Goal: Information Seeking & Learning: Learn about a topic

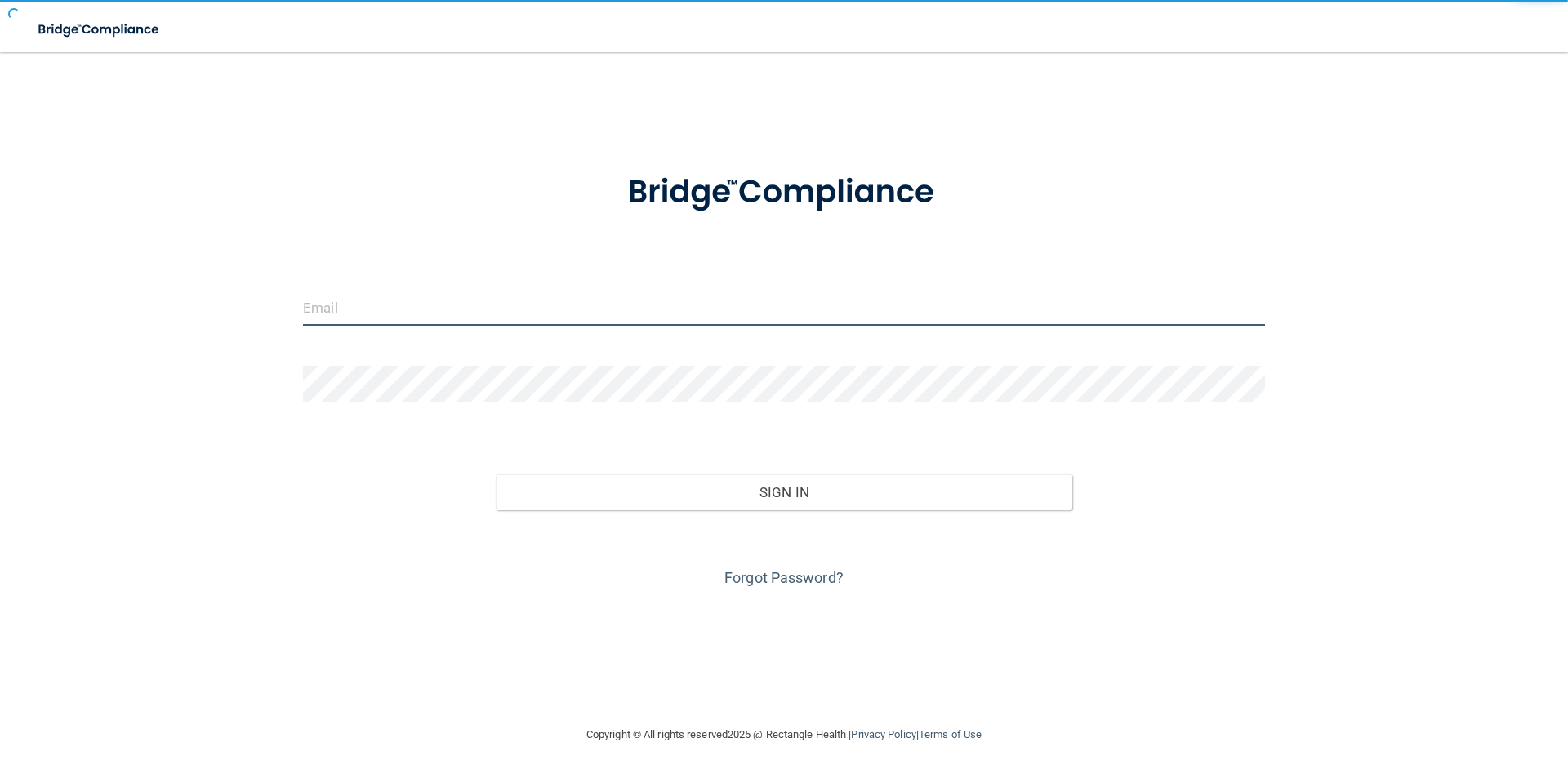
drag, startPoint x: 507, startPoint y: 322, endPoint x: 487, endPoint y: 326, distance: 20.4
click at [507, 322] on input "email" at bounding box center [784, 307] width 962 height 36
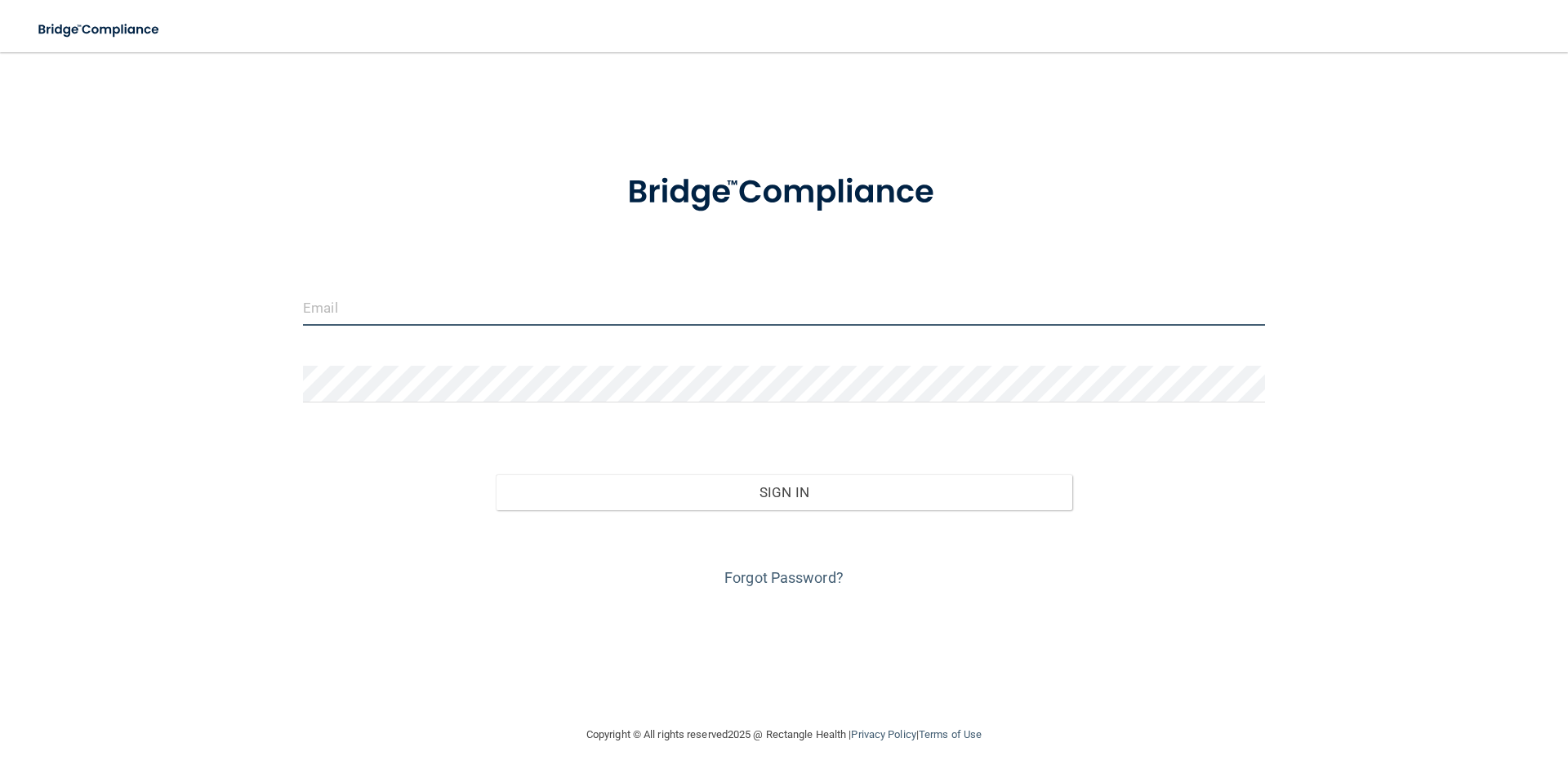
type input "[EMAIL_ADDRESS][DOMAIN_NAME]"
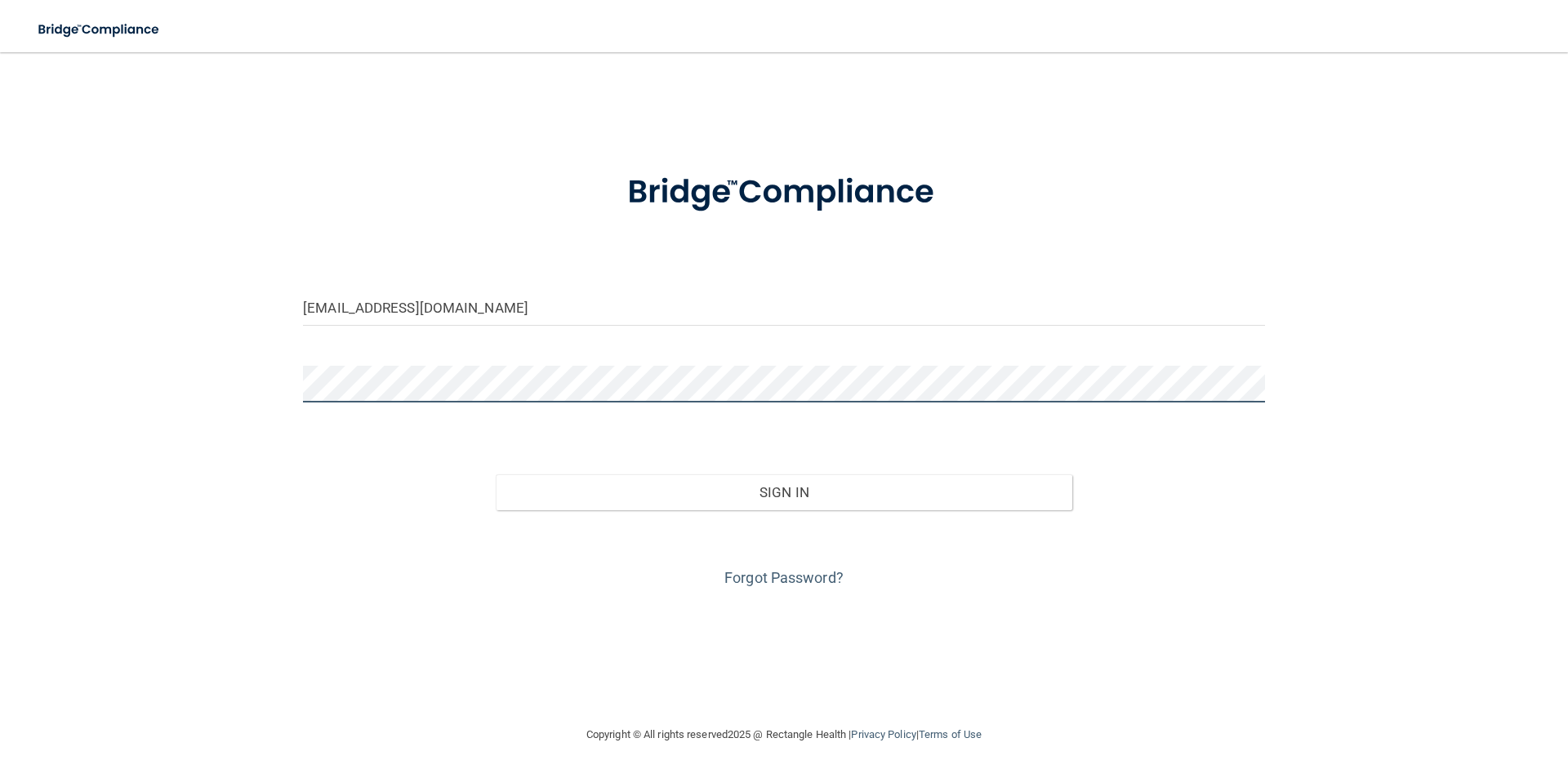
click at [496, 475] on button "Sign In" at bounding box center [784, 492] width 578 height 36
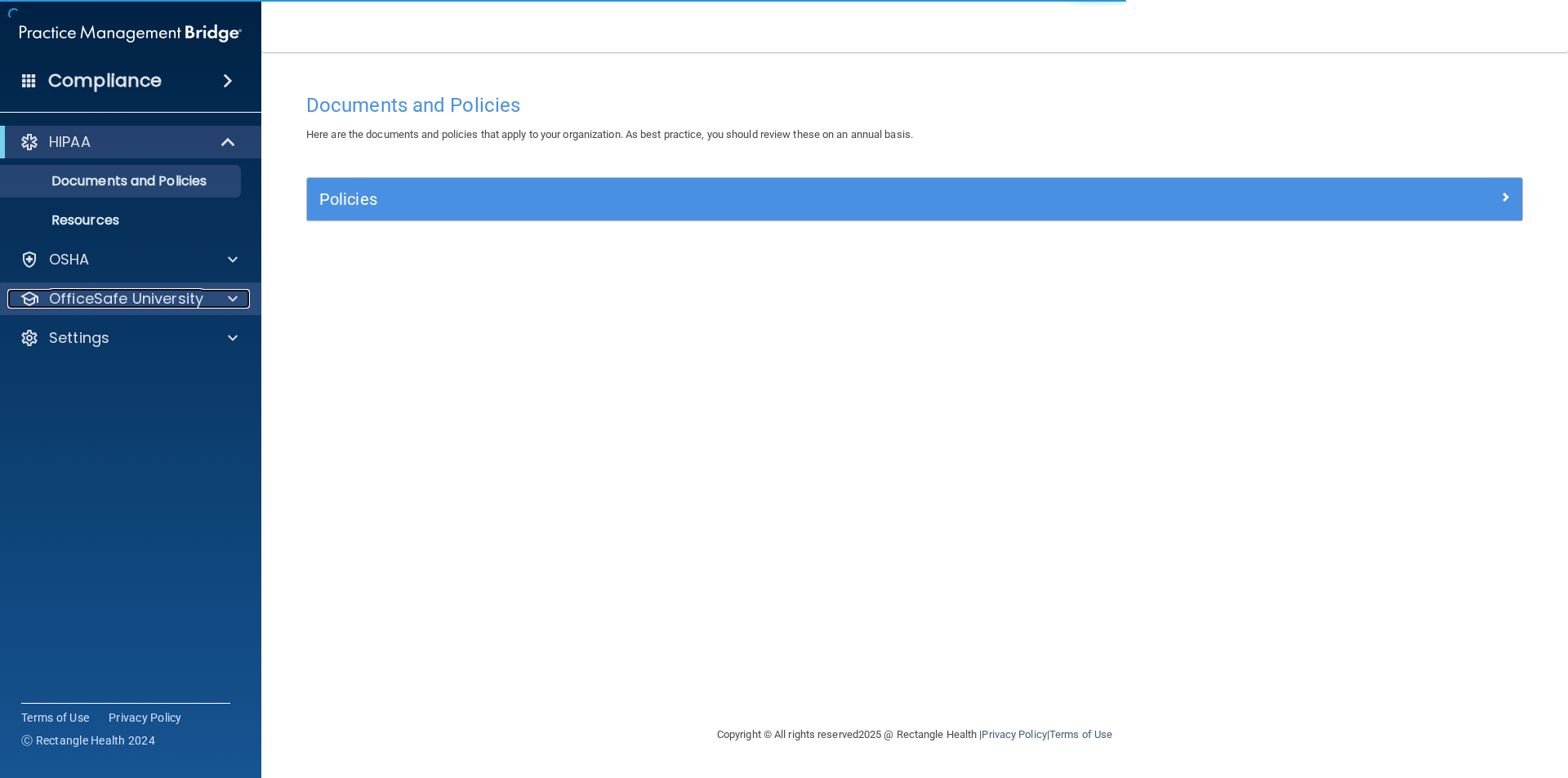
click at [216, 302] on div at bounding box center [230, 299] width 41 height 20
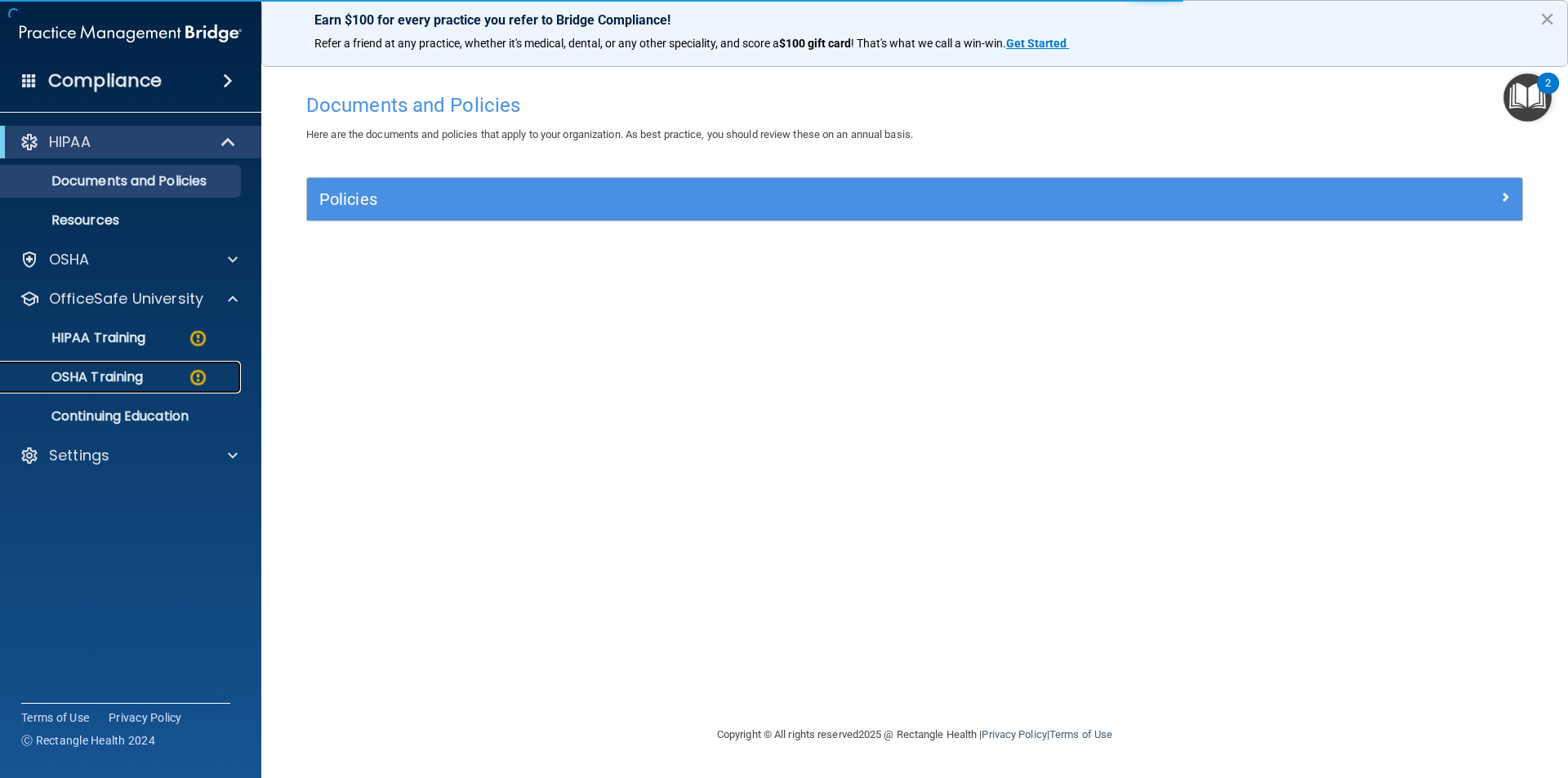
click at [172, 378] on div "OSHA Training" at bounding box center [122, 377] width 223 height 16
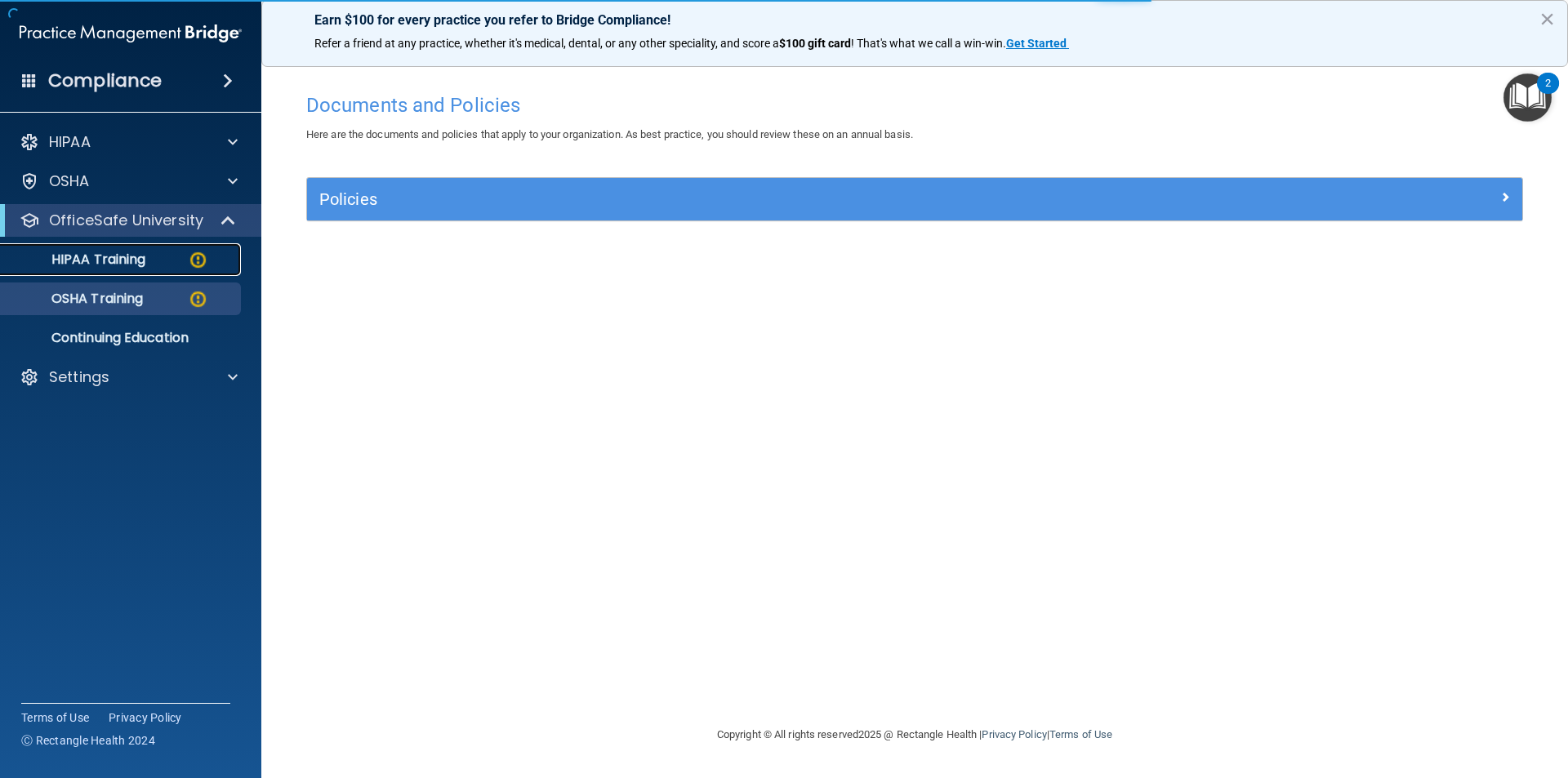
click at [170, 262] on div "HIPAA Training" at bounding box center [122, 260] width 223 height 16
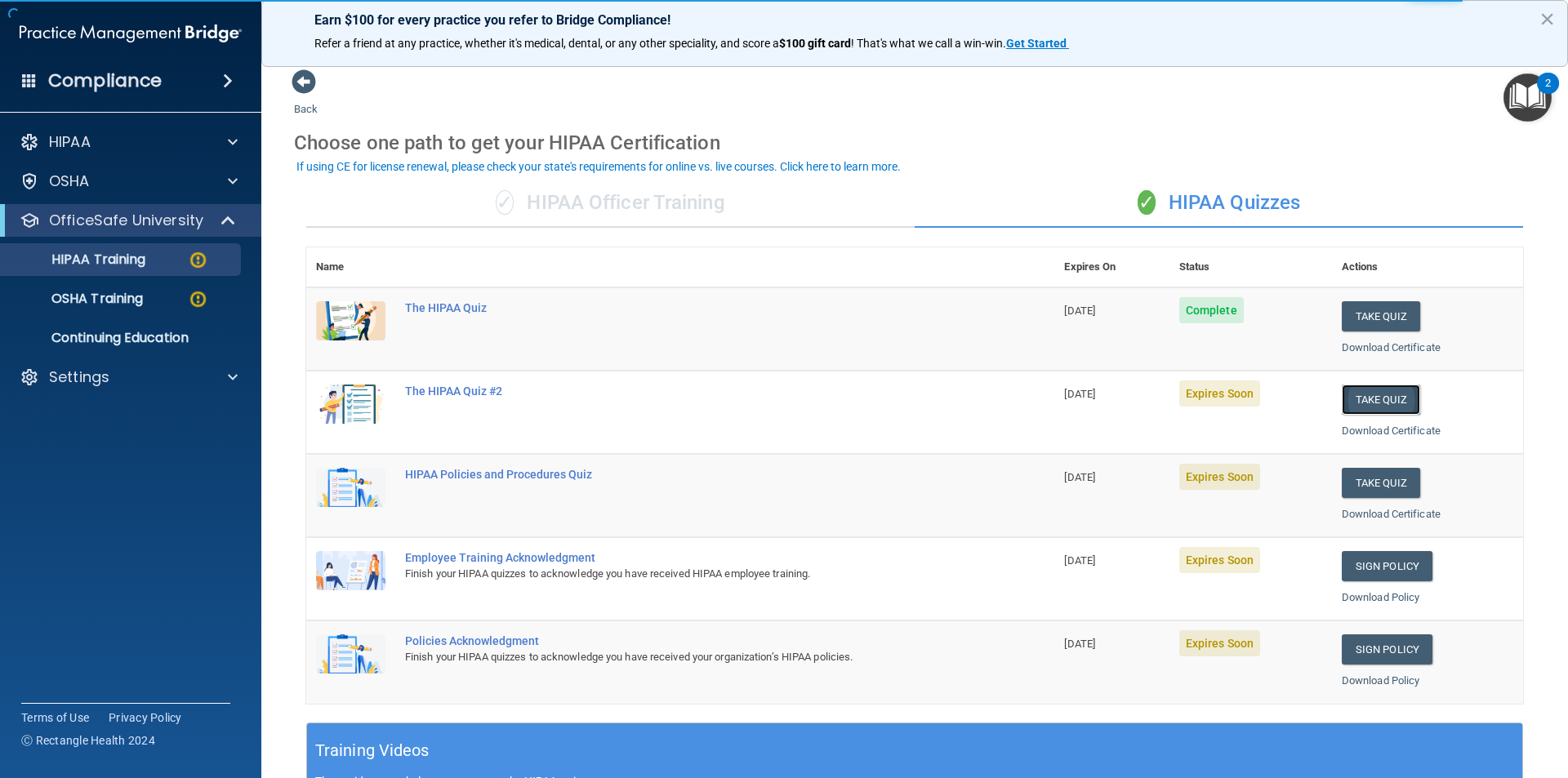
click at [1375, 414] on button "Take Quiz" at bounding box center [1381, 399] width 78 height 30
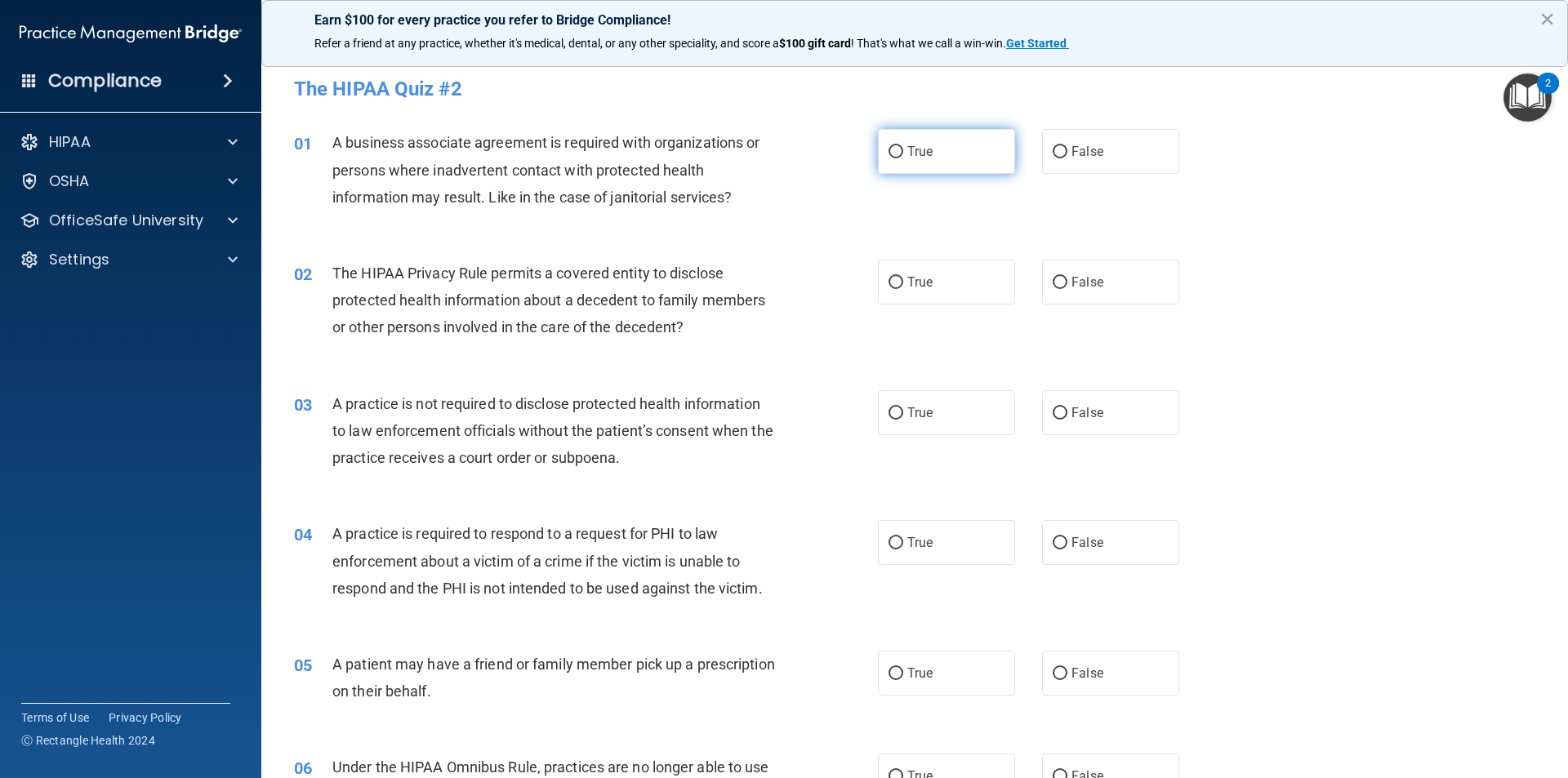
click at [915, 144] on span "True" at bounding box center [920, 151] width 26 height 15
click at [903, 146] on input "True" at bounding box center [896, 151] width 15 height 12
radio input "true"
click at [961, 273] on label "True" at bounding box center [946, 282] width 138 height 45
click at [903, 277] on input "True" at bounding box center [896, 282] width 15 height 12
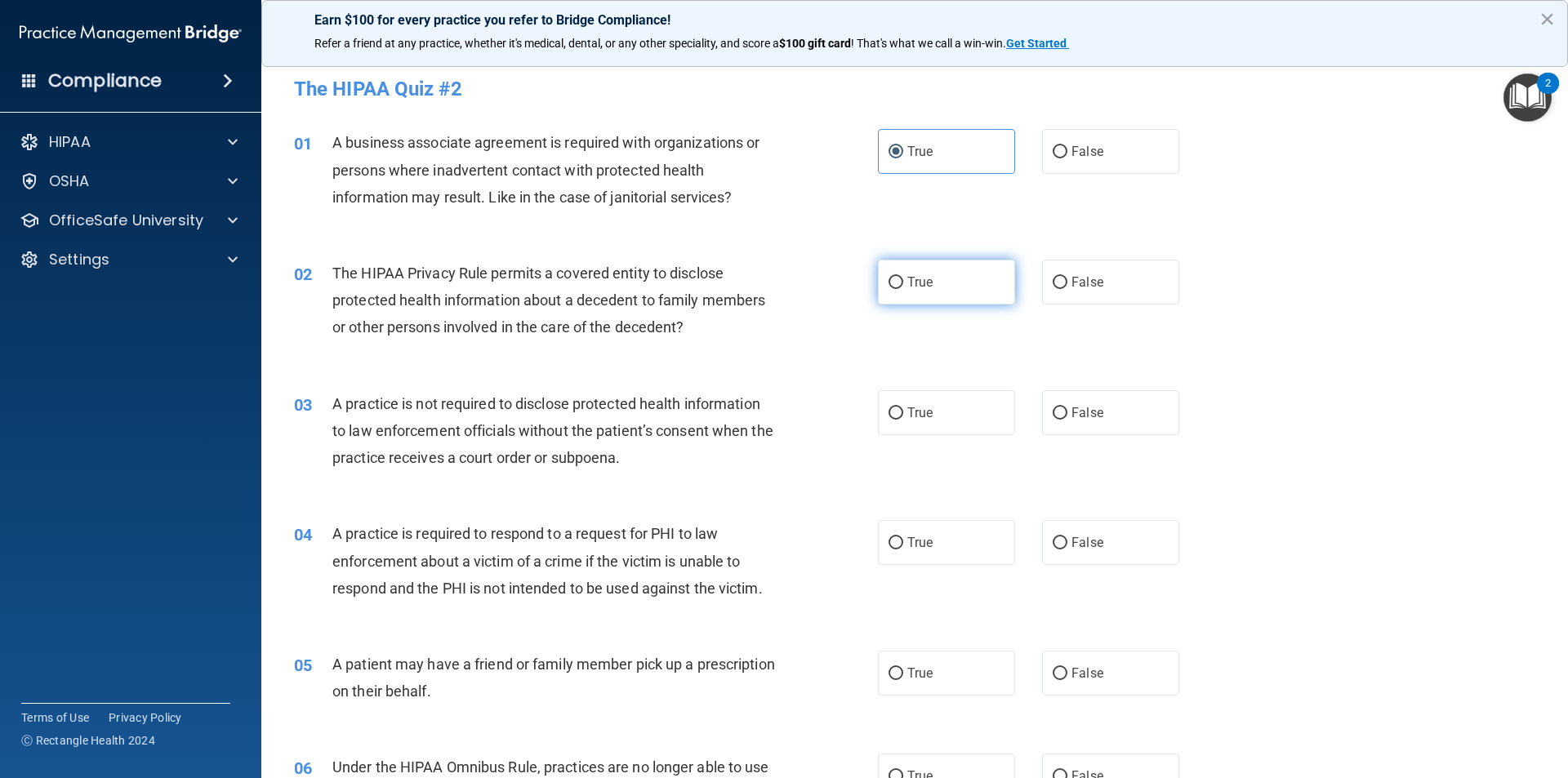
radio input "true"
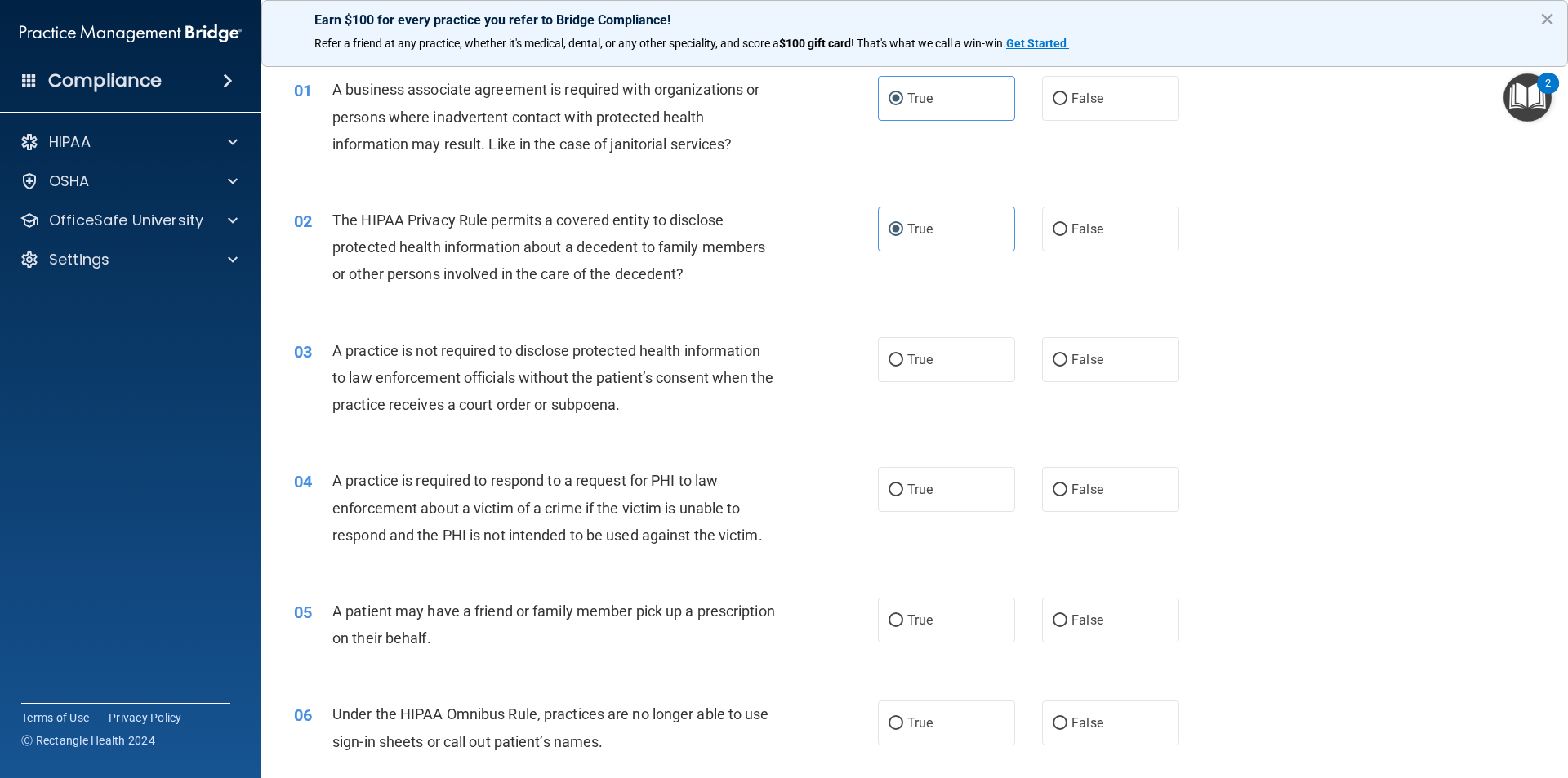
scroll to position [82, 0]
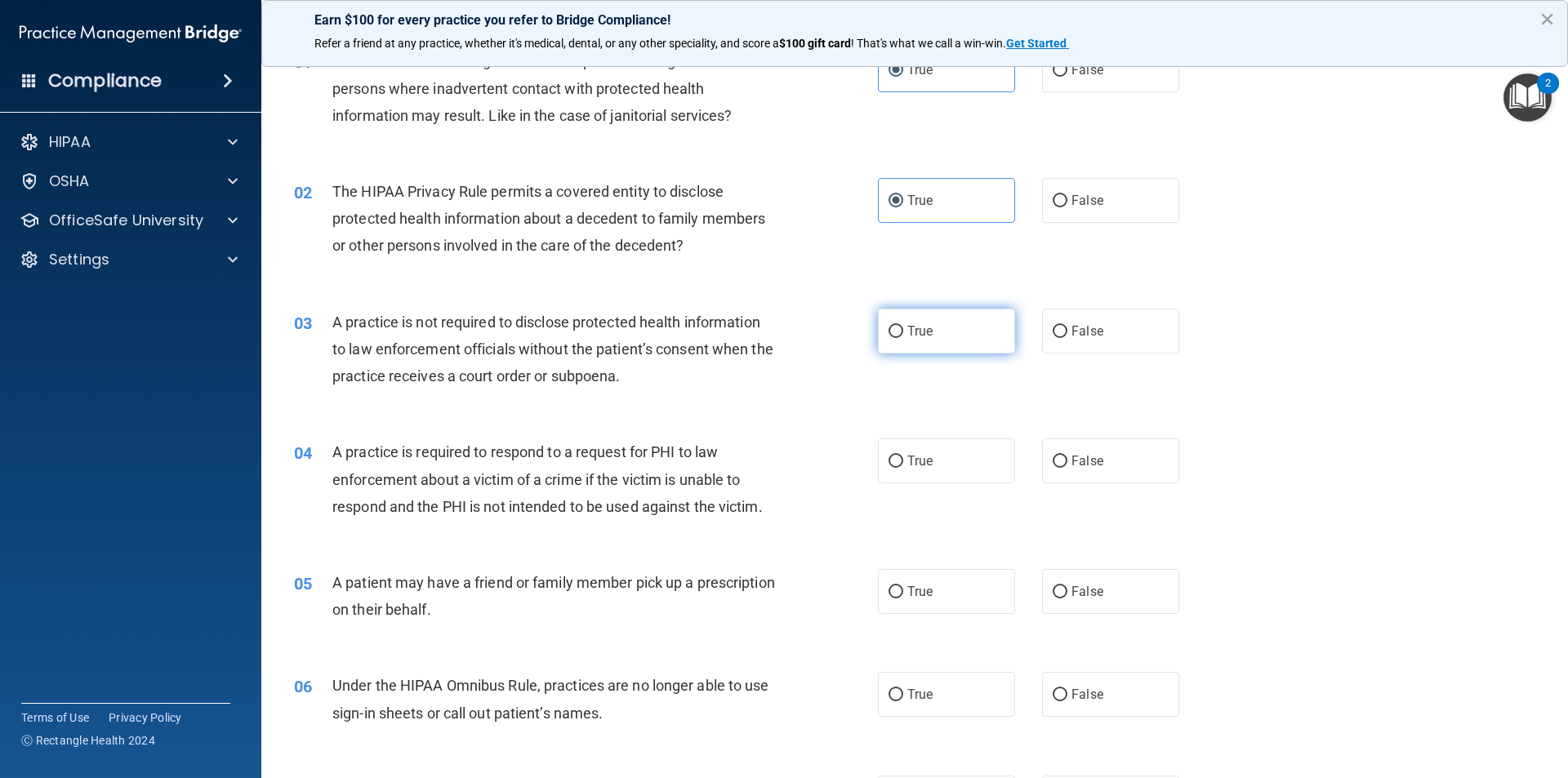
click at [885, 319] on label "True" at bounding box center [946, 331] width 138 height 45
click at [888, 326] on input "True" at bounding box center [896, 332] width 15 height 12
radio input "true"
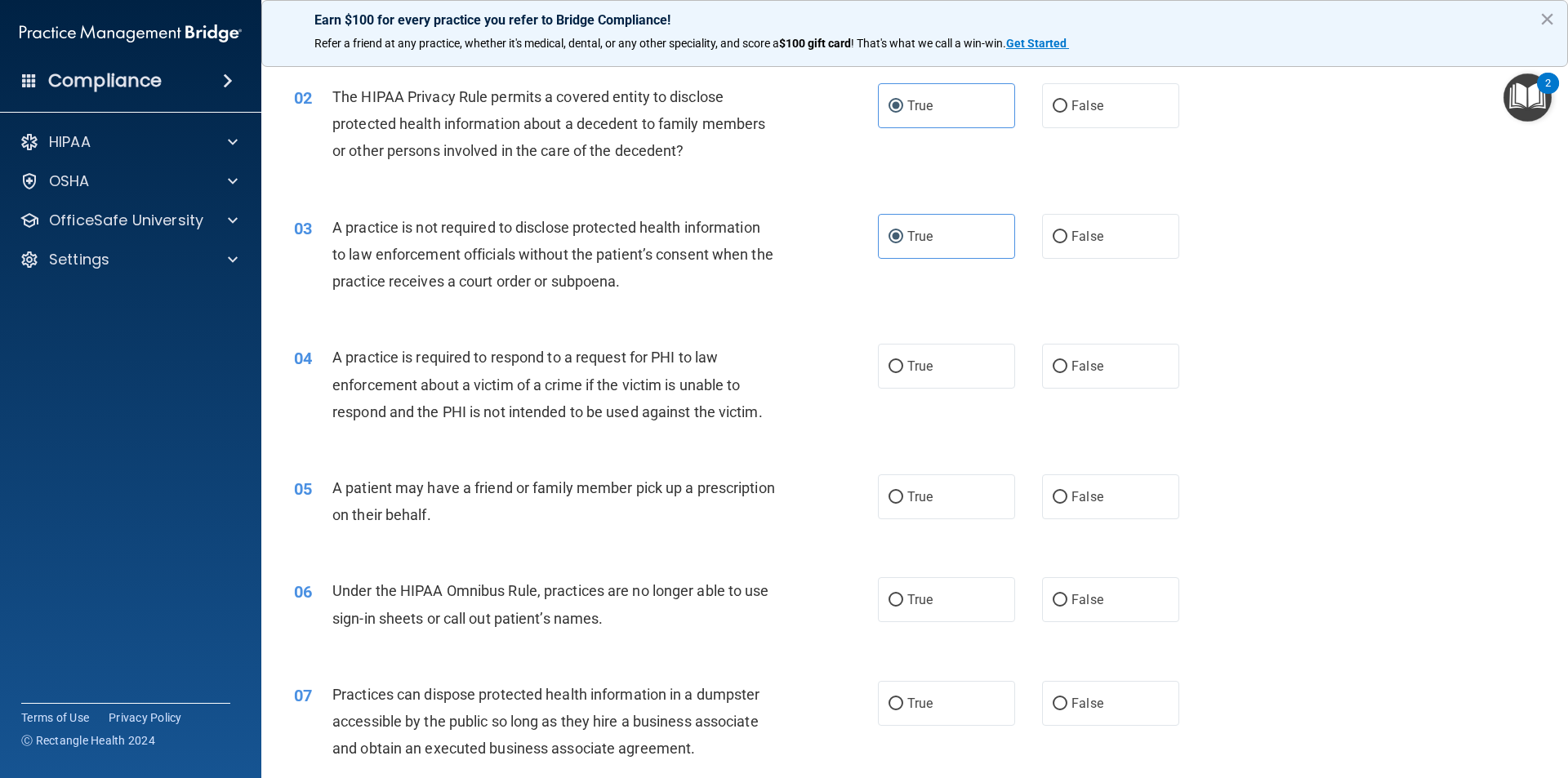
scroll to position [163, 0]
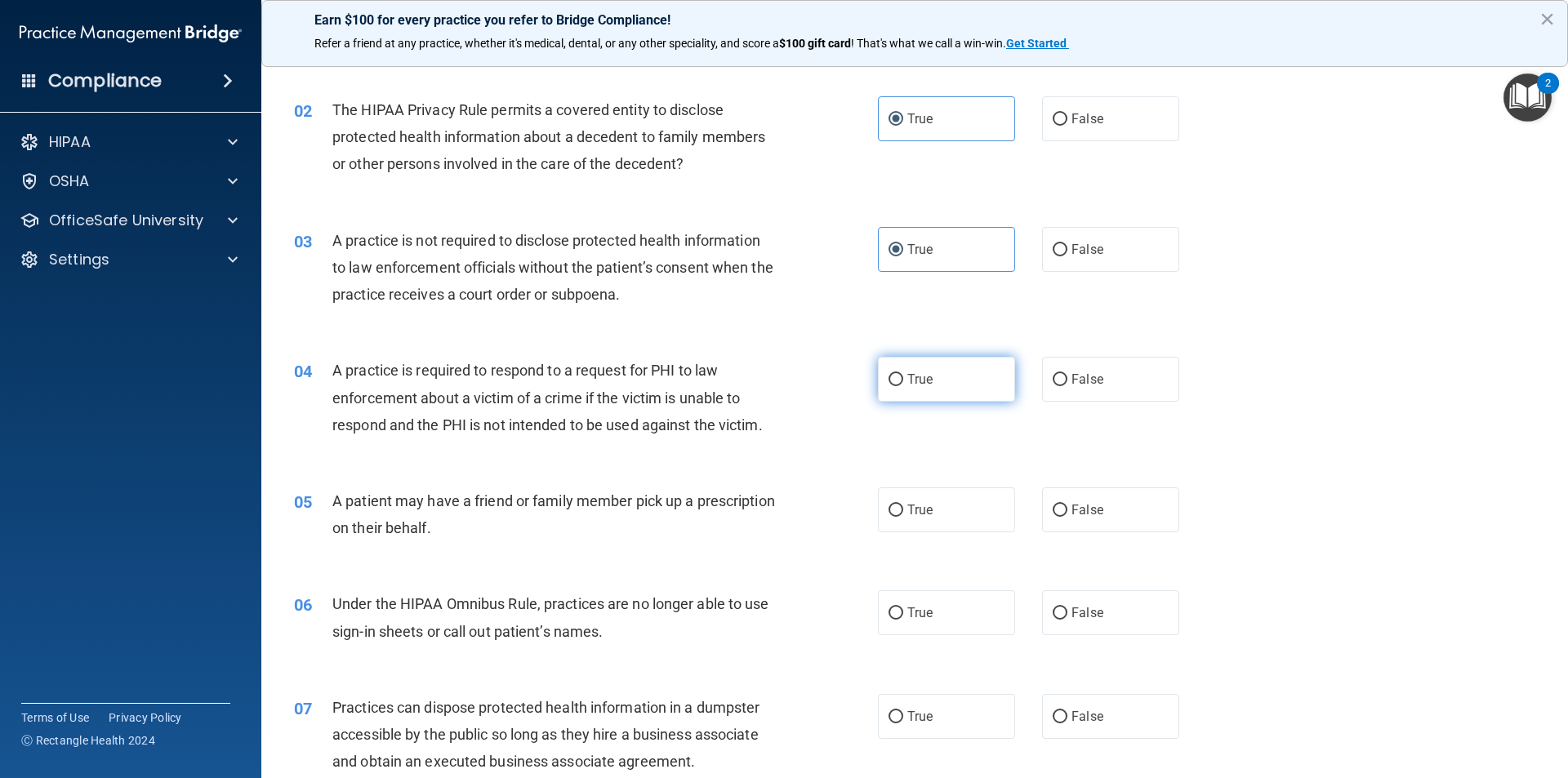
click at [888, 385] on input "True" at bounding box center [896, 379] width 15 height 12
radio input "true"
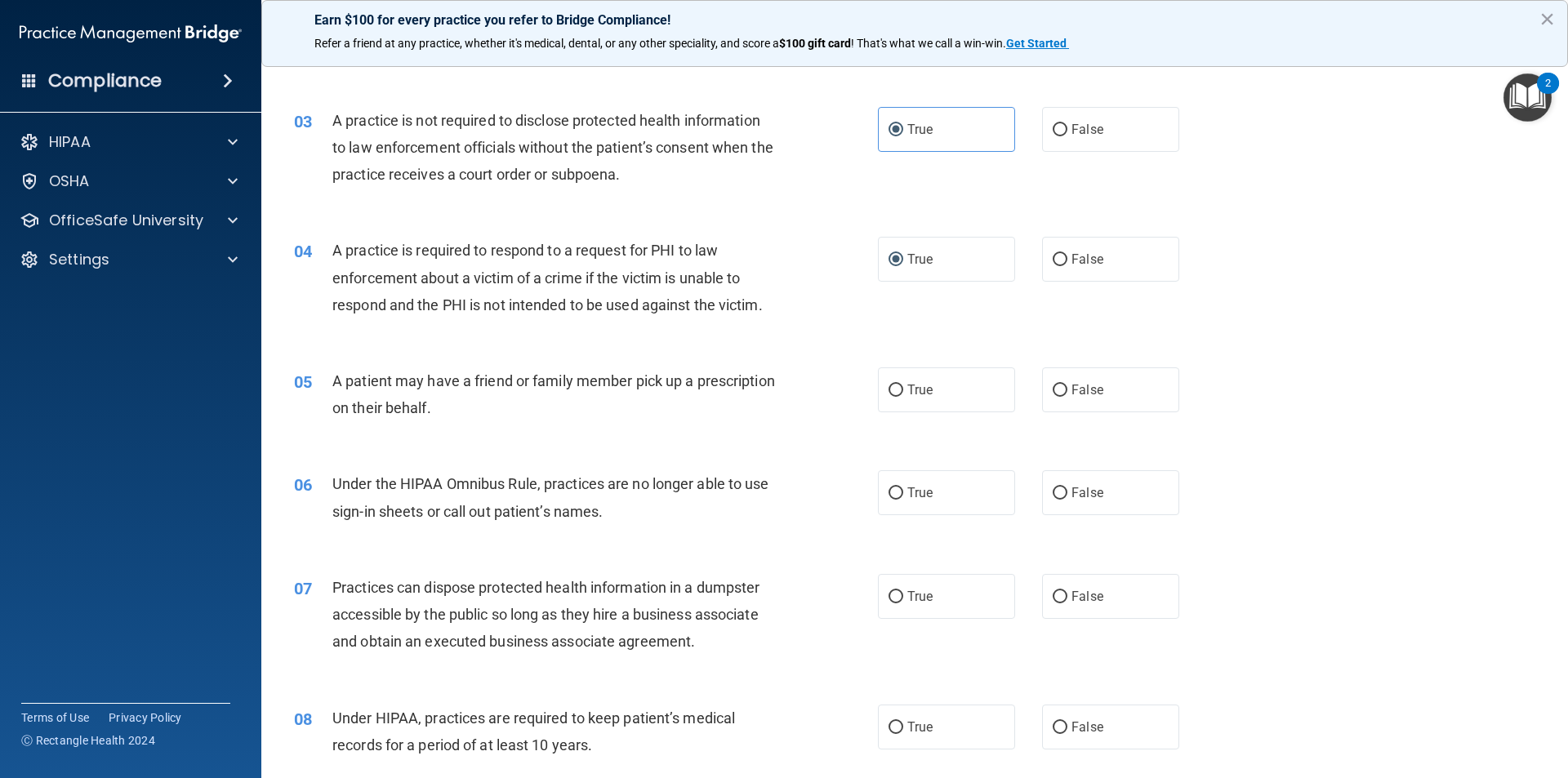
scroll to position [327, 0]
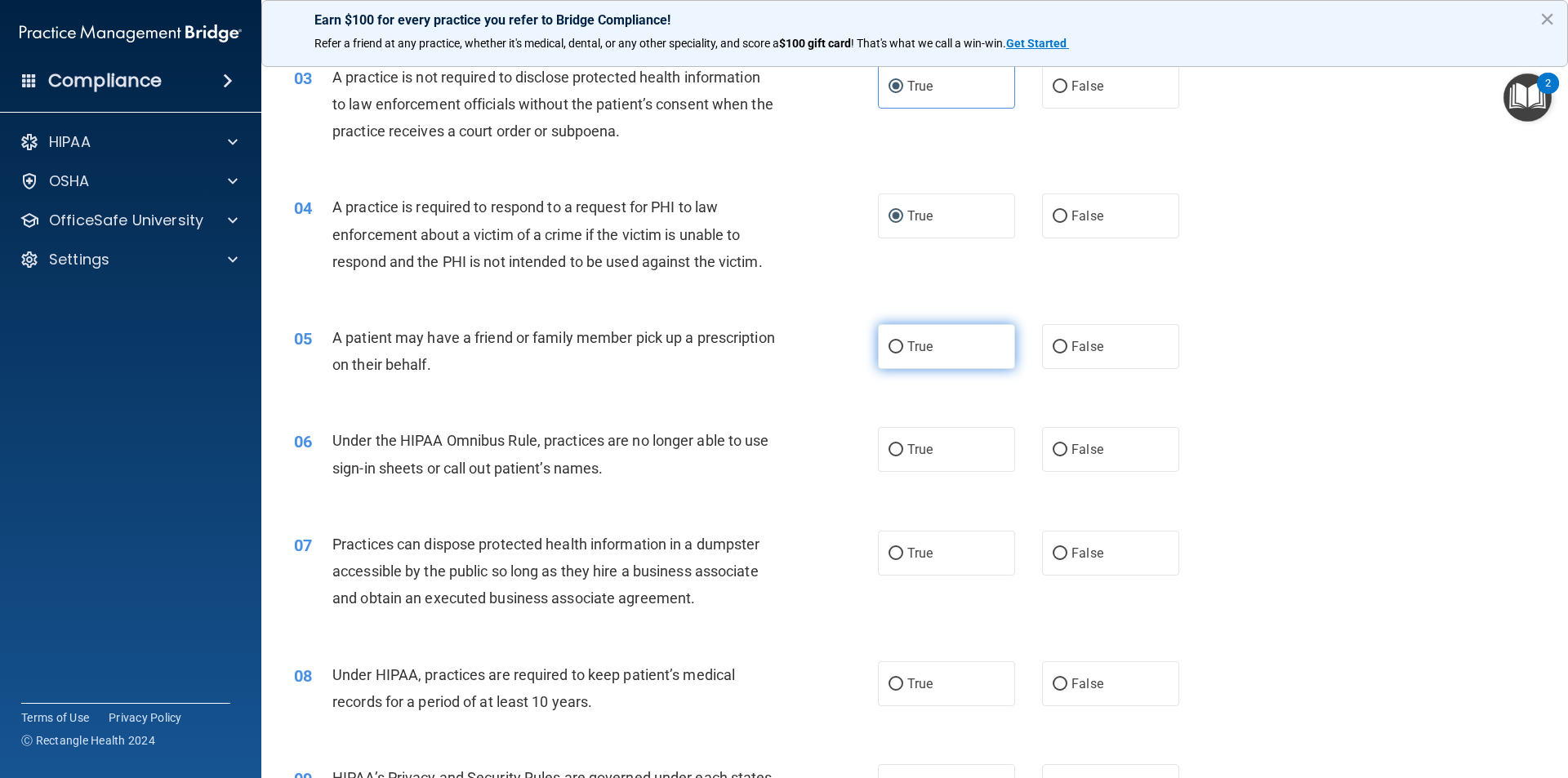
drag, startPoint x: 1001, startPoint y: 353, endPoint x: 990, endPoint y: 355, distance: 11.2
click at [994, 354] on label "True" at bounding box center [946, 346] width 138 height 45
click at [903, 353] on input "True" at bounding box center [896, 347] width 15 height 12
radio input "true"
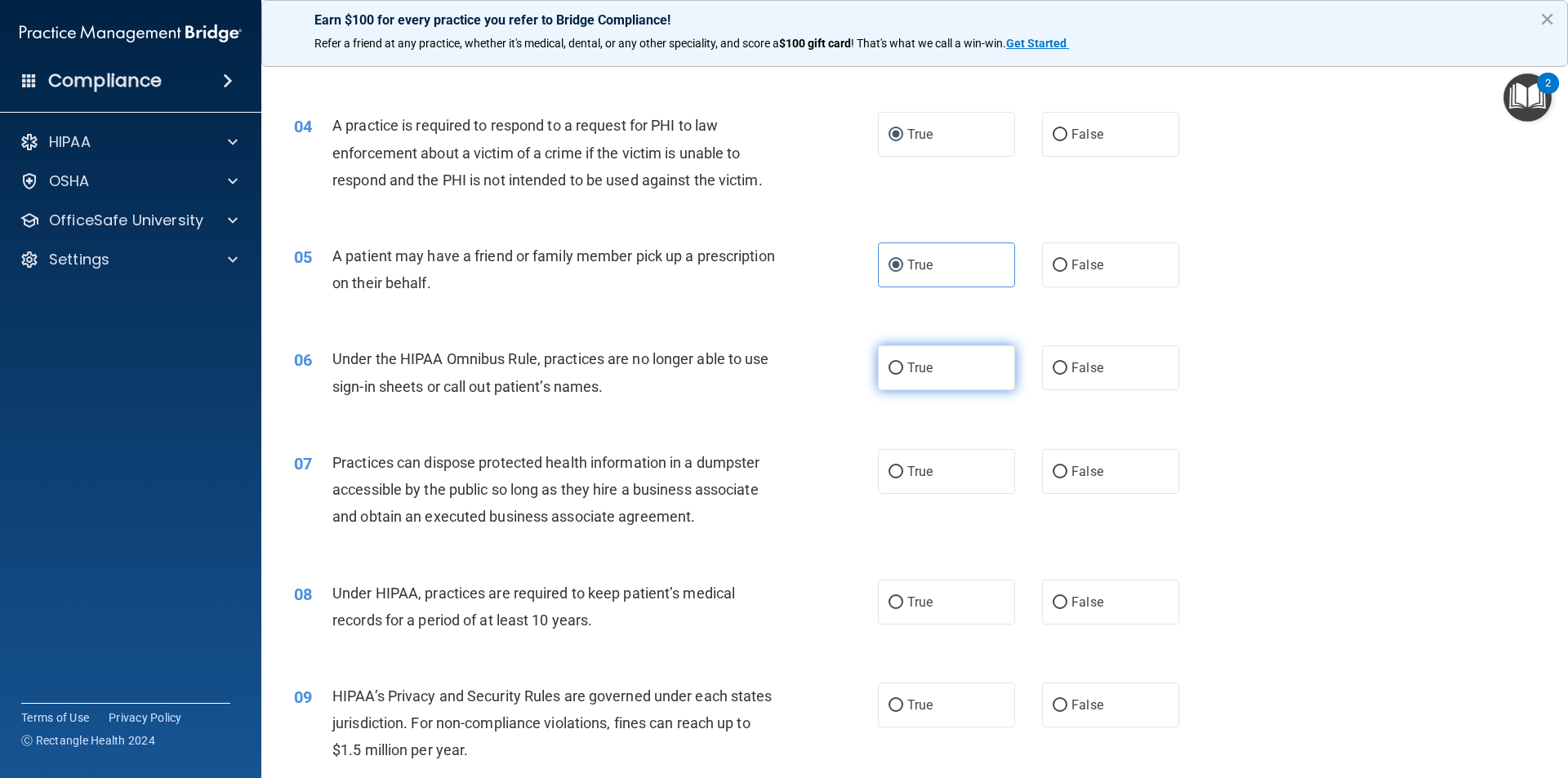
click at [946, 375] on label "True" at bounding box center [946, 367] width 138 height 45
click at [903, 374] on input "True" at bounding box center [896, 368] width 15 height 12
radio input "true"
click at [1056, 372] on input "False" at bounding box center [1060, 368] width 15 height 12
radio input "true"
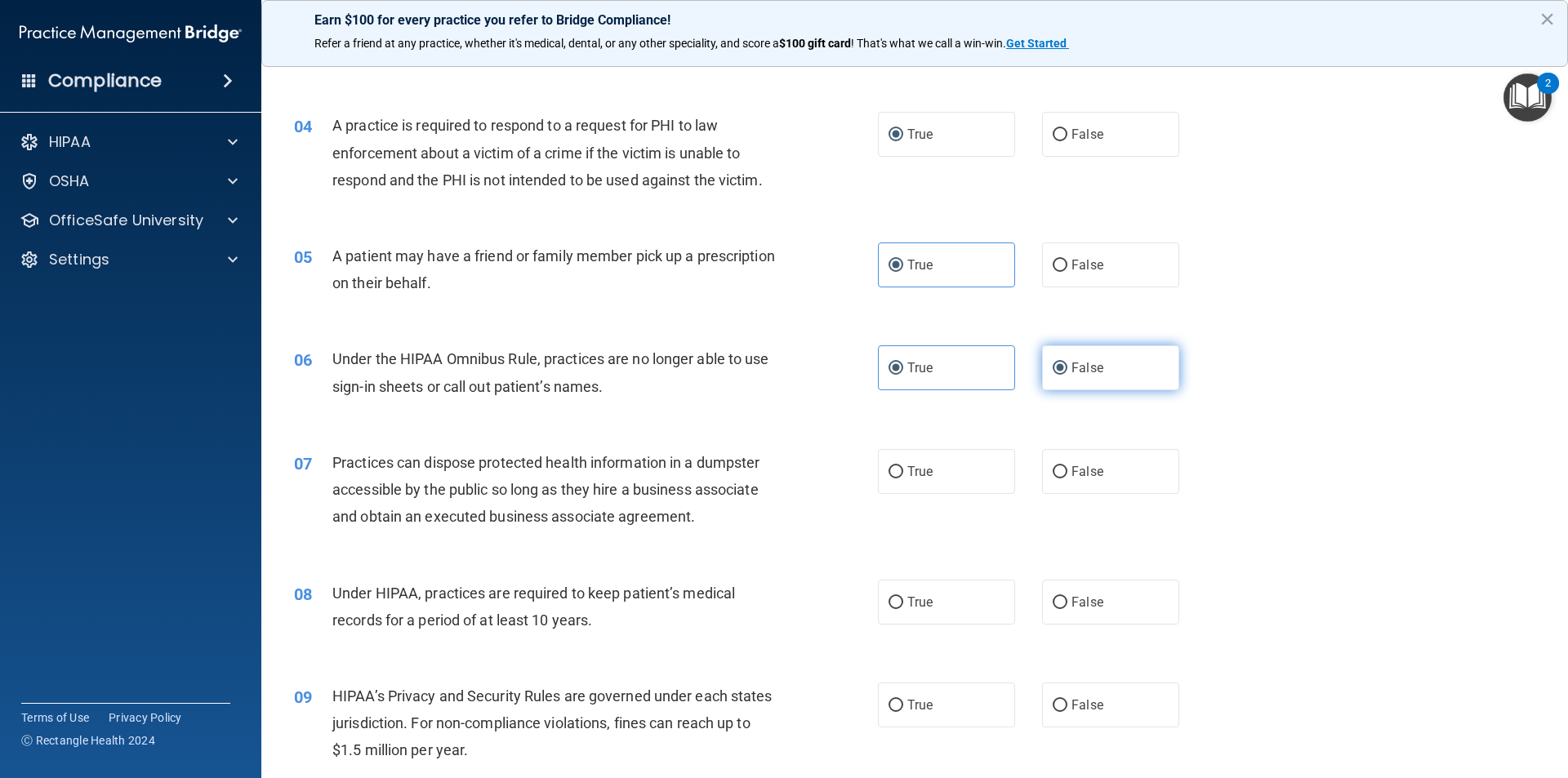
radio input "false"
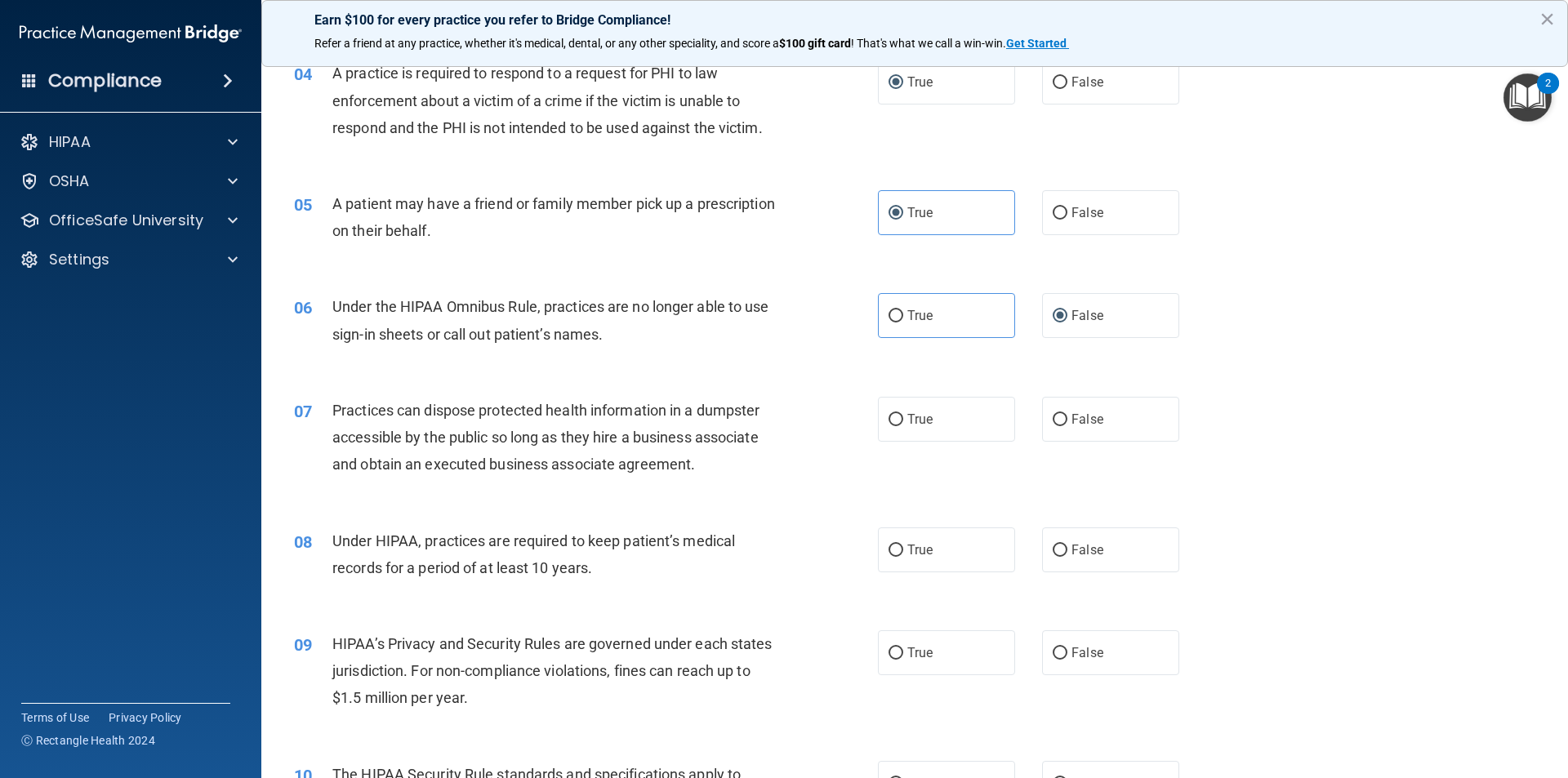
scroll to position [490, 0]
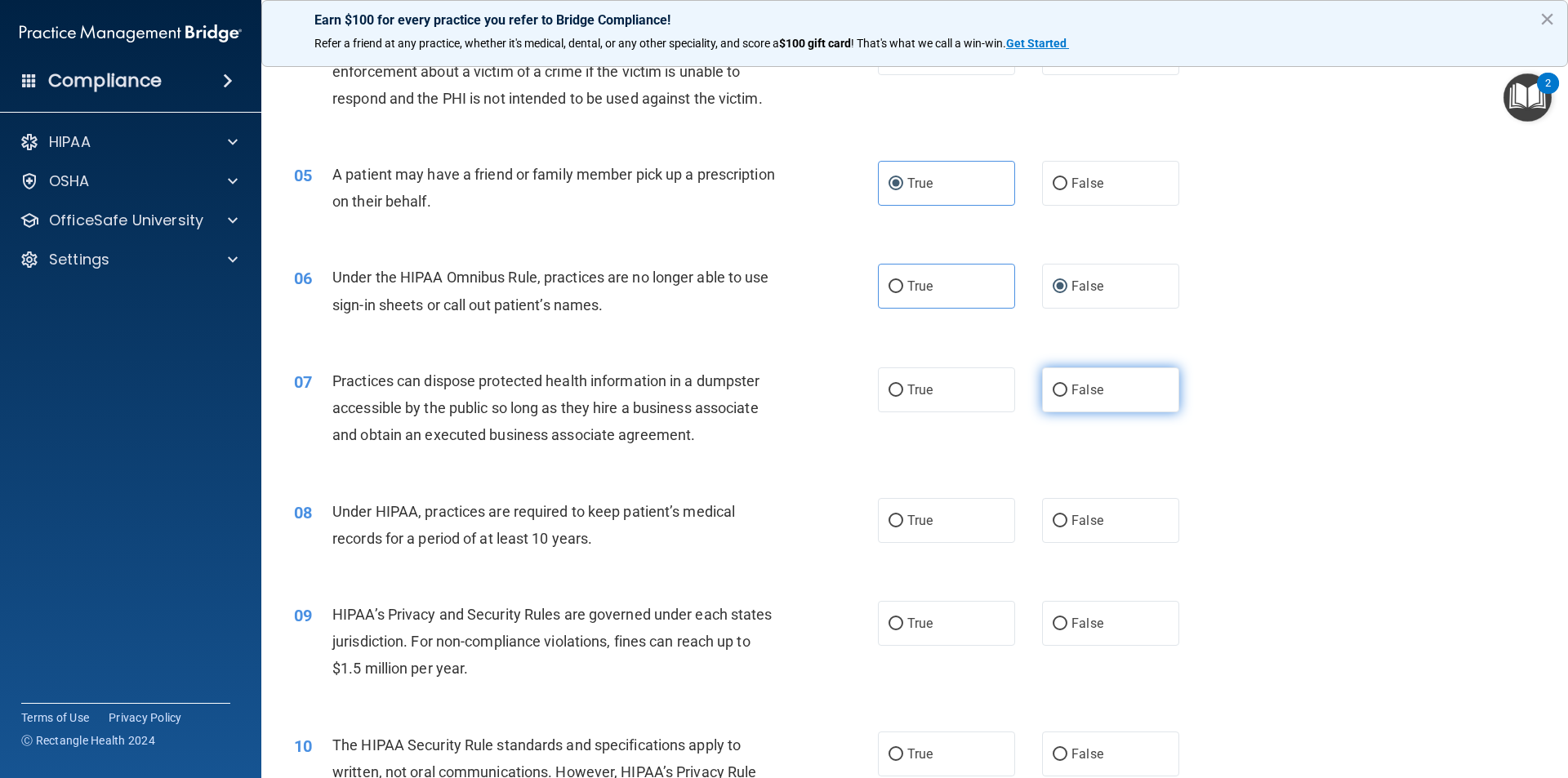
drag, startPoint x: 1065, startPoint y: 390, endPoint x: 1042, endPoint y: 412, distance: 31.8
click at [1062, 389] on label "False" at bounding box center [1111, 389] width 138 height 45
click at [1062, 389] on input "False" at bounding box center [1060, 390] width 15 height 12
radio input "true"
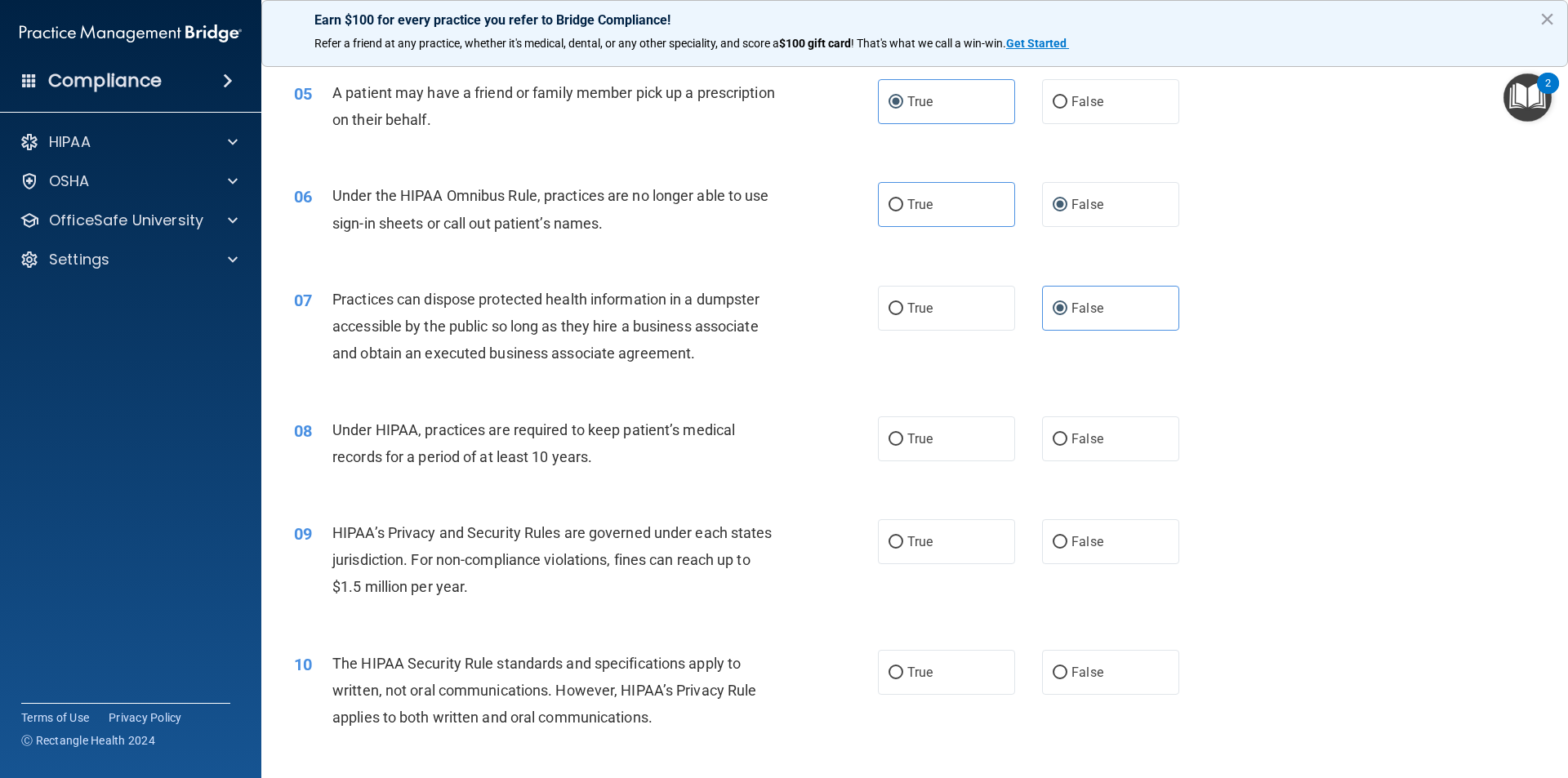
scroll to position [653, 0]
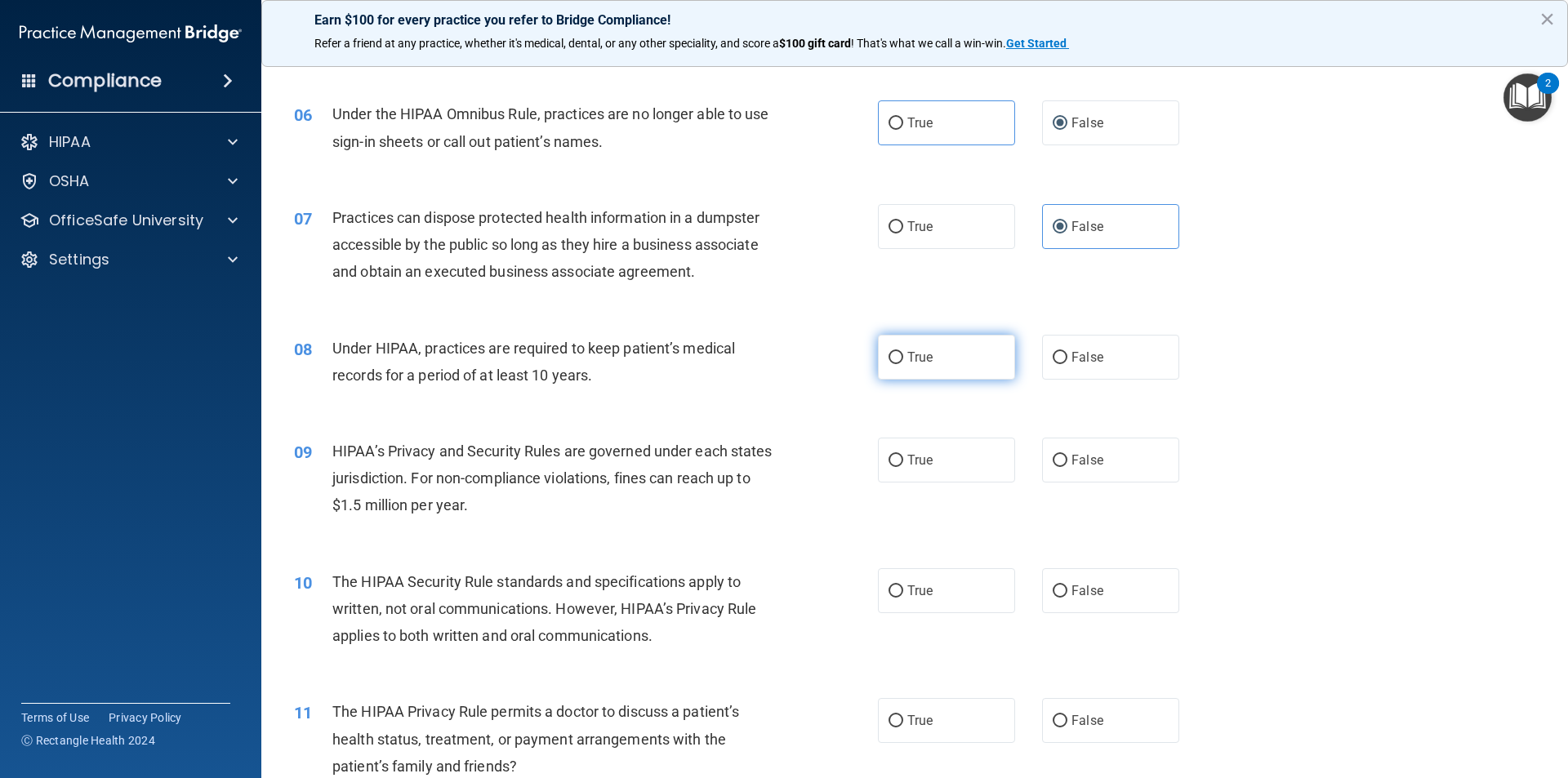
click at [891, 342] on label "True" at bounding box center [946, 356] width 138 height 45
click at [891, 352] on input "True" at bounding box center [896, 357] width 15 height 12
radio input "true"
click at [938, 443] on label "True" at bounding box center [946, 459] width 138 height 45
click at [903, 455] on input "True" at bounding box center [896, 460] width 15 height 12
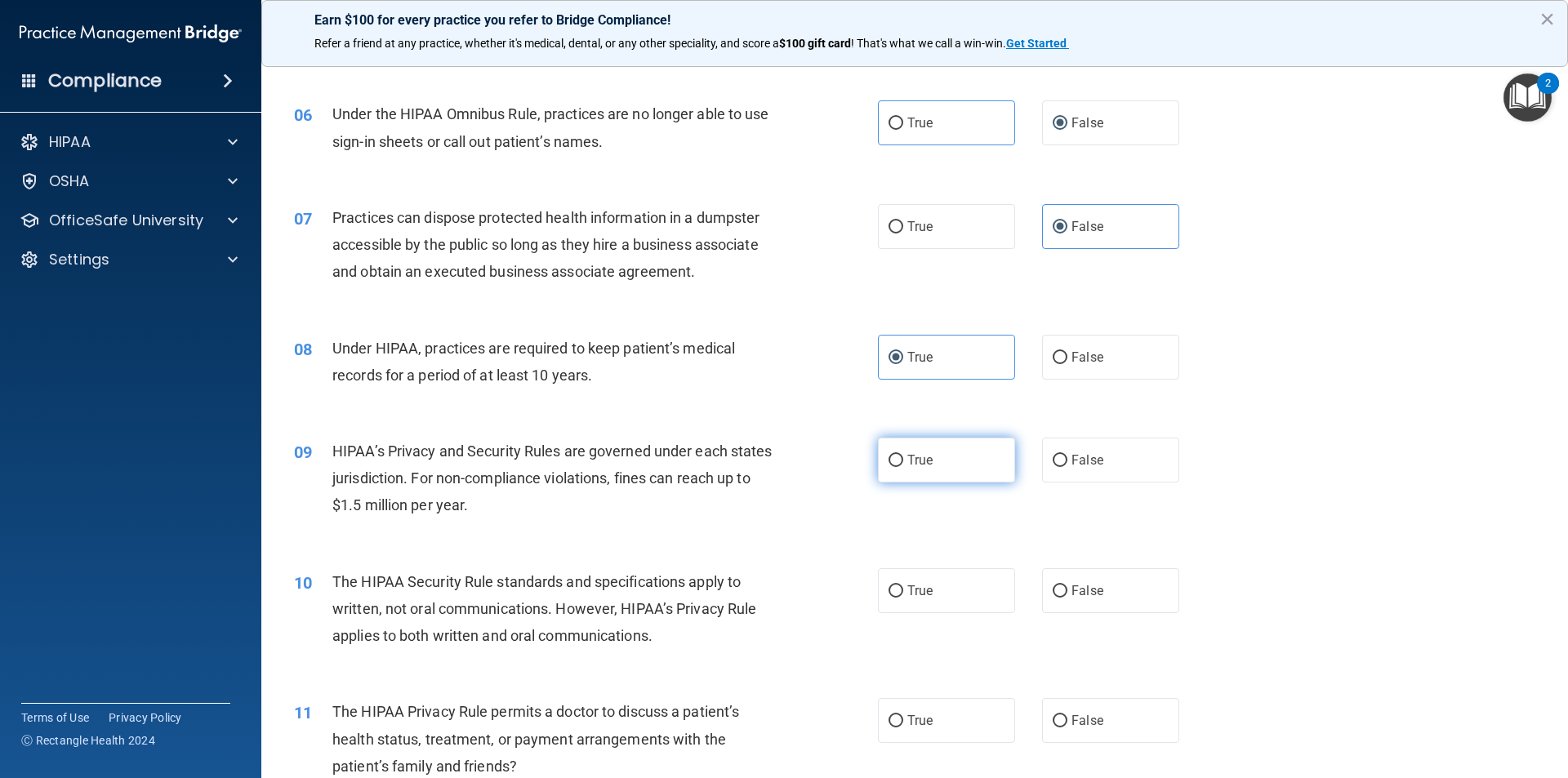
radio input "true"
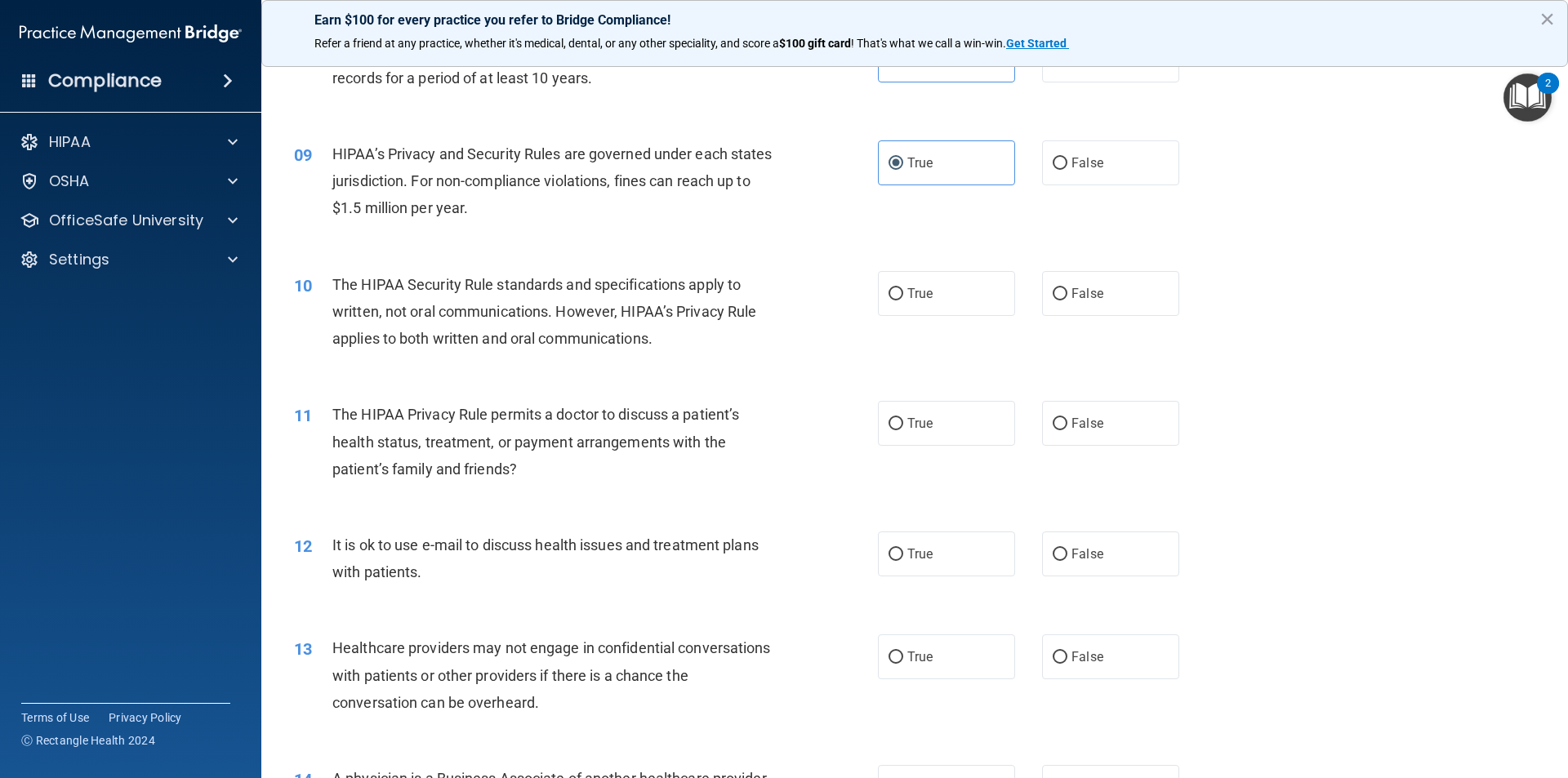
scroll to position [980, 0]
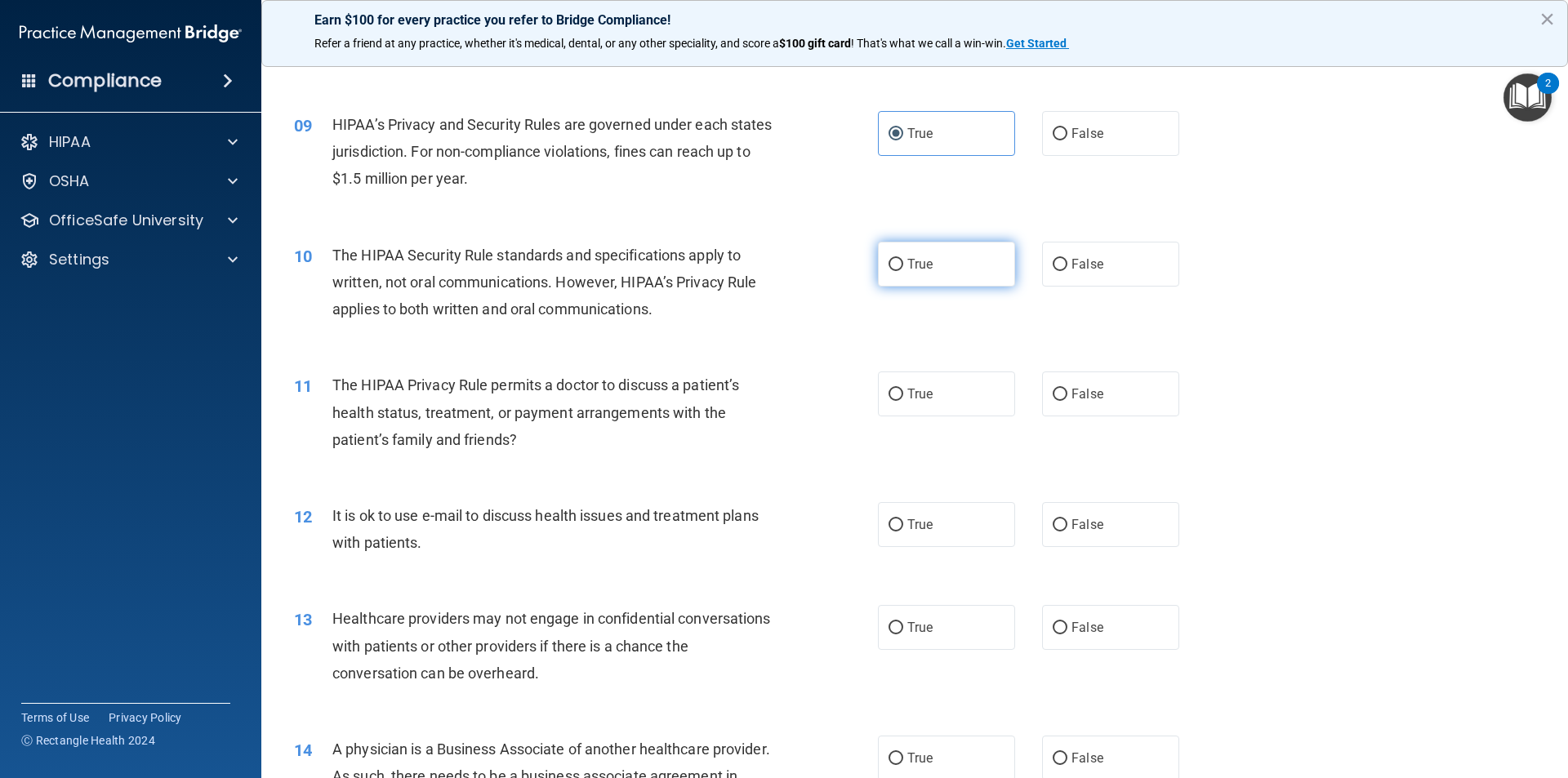
click at [948, 272] on label "True" at bounding box center [946, 263] width 138 height 45
click at [903, 271] on input "True" at bounding box center [896, 264] width 15 height 12
radio input "true"
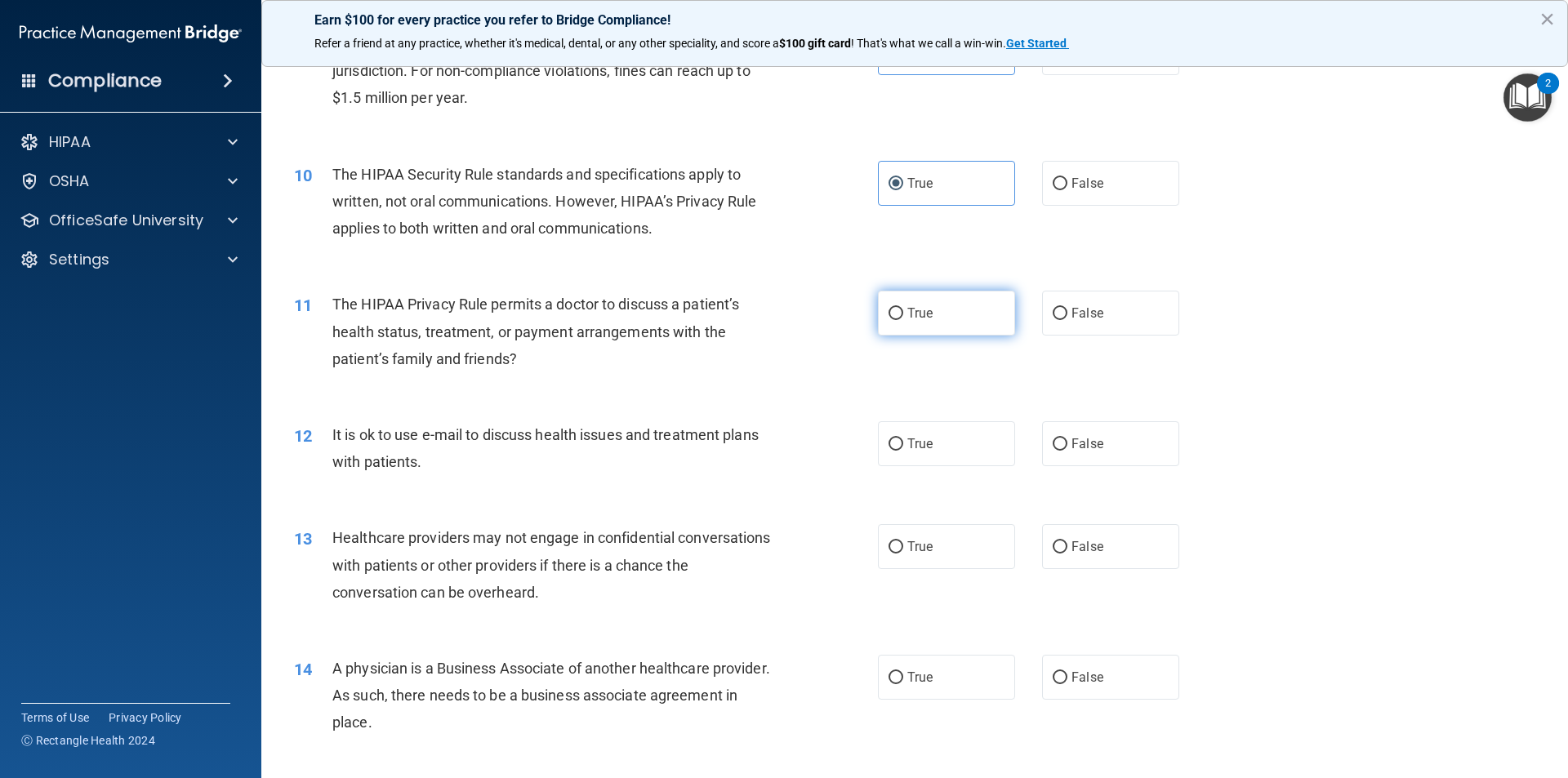
scroll to position [1061, 0]
click at [1017, 301] on div "True False" at bounding box center [1041, 312] width 329 height 45
click at [1042, 312] on label "False" at bounding box center [1111, 312] width 138 height 45
click at [1052, 312] on input "False" at bounding box center [1060, 312] width 15 height 12
radio input "true"
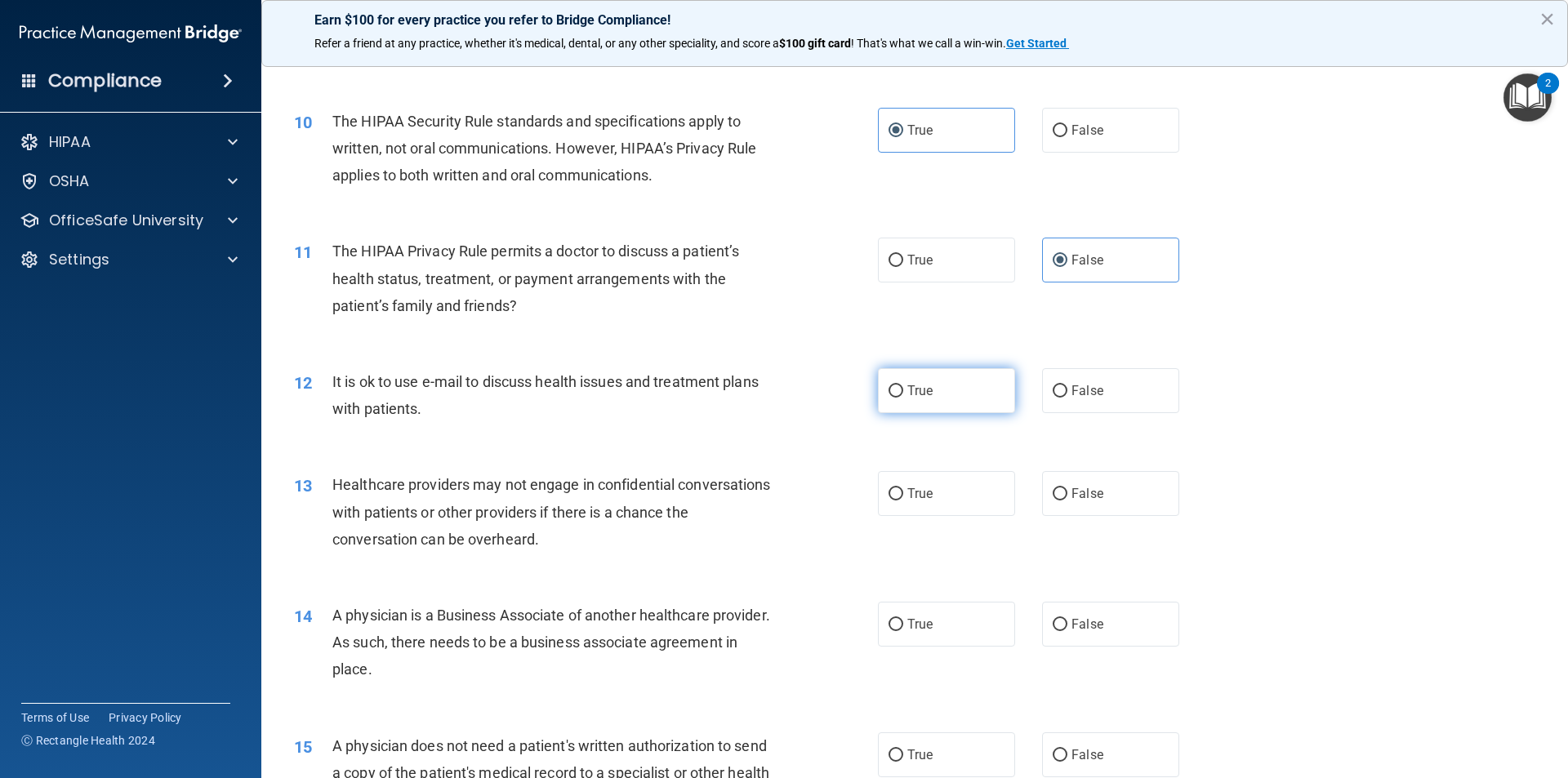
scroll to position [1143, 0]
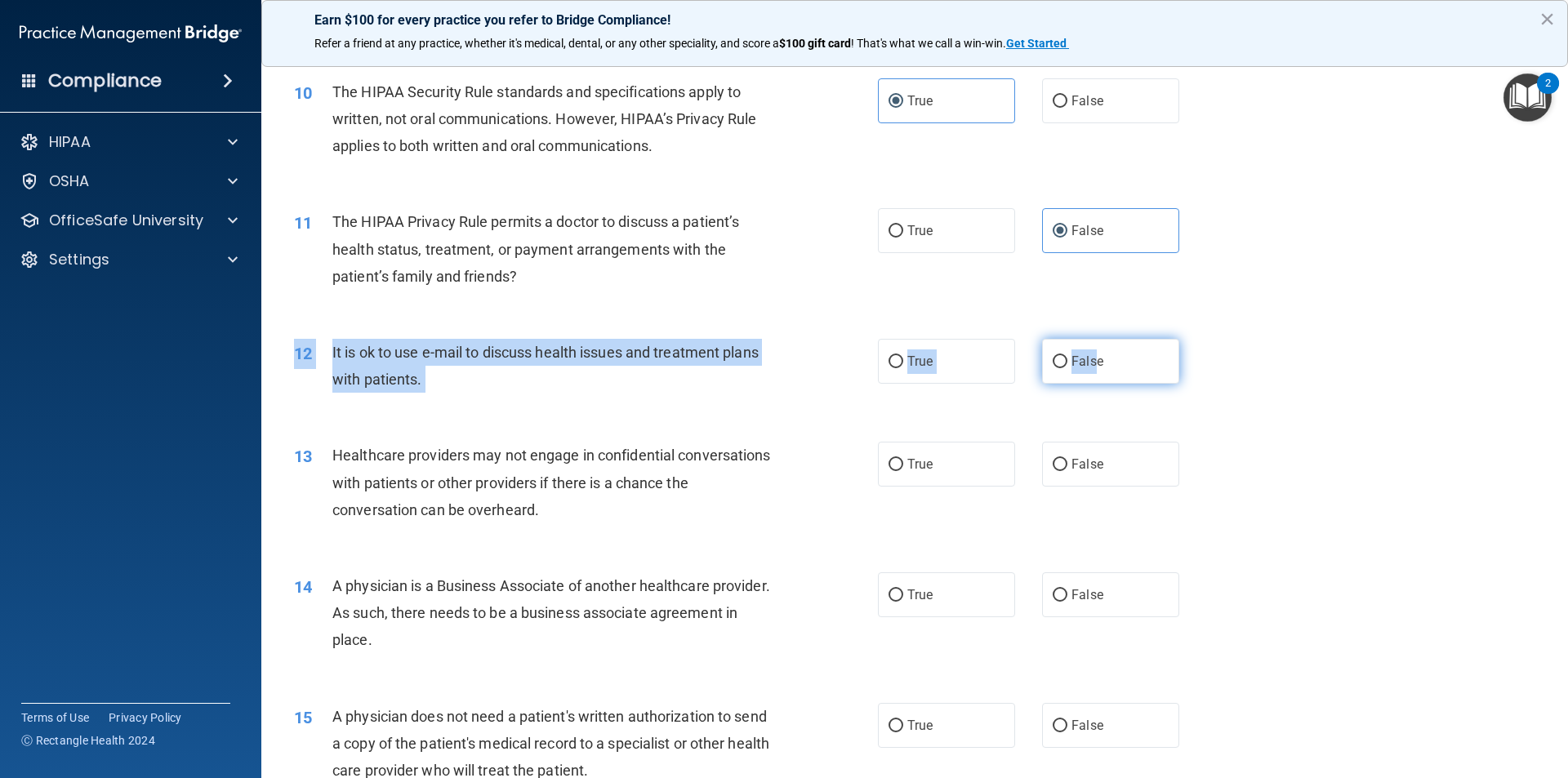
click at [1087, 383] on div "12 It is ok to use e-mail to discuss health issues and treatment plans with pat…" at bounding box center [914, 370] width 1266 height 103
click at [1077, 358] on span "False" at bounding box center [1087, 361] width 32 height 15
click at [1067, 358] on input "False" at bounding box center [1060, 362] width 15 height 12
radio input "true"
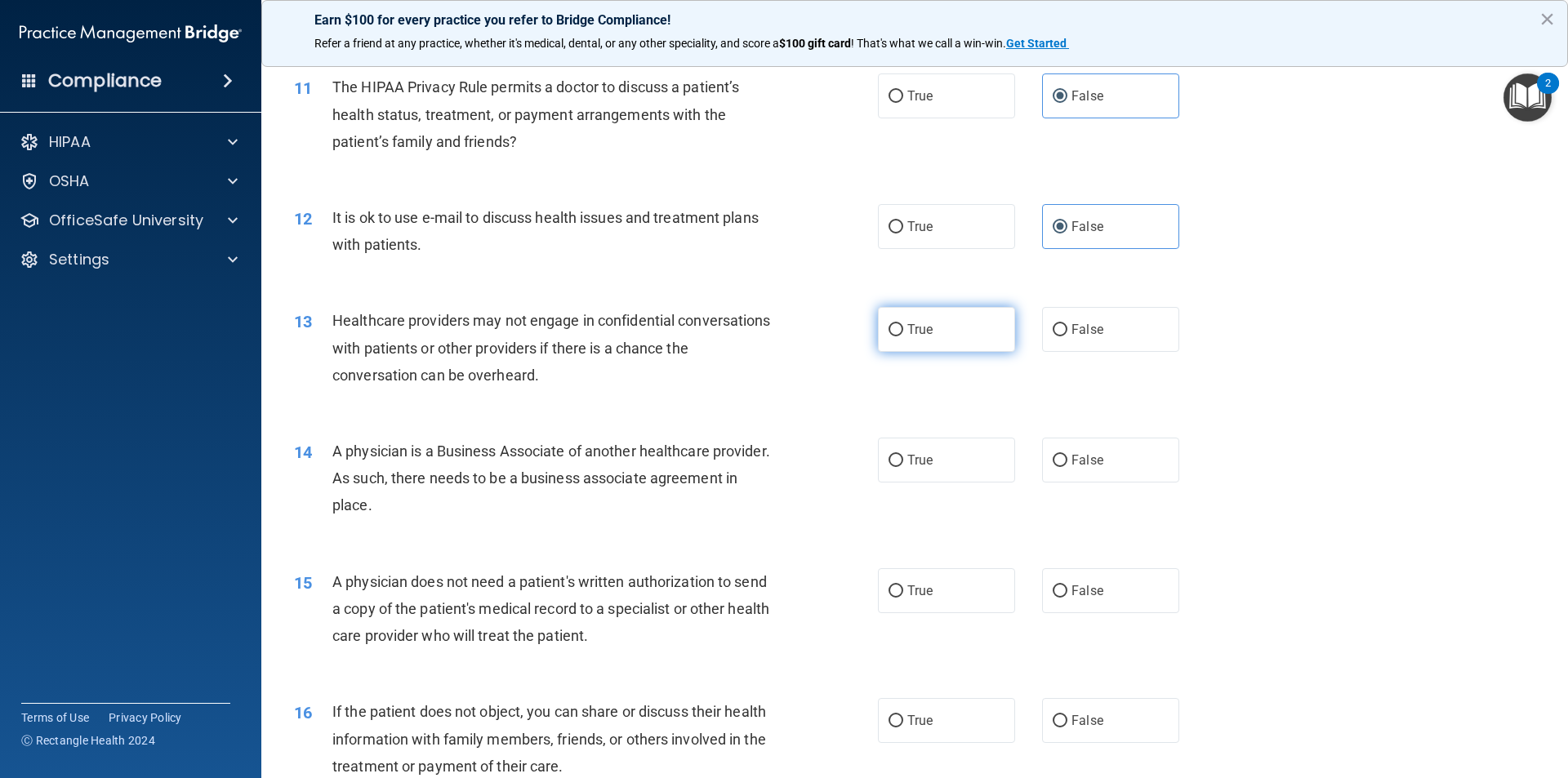
scroll to position [1306, 0]
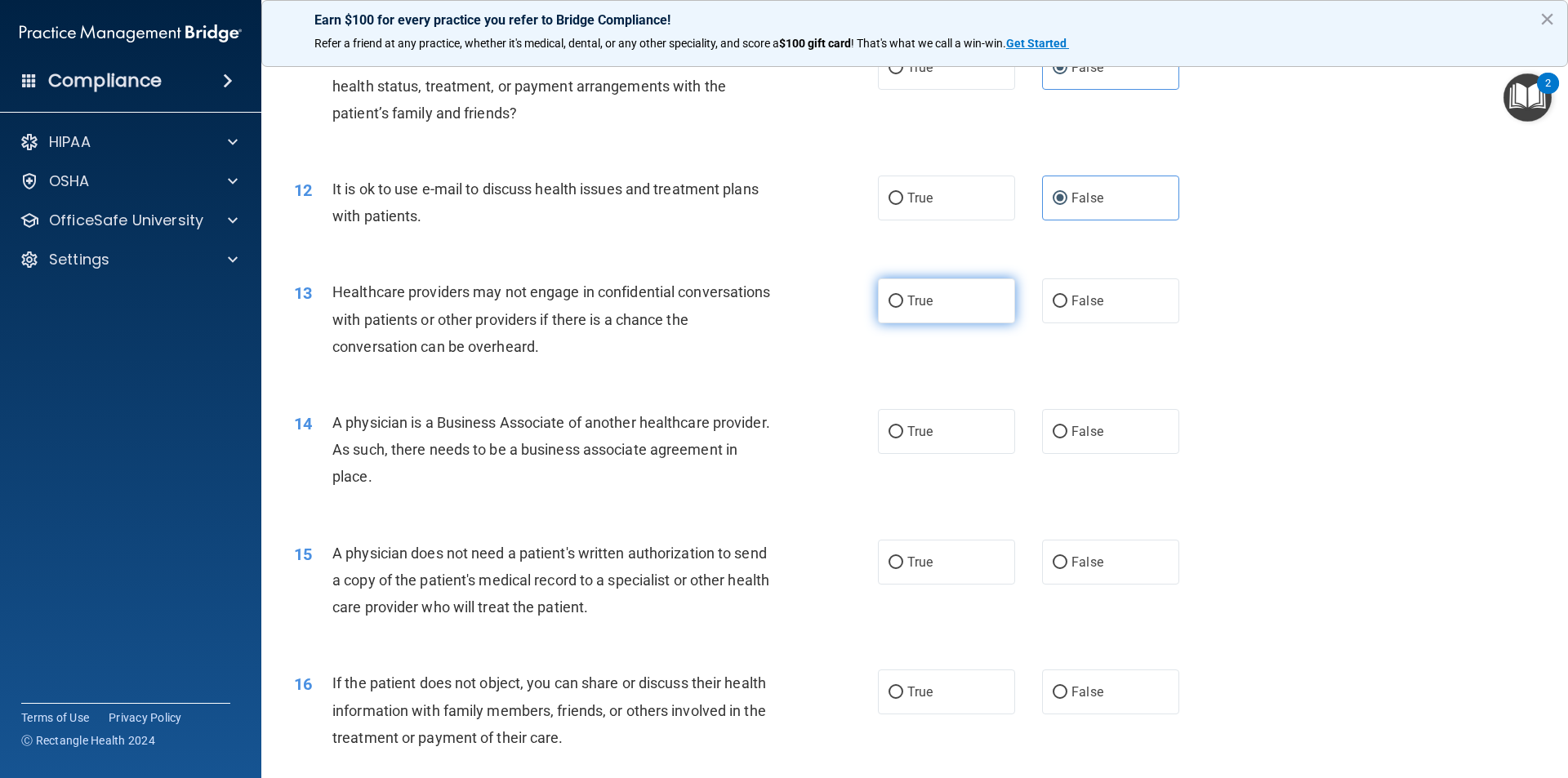
click at [965, 315] on label "True" at bounding box center [946, 301] width 138 height 45
click at [903, 308] on input "True" at bounding box center [896, 301] width 15 height 12
radio input "true"
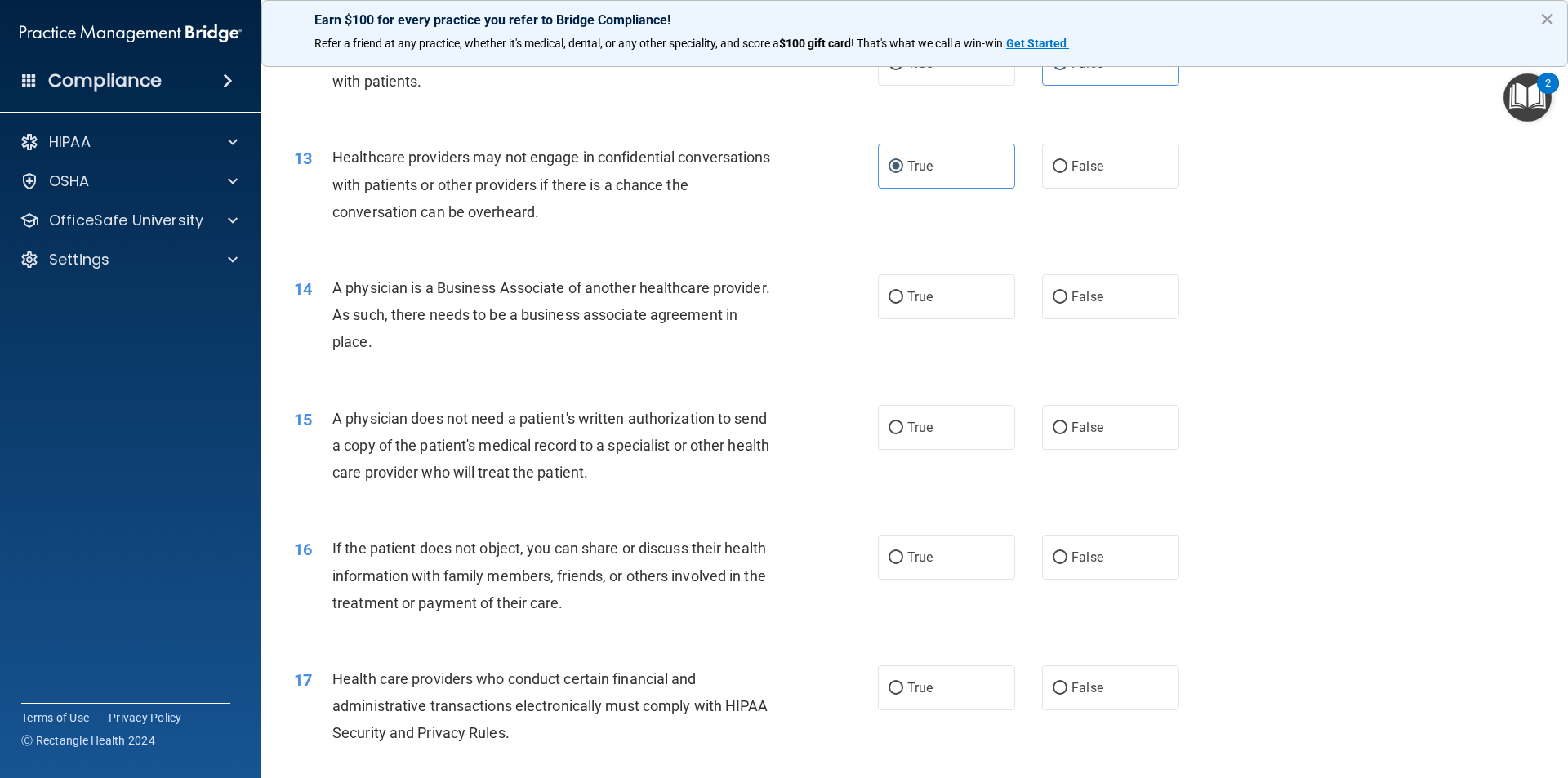
scroll to position [1469, 0]
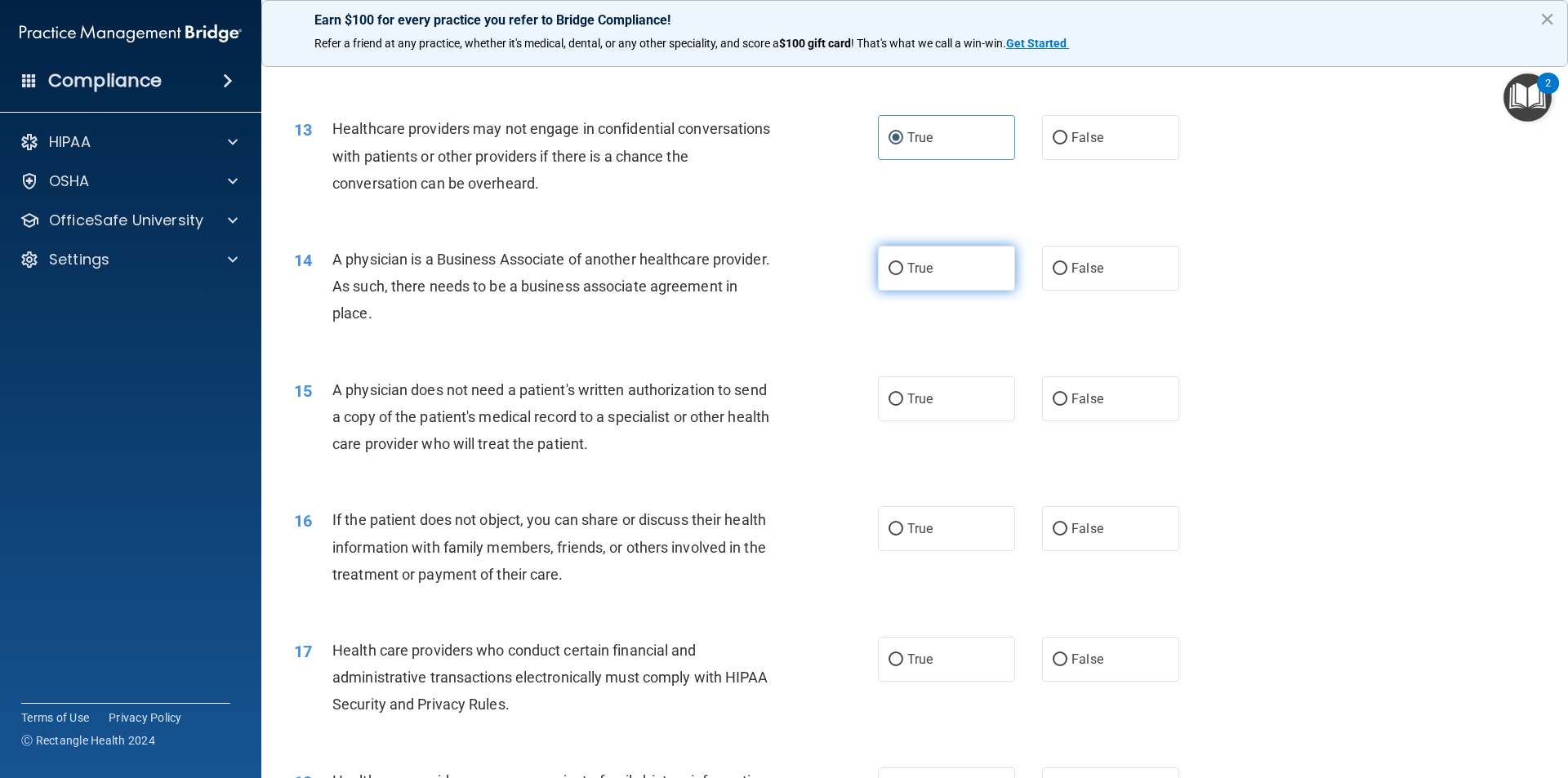
click at [928, 261] on label "True" at bounding box center [946, 268] width 138 height 45
click at [903, 263] on input "True" at bounding box center [896, 269] width 15 height 12
radio input "true"
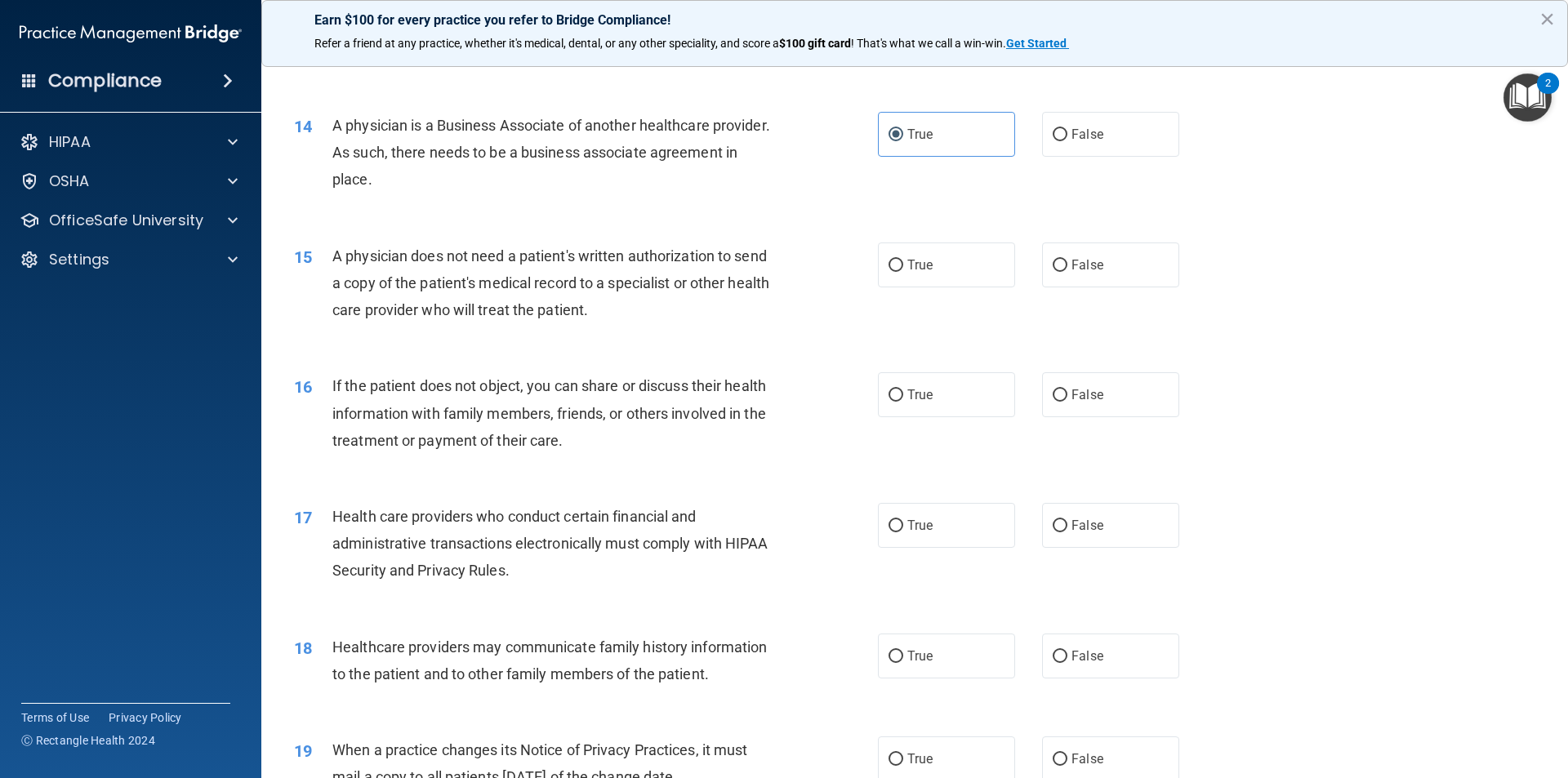
scroll to position [1633, 0]
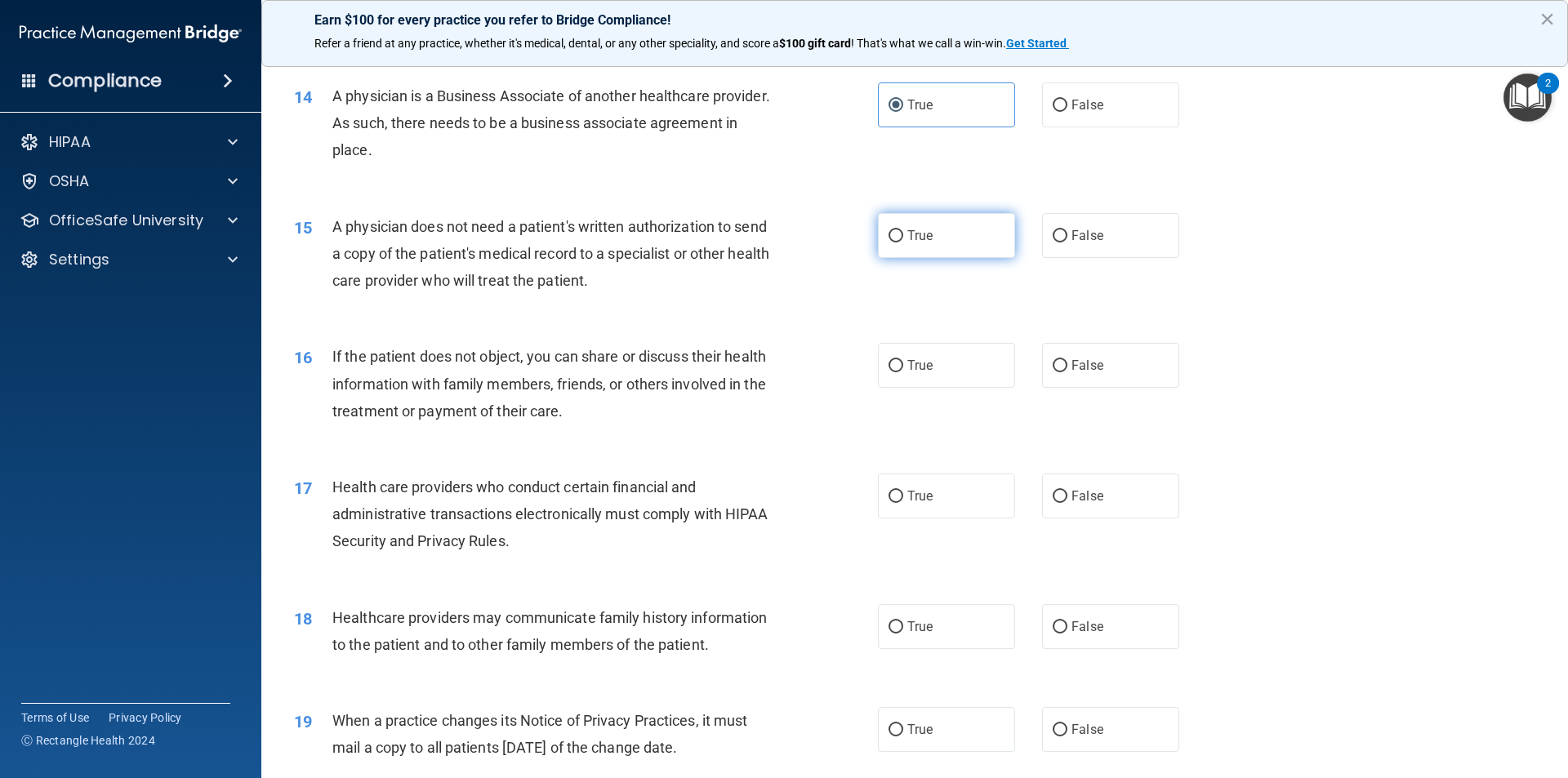
click at [901, 249] on label "True" at bounding box center [946, 235] width 138 height 45
click at [901, 242] on input "True" at bounding box center [896, 236] width 15 height 12
radio input "true"
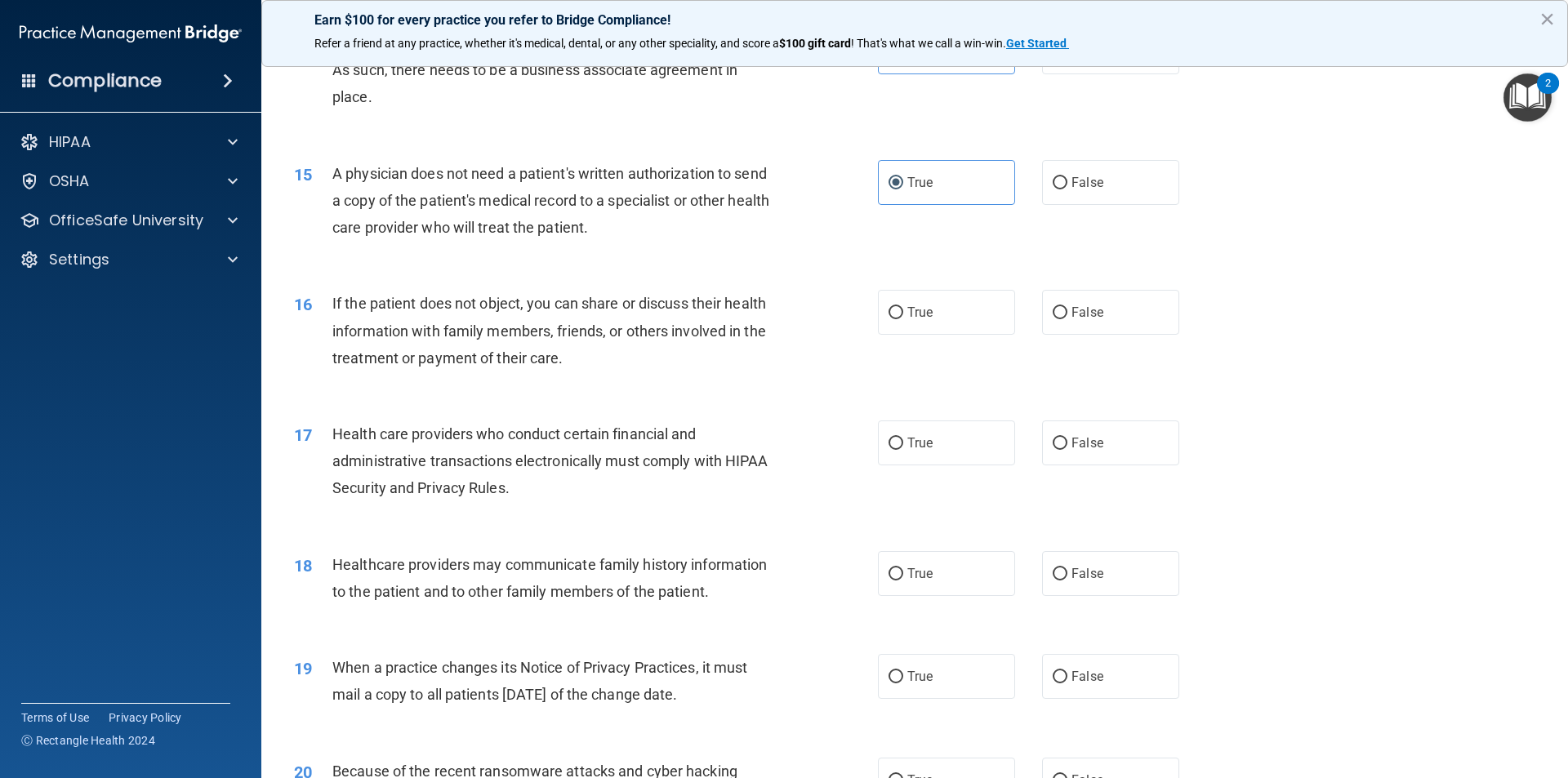
scroll to position [1715, 0]
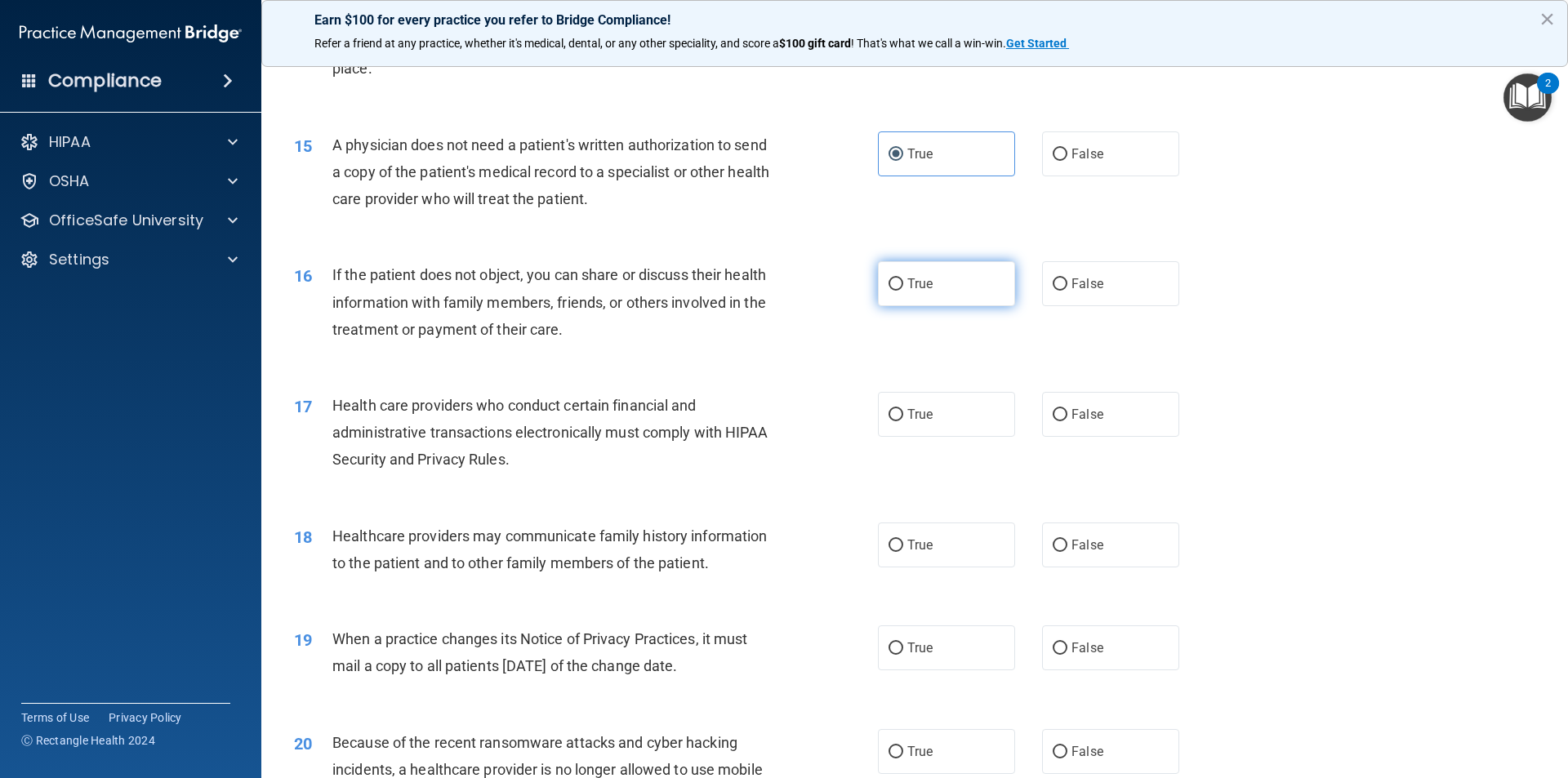
click at [907, 295] on label "True" at bounding box center [946, 283] width 138 height 45
click at [903, 291] on input "True" at bounding box center [896, 284] width 15 height 12
radio input "true"
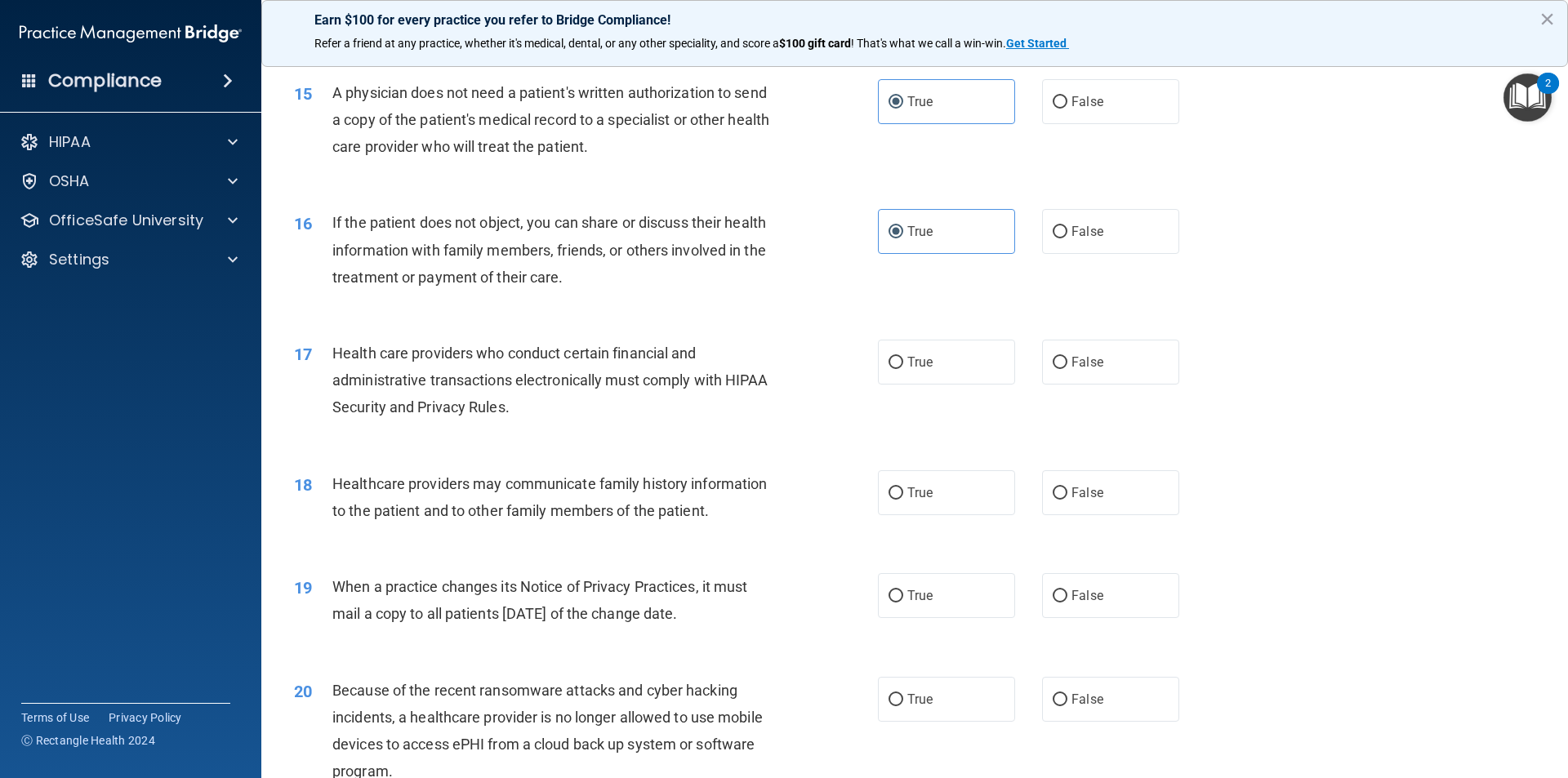
scroll to position [1797, 0]
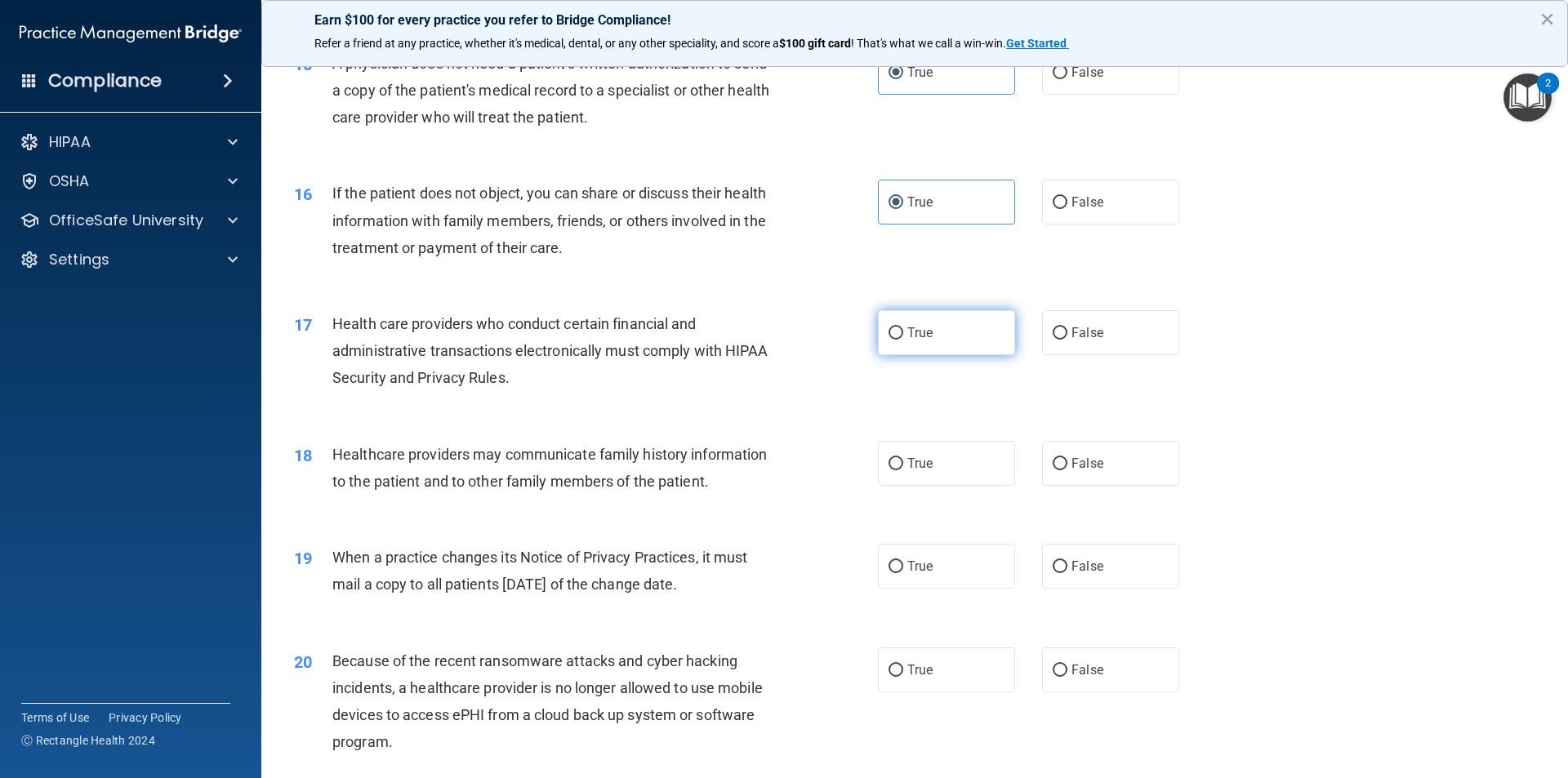
click at [895, 350] on label "True" at bounding box center [946, 333] width 138 height 45
click at [895, 340] on input "True" at bounding box center [896, 333] width 15 height 12
radio input "true"
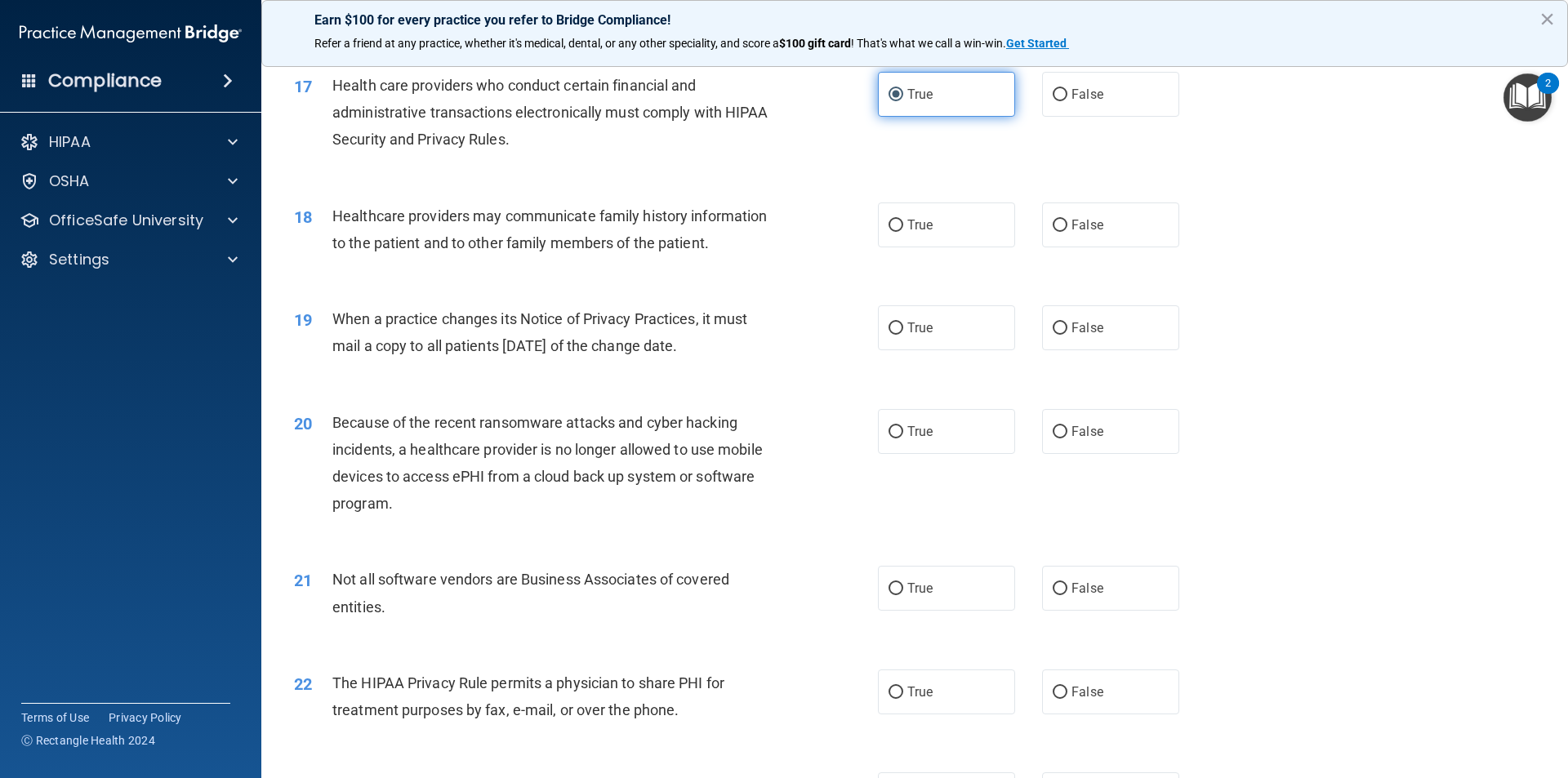
scroll to position [2042, 0]
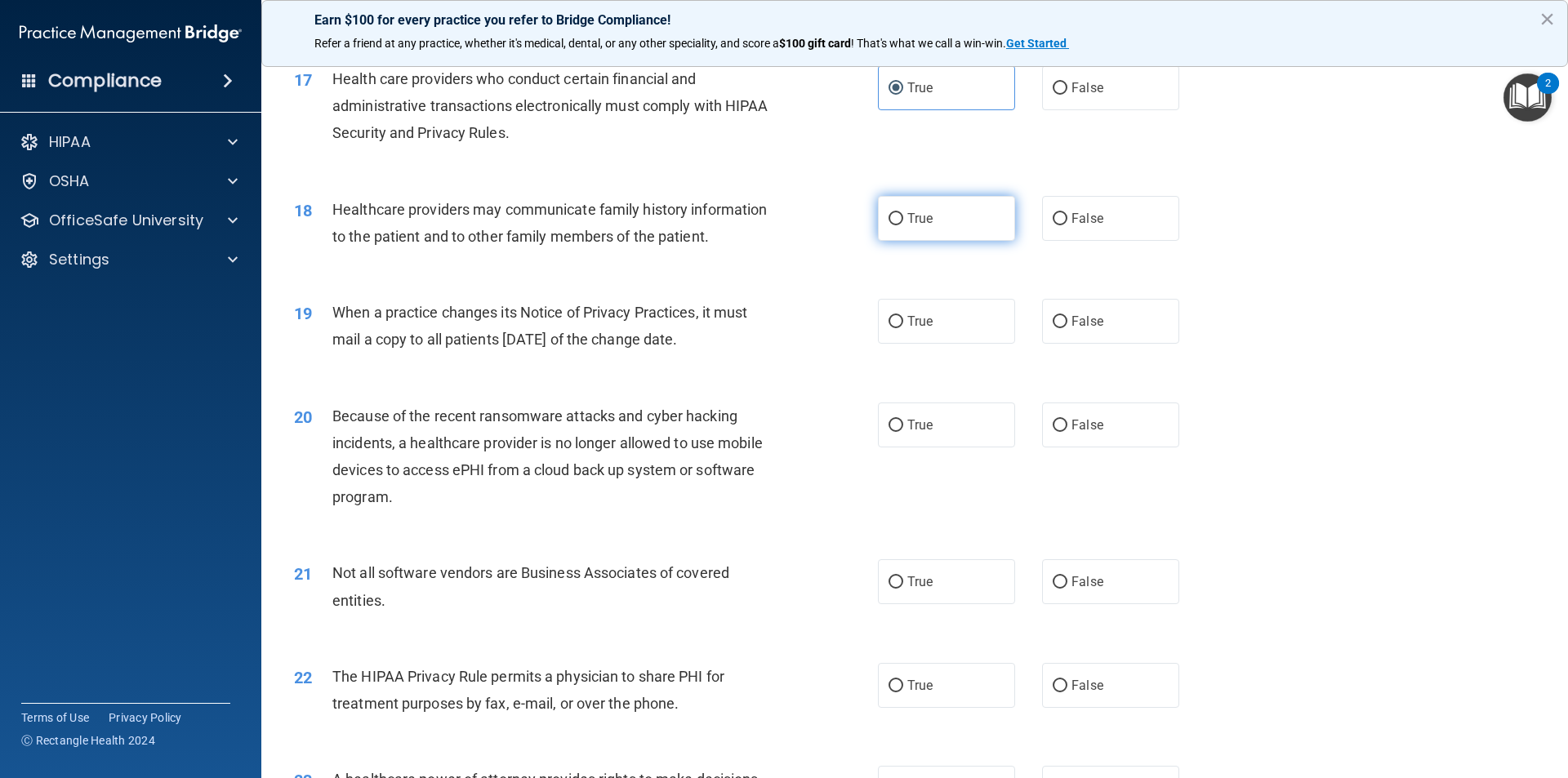
click at [927, 223] on span "True" at bounding box center [920, 218] width 26 height 15
click at [903, 223] on input "True" at bounding box center [896, 219] width 15 height 12
radio input "true"
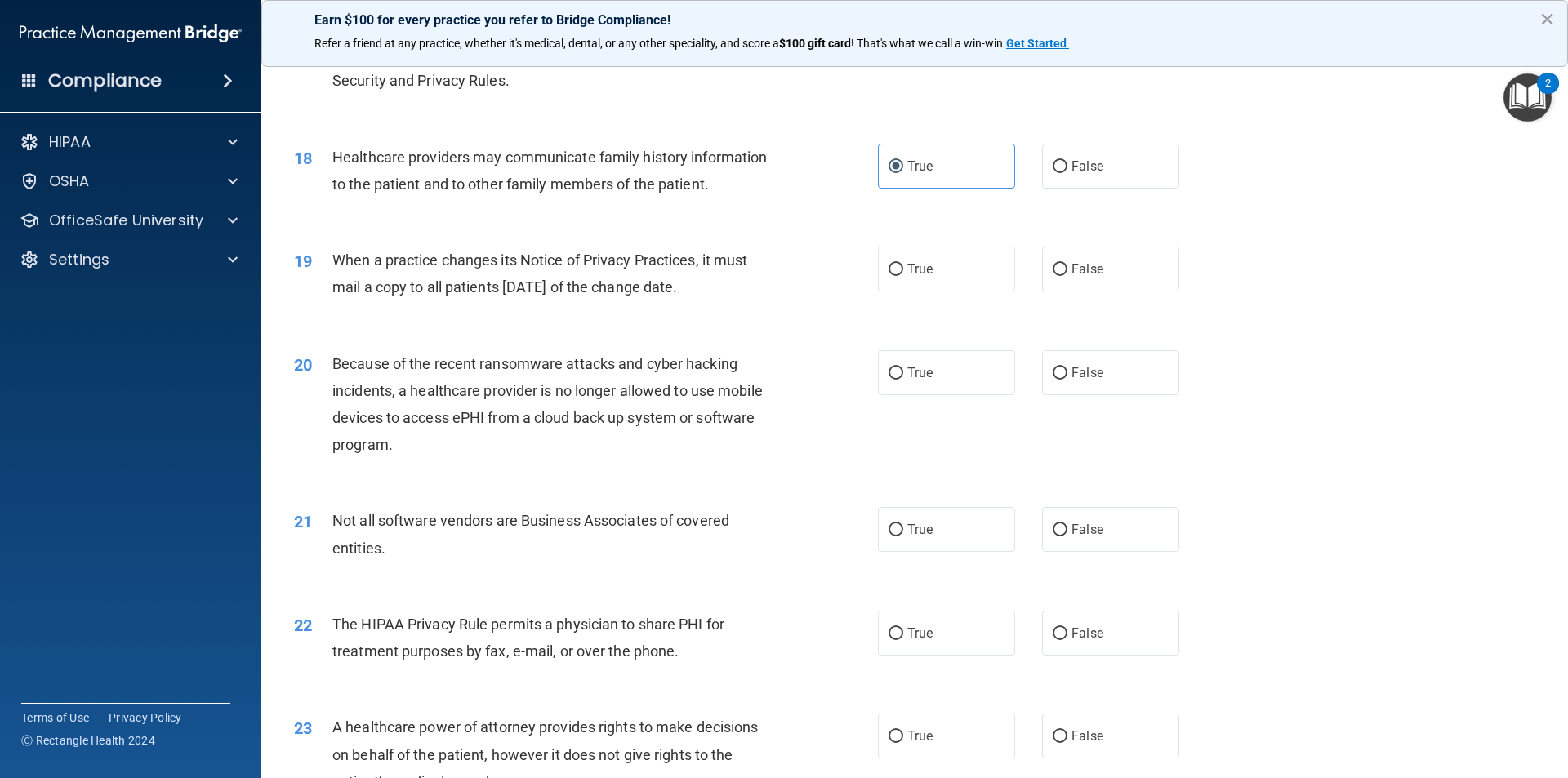
scroll to position [2123, 0]
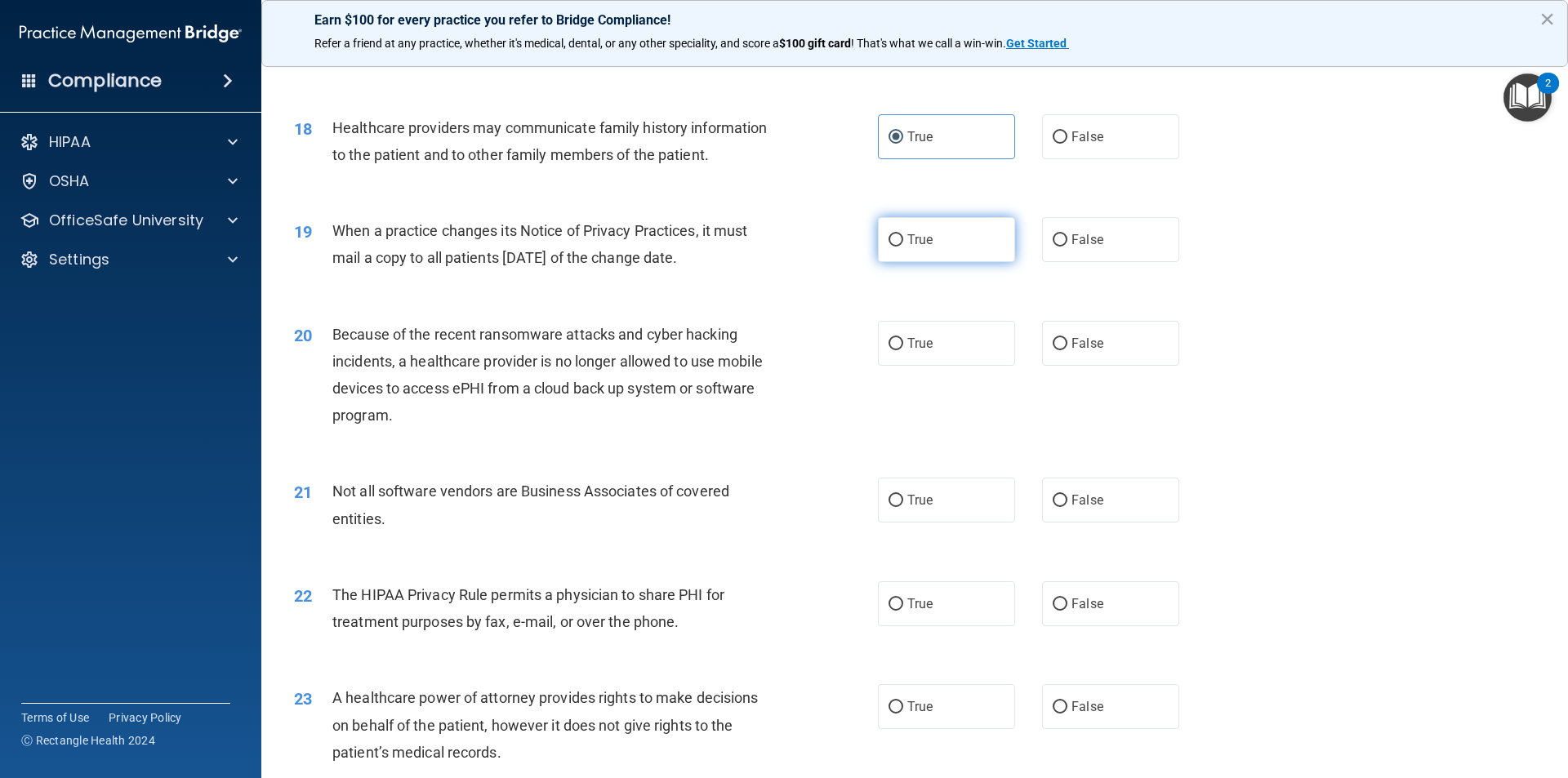
click at [948, 238] on label "True" at bounding box center [946, 239] width 138 height 45
click at [903, 238] on input "True" at bounding box center [896, 240] width 15 height 12
radio input "true"
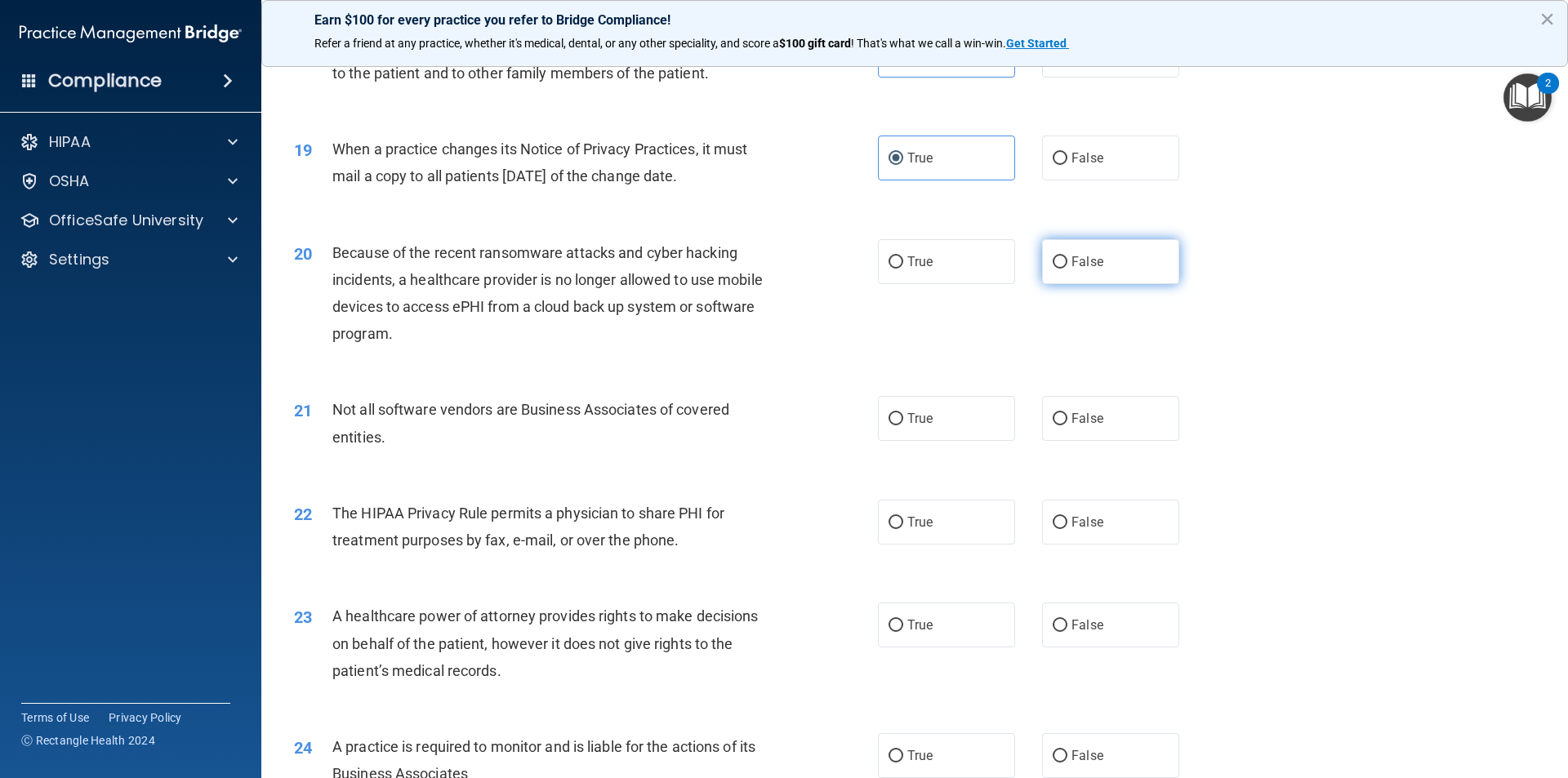
click at [1058, 262] on input "False" at bounding box center [1060, 261] width 15 height 12
radio input "true"
click at [932, 244] on label "True" at bounding box center [946, 261] width 138 height 45
click at [903, 256] on input "True" at bounding box center [896, 261] width 15 height 12
radio input "true"
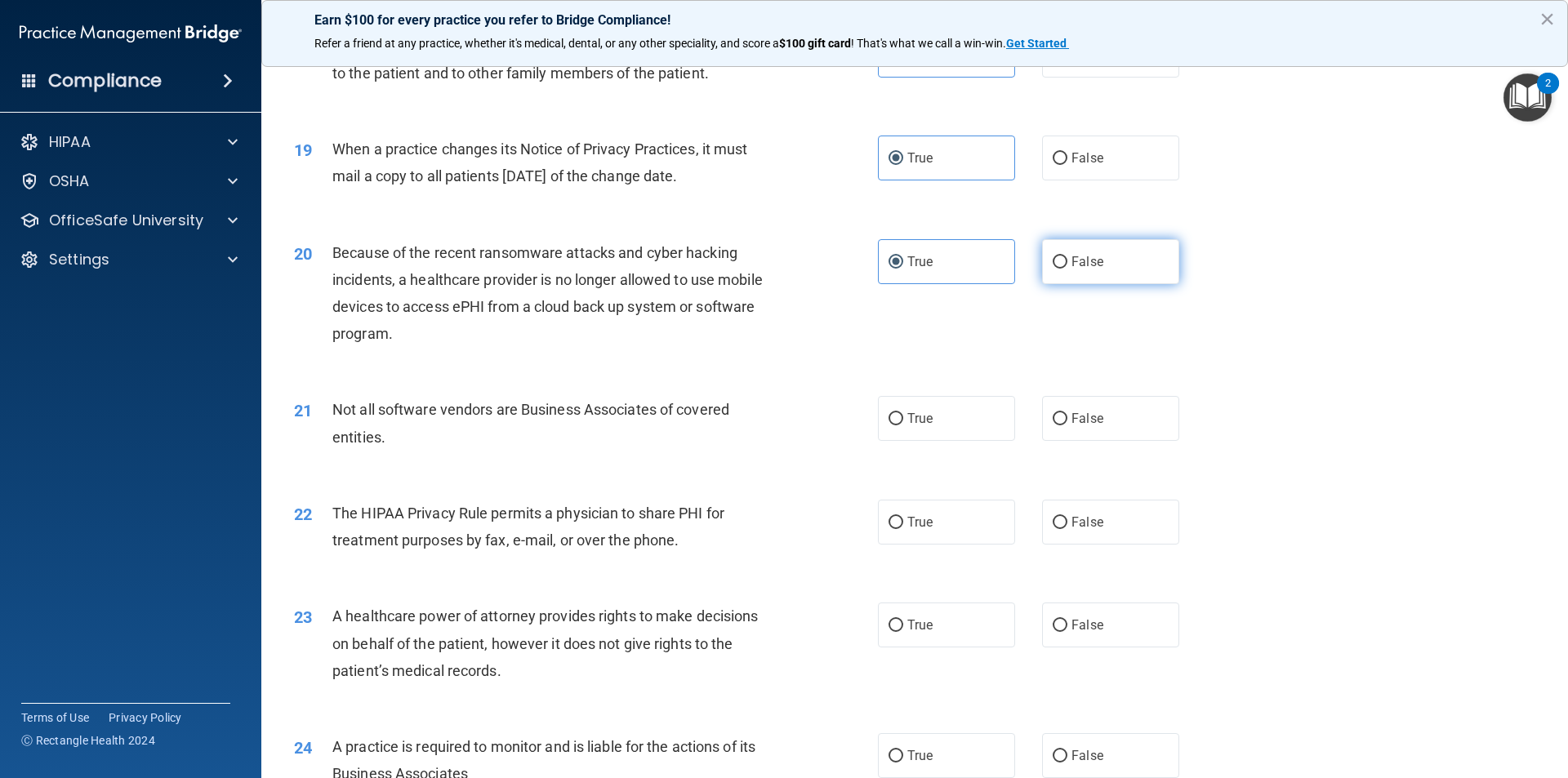
click at [1093, 251] on label "False" at bounding box center [1111, 261] width 138 height 45
click at [1067, 256] on input "False" at bounding box center [1060, 261] width 15 height 12
radio input "true"
radio input "false"
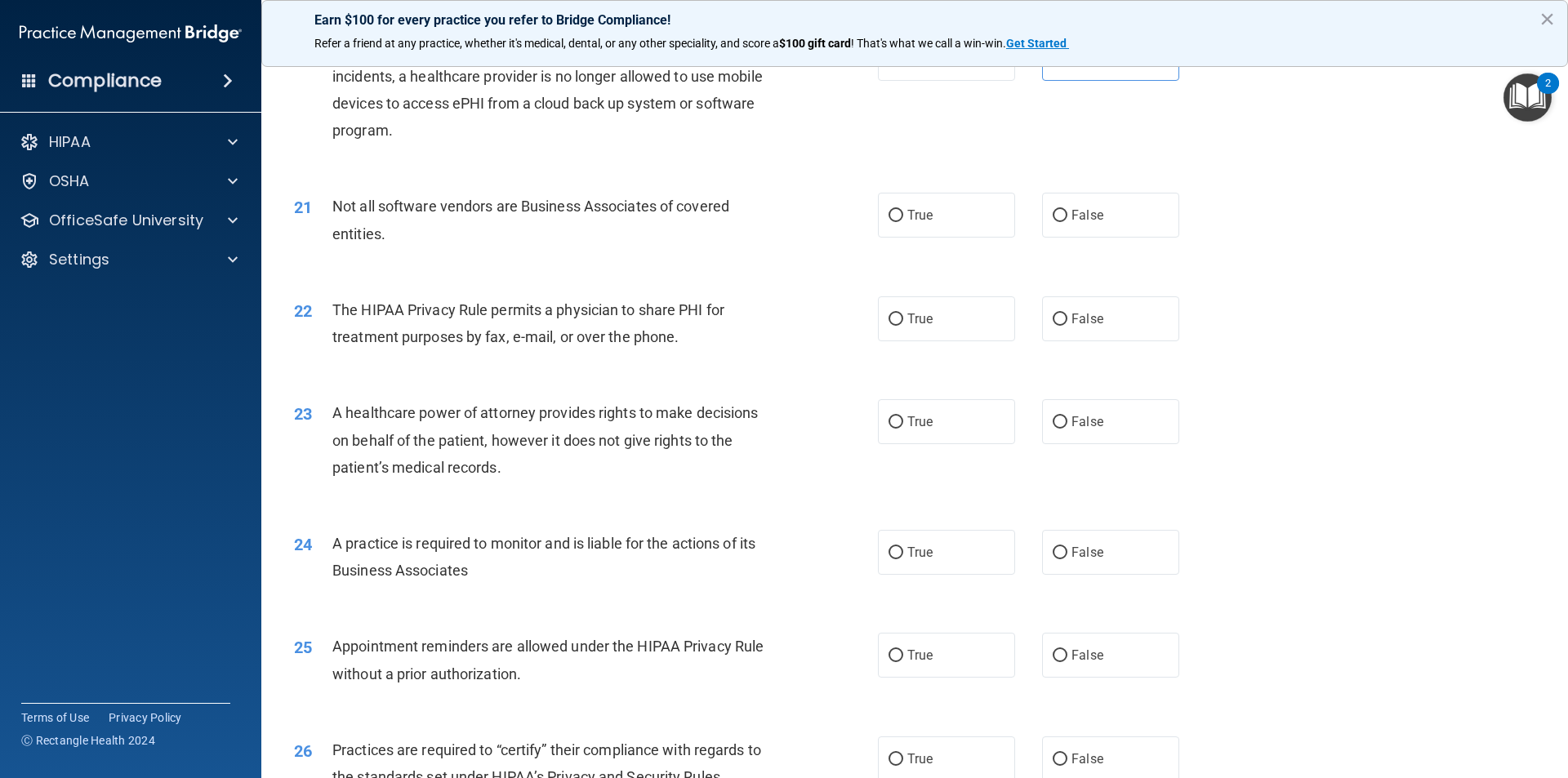
scroll to position [2368, 0]
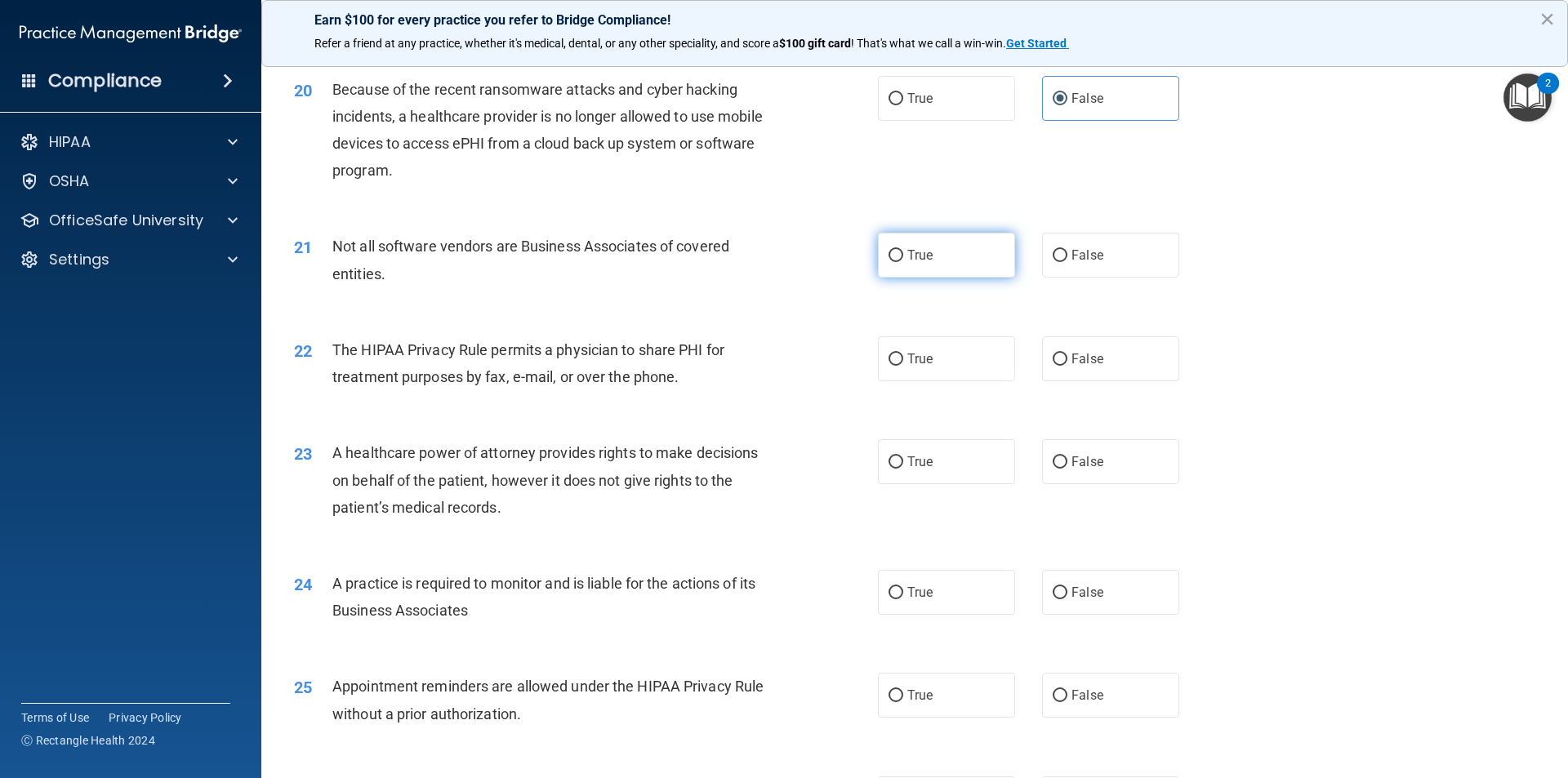
click at [987, 256] on label "True" at bounding box center [946, 254] width 138 height 45
click at [903, 256] on input "True" at bounding box center [896, 255] width 15 height 12
radio input "true"
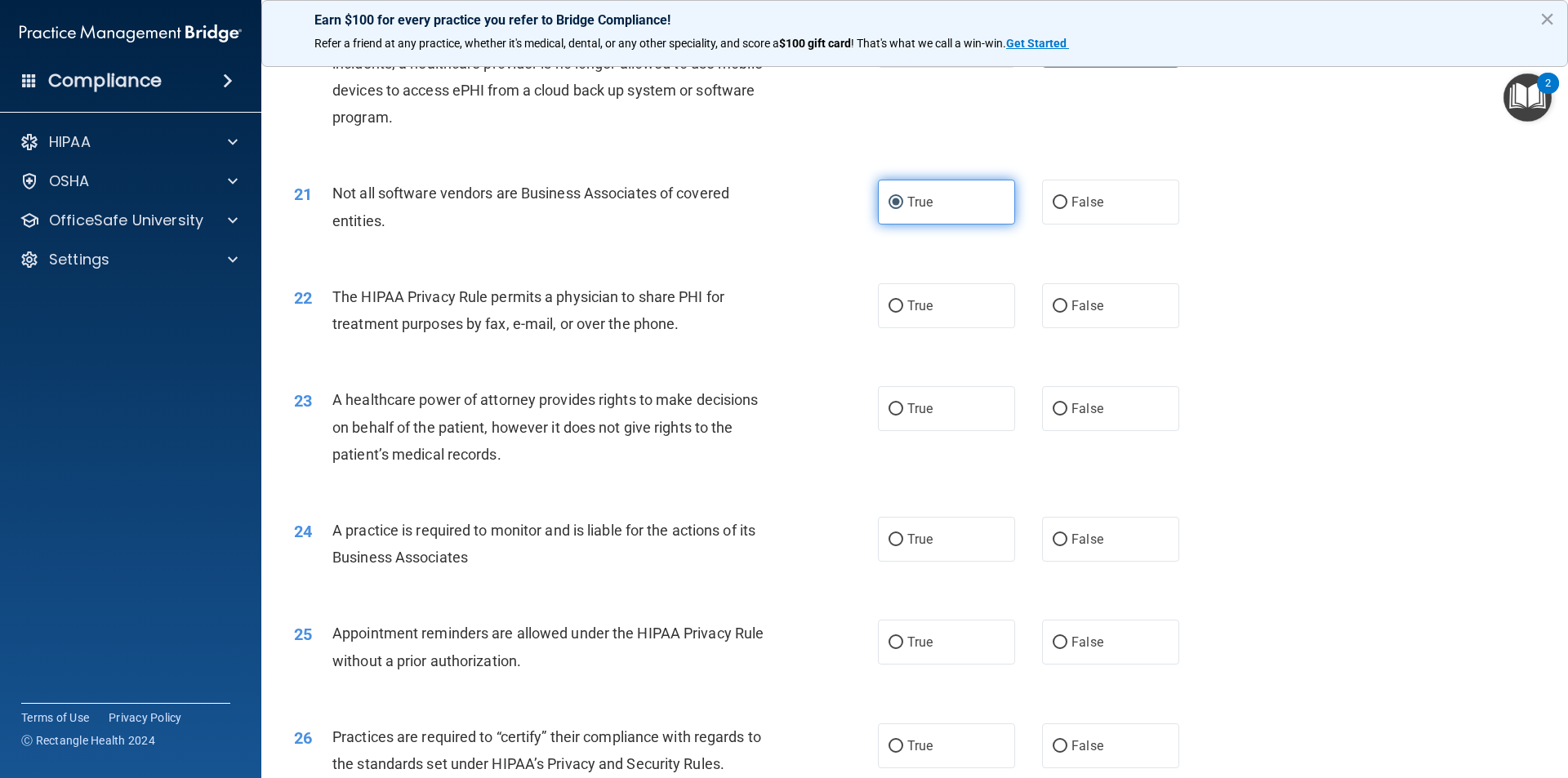
scroll to position [2450, 0]
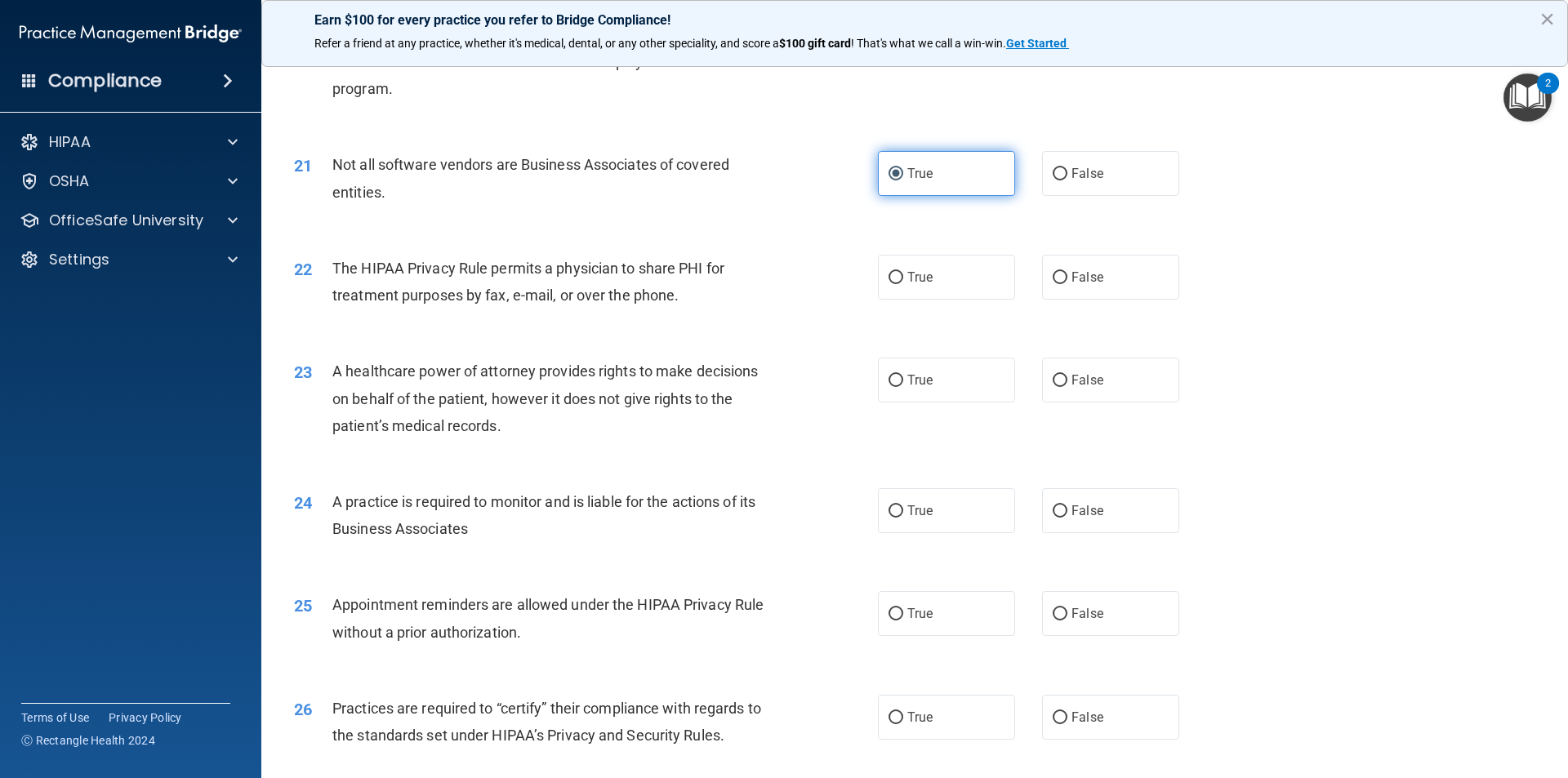
click at [987, 256] on label "True" at bounding box center [946, 277] width 138 height 45
click at [903, 271] on input "True" at bounding box center [896, 277] width 15 height 12
radio input "true"
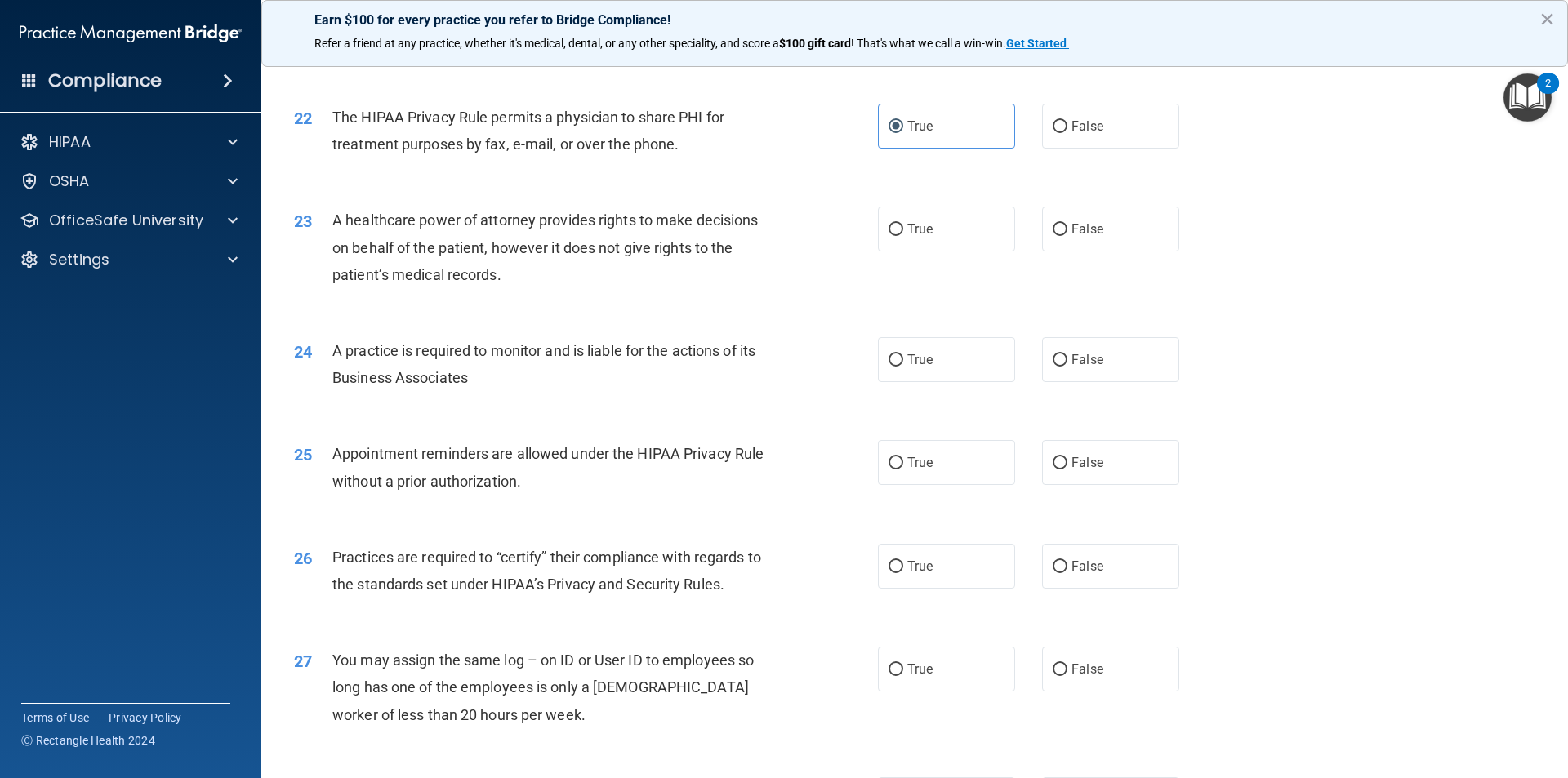
scroll to position [2613, 0]
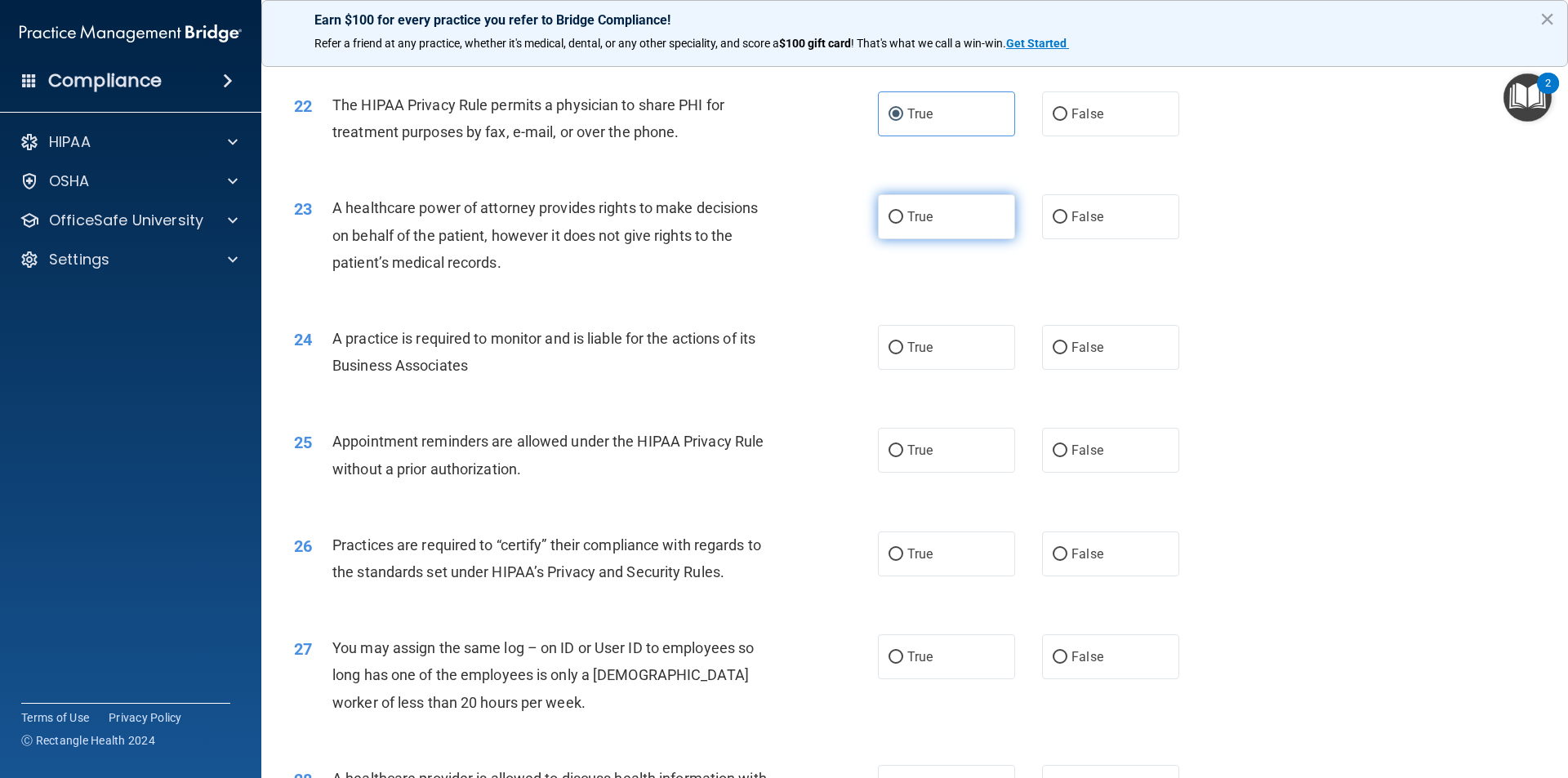
click at [930, 197] on label "True" at bounding box center [946, 216] width 138 height 45
click at [903, 211] on input "True" at bounding box center [896, 217] width 15 height 12
radio input "true"
click at [1059, 232] on label "False" at bounding box center [1111, 216] width 138 height 45
click at [1059, 224] on input "False" at bounding box center [1060, 217] width 15 height 12
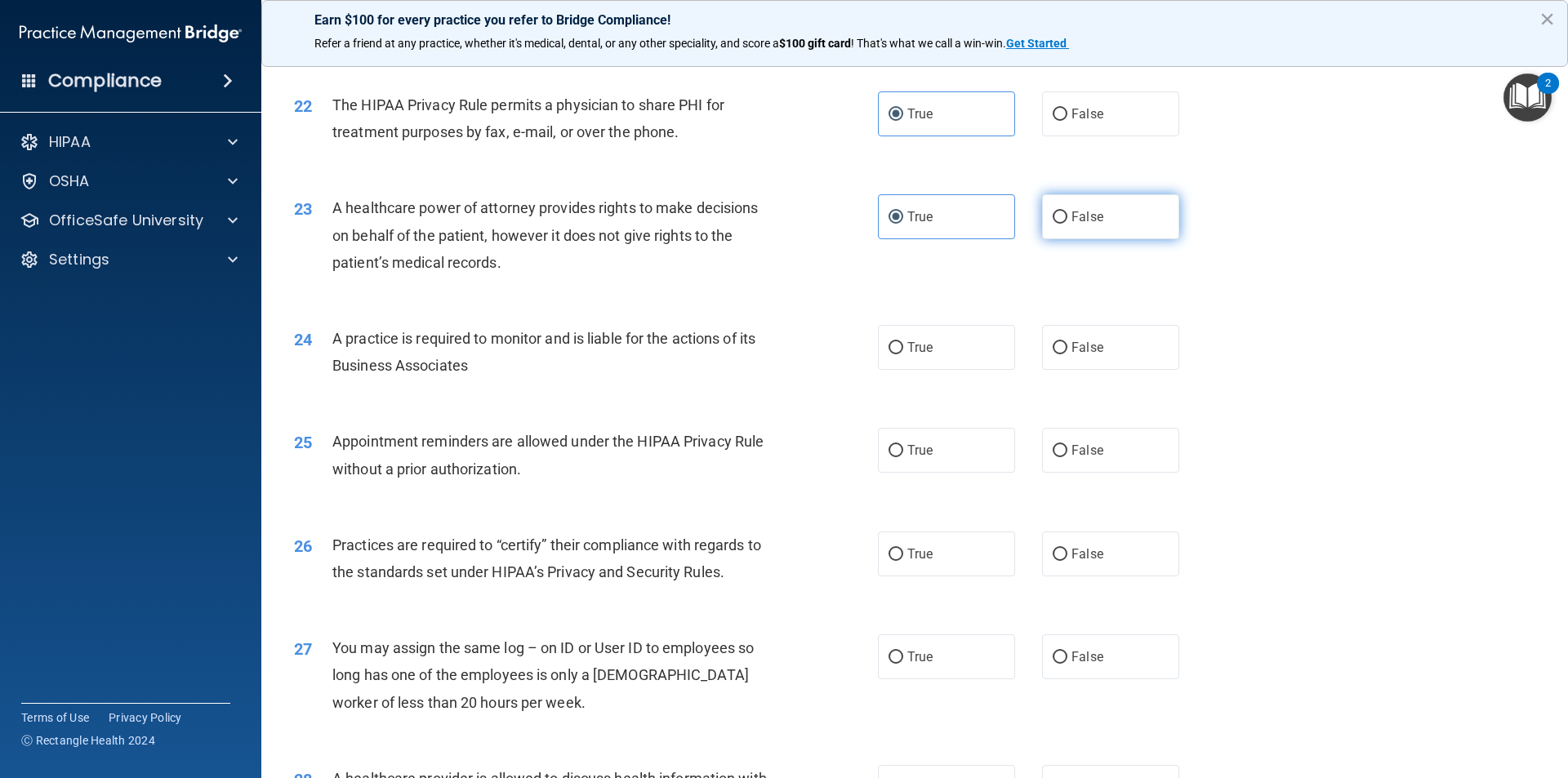
radio input "true"
radio input "false"
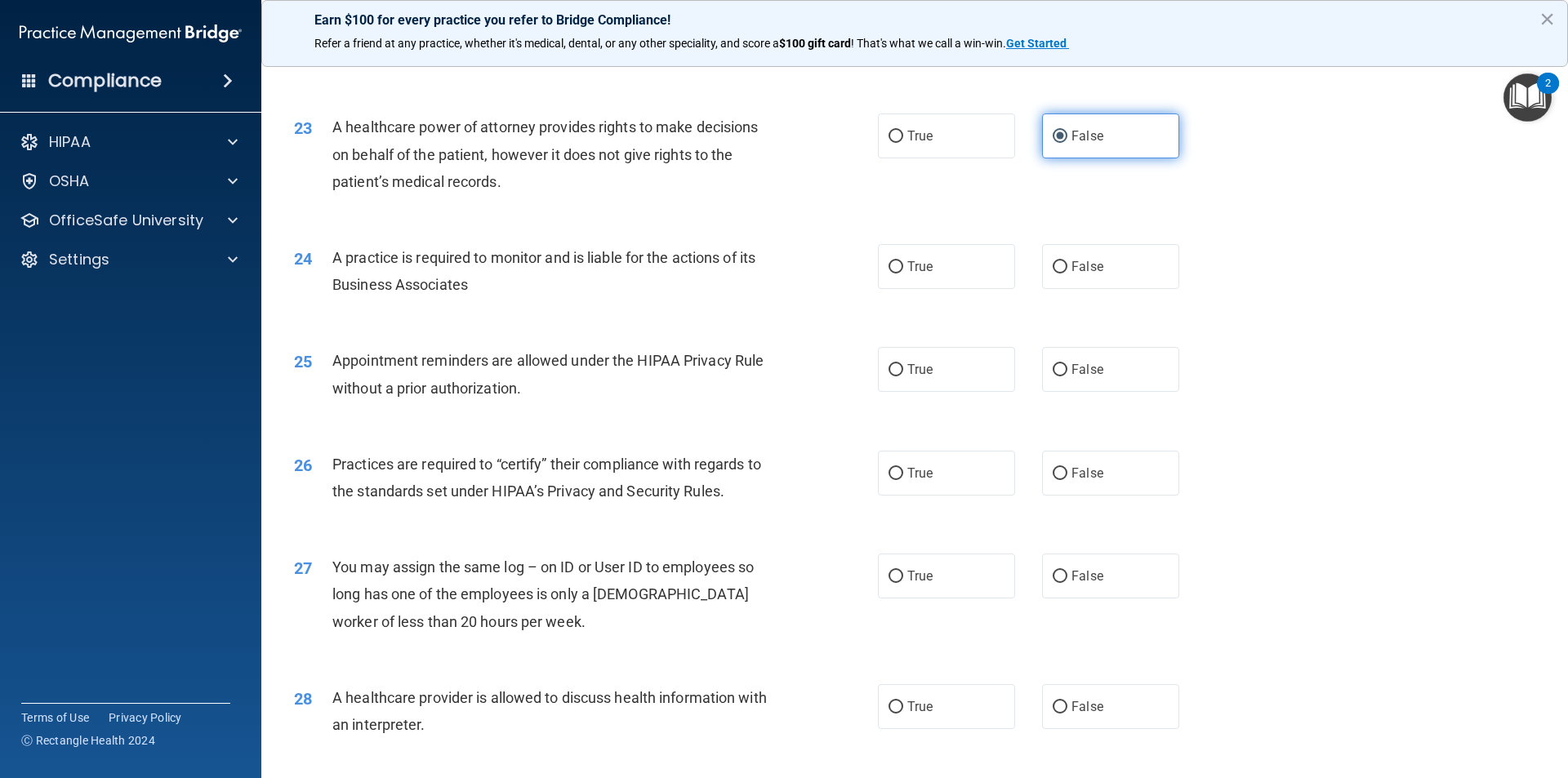
scroll to position [2695, 0]
click at [915, 247] on label "True" at bounding box center [946, 265] width 138 height 45
click at [903, 261] on input "True" at bounding box center [896, 266] width 15 height 12
radio input "true"
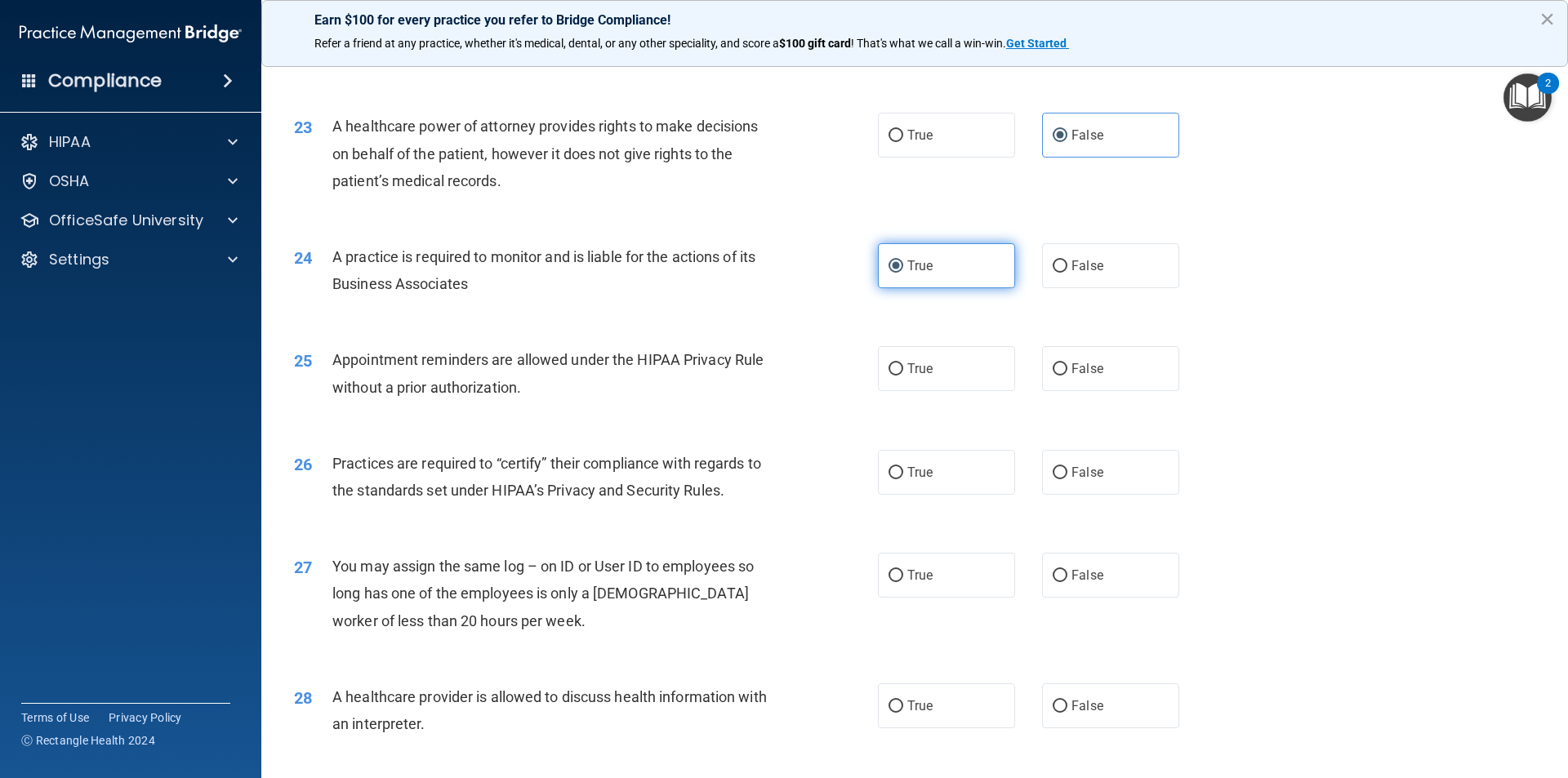
scroll to position [2776, 0]
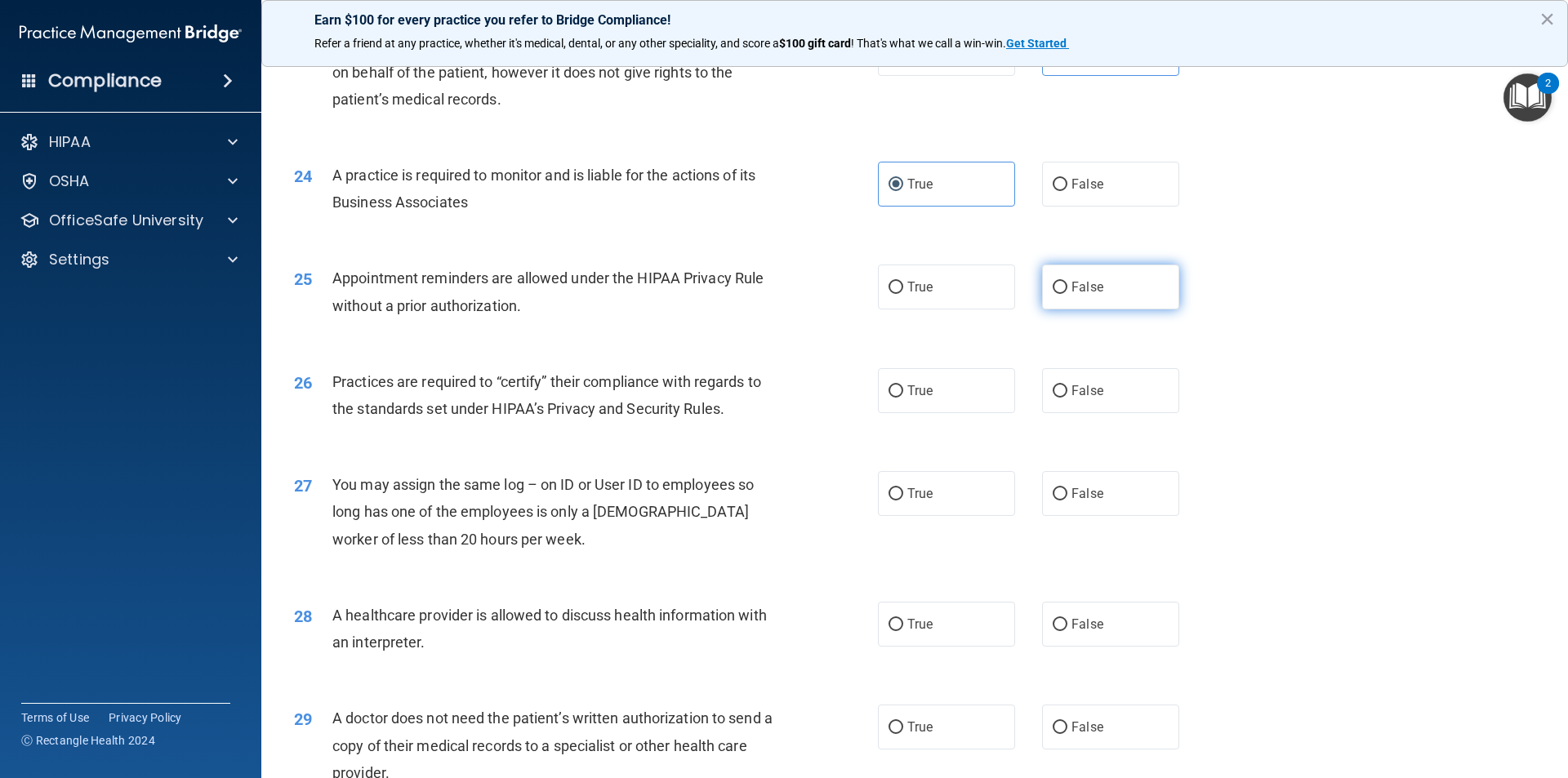
click at [1071, 287] on span "False" at bounding box center [1087, 287] width 32 height 15
click at [1066, 287] on input "False" at bounding box center [1060, 287] width 15 height 12
radio input "true"
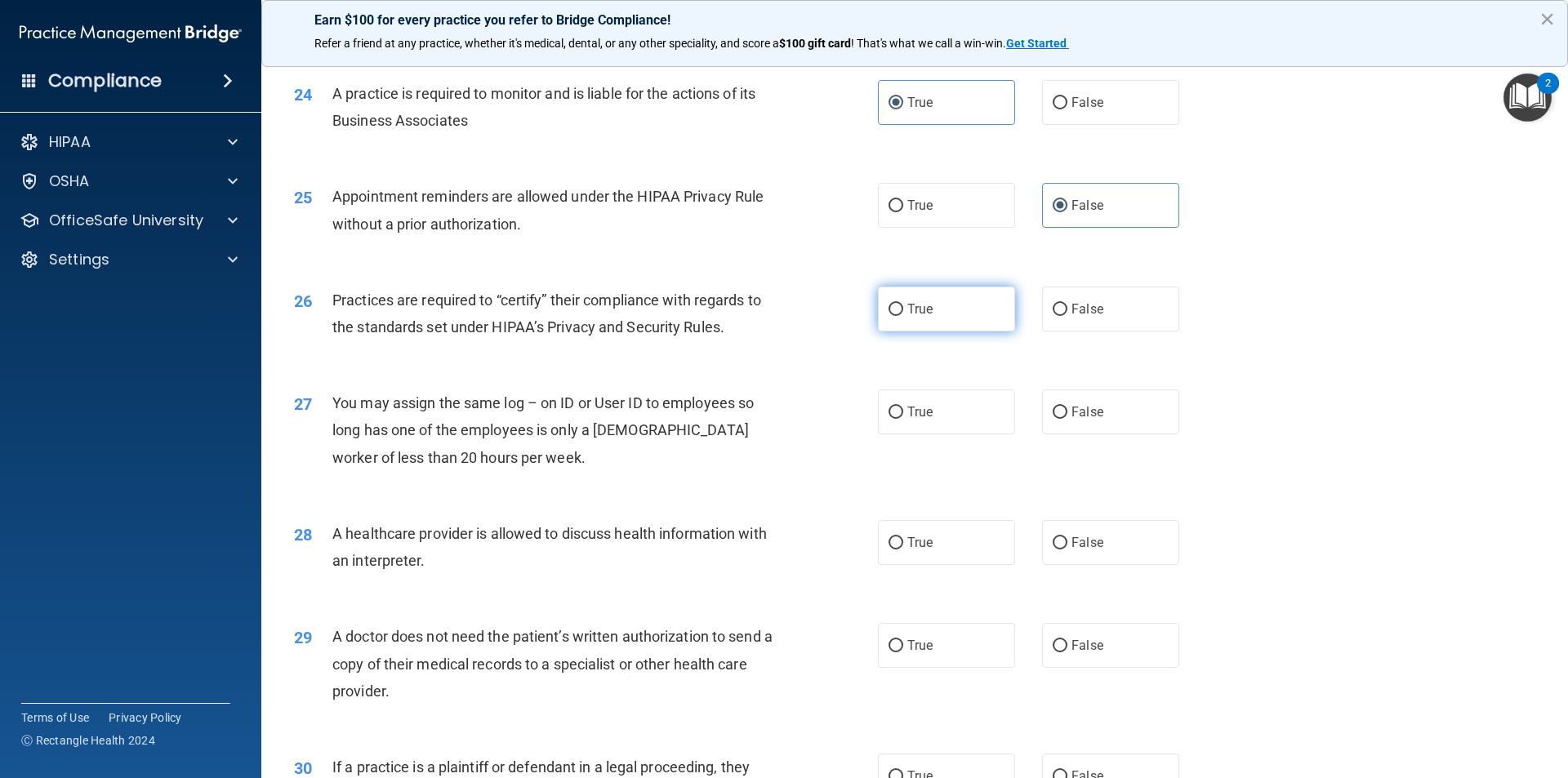
click at [968, 313] on label "True" at bounding box center [946, 309] width 138 height 45
click at [903, 313] on input "True" at bounding box center [896, 309] width 15 height 12
radio input "true"
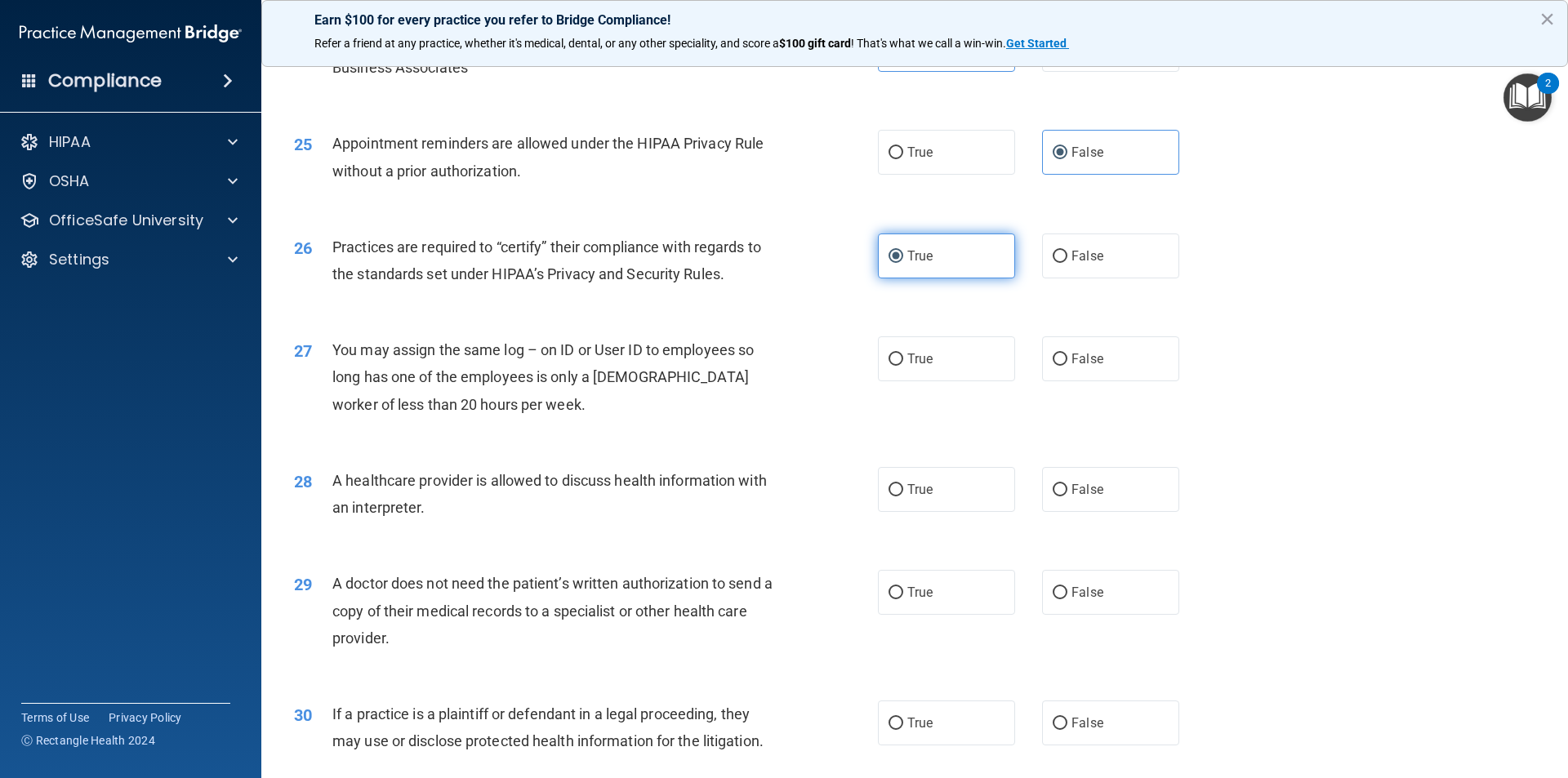
scroll to position [2940, 0]
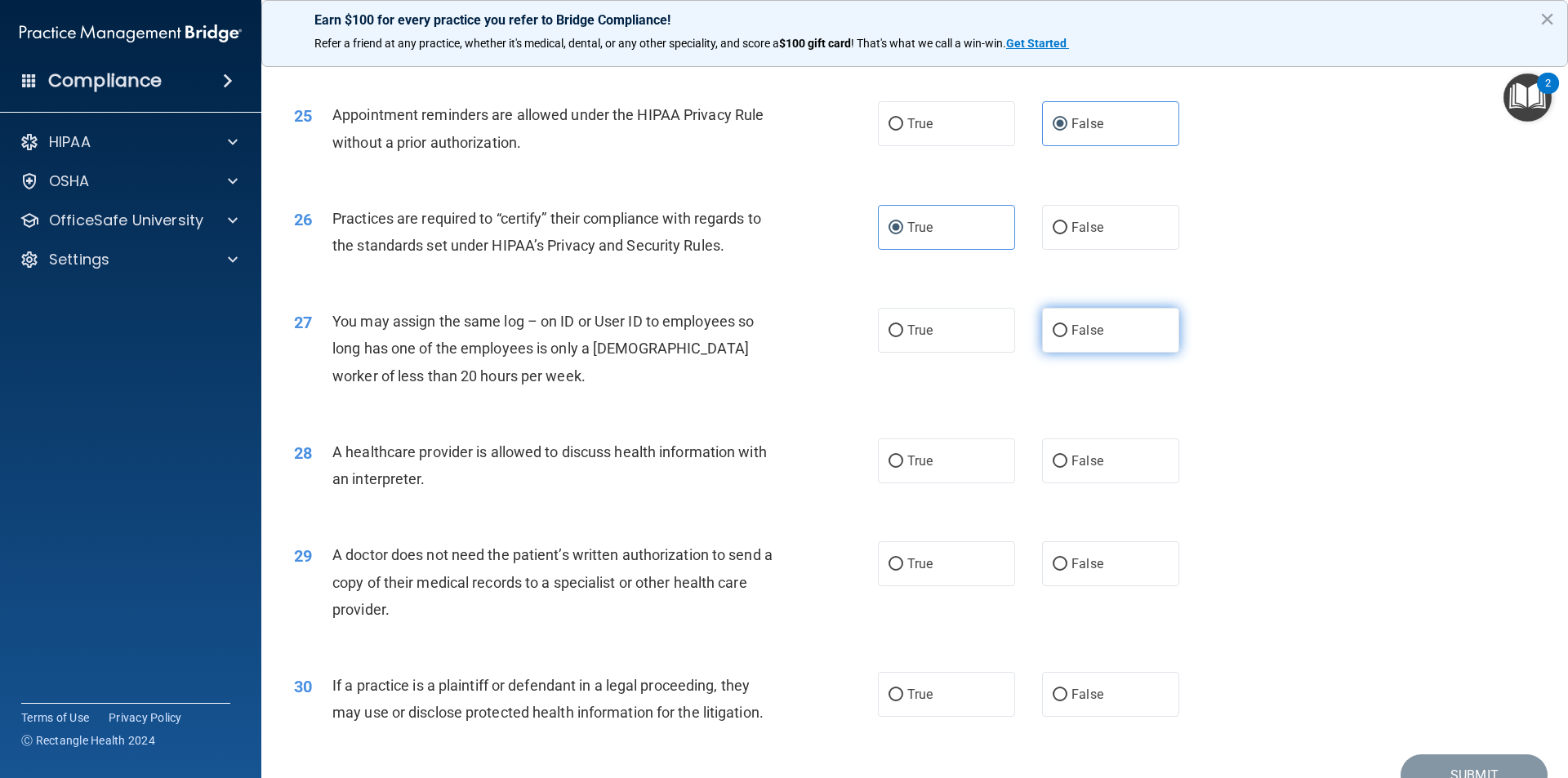
click at [1108, 346] on label "False" at bounding box center [1111, 330] width 138 height 45
click at [1067, 337] on input "False" at bounding box center [1060, 331] width 15 height 12
radio input "true"
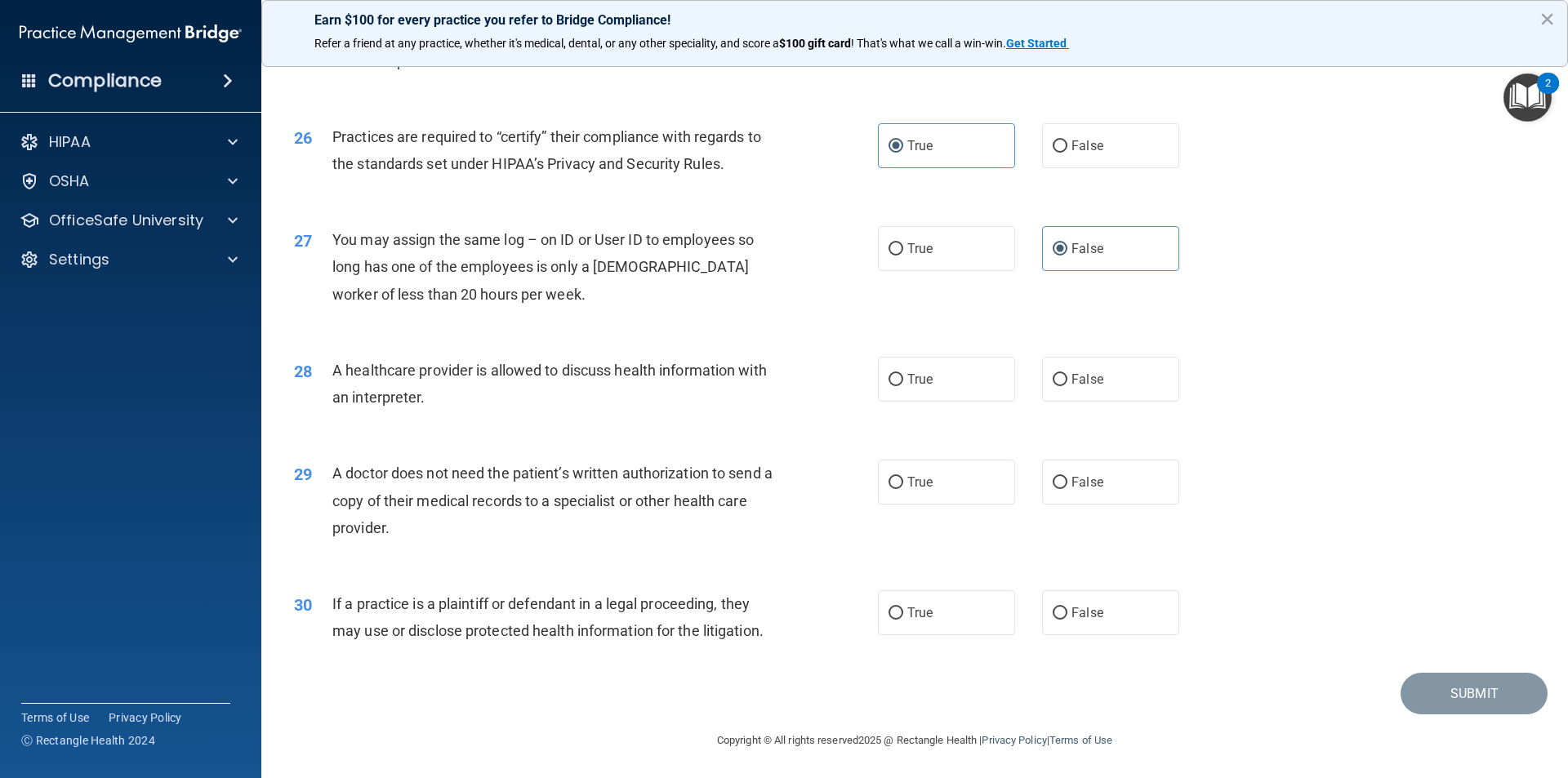
click at [1096, 353] on div "28 A healthcare provider is allowed to discuss health information with an inter…" at bounding box center [914, 387] width 1266 height 103
click at [1084, 372] on span "False" at bounding box center [1087, 379] width 32 height 15
click at [1067, 374] on input "False" at bounding box center [1060, 379] width 15 height 12
radio input "true"
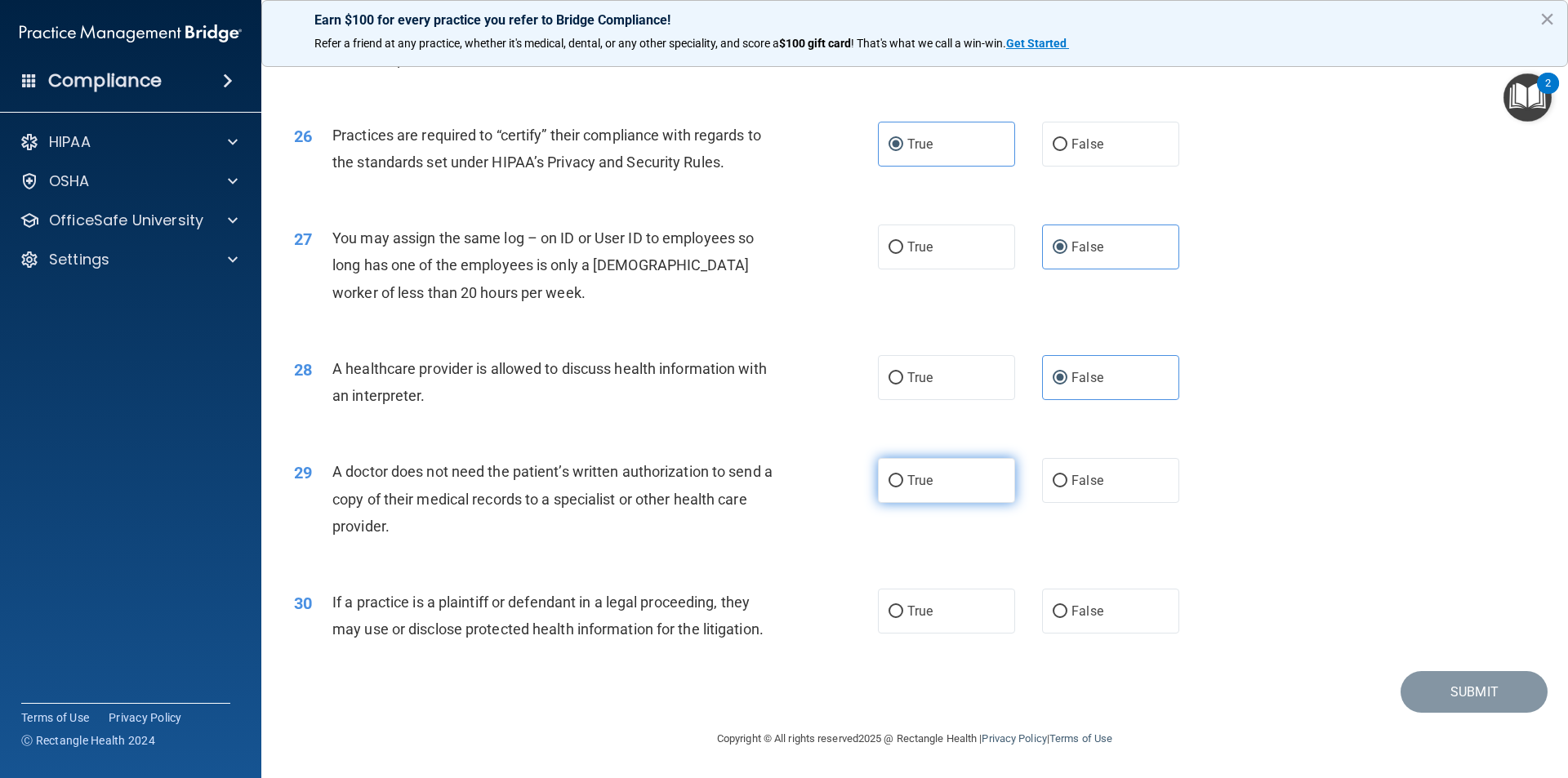
click at [1004, 468] on label "True" at bounding box center [946, 480] width 138 height 45
click at [903, 476] on input "True" at bounding box center [896, 481] width 15 height 12
radio input "true"
click at [917, 618] on span "True" at bounding box center [920, 610] width 26 height 15
click at [903, 618] on input "True" at bounding box center [896, 611] width 15 height 12
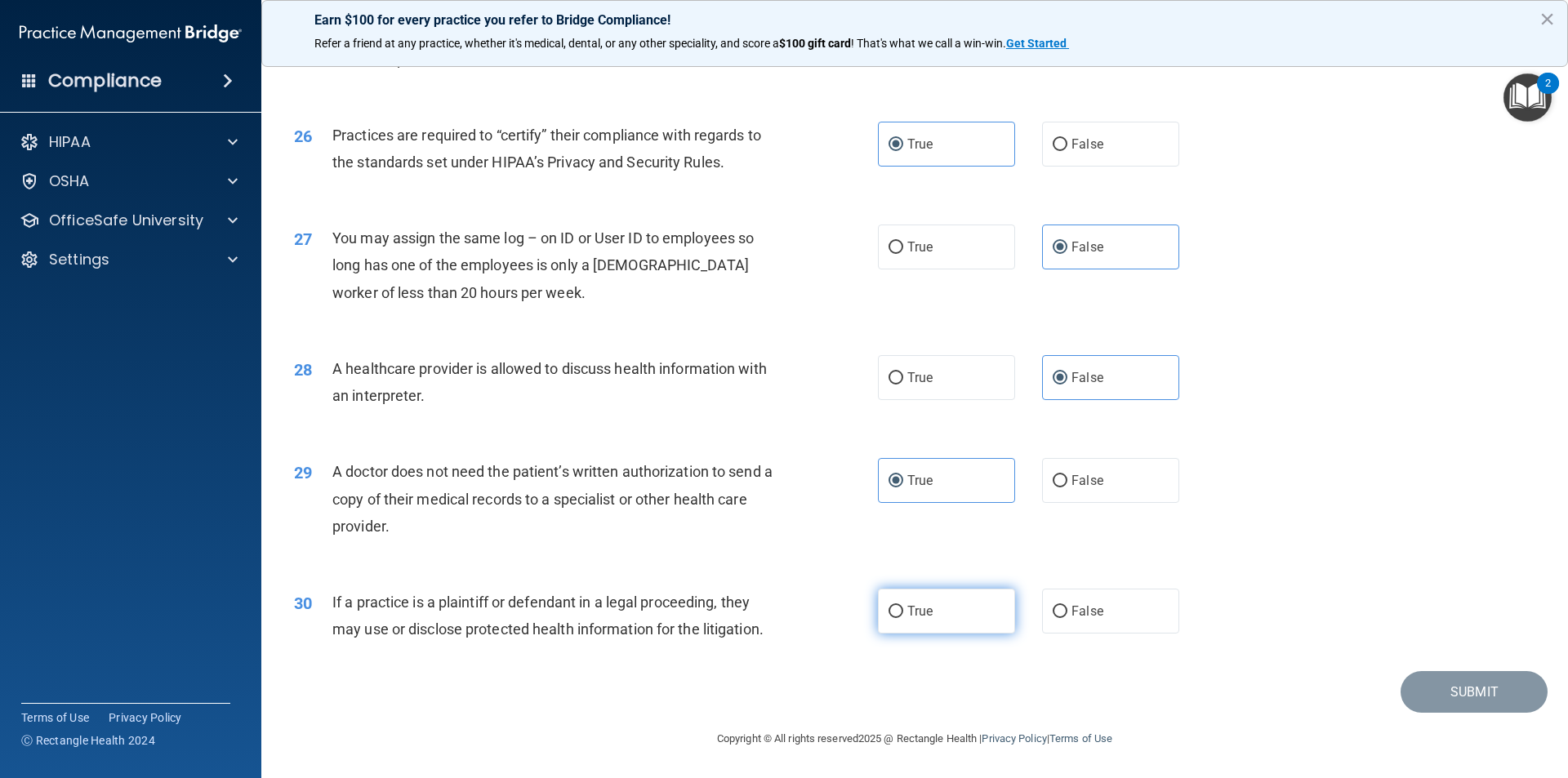
radio input "true"
click at [1486, 698] on button "Submit" at bounding box center [1473, 692] width 147 height 42
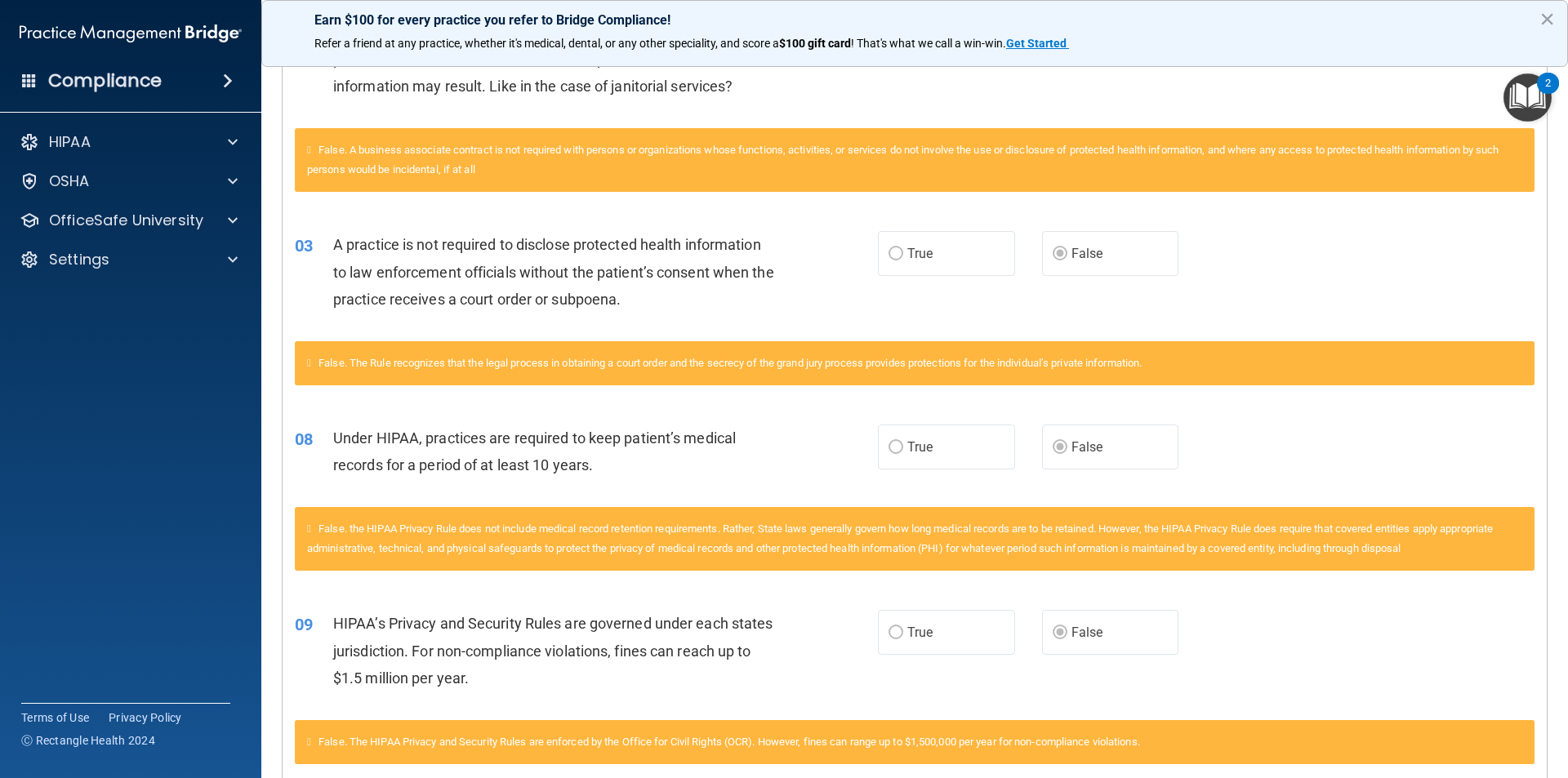
scroll to position [245, 0]
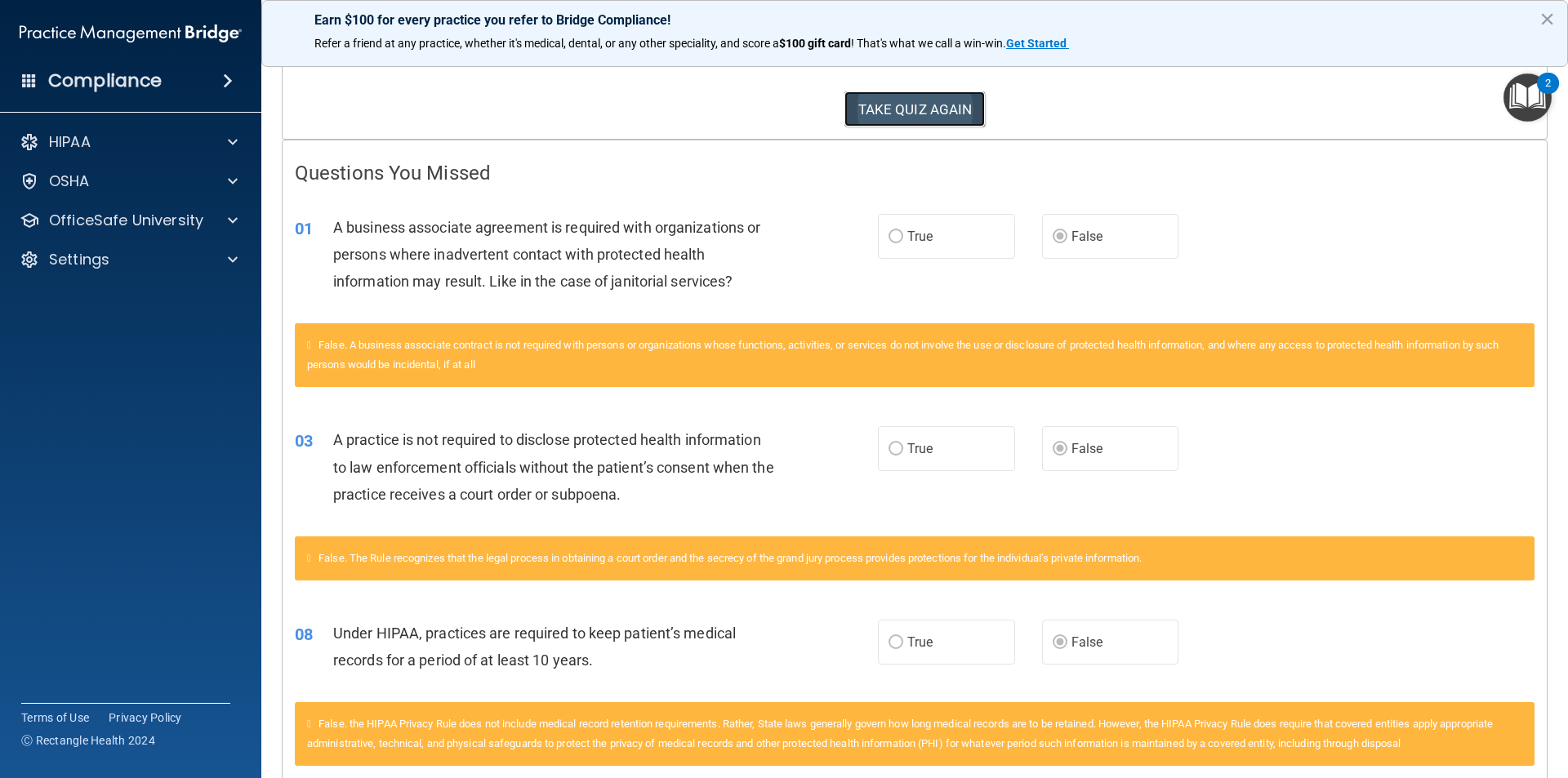
click at [951, 114] on button "TAKE QUIZ AGAIN" at bounding box center [915, 108] width 141 height 36
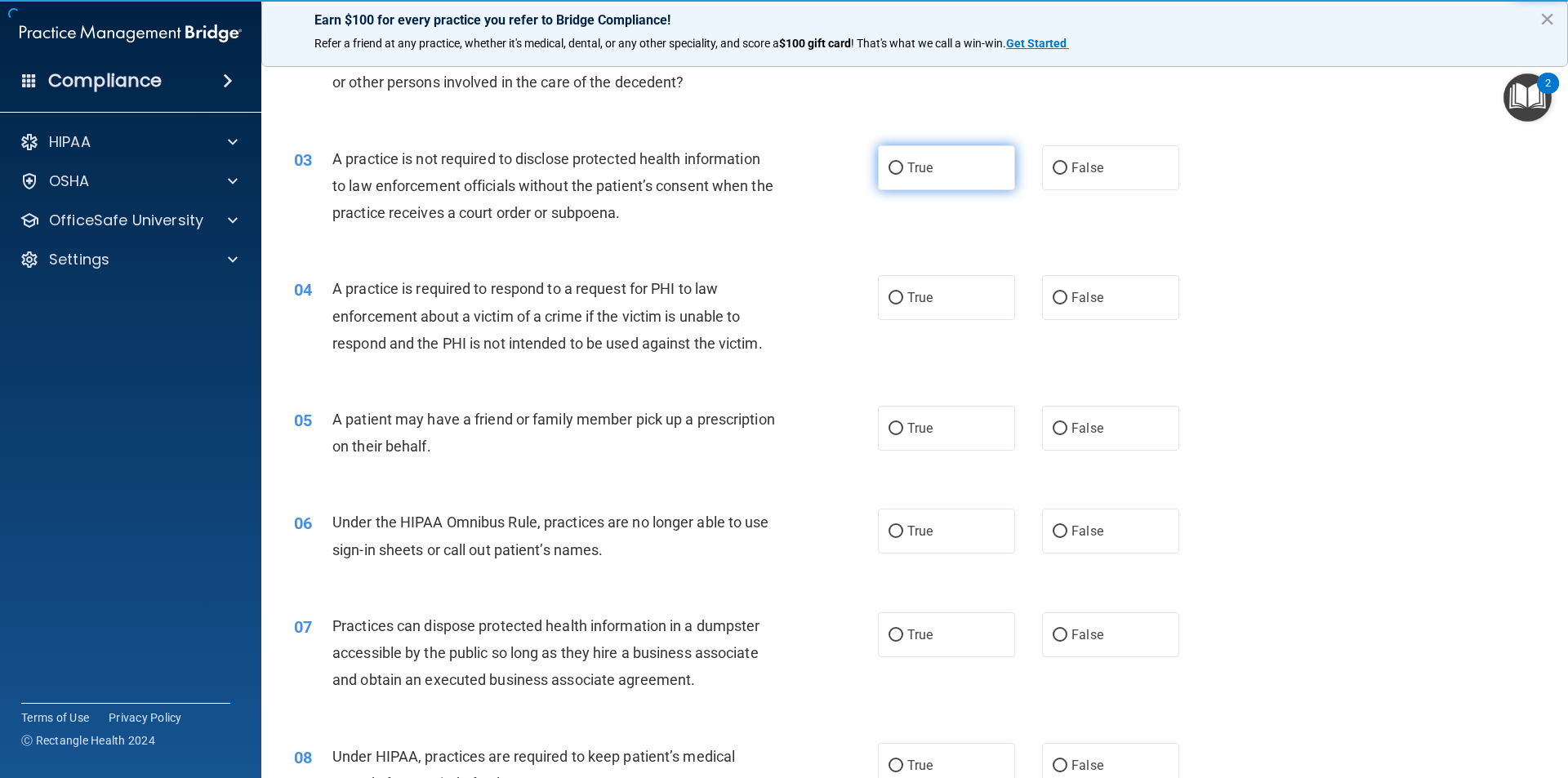
click at [878, 161] on label "True" at bounding box center [946, 168] width 138 height 45
click at [888, 162] on input "True" at bounding box center [896, 168] width 15 height 12
radio input "true"
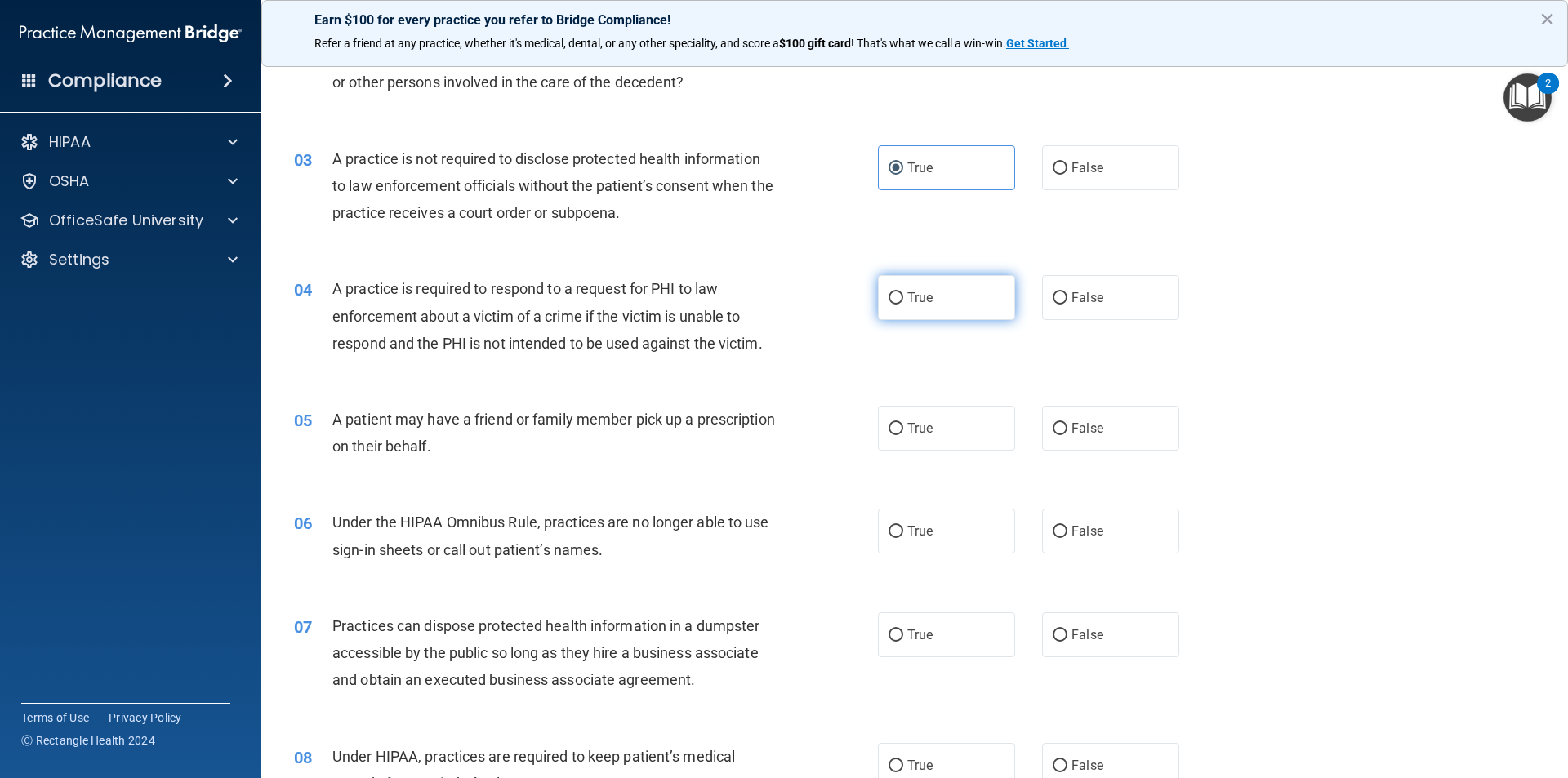
click at [884, 305] on label "True" at bounding box center [946, 297] width 138 height 45
click at [888, 304] on input "True" at bounding box center [896, 298] width 15 height 12
radio input "true"
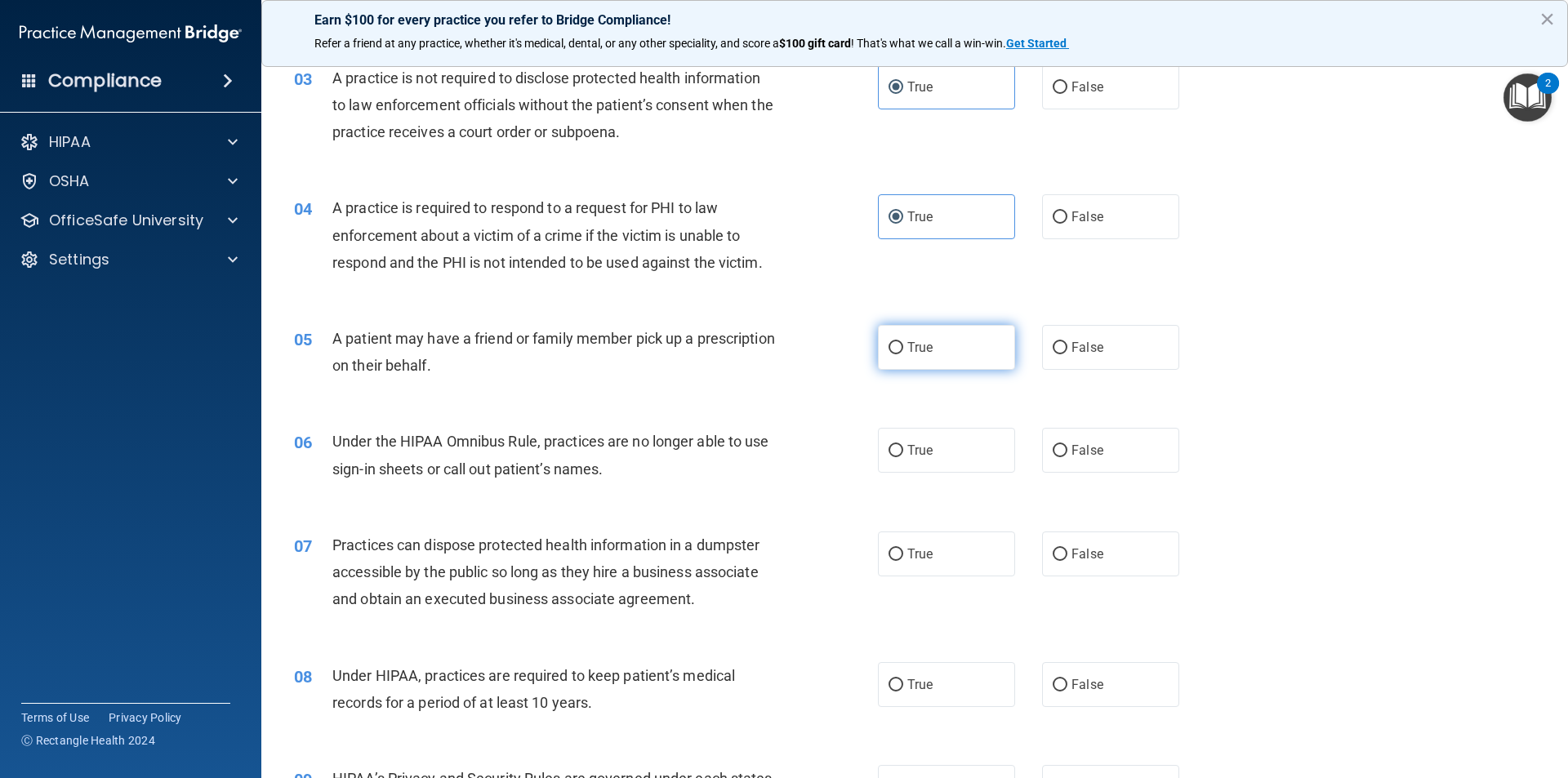
scroll to position [327, 0]
click at [877, 345] on label "True" at bounding box center [946, 346] width 138 height 45
click at [888, 345] on input "True" at bounding box center [896, 347] width 15 height 12
radio input "true"
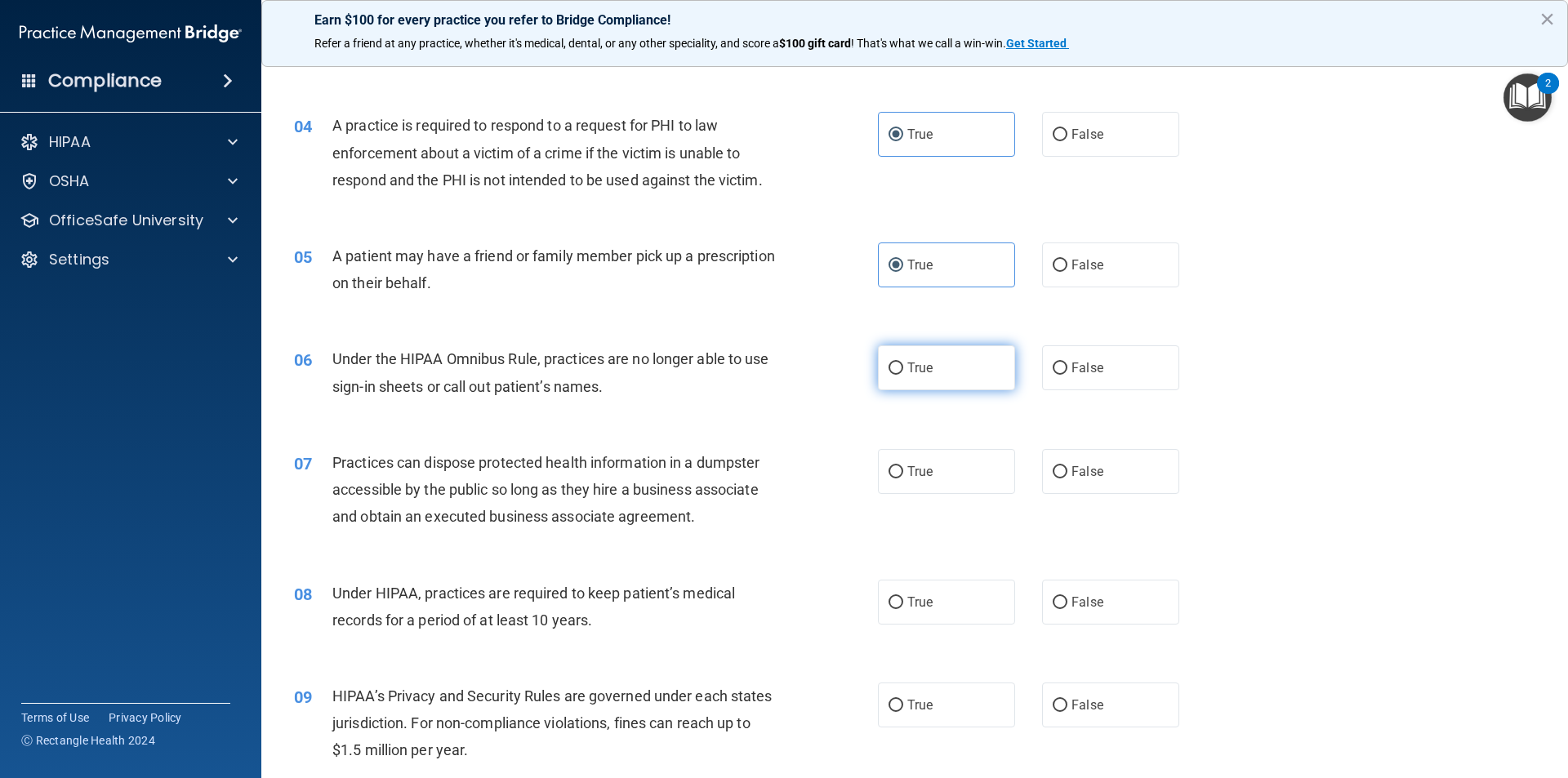
click at [897, 369] on input "True" at bounding box center [896, 368] width 15 height 12
radio input "true"
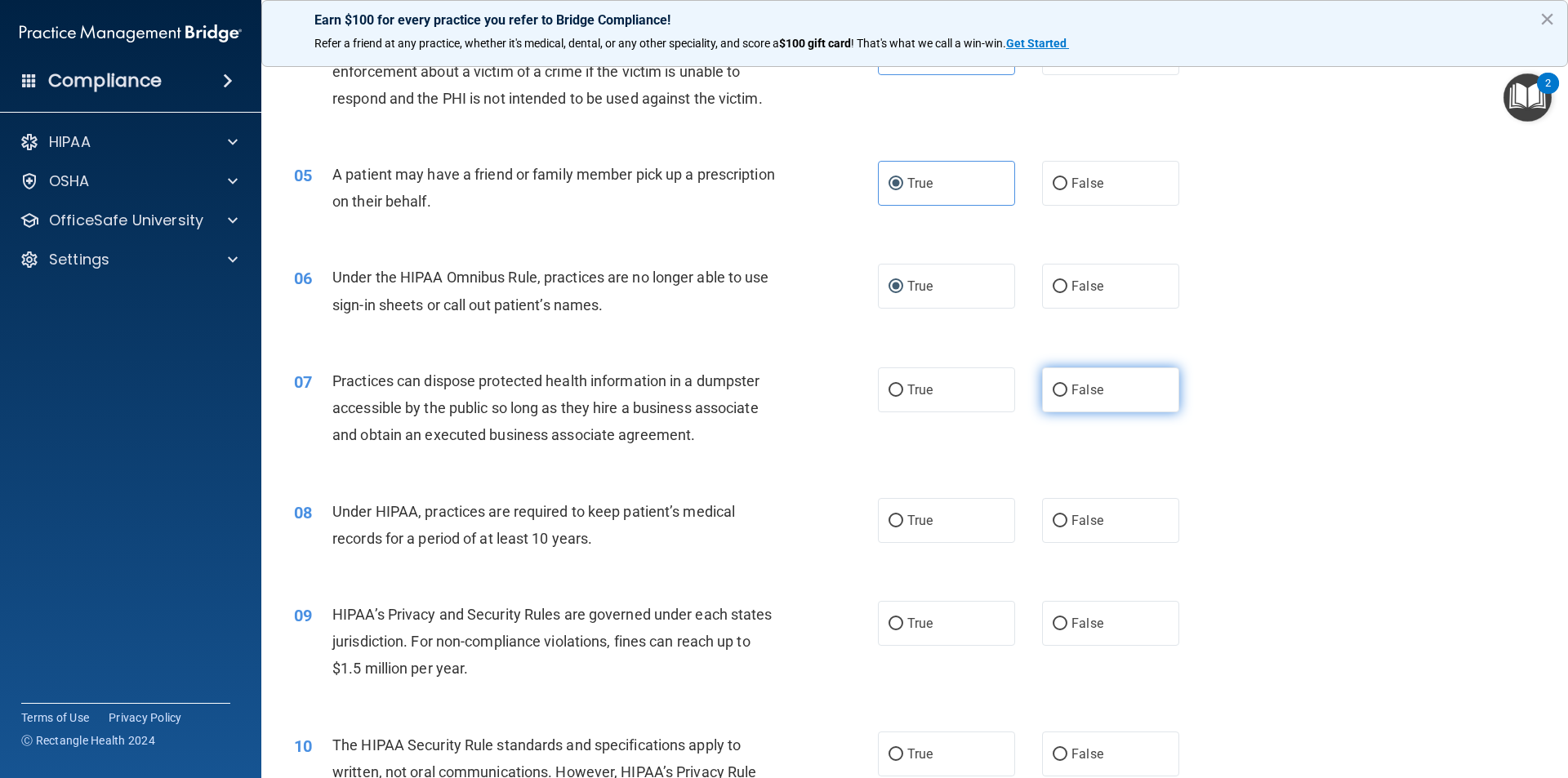
click at [1066, 398] on label "False" at bounding box center [1111, 389] width 138 height 45
click at [1066, 397] on input "False" at bounding box center [1060, 390] width 15 height 12
radio input "true"
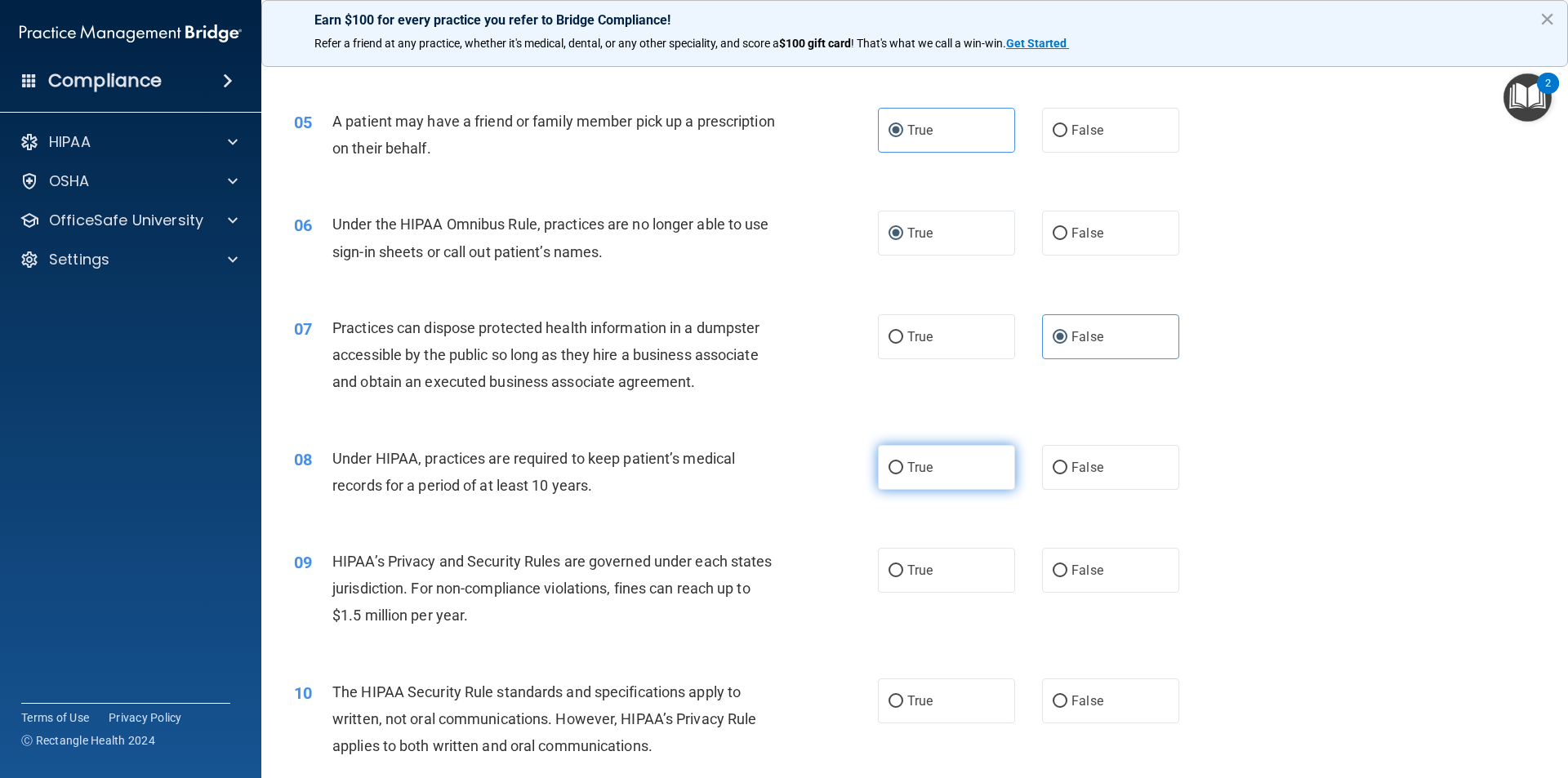
scroll to position [571, 0]
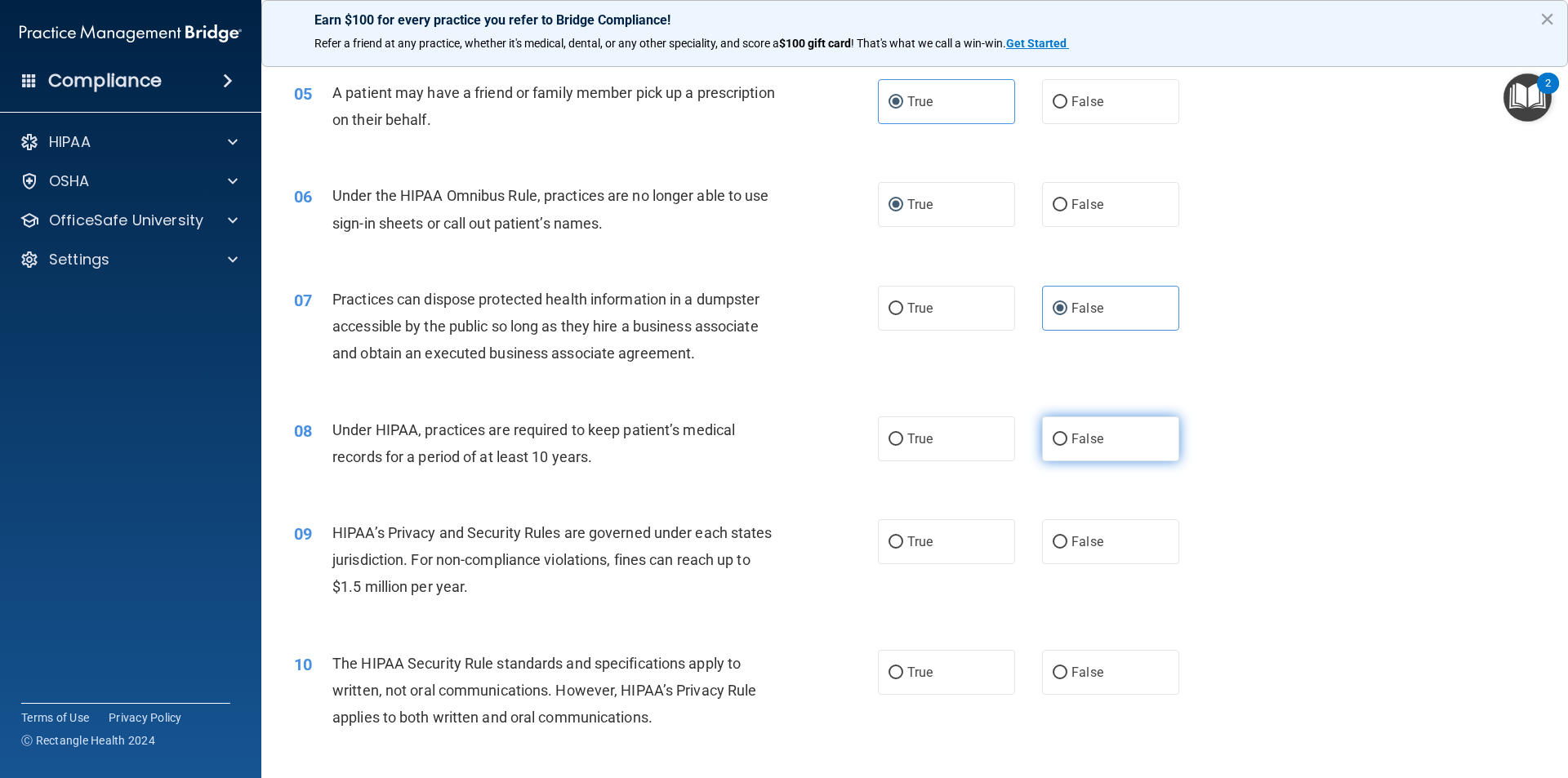
click at [1035, 442] on div "True False" at bounding box center [1041, 438] width 329 height 45
click at [1043, 438] on label "False" at bounding box center [1111, 438] width 138 height 45
click at [1052, 438] on input "False" at bounding box center [1060, 439] width 15 height 12
radio input "true"
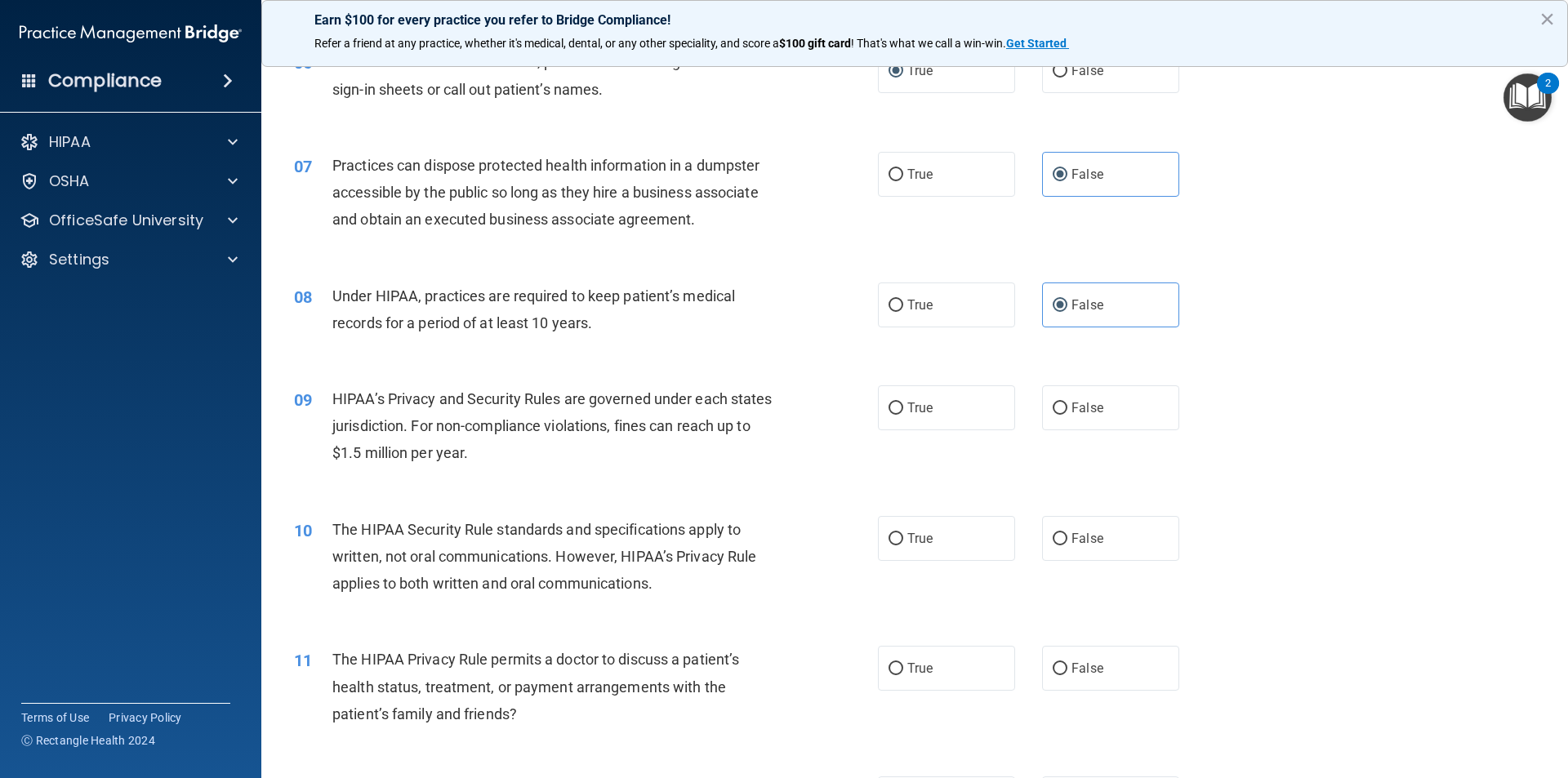
scroll to position [735, 0]
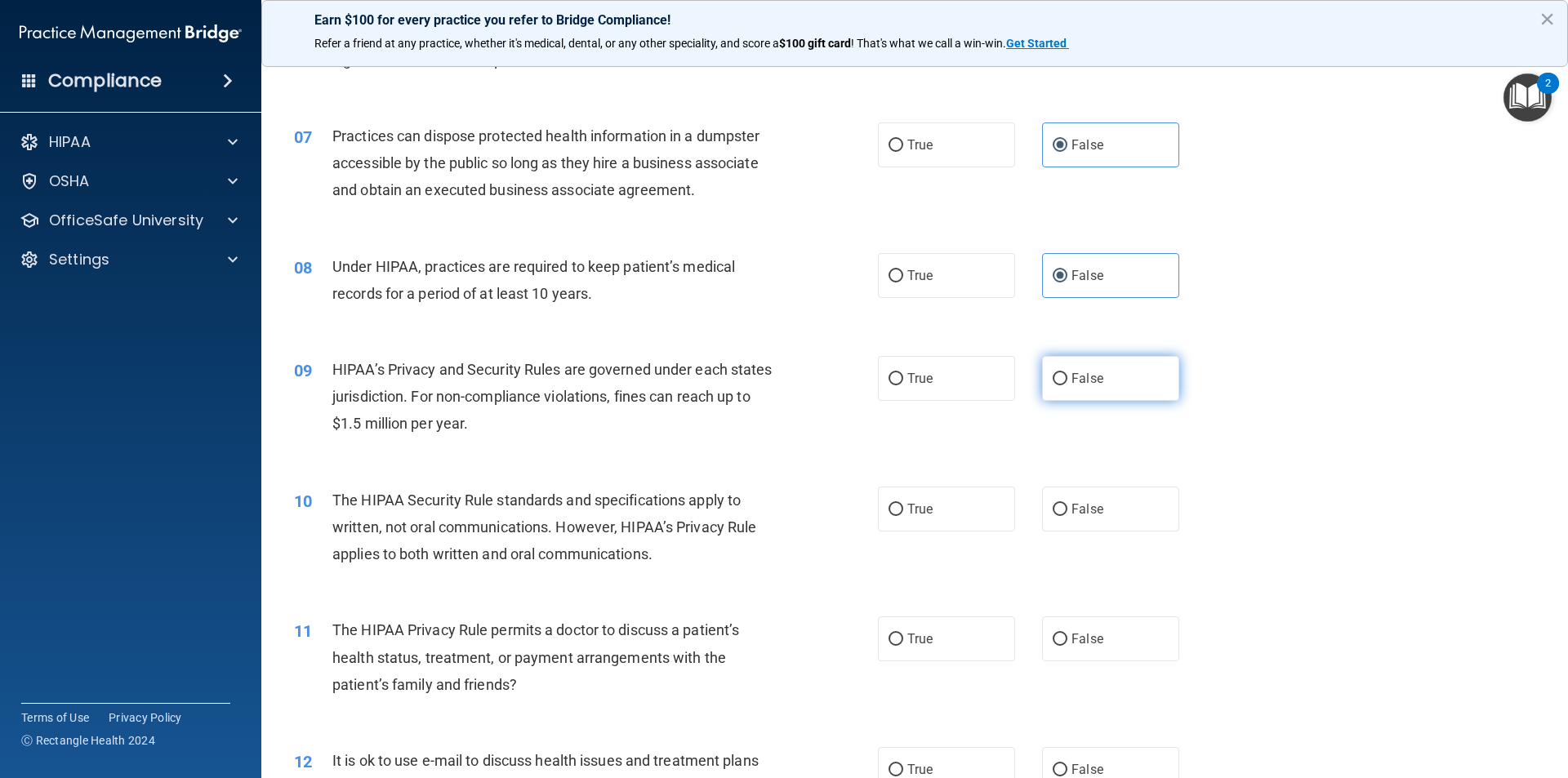
click at [1043, 379] on label "False" at bounding box center [1111, 378] width 138 height 45
click at [1052, 379] on input "False" at bounding box center [1060, 379] width 15 height 12
radio input "true"
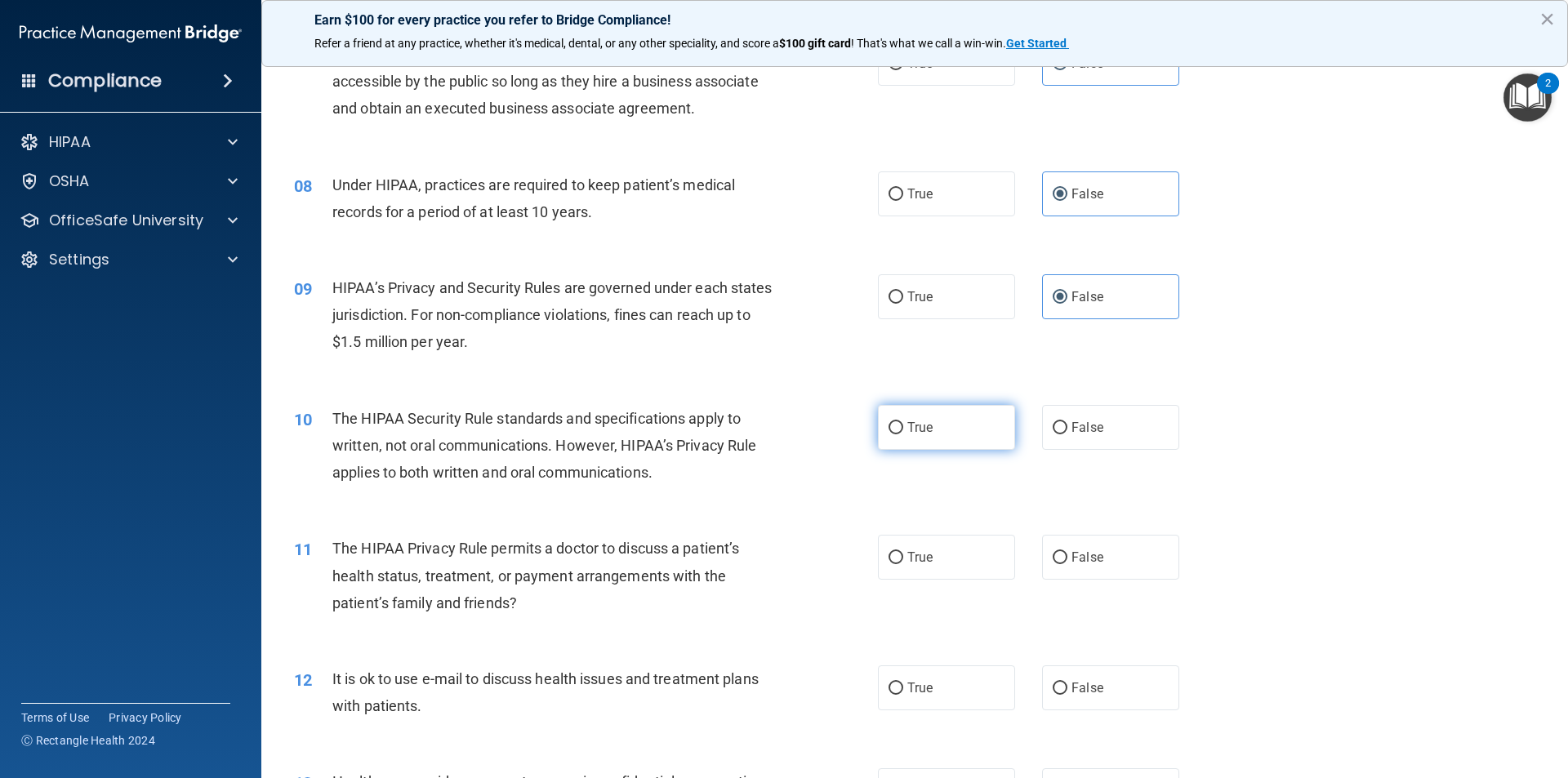
click at [878, 421] on label "True" at bounding box center [946, 427] width 138 height 45
click at [888, 422] on input "True" at bounding box center [896, 427] width 15 height 12
radio input "true"
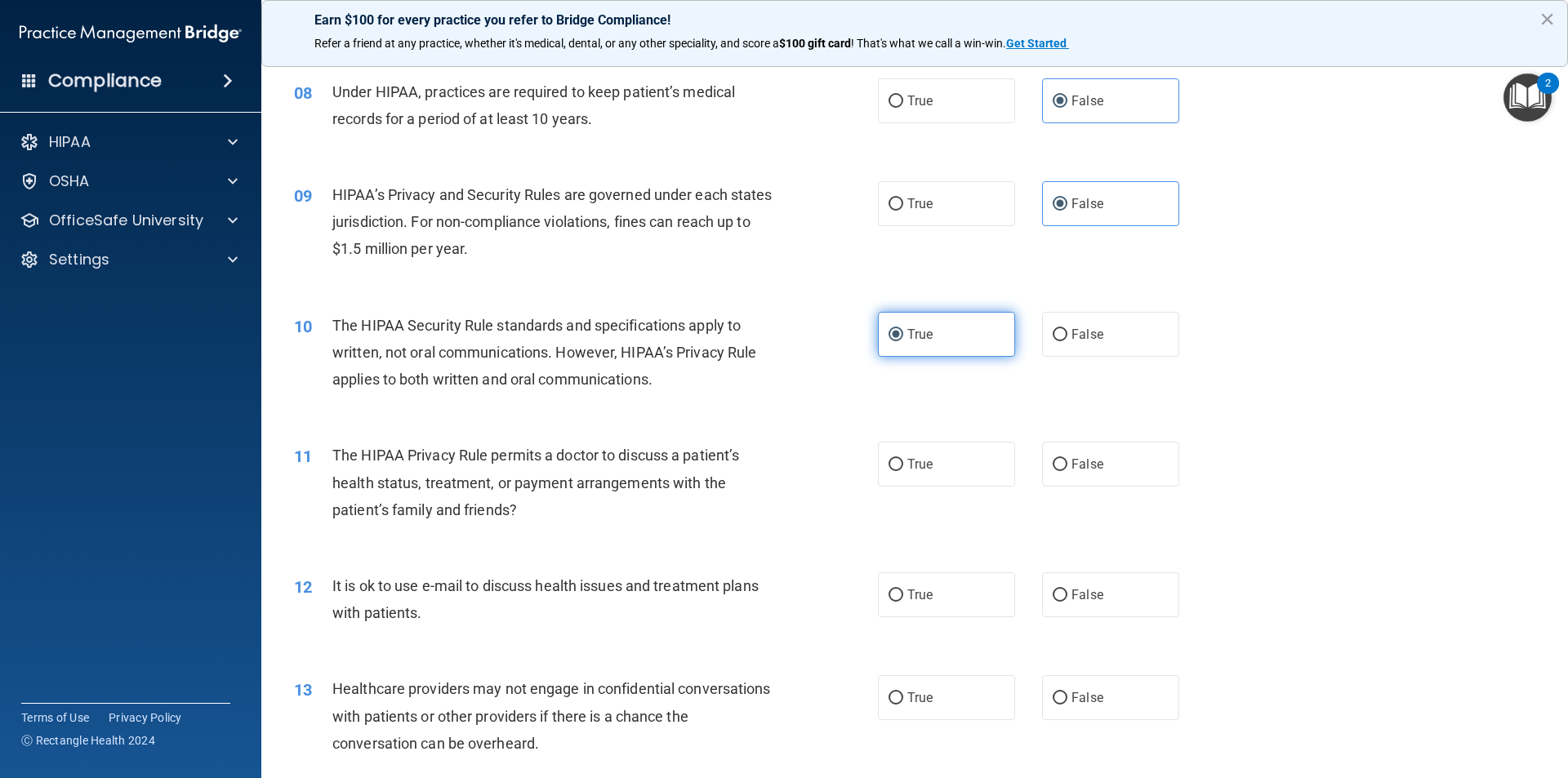
scroll to position [980, 0]
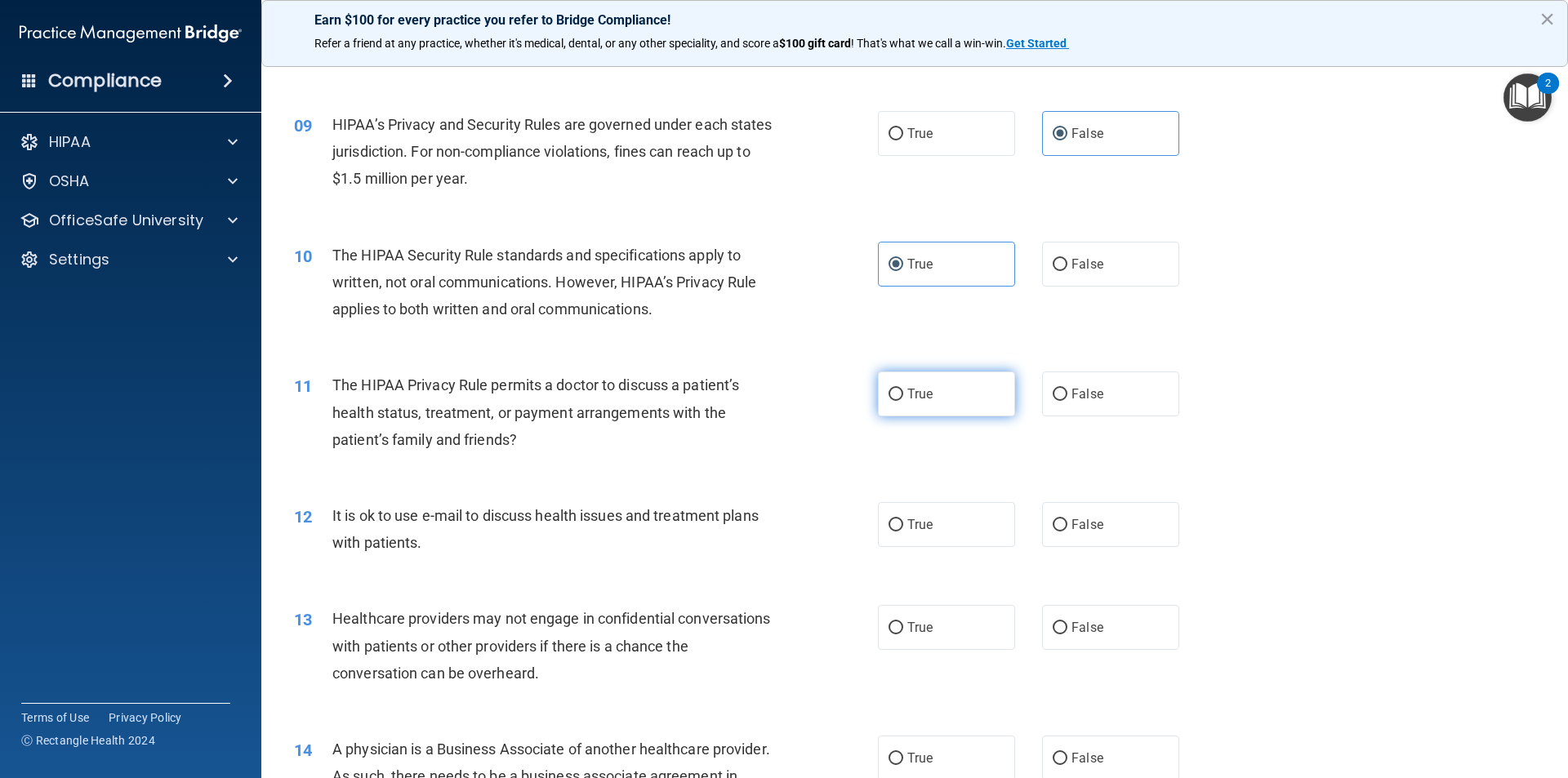
click at [895, 392] on input "True" at bounding box center [896, 394] width 15 height 12
radio input "true"
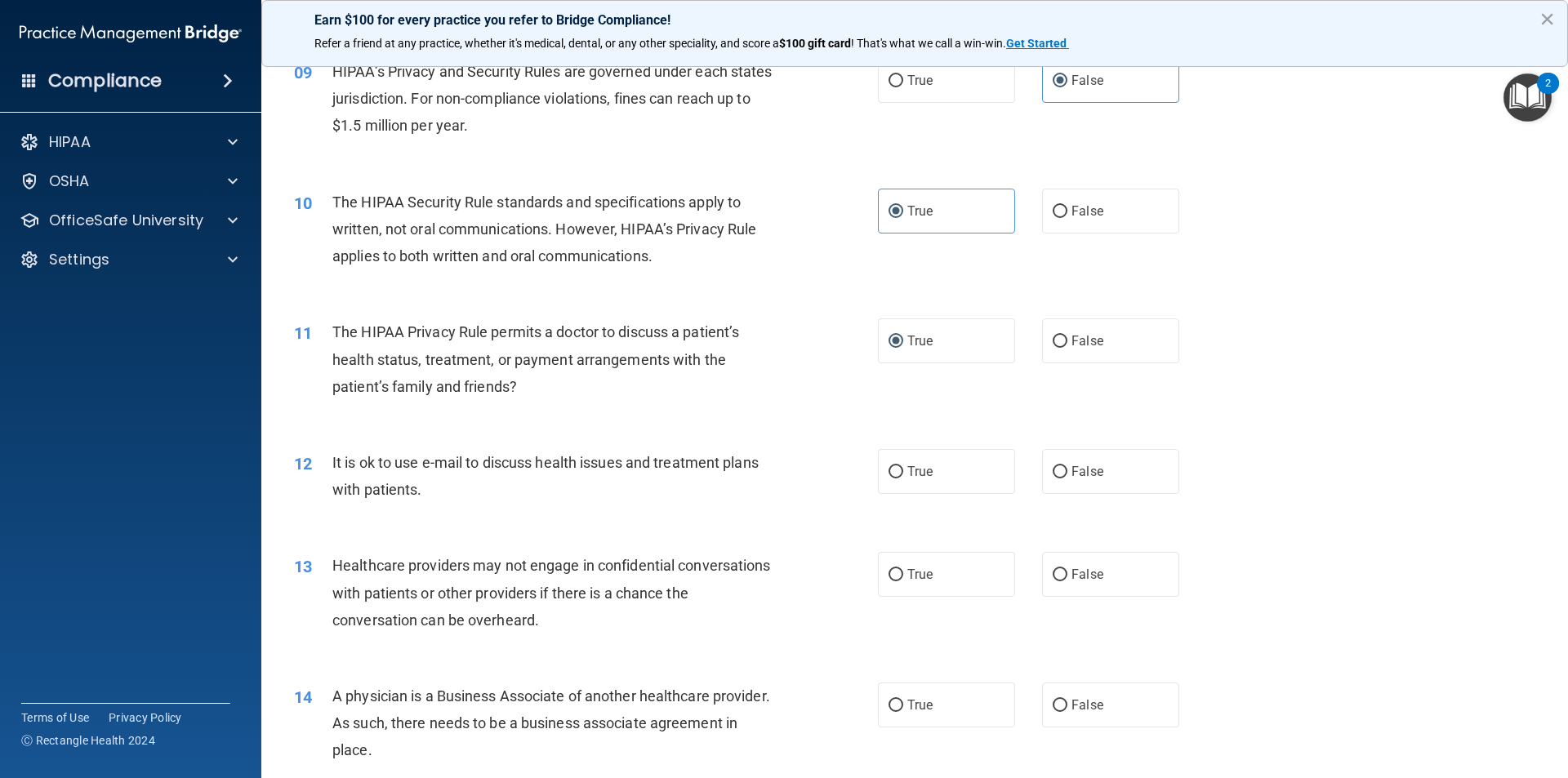
scroll to position [1061, 0]
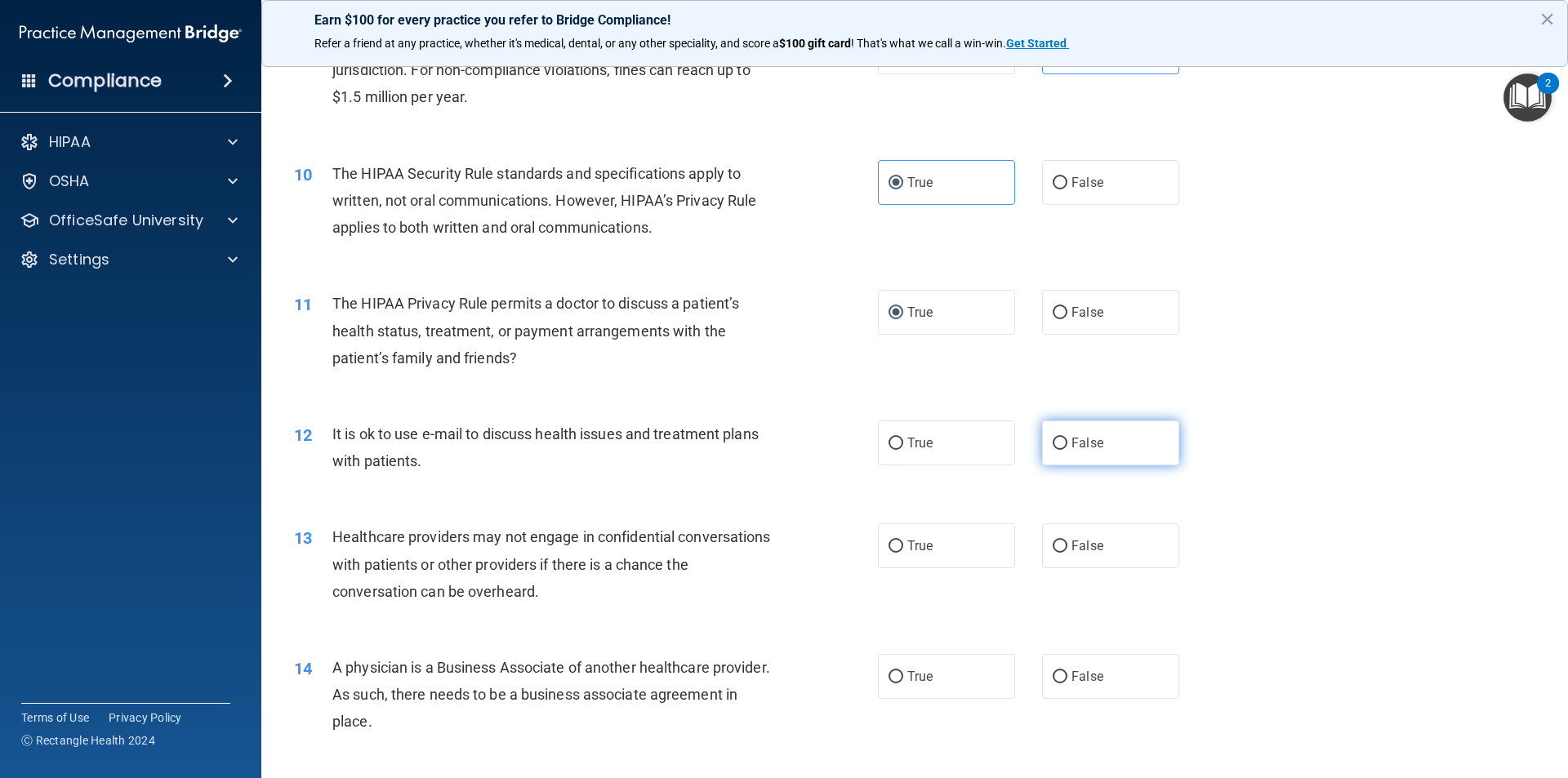
click at [1057, 444] on input "False" at bounding box center [1060, 443] width 15 height 12
radio input "true"
click at [895, 548] on input "True" at bounding box center [896, 546] width 15 height 12
radio input "true"
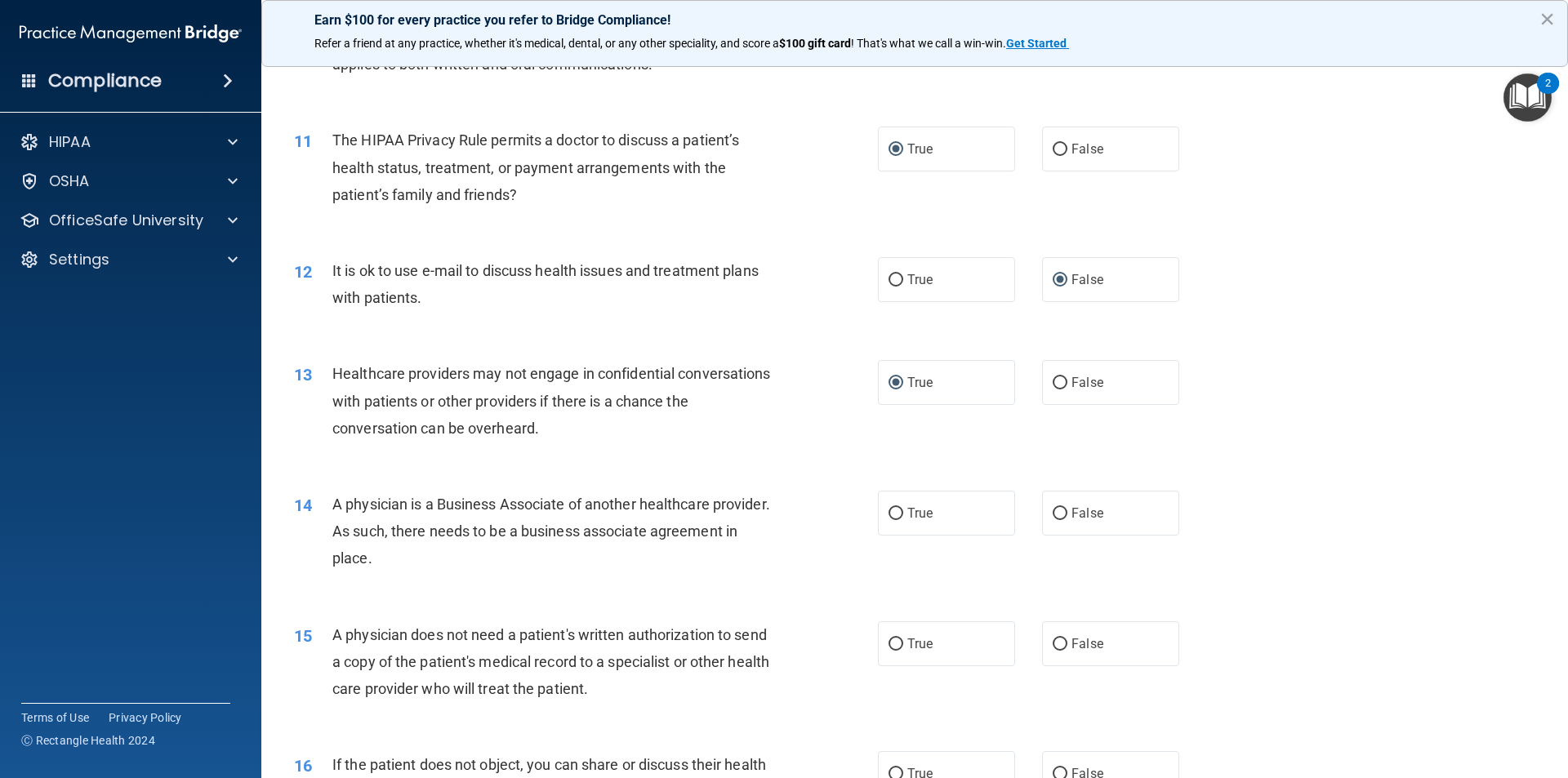
scroll to position [1306, 0]
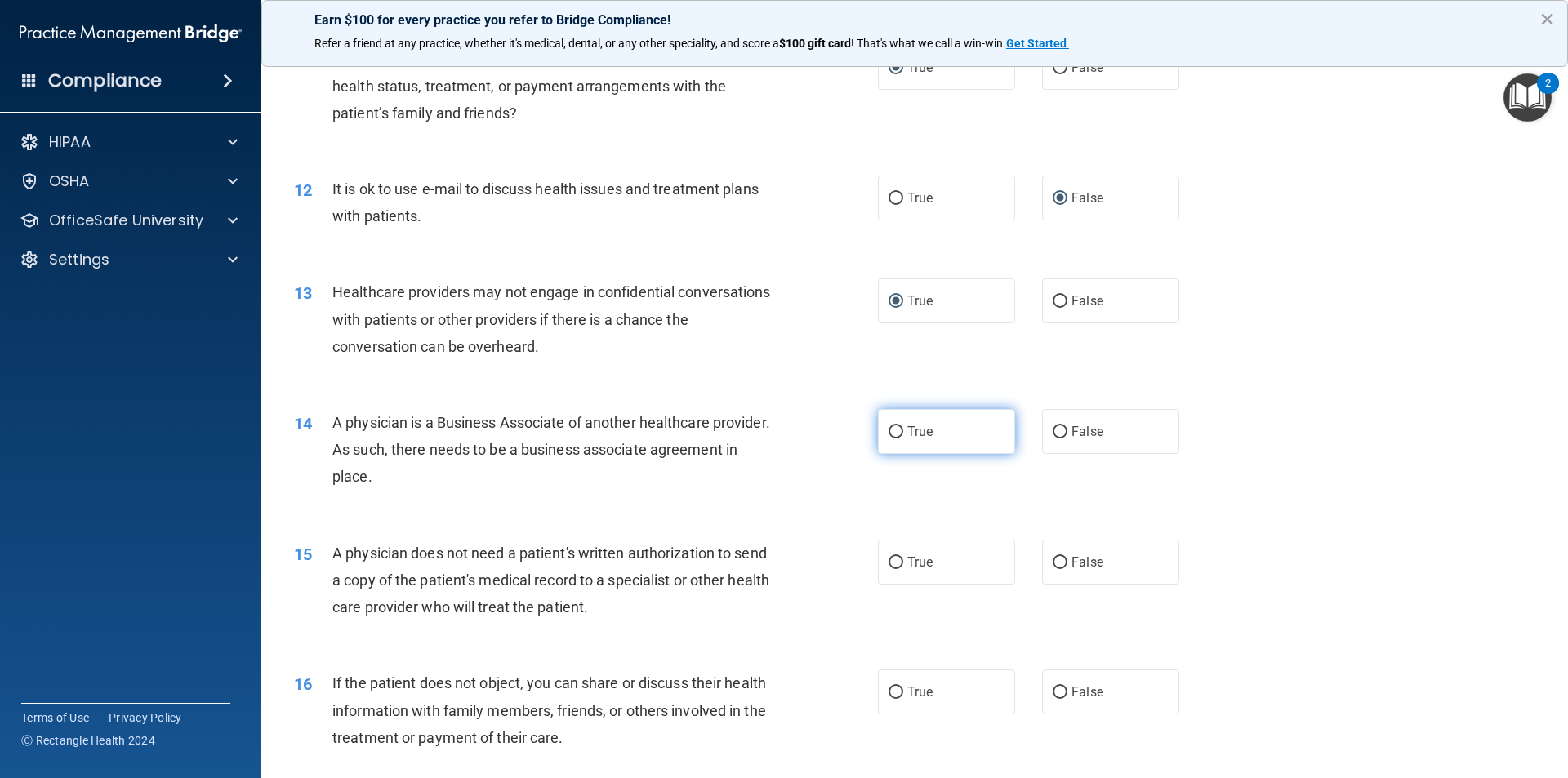
click at [894, 434] on input "True" at bounding box center [896, 432] width 15 height 12
radio input "true"
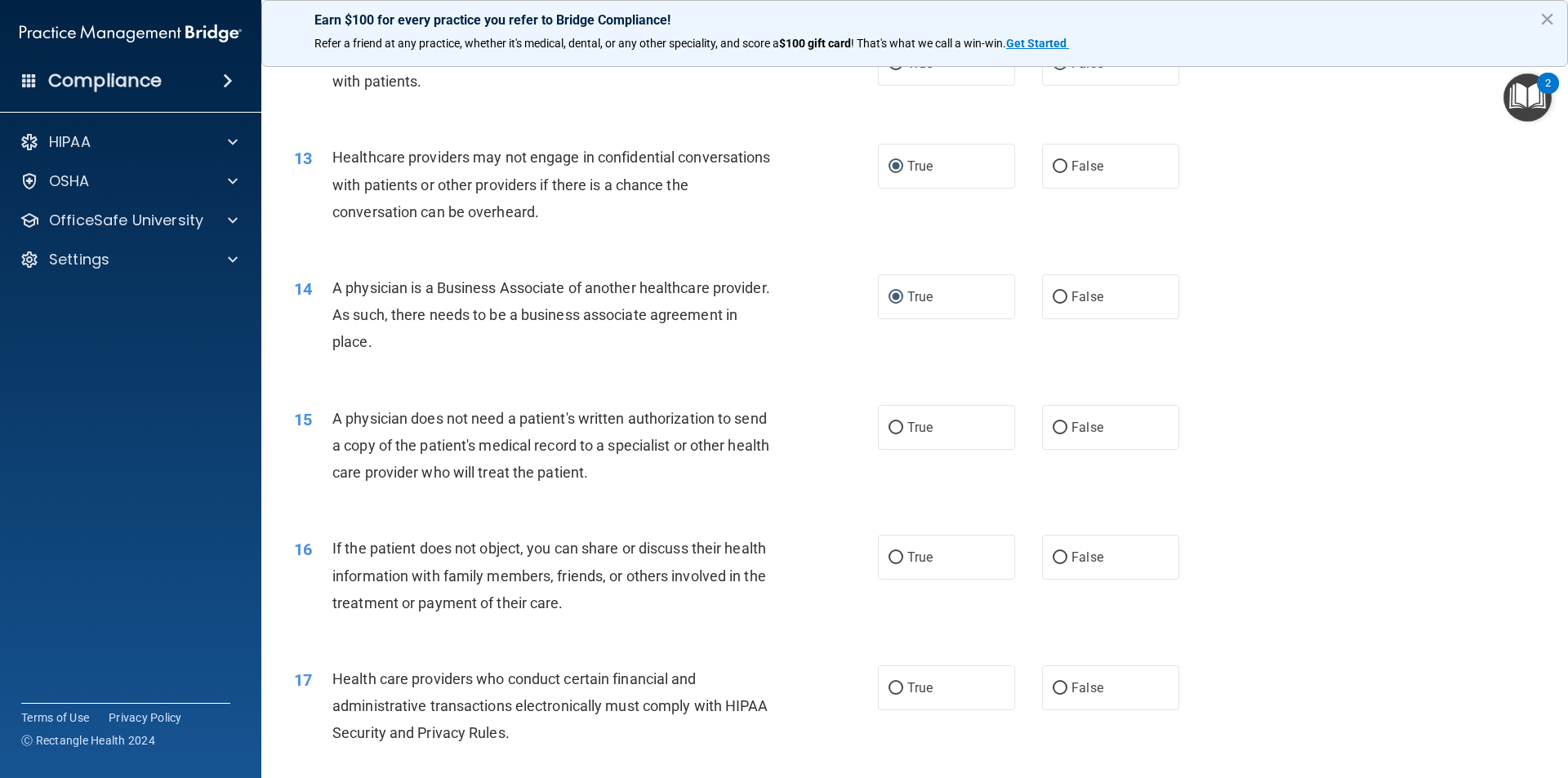
scroll to position [1469, 0]
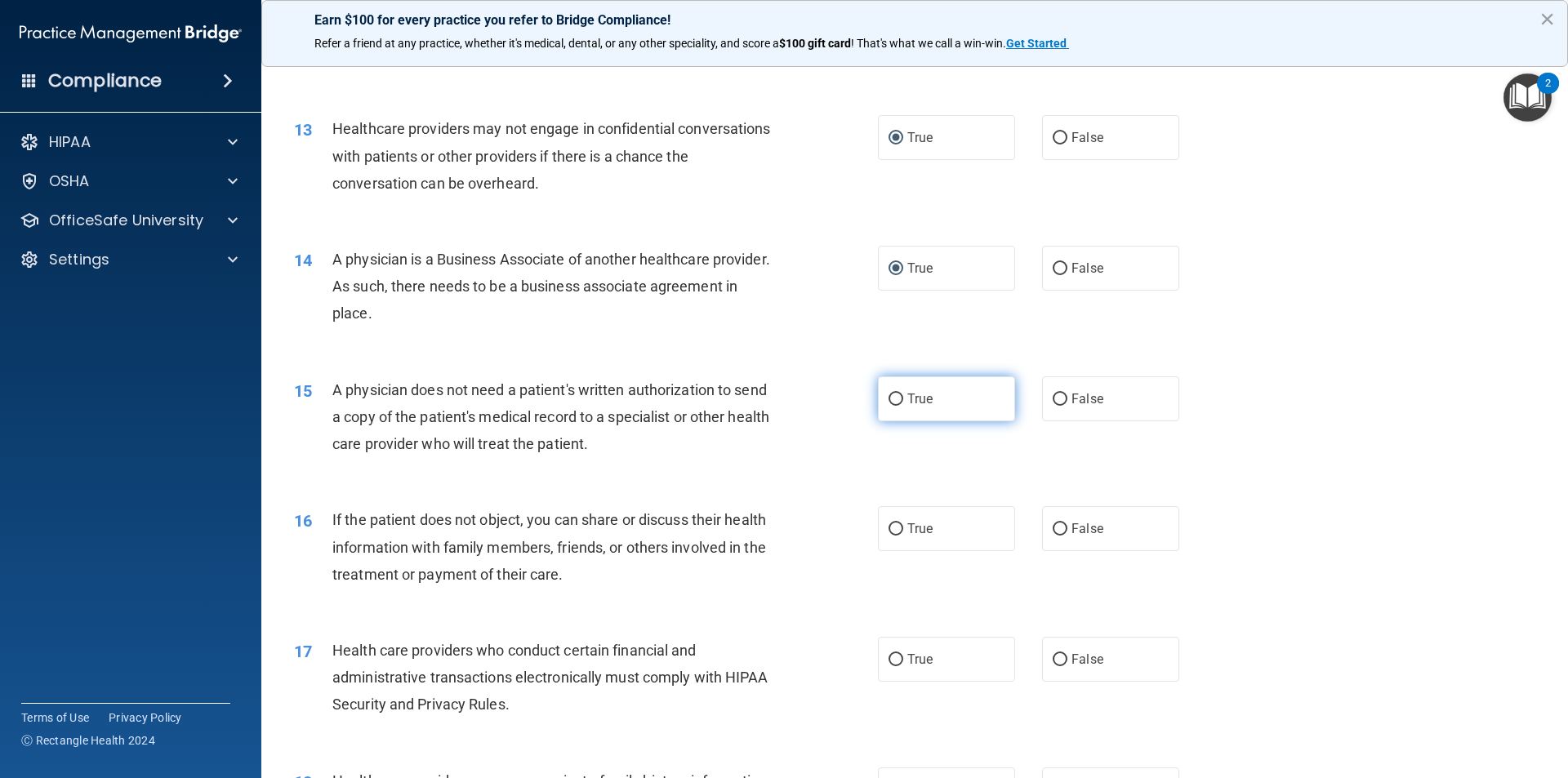
click at [888, 394] on input "True" at bounding box center [896, 399] width 15 height 12
radio input "true"
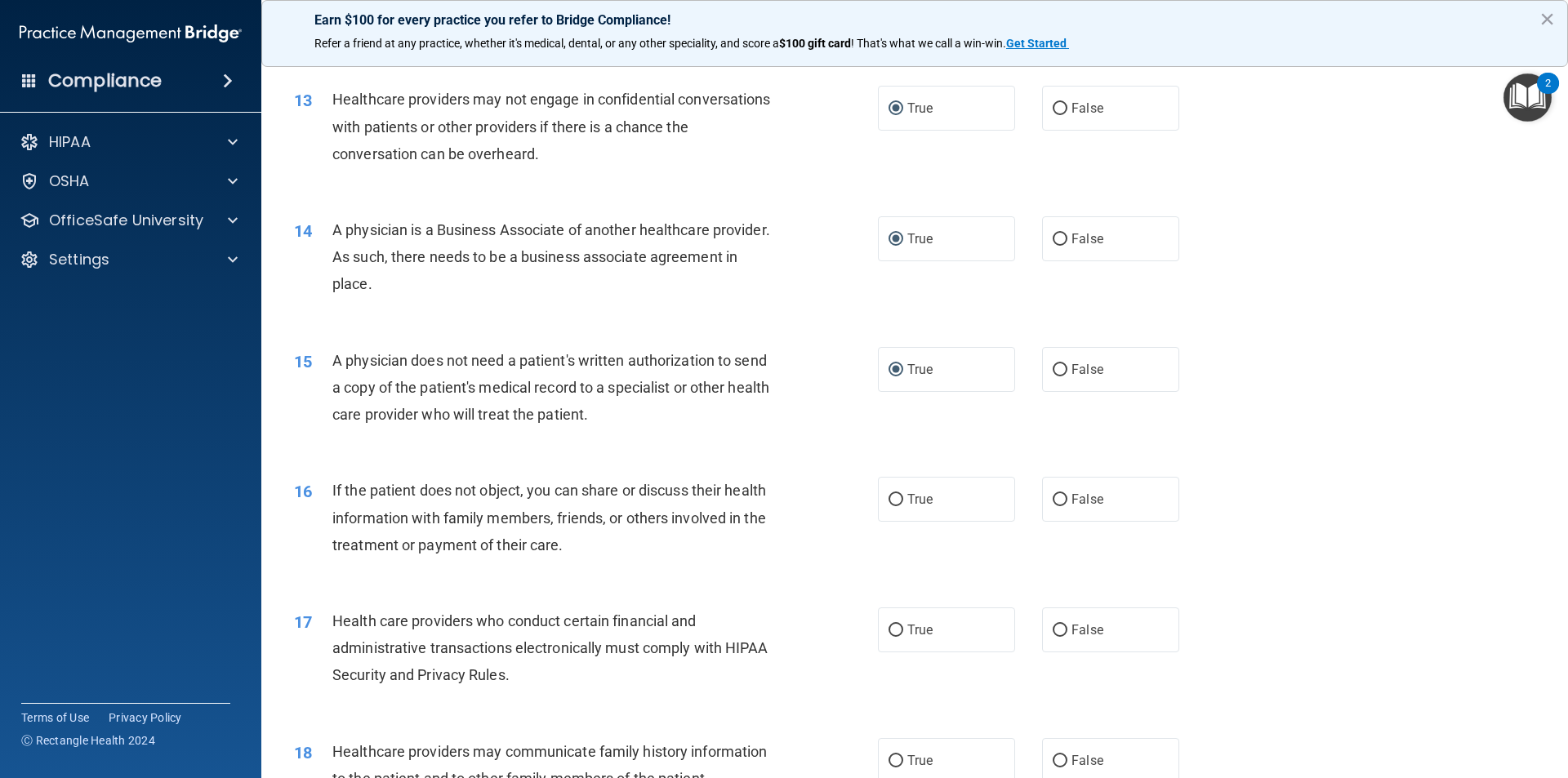
scroll to position [1551, 0]
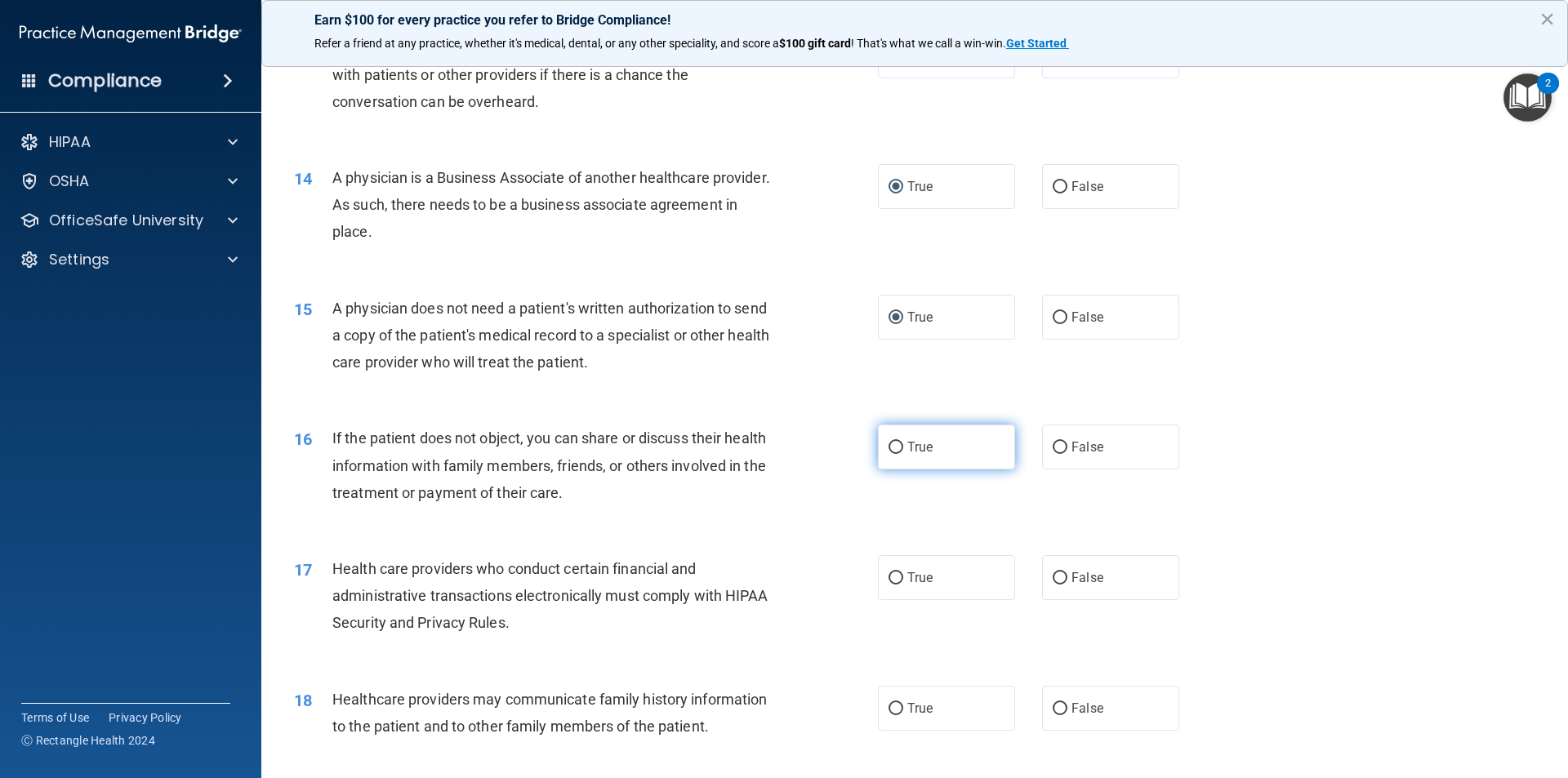
click at [900, 447] on label "True" at bounding box center [946, 446] width 138 height 45
click at [900, 447] on input "True" at bounding box center [896, 447] width 15 height 12
radio input "true"
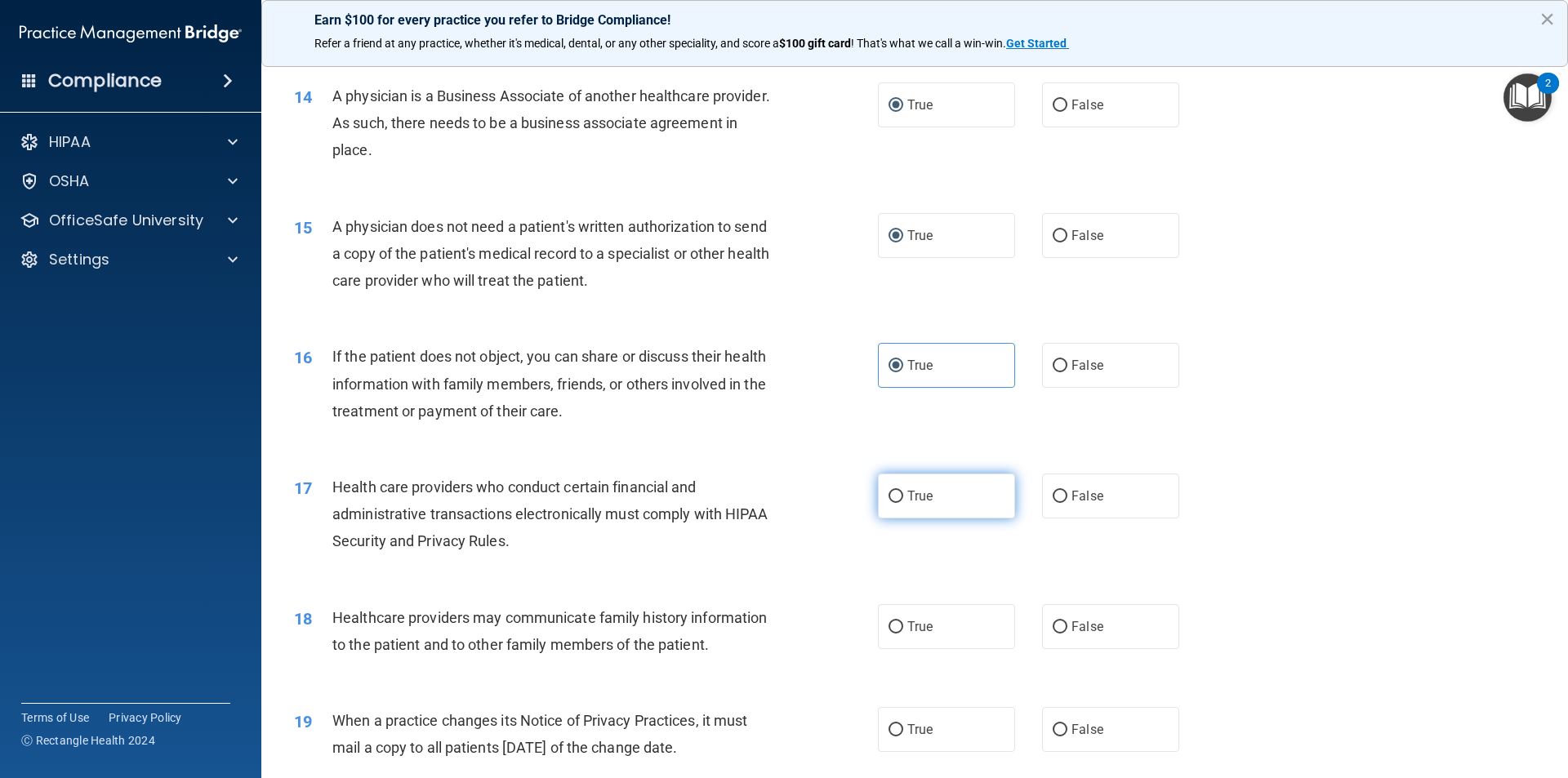
click at [894, 495] on input "True" at bounding box center [896, 496] width 15 height 12
radio input "true"
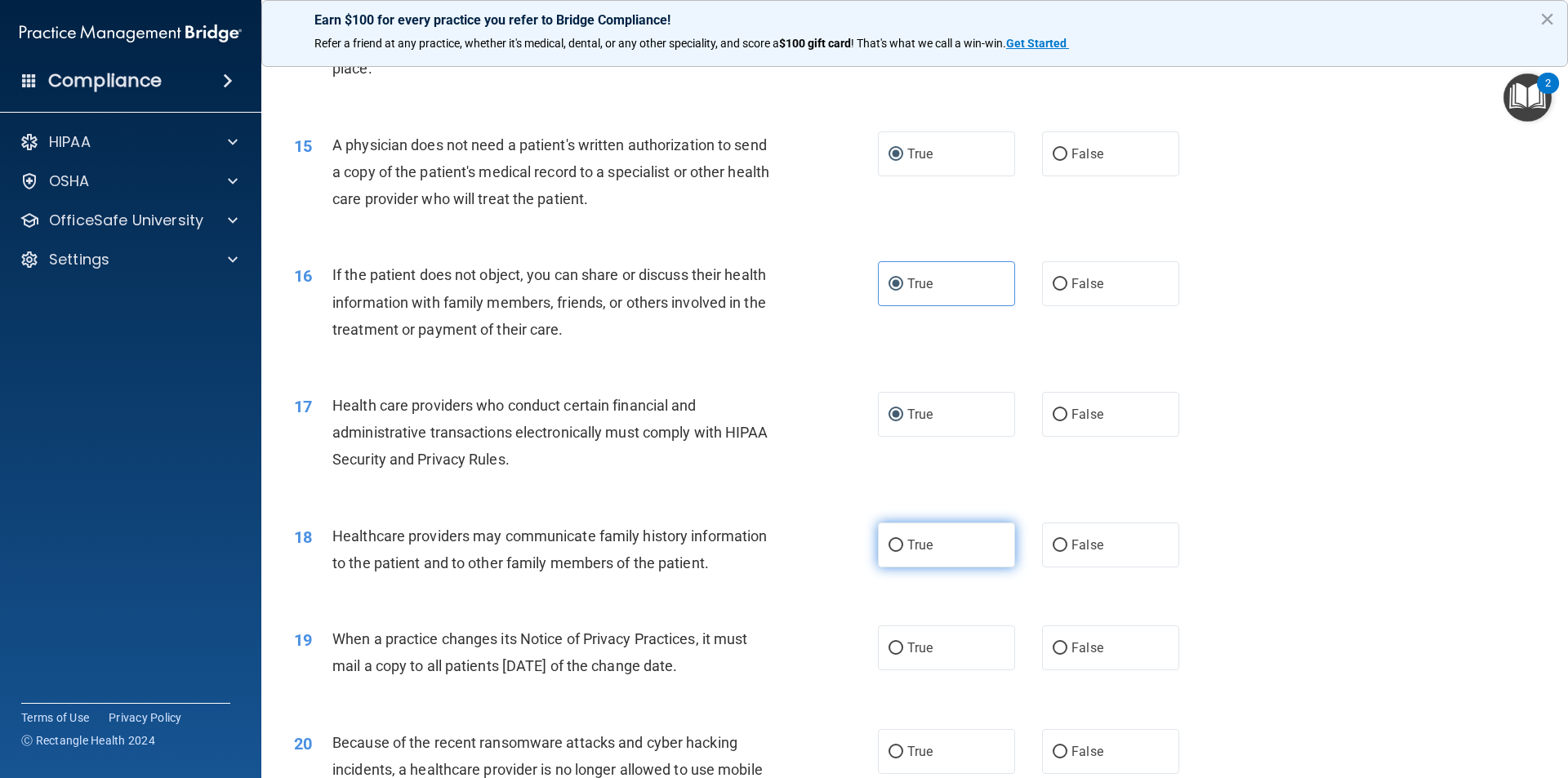
scroll to position [1797, 0]
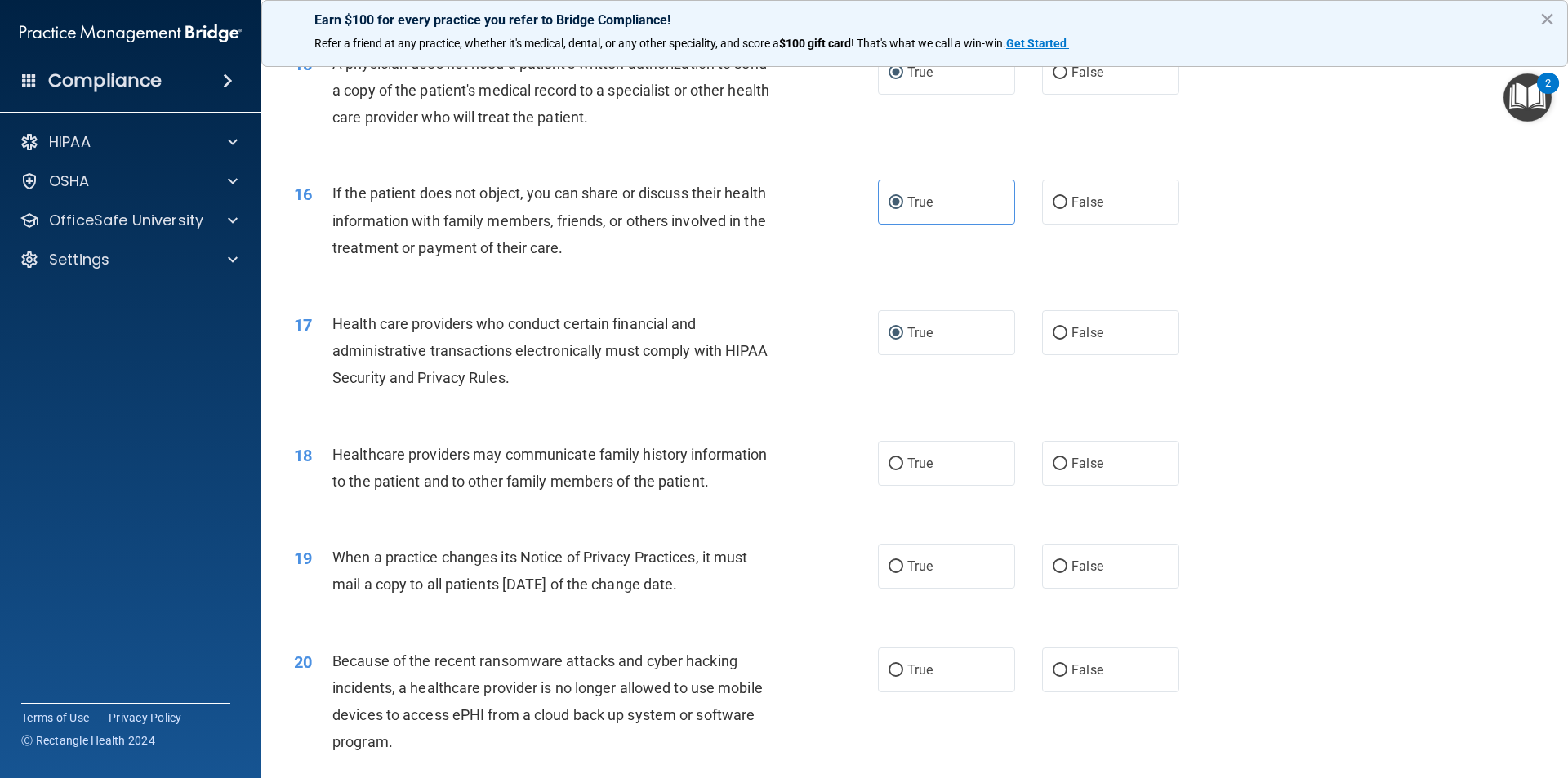
click at [863, 457] on div "18 Healthcare providers may communicate family history information to the patie…" at bounding box center [586, 472] width 633 height 62
click at [888, 459] on input "True" at bounding box center [896, 464] width 15 height 12
radio input "true"
click at [909, 569] on span "True" at bounding box center [920, 566] width 26 height 15
click at [903, 569] on input "True" at bounding box center [896, 567] width 15 height 12
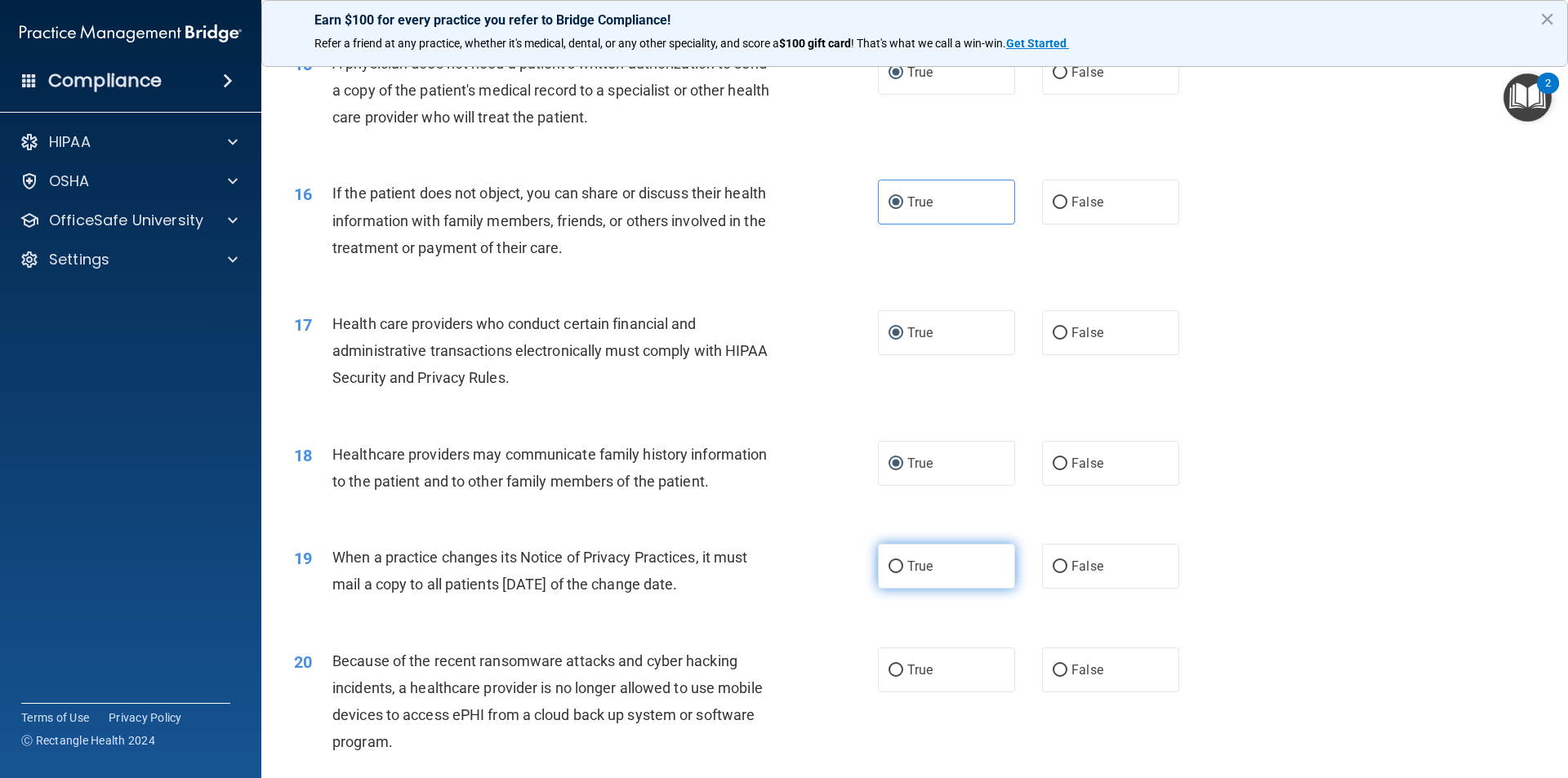
radio input "true"
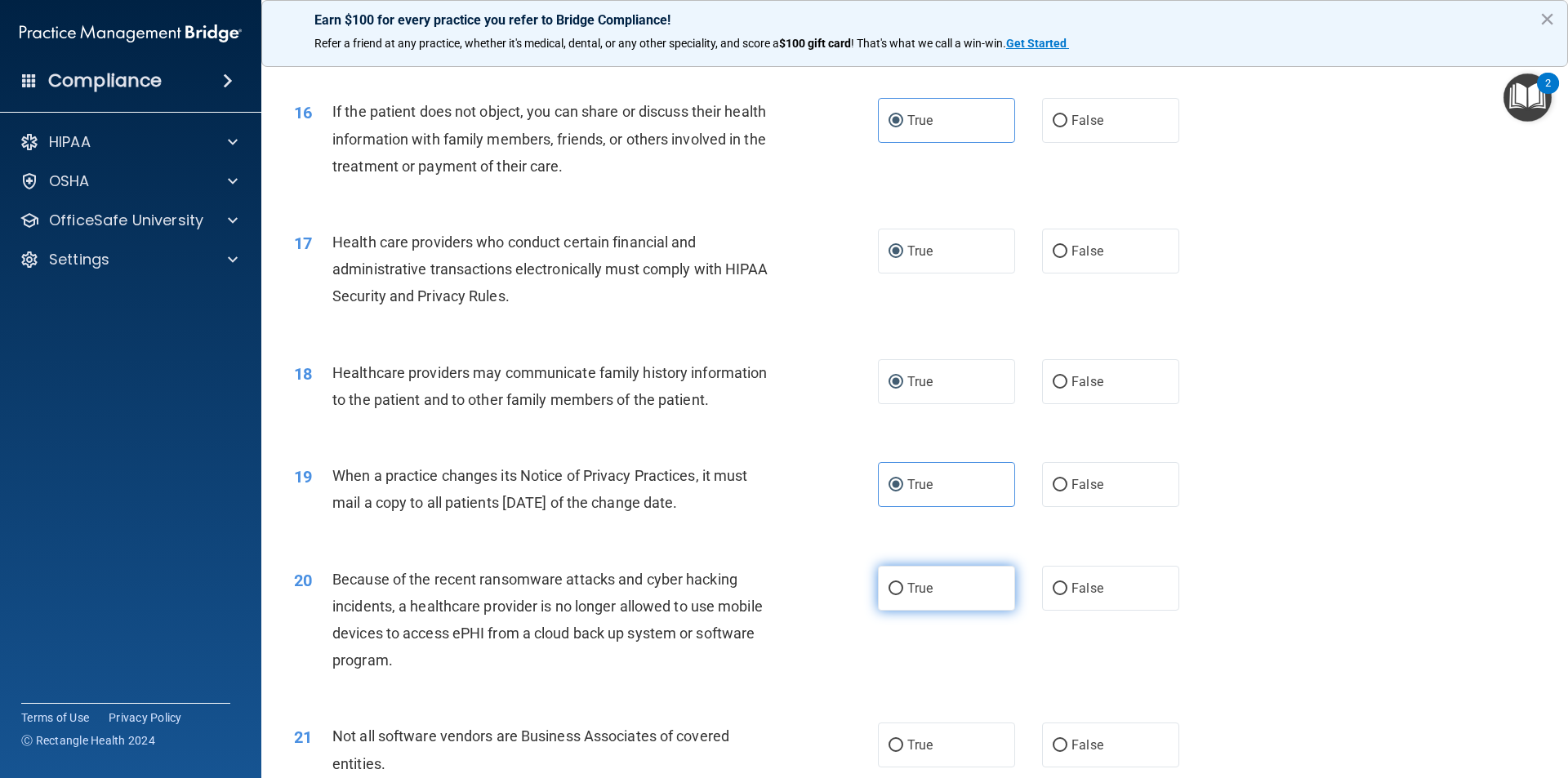
click at [921, 595] on span "True" at bounding box center [920, 588] width 26 height 15
click at [903, 595] on input "True" at bounding box center [896, 589] width 15 height 12
radio input "true"
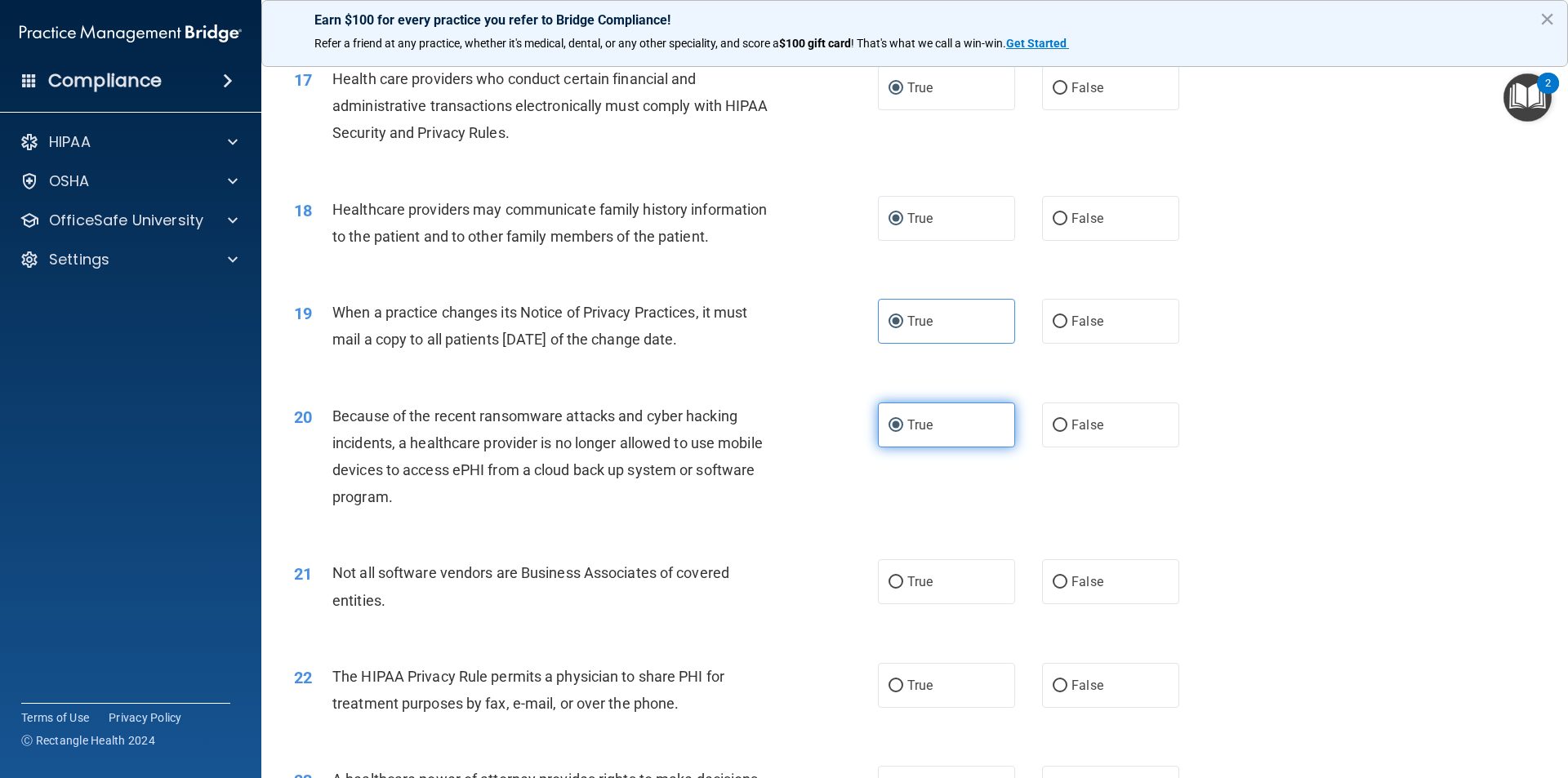
scroll to position [2123, 0]
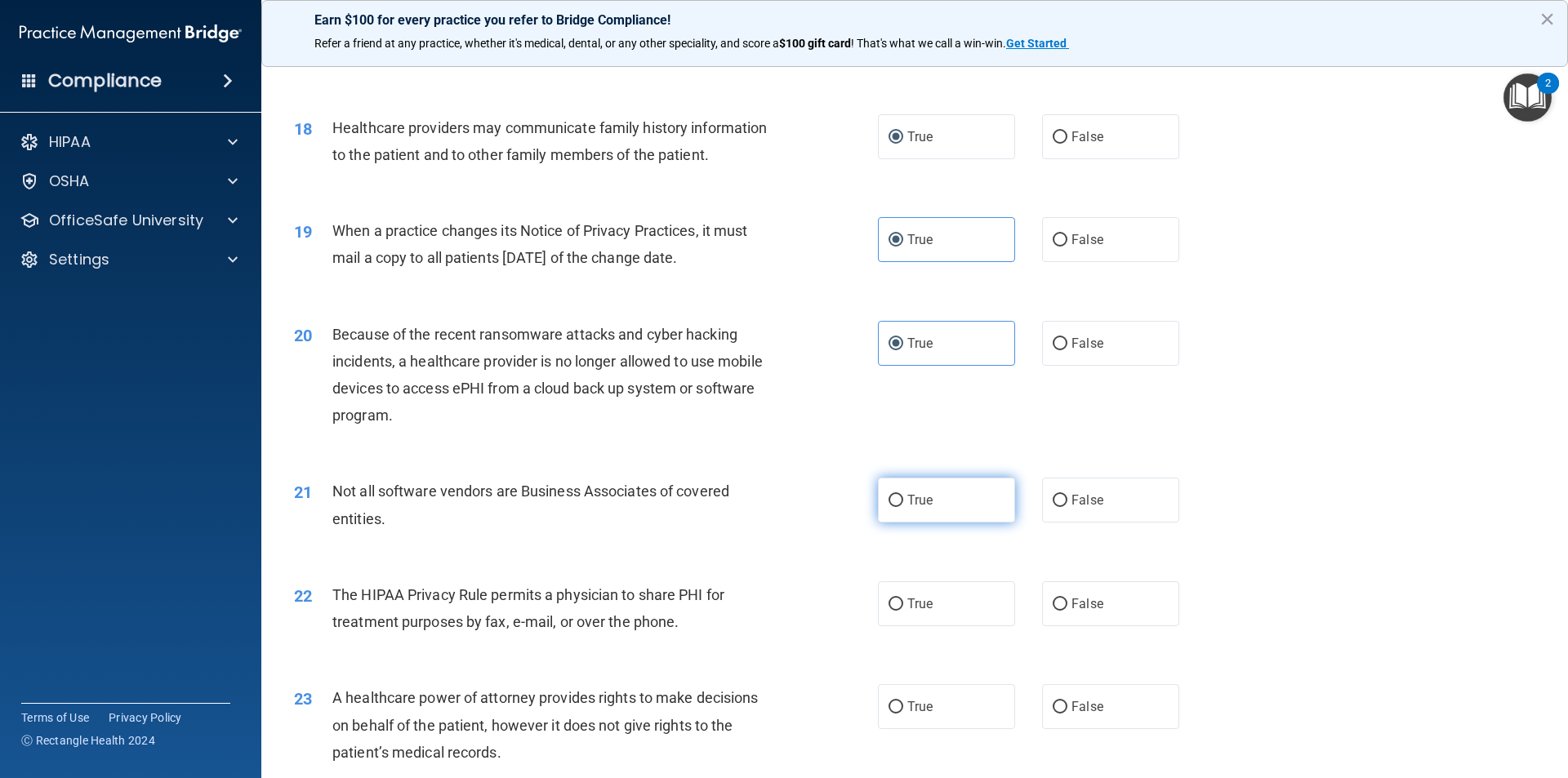
click at [935, 507] on label "True" at bounding box center [946, 499] width 138 height 45
click at [903, 507] on input "True" at bounding box center [896, 500] width 15 height 12
radio input "true"
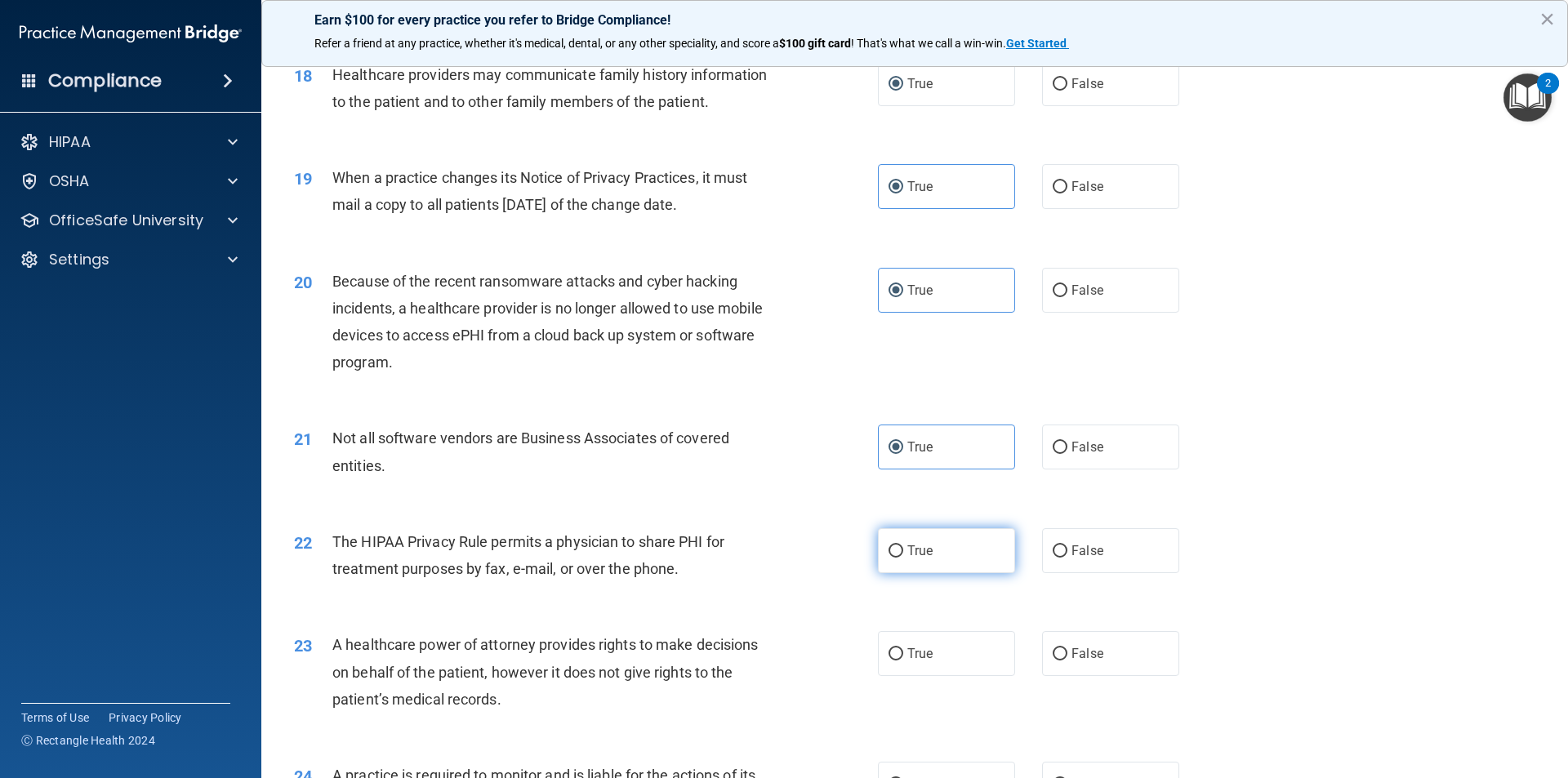
scroll to position [2205, 0]
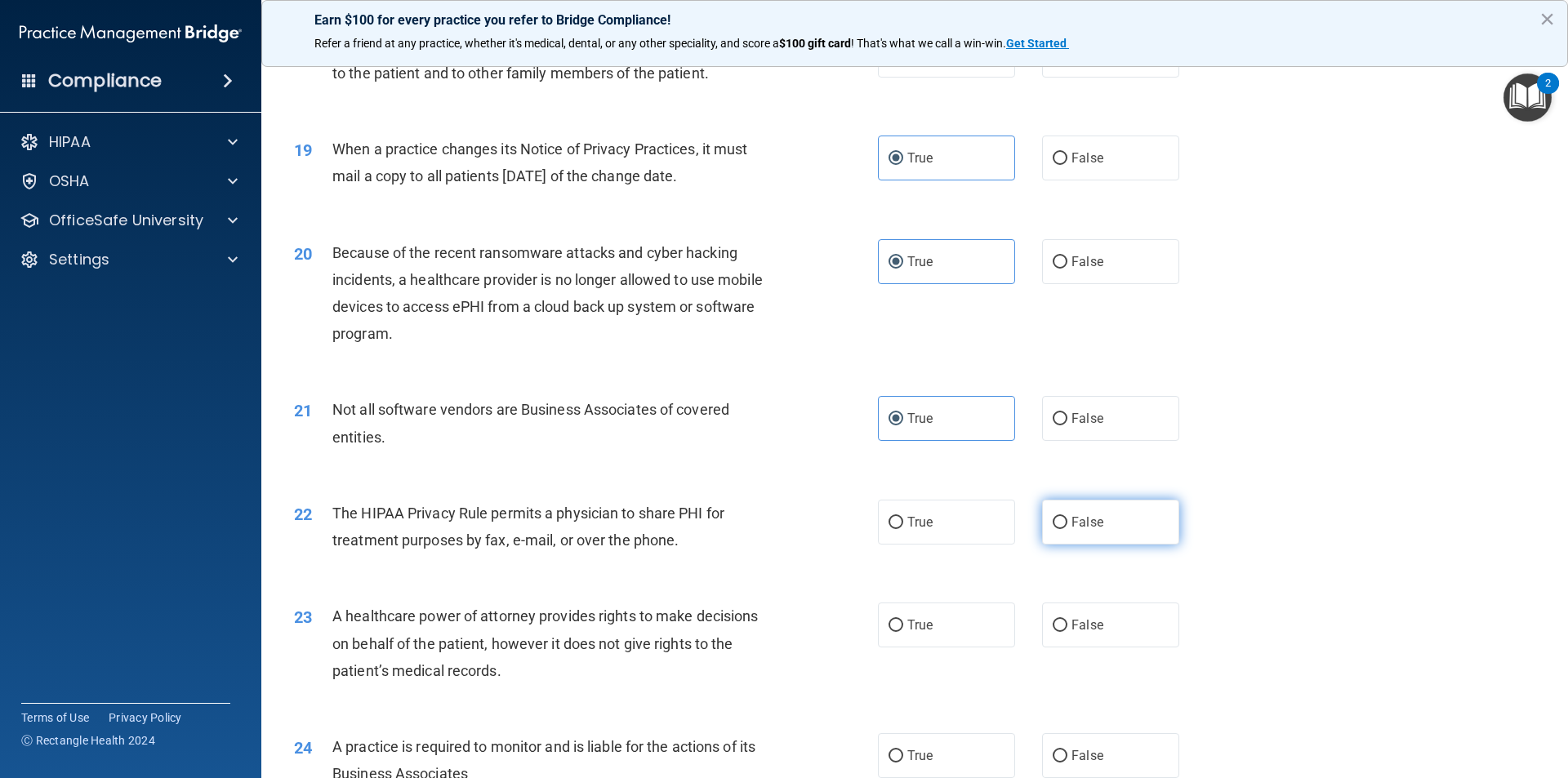
click at [1052, 519] on input "False" at bounding box center [1060, 522] width 15 height 12
radio input "true"
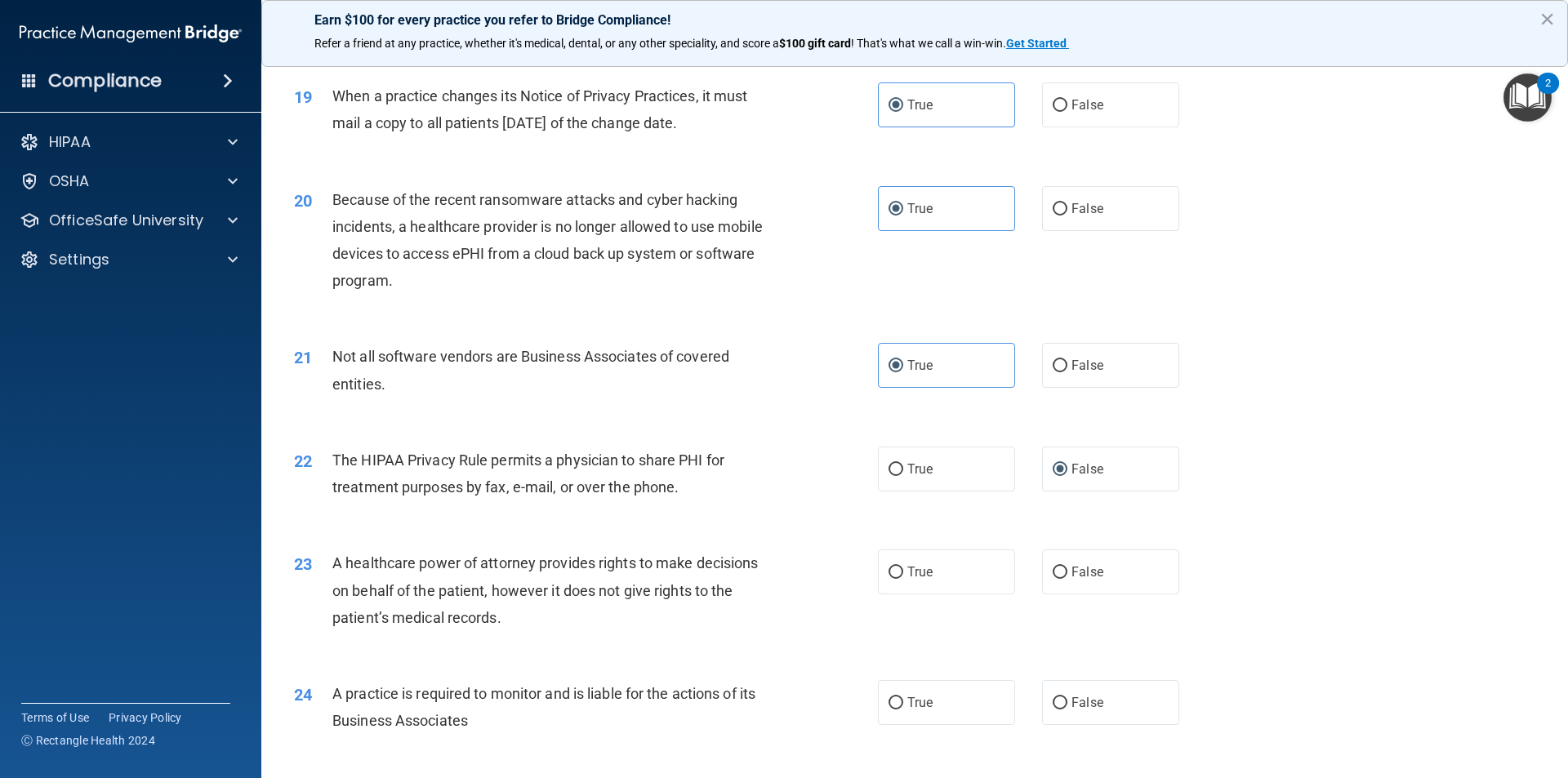
scroll to position [2287, 0]
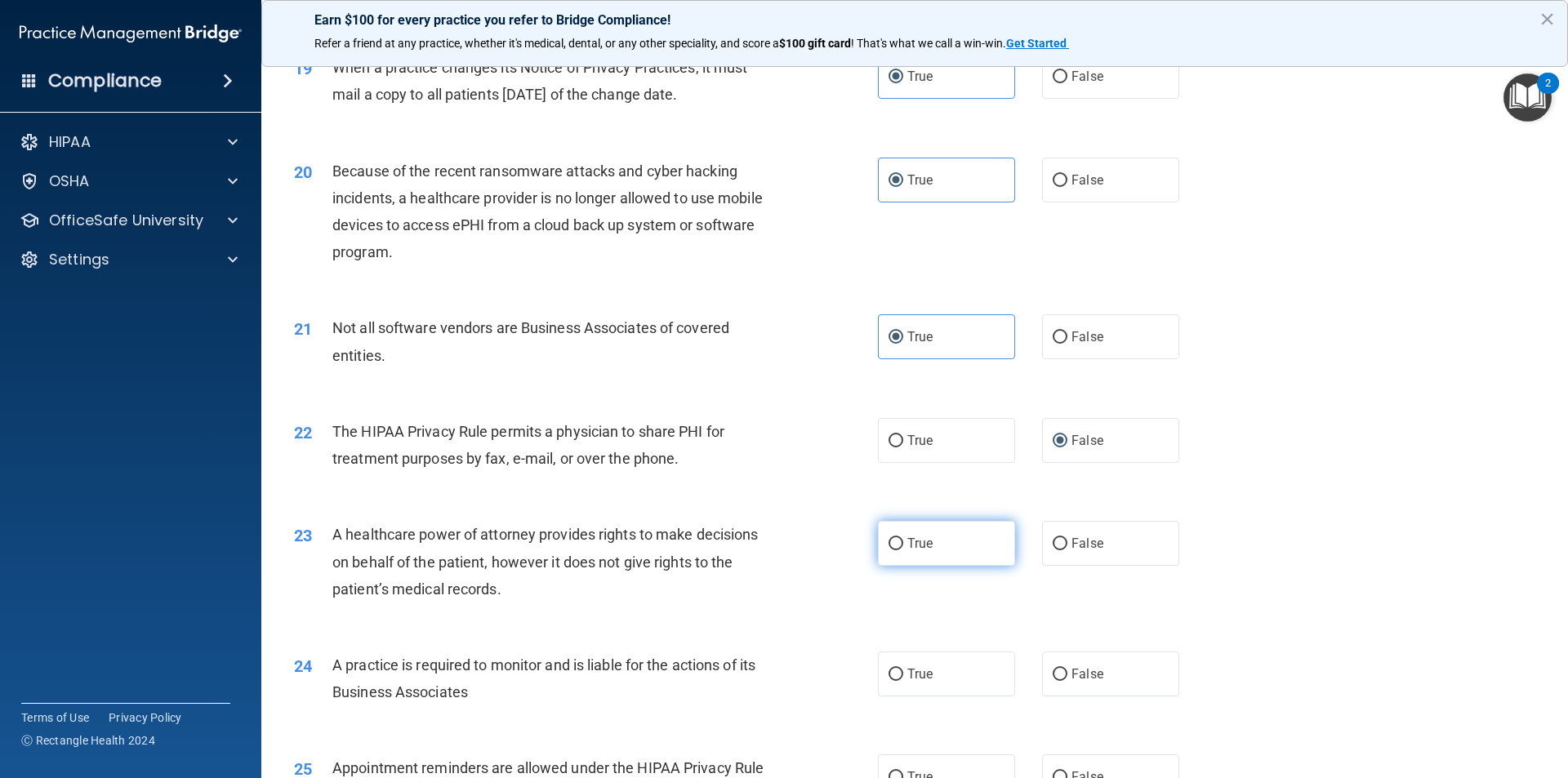
click at [954, 536] on label "True" at bounding box center [946, 543] width 138 height 45
click at [903, 538] on input "True" at bounding box center [896, 544] width 15 height 12
radio input "true"
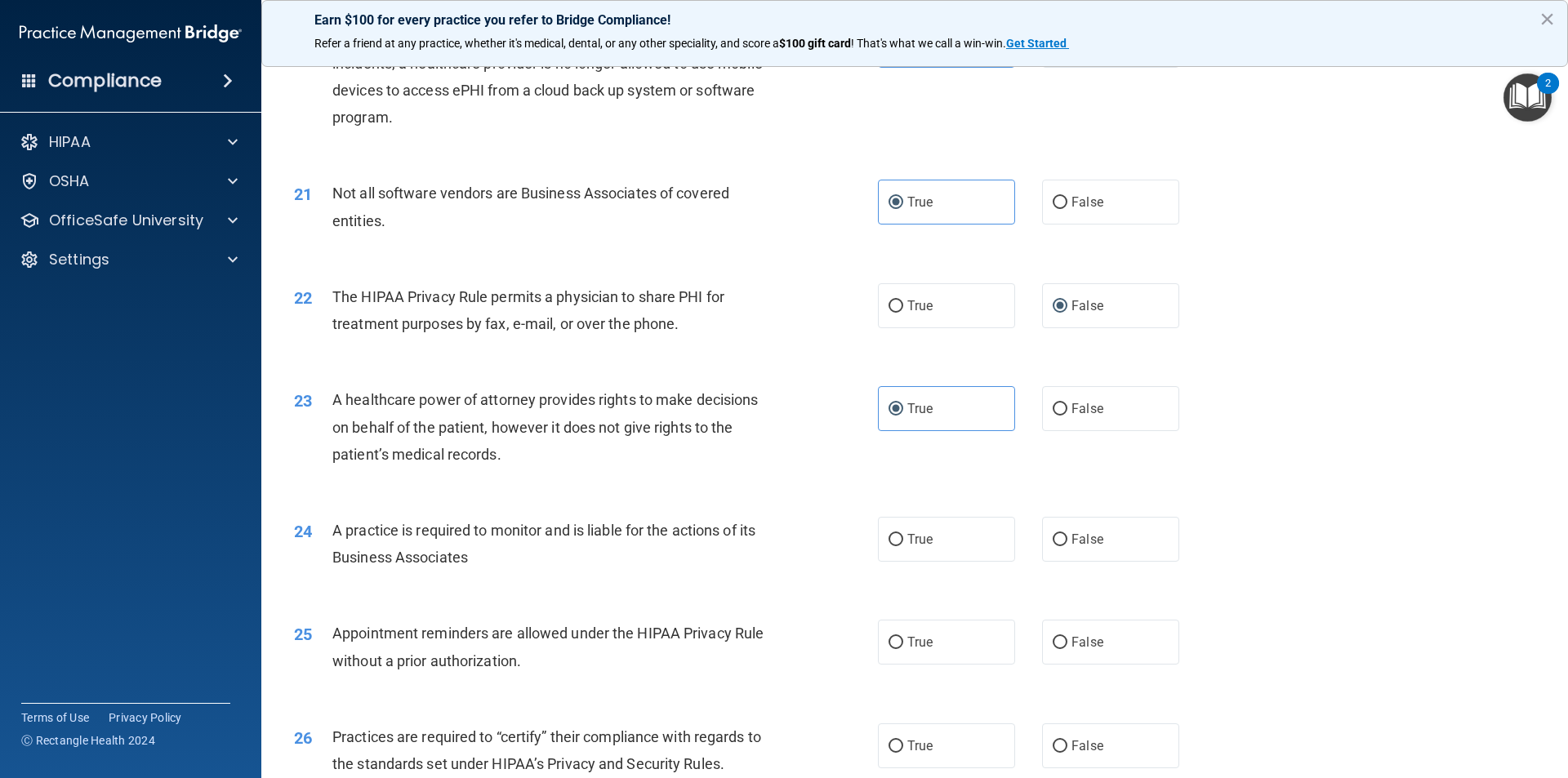
scroll to position [2450, 0]
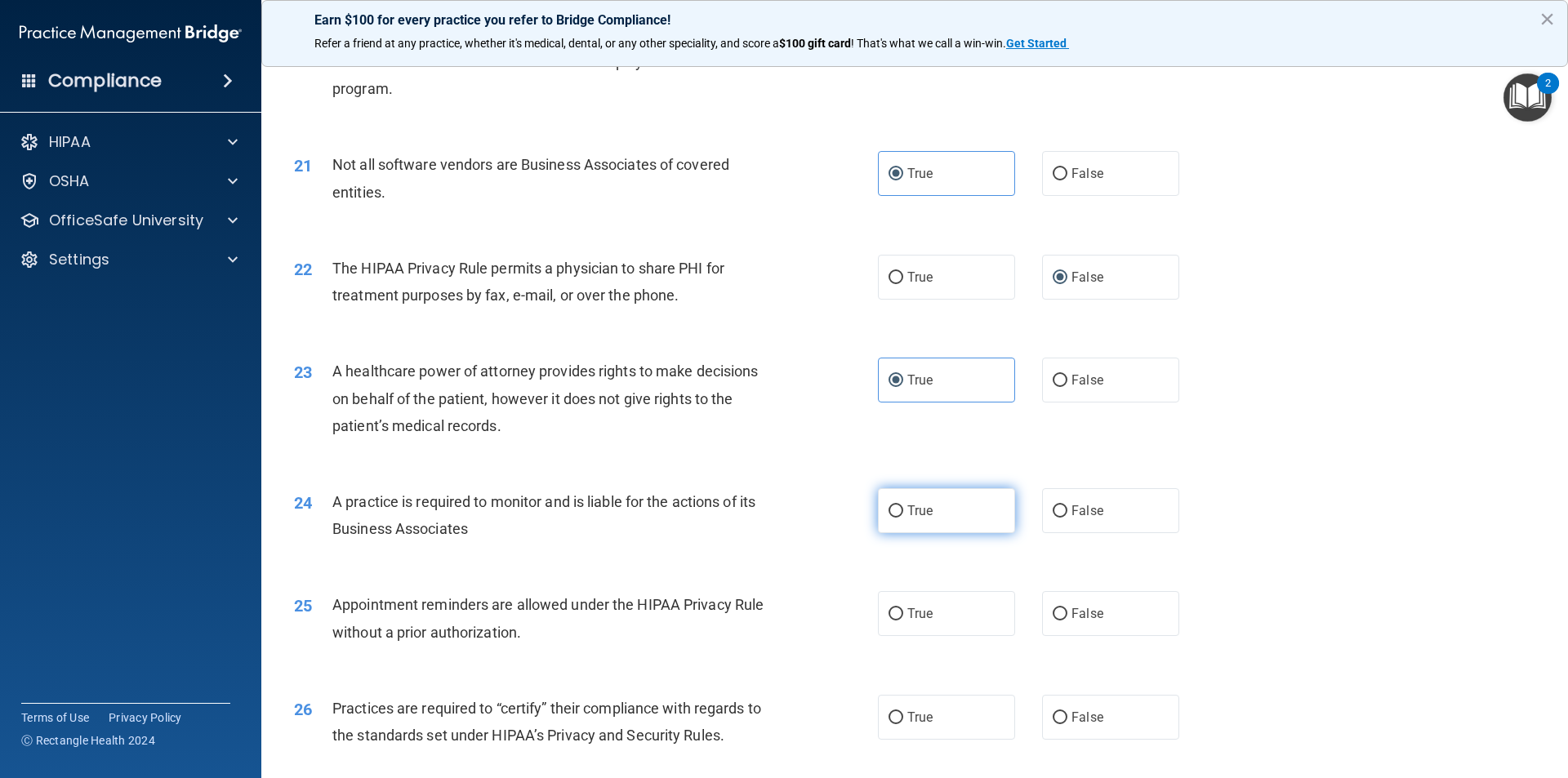
click at [956, 531] on label "True" at bounding box center [946, 510] width 138 height 45
click at [903, 517] on input "True" at bounding box center [896, 511] width 15 height 12
radio input "true"
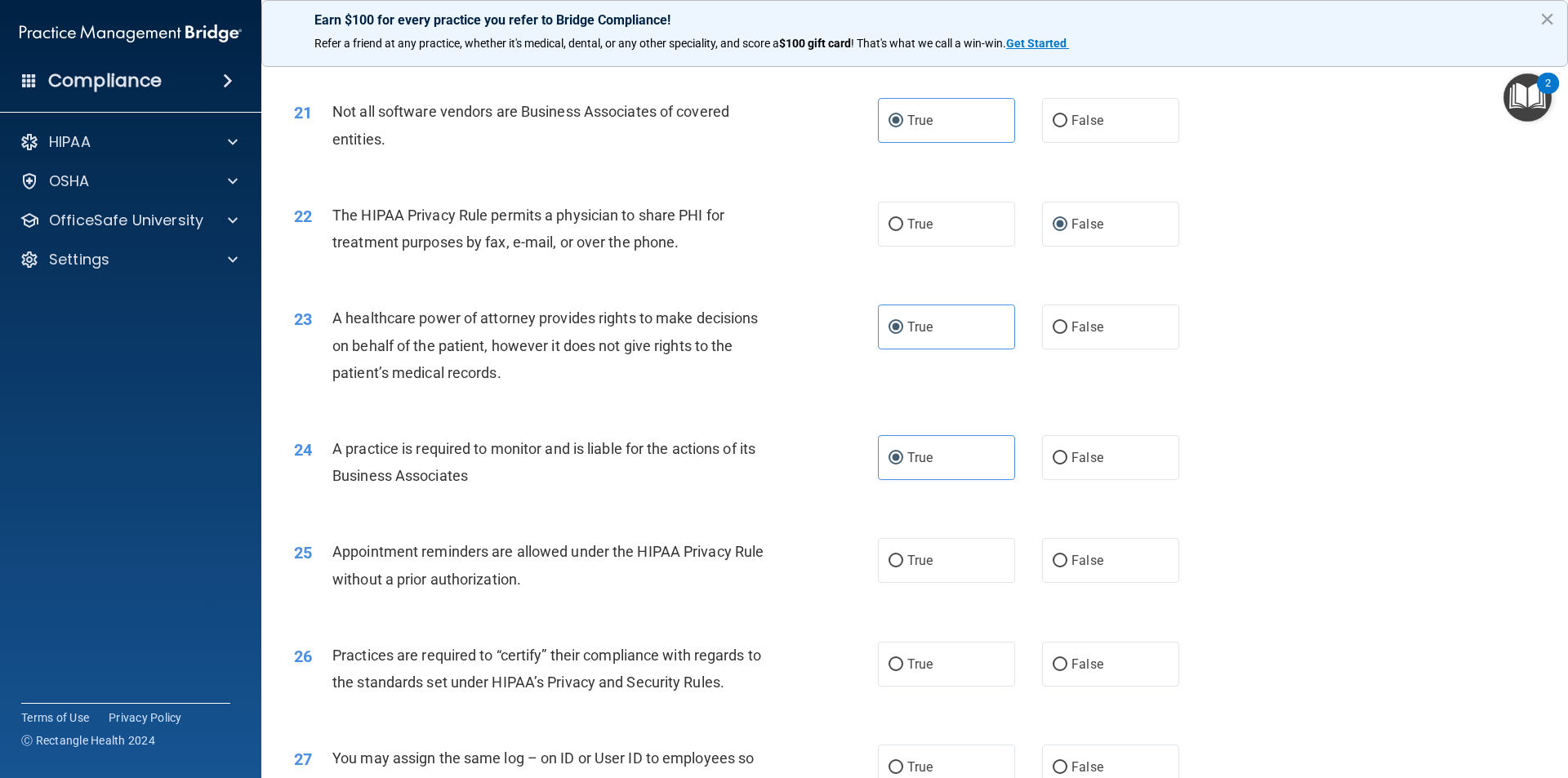
scroll to position [2531, 0]
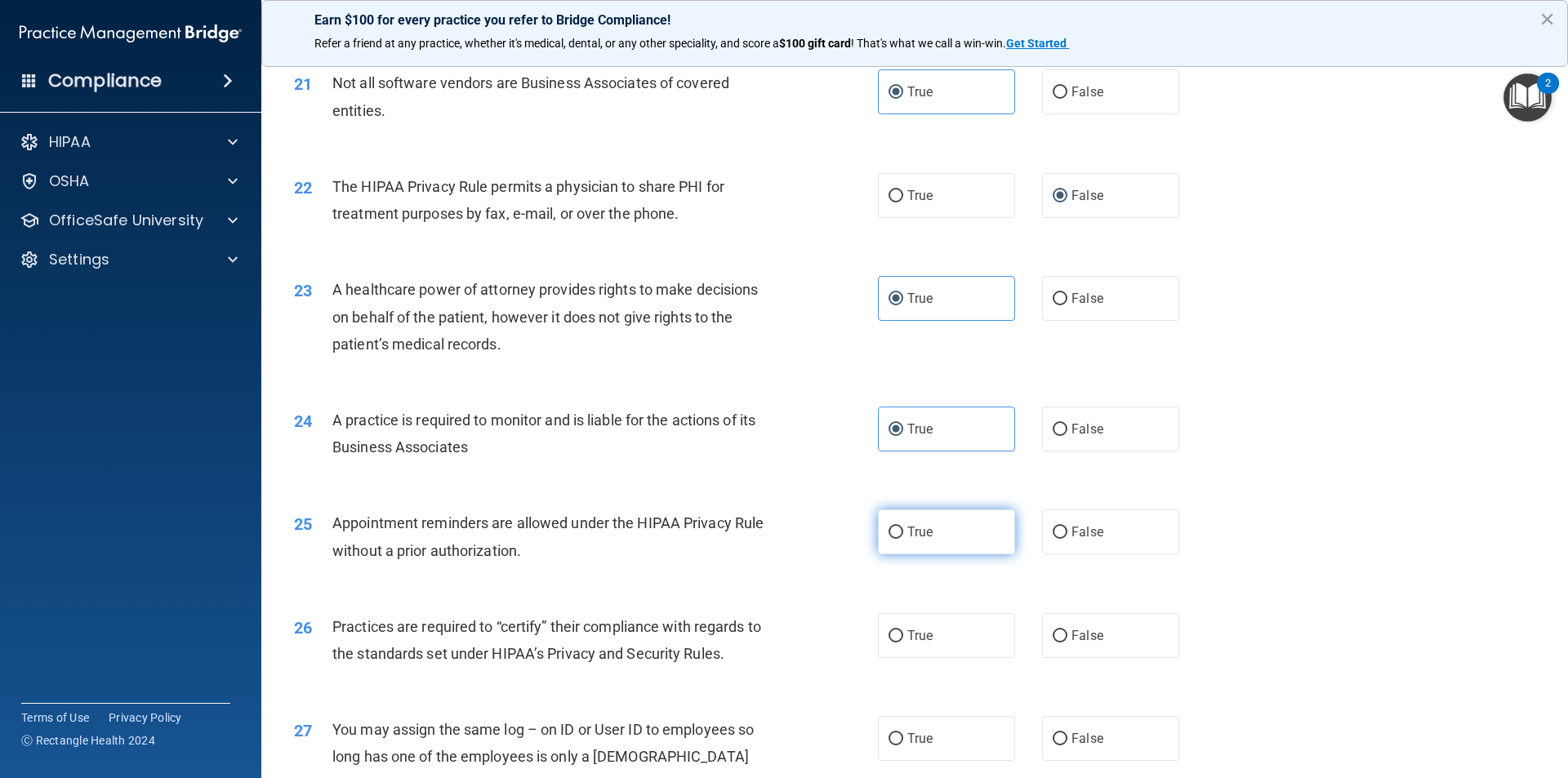
click at [933, 539] on label "True" at bounding box center [946, 531] width 138 height 45
click at [903, 539] on input "True" at bounding box center [896, 532] width 15 height 12
radio input "true"
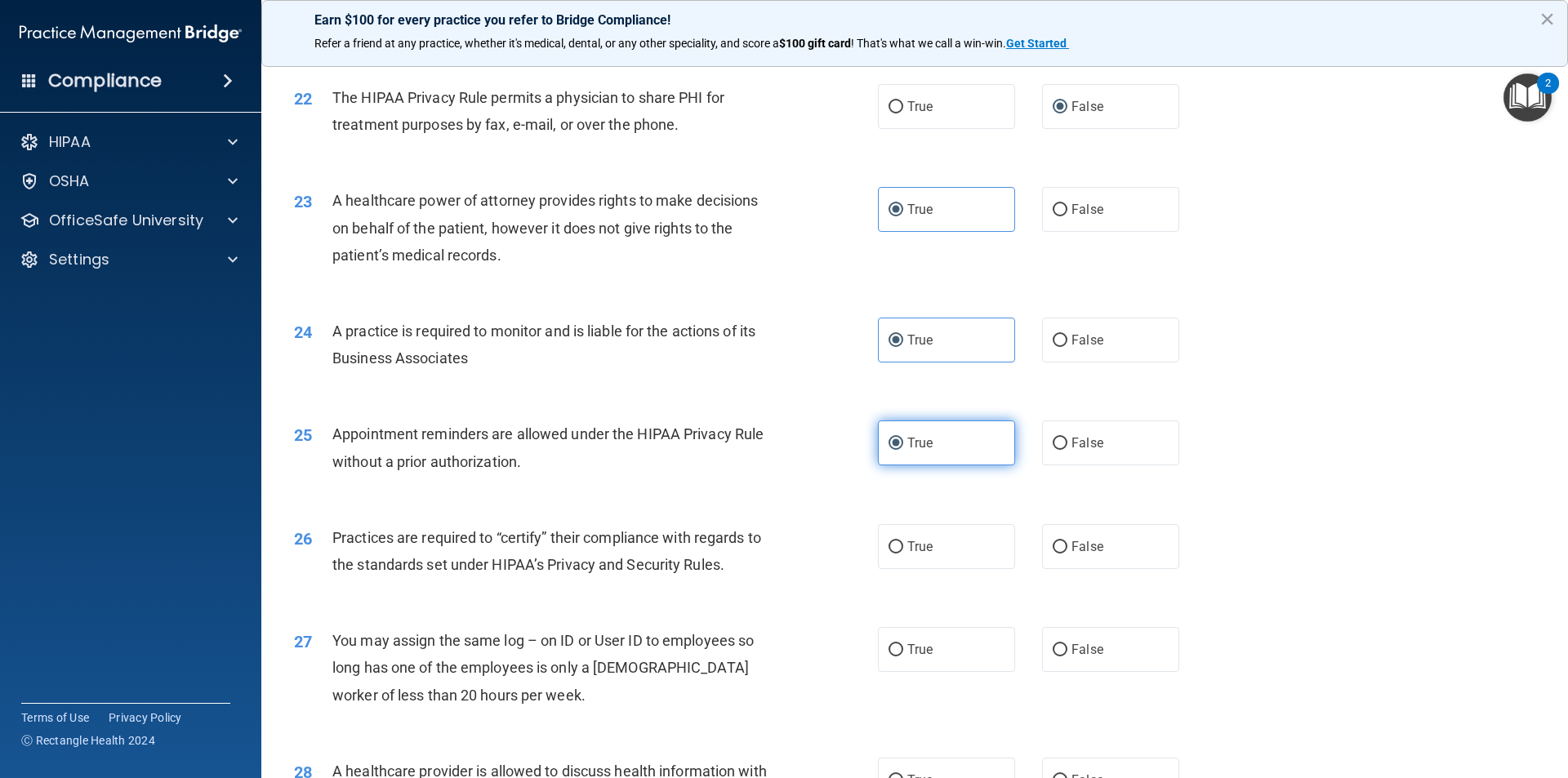
scroll to position [2695, 0]
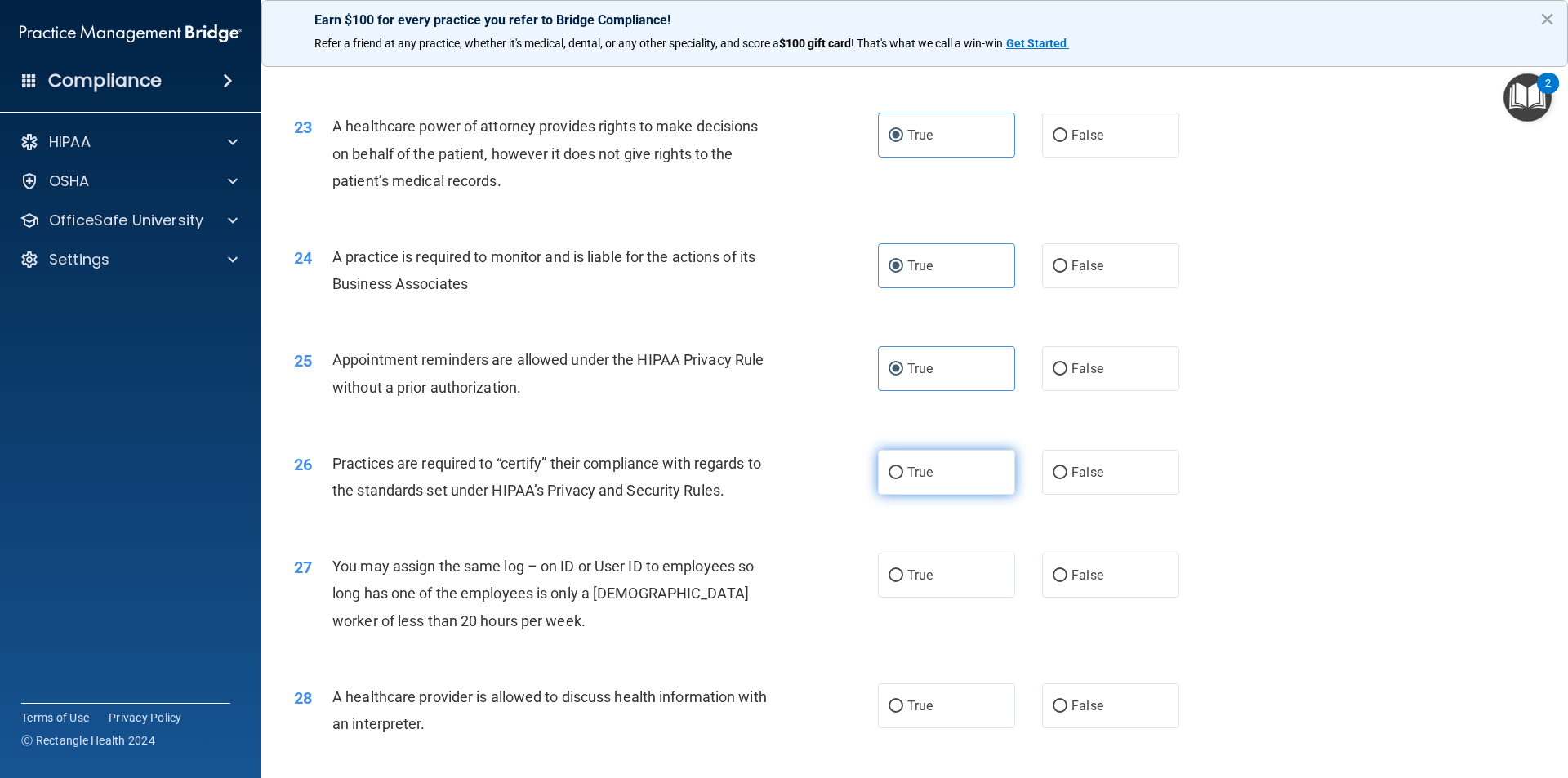
click at [938, 491] on label "True" at bounding box center [946, 472] width 138 height 45
click at [903, 479] on input "True" at bounding box center [896, 473] width 15 height 12
radio input "true"
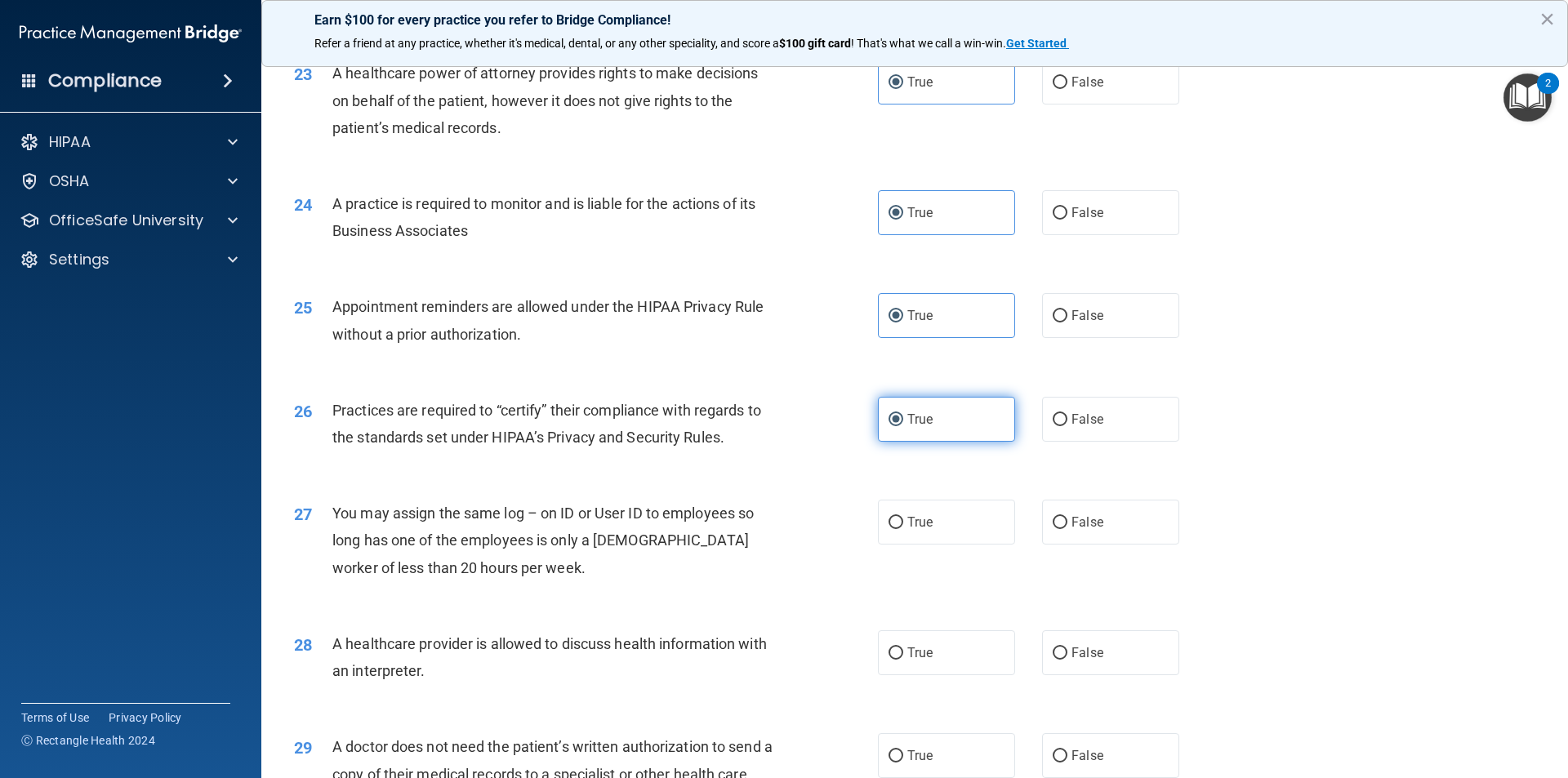
scroll to position [2776, 0]
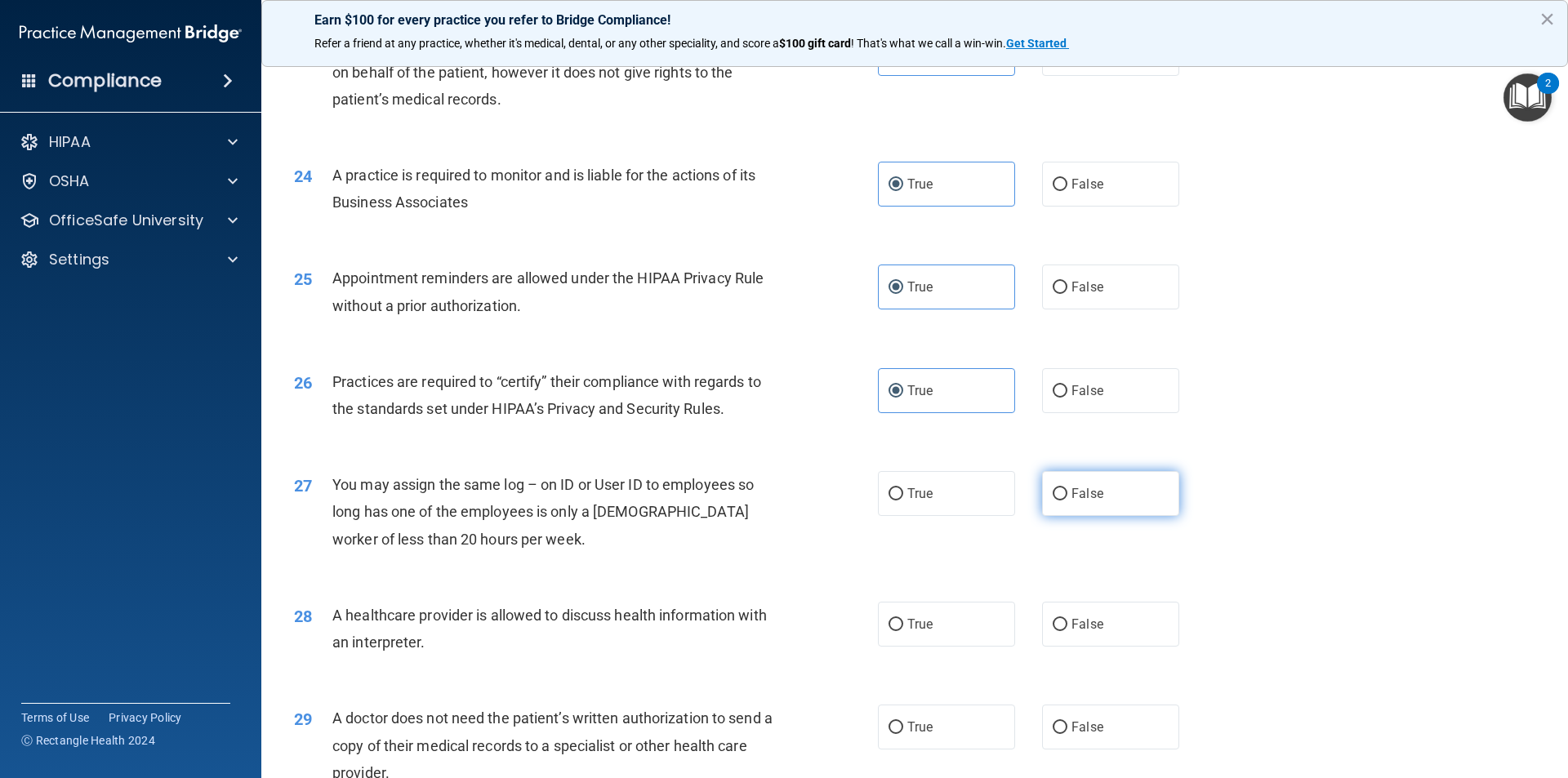
click at [1064, 512] on label "False" at bounding box center [1111, 493] width 138 height 45
click at [1064, 500] on input "False" at bounding box center [1060, 494] width 15 height 12
radio input "true"
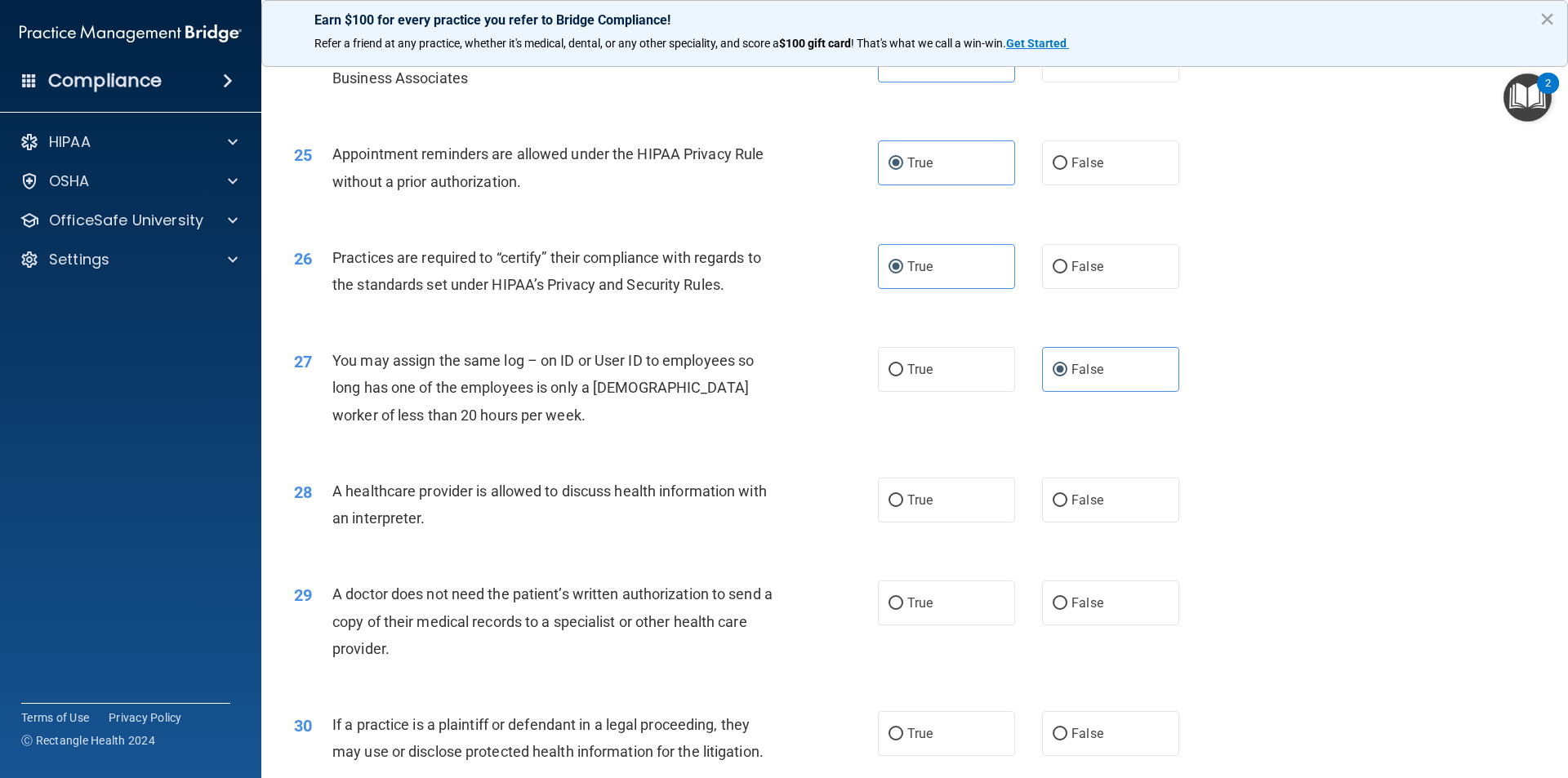
scroll to position [2940, 0]
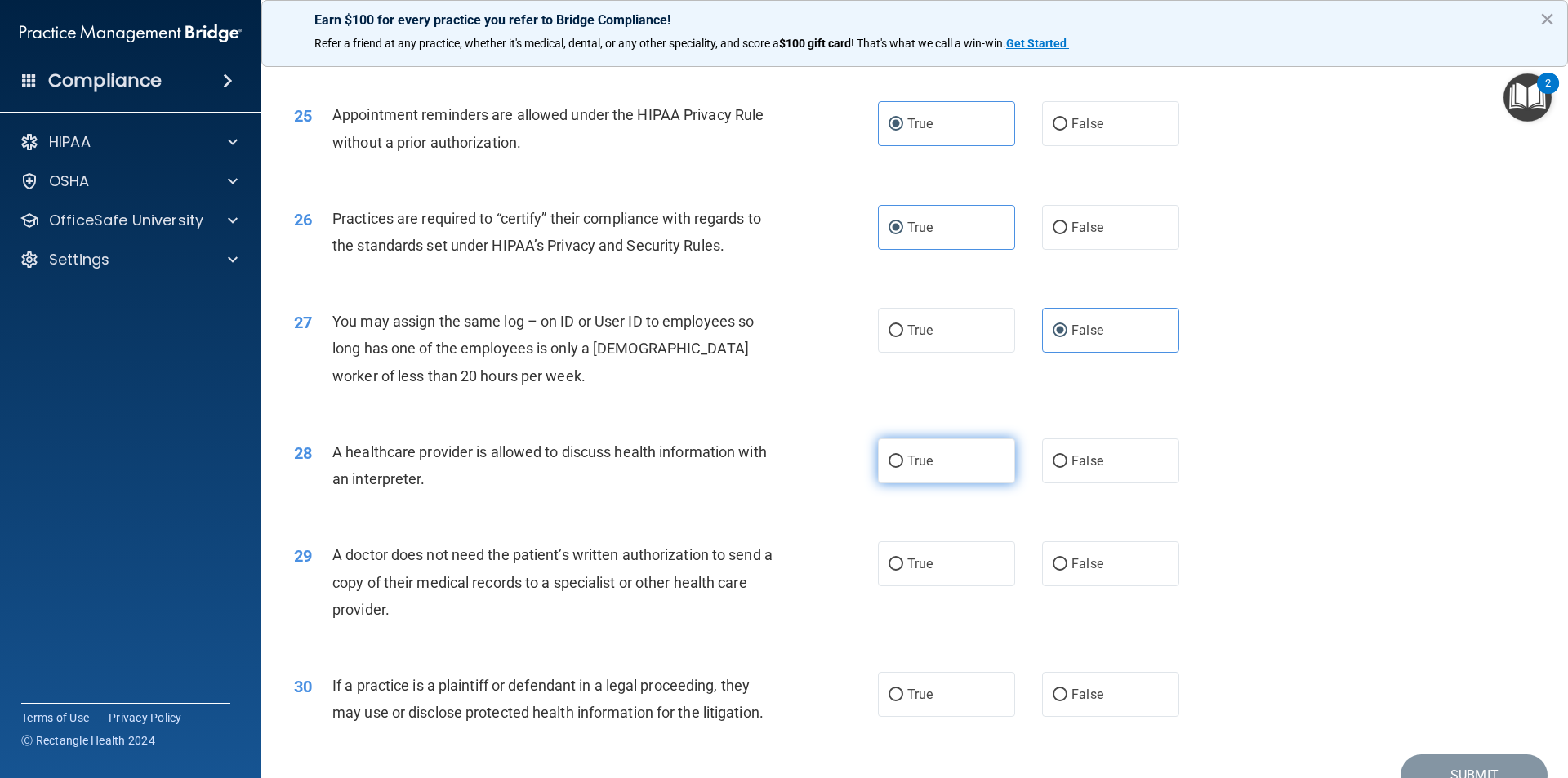
click at [941, 460] on label "True" at bounding box center [946, 460] width 138 height 45
click at [903, 460] on input "True" at bounding box center [896, 461] width 15 height 12
radio input "true"
click at [1067, 450] on label "False" at bounding box center [1111, 460] width 138 height 45
click at [1067, 456] on input "False" at bounding box center [1060, 461] width 15 height 12
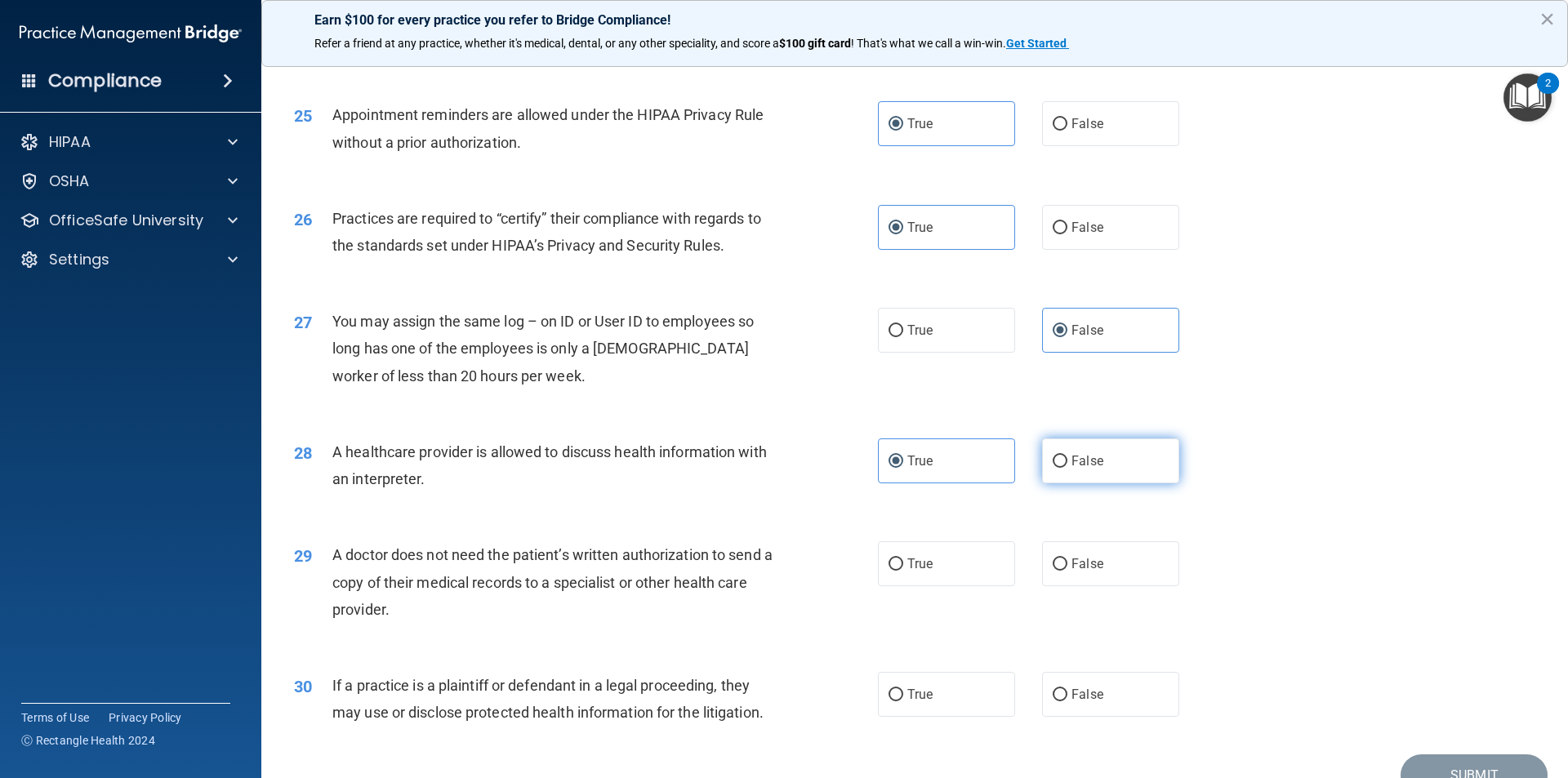
radio input "true"
radio input "false"
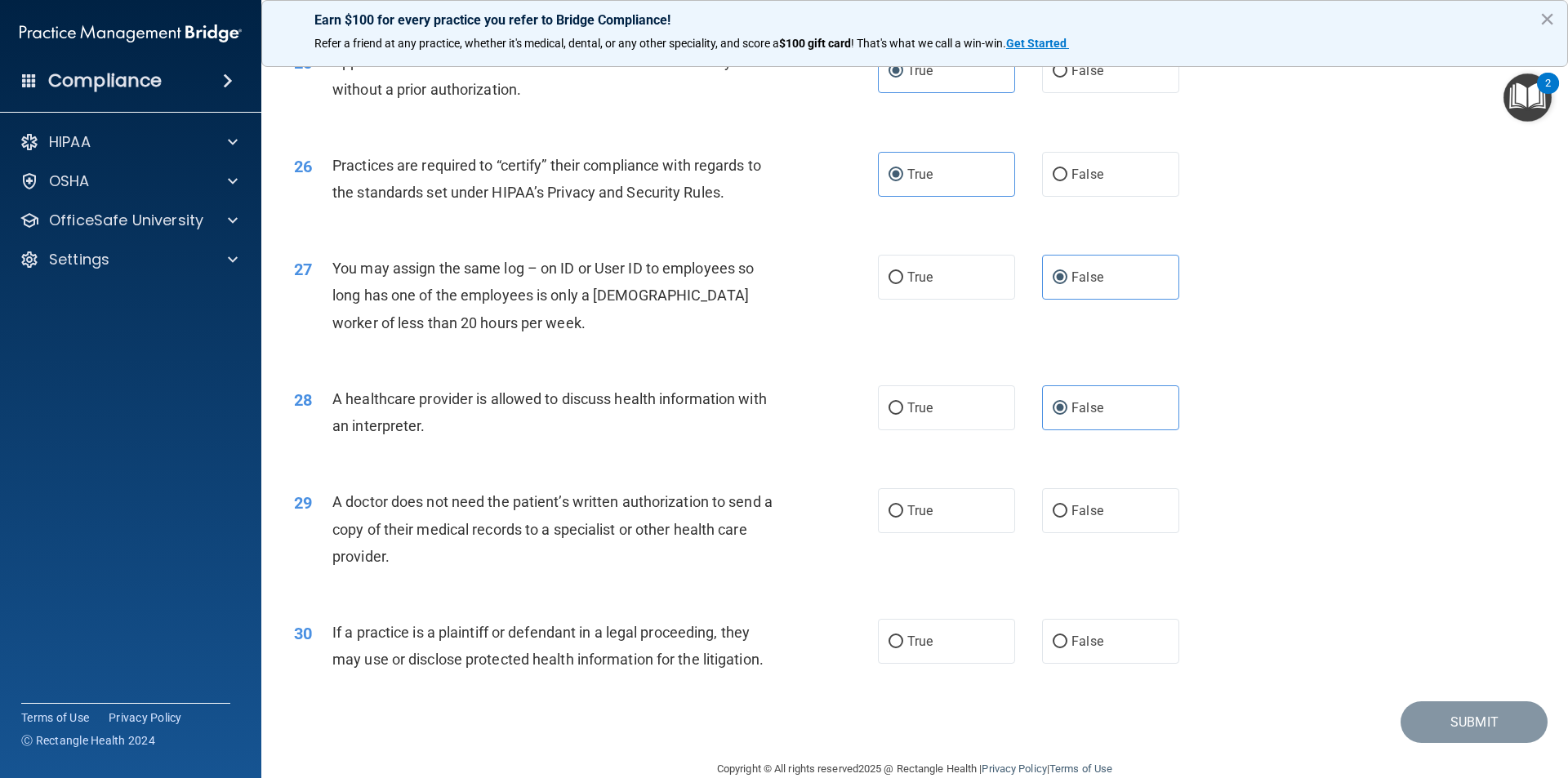
scroll to position [3023, 0]
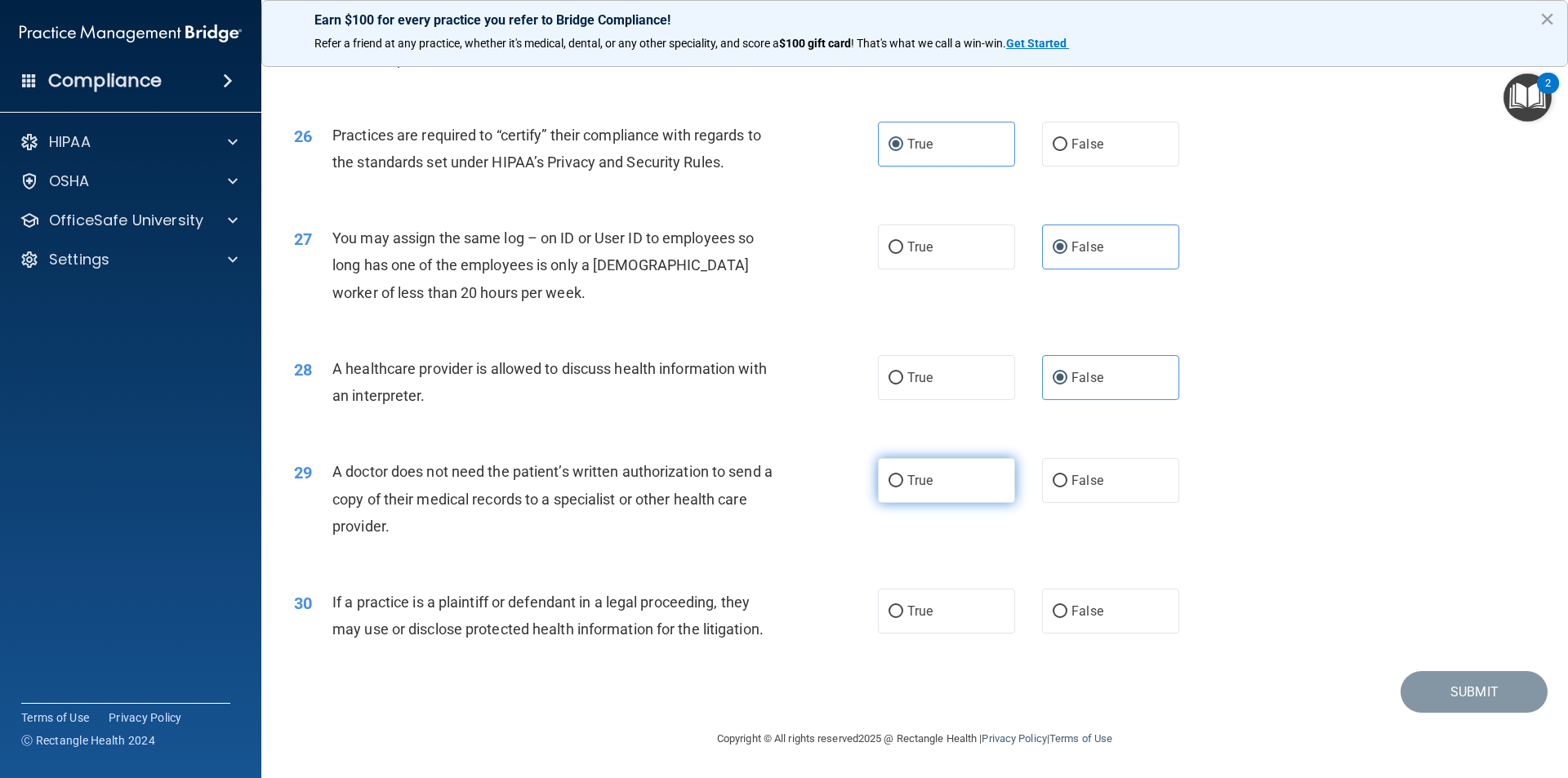
click at [981, 471] on label "True" at bounding box center [946, 480] width 138 height 45
click at [903, 476] on input "True" at bounding box center [896, 481] width 15 height 12
radio input "true"
click at [1059, 630] on label "False" at bounding box center [1111, 610] width 138 height 45
click at [1059, 618] on input "False" at bounding box center [1060, 611] width 15 height 12
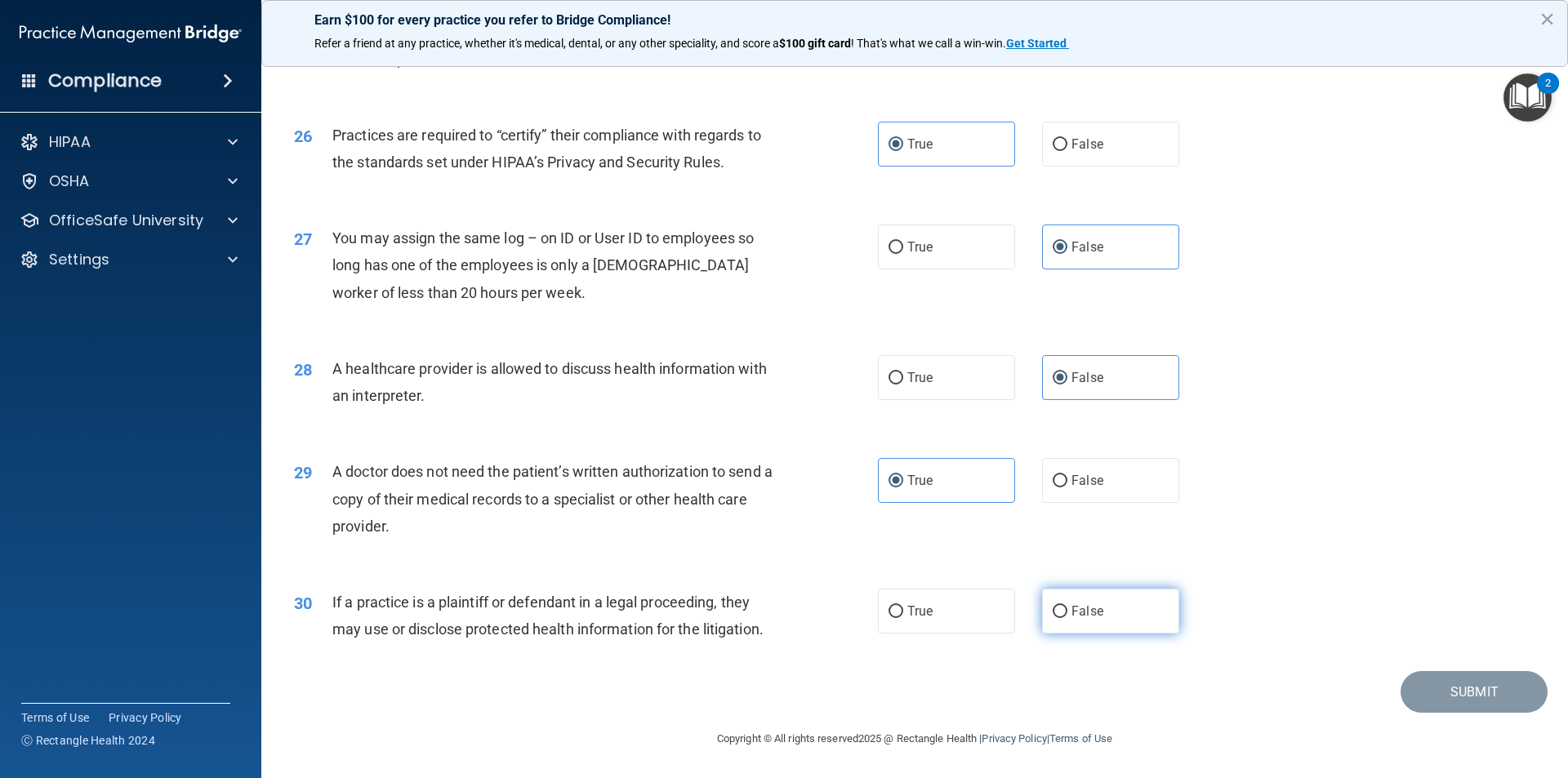
radio input "true"
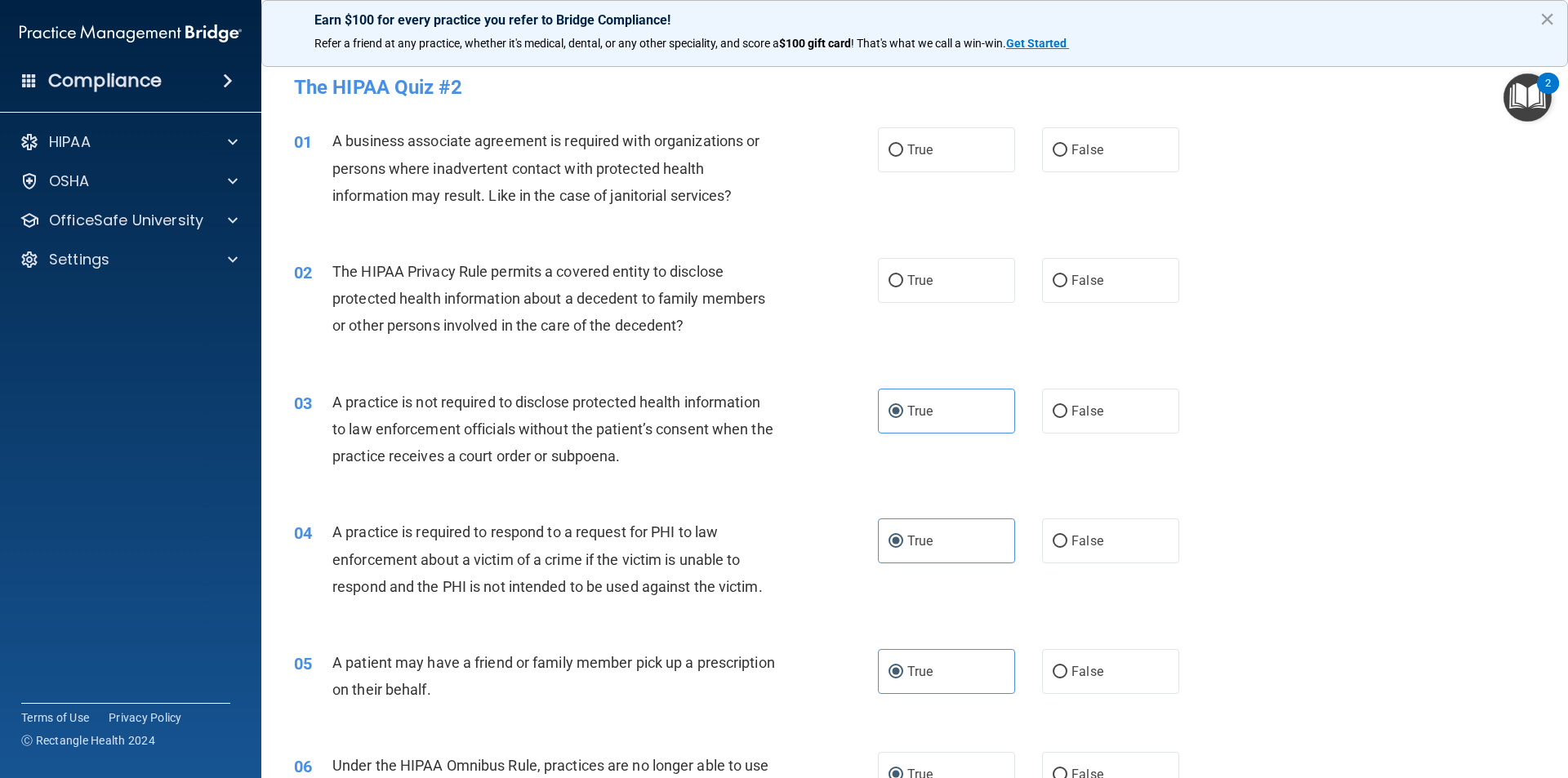
scroll to position [0, 0]
click at [1055, 136] on label "False" at bounding box center [1111, 151] width 138 height 45
click at [1055, 146] on input "False" at bounding box center [1060, 151] width 15 height 12
radio input "true"
click at [933, 290] on label "True" at bounding box center [946, 282] width 138 height 45
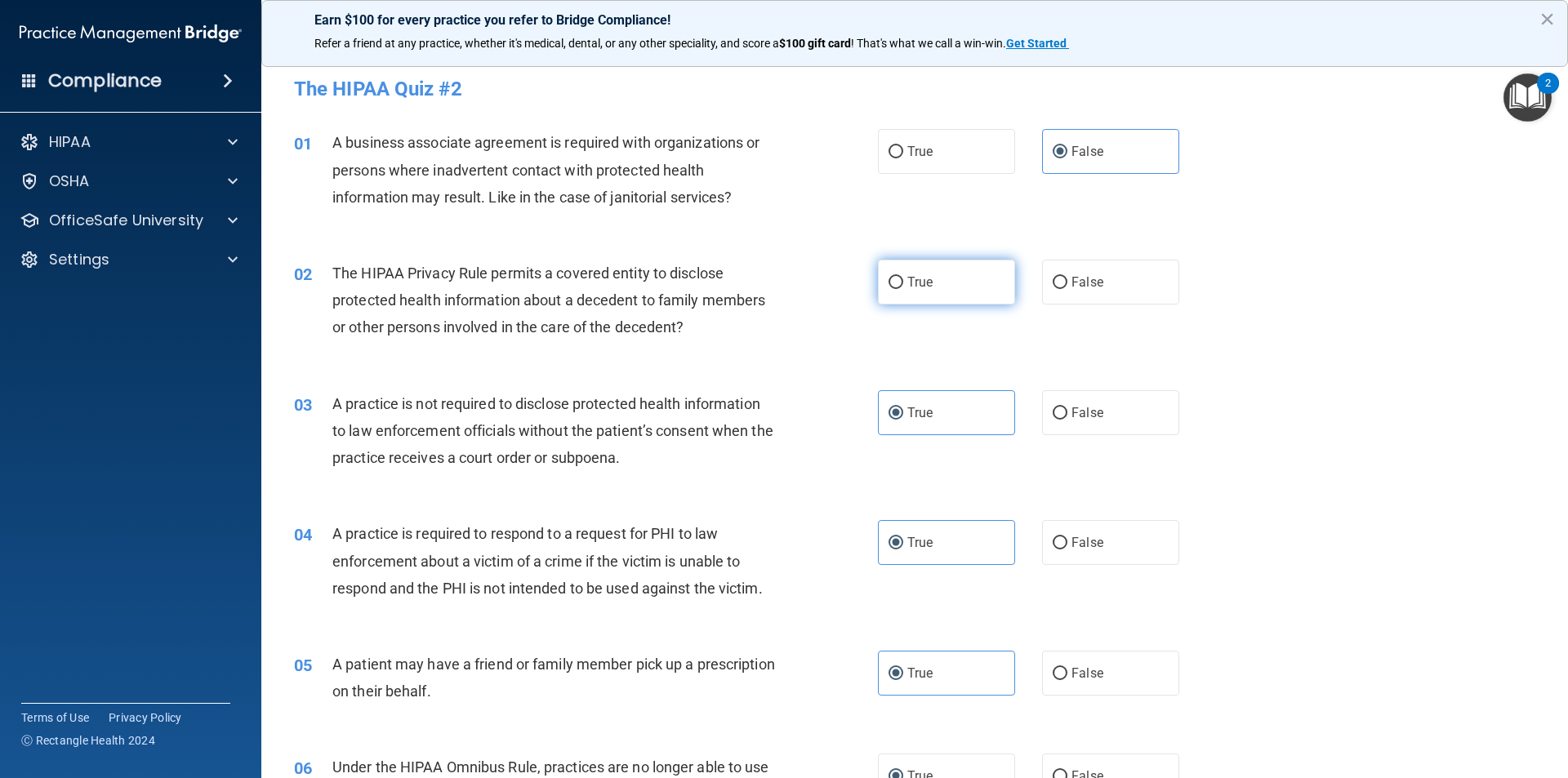
click at [903, 289] on input "True" at bounding box center [896, 282] width 15 height 12
radio input "true"
click at [1059, 285] on input "False" at bounding box center [1060, 282] width 15 height 12
radio input "true"
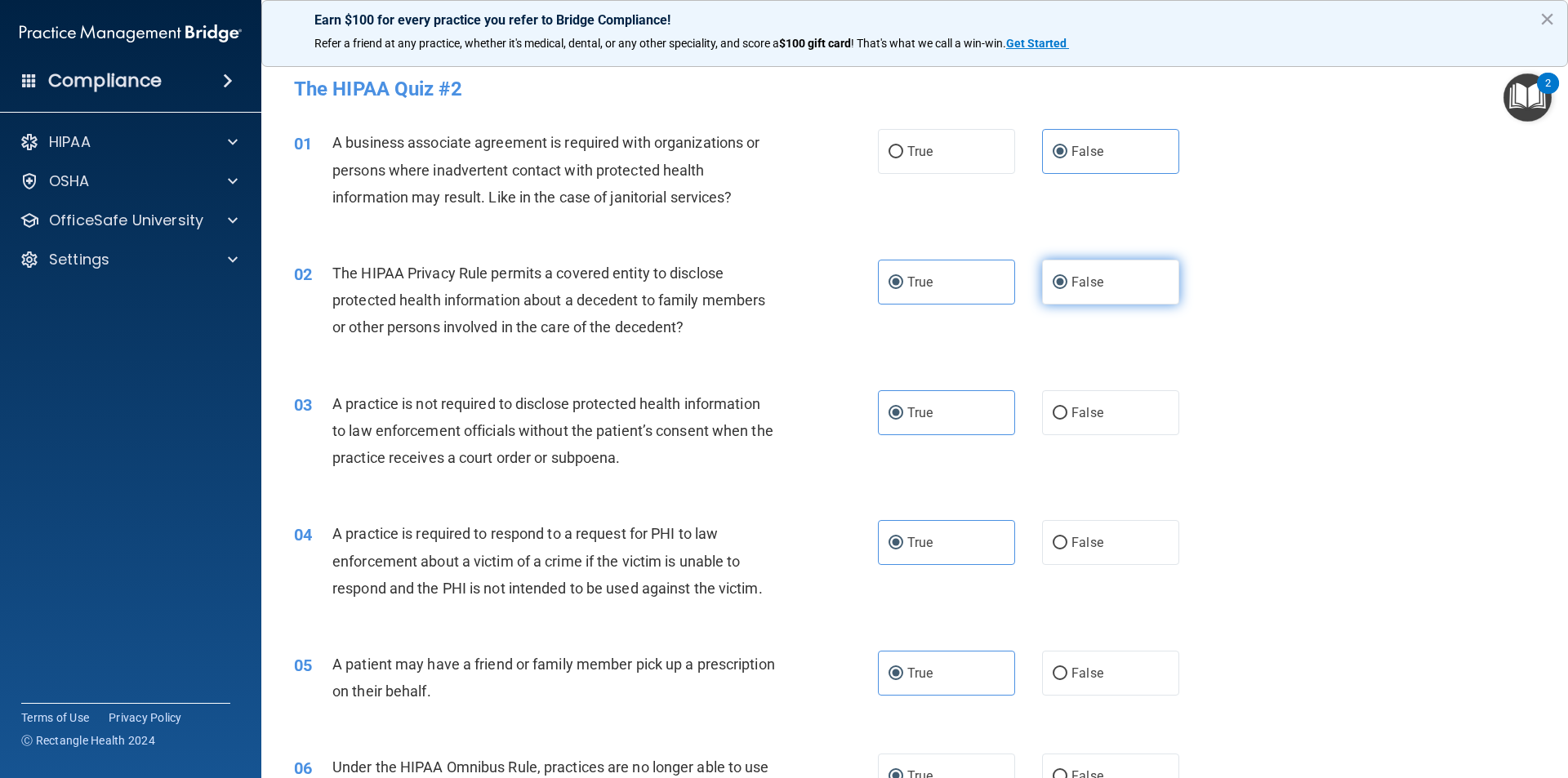
radio input "false"
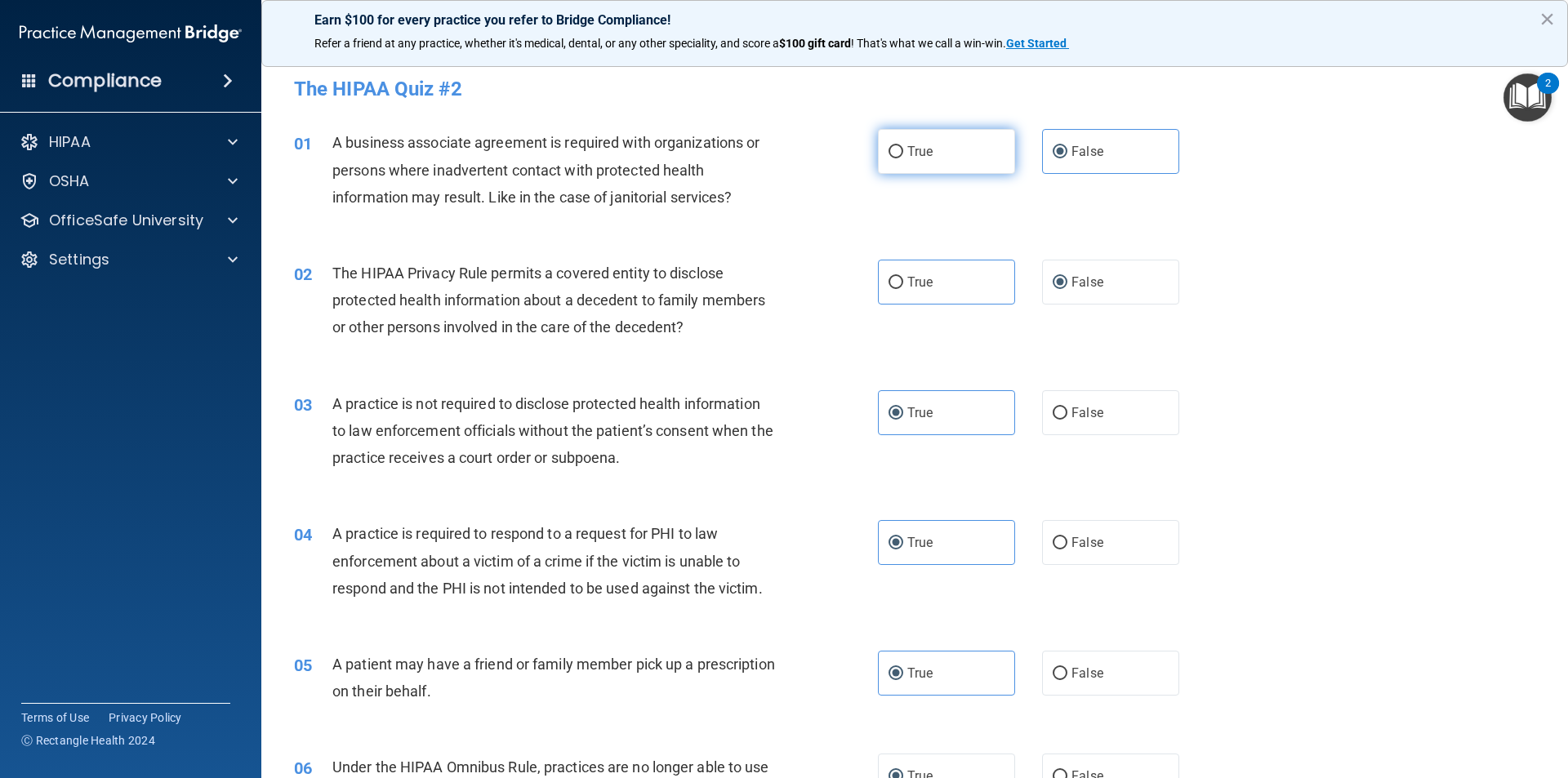
click at [965, 156] on label "True" at bounding box center [946, 151] width 138 height 45
click at [903, 156] on input "True" at bounding box center [896, 151] width 15 height 12
radio input "true"
radio input "false"
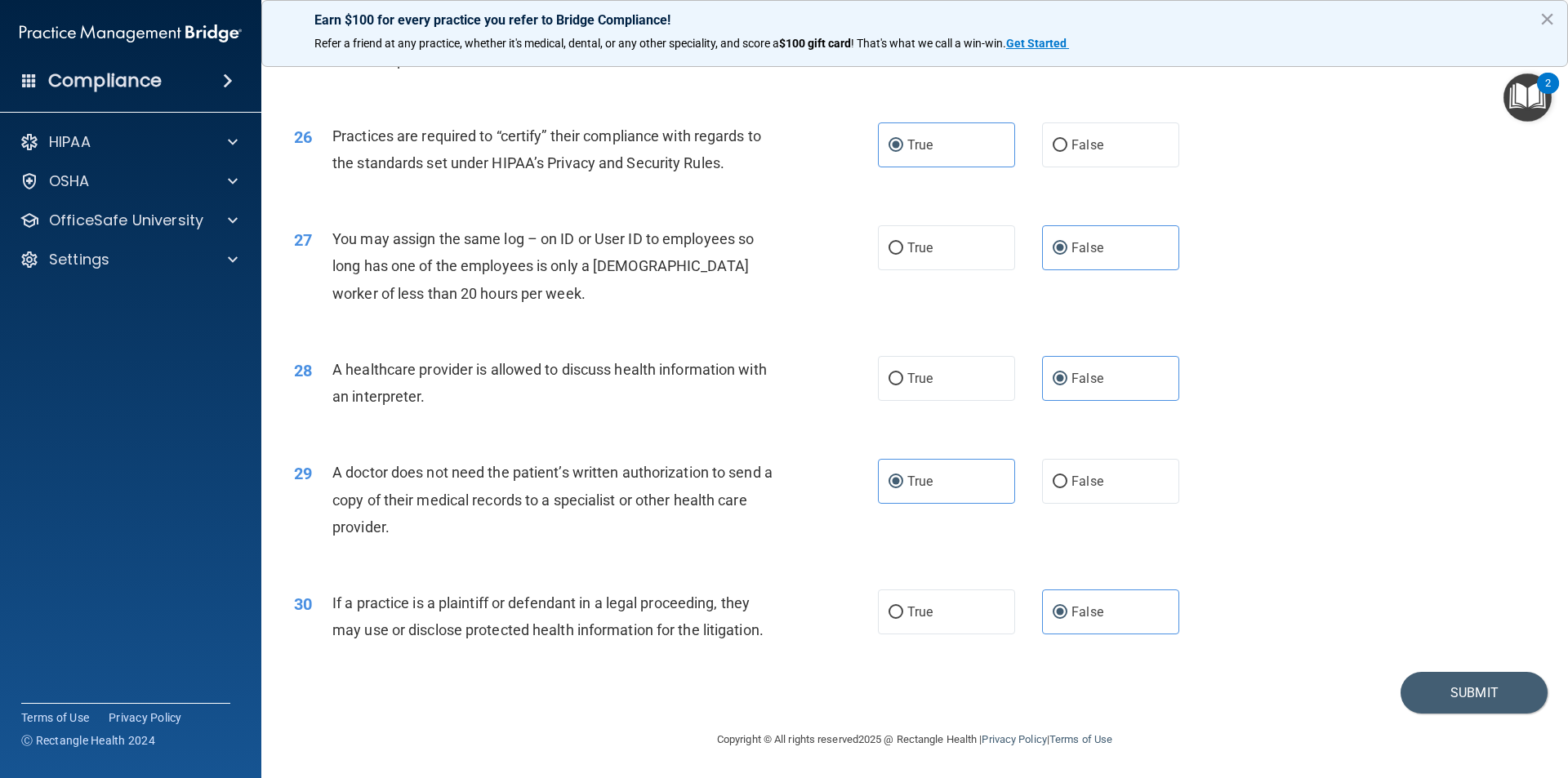
scroll to position [3023, 0]
click at [1467, 693] on button "Submit" at bounding box center [1473, 692] width 147 height 42
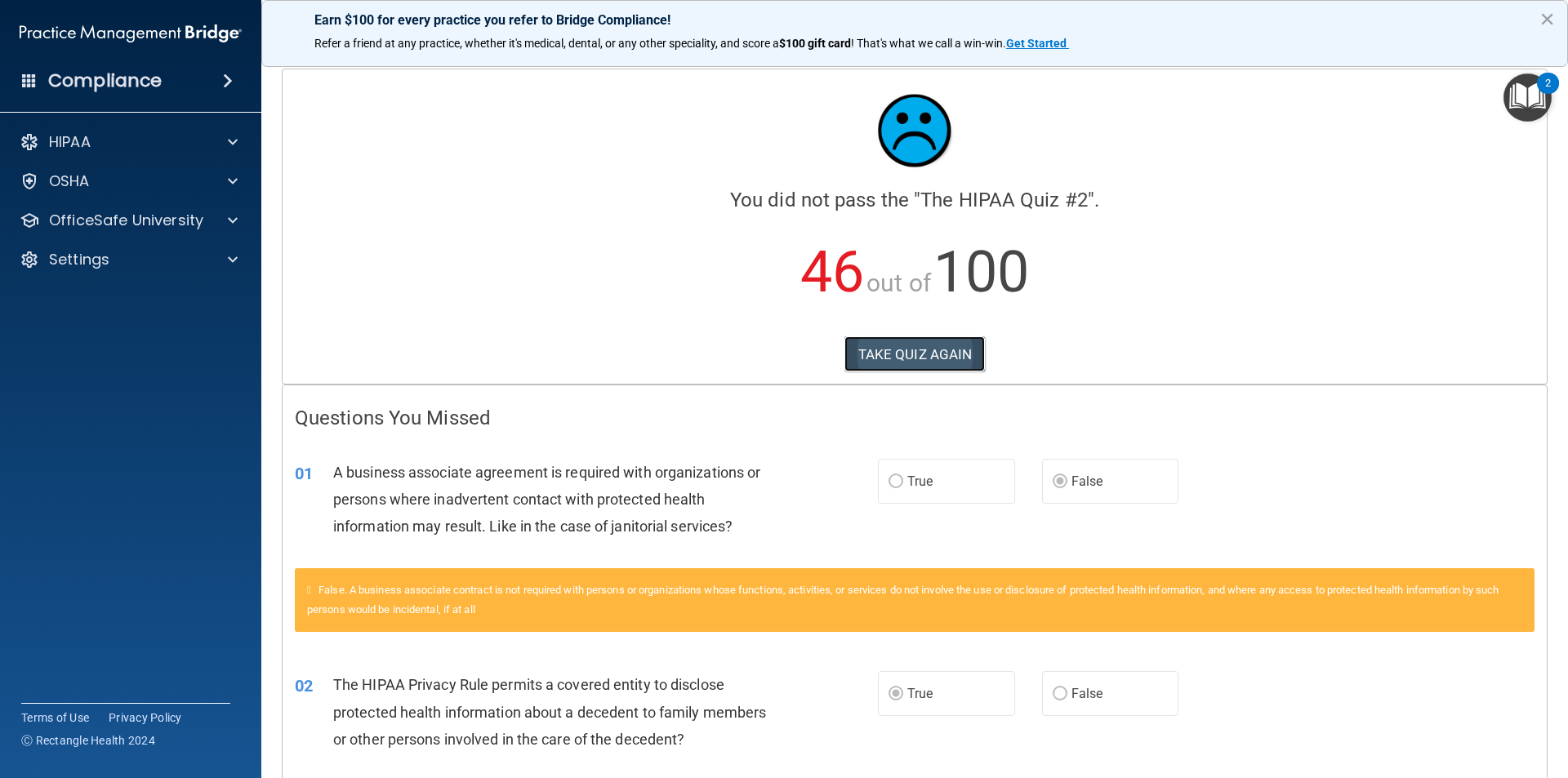
click at [916, 350] on button "TAKE QUIZ AGAIN" at bounding box center [915, 353] width 141 height 36
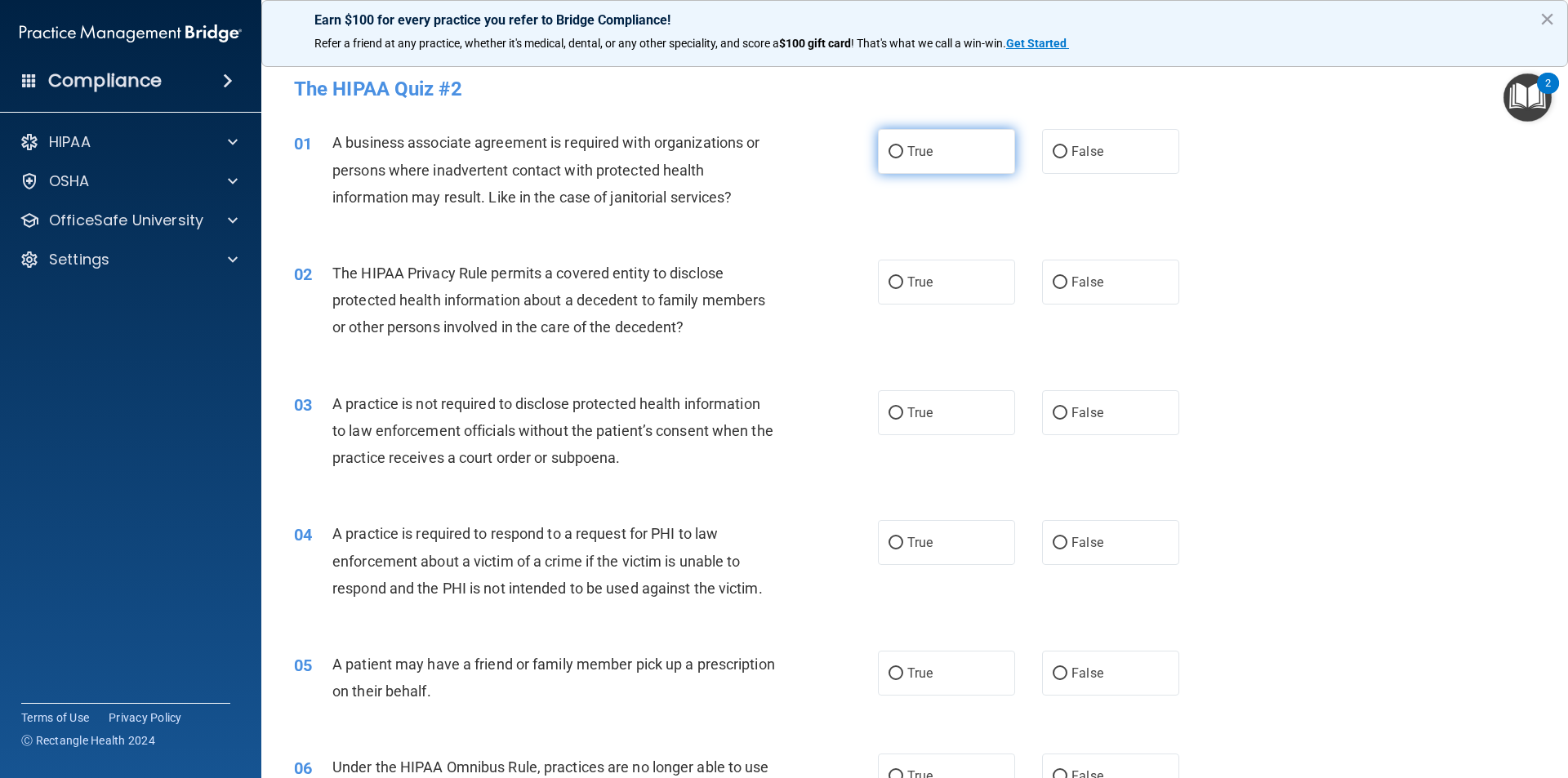
click at [928, 146] on label "True" at bounding box center [946, 151] width 138 height 45
click at [903, 146] on input "True" at bounding box center [896, 151] width 15 height 12
radio input "true"
click at [928, 293] on label "True" at bounding box center [946, 282] width 138 height 45
click at [903, 289] on input "True" at bounding box center [896, 282] width 15 height 12
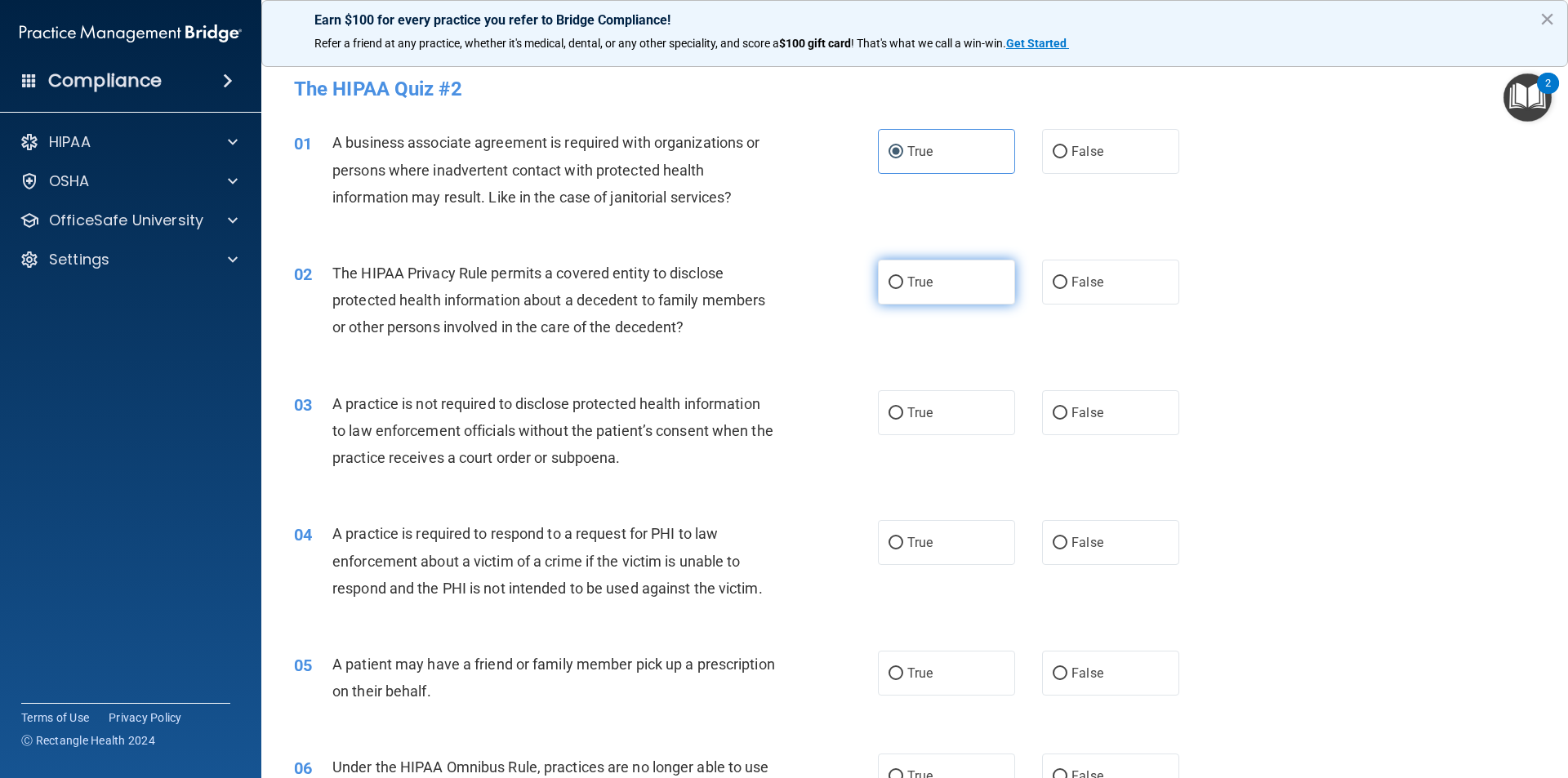
radio input "true"
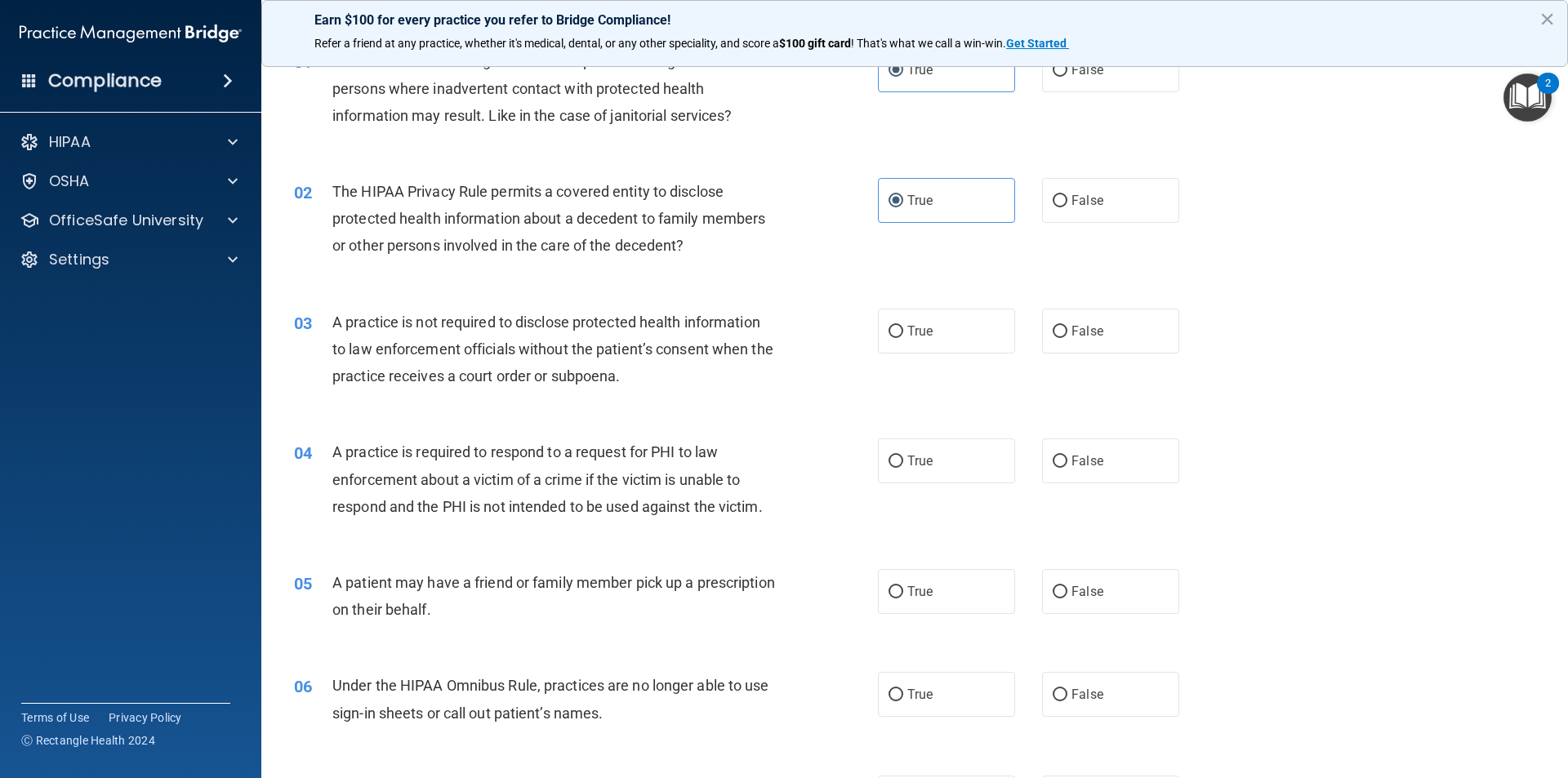
scroll to position [163, 0]
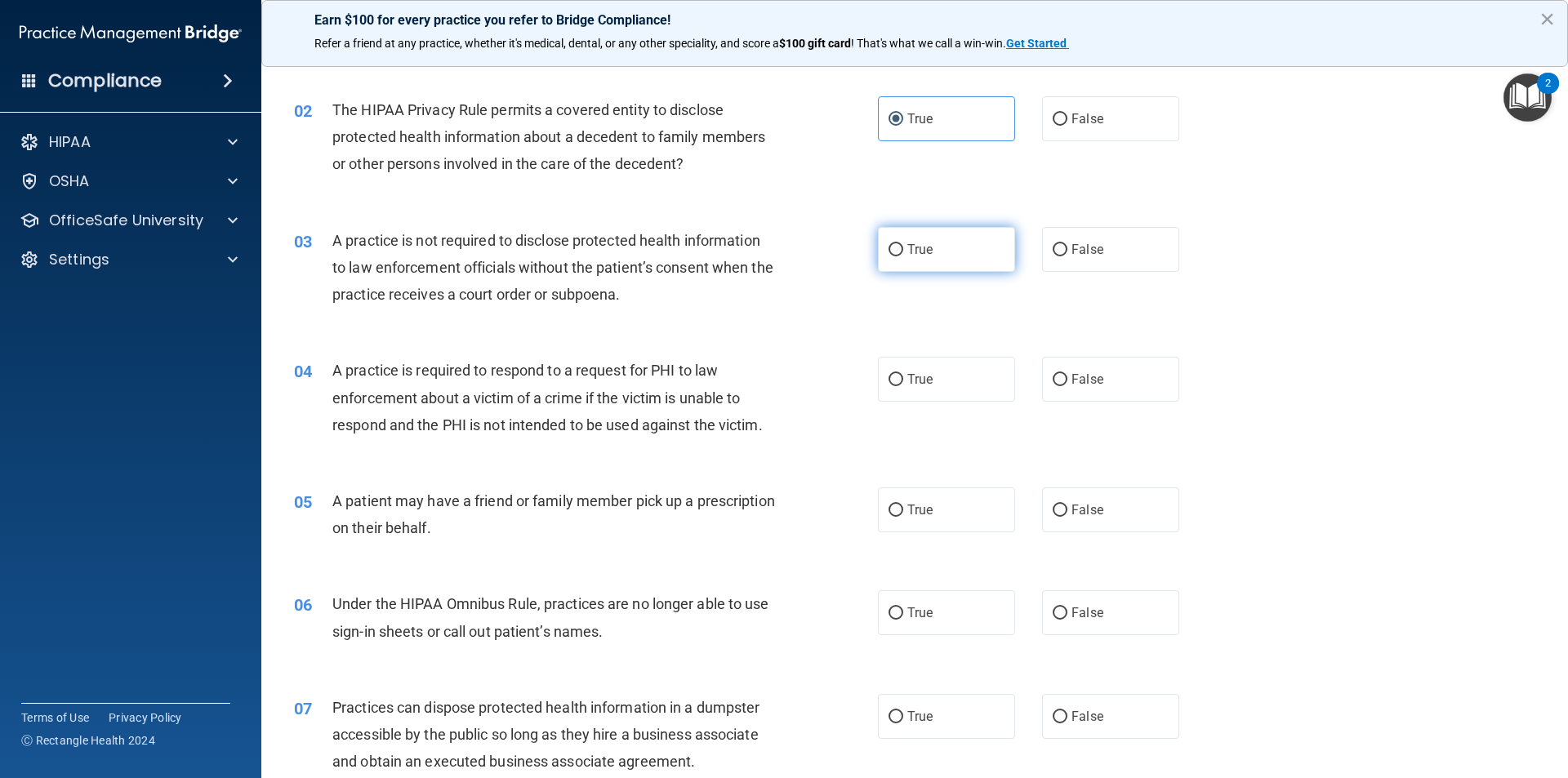
click at [938, 241] on label "True" at bounding box center [946, 249] width 138 height 45
click at [903, 244] on input "True" at bounding box center [896, 250] width 15 height 12
radio input "true"
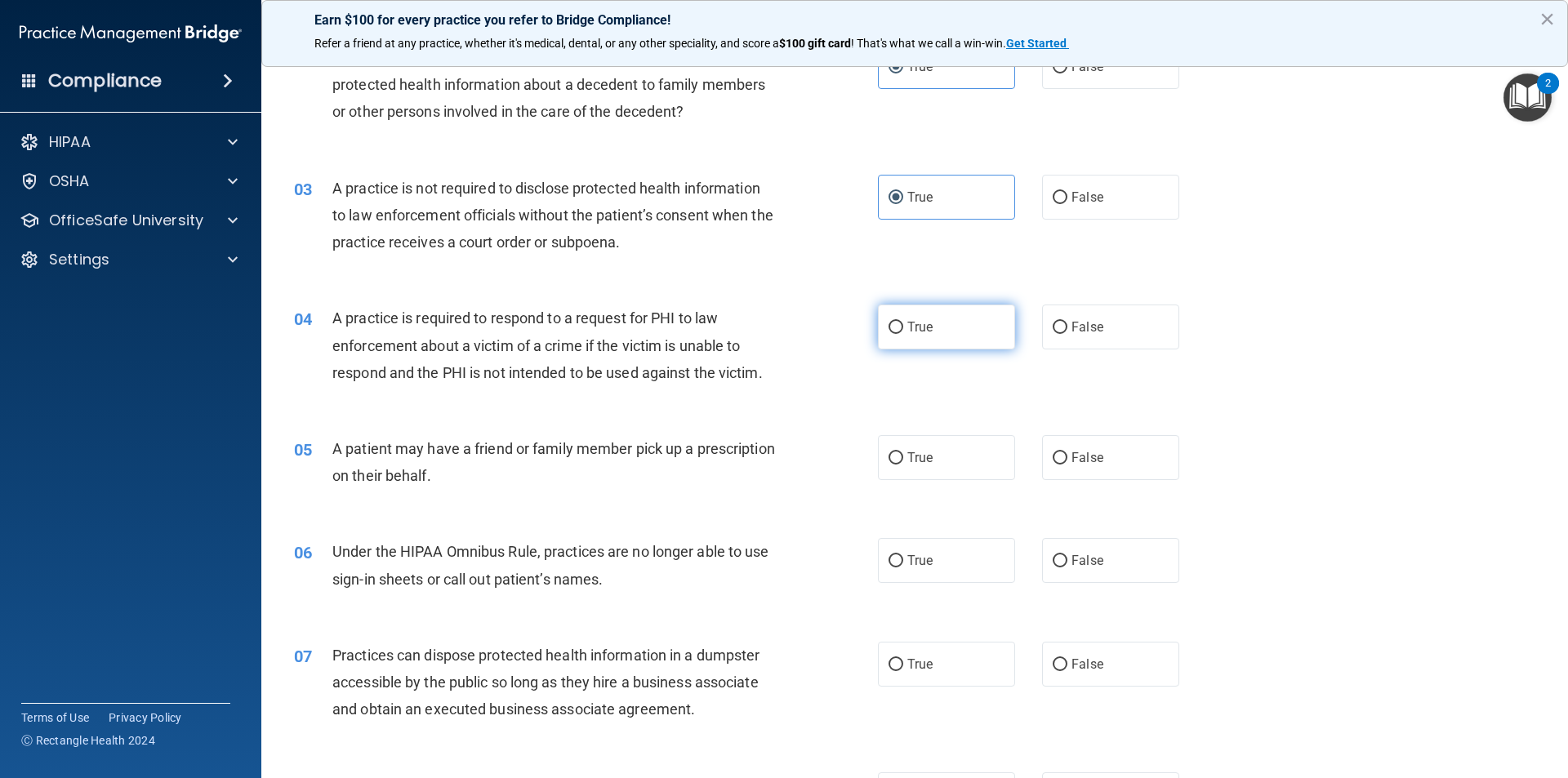
scroll to position [245, 0]
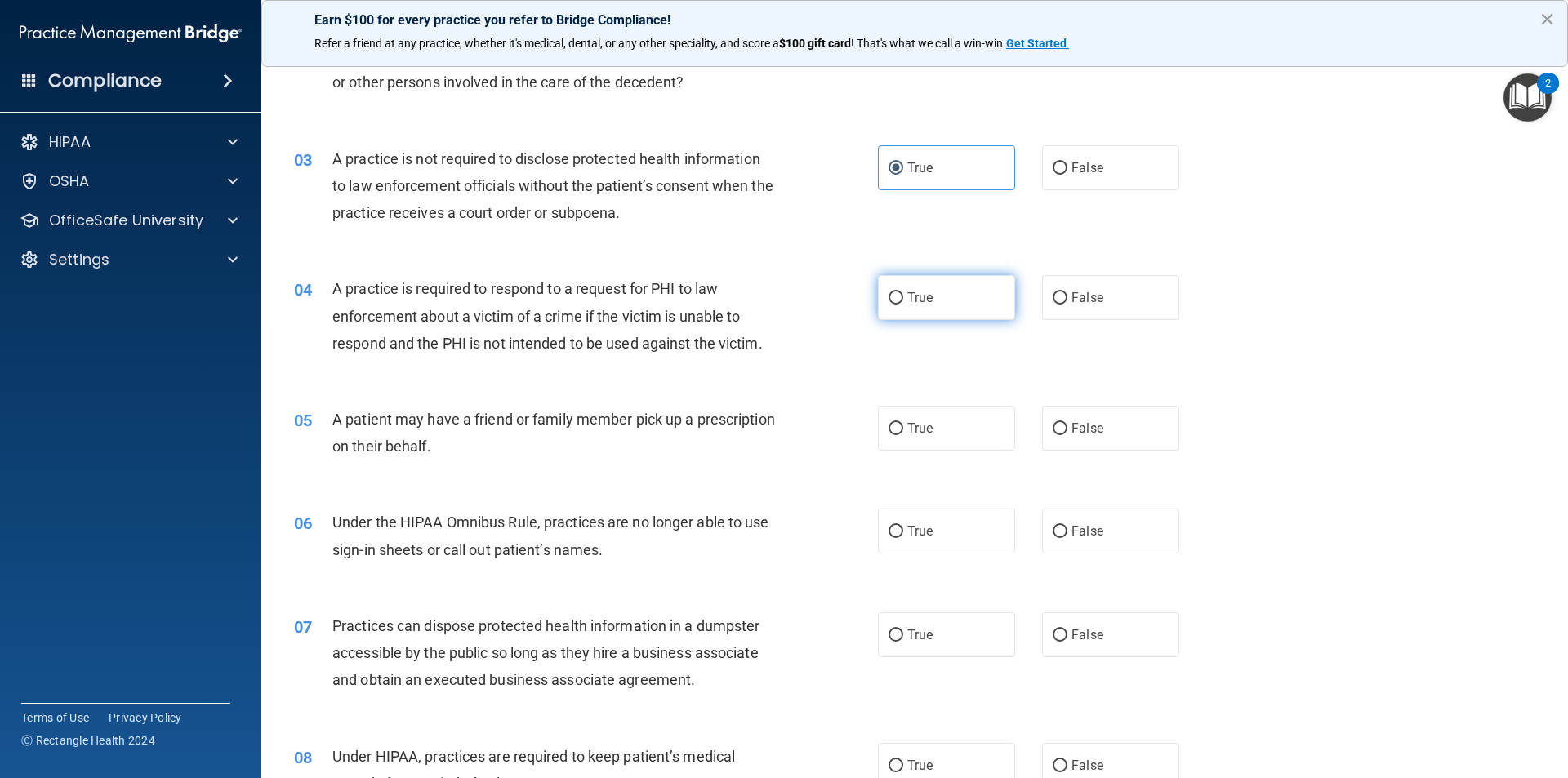
click at [935, 317] on label "True" at bounding box center [946, 297] width 138 height 45
click at [903, 304] on input "True" at bounding box center [896, 298] width 15 height 12
radio input "true"
drag, startPoint x: 815, startPoint y: 413, endPoint x: 920, endPoint y: 451, distance: 111.7
click at [819, 413] on div "05 A patient may have a friend or family member pick up a prescription on their…" at bounding box center [586, 436] width 633 height 62
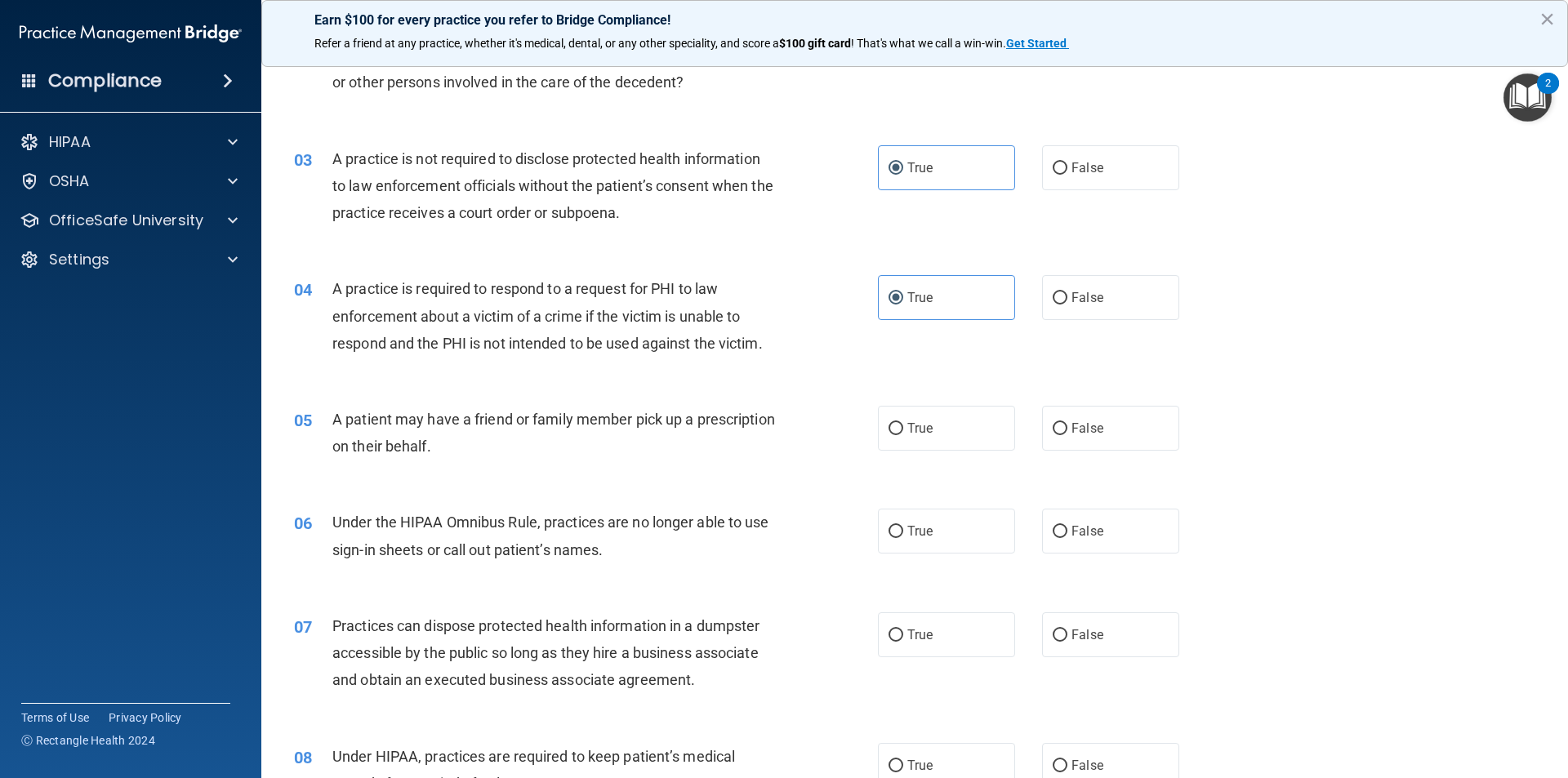
click at [922, 452] on div "05 A patient may have a friend or family member pick up a prescription on their…" at bounding box center [914, 436] width 1266 height 103
click at [929, 430] on label "True" at bounding box center [946, 427] width 138 height 45
click at [903, 430] on input "True" at bounding box center [896, 428] width 15 height 12
radio input "true"
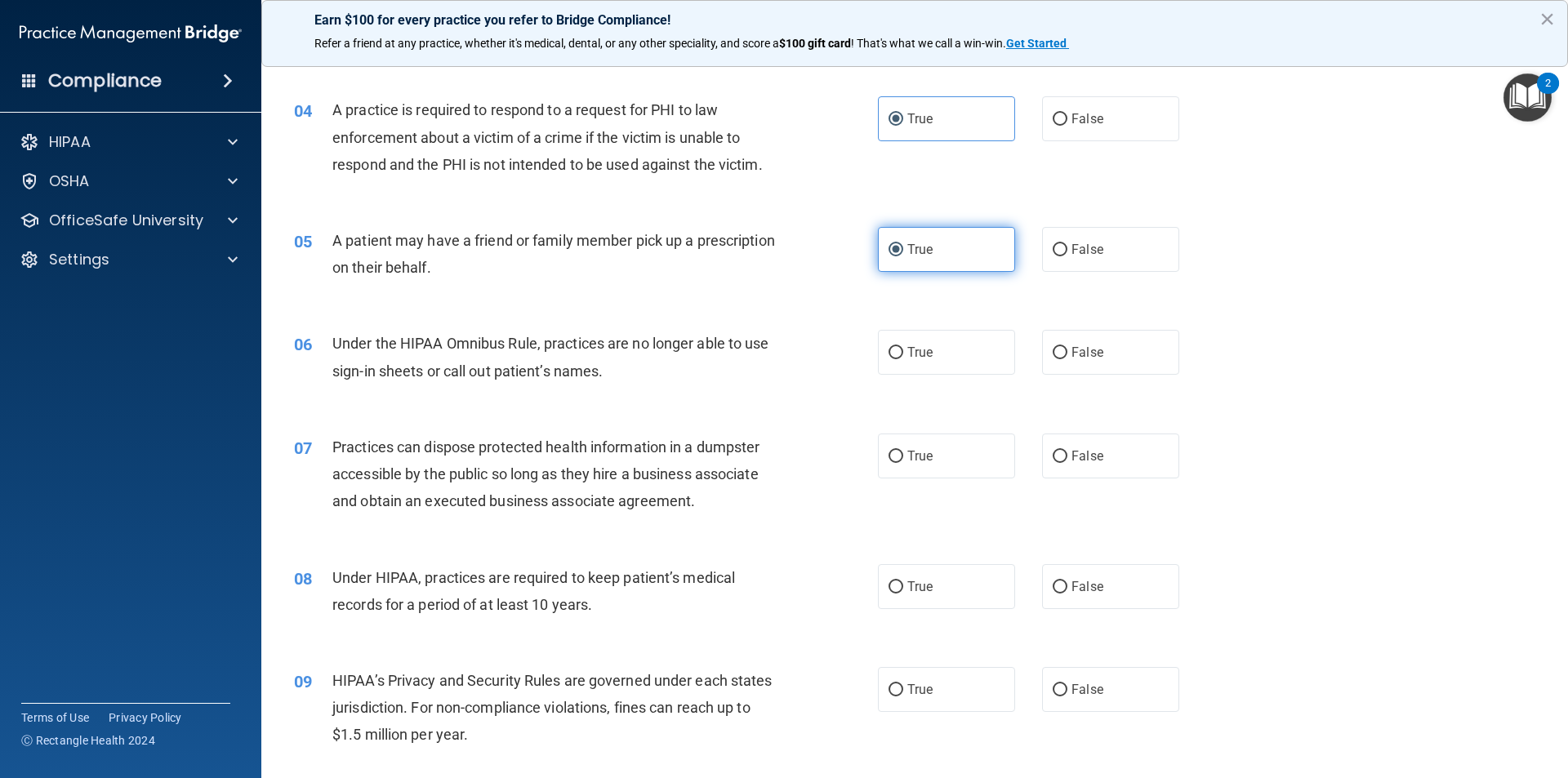
scroll to position [490, 0]
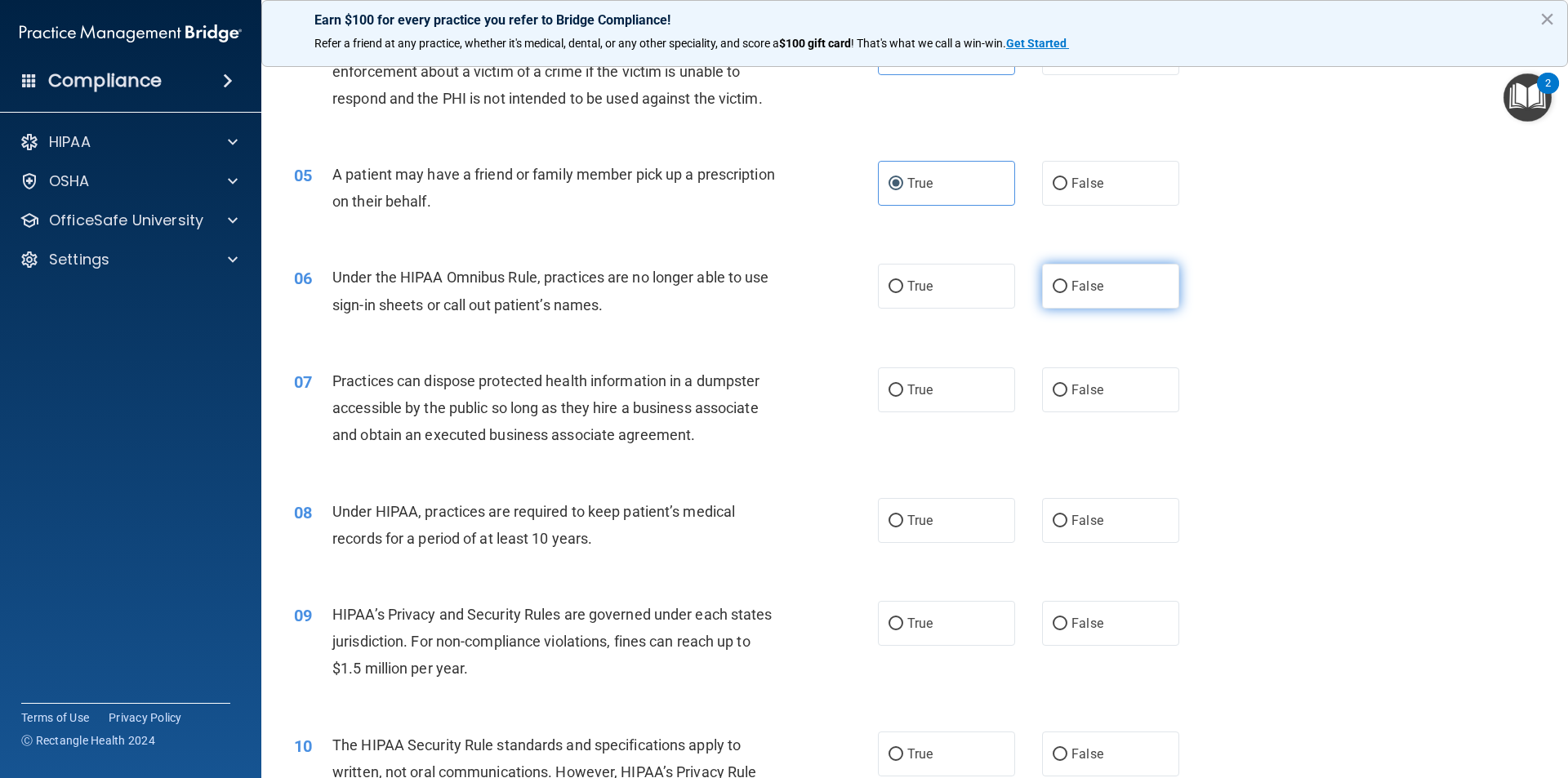
click at [1042, 298] on label "False" at bounding box center [1111, 285] width 138 height 45
click at [1052, 293] on input "False" at bounding box center [1060, 286] width 15 height 12
radio input "true"
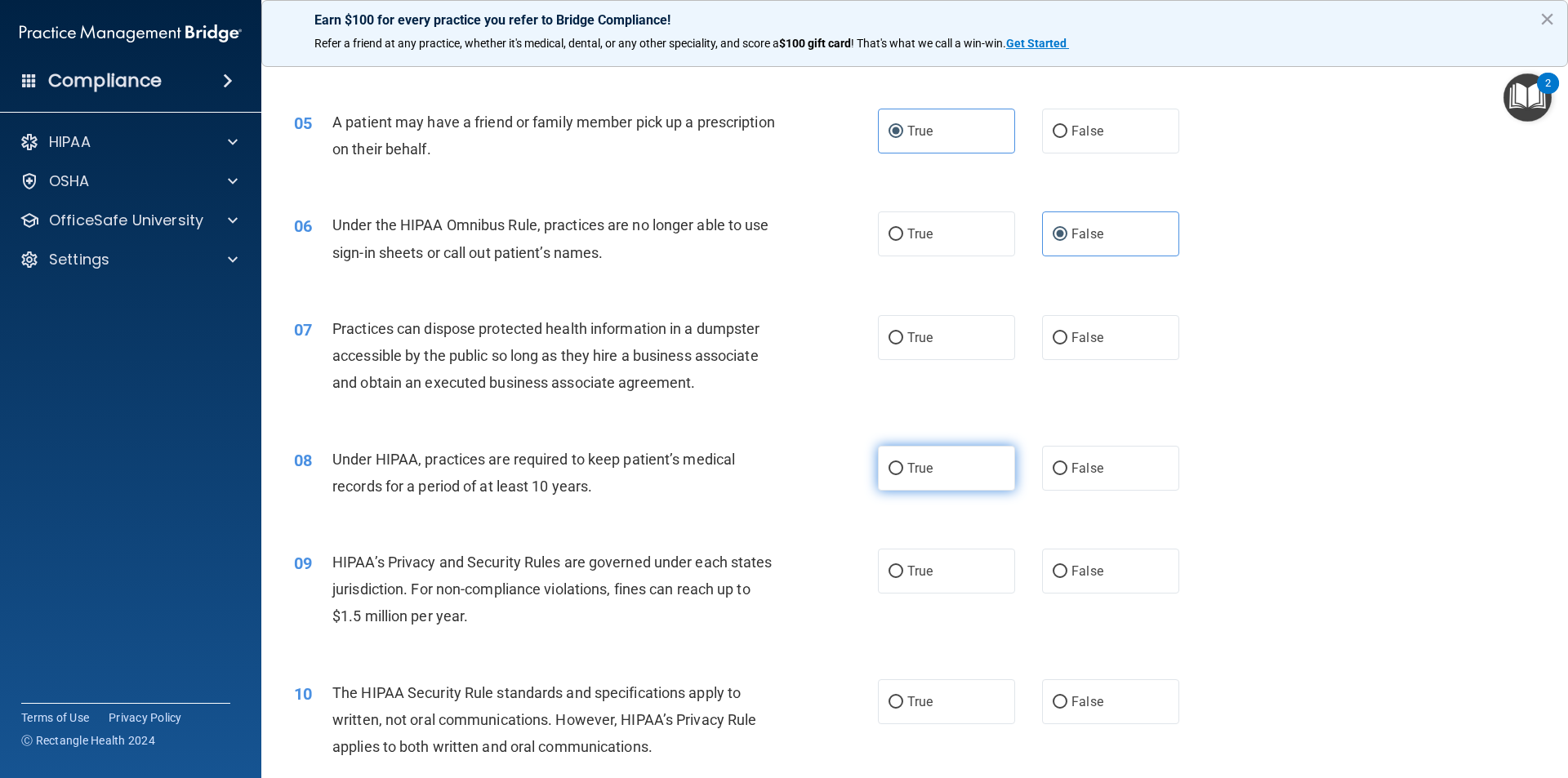
scroll to position [571, 0]
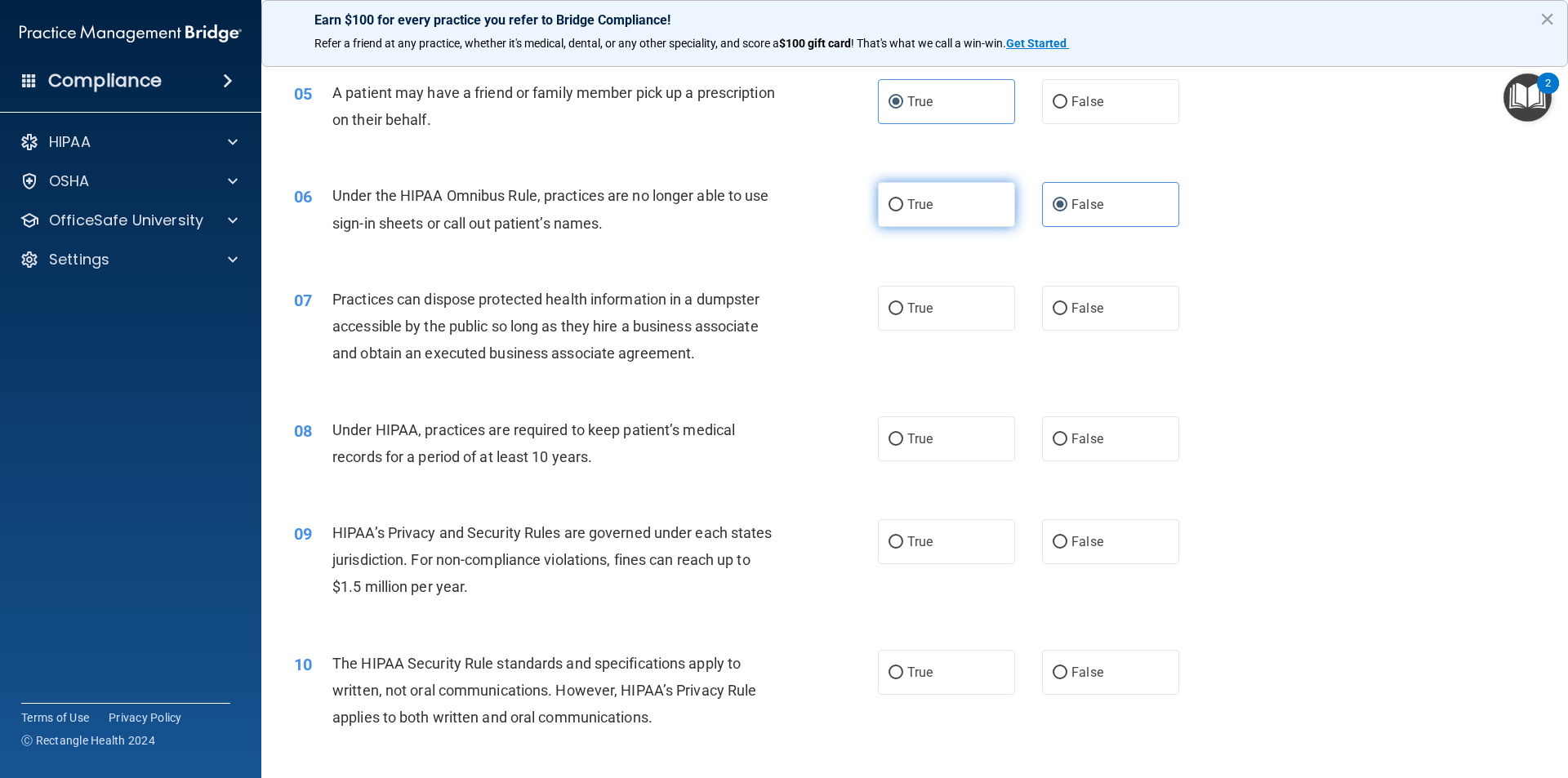
click at [881, 217] on label "True" at bounding box center [946, 204] width 138 height 45
click at [888, 211] on input "True" at bounding box center [896, 205] width 15 height 12
radio input "true"
click at [1067, 221] on label "False" at bounding box center [1111, 204] width 138 height 45
click at [1067, 211] on input "False" at bounding box center [1060, 205] width 15 height 12
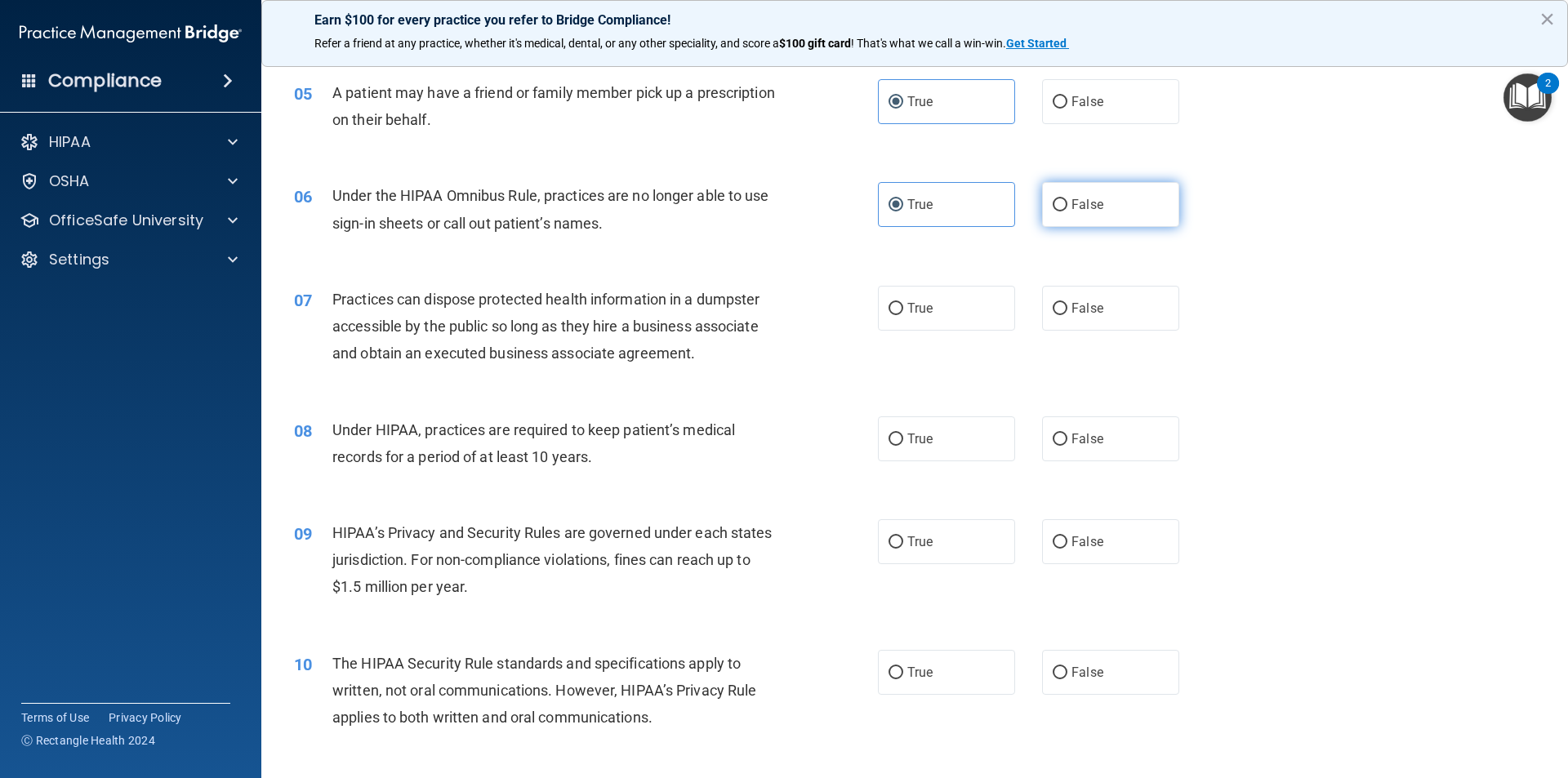
radio input "true"
radio input "false"
click at [1073, 314] on span "False" at bounding box center [1087, 308] width 32 height 15
click at [1067, 314] on input "False" at bounding box center [1060, 309] width 15 height 12
radio input "true"
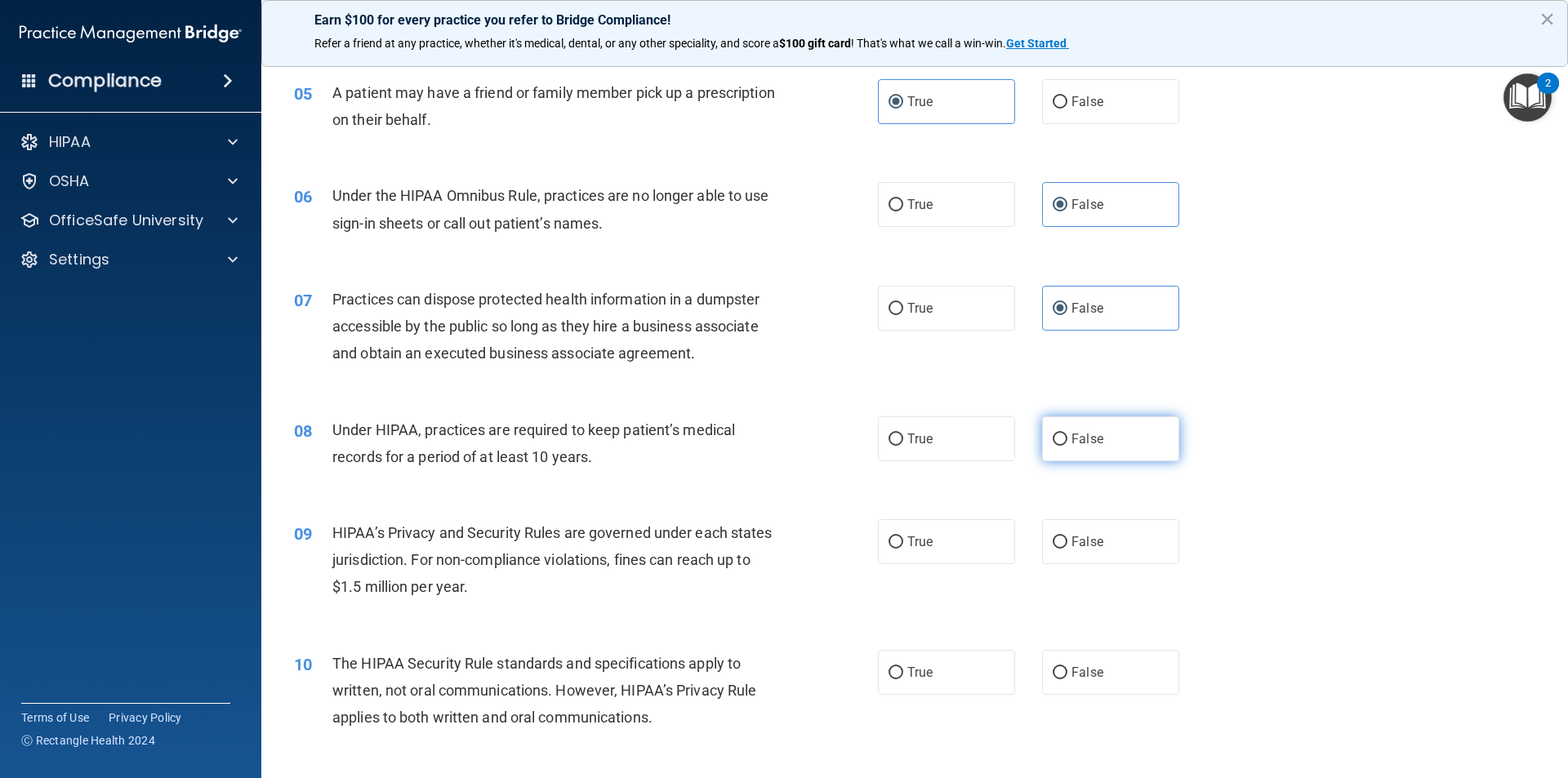
click at [1050, 451] on label "False" at bounding box center [1111, 438] width 138 height 45
click at [1052, 445] on input "False" at bounding box center [1060, 439] width 15 height 12
radio input "true"
click at [988, 533] on label "True" at bounding box center [946, 541] width 138 height 45
click at [903, 537] on input "True" at bounding box center [896, 542] width 15 height 12
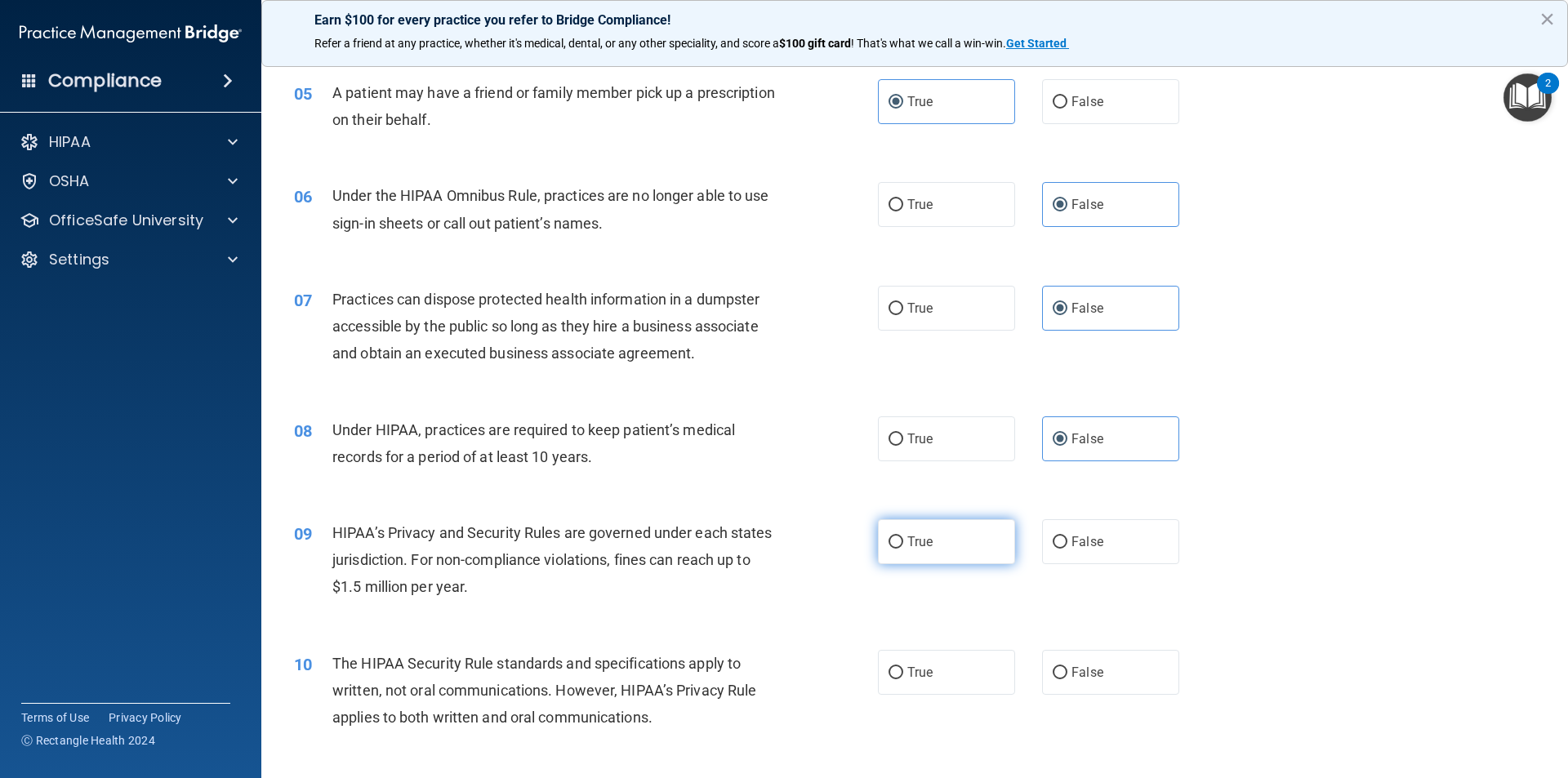
radio input "true"
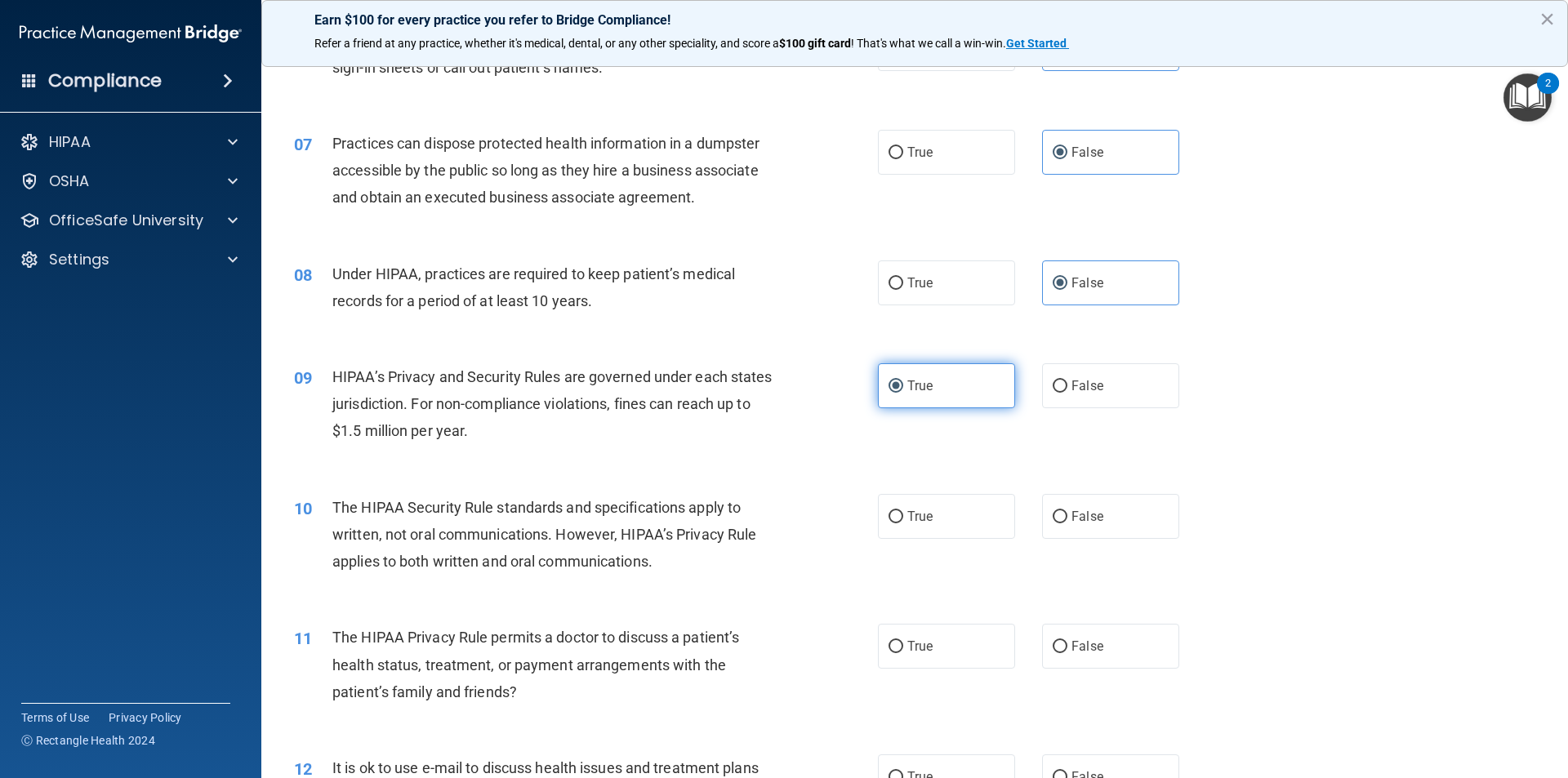
scroll to position [735, 0]
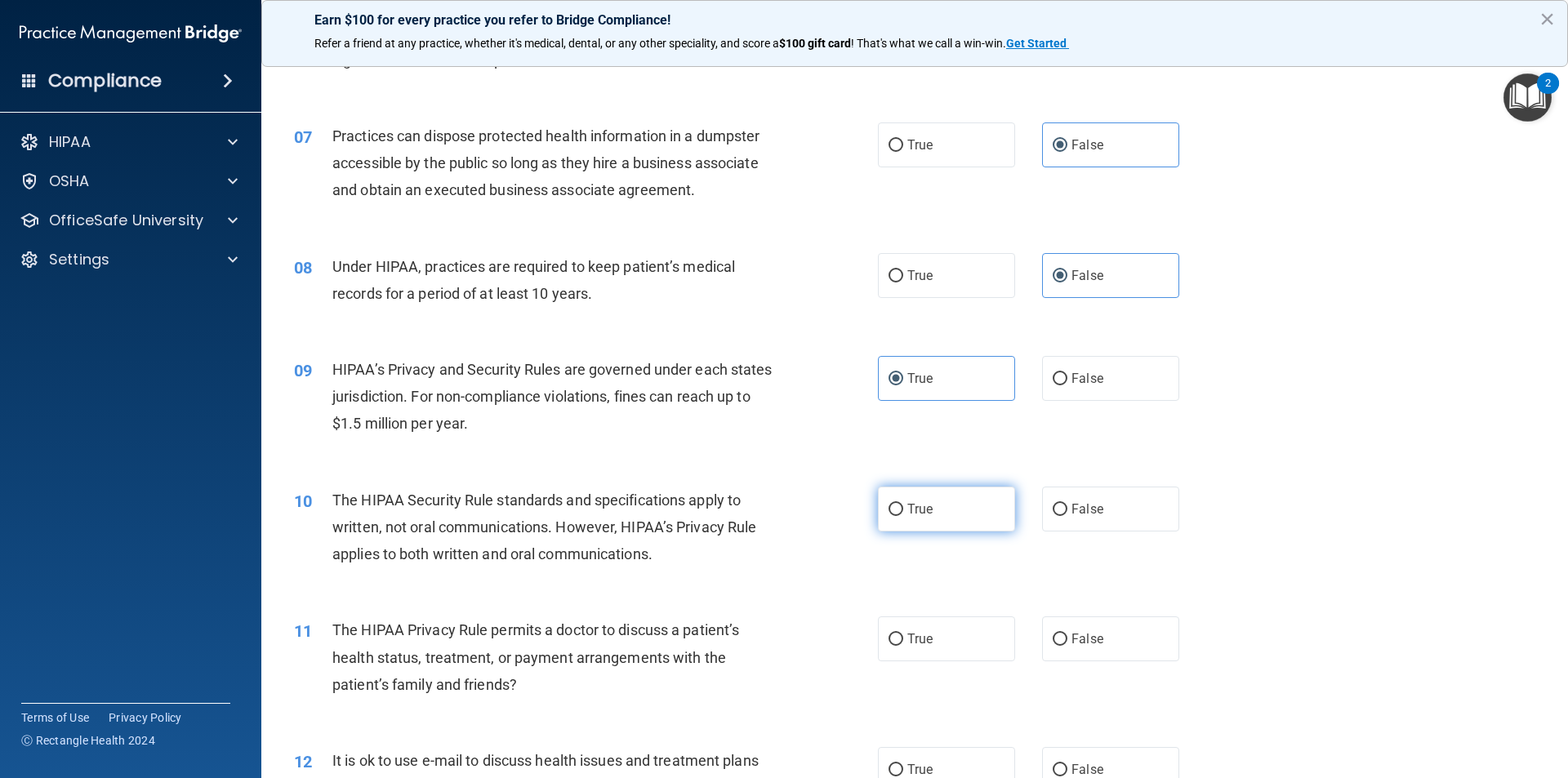
click at [968, 507] on label "True" at bounding box center [946, 508] width 138 height 45
click at [903, 507] on input "True" at bounding box center [896, 509] width 15 height 12
radio input "true"
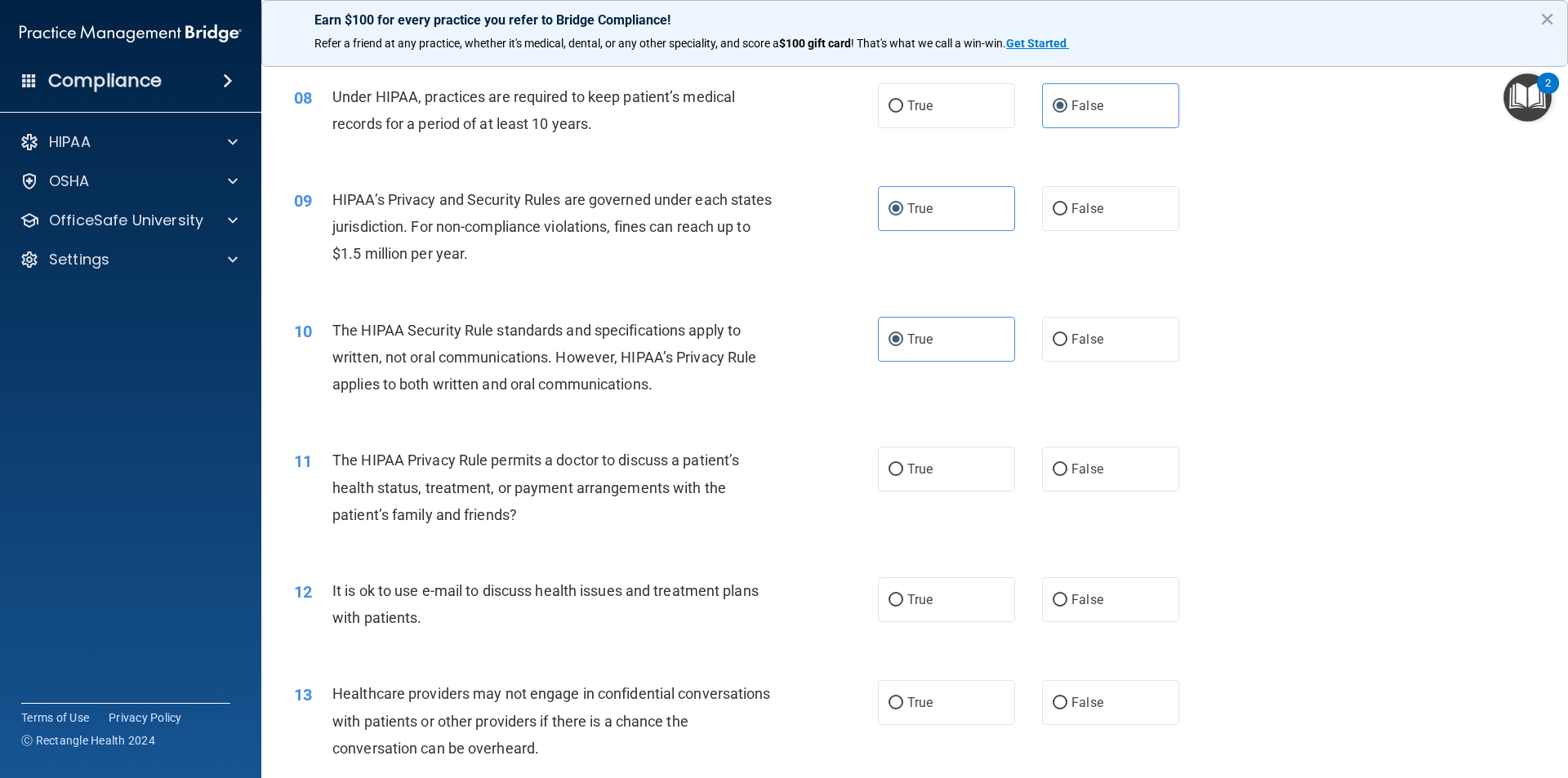
scroll to position [898, 0]
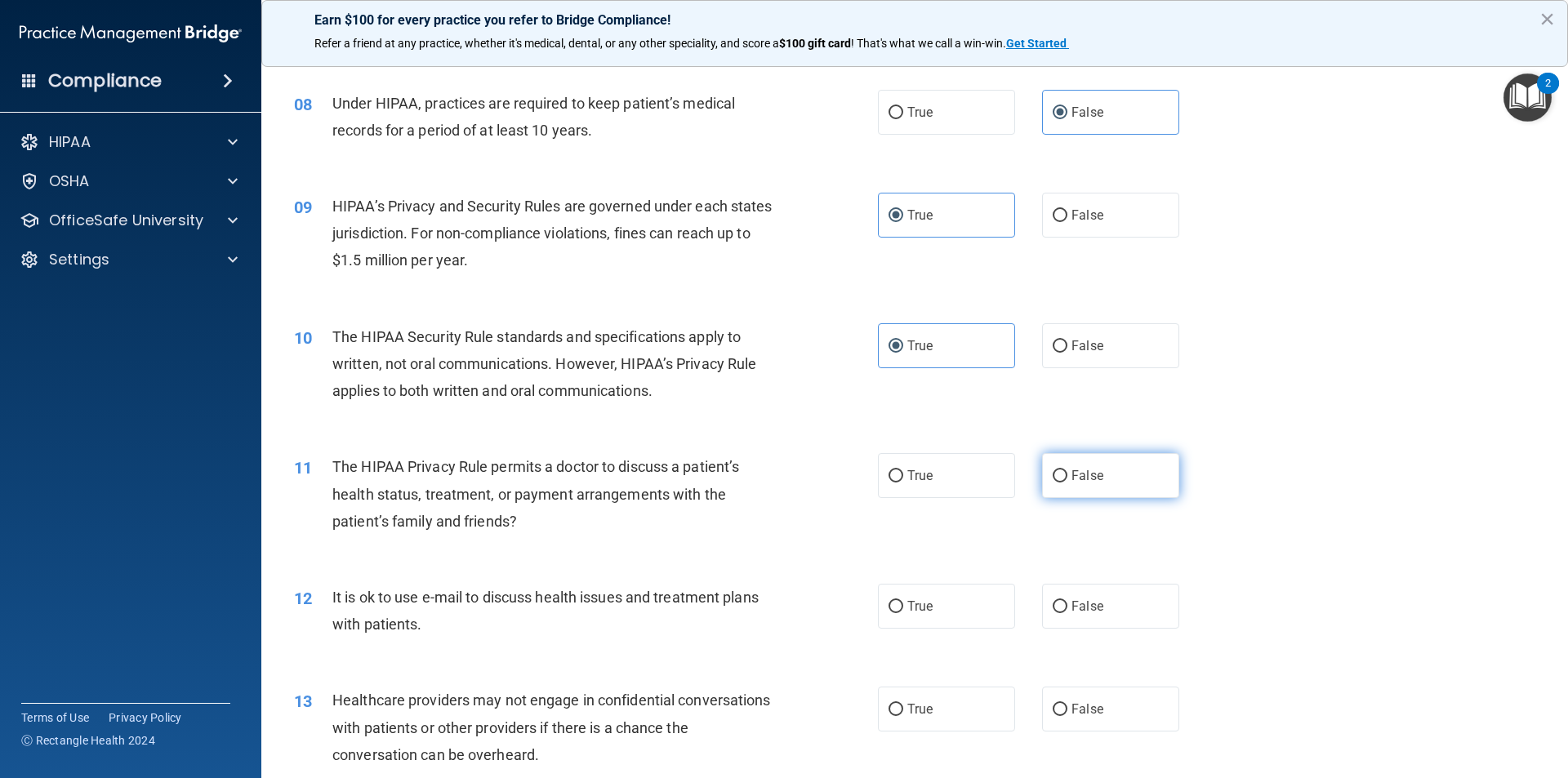
click at [1061, 486] on label "False" at bounding box center [1111, 475] width 138 height 45
click at [1061, 483] on input "False" at bounding box center [1060, 476] width 15 height 12
radio input "true"
click at [985, 481] on label "True" at bounding box center [946, 475] width 138 height 45
click at [903, 481] on input "True" at bounding box center [896, 476] width 15 height 12
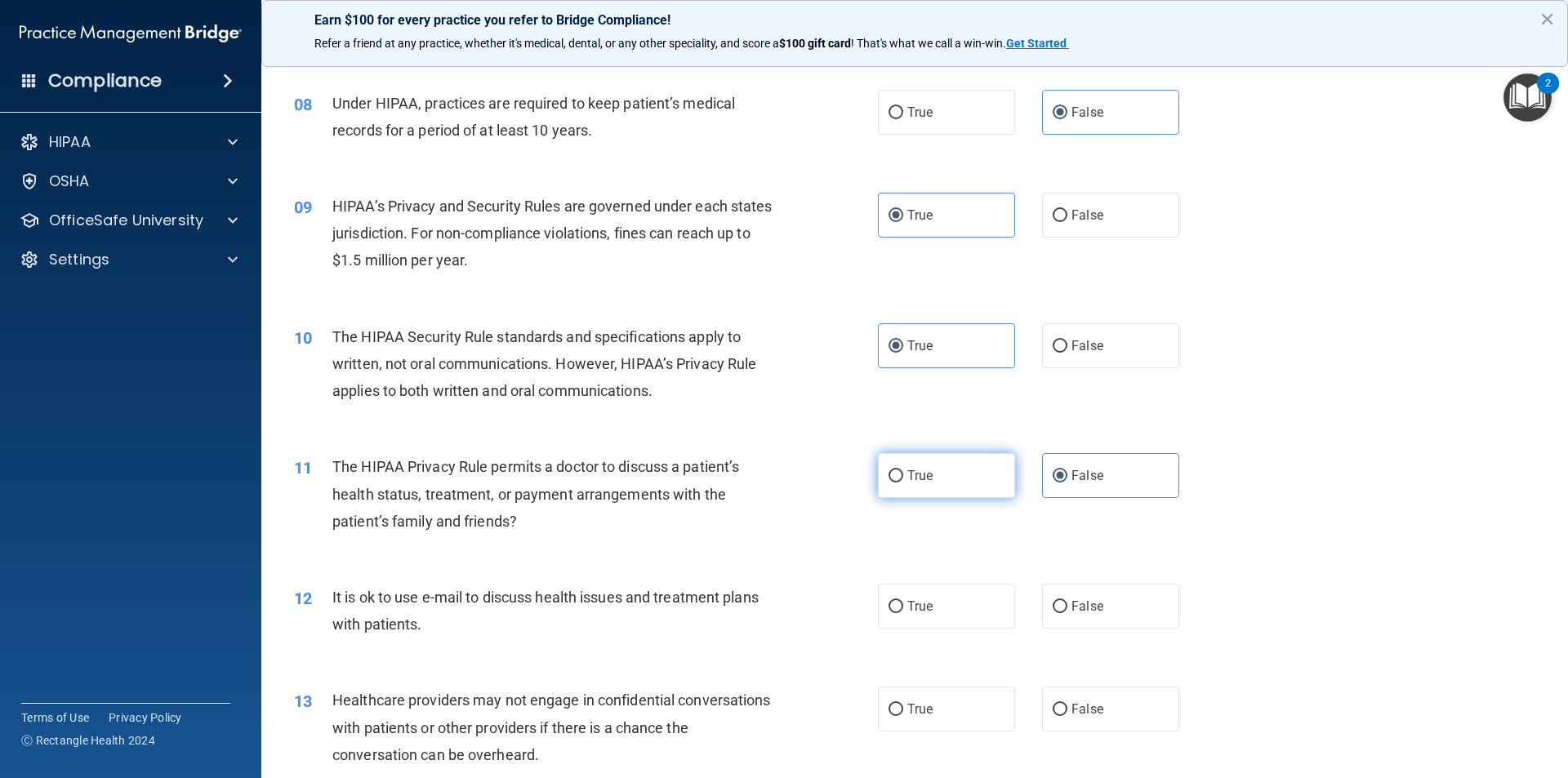
radio input "true"
radio input "false"
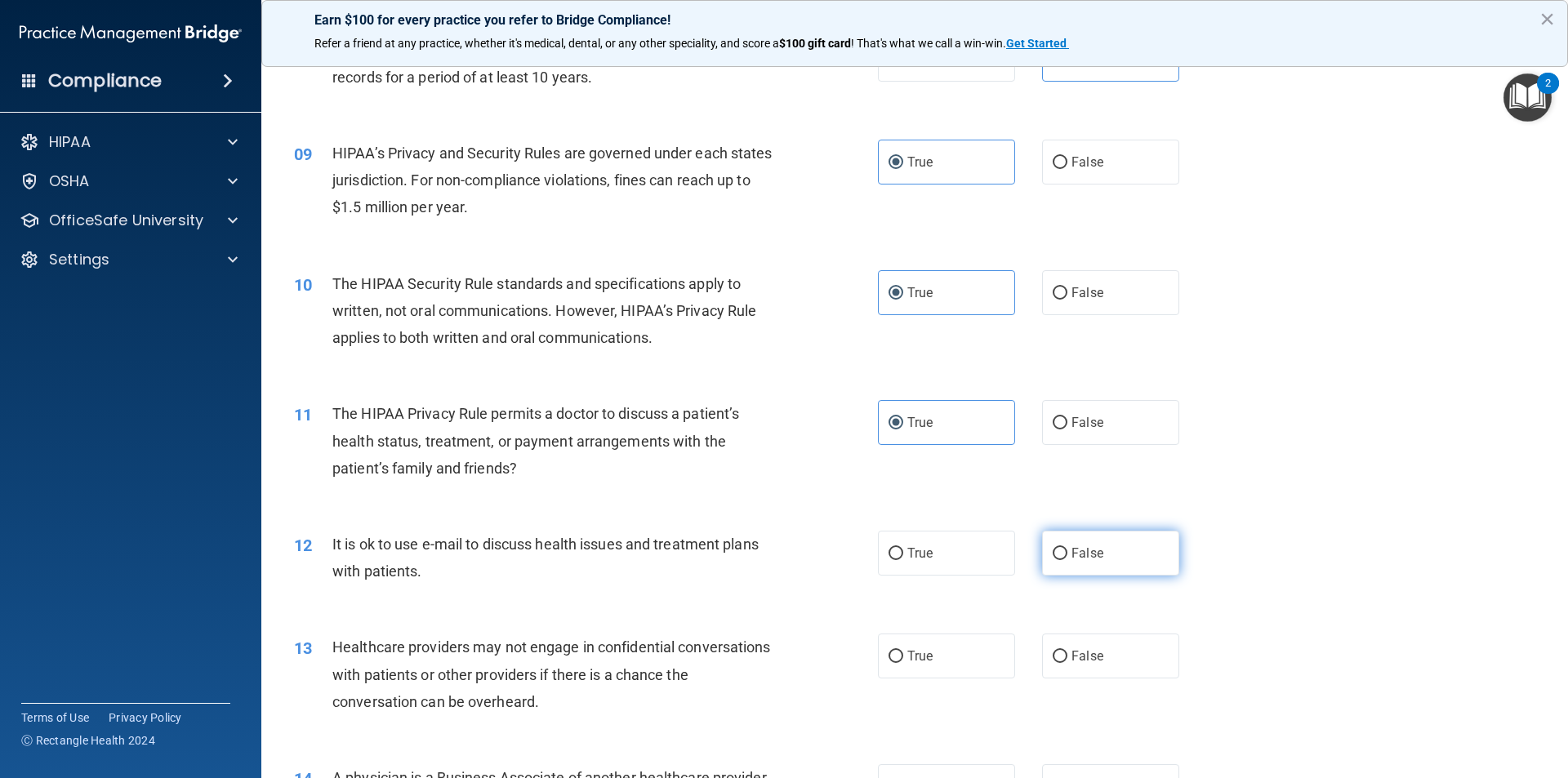
scroll to position [980, 0]
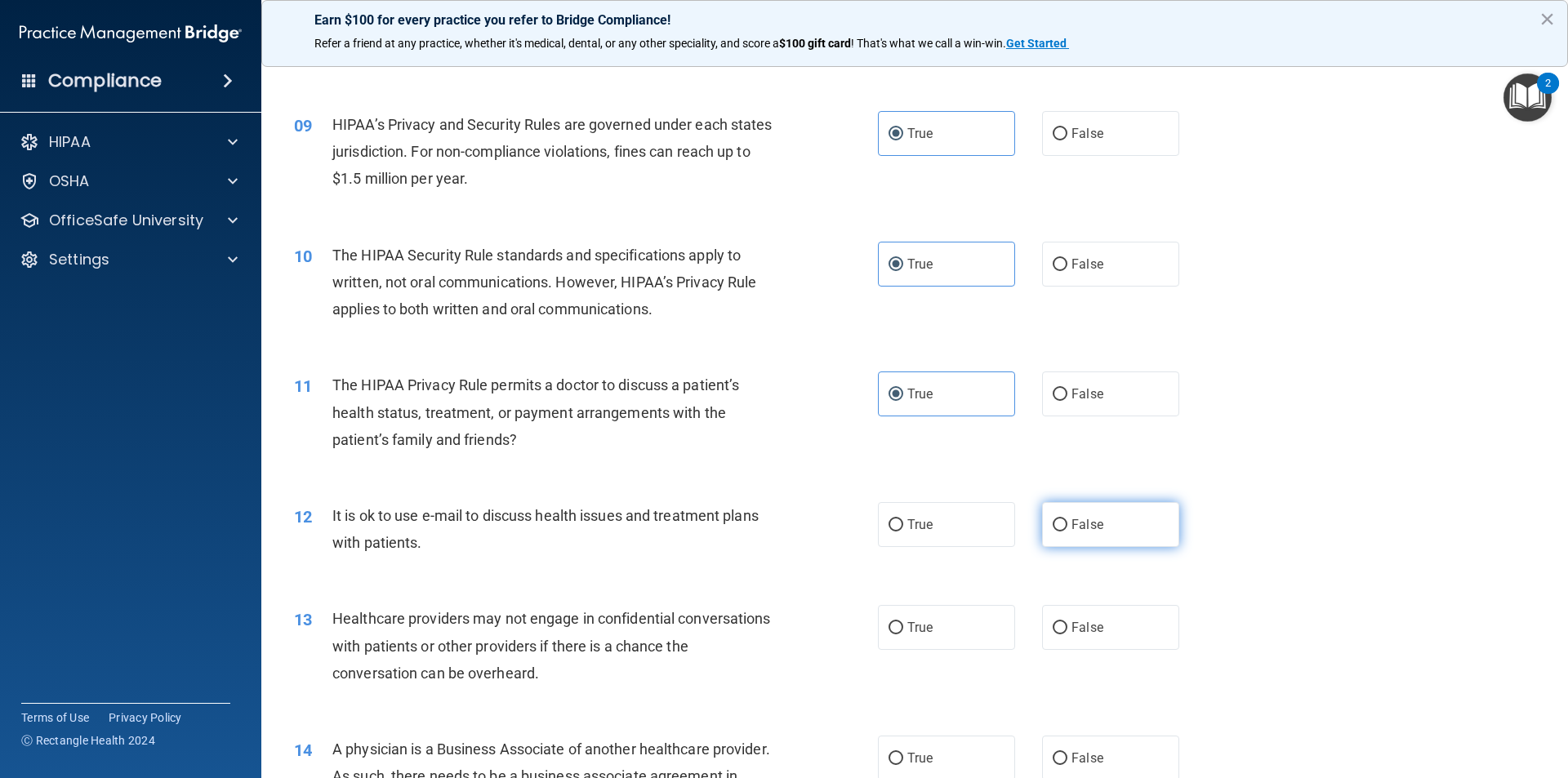
click at [1079, 539] on label "False" at bounding box center [1111, 524] width 138 height 45
click at [1067, 531] on input "False" at bounding box center [1060, 525] width 15 height 12
radio input "true"
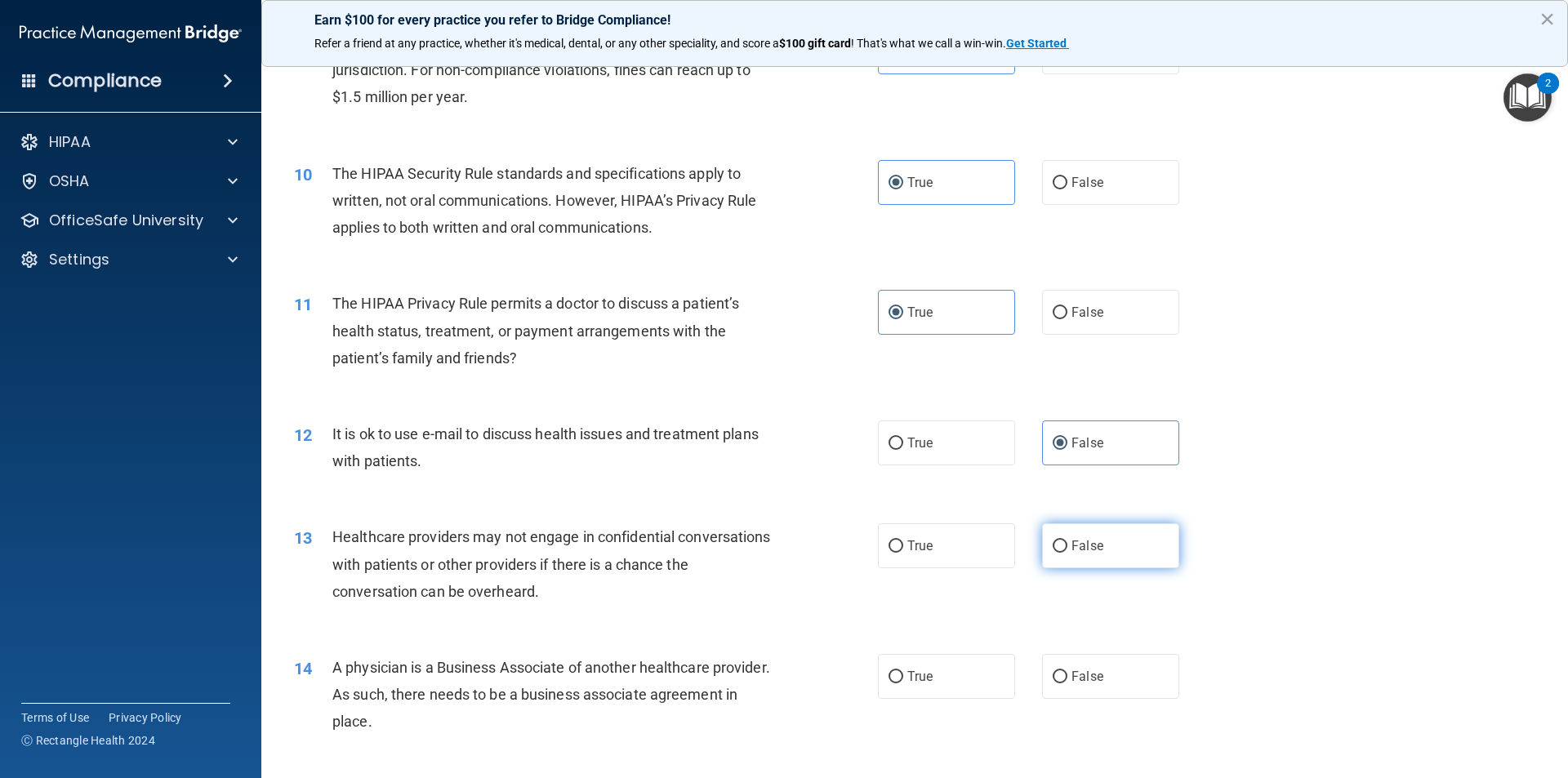
click at [1095, 563] on label "False" at bounding box center [1111, 546] width 138 height 45
click at [1067, 553] on input "False" at bounding box center [1060, 546] width 15 height 12
radio input "true"
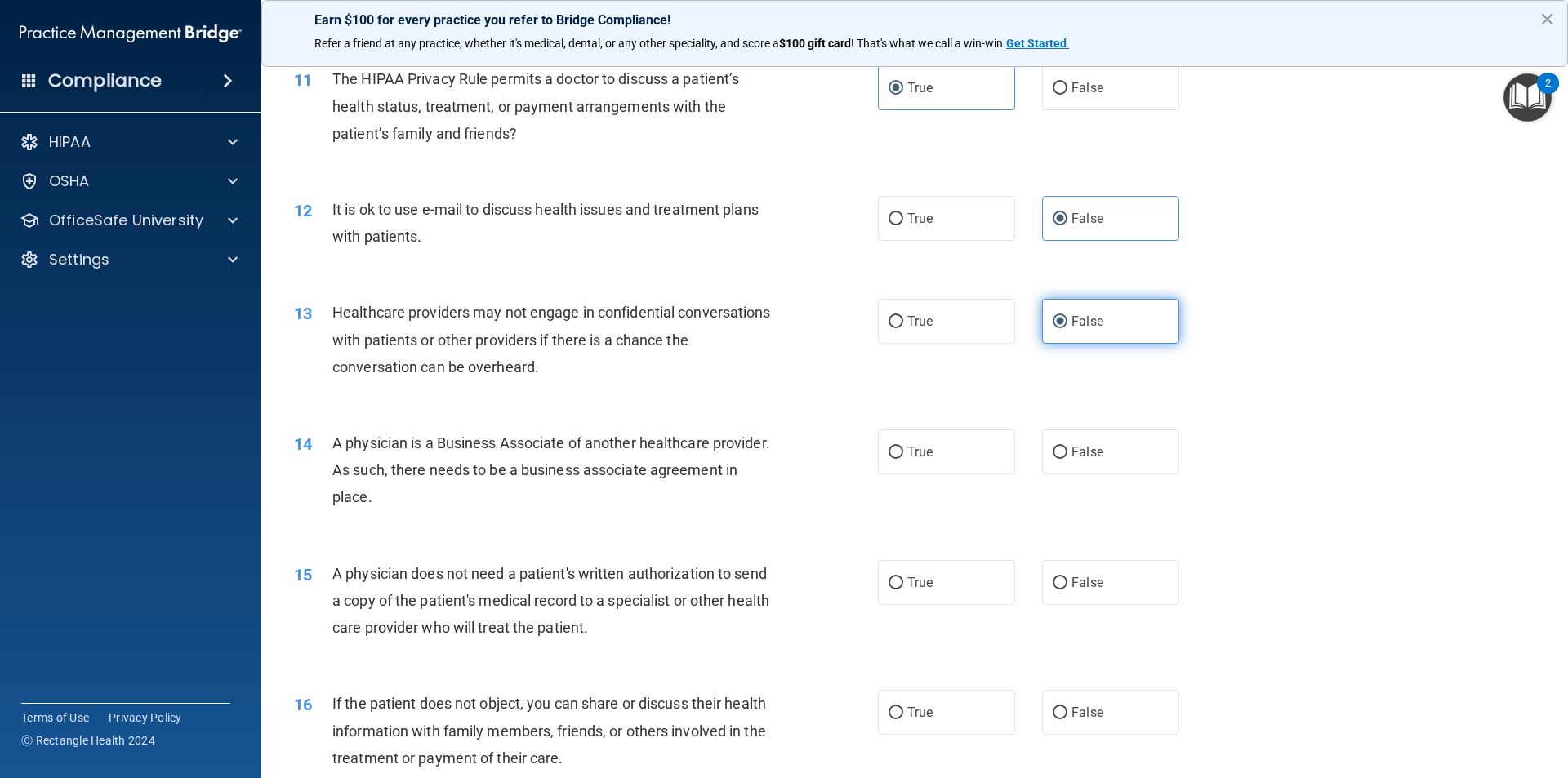
scroll to position [1306, 0]
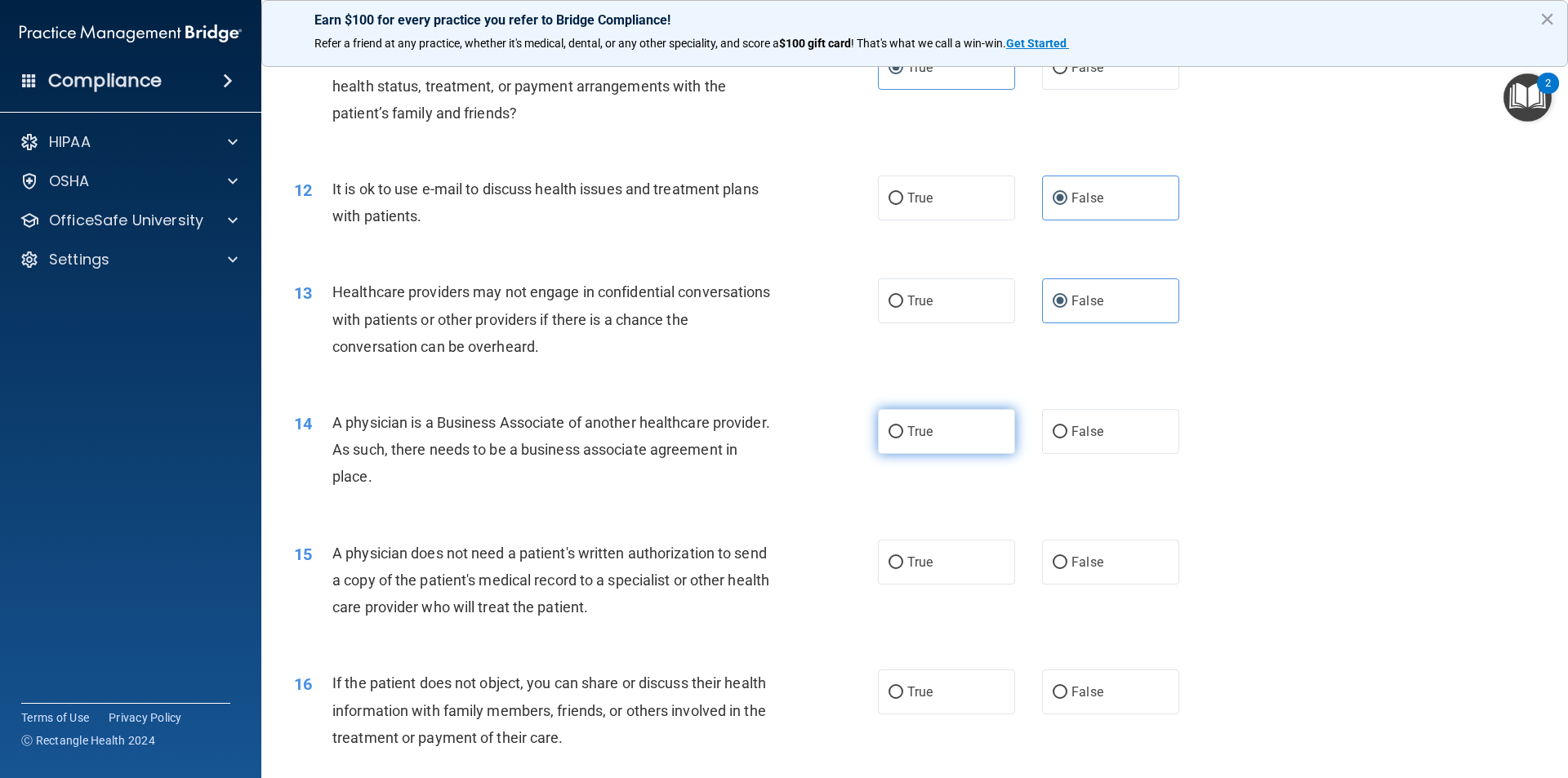
click at [988, 441] on label "True" at bounding box center [946, 431] width 138 height 45
click at [903, 438] on input "True" at bounding box center [896, 432] width 15 height 12
radio input "true"
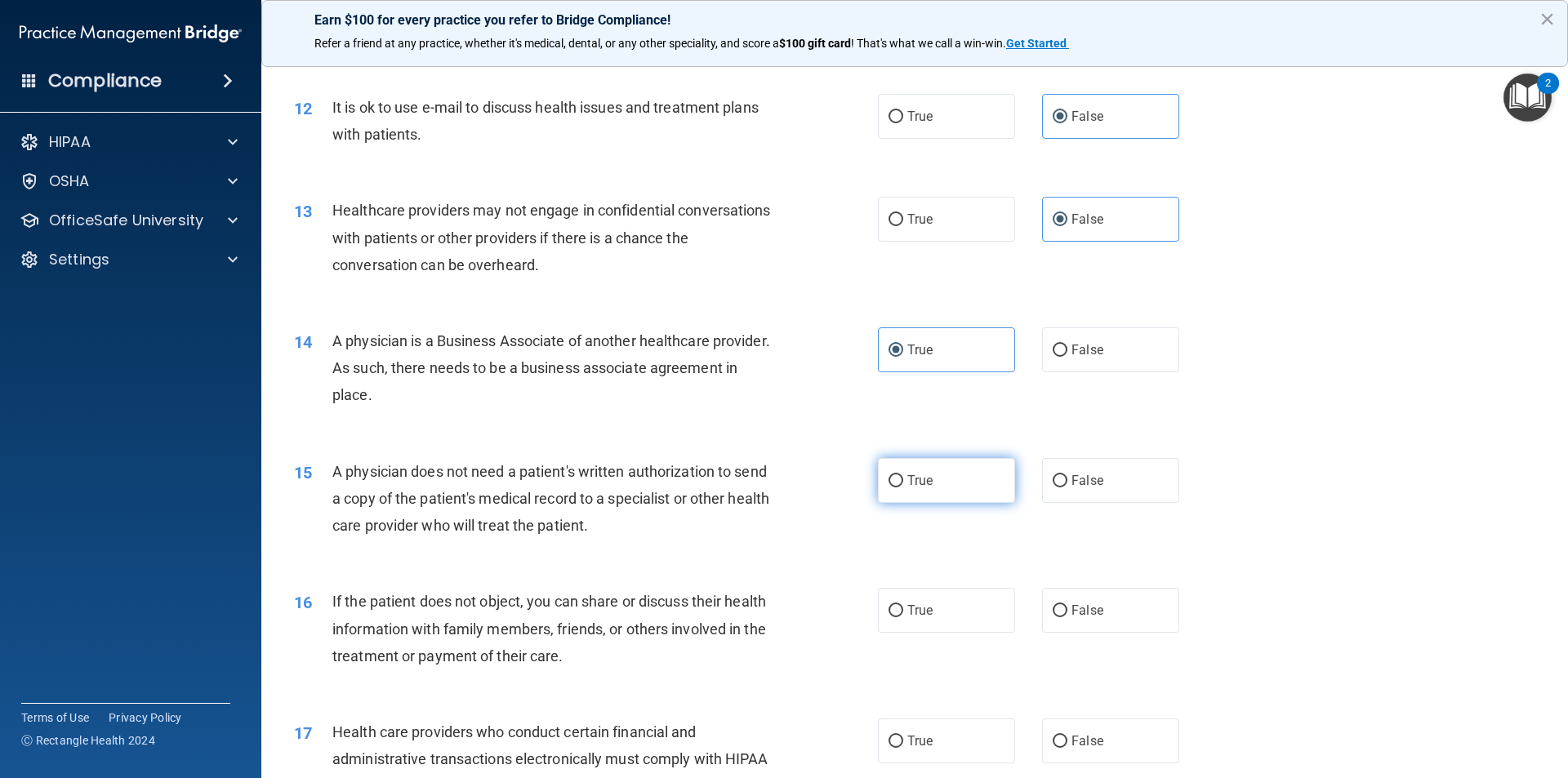
click at [956, 494] on label "True" at bounding box center [946, 480] width 138 height 45
click at [903, 487] on input "True" at bounding box center [896, 481] width 15 height 12
radio input "true"
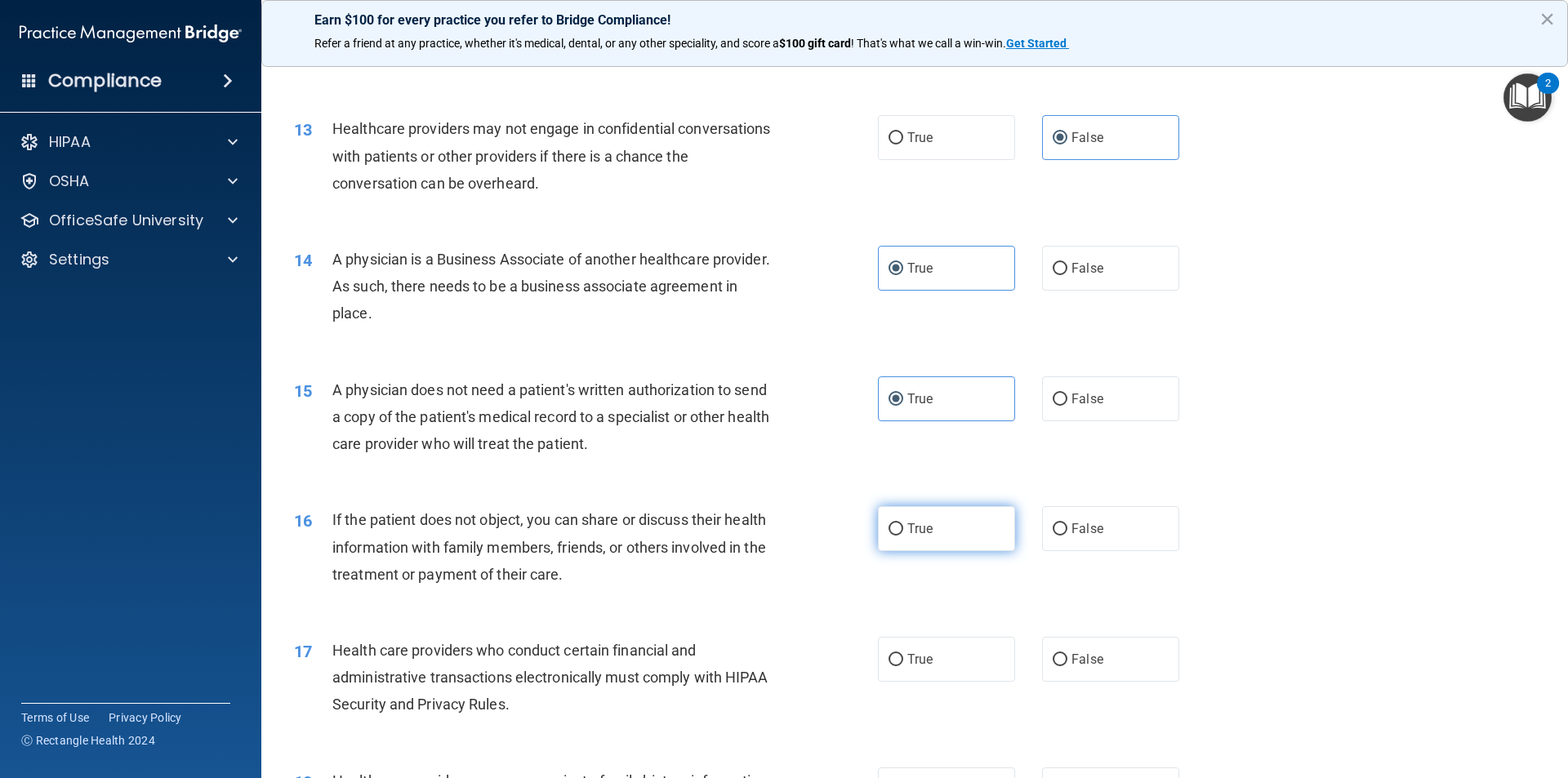
click at [927, 527] on span "True" at bounding box center [920, 528] width 26 height 15
click at [903, 527] on input "True" at bounding box center [896, 529] width 15 height 12
radio input "true"
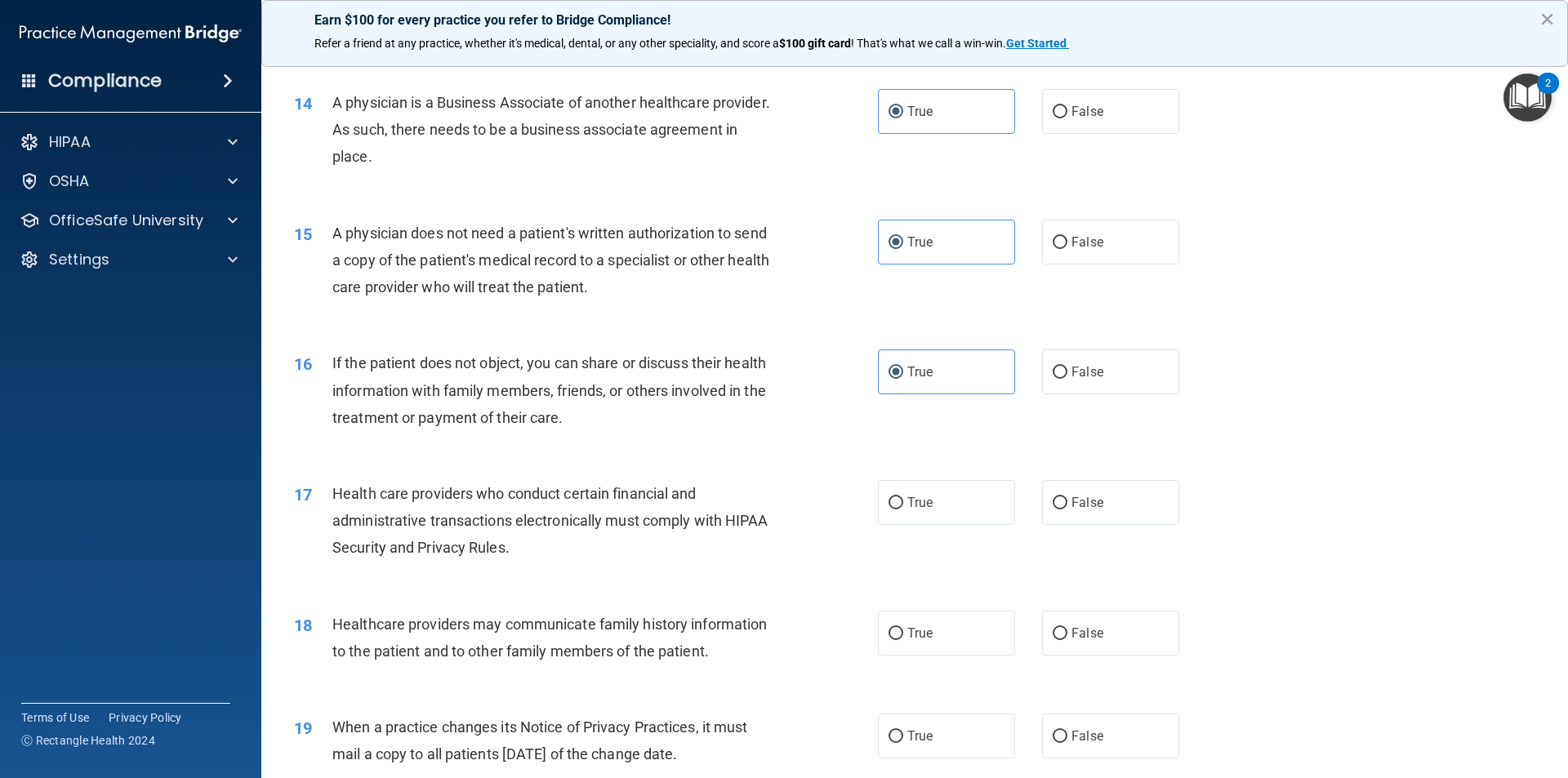
scroll to position [1633, 0]
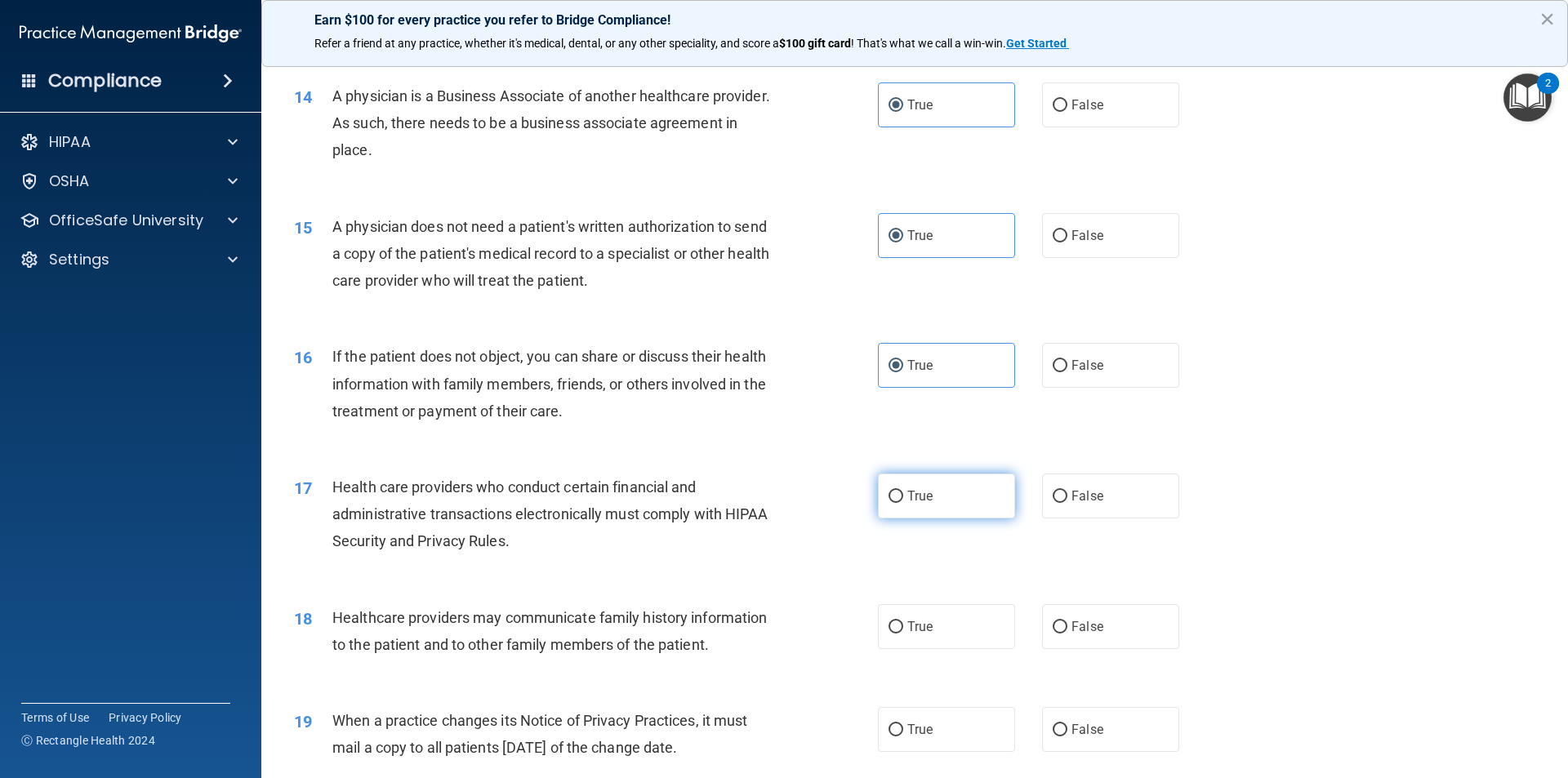
click at [926, 496] on span "True" at bounding box center [920, 496] width 26 height 15
click at [903, 496] on input "True" at bounding box center [896, 496] width 15 height 12
radio input "true"
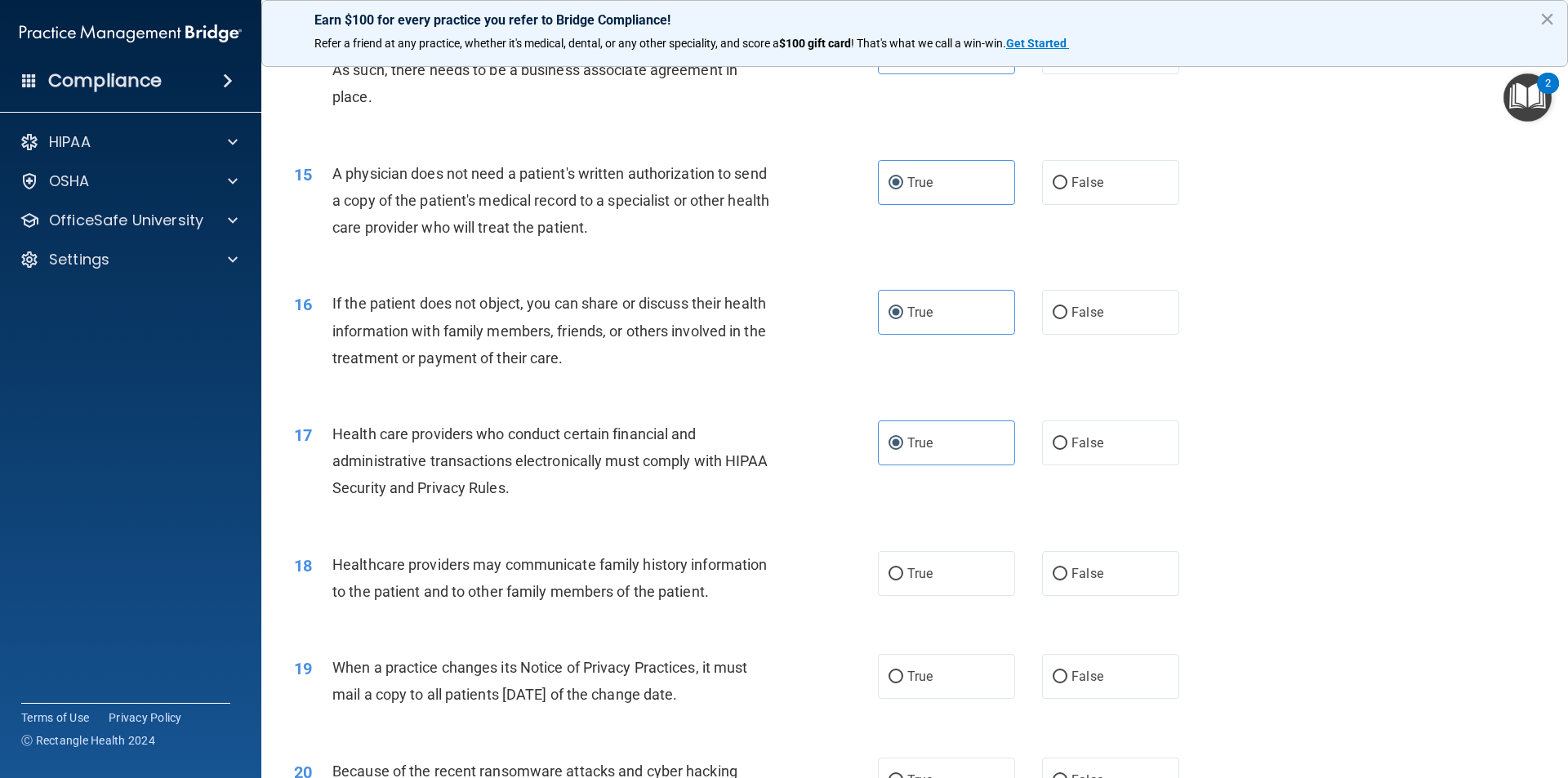
scroll to position [1715, 0]
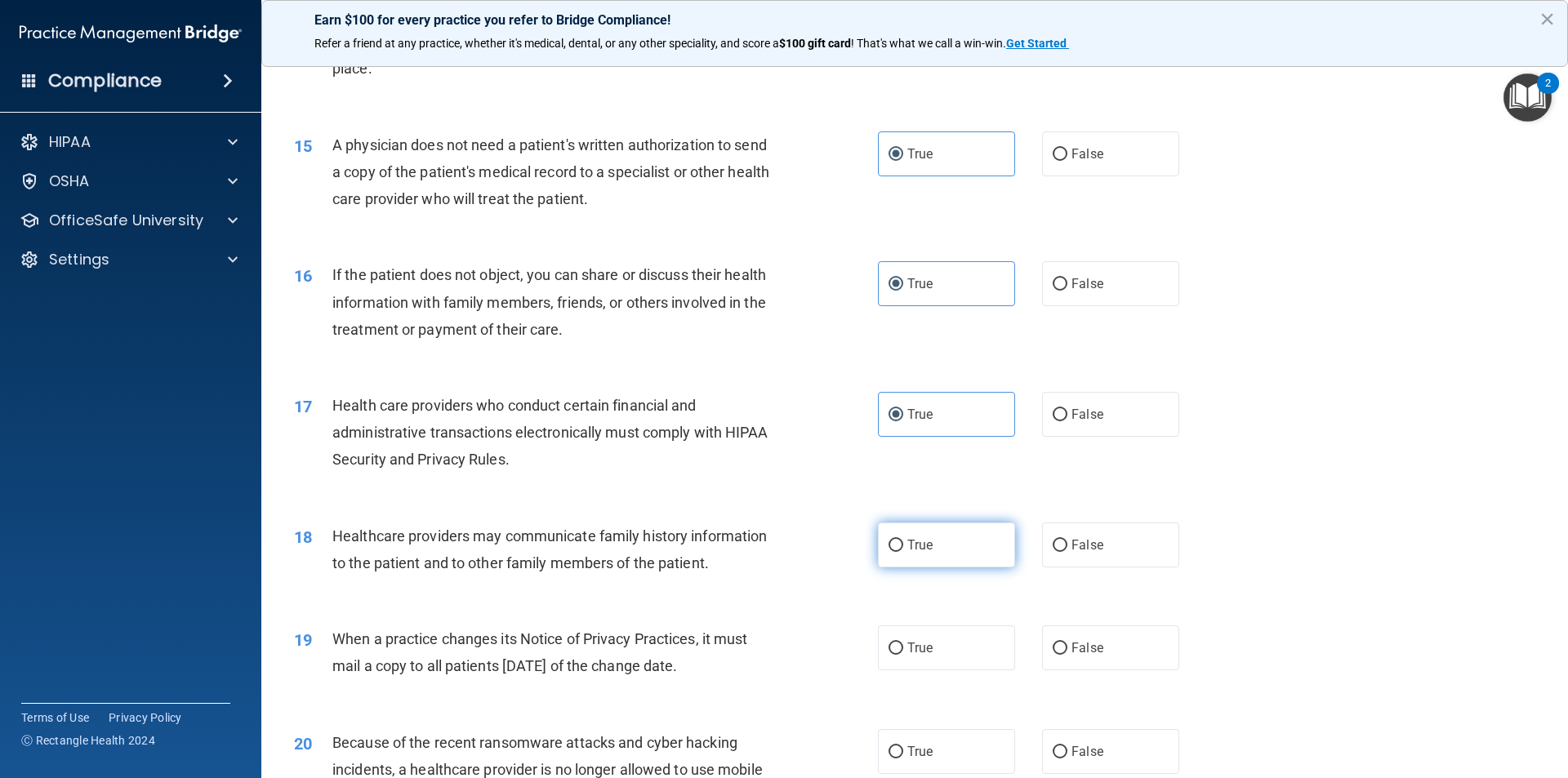
click at [931, 543] on label "True" at bounding box center [946, 545] width 138 height 45
click at [903, 543] on input "True" at bounding box center [896, 545] width 15 height 12
radio input "true"
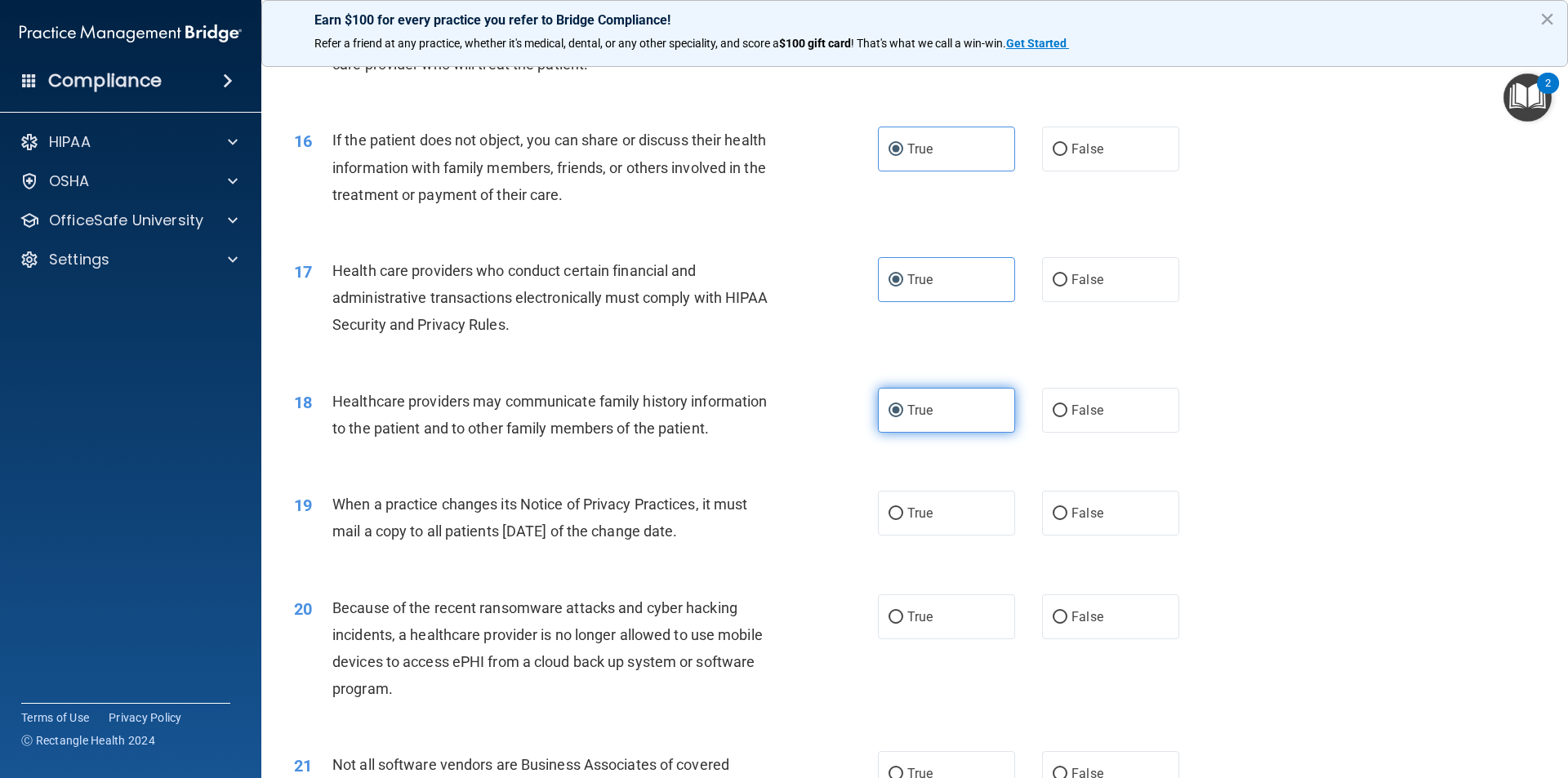
scroll to position [1878, 0]
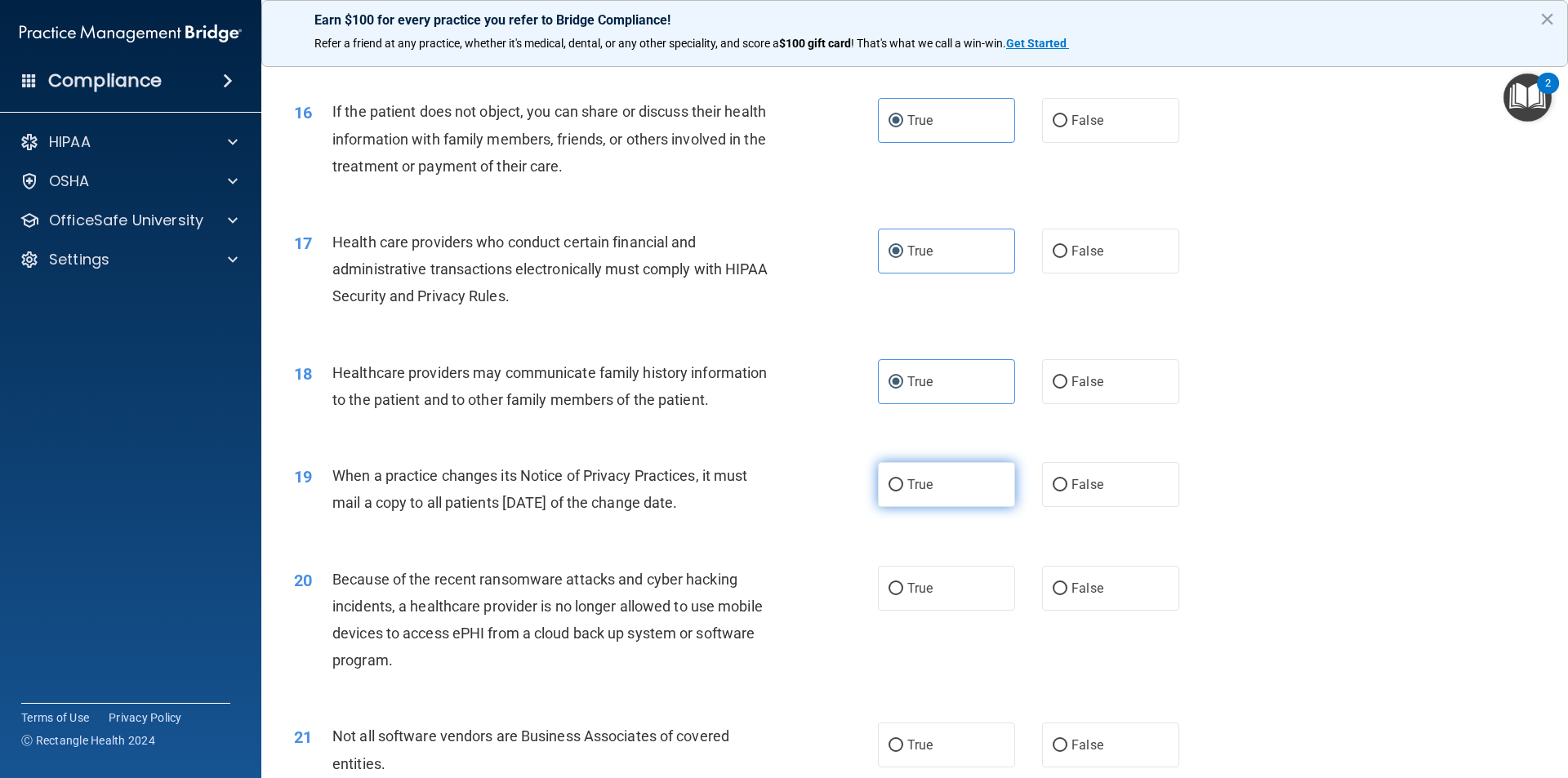
click at [968, 479] on label "True" at bounding box center [946, 484] width 138 height 45
click at [903, 479] on input "True" at bounding box center [896, 485] width 15 height 12
radio input "true"
click at [946, 599] on label "True" at bounding box center [946, 588] width 138 height 45
click at [903, 595] on input "True" at bounding box center [896, 589] width 15 height 12
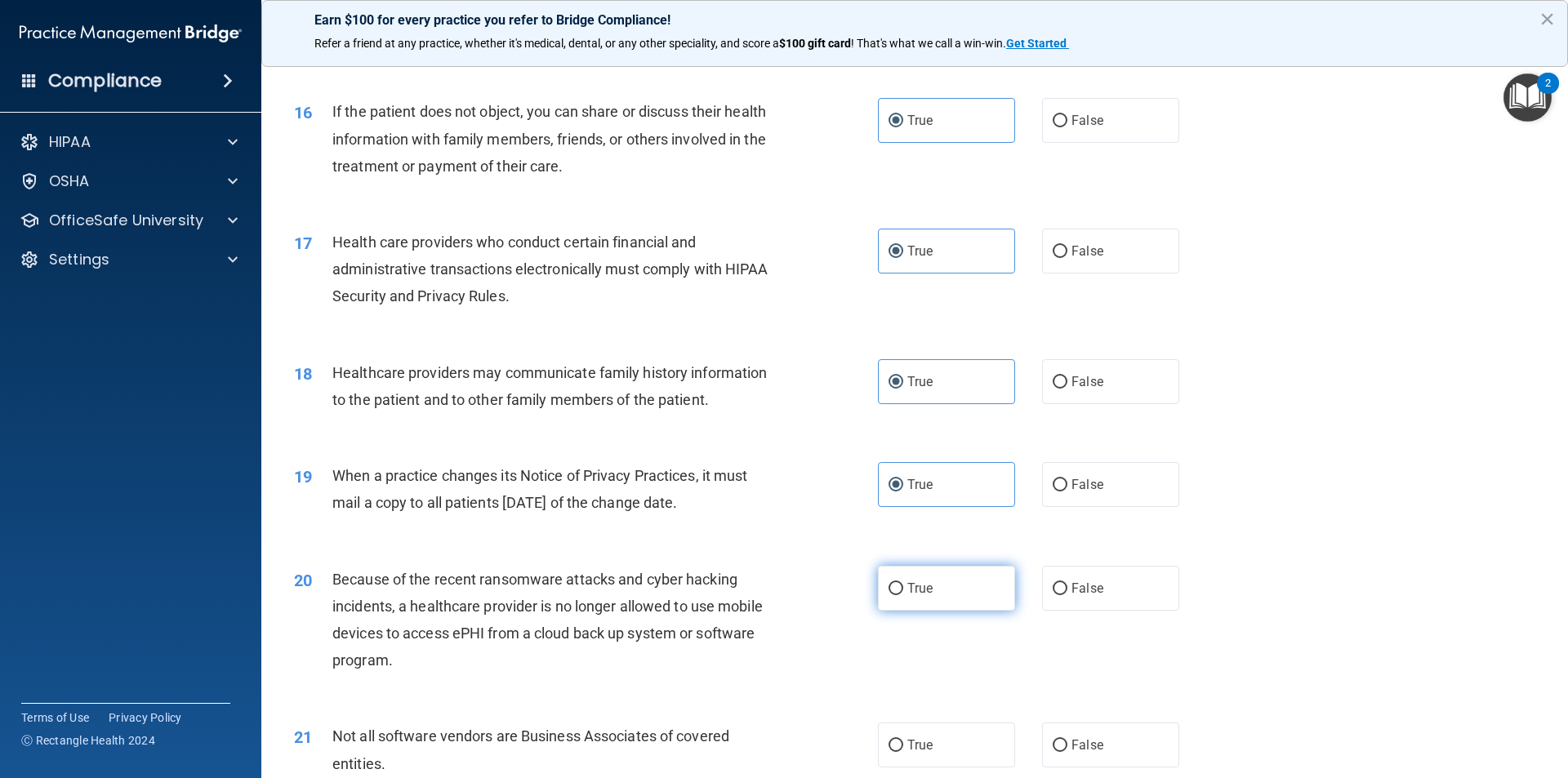
radio input "true"
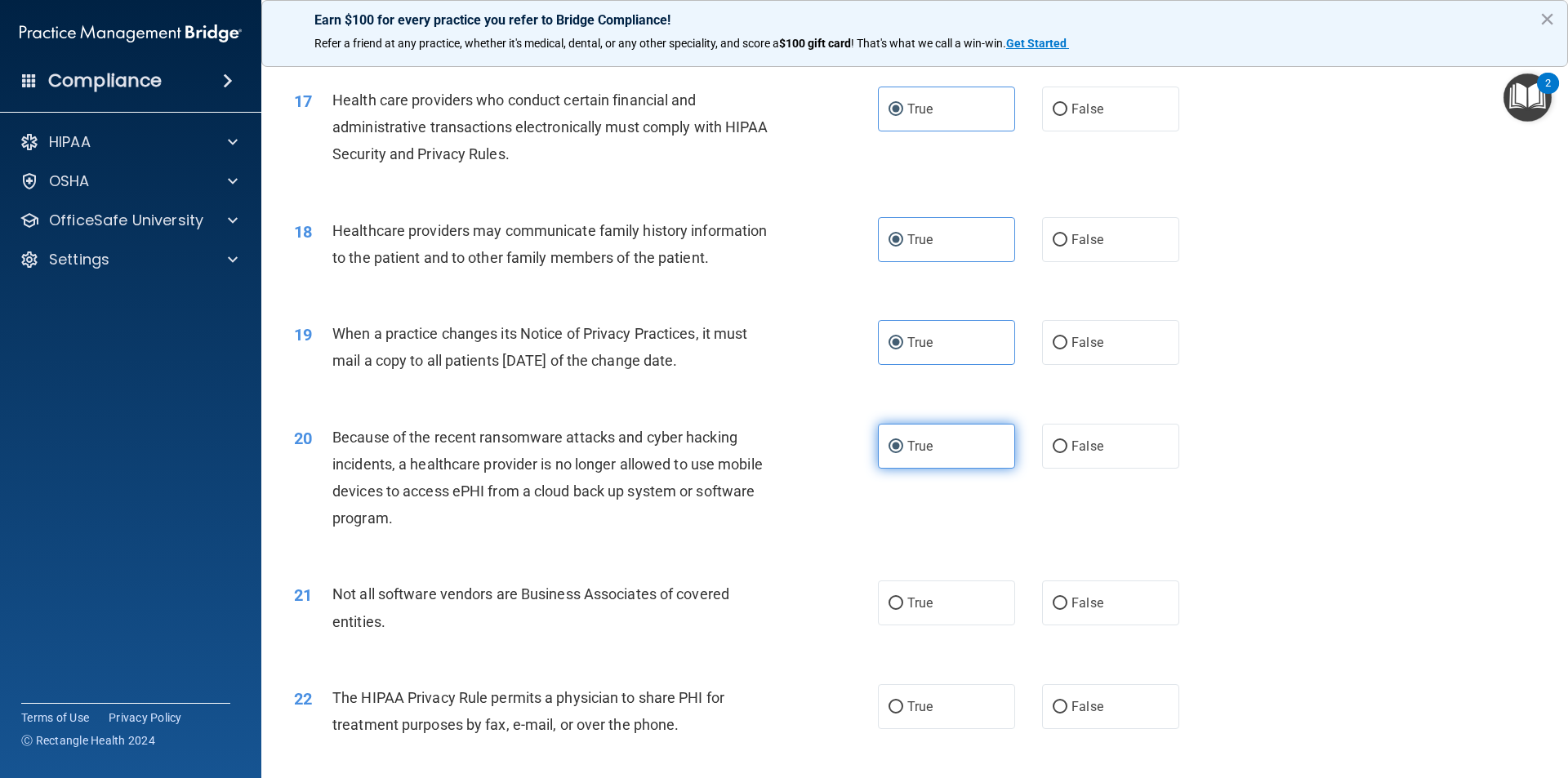
scroll to position [2042, 0]
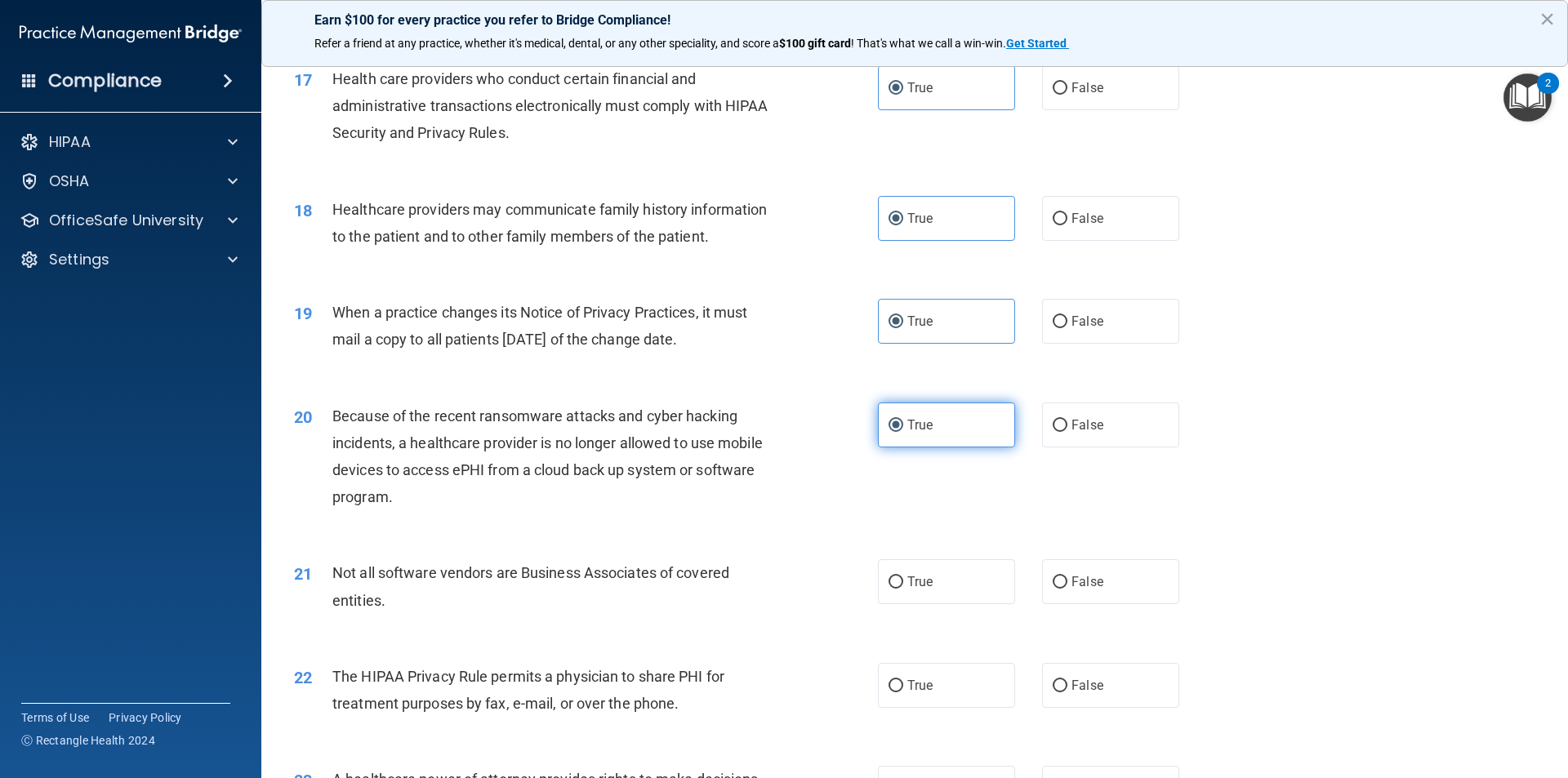
click at [946, 599] on label "True" at bounding box center [946, 581] width 138 height 45
click at [903, 589] on input "True" at bounding box center [896, 582] width 15 height 12
radio input "true"
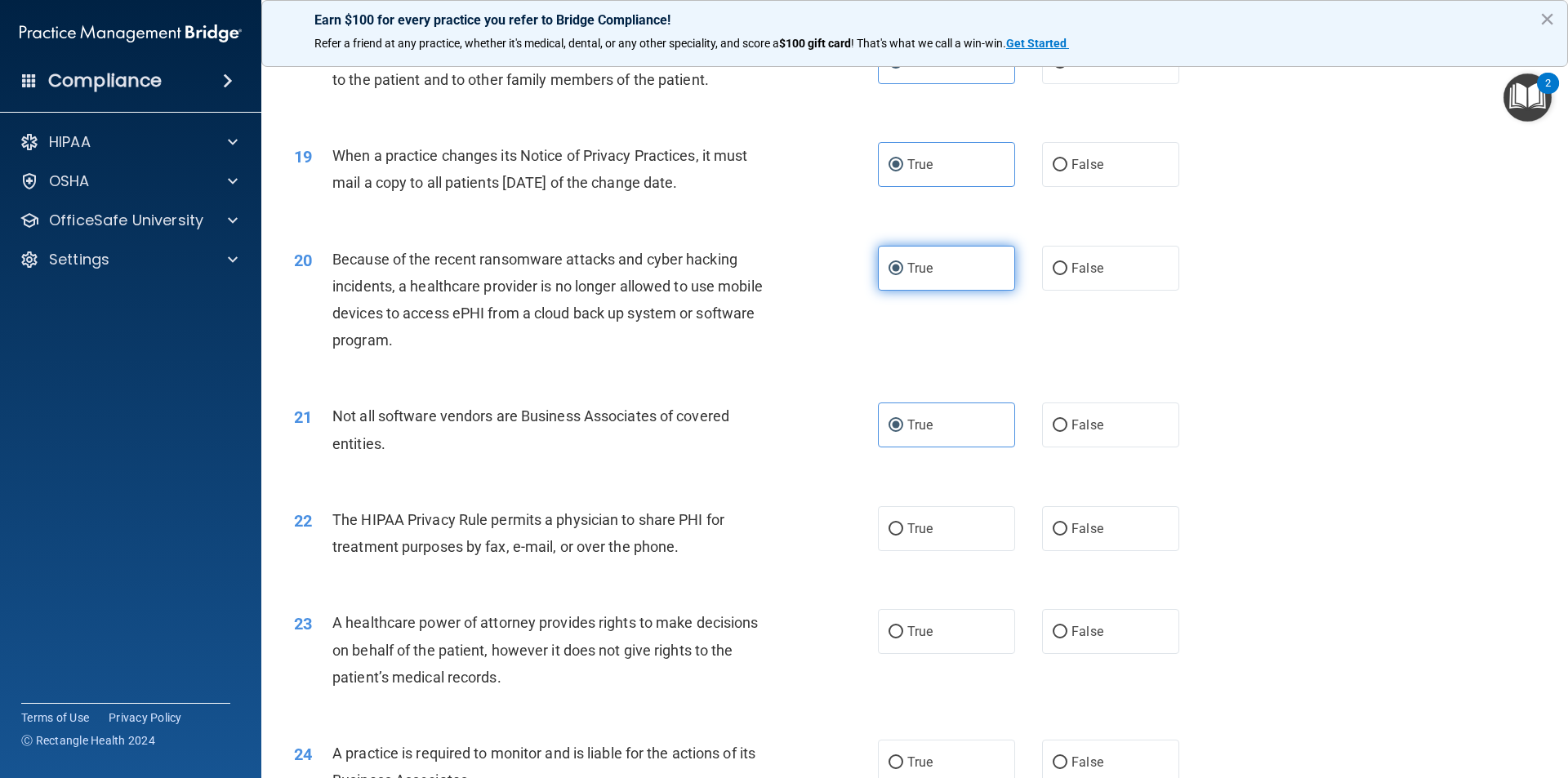
scroll to position [2205, 0]
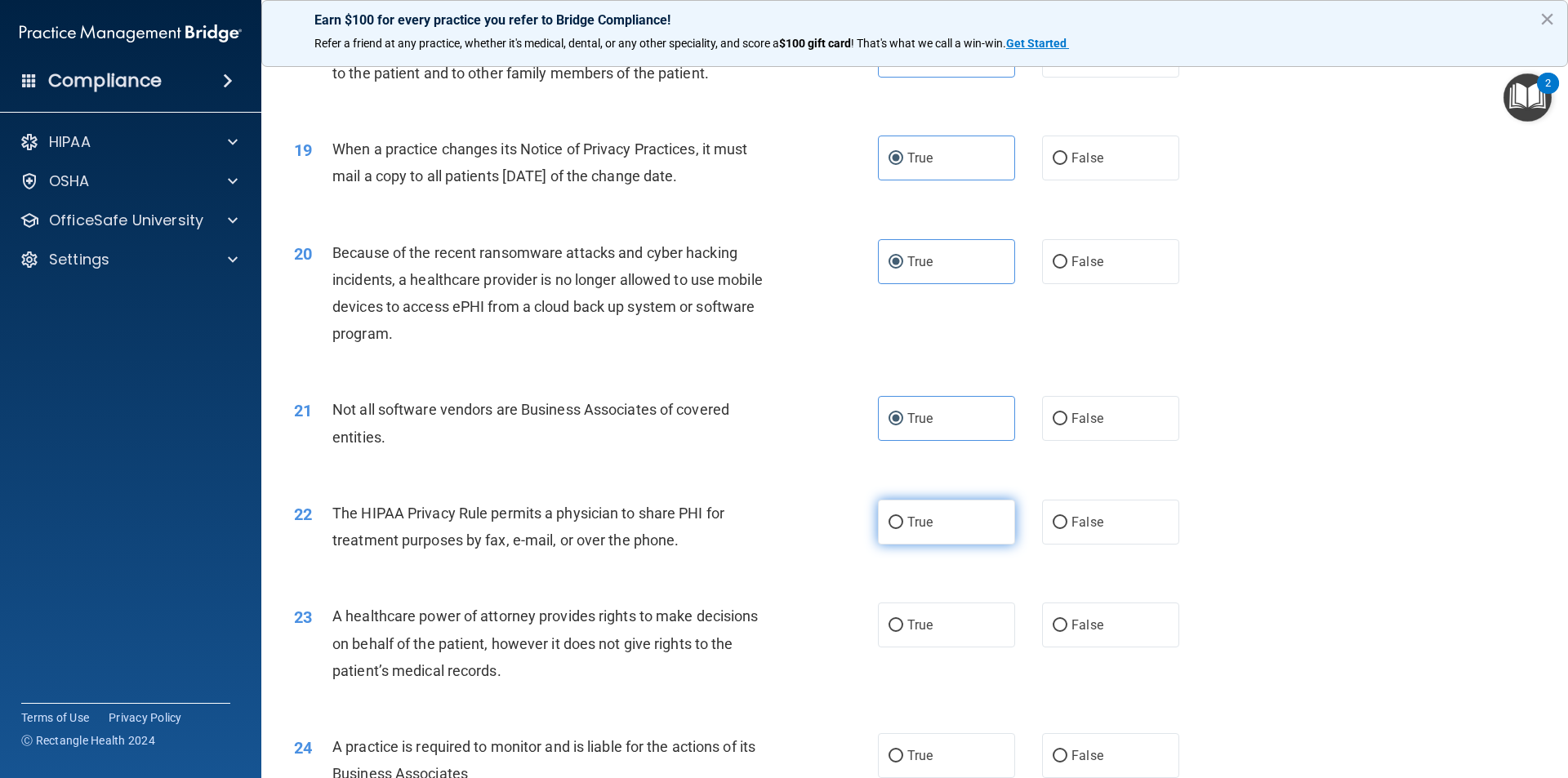
click at [947, 510] on label "True" at bounding box center [946, 522] width 138 height 45
click at [903, 517] on input "True" at bounding box center [896, 522] width 15 height 12
radio input "true"
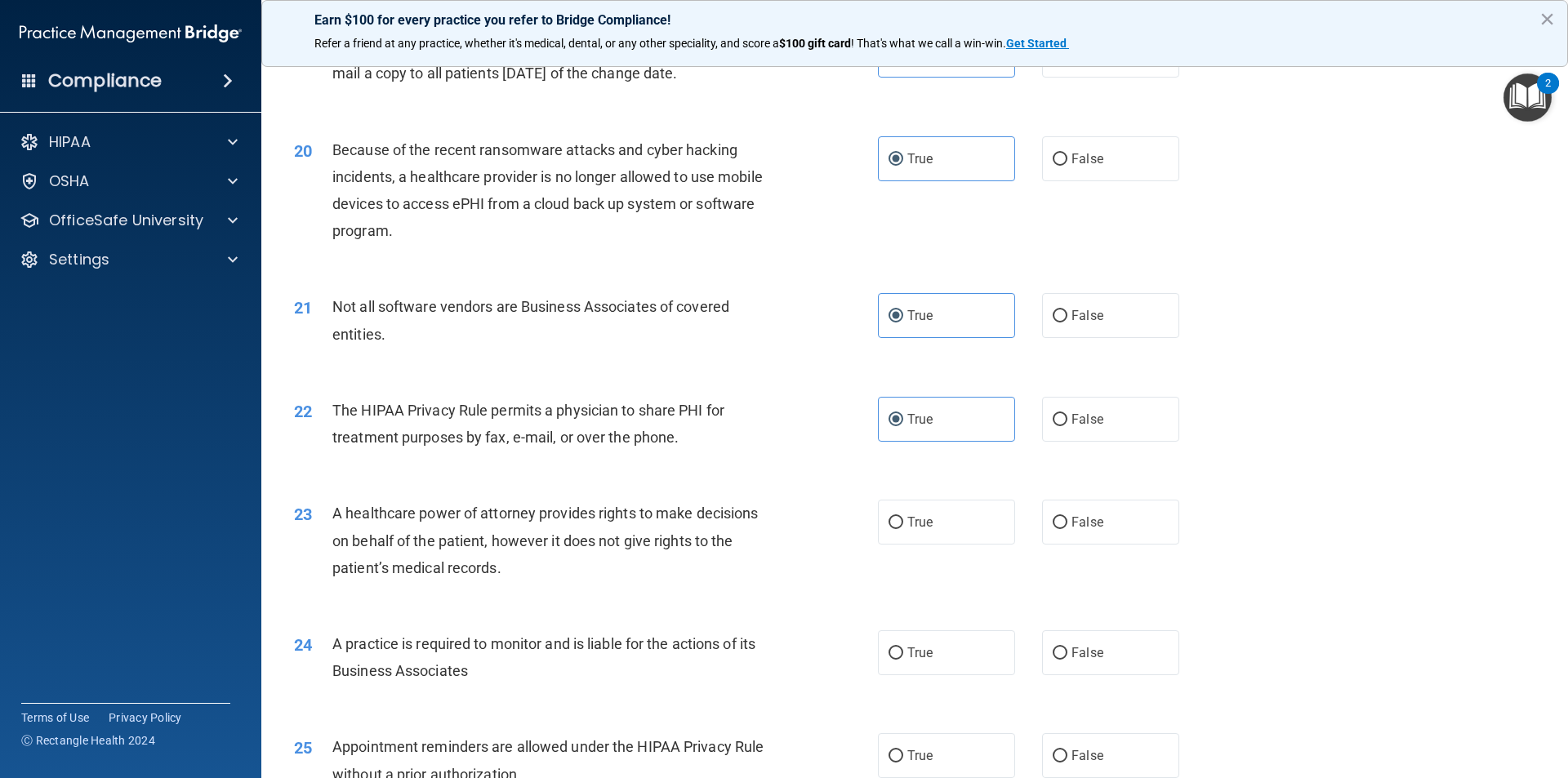
scroll to position [2368, 0]
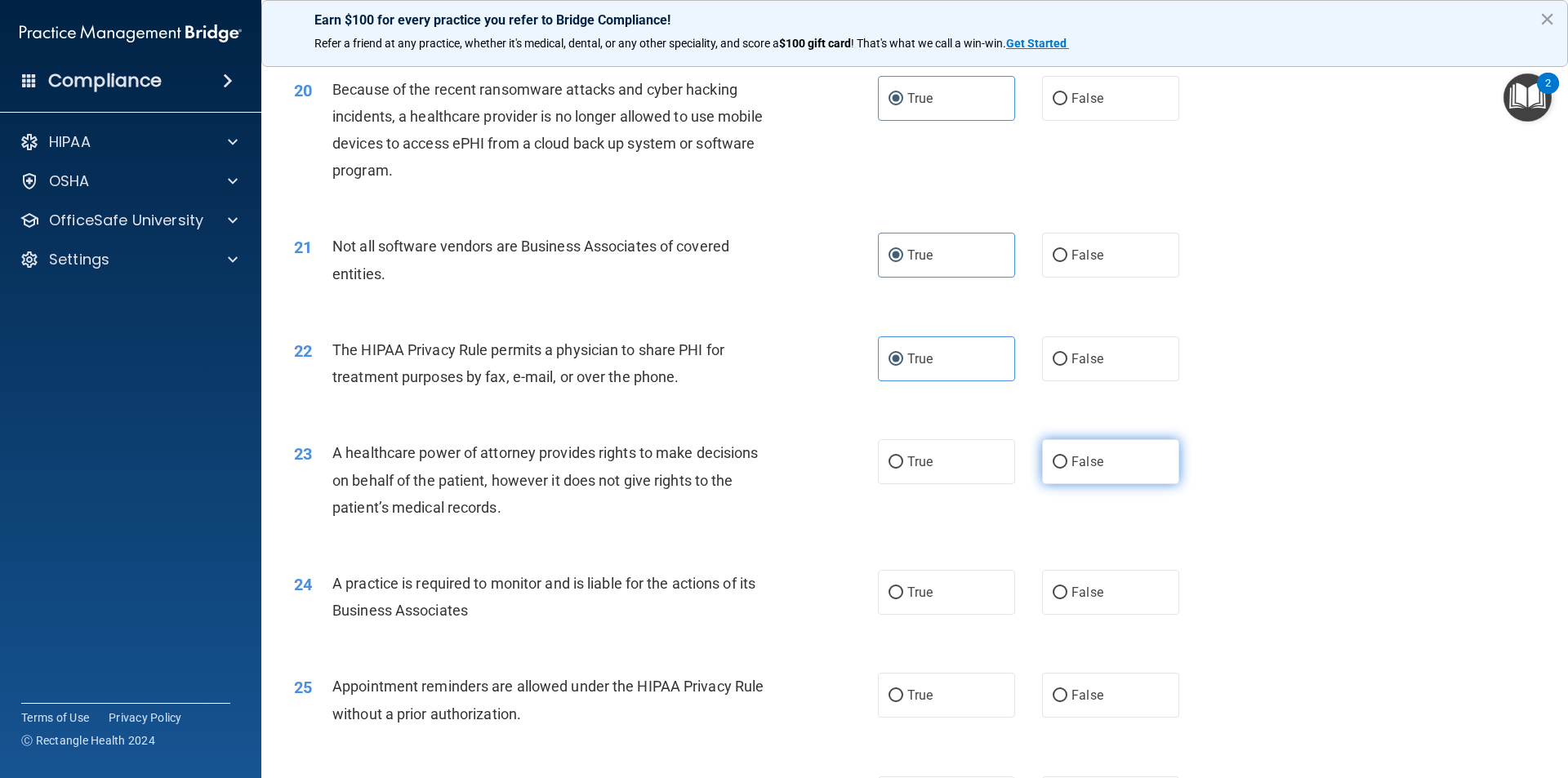
click at [1058, 468] on input "False" at bounding box center [1060, 462] width 15 height 12
radio input "true"
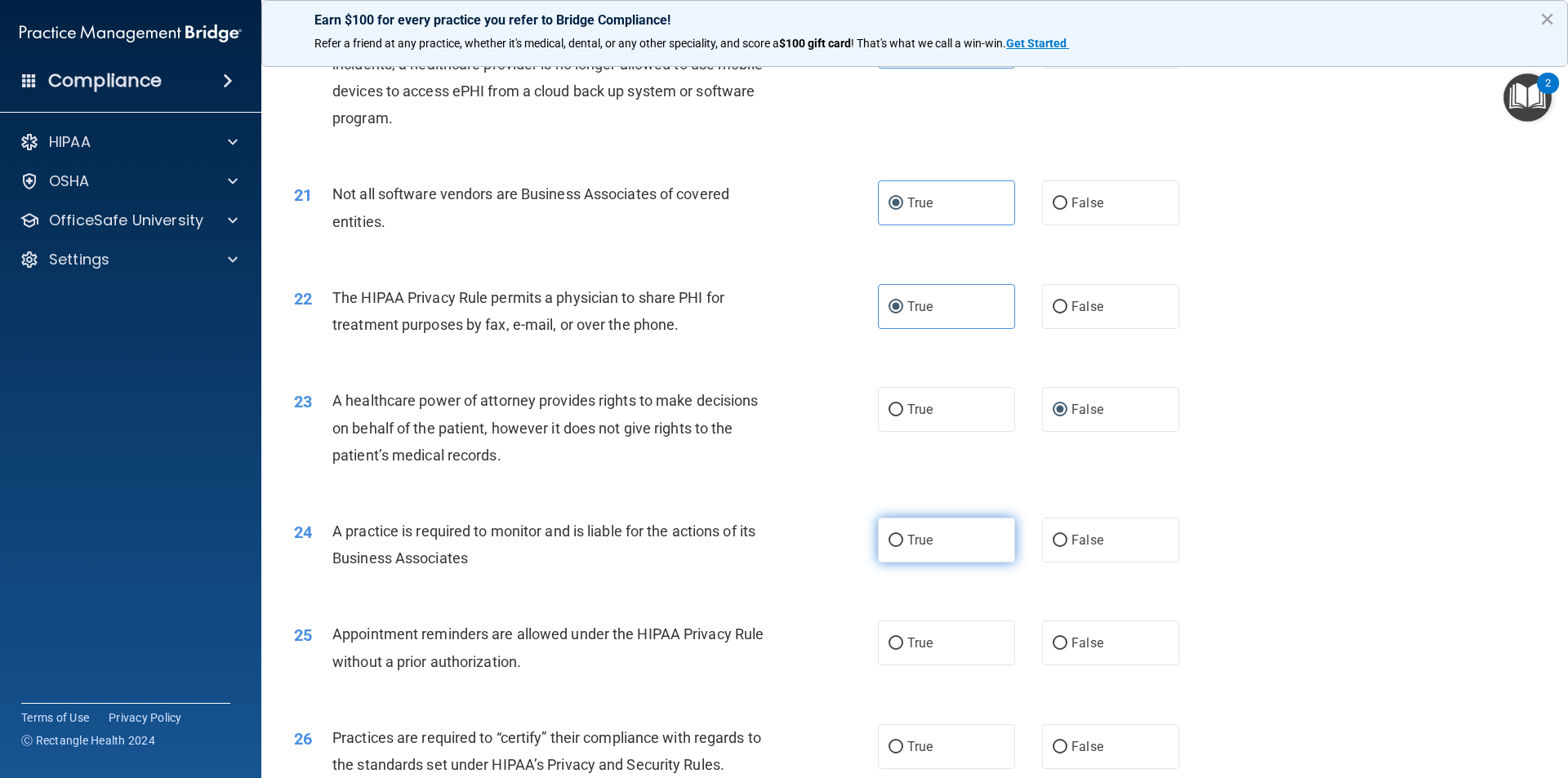
scroll to position [2450, 0]
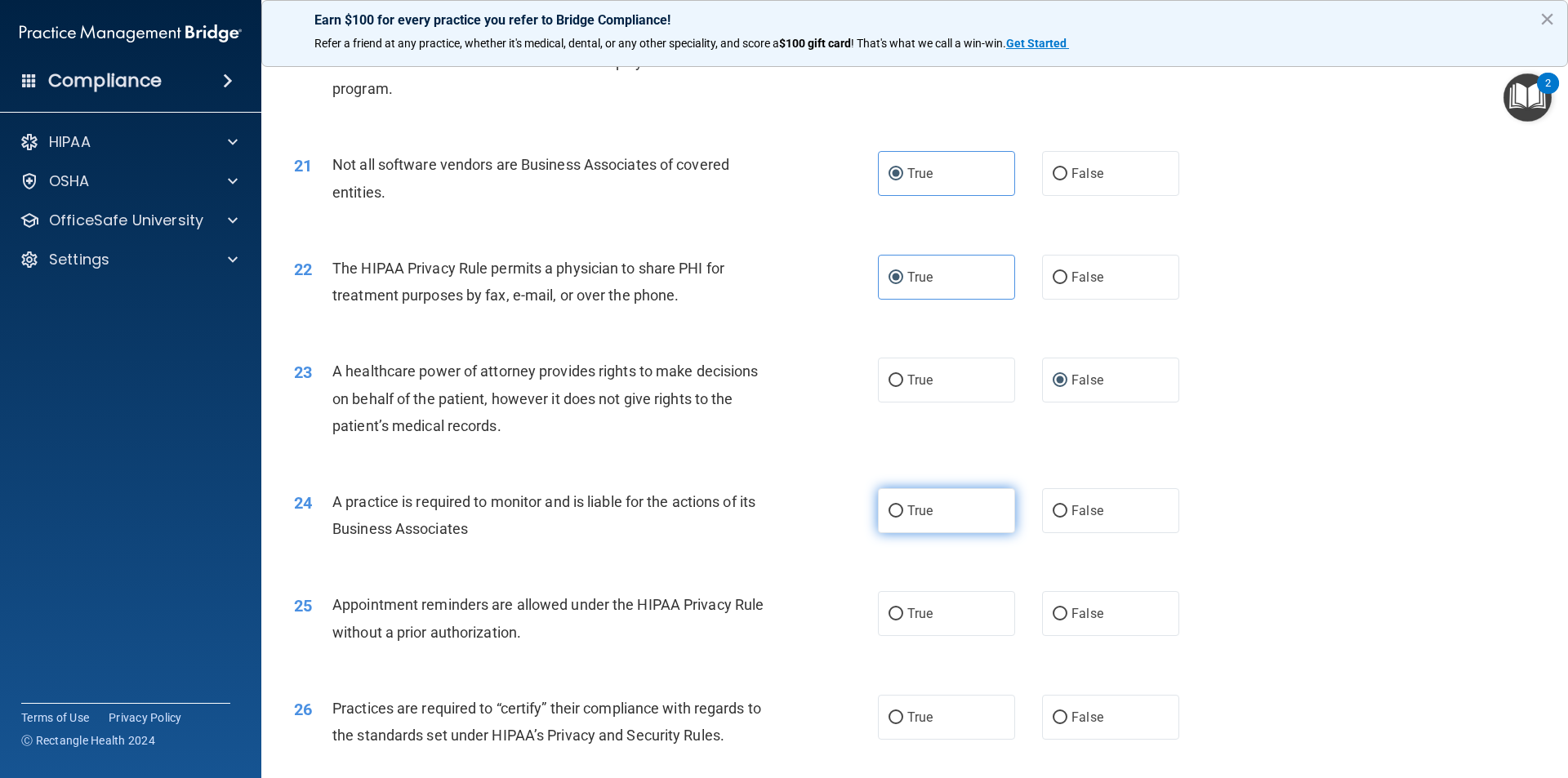
click at [926, 504] on span "True" at bounding box center [920, 510] width 26 height 15
click at [903, 506] on input "True" at bounding box center [896, 511] width 15 height 12
radio input "true"
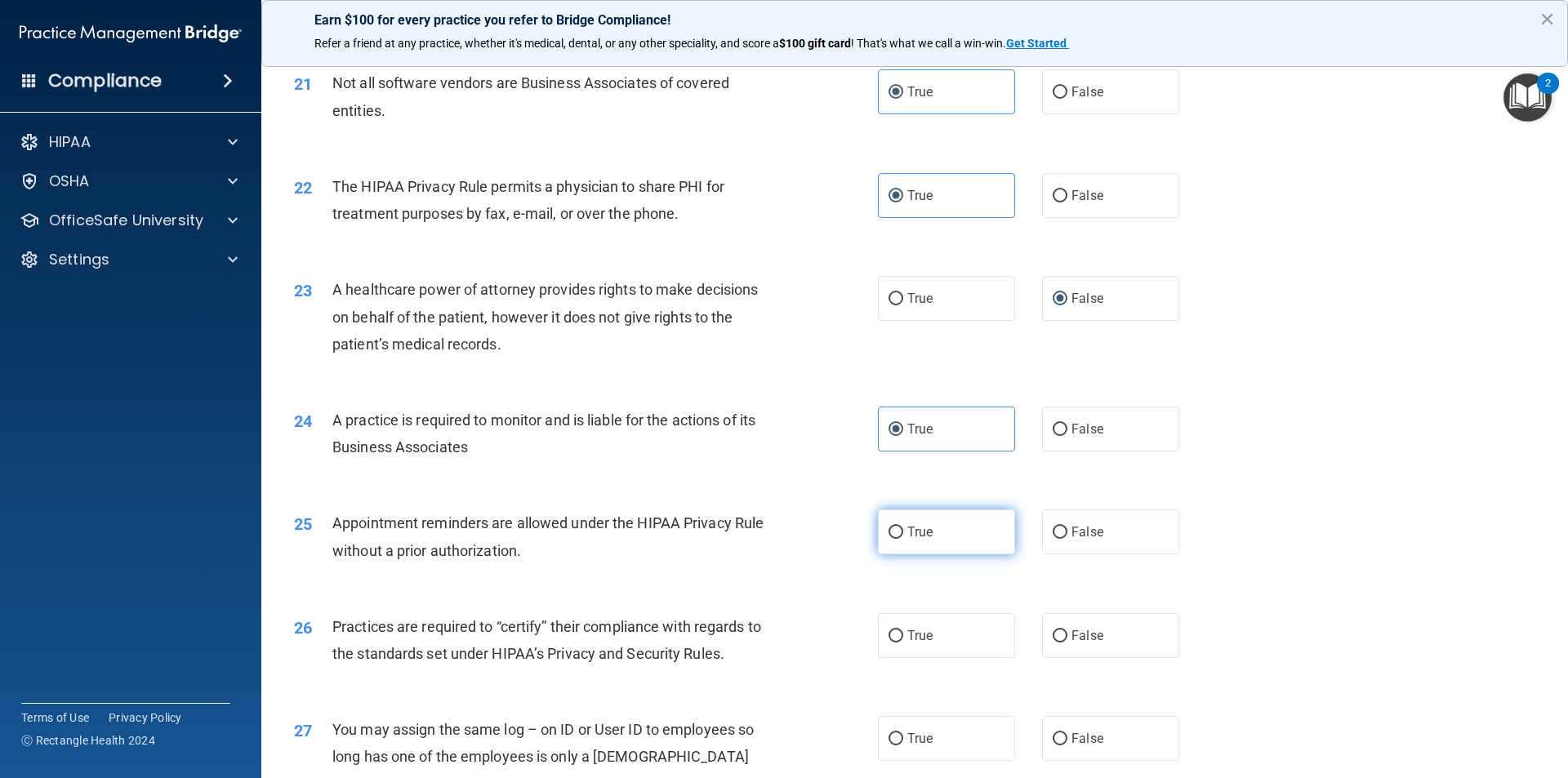
click at [965, 540] on label "True" at bounding box center [946, 531] width 138 height 45
click at [903, 539] on input "True" at bounding box center [896, 532] width 15 height 12
radio input "true"
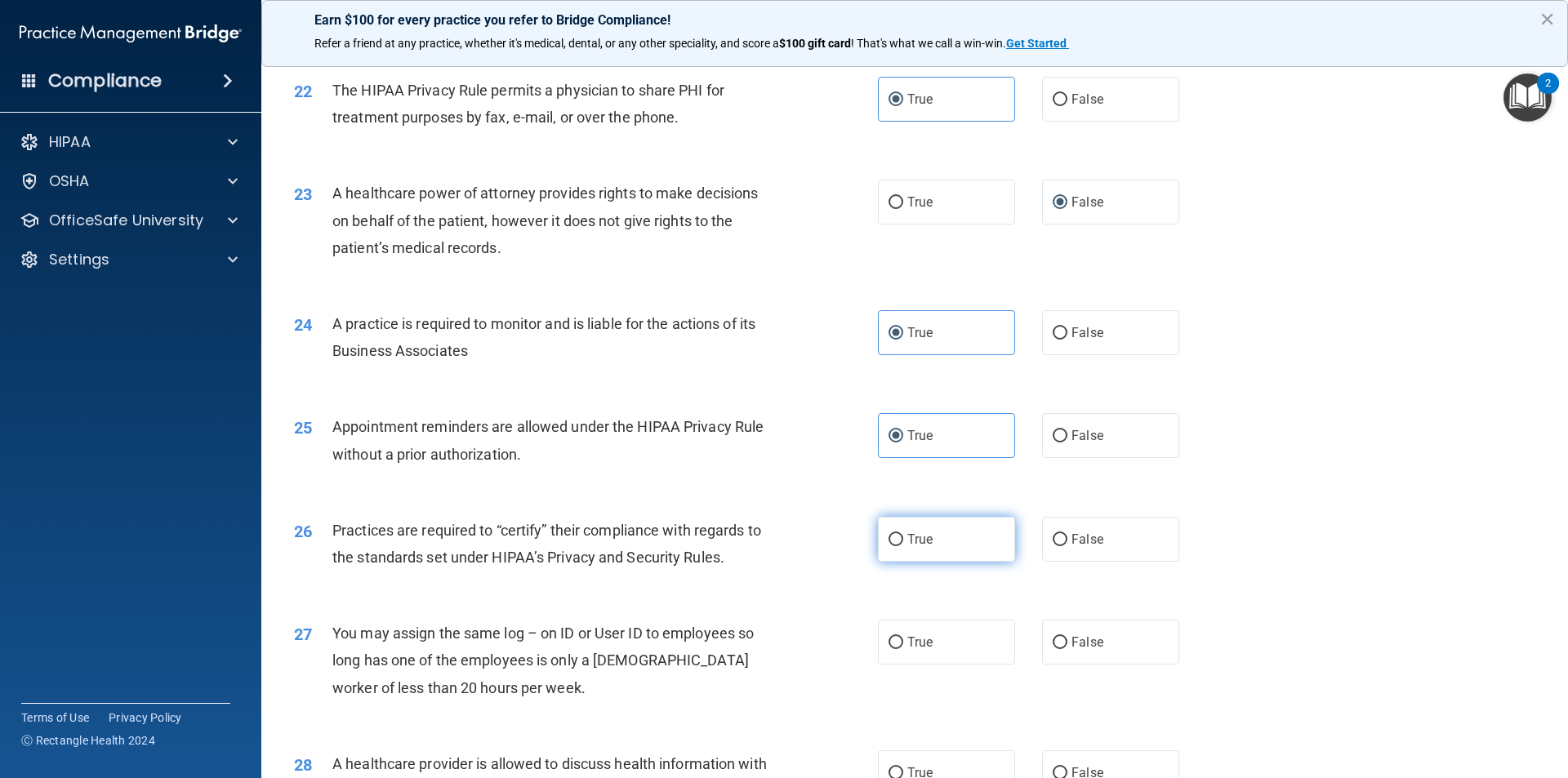
scroll to position [2695, 0]
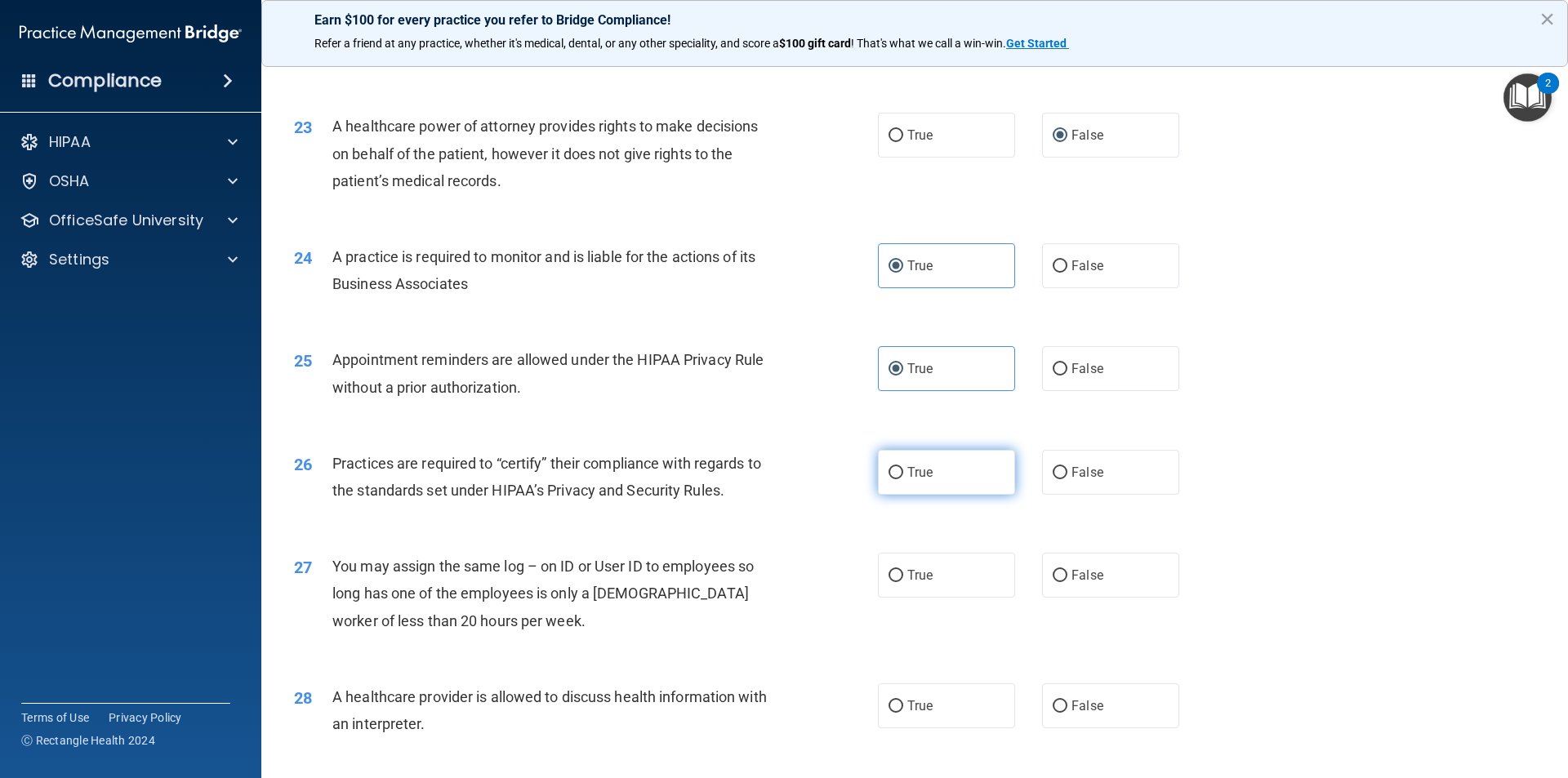
click at [967, 483] on label "True" at bounding box center [946, 472] width 138 height 45
click at [903, 479] on input "True" at bounding box center [896, 473] width 15 height 12
radio input "true"
click at [911, 565] on label "True" at bounding box center [946, 575] width 138 height 45
click at [903, 570] on input "True" at bounding box center [896, 576] width 15 height 12
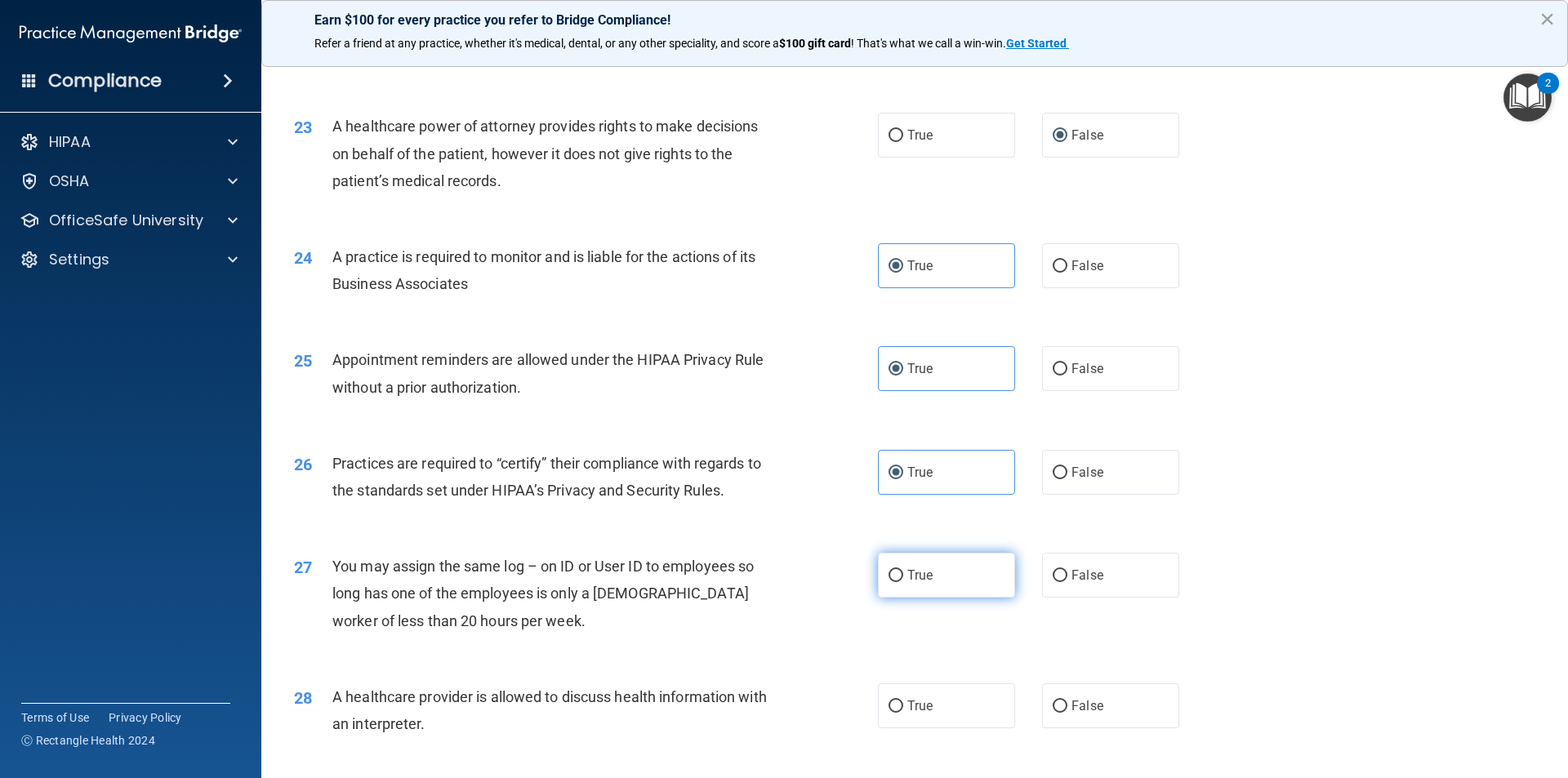
radio input "true"
click at [1042, 584] on label "False" at bounding box center [1111, 575] width 138 height 45
click at [1052, 582] on input "False" at bounding box center [1060, 576] width 15 height 12
radio input "true"
radio input "false"
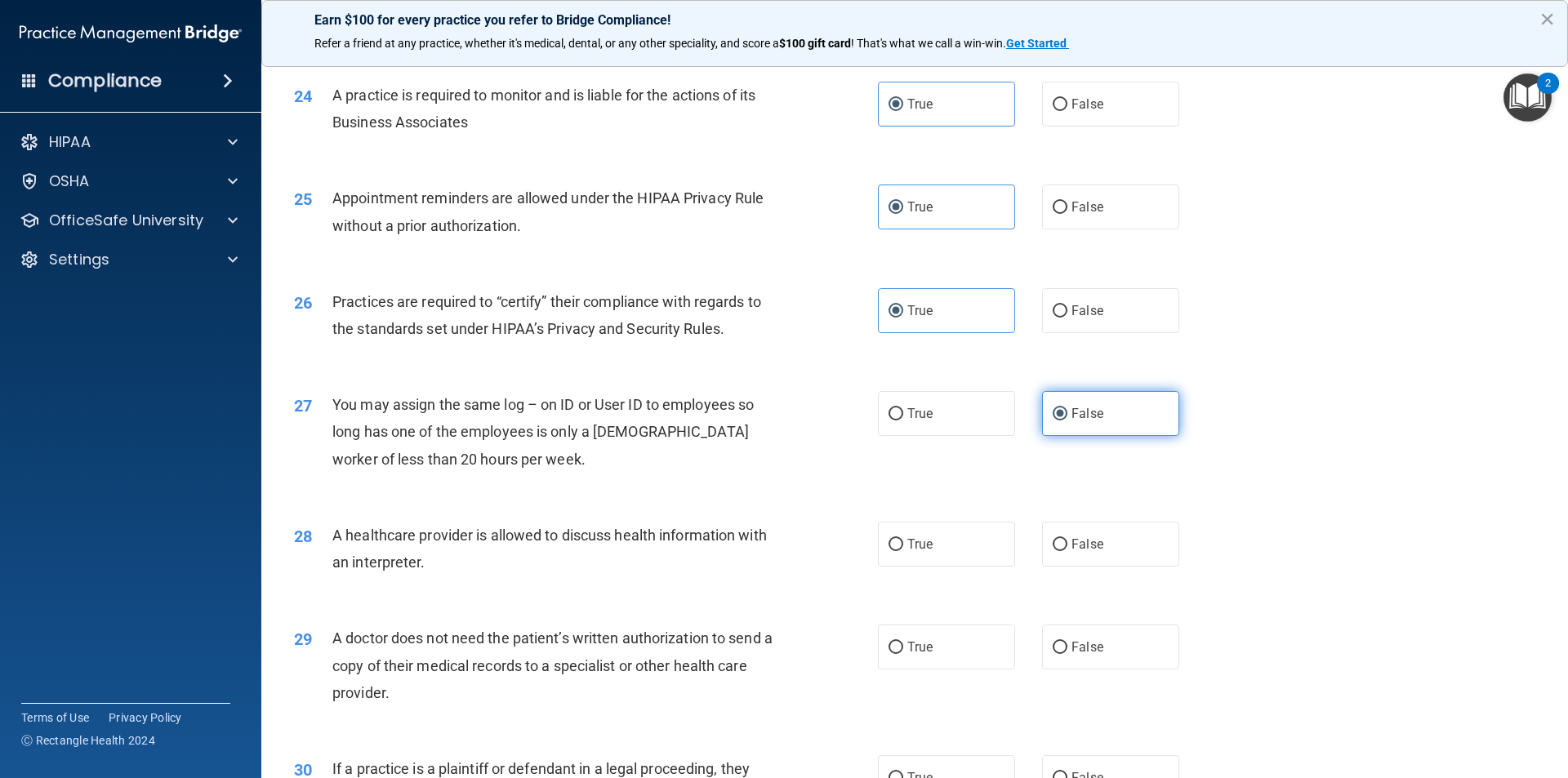
scroll to position [2858, 0]
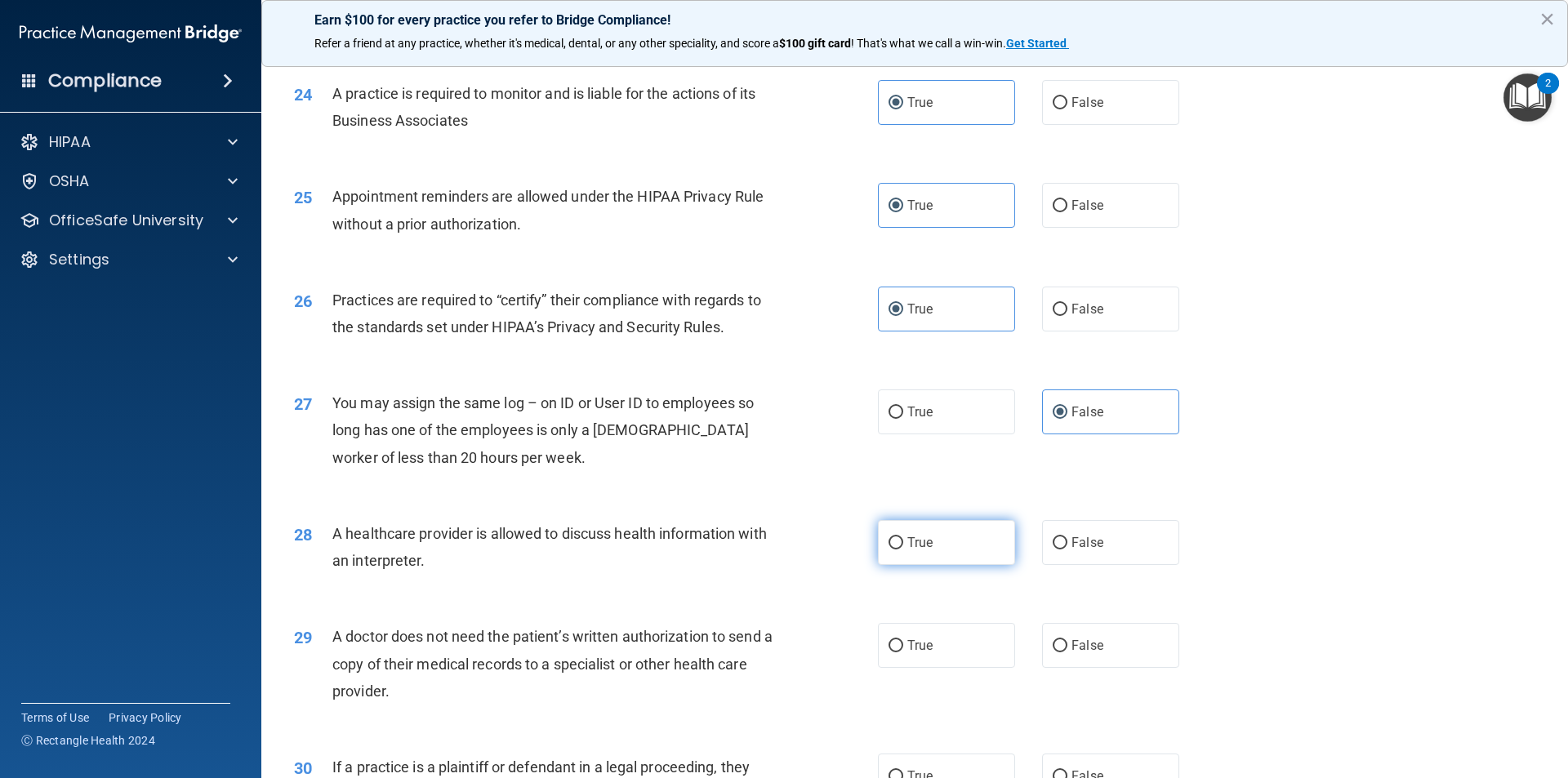
click at [980, 531] on label "True" at bounding box center [946, 542] width 138 height 45
click at [903, 537] on input "True" at bounding box center [896, 543] width 15 height 12
radio input "true"
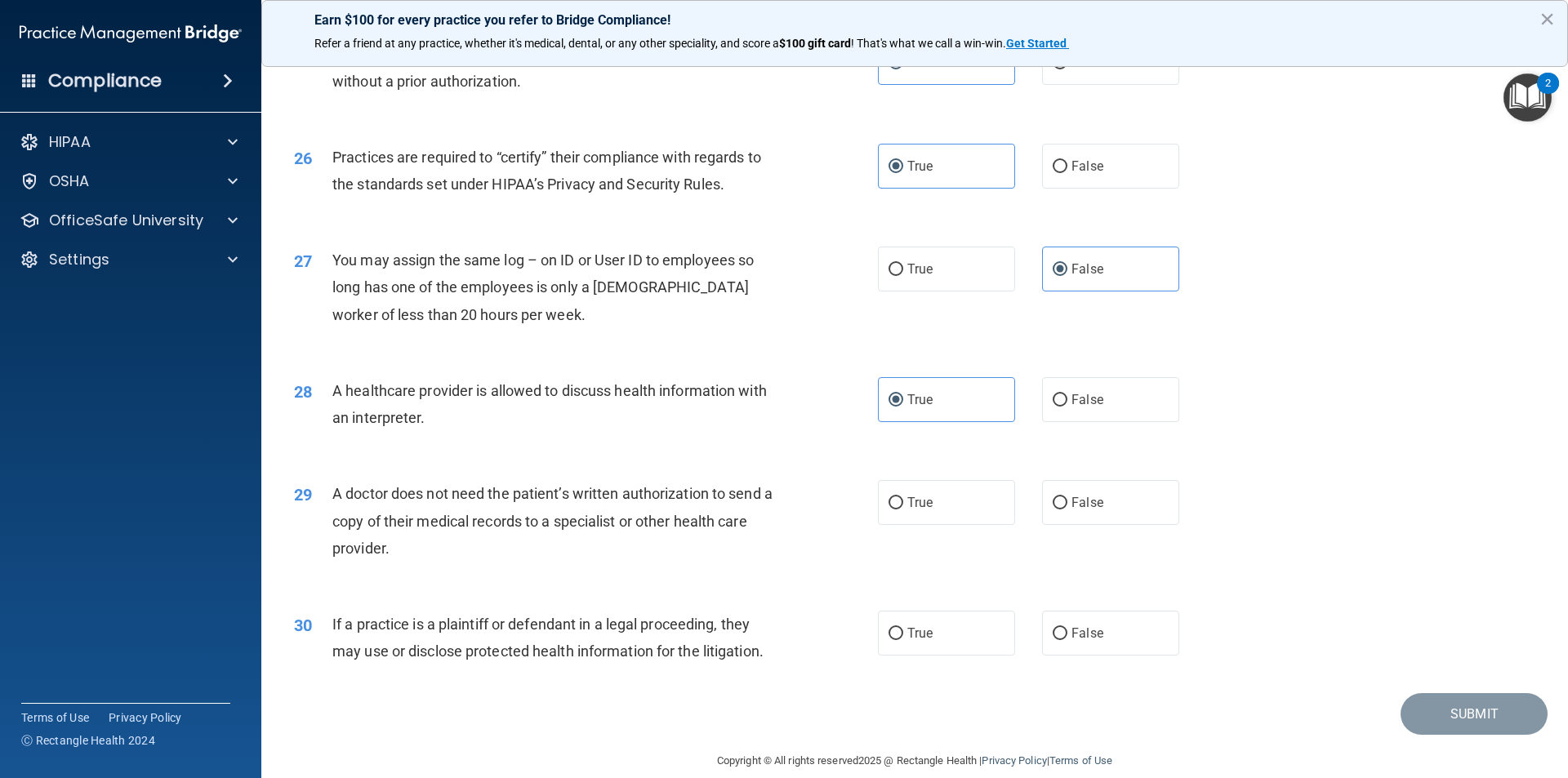
scroll to position [3021, 0]
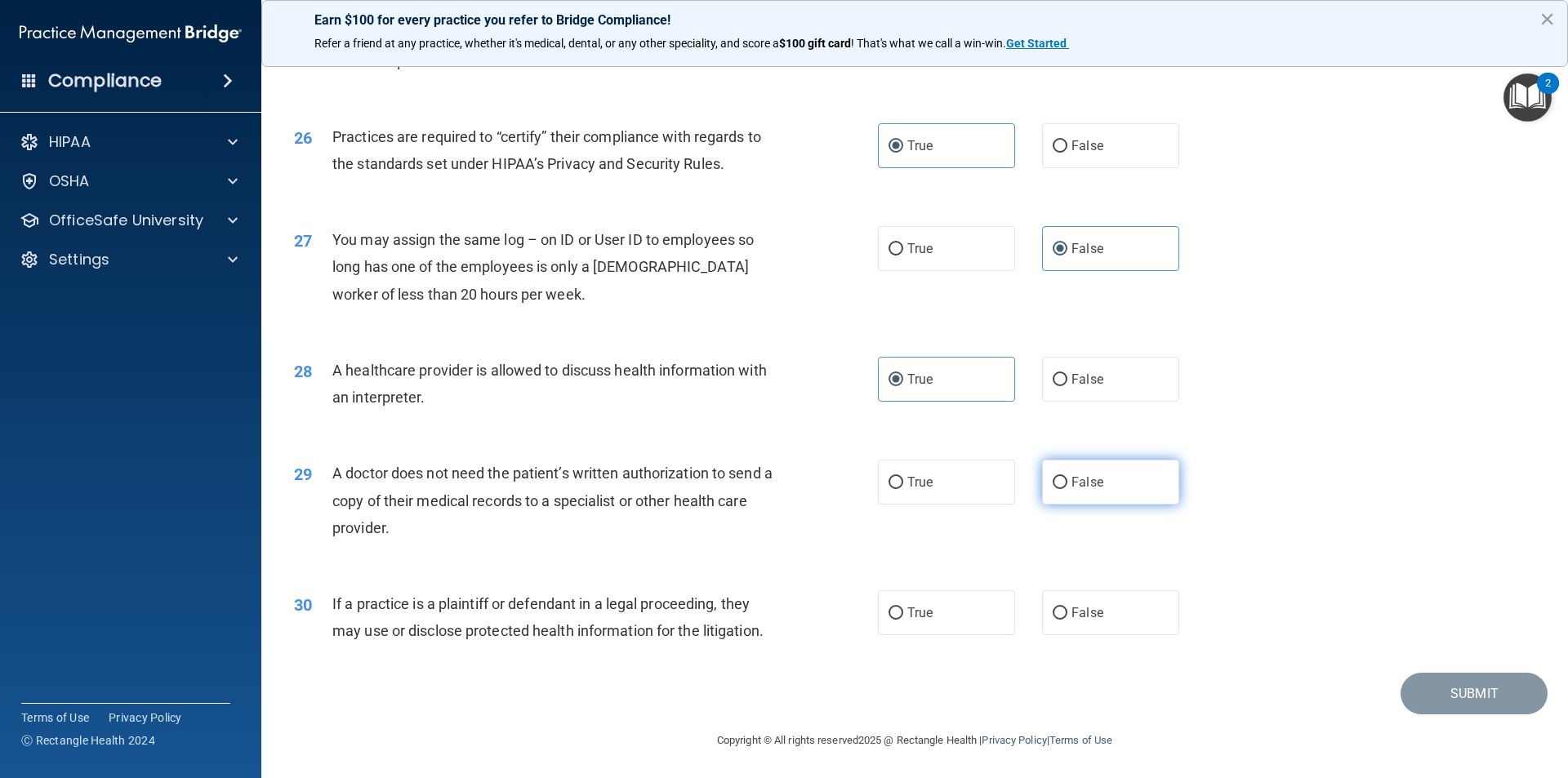
click at [1042, 492] on label "False" at bounding box center [1111, 482] width 138 height 45
click at [1052, 489] on input "False" at bounding box center [1060, 482] width 15 height 12
radio input "true"
drag, startPoint x: 1058, startPoint y: 622, endPoint x: 1068, endPoint y: 619, distance: 10.4
click at [1061, 622] on label "False" at bounding box center [1111, 612] width 138 height 45
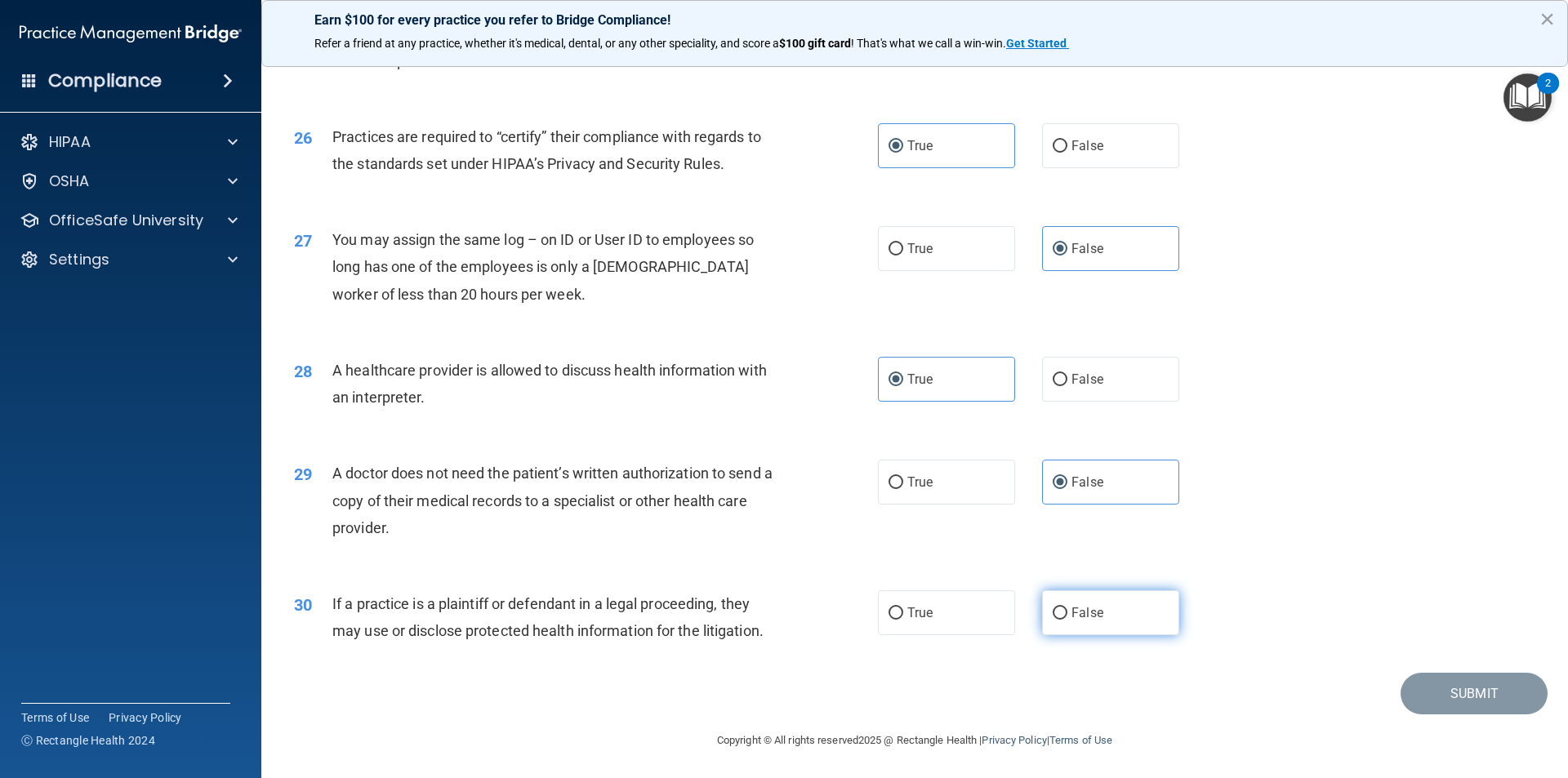
click at [1061, 619] on input "False" at bounding box center [1060, 613] width 15 height 12
radio input "true"
click at [1442, 703] on button "Submit" at bounding box center [1473, 694] width 147 height 42
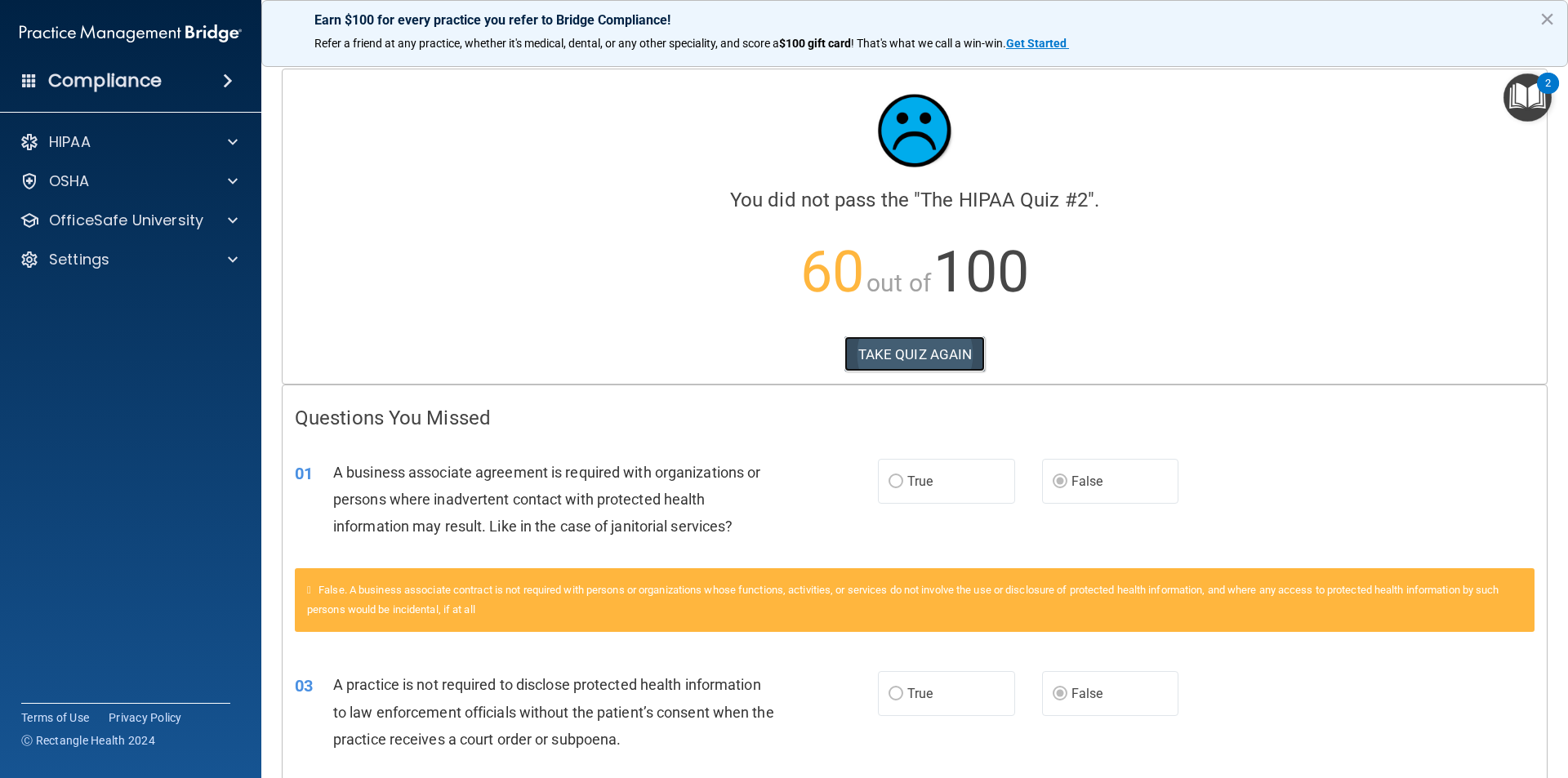
click at [853, 353] on button "TAKE QUIZ AGAIN" at bounding box center [915, 353] width 141 height 36
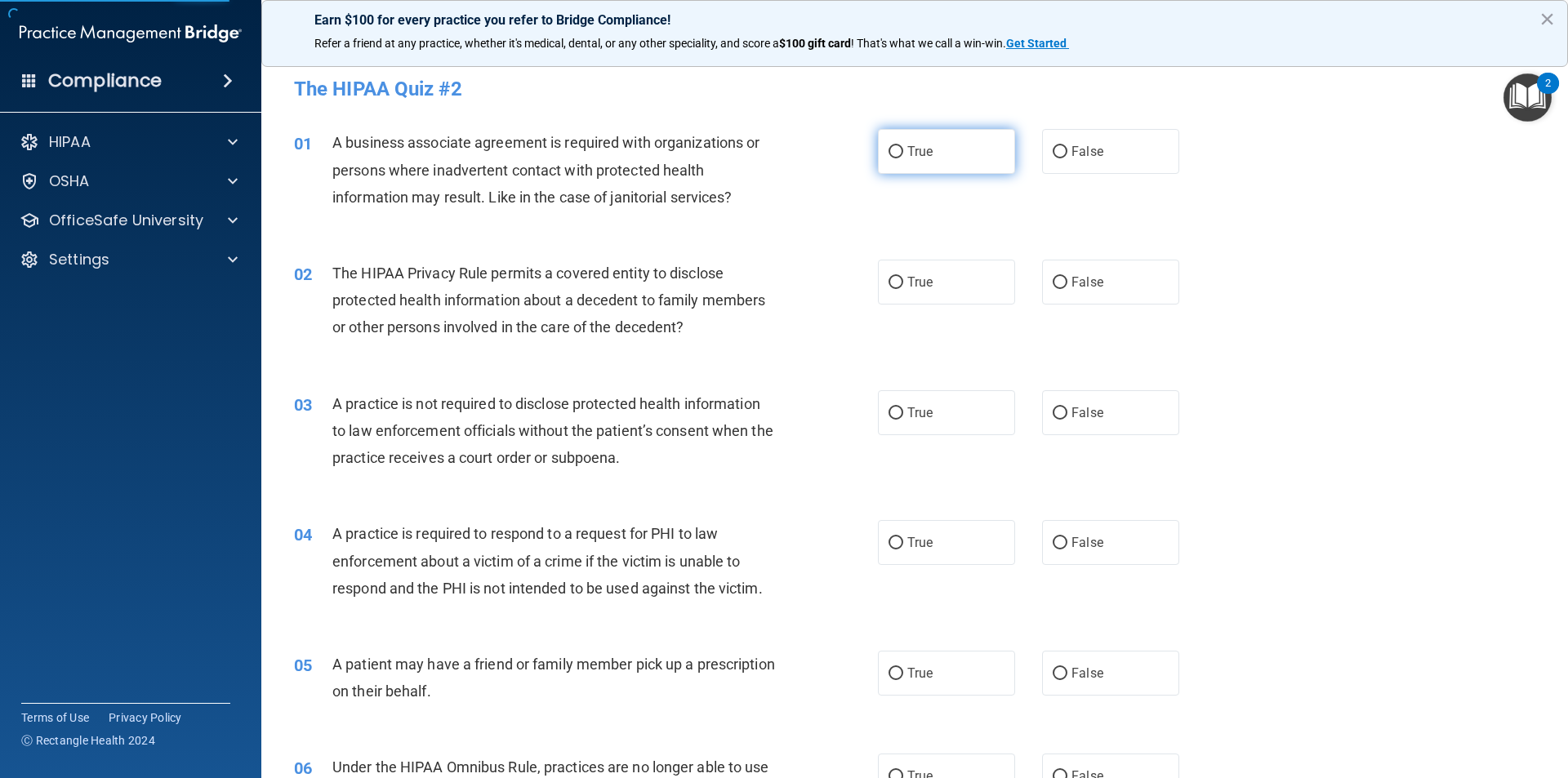
click at [945, 150] on label "True" at bounding box center [946, 151] width 138 height 45
click at [903, 150] on input "True" at bounding box center [896, 151] width 15 height 12
radio input "true"
click at [926, 306] on div "02 The HIPAA Privacy Rule permits a covered entity to disclose protected health…" at bounding box center [914, 304] width 1266 height 130
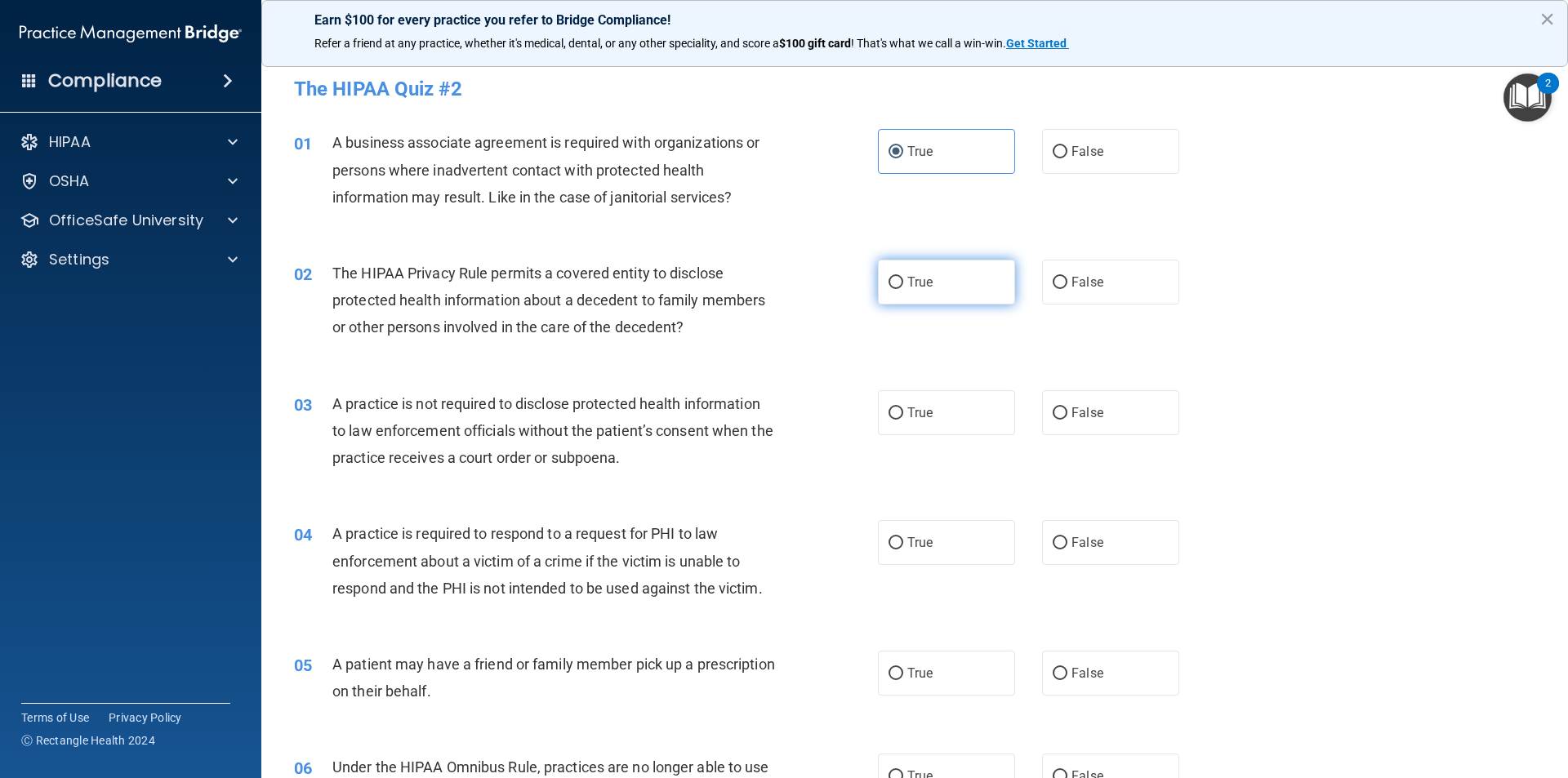
click at [959, 282] on label "True" at bounding box center [946, 282] width 138 height 45
click at [903, 282] on input "True" at bounding box center [896, 282] width 15 height 12
radio input "true"
click at [958, 395] on label "True" at bounding box center [946, 412] width 138 height 45
click at [903, 407] on input "True" at bounding box center [896, 413] width 15 height 12
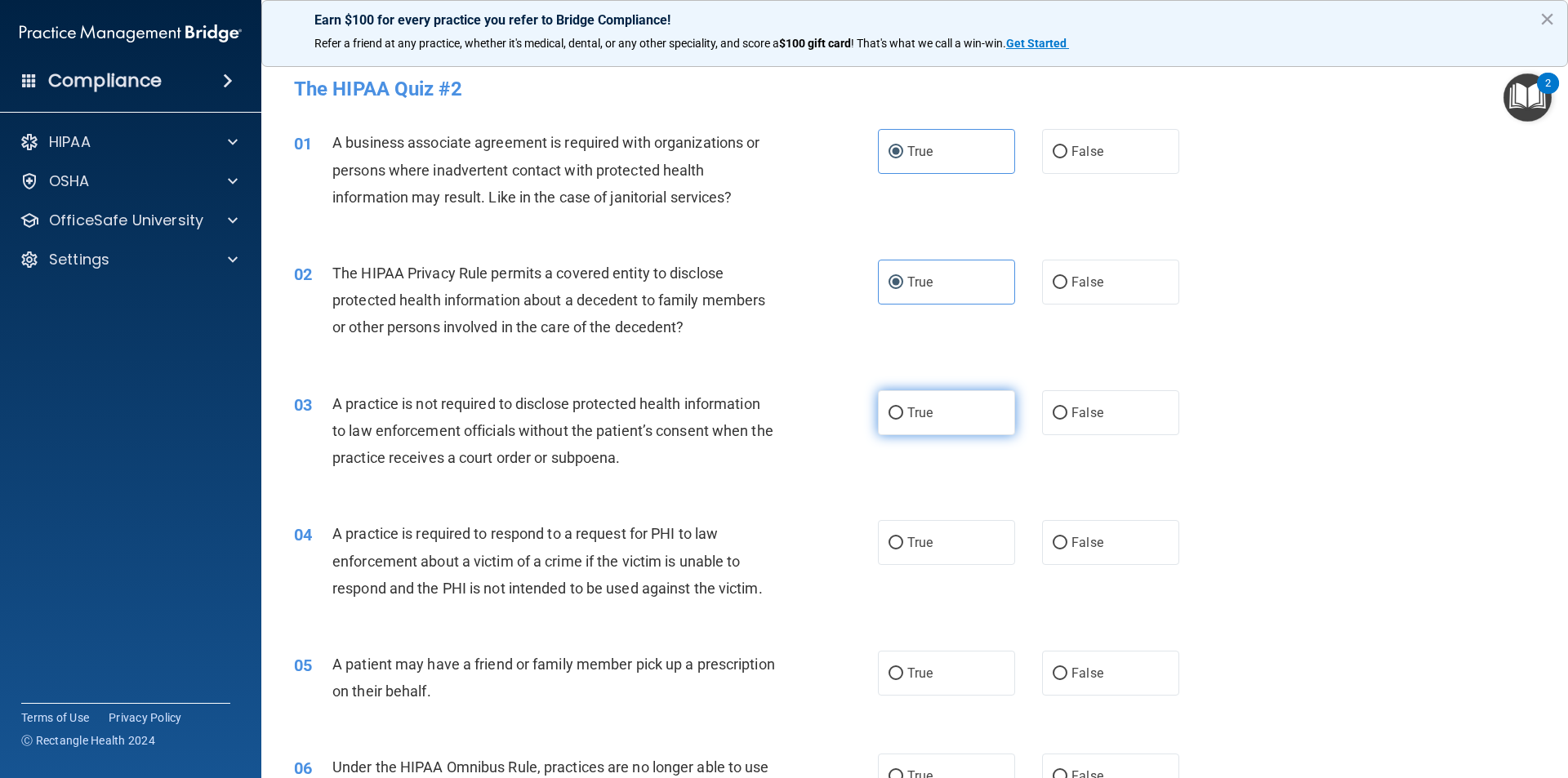
radio input "true"
click at [984, 522] on label "True" at bounding box center [946, 542] width 138 height 45
click at [903, 537] on input "True" at bounding box center [896, 543] width 15 height 12
radio input "true"
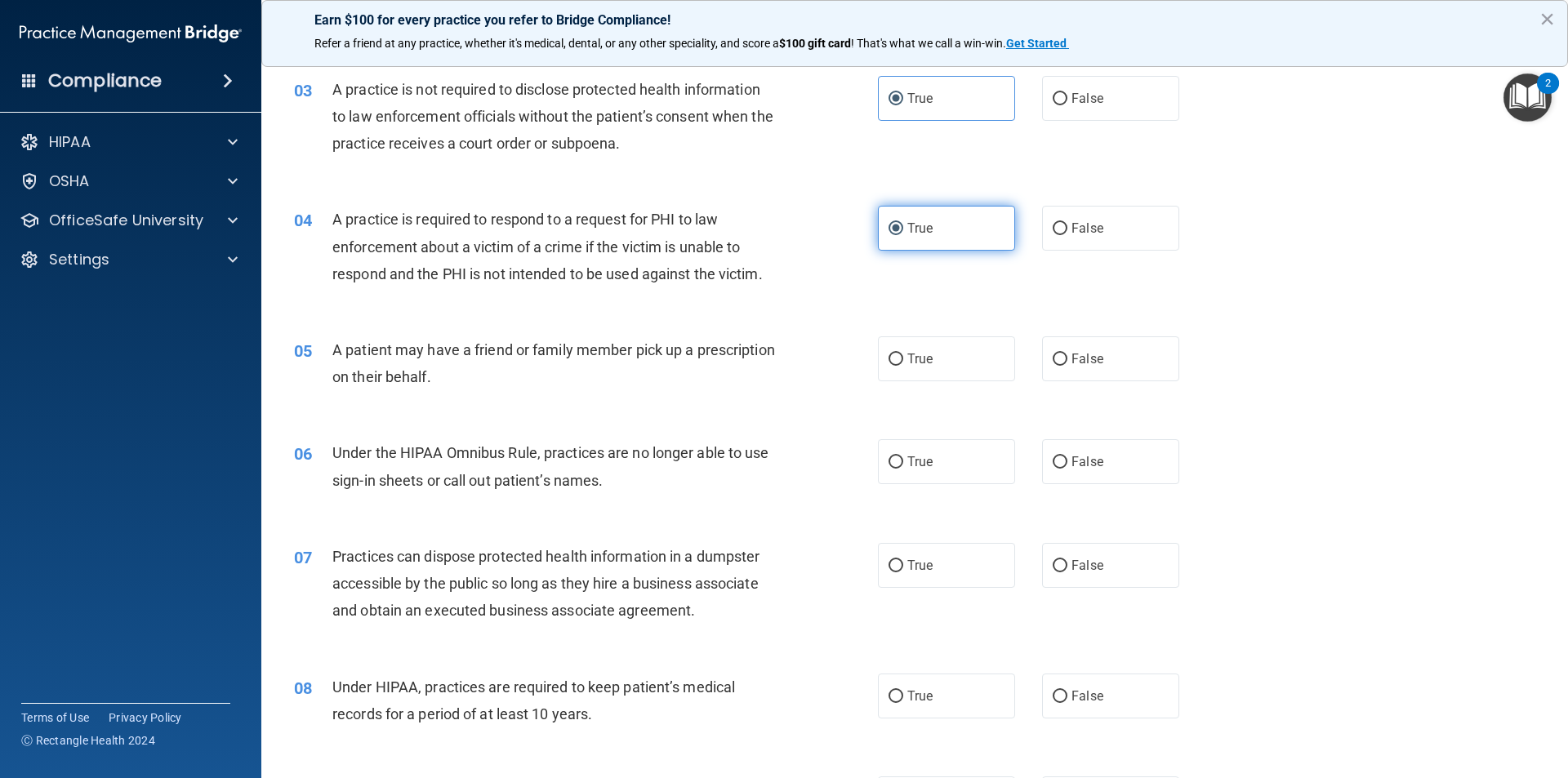
scroll to position [327, 0]
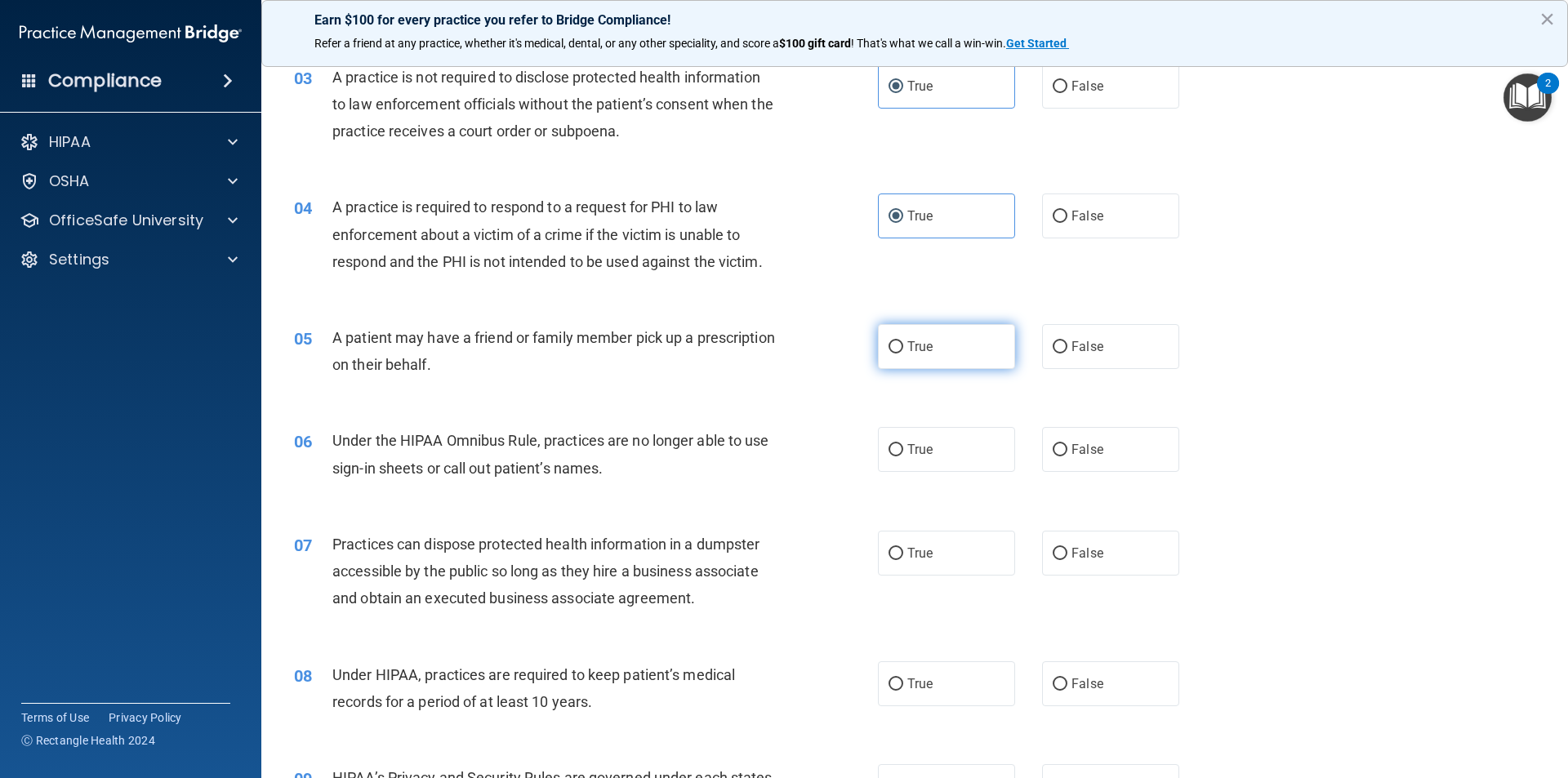
click at [957, 360] on label "True" at bounding box center [946, 346] width 138 height 45
click at [903, 353] on input "True" at bounding box center [896, 347] width 15 height 12
radio input "true"
click at [955, 441] on label "True" at bounding box center [946, 449] width 138 height 45
click at [903, 445] on input "True" at bounding box center [896, 450] width 15 height 12
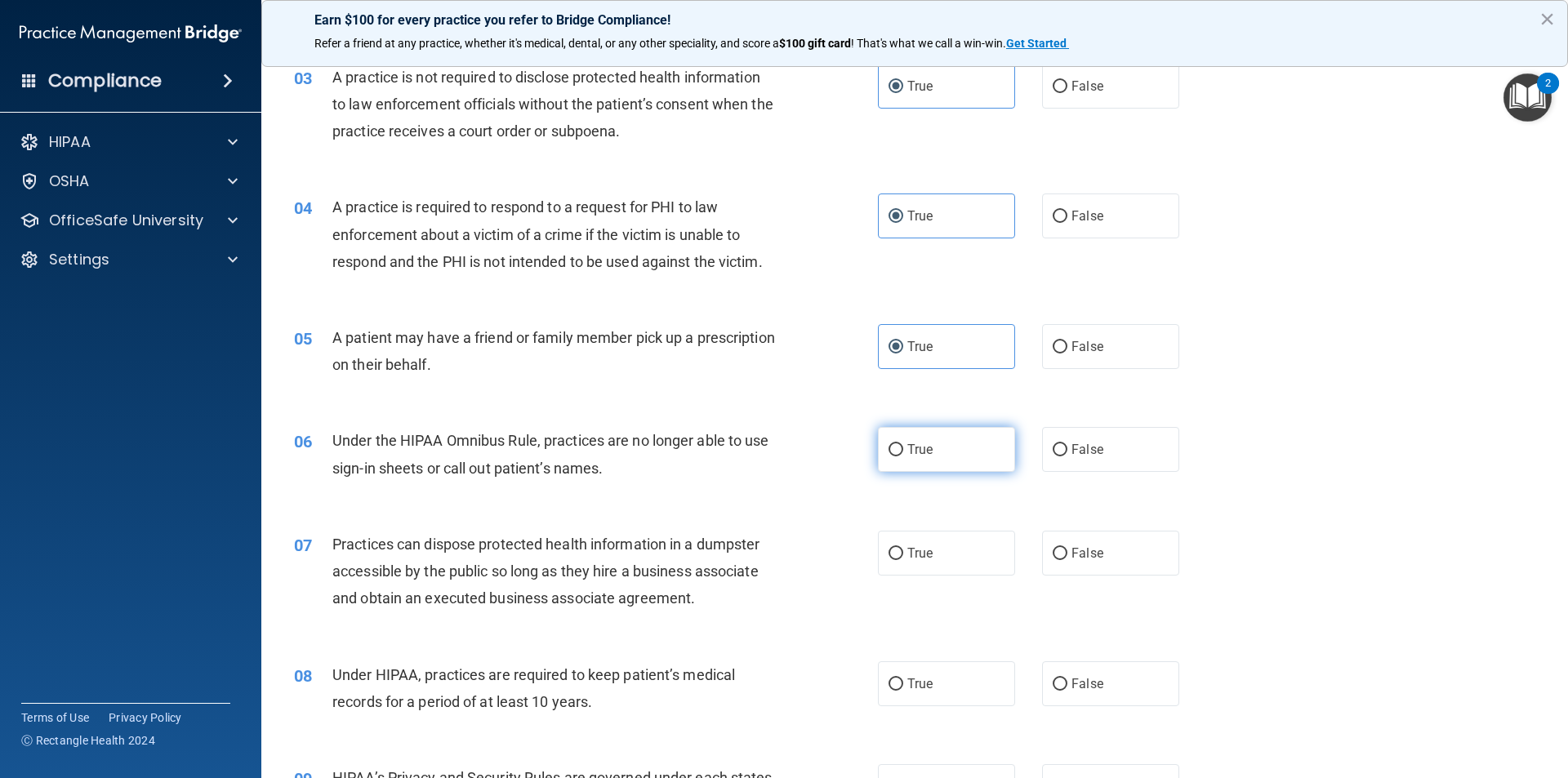
radio input "true"
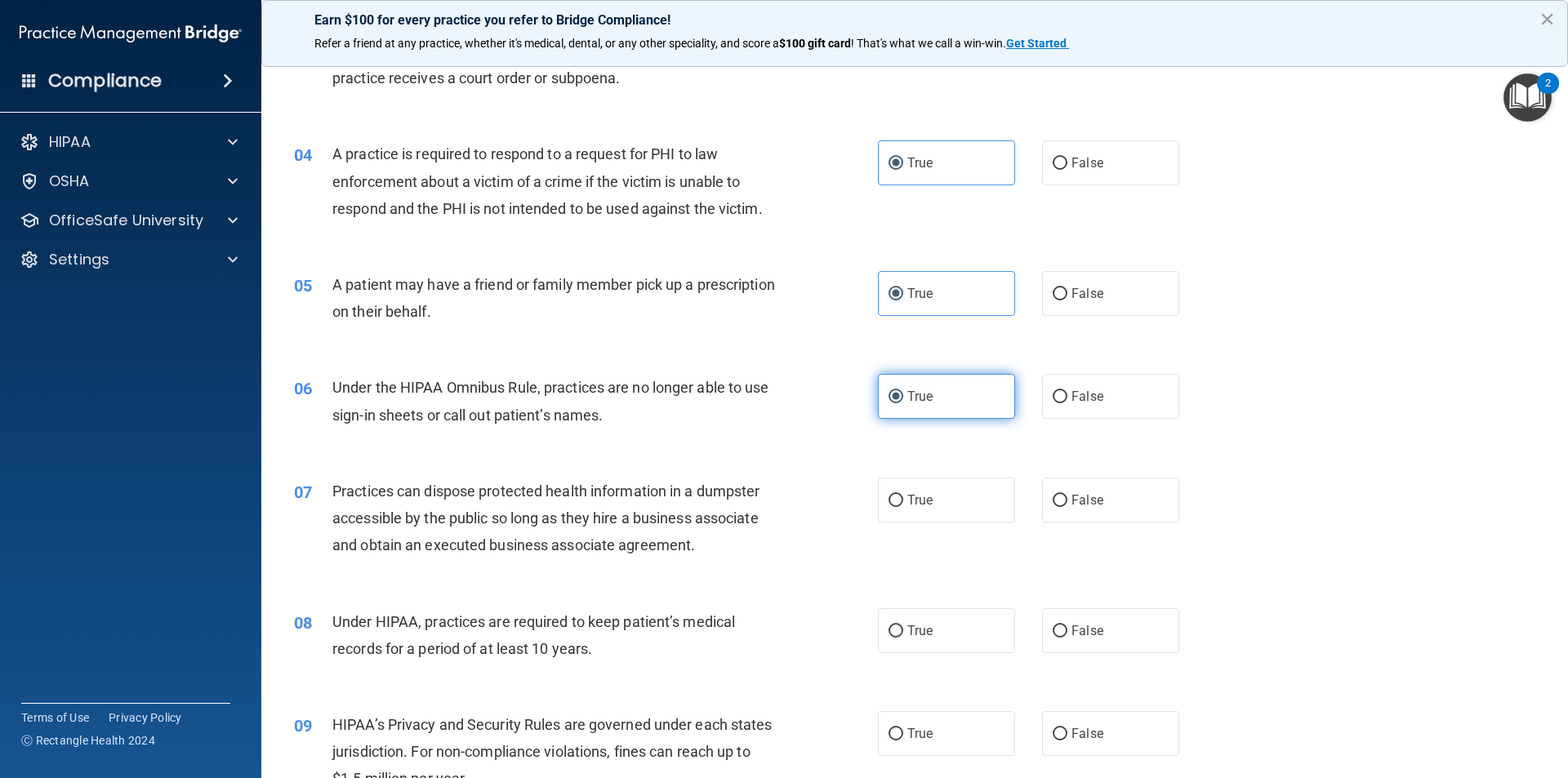
scroll to position [408, 0]
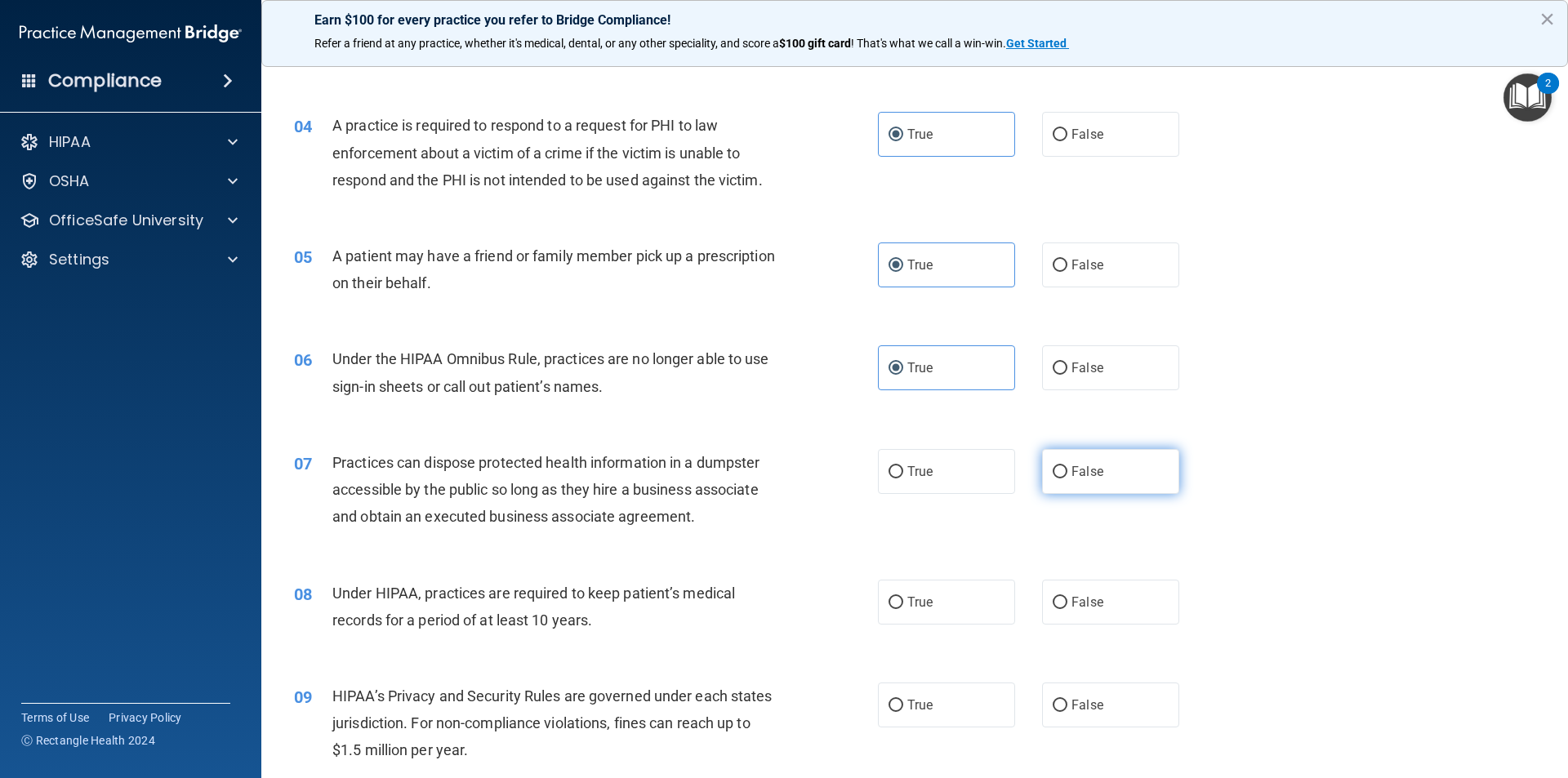
click at [1071, 470] on span "False" at bounding box center [1087, 471] width 32 height 15
click at [1067, 470] on input "False" at bounding box center [1060, 472] width 15 height 12
radio input "true"
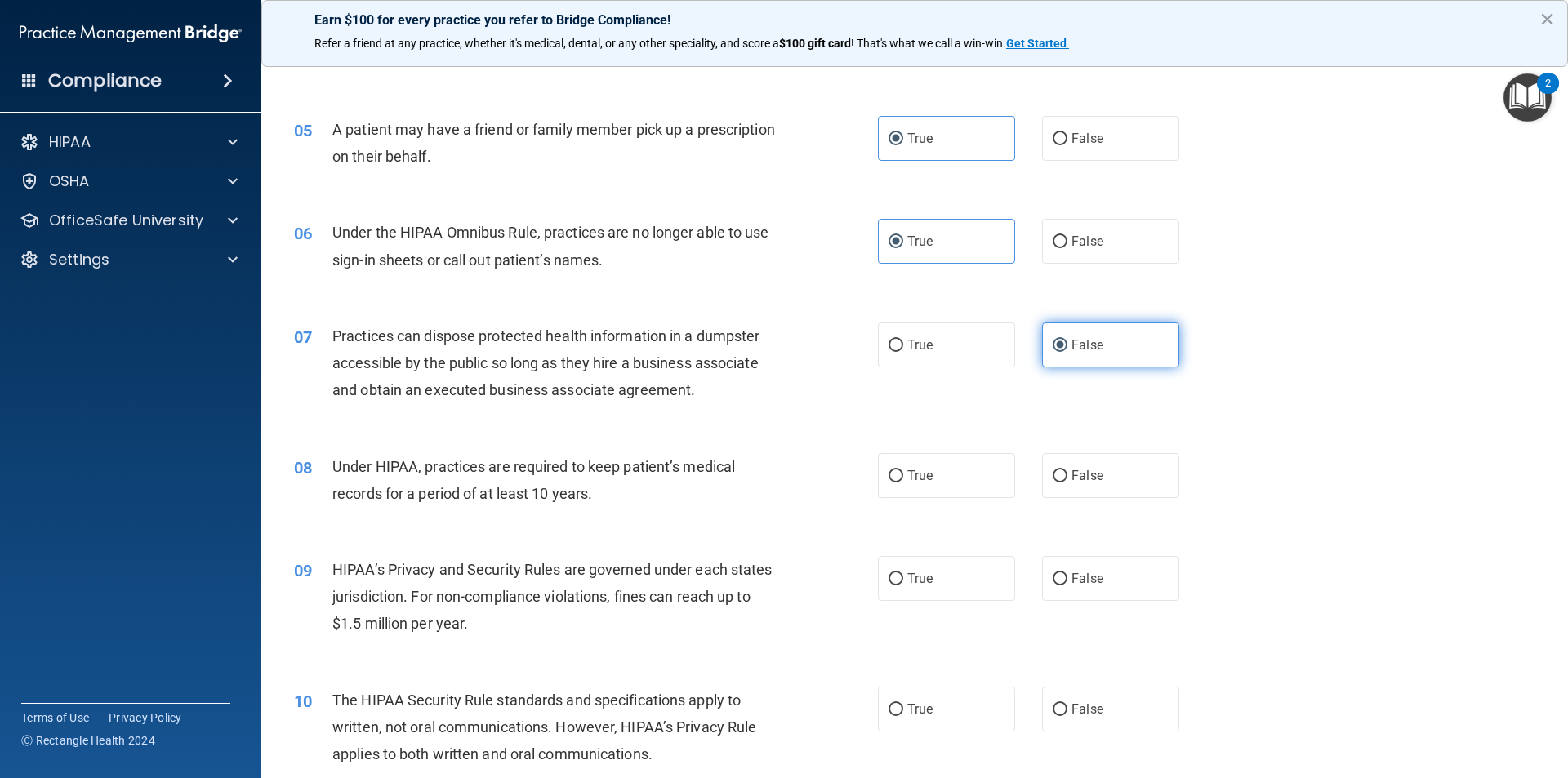
scroll to position [571, 0]
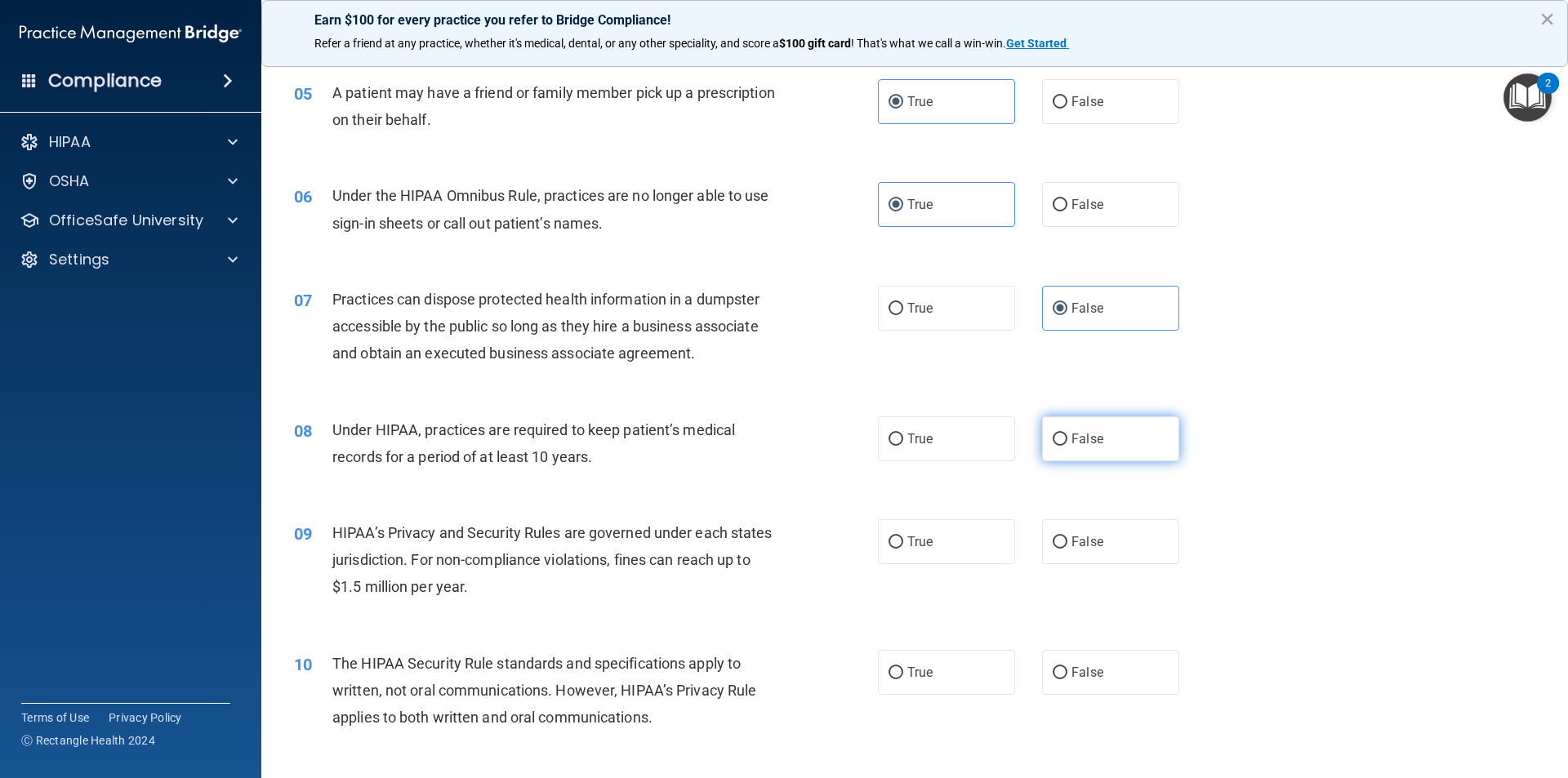
click at [1074, 456] on label "False" at bounding box center [1111, 438] width 138 height 45
click at [1067, 445] on input "False" at bounding box center [1060, 439] width 15 height 12
radio input "true"
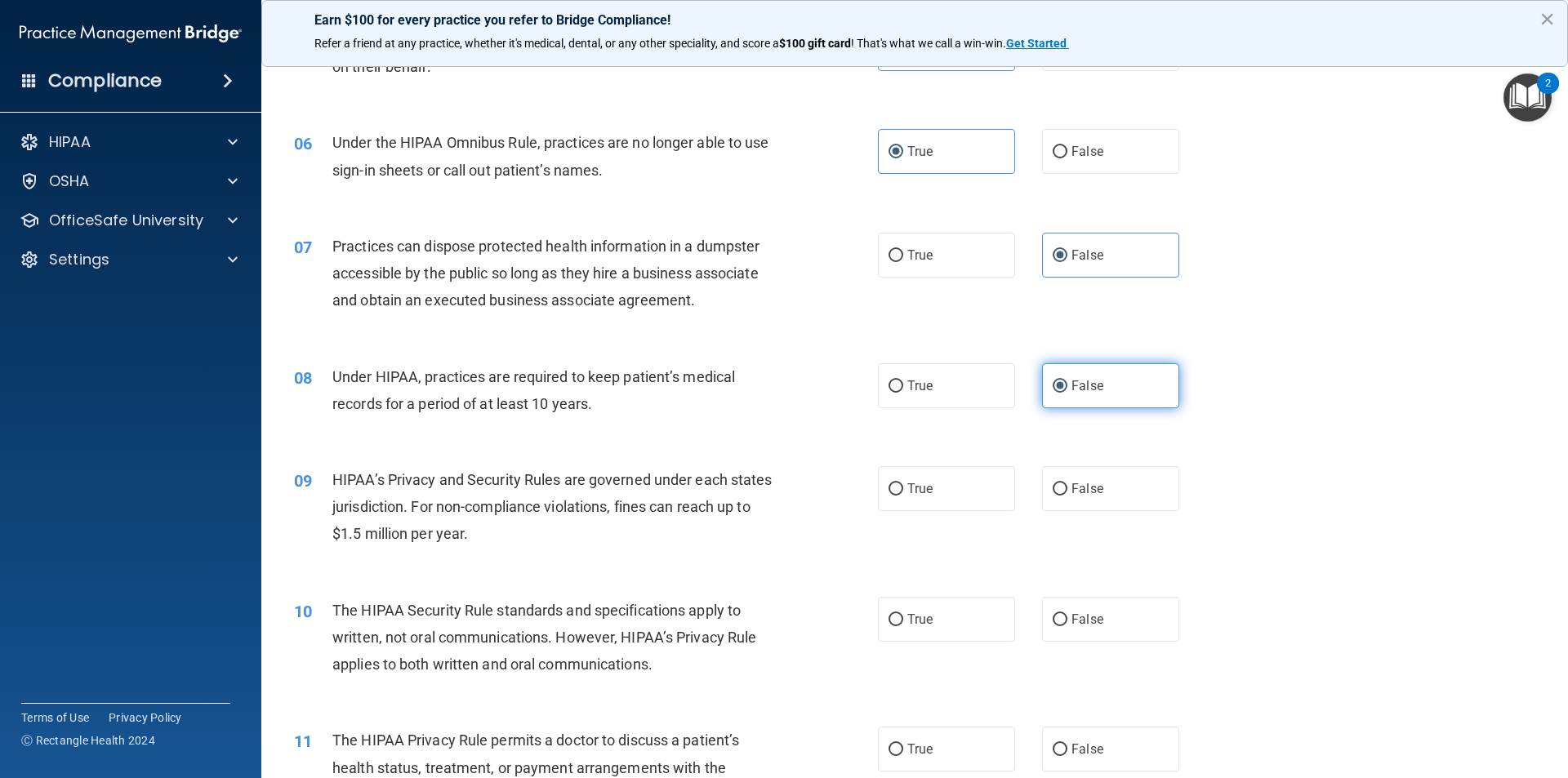
scroll to position [653, 0]
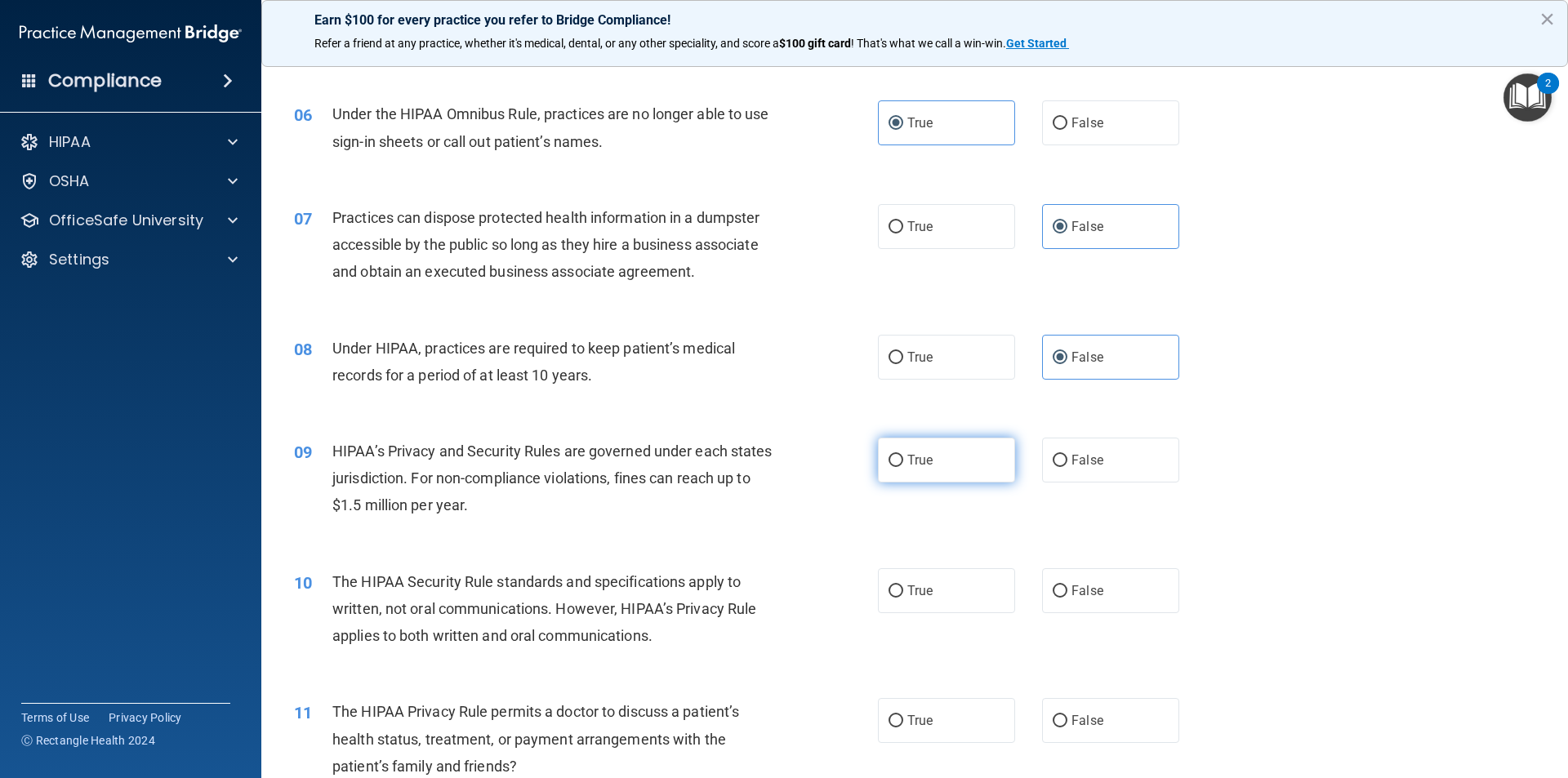
click at [1001, 442] on label "True" at bounding box center [946, 459] width 138 height 45
click at [903, 455] on input "True" at bounding box center [896, 460] width 15 height 12
radio input "true"
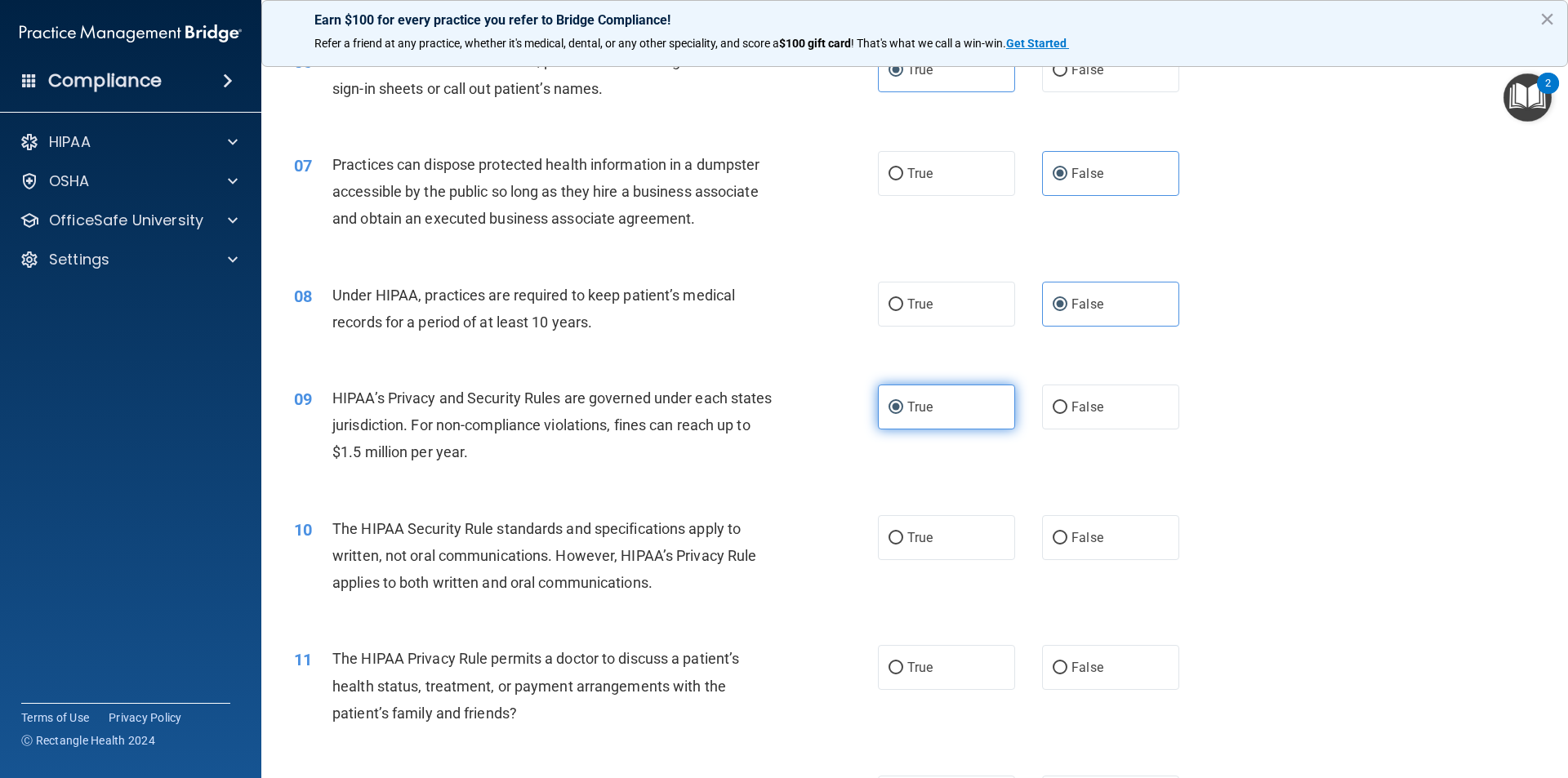
scroll to position [735, 0]
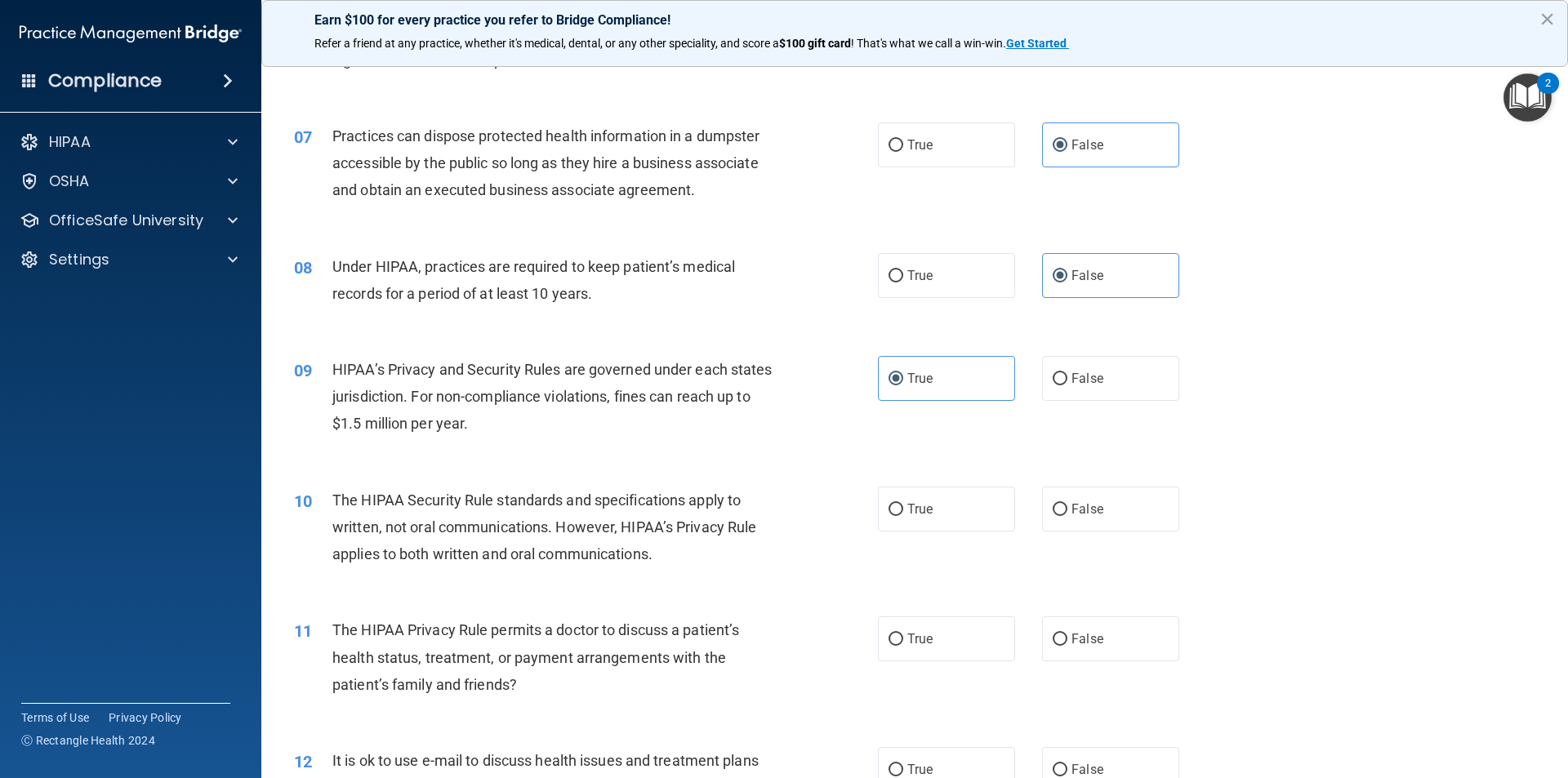
click at [987, 479] on div "10 The HIPAA Security Rule standards and specifications apply to written, not o…" at bounding box center [914, 531] width 1266 height 130
click at [971, 500] on label "True" at bounding box center [946, 508] width 138 height 45
click at [903, 504] on input "True" at bounding box center [896, 509] width 15 height 12
radio input "true"
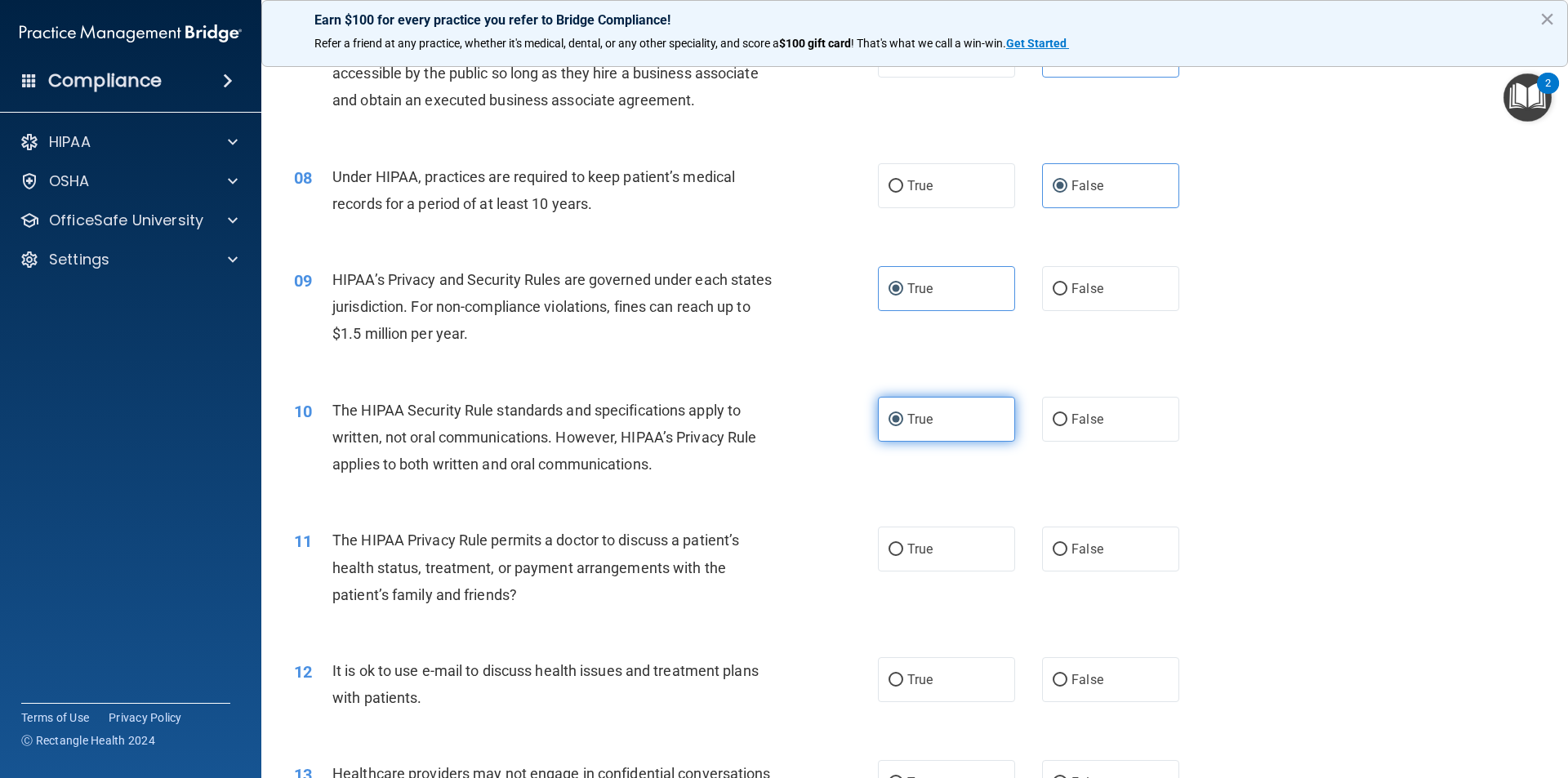
scroll to position [898, 0]
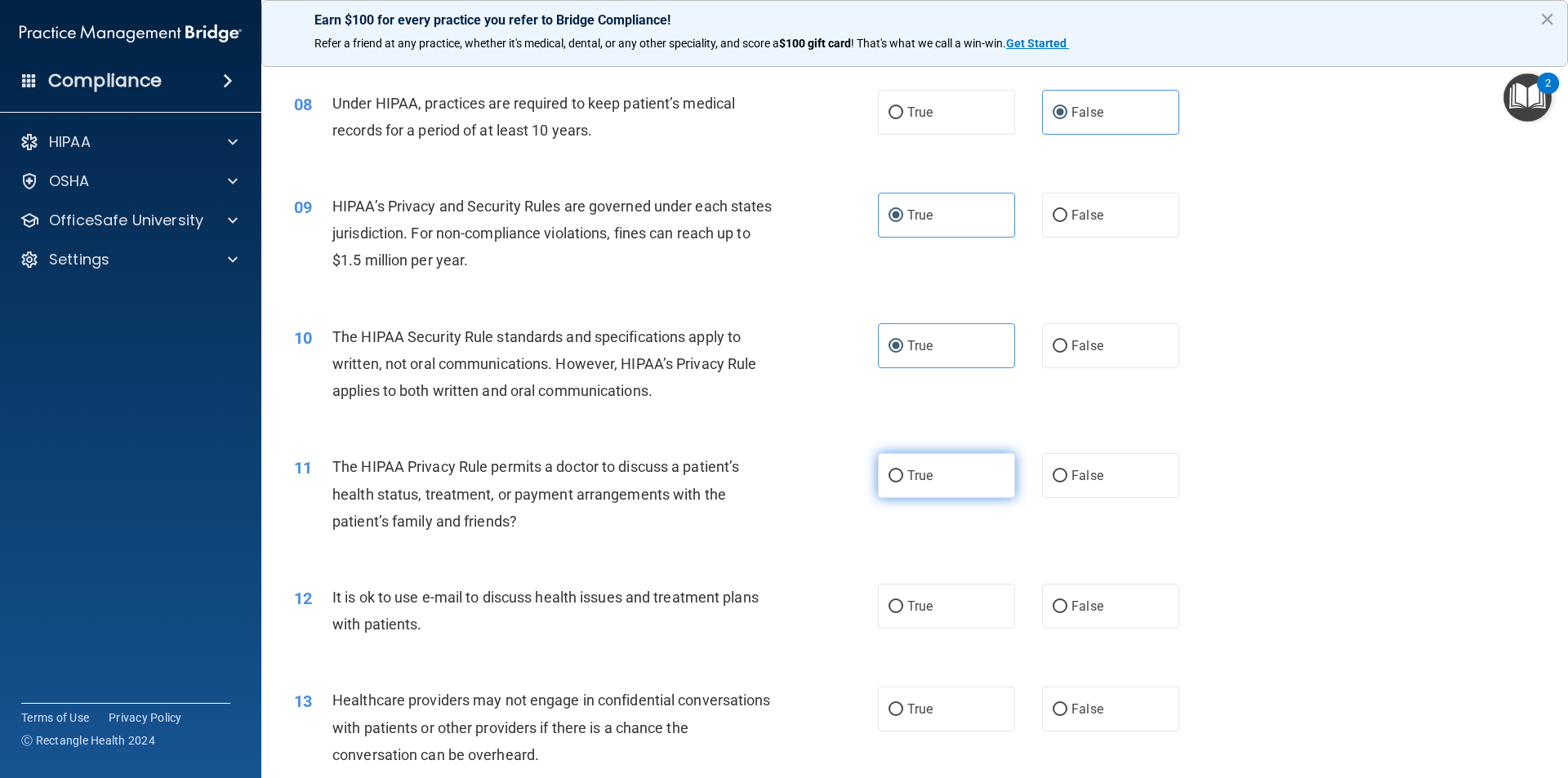
click at [966, 462] on label "True" at bounding box center [946, 475] width 138 height 45
click at [903, 470] on input "True" at bounding box center [896, 476] width 15 height 12
radio input "true"
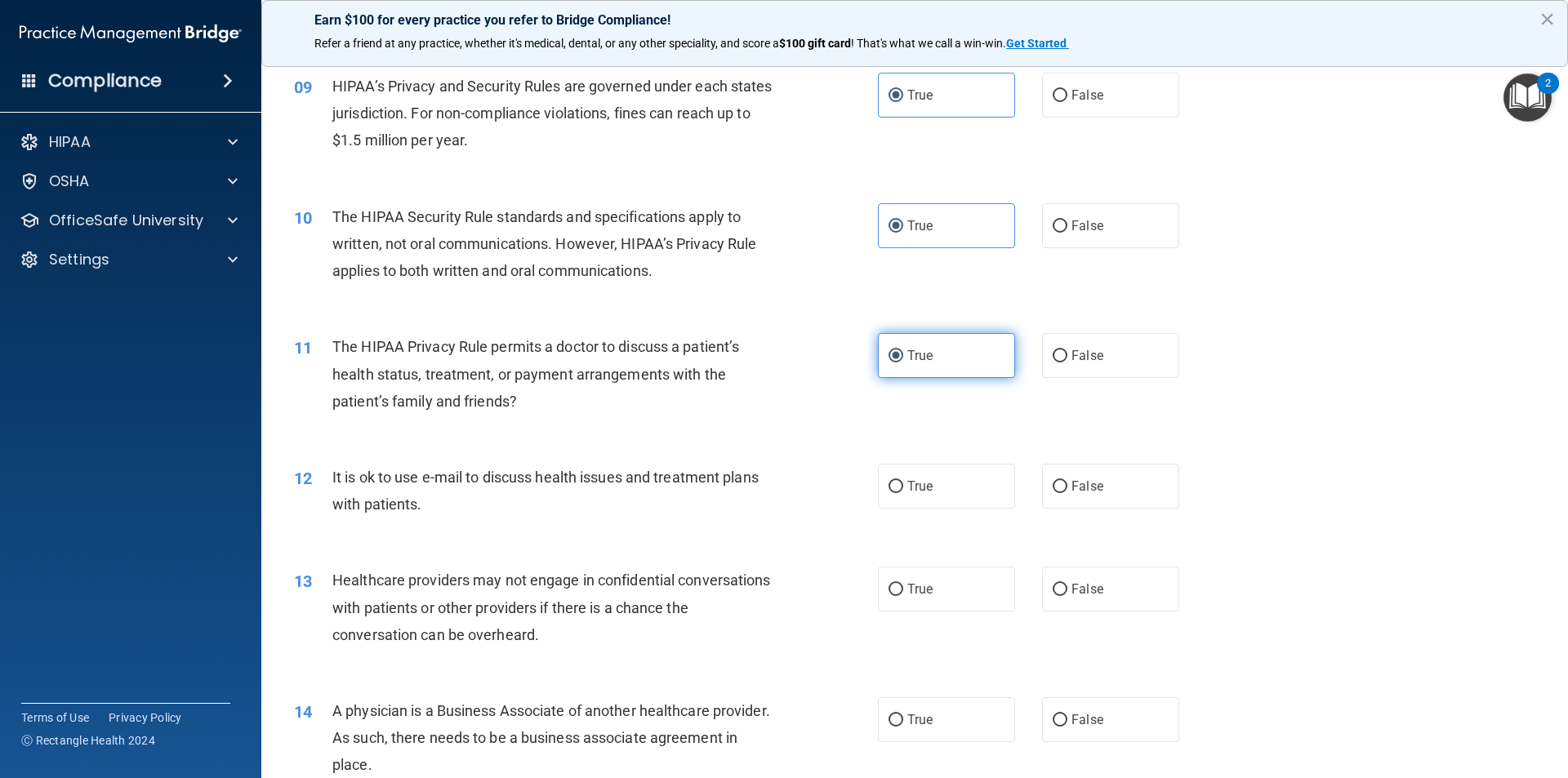
scroll to position [1061, 0]
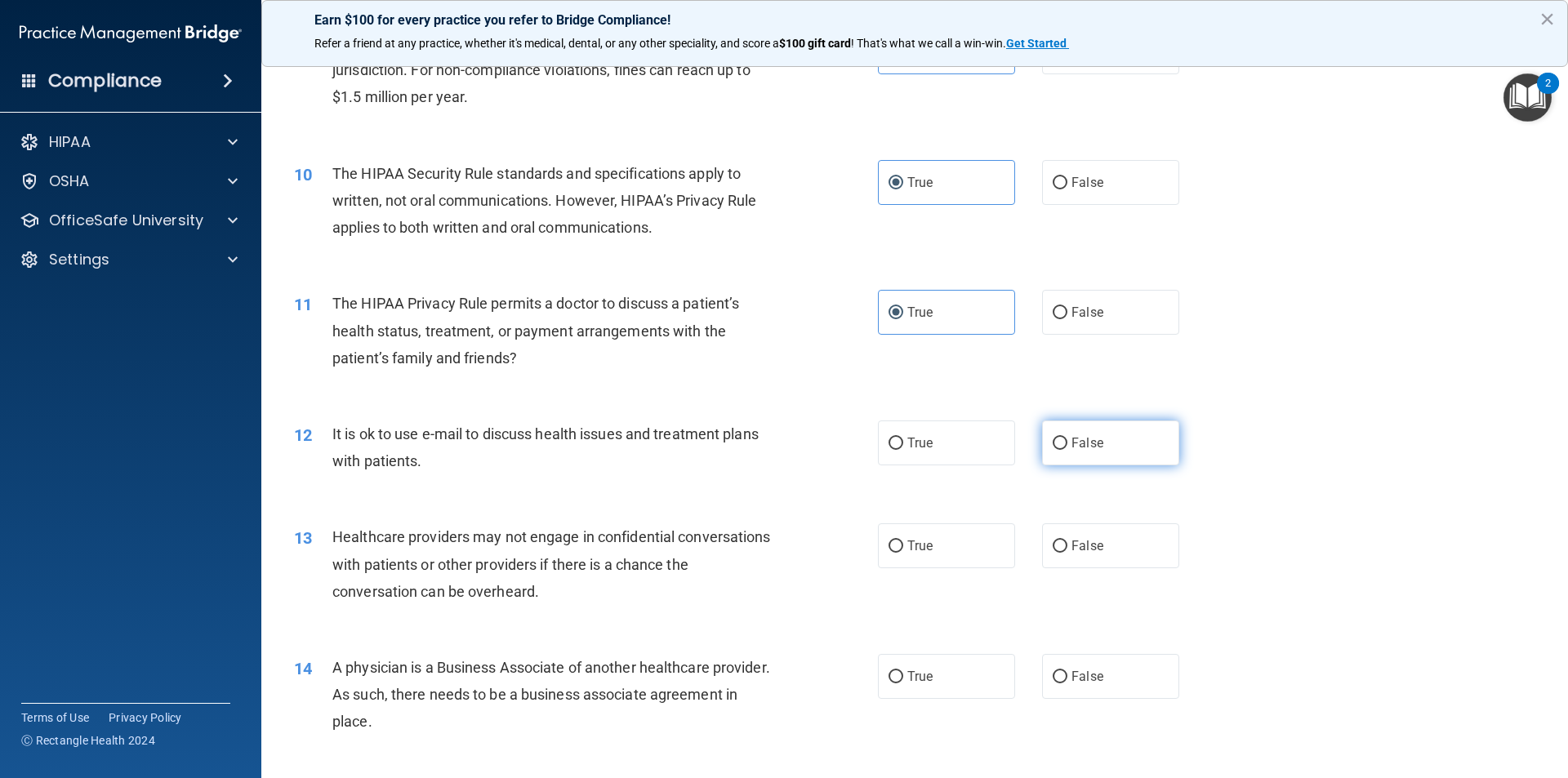
click at [1082, 448] on span "False" at bounding box center [1087, 443] width 32 height 15
click at [1067, 448] on input "False" at bounding box center [1060, 443] width 15 height 12
radio input "true"
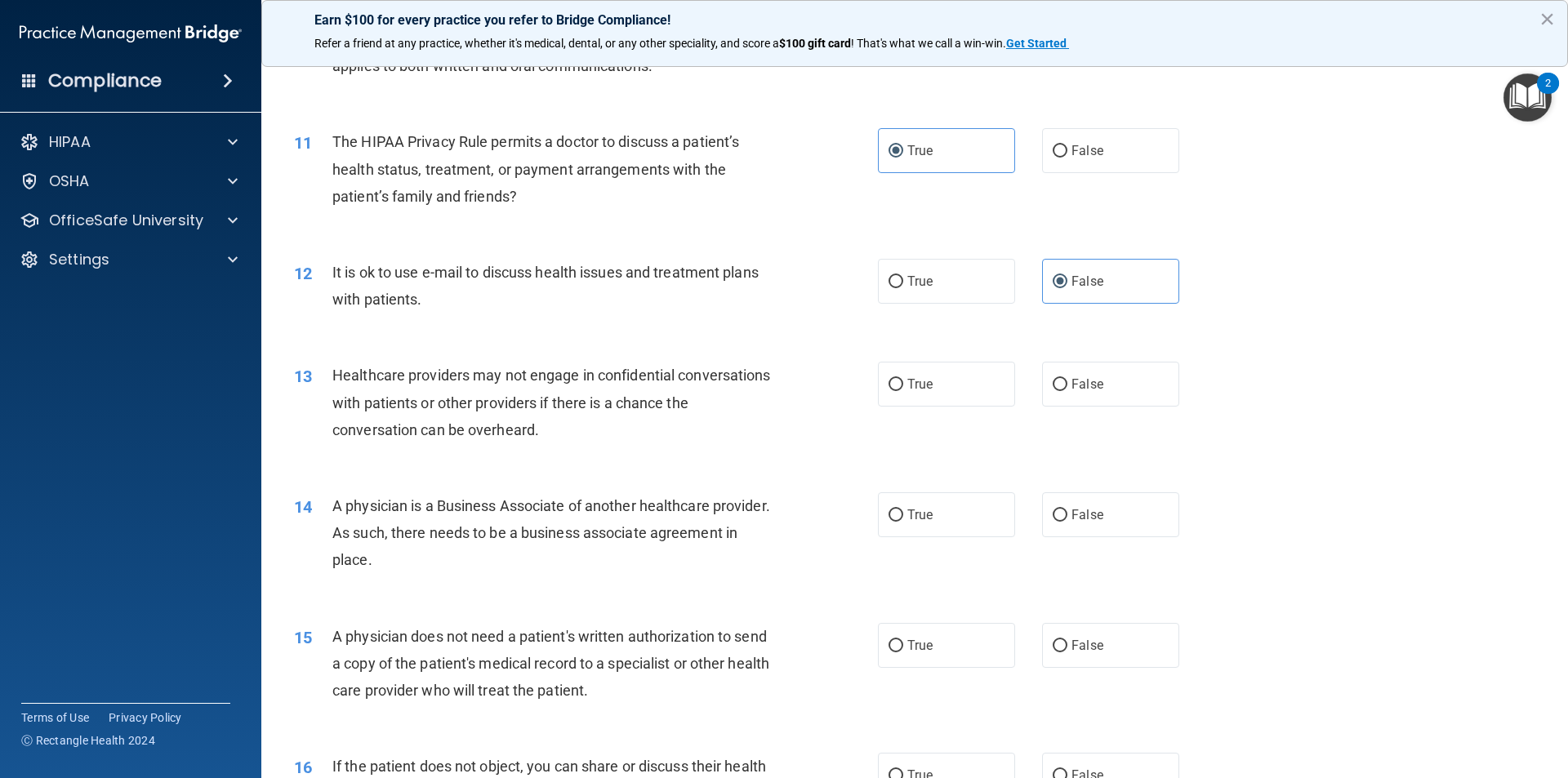
scroll to position [1224, 0]
click at [935, 295] on label "True" at bounding box center [946, 279] width 138 height 45
click at [903, 287] on input "True" at bounding box center [896, 280] width 15 height 12
radio input "true"
radio input "false"
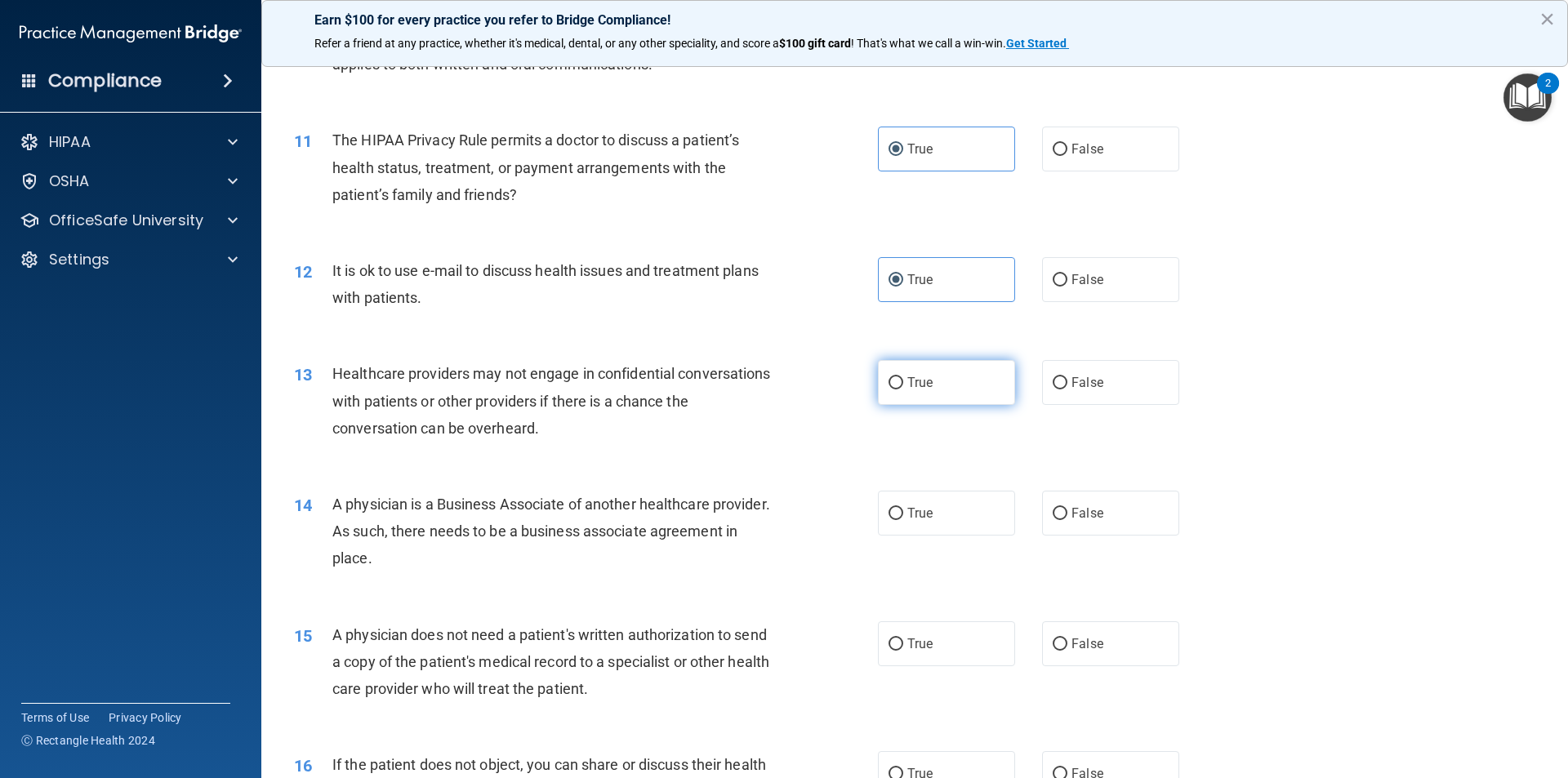
click at [928, 383] on label "True" at bounding box center [946, 382] width 138 height 45
click at [903, 383] on input "True" at bounding box center [896, 383] width 15 height 12
radio input "true"
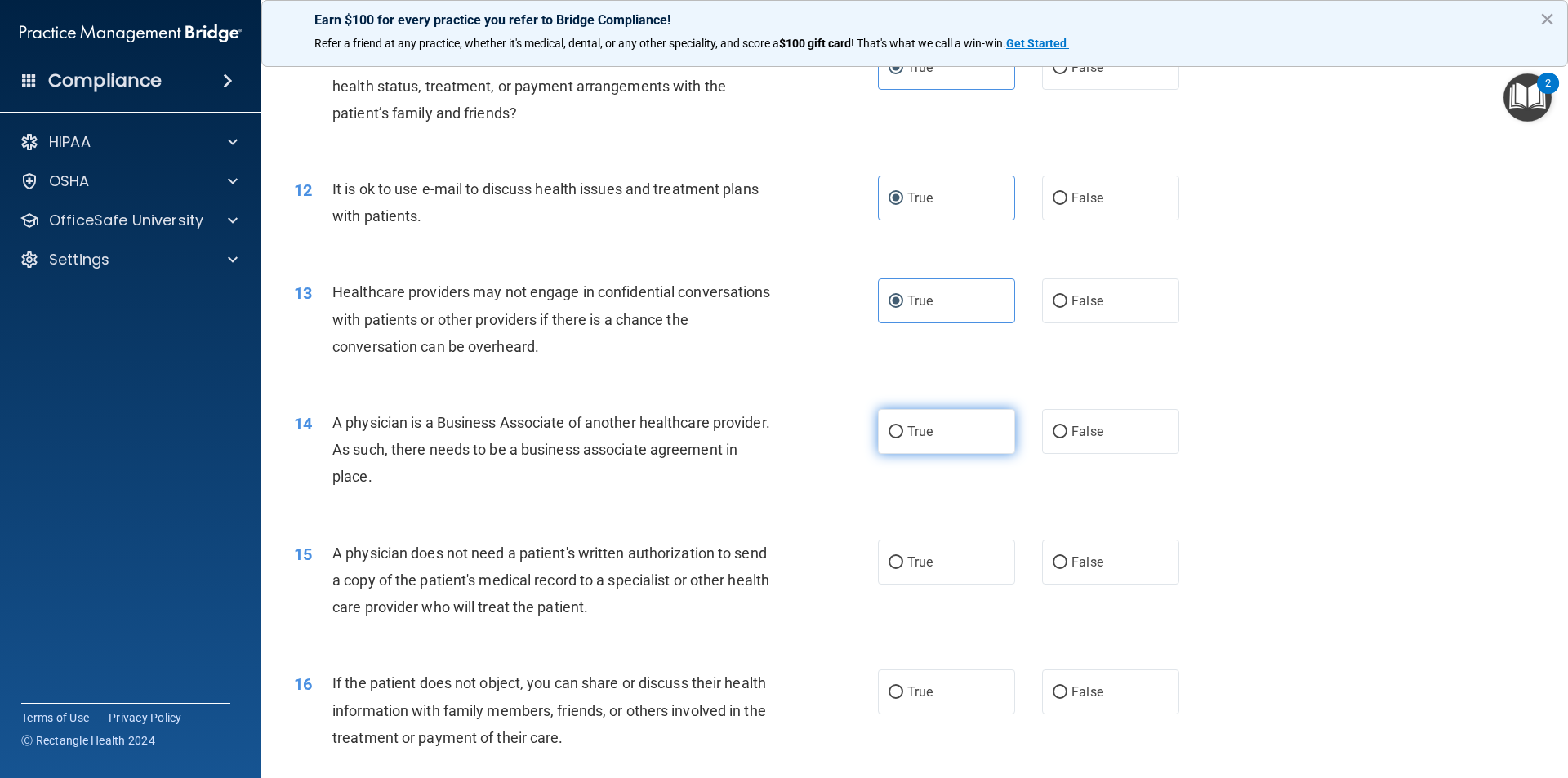
click at [992, 421] on label "True" at bounding box center [946, 431] width 138 height 45
click at [903, 426] on input "True" at bounding box center [896, 432] width 15 height 12
radio input "true"
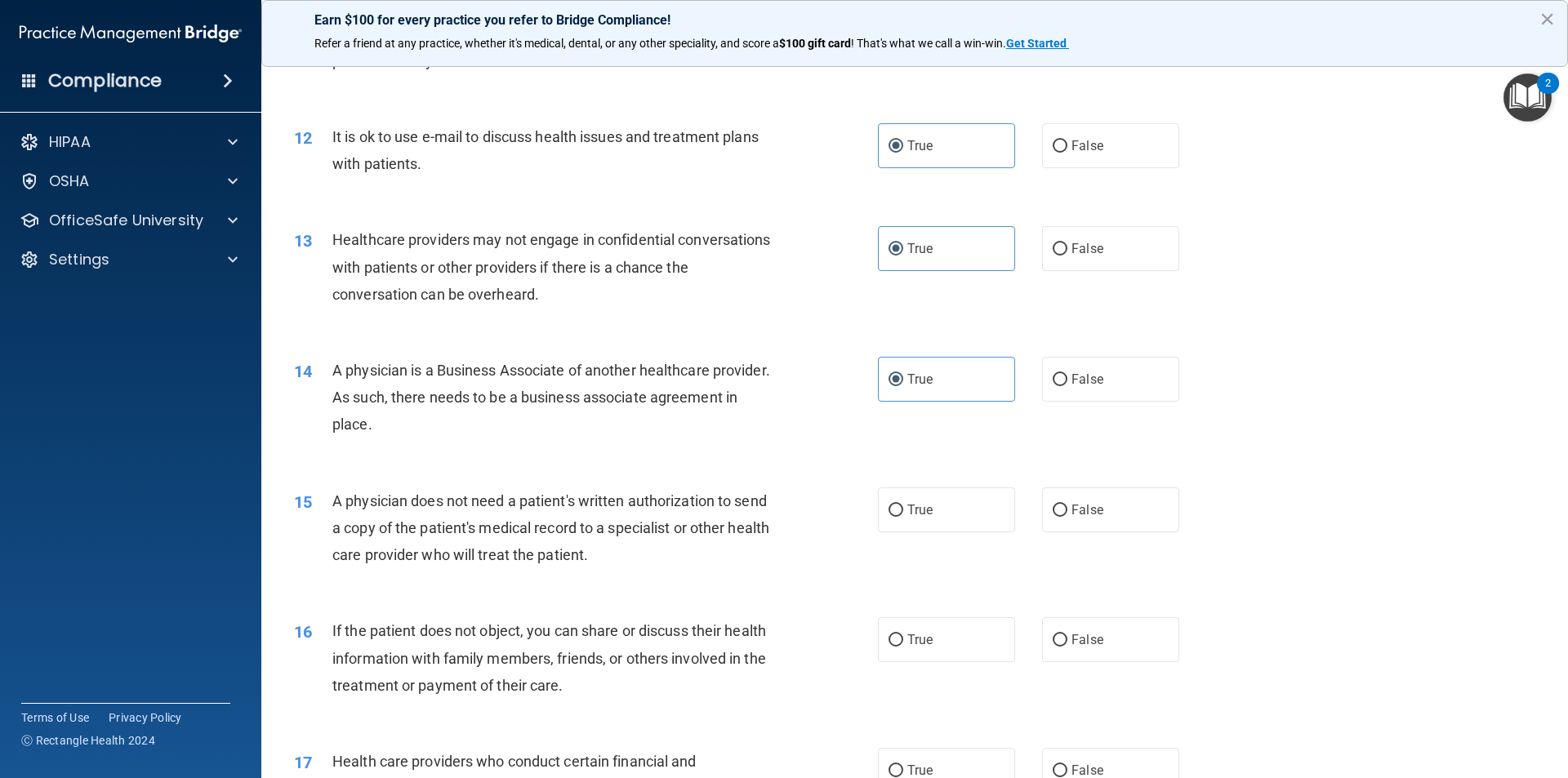
scroll to position [1388, 0]
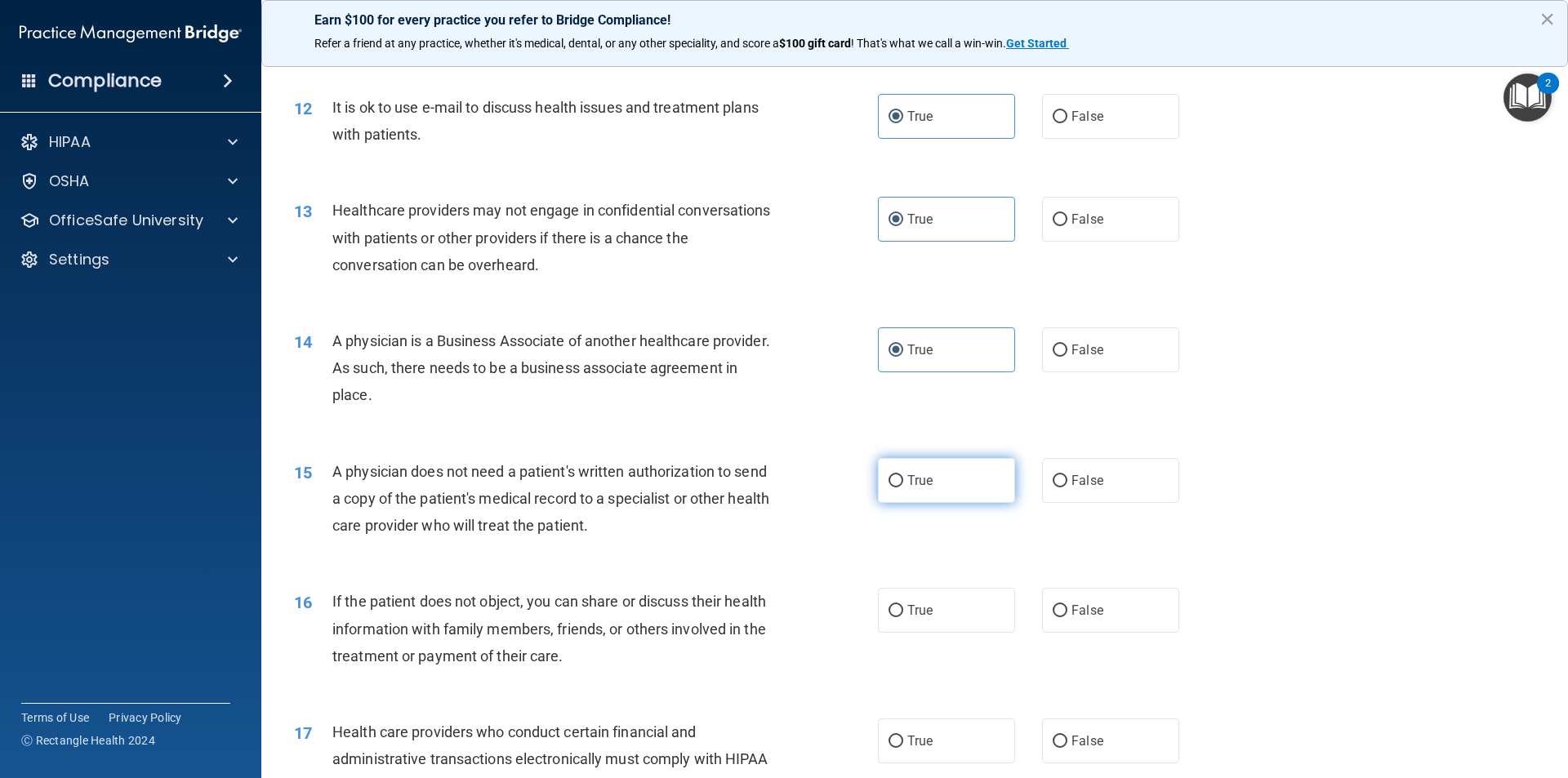
click at [949, 487] on label "True" at bounding box center [946, 480] width 138 height 45
click at [903, 487] on input "True" at bounding box center [896, 481] width 15 height 12
radio input "true"
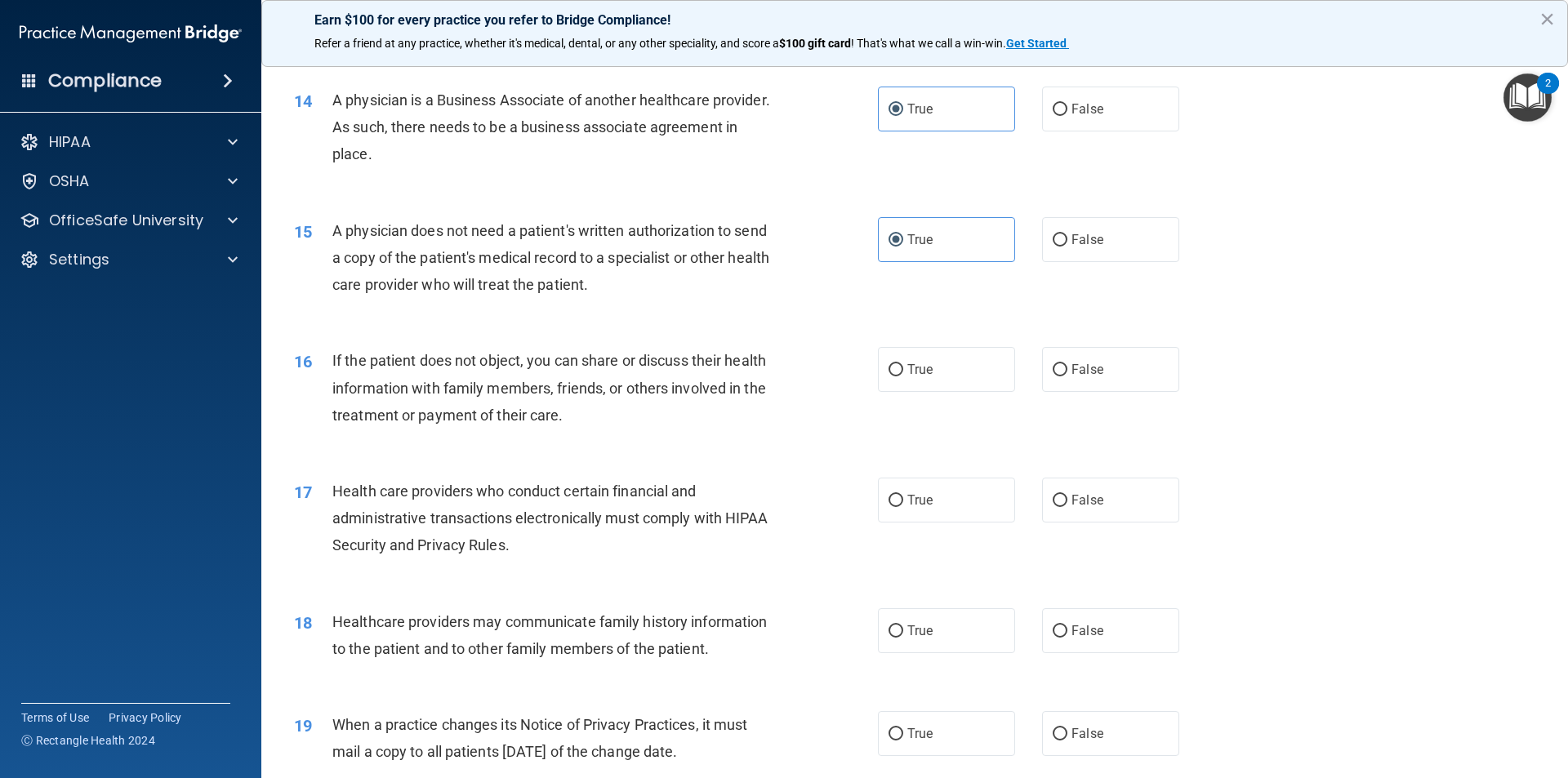
scroll to position [1633, 0]
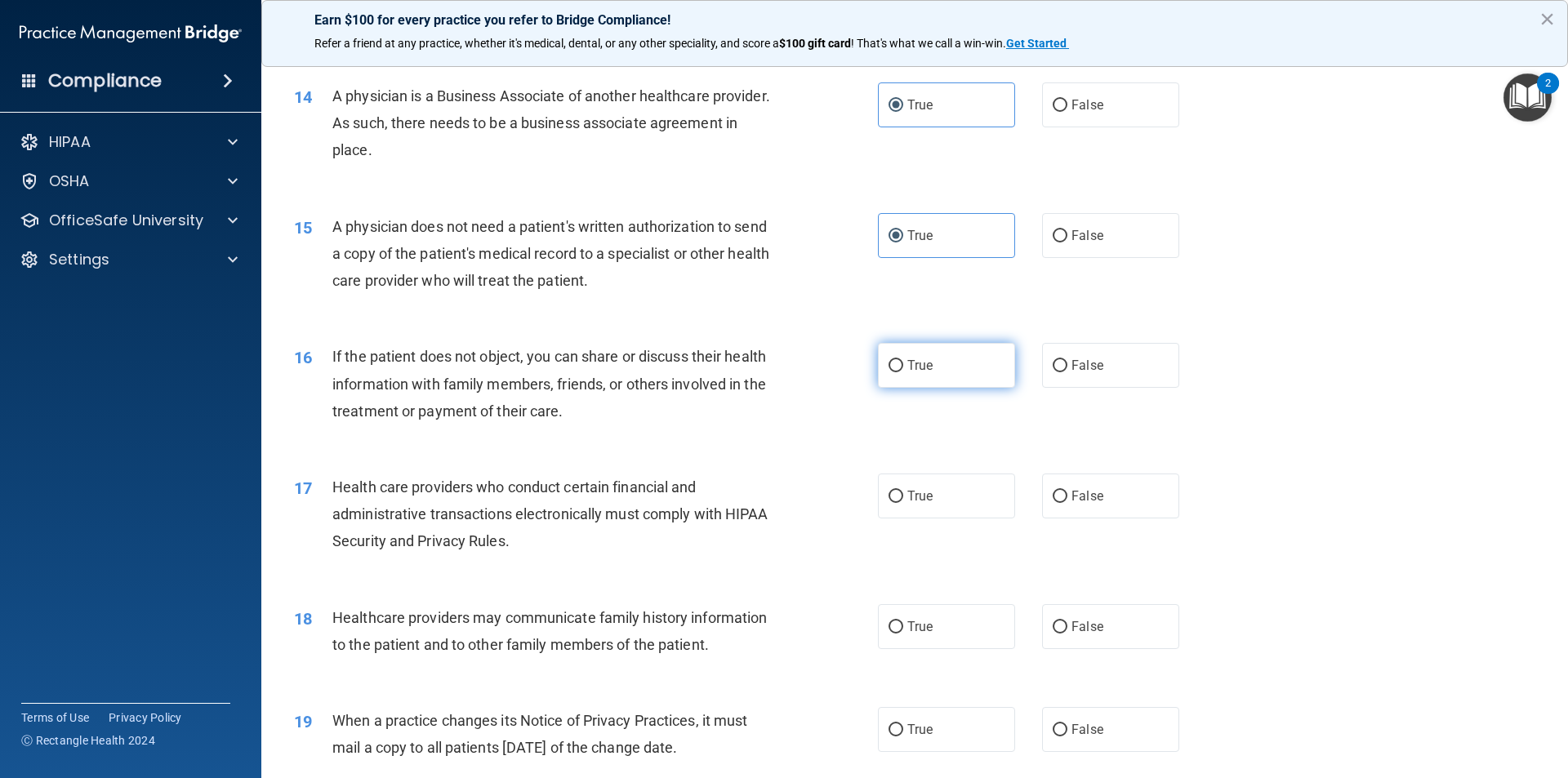
click at [925, 373] on span "True" at bounding box center [920, 365] width 26 height 15
click at [903, 373] on input "True" at bounding box center [896, 365] width 15 height 12
radio input "true"
click at [931, 498] on label "True" at bounding box center [946, 496] width 138 height 45
click at [903, 498] on input "True" at bounding box center [896, 496] width 15 height 12
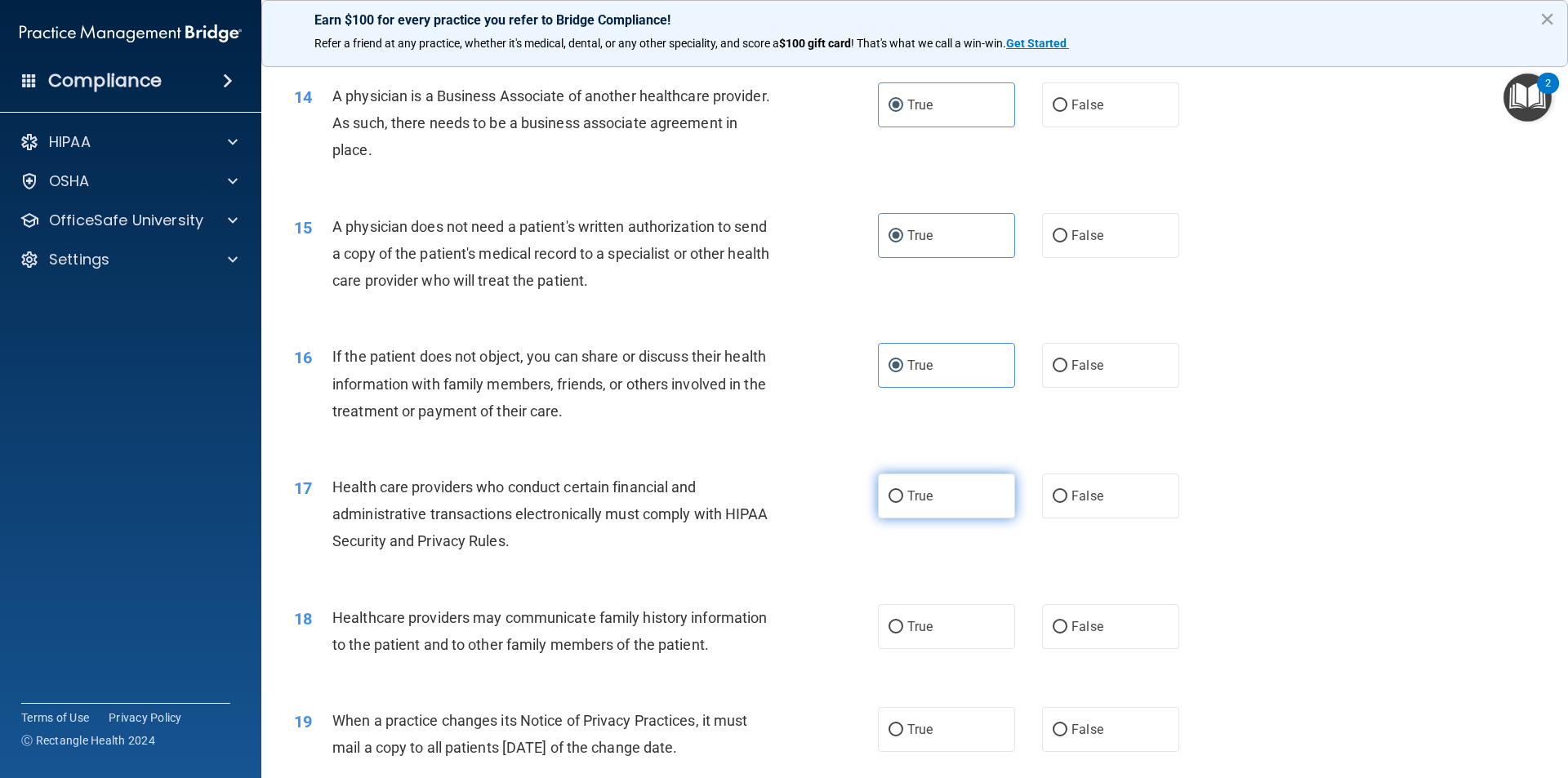
radio input "true"
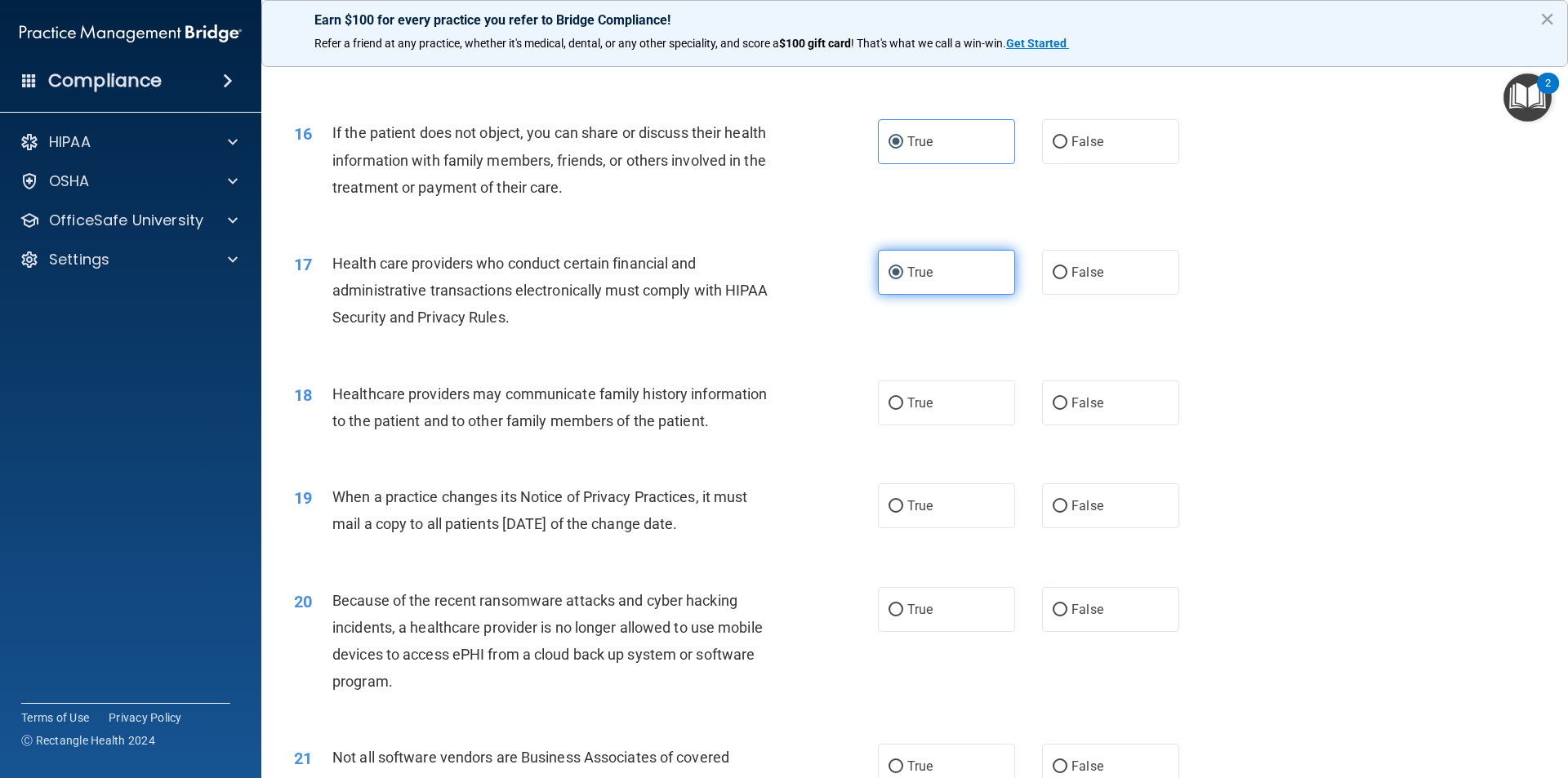
scroll to position [1878, 0]
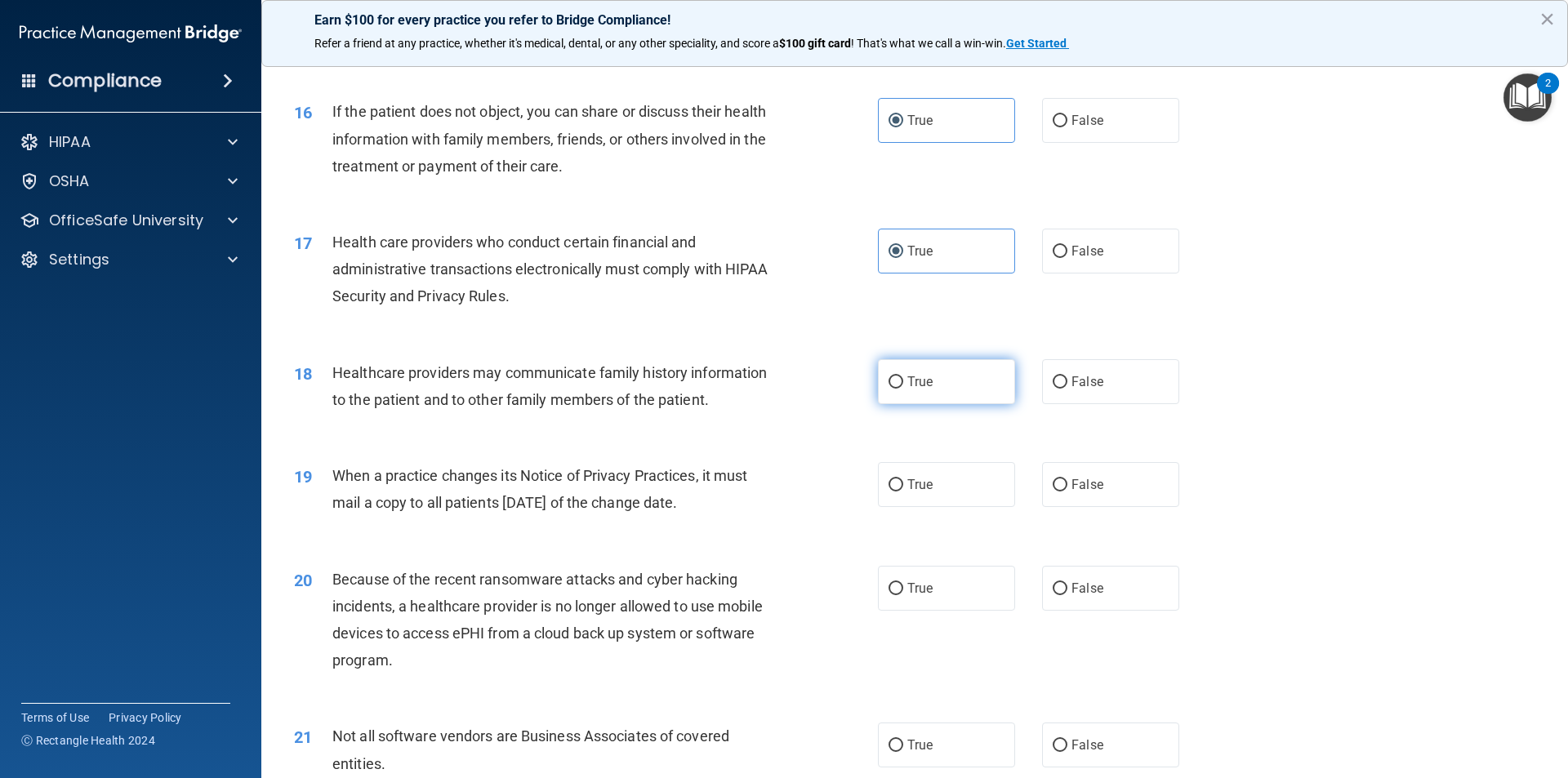
click at [928, 380] on label "True" at bounding box center [946, 381] width 138 height 45
click at [903, 380] on input "True" at bounding box center [896, 382] width 15 height 12
radio input "true"
click at [915, 492] on label "True" at bounding box center [946, 484] width 138 height 45
click at [903, 492] on input "True" at bounding box center [896, 485] width 15 height 12
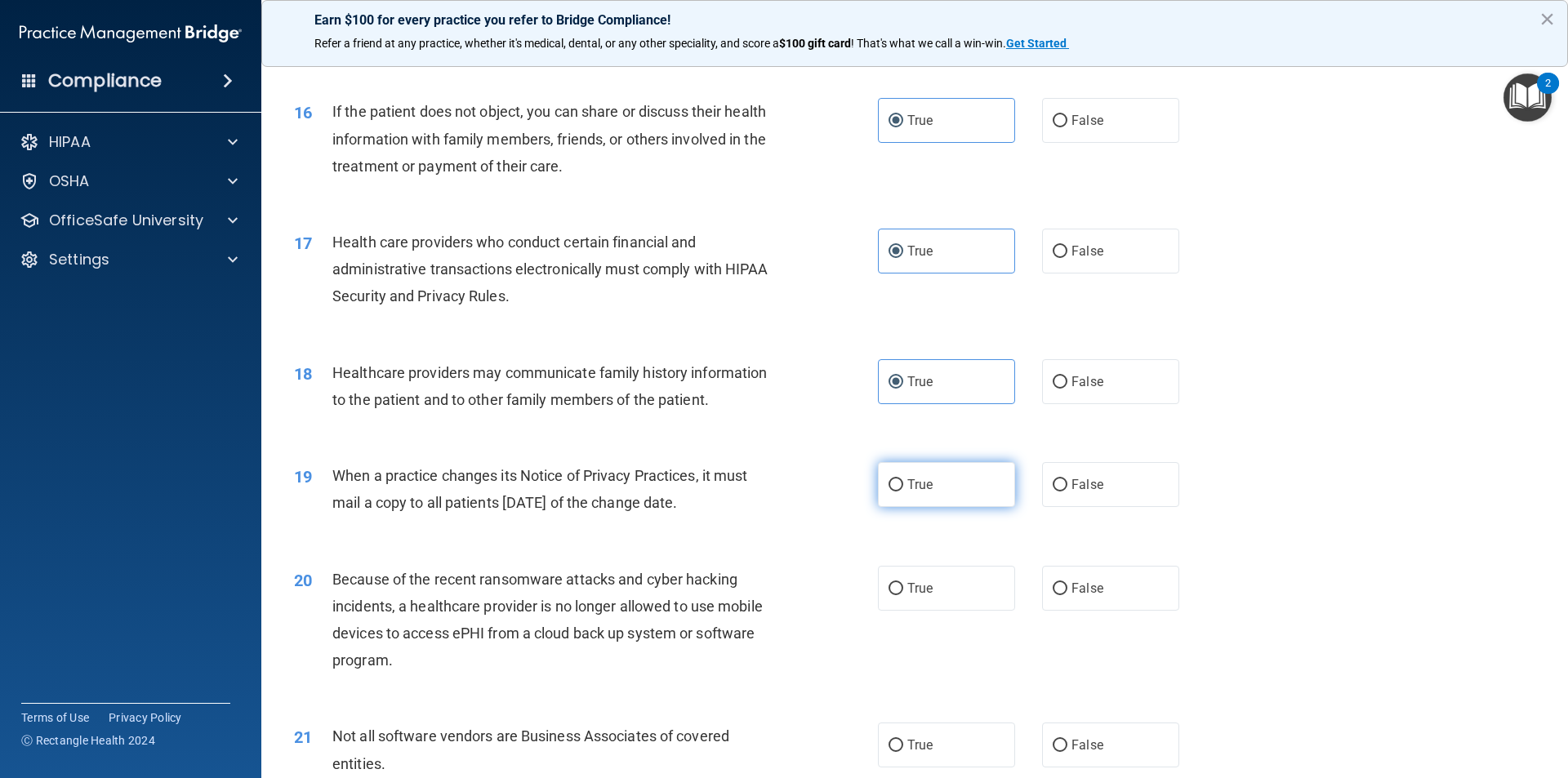
radio input "true"
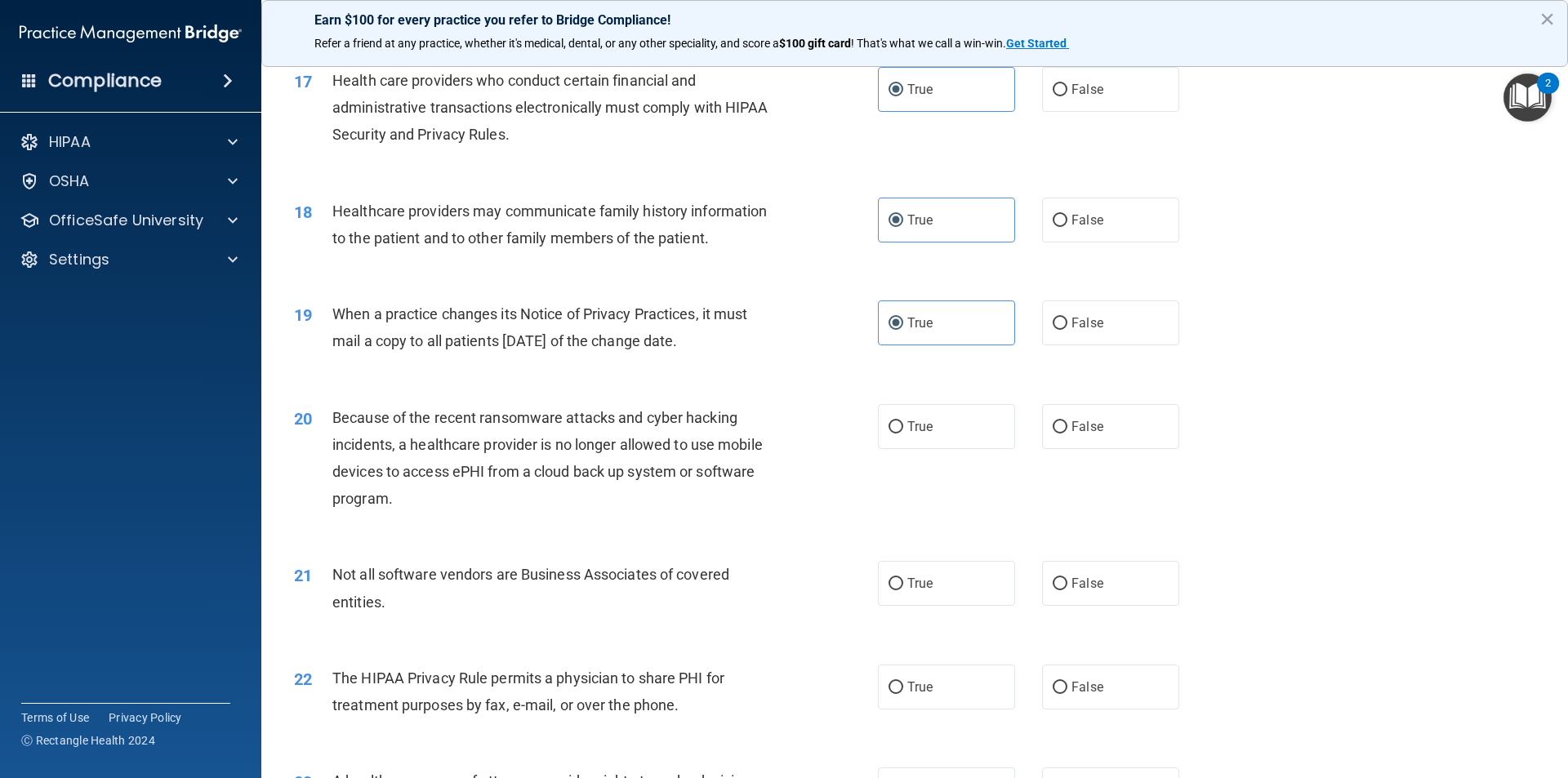
scroll to position [2042, 0]
click at [940, 443] on label "True" at bounding box center [946, 425] width 138 height 45
click at [903, 432] on input "True" at bounding box center [896, 425] width 15 height 12
radio input "true"
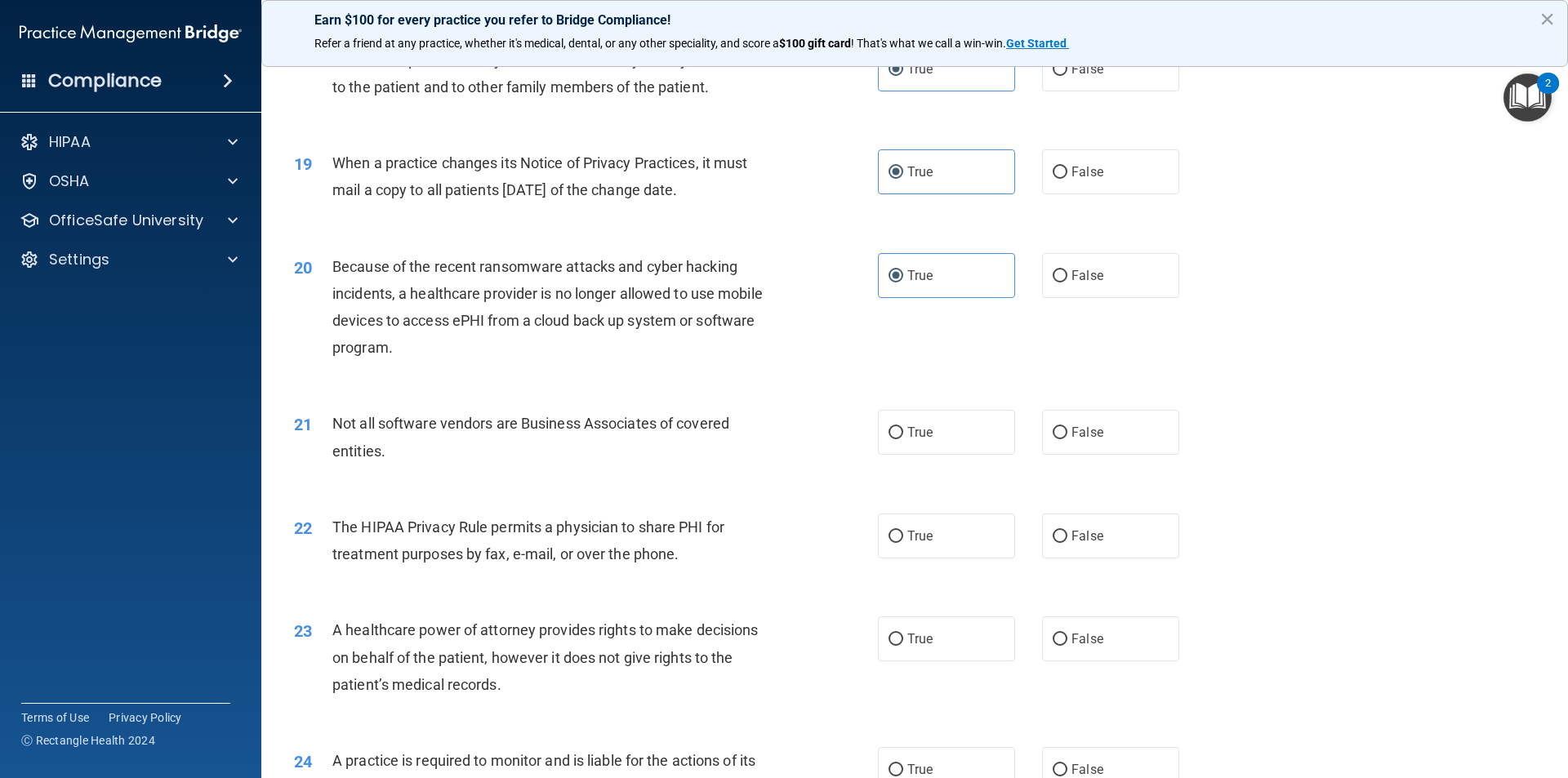
scroll to position [2205, 0]
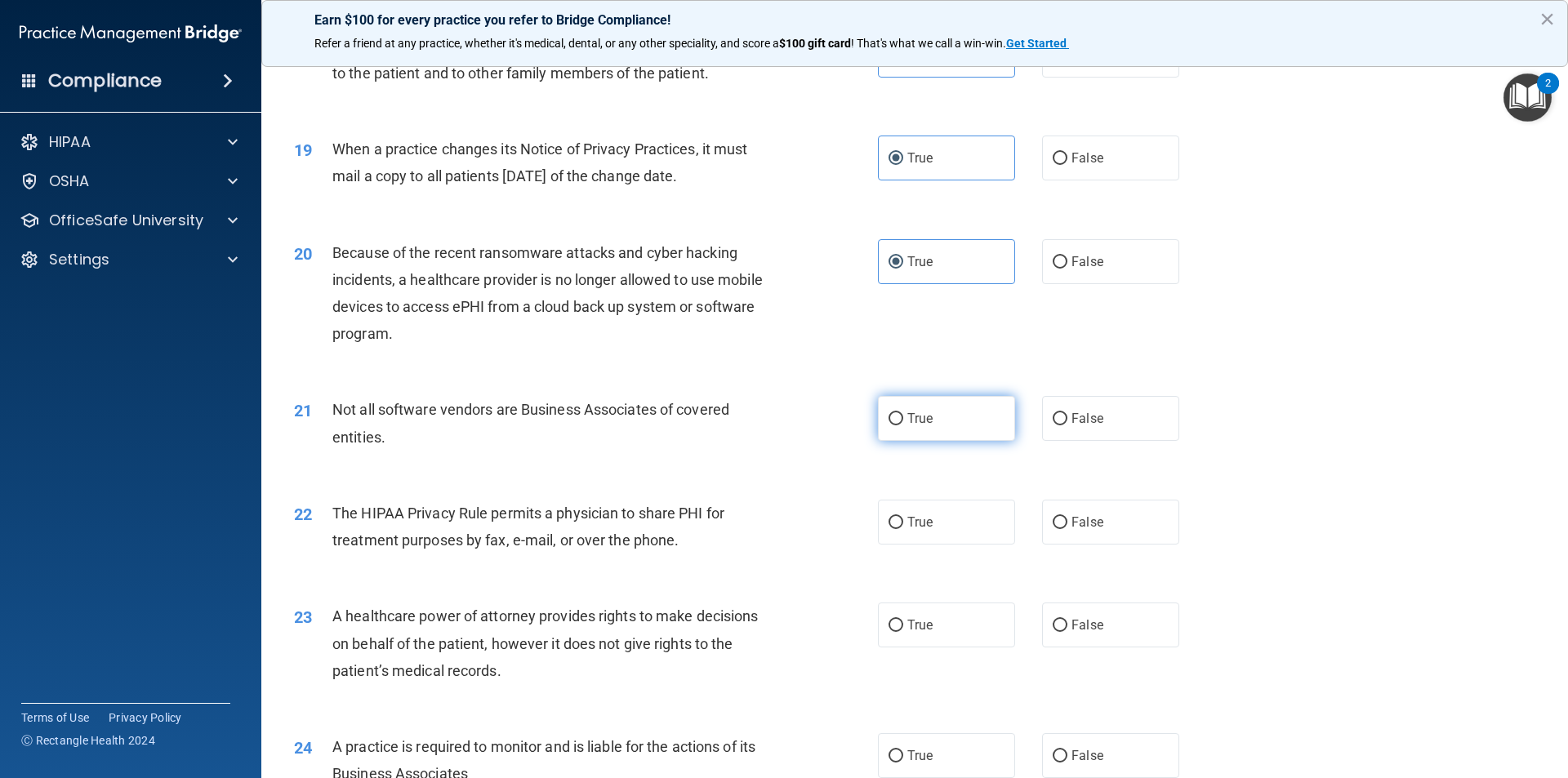
click at [939, 403] on label "True" at bounding box center [946, 418] width 138 height 45
click at [903, 414] on input "True" at bounding box center [896, 419] width 15 height 12
radio input "true"
click at [948, 511] on label "True" at bounding box center [946, 522] width 138 height 45
click at [903, 517] on input "True" at bounding box center [896, 522] width 15 height 12
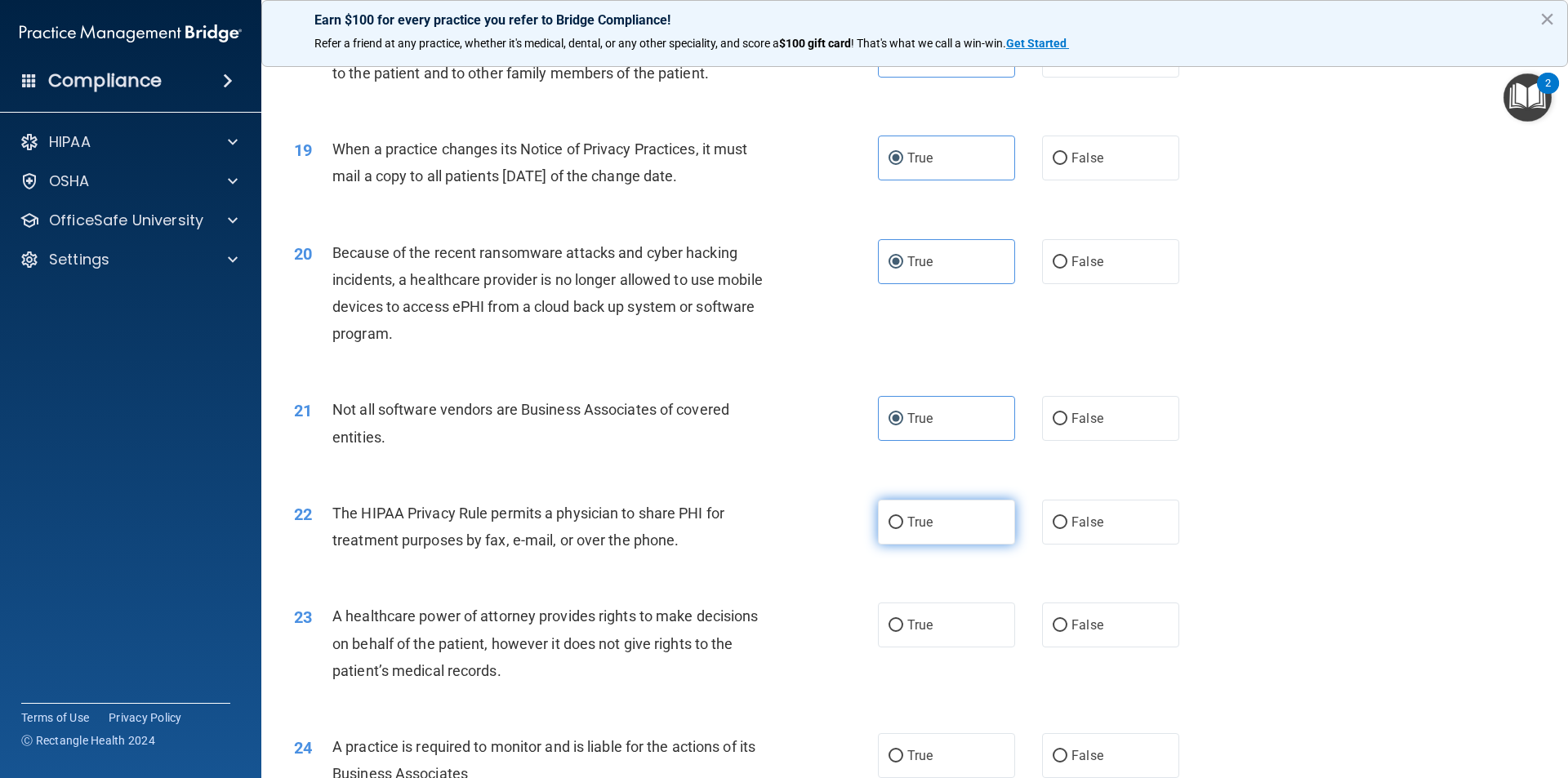
radio input "true"
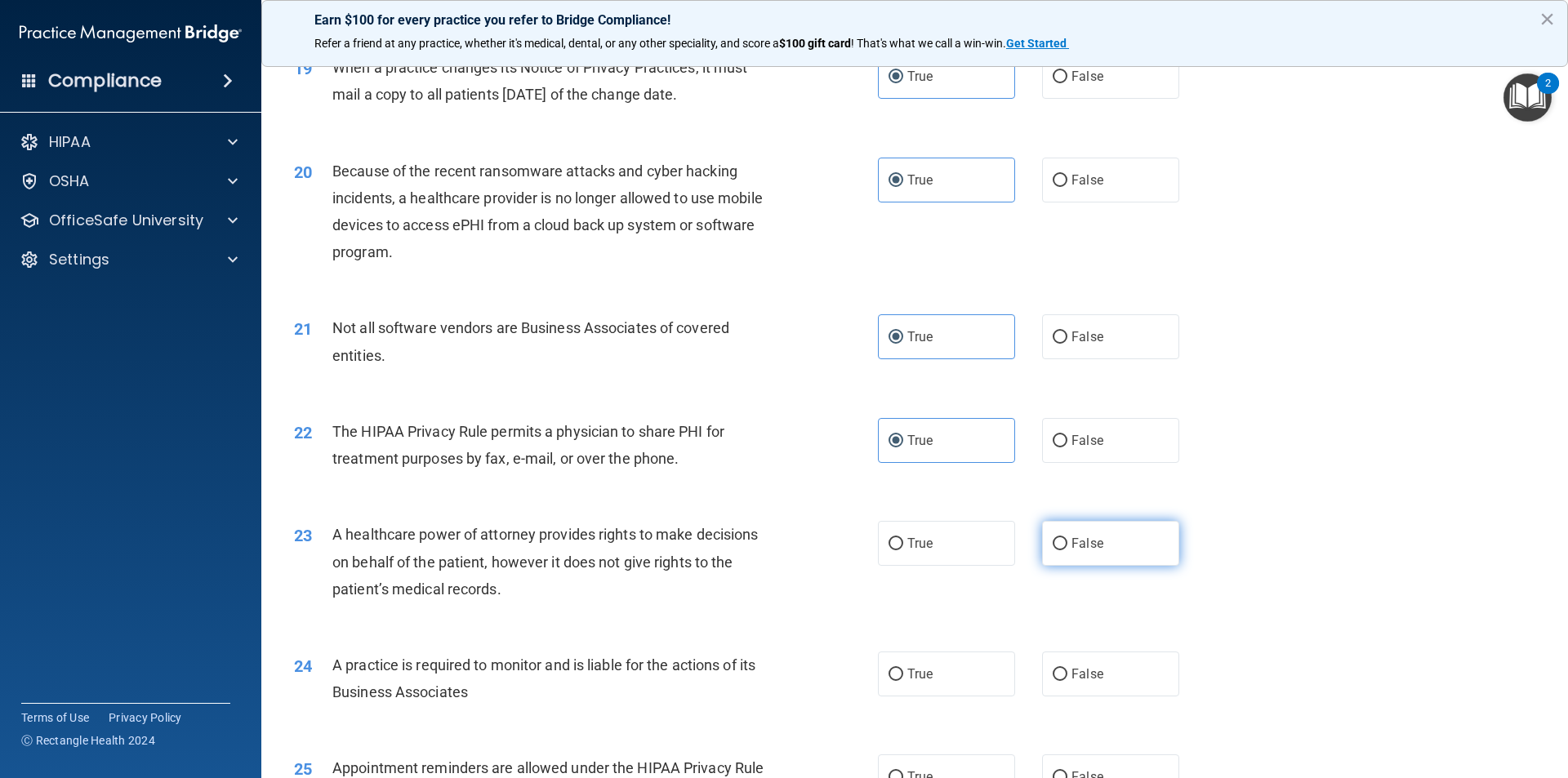
click at [1084, 543] on span "False" at bounding box center [1087, 543] width 32 height 15
click at [1067, 543] on input "False" at bounding box center [1060, 544] width 15 height 12
radio input "true"
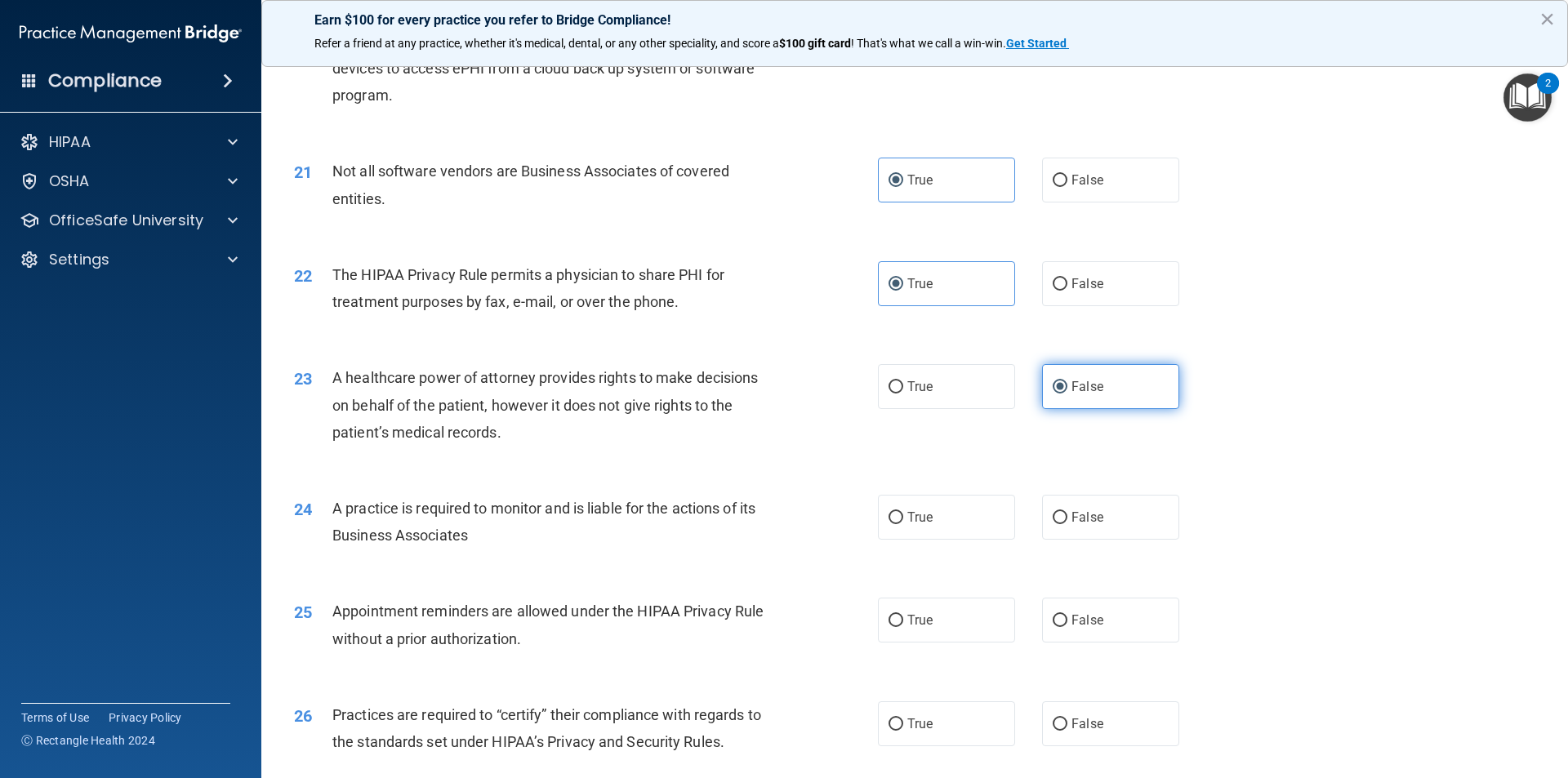
scroll to position [2450, 0]
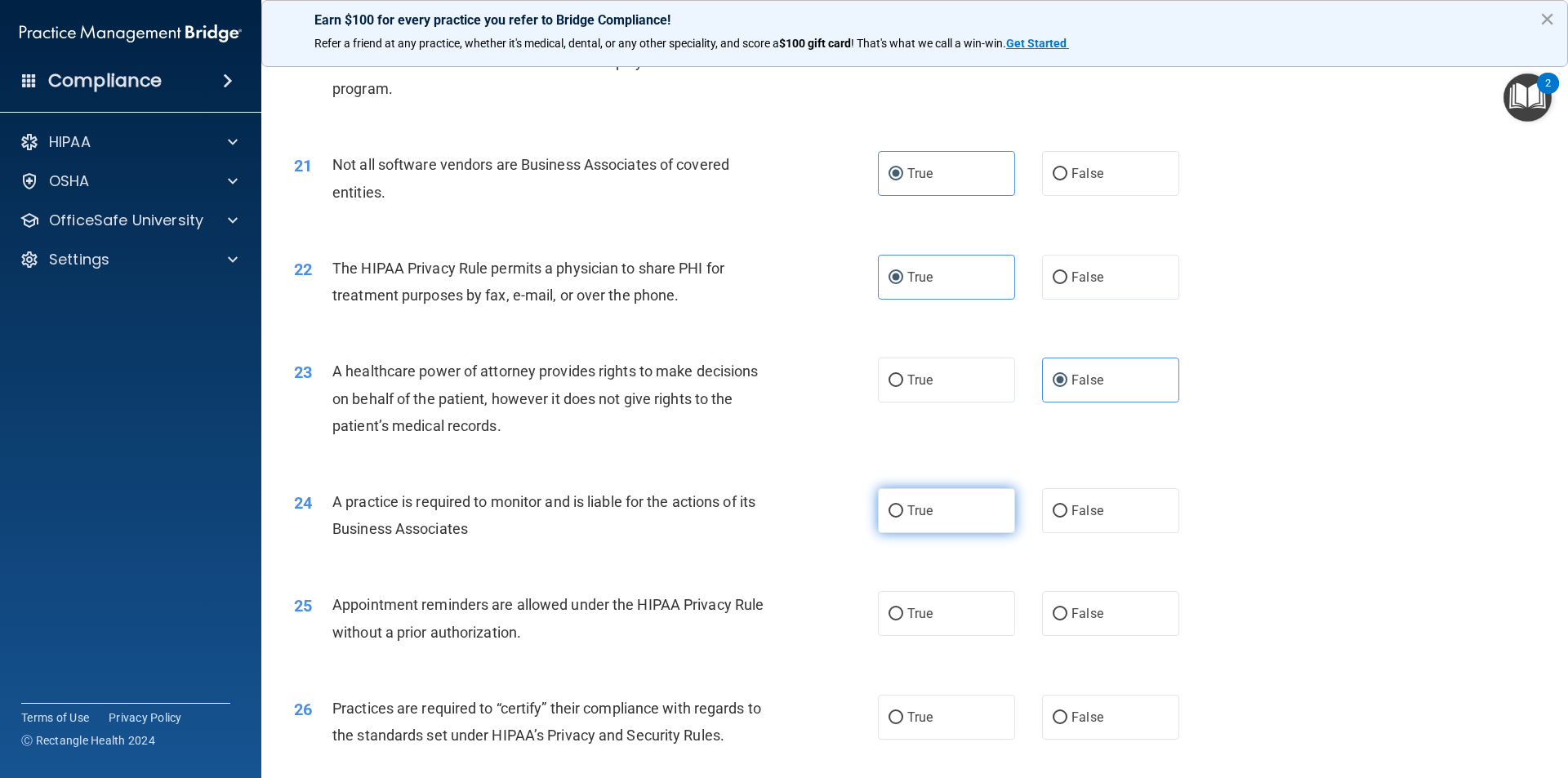
click at [977, 519] on label "True" at bounding box center [946, 510] width 138 height 45
click at [903, 517] on input "True" at bounding box center [896, 511] width 15 height 12
radio input "true"
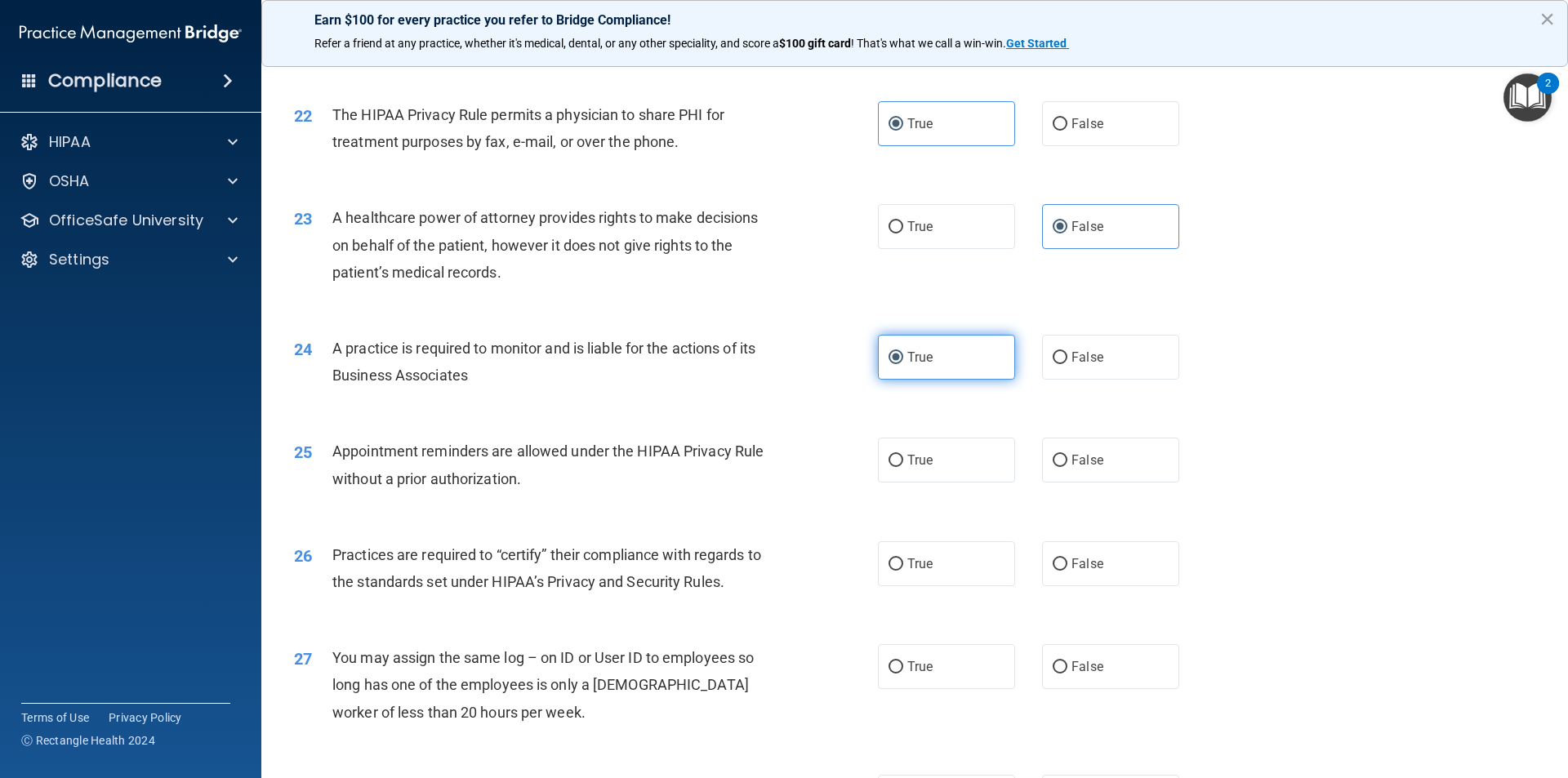
scroll to position [2613, 0]
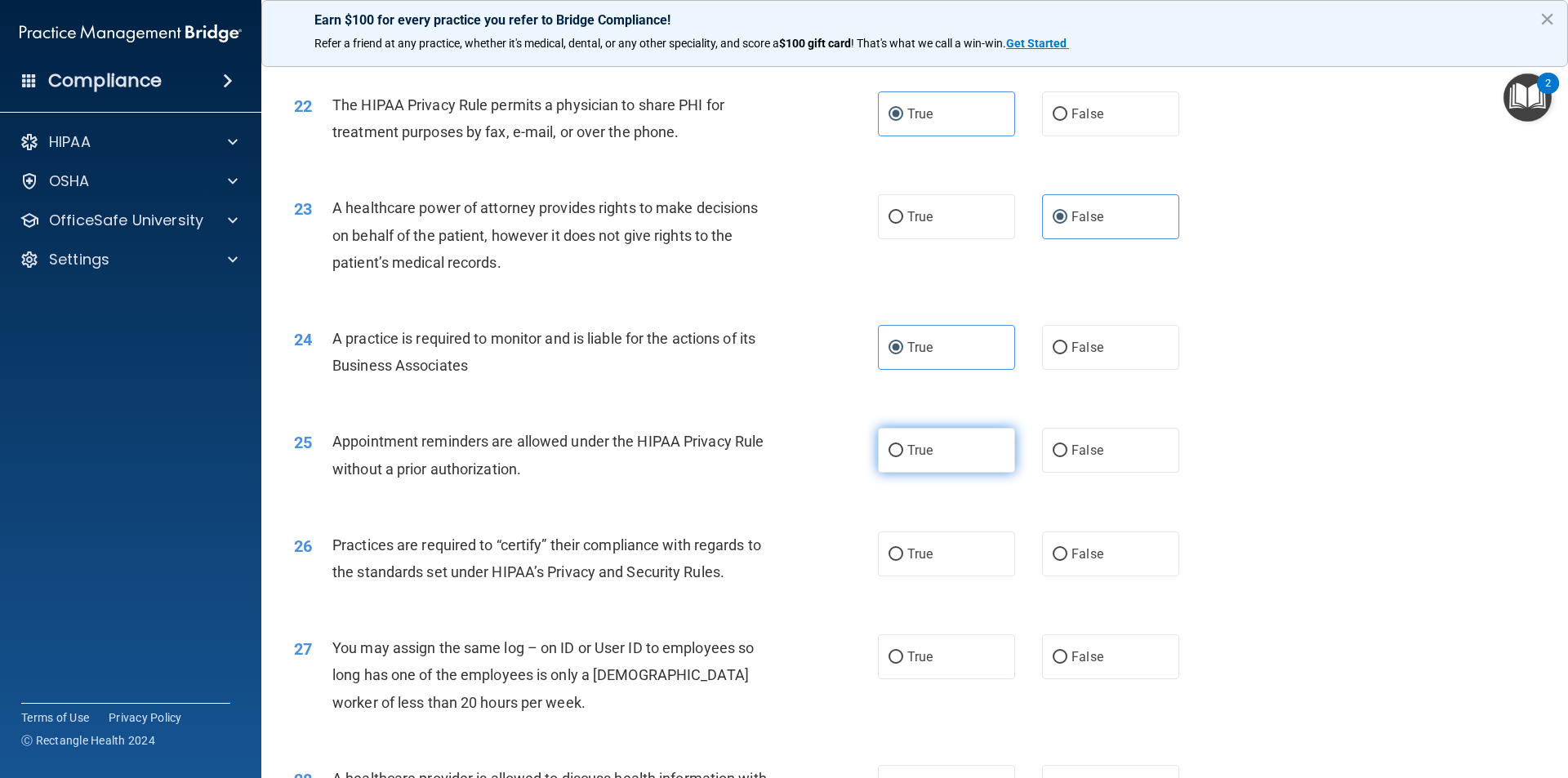
click at [954, 444] on label "True" at bounding box center [946, 450] width 138 height 45
click at [903, 445] on input "True" at bounding box center [896, 450] width 15 height 12
radio input "true"
click at [942, 547] on label "True" at bounding box center [946, 553] width 138 height 45
click at [903, 548] on input "True" at bounding box center [896, 554] width 15 height 12
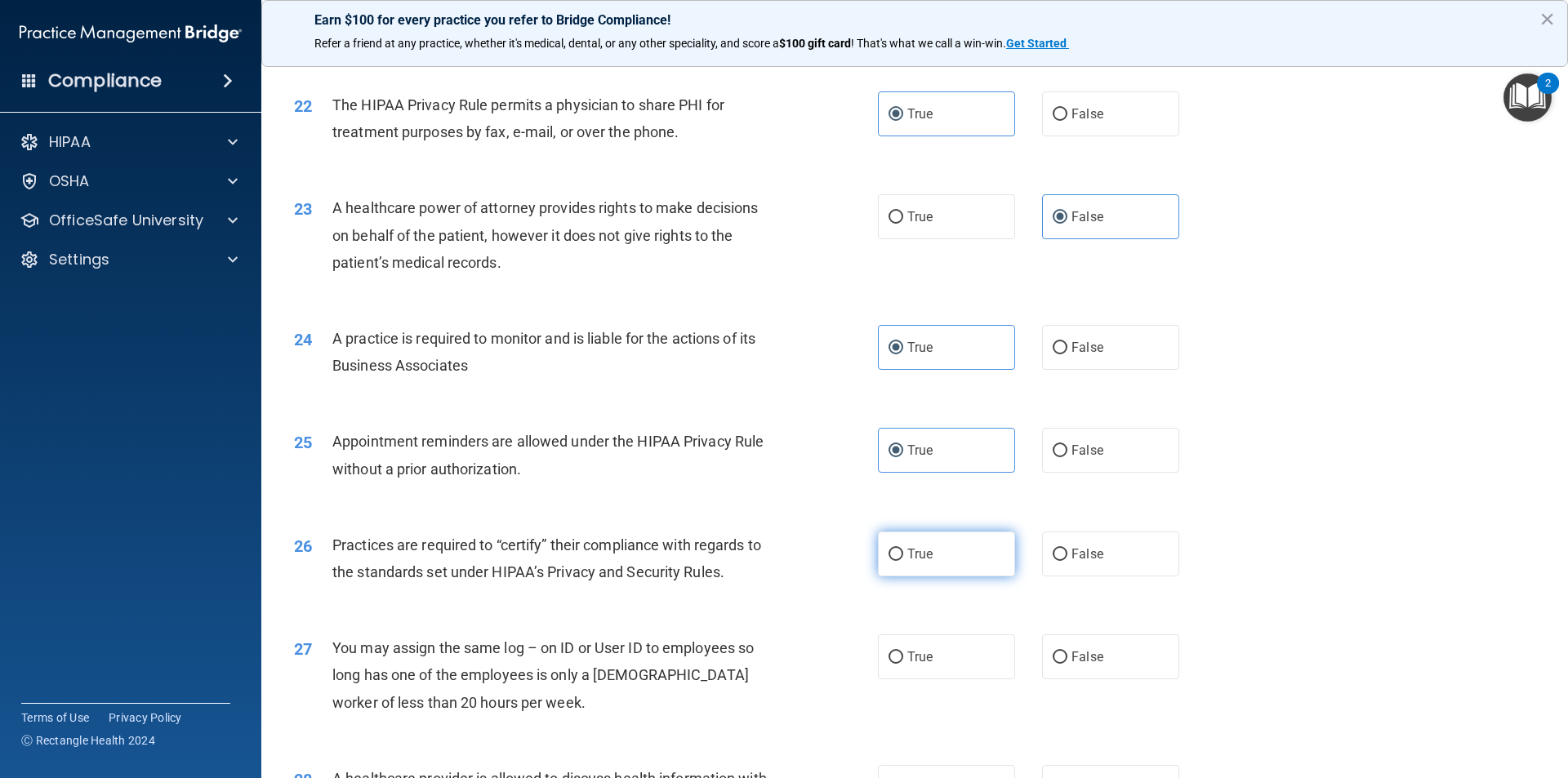
radio input "true"
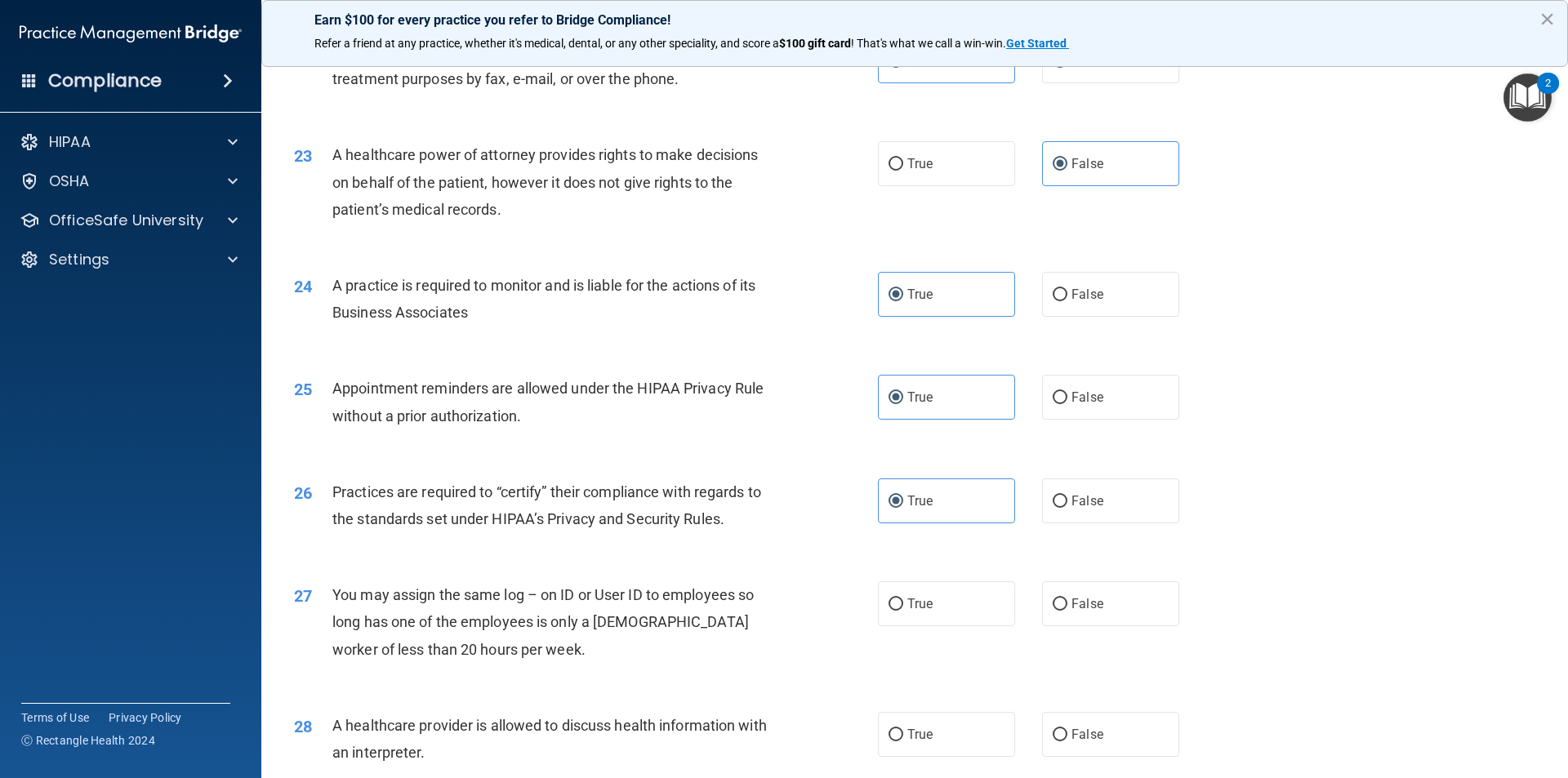
scroll to position [2695, 0]
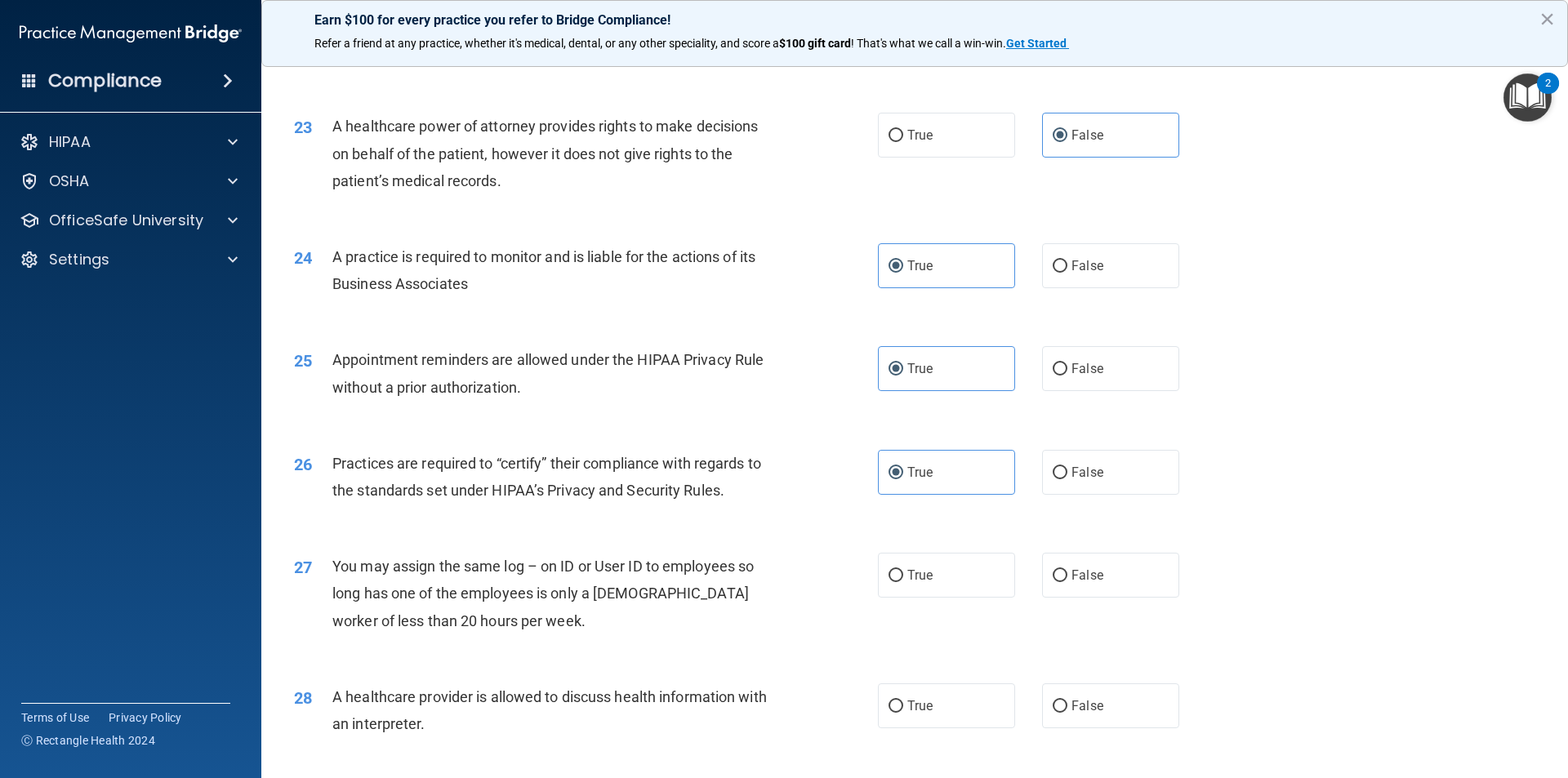
click at [1097, 599] on div "27 You may assign the same log – on ID or User ID to employees so long has one …" at bounding box center [914, 597] width 1266 height 130
click at [1091, 578] on span "False" at bounding box center [1087, 575] width 32 height 15
click at [1067, 578] on input "False" at bounding box center [1060, 576] width 15 height 12
radio input "true"
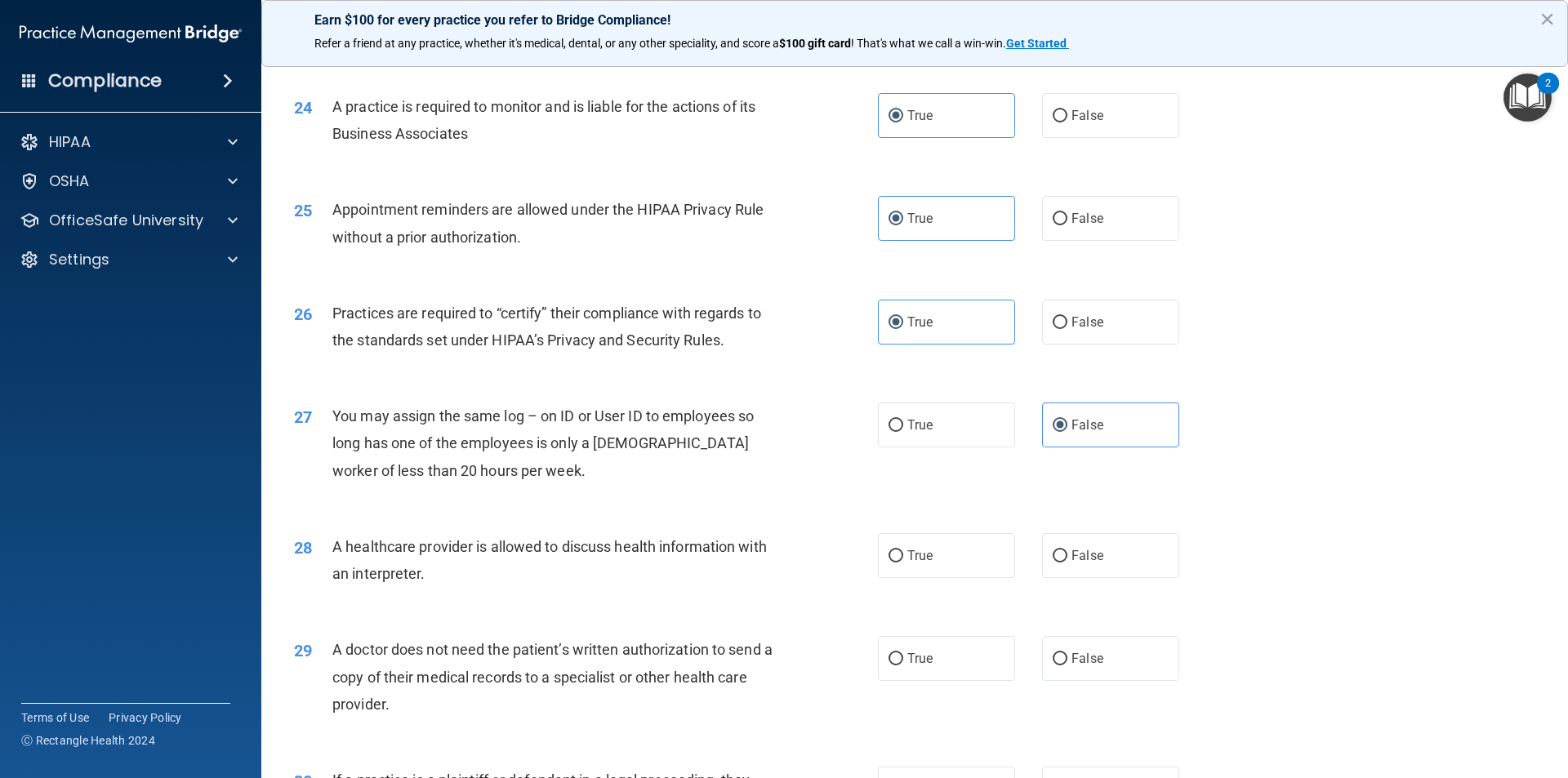
scroll to position [2858, 0]
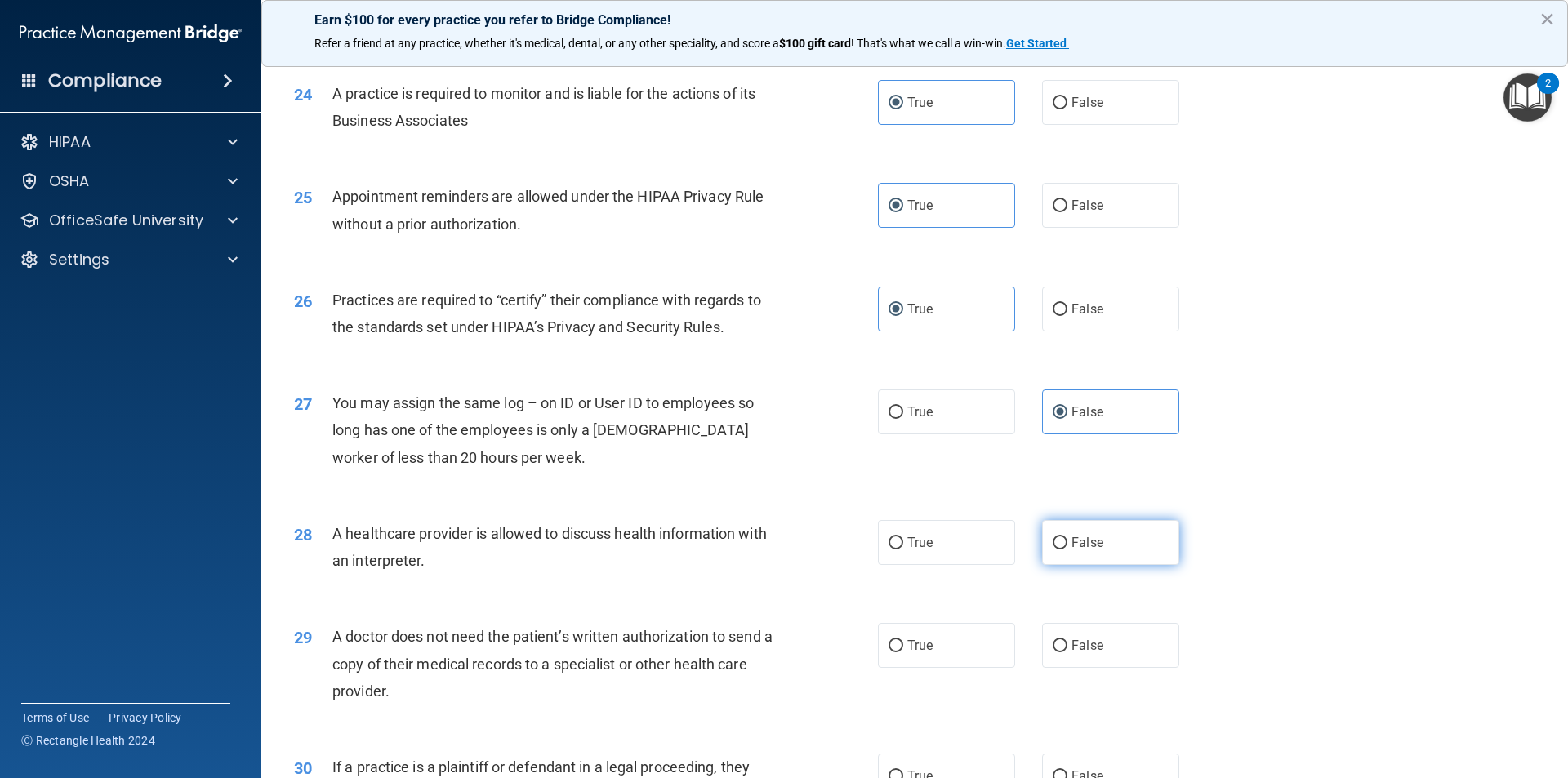
click at [1071, 548] on span "False" at bounding box center [1087, 542] width 32 height 15
click at [1066, 548] on input "False" at bounding box center [1060, 543] width 15 height 12
radio input "true"
click at [1060, 647] on label "False" at bounding box center [1111, 645] width 138 height 45
click at [1060, 647] on input "False" at bounding box center [1060, 646] width 15 height 12
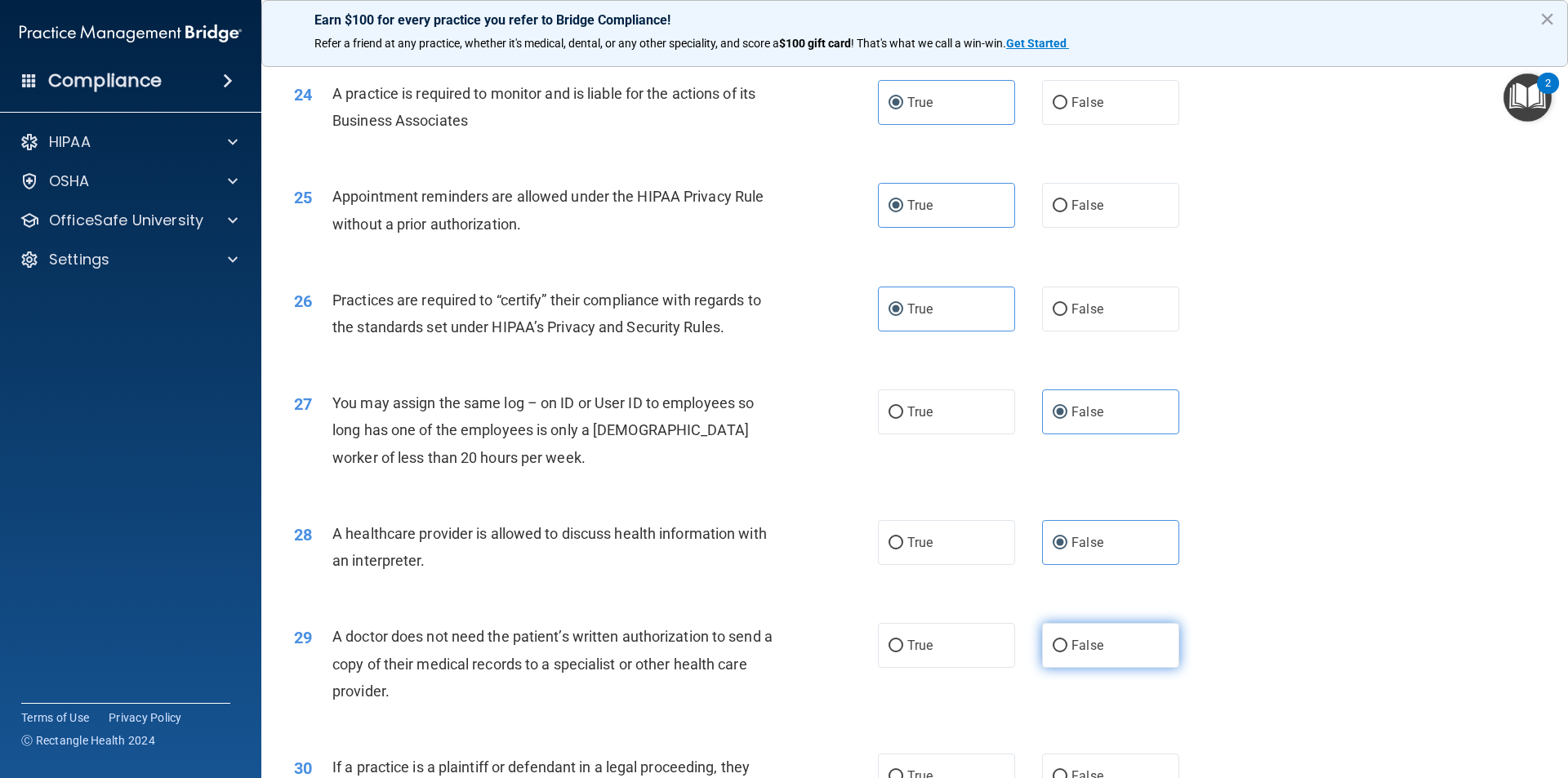
radio input "true"
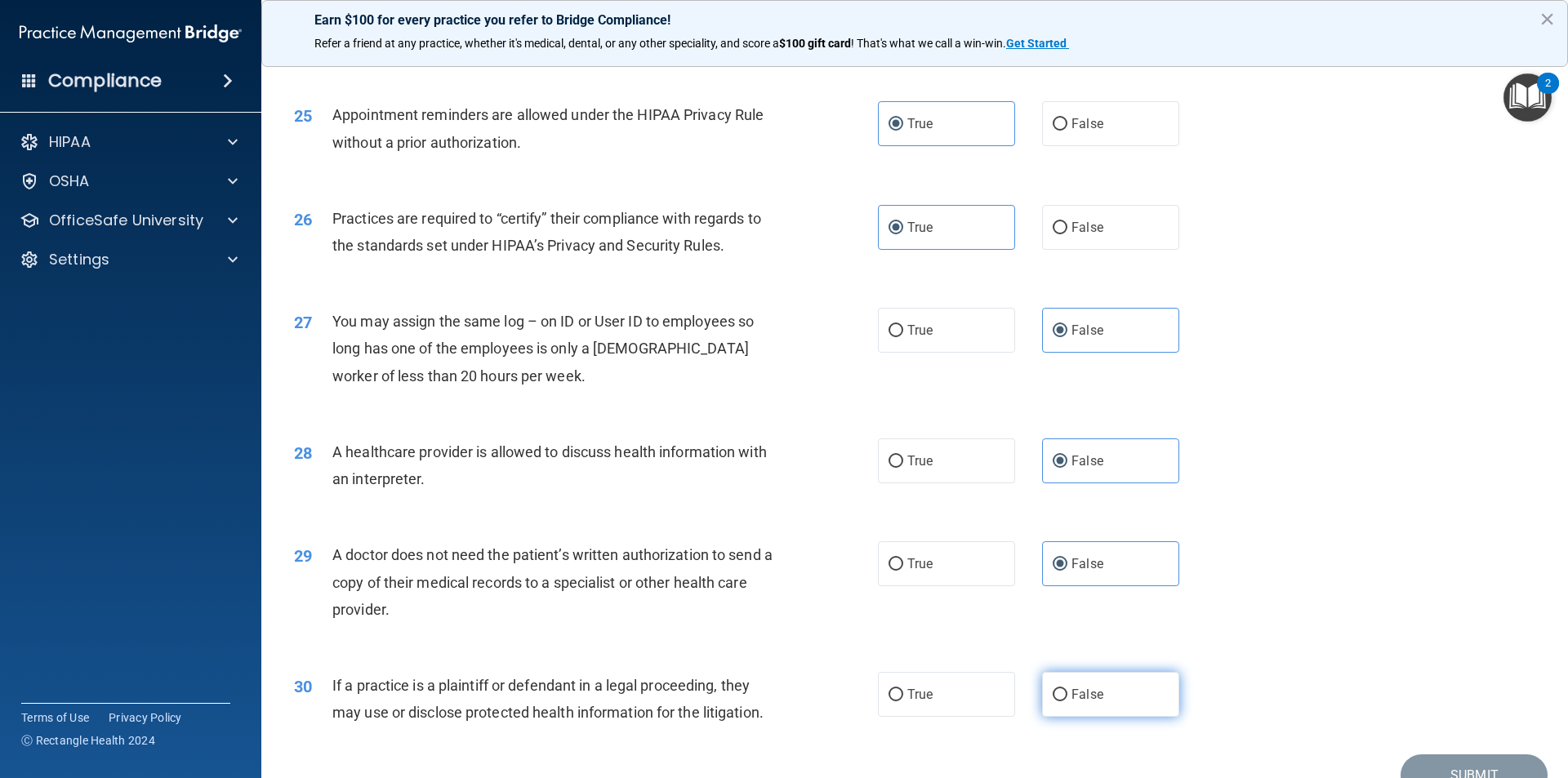
click at [1052, 694] on input "False" at bounding box center [1060, 694] width 15 height 12
radio input "true"
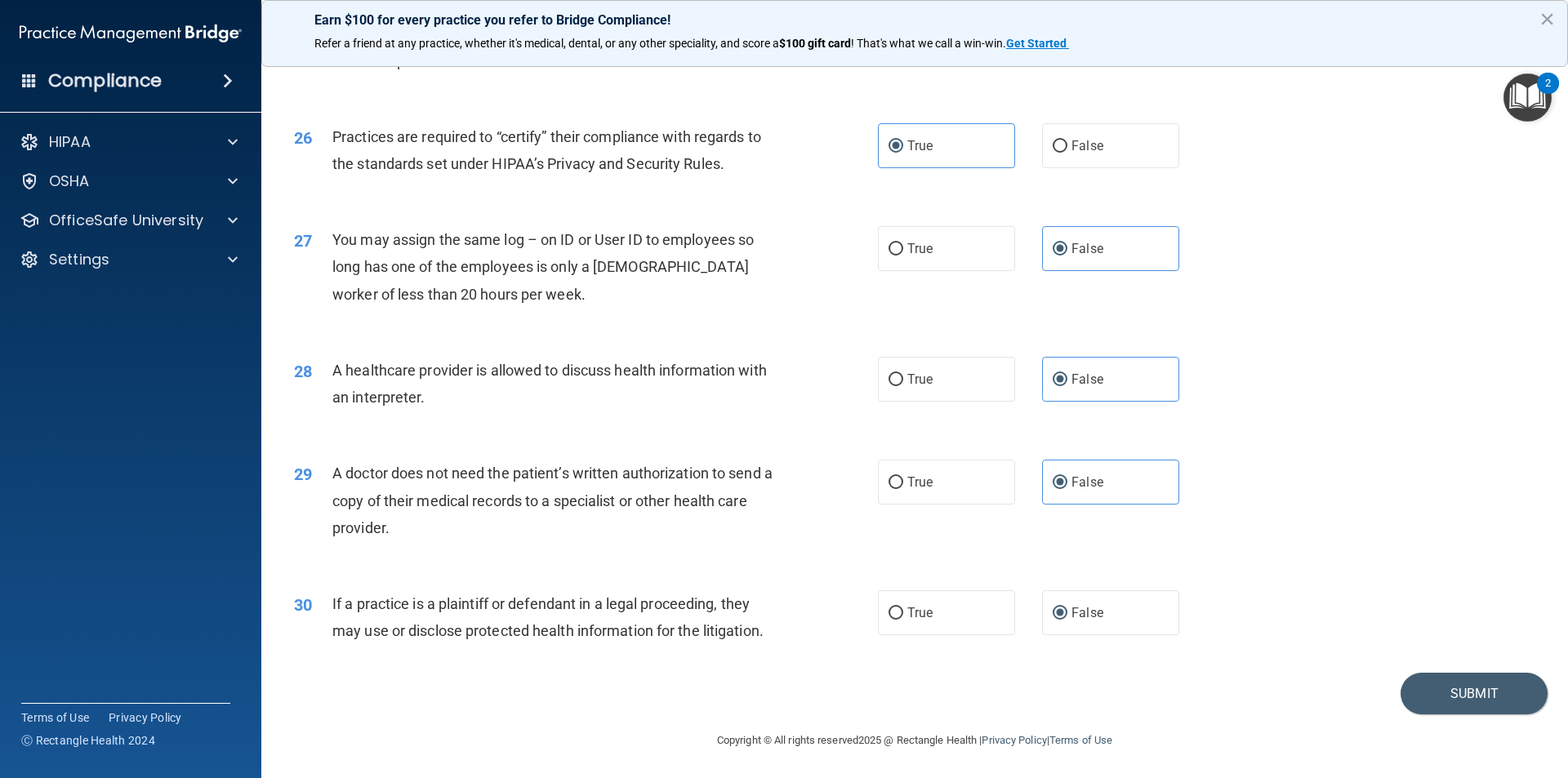
scroll to position [3023, 0]
click at [1437, 696] on button "Submit" at bounding box center [1473, 692] width 147 height 42
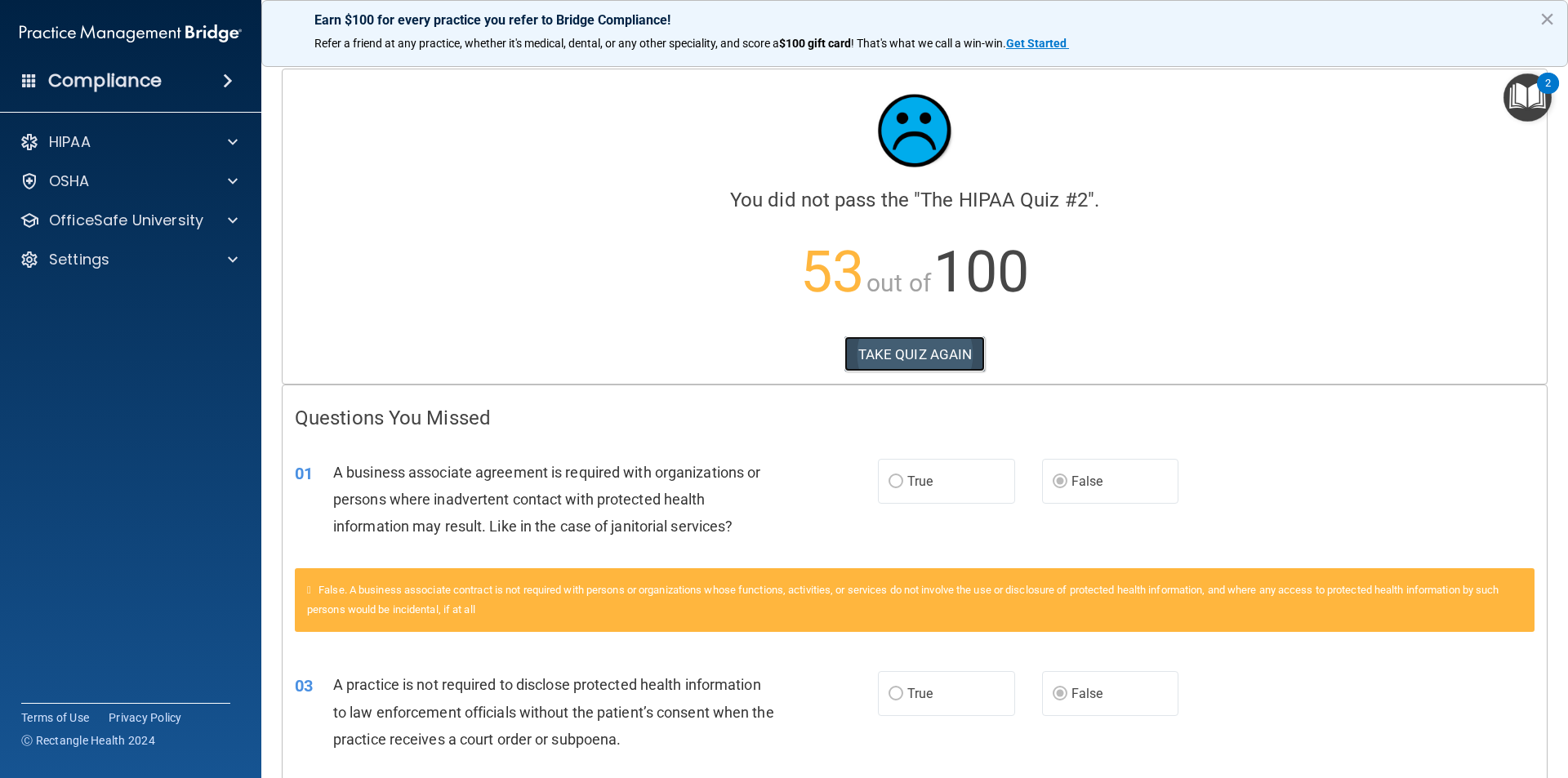
click at [934, 349] on button "TAKE QUIZ AGAIN" at bounding box center [915, 353] width 141 height 36
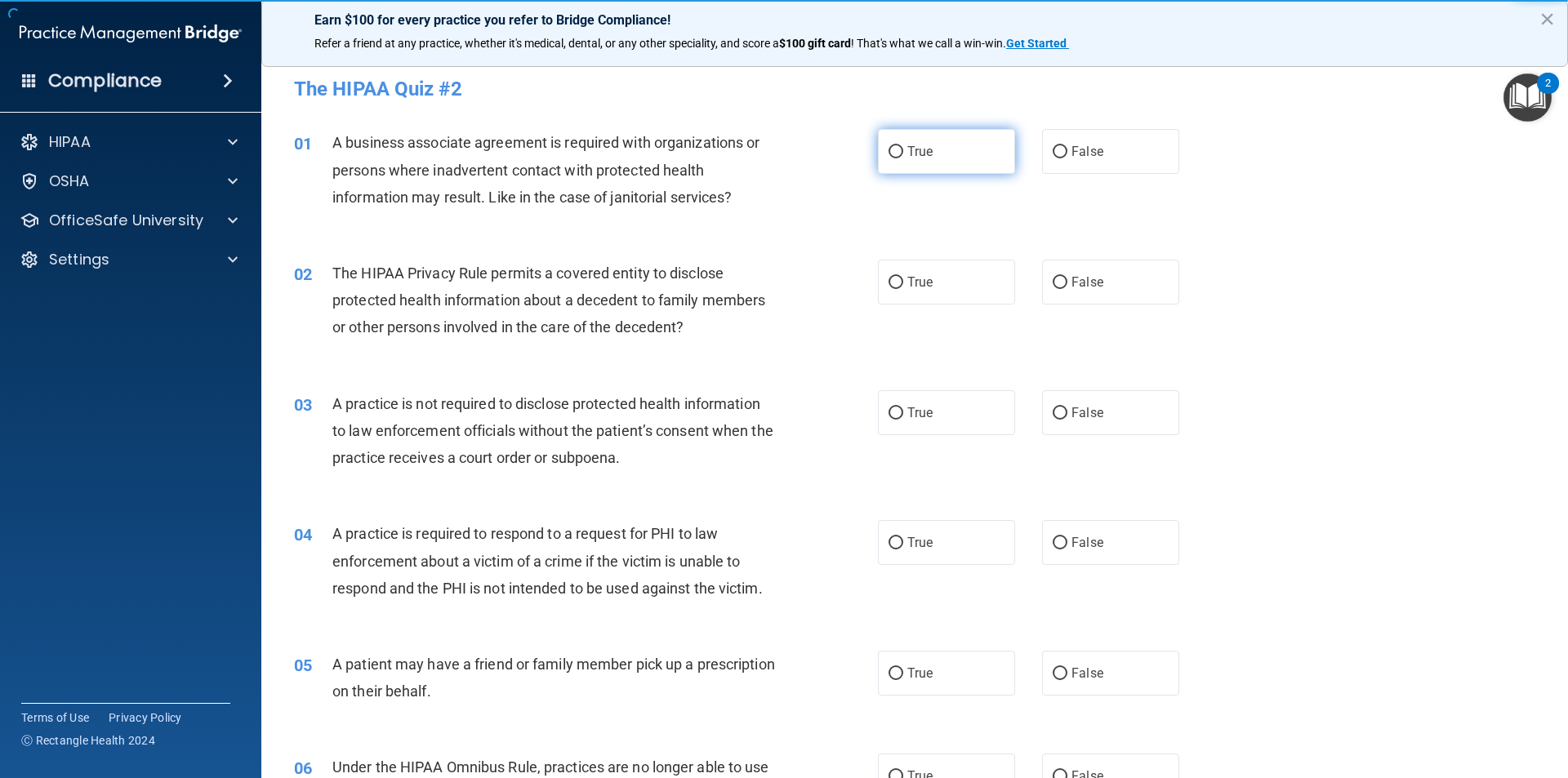
click at [978, 159] on label "True" at bounding box center [946, 151] width 138 height 45
click at [903, 159] on input "True" at bounding box center [896, 151] width 15 height 12
radio input "true"
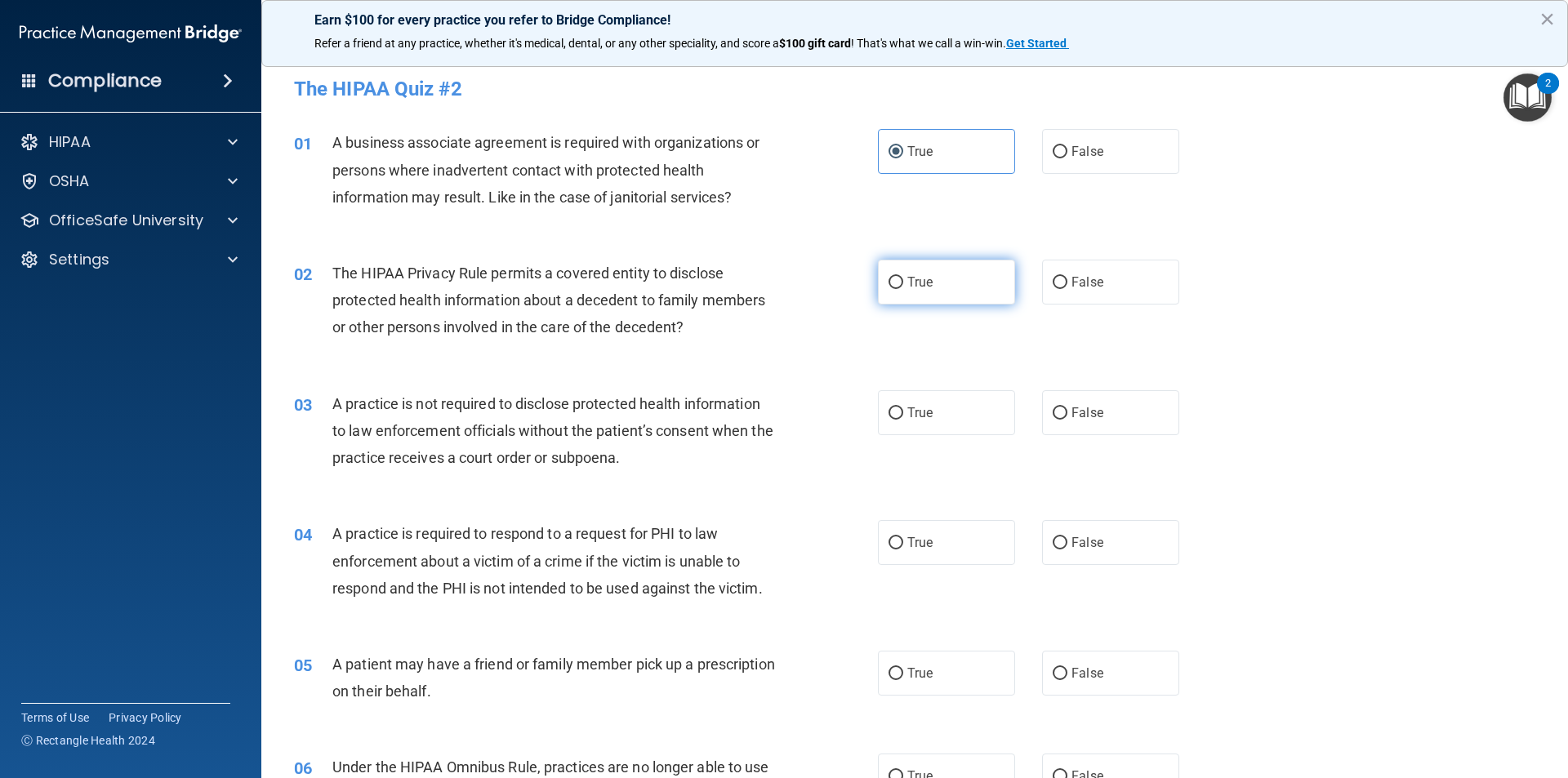
click at [956, 266] on label "True" at bounding box center [946, 282] width 138 height 45
click at [903, 277] on input "True" at bounding box center [896, 282] width 15 height 12
radio input "true"
click at [1081, 416] on span "False" at bounding box center [1087, 413] width 32 height 15
click at [1067, 416] on input "False" at bounding box center [1060, 413] width 15 height 12
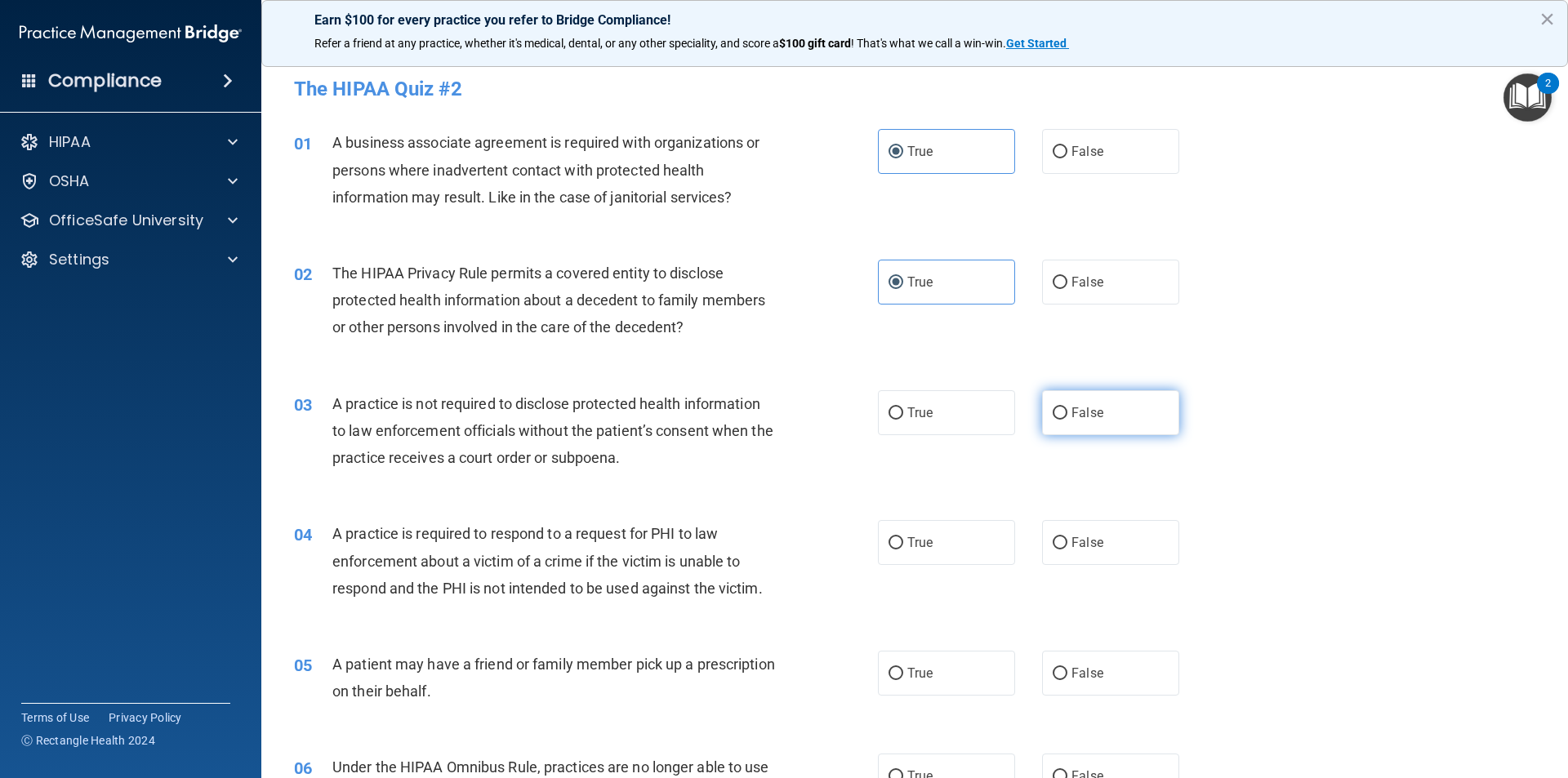
radio input "true"
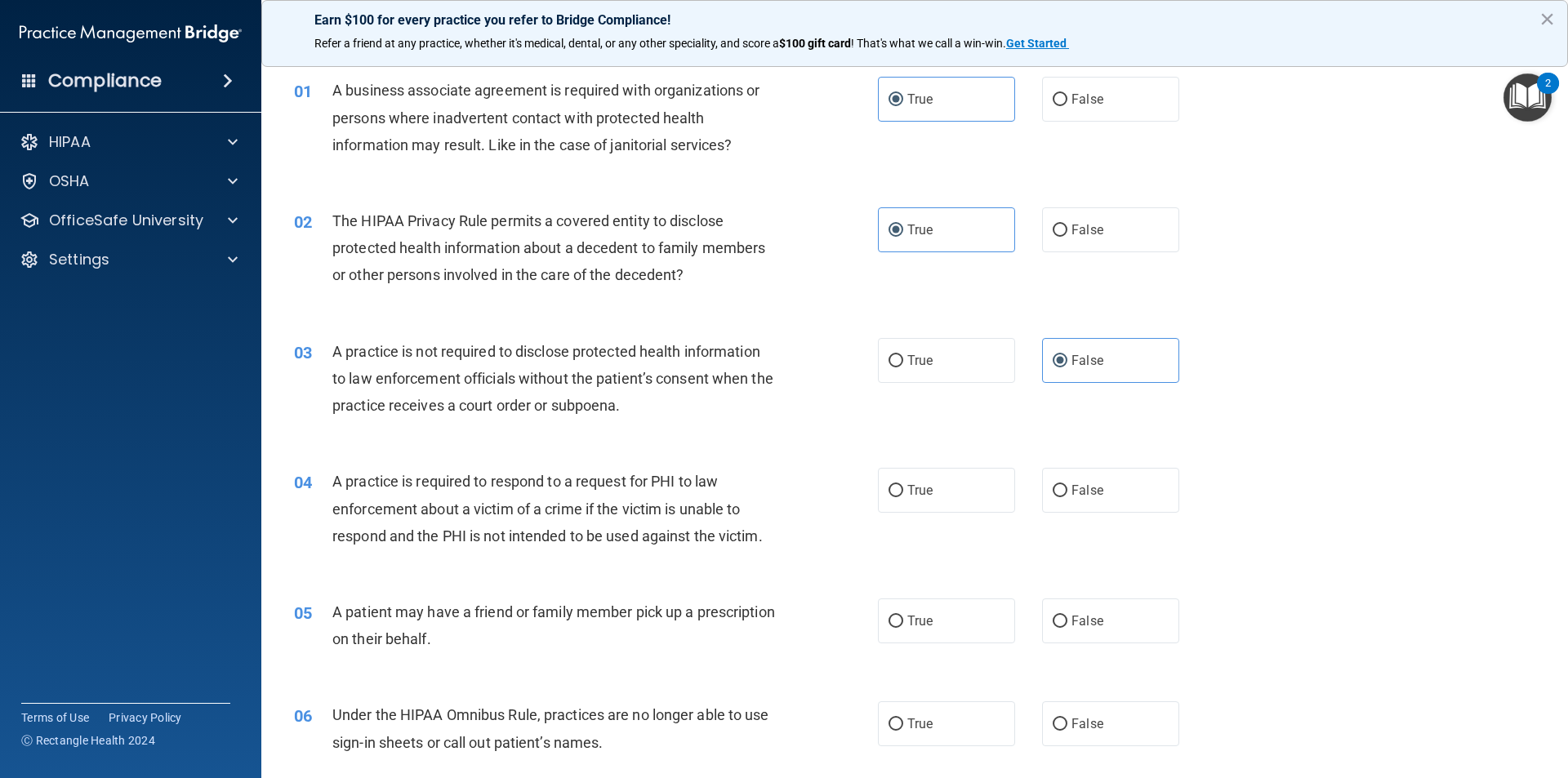
scroll to position [82, 0]
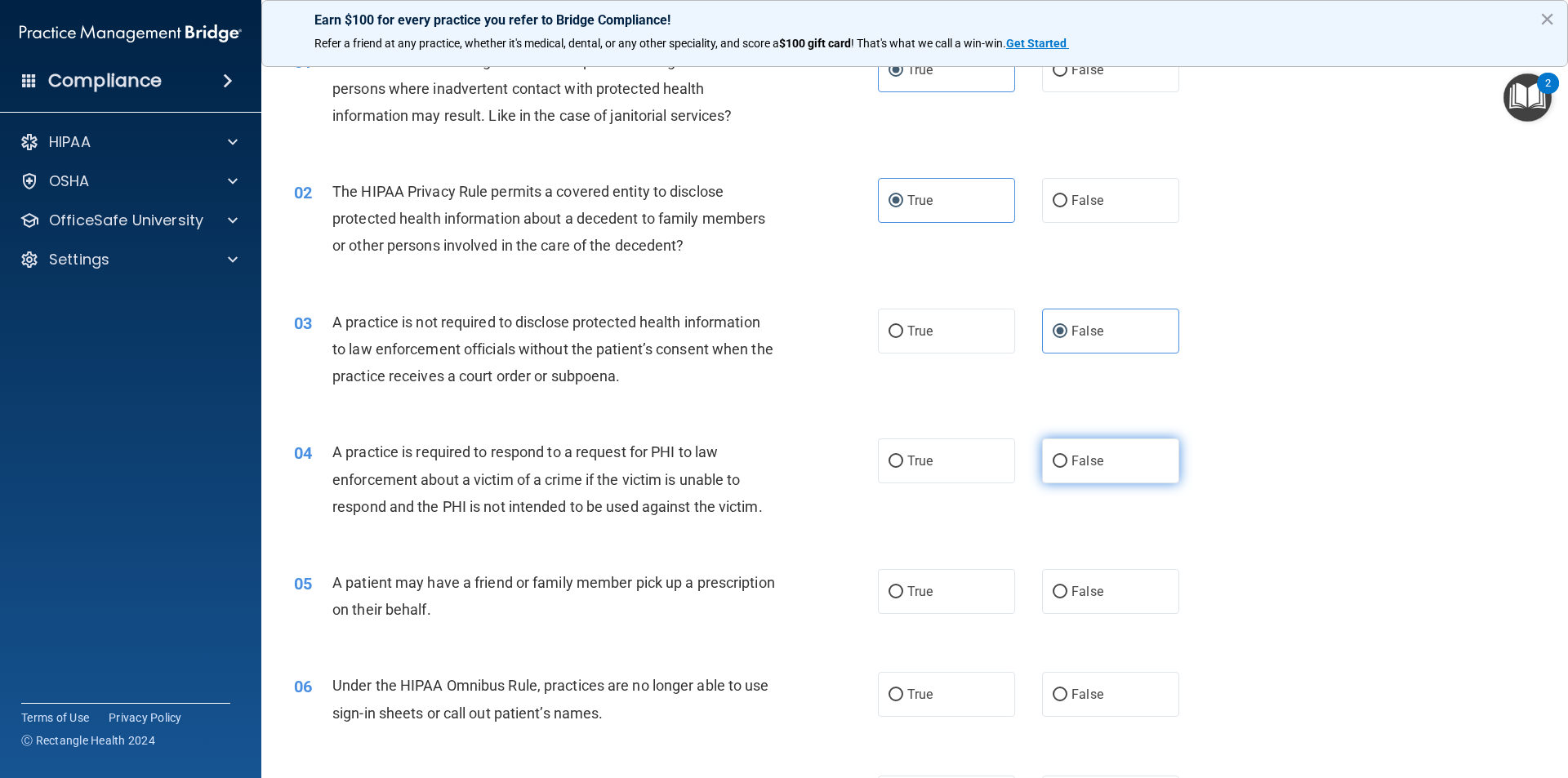
click at [1110, 466] on label "False" at bounding box center [1111, 460] width 138 height 45
click at [1067, 466] on input "False" at bounding box center [1060, 461] width 15 height 12
radio input "true"
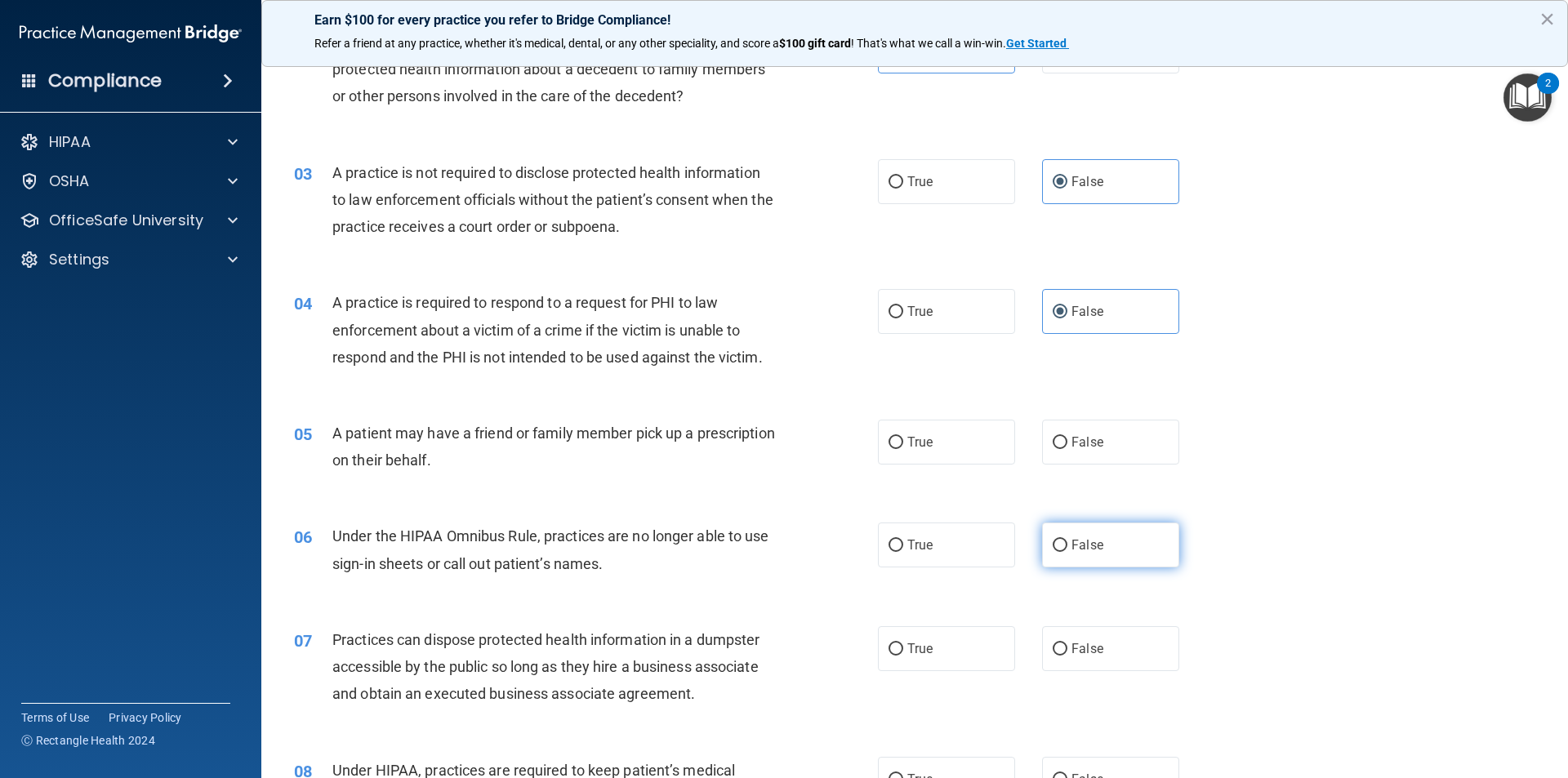
scroll to position [245, 0]
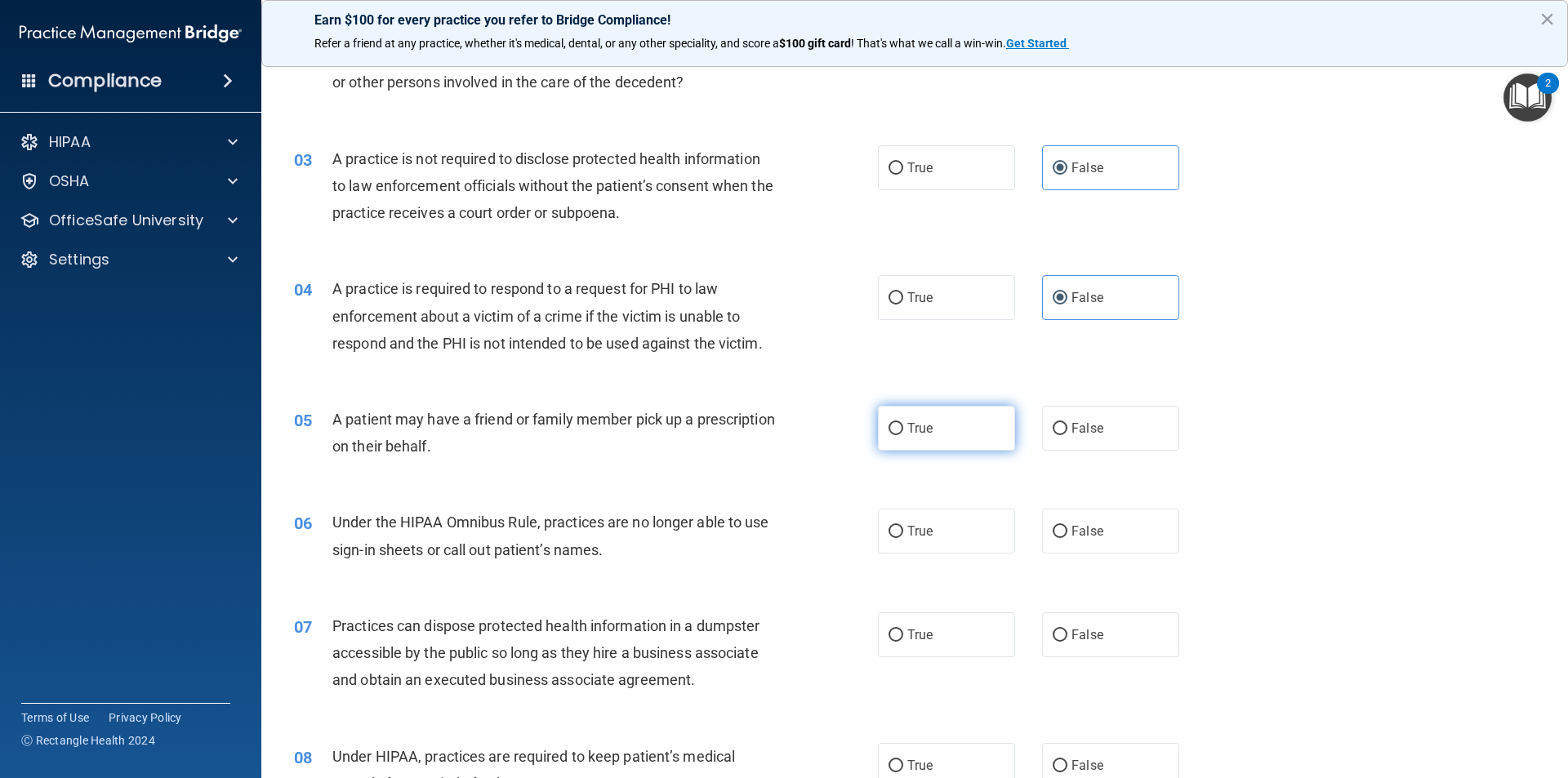
click at [997, 429] on label "True" at bounding box center [946, 427] width 138 height 45
click at [903, 429] on input "True" at bounding box center [896, 428] width 15 height 12
radio input "true"
click at [1063, 518] on label "False" at bounding box center [1111, 530] width 138 height 45
click at [1063, 526] on input "False" at bounding box center [1060, 531] width 15 height 12
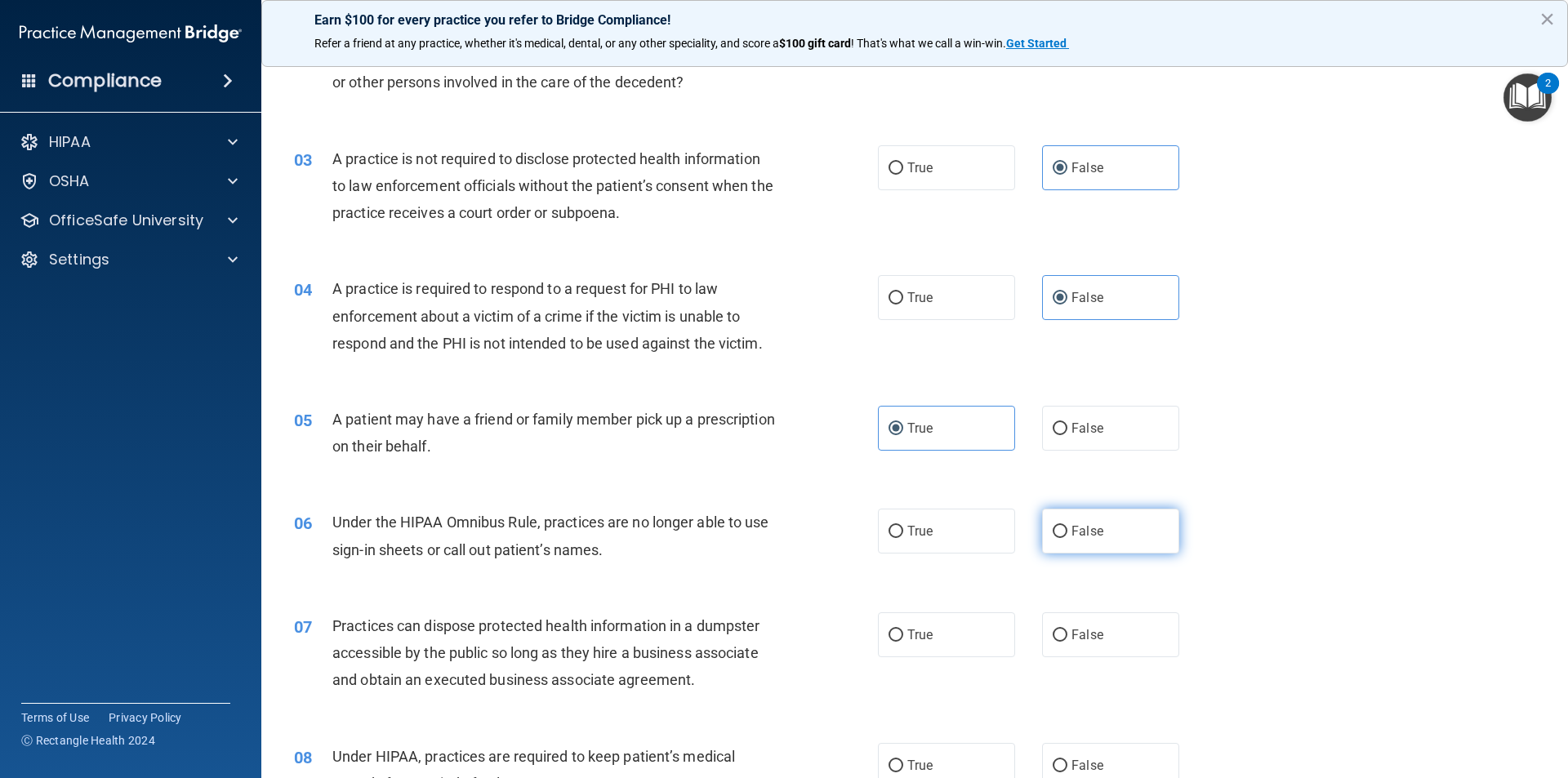
radio input "true"
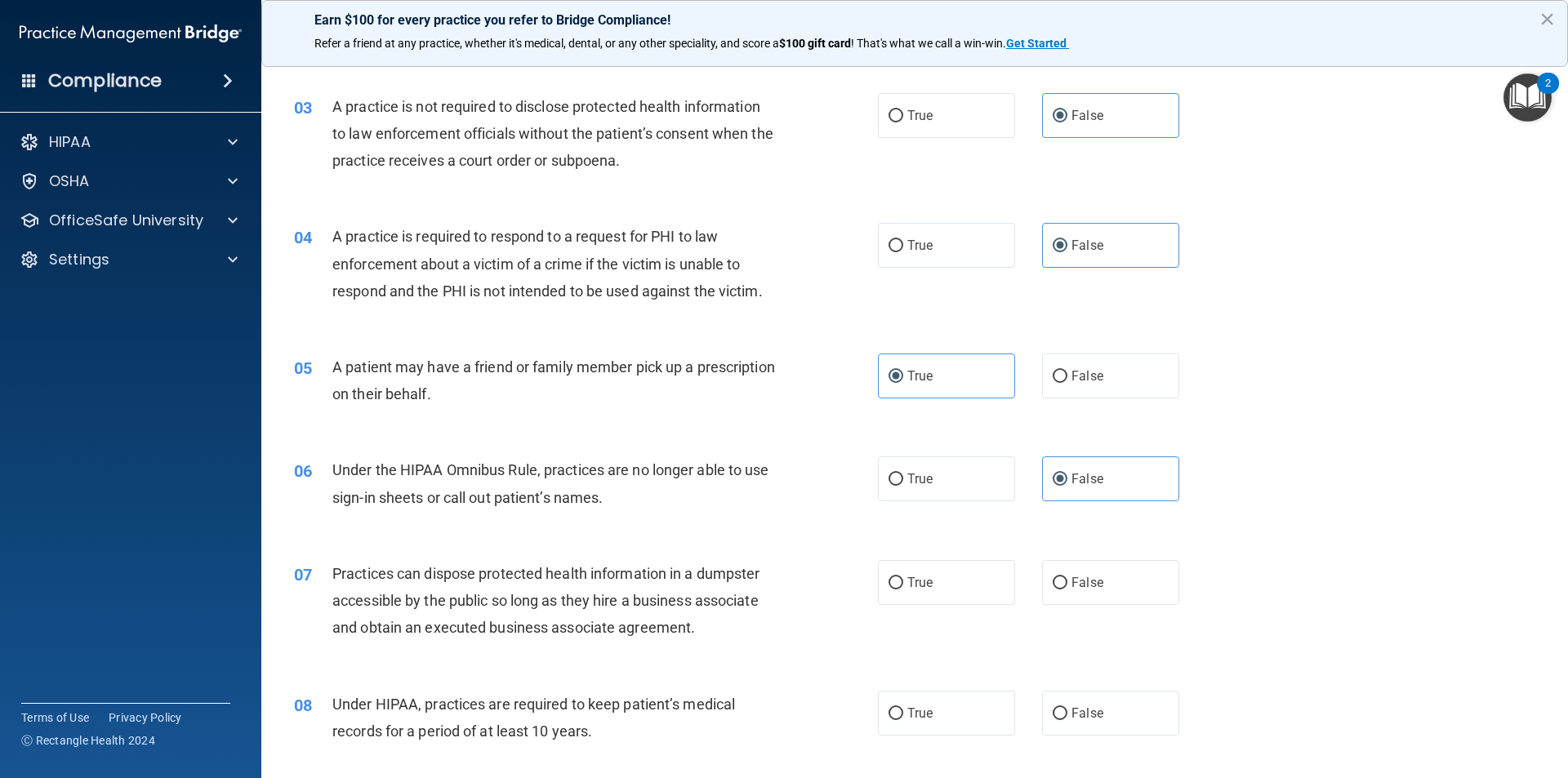
scroll to position [327, 0]
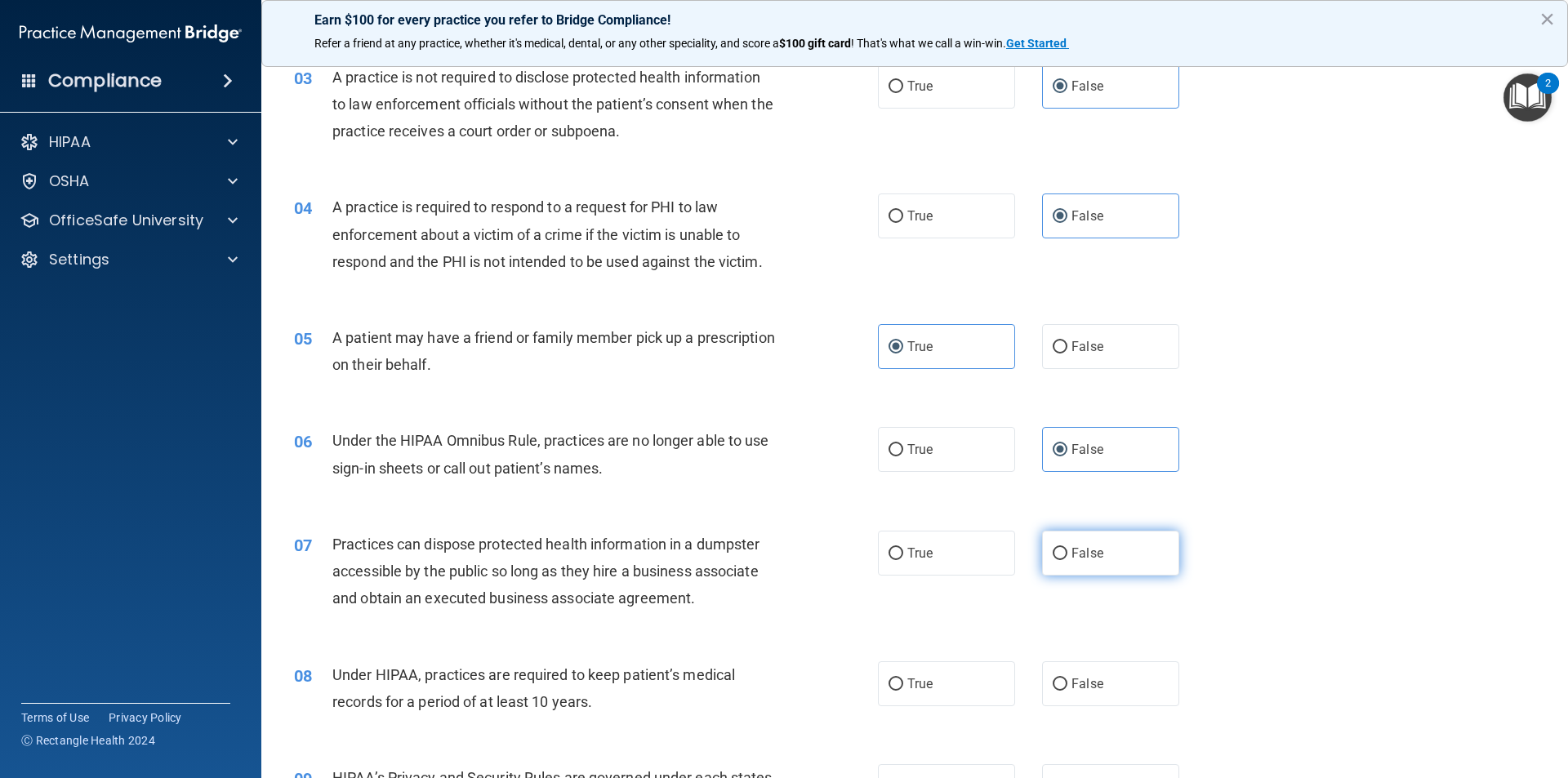
click at [1080, 552] on span "False" at bounding box center [1087, 553] width 32 height 15
click at [1067, 552] on input "False" at bounding box center [1060, 553] width 15 height 12
radio input "true"
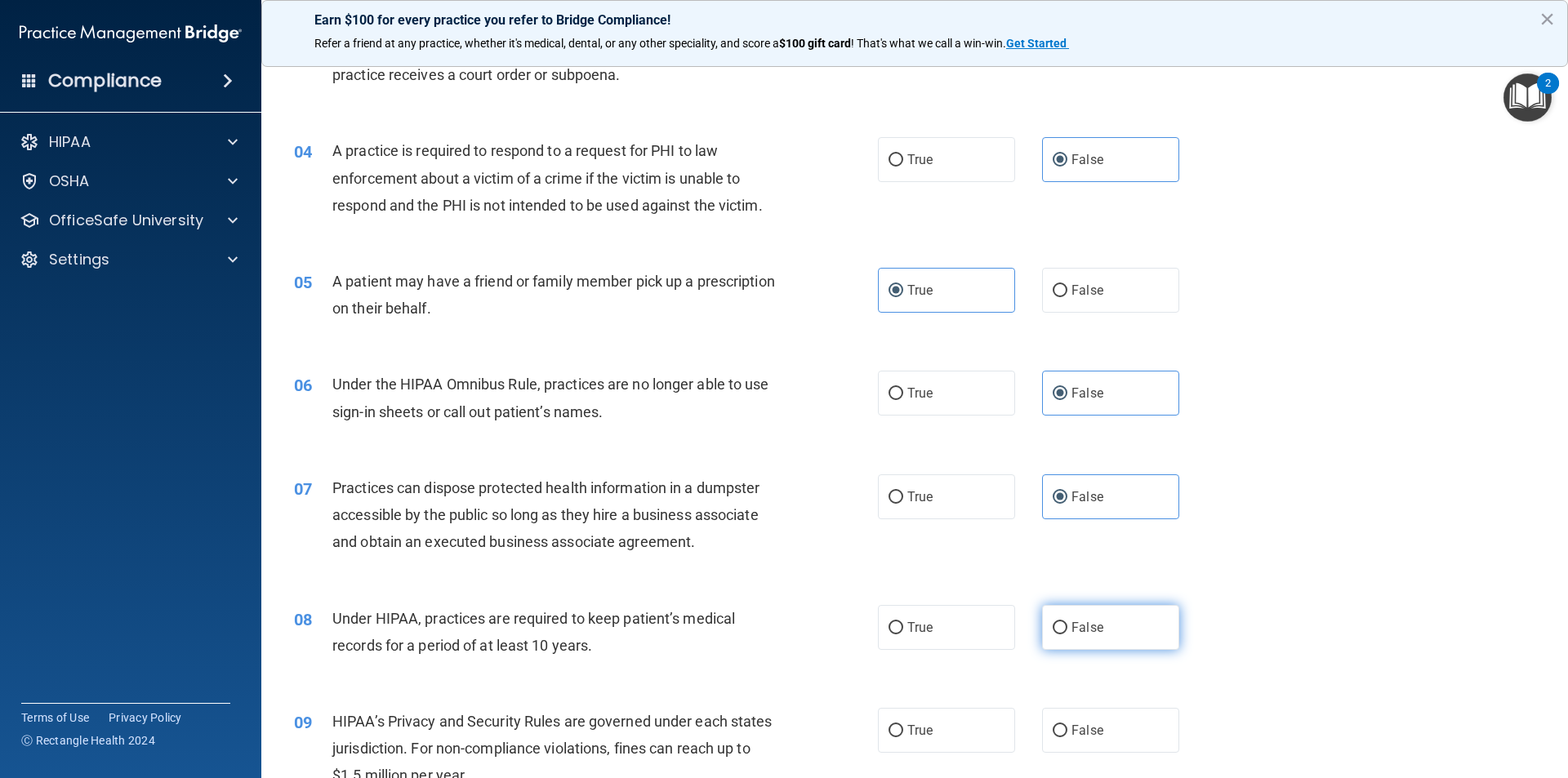
scroll to position [490, 0]
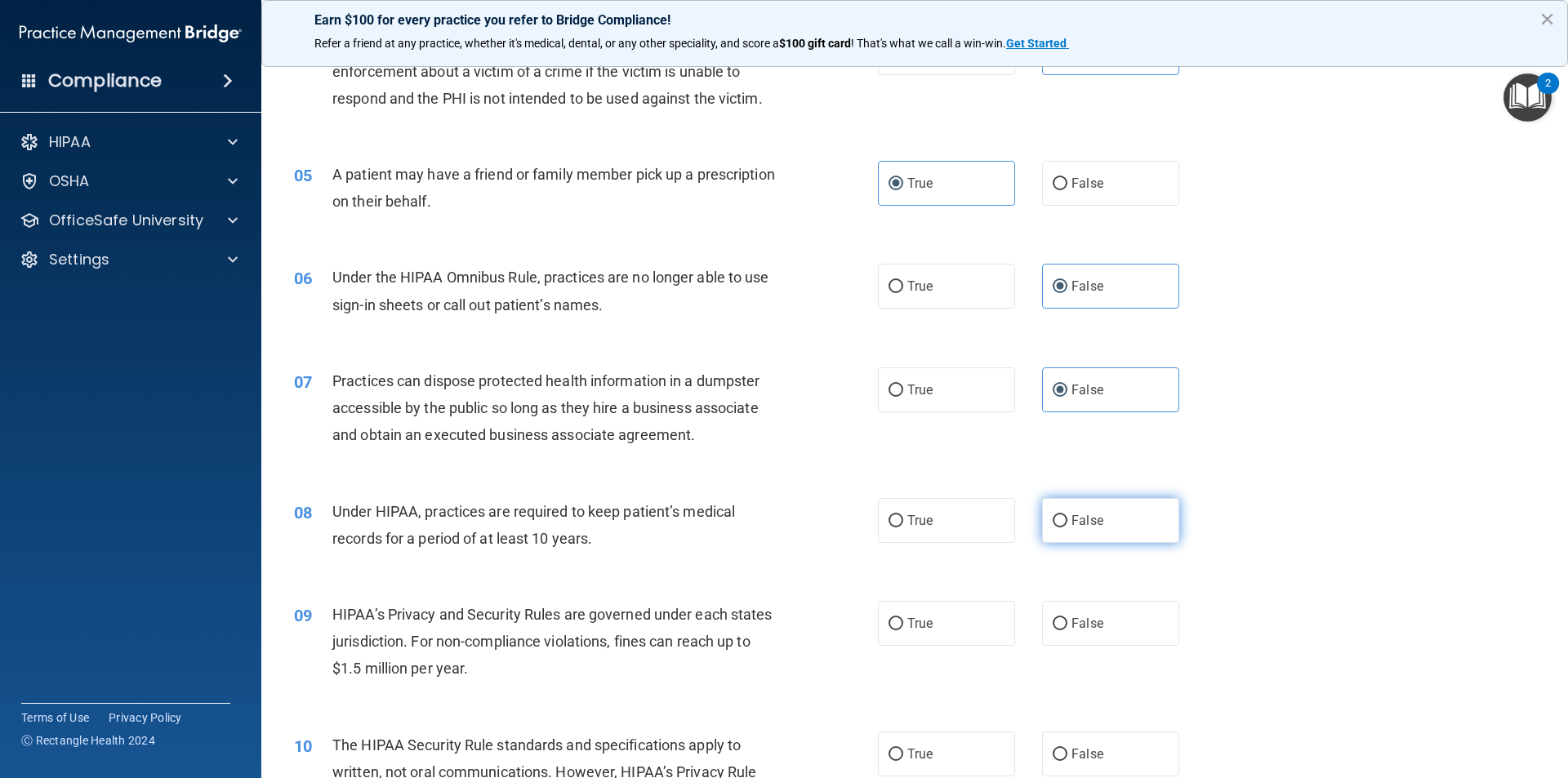
click at [1090, 531] on label "False" at bounding box center [1111, 520] width 138 height 45
click at [1067, 527] on input "False" at bounding box center [1060, 521] width 15 height 12
radio input "true"
click at [1073, 592] on div "09 HIPAA’s Privacy and Security Rules are governed under each states jurisdicti…" at bounding box center [914, 645] width 1266 height 130
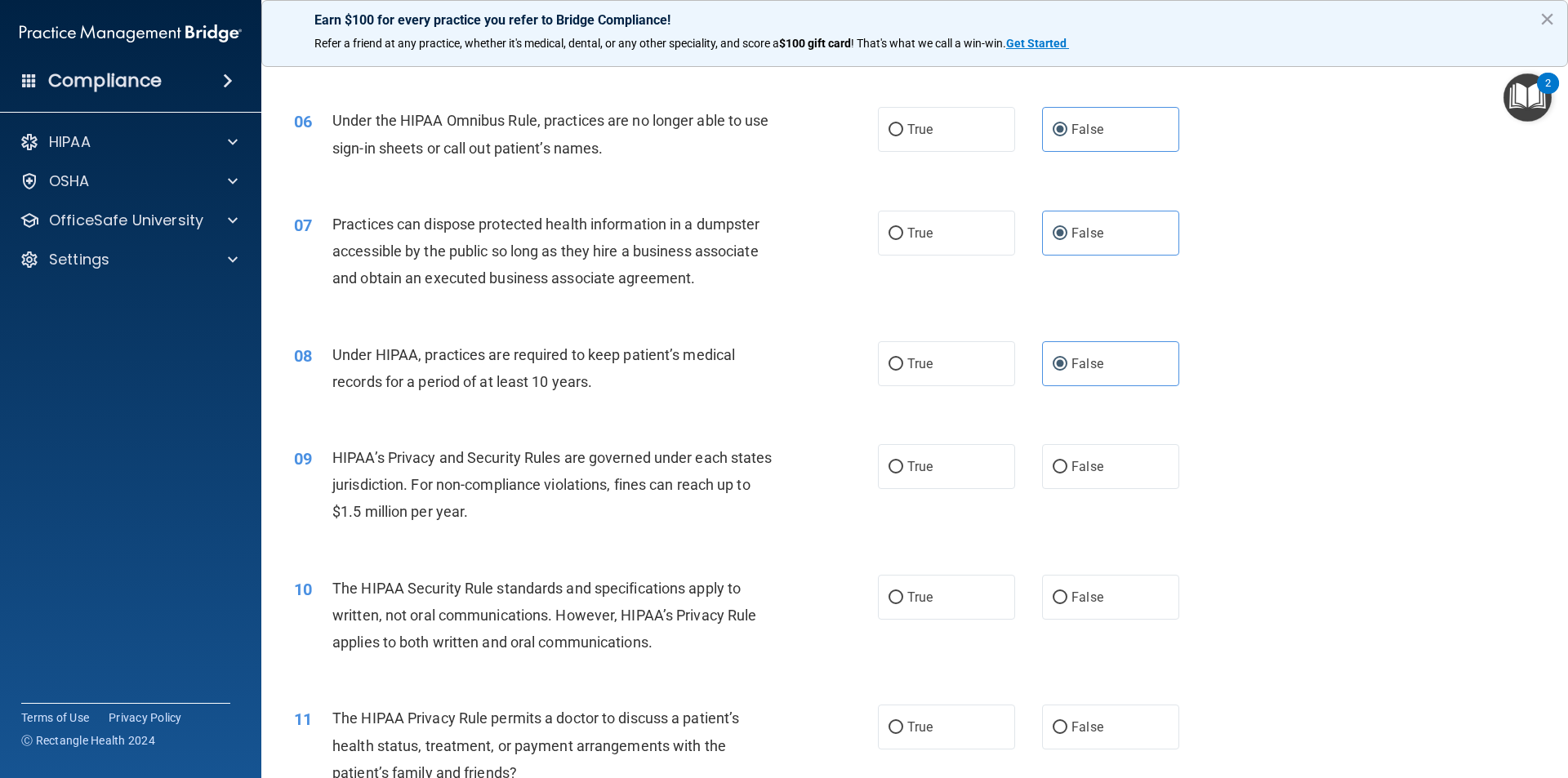
scroll to position [653, 0]
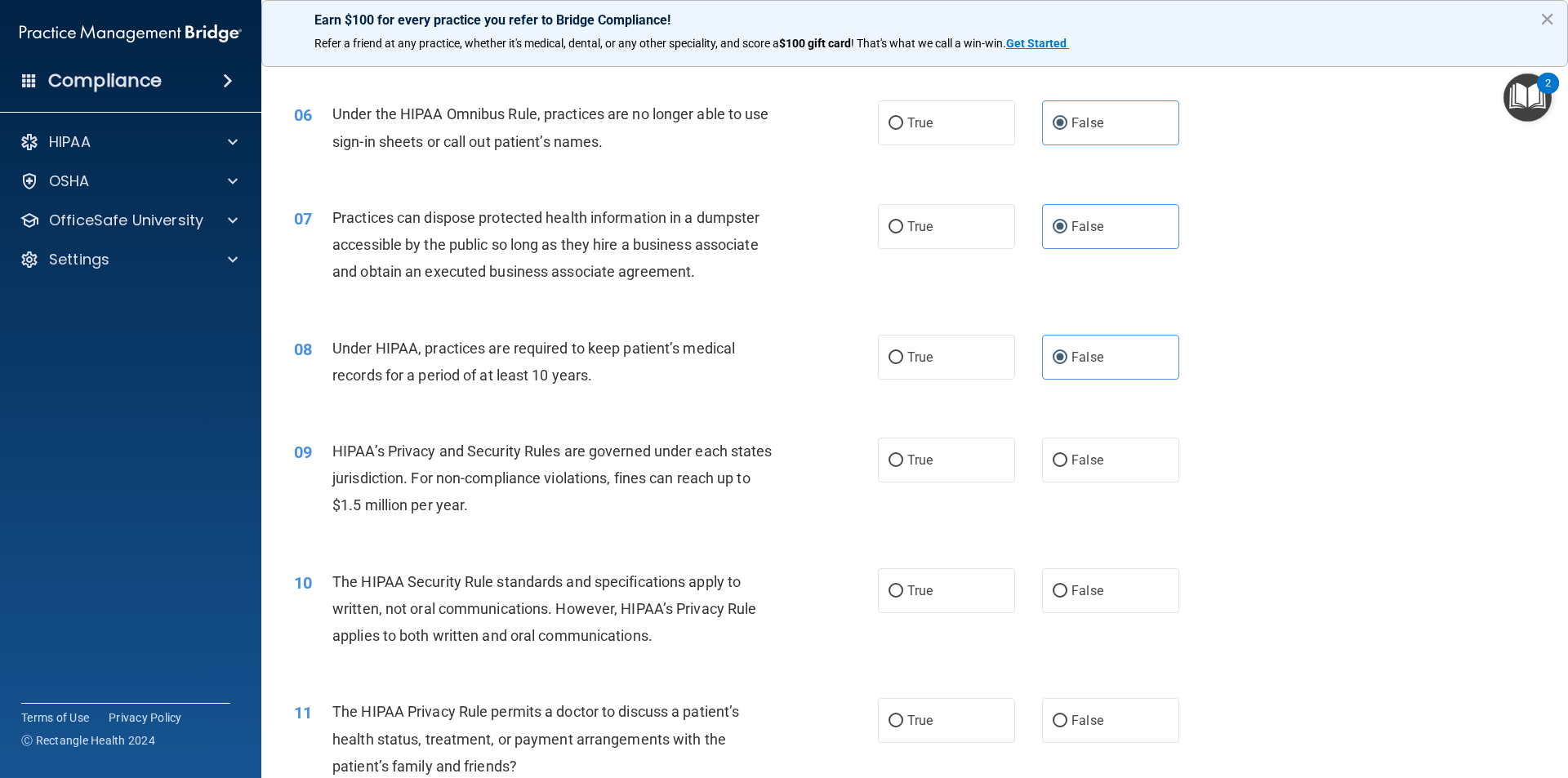
drag, startPoint x: 1056, startPoint y: 466, endPoint x: 1048, endPoint y: 485, distance: 20.6
click at [1055, 466] on input "False" at bounding box center [1060, 460] width 15 height 12
radio input "true"
click at [979, 576] on label "True" at bounding box center [946, 590] width 138 height 45
click at [903, 586] on input "True" at bounding box center [896, 591] width 15 height 12
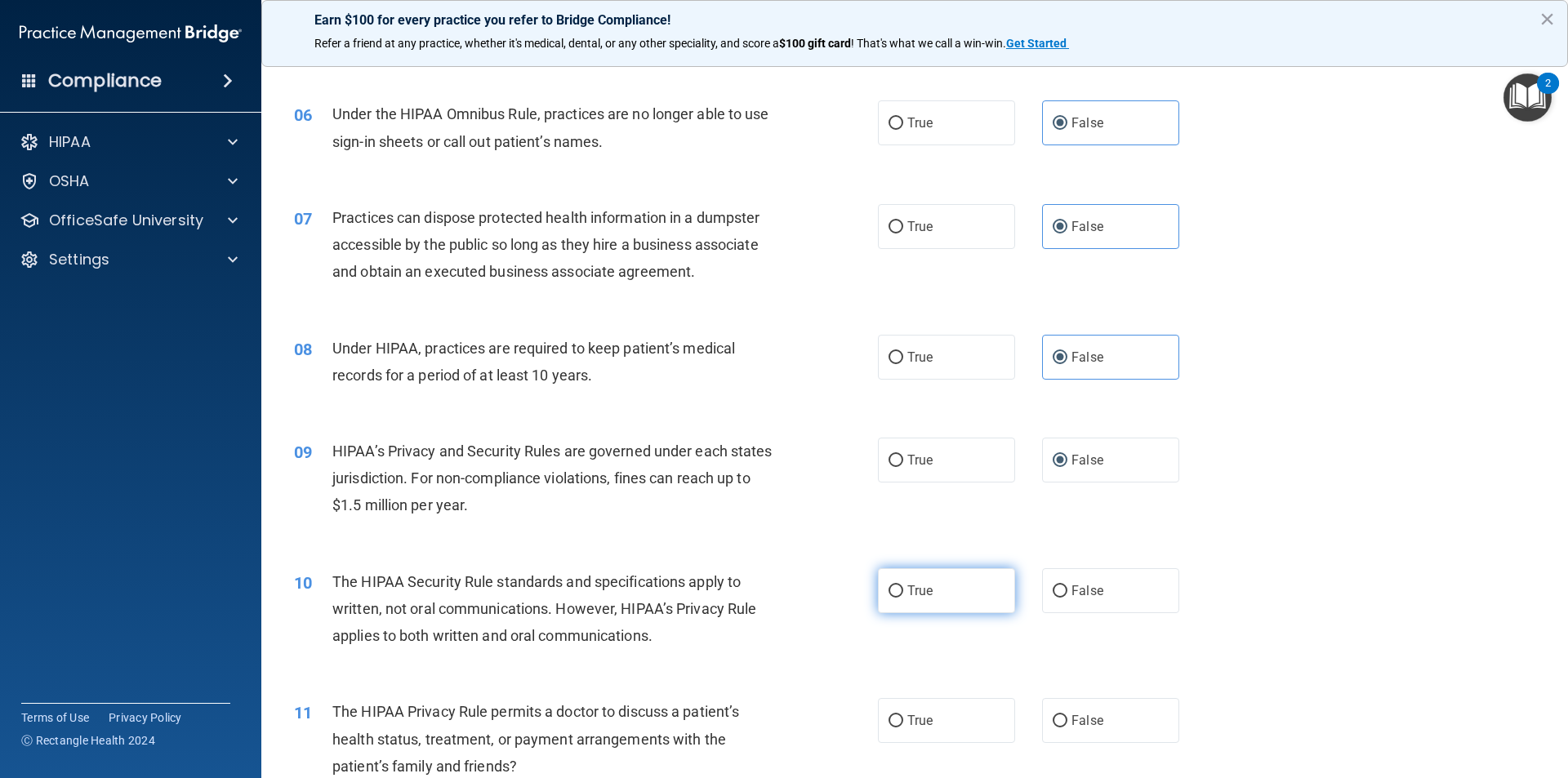
radio input "true"
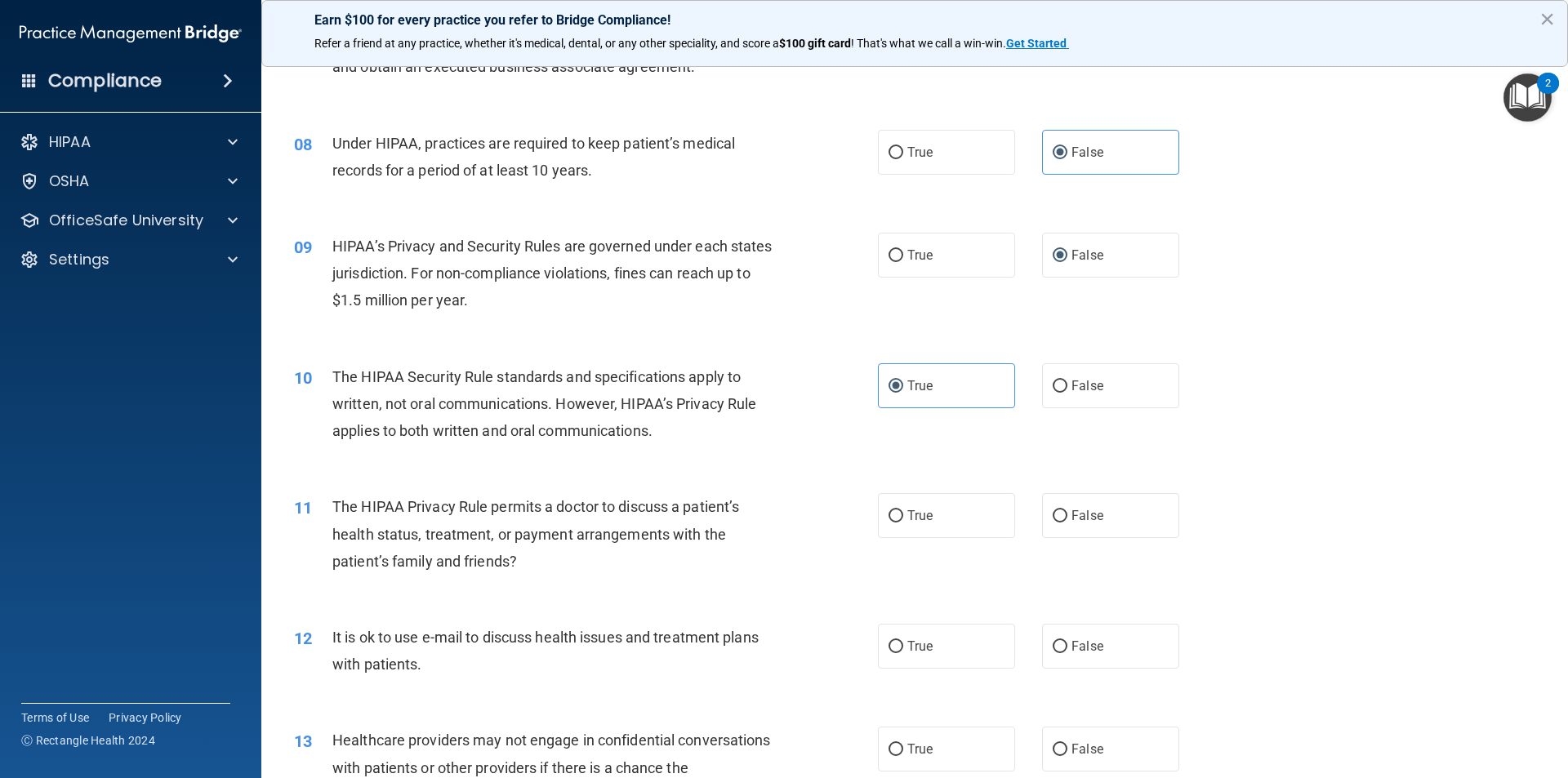
scroll to position [898, 0]
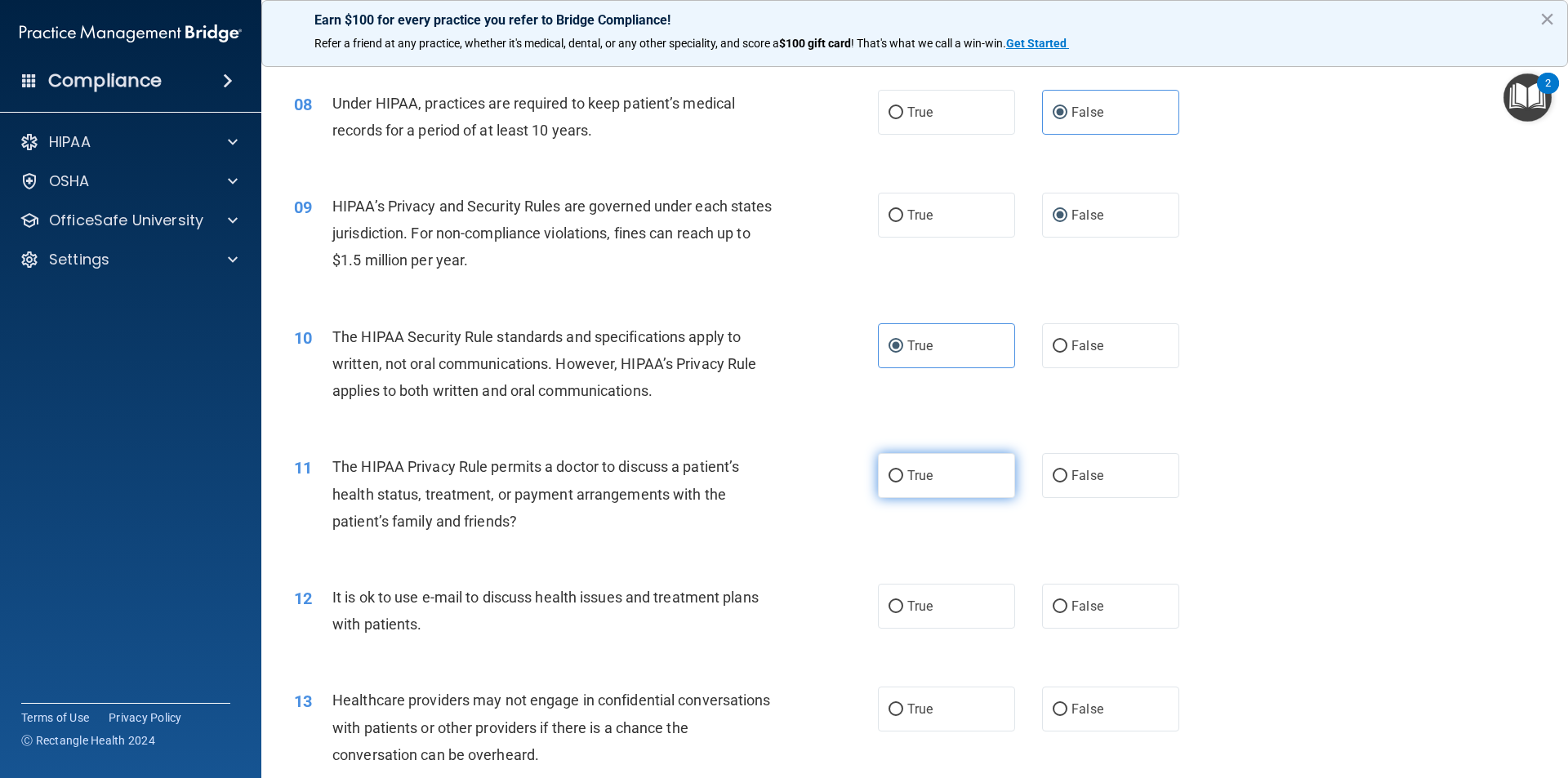
click at [941, 476] on label "True" at bounding box center [946, 475] width 138 height 45
click at [903, 476] on input "True" at bounding box center [896, 476] width 15 height 12
radio input "true"
click at [1077, 622] on label "False" at bounding box center [1111, 606] width 138 height 45
click at [1067, 613] on input "False" at bounding box center [1060, 607] width 15 height 12
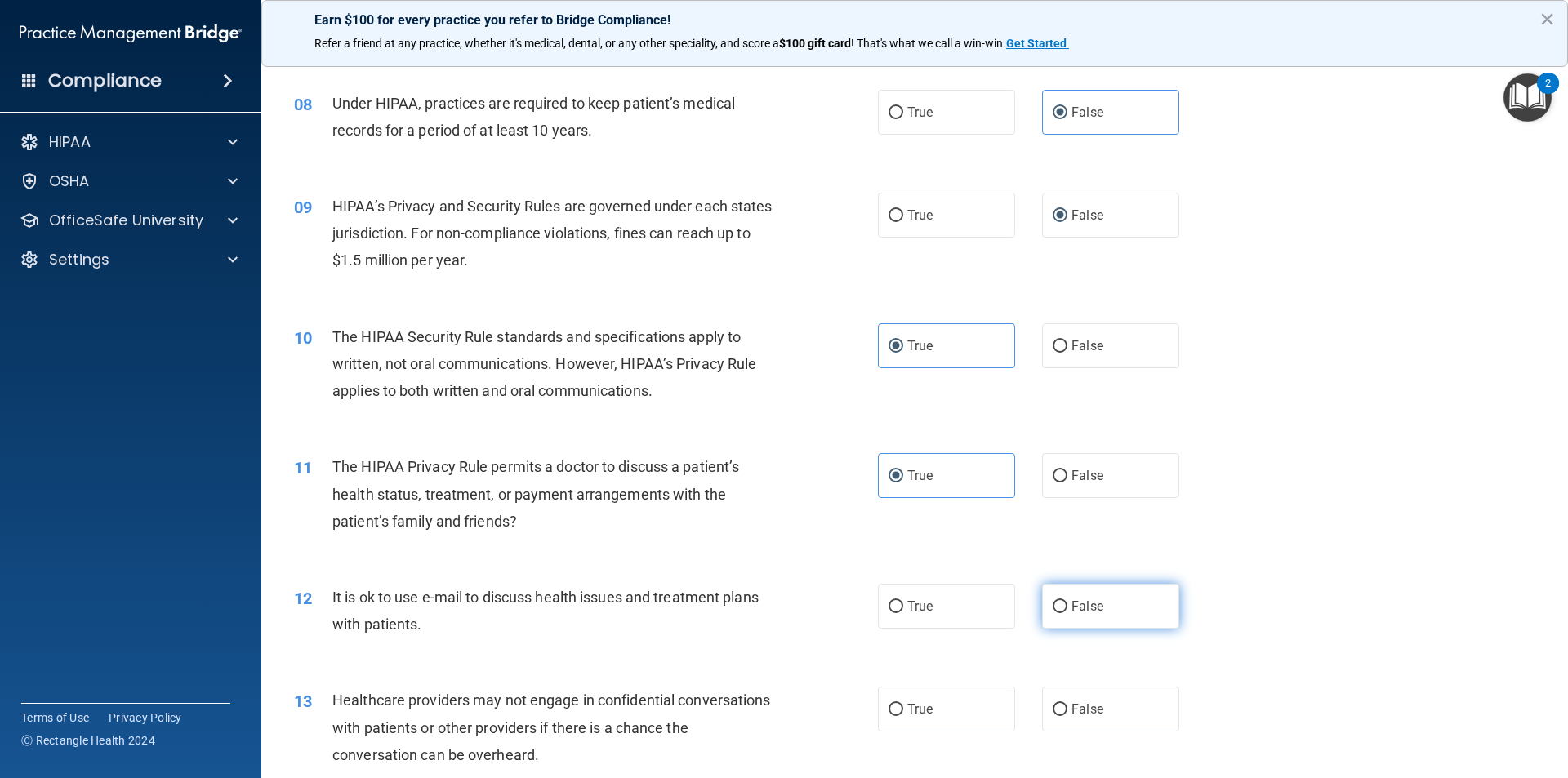
radio input "true"
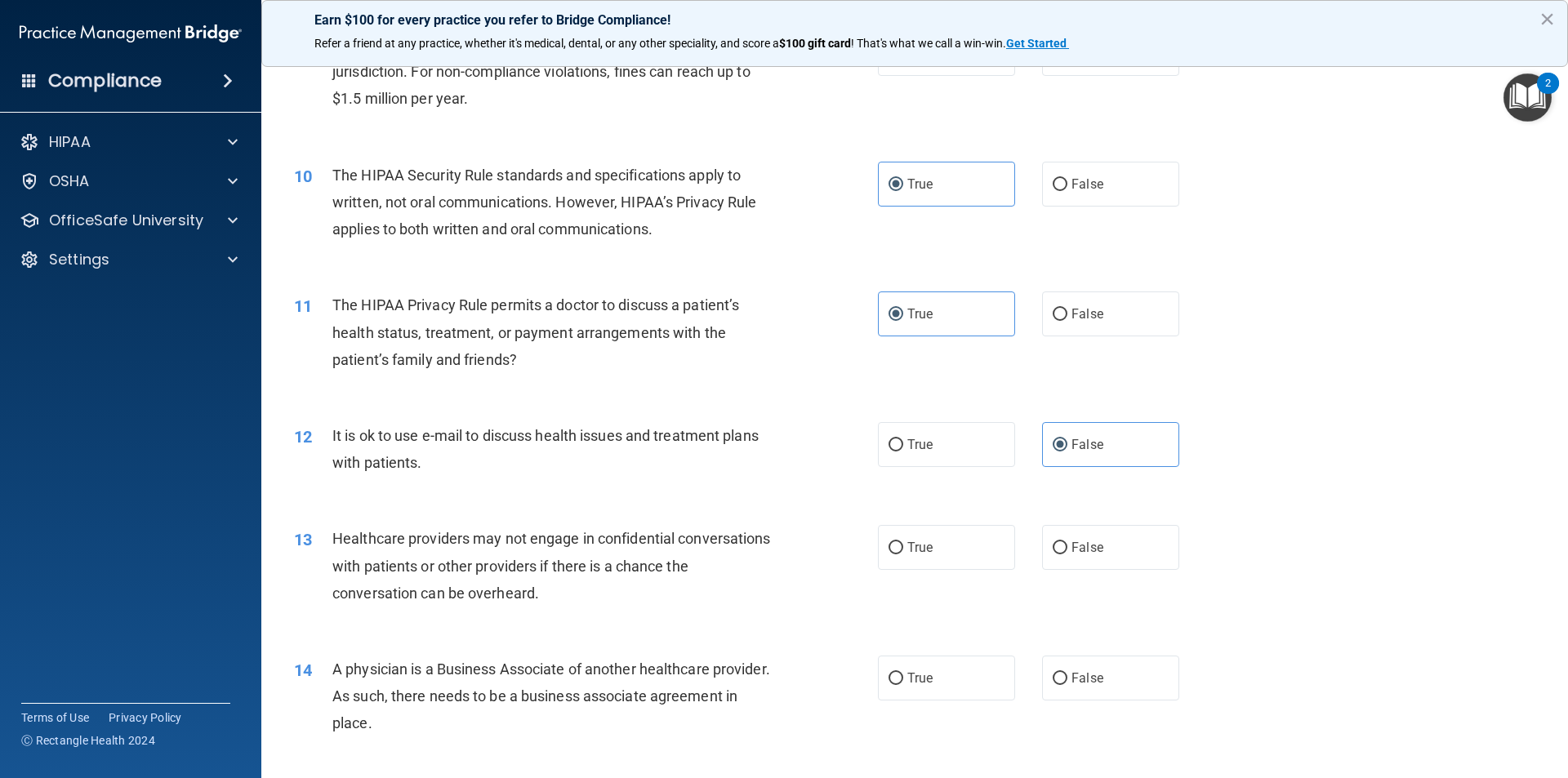
scroll to position [1061, 0]
click at [1057, 537] on label "False" at bounding box center [1111, 546] width 138 height 45
click at [1057, 540] on input "False" at bounding box center [1060, 546] width 15 height 12
radio input "true"
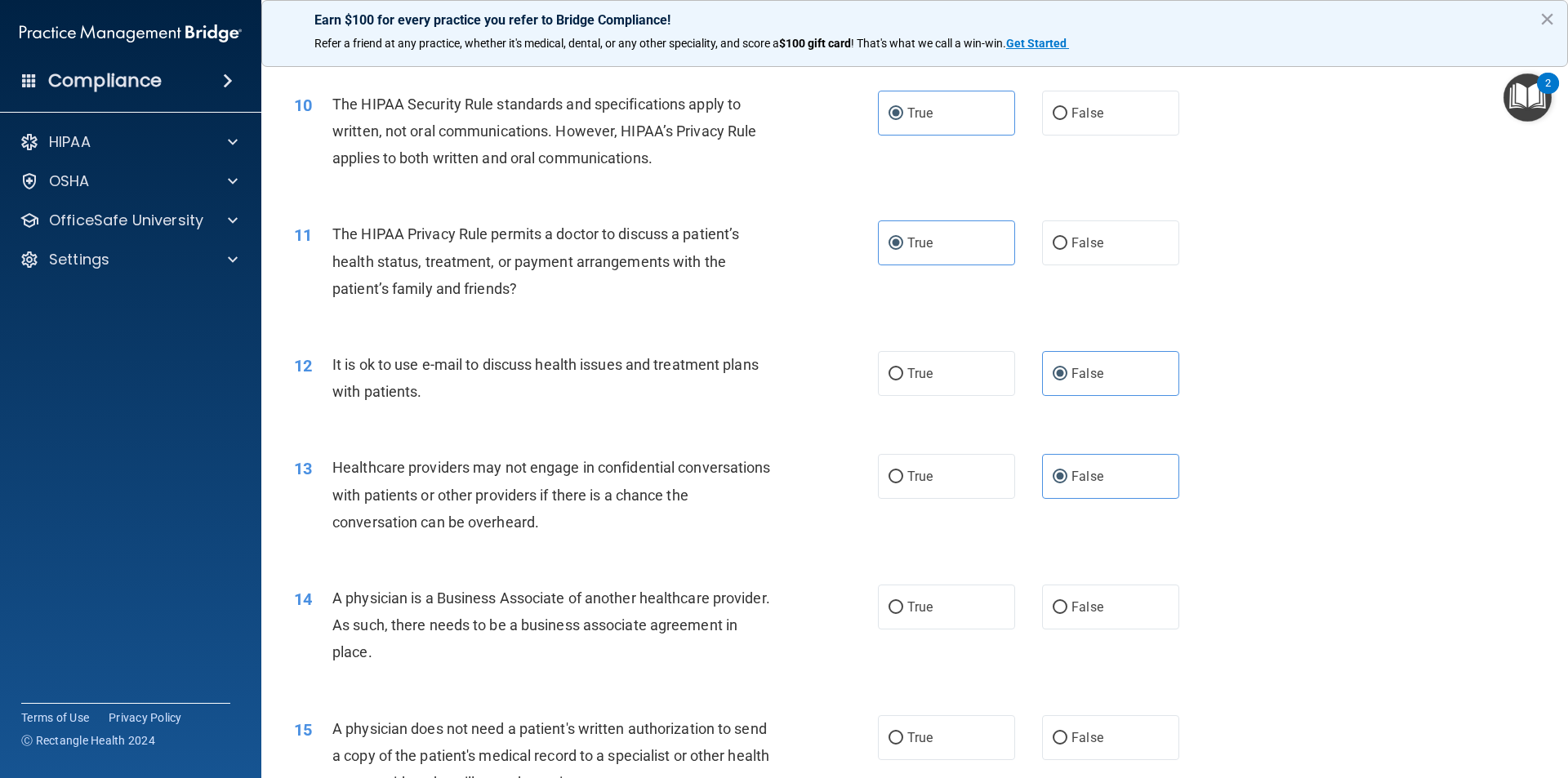
scroll to position [1224, 0]
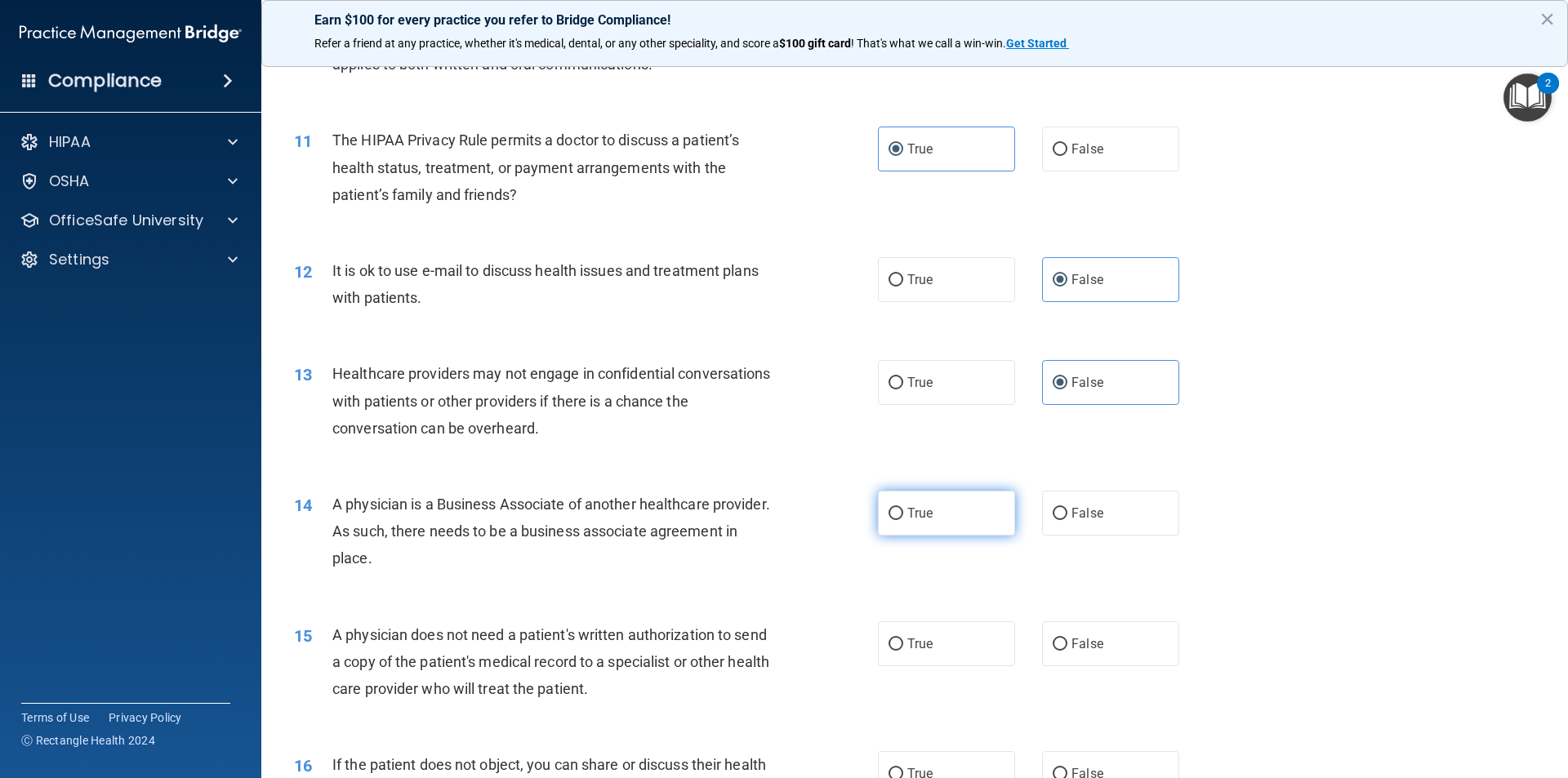
click at [940, 520] on label "True" at bounding box center [946, 513] width 138 height 45
click at [903, 520] on input "True" at bounding box center [896, 513] width 15 height 12
radio input "true"
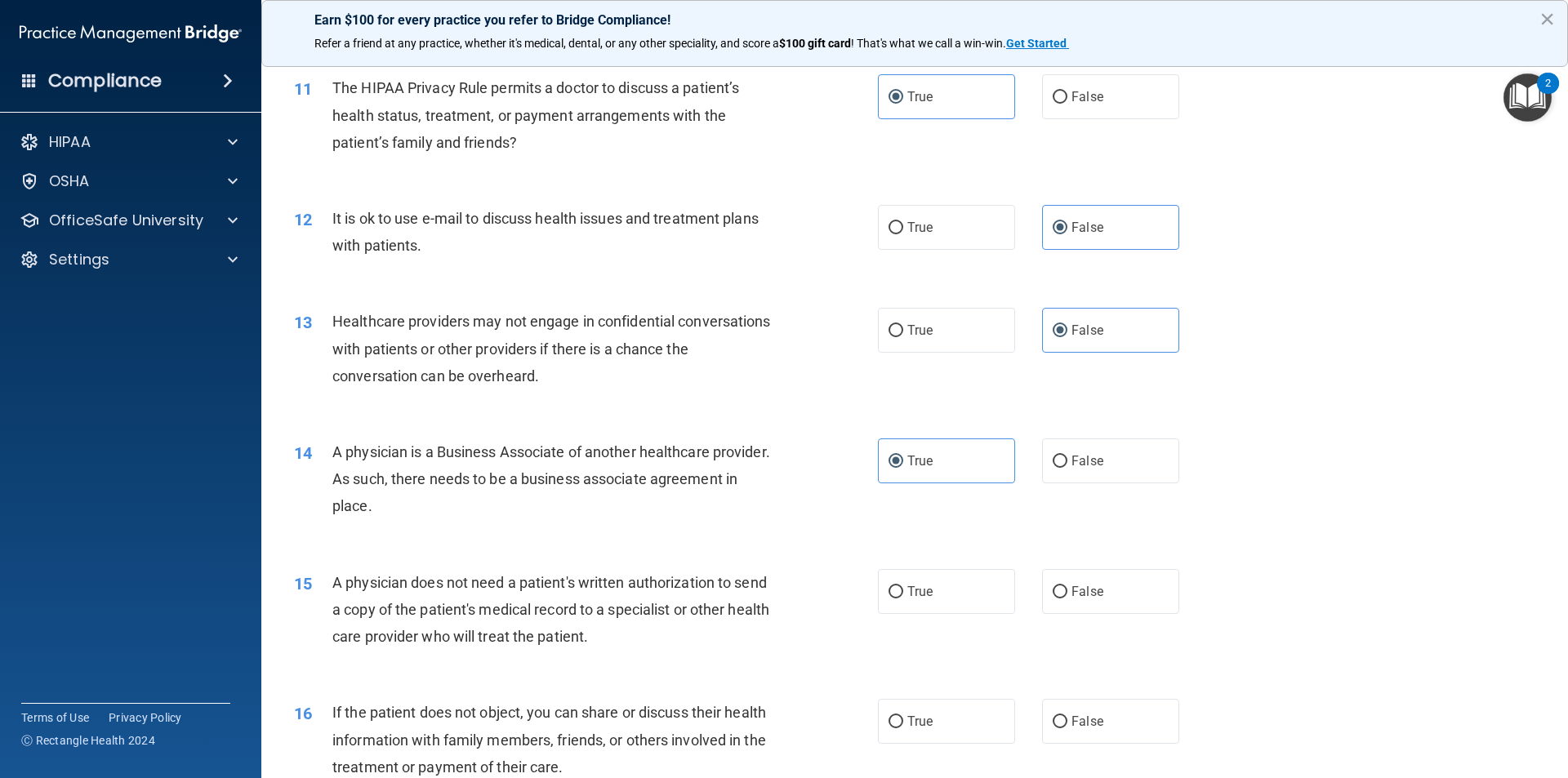
scroll to position [1306, 0]
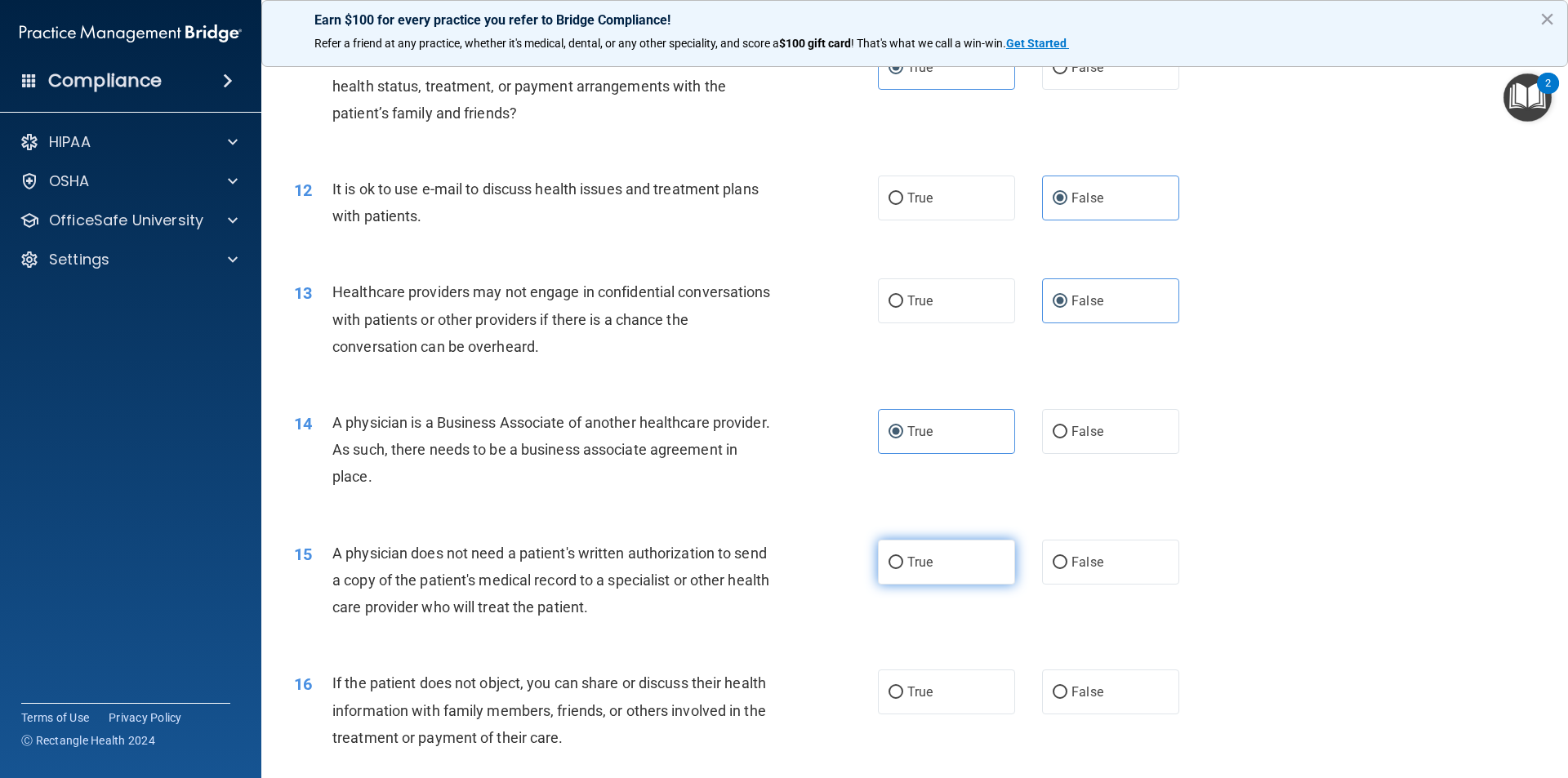
click at [931, 558] on label "True" at bounding box center [946, 561] width 138 height 45
click at [903, 558] on input "True" at bounding box center [896, 562] width 15 height 12
radio input "true"
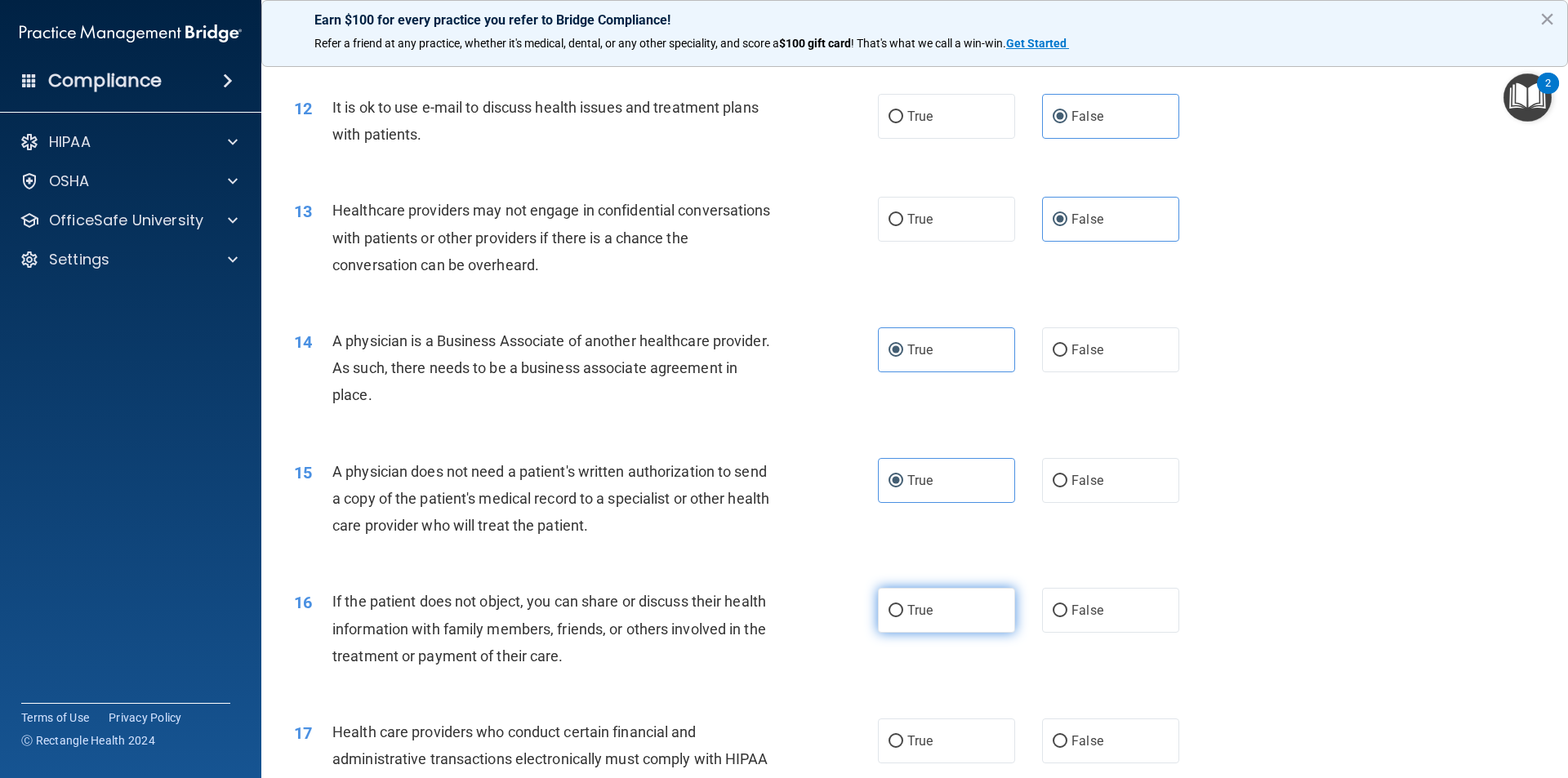
click at [937, 618] on label "True" at bounding box center [946, 609] width 138 height 45
click at [903, 618] on input "True" at bounding box center [896, 610] width 15 height 12
radio input "true"
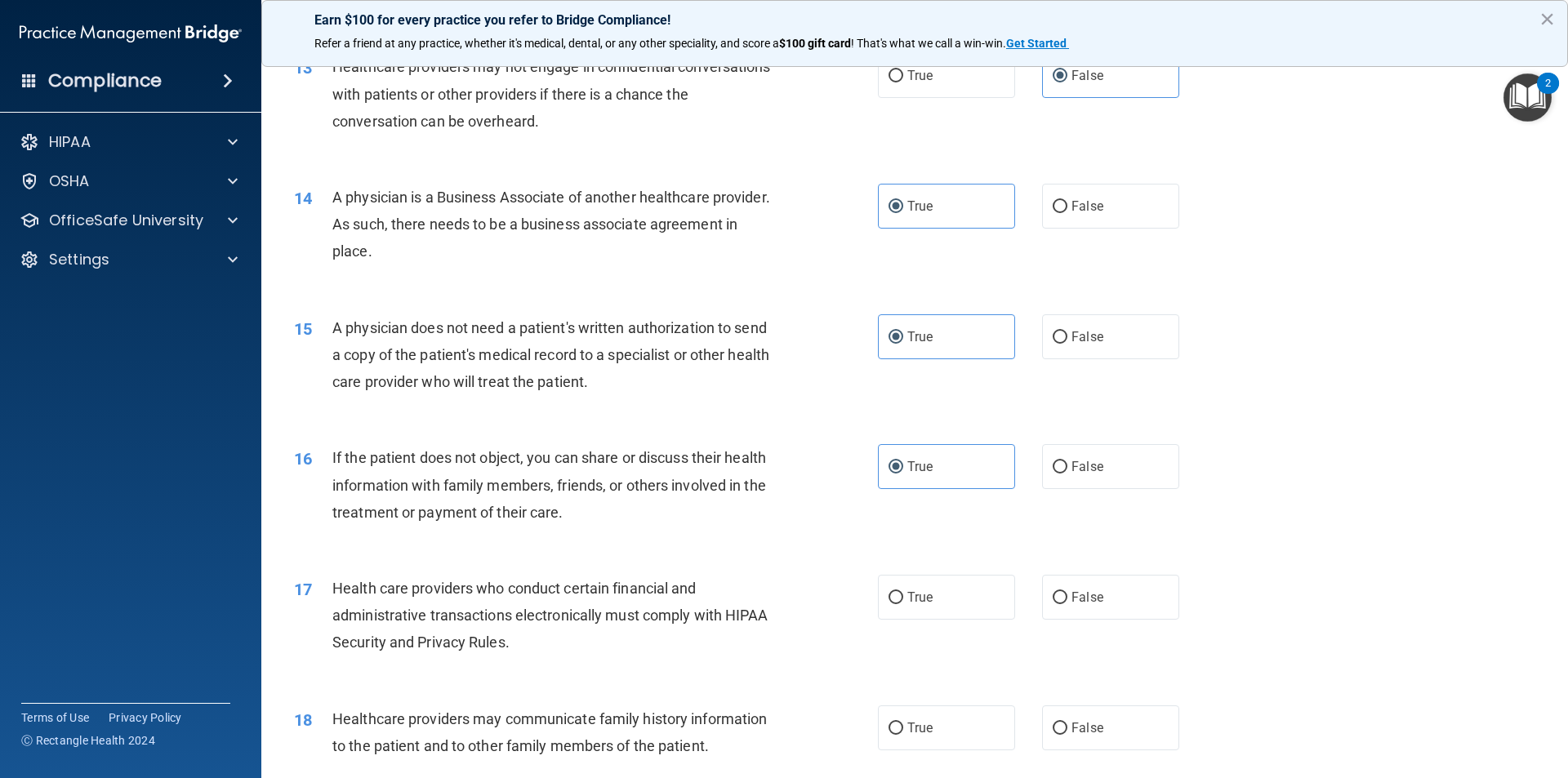
scroll to position [1551, 0]
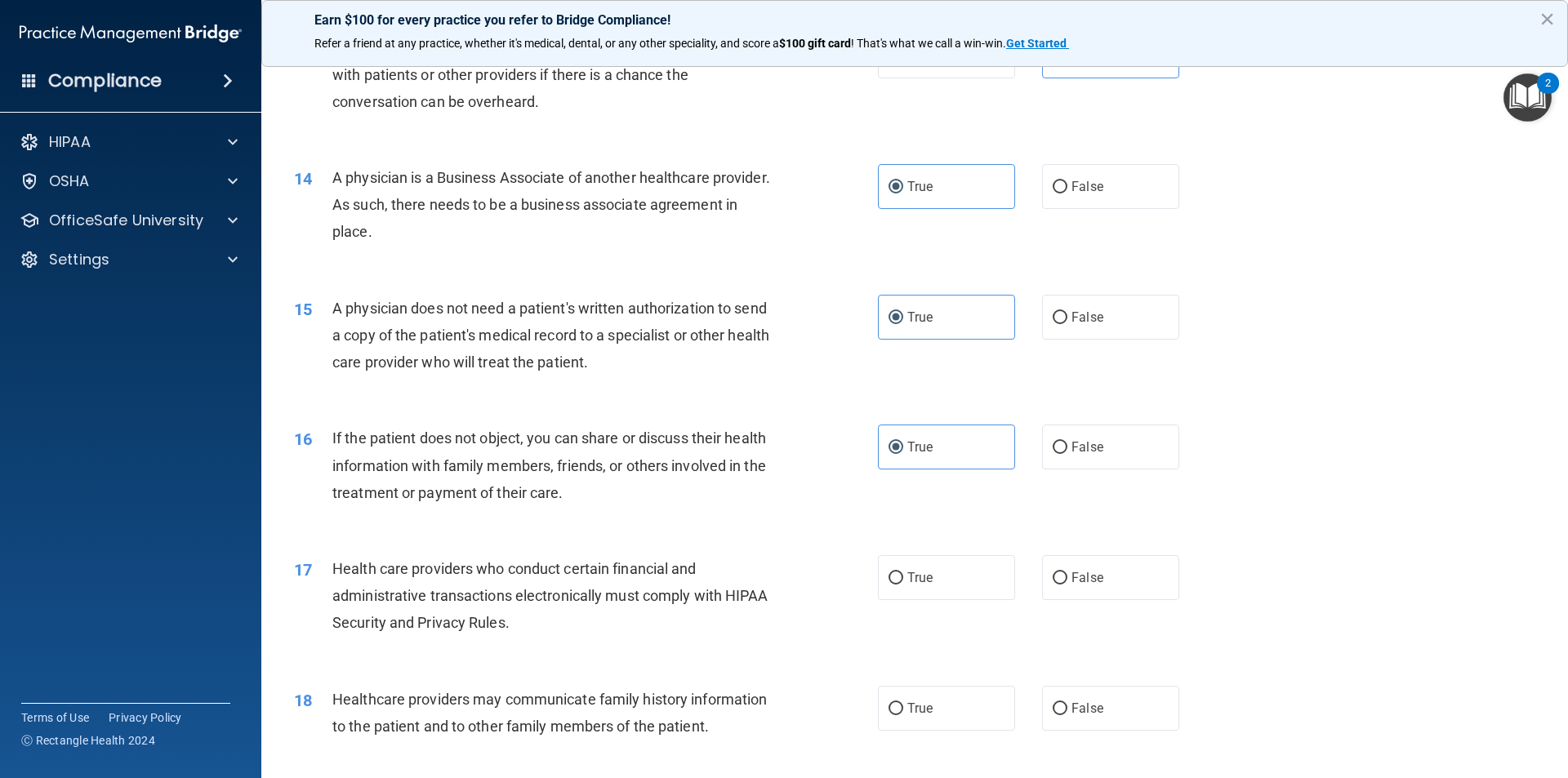
click at [915, 552] on div "17 Health care providers who conduct certain financial and administrative trans…" at bounding box center [914, 599] width 1266 height 130
click at [920, 578] on span "True" at bounding box center [920, 578] width 26 height 15
click at [903, 578] on input "True" at bounding box center [896, 578] width 15 height 12
radio input "true"
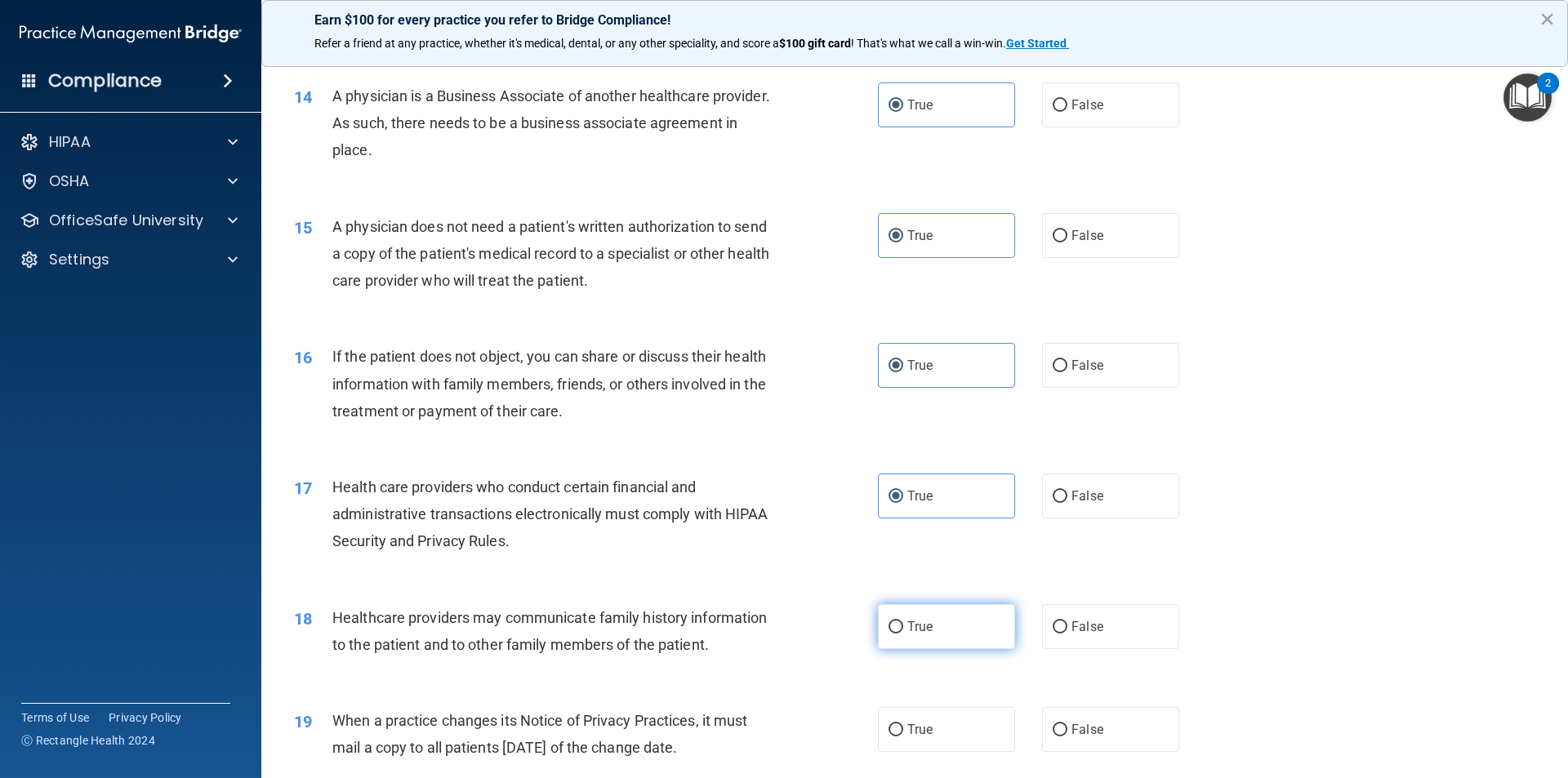
click at [925, 626] on span "True" at bounding box center [920, 626] width 26 height 15
click at [903, 626] on input "True" at bounding box center [896, 627] width 15 height 12
radio input "true"
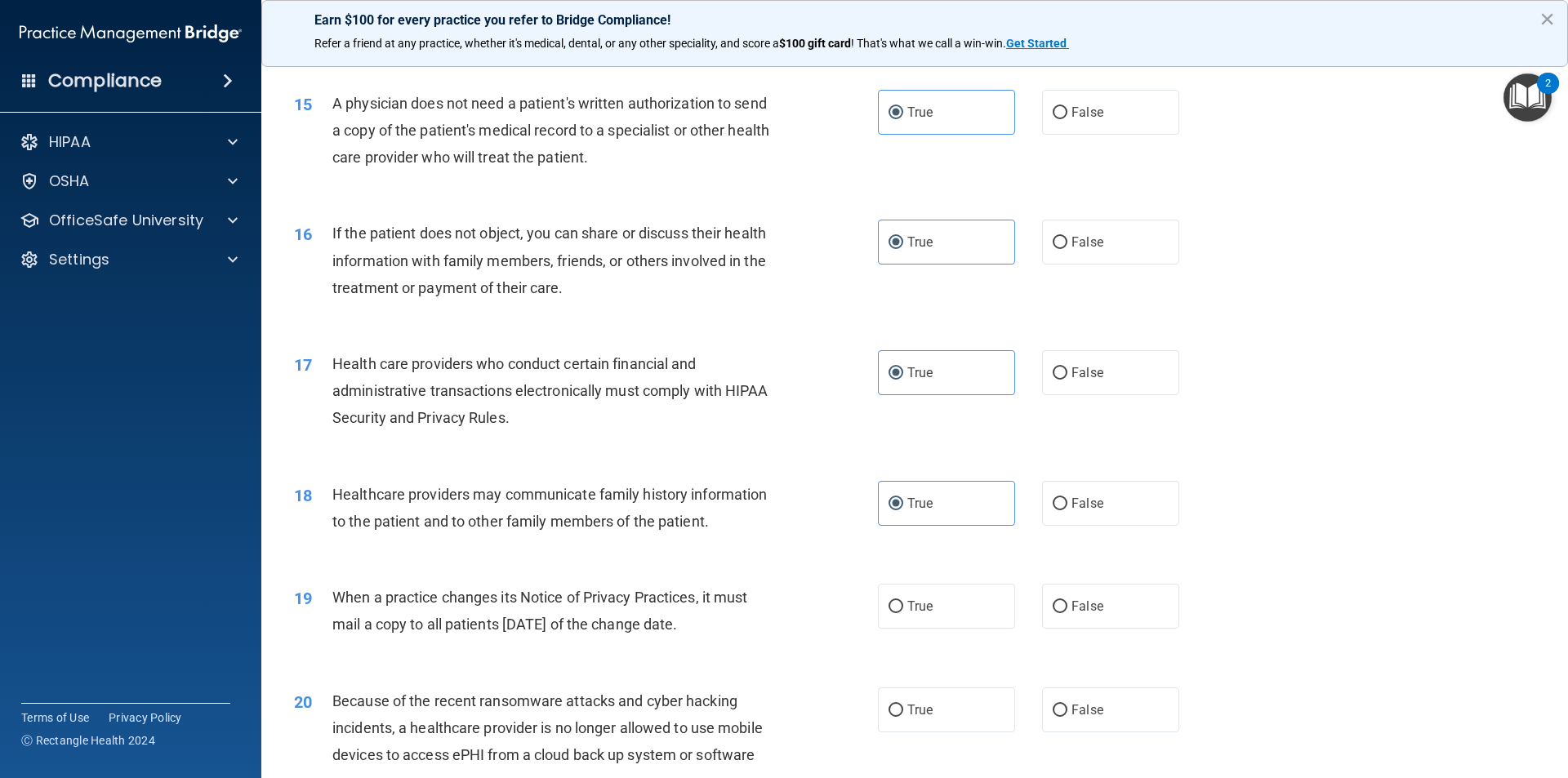
scroll to position [1797, 0]
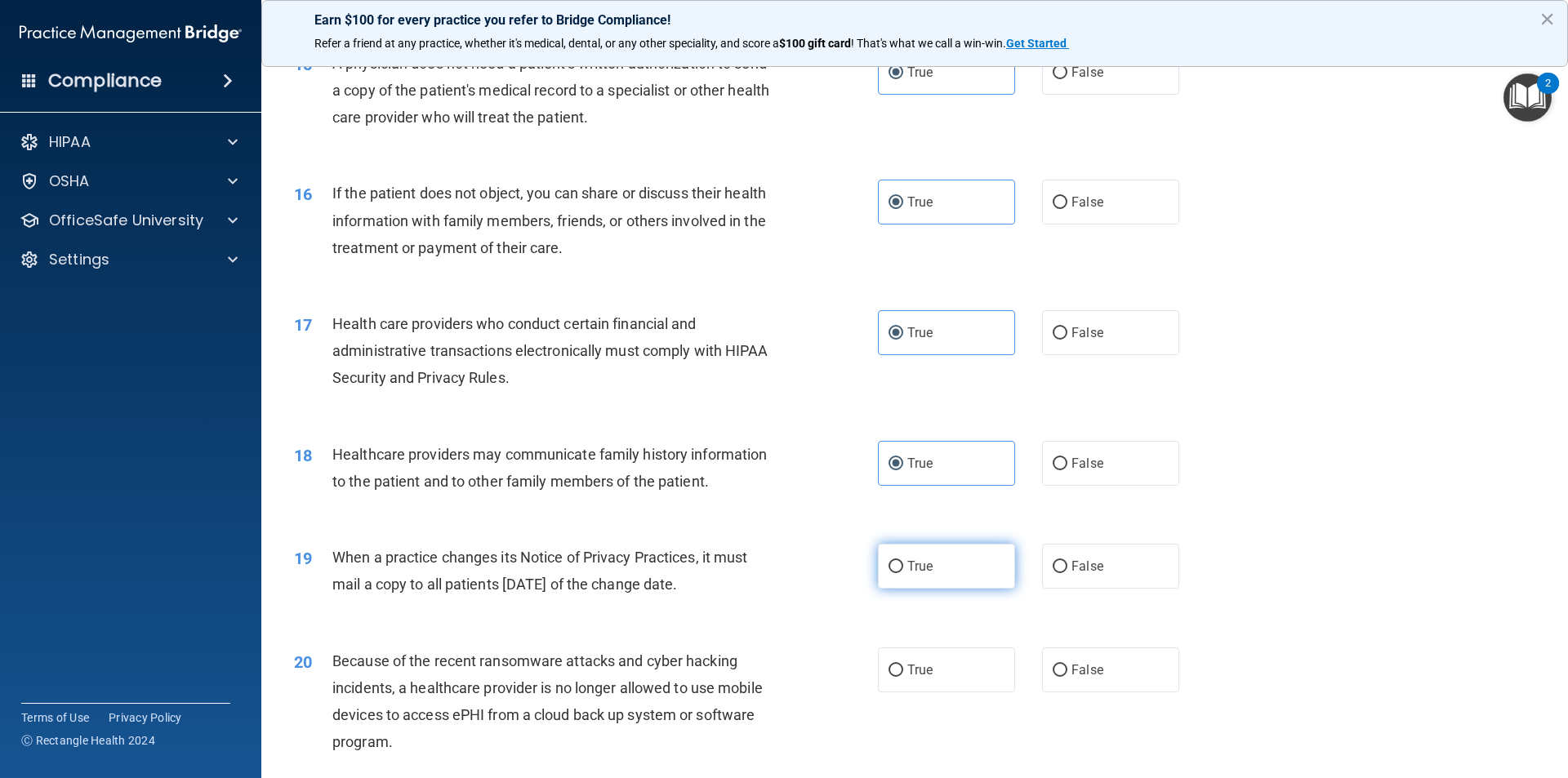
click at [963, 568] on label "True" at bounding box center [946, 566] width 138 height 45
click at [903, 568] on input "True" at bounding box center [896, 567] width 15 height 12
radio input "true"
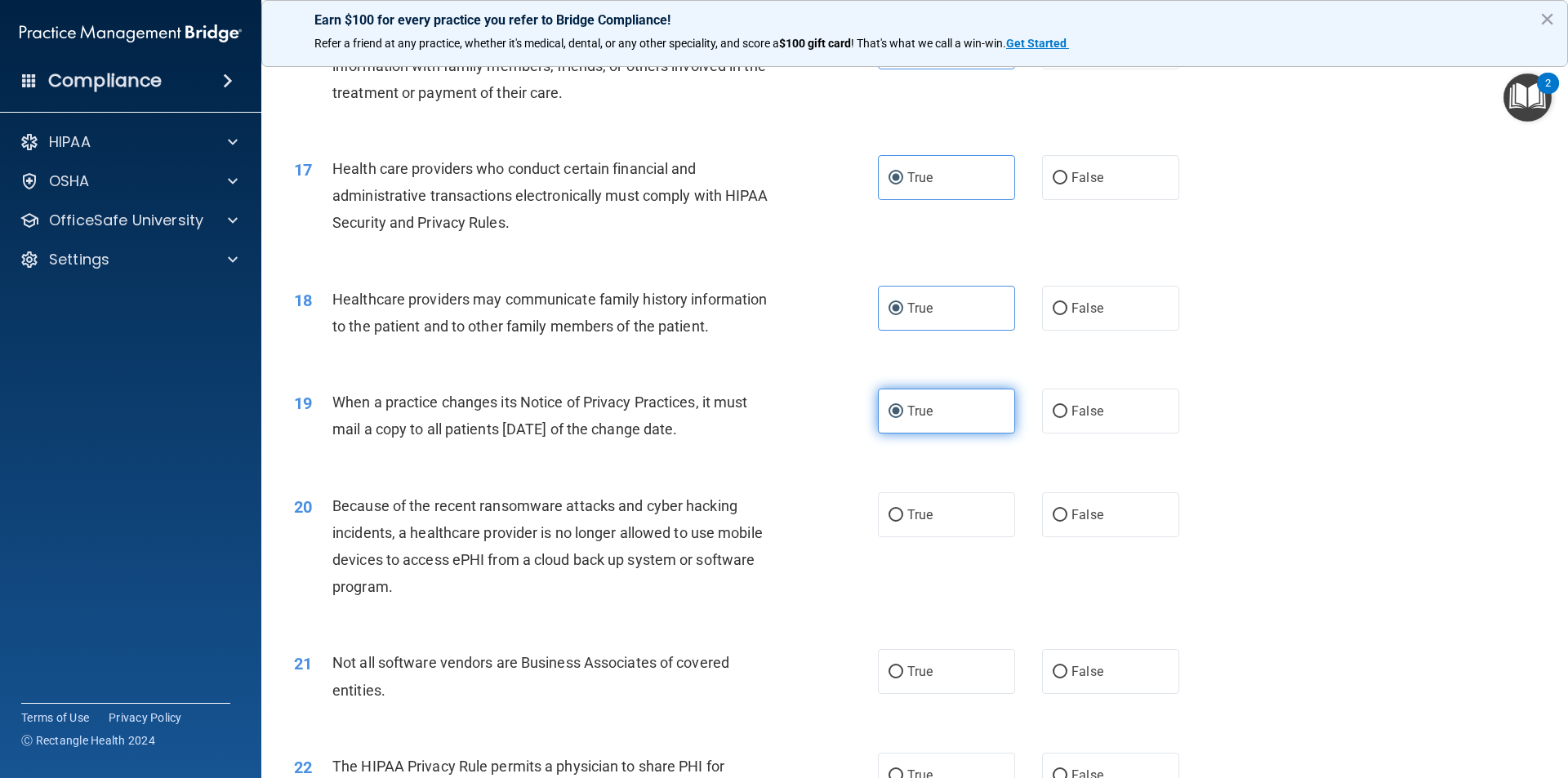
scroll to position [1960, 0]
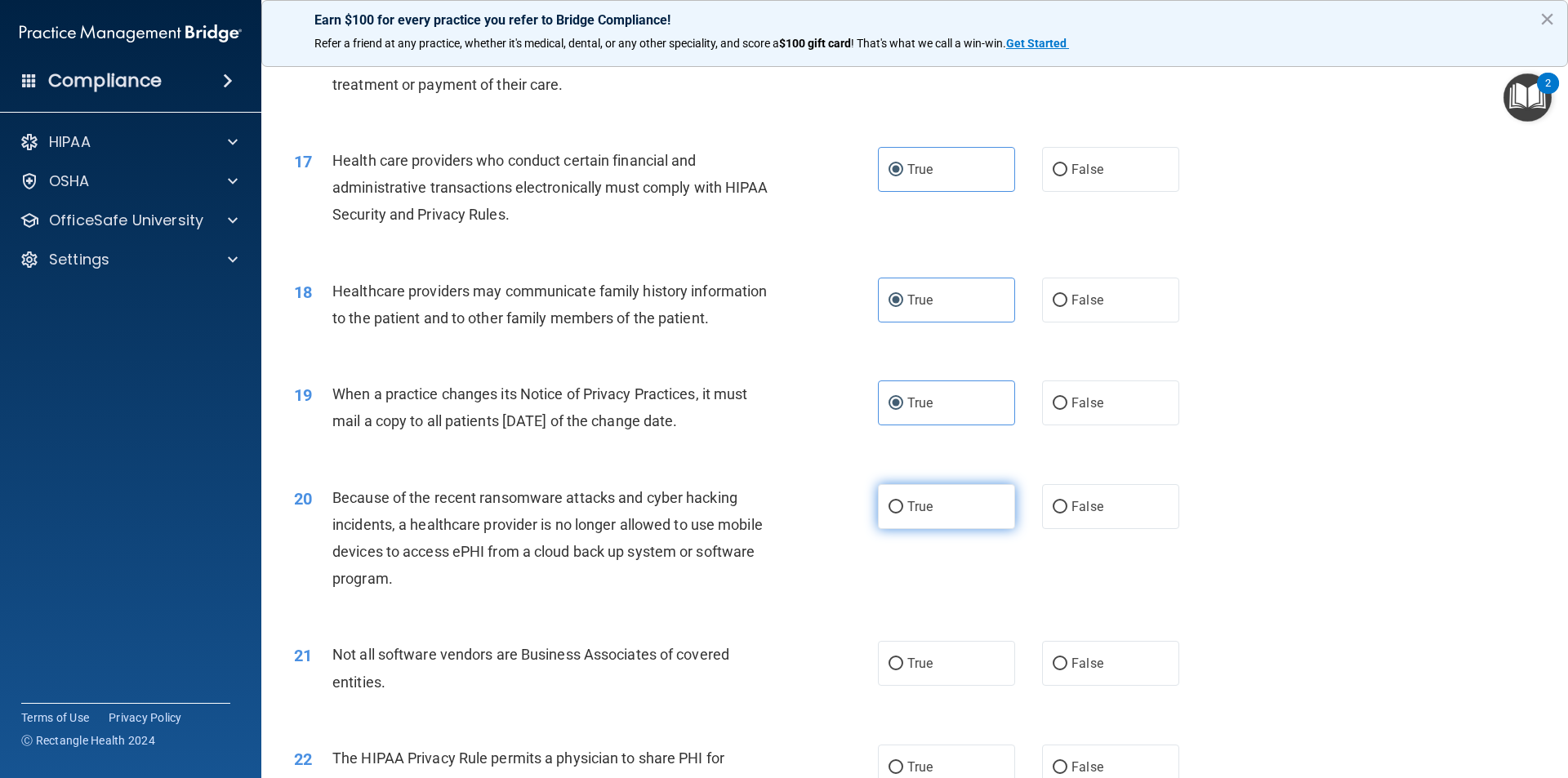
click at [948, 507] on label "True" at bounding box center [946, 506] width 138 height 45
click at [903, 507] on input "True" at bounding box center [896, 507] width 15 height 12
radio input "true"
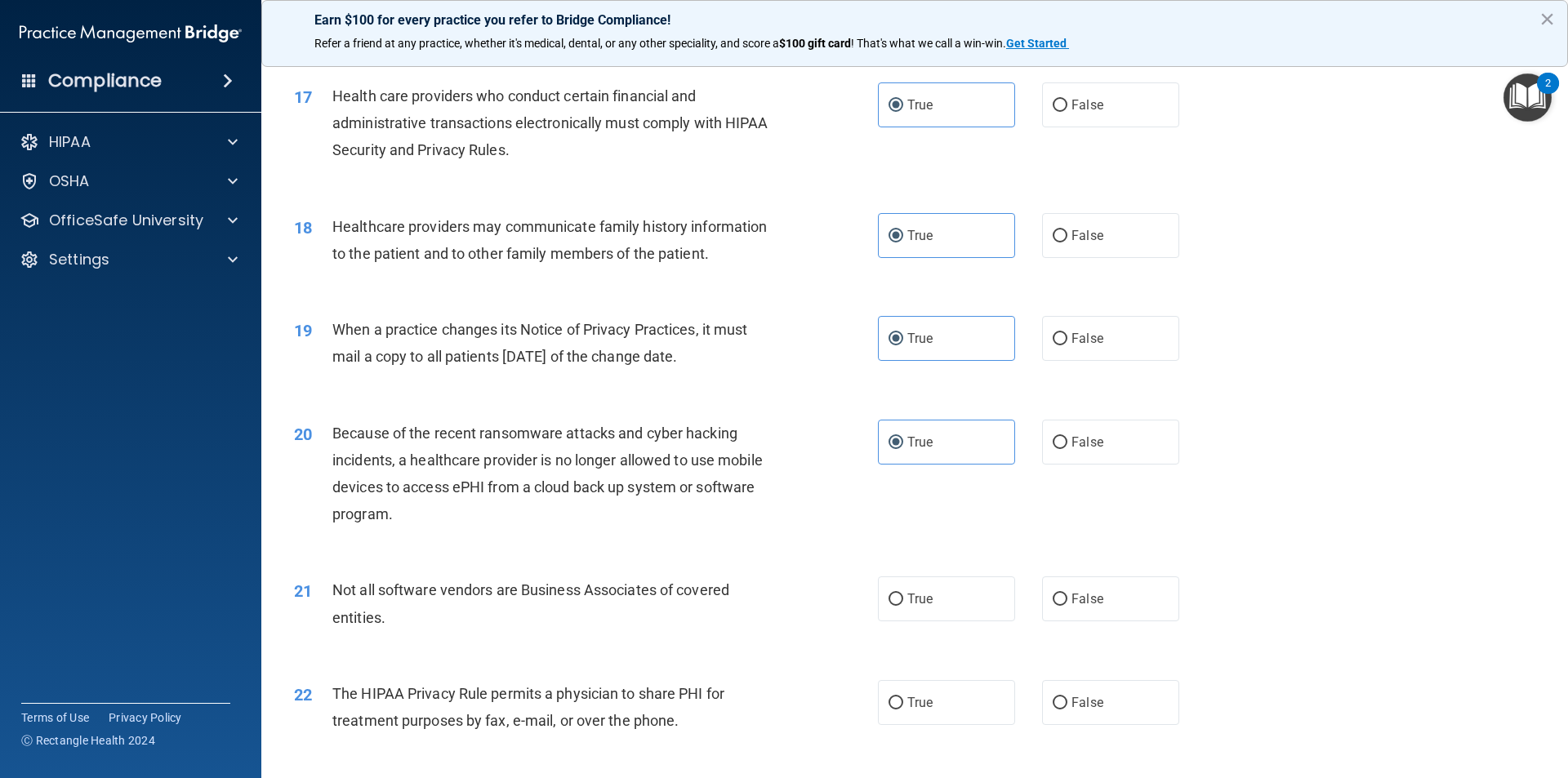
scroll to position [2123, 0]
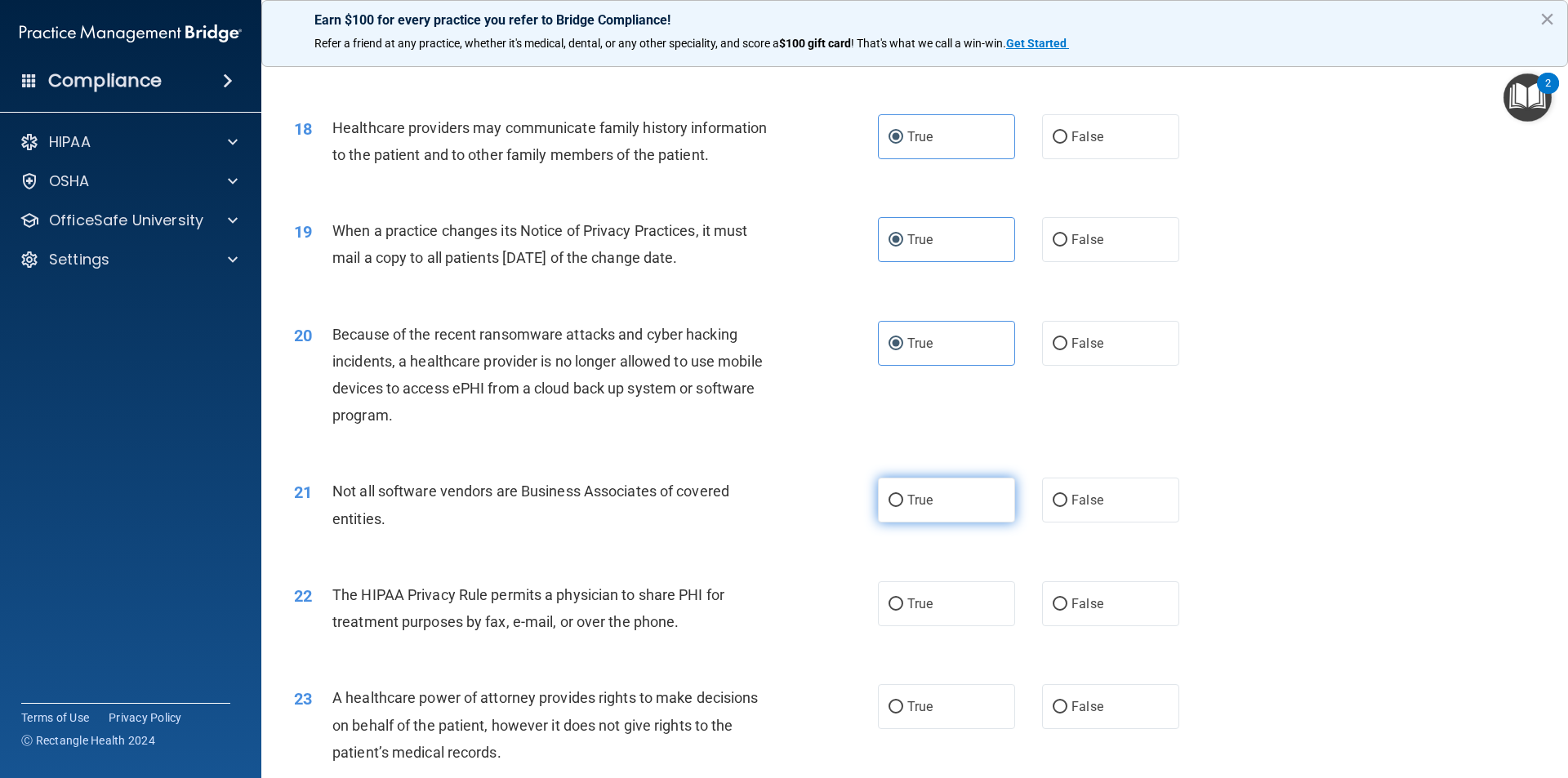
click at [947, 514] on label "True" at bounding box center [946, 499] width 138 height 45
click at [903, 507] on input "True" at bounding box center [896, 500] width 15 height 12
radio input "true"
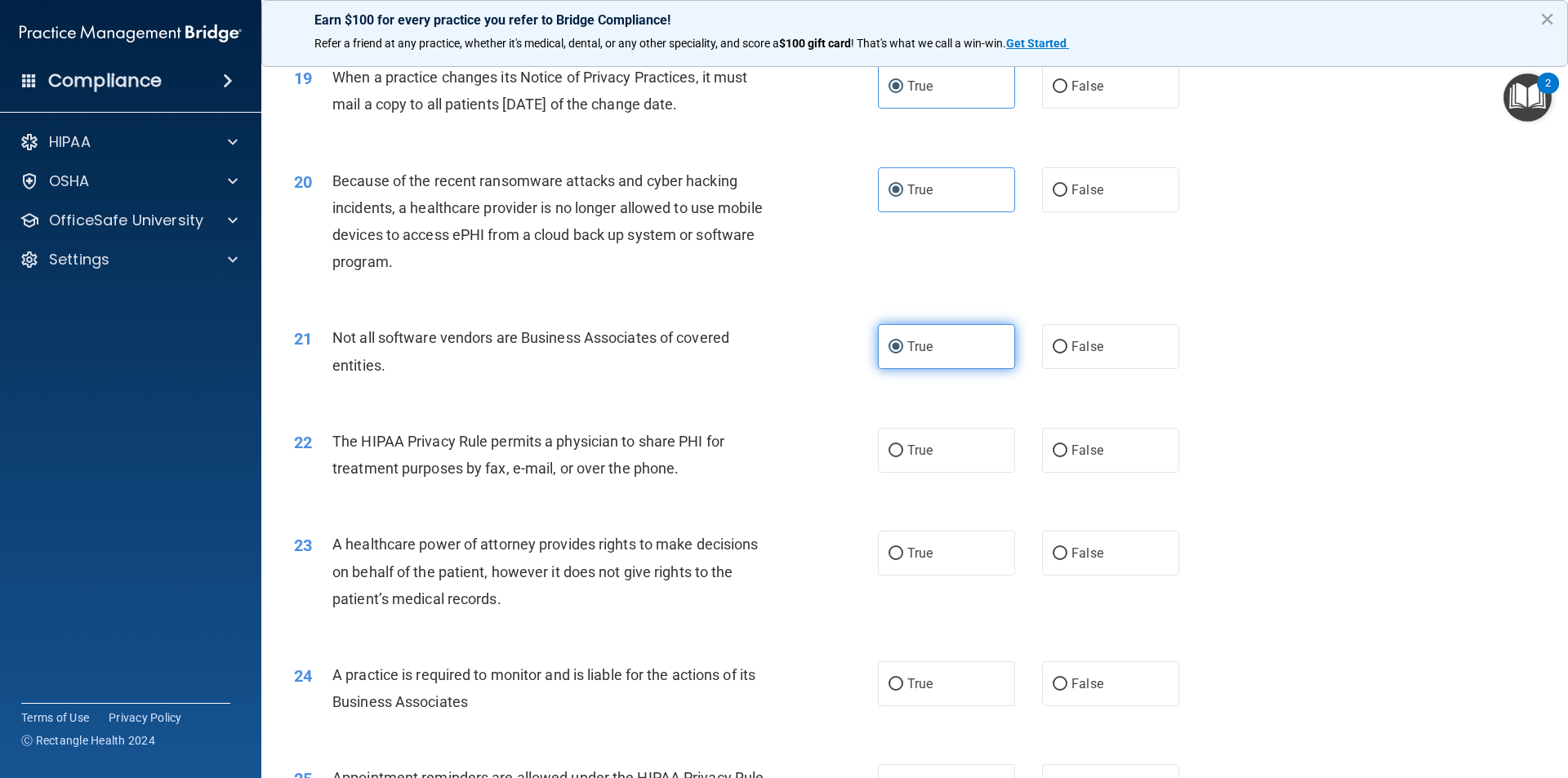
scroll to position [2287, 0]
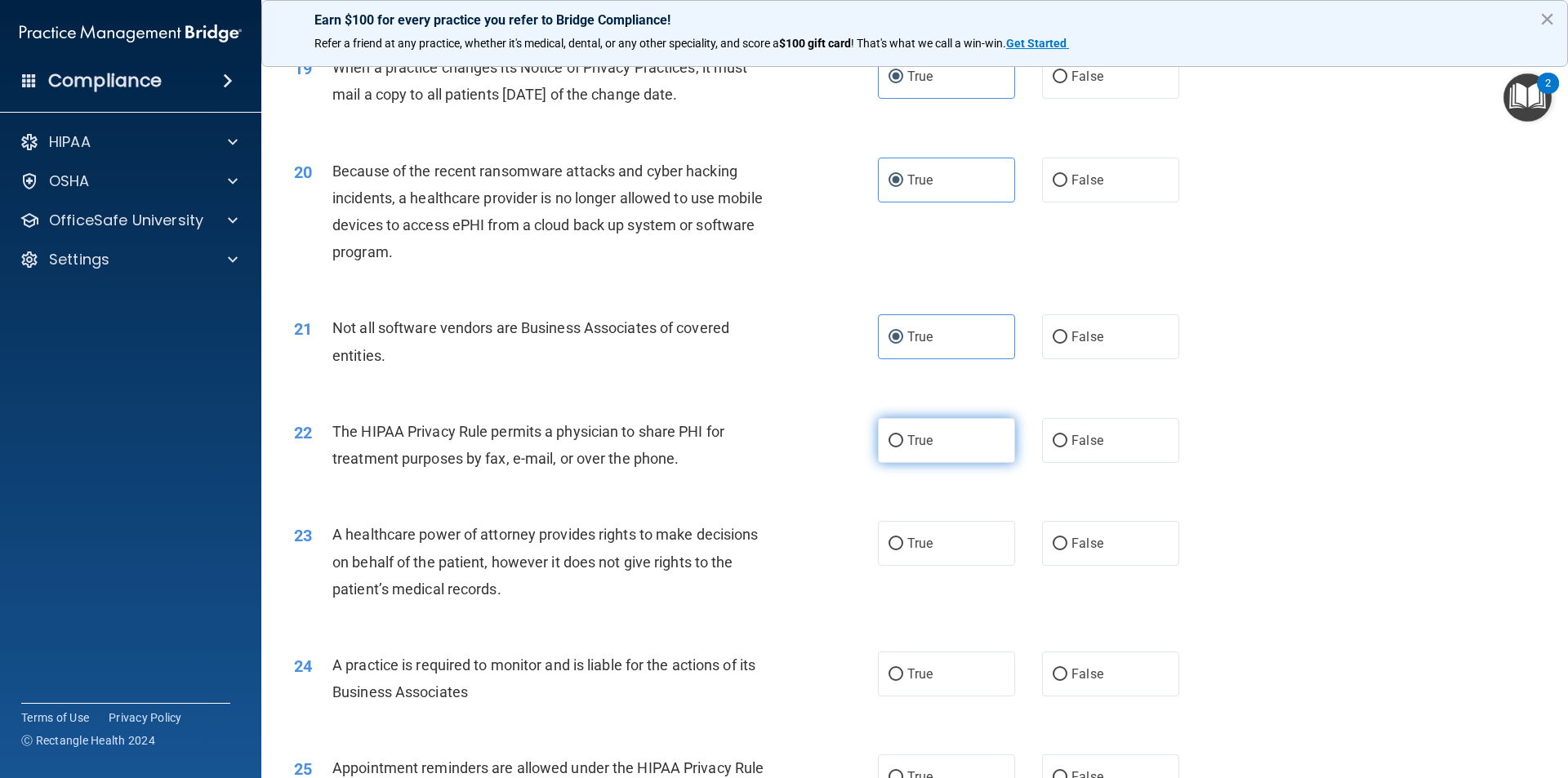
click at [934, 445] on label "True" at bounding box center [946, 440] width 138 height 45
click at [903, 445] on input "True" at bounding box center [896, 441] width 15 height 12
radio input "true"
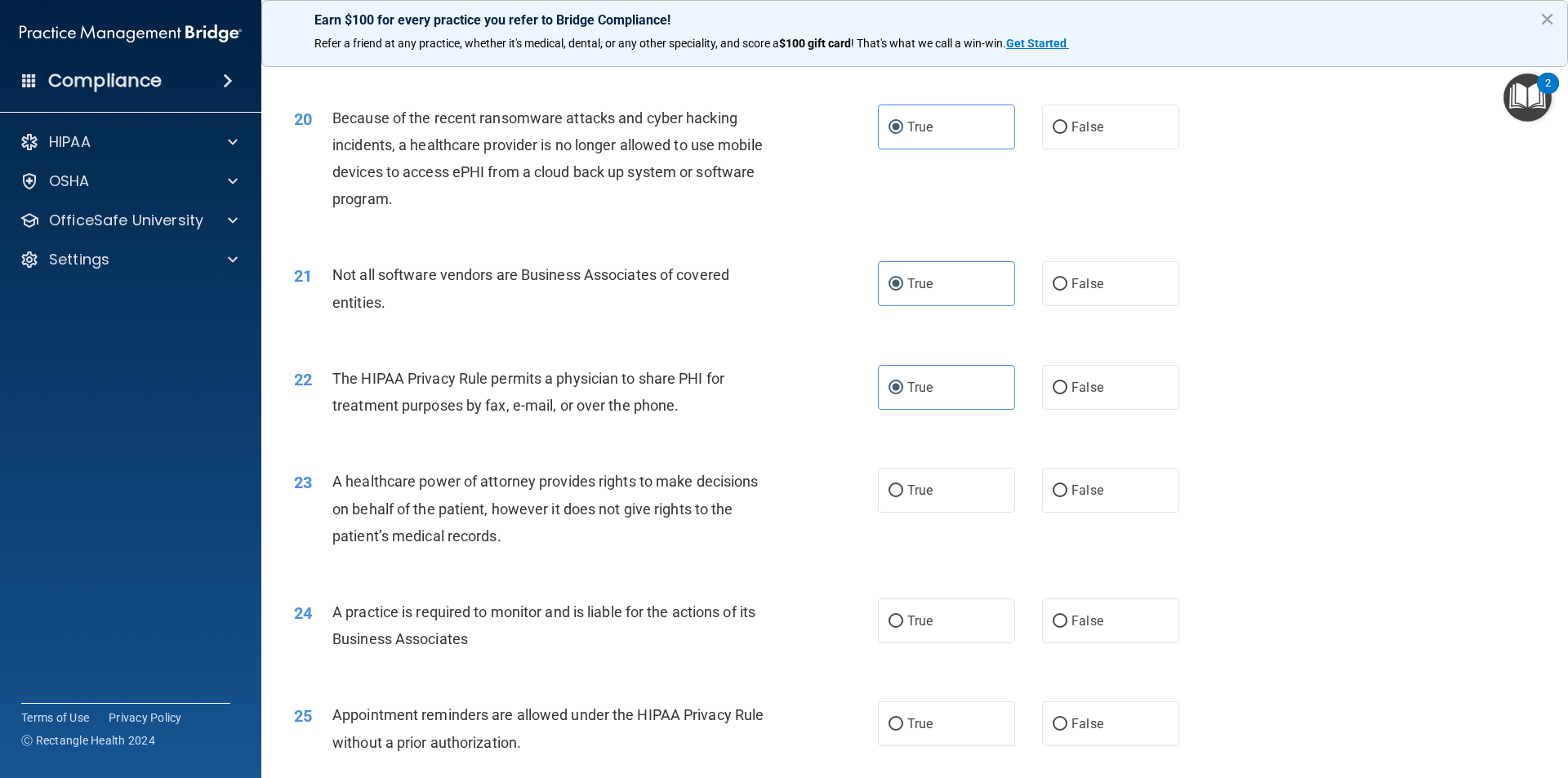
scroll to position [2368, 0]
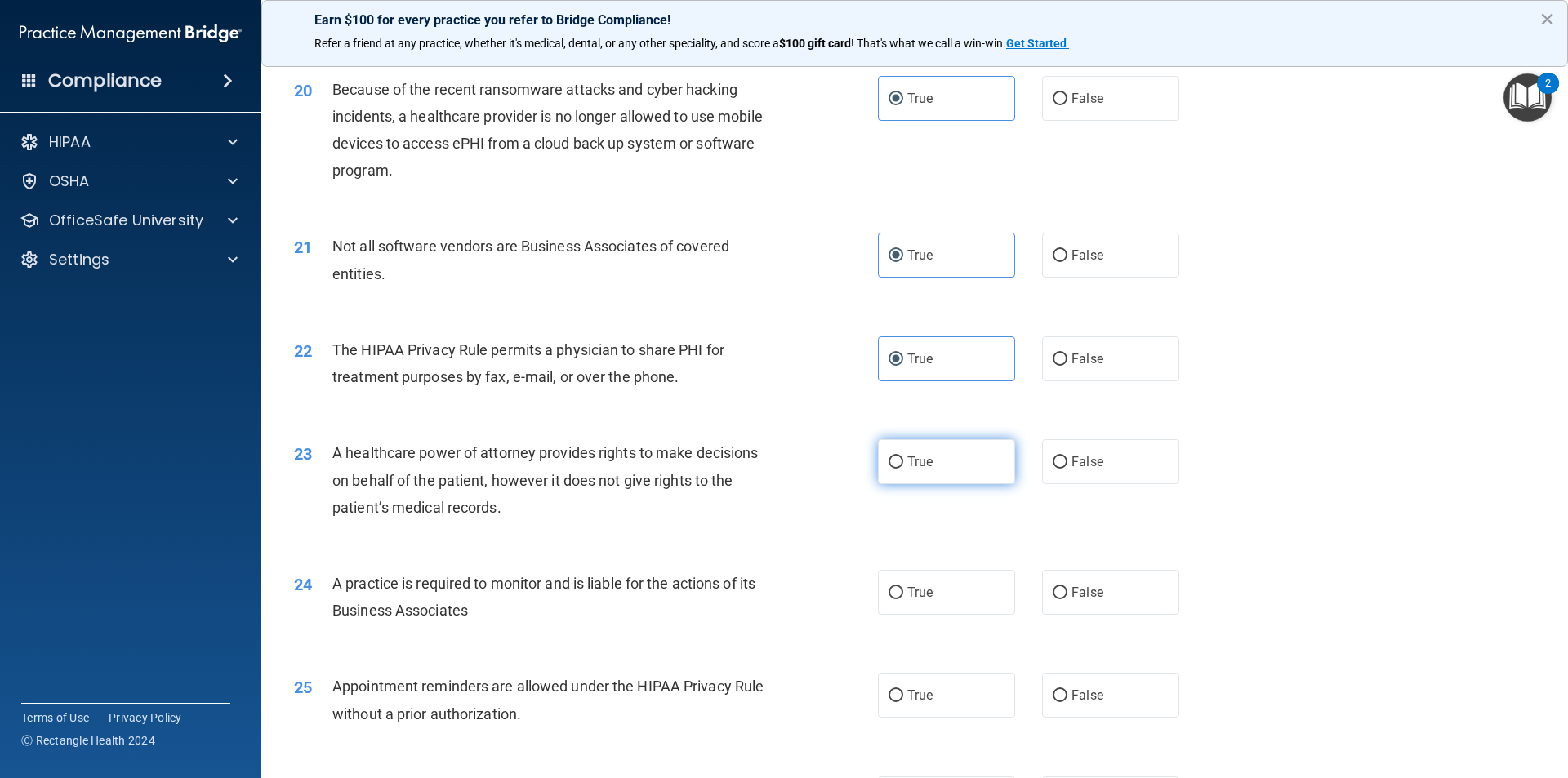
click at [927, 473] on label "True" at bounding box center [946, 461] width 138 height 45
click at [903, 468] on input "True" at bounding box center [896, 462] width 15 height 12
radio input "true"
click at [925, 590] on span "True" at bounding box center [920, 592] width 26 height 15
click at [903, 590] on input "True" at bounding box center [896, 592] width 15 height 12
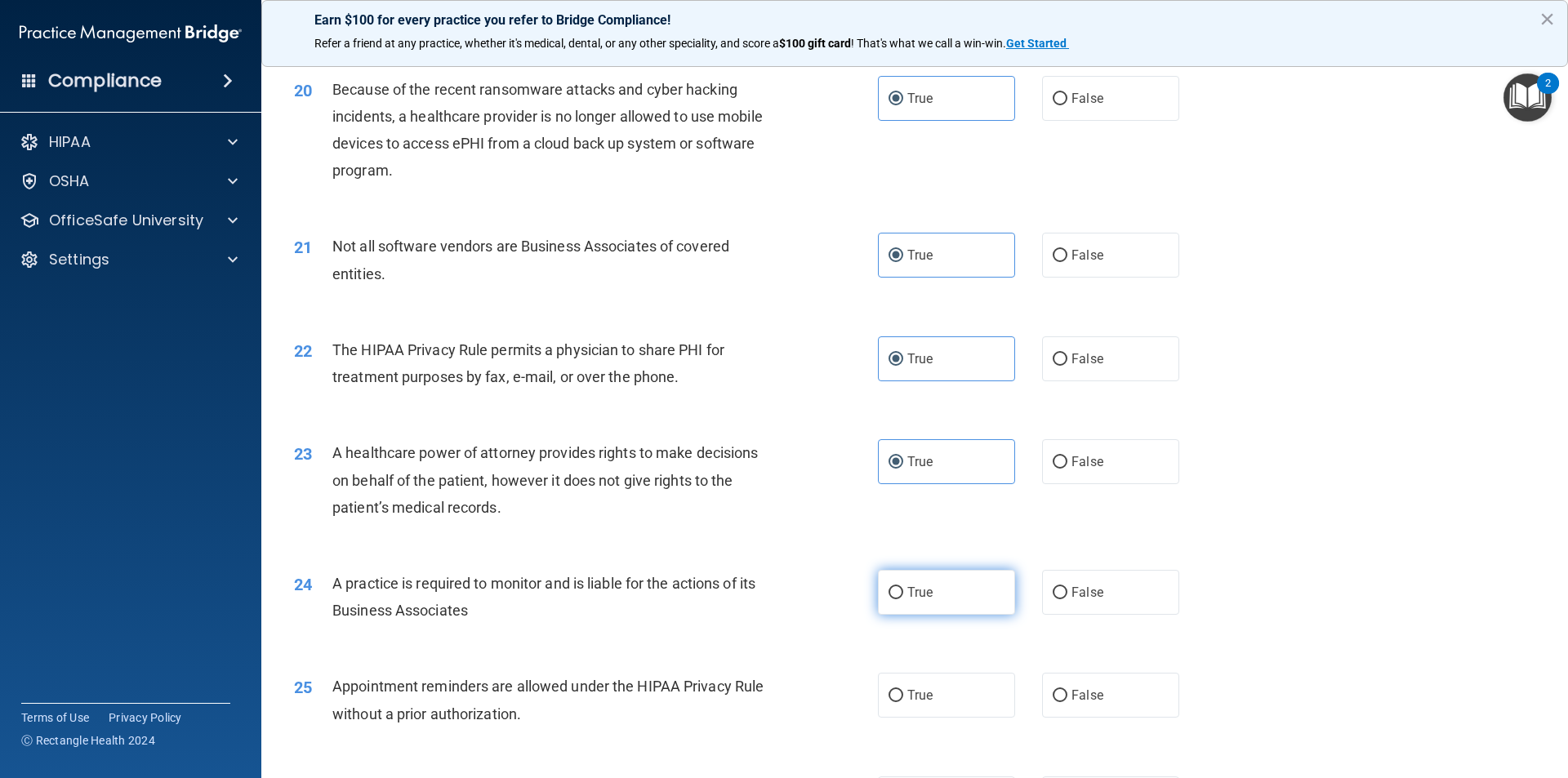
radio input "true"
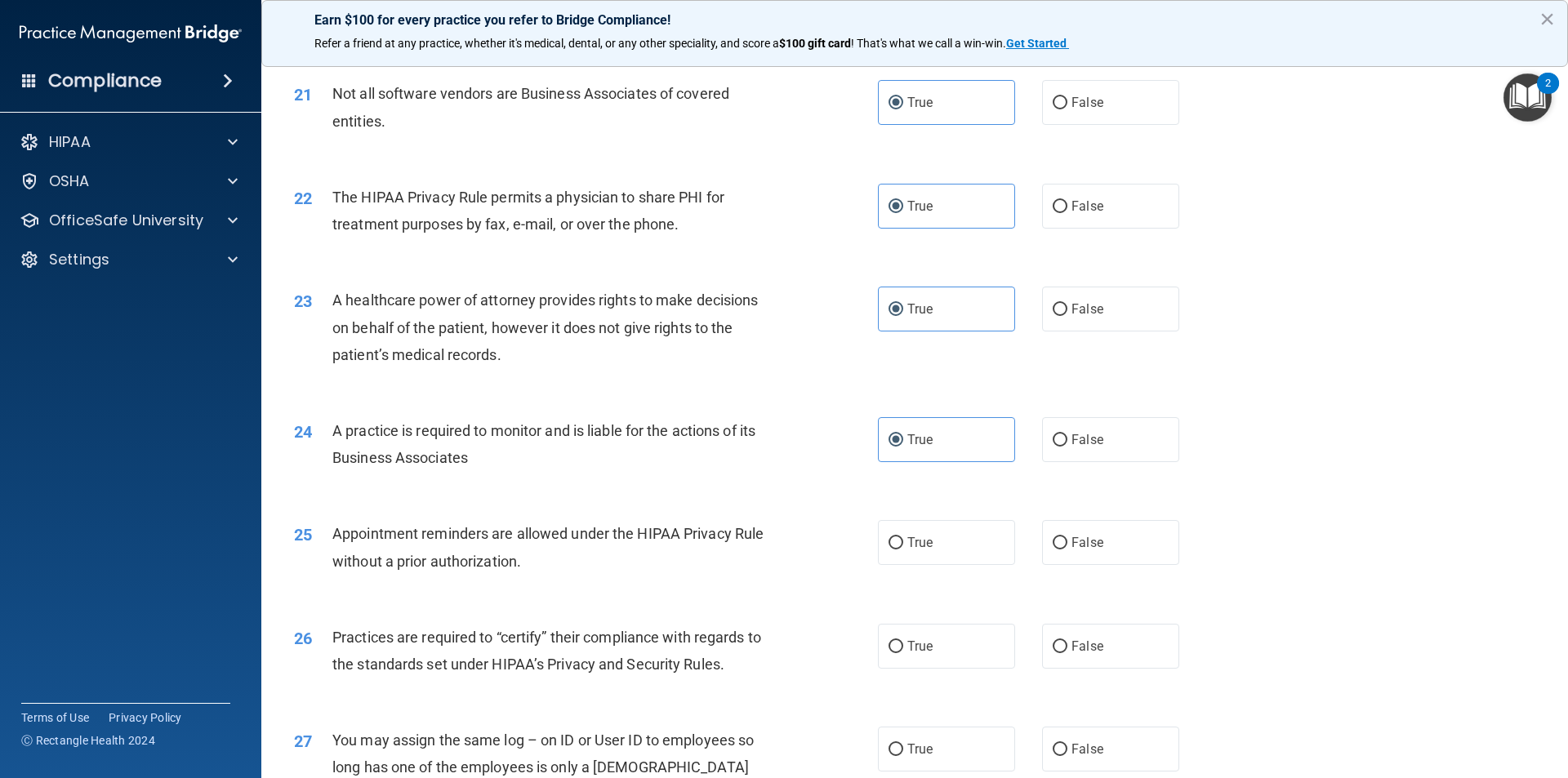
scroll to position [2531, 0]
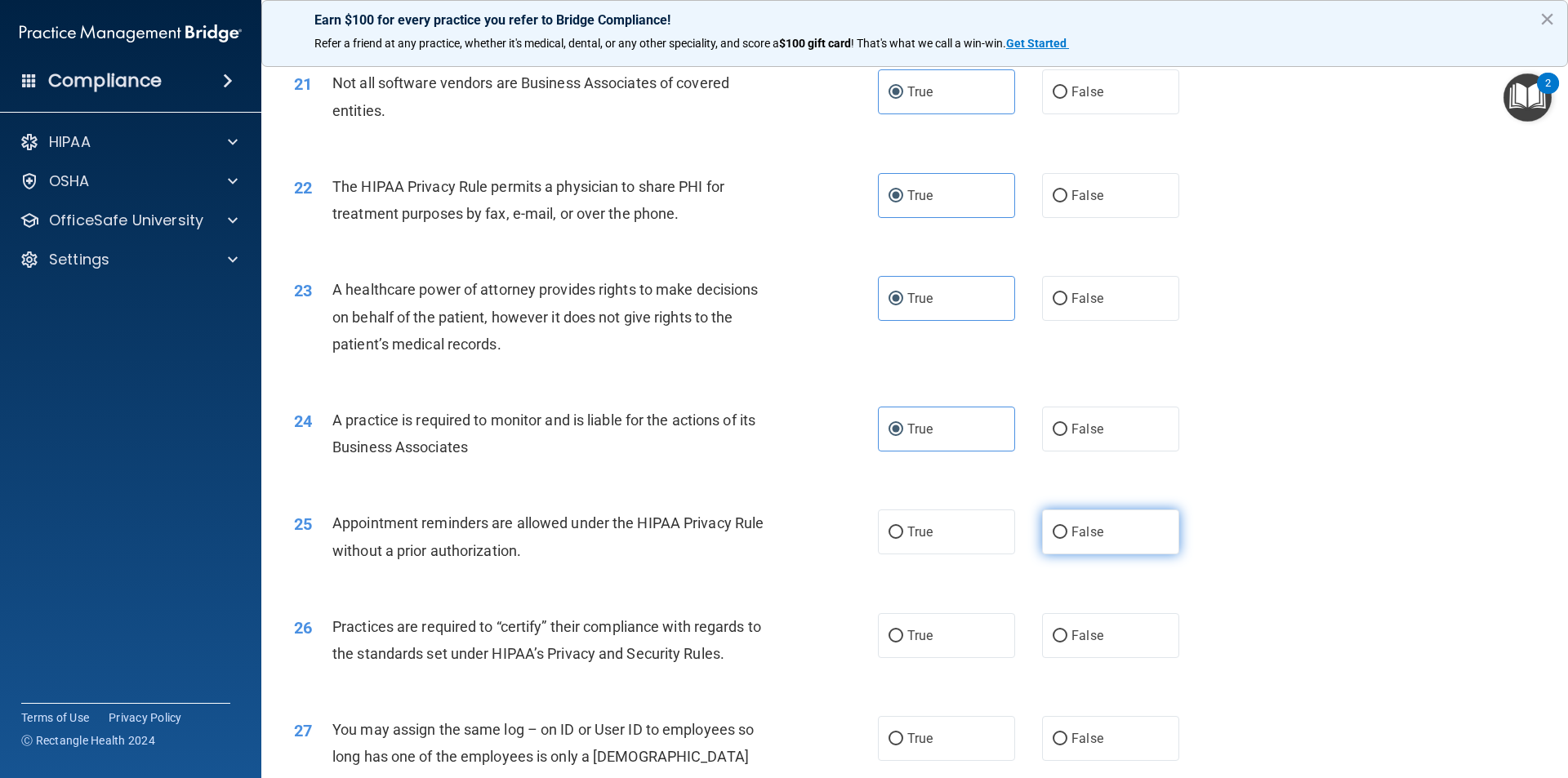
click at [1088, 517] on label "False" at bounding box center [1111, 531] width 138 height 45
click at [1067, 527] on input "False" at bounding box center [1060, 532] width 15 height 12
radio input "true"
click at [992, 630] on label "True" at bounding box center [946, 635] width 138 height 45
click at [903, 630] on input "True" at bounding box center [896, 636] width 15 height 12
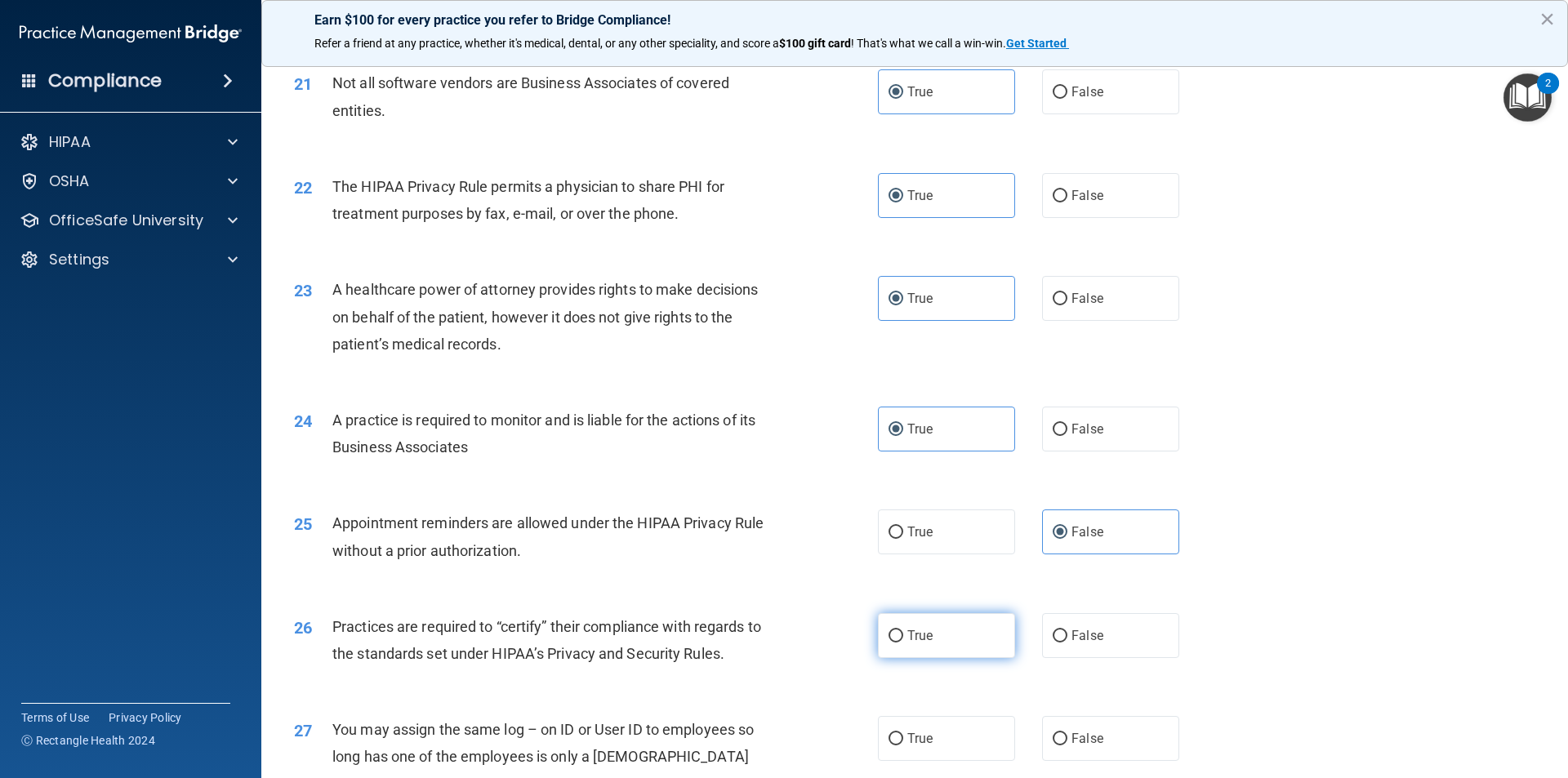
radio input "true"
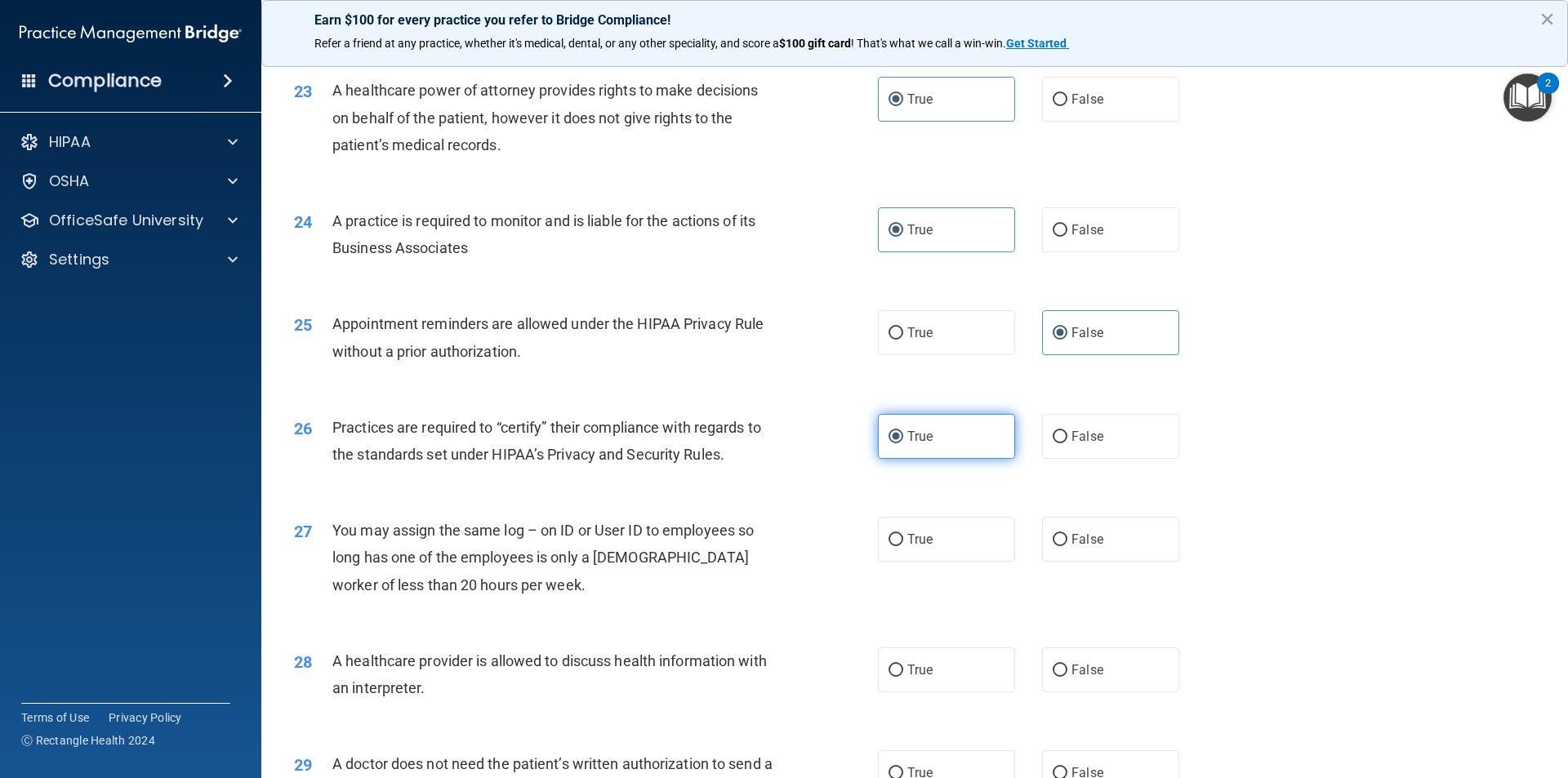
scroll to position [2776, 0]
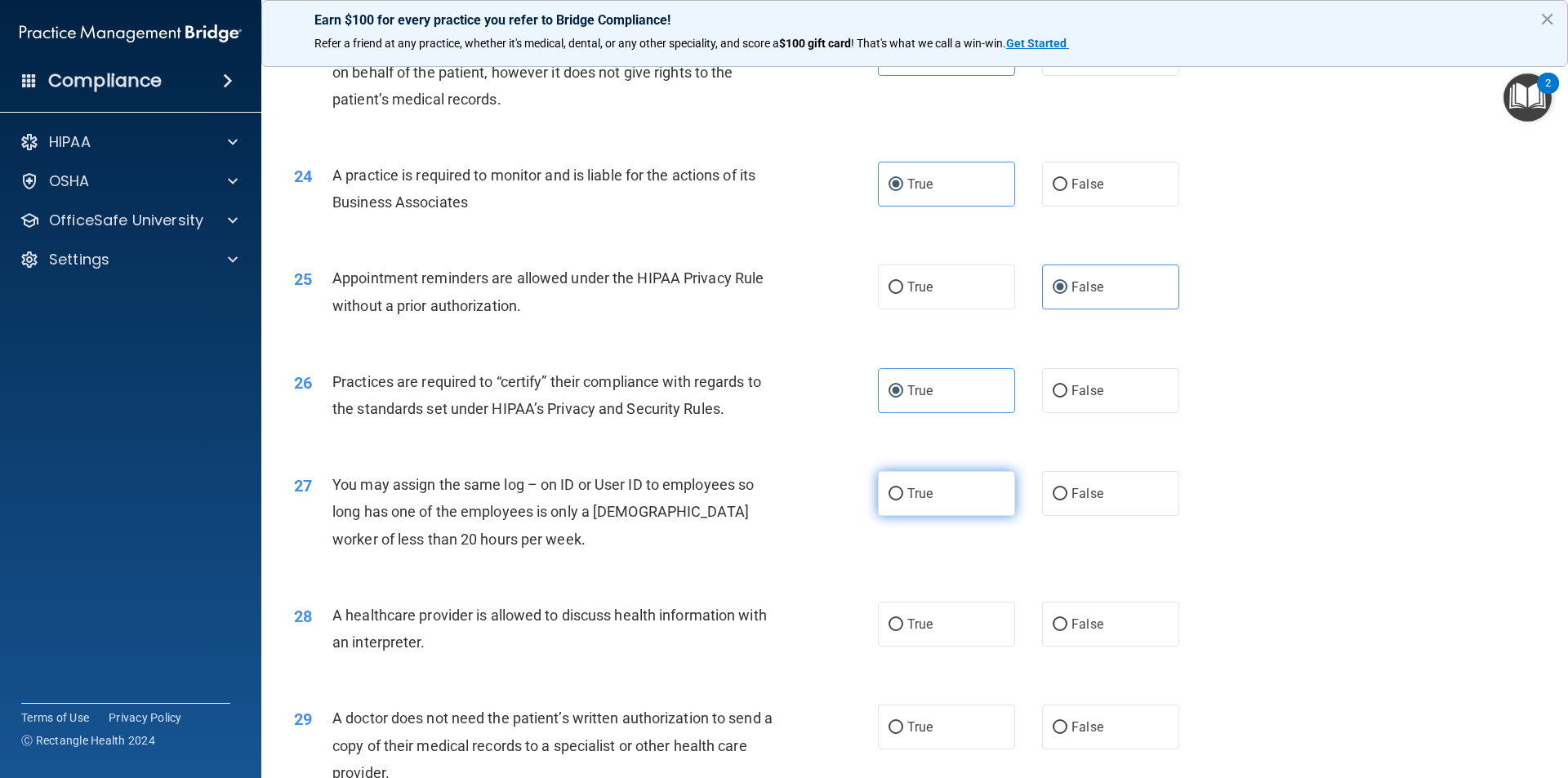
click at [980, 506] on label "True" at bounding box center [946, 493] width 138 height 45
click at [903, 500] on input "True" at bounding box center [896, 494] width 15 height 12
radio input "true"
click at [1098, 495] on label "False" at bounding box center [1111, 493] width 138 height 45
click at [1067, 495] on input "False" at bounding box center [1060, 494] width 15 height 12
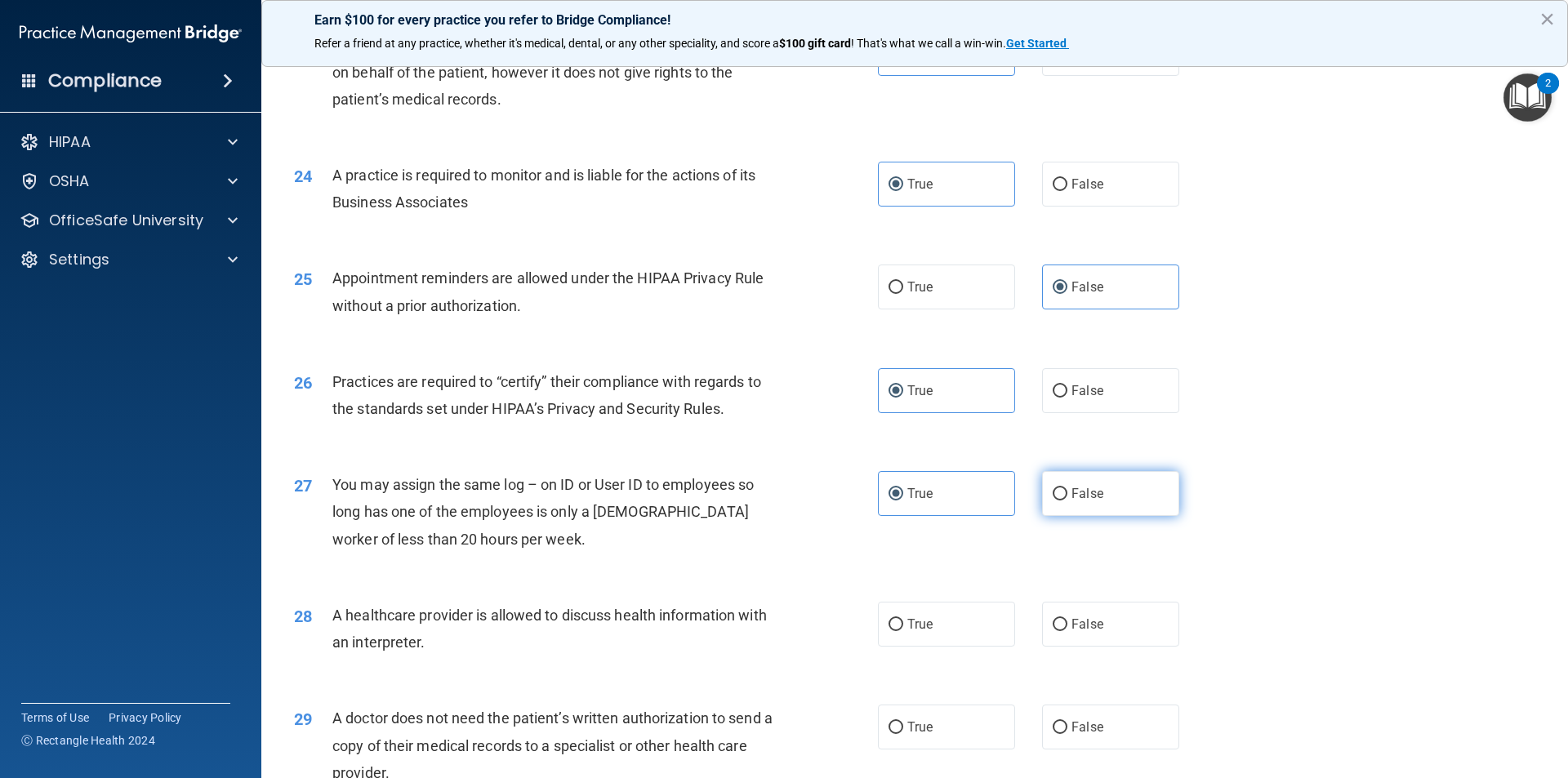
radio input "true"
radio input "false"
click at [1042, 611] on label "False" at bounding box center [1111, 624] width 138 height 45
click at [1052, 619] on input "False" at bounding box center [1060, 624] width 15 height 12
radio input "true"
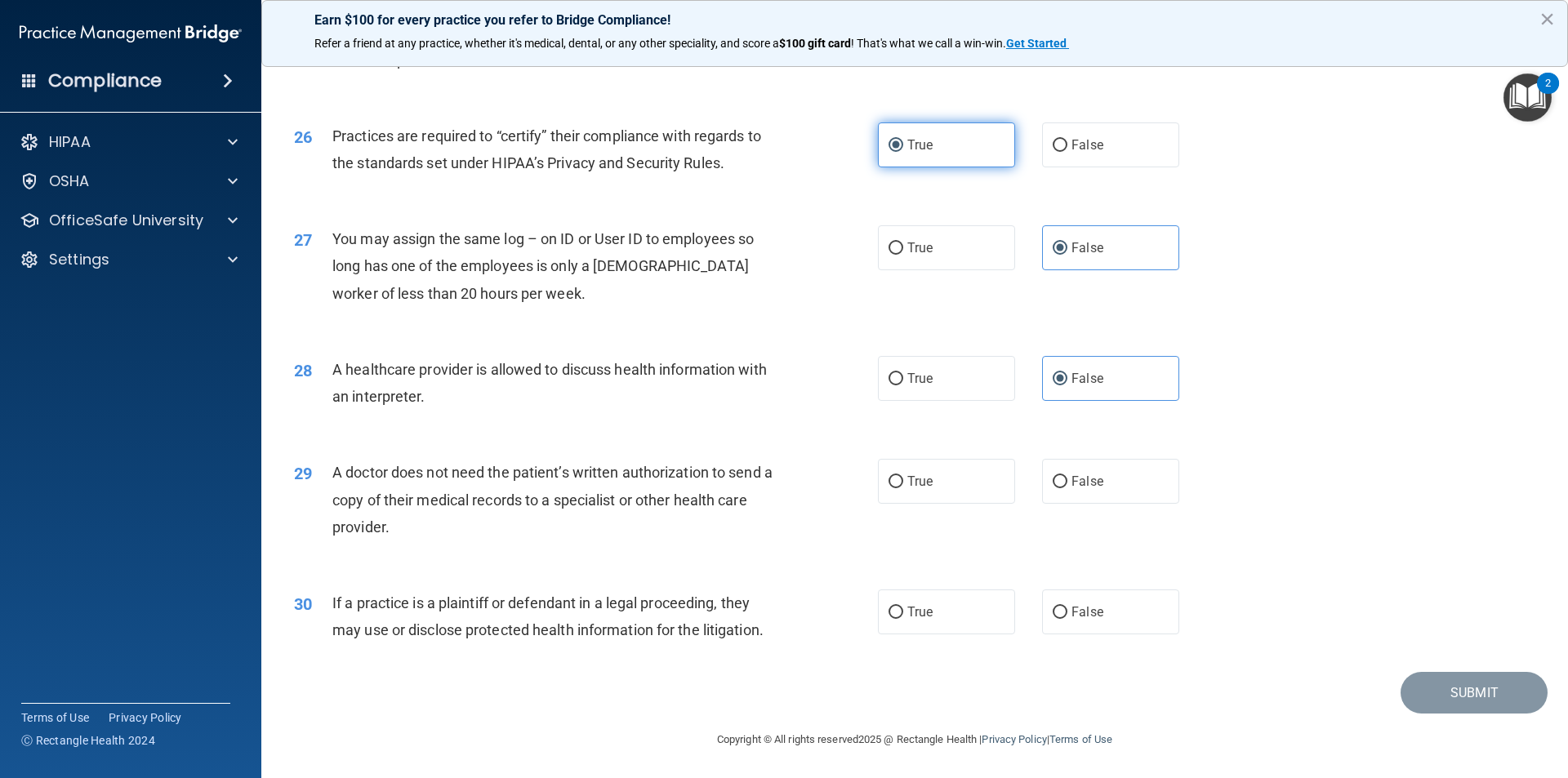
scroll to position [3023, 0]
click at [1060, 475] on label "False" at bounding box center [1111, 480] width 138 height 45
click at [1060, 476] on input "False" at bounding box center [1060, 481] width 15 height 12
radio input "true"
click at [1042, 619] on label "False" at bounding box center [1111, 610] width 138 height 45
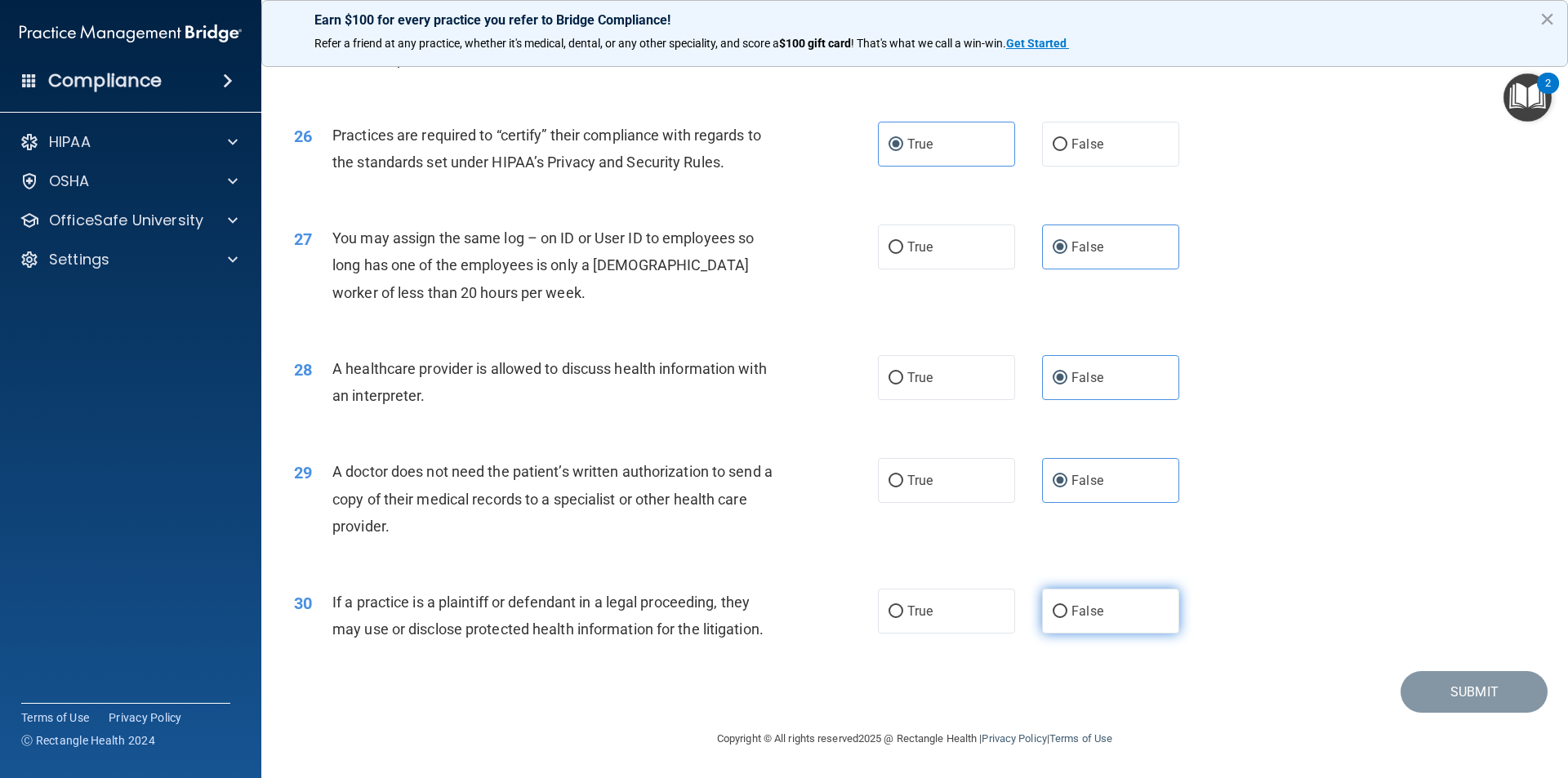
click at [1052, 618] on input "False" at bounding box center [1060, 611] width 15 height 12
radio input "true"
click at [1454, 711] on button "Submit" at bounding box center [1473, 692] width 147 height 42
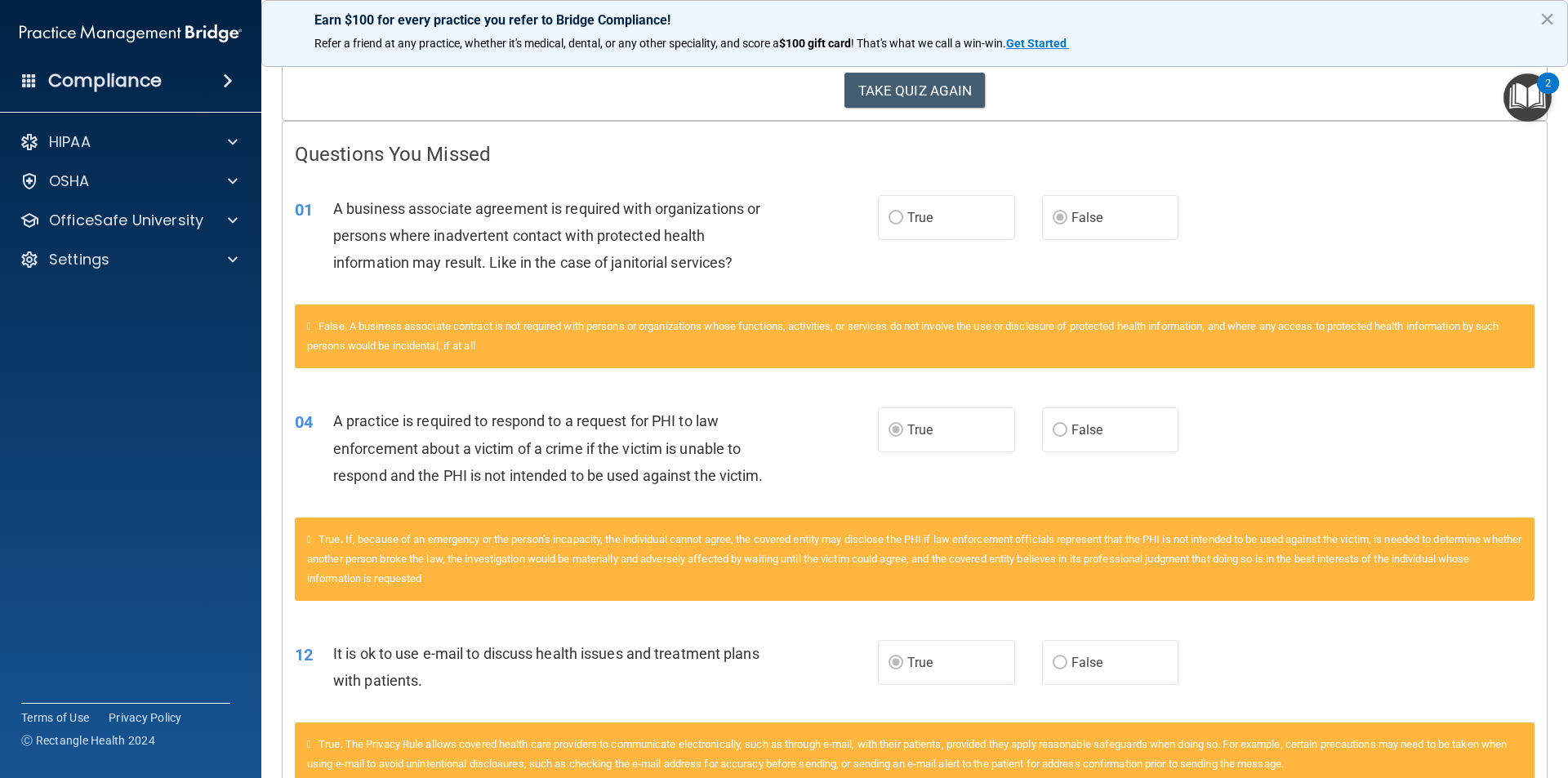
scroll to position [163, 0]
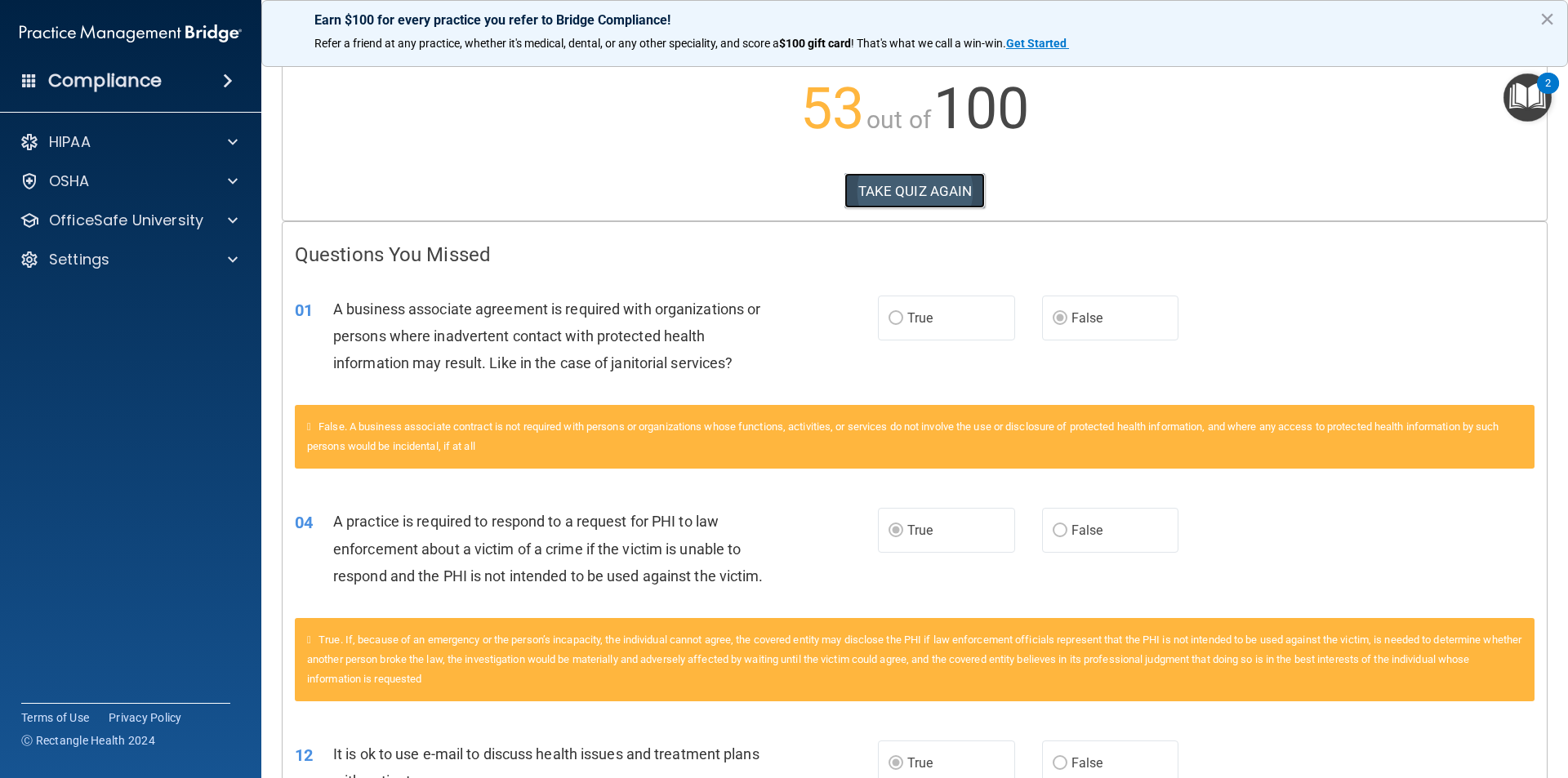
click at [917, 208] on button "TAKE QUIZ AGAIN" at bounding box center [915, 190] width 141 height 36
click at [922, 188] on button "TAKE QUIZ AGAIN" at bounding box center [915, 190] width 141 height 36
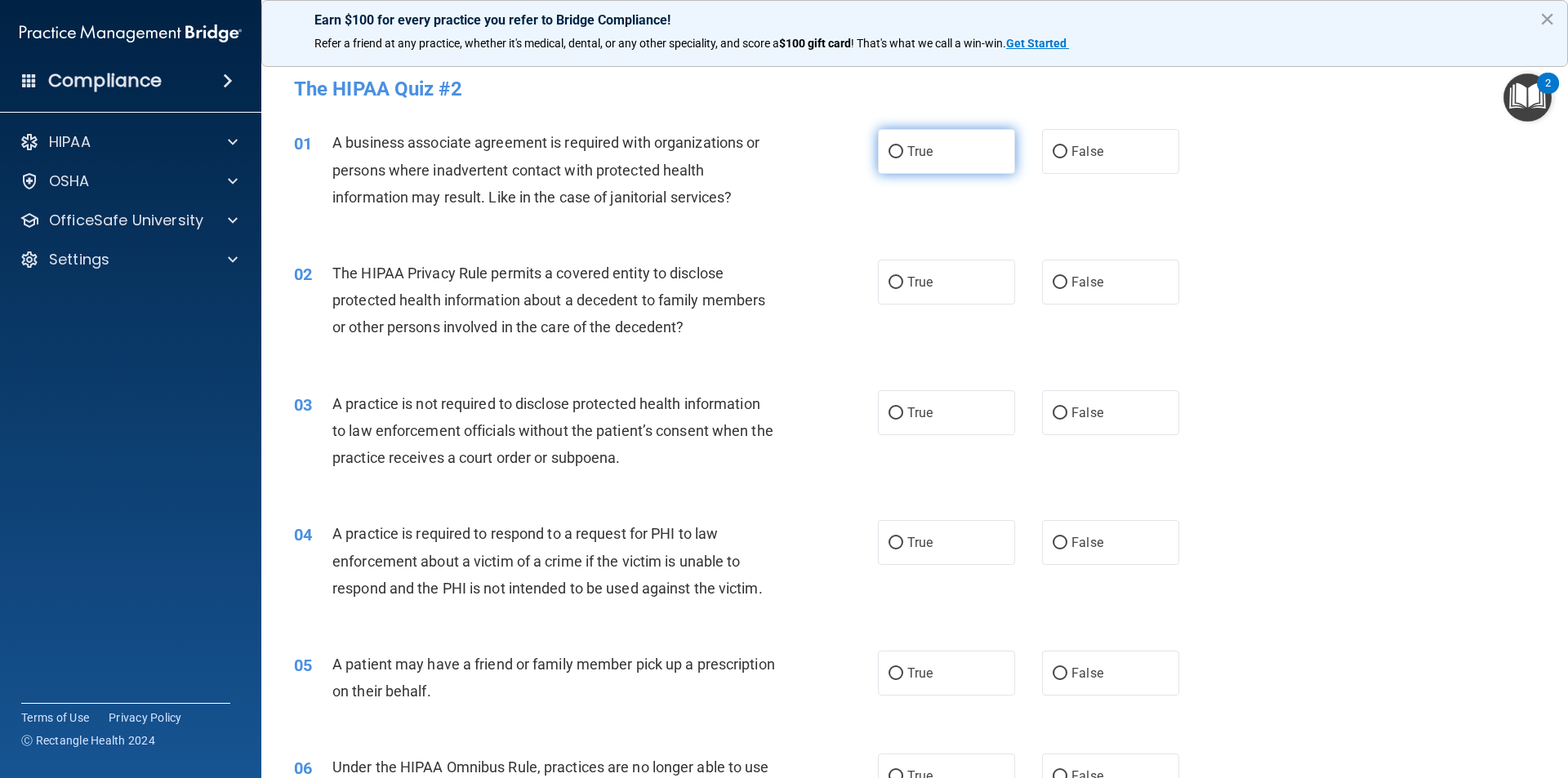
click at [917, 155] on span "True" at bounding box center [920, 151] width 26 height 15
click at [903, 155] on input "True" at bounding box center [896, 151] width 15 height 12
radio input "true"
click at [944, 259] on div "02 The HIPAA Privacy Rule permits a covered entity to disclose protected health…" at bounding box center [914, 304] width 1266 height 130
click at [941, 265] on label "True" at bounding box center [946, 282] width 138 height 45
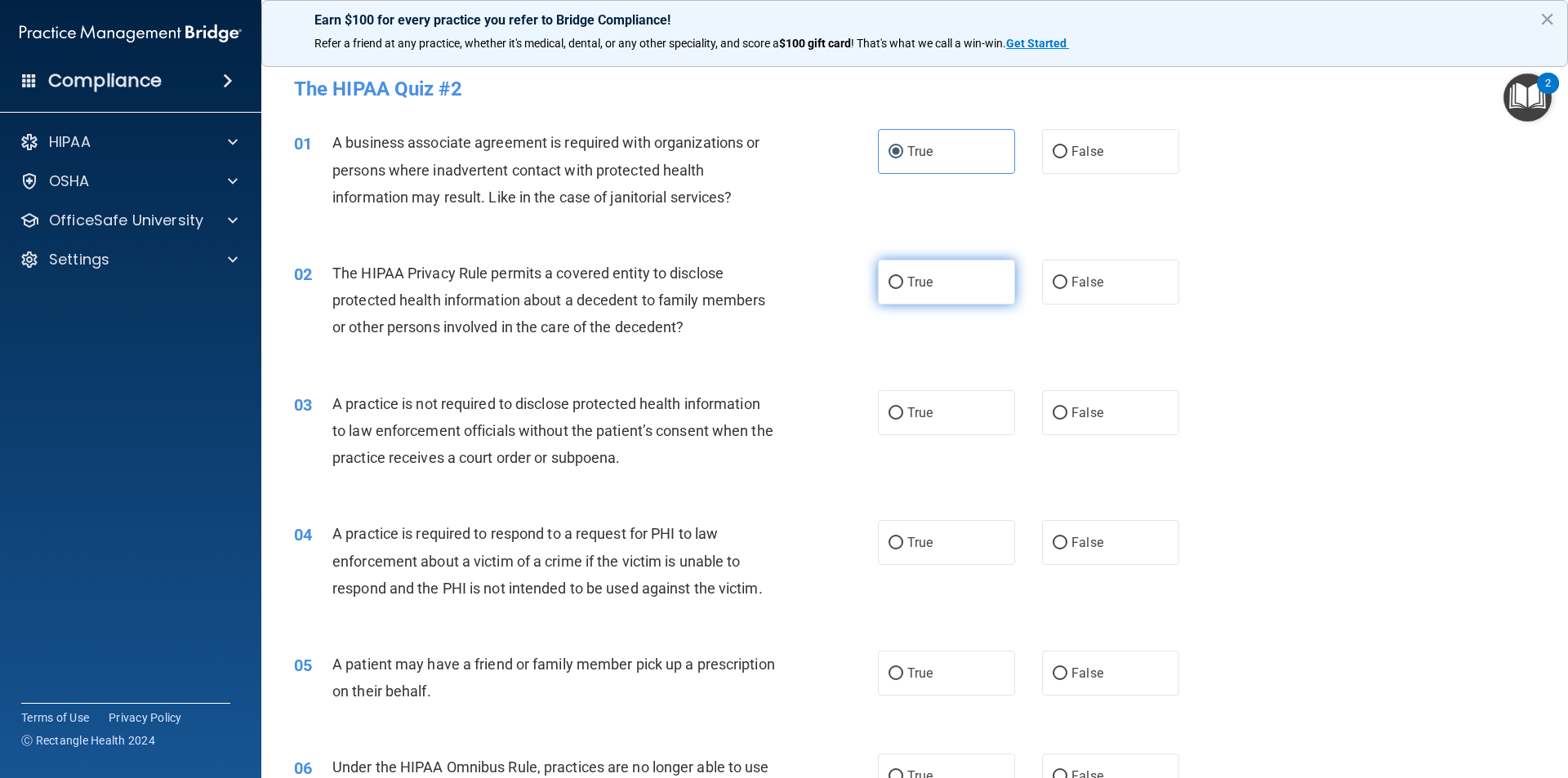
click at [903, 277] on input "True" at bounding box center [896, 282] width 15 height 12
radio input "true"
click at [941, 400] on label "True" at bounding box center [946, 412] width 138 height 45
click at [903, 407] on input "True" at bounding box center [896, 413] width 15 height 12
radio input "true"
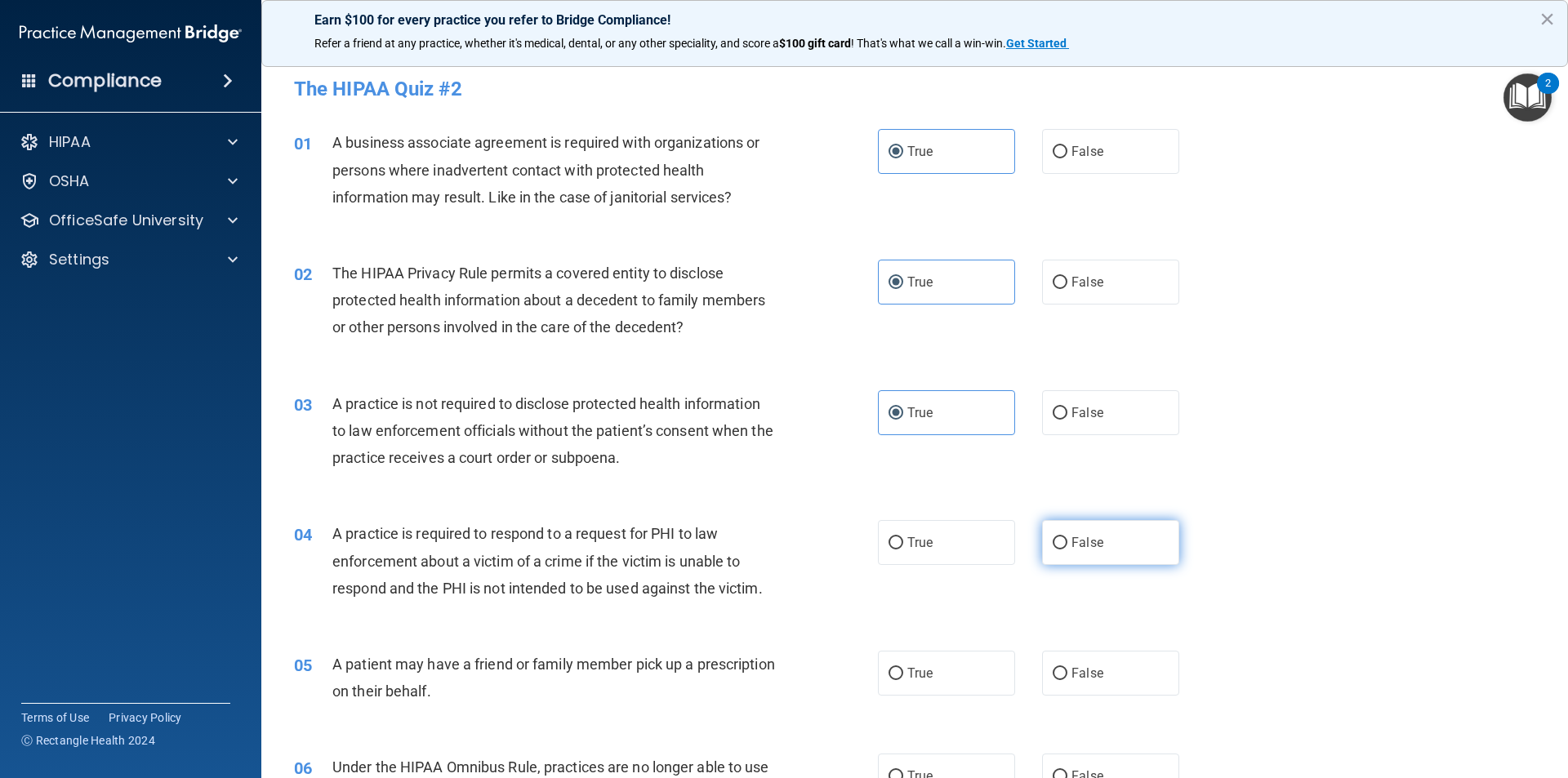
click at [1042, 547] on label "False" at bounding box center [1111, 542] width 138 height 45
click at [1052, 547] on input "False" at bounding box center [1060, 543] width 15 height 12
radio input "true"
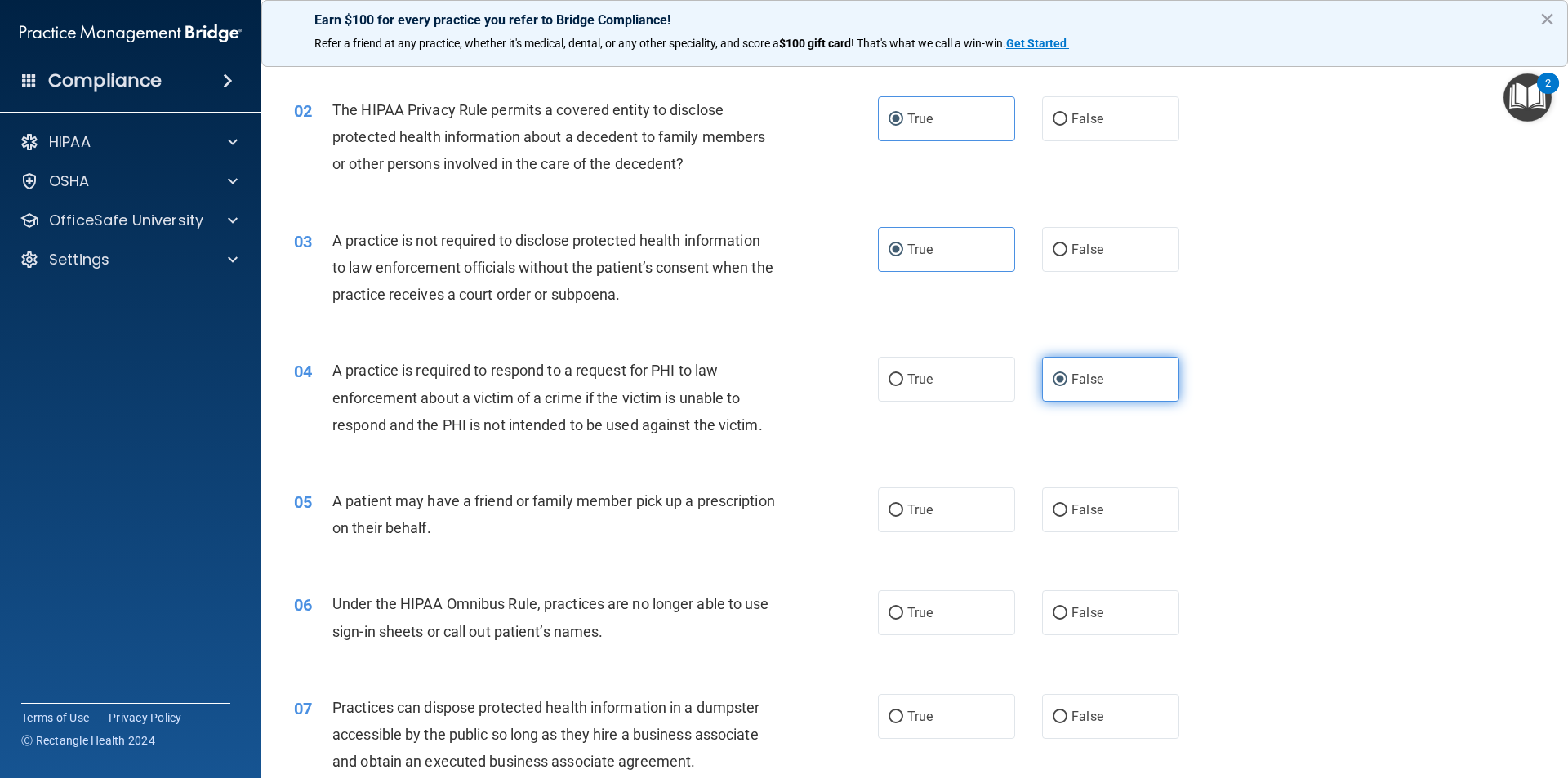
scroll to position [245, 0]
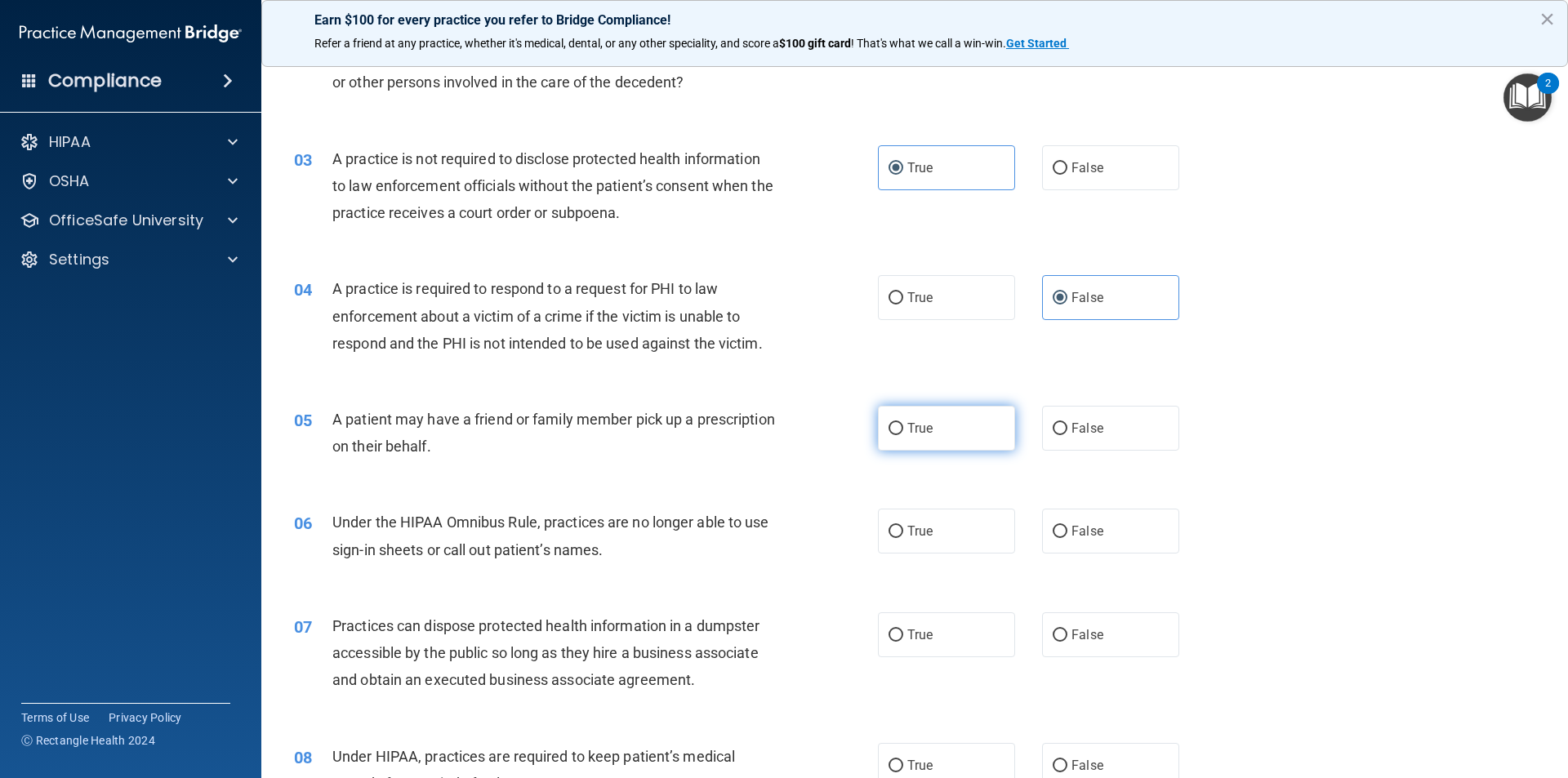
click at [962, 441] on label "True" at bounding box center [946, 427] width 138 height 45
click at [903, 435] on input "True" at bounding box center [896, 428] width 15 height 12
radio input "true"
click at [941, 510] on label "True" at bounding box center [946, 530] width 138 height 45
click at [903, 526] on input "True" at bounding box center [896, 531] width 15 height 12
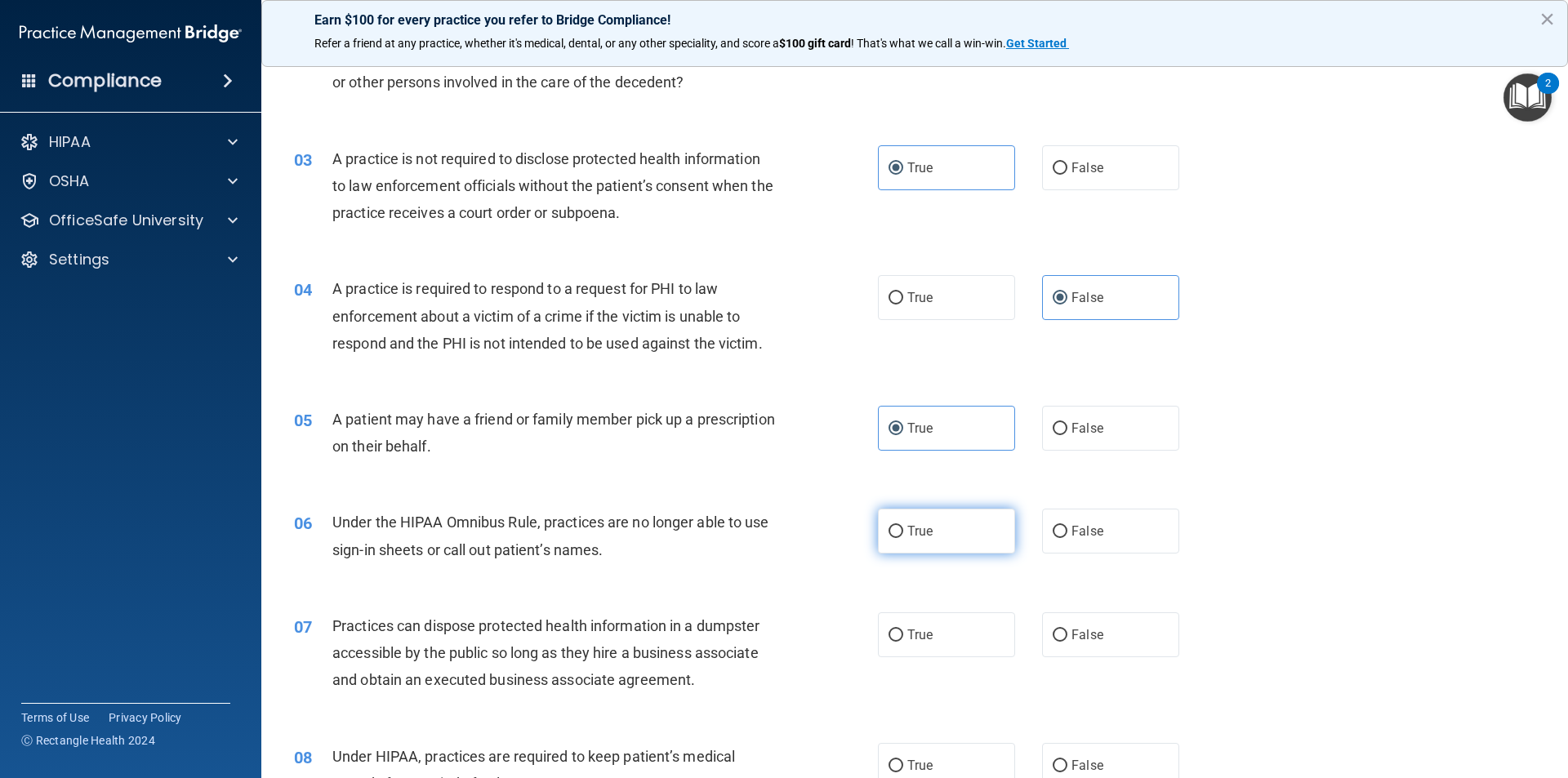
radio input "true"
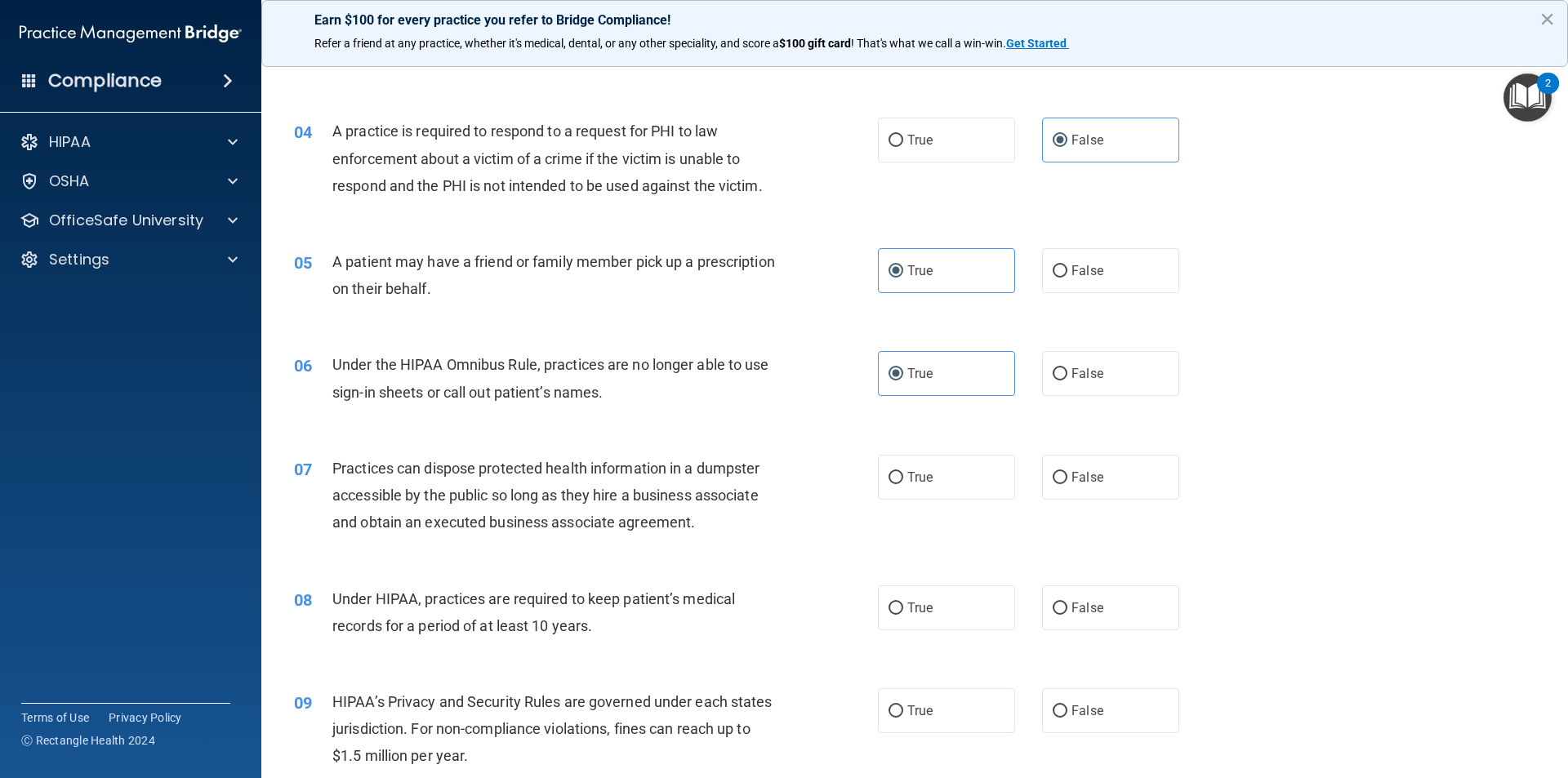
scroll to position [490, 0]
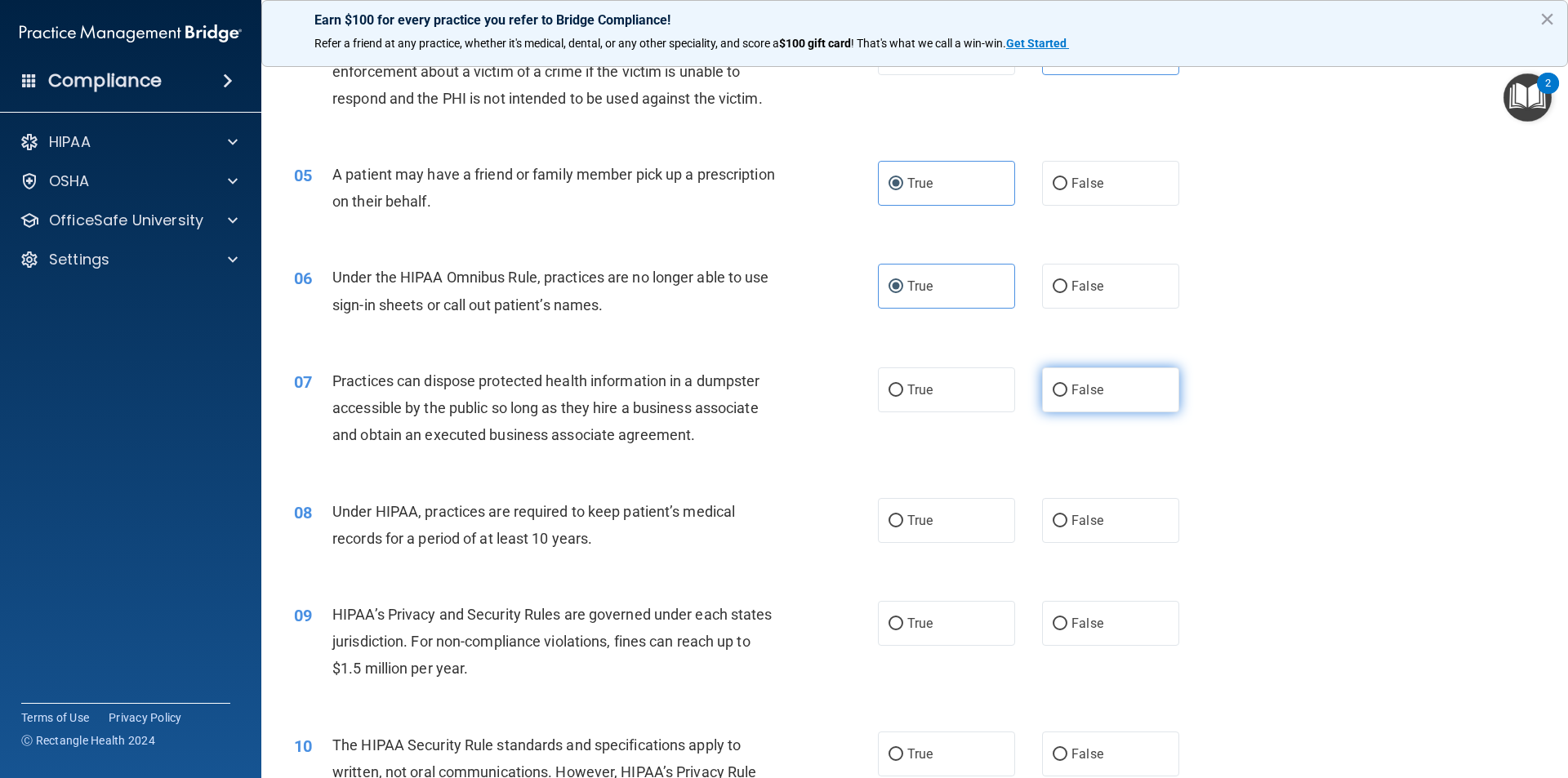
click at [1144, 393] on label "False" at bounding box center [1111, 389] width 138 height 45
click at [1067, 393] on input "False" at bounding box center [1060, 390] width 15 height 12
radio input "true"
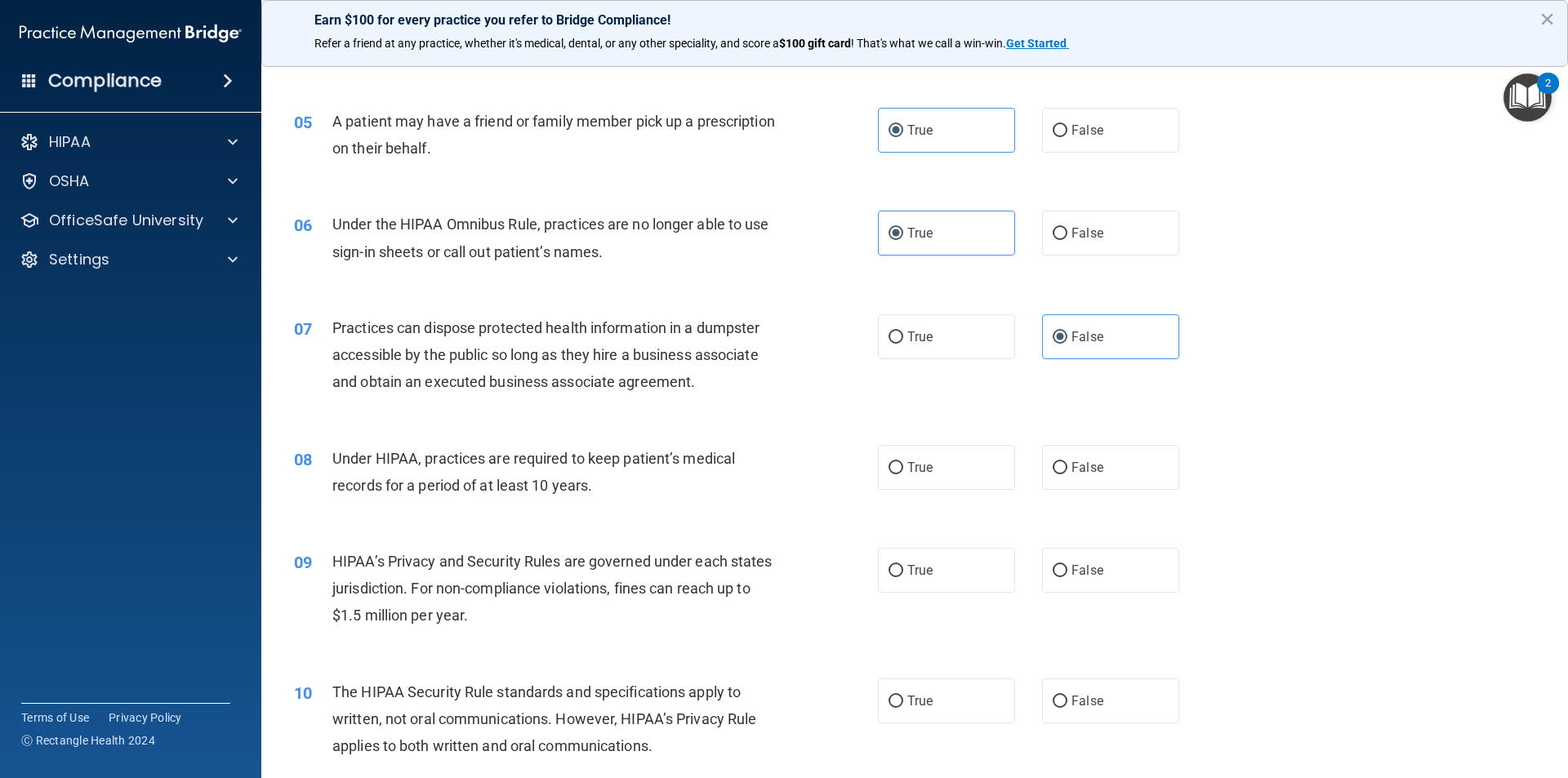
scroll to position [571, 0]
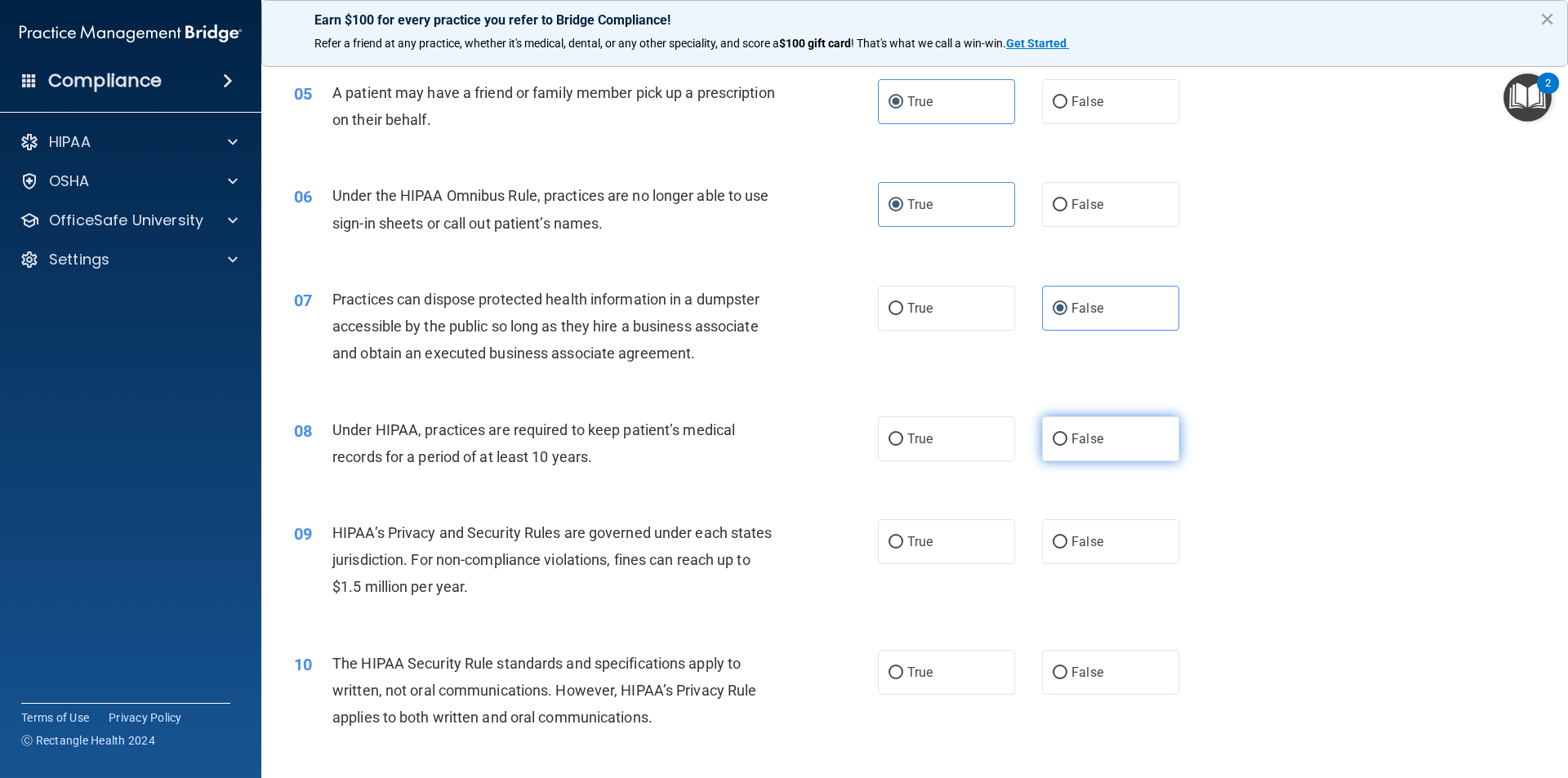
click at [1061, 447] on label "False" at bounding box center [1111, 438] width 138 height 45
click at [1061, 445] on input "False" at bounding box center [1060, 439] width 15 height 12
radio input "true"
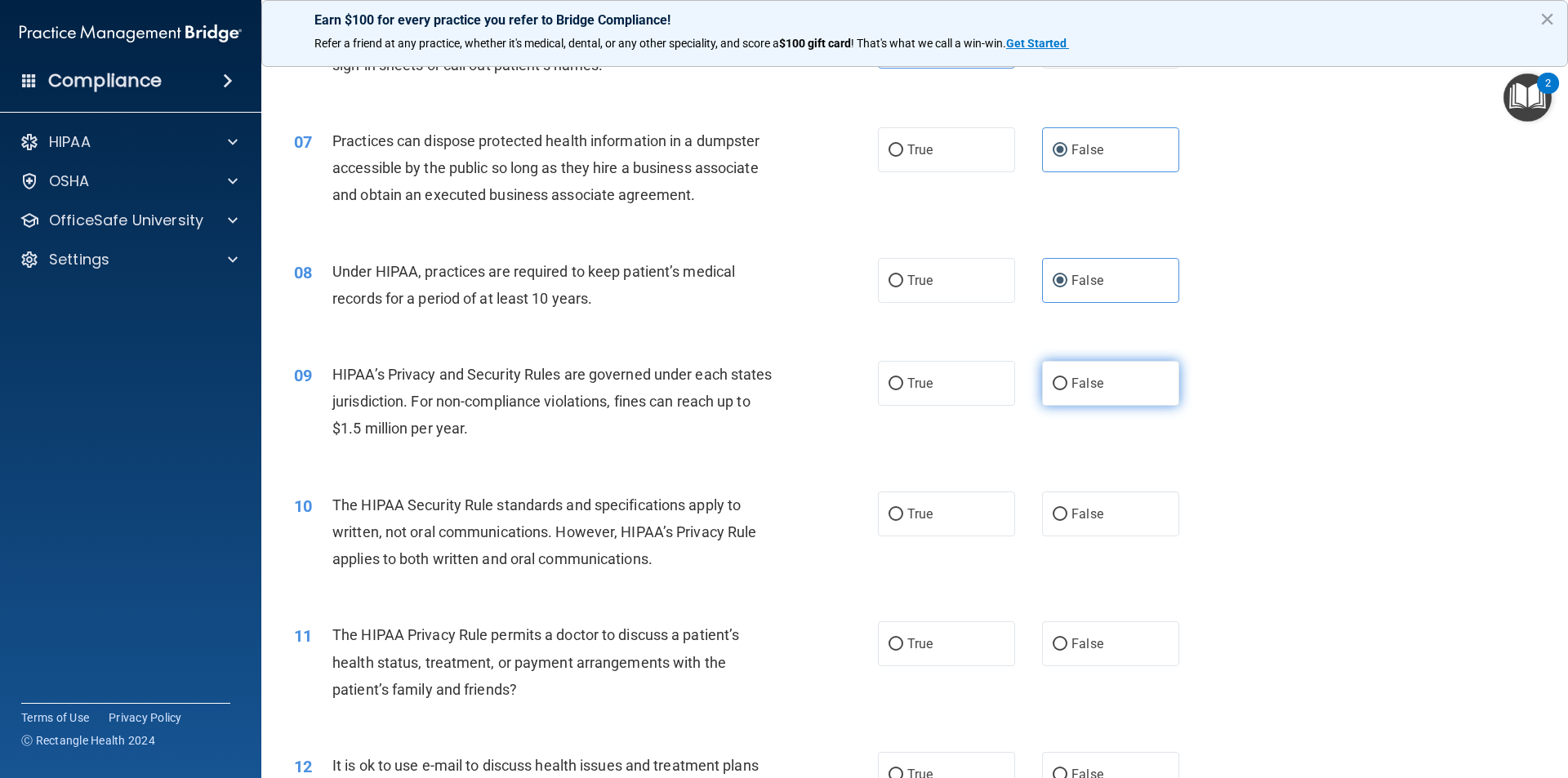
scroll to position [735, 0]
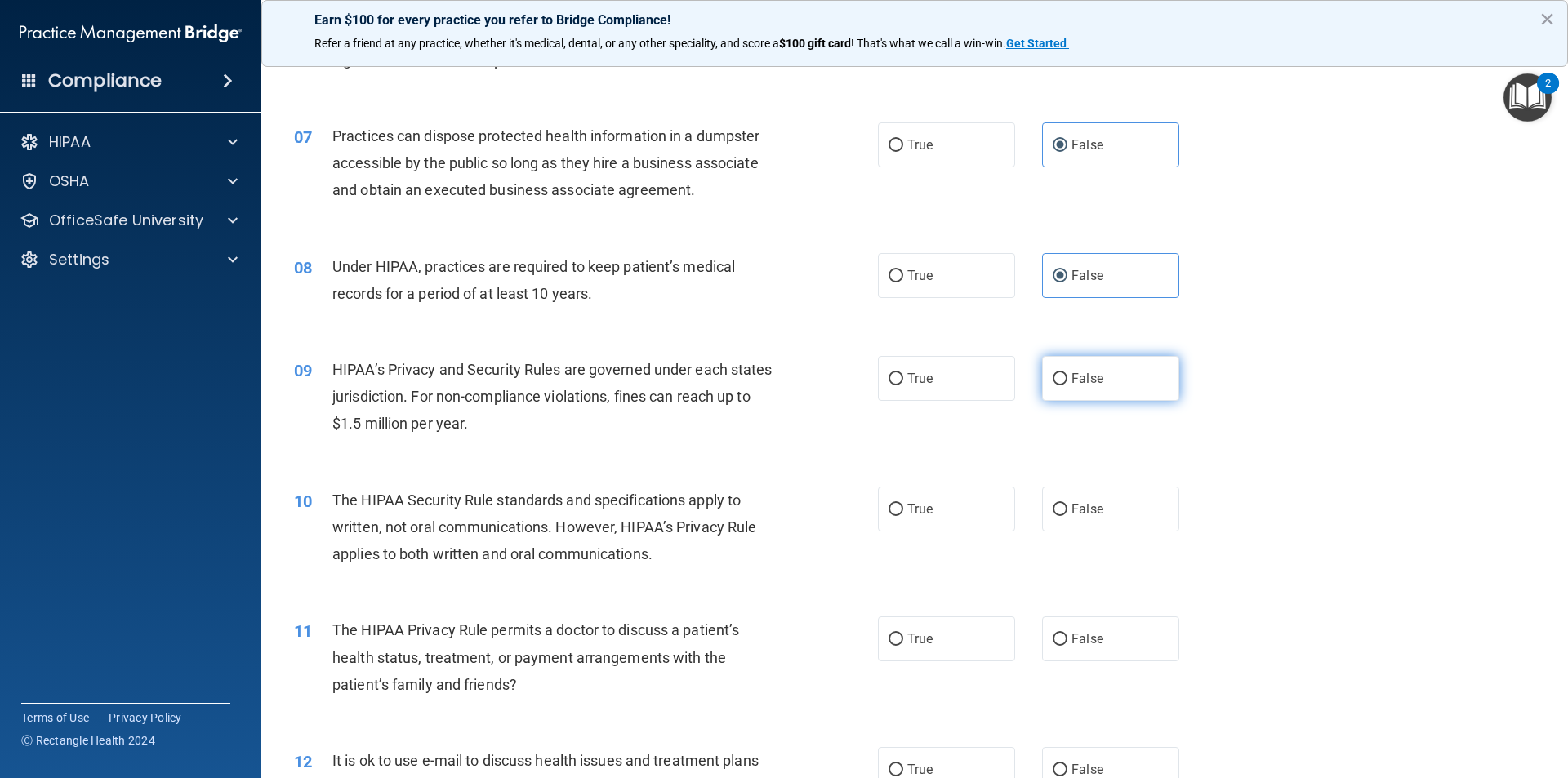
click at [1098, 389] on label "False" at bounding box center [1111, 378] width 138 height 45
click at [1067, 385] on input "False" at bounding box center [1060, 379] width 15 height 12
radio input "true"
click at [989, 500] on label "True" at bounding box center [946, 508] width 138 height 45
click at [903, 504] on input "True" at bounding box center [896, 509] width 15 height 12
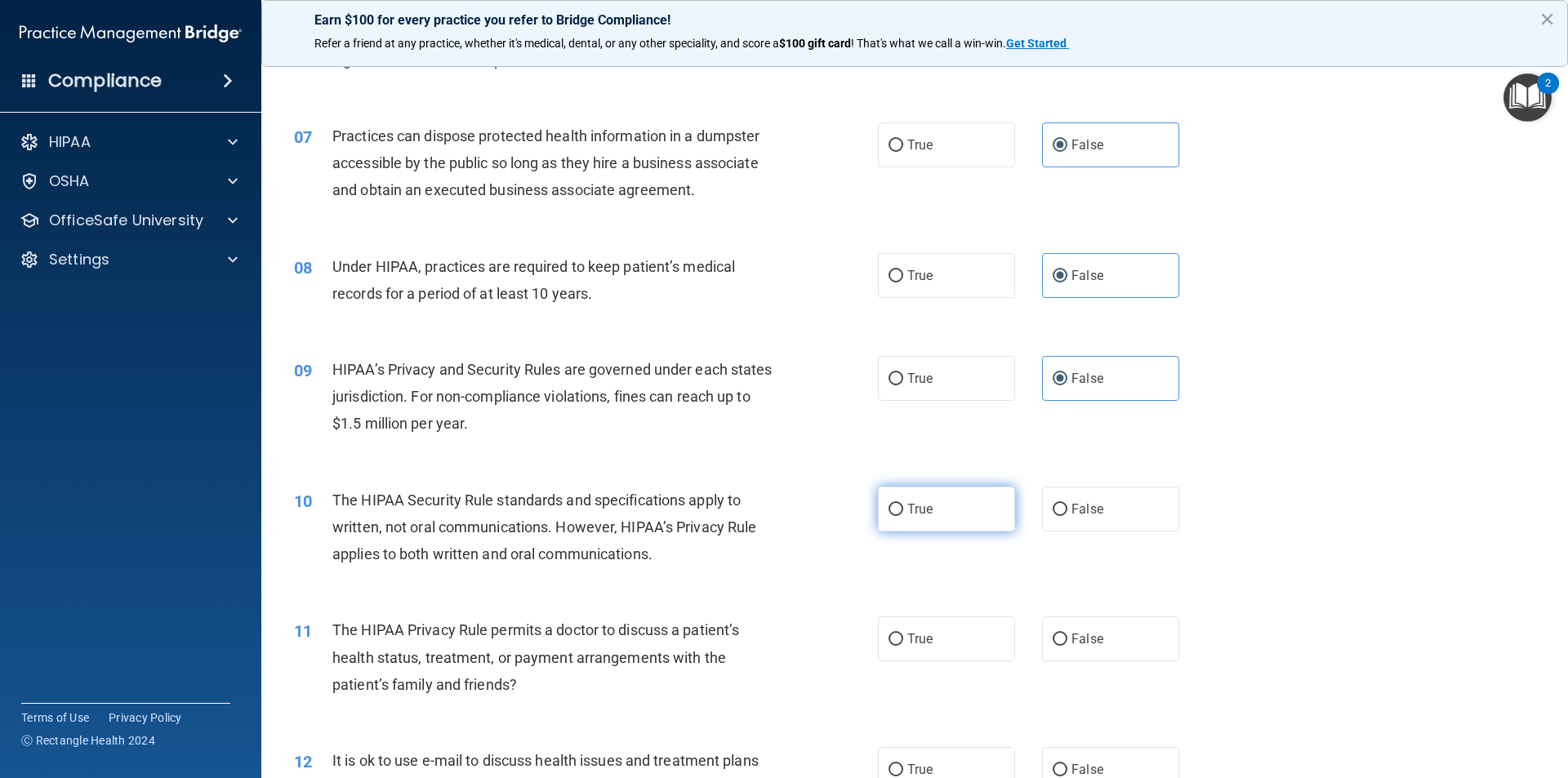
radio input "true"
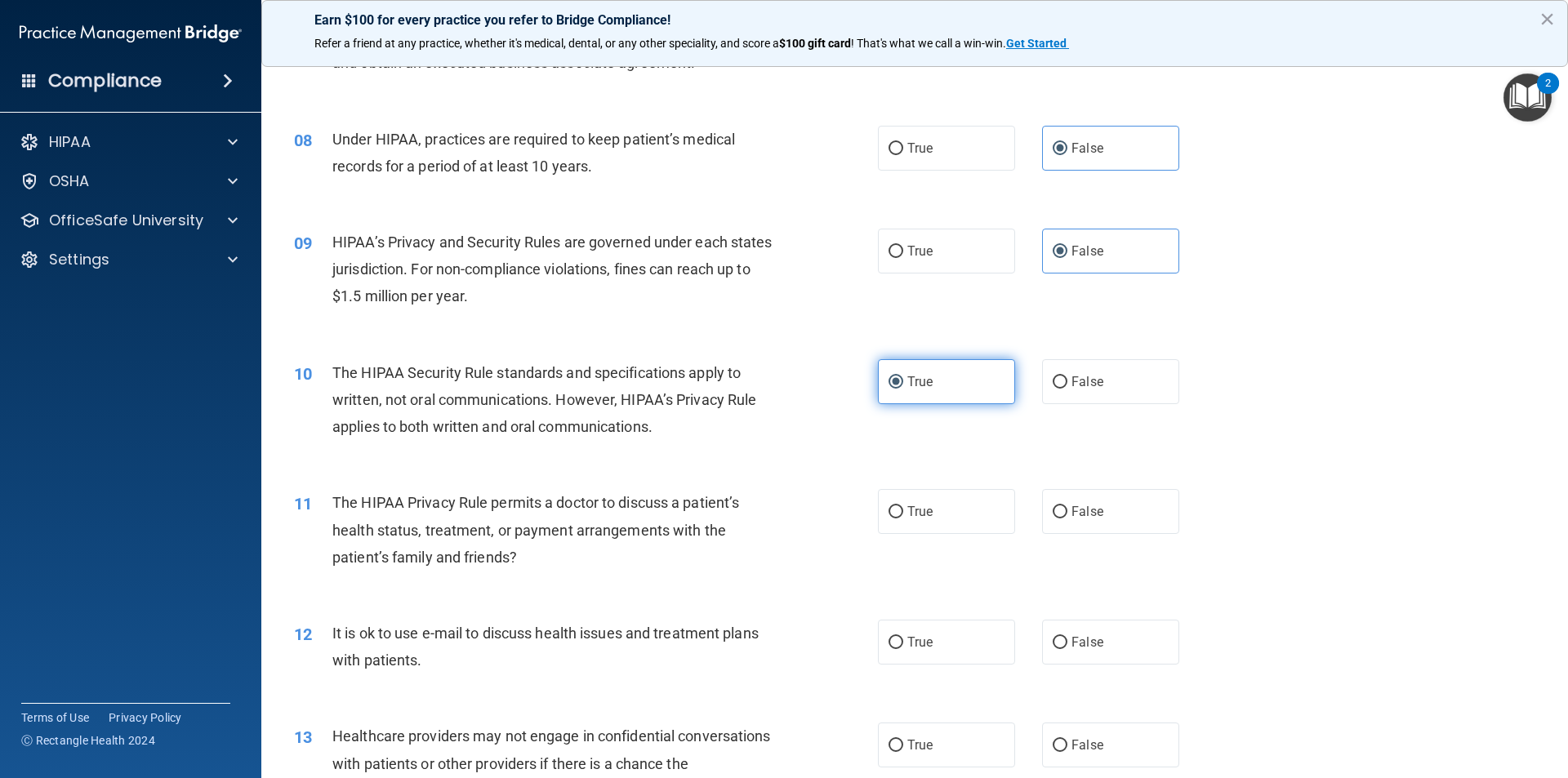
scroll to position [980, 0]
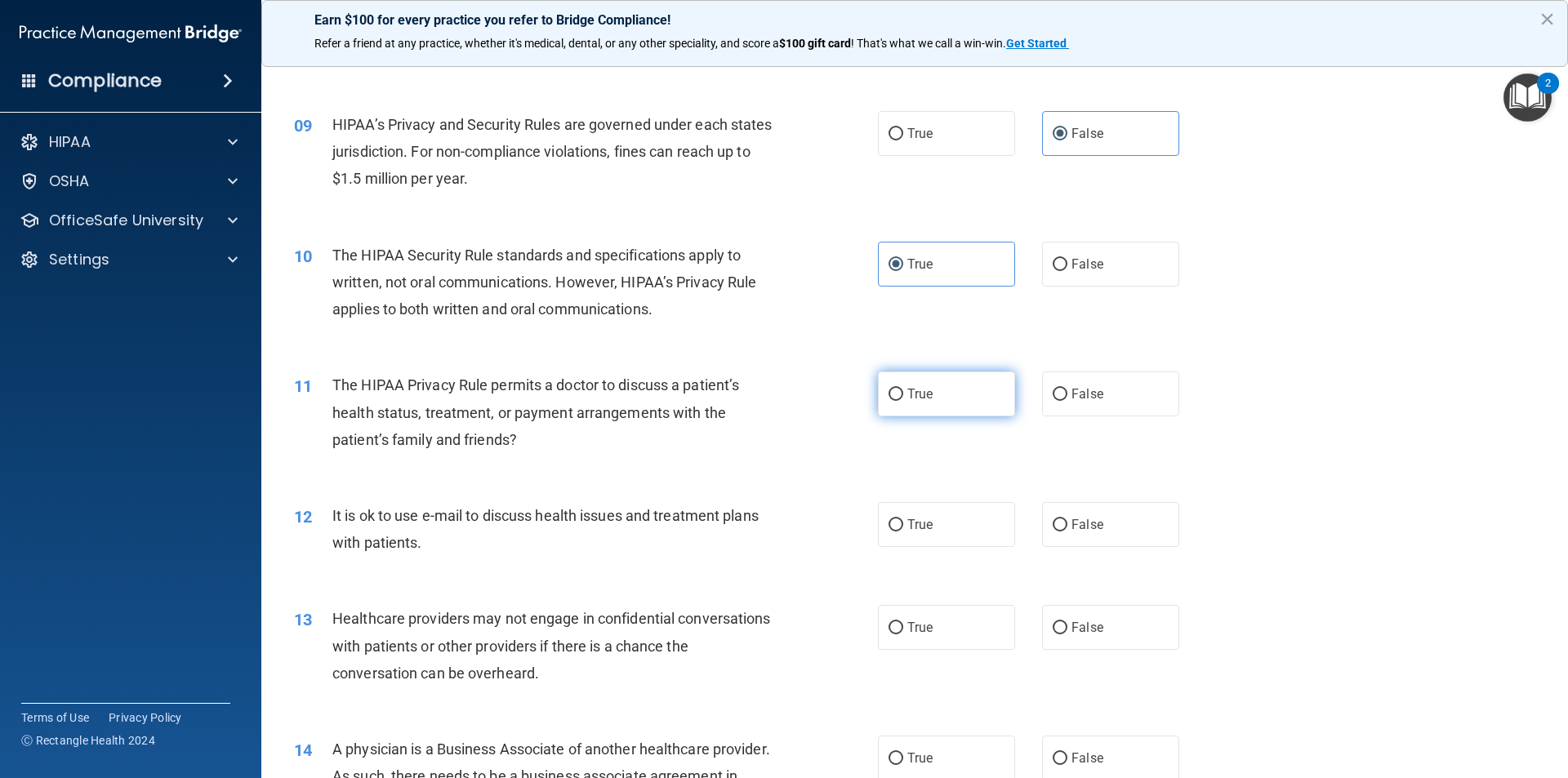
click at [956, 412] on label "True" at bounding box center [946, 394] width 138 height 45
click at [903, 401] on input "True" at bounding box center [896, 394] width 15 height 12
radio input "true"
click at [1067, 535] on label "False" at bounding box center [1111, 524] width 138 height 45
click at [1067, 531] on input "False" at bounding box center [1060, 525] width 15 height 12
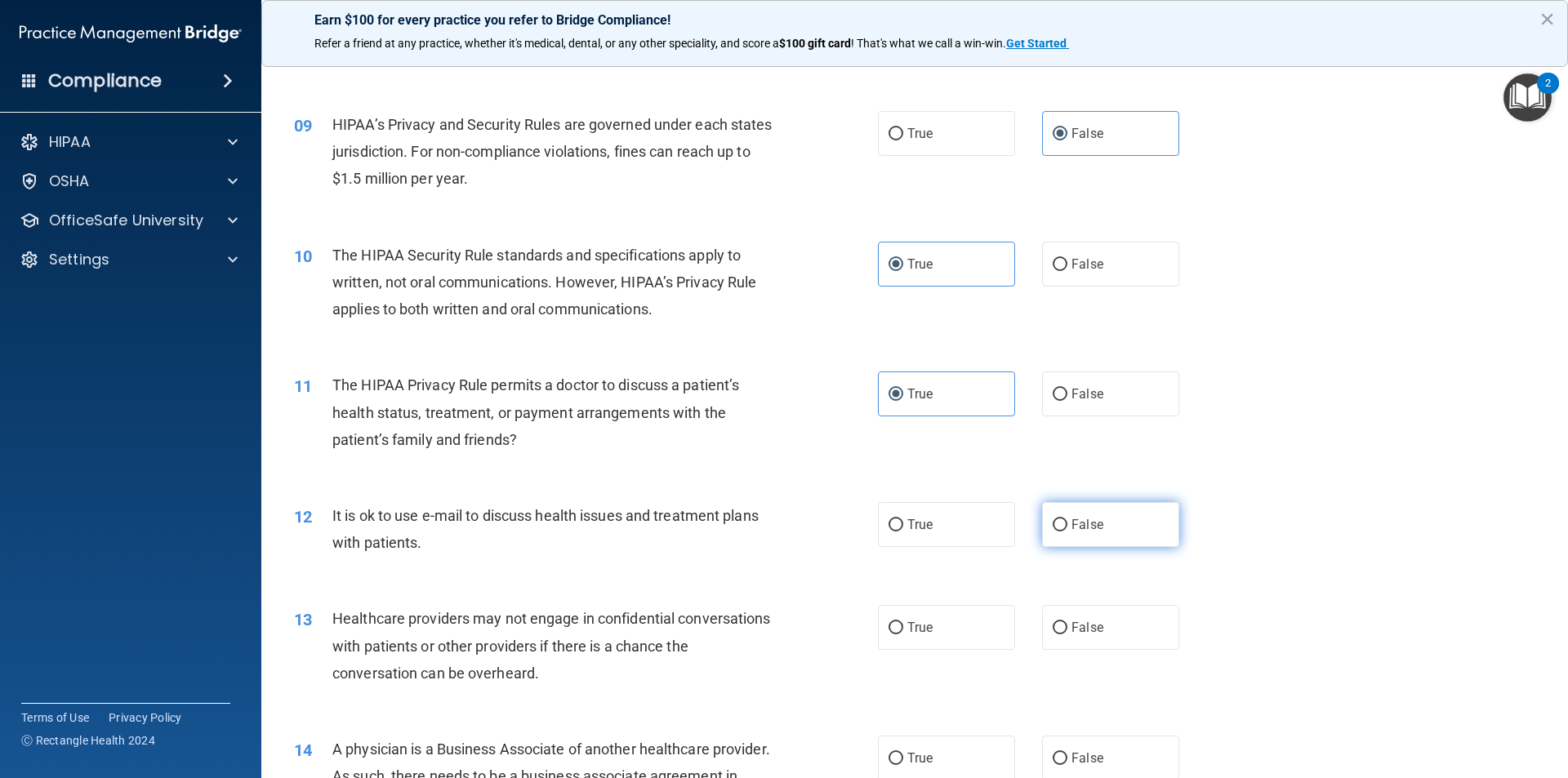
radio input "true"
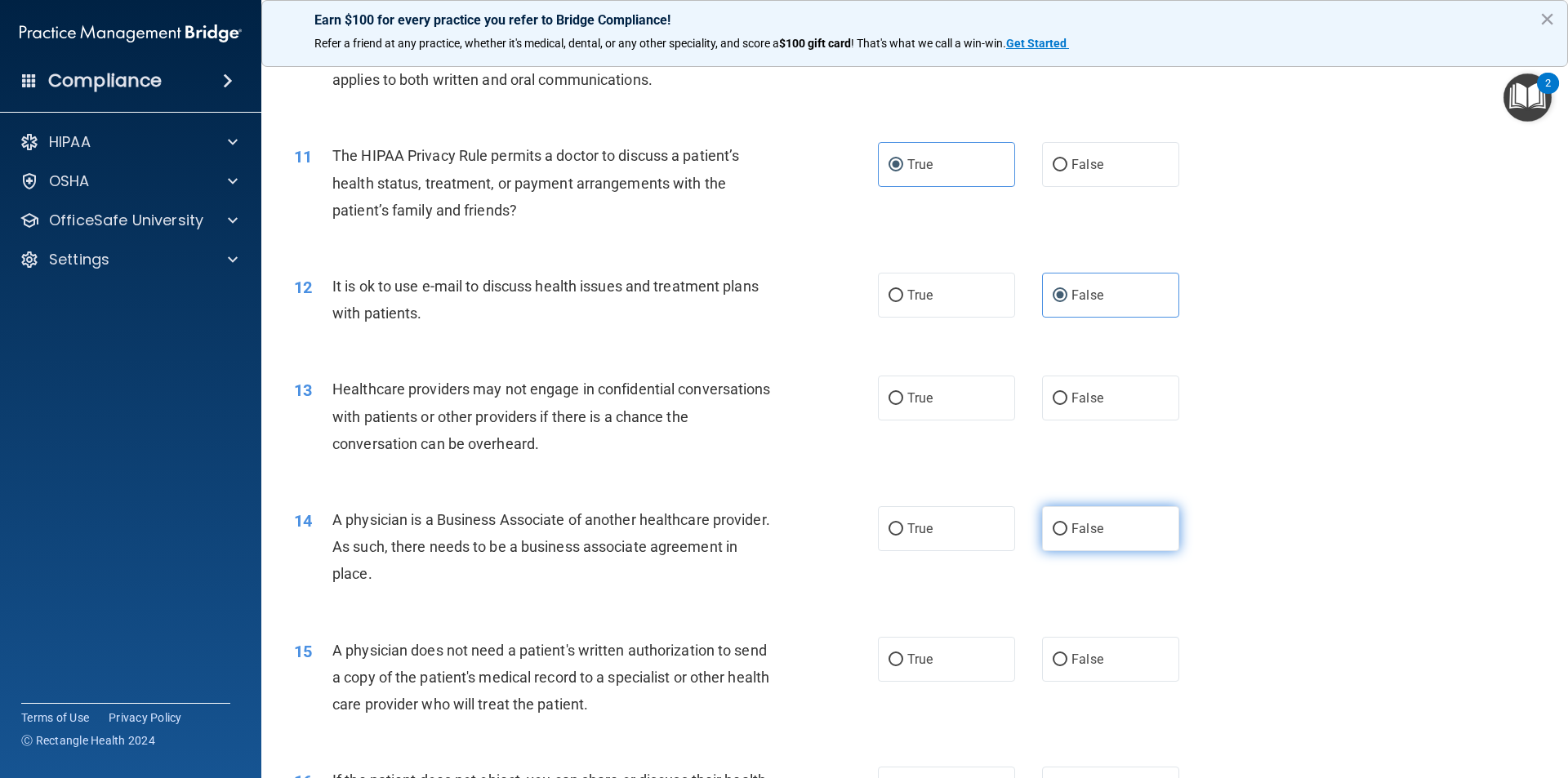
scroll to position [1224, 0]
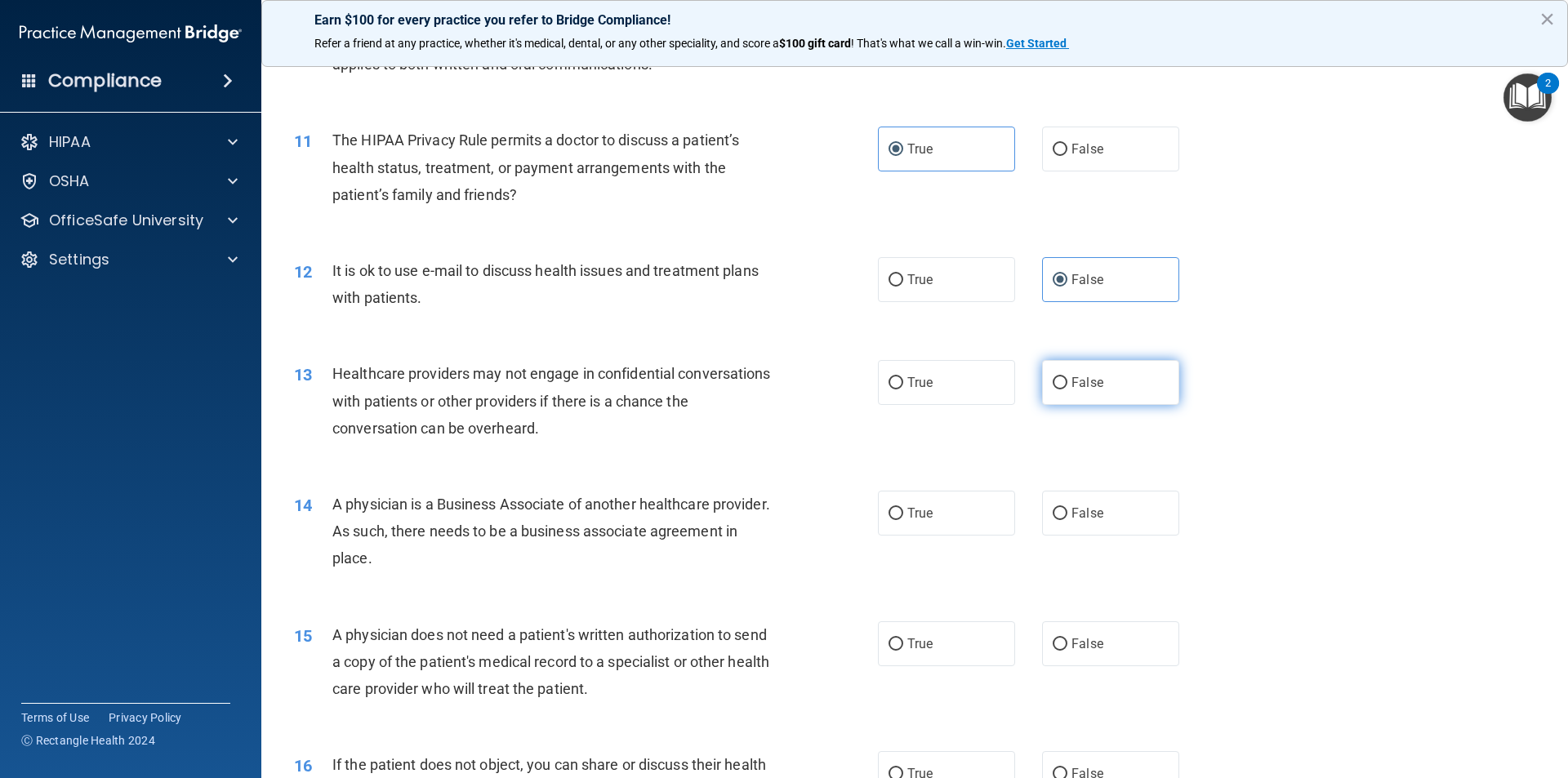
click at [1074, 391] on label "False" at bounding box center [1111, 382] width 138 height 45
click at [1067, 390] on input "False" at bounding box center [1060, 383] width 15 height 12
radio input "true"
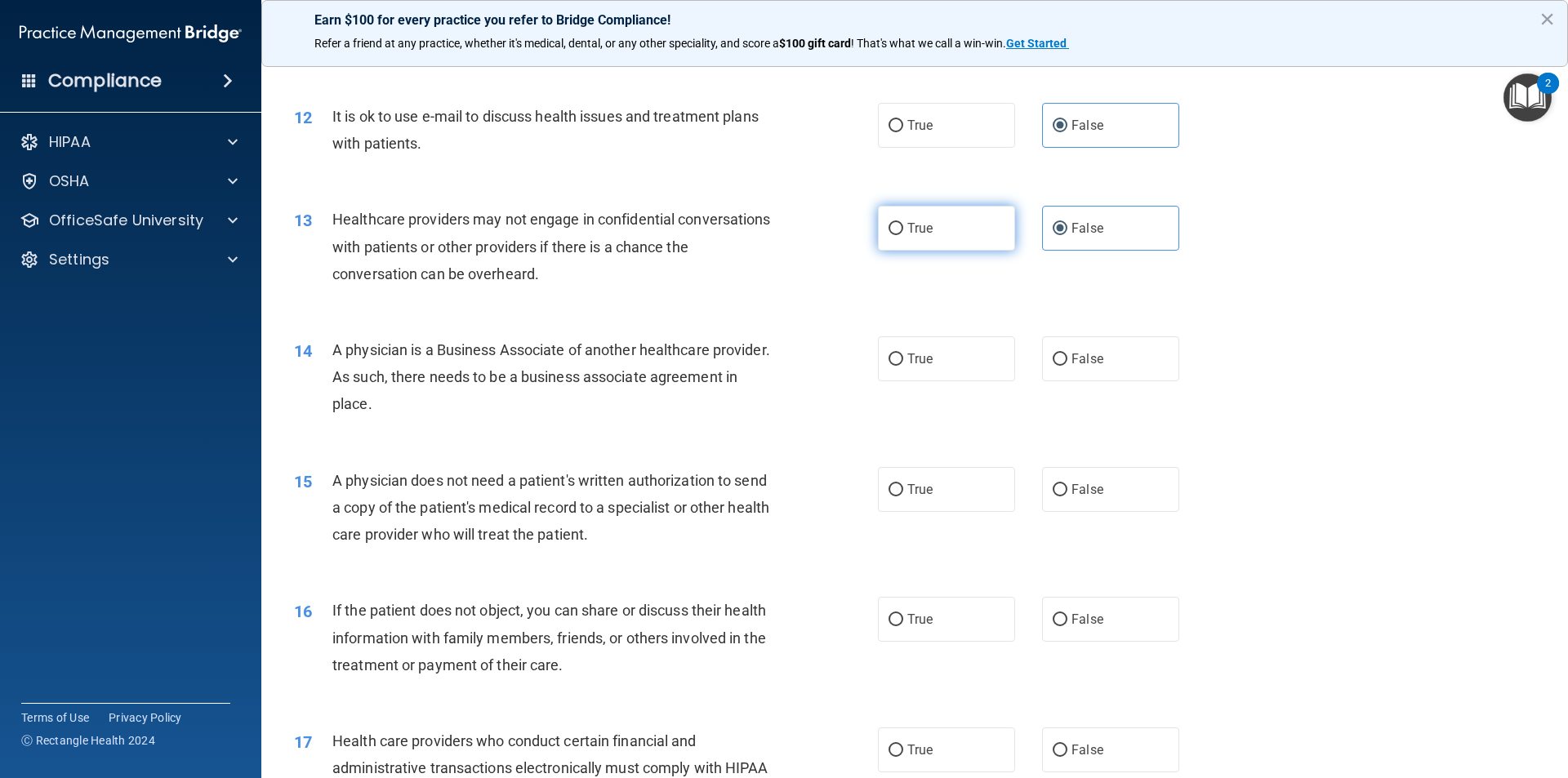
scroll to position [1388, 0]
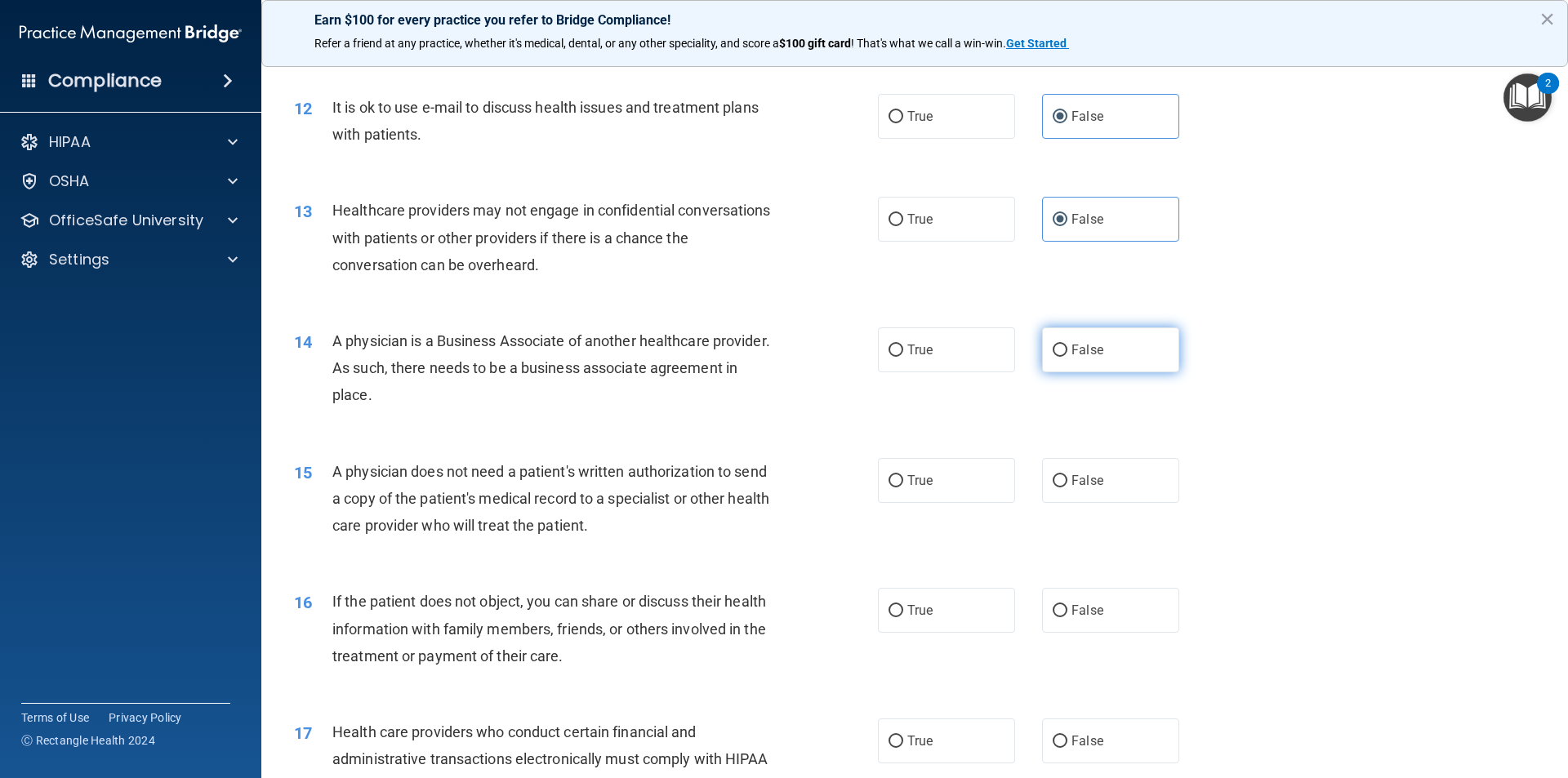
click at [1103, 348] on label "False" at bounding box center [1111, 349] width 138 height 45
click at [1067, 348] on input "False" at bounding box center [1060, 350] width 15 height 12
radio input "true"
click at [996, 472] on label "True" at bounding box center [946, 480] width 138 height 45
click at [903, 476] on input "True" at bounding box center [896, 481] width 15 height 12
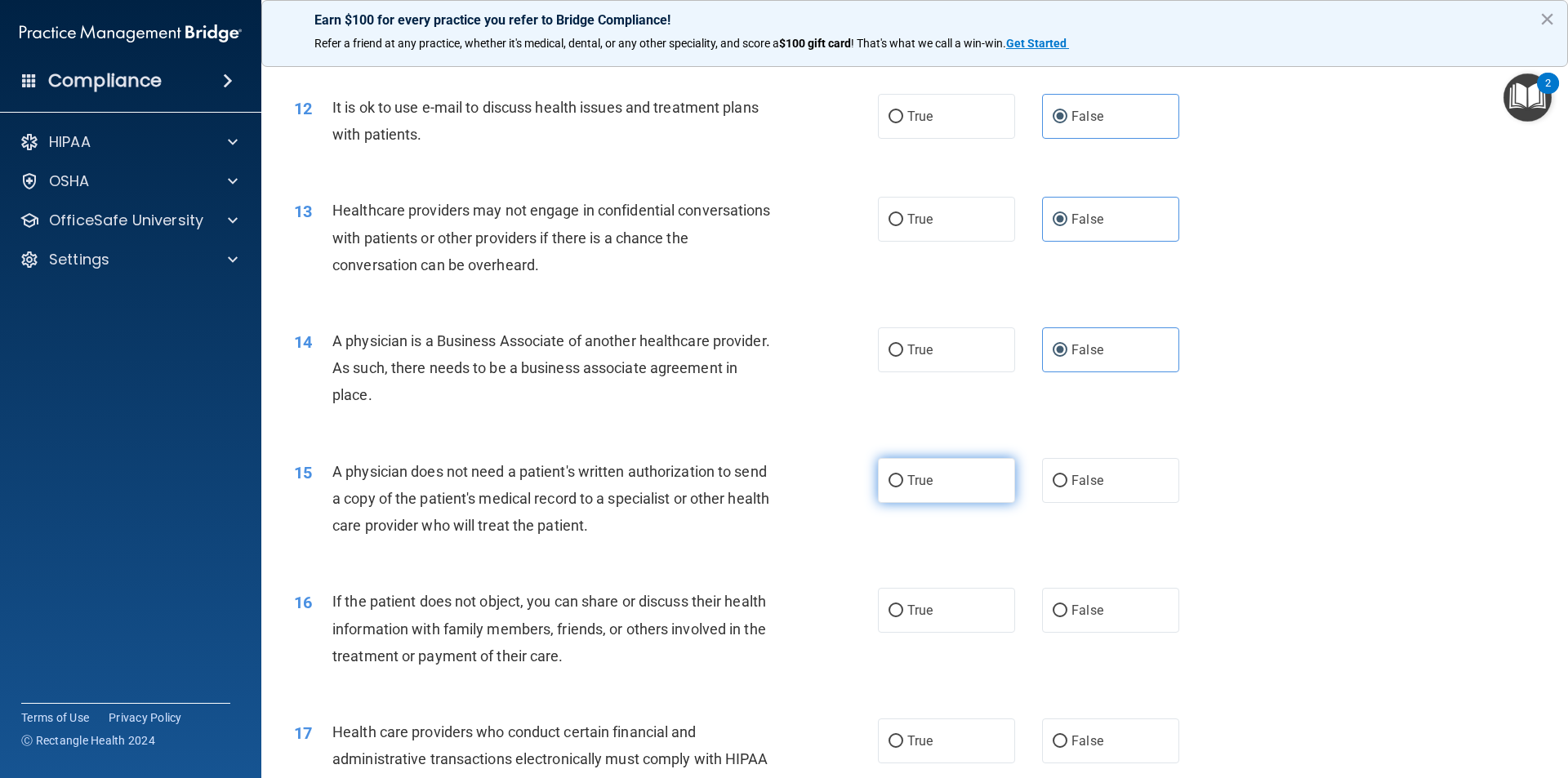
radio input "true"
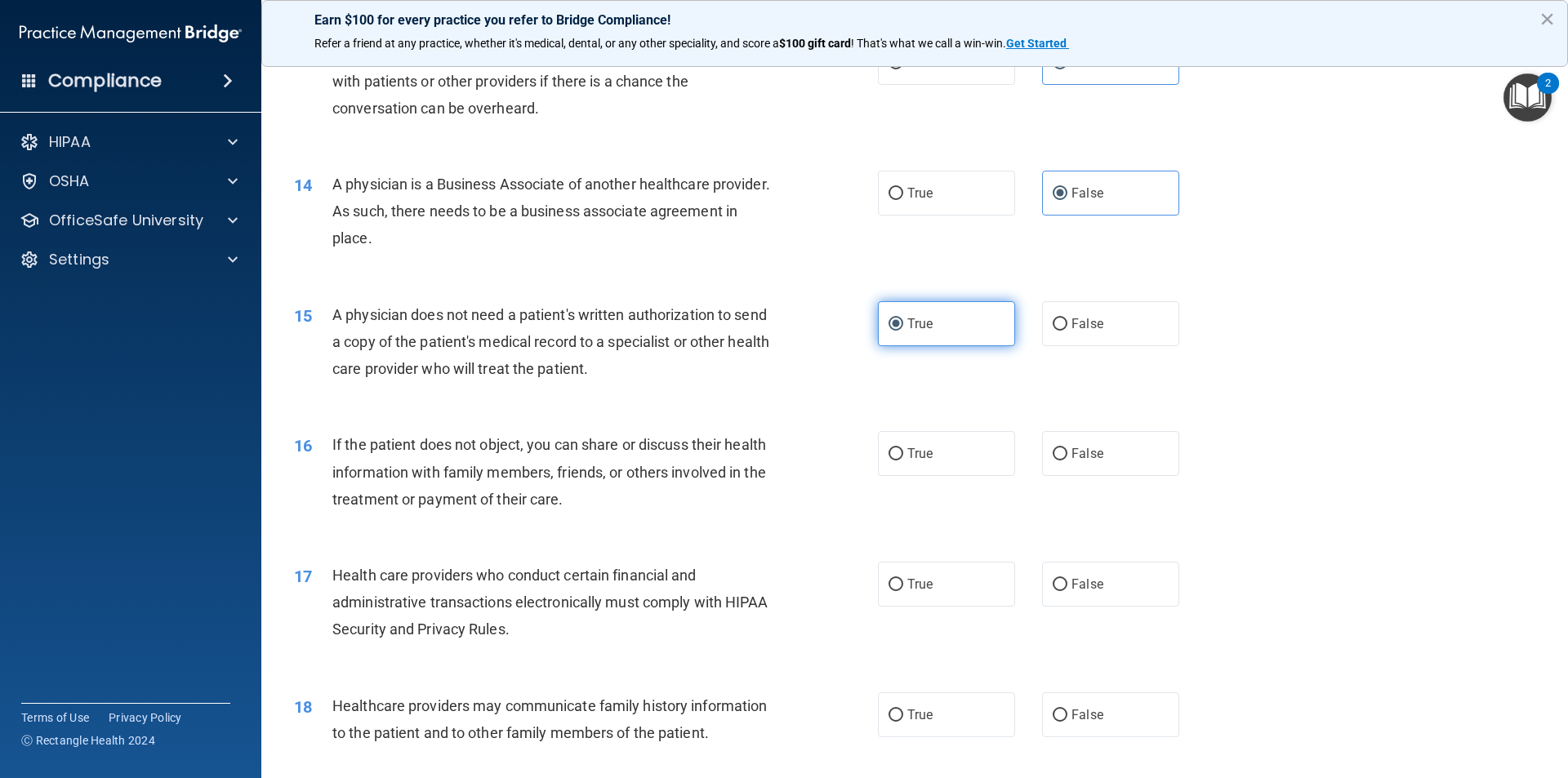
scroll to position [1633, 0]
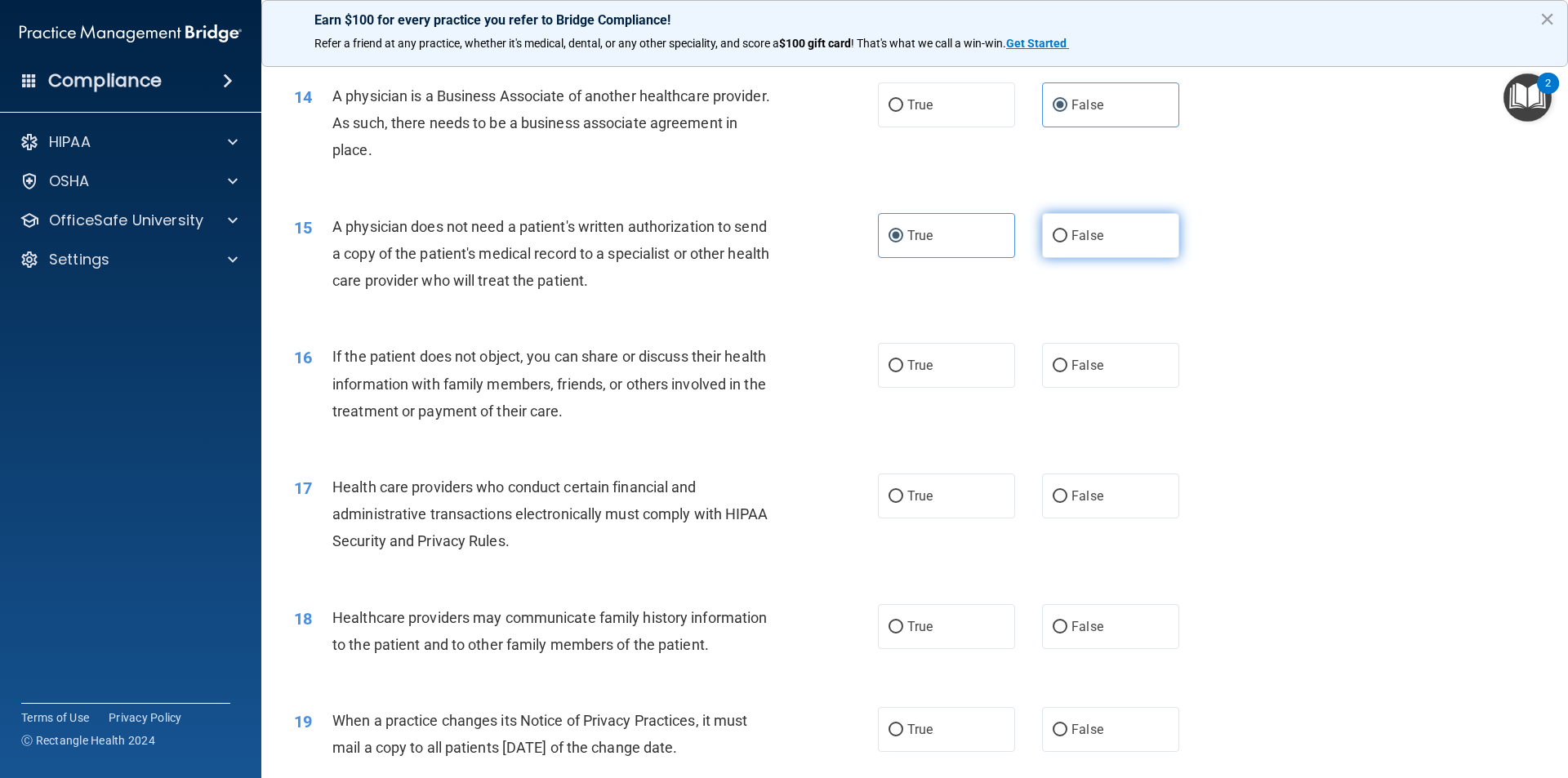
click at [1052, 231] on input "False" at bounding box center [1060, 236] width 15 height 12
radio input "true"
radio input "false"
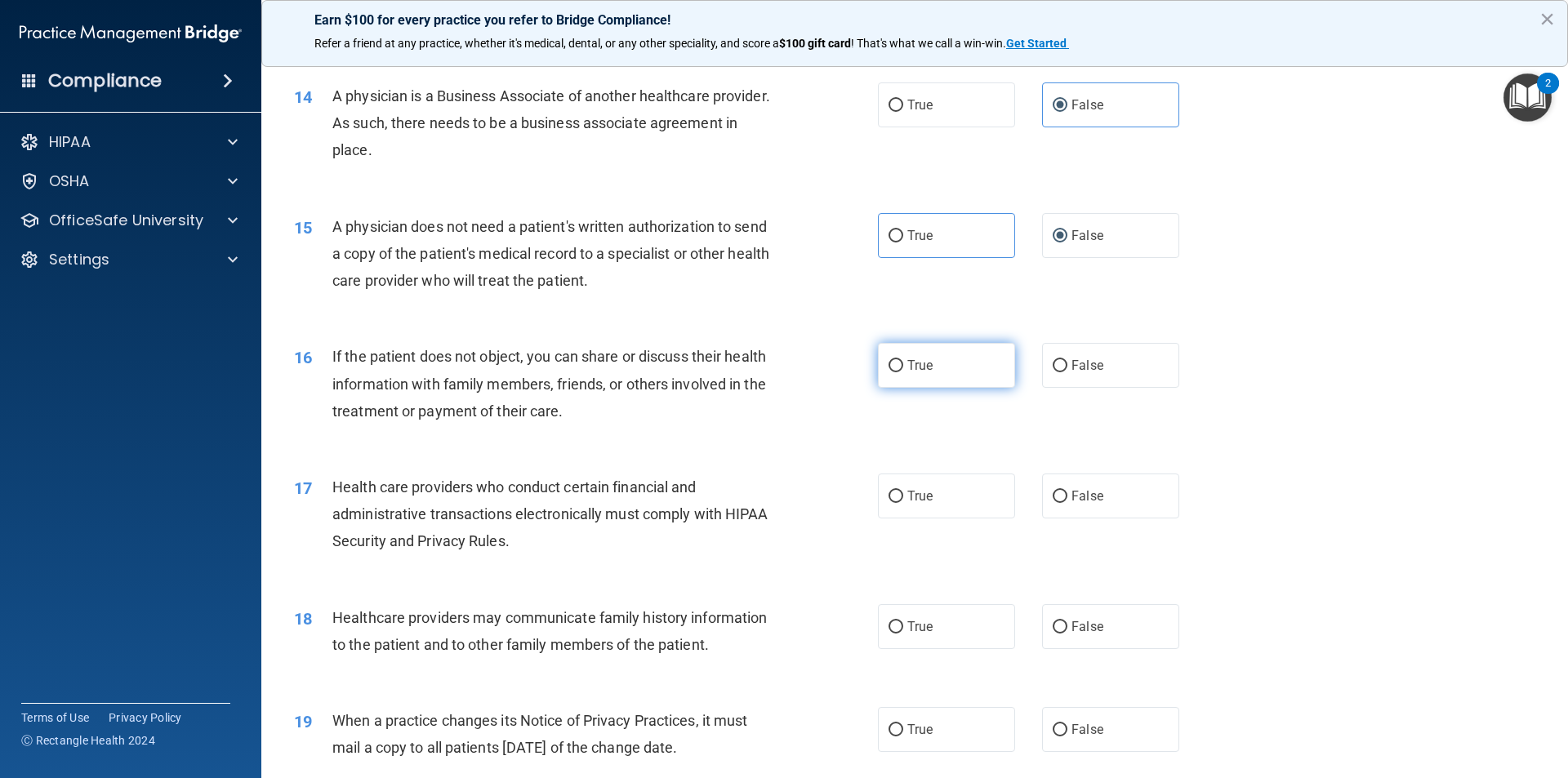
click at [917, 372] on span "True" at bounding box center [920, 365] width 26 height 15
click at [903, 372] on input "True" at bounding box center [896, 365] width 15 height 12
radio input "true"
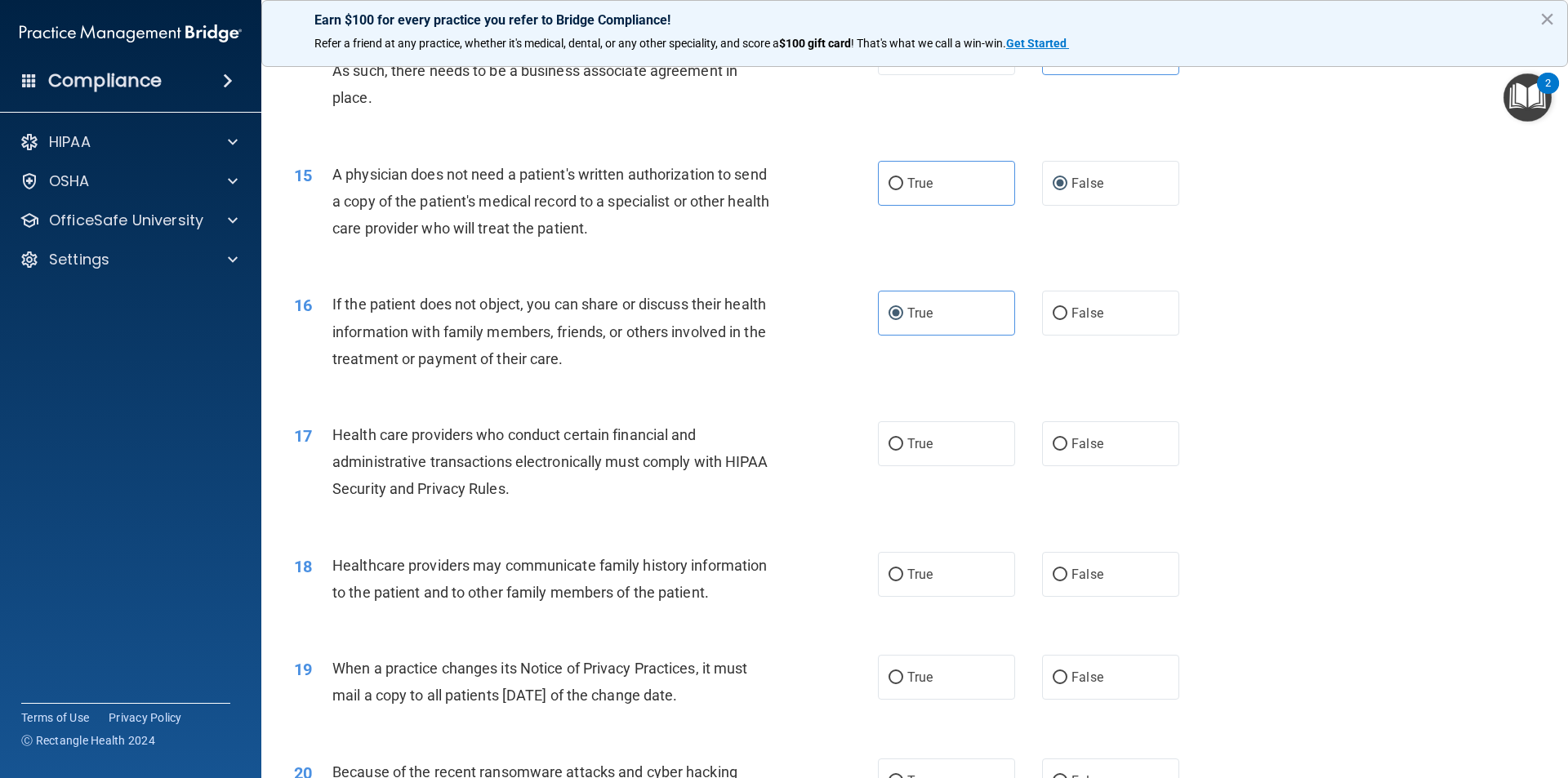
scroll to position [1715, 0]
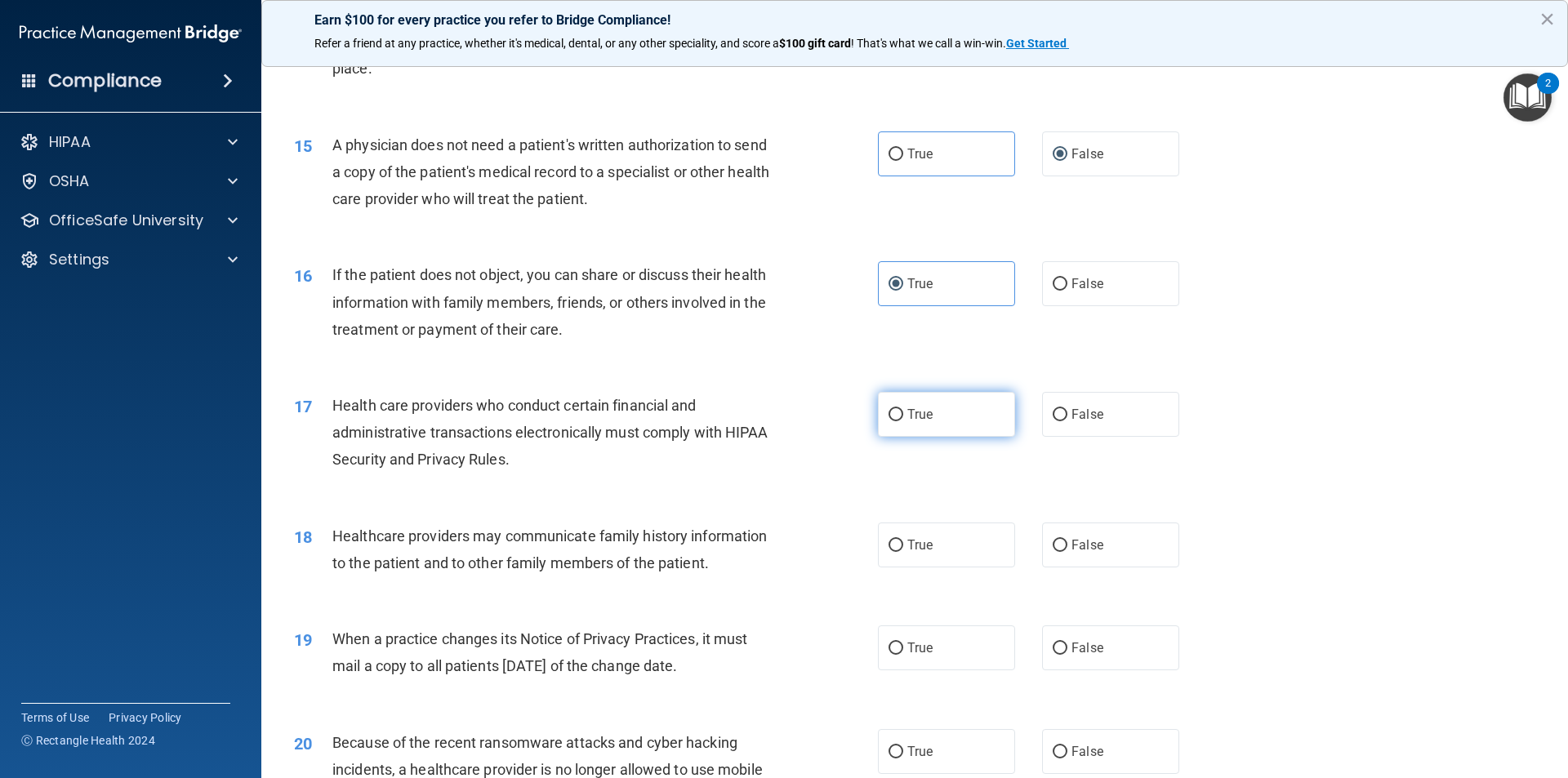
click at [913, 416] on span "True" at bounding box center [920, 414] width 26 height 15
click at [903, 416] on input "True" at bounding box center [896, 415] width 15 height 12
radio input "true"
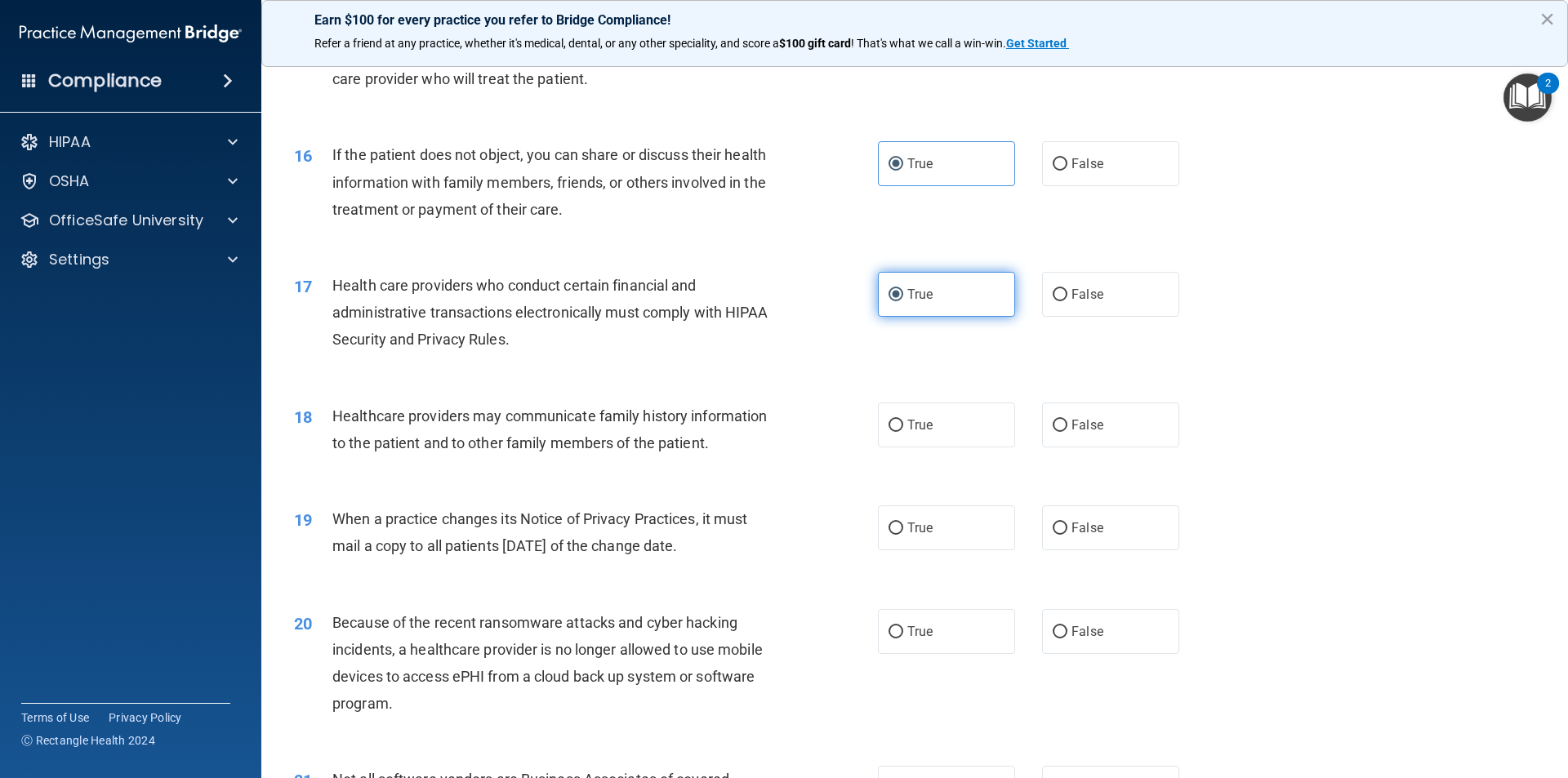
scroll to position [1878, 0]
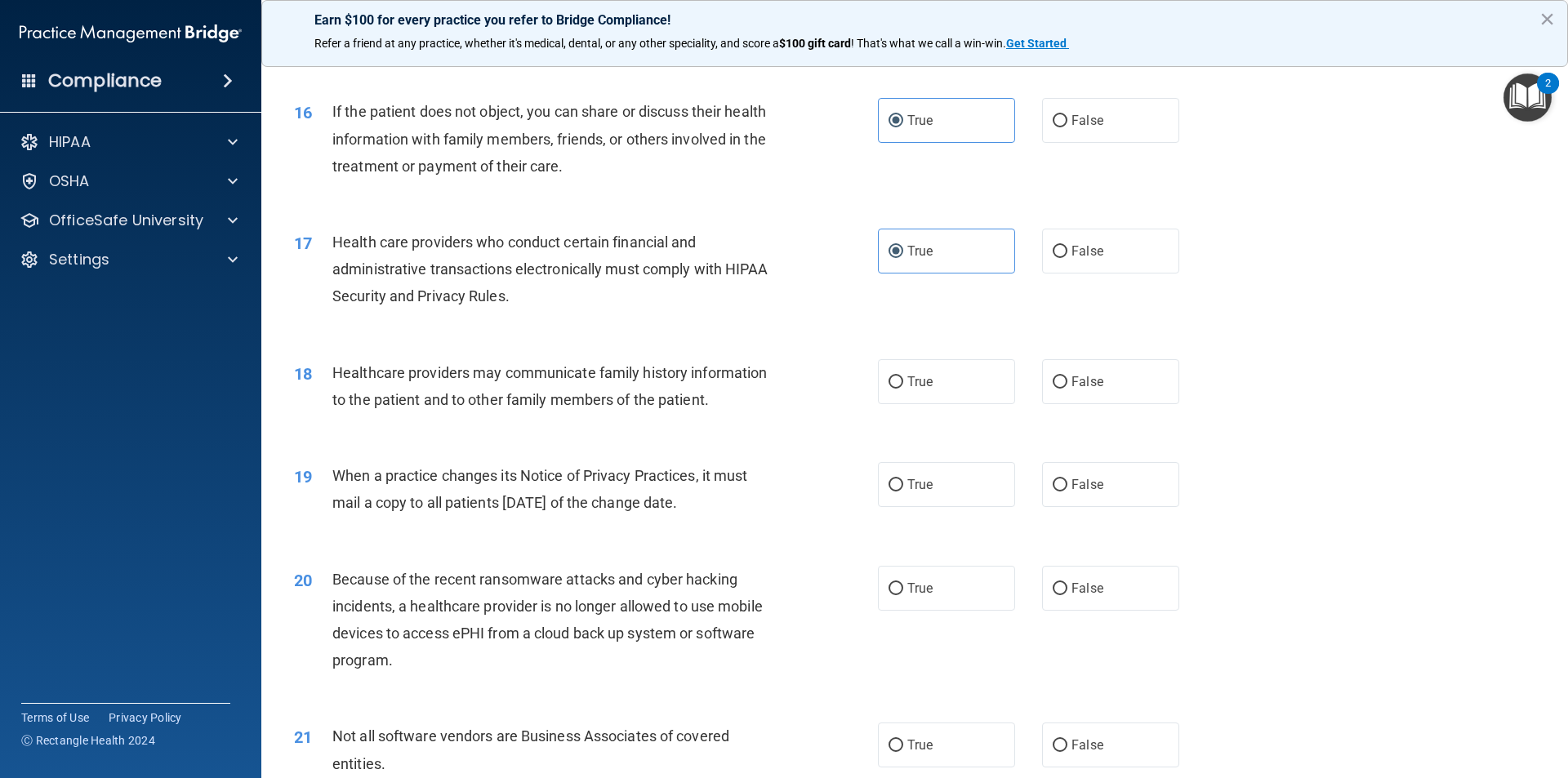
click at [907, 419] on div "18 Healthcare providers may communicate family history information to the patie…" at bounding box center [914, 390] width 1266 height 103
click at [917, 396] on label "True" at bounding box center [946, 381] width 138 height 45
click at [903, 389] on input "True" at bounding box center [896, 382] width 15 height 12
radio input "true"
click at [1071, 479] on span "False" at bounding box center [1087, 484] width 32 height 15
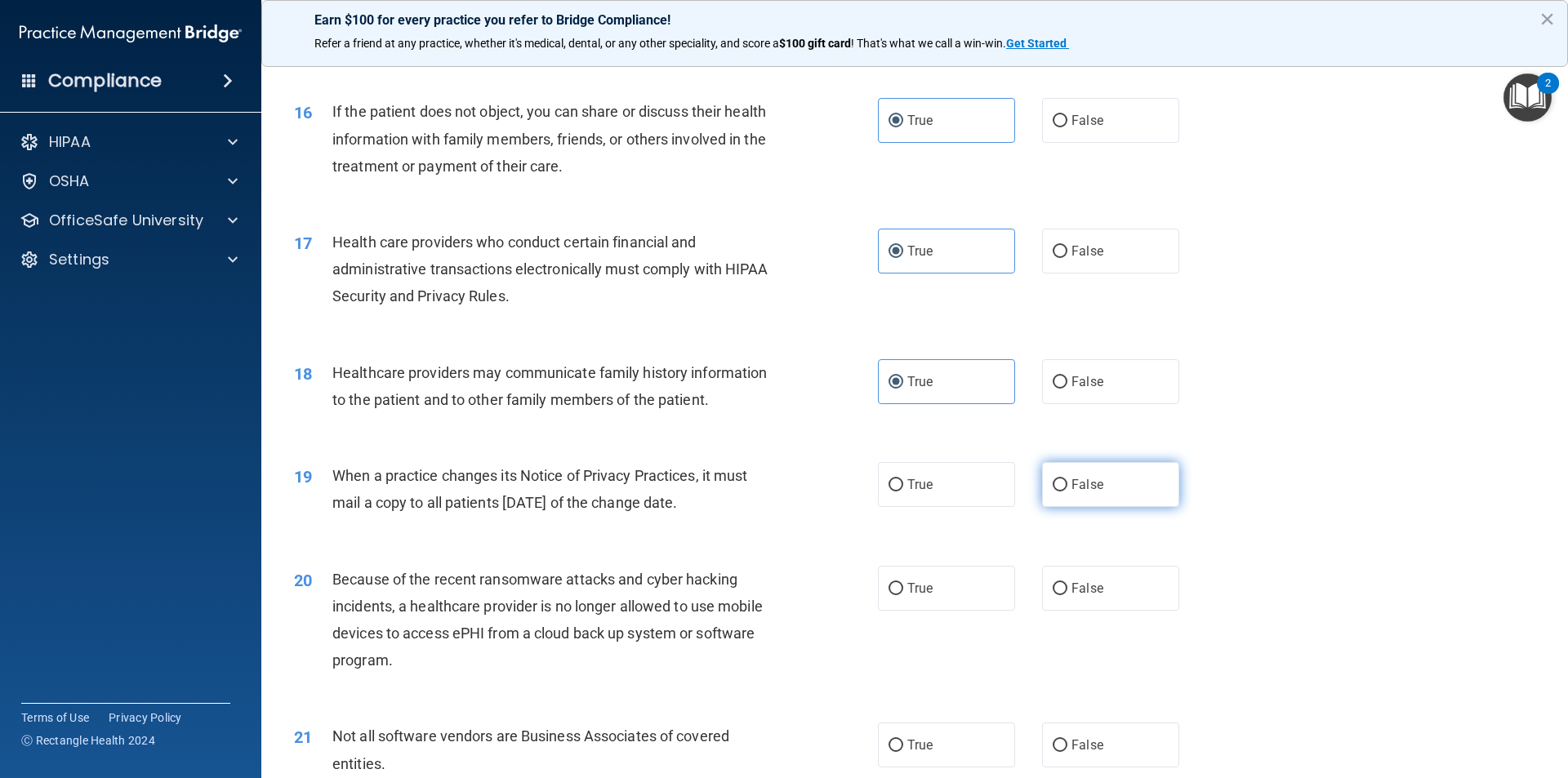
click at [1067, 479] on input "False" at bounding box center [1060, 485] width 15 height 12
radio input "true"
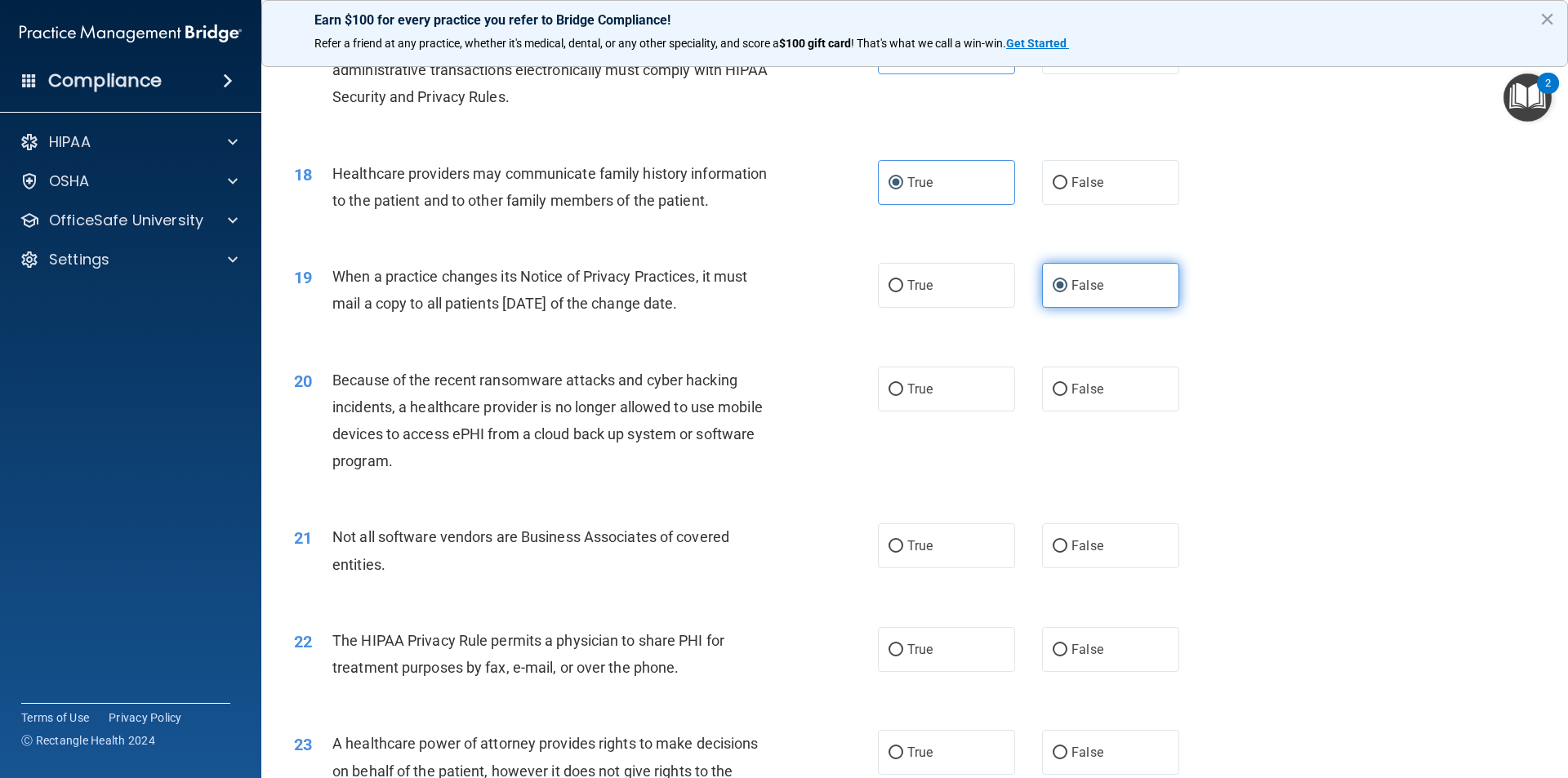
scroll to position [2123, 0]
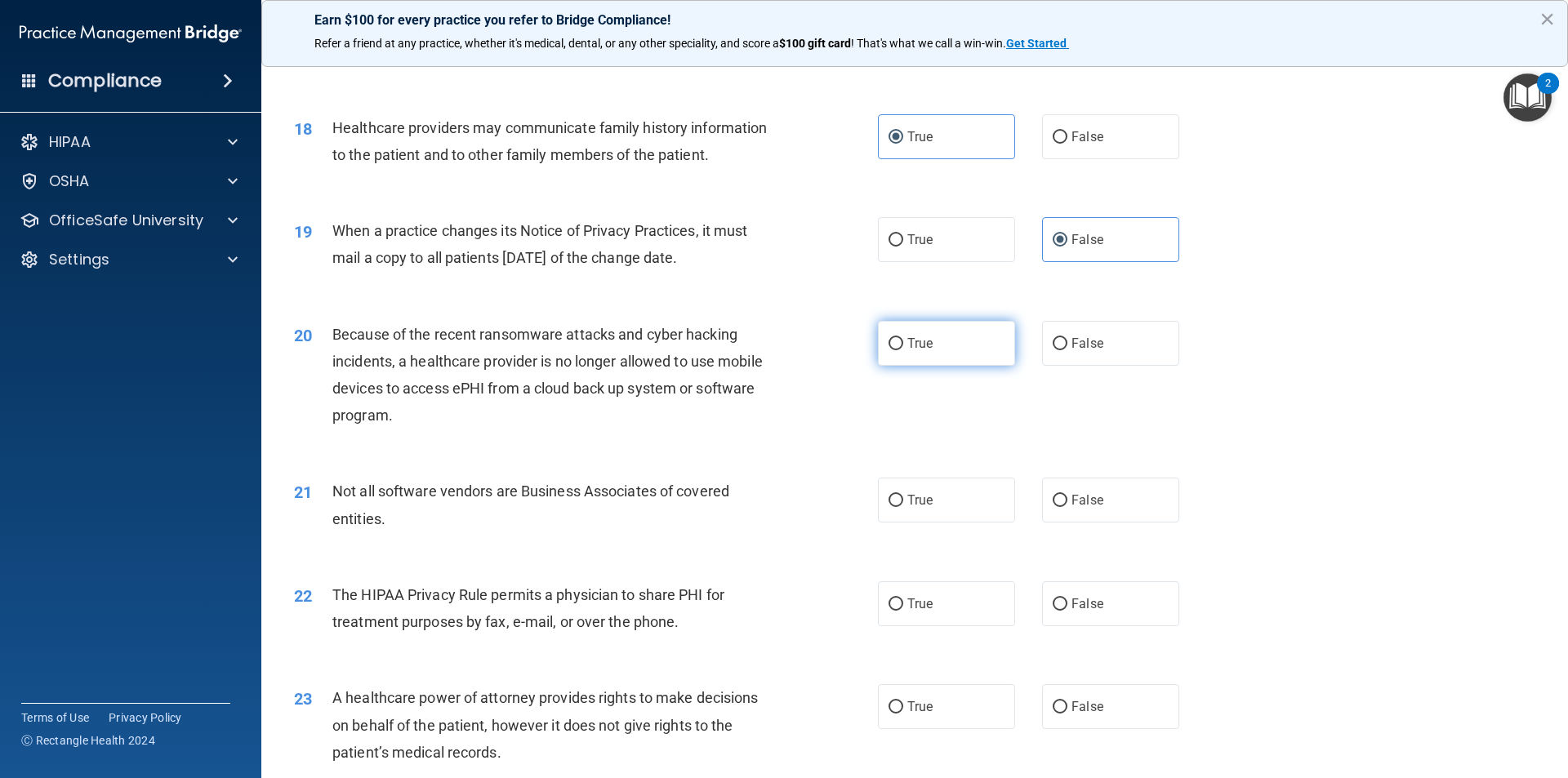
click at [951, 353] on label "True" at bounding box center [946, 343] width 138 height 45
click at [903, 350] on input "True" at bounding box center [896, 343] width 15 height 12
radio input "true"
click at [1052, 497] on input "False" at bounding box center [1060, 500] width 15 height 12
radio input "true"
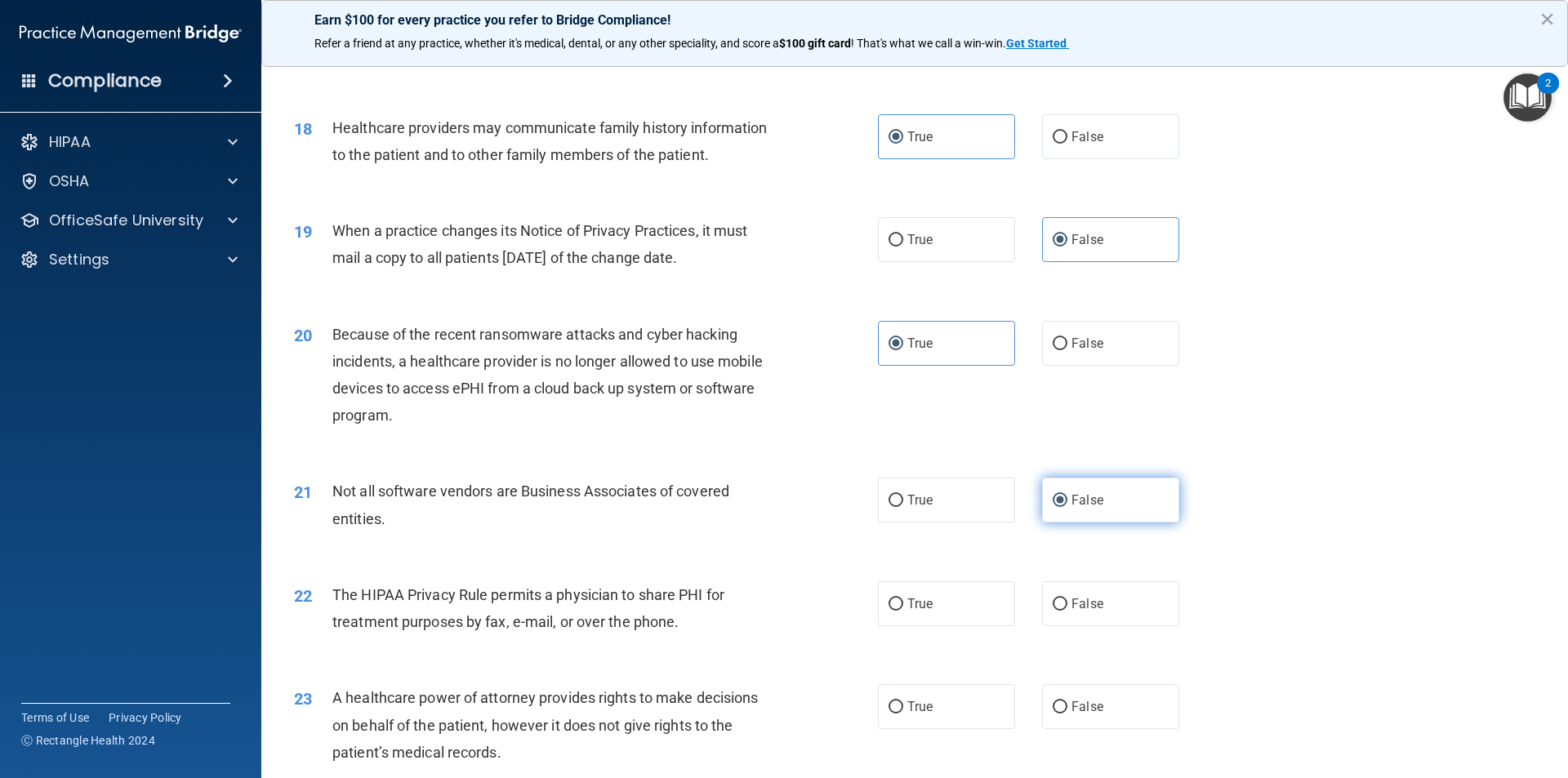
scroll to position [2287, 0]
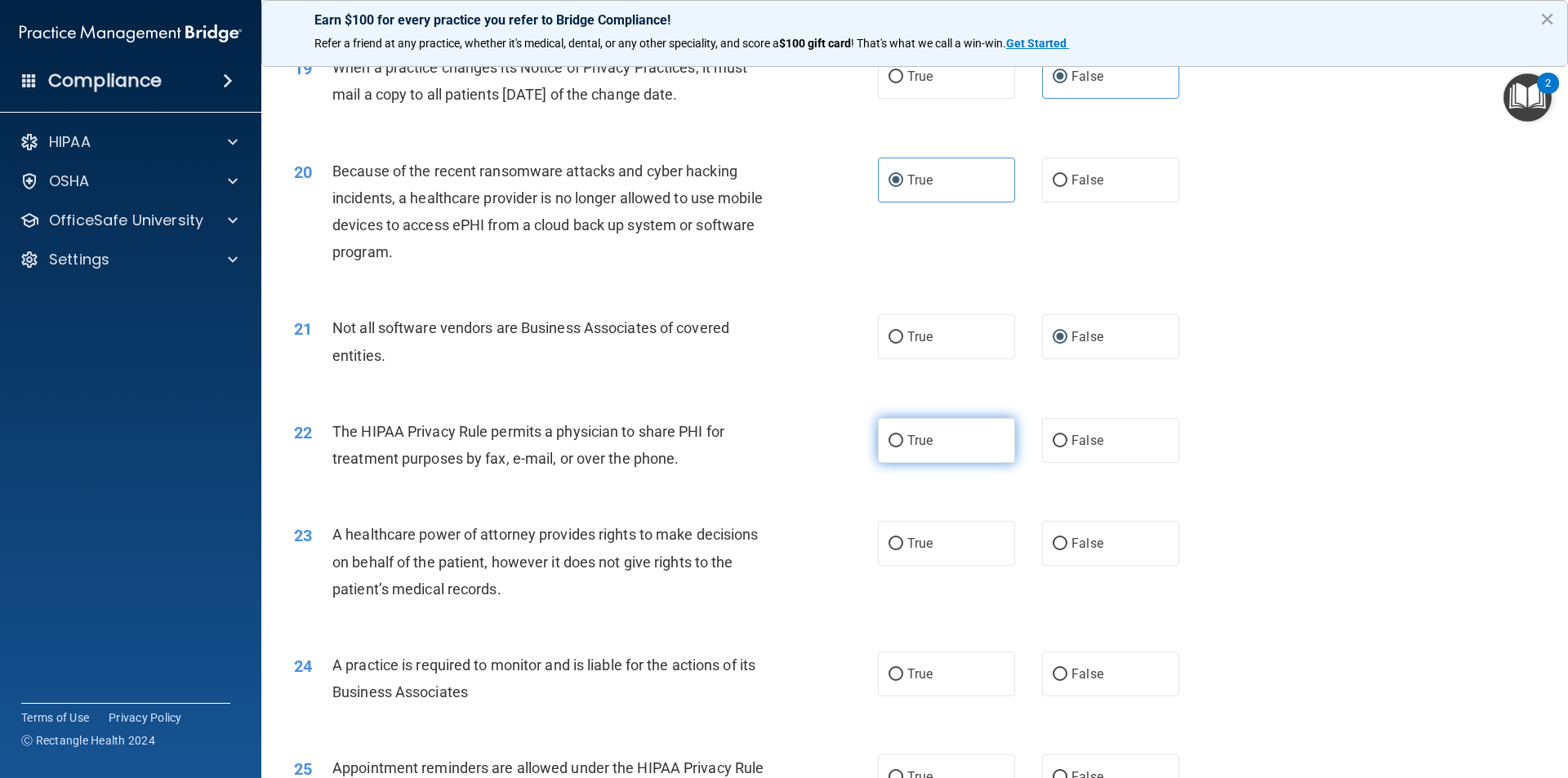
click at [907, 433] on span "True" at bounding box center [920, 440] width 26 height 15
click at [903, 435] on input "True" at bounding box center [896, 441] width 15 height 12
radio input "true"
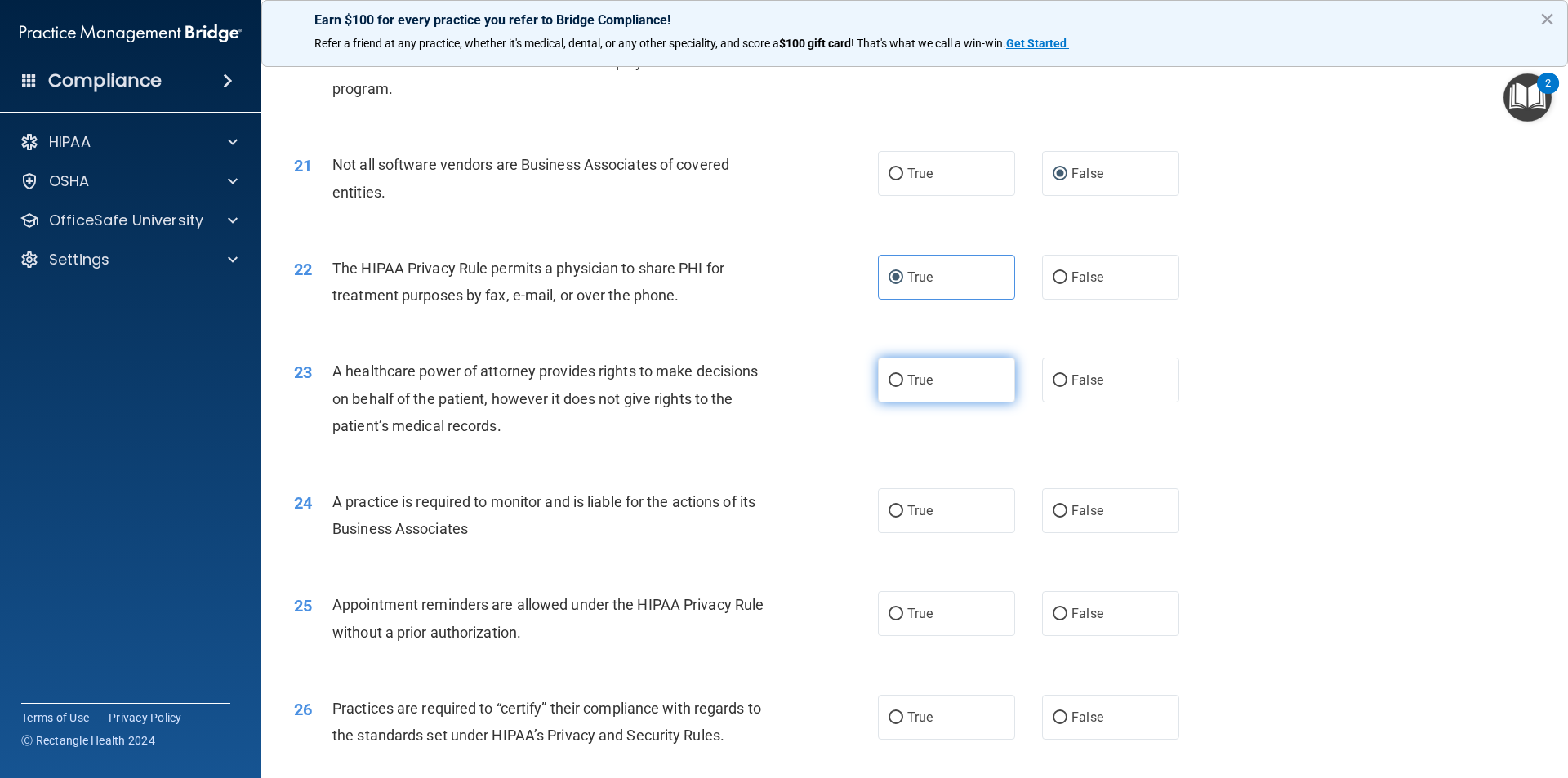
click at [944, 396] on label "True" at bounding box center [946, 380] width 138 height 45
click at [903, 387] on input "True" at bounding box center [896, 380] width 15 height 12
radio input "true"
click at [941, 501] on label "True" at bounding box center [946, 510] width 138 height 45
click at [903, 506] on input "True" at bounding box center [896, 511] width 15 height 12
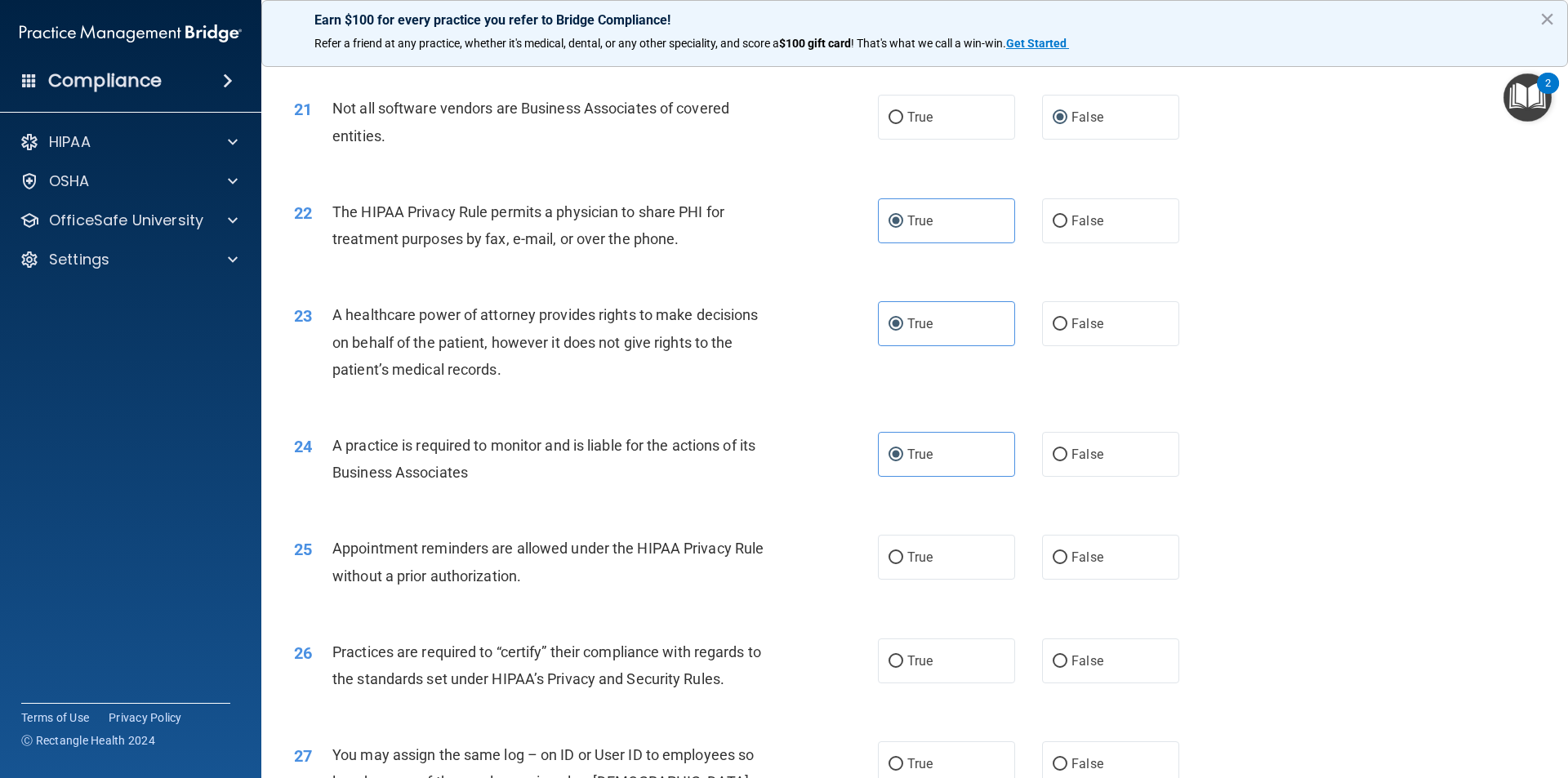
scroll to position [2613, 0]
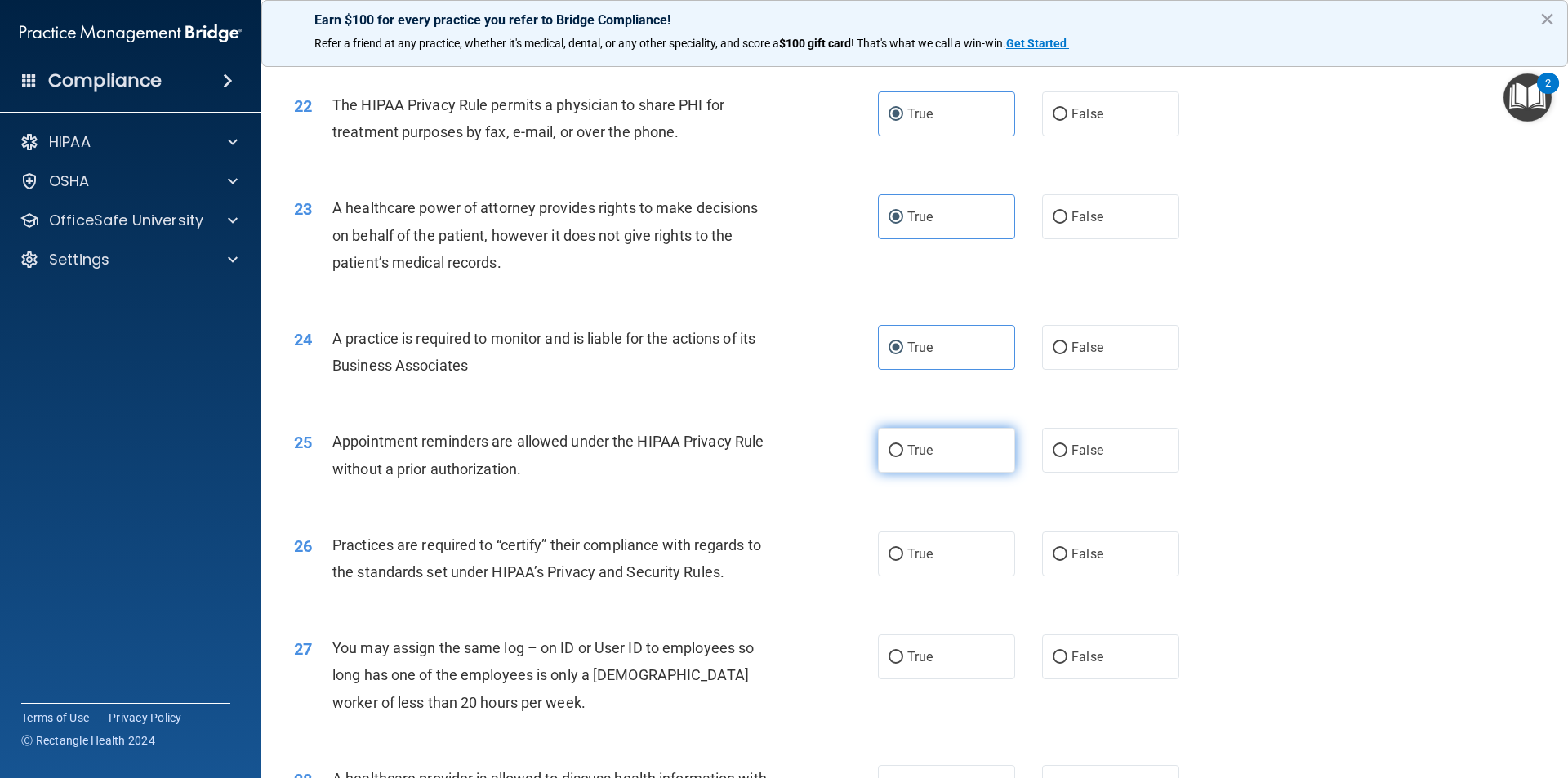
click at [916, 446] on span "True" at bounding box center [920, 450] width 26 height 15
click at [903, 446] on input "True" at bounding box center [896, 450] width 15 height 12
click at [888, 559] on input "True" at bounding box center [896, 554] width 15 height 12
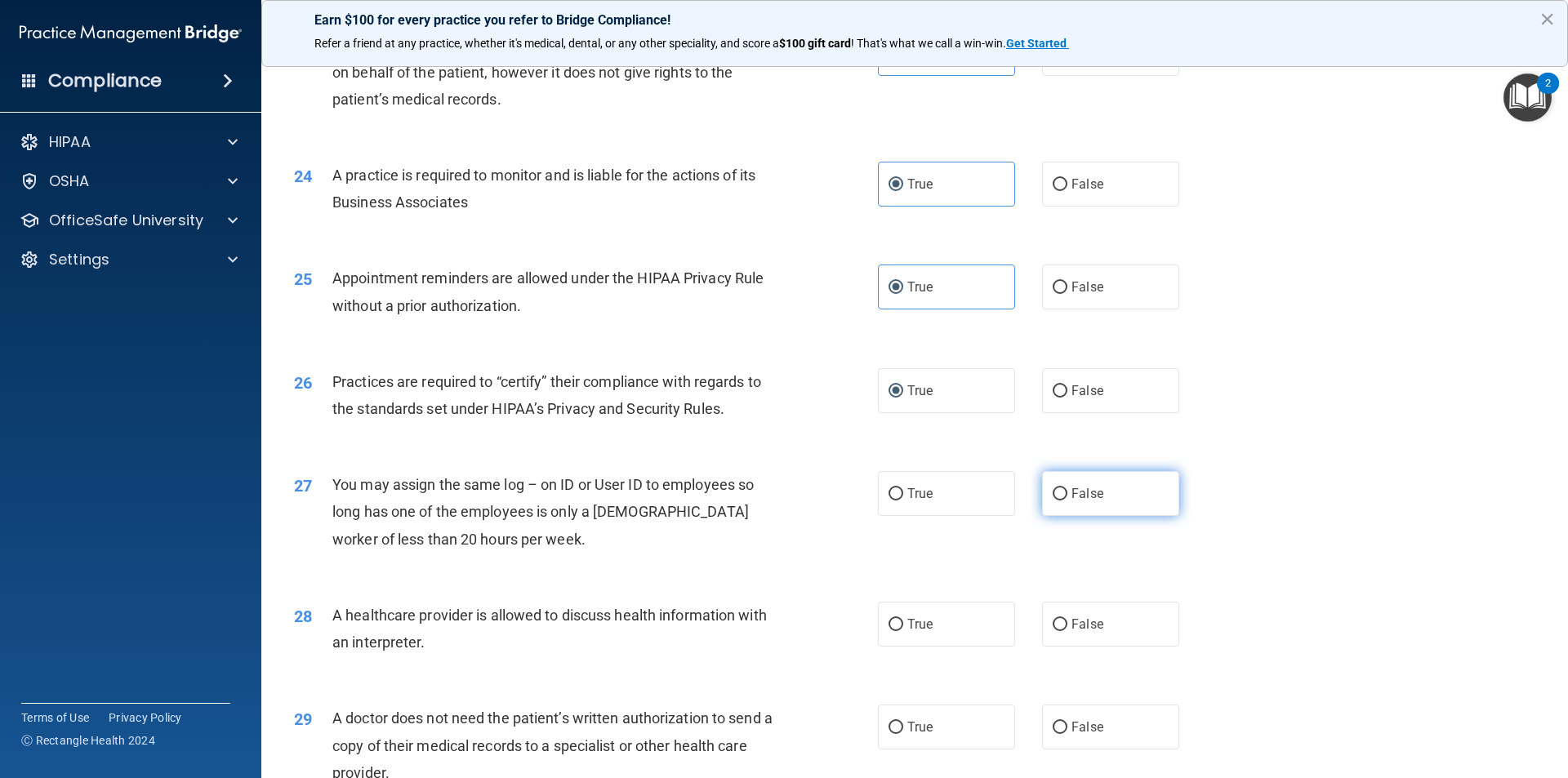
click at [1078, 498] on span "False" at bounding box center [1087, 493] width 32 height 15
click at [1067, 498] on input "False" at bounding box center [1060, 494] width 15 height 12
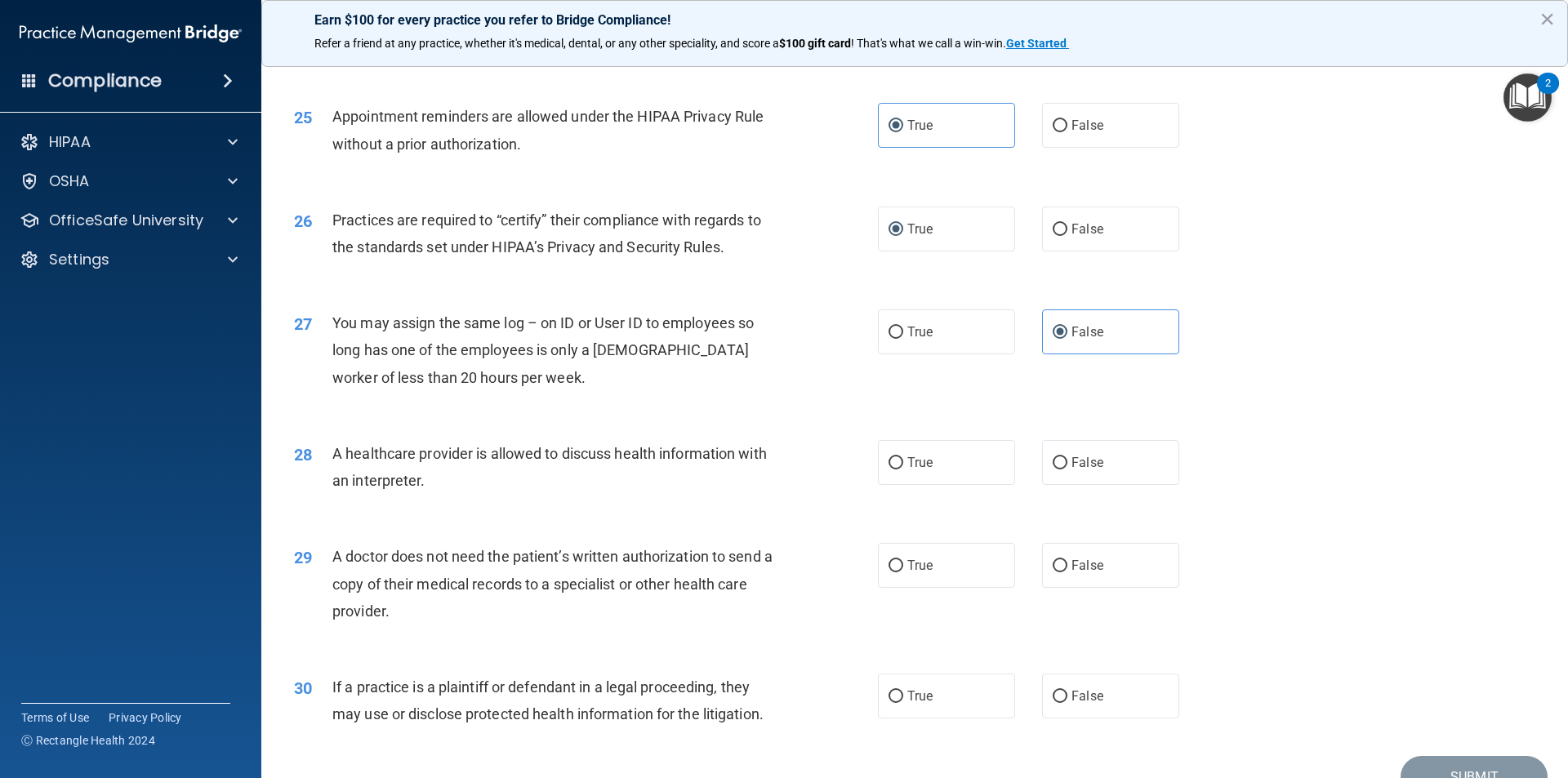
scroll to position [2940, 0]
click at [1052, 459] on input "False" at bounding box center [1060, 461] width 15 height 12
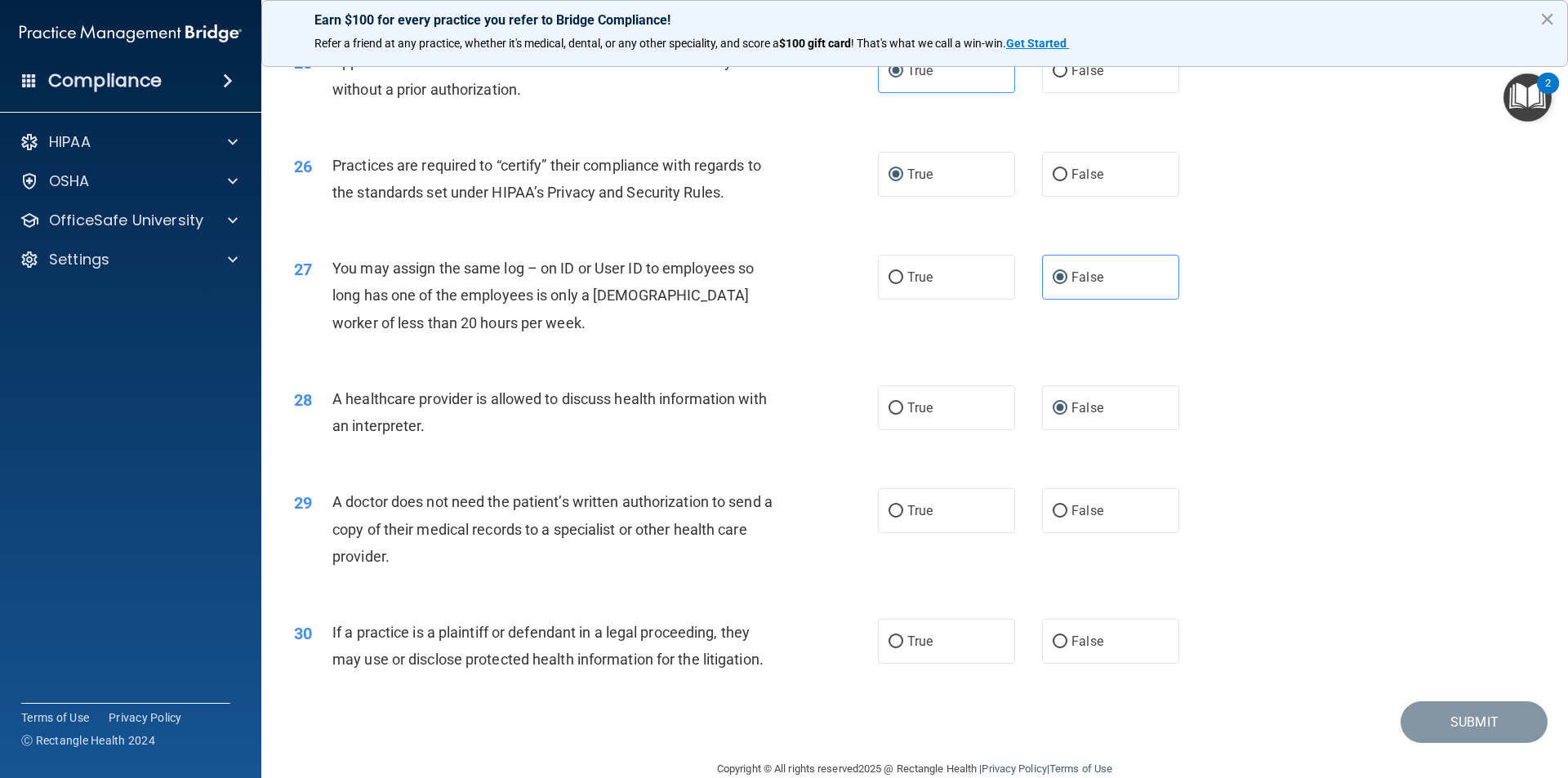
scroll to position [3021, 0]
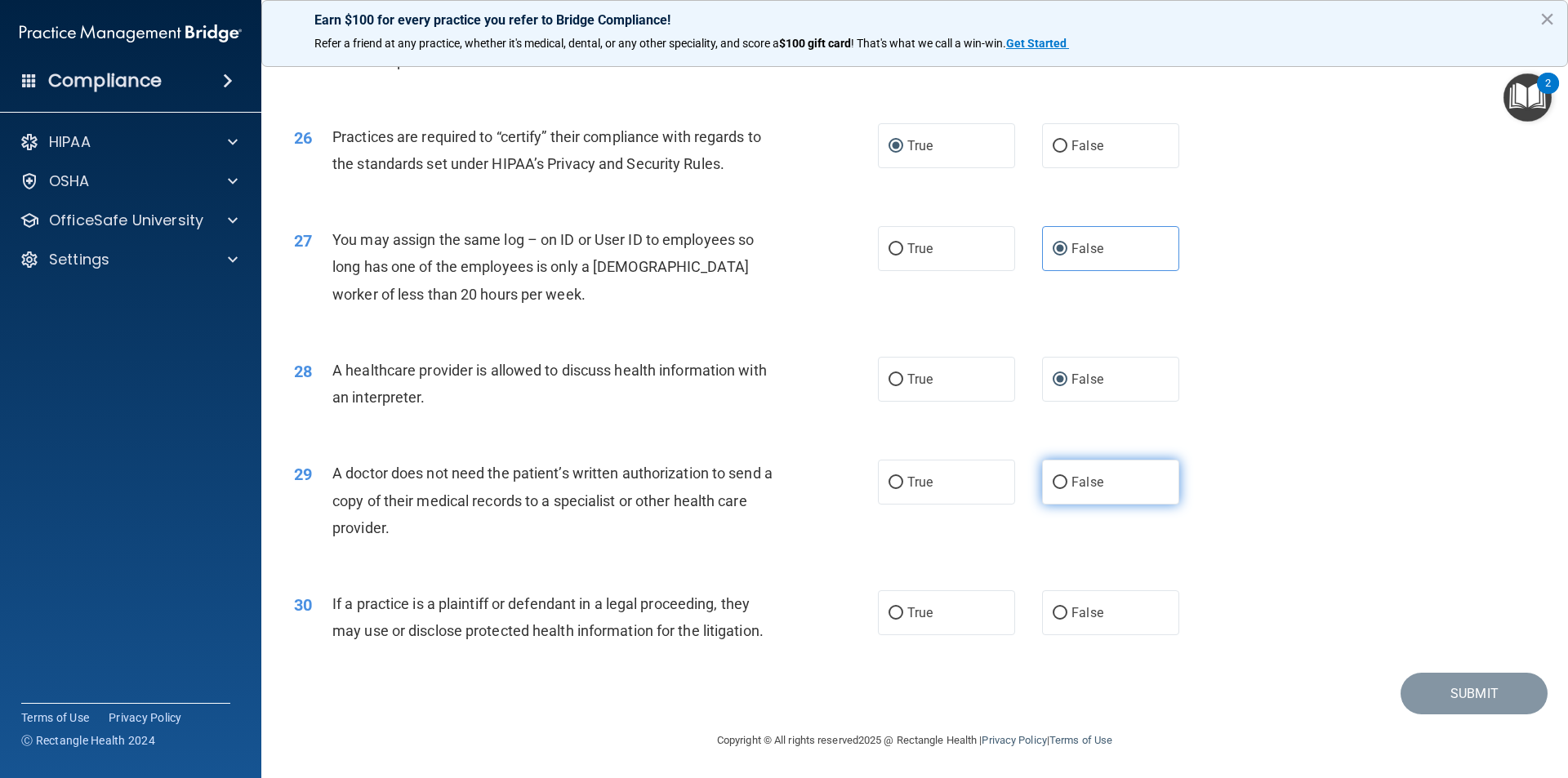
click at [1052, 488] on input "False" at bounding box center [1060, 482] width 15 height 12
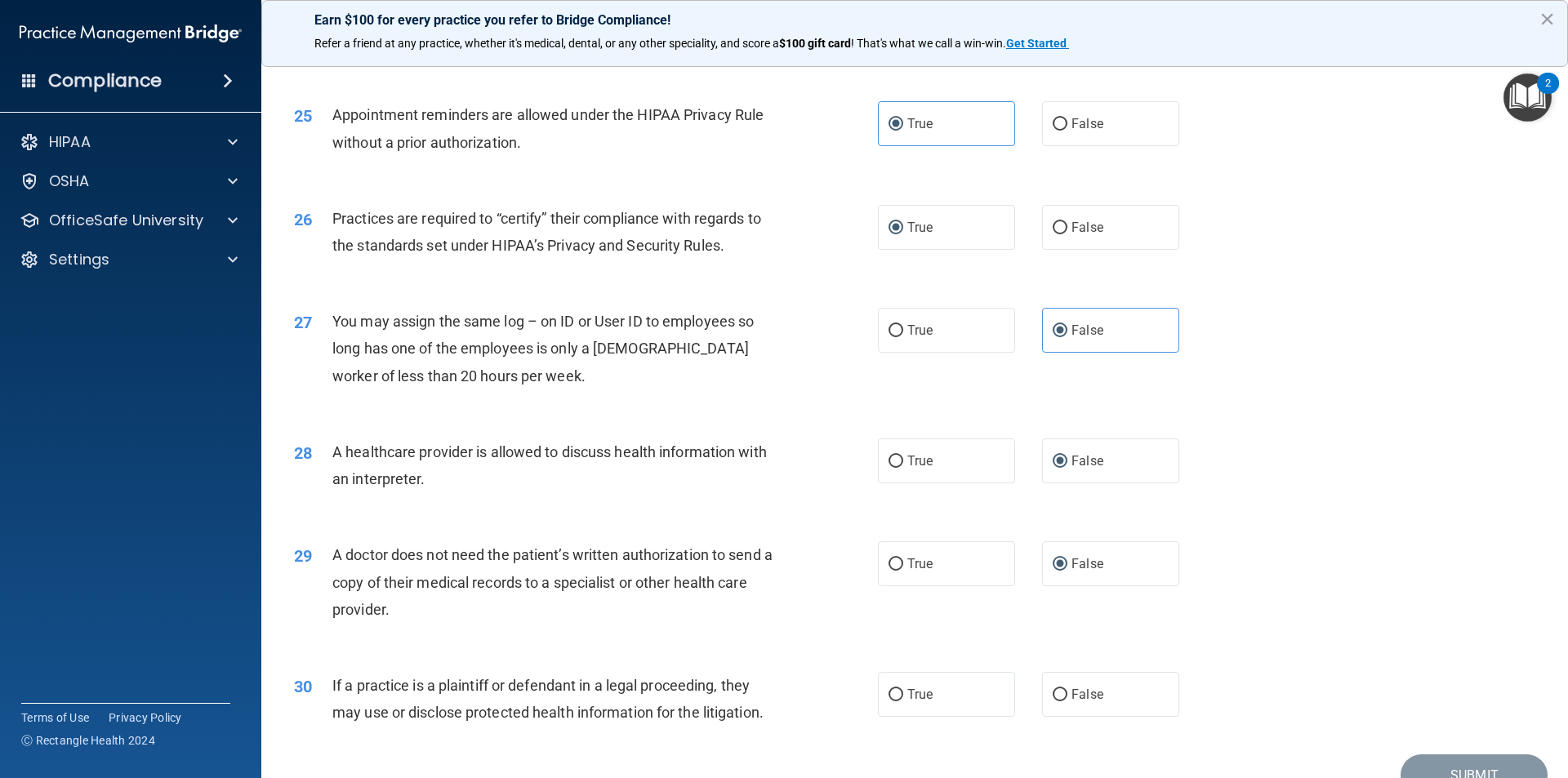
scroll to position [3023, 0]
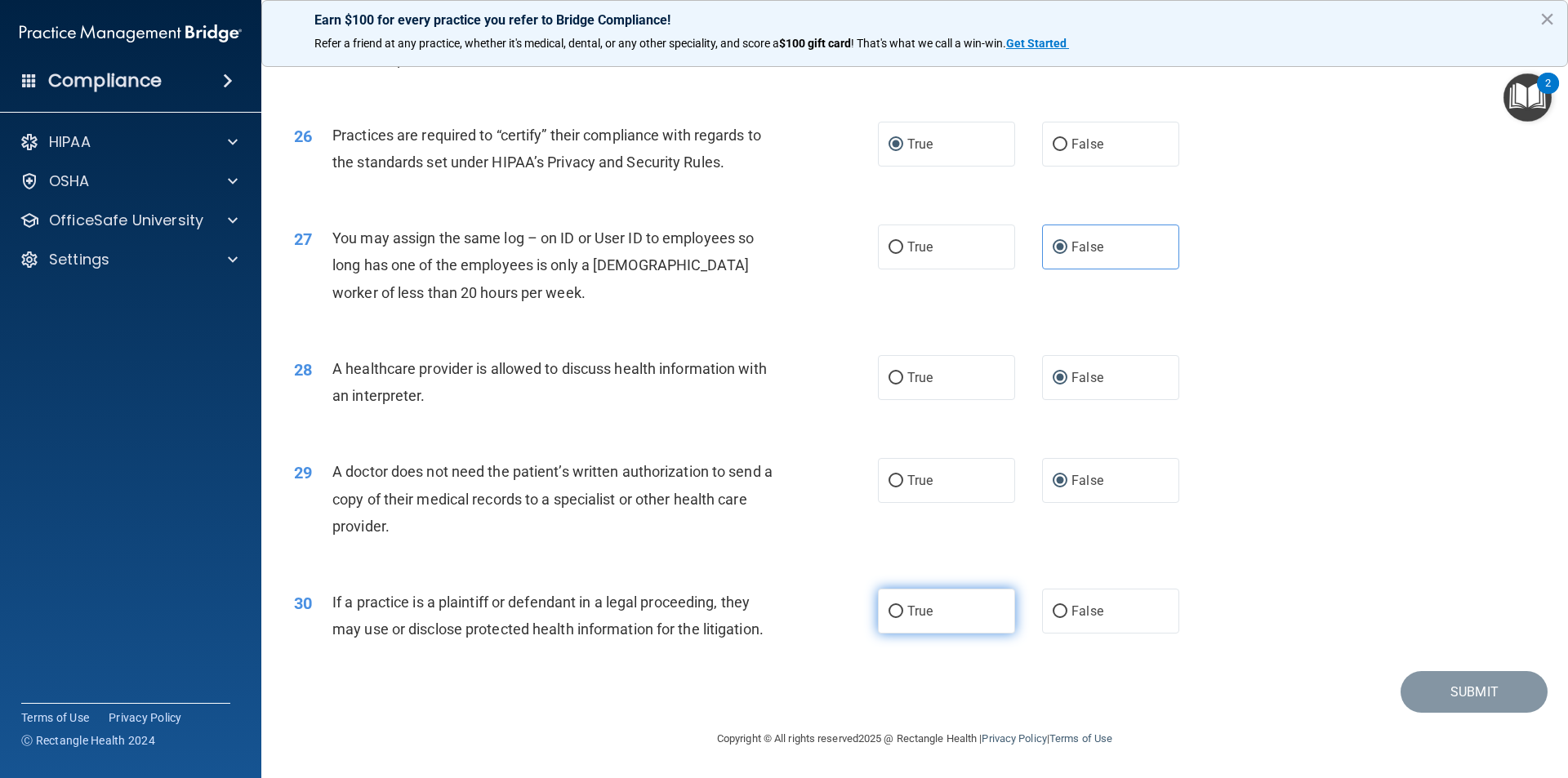
drag, startPoint x: 941, startPoint y: 621, endPoint x: 975, endPoint y: 618, distance: 34.1
click at [941, 621] on label "True" at bounding box center [946, 610] width 138 height 45
click at [903, 618] on input "True" at bounding box center [896, 611] width 15 height 12
click at [1443, 679] on button "Submit" at bounding box center [1473, 692] width 147 height 42
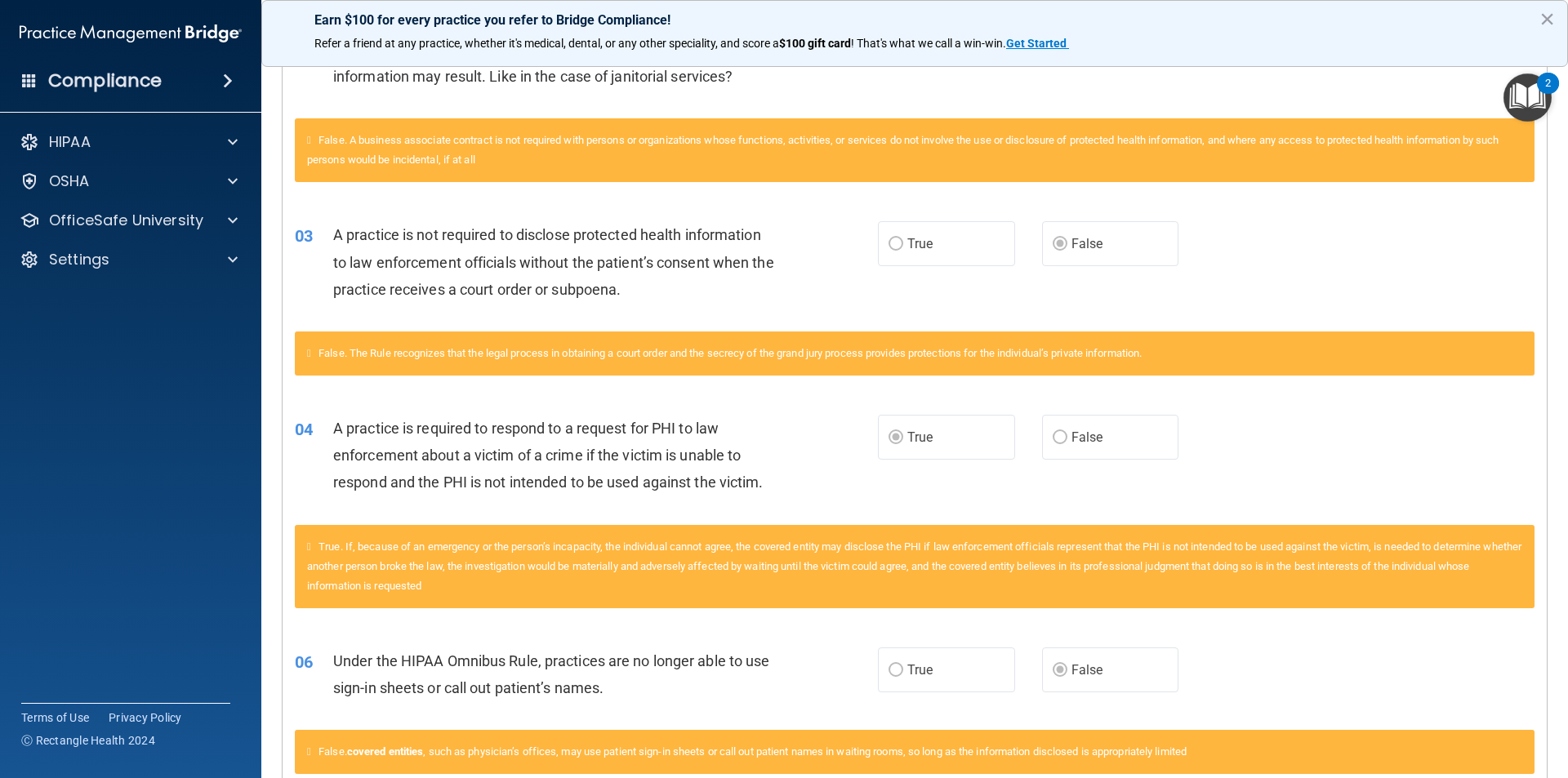
scroll to position [245, 0]
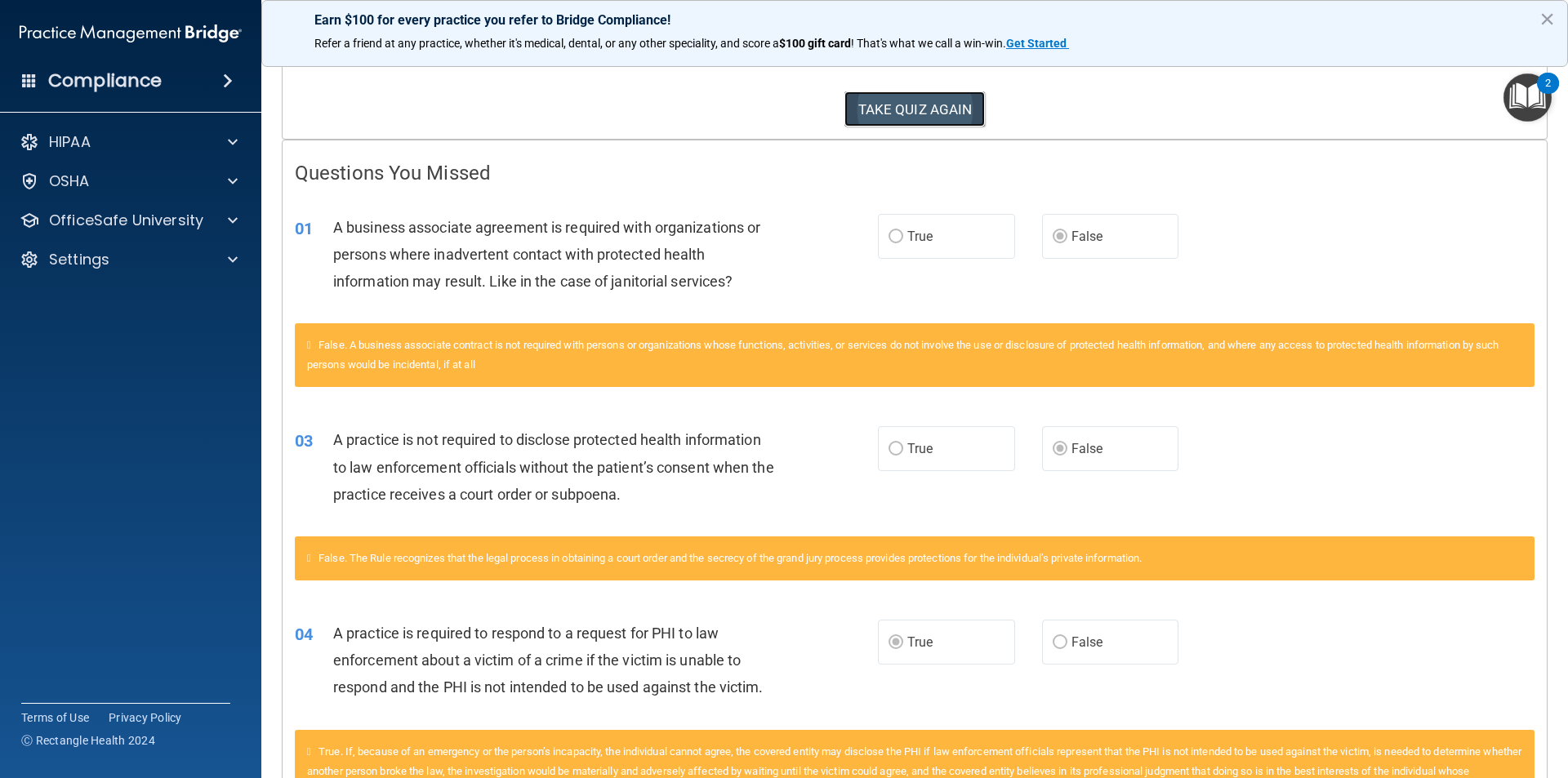
click at [866, 96] on button "TAKE QUIZ AGAIN" at bounding box center [915, 108] width 141 height 36
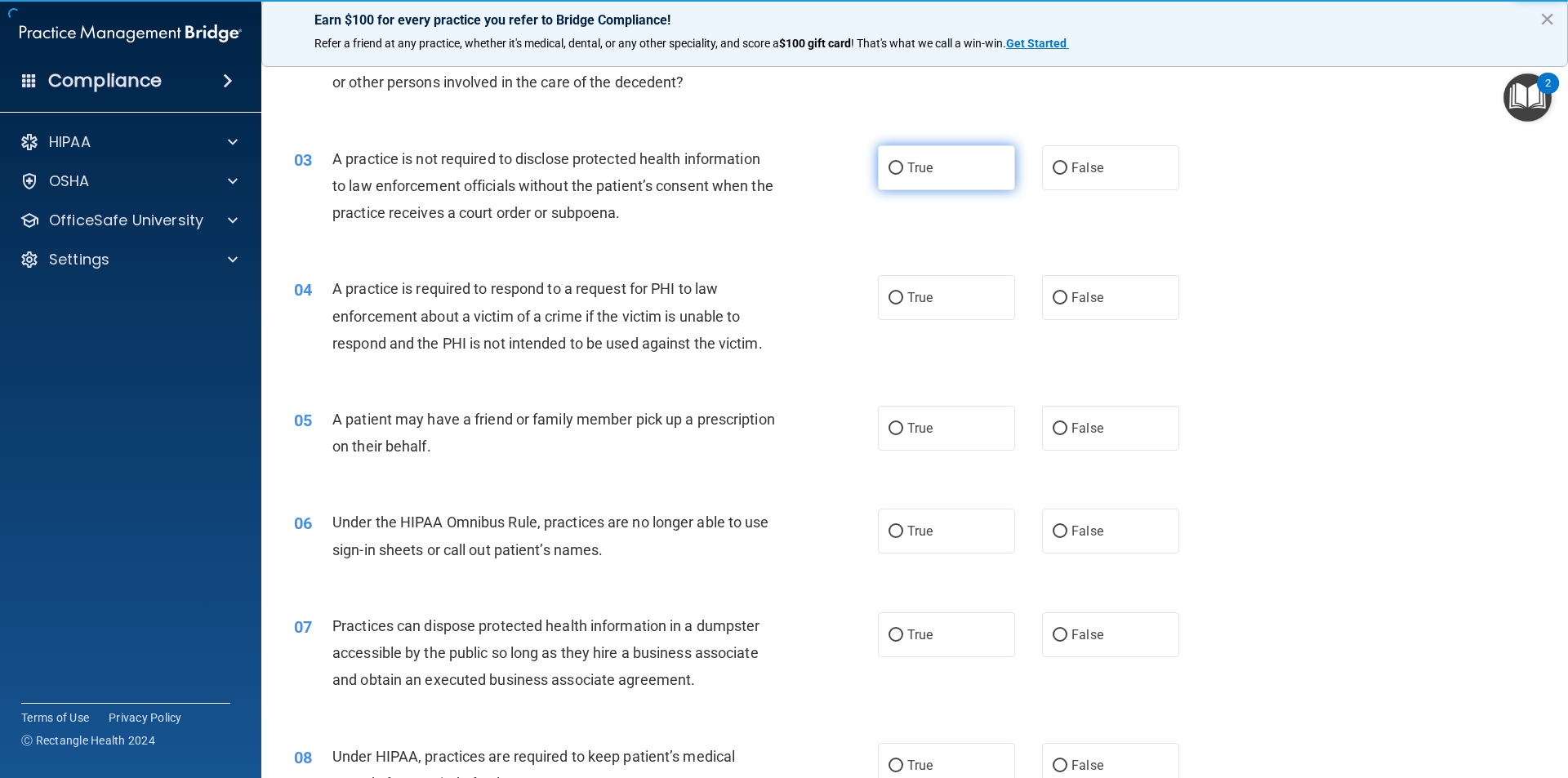
click at [889, 164] on input "True" at bounding box center [896, 168] width 15 height 12
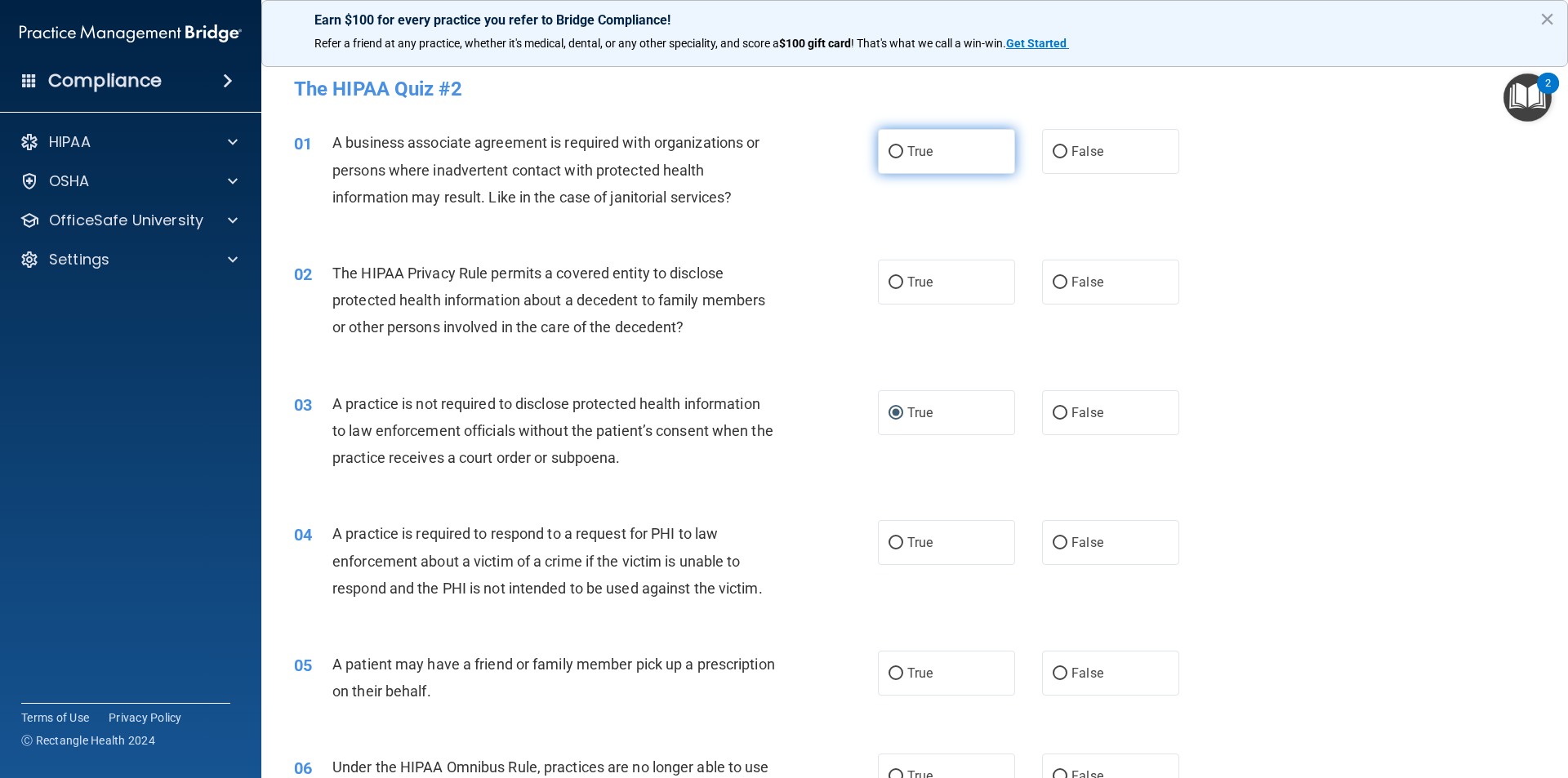
click at [895, 142] on label "True" at bounding box center [946, 151] width 138 height 45
click at [895, 146] on input "True" at bounding box center [896, 151] width 15 height 12
click at [896, 280] on input "True" at bounding box center [896, 282] width 15 height 12
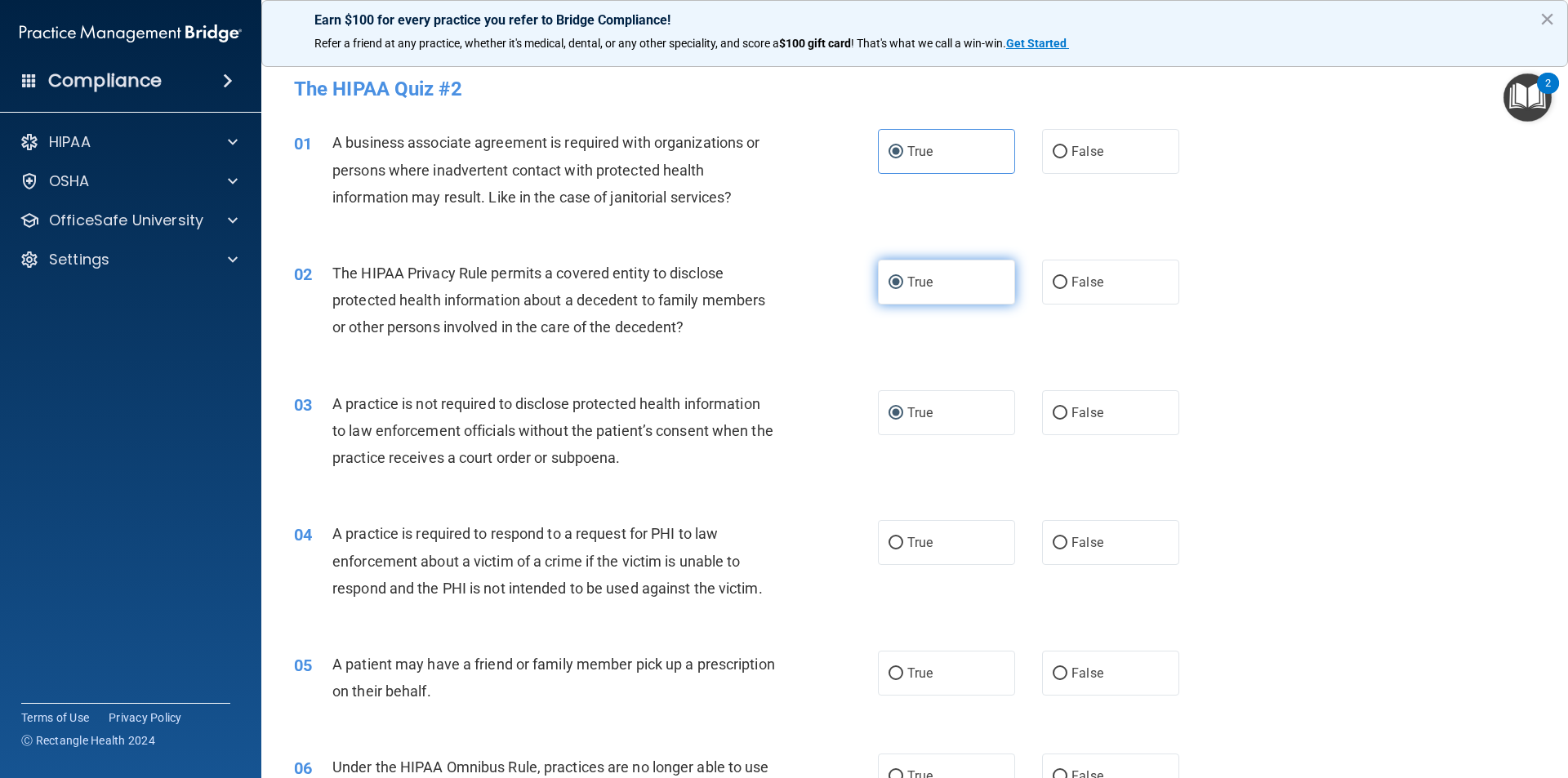
scroll to position [245, 0]
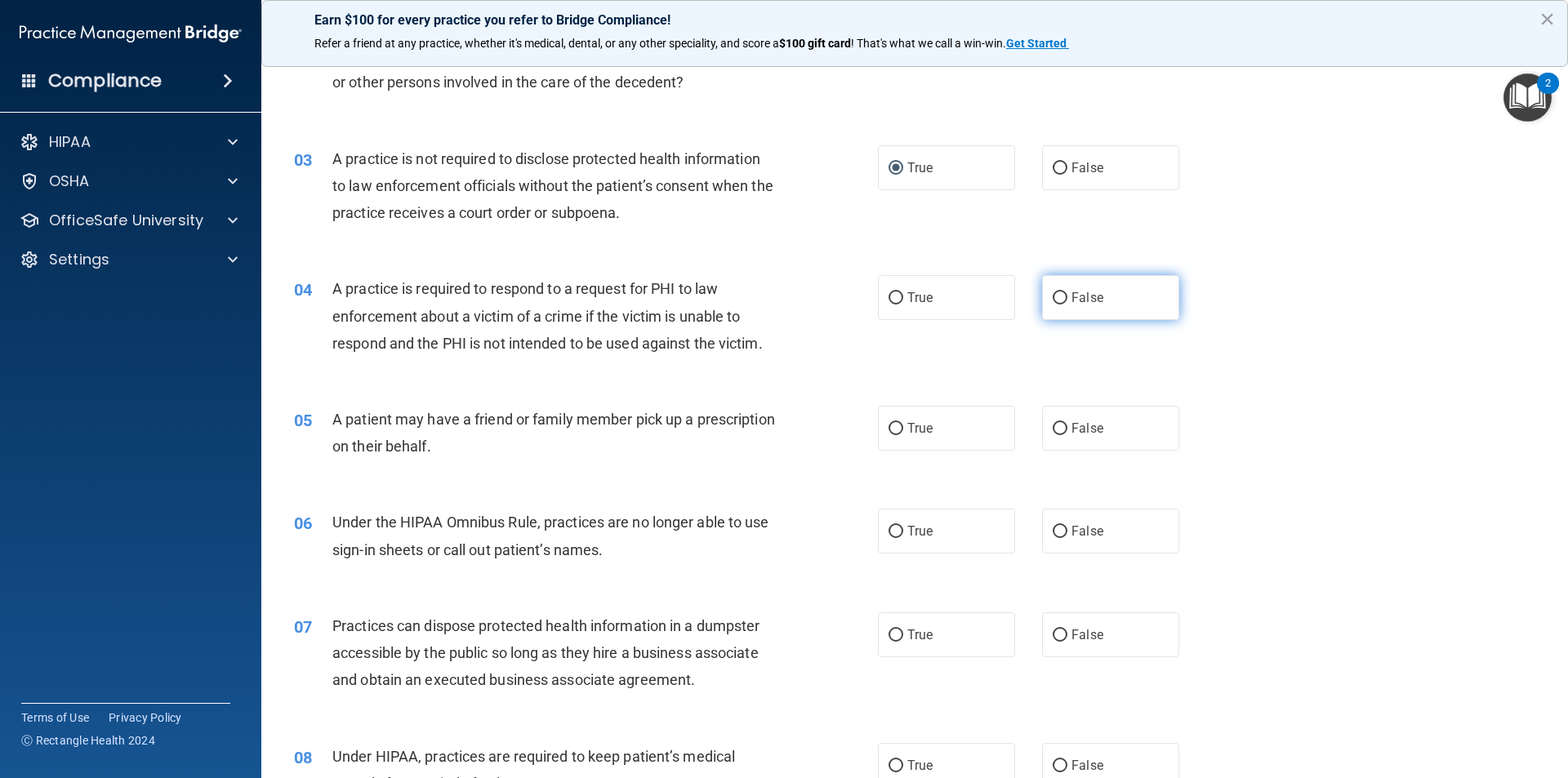
click at [1053, 299] on input "False" at bounding box center [1060, 298] width 15 height 12
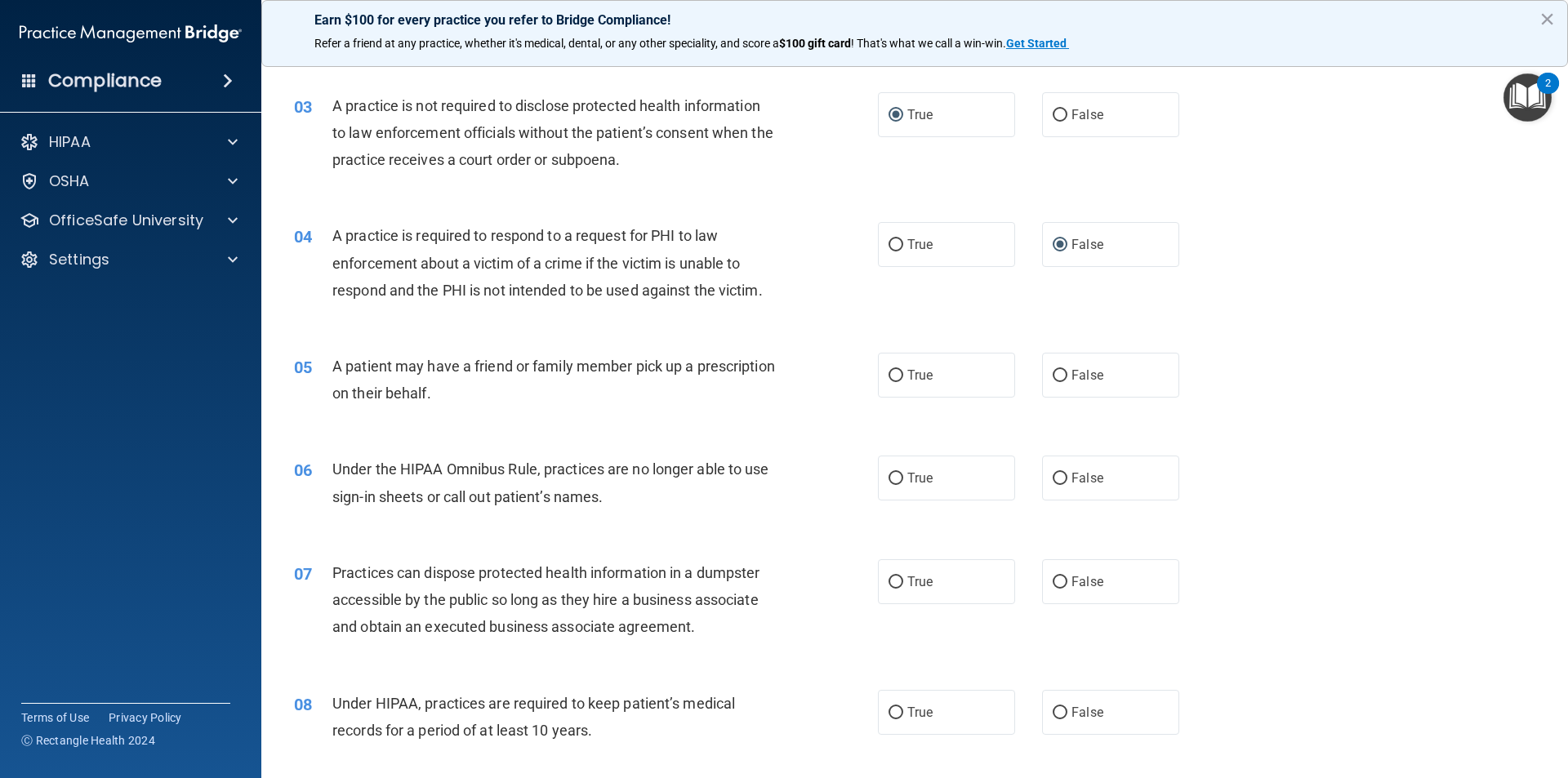
scroll to position [327, 0]
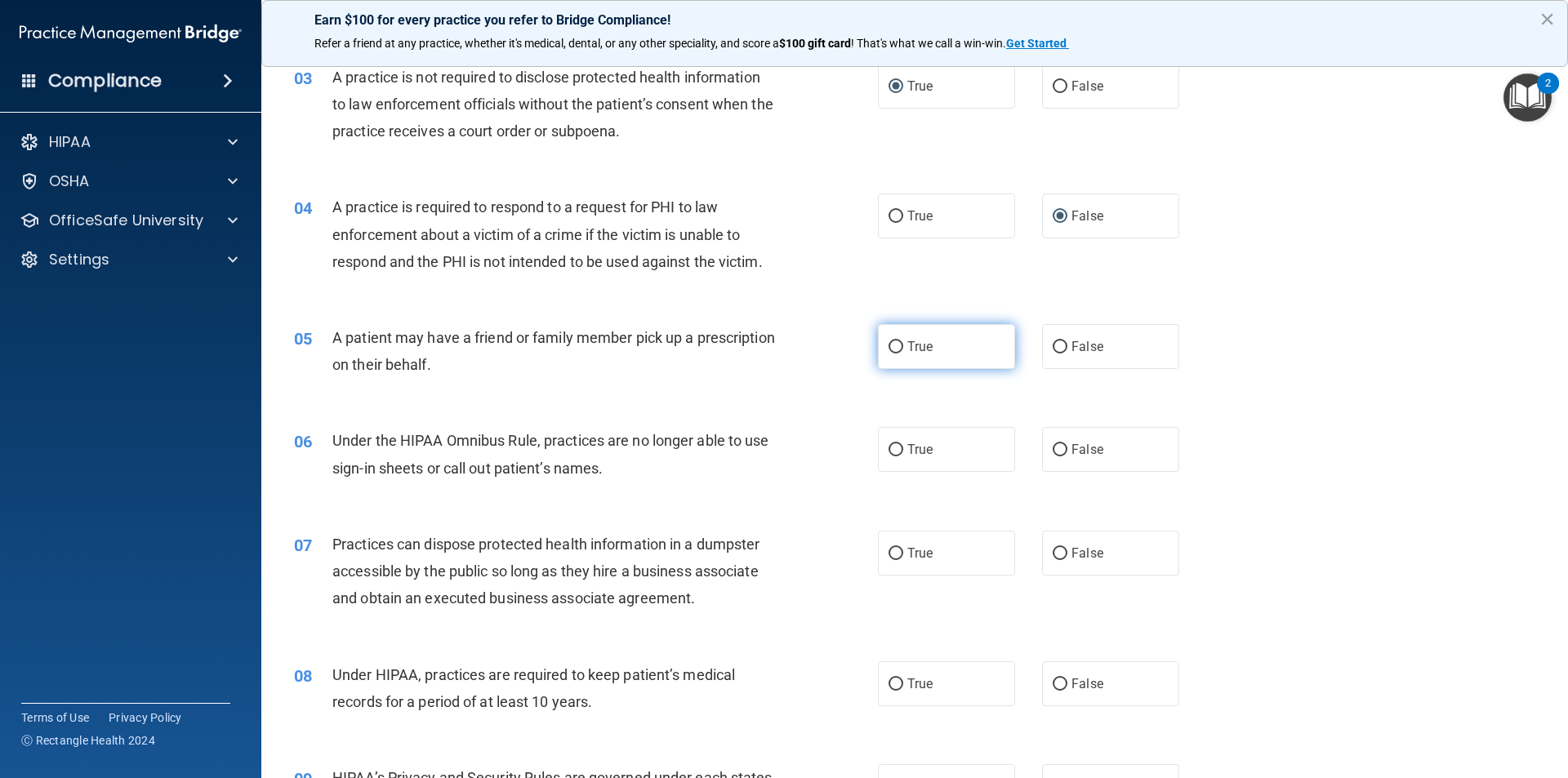
click at [955, 363] on label "True" at bounding box center [946, 346] width 138 height 45
click at [903, 353] on input "True" at bounding box center [896, 347] width 15 height 12
click at [1058, 450] on input "False" at bounding box center [1060, 450] width 15 height 12
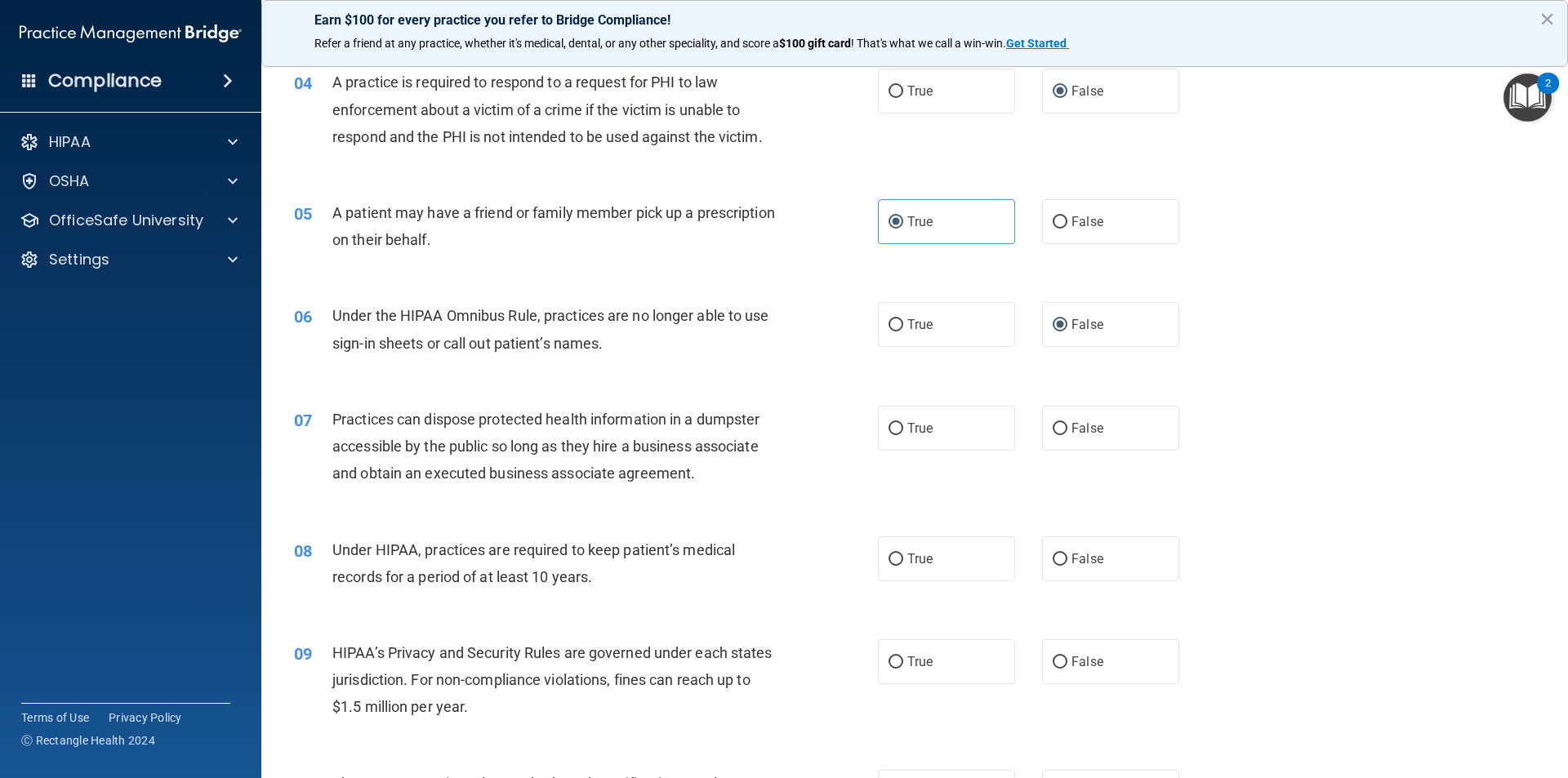
scroll to position [490, 0]
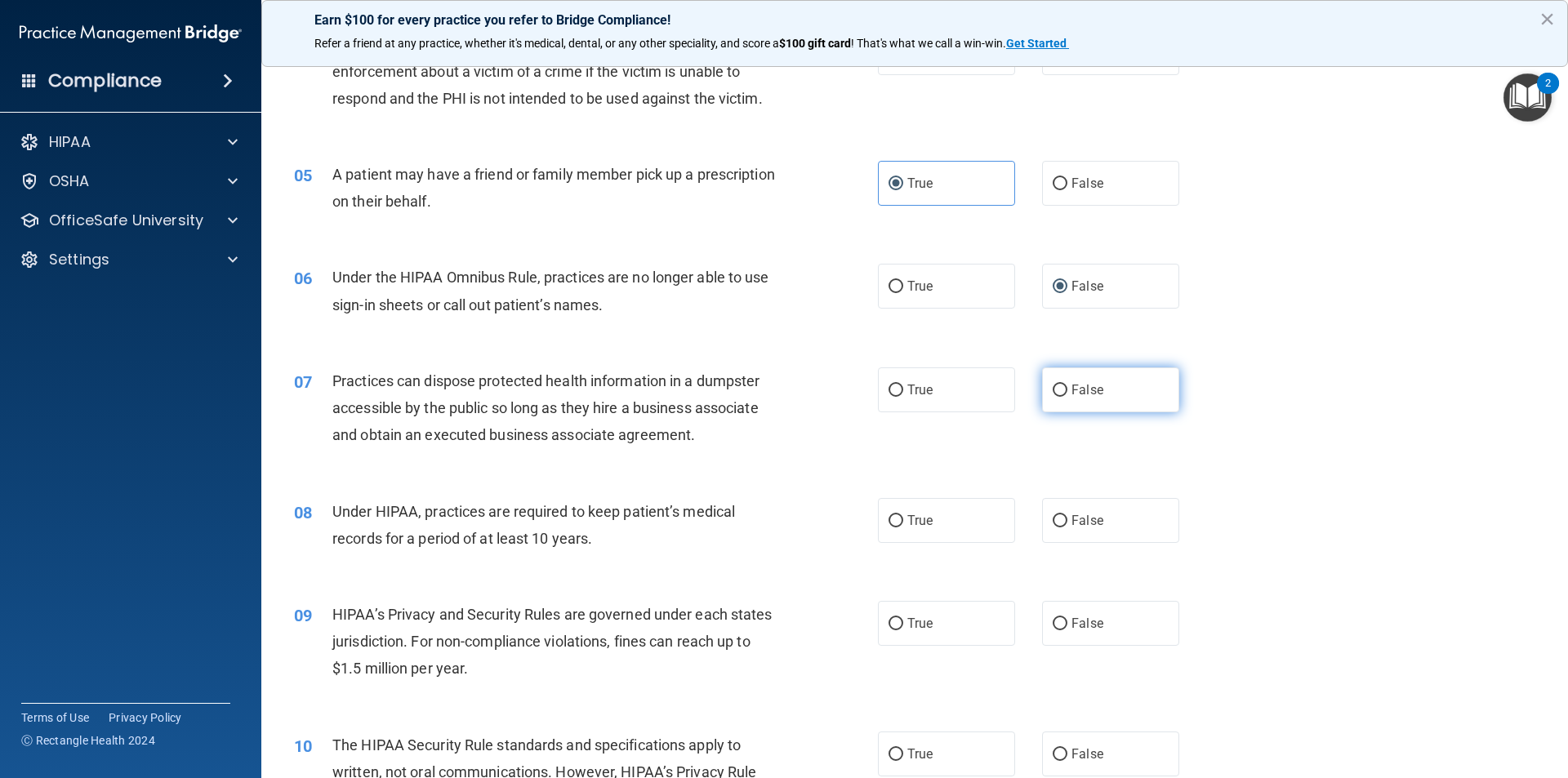
click at [1060, 398] on label "False" at bounding box center [1111, 389] width 138 height 45
click at [1060, 397] on input "False" at bounding box center [1060, 390] width 15 height 12
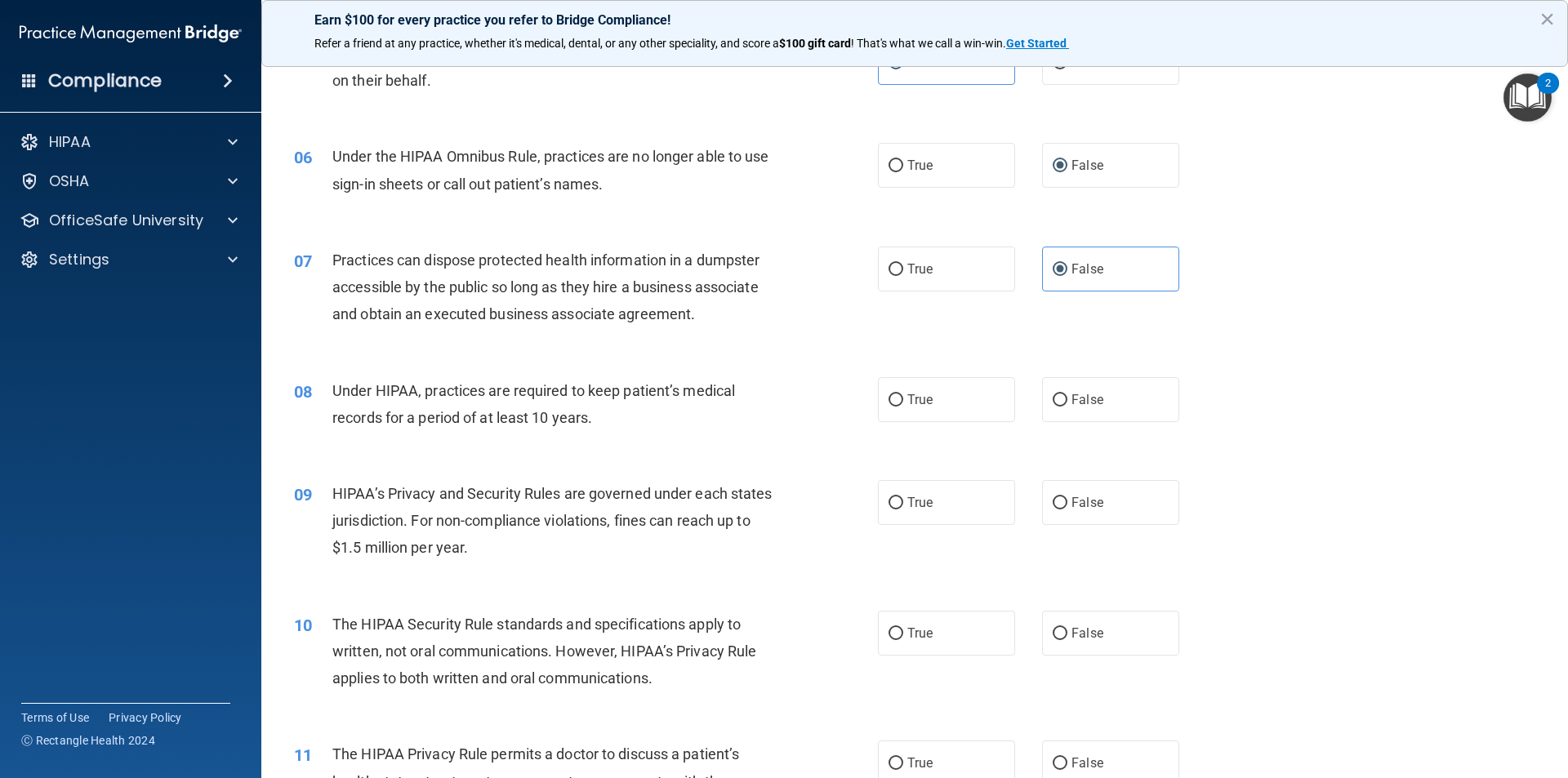
scroll to position [653, 0]
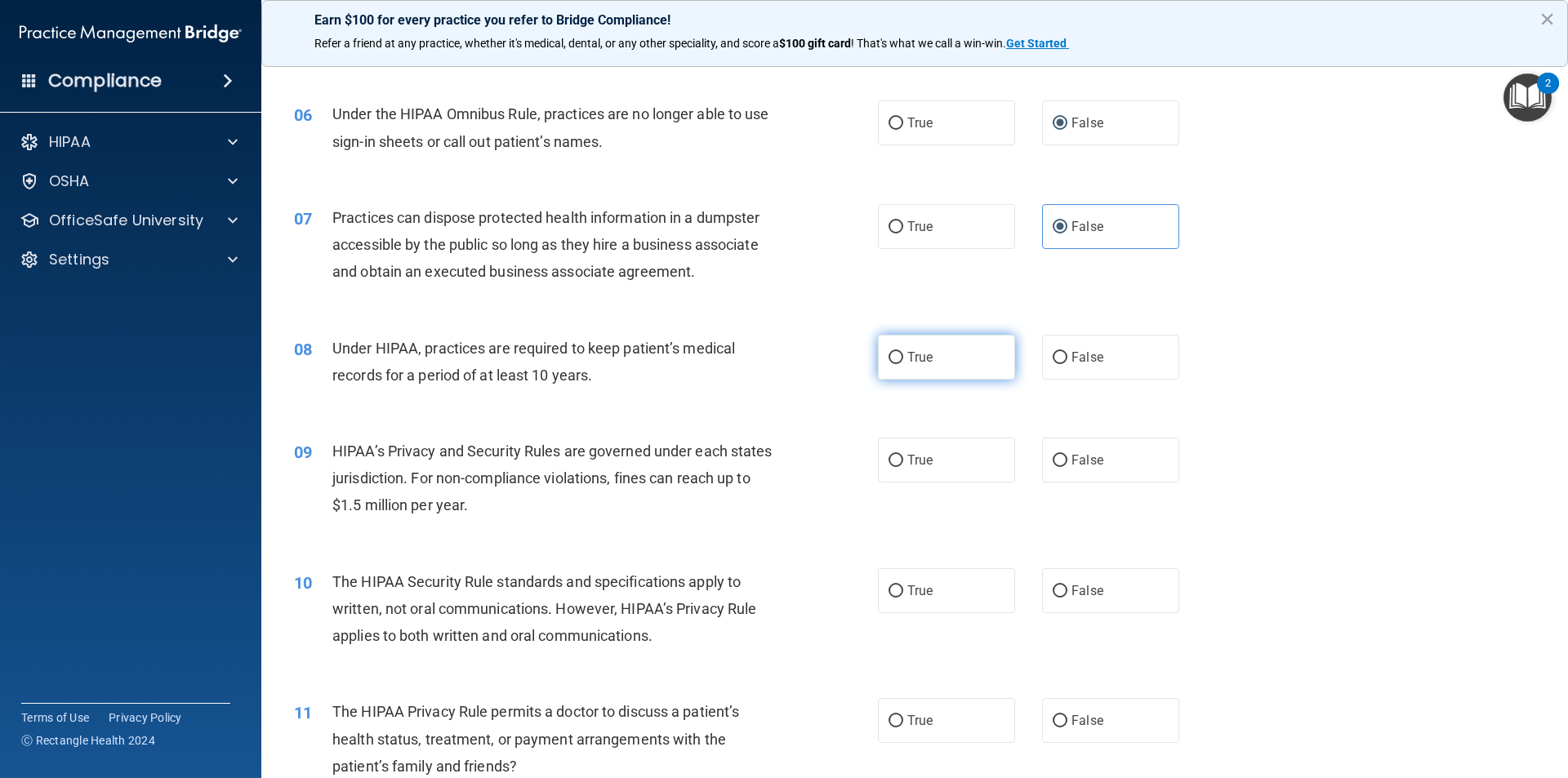
click at [907, 351] on span "True" at bounding box center [920, 357] width 26 height 15
click at [903, 352] on input "True" at bounding box center [896, 357] width 15 height 12
click at [989, 451] on label "True" at bounding box center [946, 459] width 138 height 45
click at [903, 455] on input "True" at bounding box center [896, 460] width 15 height 12
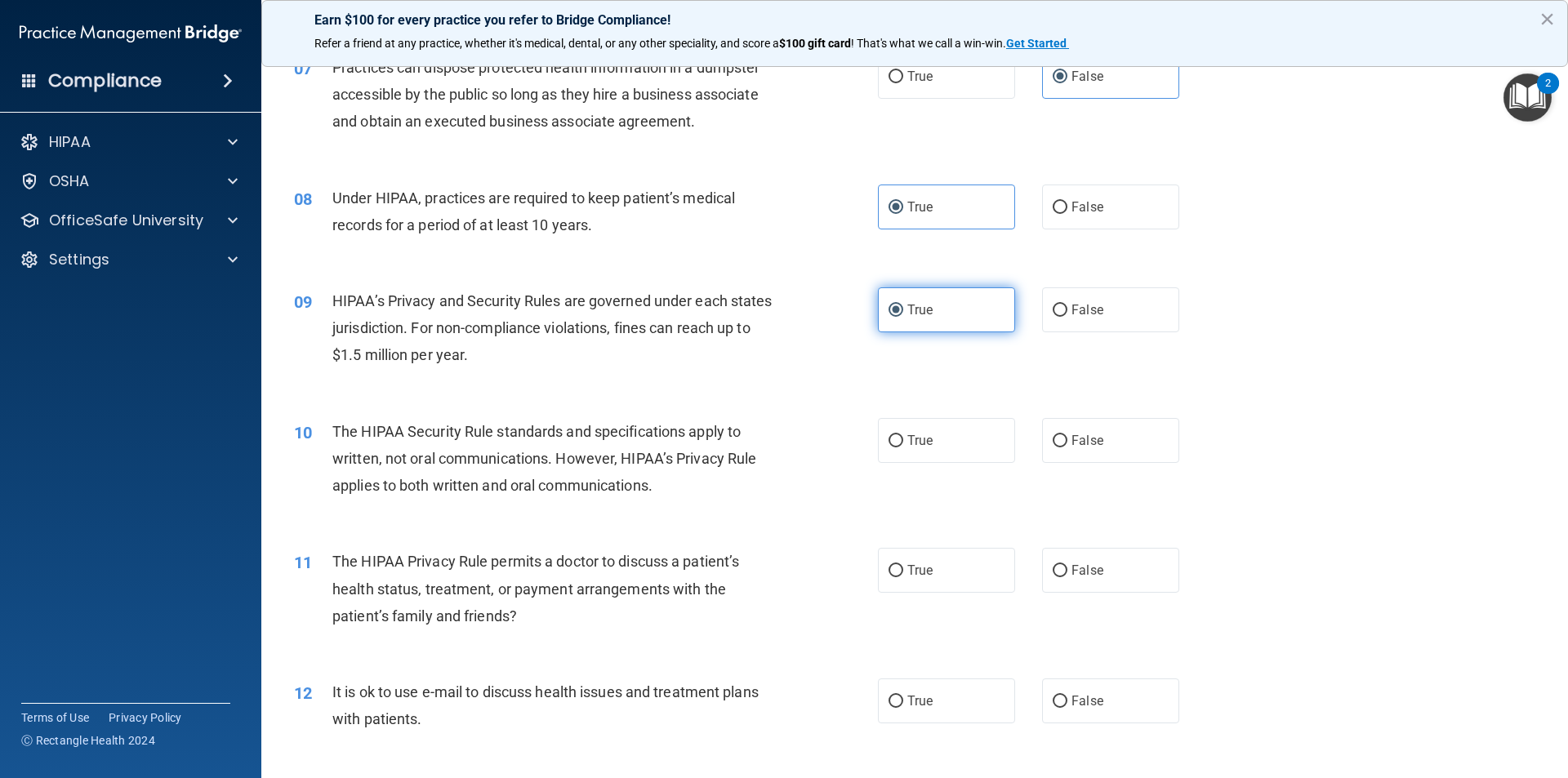
scroll to position [816, 0]
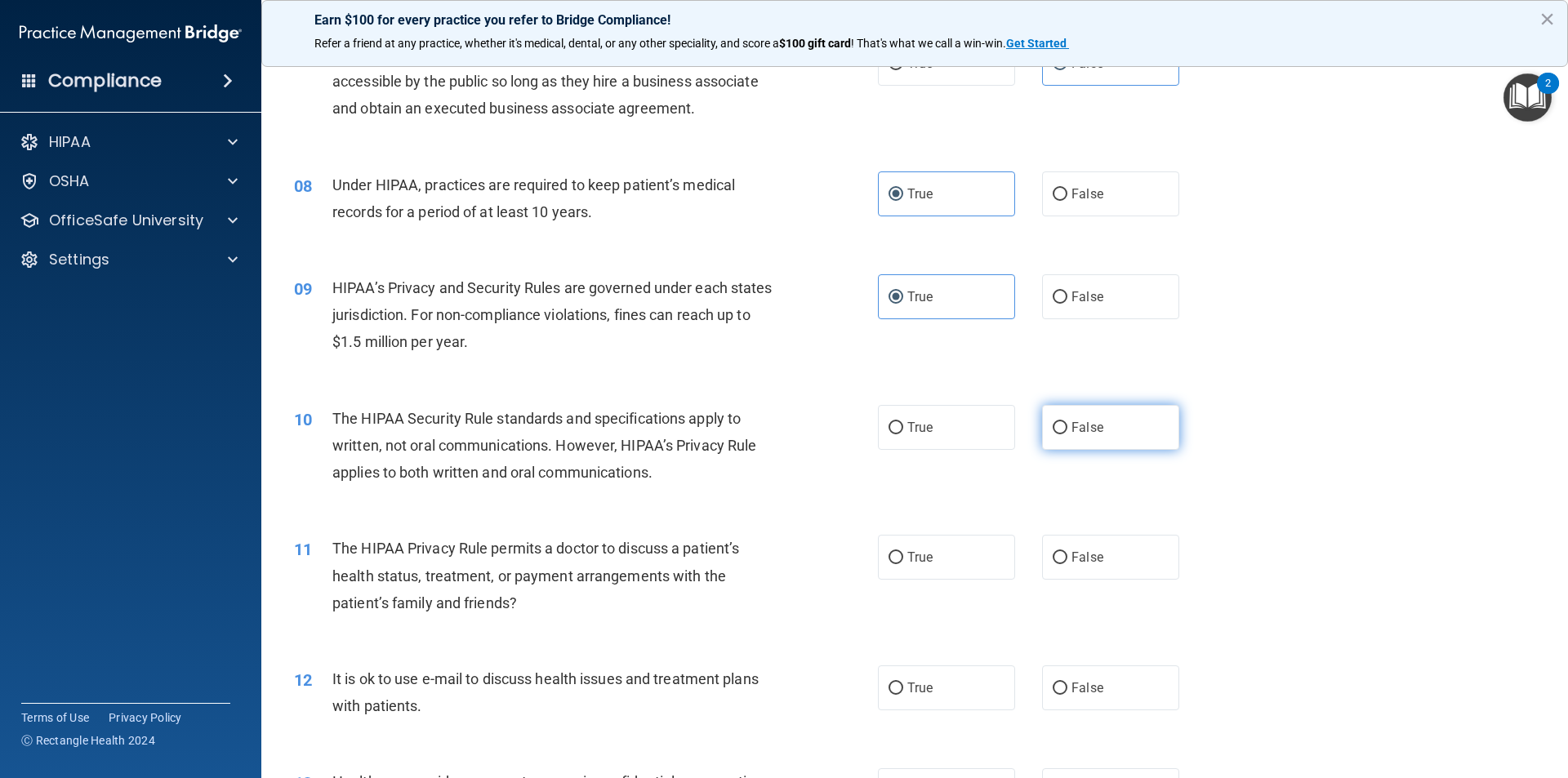
click at [1071, 425] on span "False" at bounding box center [1087, 427] width 32 height 15
click at [1067, 425] on input "False" at bounding box center [1060, 427] width 15 height 12
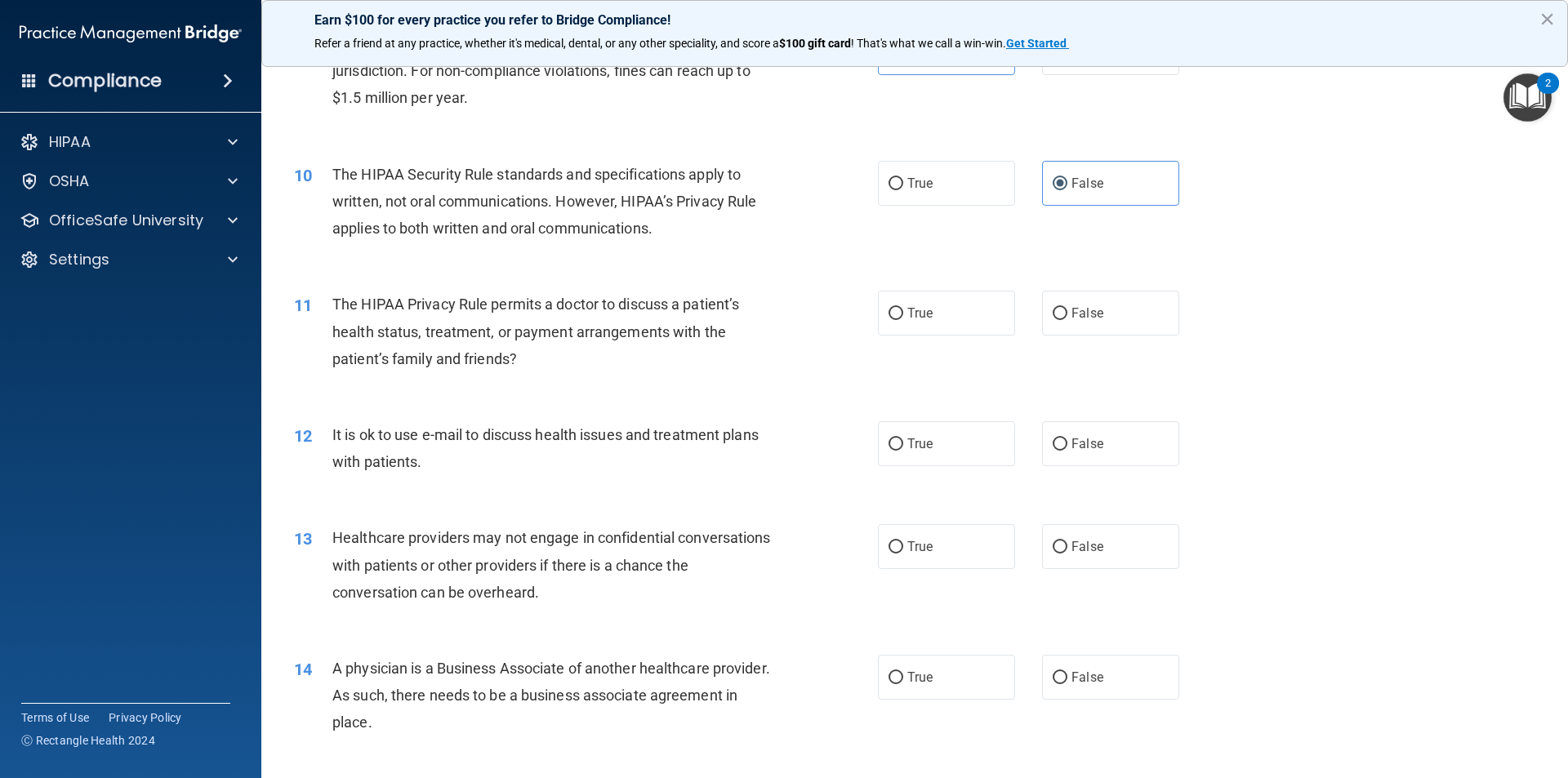
scroll to position [1061, 0]
click at [946, 316] on label "True" at bounding box center [946, 312] width 138 height 45
click at [903, 316] on input "True" at bounding box center [896, 312] width 15 height 12
click at [945, 452] on label "True" at bounding box center [946, 443] width 138 height 45
click at [903, 450] on input "True" at bounding box center [896, 443] width 15 height 12
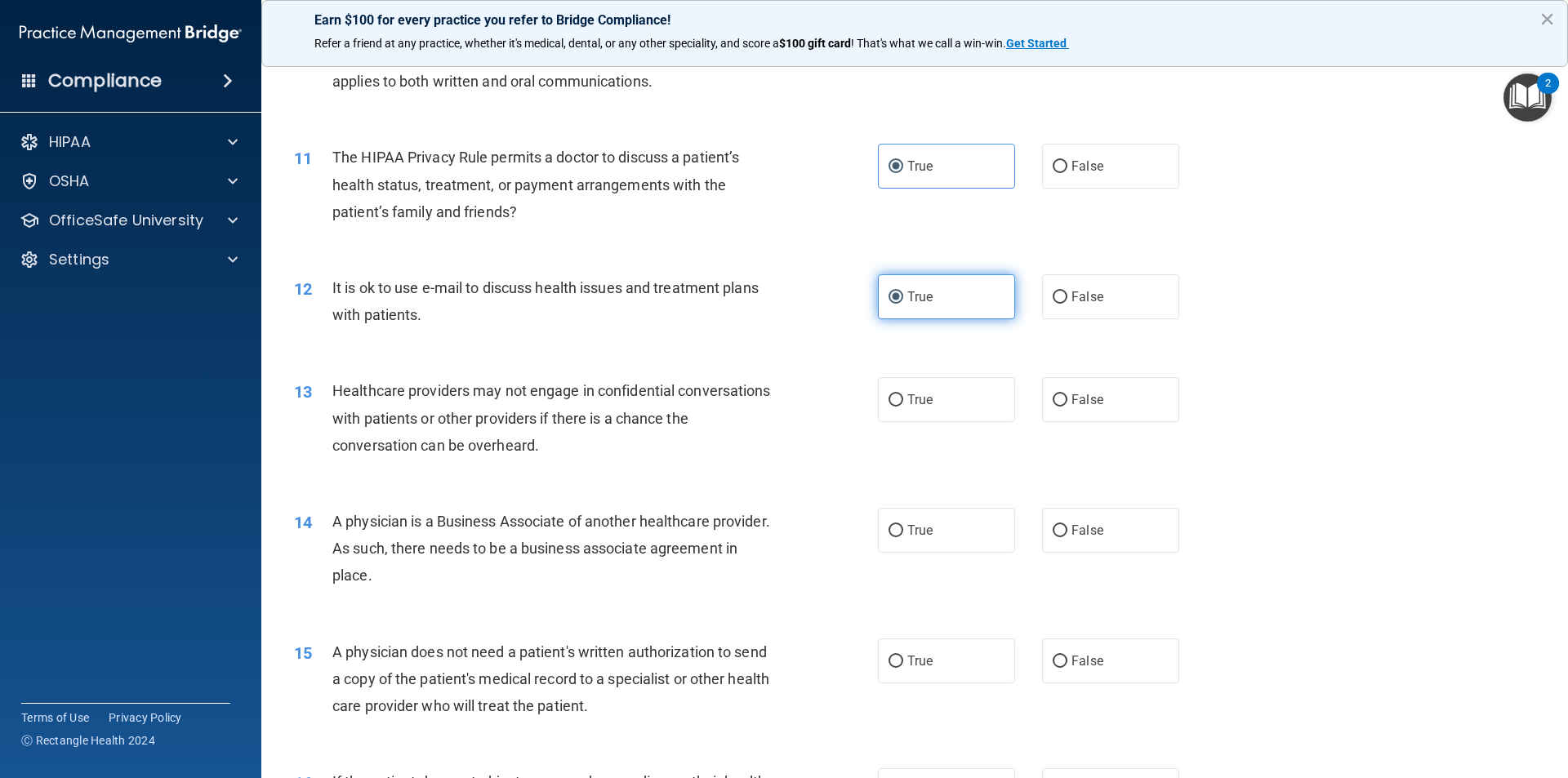
scroll to position [1224, 0]
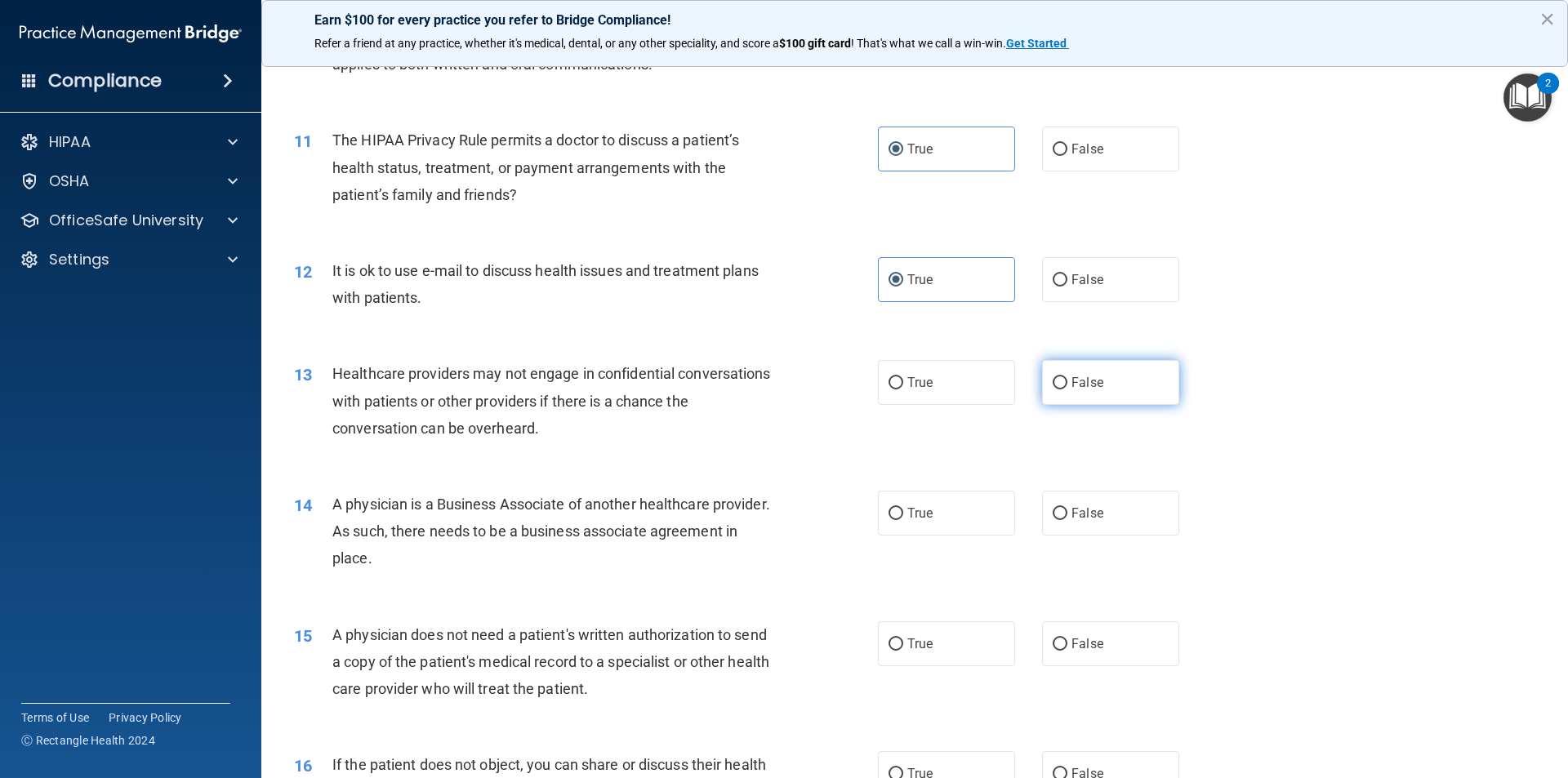
click at [1059, 380] on input "False" at bounding box center [1060, 383] width 15 height 12
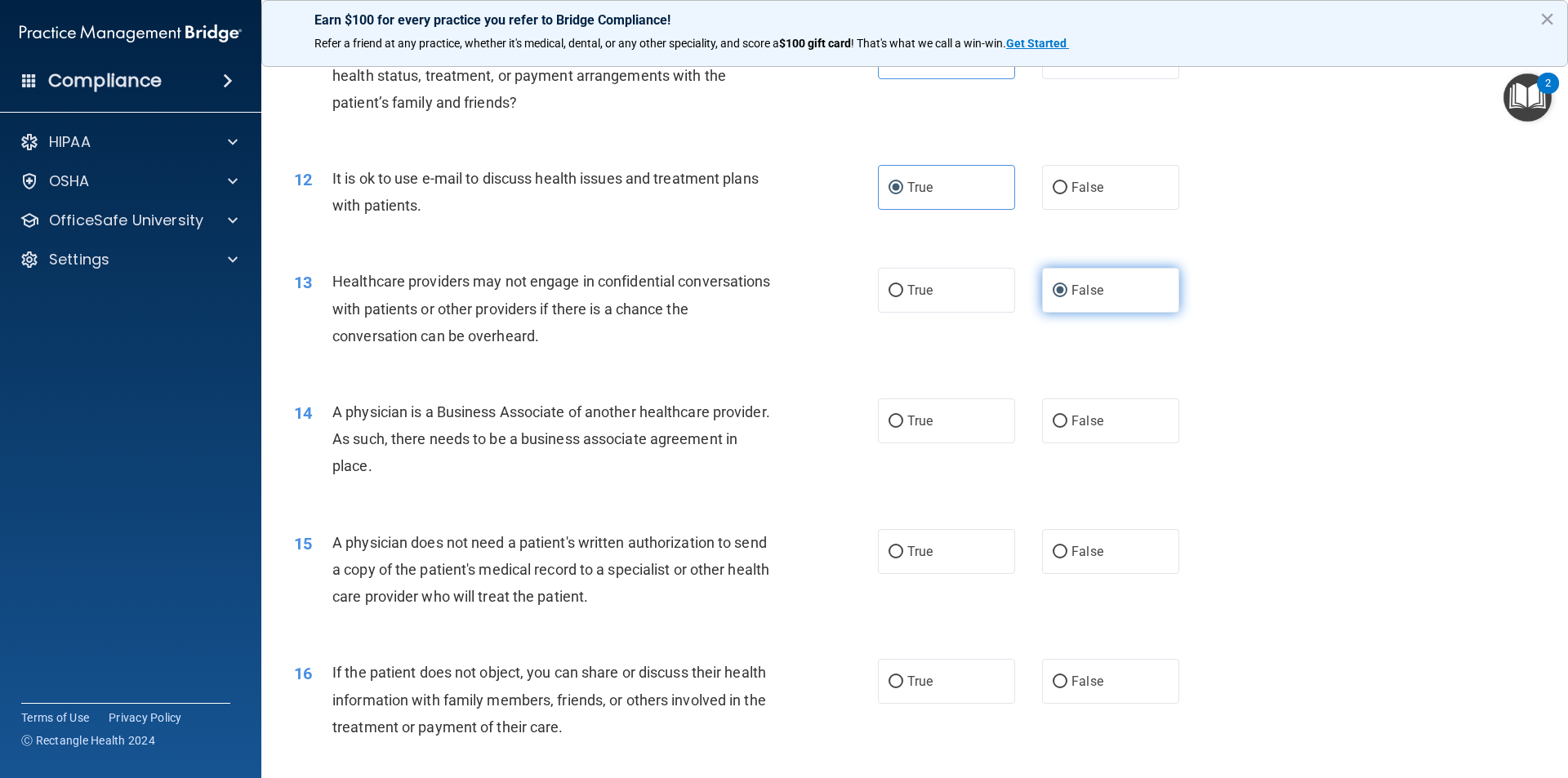
scroll to position [1388, 0]
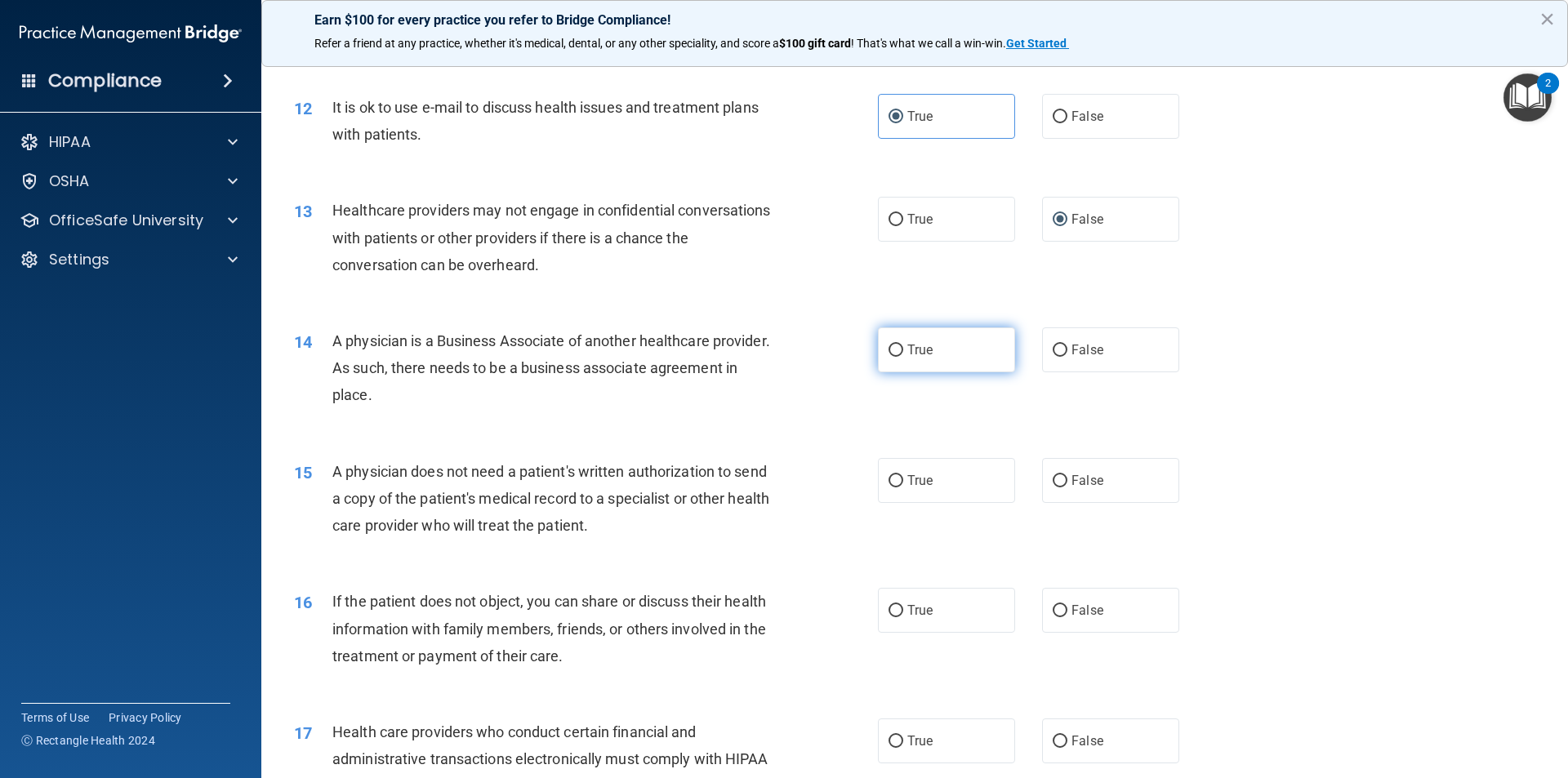
click at [980, 342] on label "True" at bounding box center [946, 349] width 138 height 45
click at [903, 344] on input "True" at bounding box center [896, 350] width 15 height 12
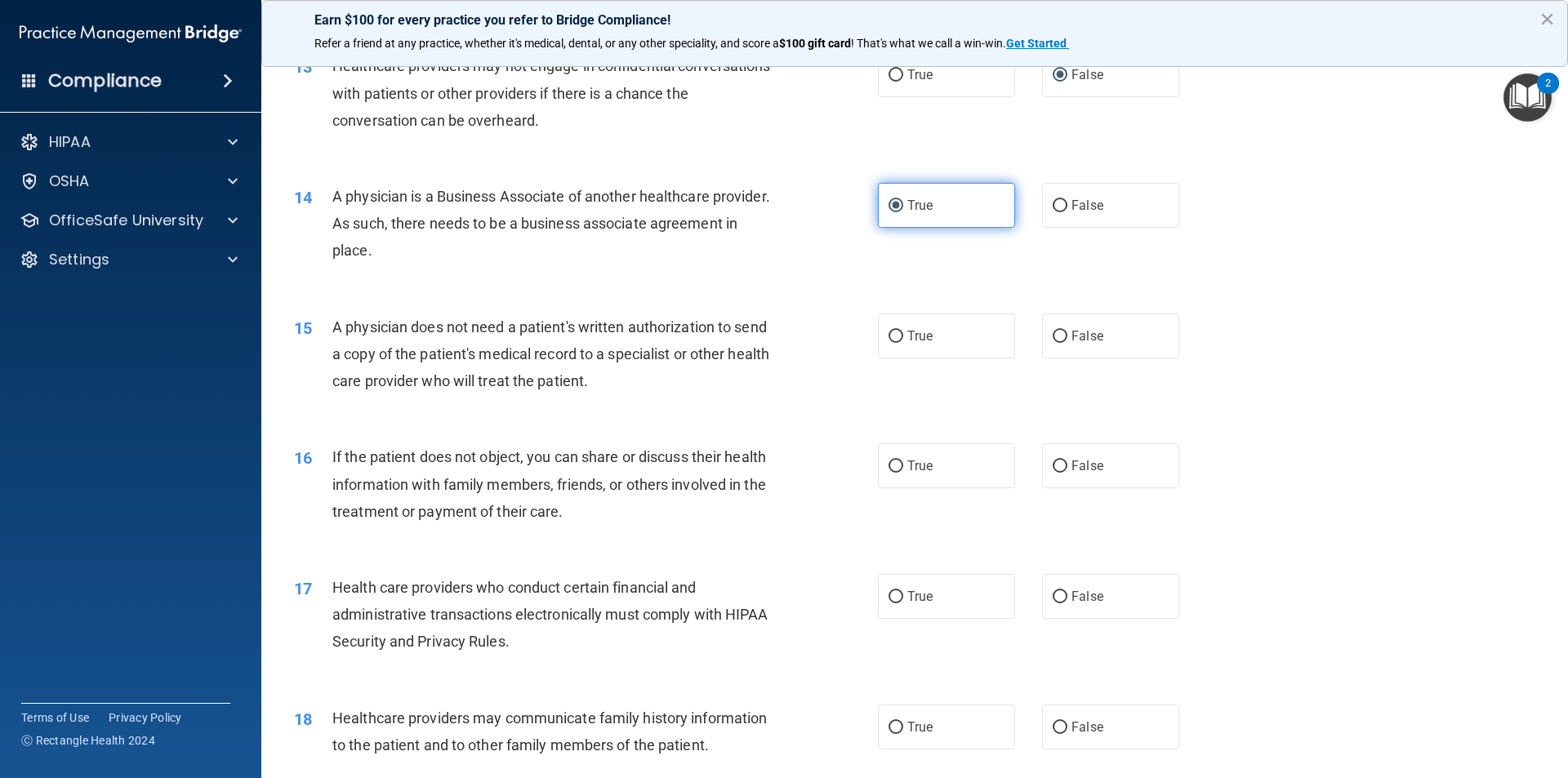
scroll to position [1551, 0]
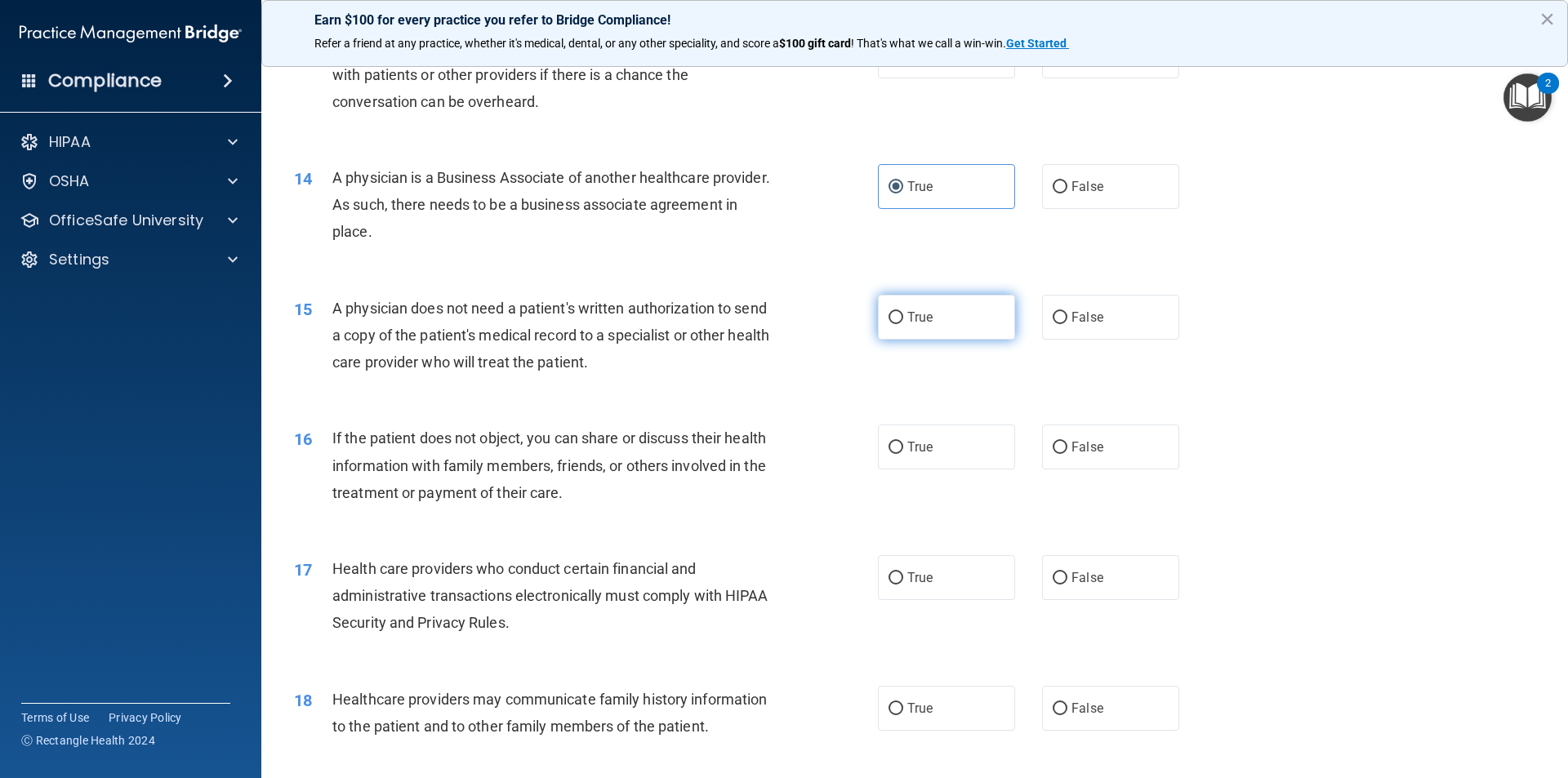
click at [1005, 305] on label "True" at bounding box center [946, 317] width 138 height 45
click at [903, 312] on input "True" at bounding box center [896, 317] width 15 height 12
click at [958, 447] on label "True" at bounding box center [946, 446] width 138 height 45
click at [903, 447] on input "True" at bounding box center [896, 447] width 15 height 12
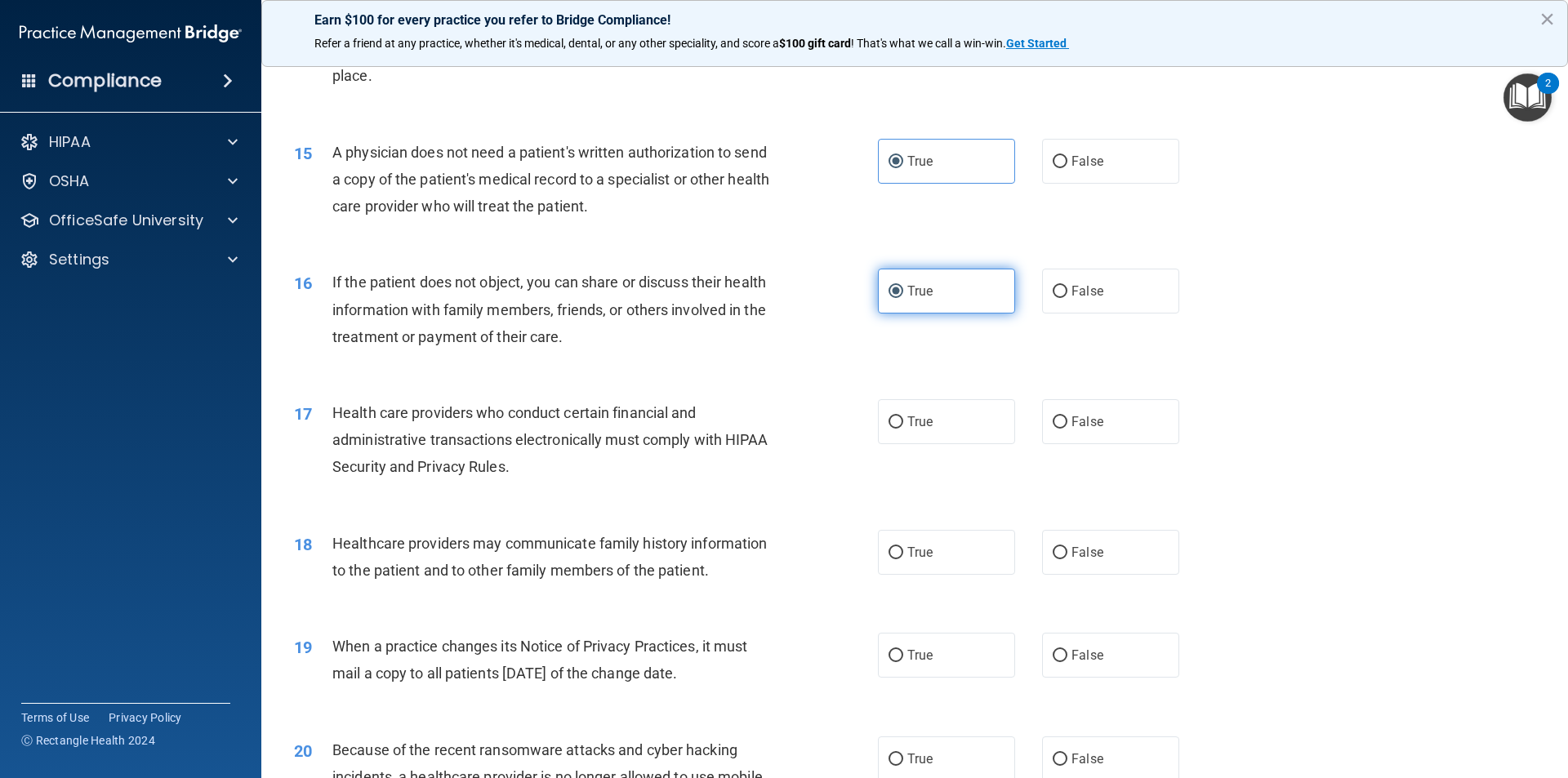
scroll to position [1715, 0]
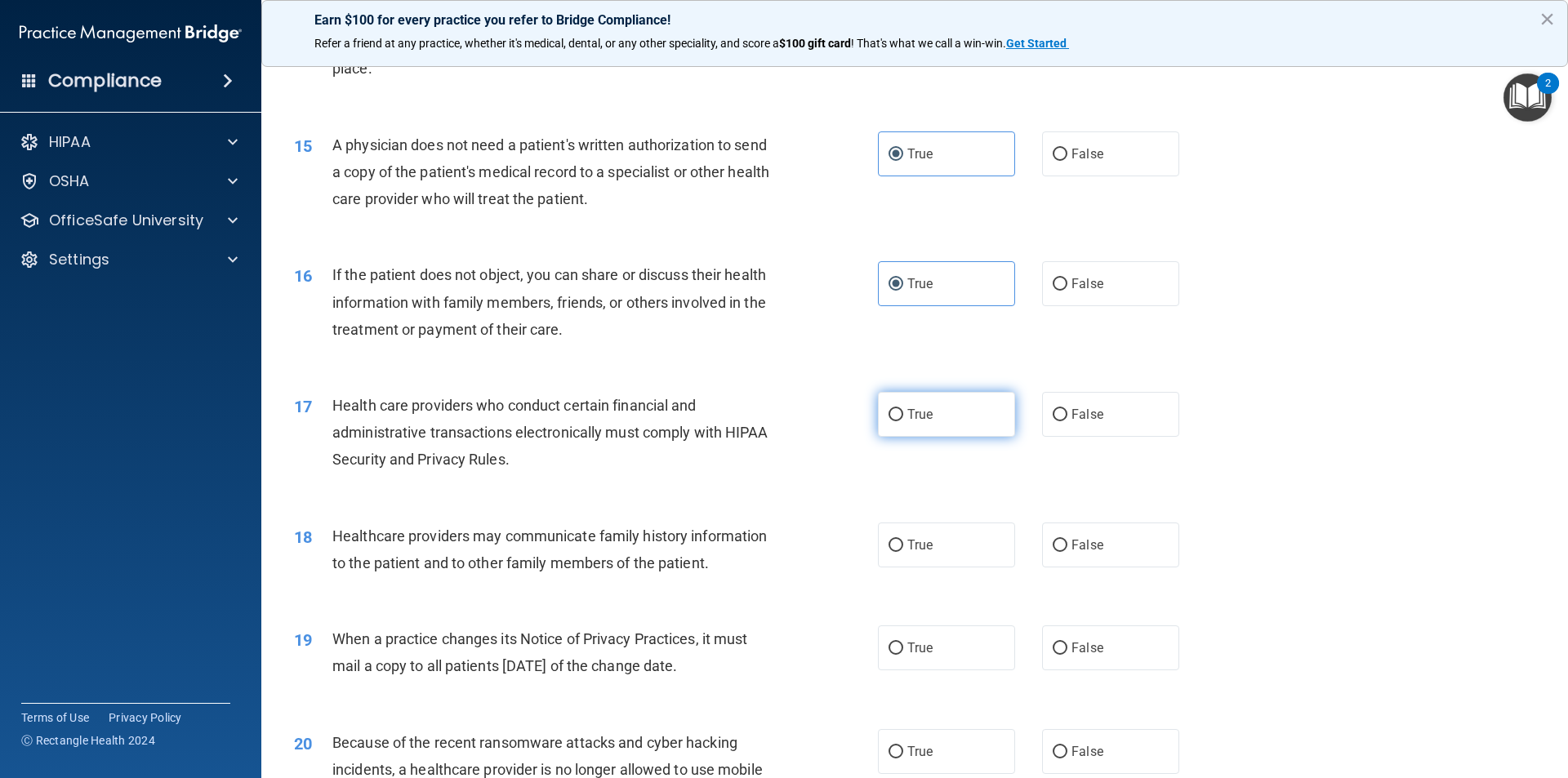
click at [960, 414] on label "True" at bounding box center [946, 414] width 138 height 45
click at [903, 414] on input "True" at bounding box center [896, 415] width 15 height 12
click at [952, 538] on label "True" at bounding box center [946, 545] width 138 height 45
click at [903, 539] on input "True" at bounding box center [896, 545] width 15 height 12
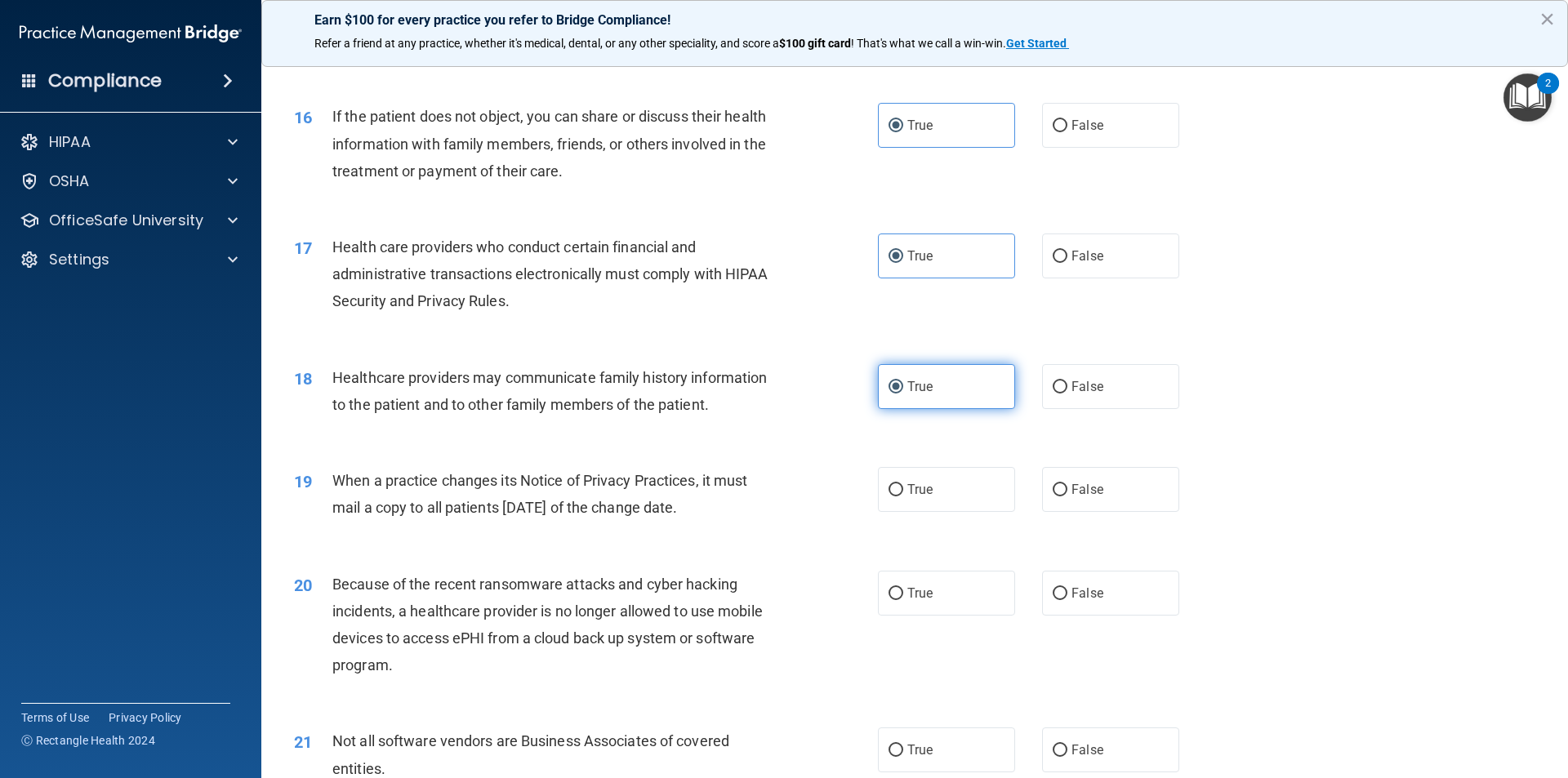
scroll to position [1878, 0]
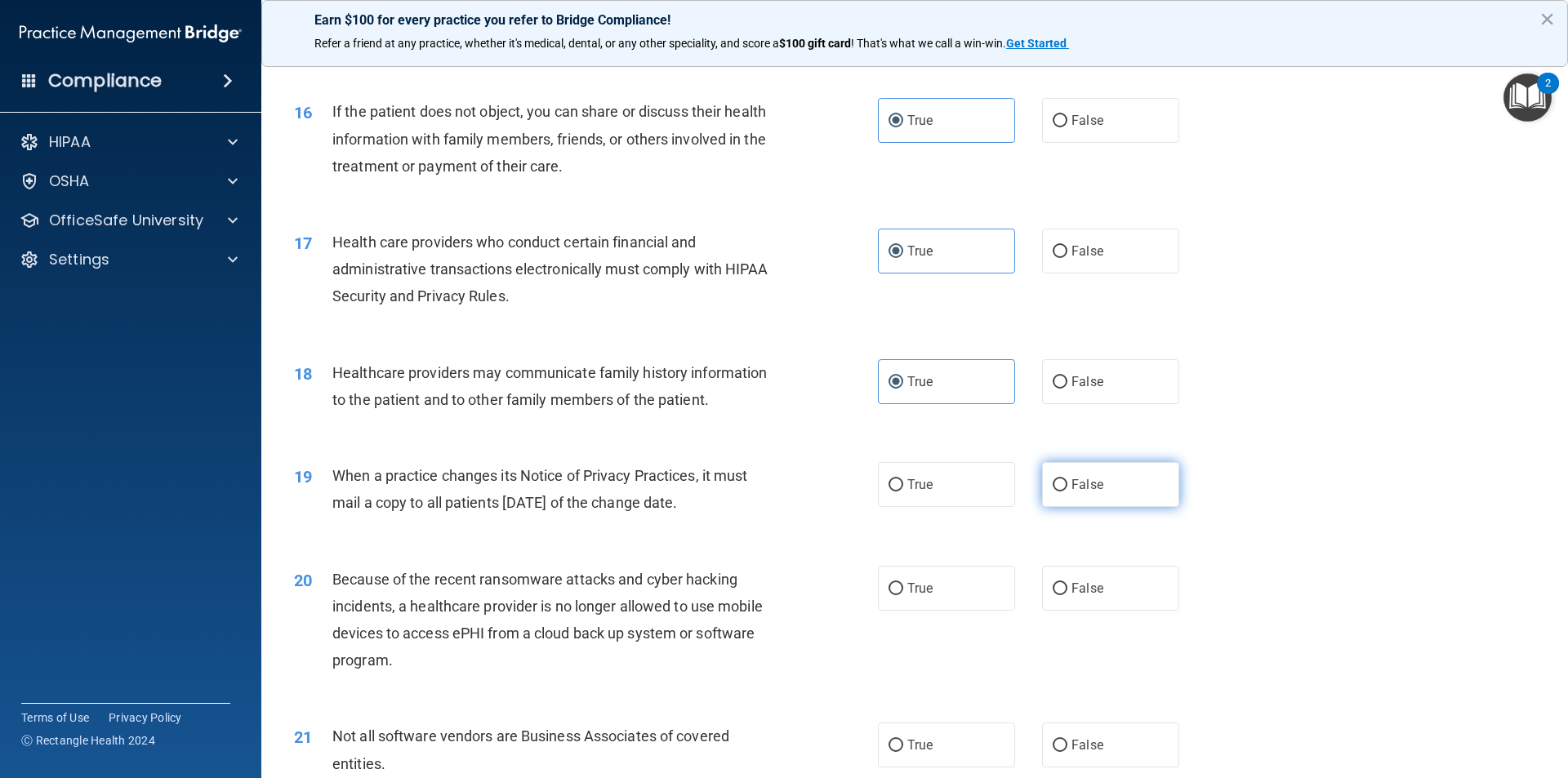
click at [1042, 478] on label "False" at bounding box center [1111, 484] width 138 height 45
click at [1052, 479] on input "False" at bounding box center [1060, 485] width 15 height 12
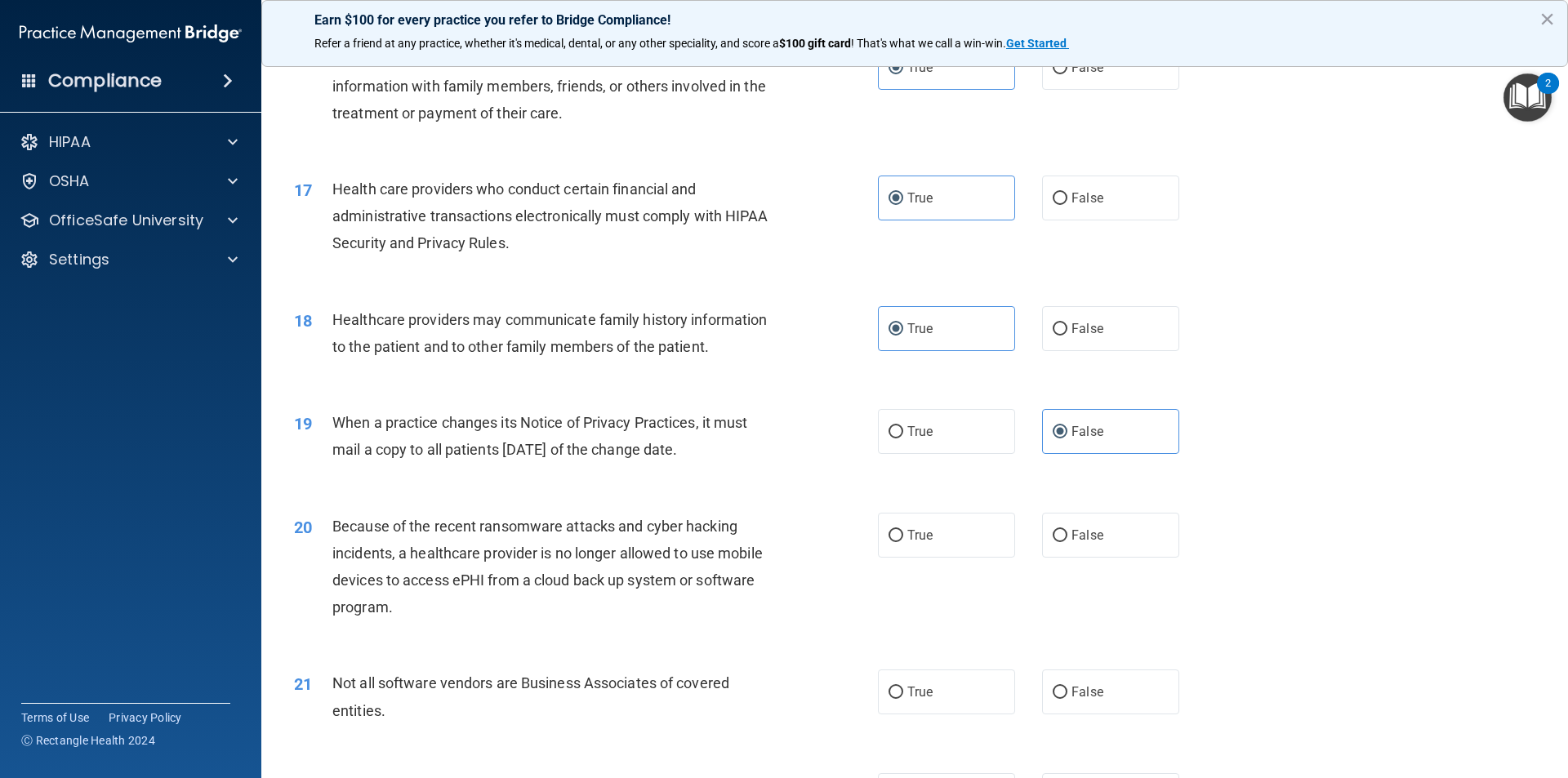
scroll to position [1960, 0]
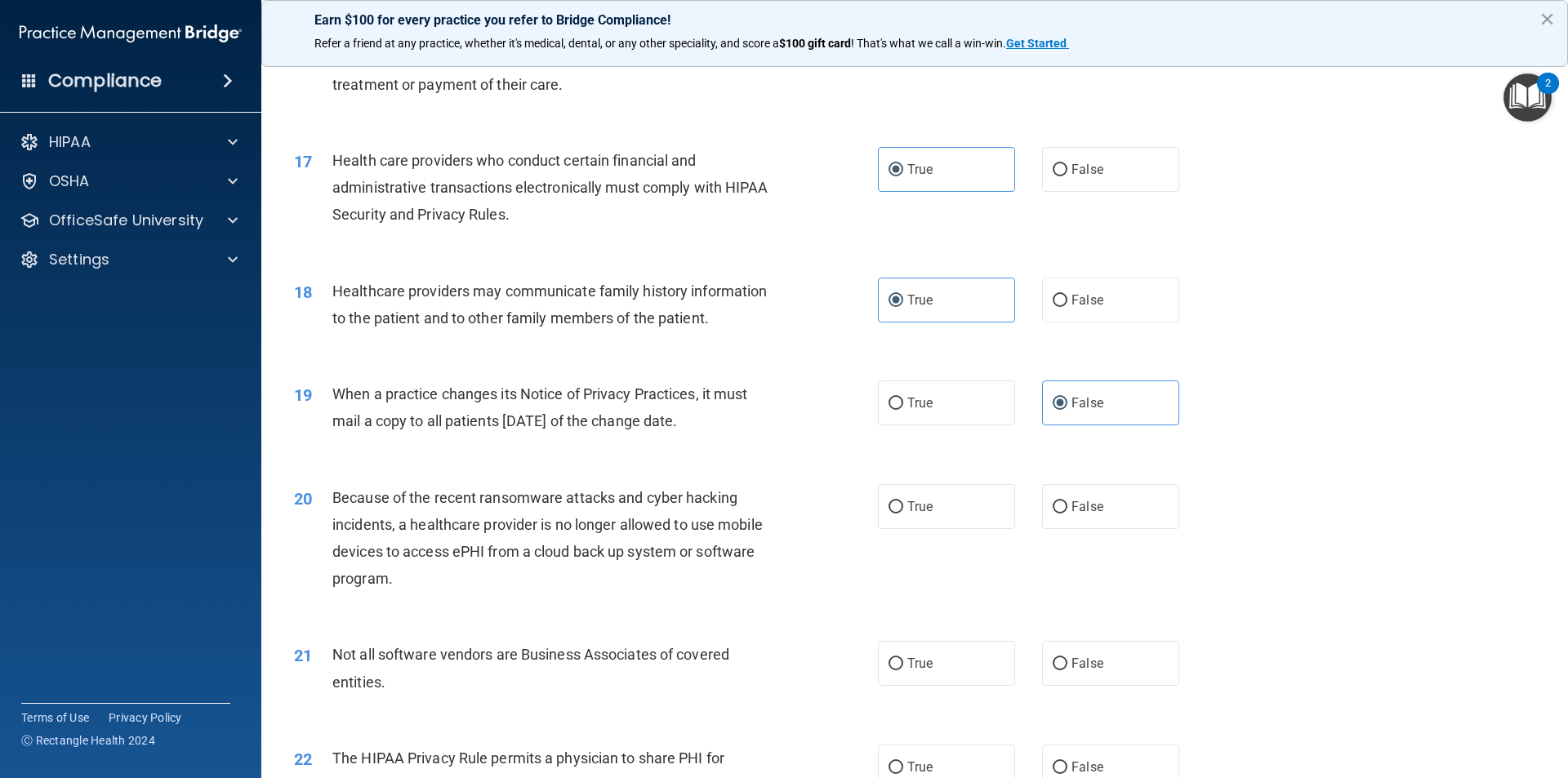
click at [1014, 506] on div "True False" at bounding box center [1041, 506] width 329 height 45
click at [980, 518] on label "True" at bounding box center [946, 506] width 138 height 45
click at [903, 514] on input "True" at bounding box center [896, 507] width 15 height 12
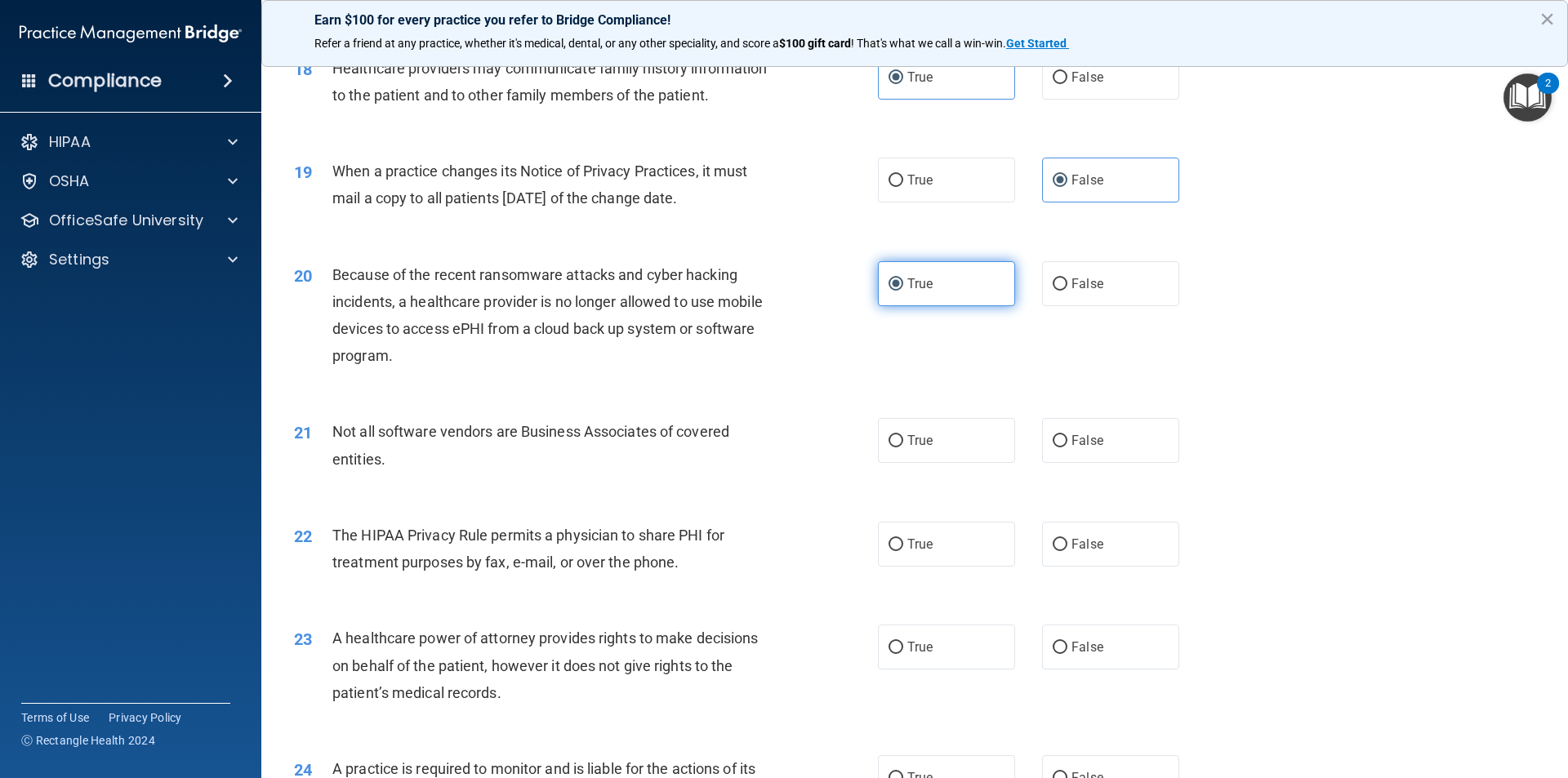
scroll to position [2205, 0]
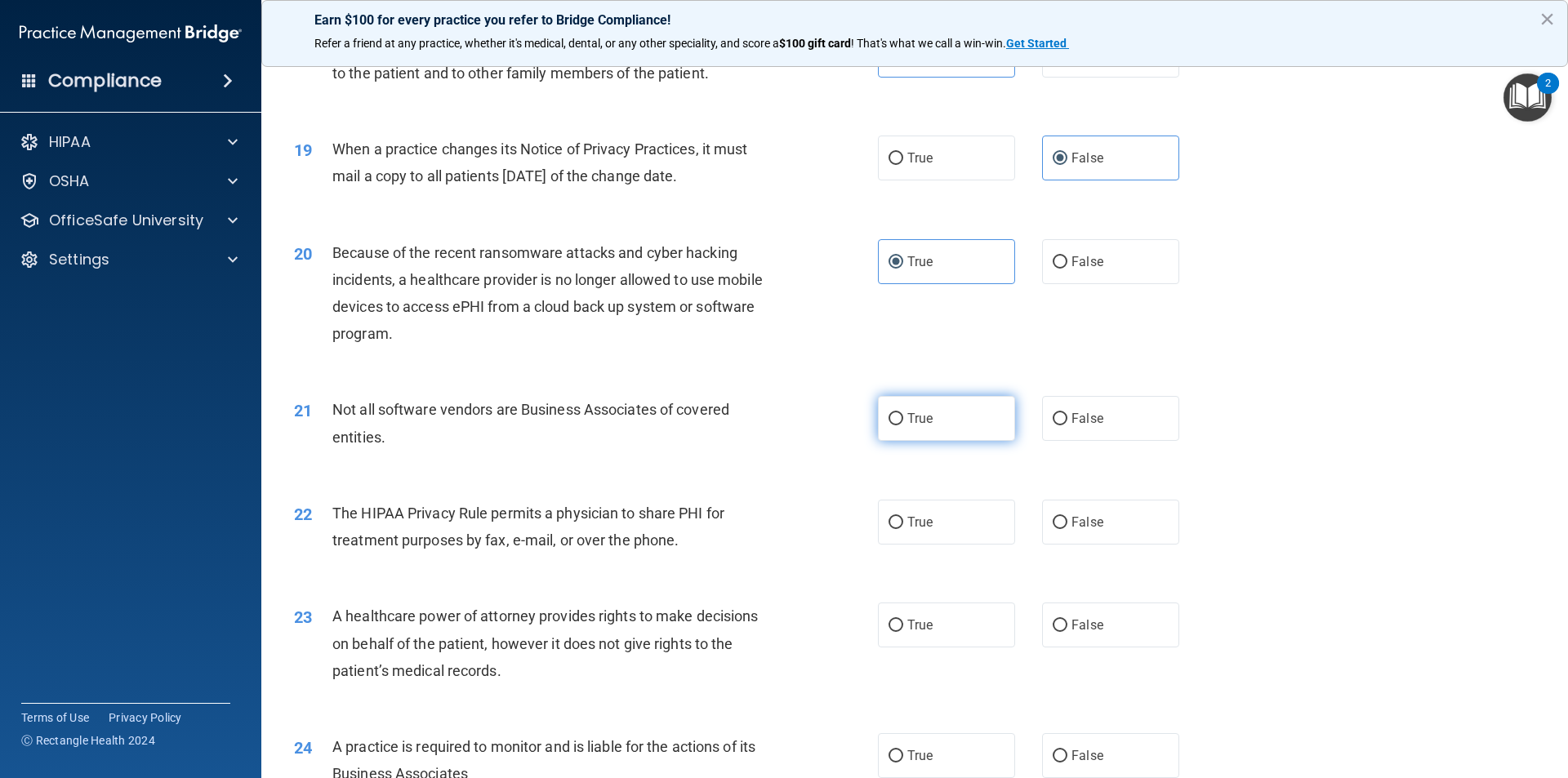
click at [979, 424] on label "True" at bounding box center [946, 418] width 138 height 45
click at [903, 424] on input "True" at bounding box center [896, 419] width 15 height 12
click at [975, 513] on label "True" at bounding box center [946, 522] width 138 height 45
click at [903, 517] on input "True" at bounding box center [896, 522] width 15 height 12
click at [1071, 528] on span "False" at bounding box center [1087, 522] width 32 height 15
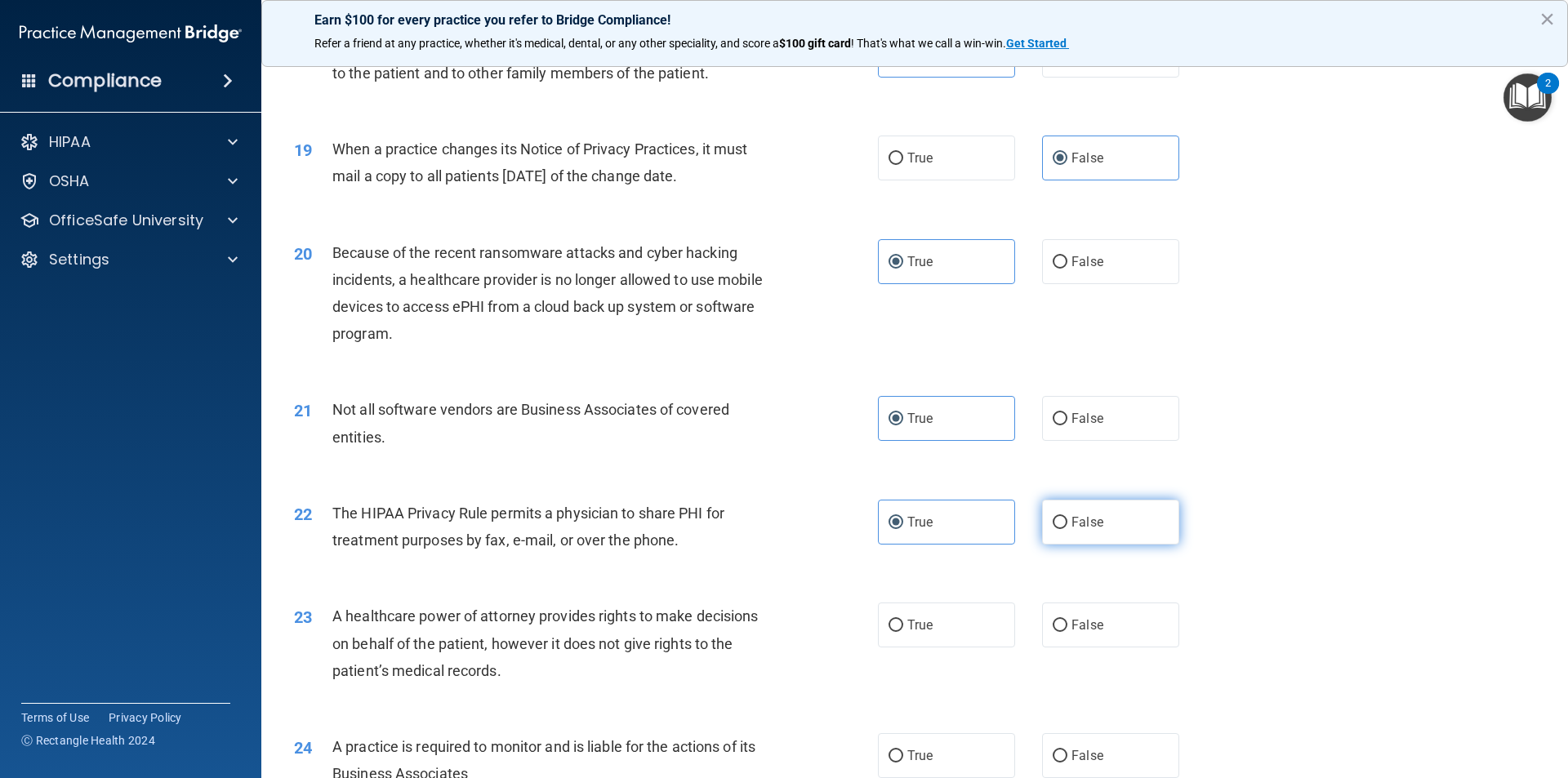
click at [1067, 528] on input "False" at bounding box center [1060, 522] width 15 height 12
click at [957, 609] on label "True" at bounding box center [946, 624] width 138 height 45
click at [903, 619] on input "True" at bounding box center [896, 625] width 15 height 12
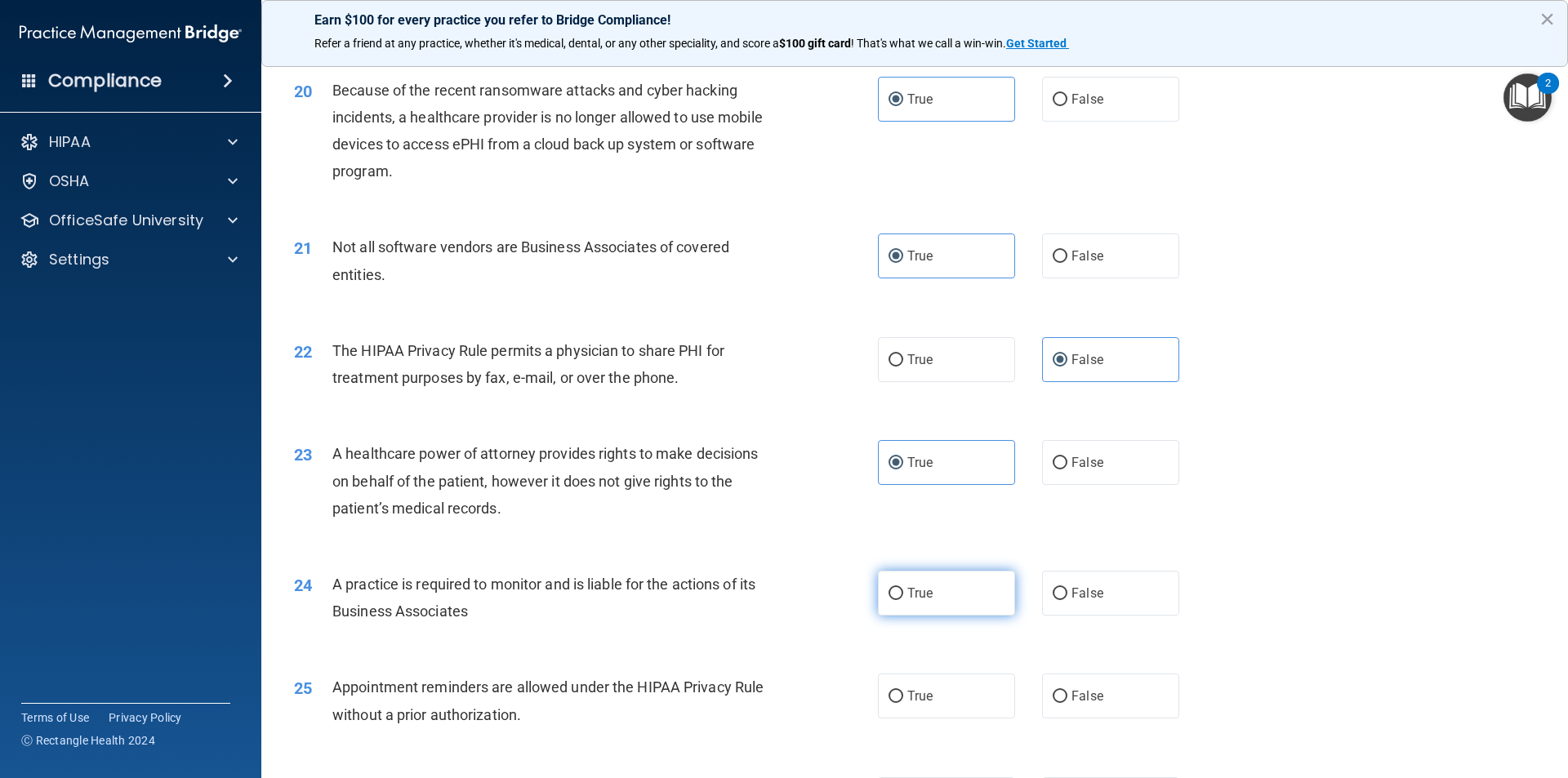
scroll to position [2368, 0]
click at [972, 605] on label "True" at bounding box center [946, 592] width 138 height 45
click at [903, 599] on input "True" at bounding box center [896, 592] width 15 height 12
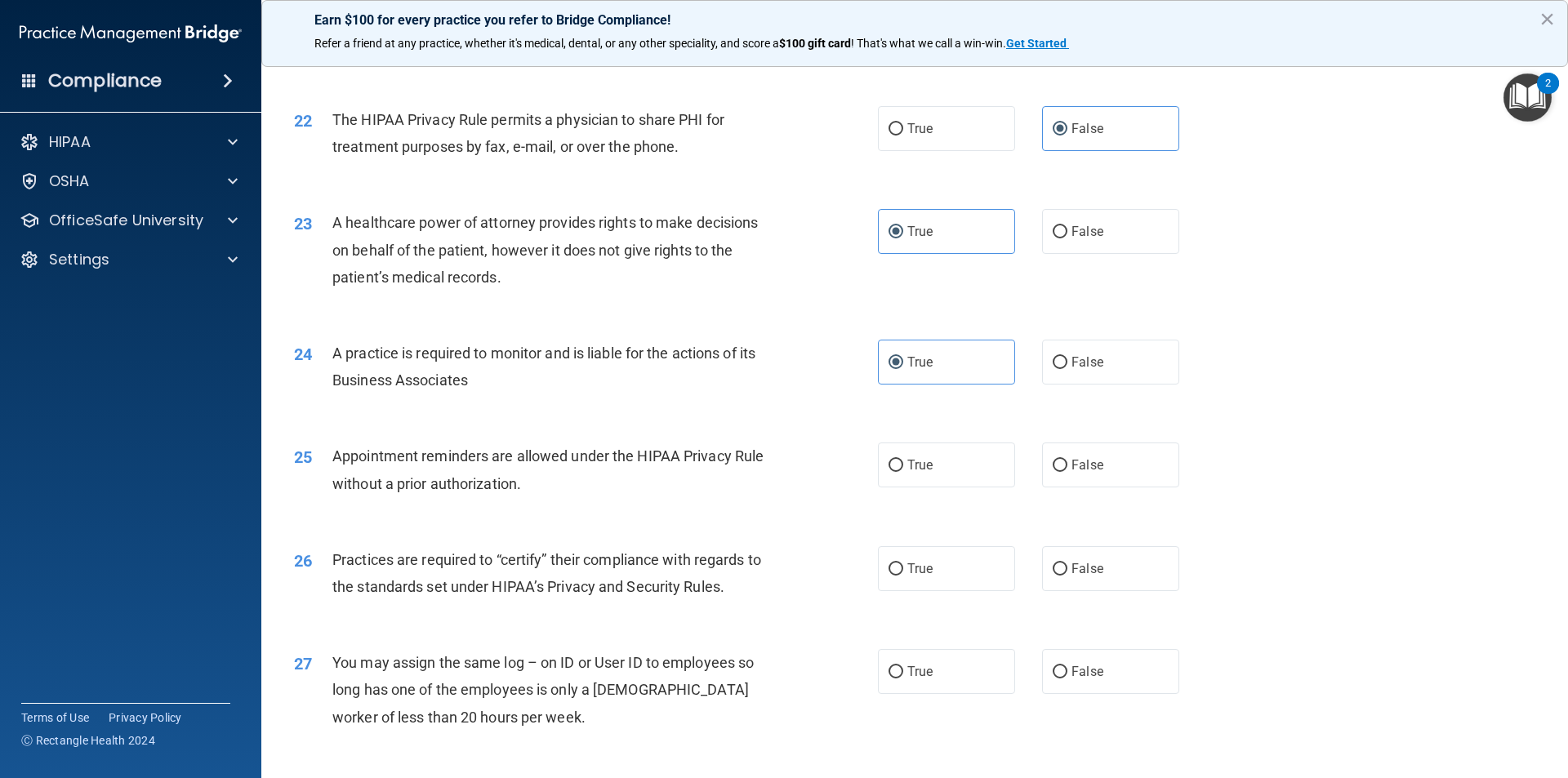
scroll to position [2613, 0]
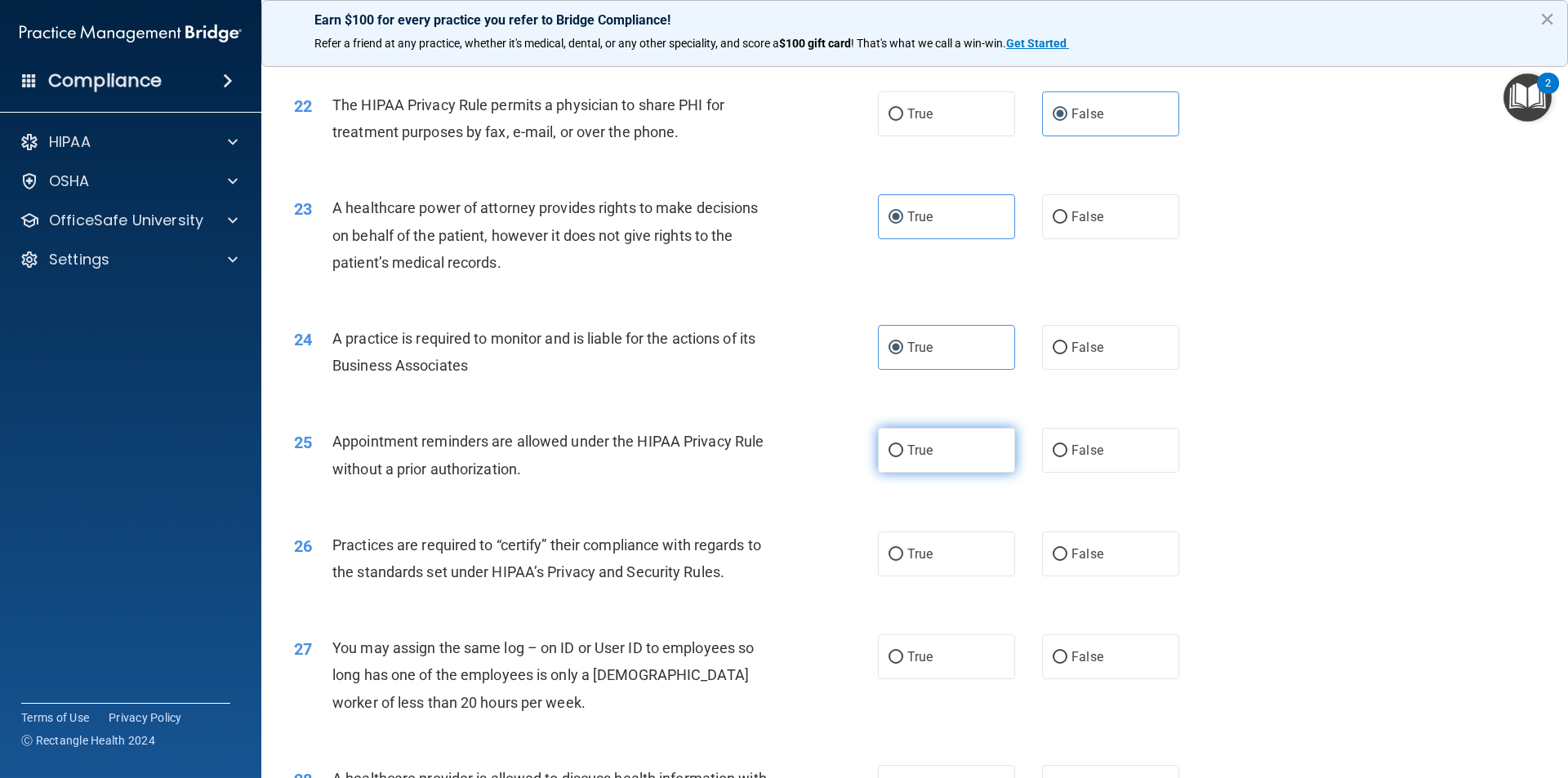
click at [1003, 449] on label "True" at bounding box center [946, 450] width 138 height 45
click at [903, 449] on input "True" at bounding box center [896, 450] width 15 height 12
click at [975, 555] on label "True" at bounding box center [946, 553] width 138 height 45
click at [903, 555] on input "True" at bounding box center [896, 554] width 15 height 12
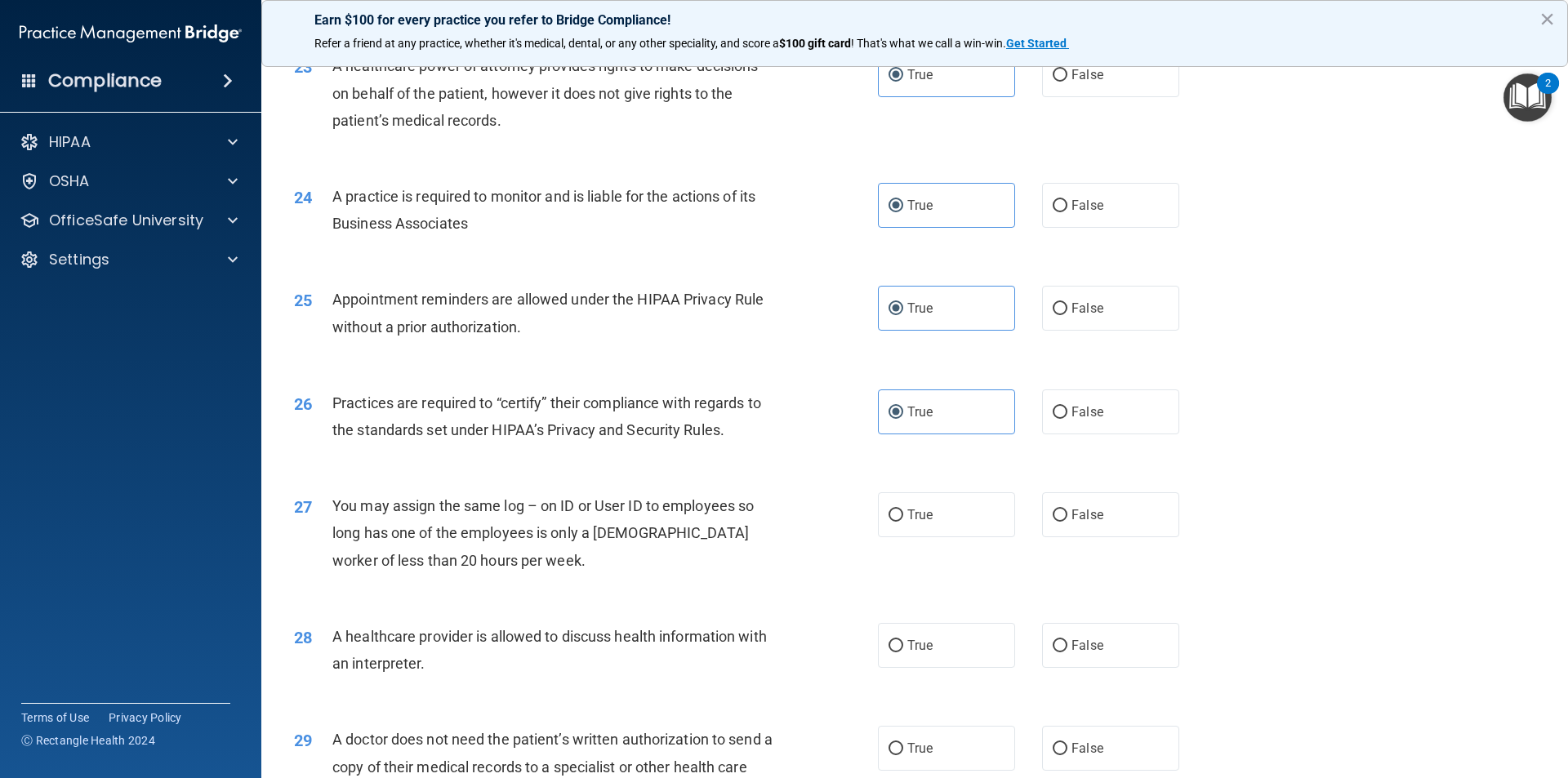
scroll to position [2776, 0]
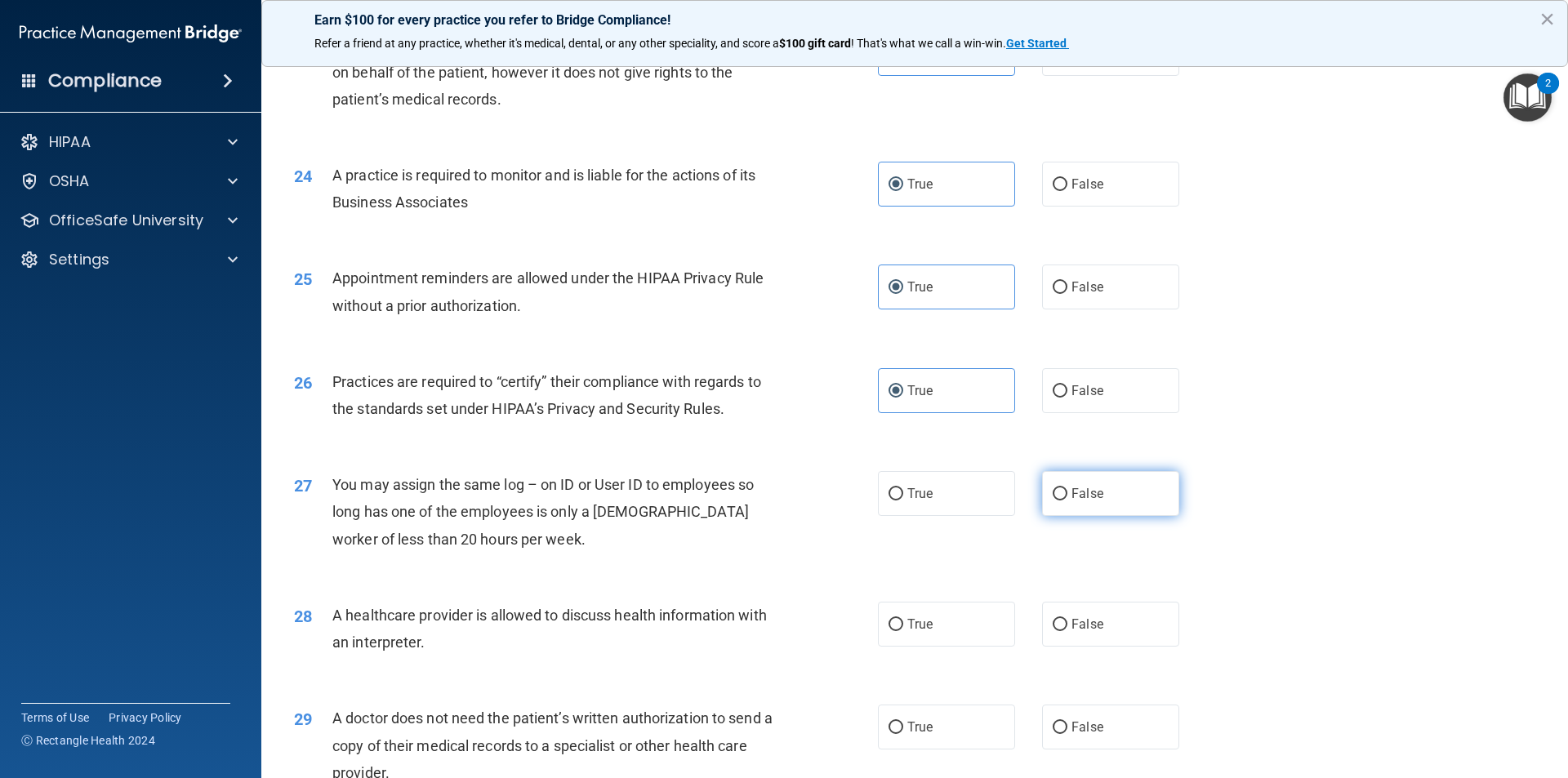
click at [1043, 493] on label "False" at bounding box center [1111, 493] width 138 height 45
click at [1052, 493] on input "False" at bounding box center [1060, 494] width 15 height 12
click at [951, 604] on label "True" at bounding box center [946, 624] width 138 height 45
click at [903, 619] on input "True" at bounding box center [896, 624] width 15 height 12
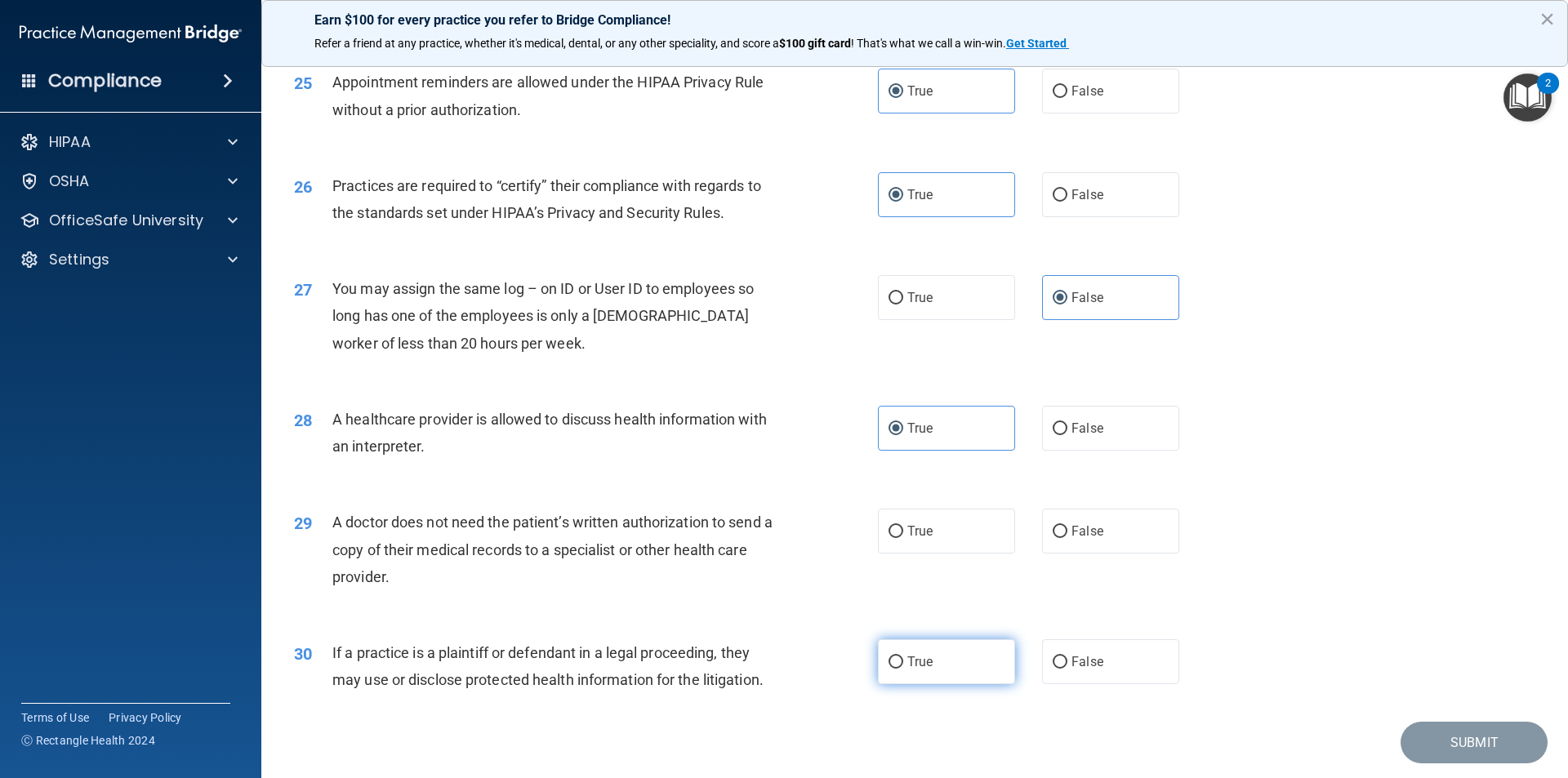
scroll to position [3021, 0]
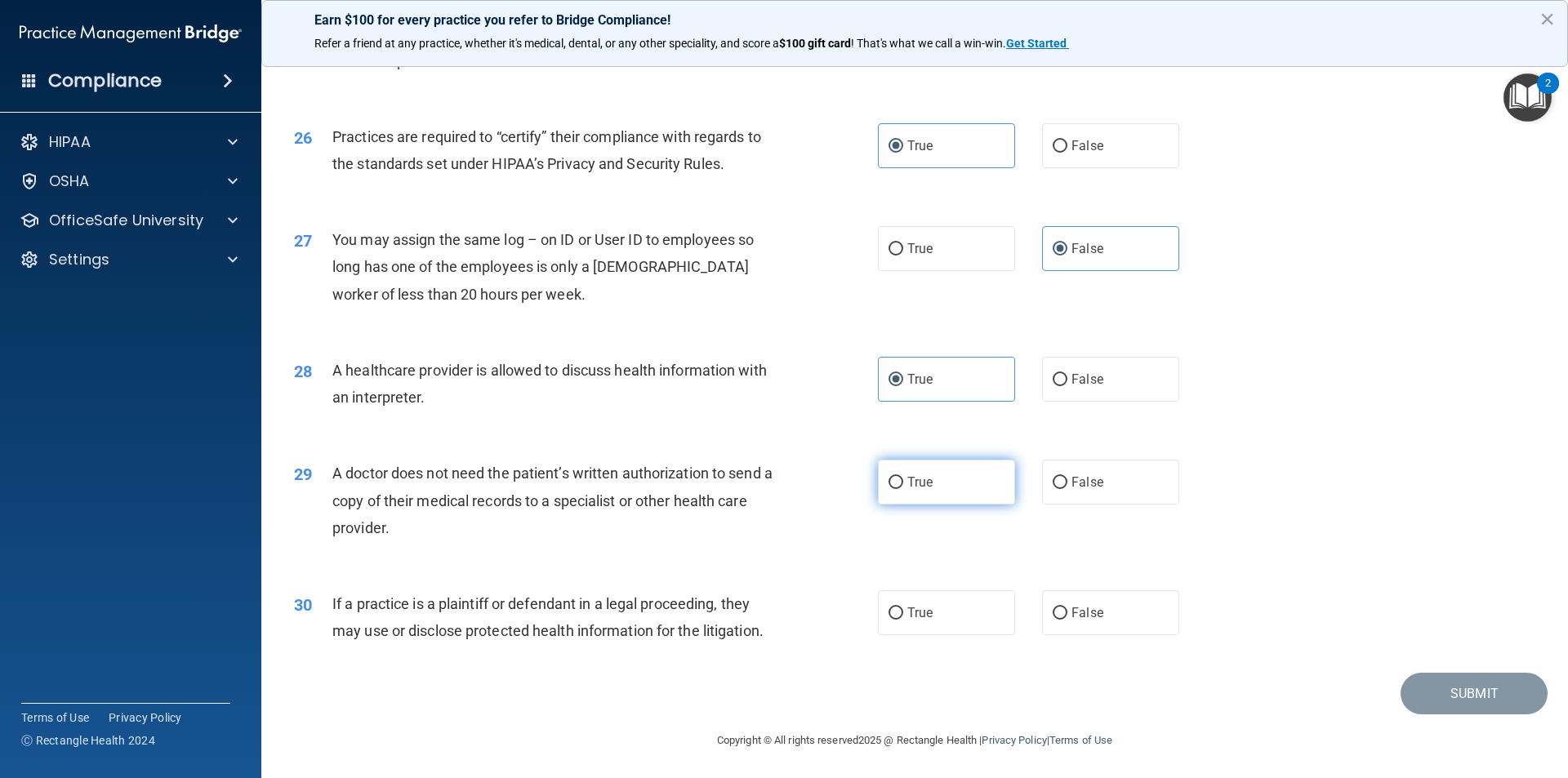
click at [955, 482] on label "True" at bounding box center [946, 482] width 138 height 45
click at [903, 482] on input "True" at bounding box center [896, 482] width 15 height 12
click at [978, 612] on label "True" at bounding box center [946, 612] width 138 height 45
click at [903, 612] on input "True" at bounding box center [896, 613] width 15 height 12
click at [1463, 689] on button "Submit" at bounding box center [1473, 694] width 147 height 42
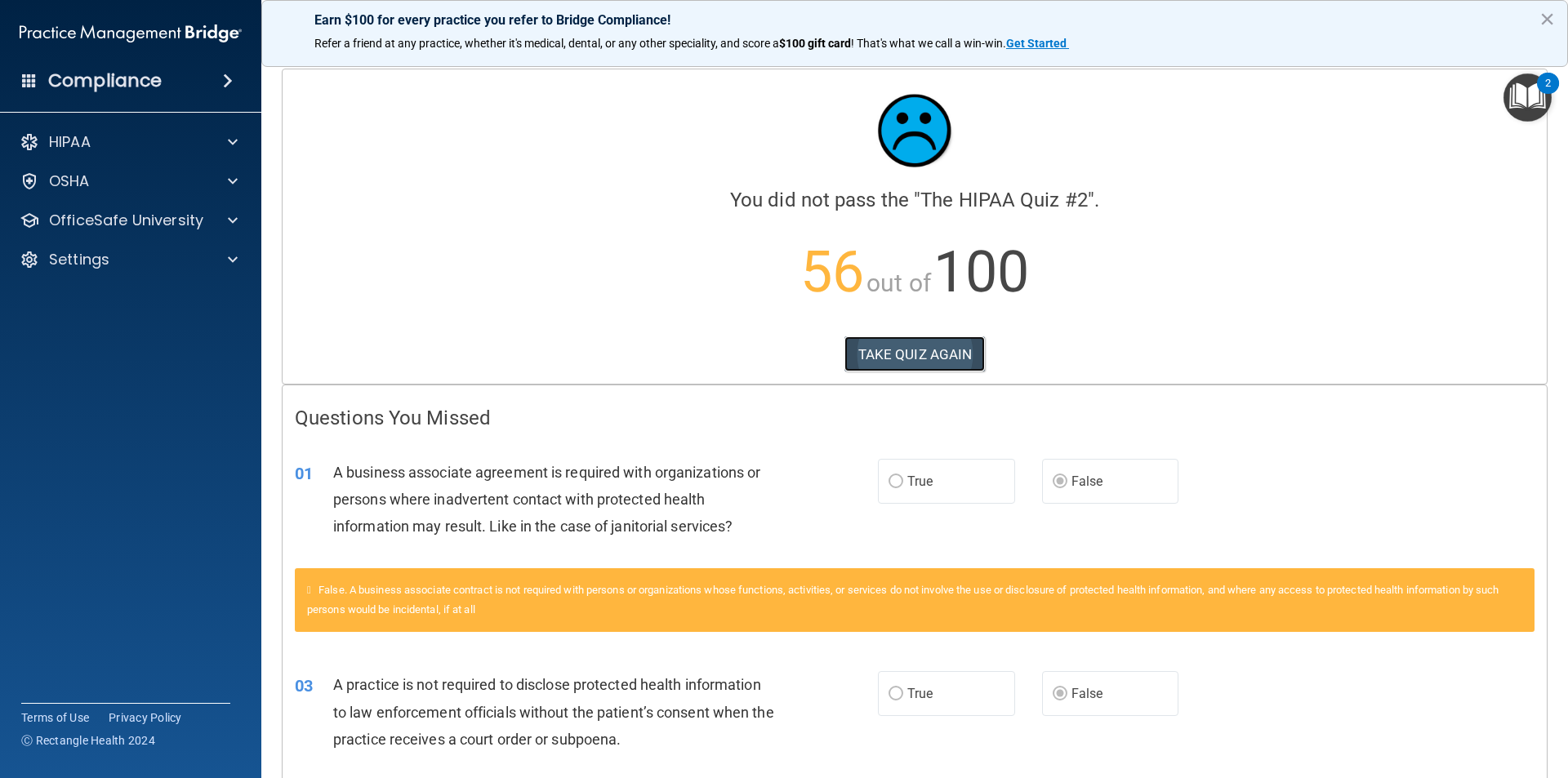
click at [845, 368] on button "TAKE QUIZ AGAIN" at bounding box center [915, 353] width 141 height 36
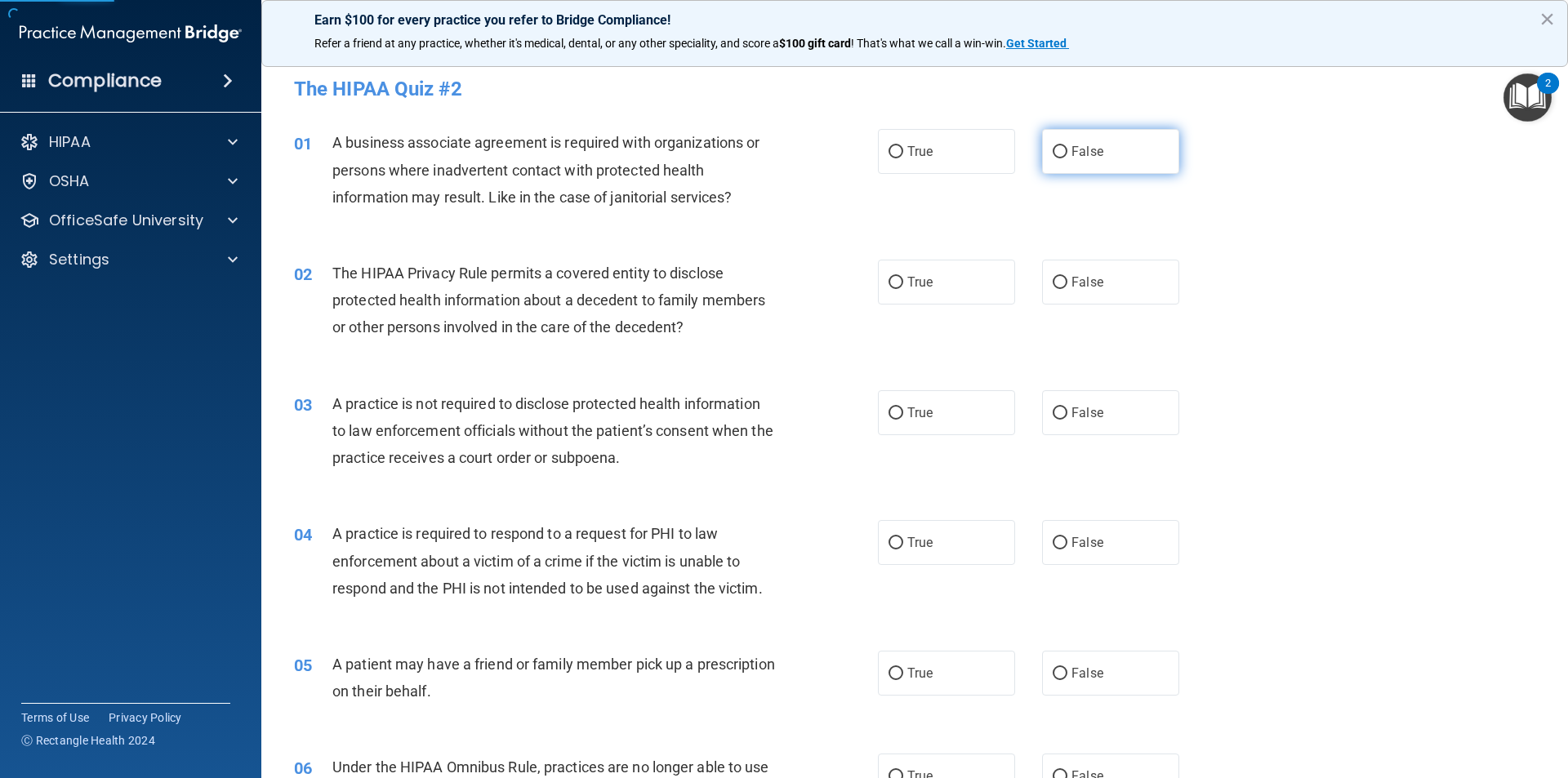
click at [1052, 153] on input "False" at bounding box center [1060, 151] width 15 height 12
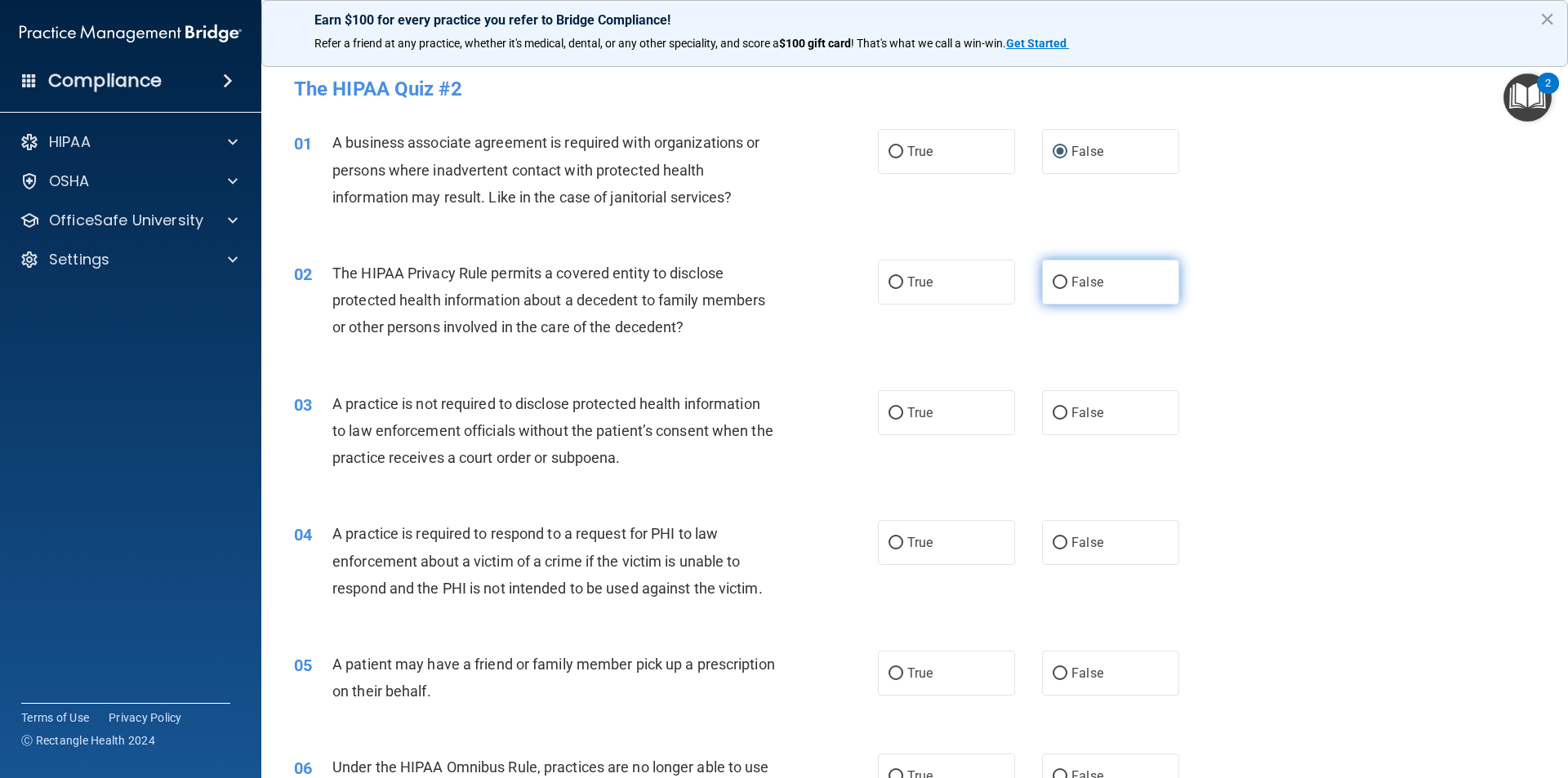
click at [1071, 277] on span "False" at bounding box center [1087, 282] width 32 height 15
click at [1067, 277] on input "False" at bounding box center [1060, 282] width 15 height 12
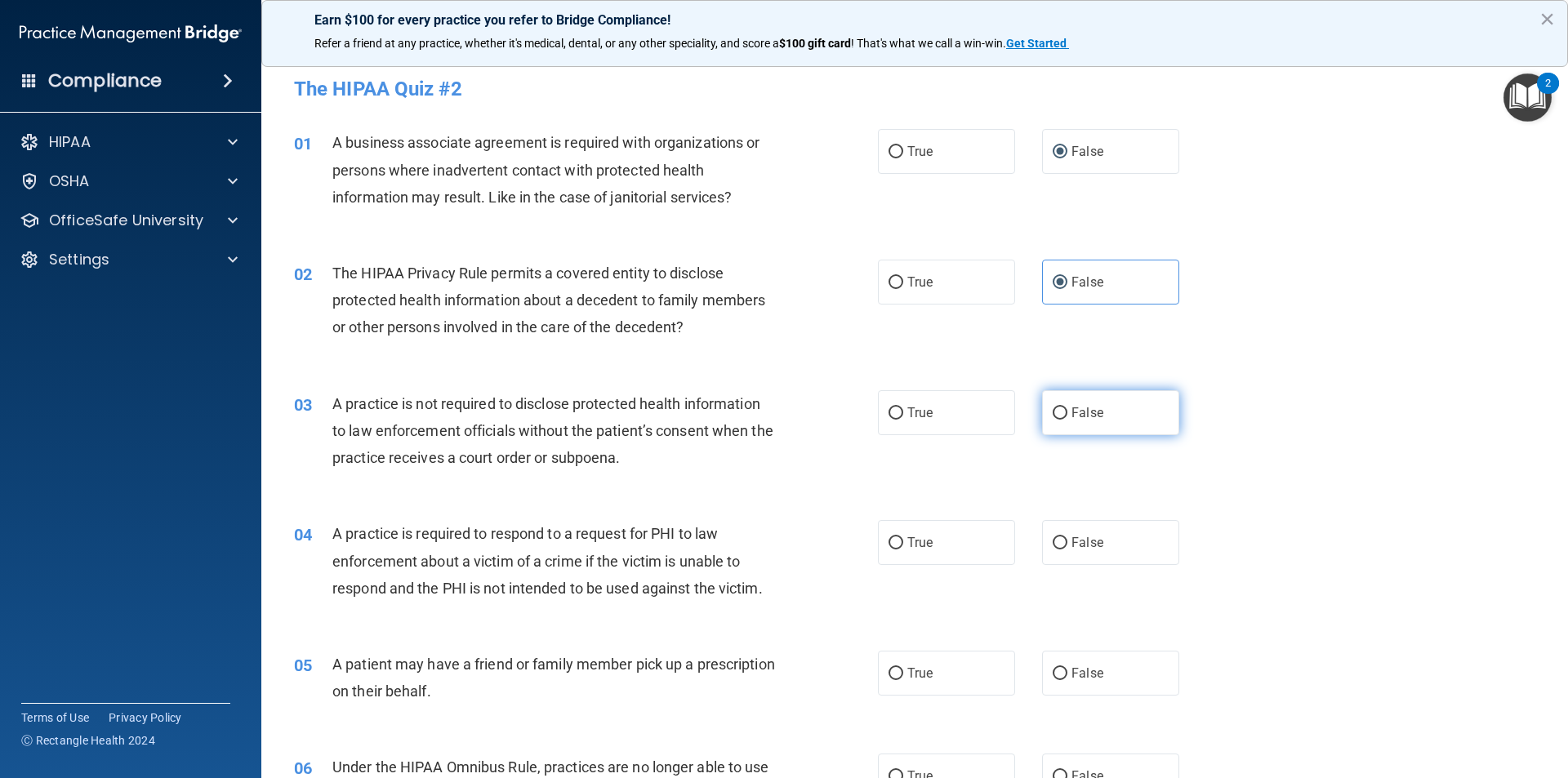
click at [1062, 408] on label "False" at bounding box center [1111, 412] width 138 height 45
click at [1062, 408] on input "False" at bounding box center [1060, 413] width 15 height 12
click at [888, 547] on input "True" at bounding box center [896, 543] width 15 height 12
click at [889, 671] on input "True" at bounding box center [896, 673] width 15 height 12
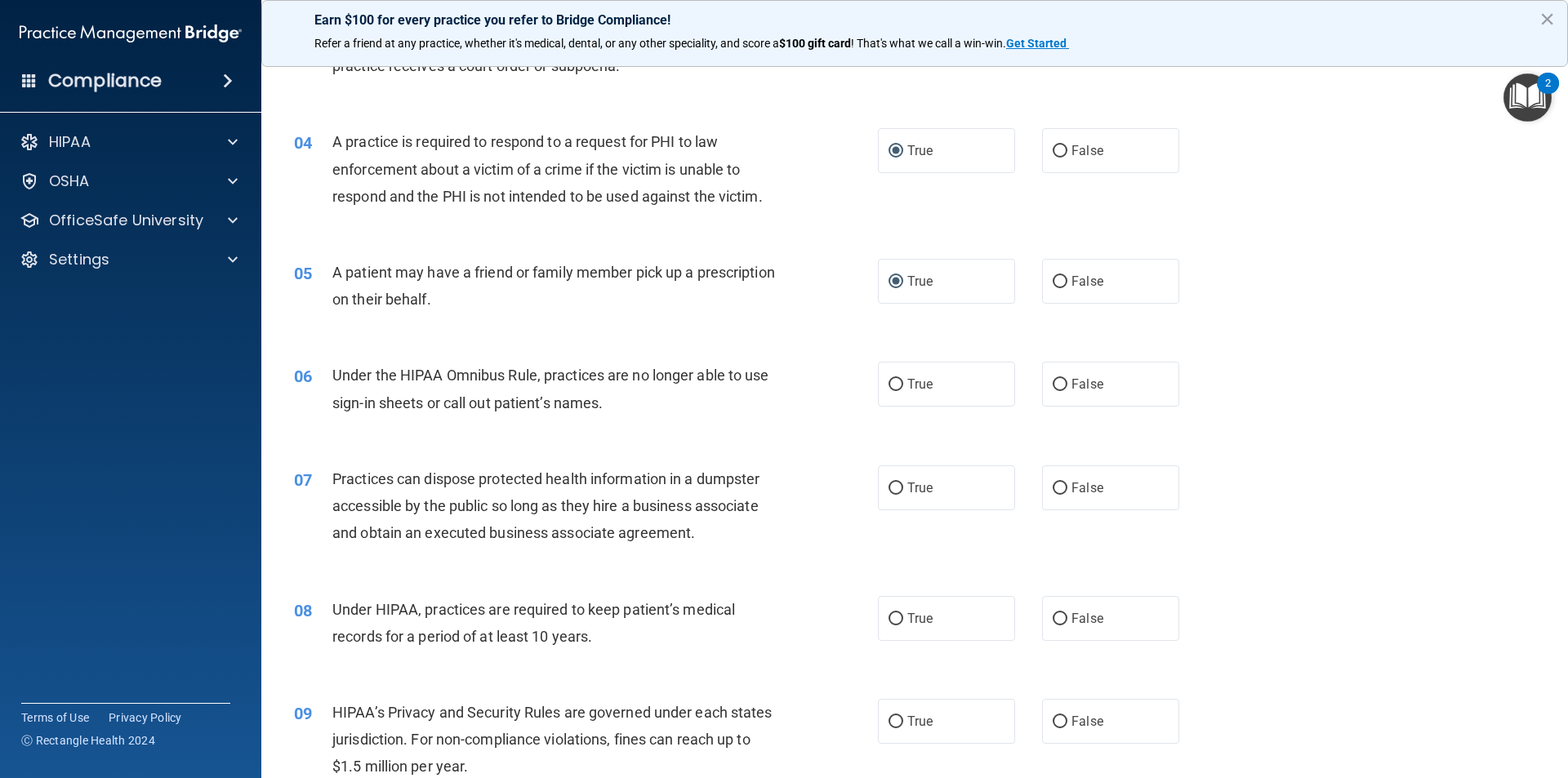
scroll to position [408, 0]
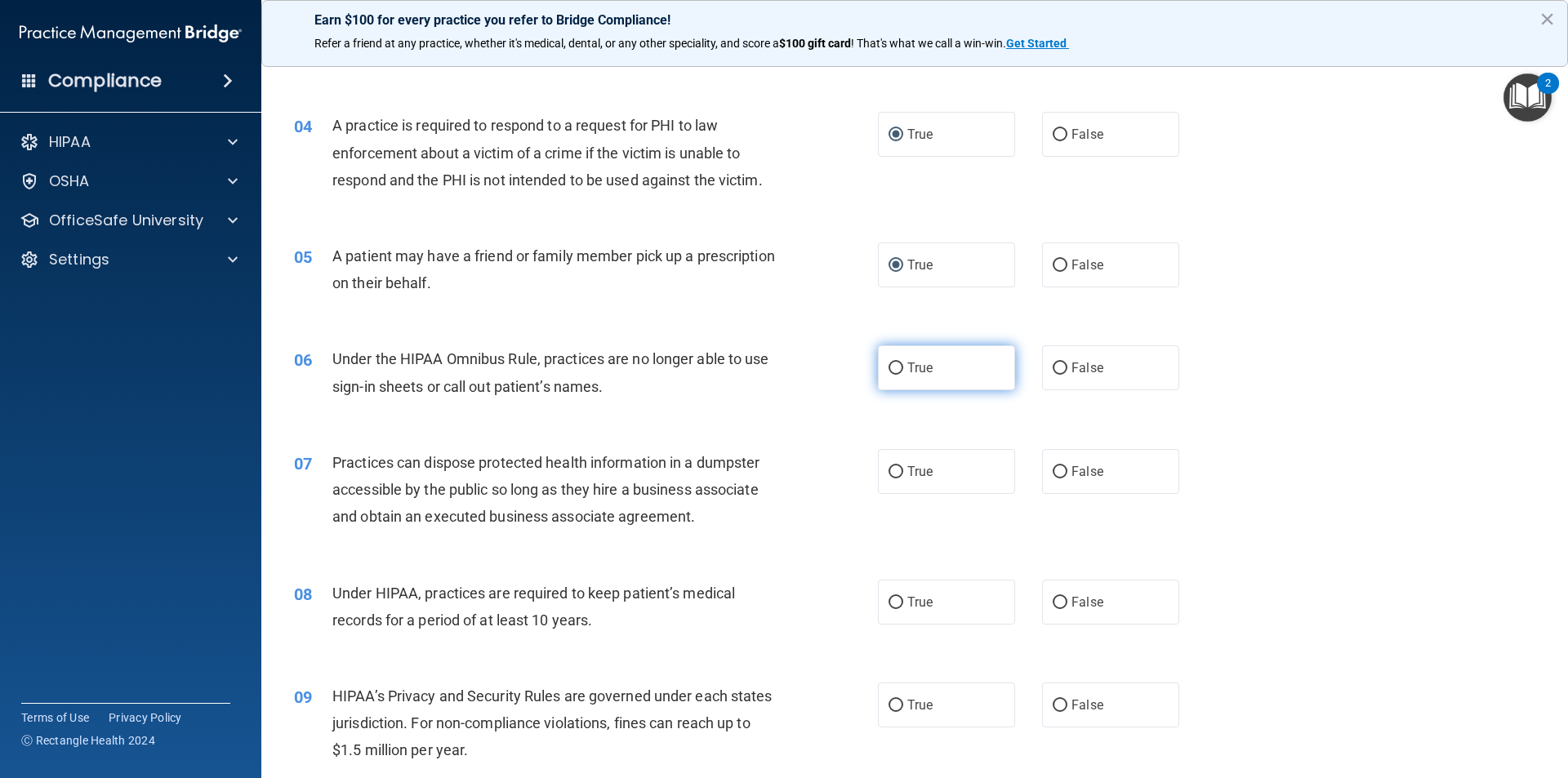
click at [963, 373] on label "True" at bounding box center [946, 367] width 138 height 45
click at [903, 373] on input "True" at bounding box center [896, 368] width 15 height 12
click at [1086, 371] on span "False" at bounding box center [1087, 367] width 32 height 15
click at [1067, 371] on input "False" at bounding box center [1060, 368] width 15 height 12
click at [1060, 470] on label "False" at bounding box center [1111, 471] width 138 height 45
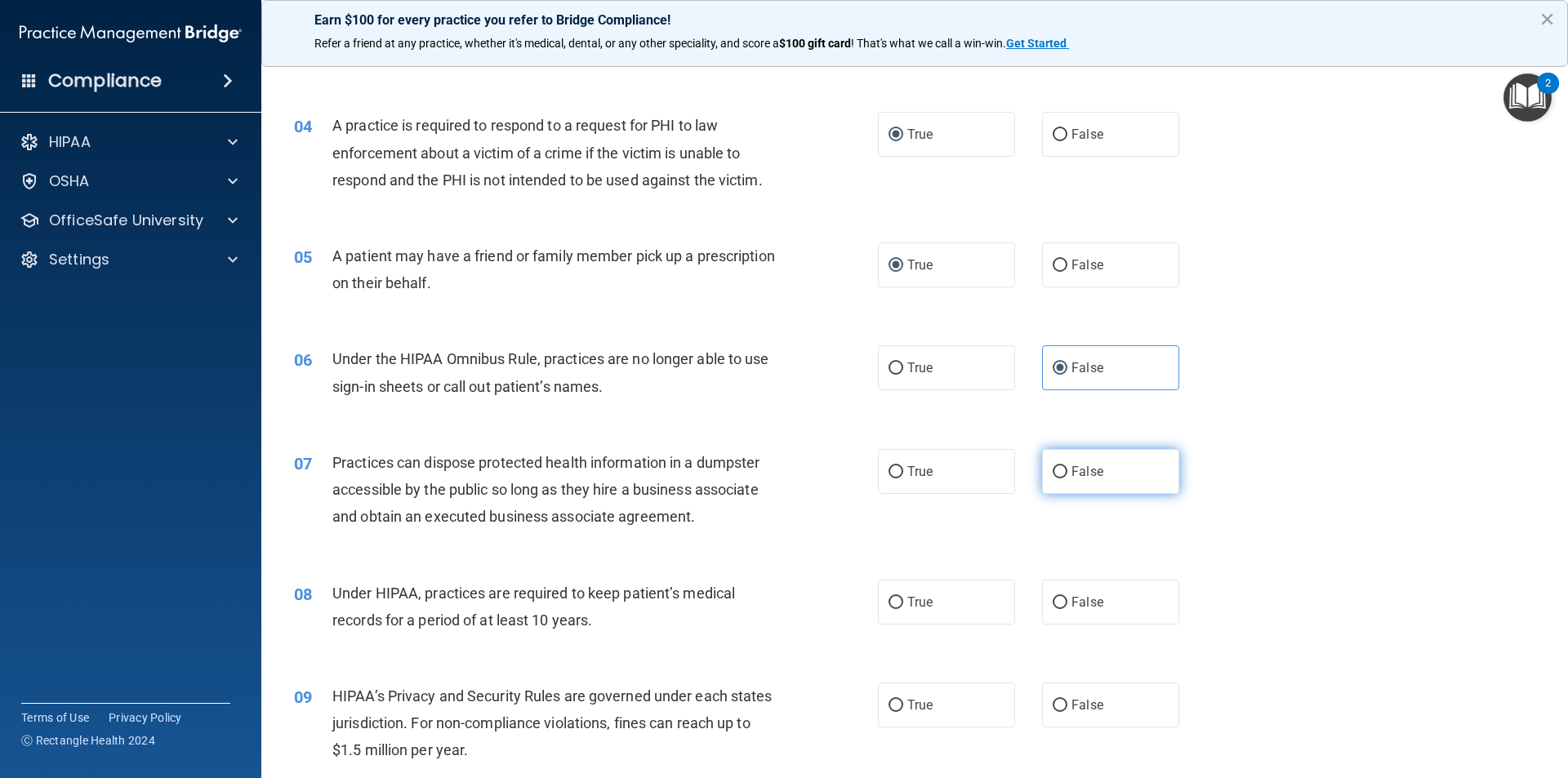
click at [1060, 470] on input "False" at bounding box center [1060, 472] width 15 height 12
click at [1054, 598] on input "False" at bounding box center [1060, 602] width 15 height 12
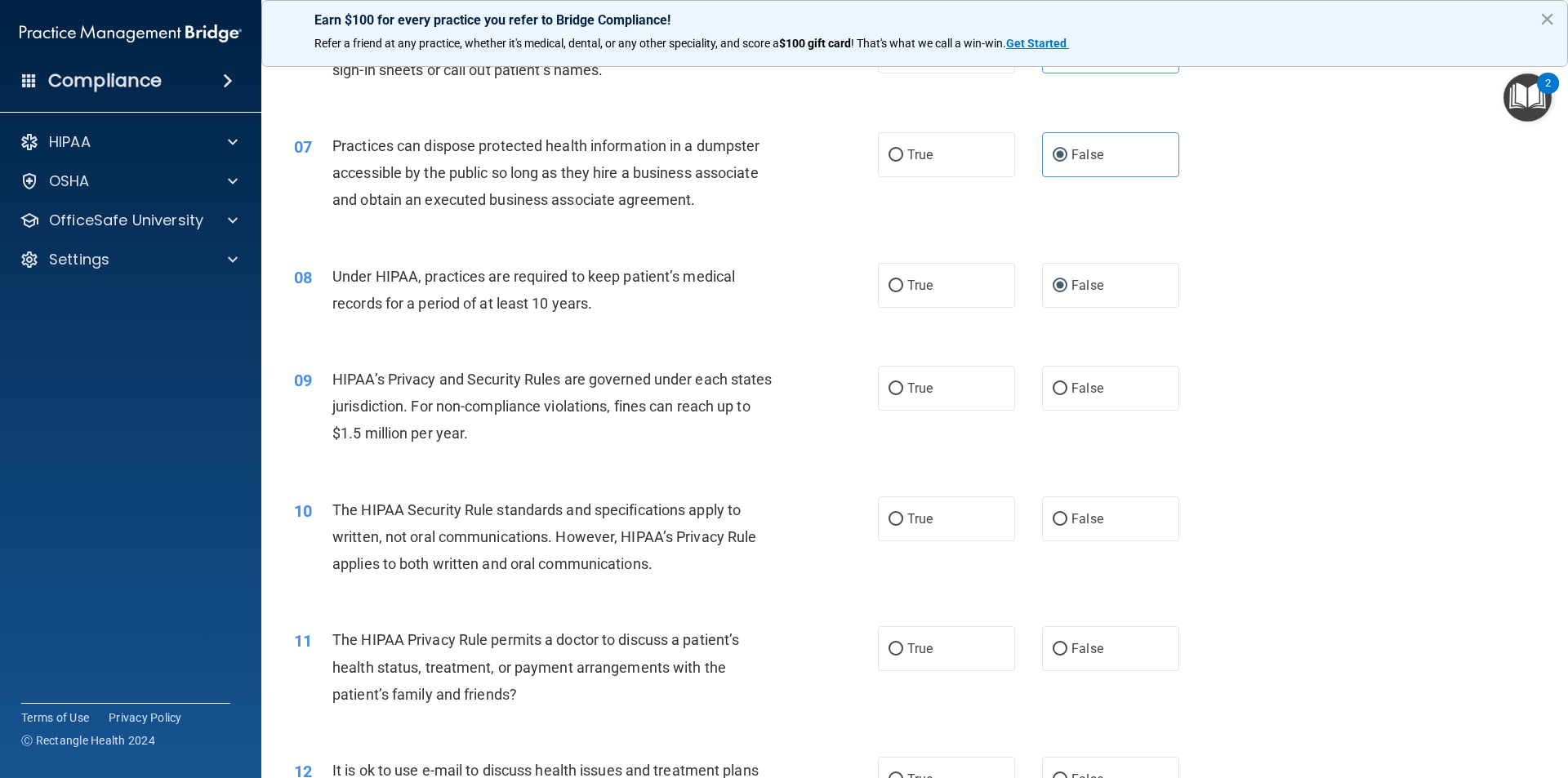
scroll to position [735, 0]
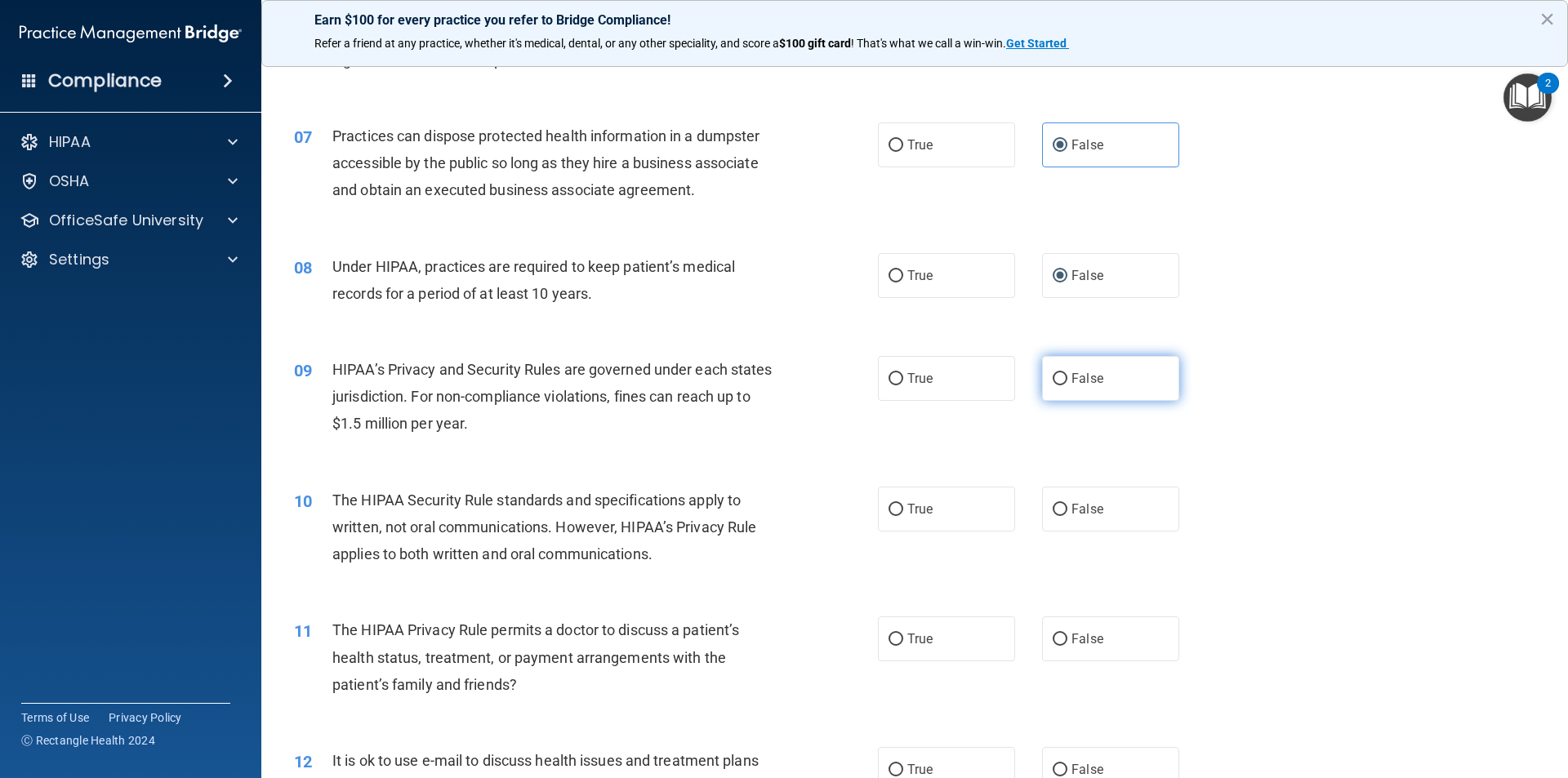
click at [1053, 374] on input "False" at bounding box center [1060, 379] width 15 height 12
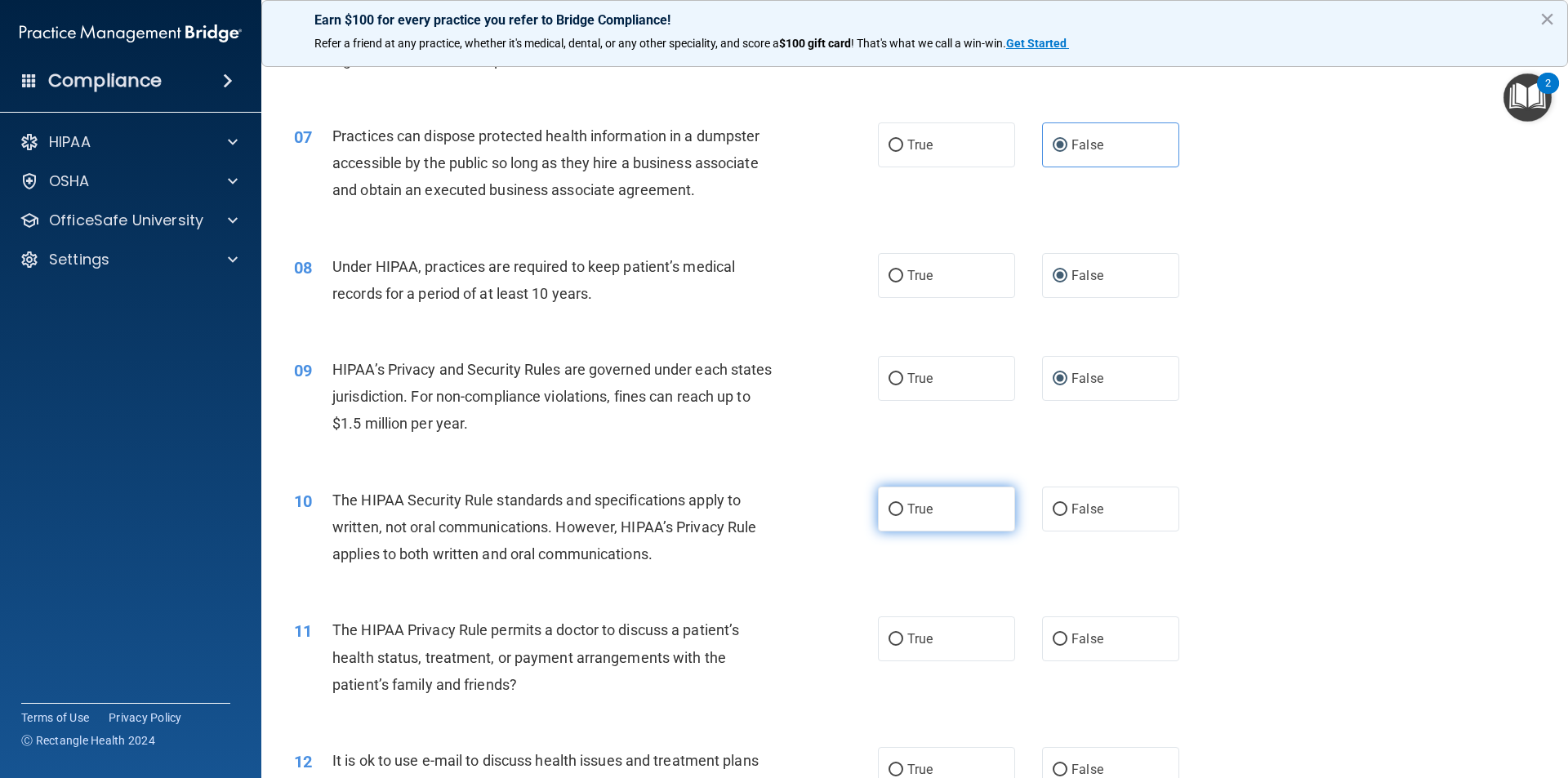
click at [999, 516] on label "True" at bounding box center [946, 508] width 138 height 45
click at [903, 516] on input "True" at bounding box center [896, 509] width 15 height 12
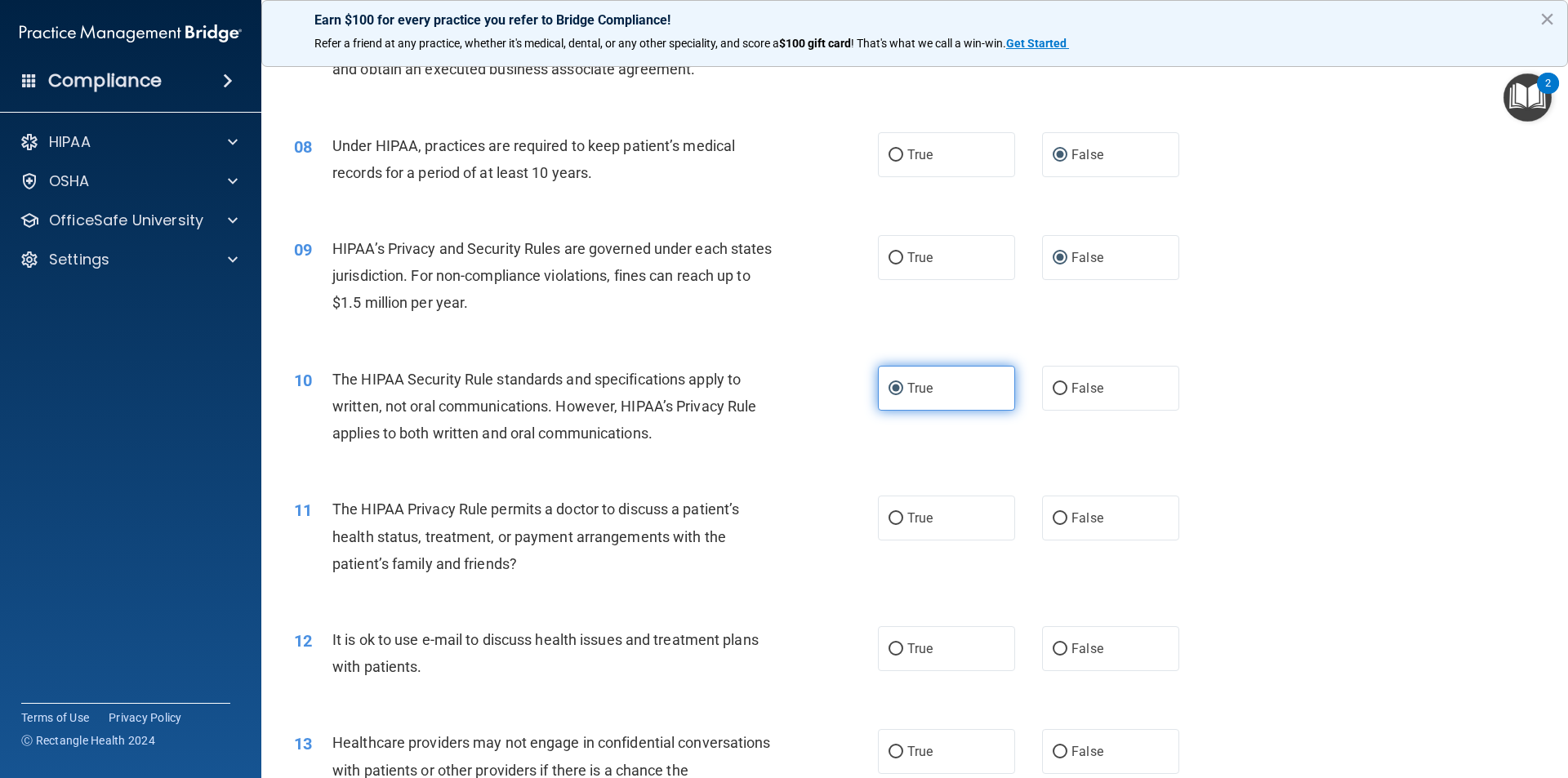
scroll to position [898, 0]
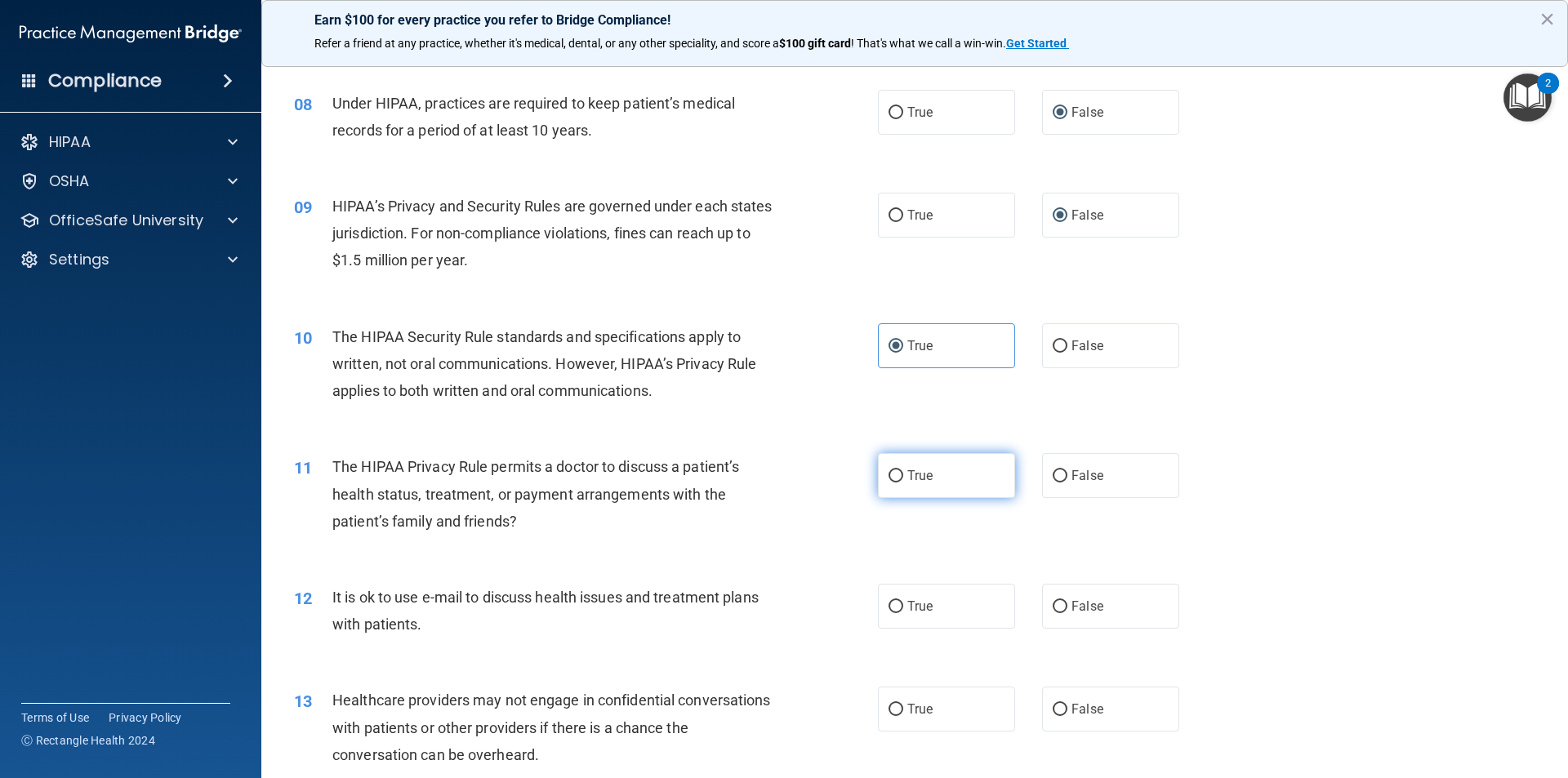
click at [922, 492] on label "True" at bounding box center [946, 475] width 138 height 45
click at [903, 483] on input "True" at bounding box center [896, 476] width 15 height 12
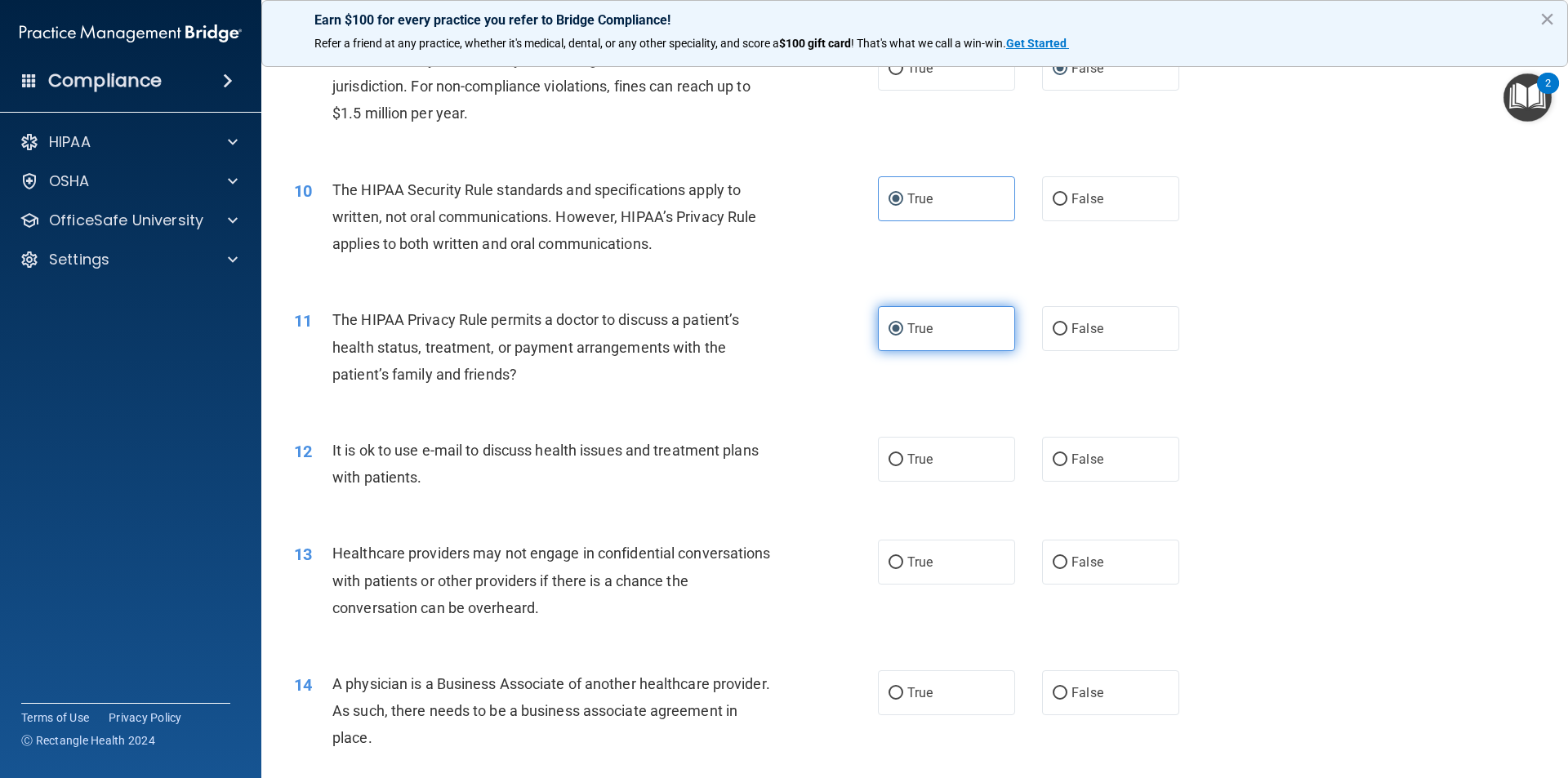
scroll to position [1061, 0]
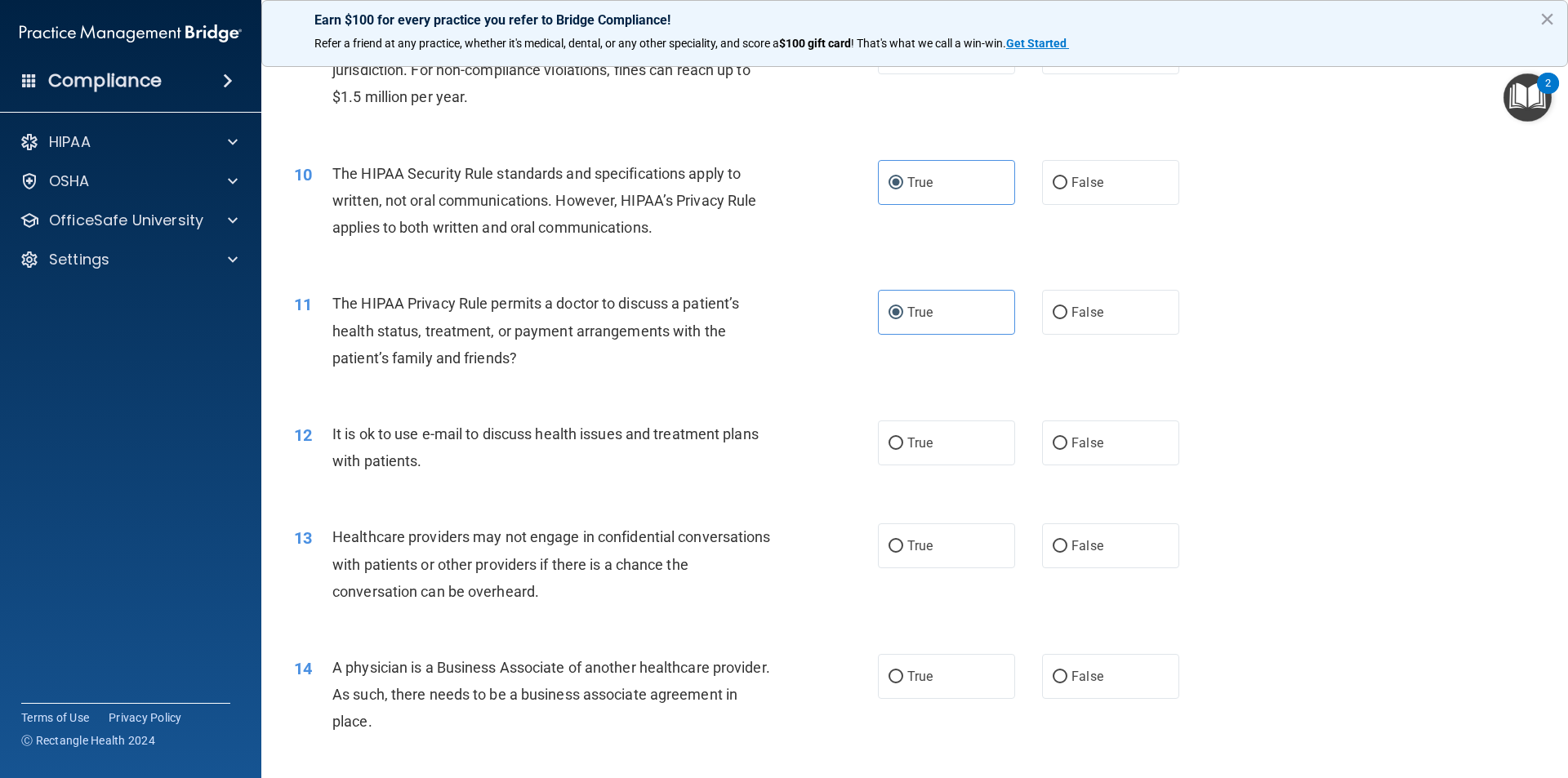
click at [1024, 421] on div "True False" at bounding box center [1041, 443] width 329 height 45
click at [1061, 430] on label "False" at bounding box center [1111, 443] width 138 height 45
click at [1061, 437] on input "False" at bounding box center [1060, 443] width 15 height 12
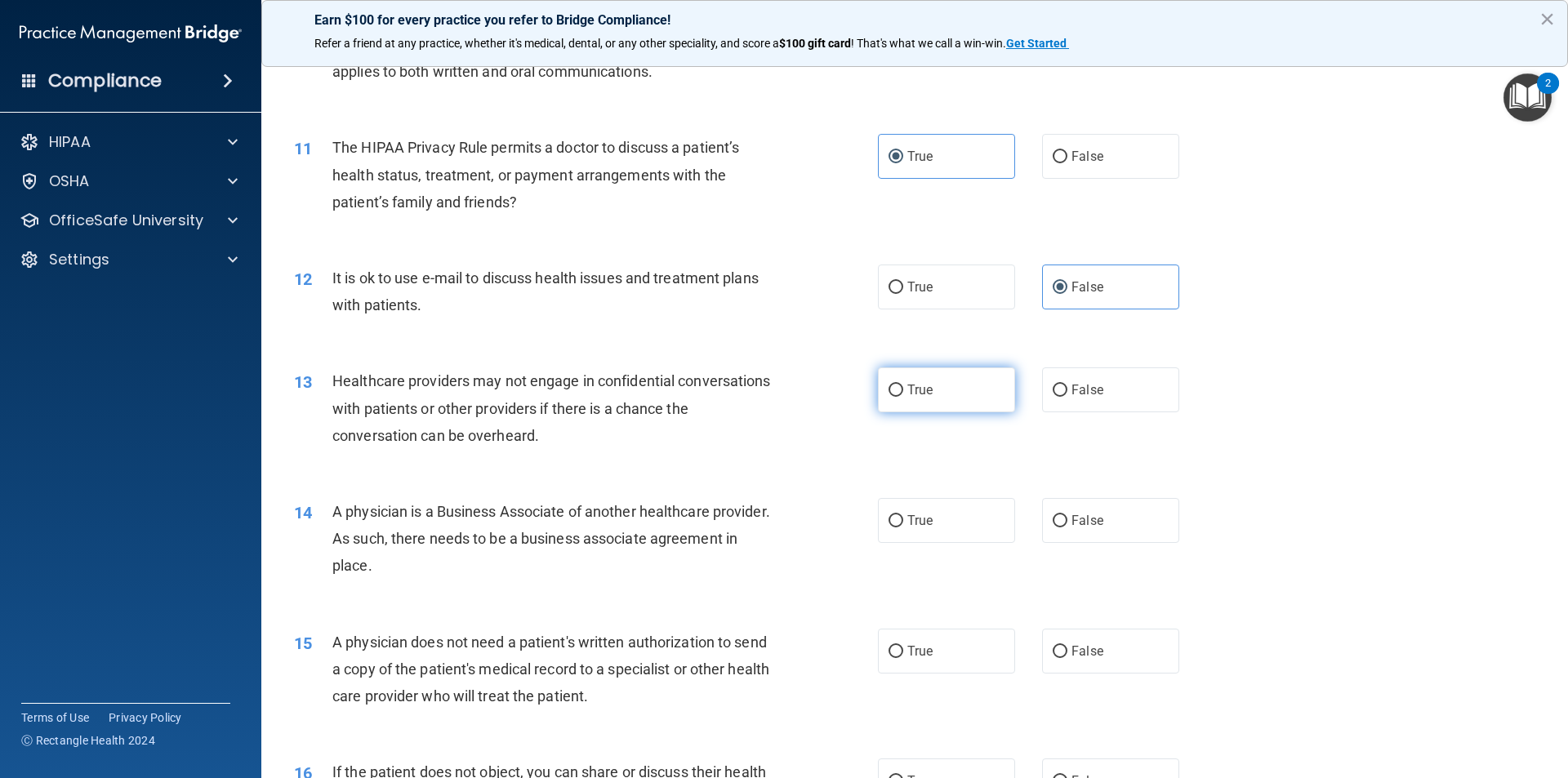
scroll to position [1224, 0]
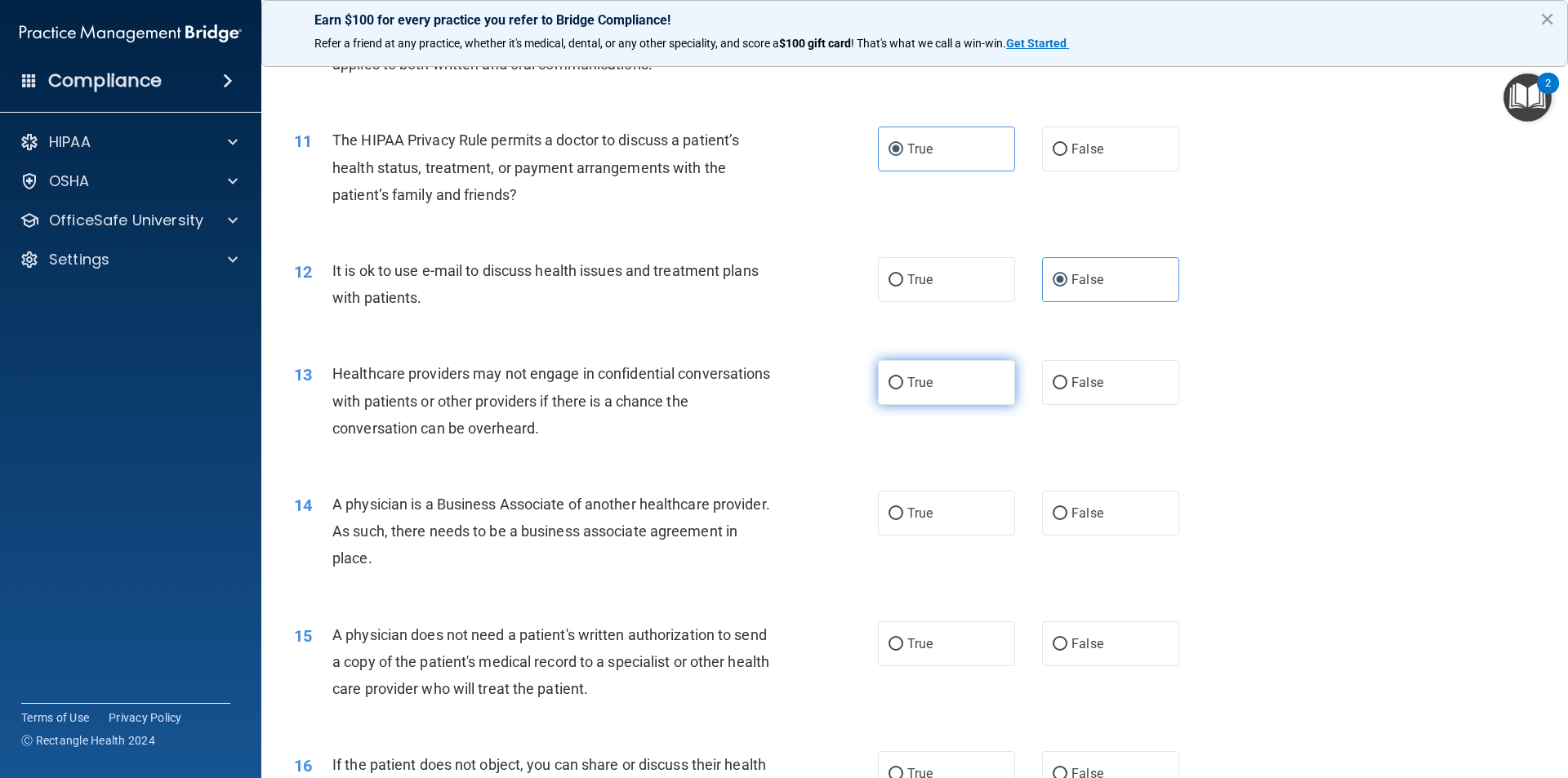
click at [944, 390] on label "True" at bounding box center [946, 382] width 138 height 45
click at [903, 390] on input "True" at bounding box center [896, 383] width 15 height 12
click at [929, 520] on label "True" at bounding box center [946, 513] width 138 height 45
click at [903, 520] on input "True" at bounding box center [896, 513] width 15 height 12
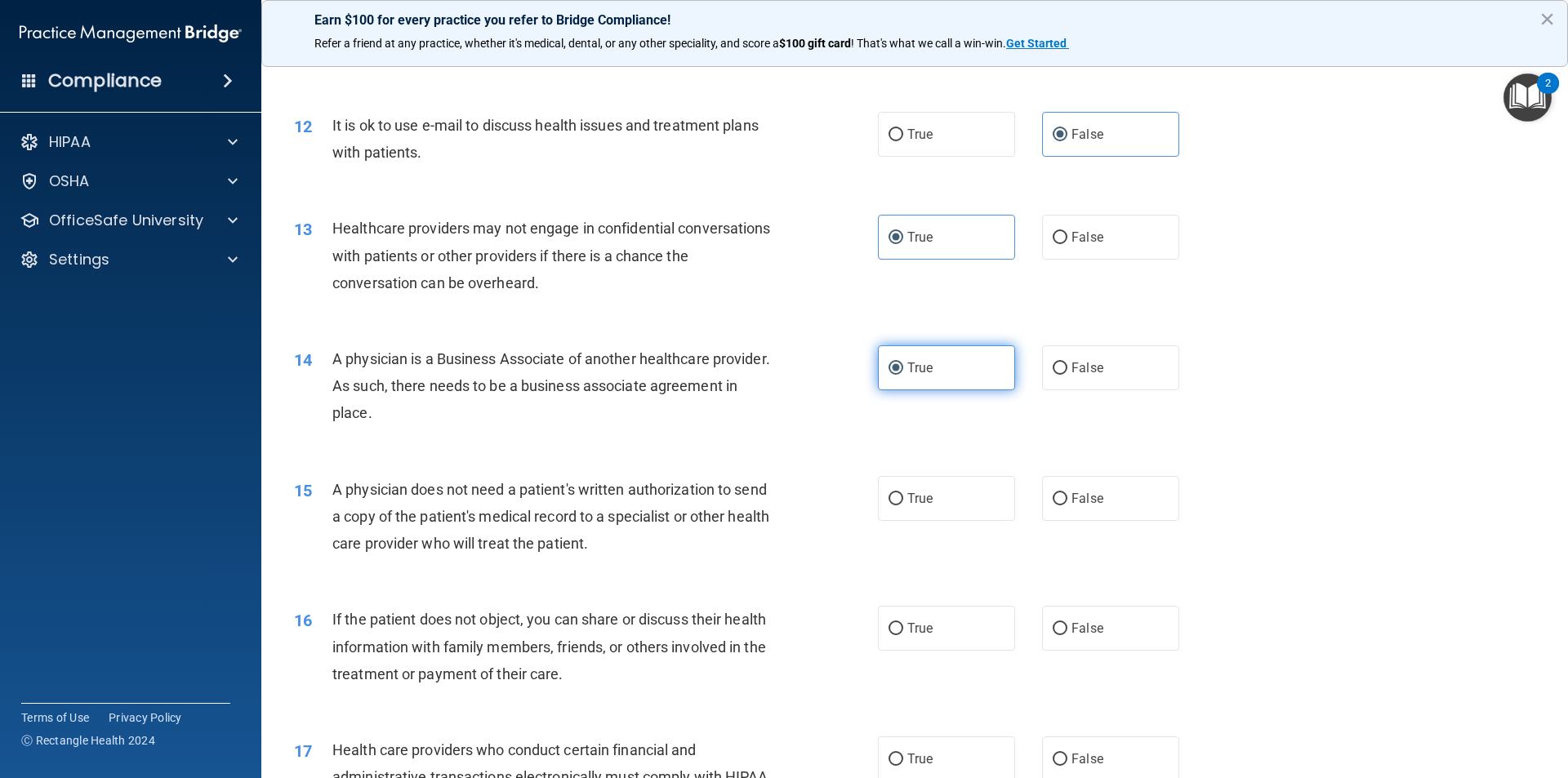
scroll to position [1469, 0]
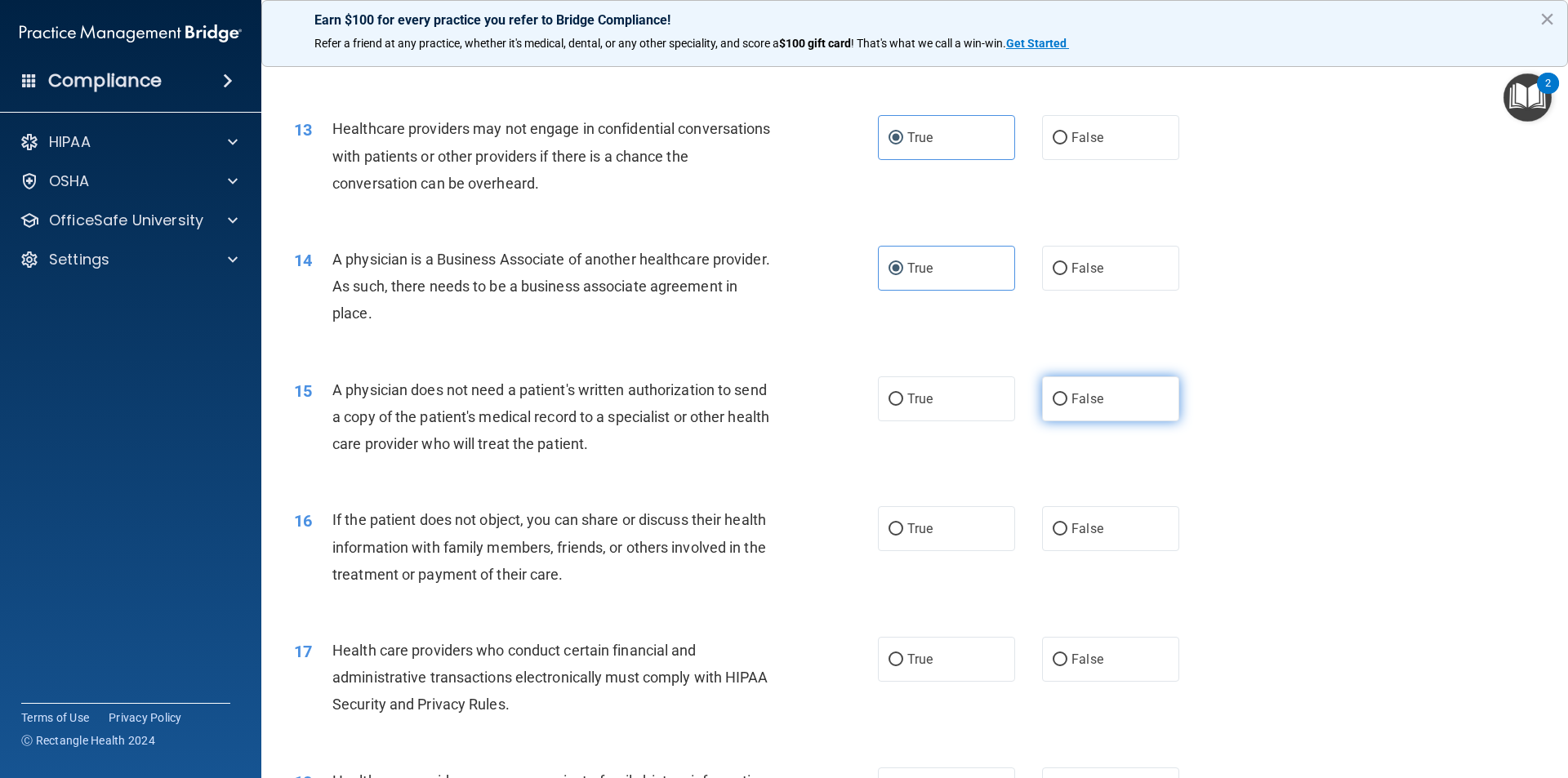
click at [1050, 389] on label "False" at bounding box center [1111, 398] width 138 height 45
click at [1052, 394] on input "False" at bounding box center [1060, 399] width 15 height 12
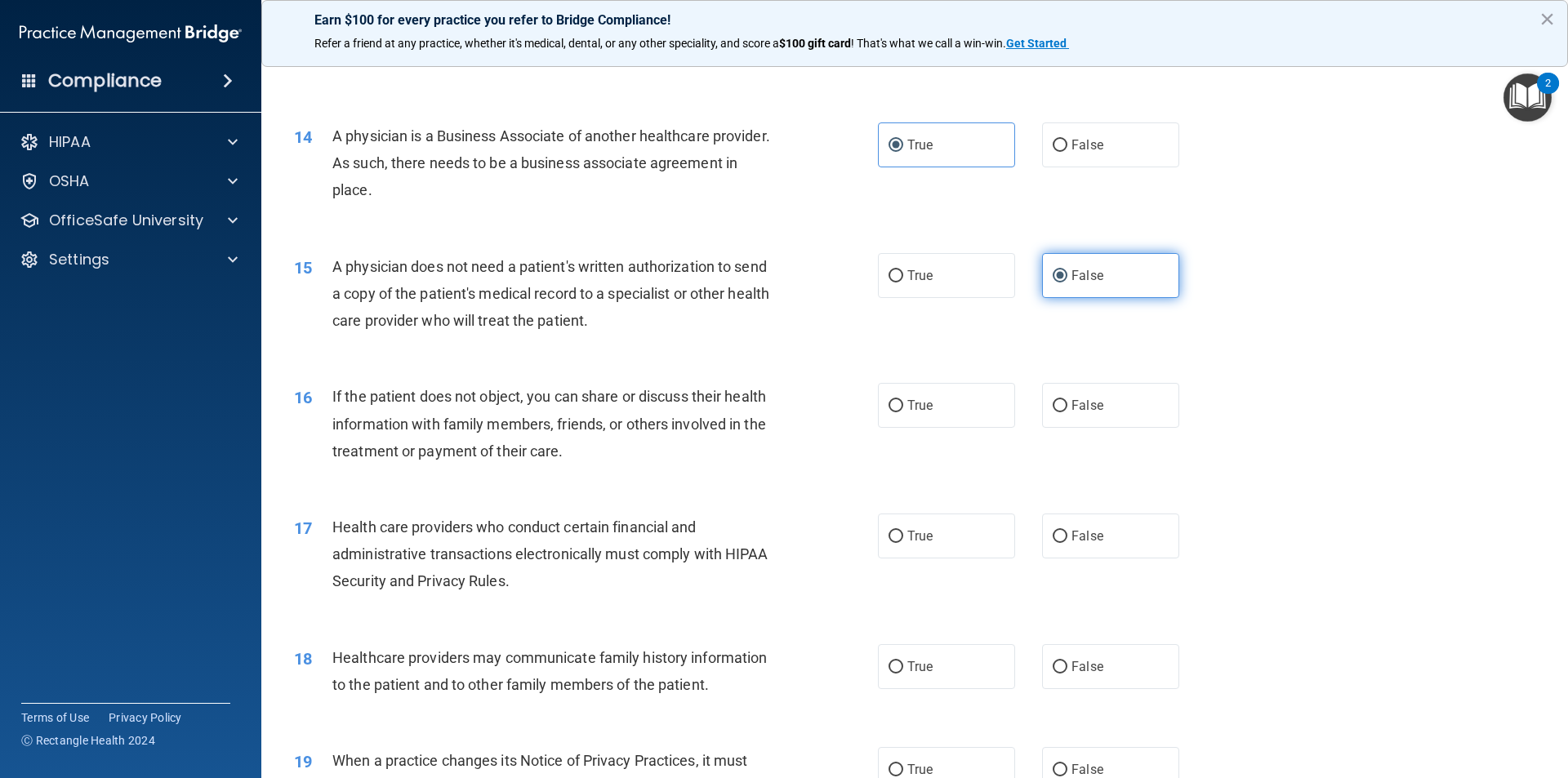
scroll to position [1633, 0]
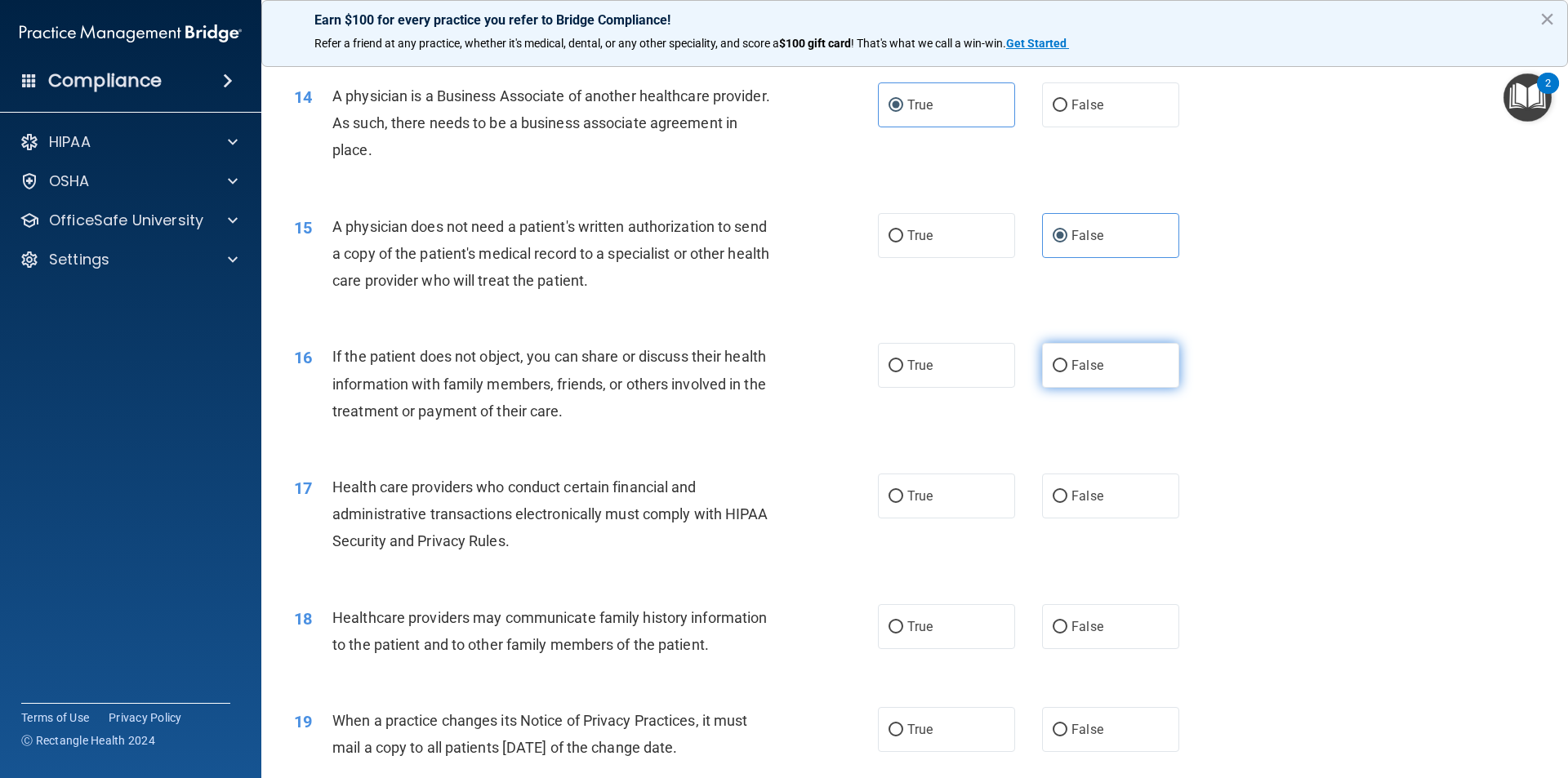
click at [1052, 374] on label "False" at bounding box center [1111, 364] width 138 height 45
click at [1052, 373] on input "False" at bounding box center [1060, 365] width 15 height 12
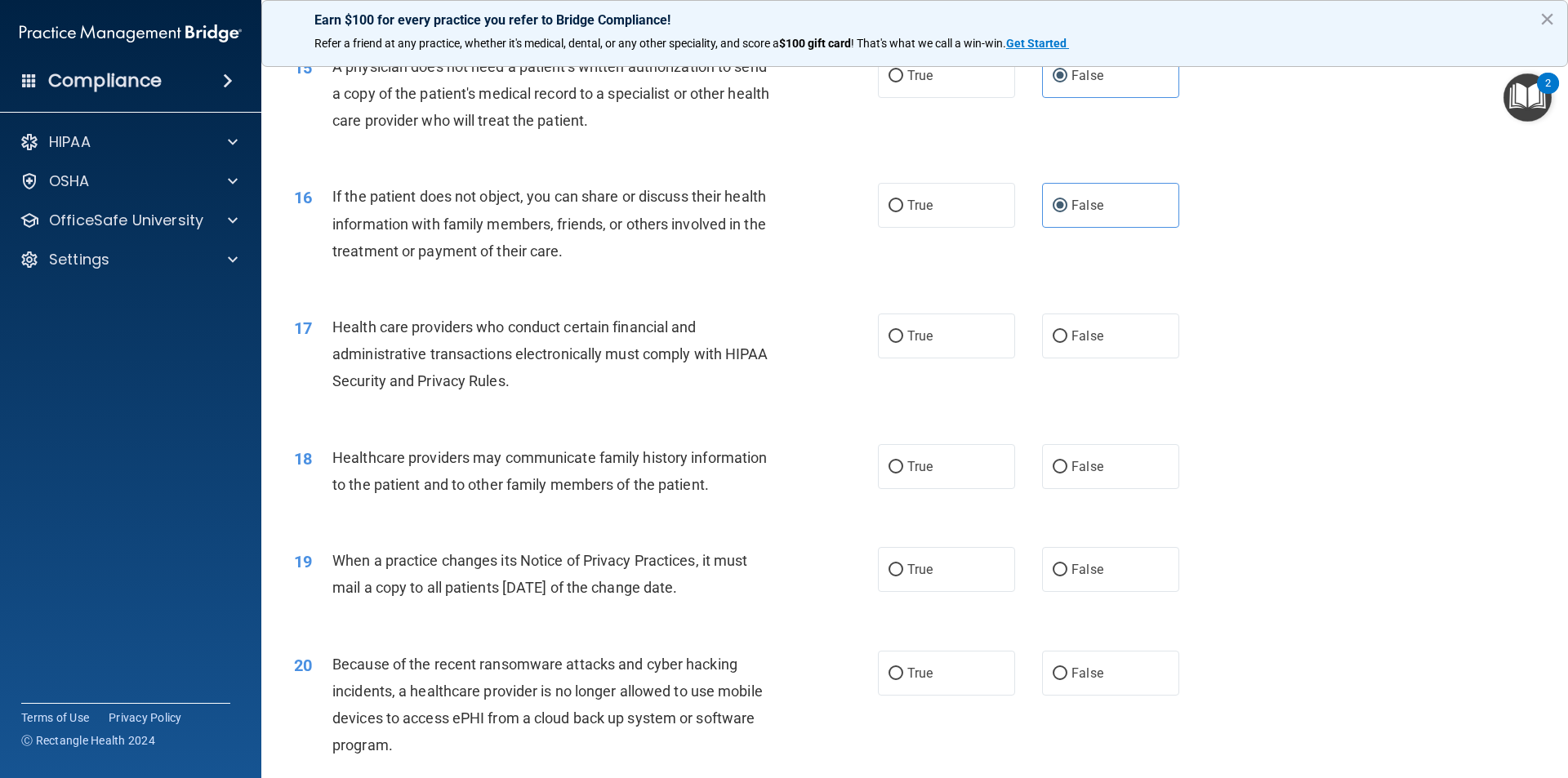
scroll to position [1797, 0]
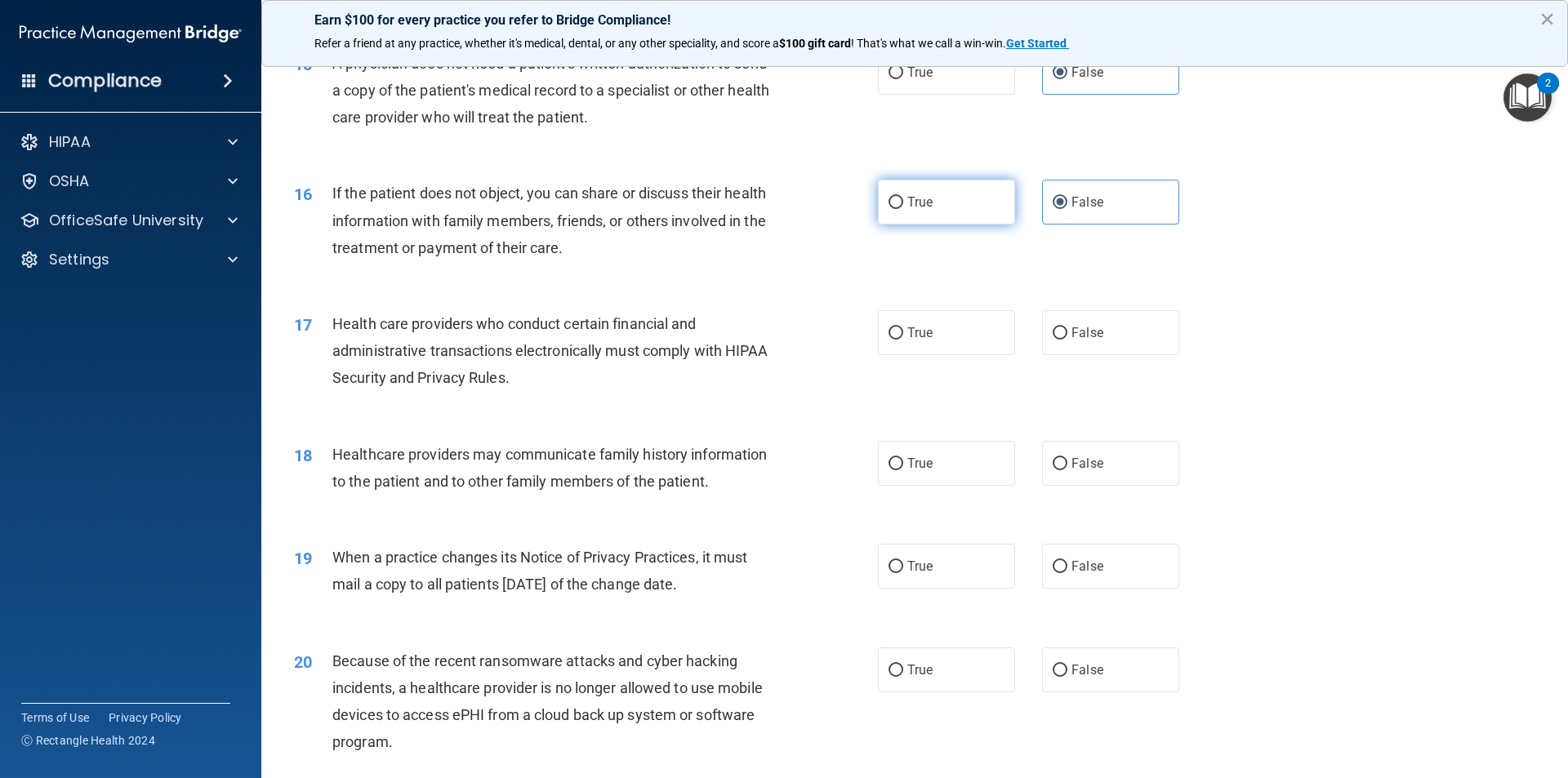
click at [973, 221] on label "True" at bounding box center [946, 201] width 138 height 45
click at [903, 209] on input "True" at bounding box center [896, 202] width 15 height 12
click at [990, 342] on label "True" at bounding box center [946, 333] width 138 height 45
click at [903, 340] on input "True" at bounding box center [896, 333] width 15 height 12
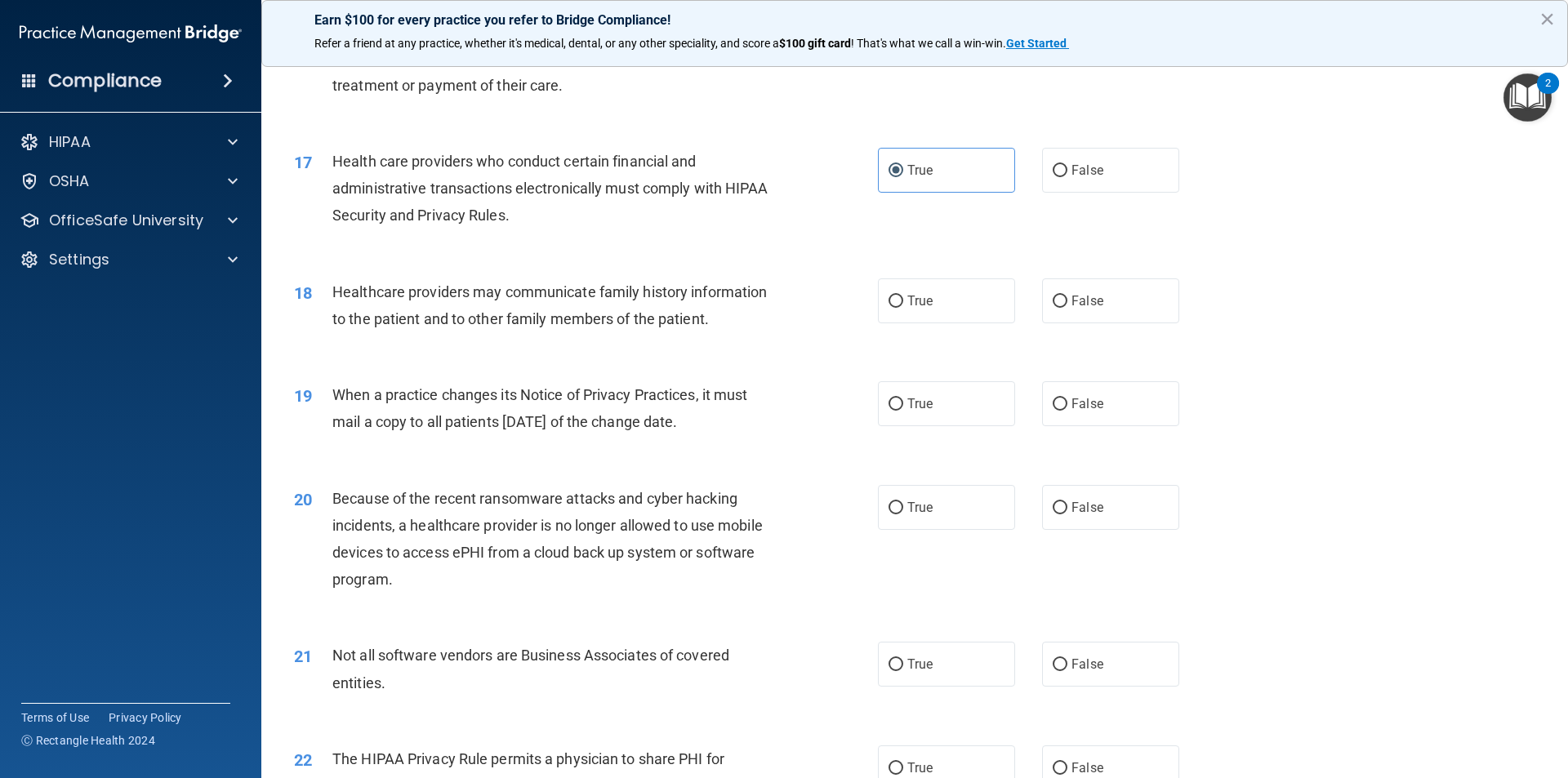
scroll to position [1960, 0]
click at [961, 312] on label "True" at bounding box center [946, 300] width 138 height 45
click at [903, 307] on input "True" at bounding box center [896, 301] width 15 height 12
click at [948, 405] on label "True" at bounding box center [946, 403] width 138 height 45
click at [903, 405] on input "True" at bounding box center [896, 403] width 15 height 12
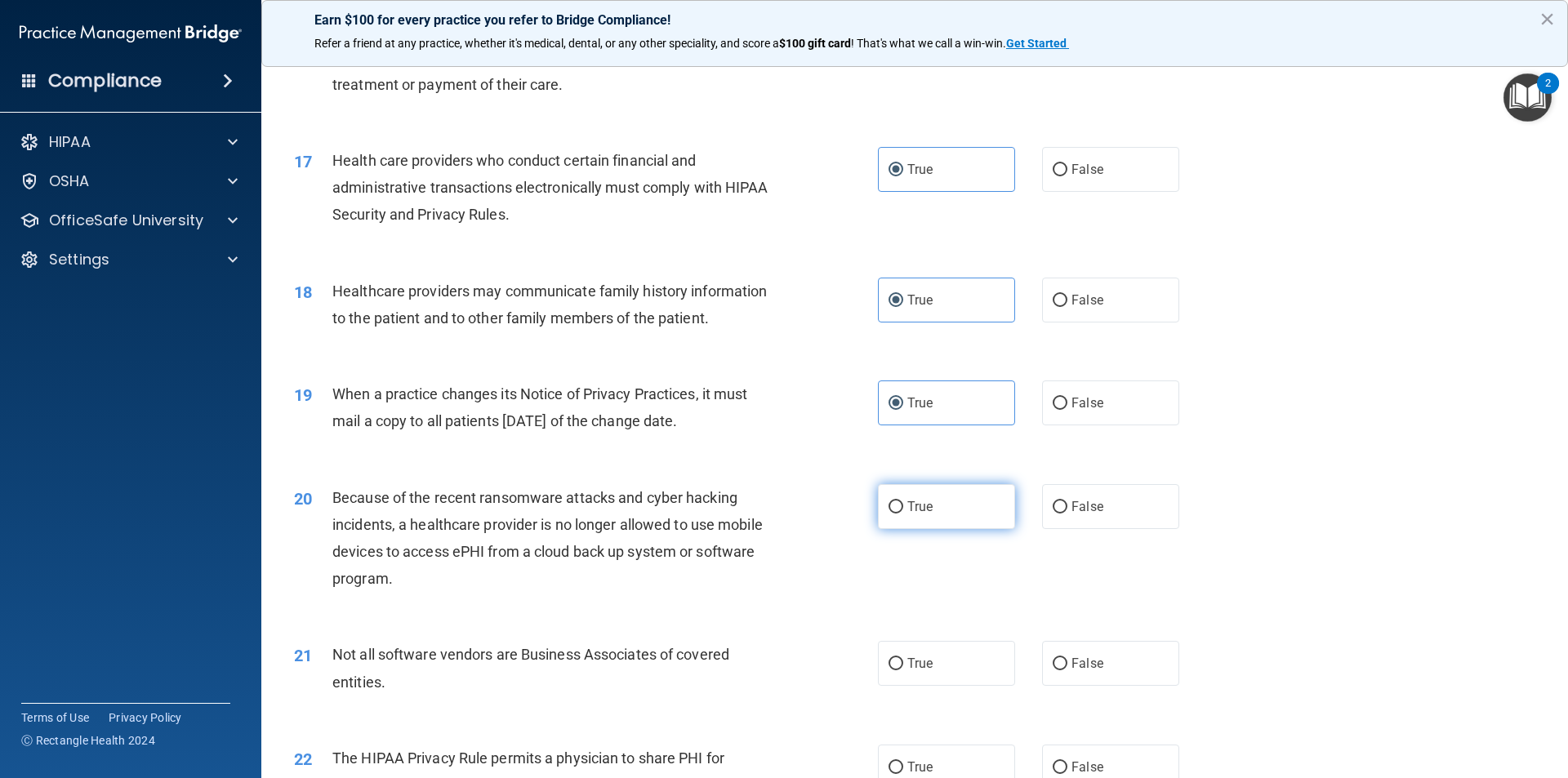
click at [907, 507] on span "True" at bounding box center [920, 507] width 26 height 15
click at [903, 507] on input "True" at bounding box center [896, 507] width 15 height 12
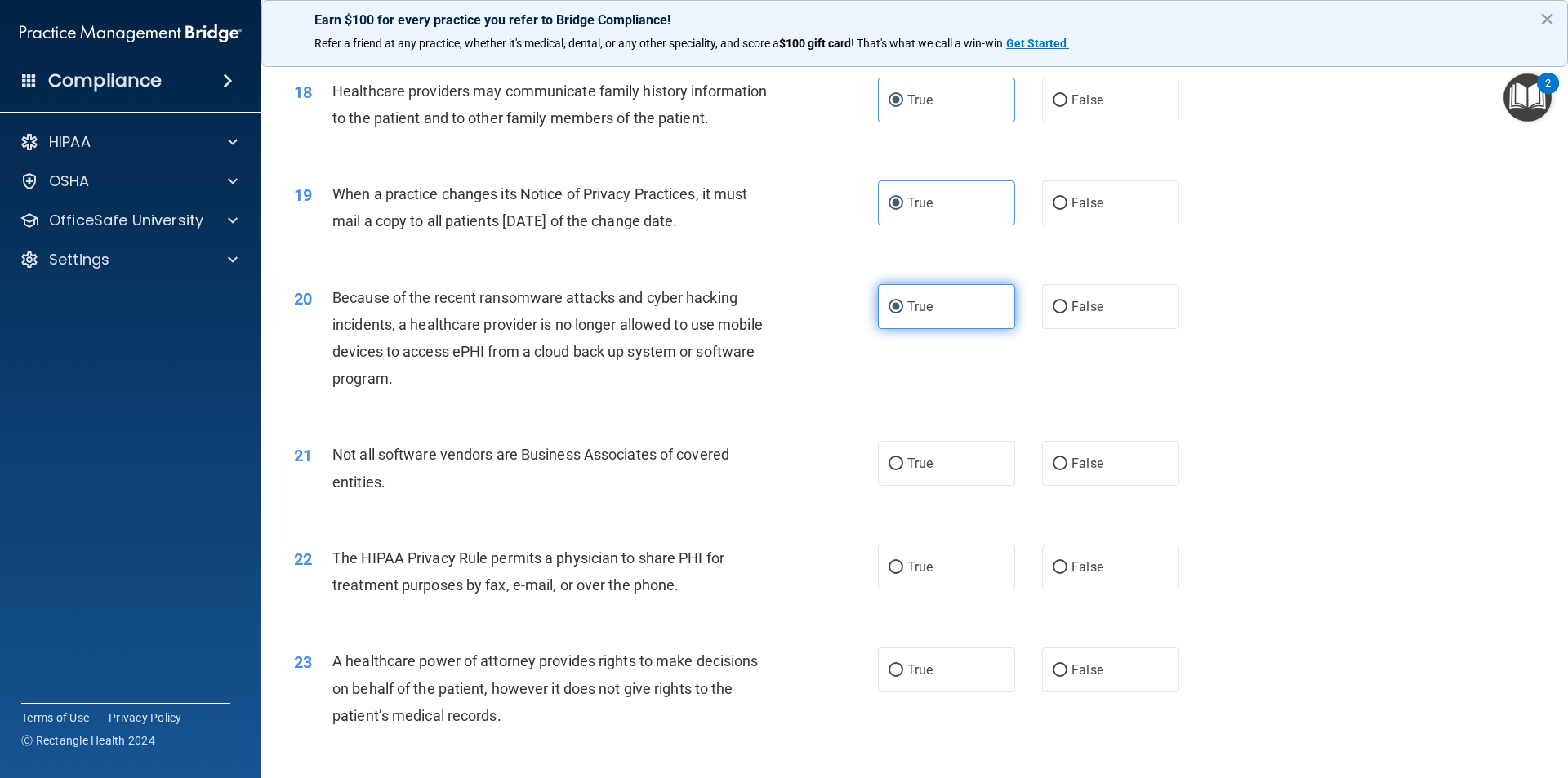
scroll to position [2205, 0]
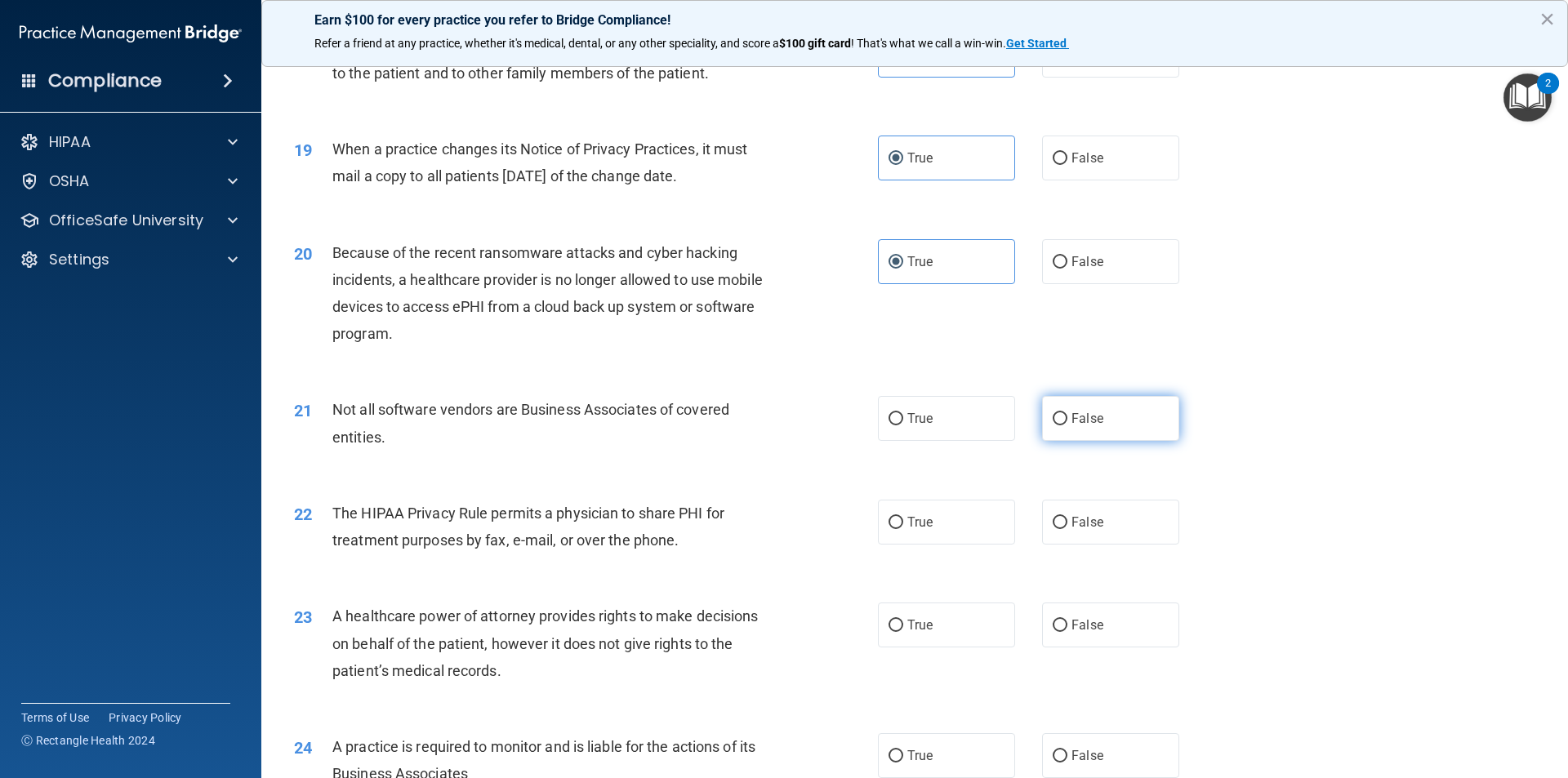
click at [1042, 412] on label "False" at bounding box center [1111, 418] width 138 height 45
click at [1052, 414] on input "False" at bounding box center [1060, 419] width 15 height 12
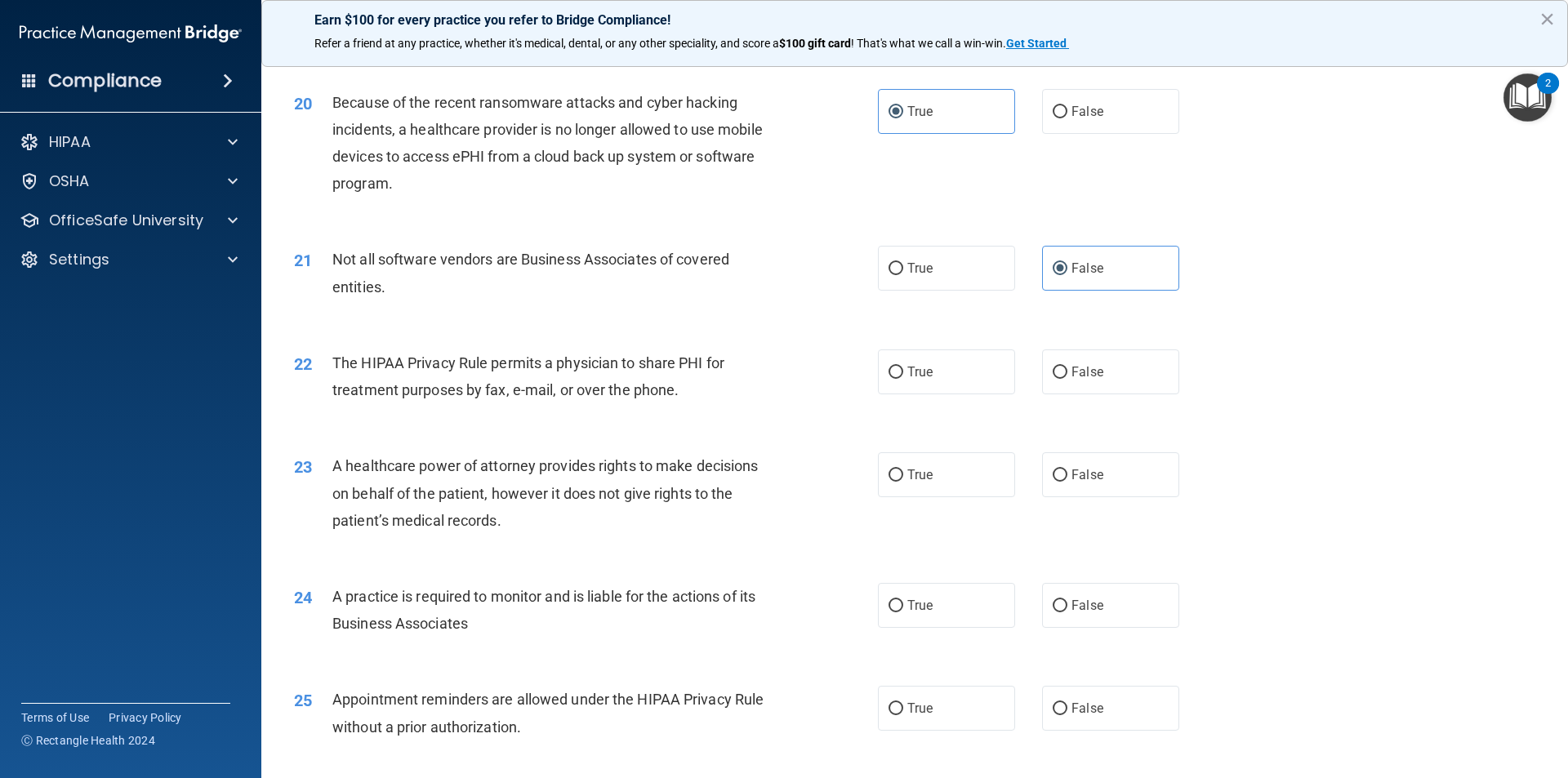
scroll to position [2368, 0]
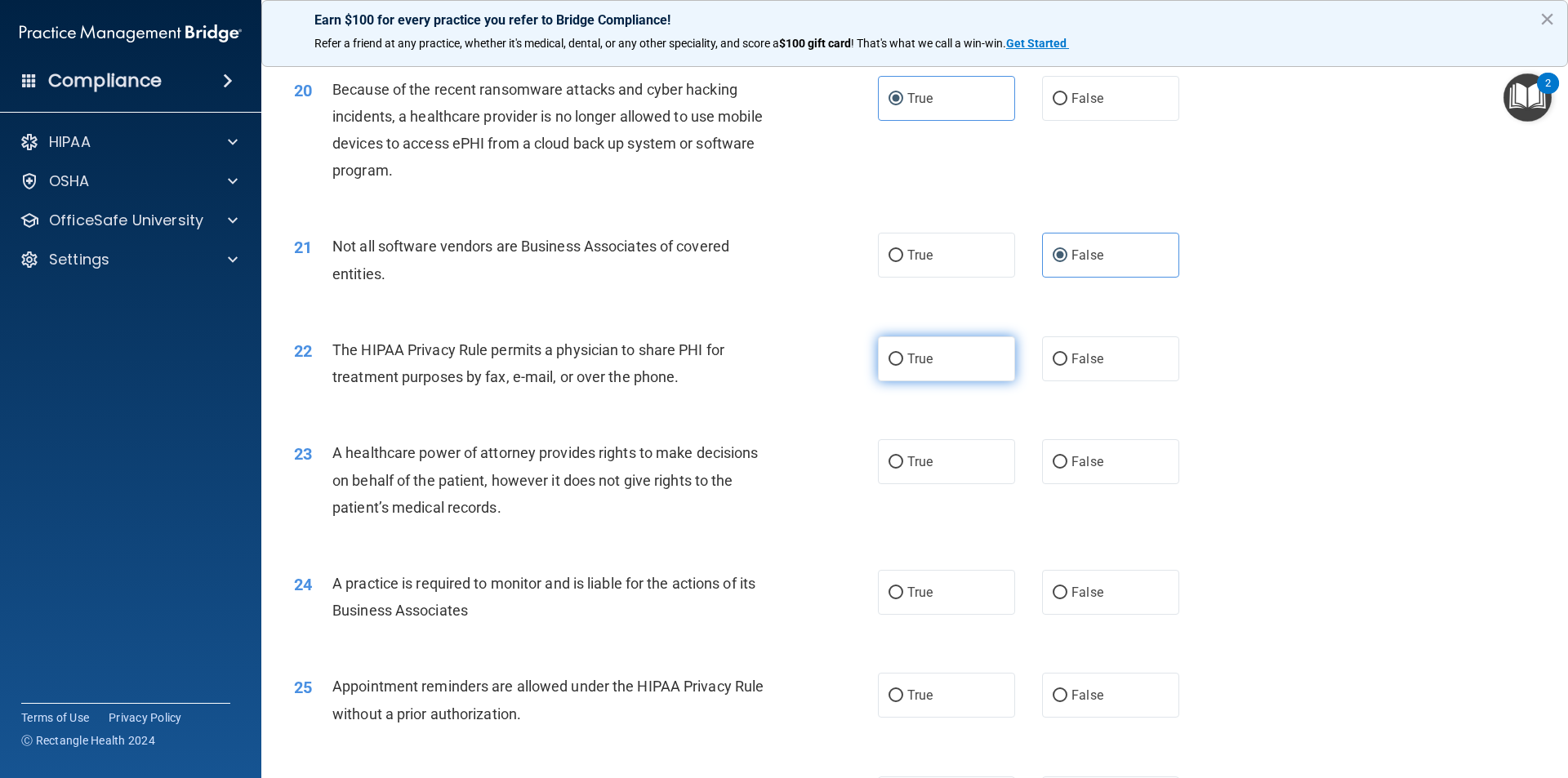
click at [948, 368] on label "True" at bounding box center [946, 358] width 138 height 45
click at [903, 366] on input "True" at bounding box center [896, 359] width 15 height 12
click at [928, 466] on label "True" at bounding box center [946, 461] width 138 height 45
click at [903, 466] on input "True" at bounding box center [896, 462] width 15 height 12
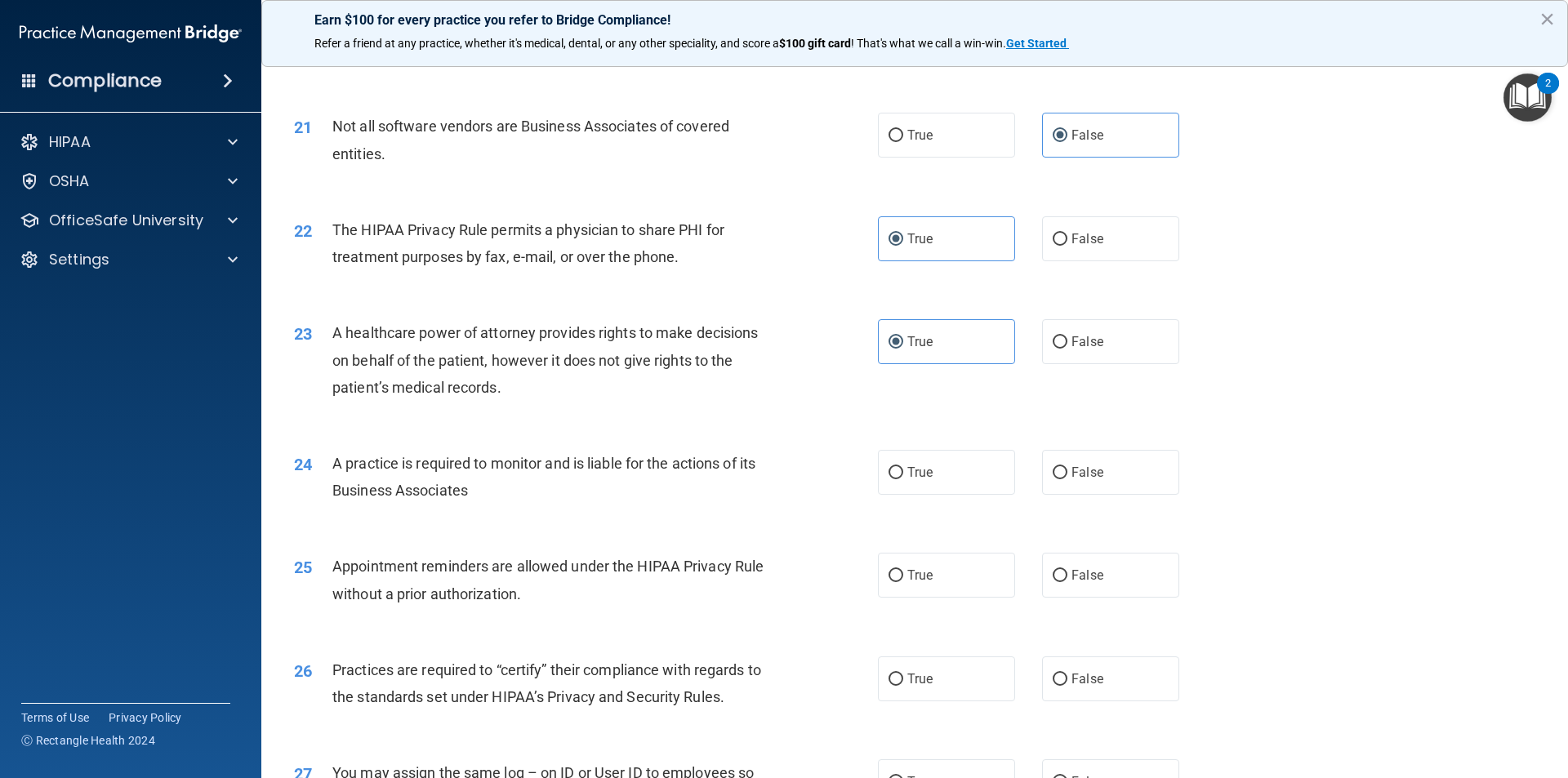
scroll to position [2531, 0]
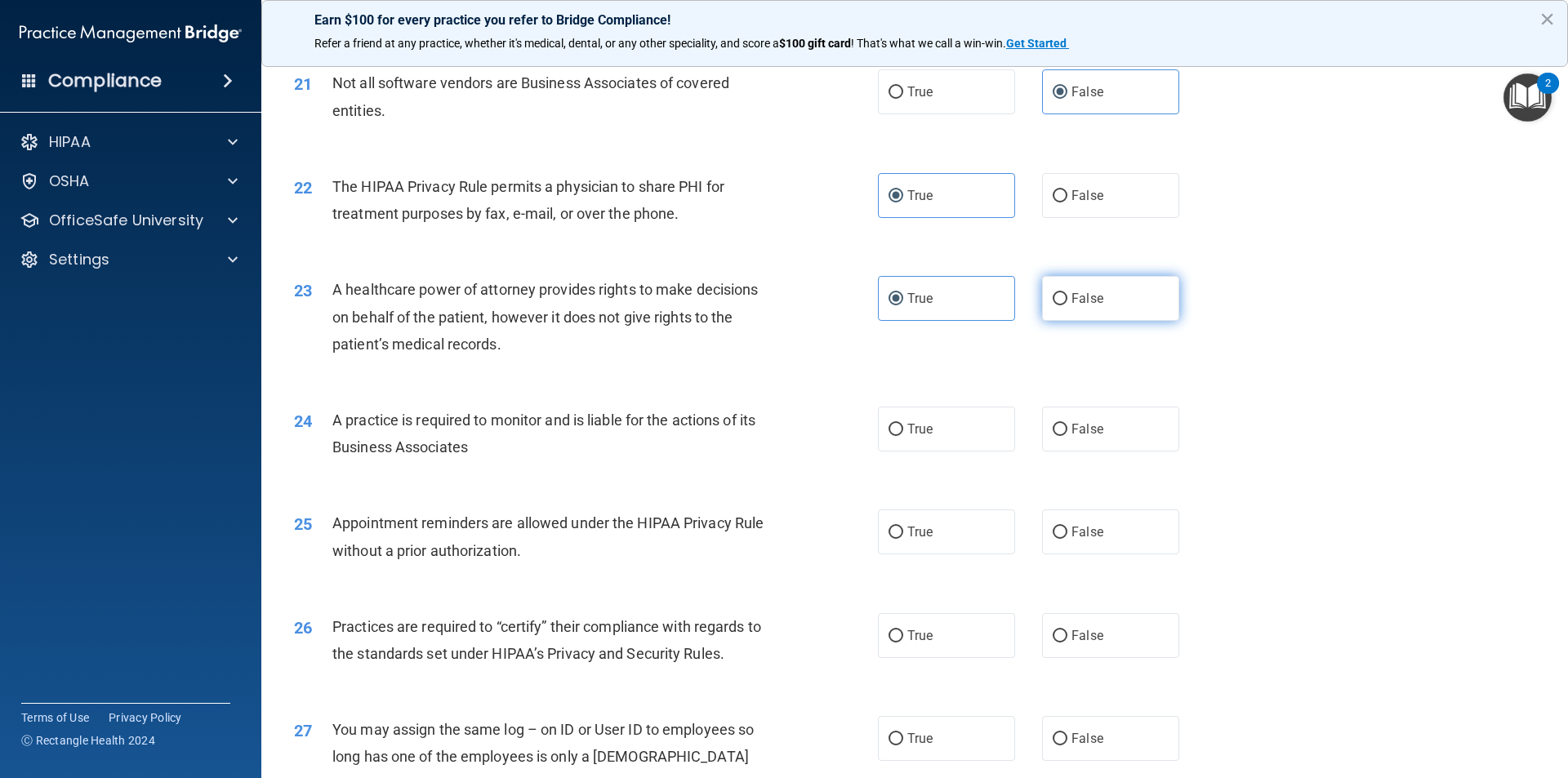
click at [1082, 287] on label "False" at bounding box center [1111, 298] width 138 height 45
click at [1067, 293] on input "False" at bounding box center [1060, 299] width 15 height 12
click at [948, 417] on label "True" at bounding box center [946, 428] width 138 height 45
click at [903, 424] on input "True" at bounding box center [896, 429] width 15 height 12
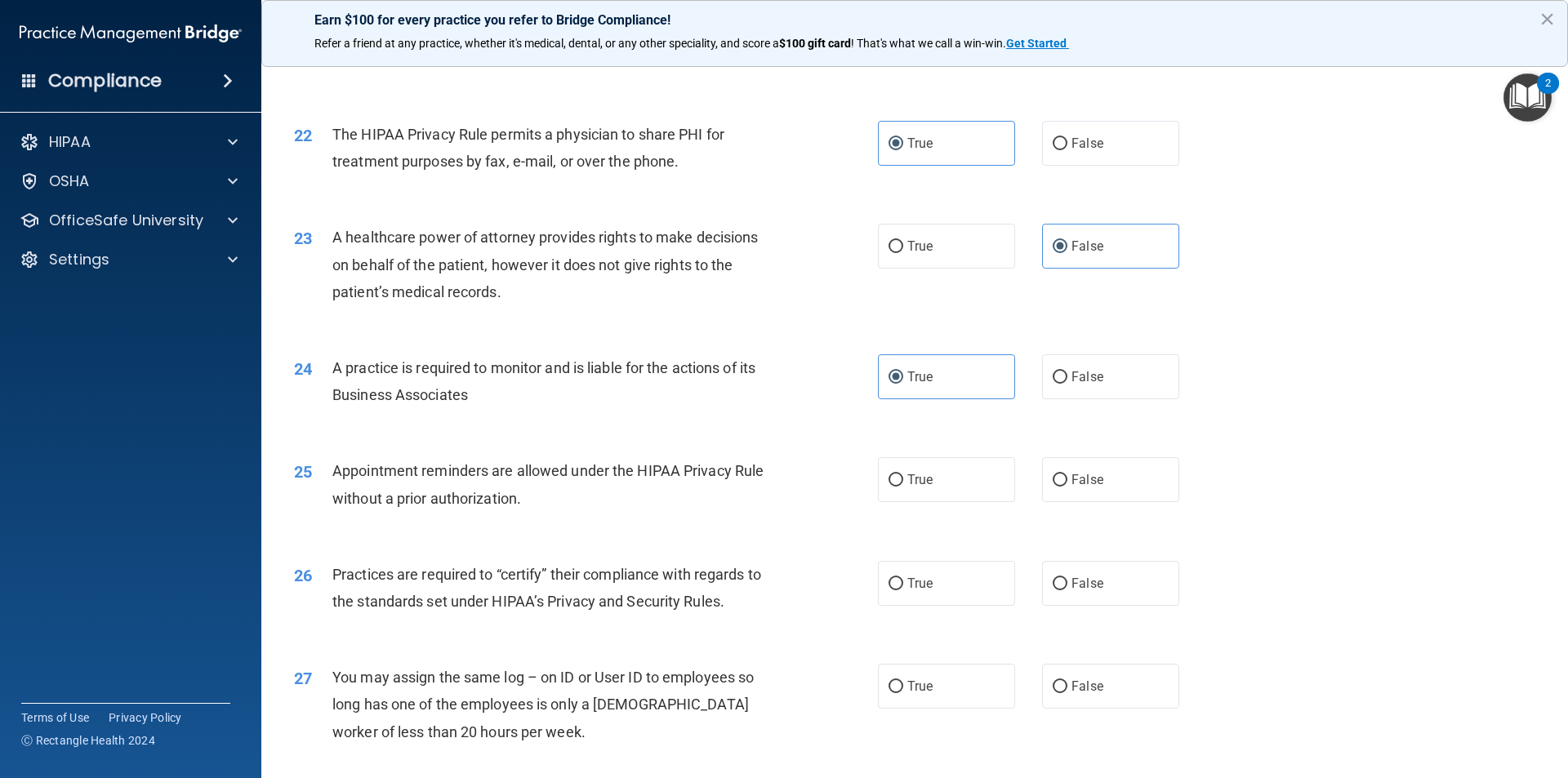
scroll to position [2613, 0]
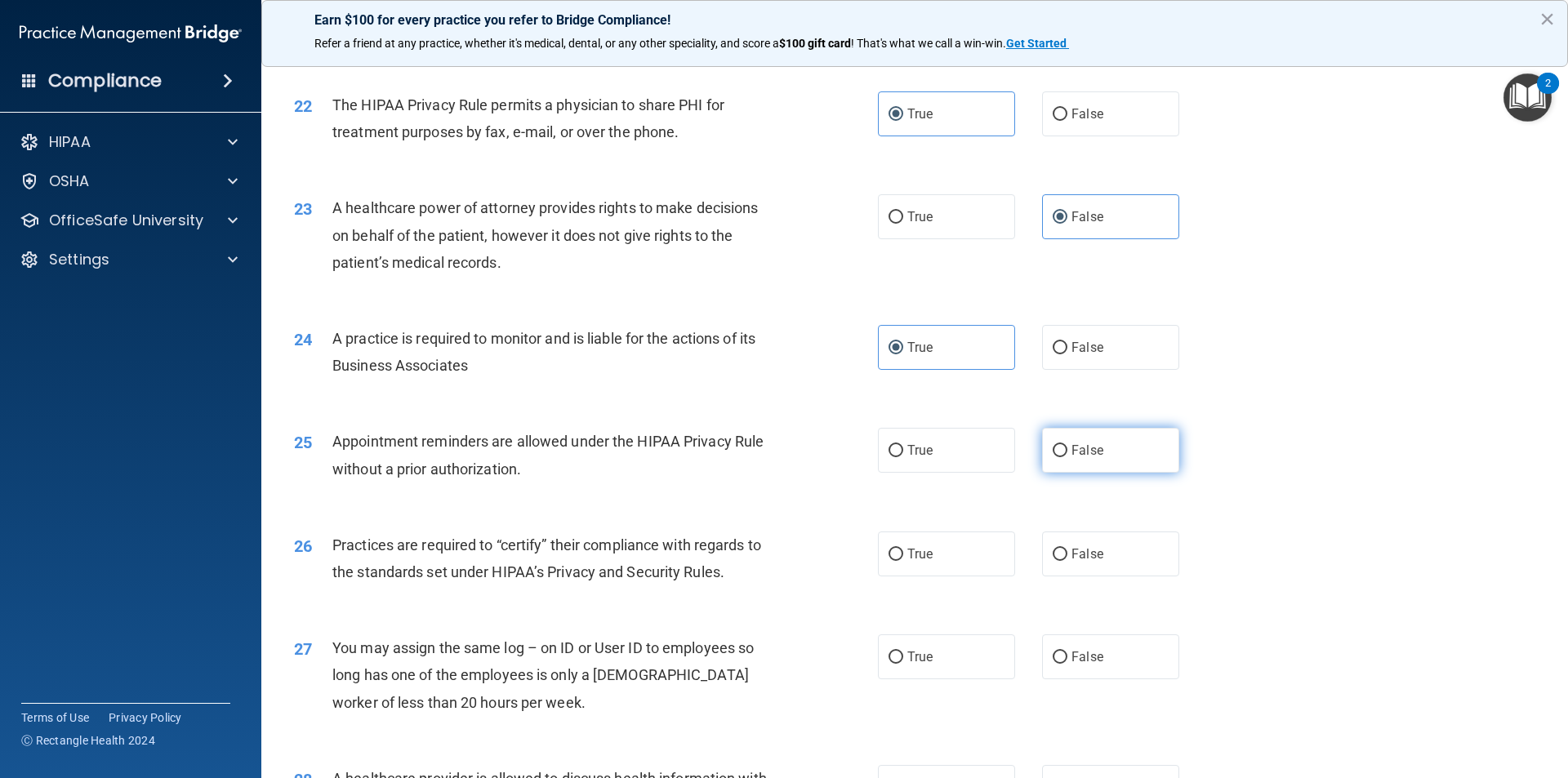
click at [1052, 437] on label "False" at bounding box center [1111, 450] width 138 height 45
click at [1052, 445] on input "False" at bounding box center [1060, 450] width 15 height 12
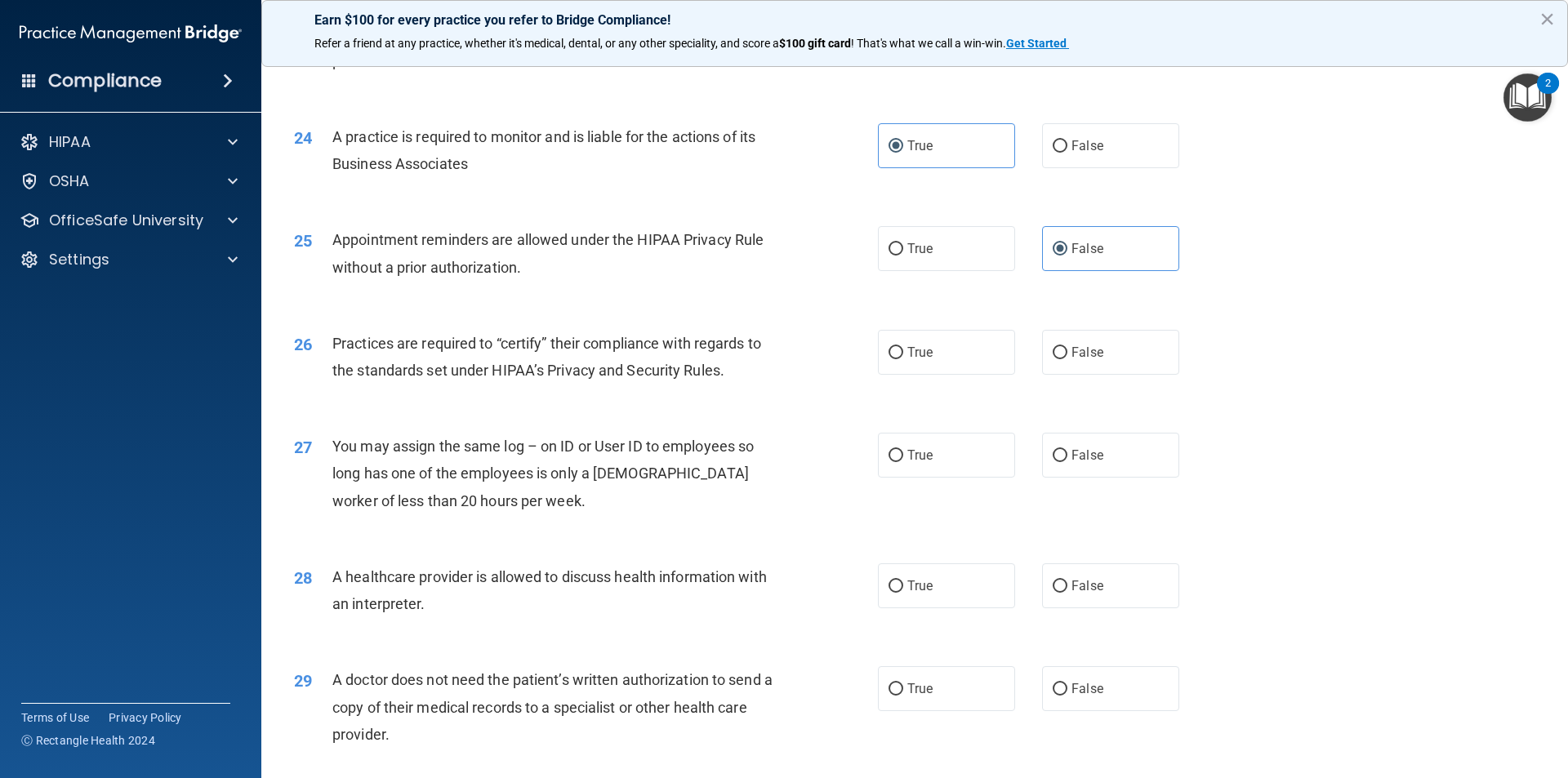
scroll to position [2858, 0]
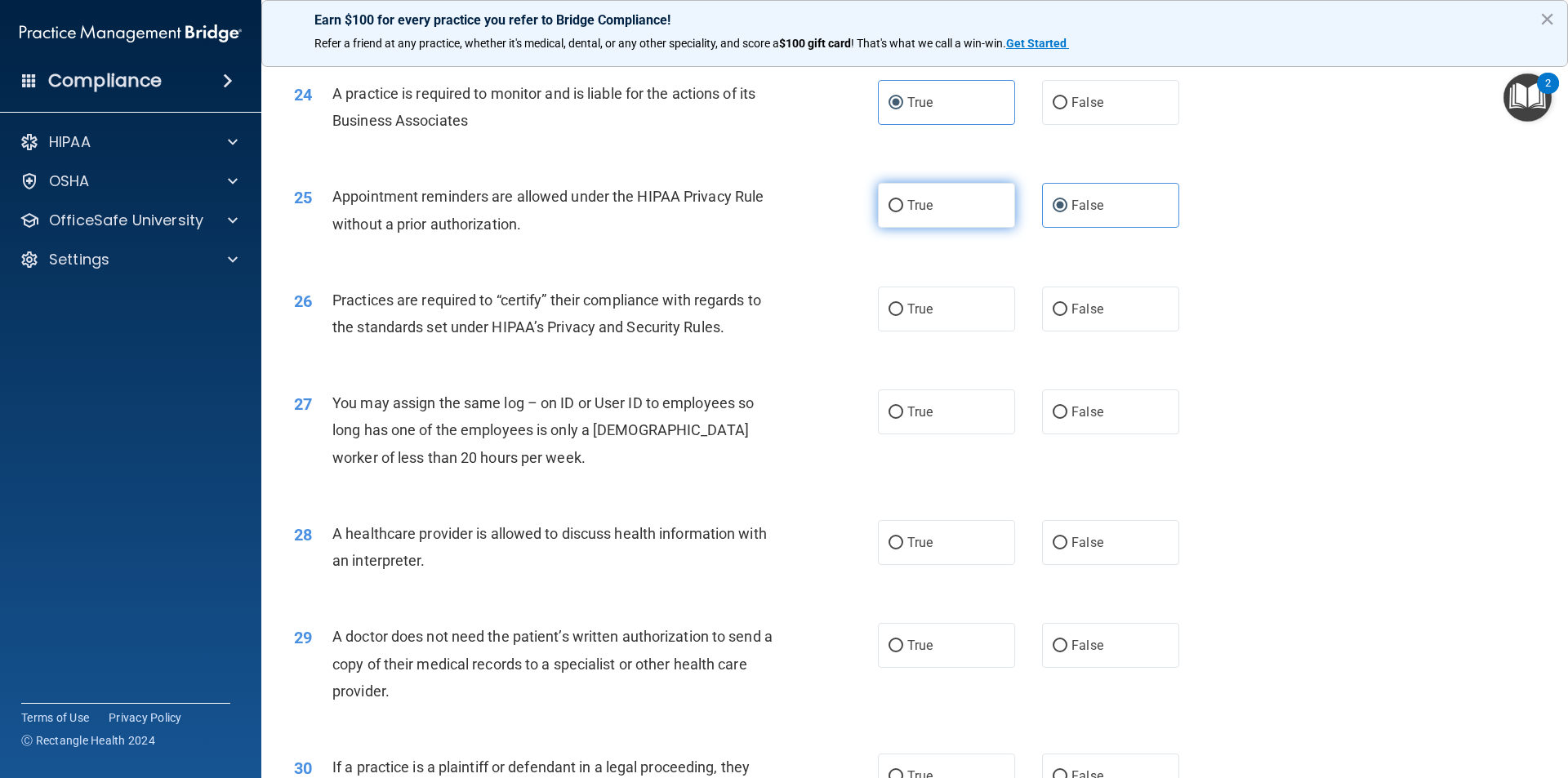
click at [975, 225] on label "True" at bounding box center [946, 205] width 138 height 45
click at [903, 212] on input "True" at bounding box center [896, 206] width 15 height 12
click at [1002, 316] on label "True" at bounding box center [946, 309] width 138 height 45
click at [903, 316] on input "True" at bounding box center [896, 309] width 15 height 12
click at [1071, 417] on span "False" at bounding box center [1087, 412] width 32 height 15
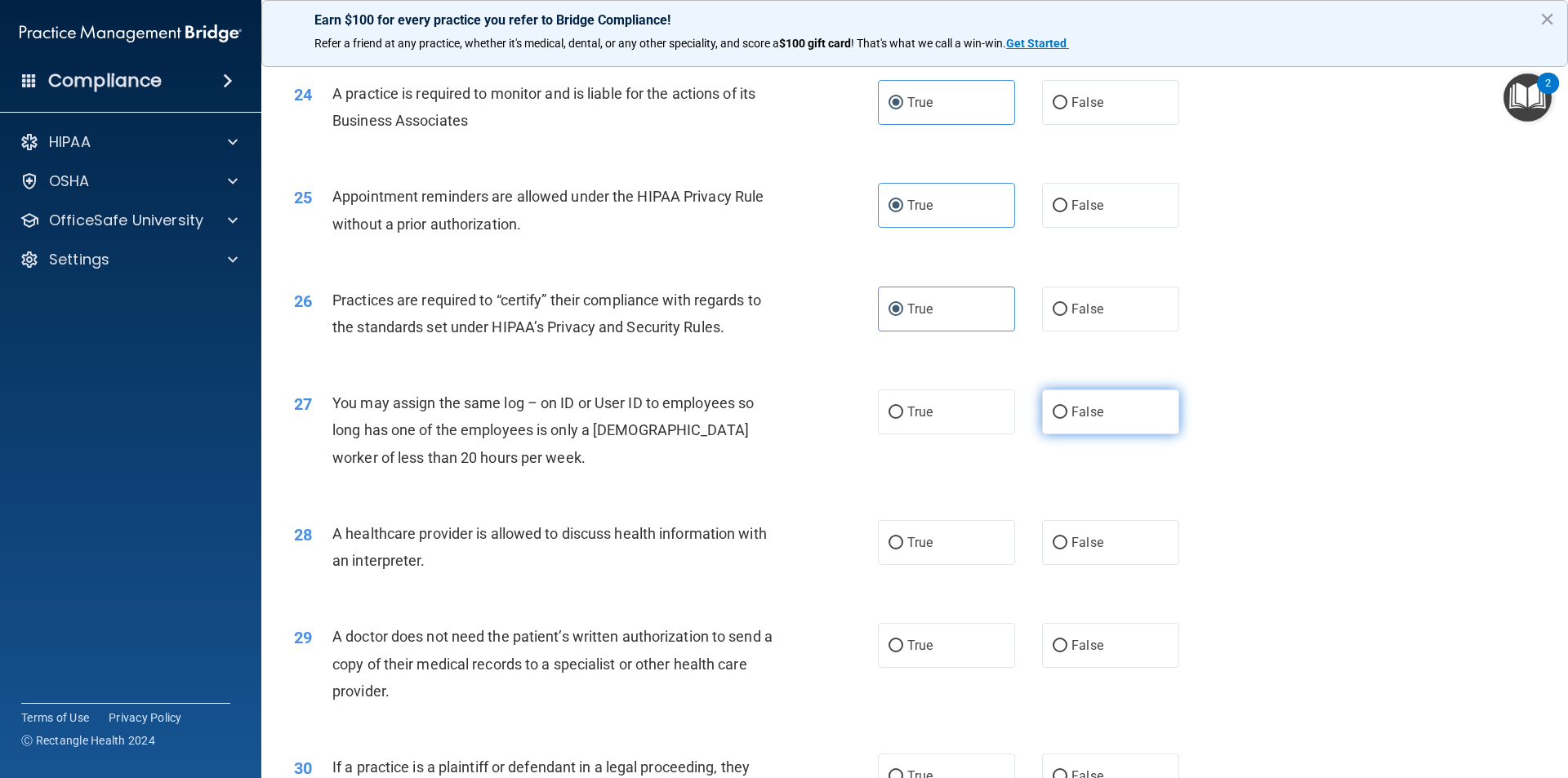
click at [1067, 417] on input "False" at bounding box center [1060, 412] width 15 height 12
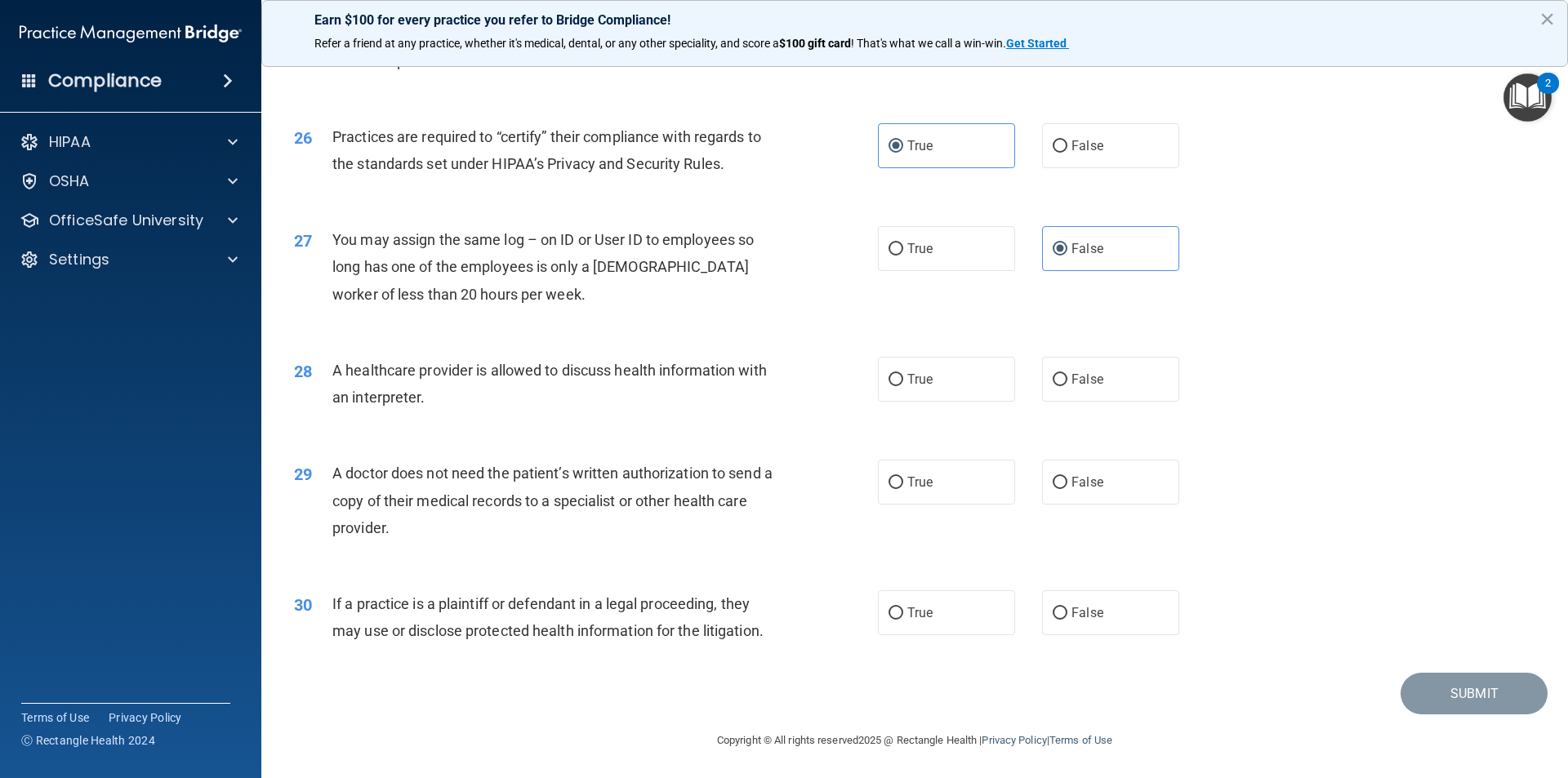
scroll to position [3023, 0]
click at [1082, 373] on span "False" at bounding box center [1087, 377] width 32 height 15
click at [1067, 373] on input "False" at bounding box center [1060, 378] width 15 height 12
click at [1048, 496] on label "False" at bounding box center [1111, 480] width 138 height 45
click at [1052, 487] on input "False" at bounding box center [1060, 481] width 15 height 12
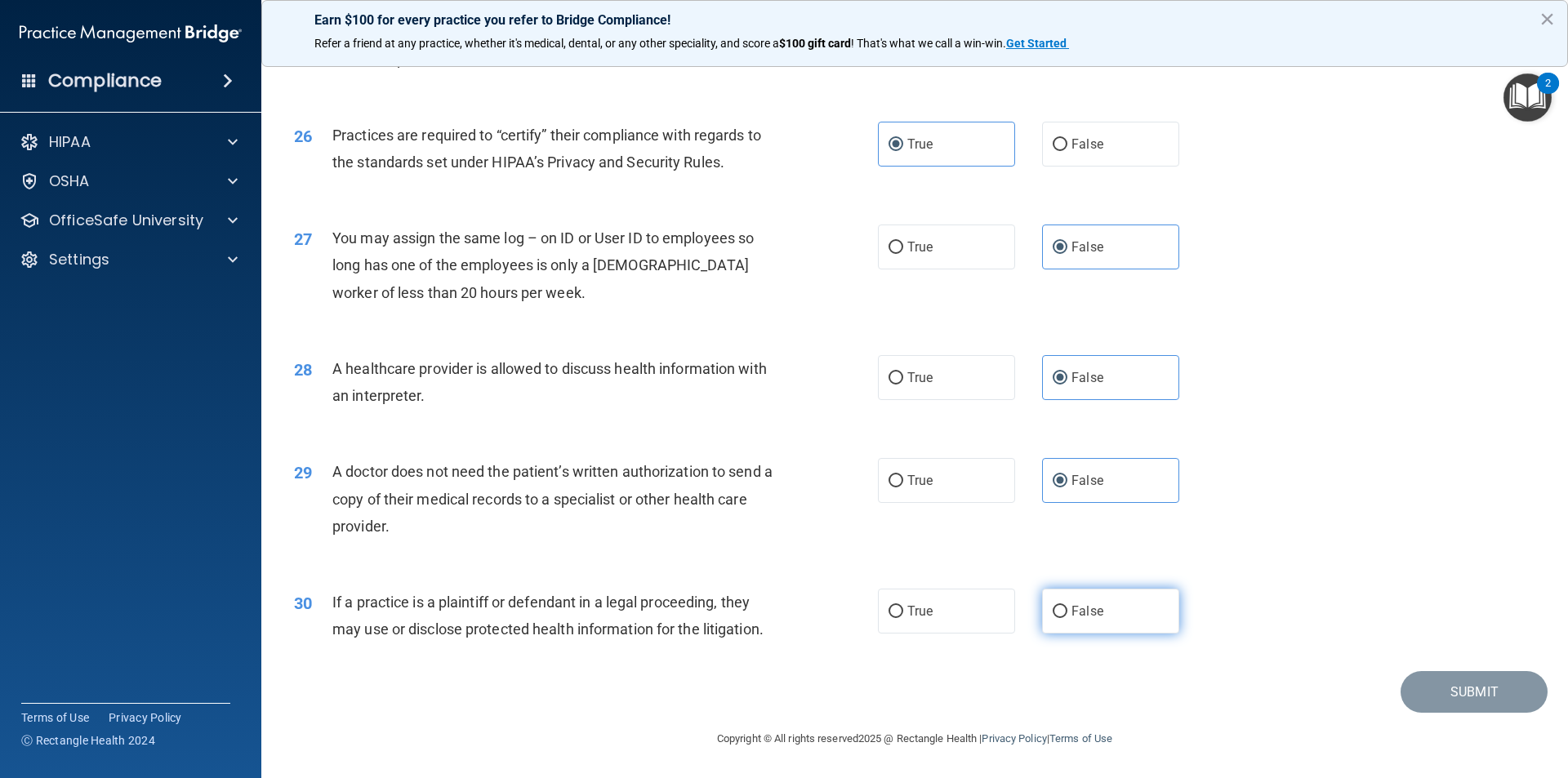
click at [1052, 617] on input "False" at bounding box center [1060, 611] width 15 height 12
click at [1432, 704] on button "Submit" at bounding box center [1473, 692] width 147 height 42
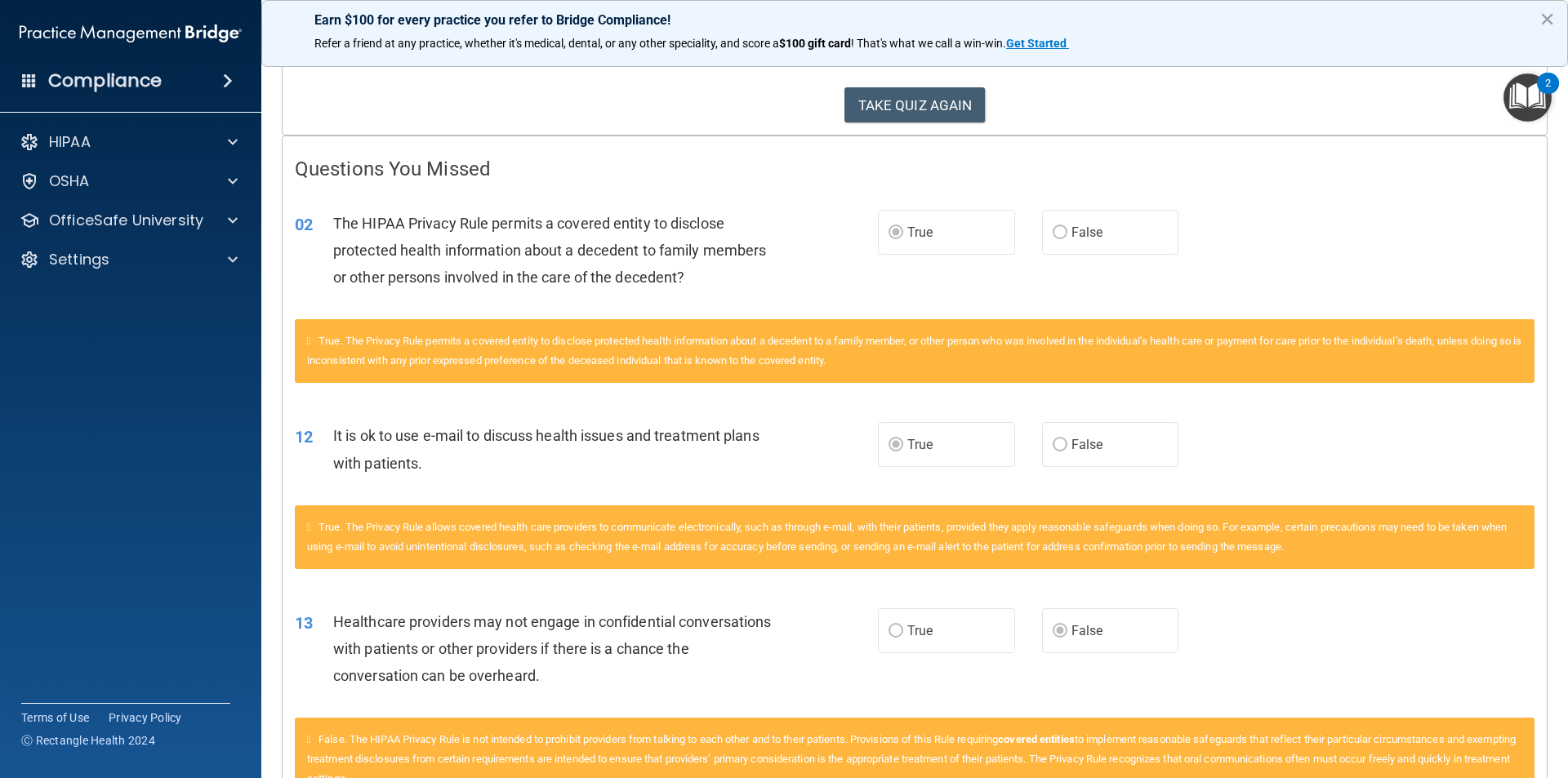
scroll to position [245, 0]
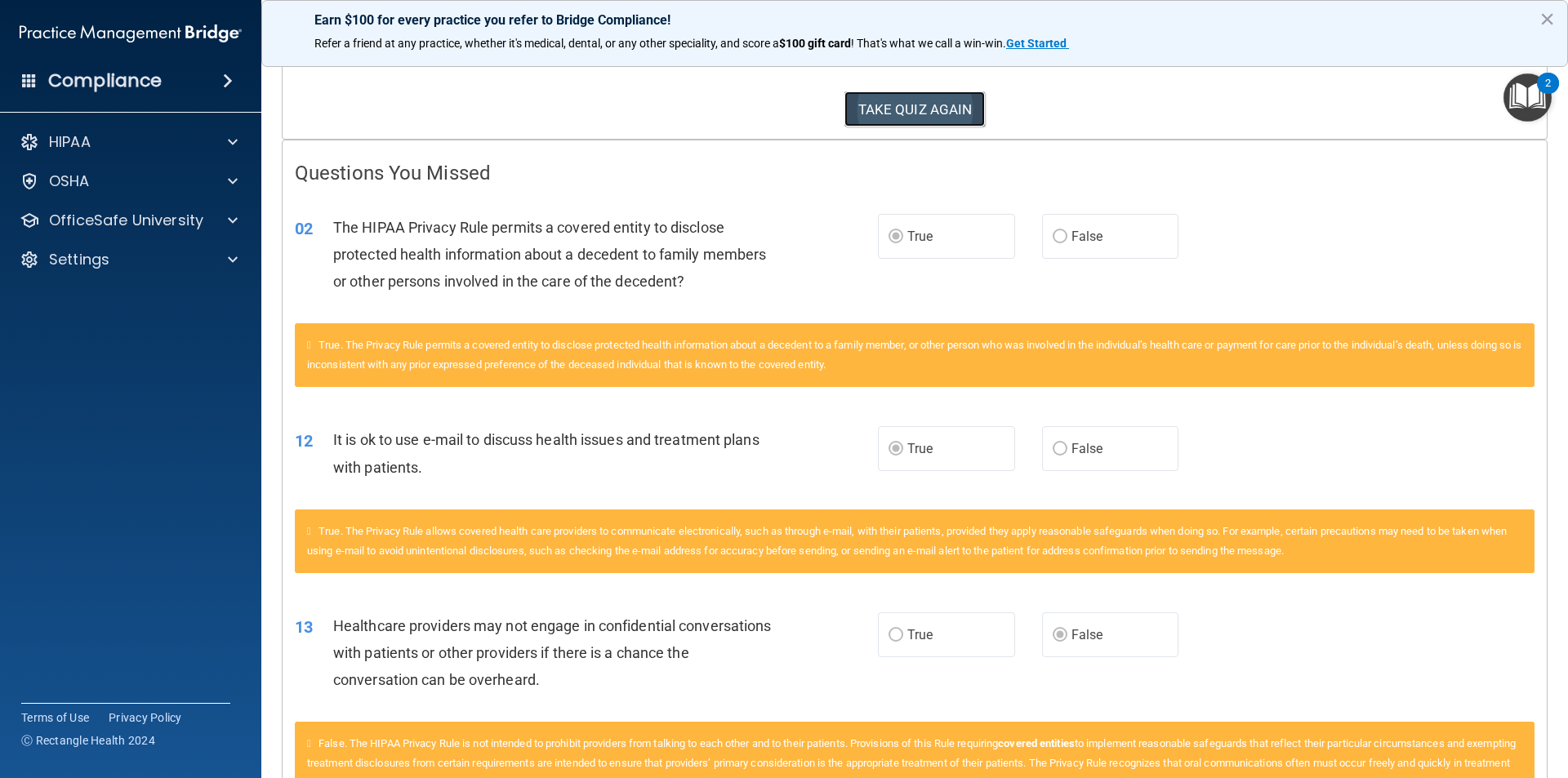
click at [862, 98] on button "TAKE QUIZ AGAIN" at bounding box center [915, 108] width 141 height 36
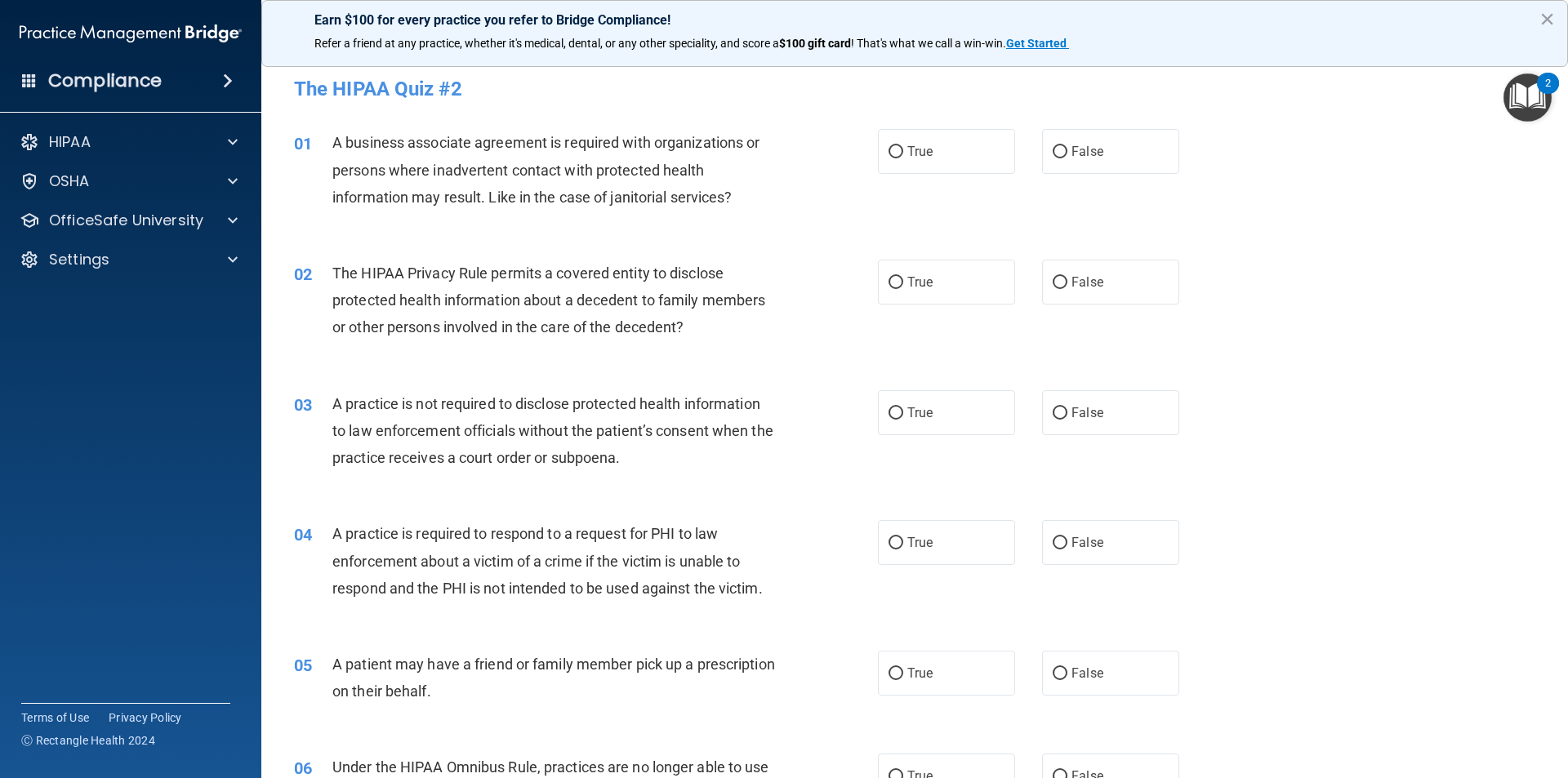
click at [1076, 183] on div "01 A business associate agreement is required with organizations or persons whe…" at bounding box center [914, 173] width 1266 height 130
click at [1084, 177] on div "01 A business associate agreement is required with organizations or persons whe…" at bounding box center [914, 173] width 1266 height 130
click at [1082, 148] on span "False" at bounding box center [1087, 151] width 32 height 15
click at [1067, 148] on input "False" at bounding box center [1060, 151] width 15 height 12
click at [993, 266] on label "True" at bounding box center [946, 282] width 138 height 45
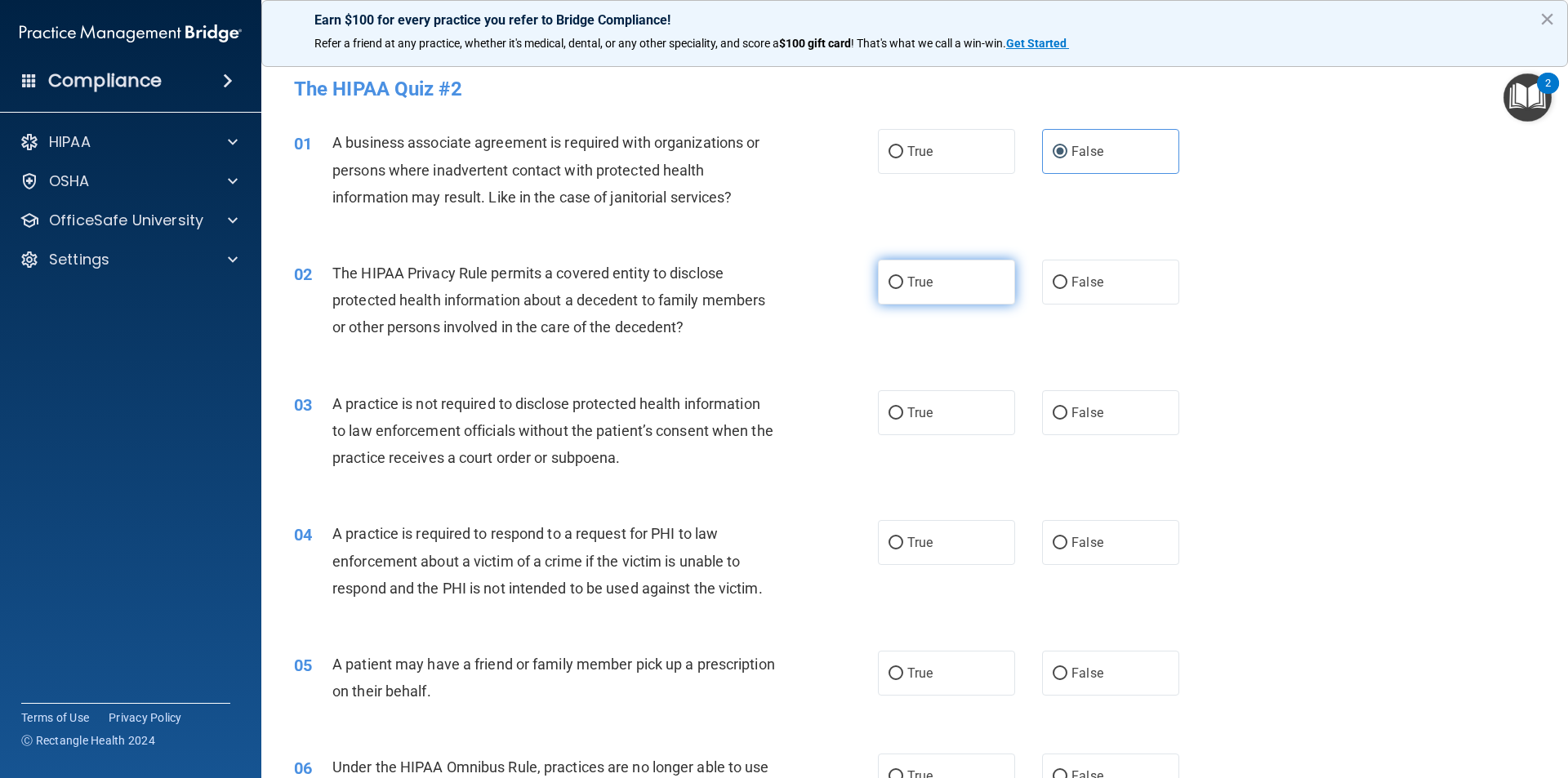
click at [903, 277] on input "True" at bounding box center [896, 282] width 15 height 12
drag, startPoint x: 955, startPoint y: 421, endPoint x: 956, endPoint y: 412, distance: 9.1
click at [956, 414] on label "True" at bounding box center [946, 412] width 138 height 45
click at [903, 414] on input "True" at bounding box center [896, 413] width 15 height 12
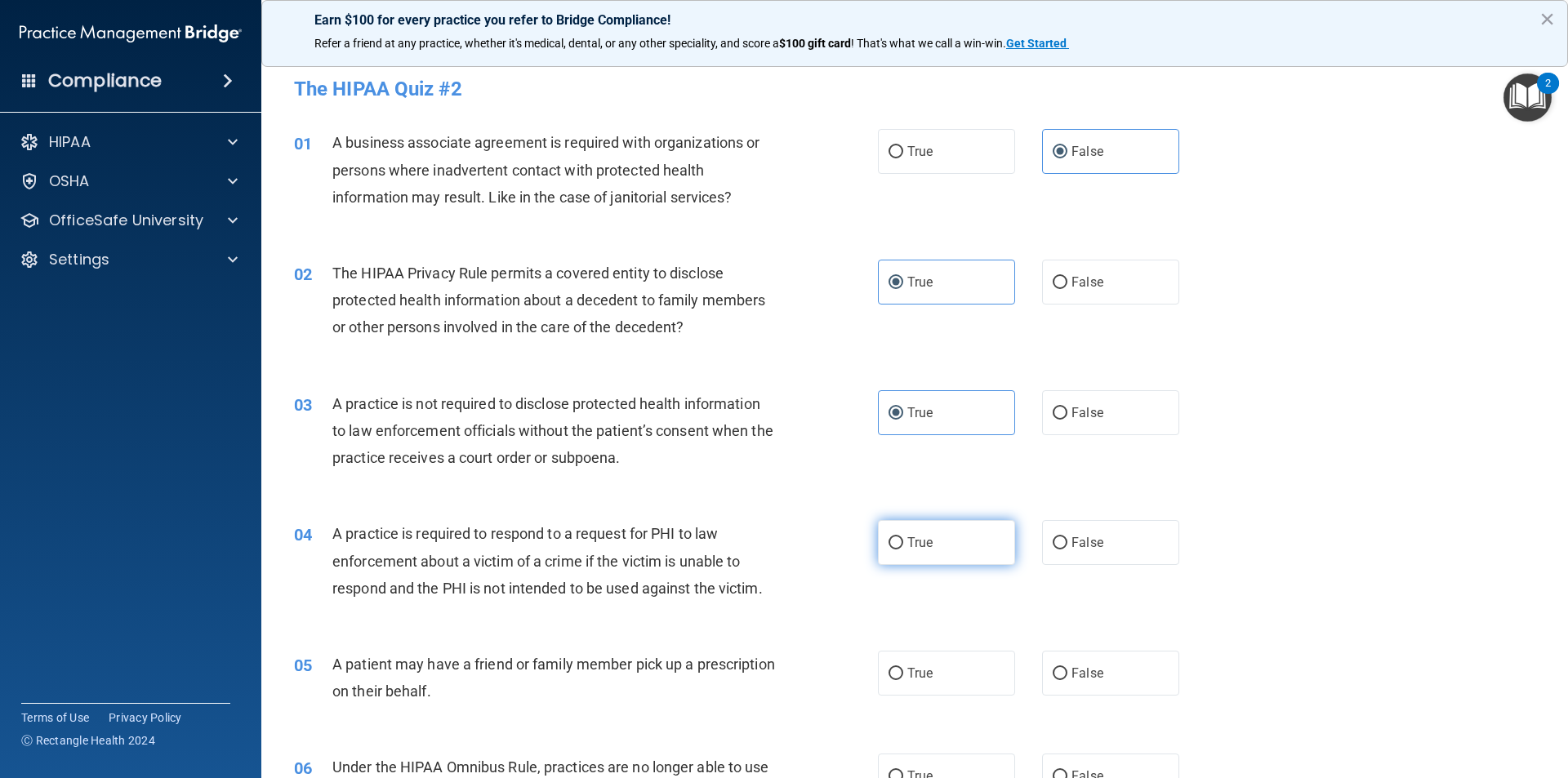
click at [917, 527] on label "True" at bounding box center [946, 542] width 138 height 45
click at [903, 537] on input "True" at bounding box center [896, 543] width 15 height 12
click at [975, 667] on label "True" at bounding box center [946, 672] width 138 height 45
click at [903, 668] on input "True" at bounding box center [896, 673] width 15 height 12
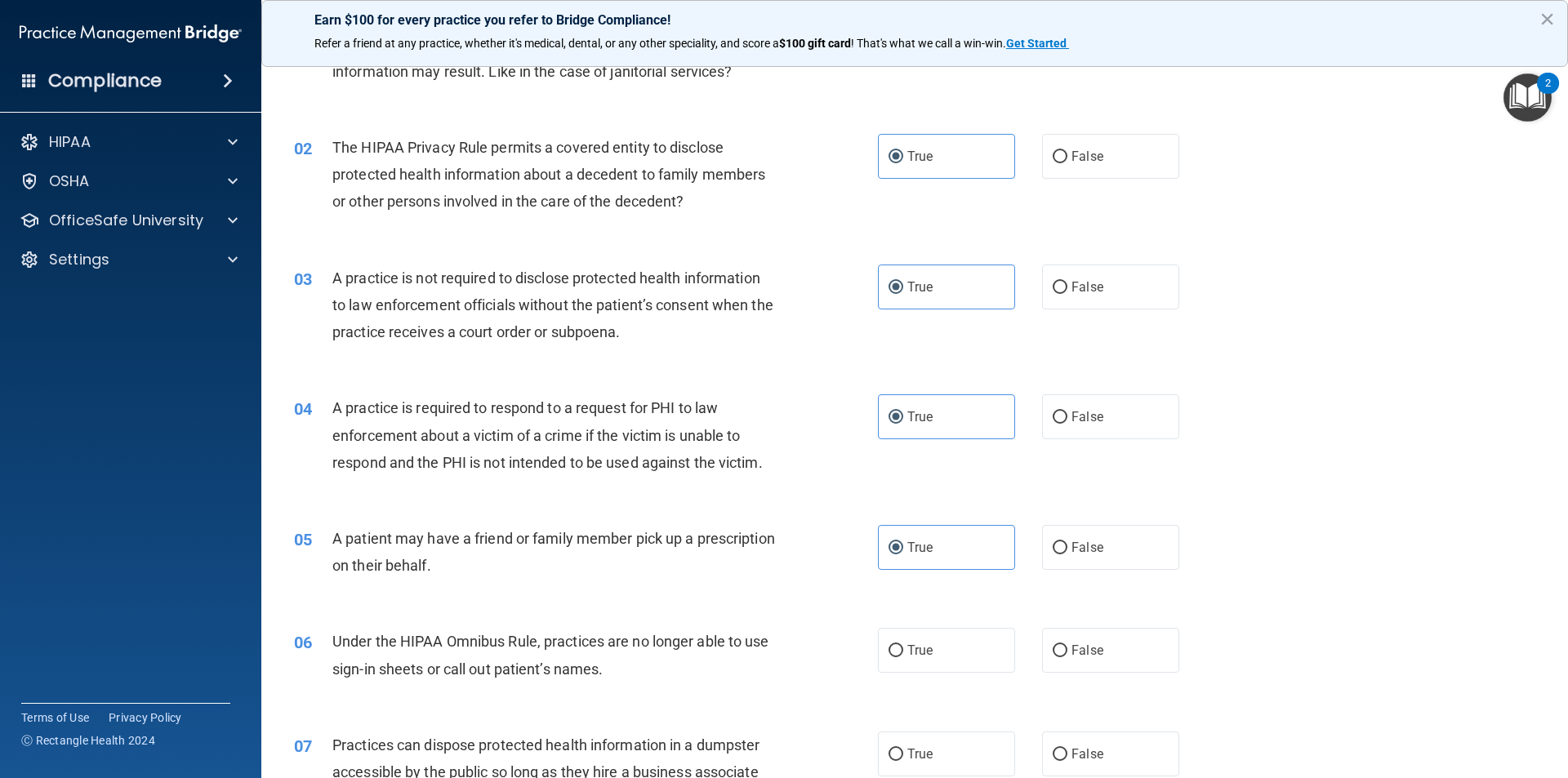
scroll to position [163, 0]
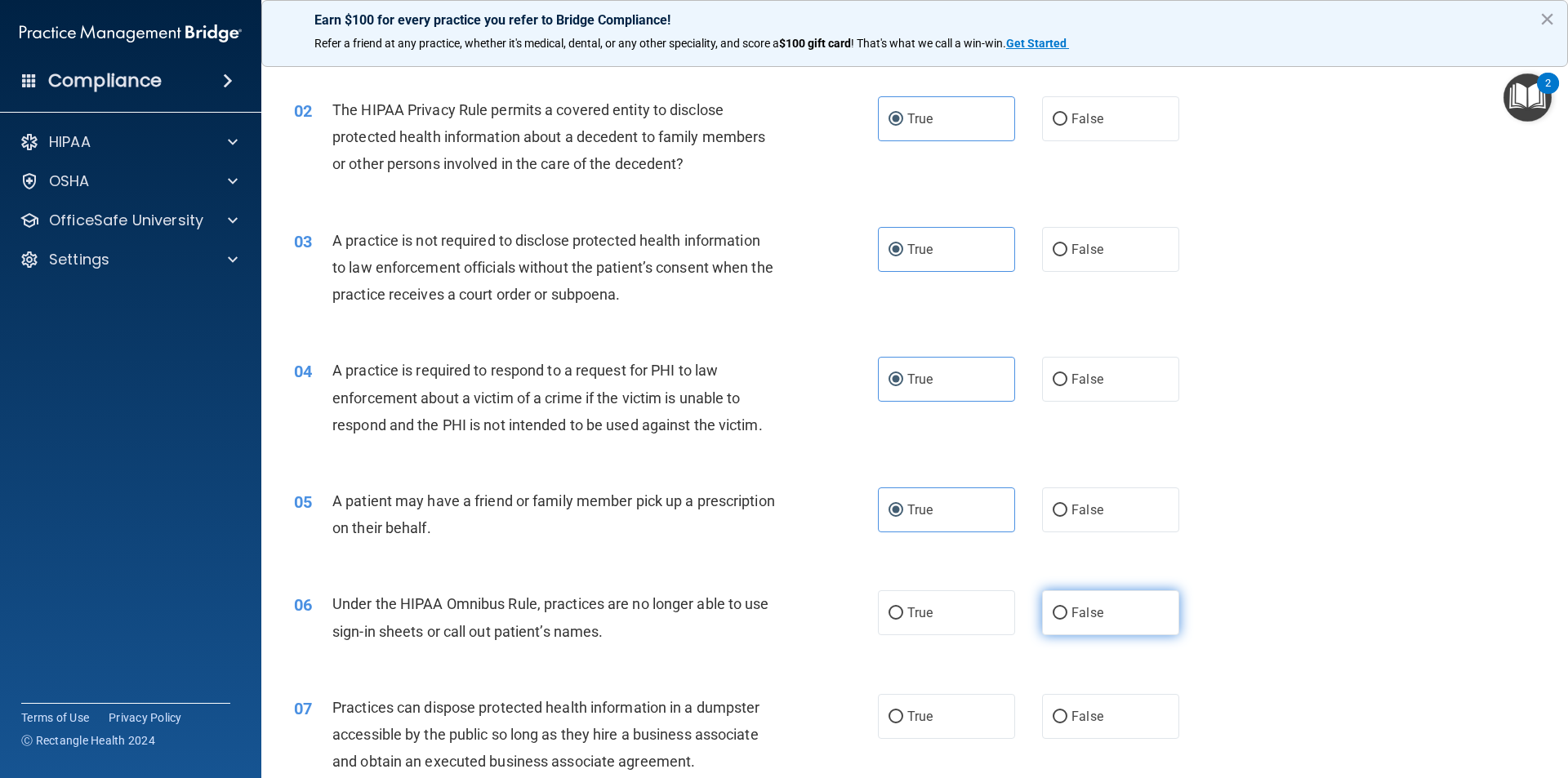
click at [1071, 609] on span "False" at bounding box center [1087, 612] width 32 height 15
click at [1064, 609] on input "False" at bounding box center [1060, 613] width 15 height 12
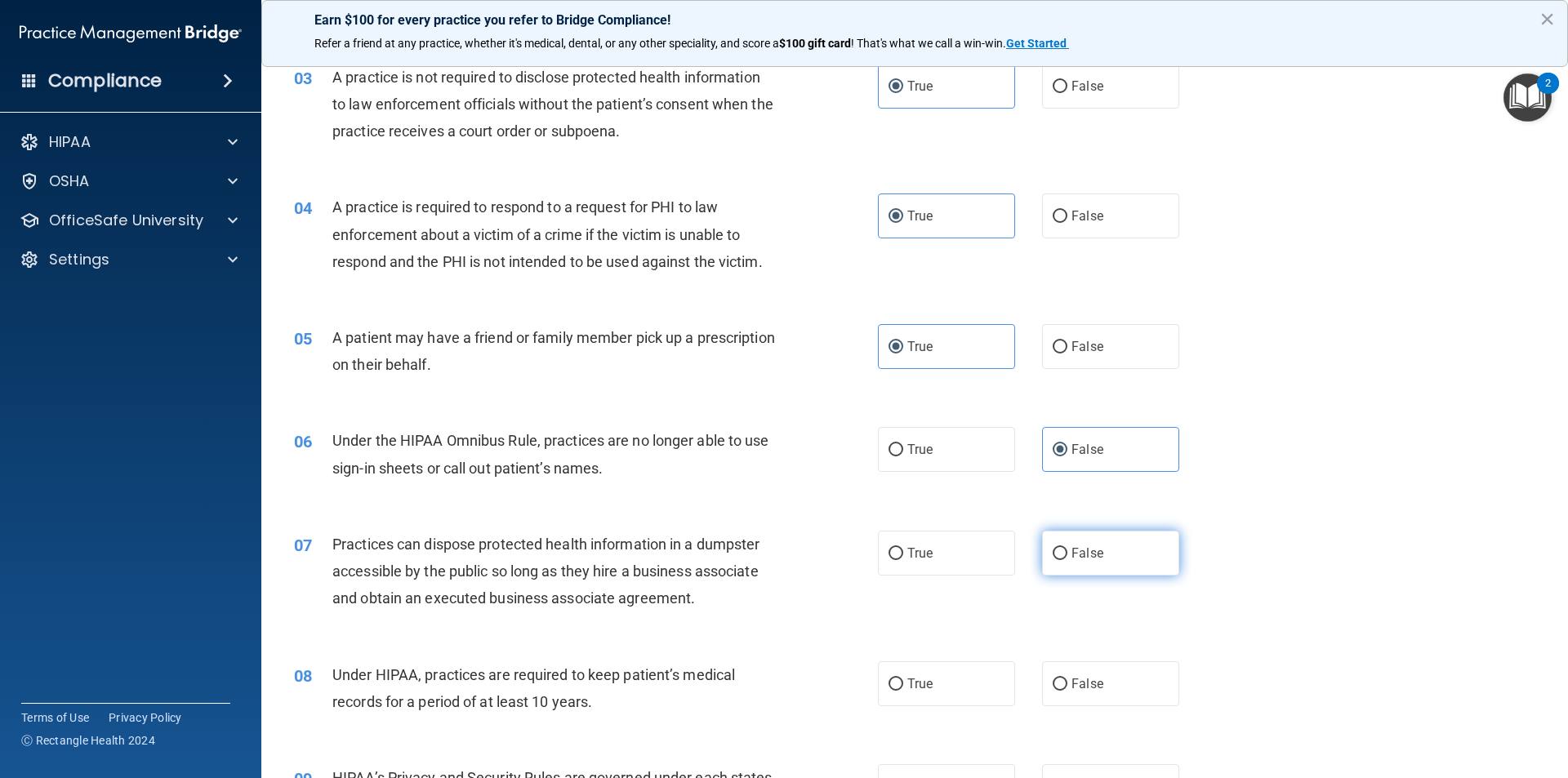
click at [1069, 566] on label "False" at bounding box center [1111, 553] width 138 height 45
click at [1067, 560] on input "False" at bounding box center [1060, 553] width 15 height 12
click at [952, 669] on label "True" at bounding box center [946, 683] width 138 height 45
click at [903, 679] on input "True" at bounding box center [896, 684] width 15 height 12
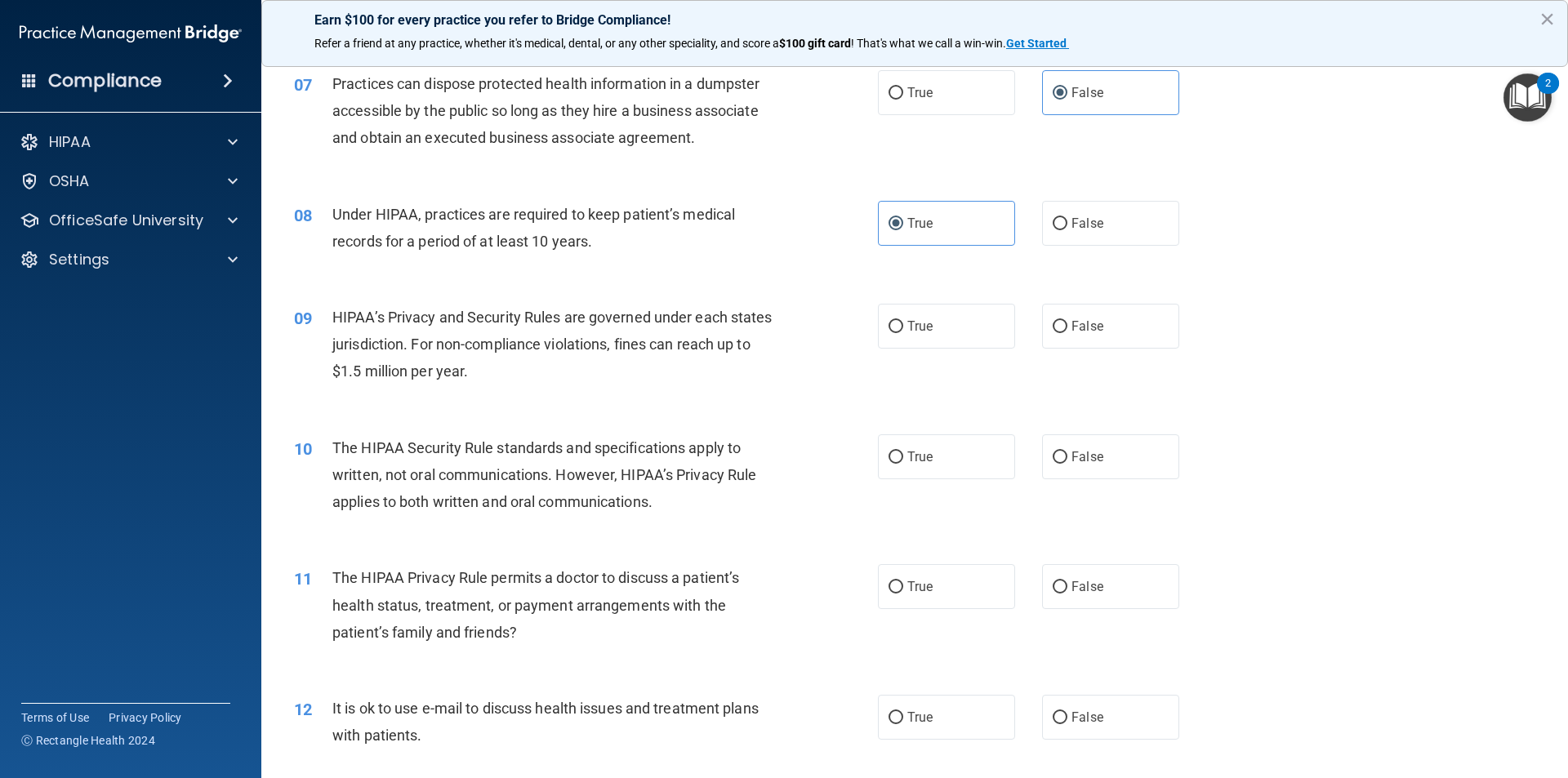
scroll to position [816, 0]
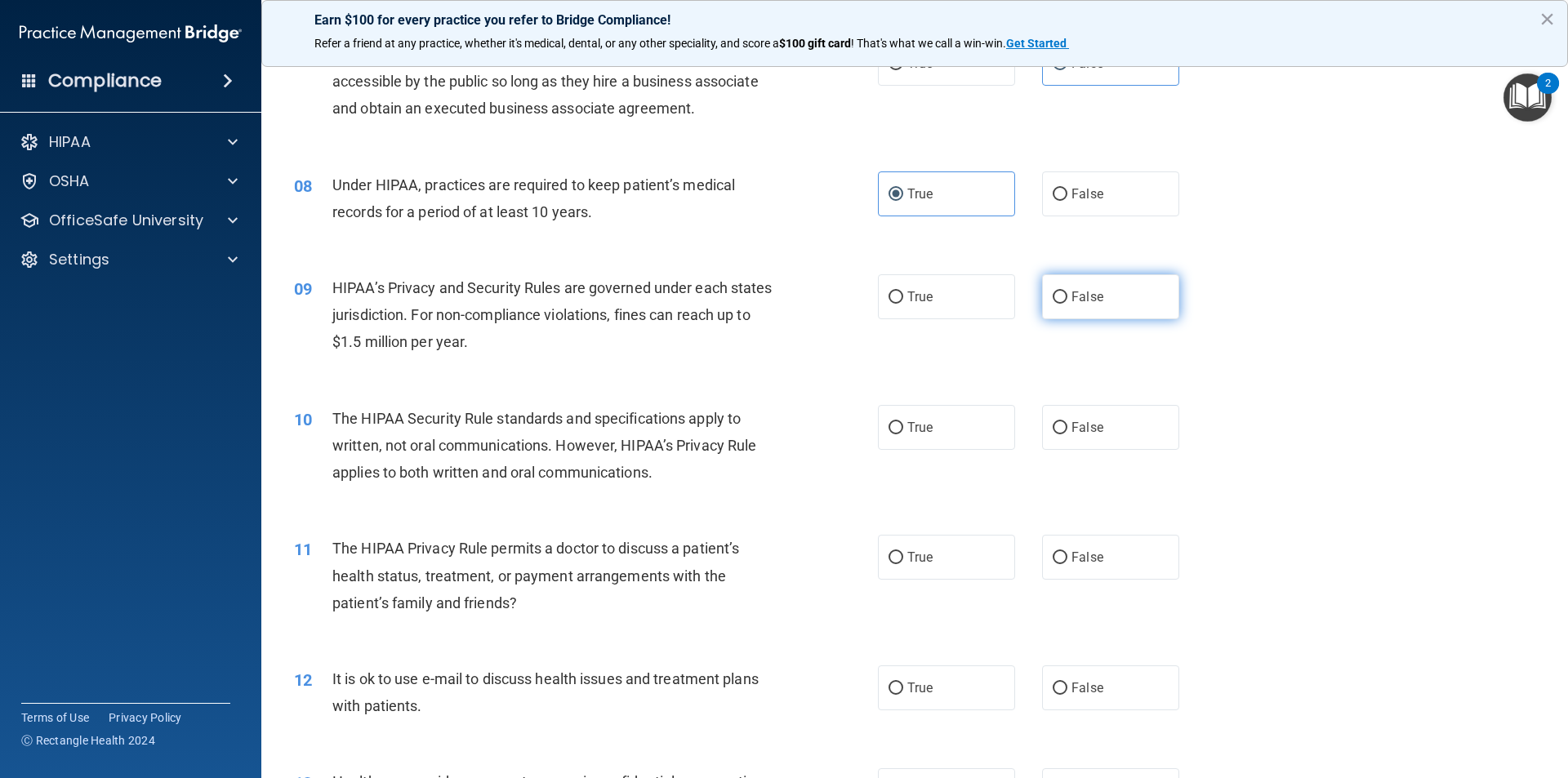
click at [1071, 293] on span "False" at bounding box center [1087, 296] width 32 height 15
click at [1064, 293] on input "False" at bounding box center [1060, 297] width 15 height 12
click at [988, 429] on label "True" at bounding box center [946, 427] width 138 height 45
click at [903, 429] on input "True" at bounding box center [896, 427] width 15 height 12
click at [901, 548] on label "True" at bounding box center [946, 557] width 138 height 45
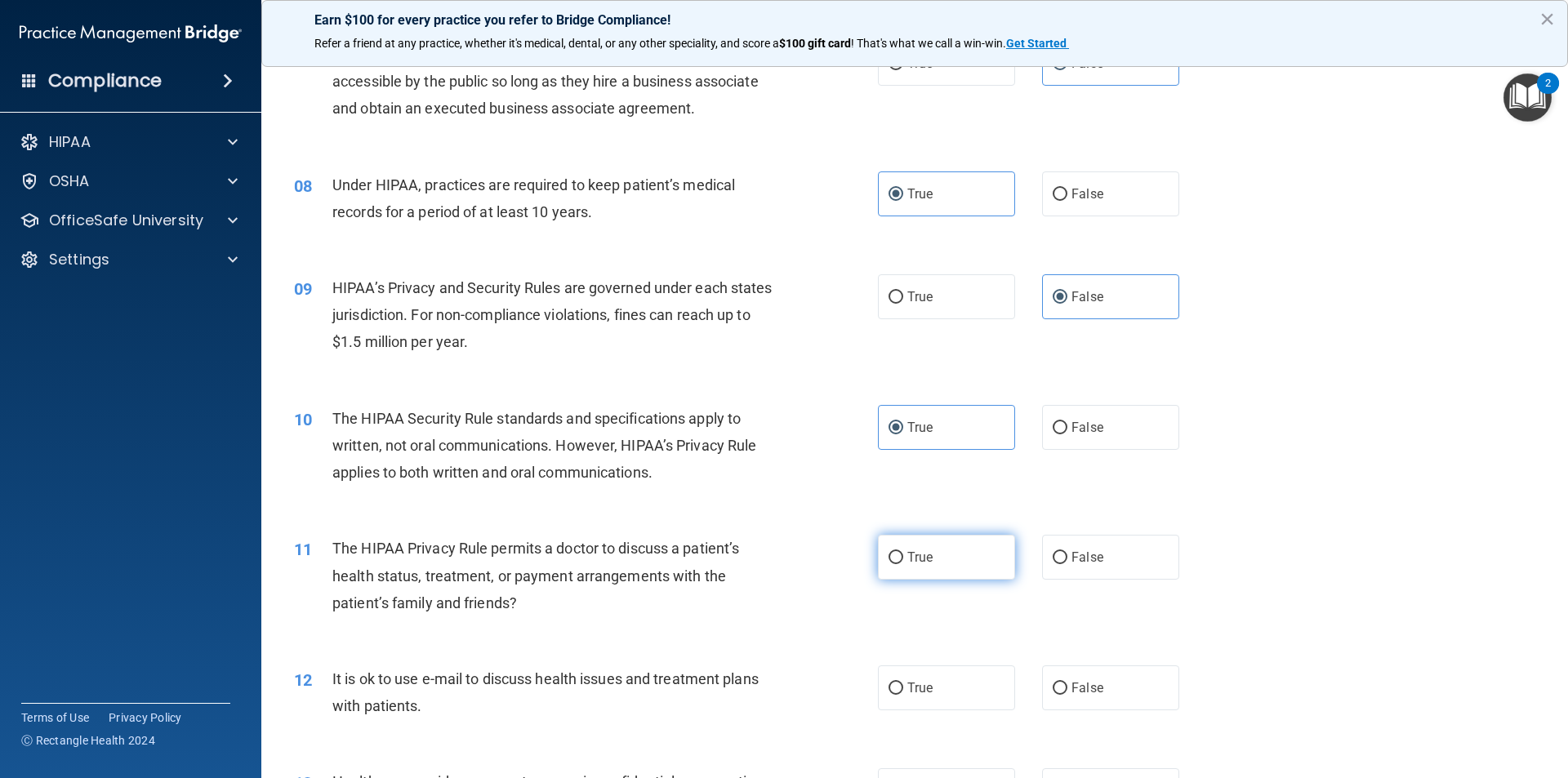
click at [901, 552] on input "True" at bounding box center [896, 558] width 15 height 12
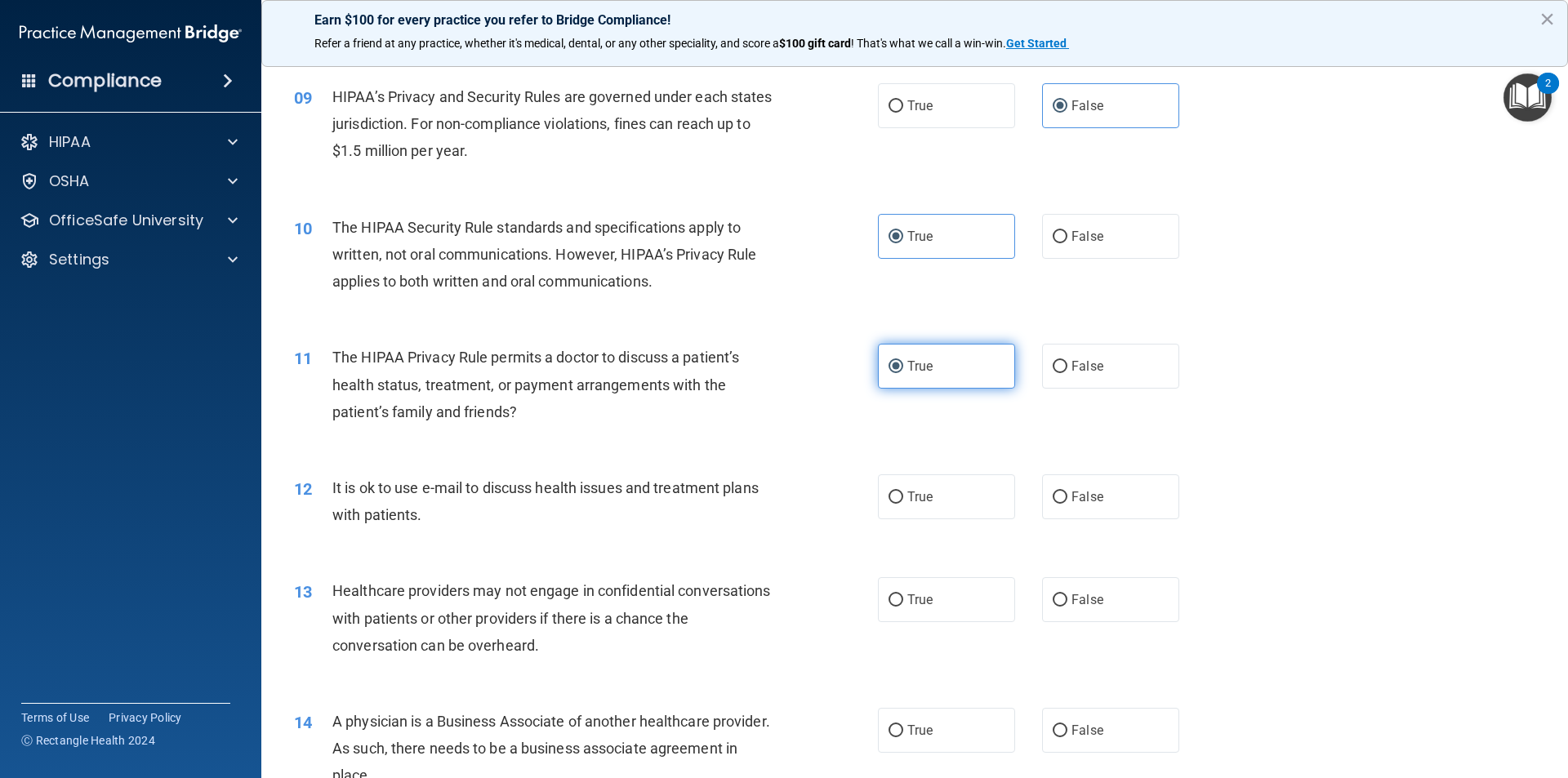
scroll to position [1061, 0]
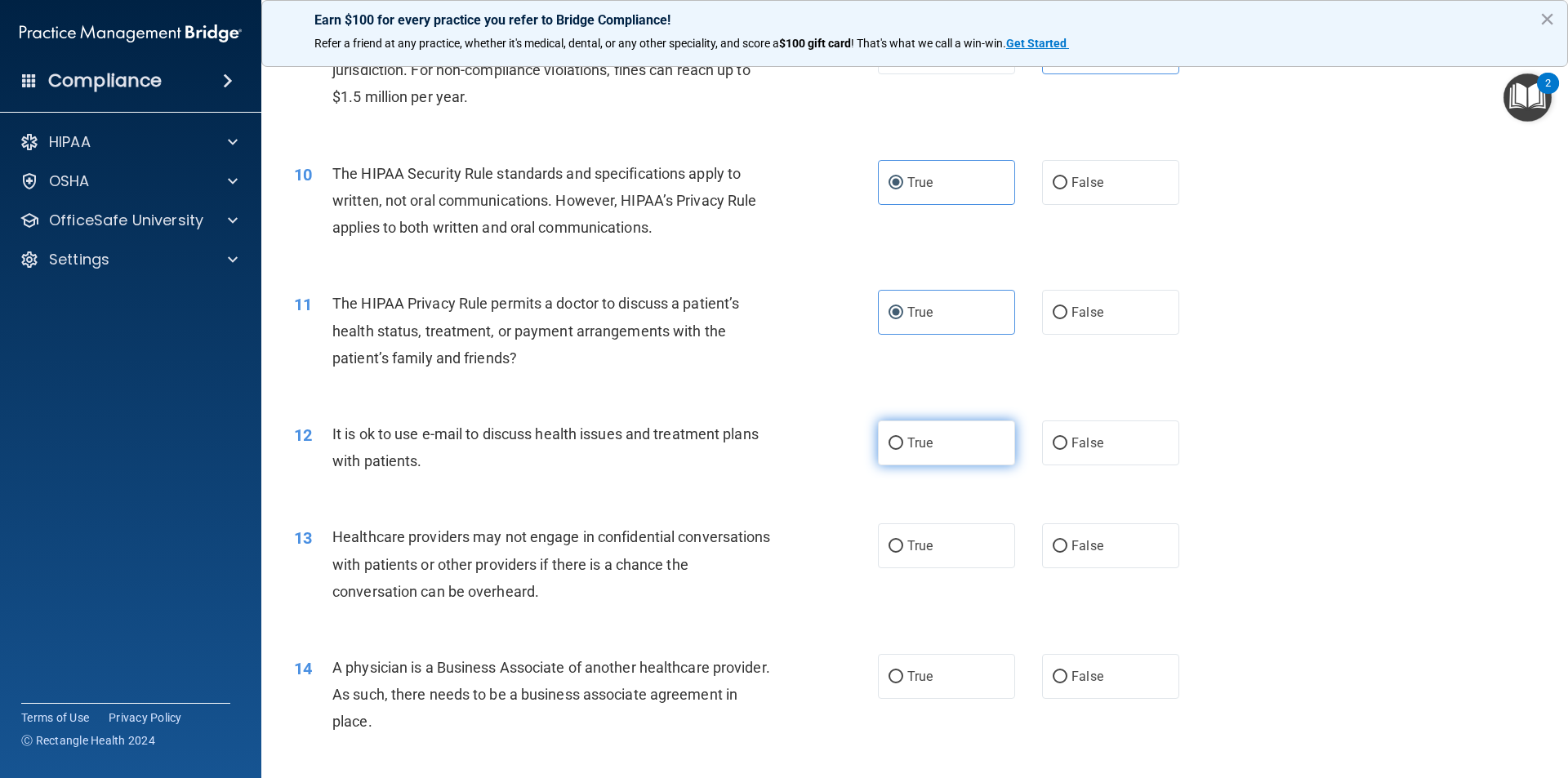
click at [941, 434] on label "True" at bounding box center [946, 443] width 138 height 45
click at [903, 437] on input "True" at bounding box center [896, 443] width 15 height 12
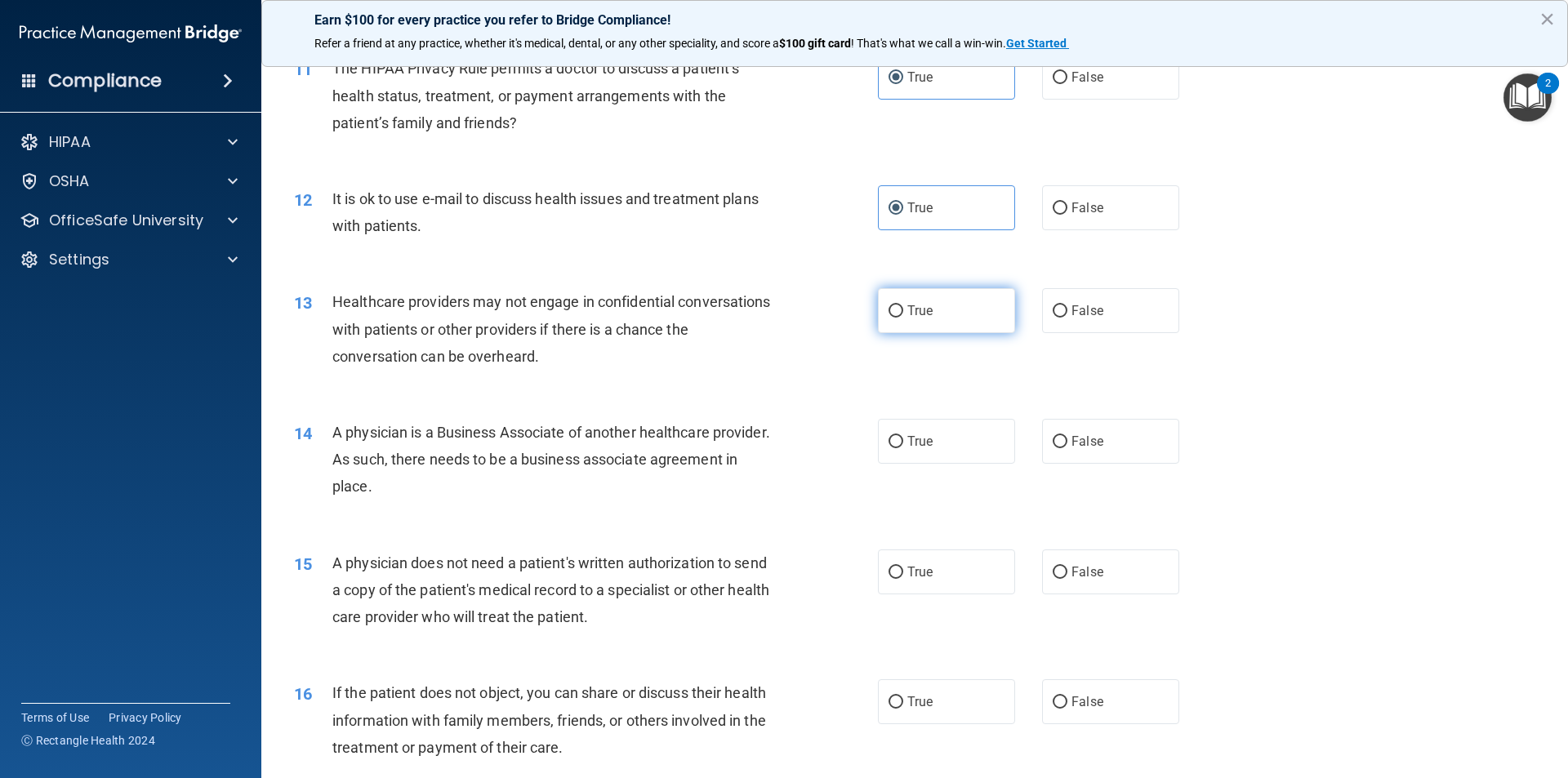
scroll to position [1306, 0]
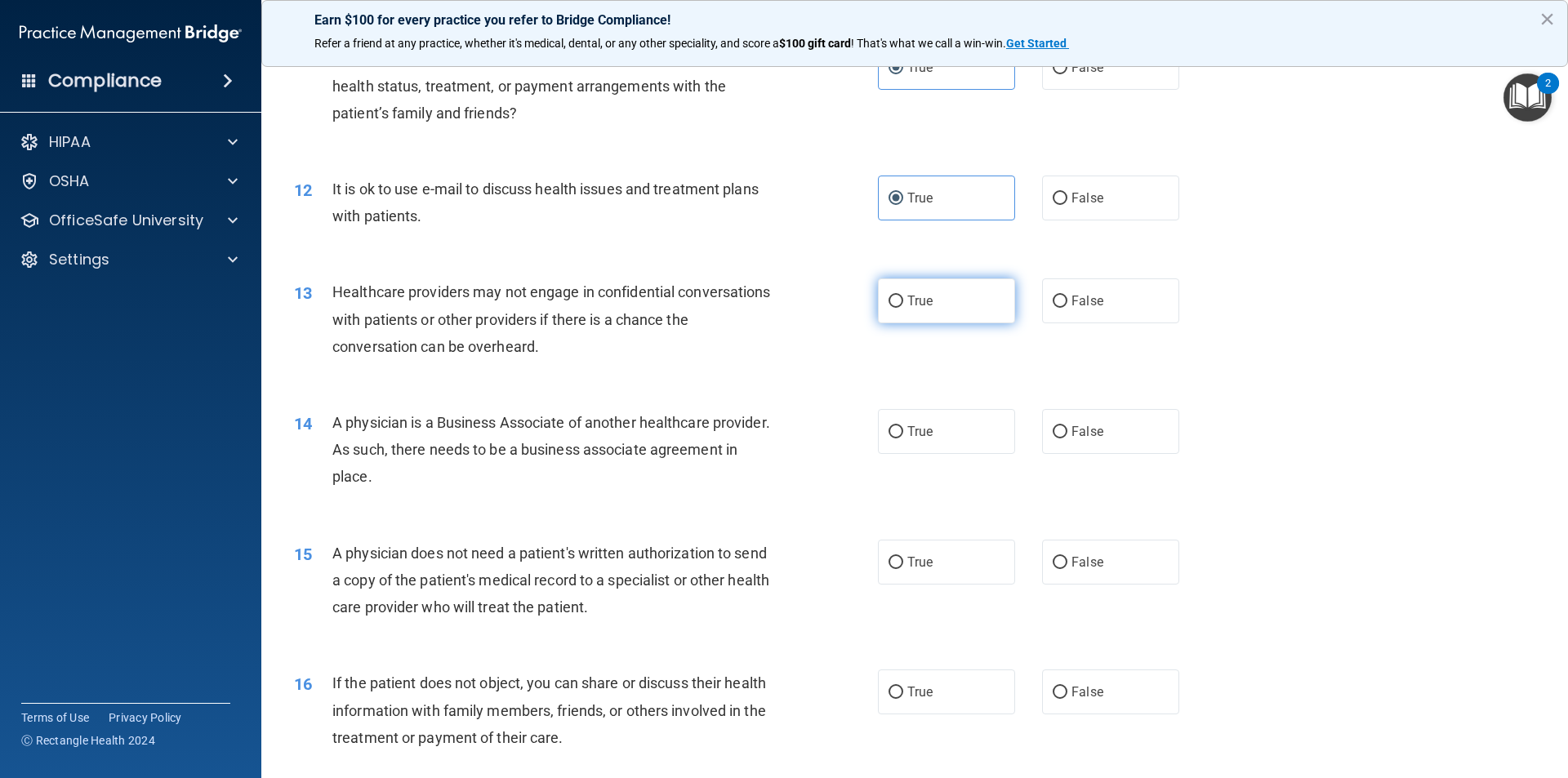
click at [949, 303] on label "True" at bounding box center [946, 301] width 138 height 45
click at [903, 303] on input "True" at bounding box center [896, 301] width 15 height 12
click at [1143, 282] on label "False" at bounding box center [1111, 301] width 138 height 45
click at [1067, 295] on input "False" at bounding box center [1060, 301] width 15 height 12
click at [951, 441] on label "True" at bounding box center [946, 431] width 138 height 45
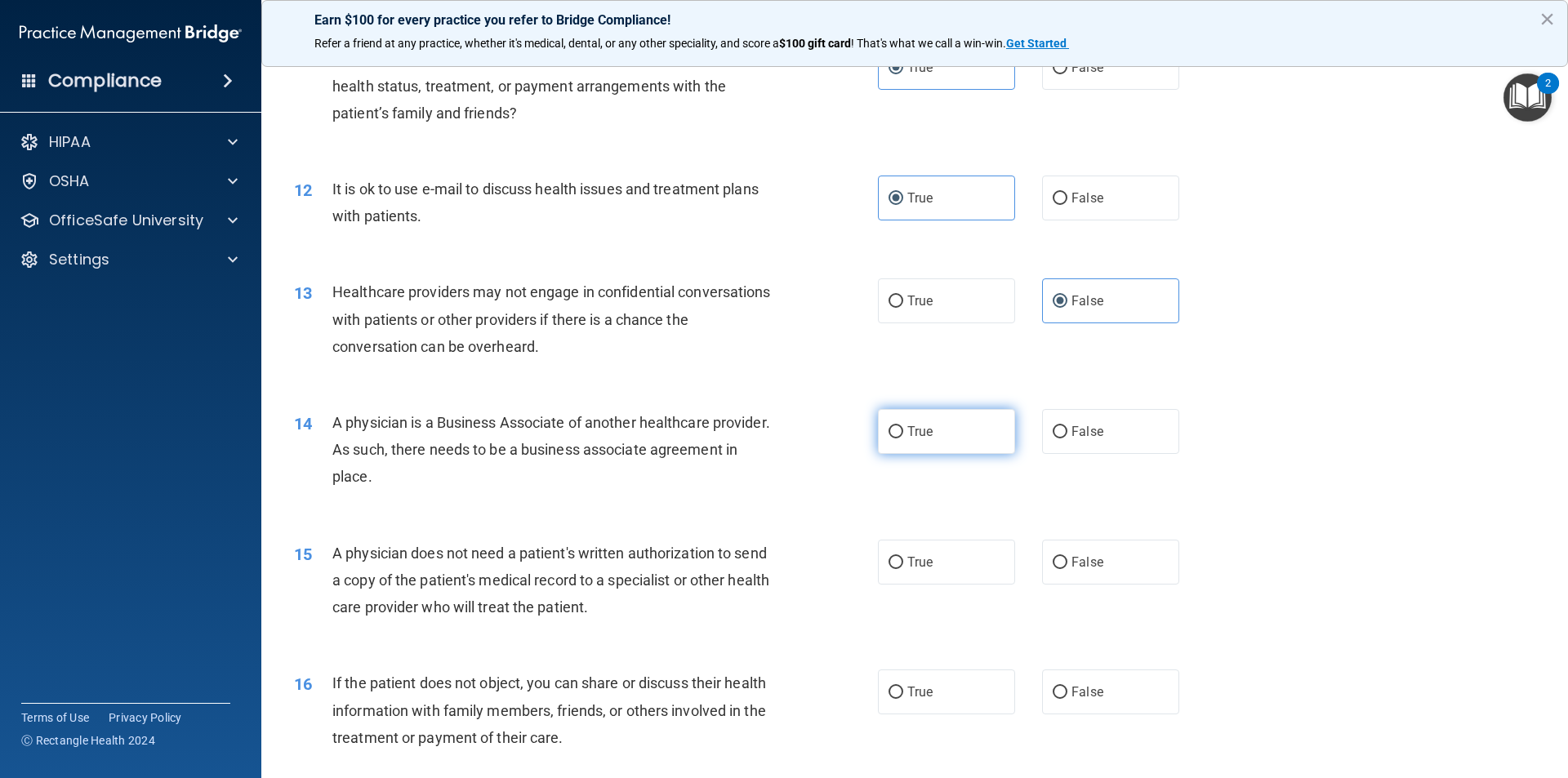
click at [903, 438] on input "True" at bounding box center [896, 432] width 15 height 12
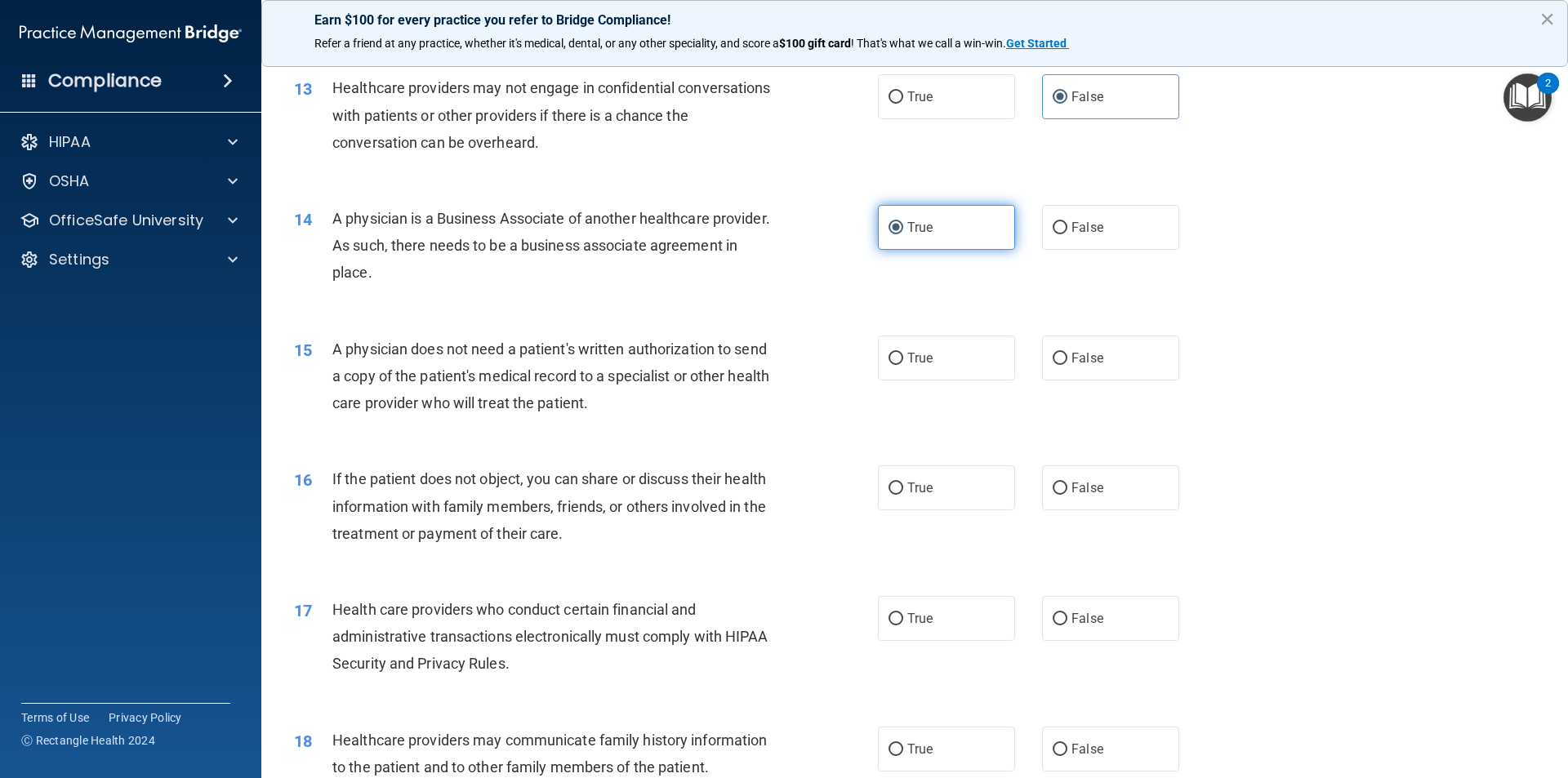
scroll to position [1551, 0]
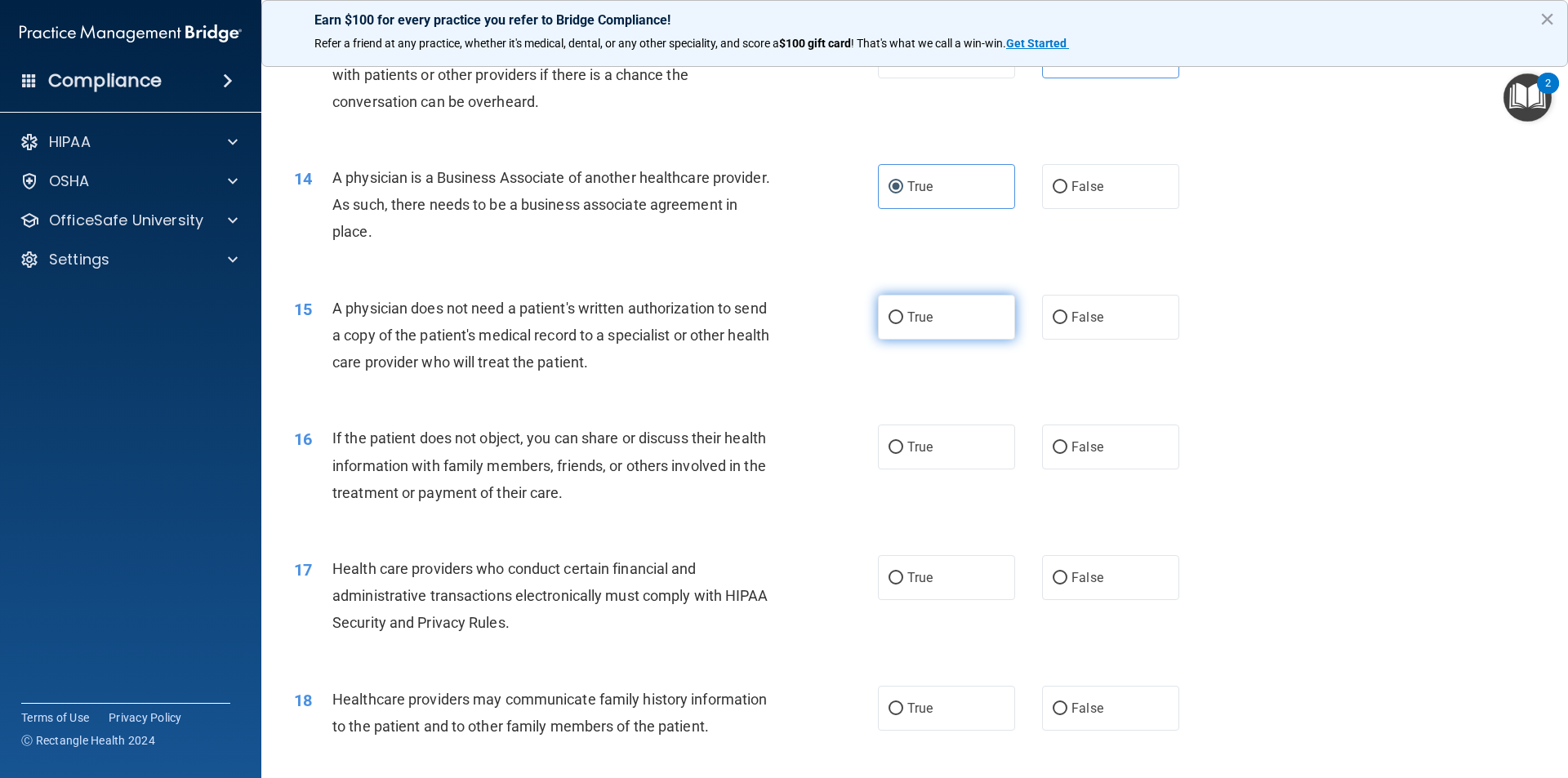
click at [931, 327] on label "True" at bounding box center [946, 317] width 138 height 45
click at [903, 324] on input "True" at bounding box center [896, 317] width 15 height 12
click at [1058, 322] on input "False" at bounding box center [1060, 317] width 15 height 12
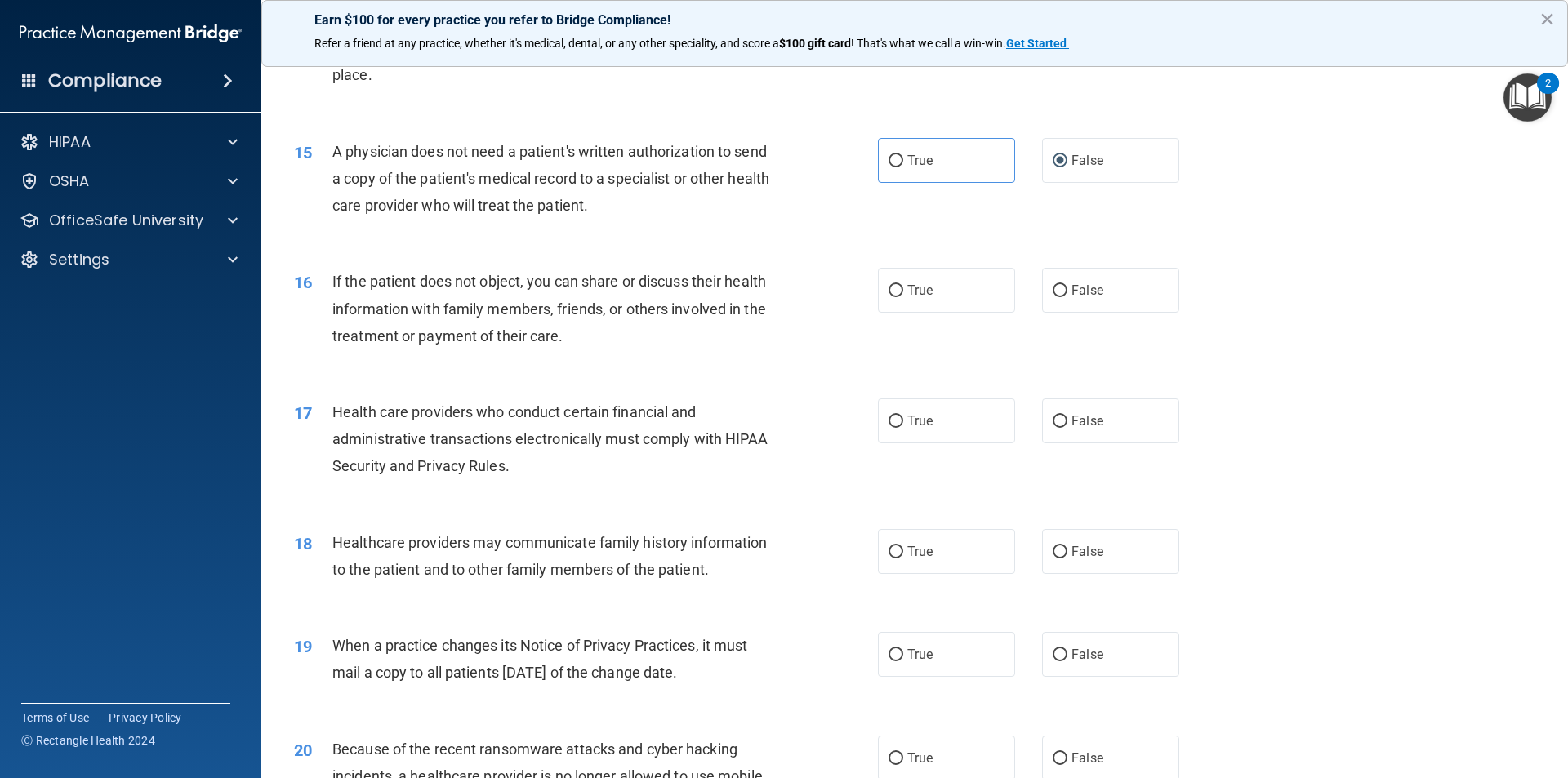
scroll to position [1715, 0]
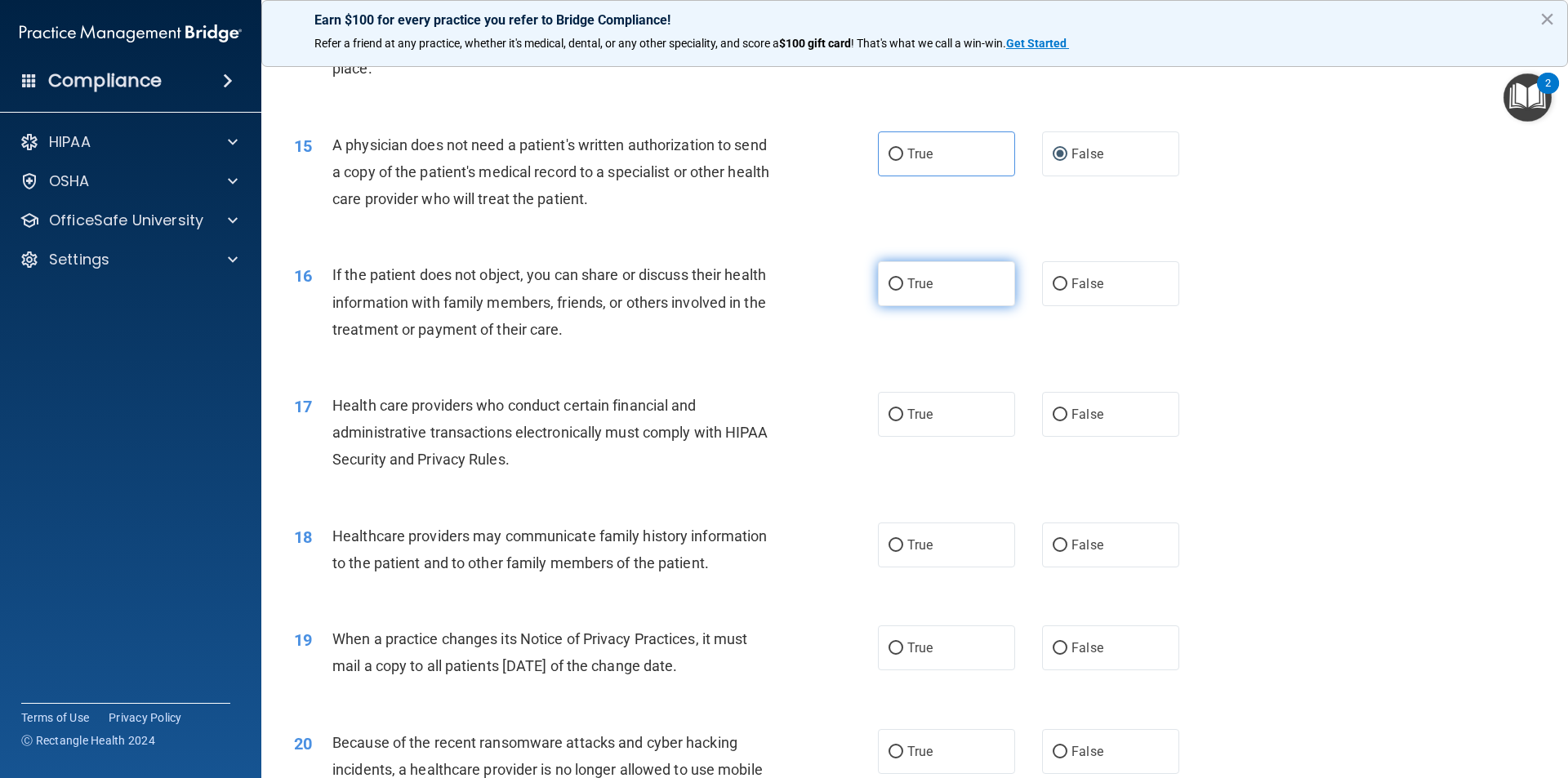
click at [968, 293] on label "True" at bounding box center [946, 283] width 138 height 45
click at [903, 291] on input "True" at bounding box center [896, 284] width 15 height 12
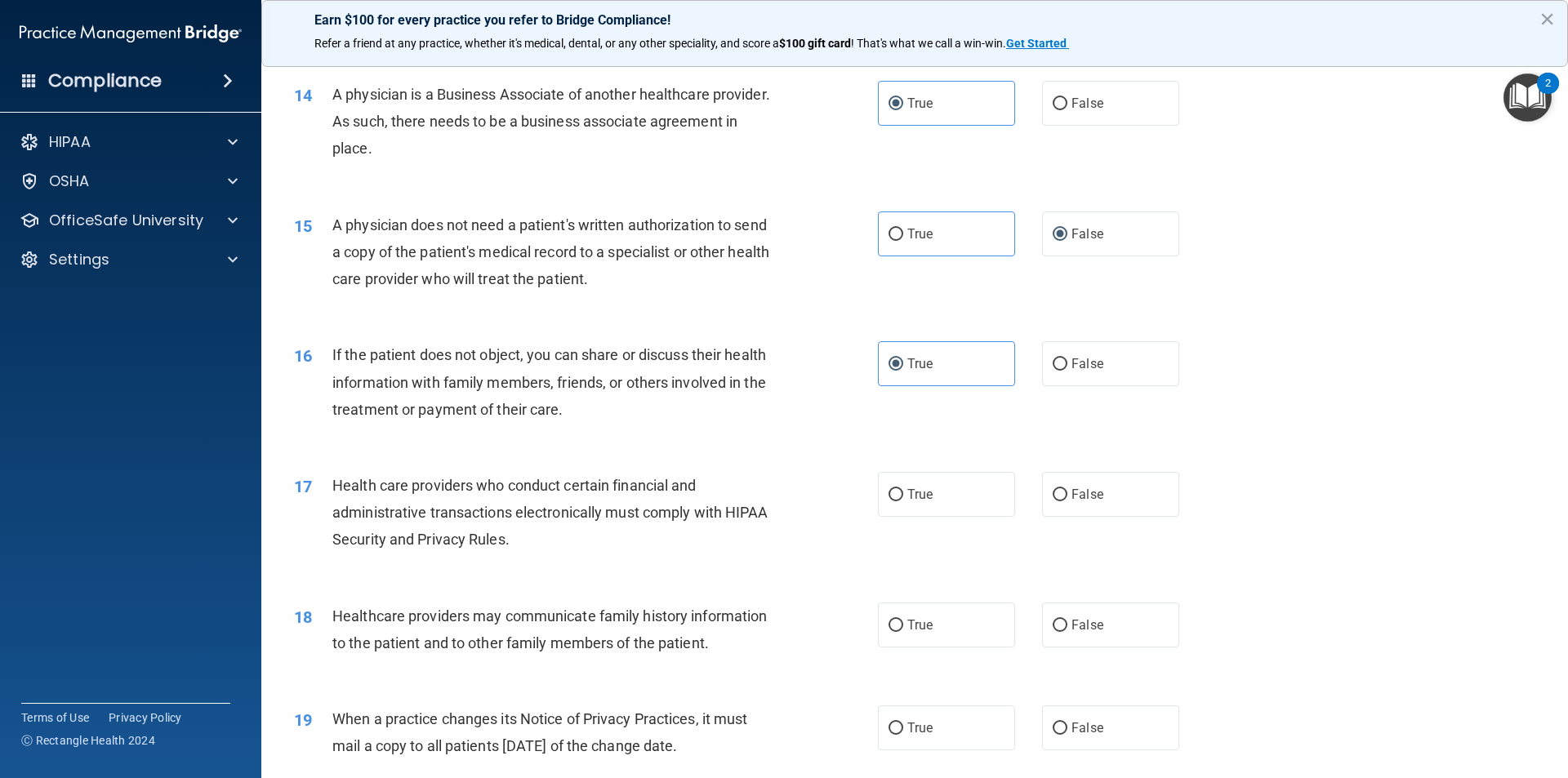
scroll to position [1633, 0]
click at [955, 230] on label "True" at bounding box center [946, 235] width 138 height 45
click at [903, 230] on input "True" at bounding box center [896, 236] width 15 height 12
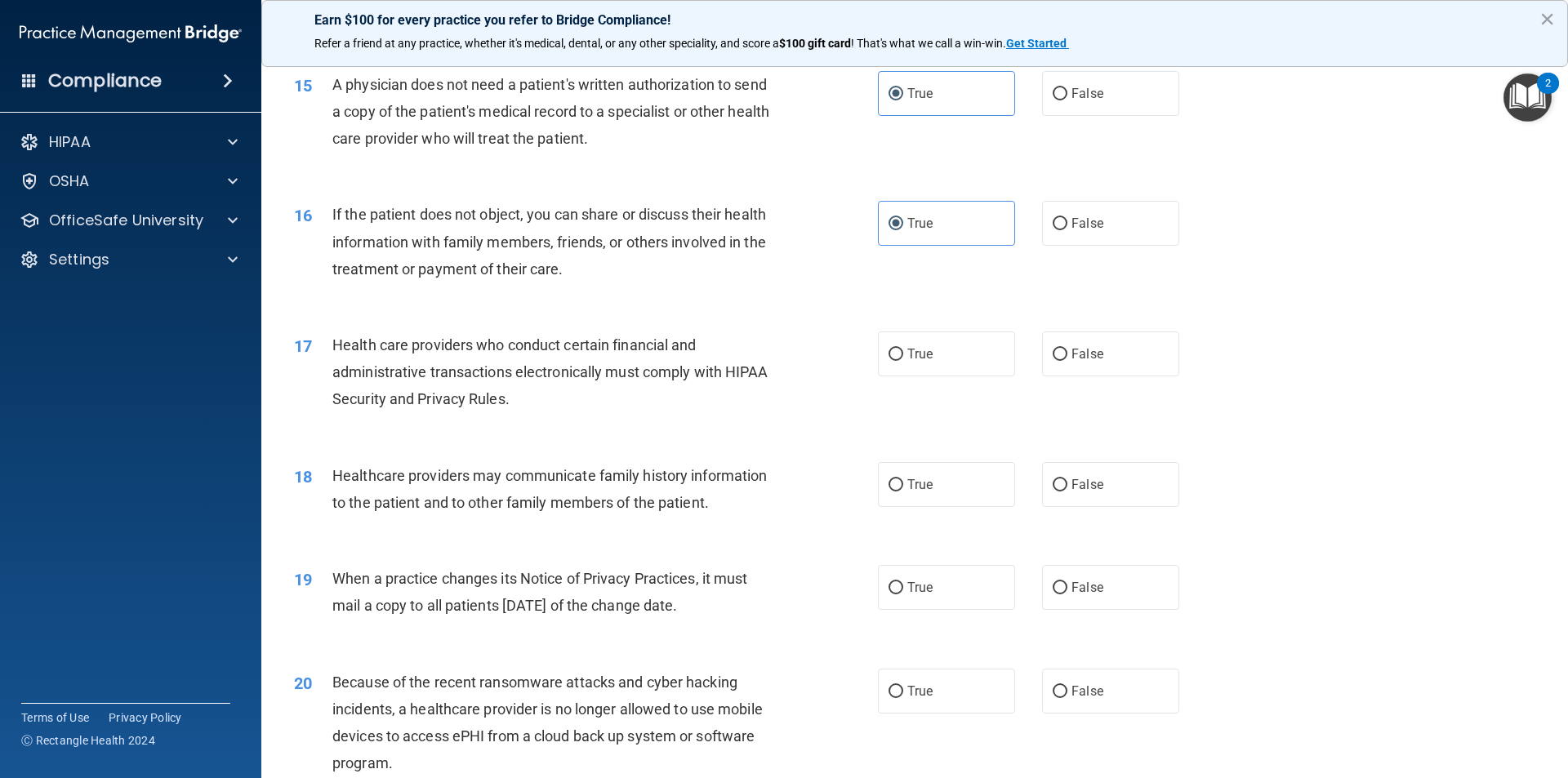
scroll to position [1797, 0]
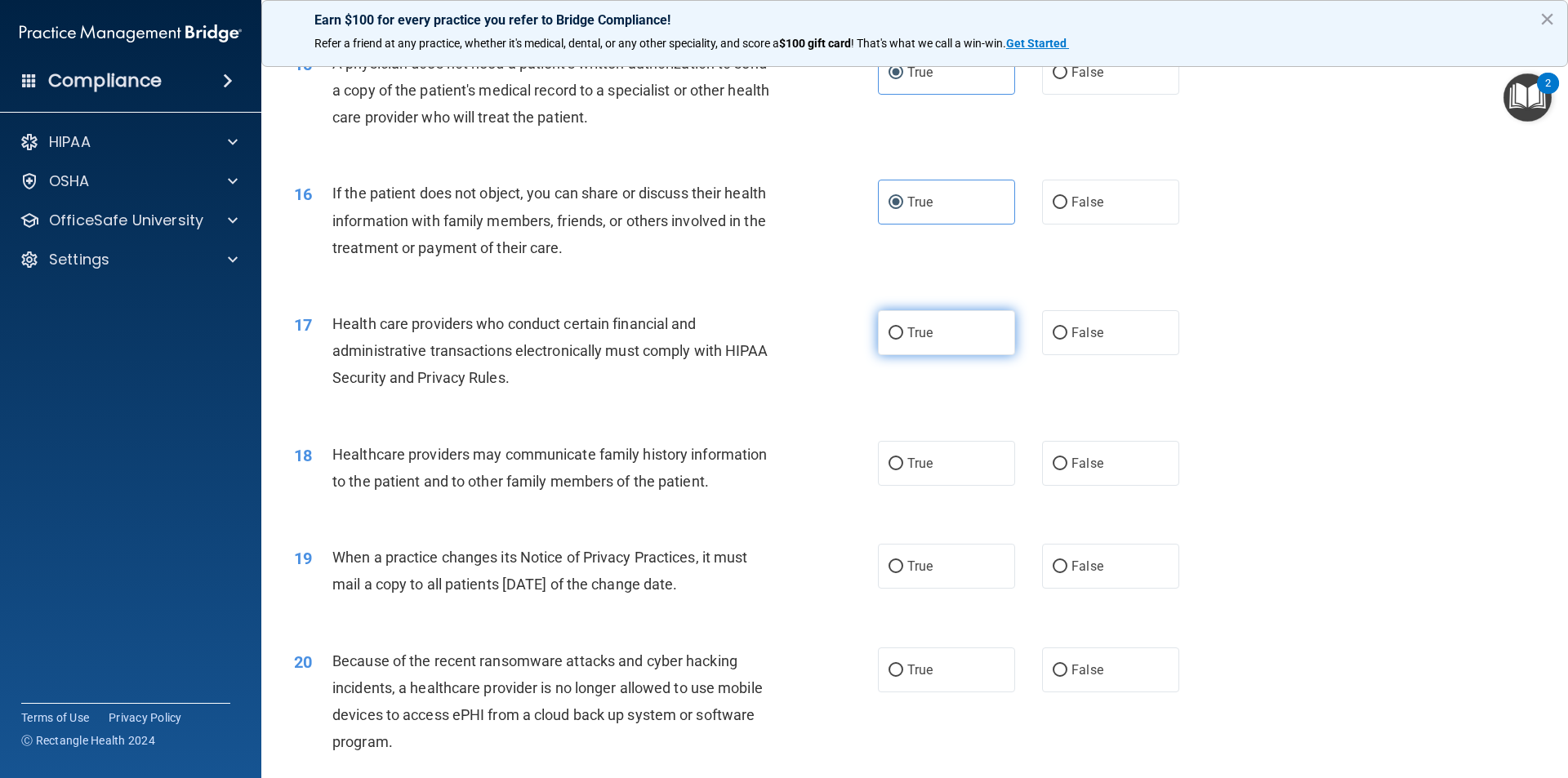
click at [935, 325] on label "True" at bounding box center [946, 333] width 138 height 45
click at [903, 327] on input "True" at bounding box center [896, 333] width 15 height 12
click at [925, 455] on label "True" at bounding box center [946, 463] width 138 height 45
click at [903, 458] on input "True" at bounding box center [896, 464] width 15 height 12
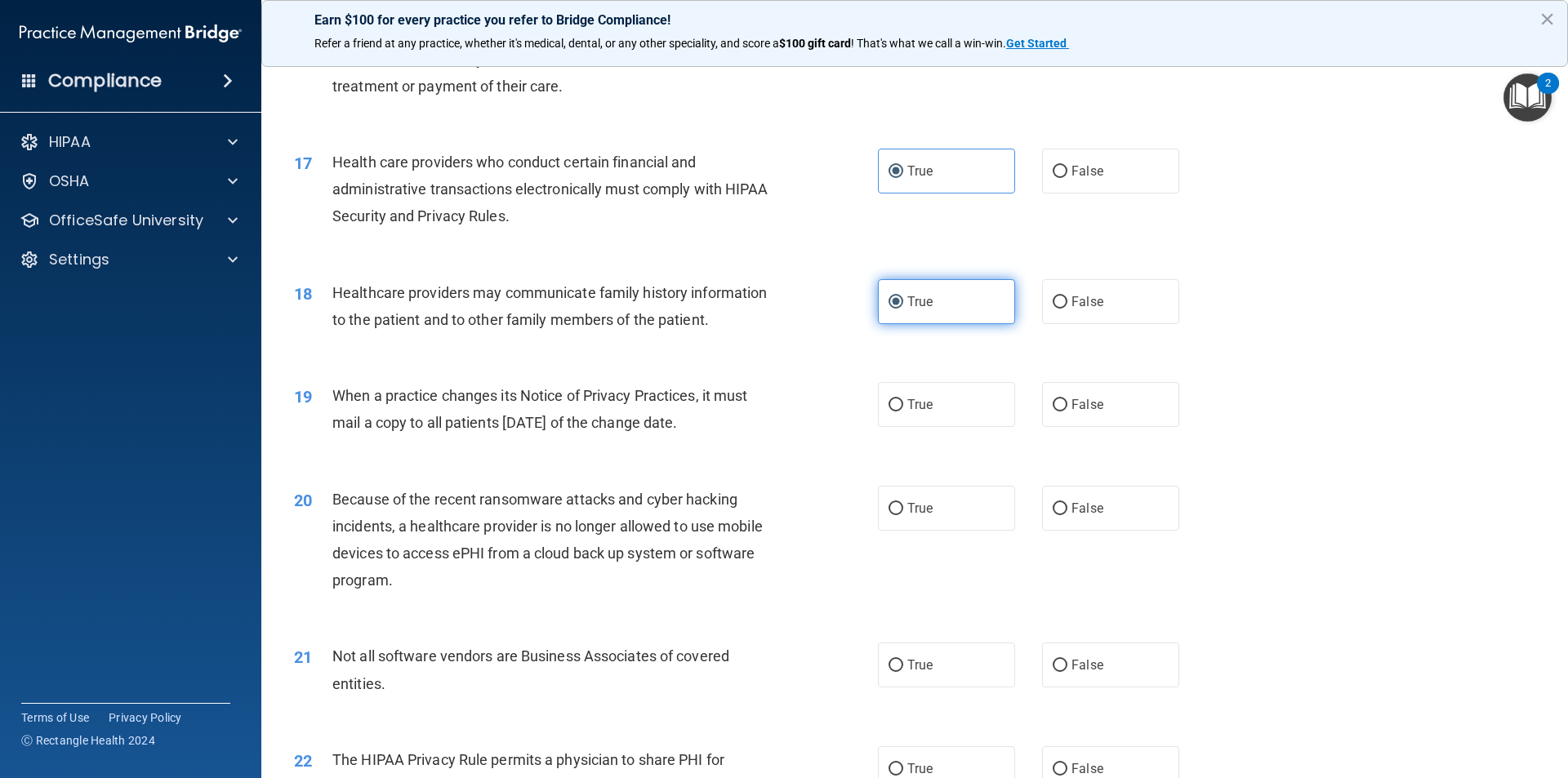
scroll to position [1960, 0]
click at [925, 416] on label "True" at bounding box center [946, 403] width 138 height 45
click at [903, 410] on input "True" at bounding box center [896, 403] width 15 height 12
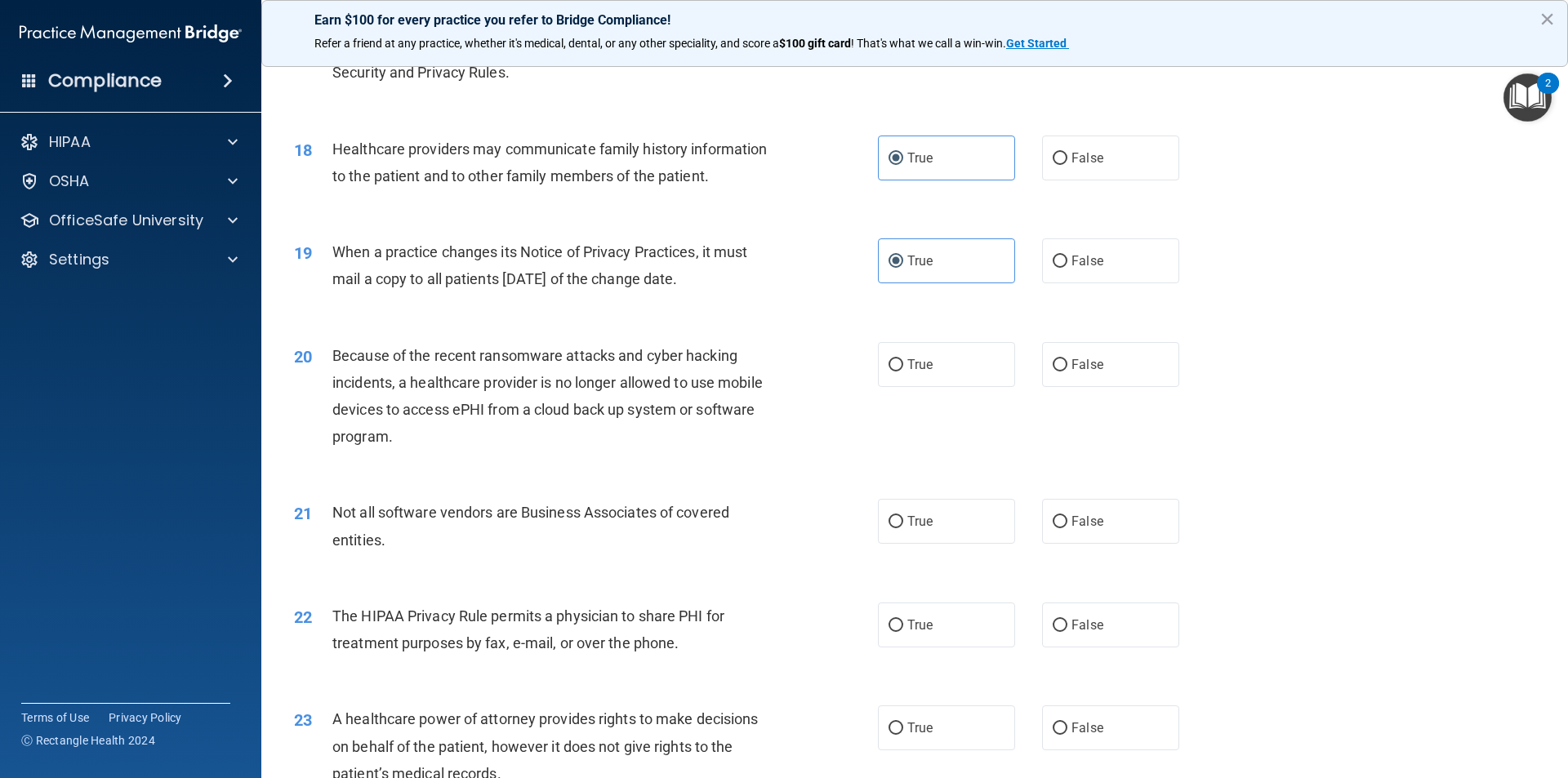
scroll to position [2123, 0]
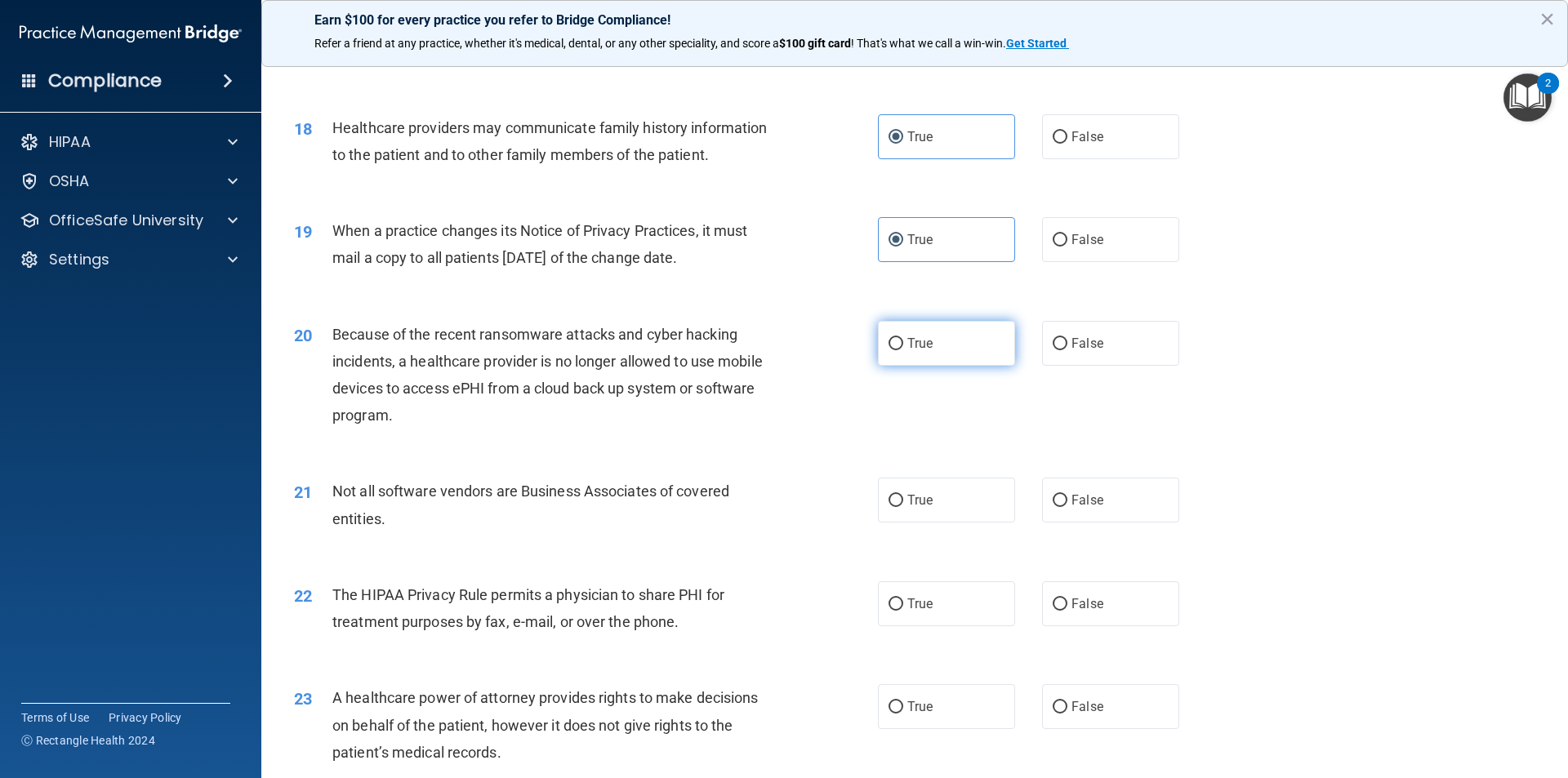
click at [915, 359] on label "True" at bounding box center [946, 343] width 138 height 45
click at [903, 350] on input "True" at bounding box center [896, 343] width 15 height 12
click at [910, 496] on span "True" at bounding box center [920, 499] width 26 height 15
click at [903, 496] on input "True" at bounding box center [896, 500] width 15 height 12
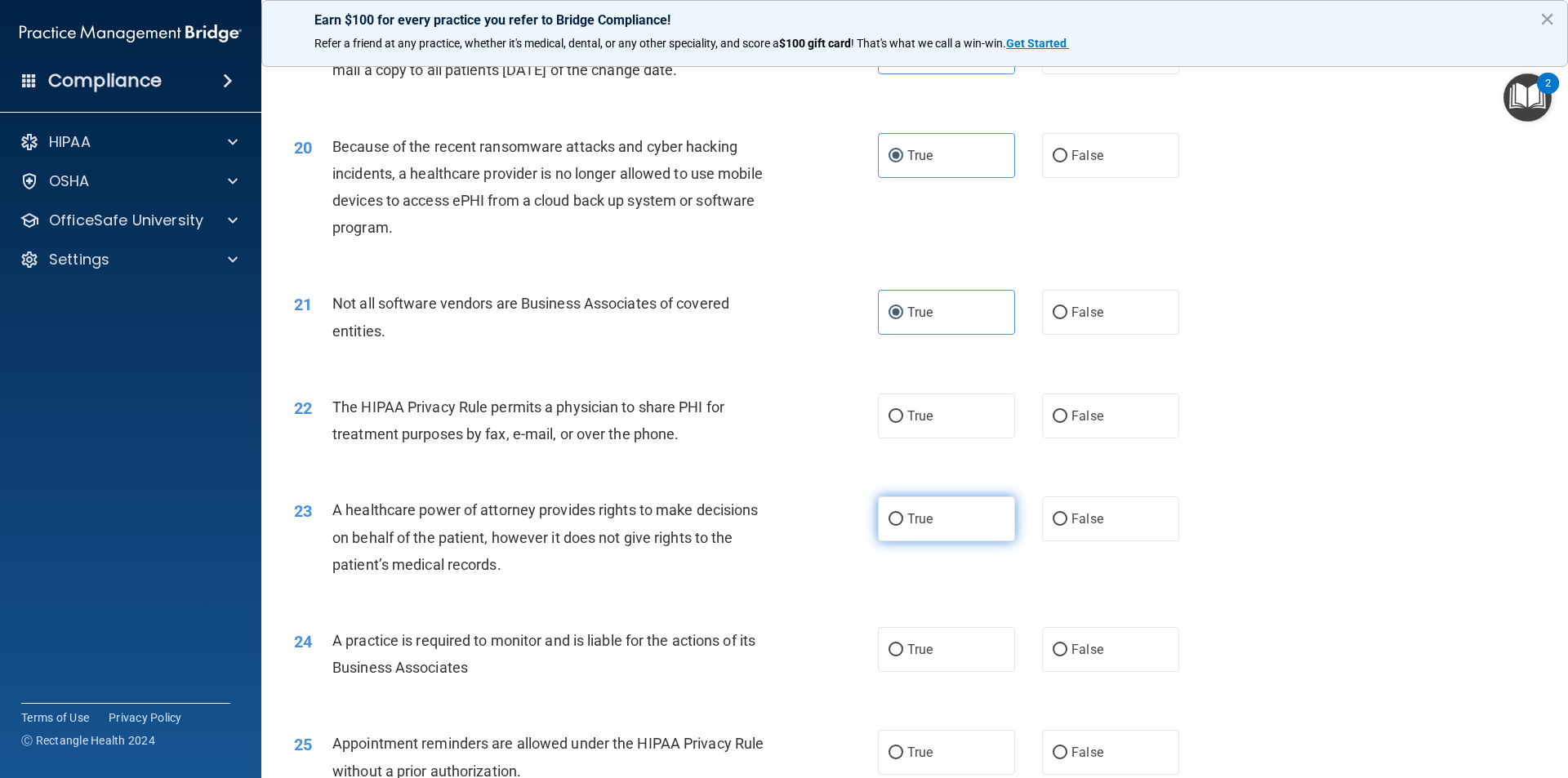
scroll to position [2368, 0]
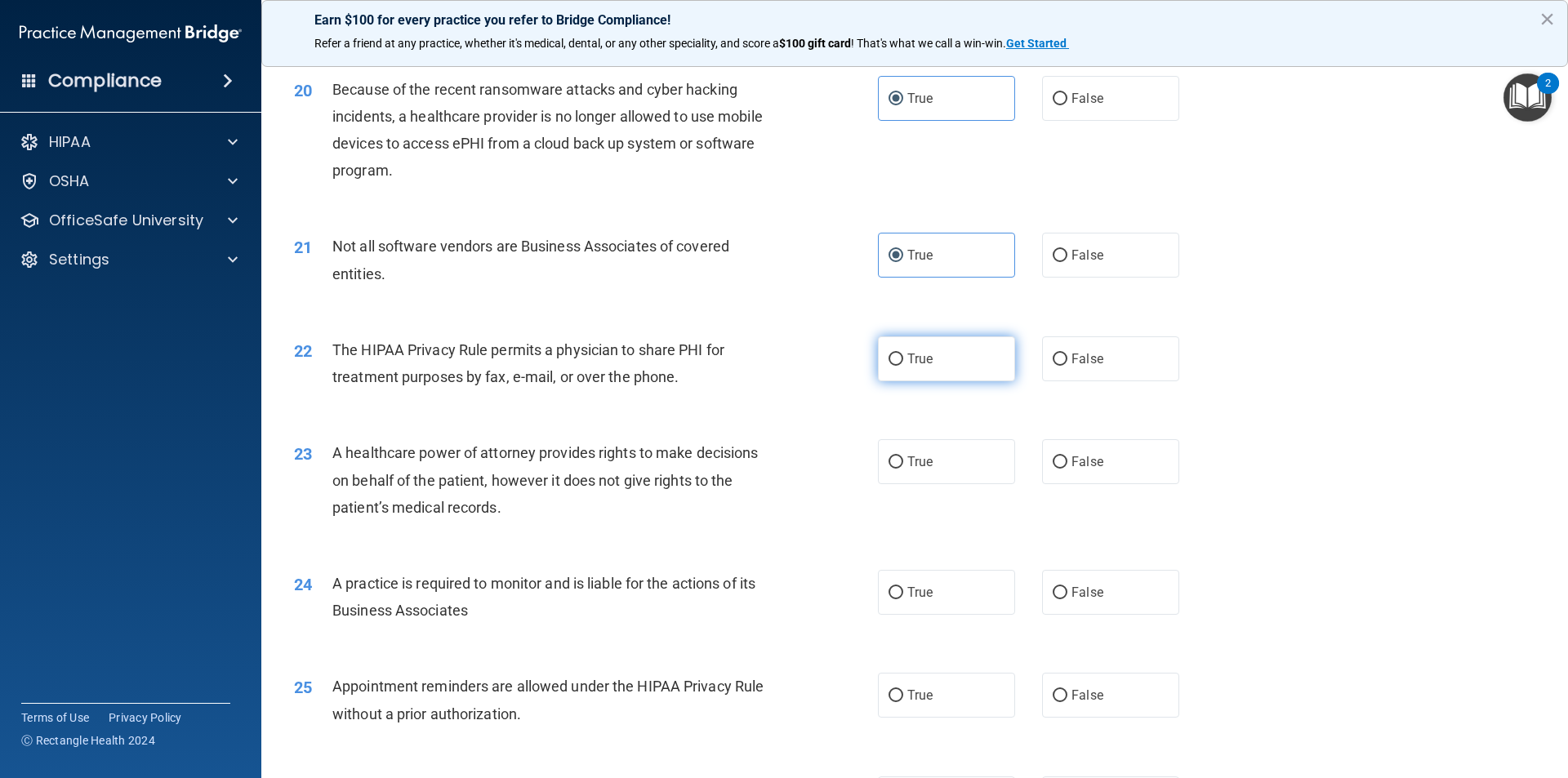
click at [933, 366] on label "True" at bounding box center [946, 358] width 138 height 45
click at [903, 366] on input "True" at bounding box center [896, 359] width 15 height 12
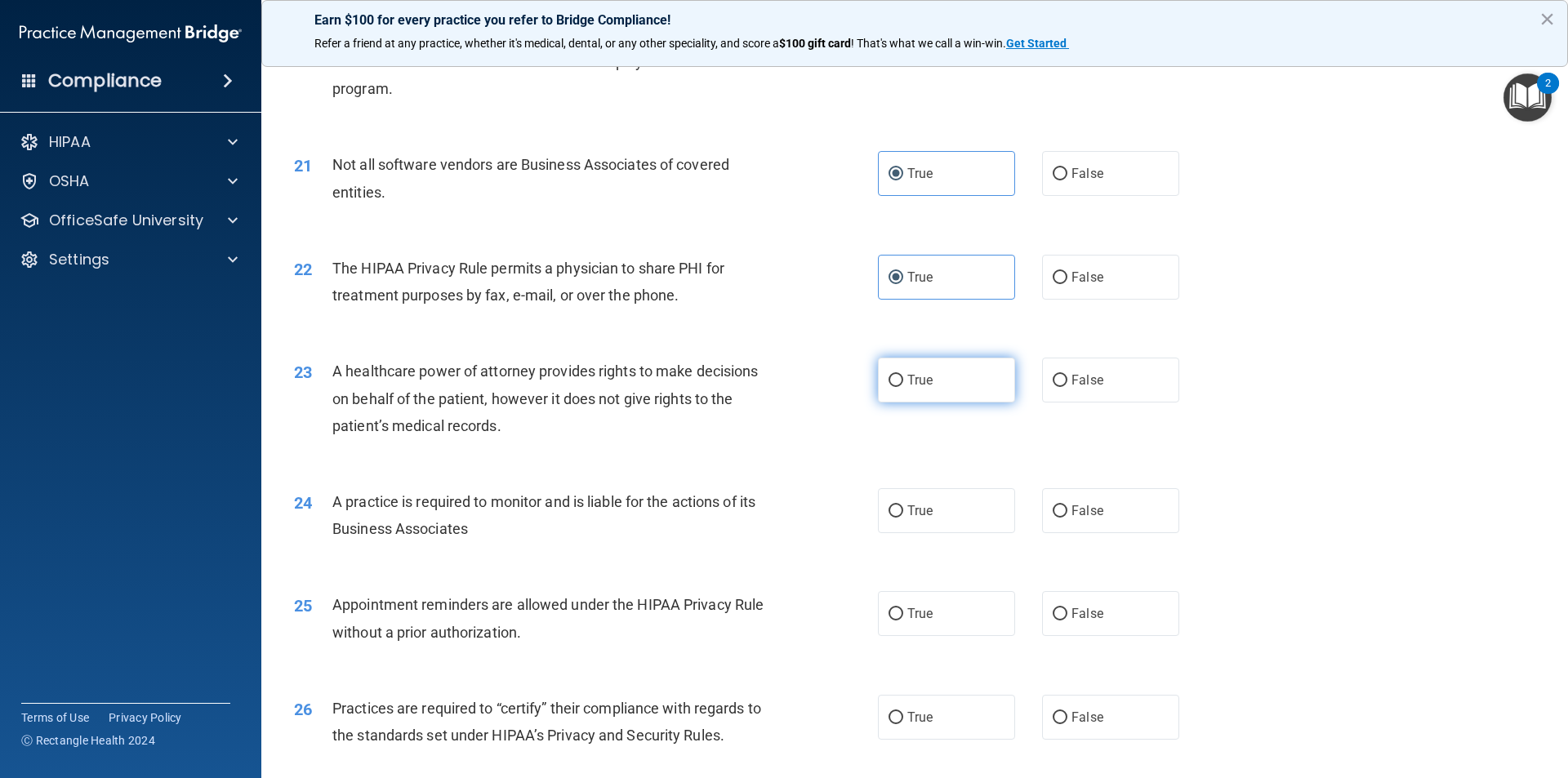
click at [970, 387] on label "True" at bounding box center [946, 380] width 138 height 45
click at [903, 387] on input "True" at bounding box center [896, 380] width 15 height 12
click at [963, 514] on label "True" at bounding box center [946, 510] width 138 height 45
click at [903, 514] on input "True" at bounding box center [896, 511] width 15 height 12
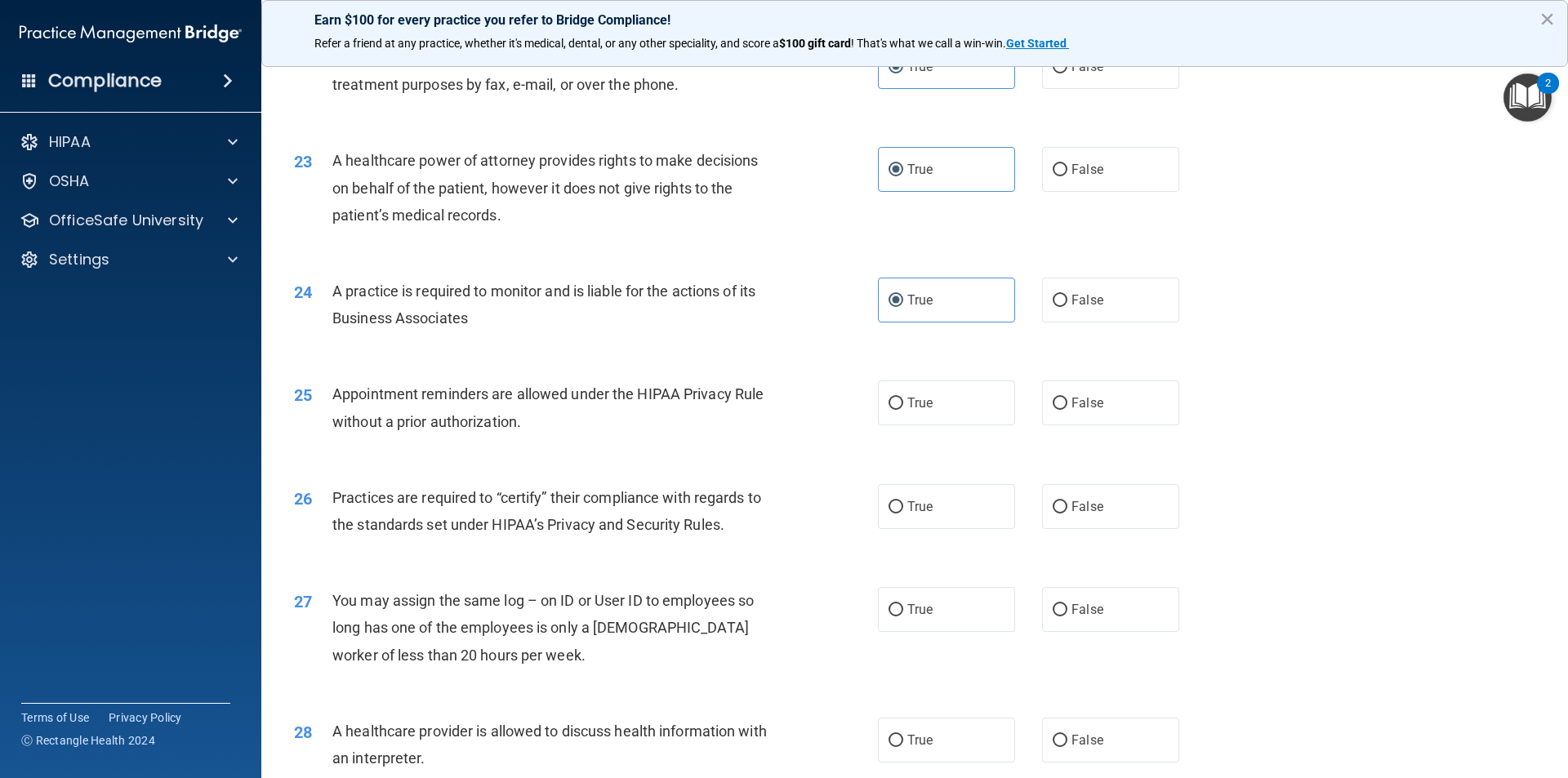
scroll to position [2695, 0]
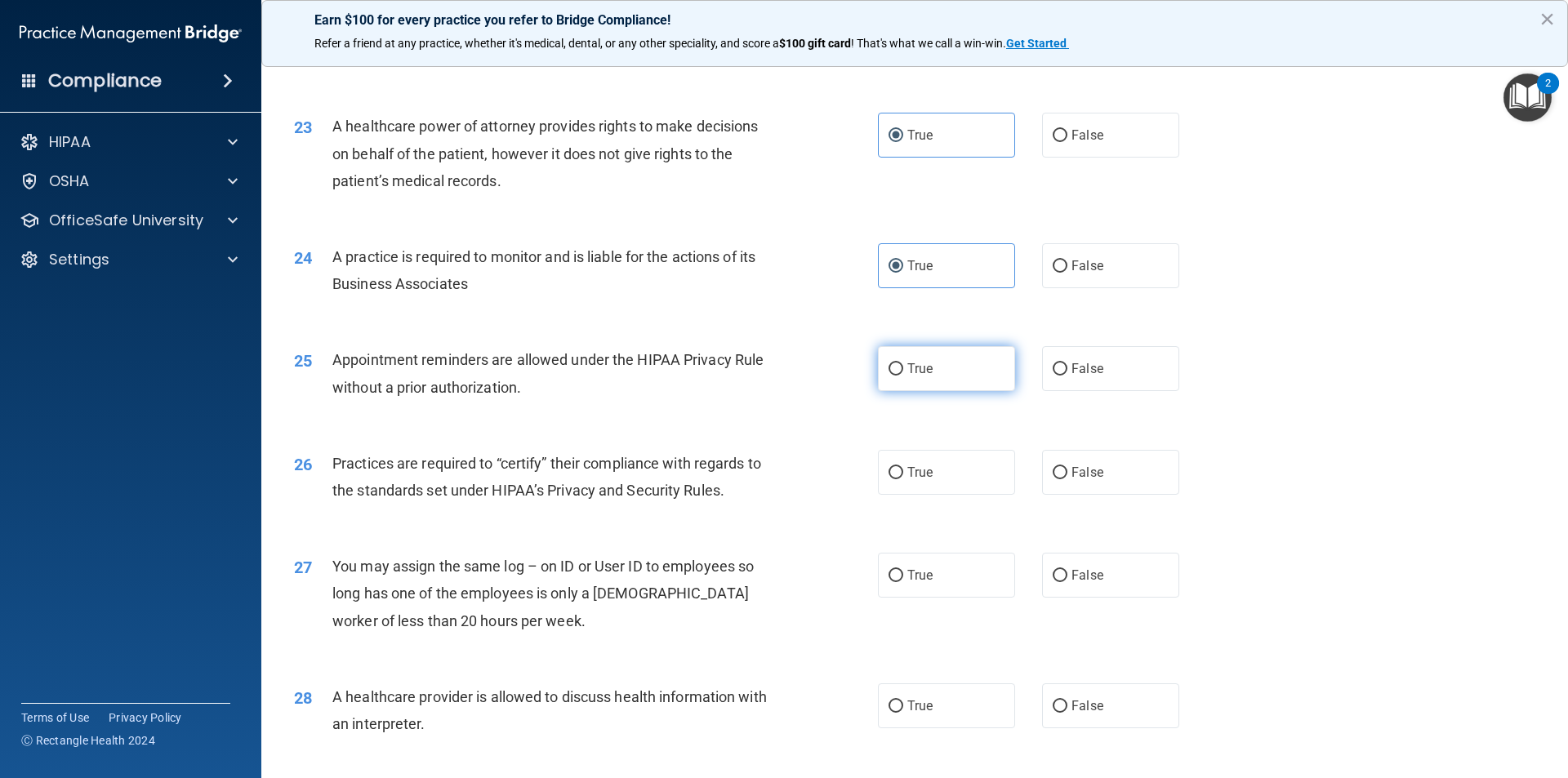
click at [991, 378] on label "True" at bounding box center [946, 368] width 138 height 45
click at [903, 375] on input "True" at bounding box center [896, 369] width 15 height 12
click at [1080, 378] on label "False" at bounding box center [1111, 368] width 138 height 45
click at [1067, 375] on input "False" at bounding box center [1060, 369] width 15 height 12
click at [968, 486] on label "True" at bounding box center [946, 472] width 138 height 45
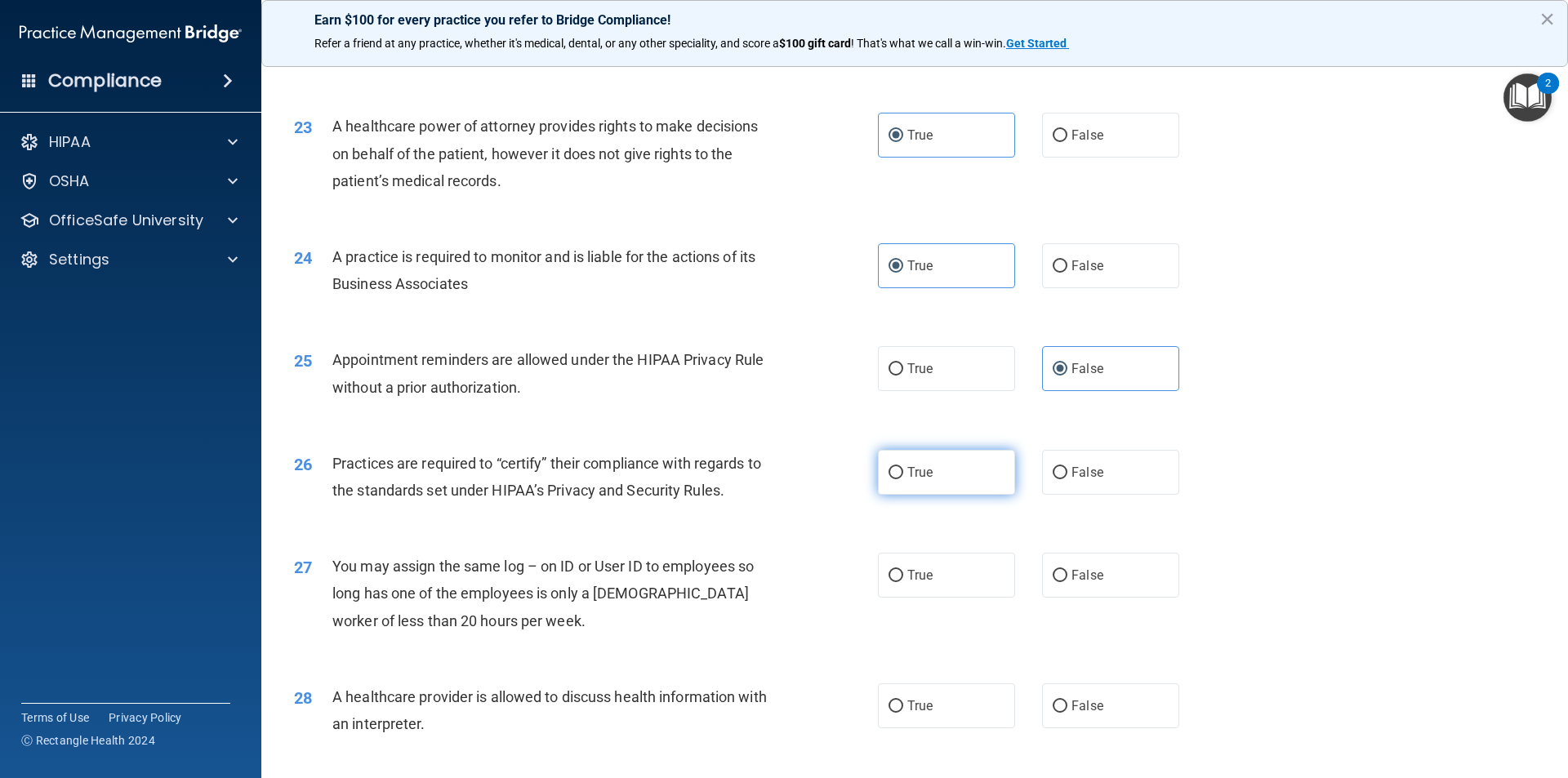
click at [903, 479] on input "True" at bounding box center [896, 473] width 15 height 12
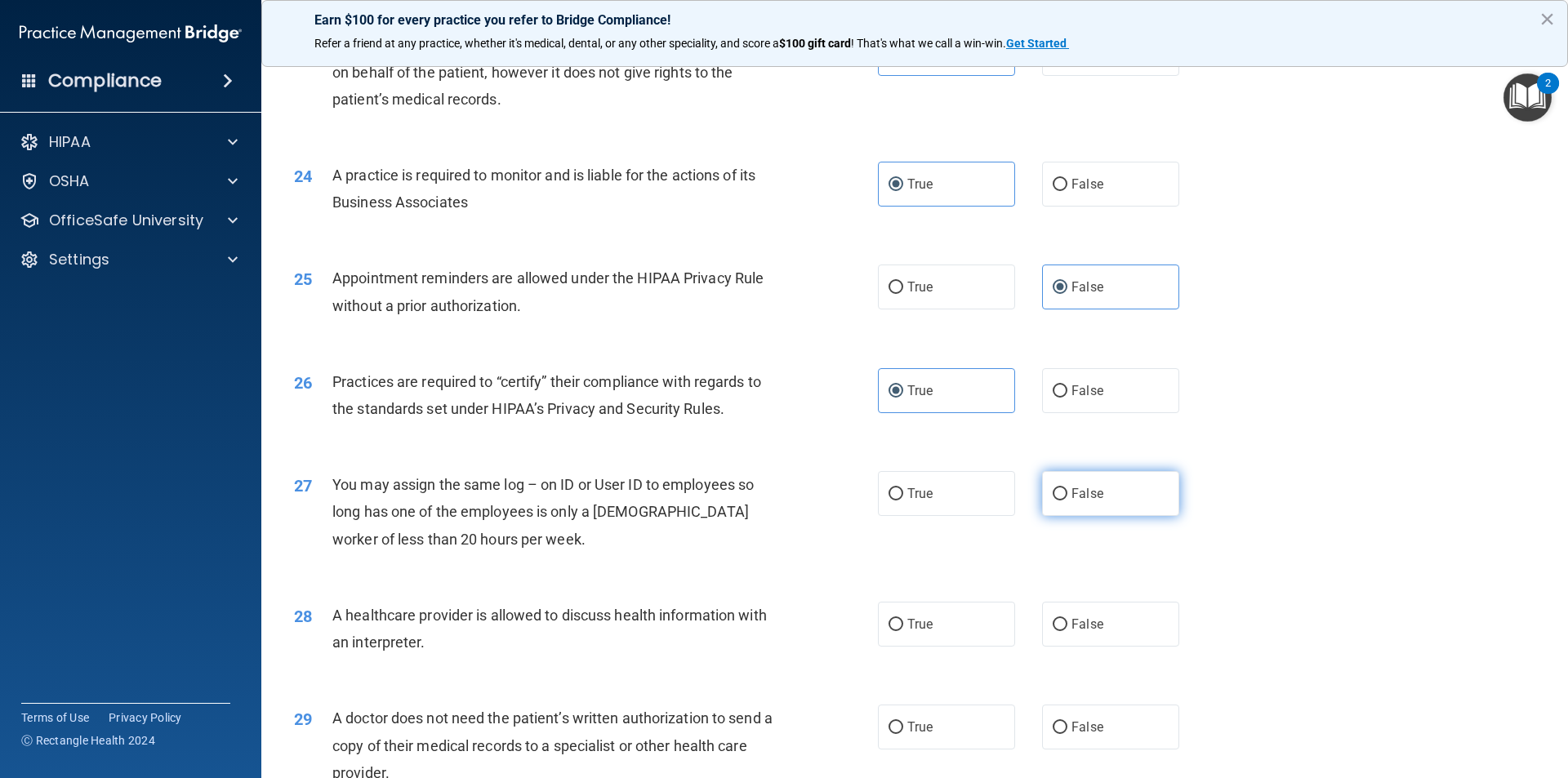
click at [1080, 488] on span "False" at bounding box center [1087, 493] width 32 height 15
click at [1067, 488] on input "False" at bounding box center [1060, 494] width 15 height 12
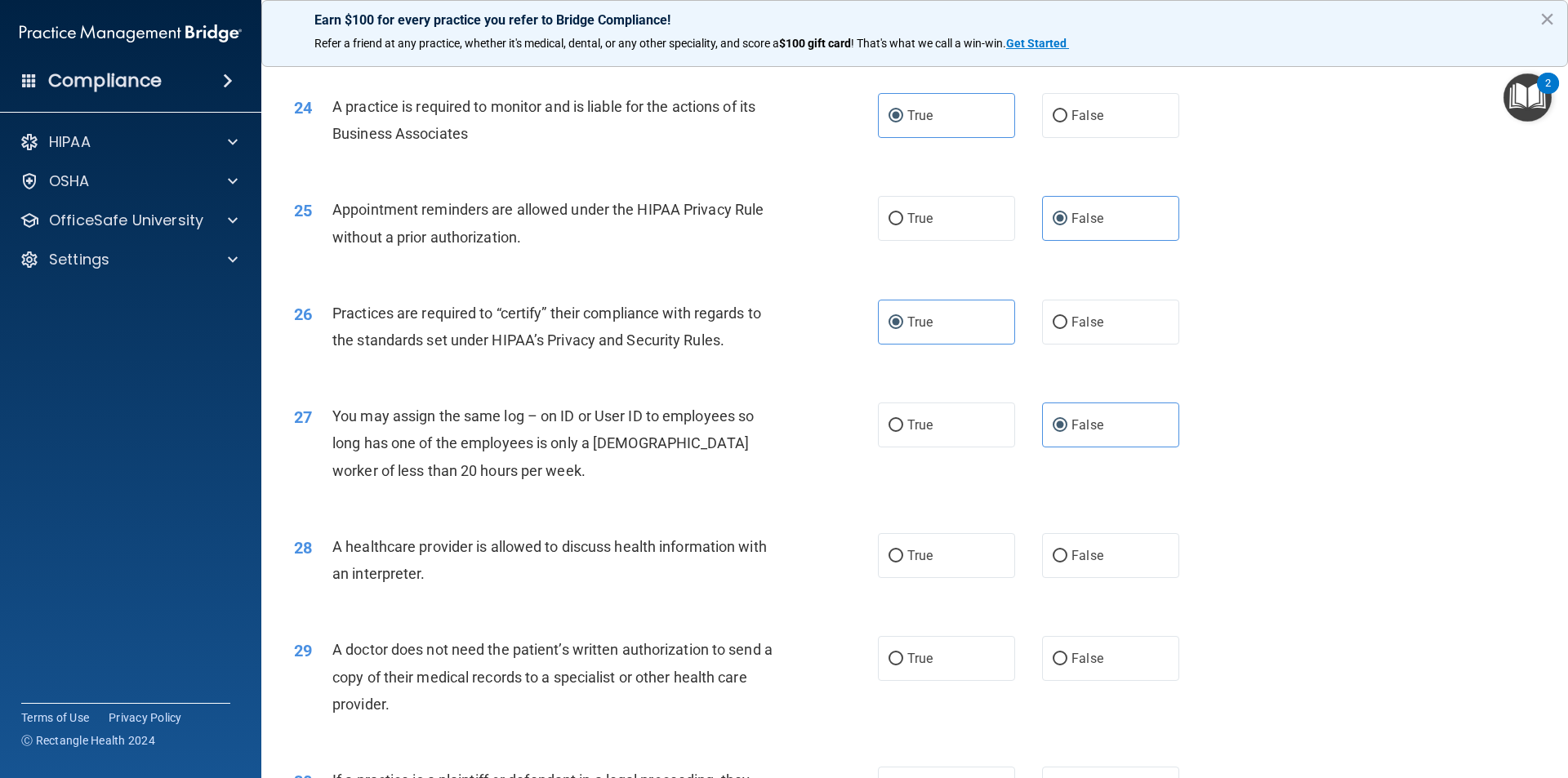
scroll to position [2940, 0]
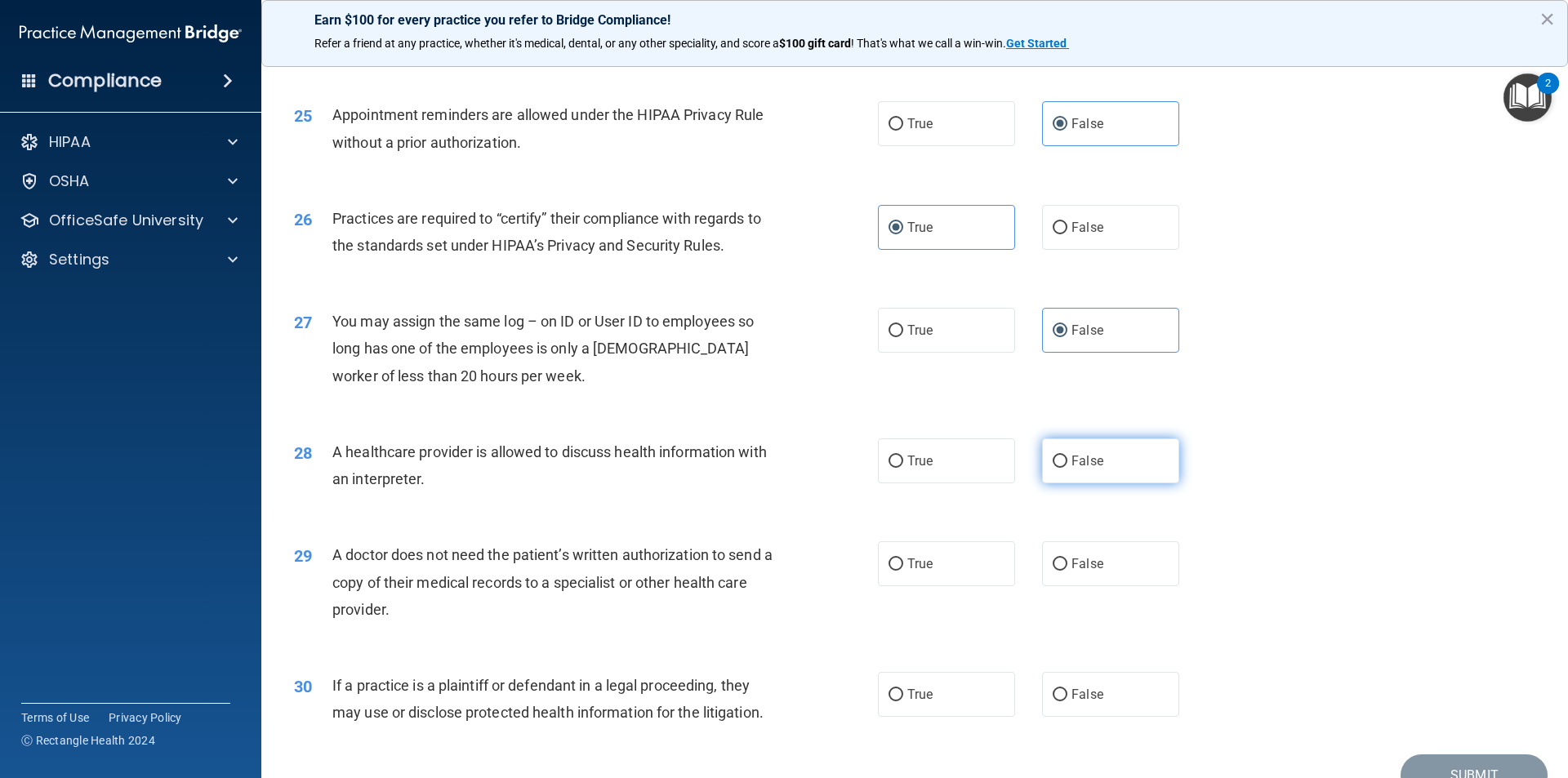
click at [1096, 455] on label "False" at bounding box center [1111, 460] width 138 height 45
click at [1067, 456] on input "False" at bounding box center [1060, 461] width 15 height 12
click at [977, 457] on label "True" at bounding box center [946, 460] width 138 height 45
click at [903, 457] on input "True" at bounding box center [896, 461] width 15 height 12
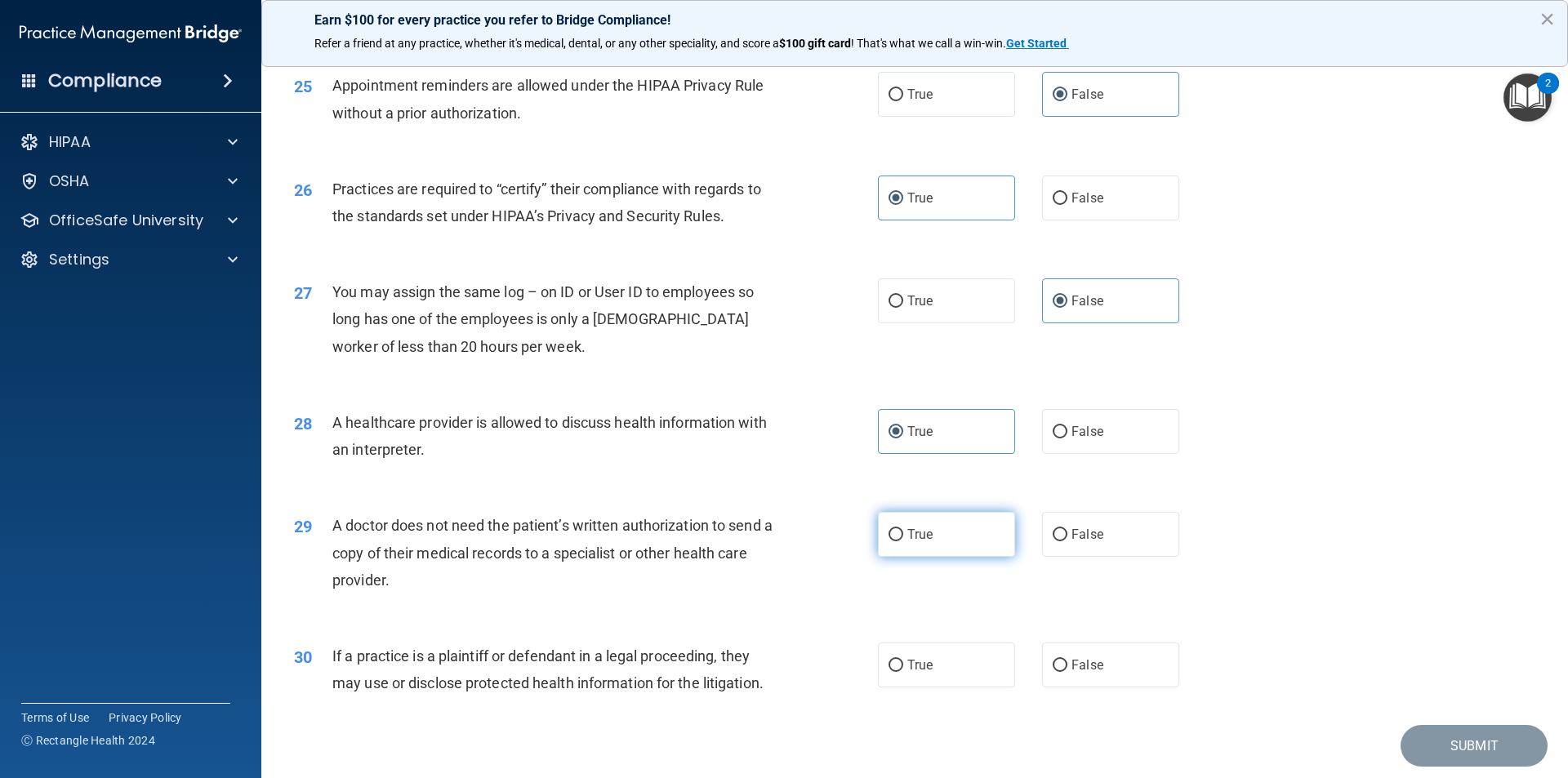
scroll to position [3021, 0]
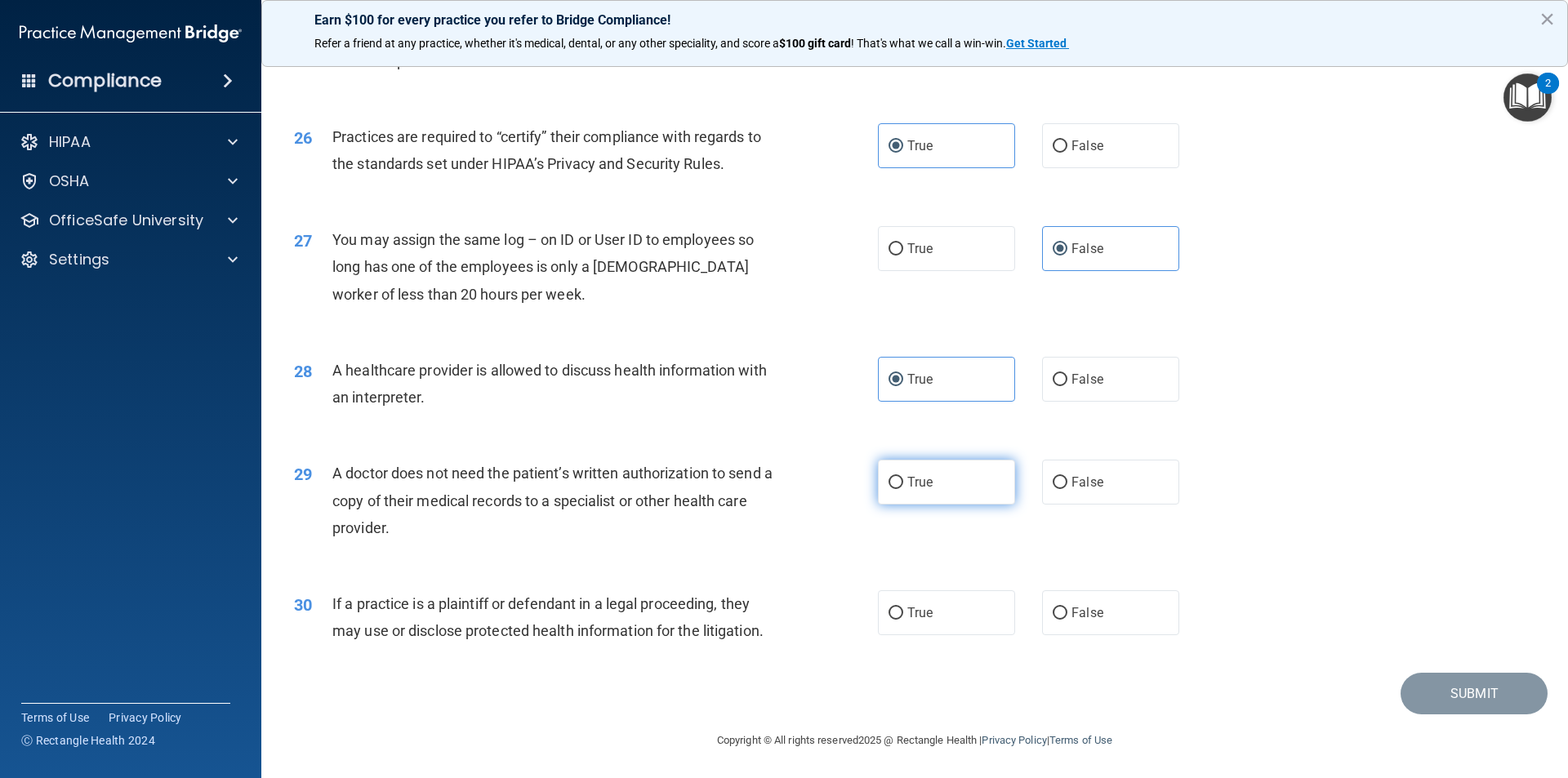
click at [984, 482] on label "True" at bounding box center [946, 482] width 138 height 45
click at [903, 482] on input "True" at bounding box center [896, 482] width 15 height 12
click at [1042, 603] on label "False" at bounding box center [1111, 612] width 138 height 45
click at [1052, 608] on input "False" at bounding box center [1060, 613] width 15 height 12
click at [1482, 686] on button "Submit" at bounding box center [1473, 694] width 147 height 42
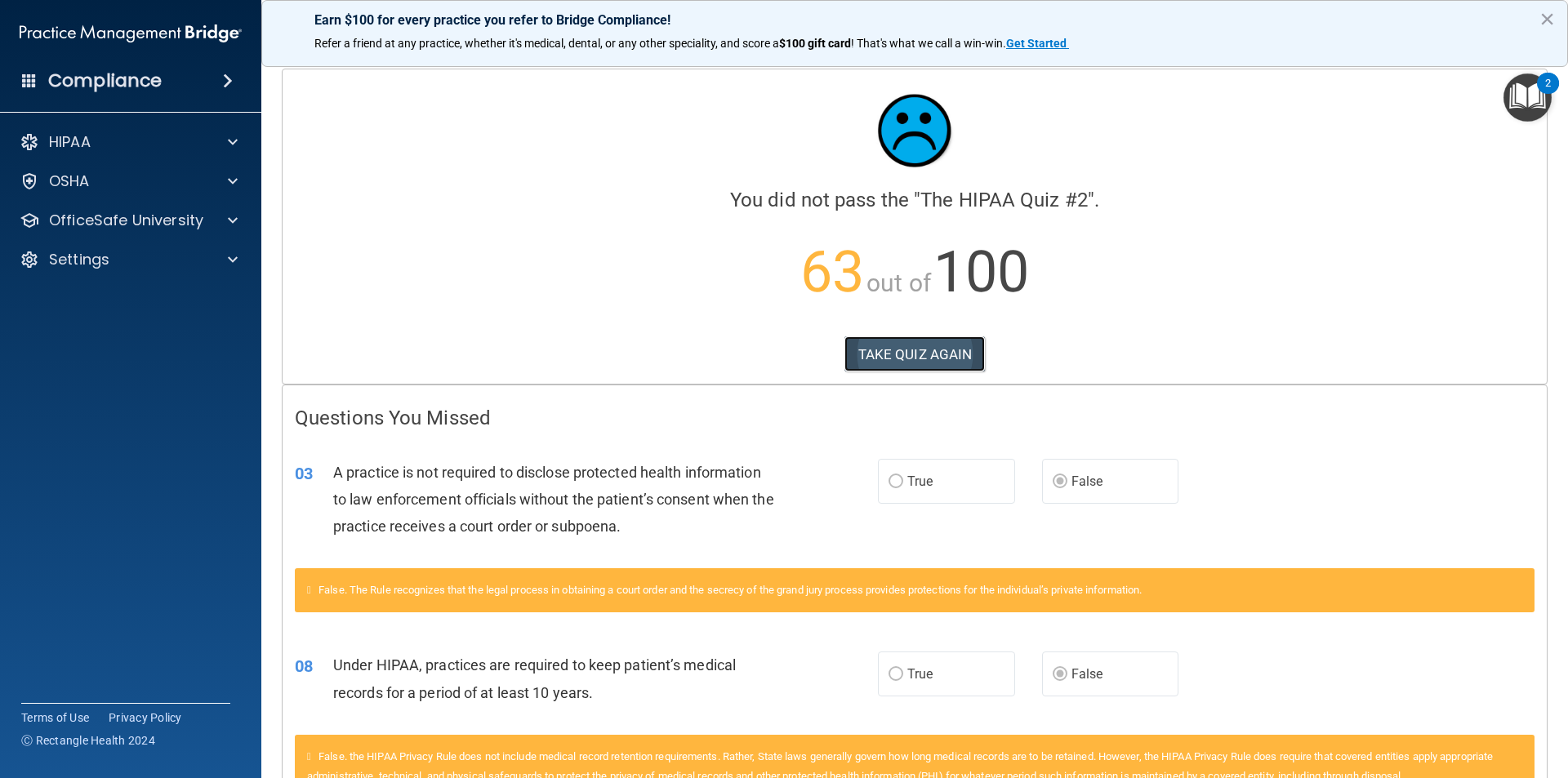
click at [958, 362] on button "TAKE QUIZ AGAIN" at bounding box center [915, 353] width 141 height 36
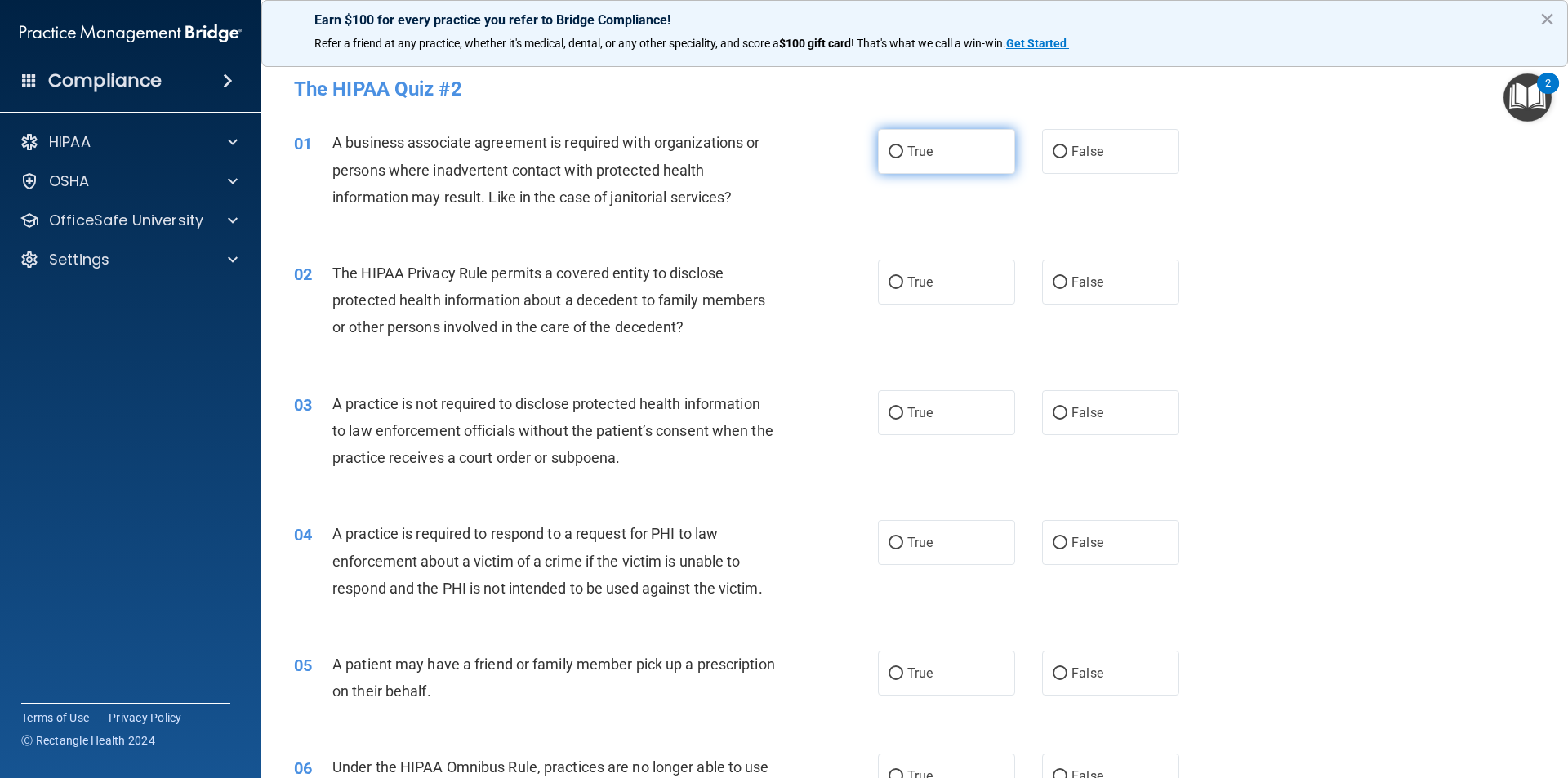
drag, startPoint x: 968, startPoint y: 148, endPoint x: 976, endPoint y: 171, distance: 24.4
click at [968, 148] on label "True" at bounding box center [946, 151] width 138 height 45
click at [903, 148] on input "True" at bounding box center [896, 151] width 15 height 12
drag, startPoint x: 995, startPoint y: 275, endPoint x: 1001, endPoint y: 298, distance: 23.8
click at [995, 276] on label "True" at bounding box center [946, 282] width 138 height 45
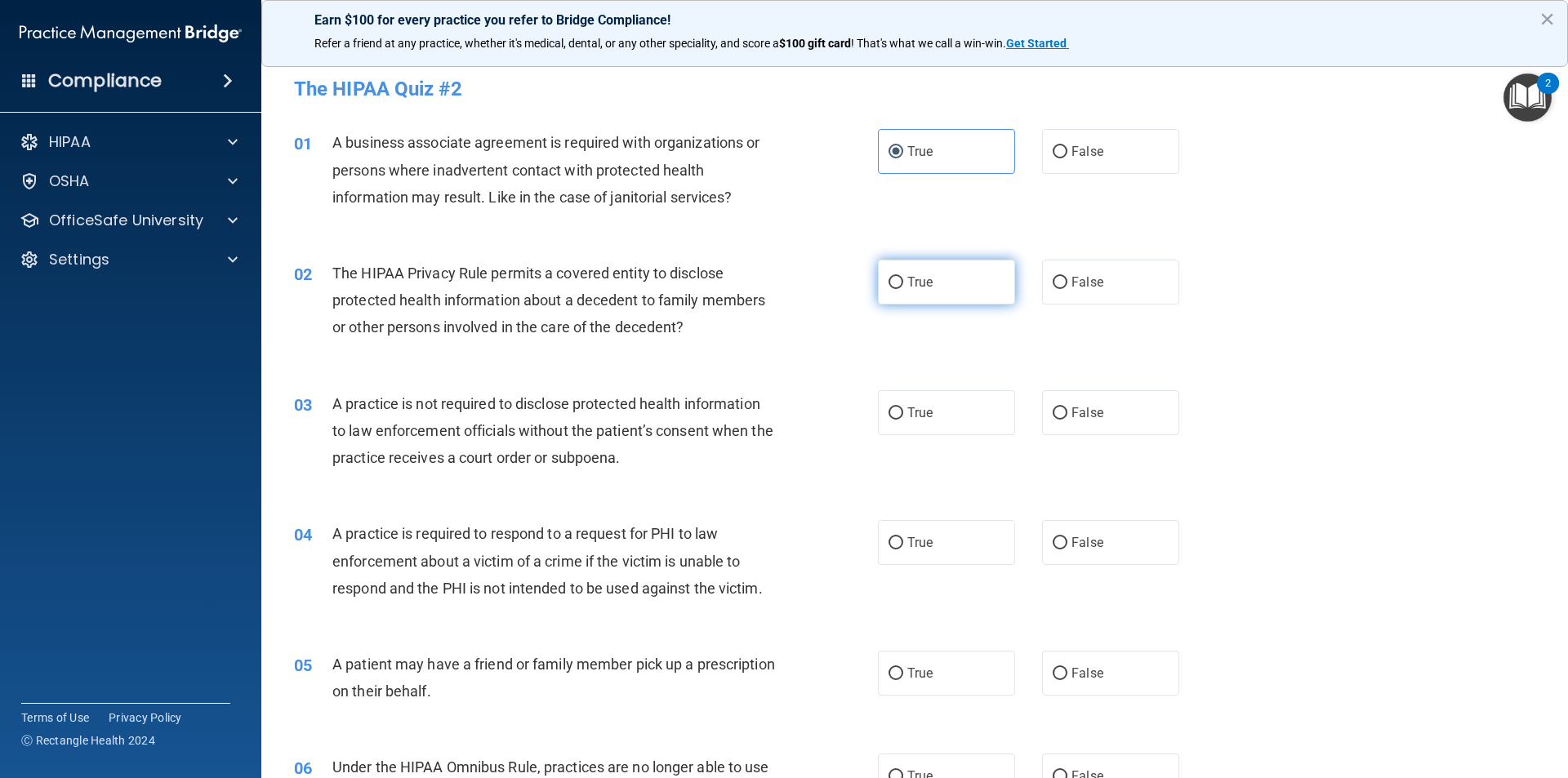
click at [903, 277] on input "True" at bounding box center [896, 282] width 15 height 12
drag, startPoint x: 1112, startPoint y: 422, endPoint x: 1114, endPoint y: 433, distance: 11.2
click at [1112, 424] on label "False" at bounding box center [1111, 412] width 138 height 45
click at [1067, 420] on input "False" at bounding box center [1060, 413] width 15 height 12
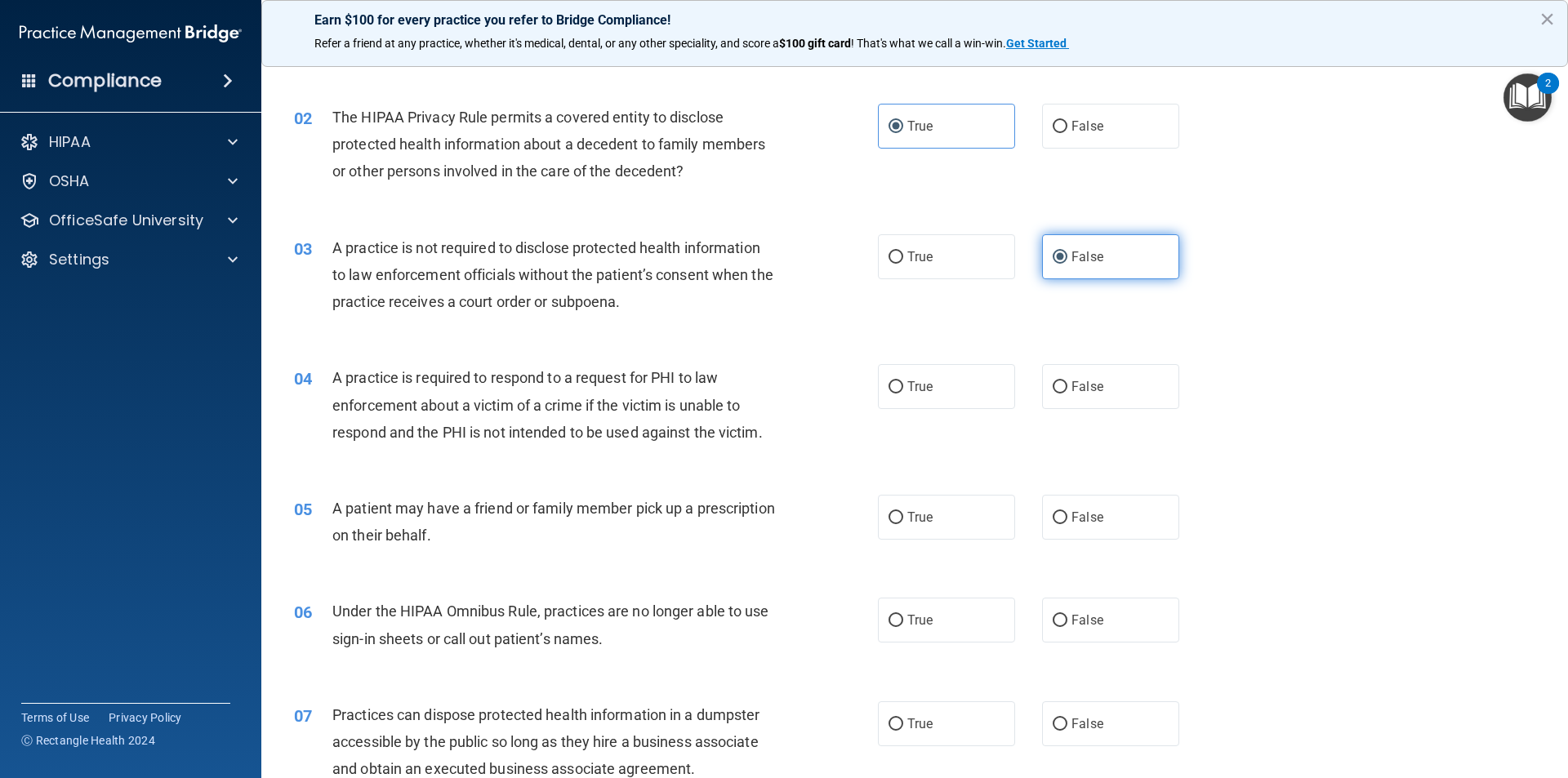
scroll to position [163, 0]
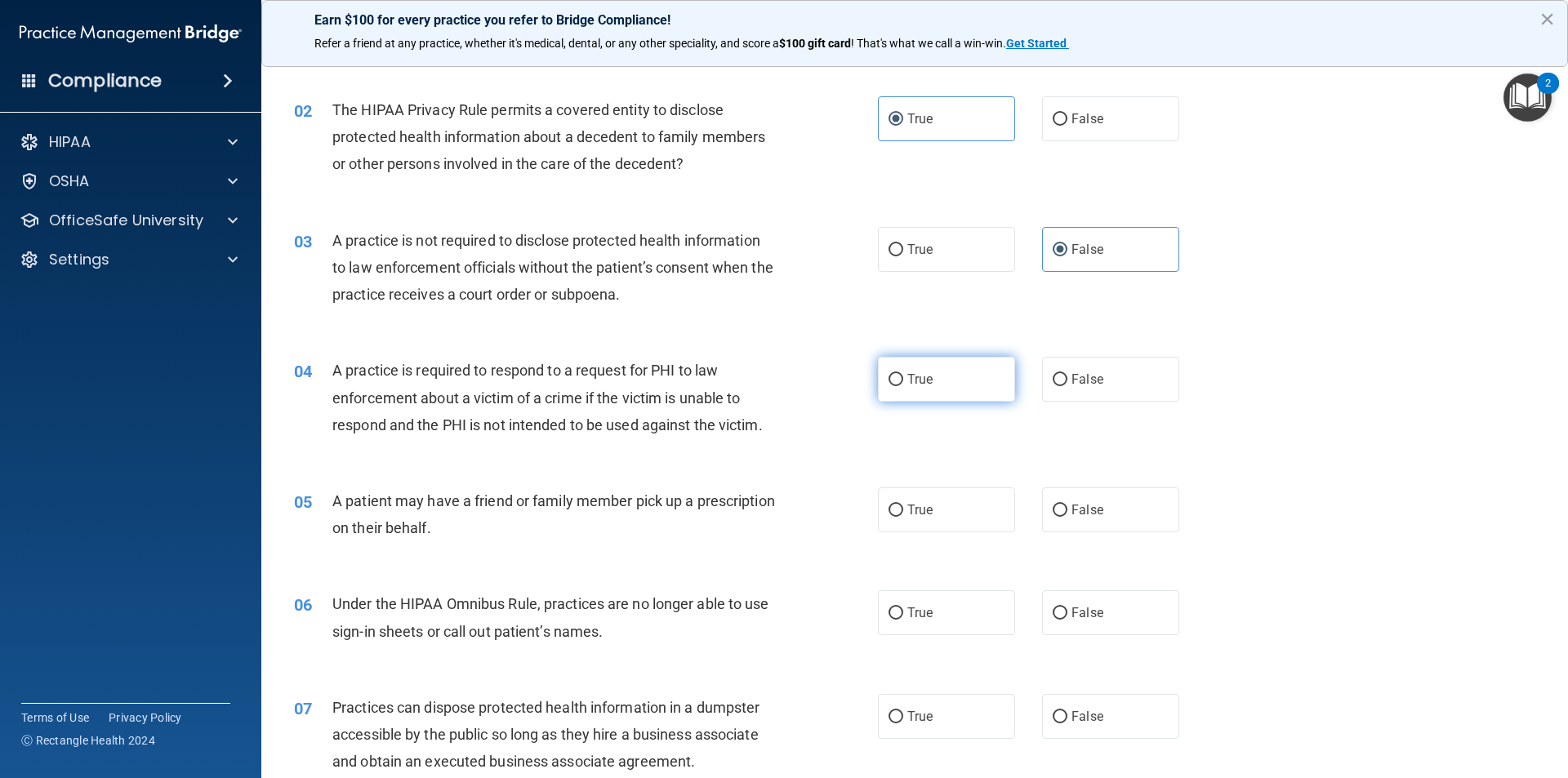
click at [999, 383] on label "True" at bounding box center [946, 379] width 138 height 45
click at [903, 383] on input "True" at bounding box center [896, 379] width 15 height 12
click at [955, 512] on label "True" at bounding box center [946, 509] width 138 height 45
click at [903, 512] on input "True" at bounding box center [896, 510] width 15 height 12
click at [965, 608] on label "True" at bounding box center [946, 612] width 138 height 45
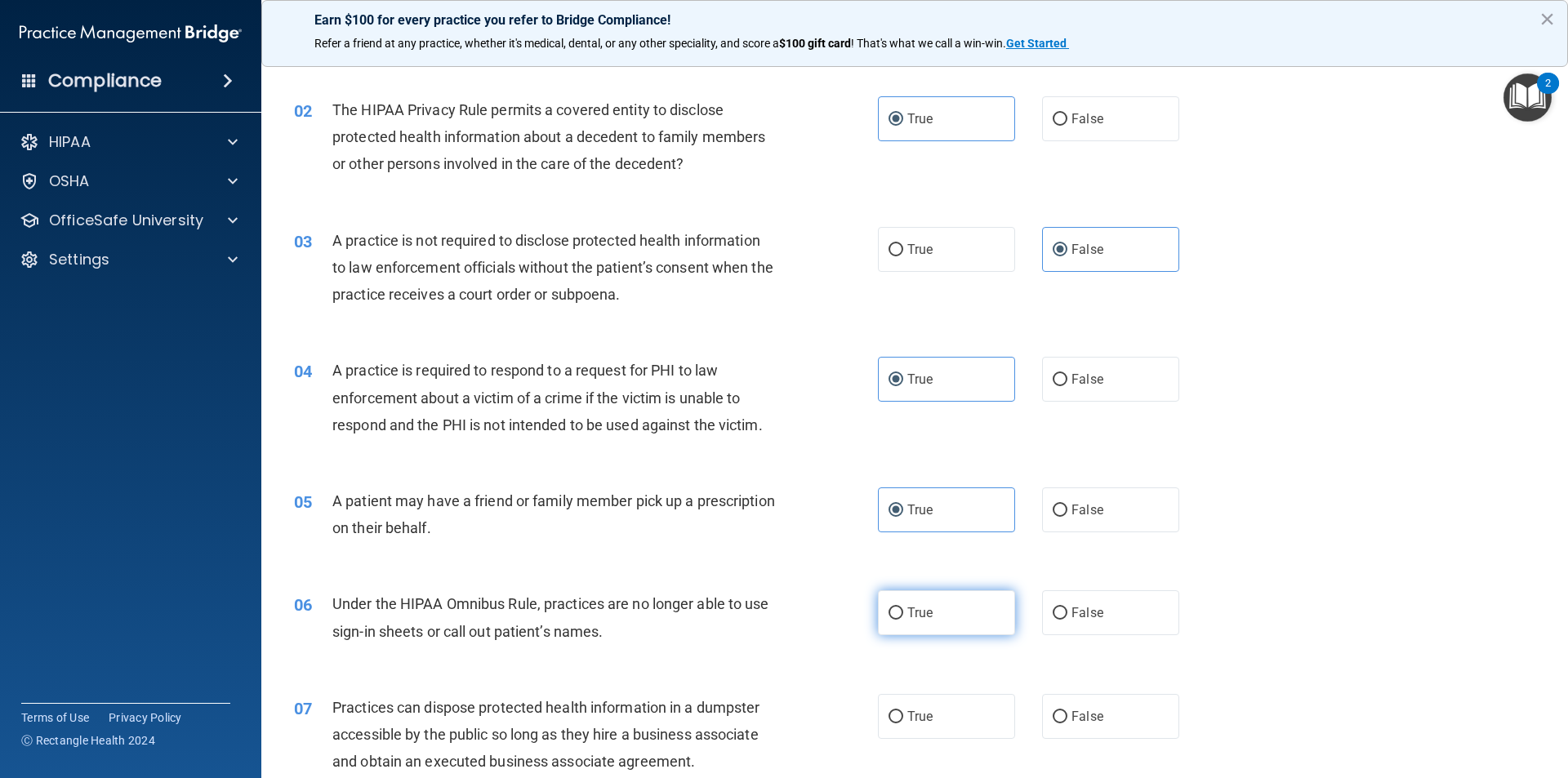
click at [903, 608] on input "True" at bounding box center [896, 613] width 15 height 12
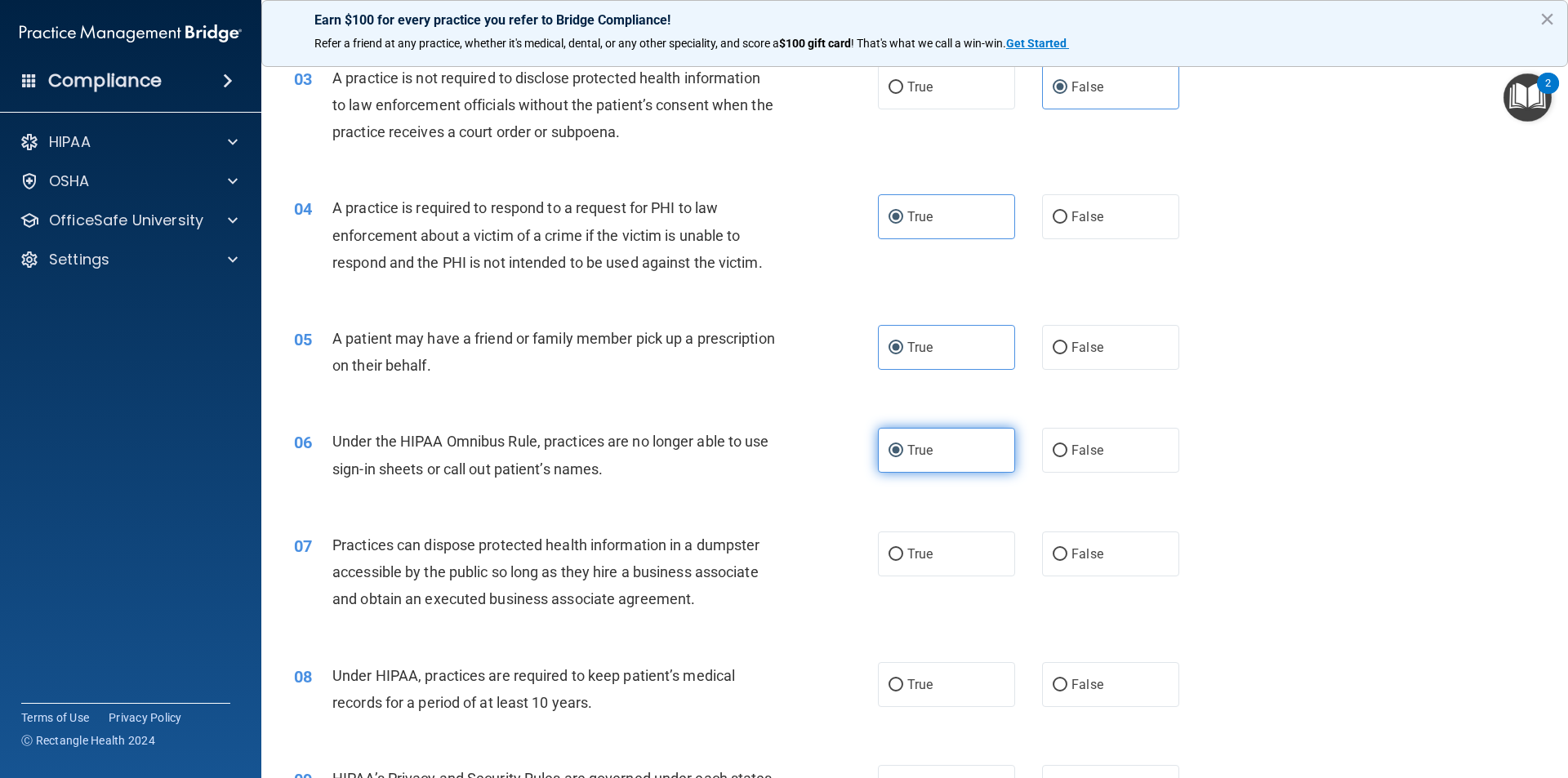
scroll to position [327, 0]
click at [1076, 464] on label "False" at bounding box center [1111, 449] width 138 height 45
click at [1067, 456] on input "False" at bounding box center [1060, 450] width 15 height 12
click at [1057, 558] on input "False" at bounding box center [1060, 553] width 15 height 12
click at [1100, 677] on label "False" at bounding box center [1111, 683] width 138 height 45
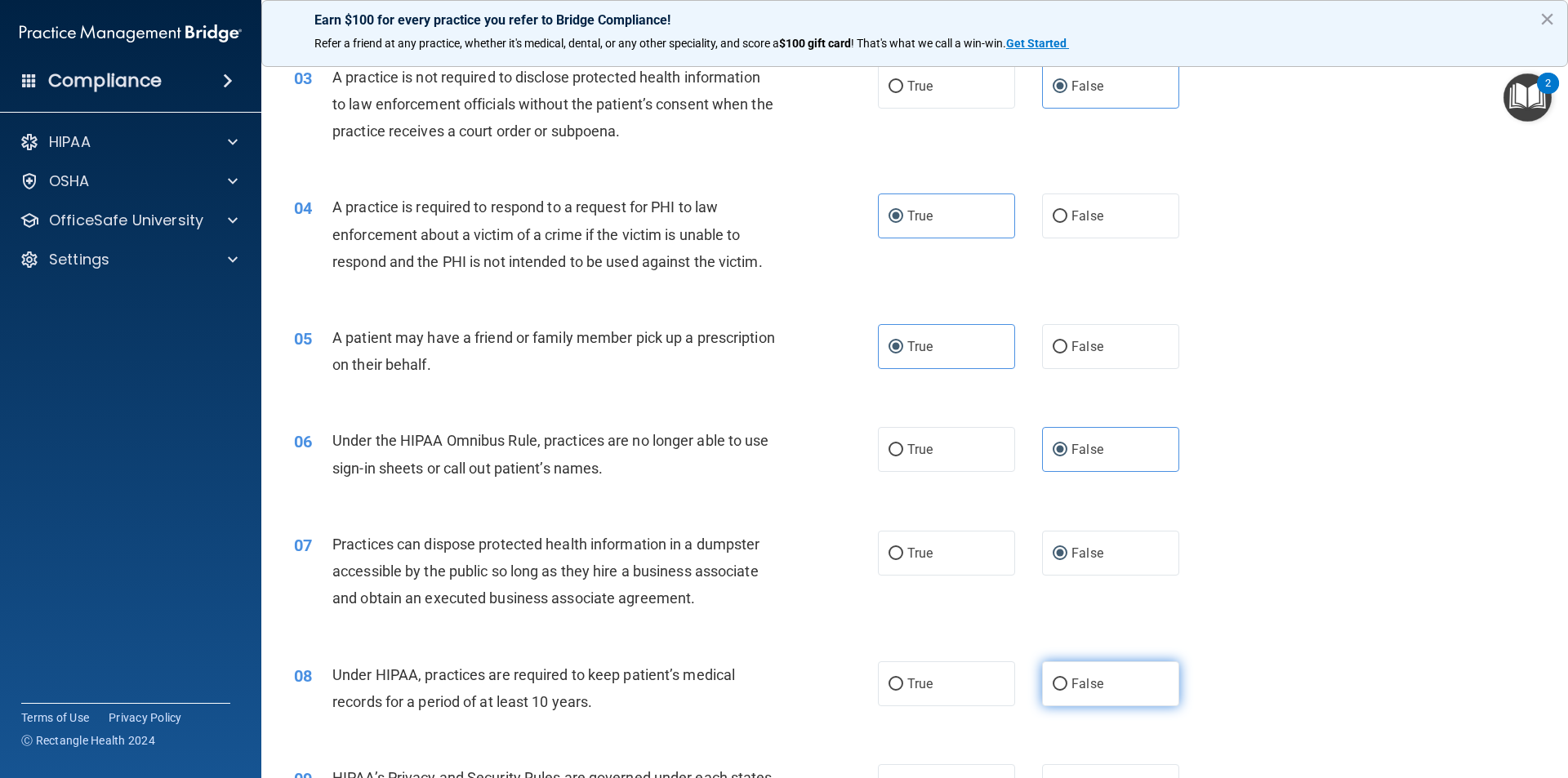
click at [1067, 679] on input "False" at bounding box center [1060, 684] width 15 height 12
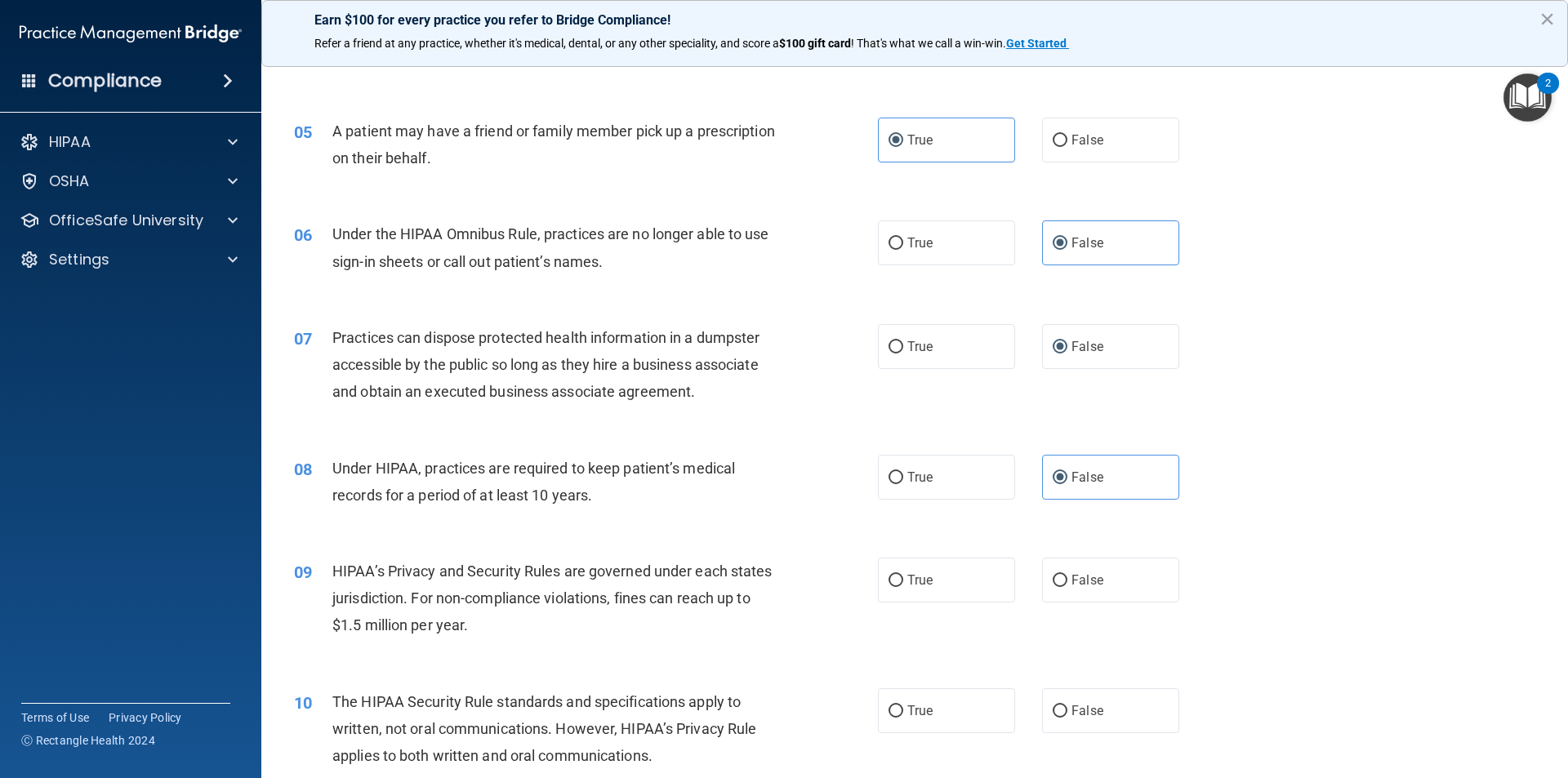
scroll to position [571, 0]
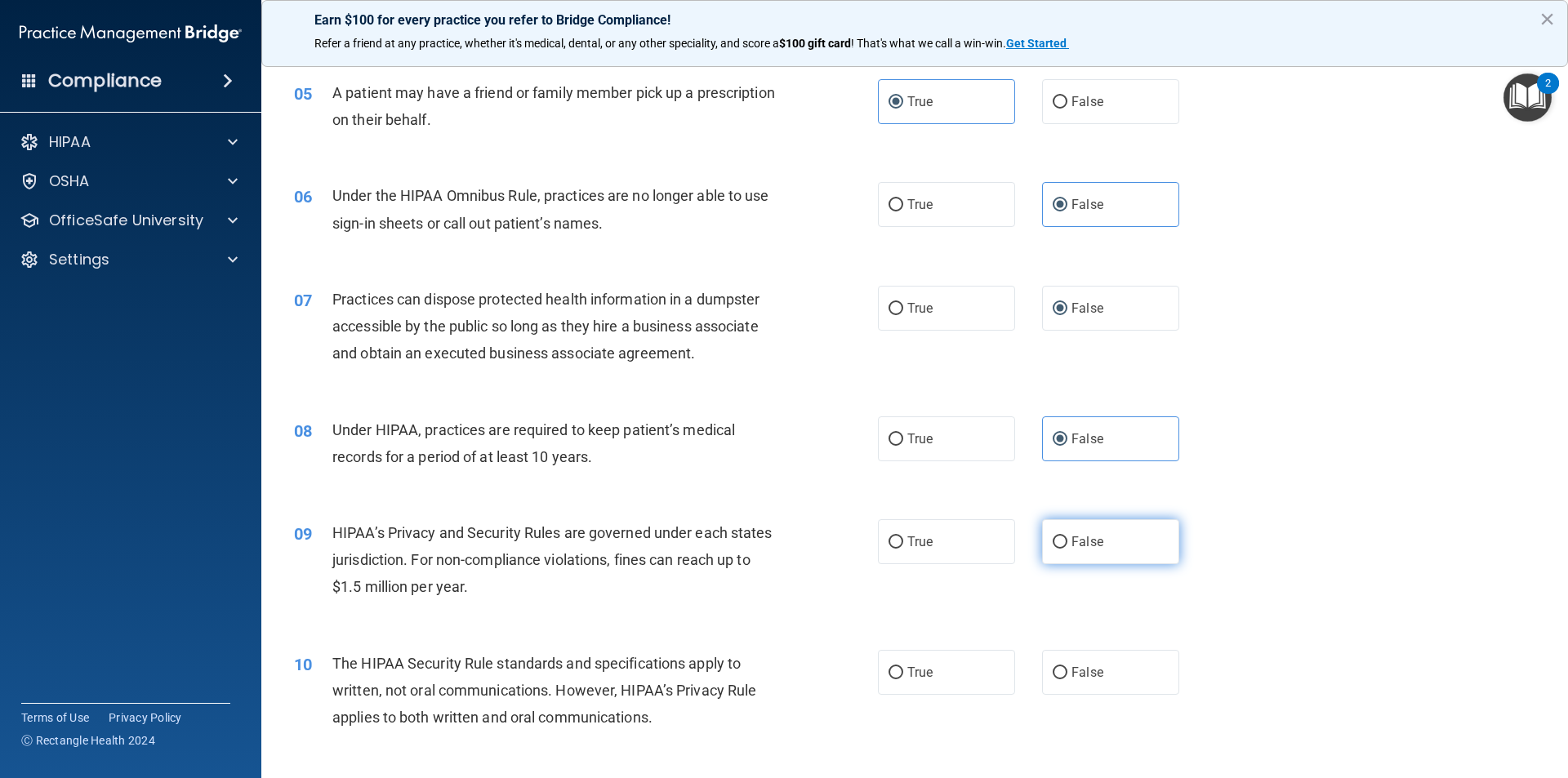
click at [1071, 545] on span "False" at bounding box center [1087, 541] width 32 height 15
click at [1065, 545] on input "False" at bounding box center [1060, 542] width 15 height 12
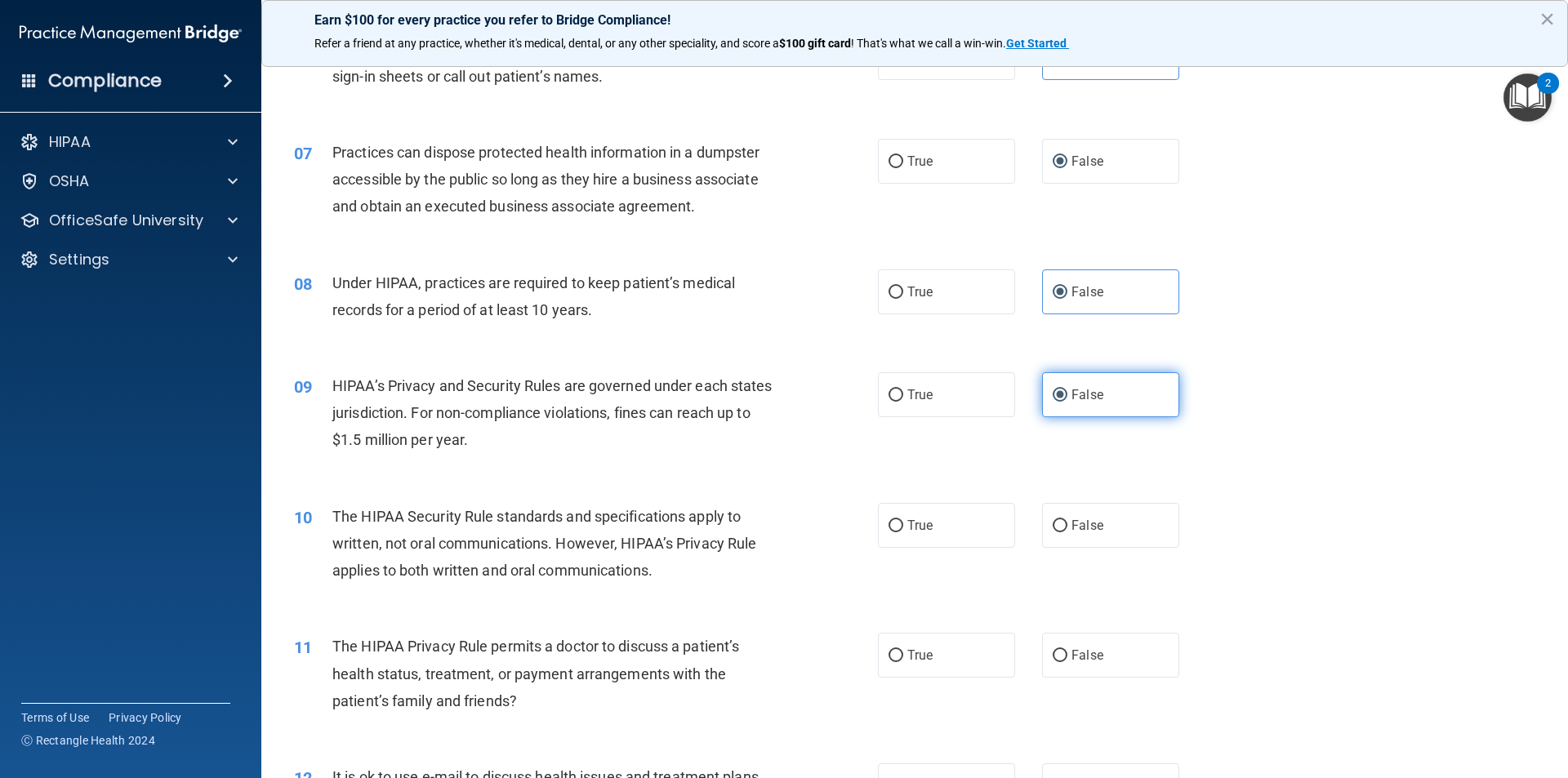
scroll to position [735, 0]
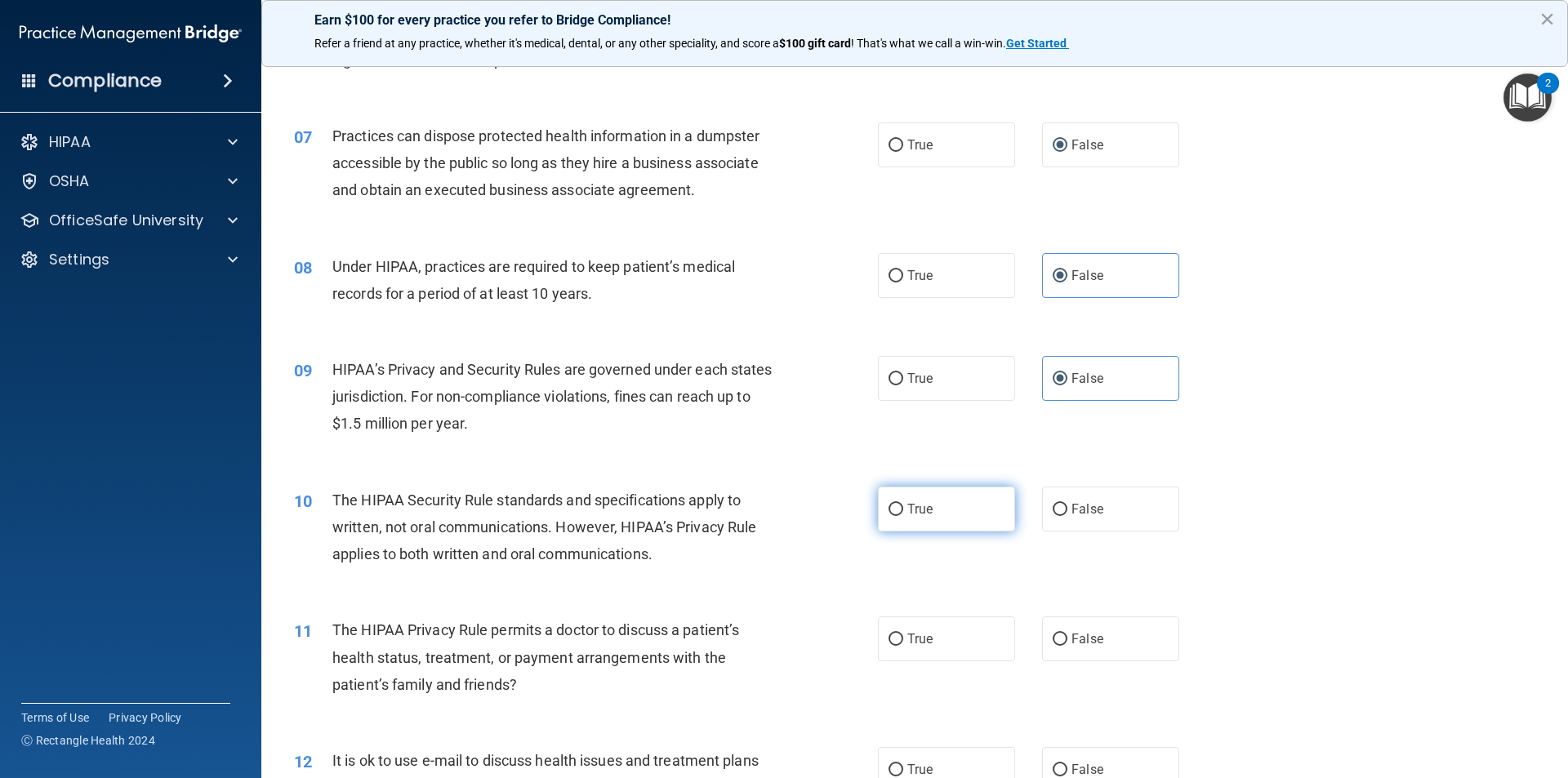
click at [1001, 520] on label "True" at bounding box center [946, 508] width 138 height 45
click at [903, 516] on input "True" at bounding box center [896, 509] width 15 height 12
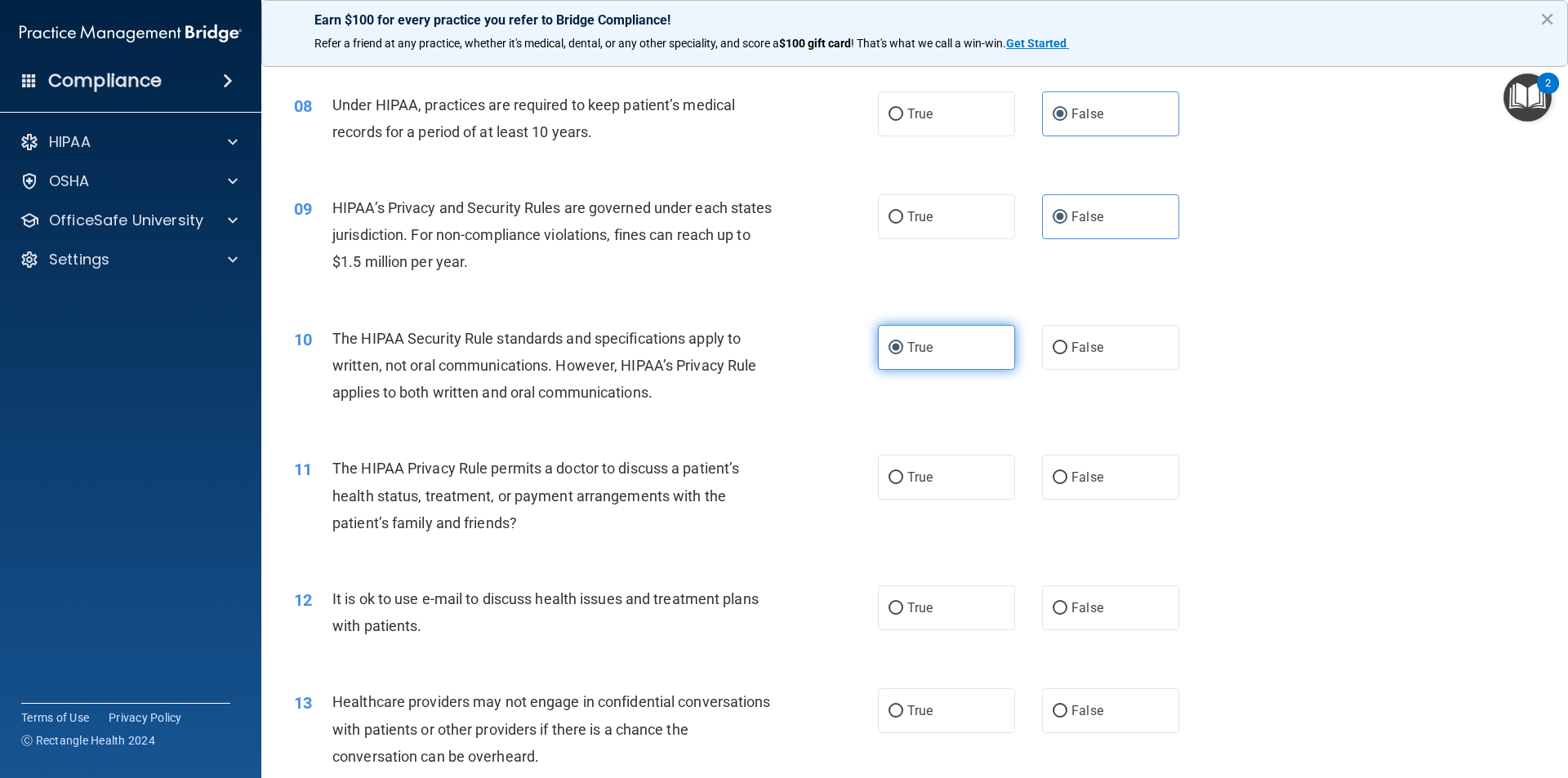
scroll to position [898, 0]
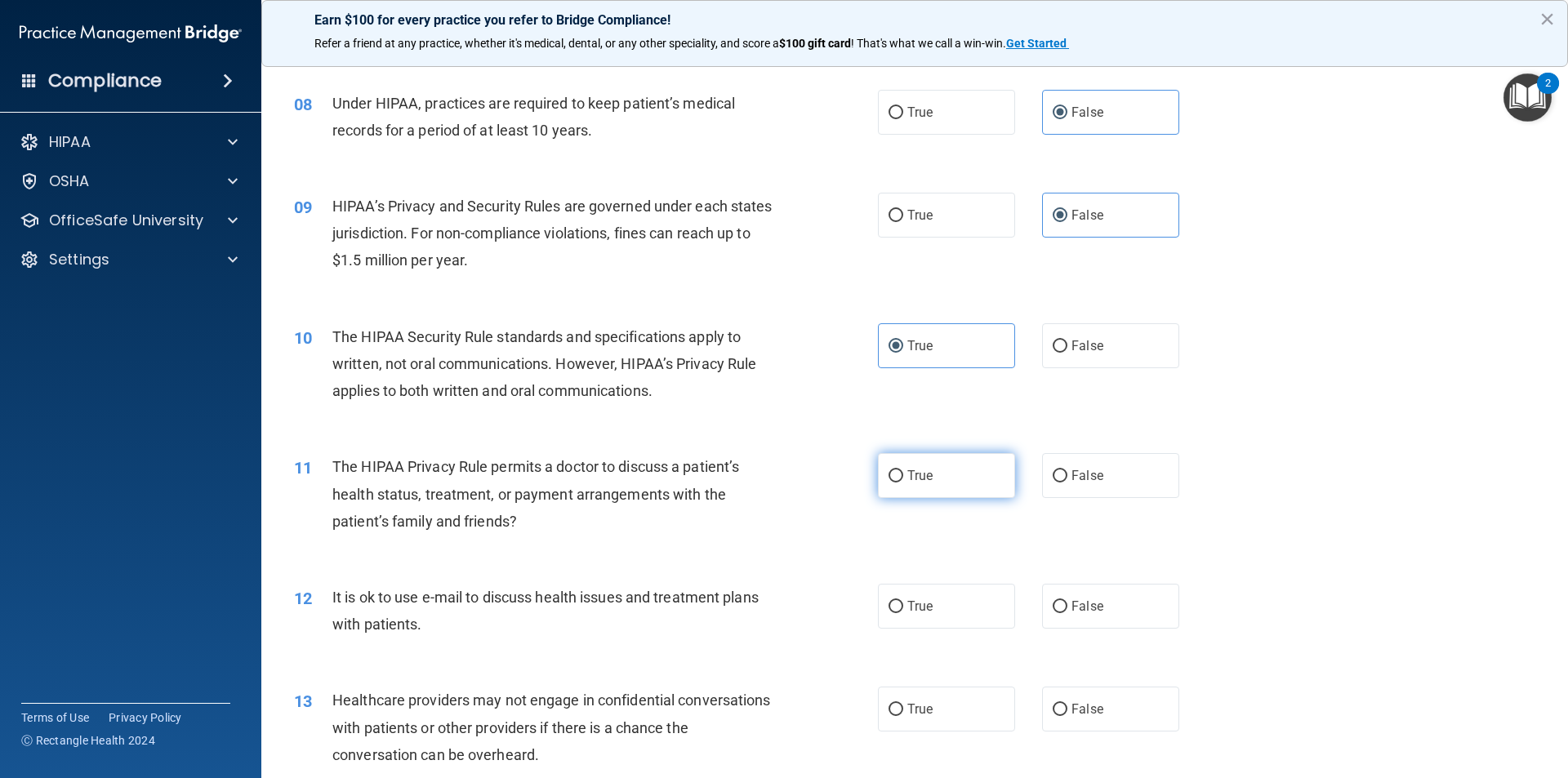
click at [974, 482] on label "True" at bounding box center [946, 475] width 138 height 45
click at [903, 482] on input "True" at bounding box center [896, 476] width 15 height 12
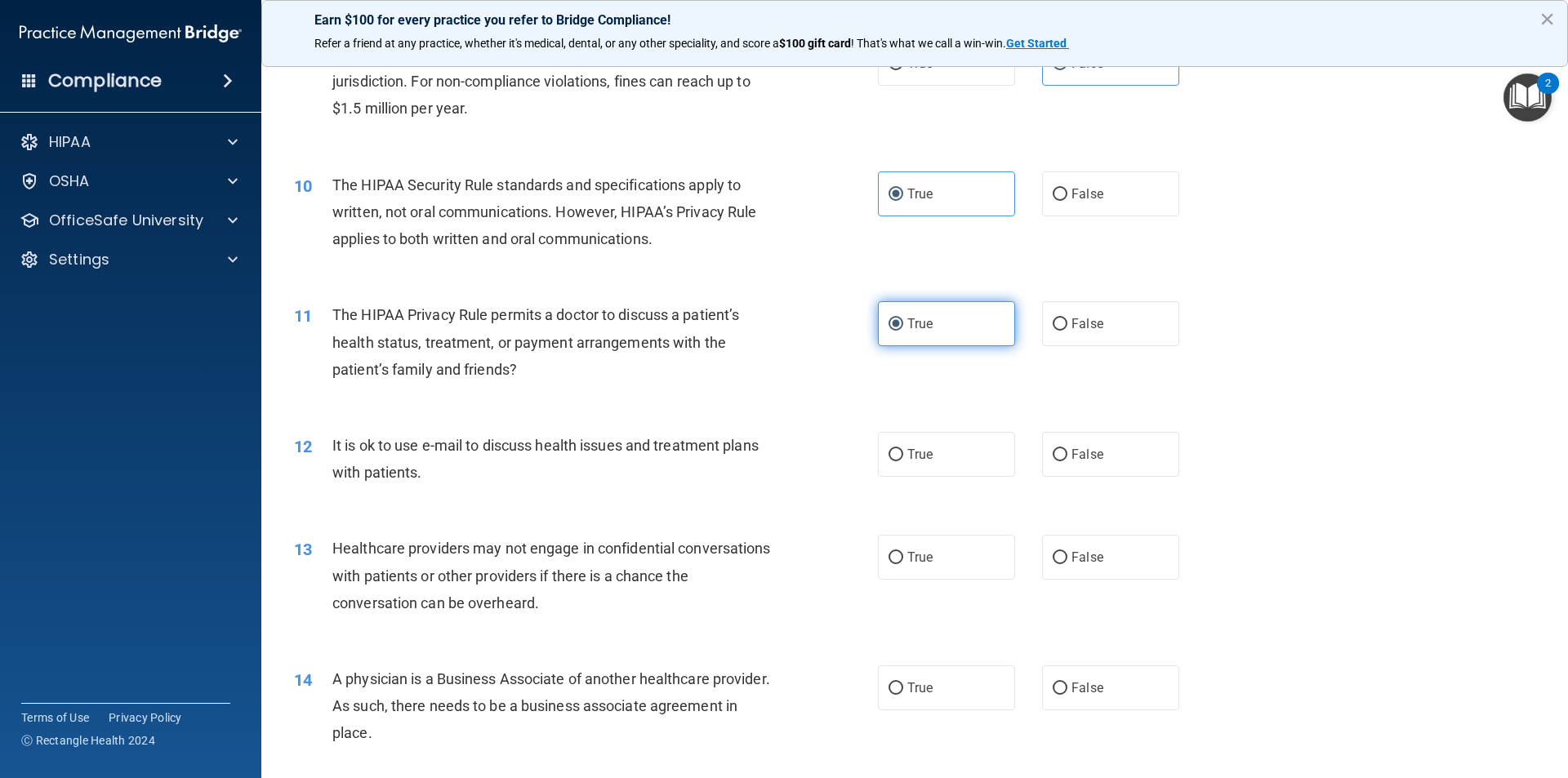
scroll to position [1061, 0]
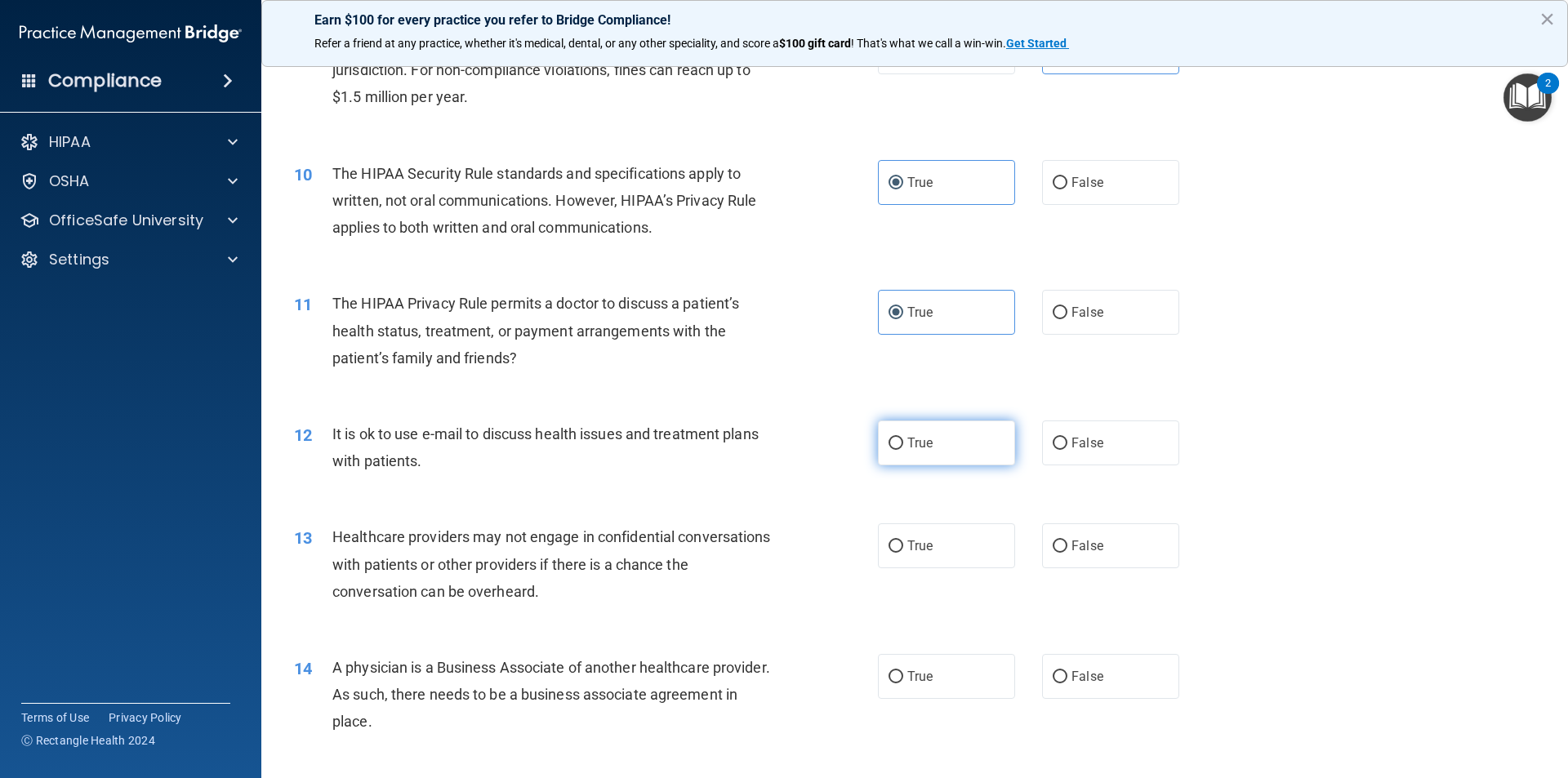
click at [964, 442] on label "True" at bounding box center [946, 443] width 138 height 45
click at [903, 442] on input "True" at bounding box center [896, 443] width 15 height 12
click at [942, 536] on label "True" at bounding box center [946, 546] width 138 height 45
click at [903, 540] on input "True" at bounding box center [896, 546] width 15 height 12
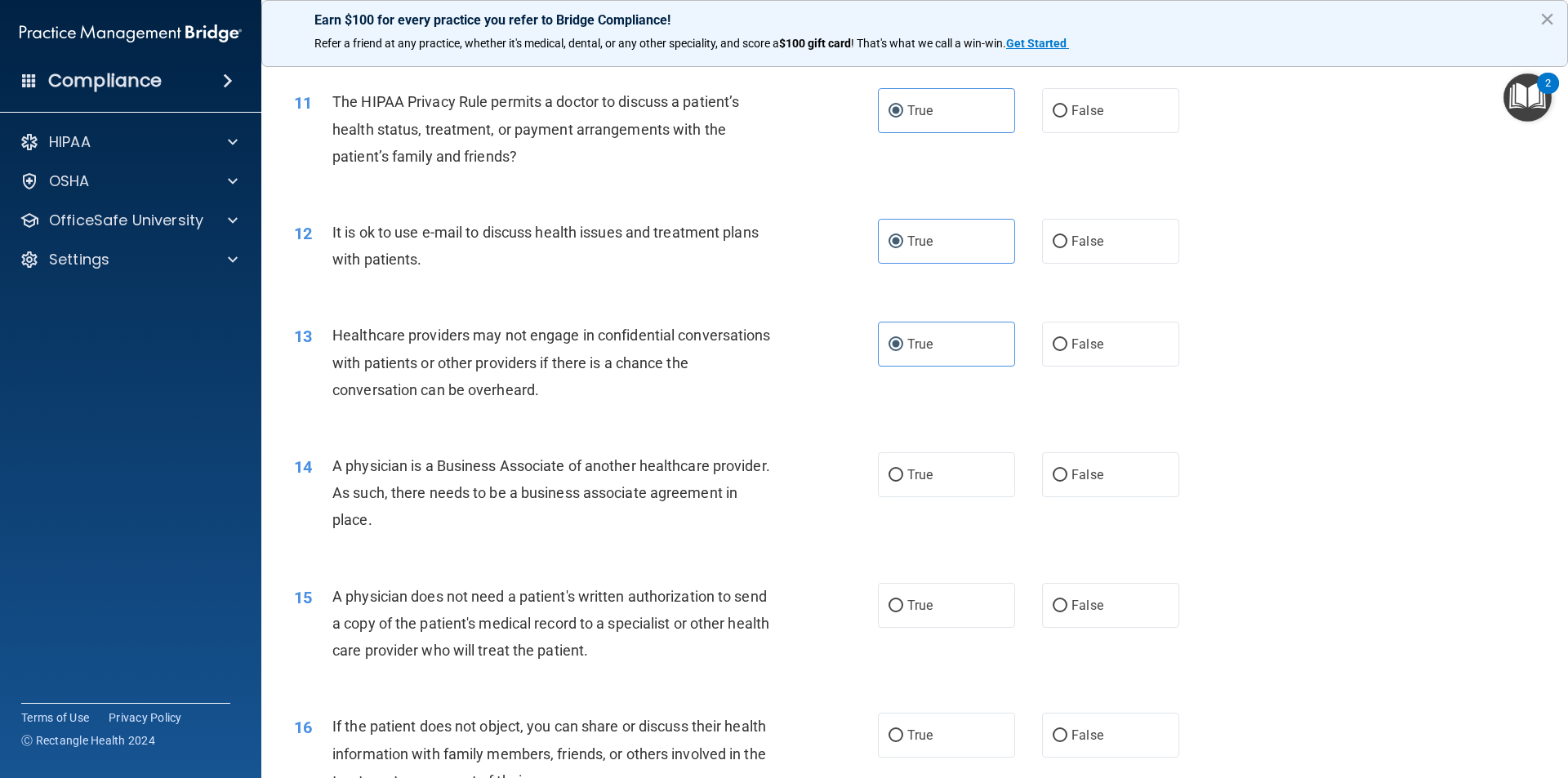
scroll to position [1306, 0]
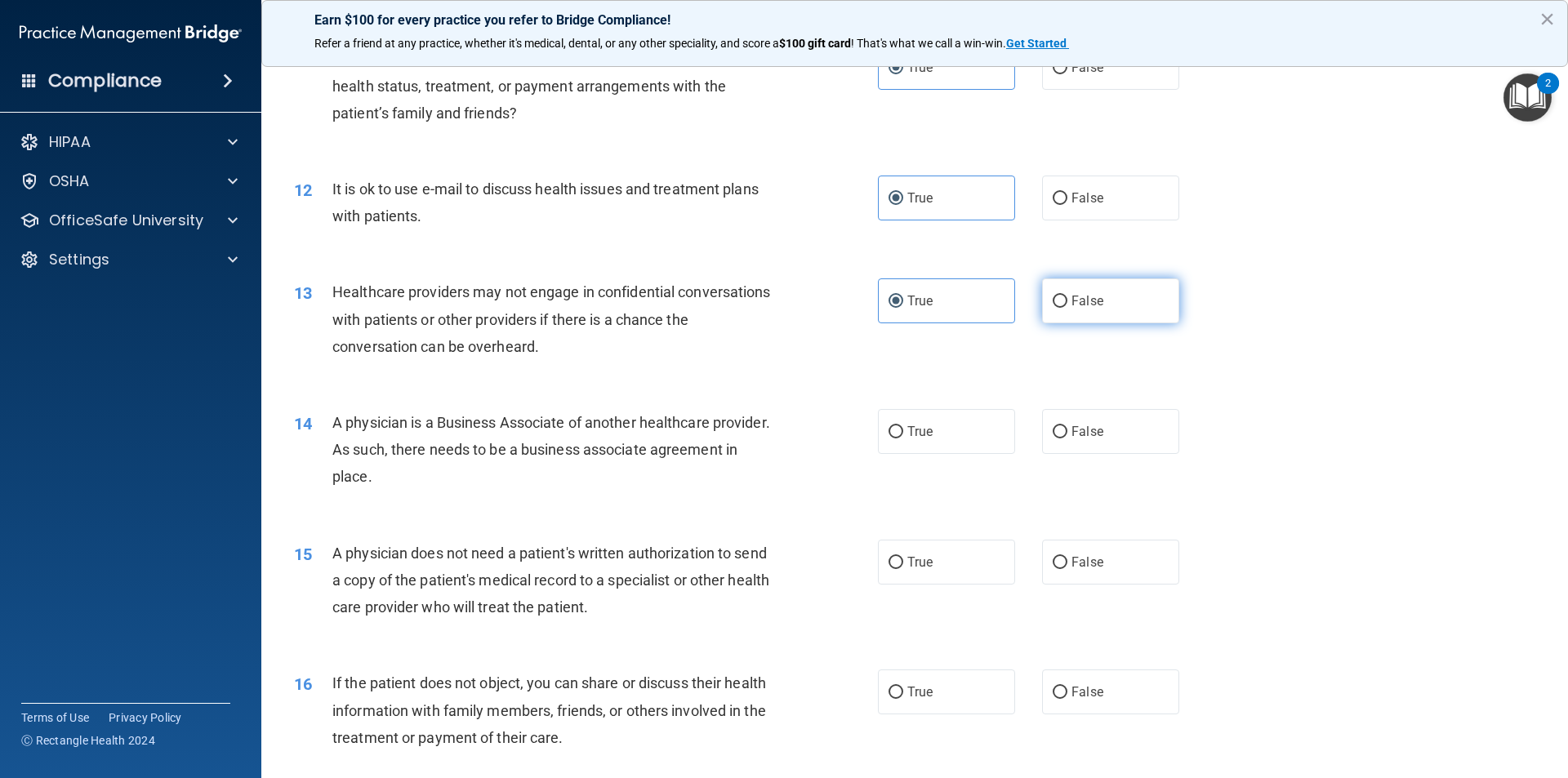
click at [1098, 307] on label "False" at bounding box center [1111, 301] width 138 height 45
click at [1067, 307] on input "False" at bounding box center [1060, 301] width 15 height 12
click at [1105, 455] on div "14 A physician is a Business Associate of another healthcare provider. As such,…" at bounding box center [914, 454] width 1266 height 130
click at [1086, 419] on label "False" at bounding box center [1111, 431] width 138 height 45
click at [1067, 426] on input "False" at bounding box center [1060, 432] width 15 height 12
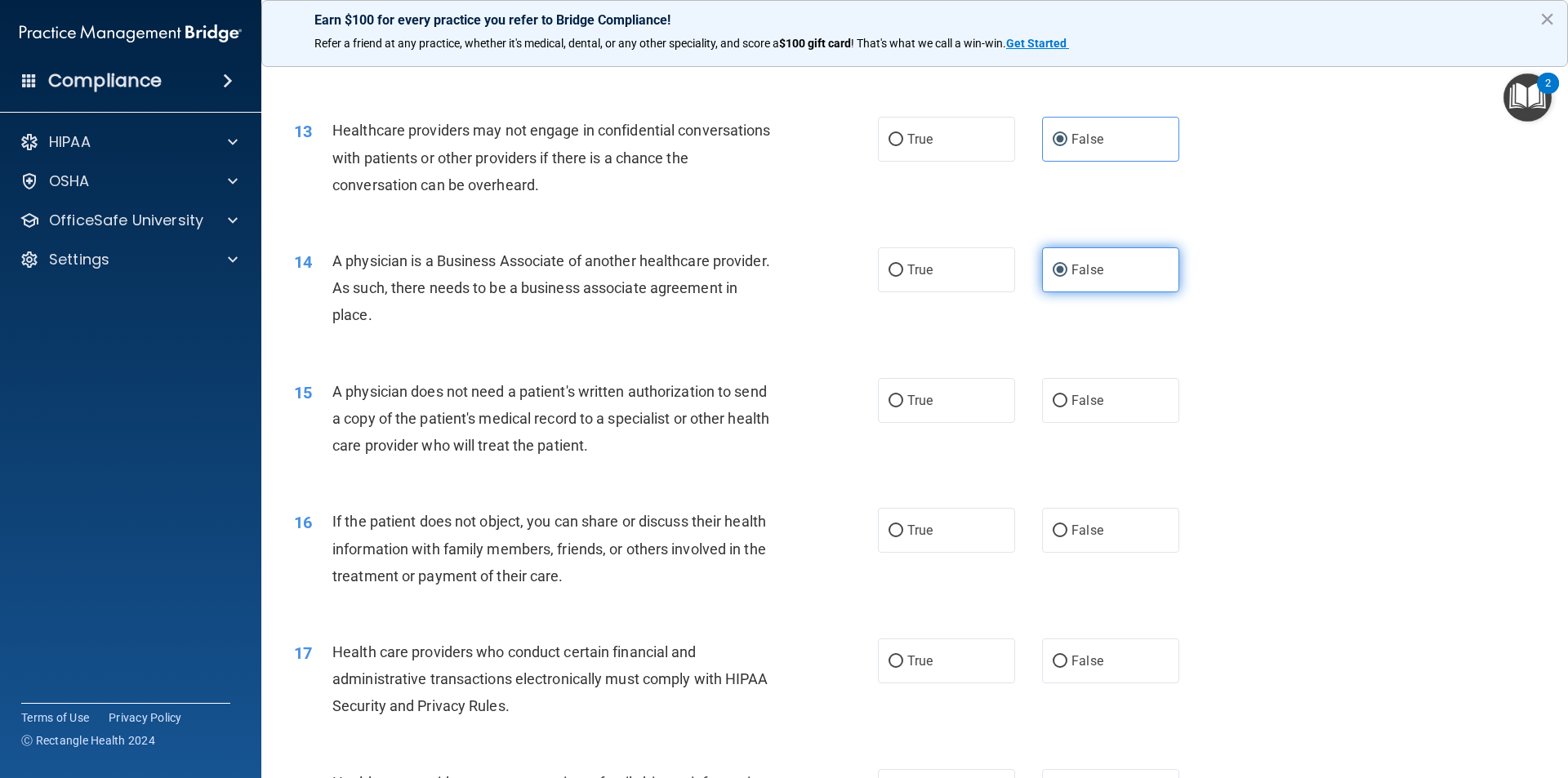
scroll to position [1469, 0]
click at [998, 406] on label "True" at bounding box center [946, 398] width 138 height 45
click at [903, 405] on input "True" at bounding box center [896, 399] width 15 height 12
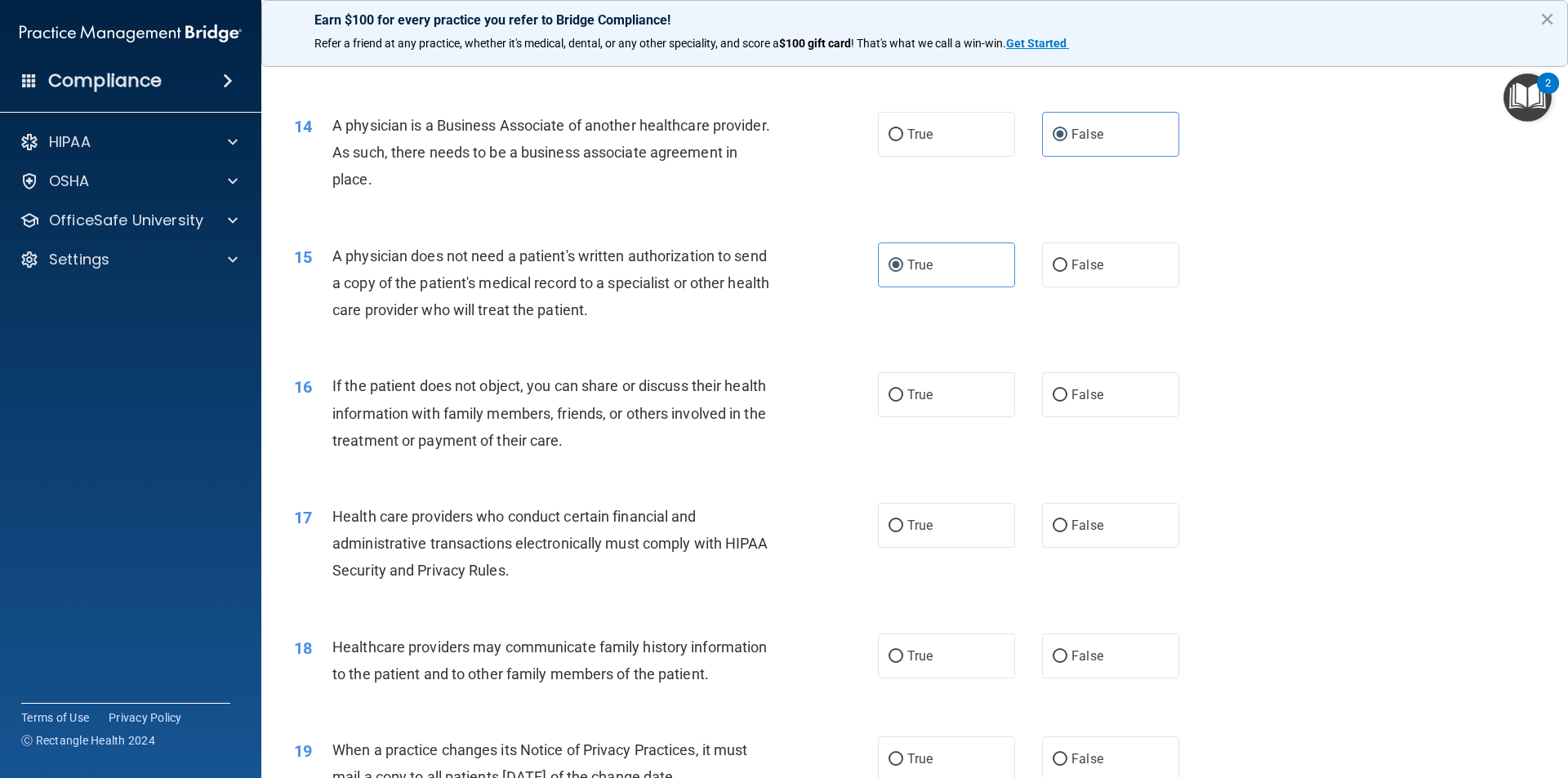
scroll to position [1633, 0]
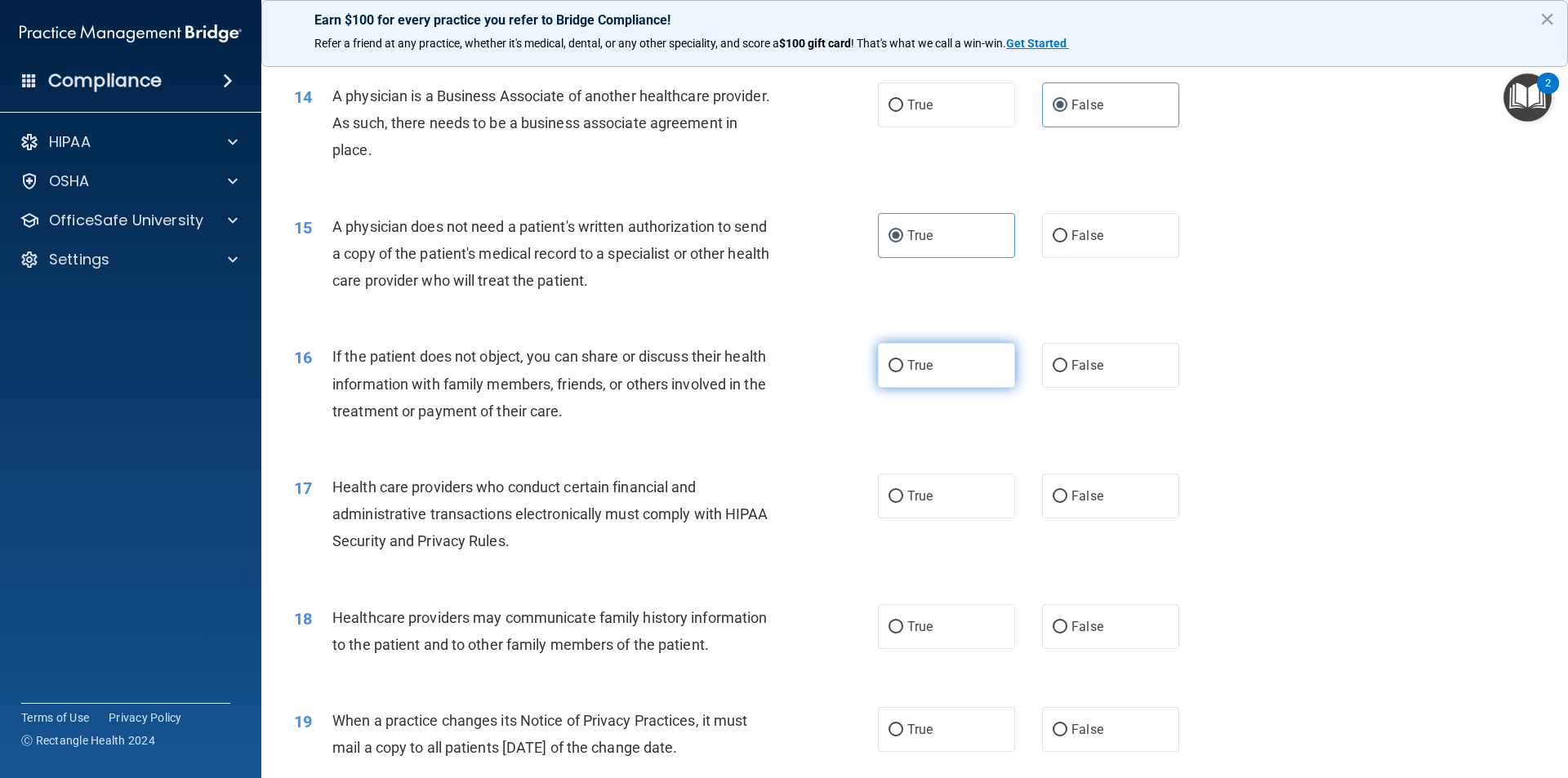
click at [965, 385] on label "True" at bounding box center [946, 364] width 138 height 45
click at [903, 373] on input "True" at bounding box center [896, 365] width 15 height 12
click at [942, 502] on label "True" at bounding box center [946, 496] width 138 height 45
click at [903, 502] on input "True" at bounding box center [896, 496] width 15 height 12
click at [1099, 630] on label "False" at bounding box center [1111, 626] width 138 height 45
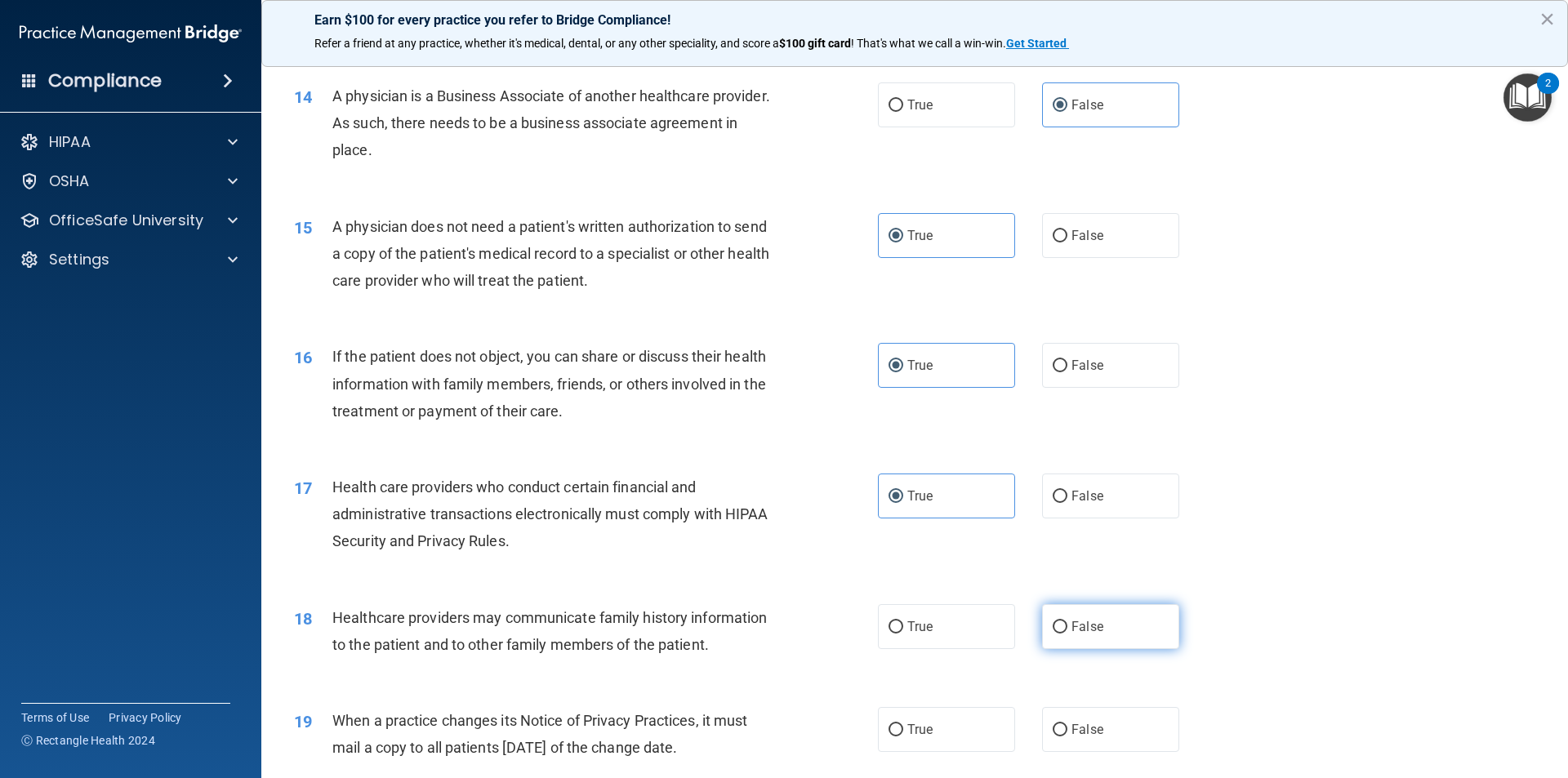
click at [1067, 630] on input "False" at bounding box center [1060, 627] width 15 height 12
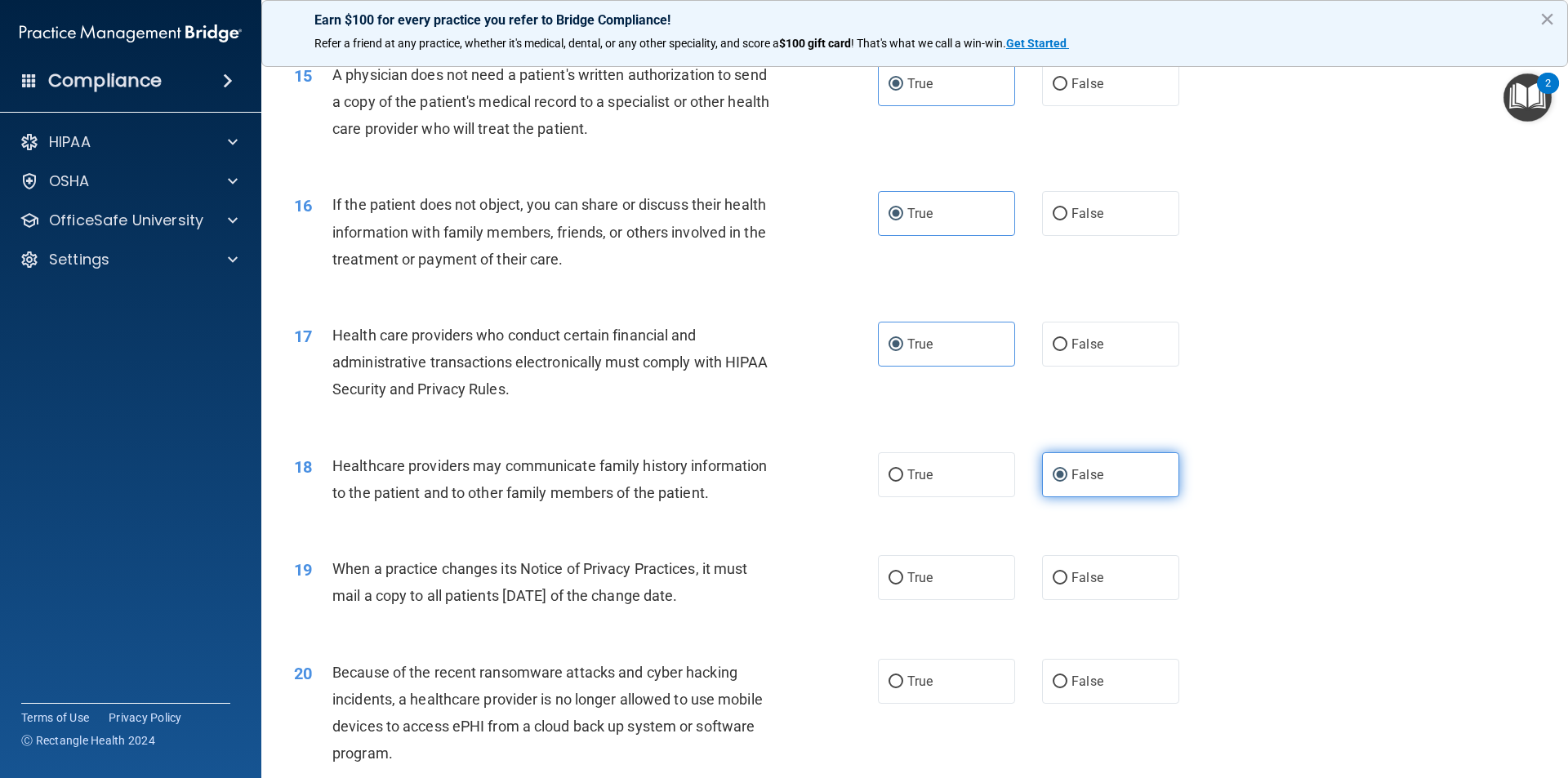
scroll to position [1797, 0]
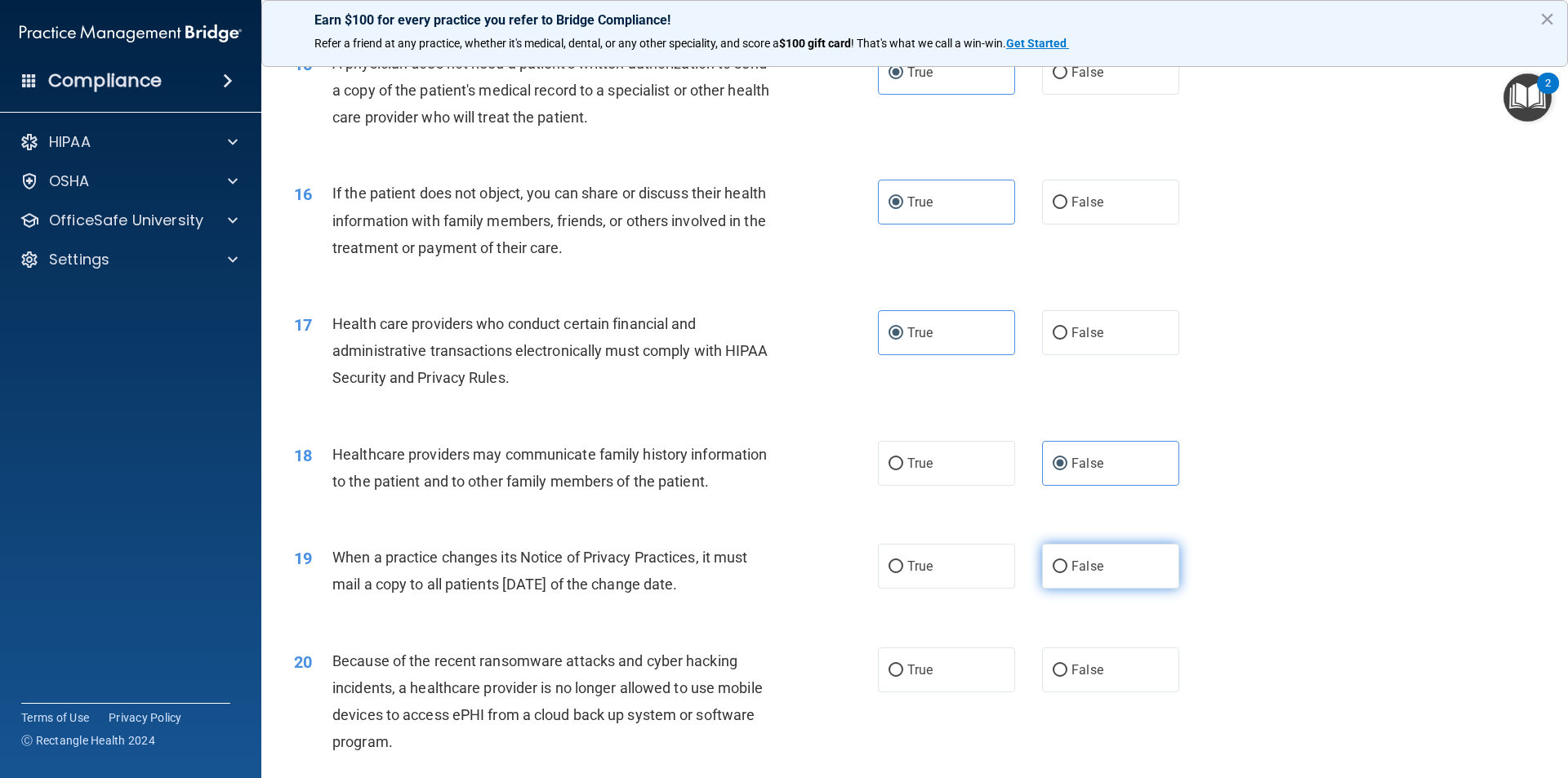
click at [1105, 570] on label "False" at bounding box center [1111, 566] width 138 height 45
click at [1067, 570] on input "False" at bounding box center [1060, 567] width 15 height 12
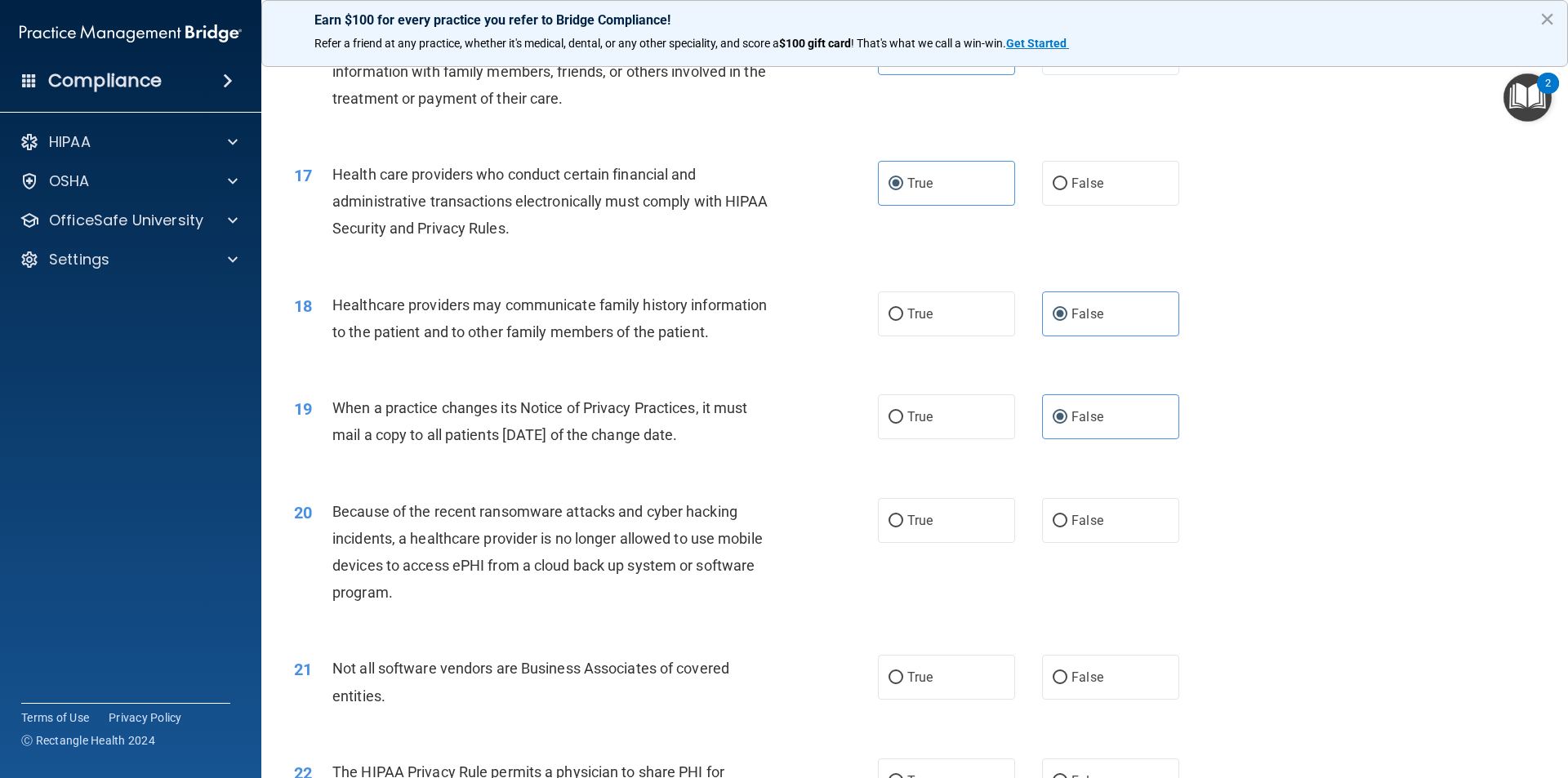
scroll to position [1960, 0]
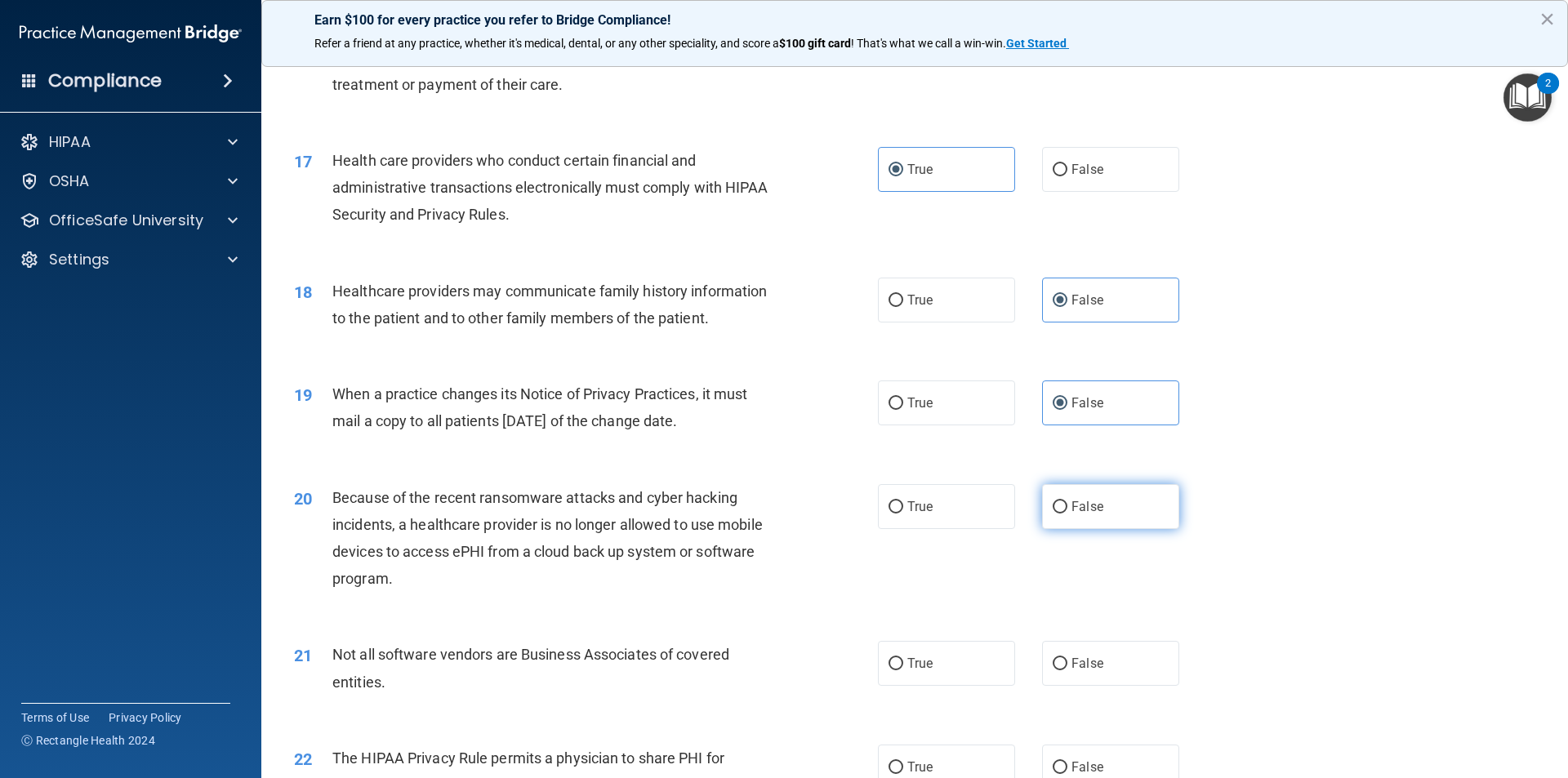
click at [1080, 509] on span "False" at bounding box center [1087, 507] width 32 height 15
click at [1067, 509] on input "False" at bounding box center [1060, 507] width 15 height 12
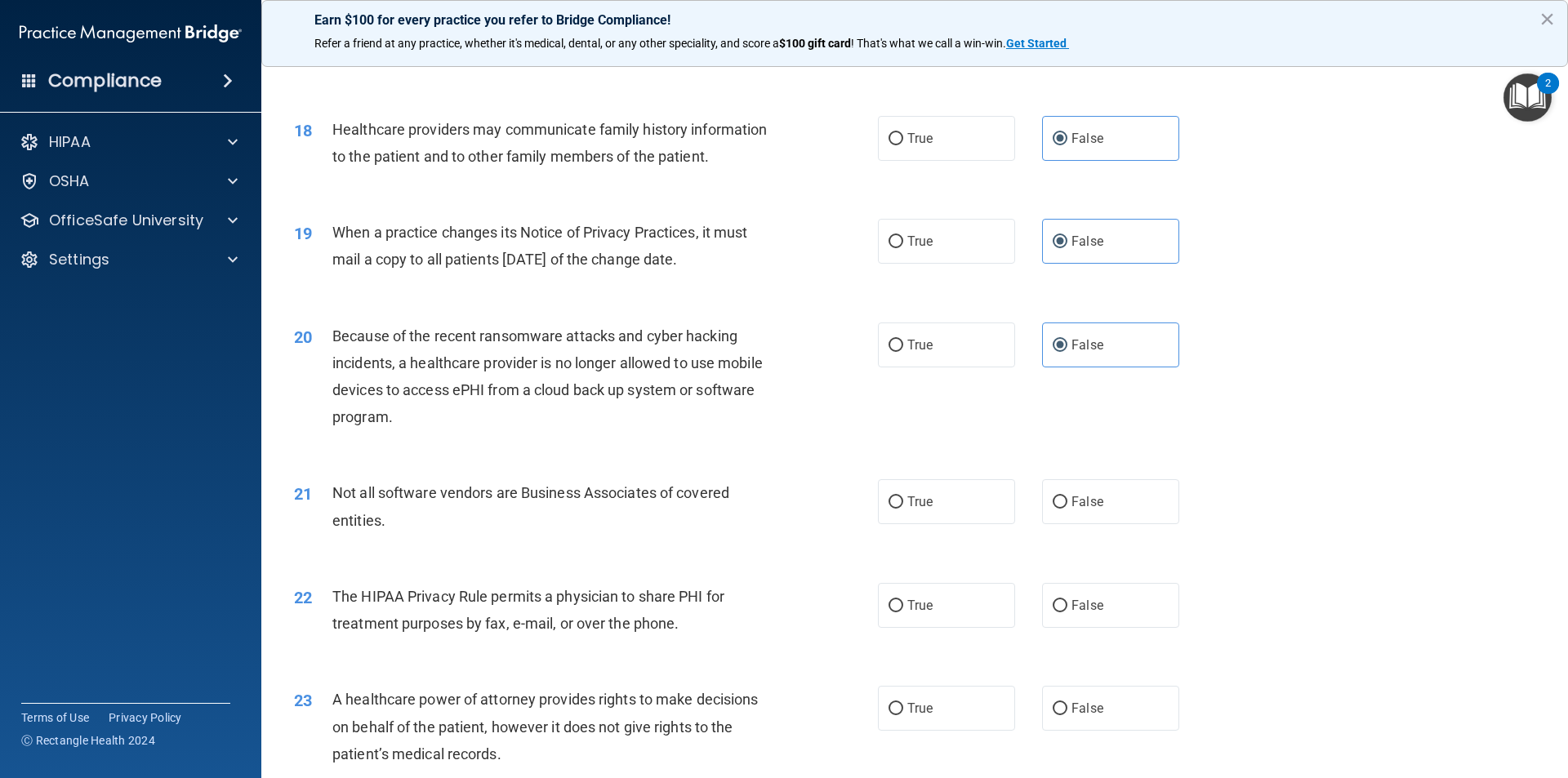
scroll to position [2123, 0]
click at [978, 488] on label "True" at bounding box center [946, 499] width 138 height 45
click at [903, 495] on input "True" at bounding box center [896, 500] width 15 height 12
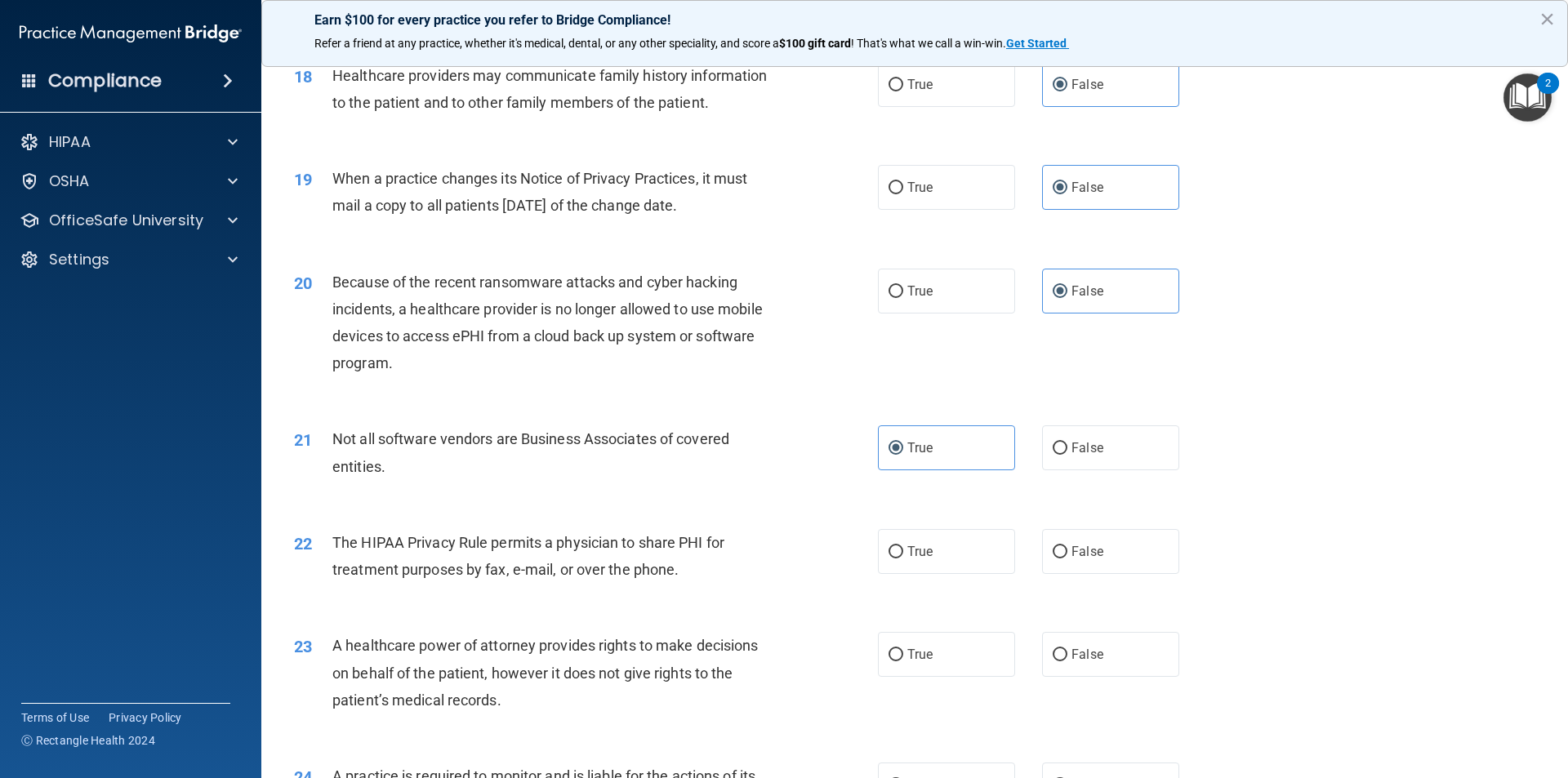
scroll to position [2205, 0]
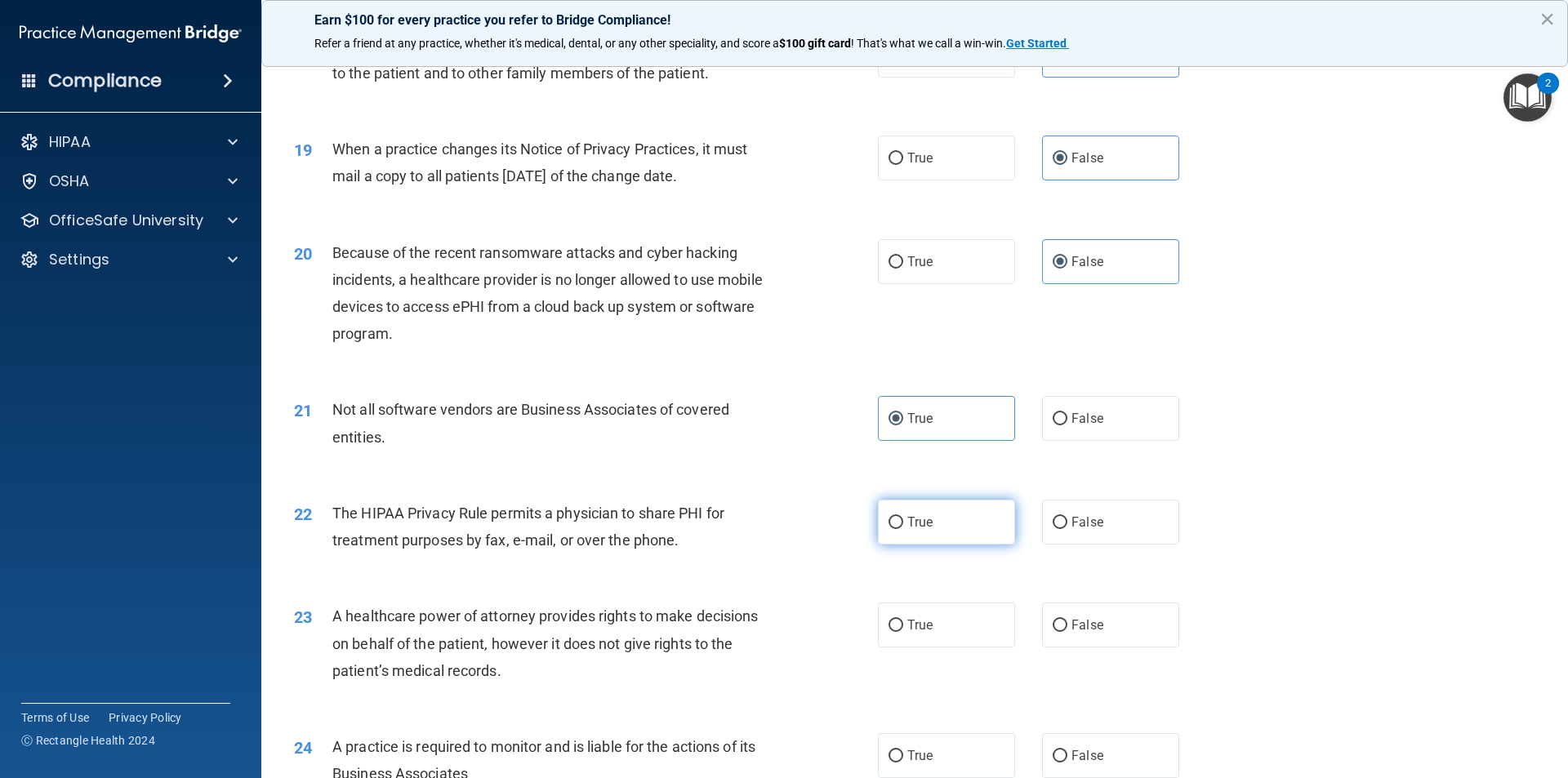
click at [941, 518] on label "True" at bounding box center [946, 522] width 138 height 45
click at [903, 518] on input "True" at bounding box center [896, 522] width 15 height 12
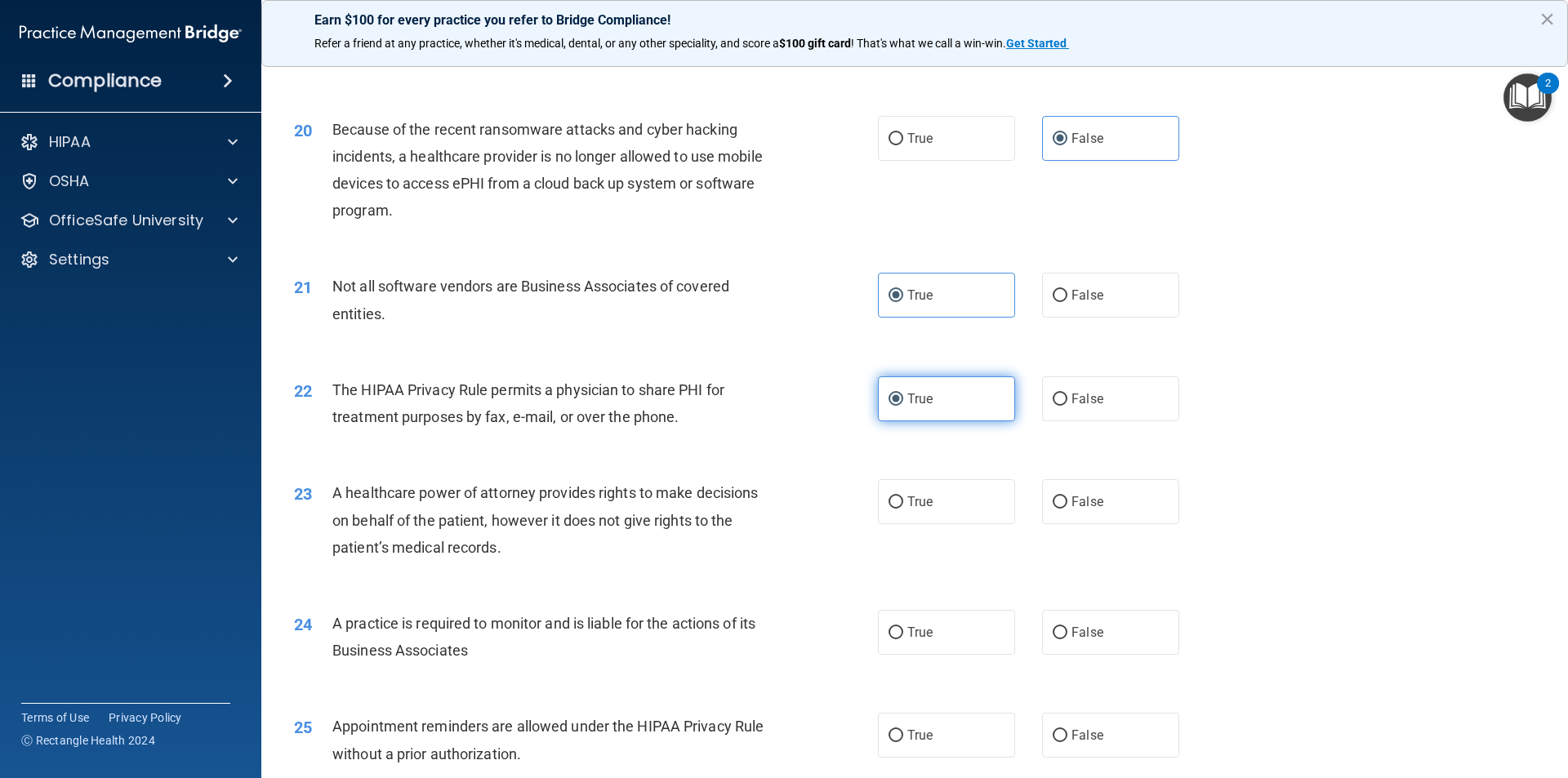
scroll to position [2368, 0]
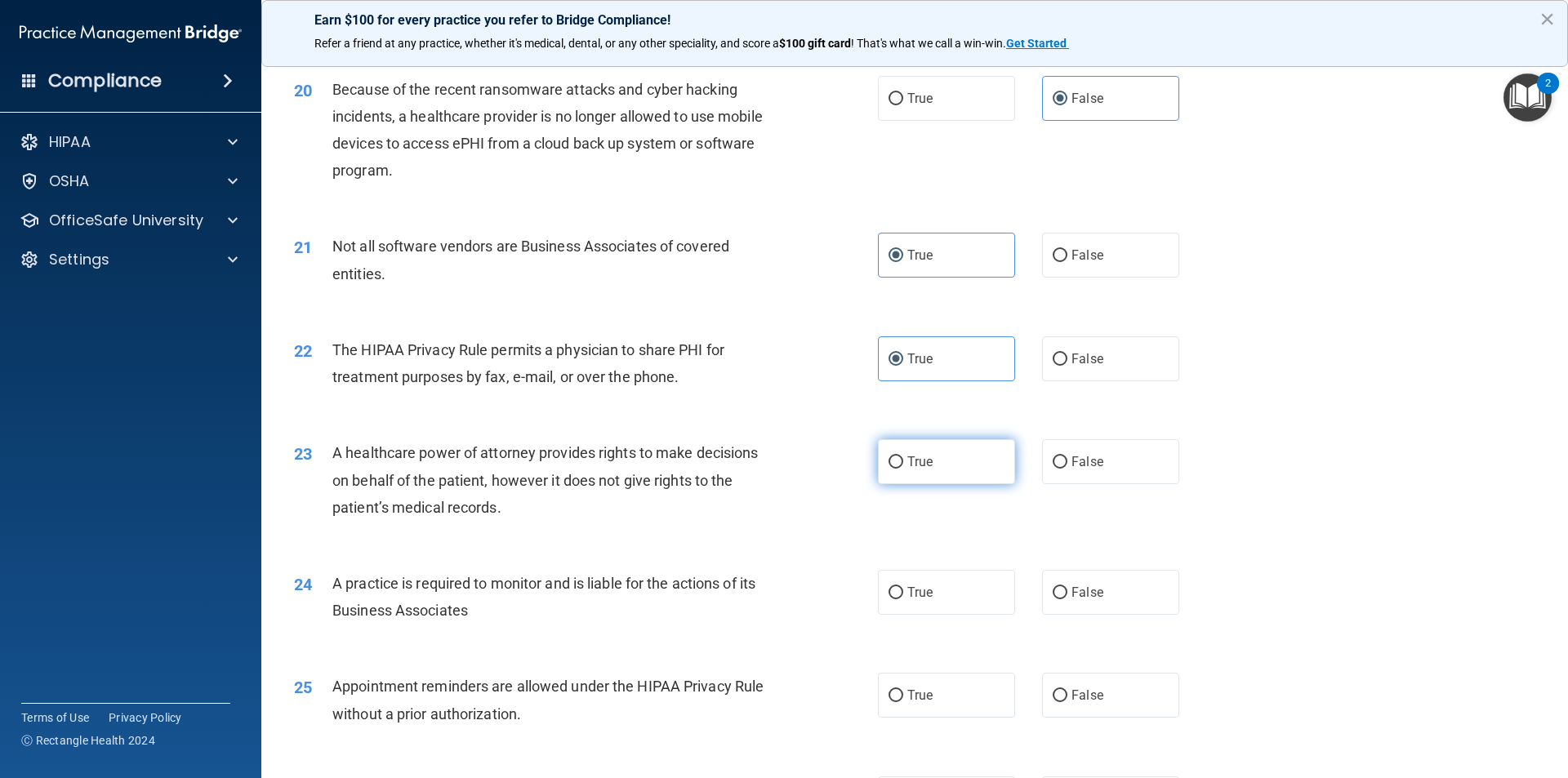
click at [933, 469] on label "True" at bounding box center [946, 461] width 138 height 45
click at [903, 468] on input "True" at bounding box center [896, 462] width 15 height 12
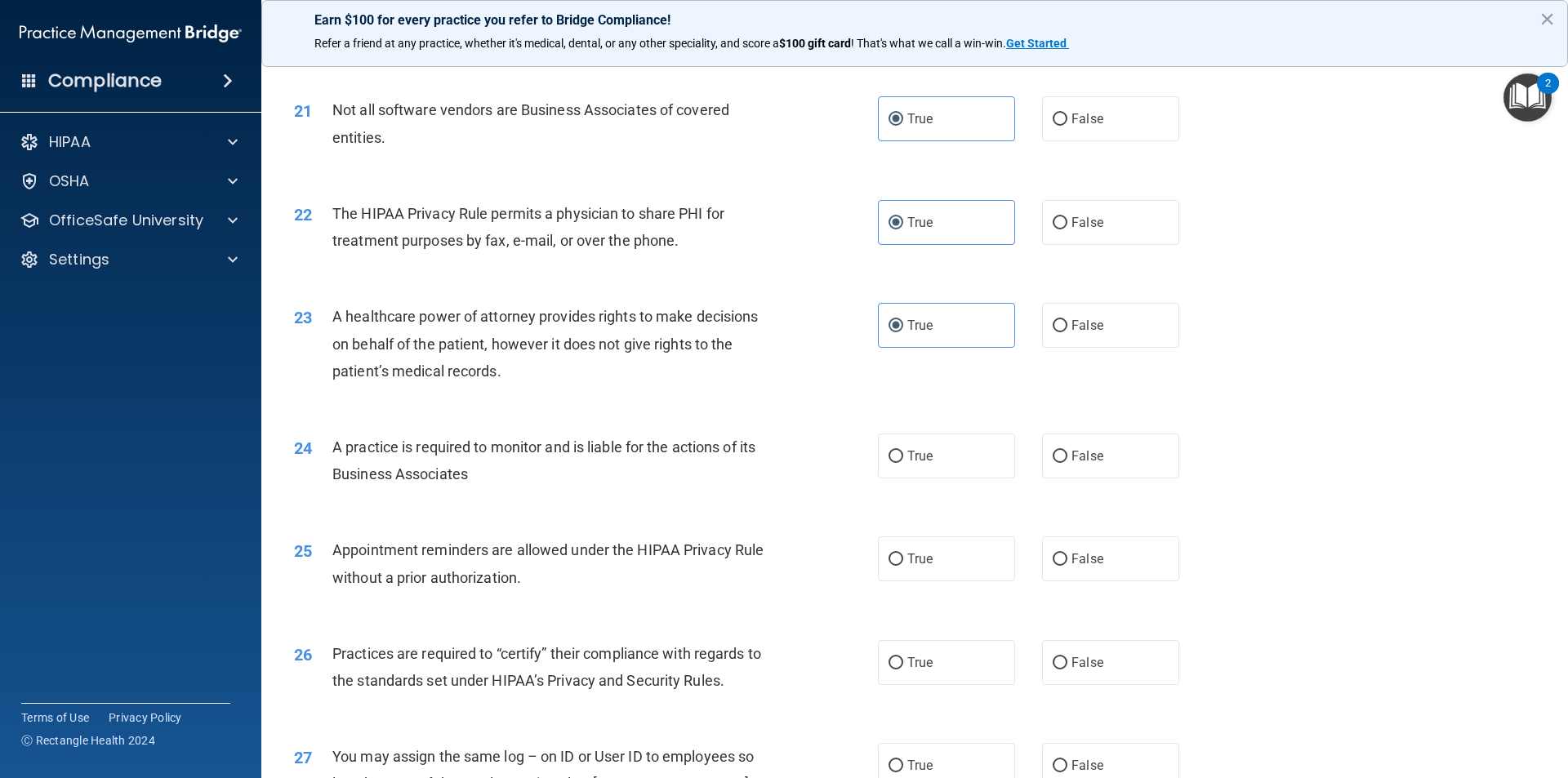
scroll to position [2531, 0]
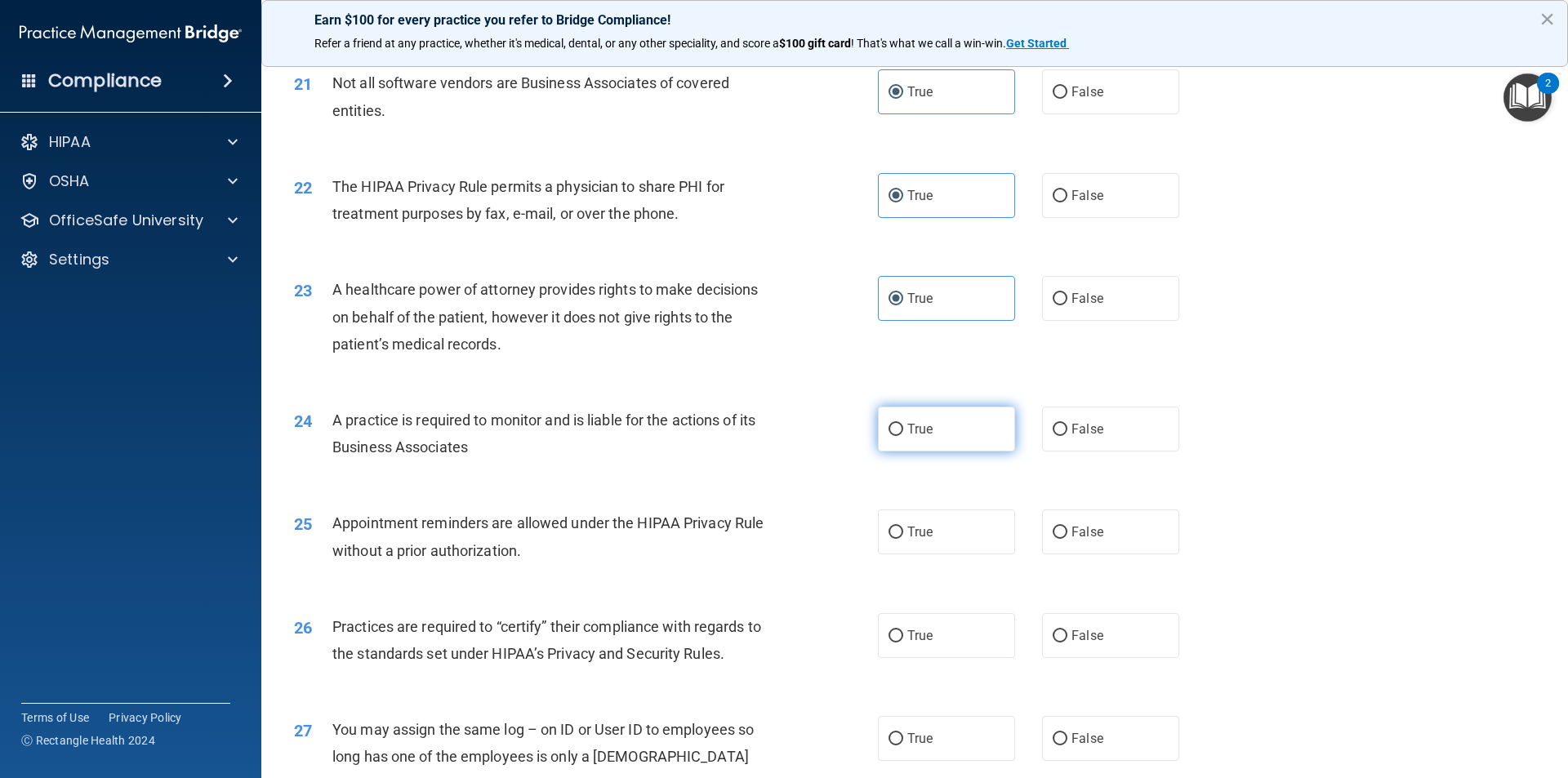
click at [931, 429] on label "True" at bounding box center [946, 428] width 138 height 45
click at [903, 429] on input "True" at bounding box center [896, 429] width 15 height 12
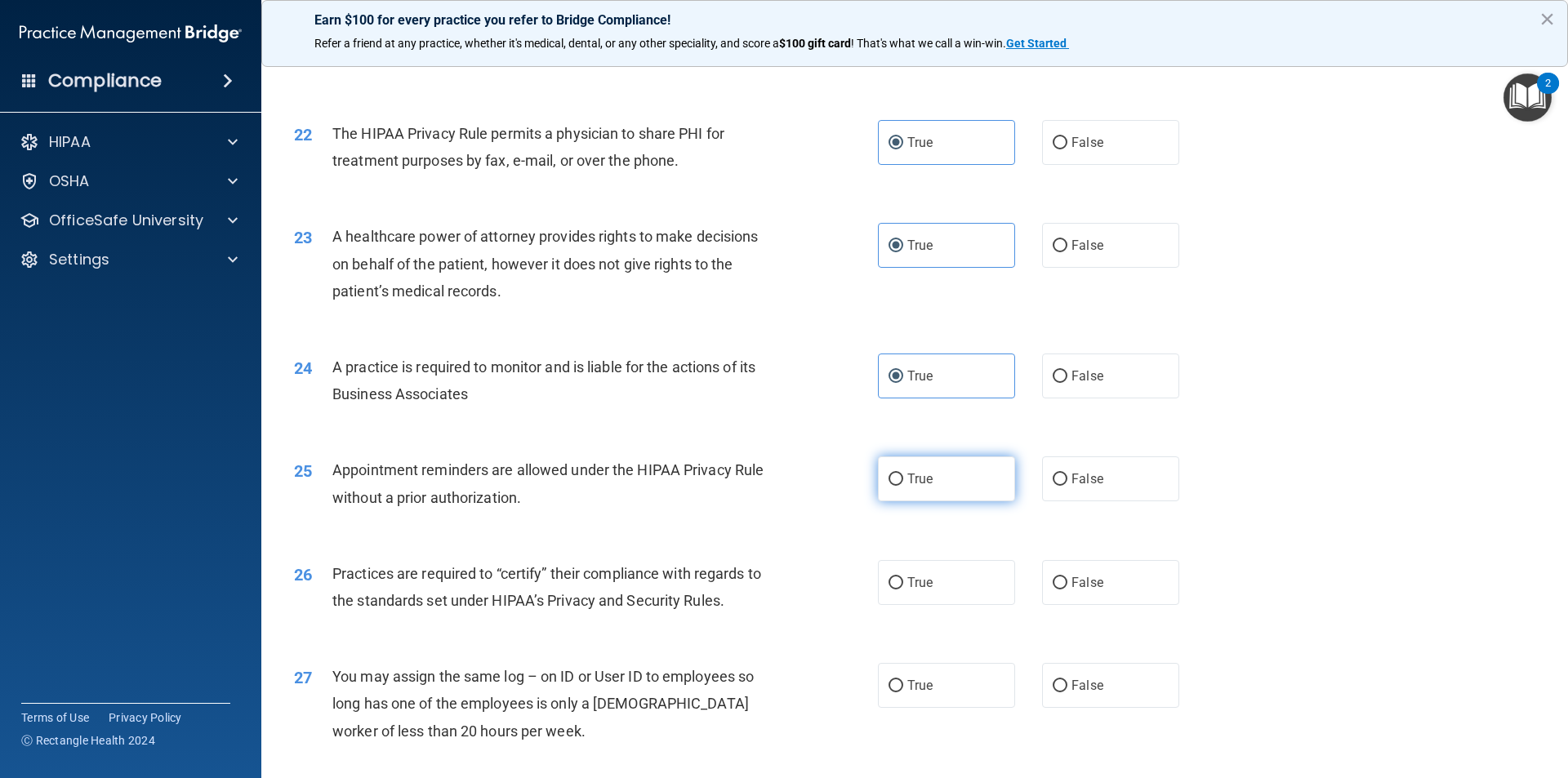
scroll to position [2613, 0]
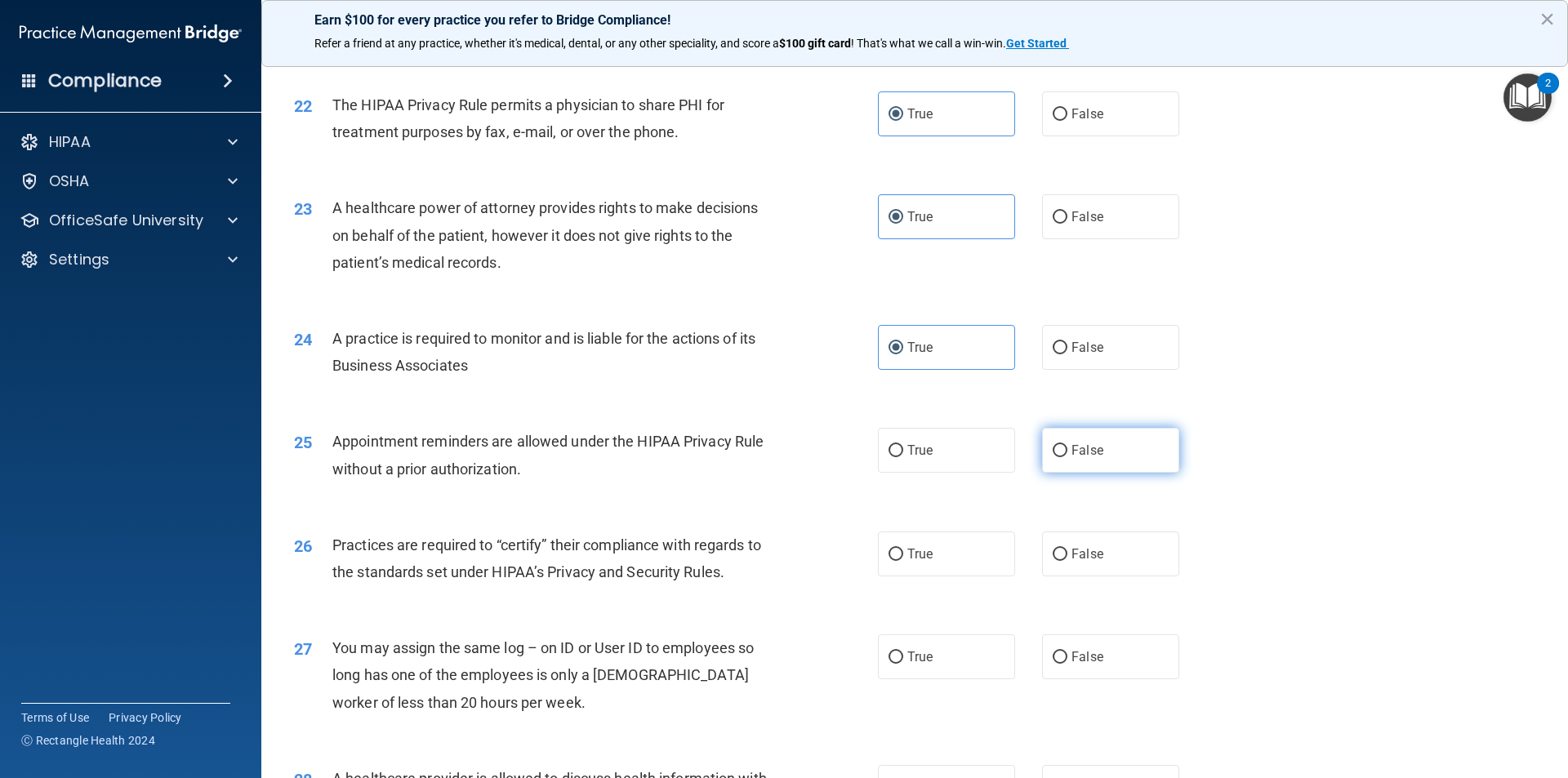
click at [1054, 456] on input "False" at bounding box center [1060, 450] width 15 height 12
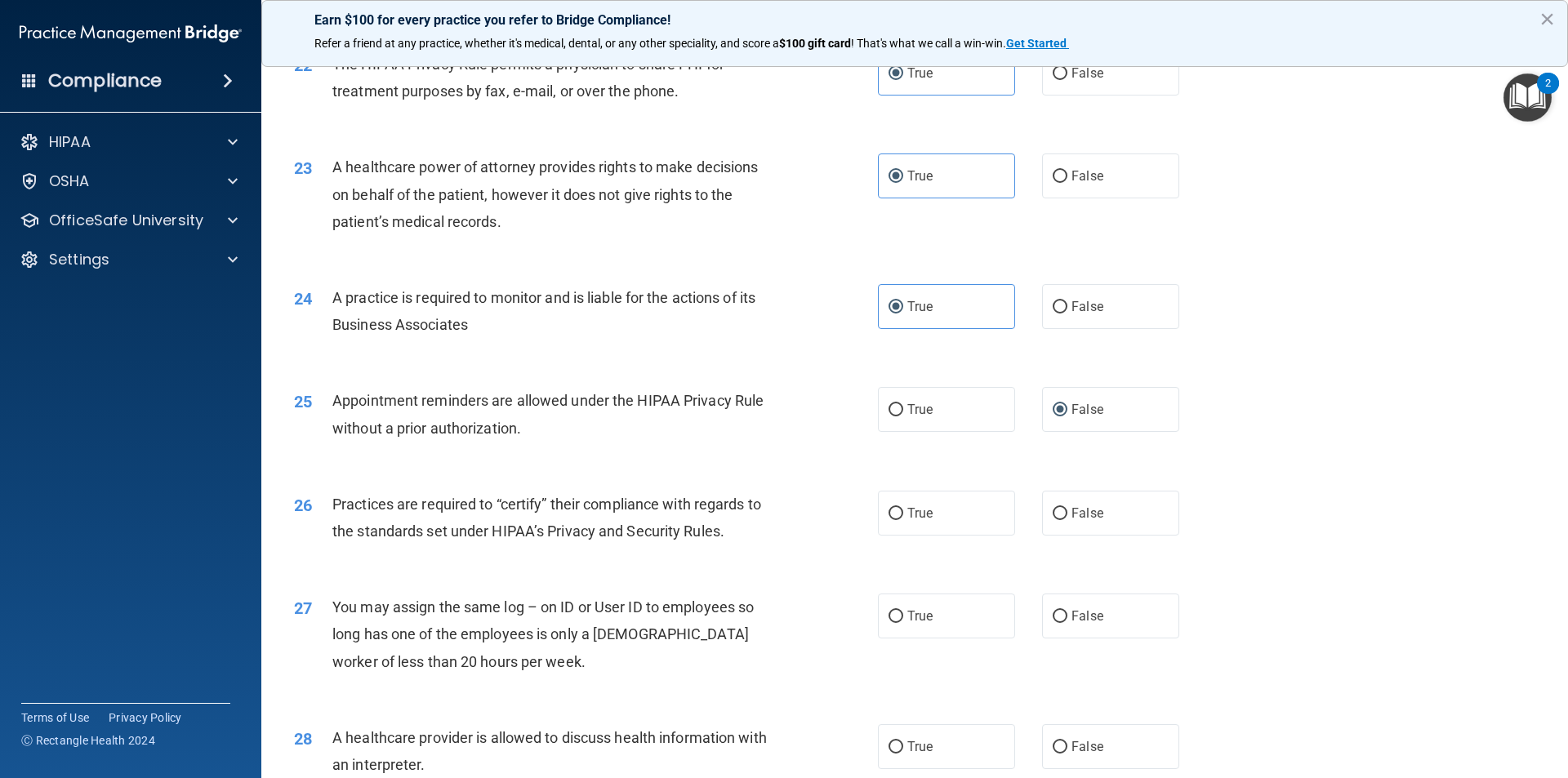
scroll to position [2695, 0]
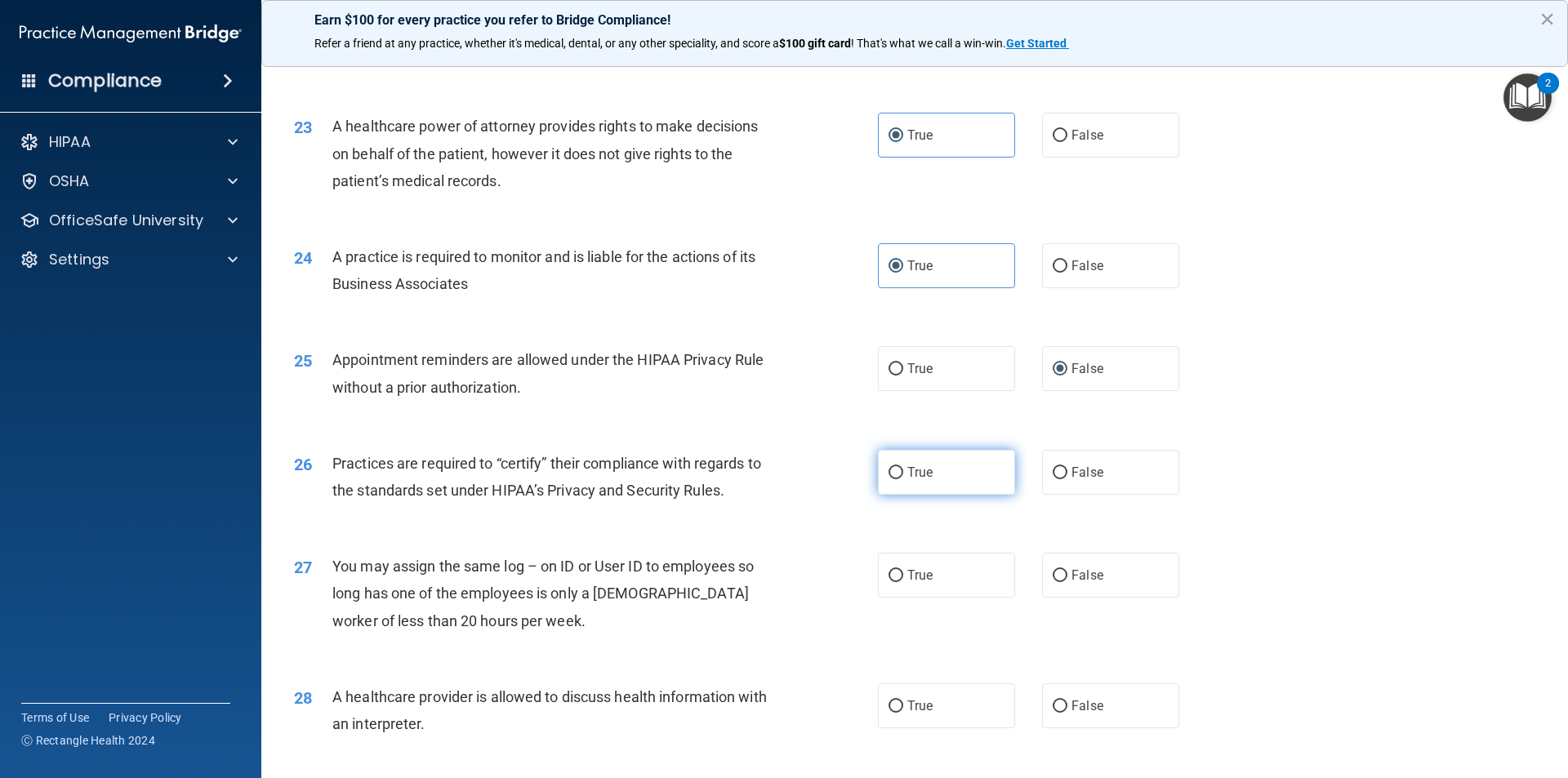
click at [1004, 472] on label "True" at bounding box center [946, 472] width 138 height 45
click at [903, 472] on input "True" at bounding box center [896, 473] width 15 height 12
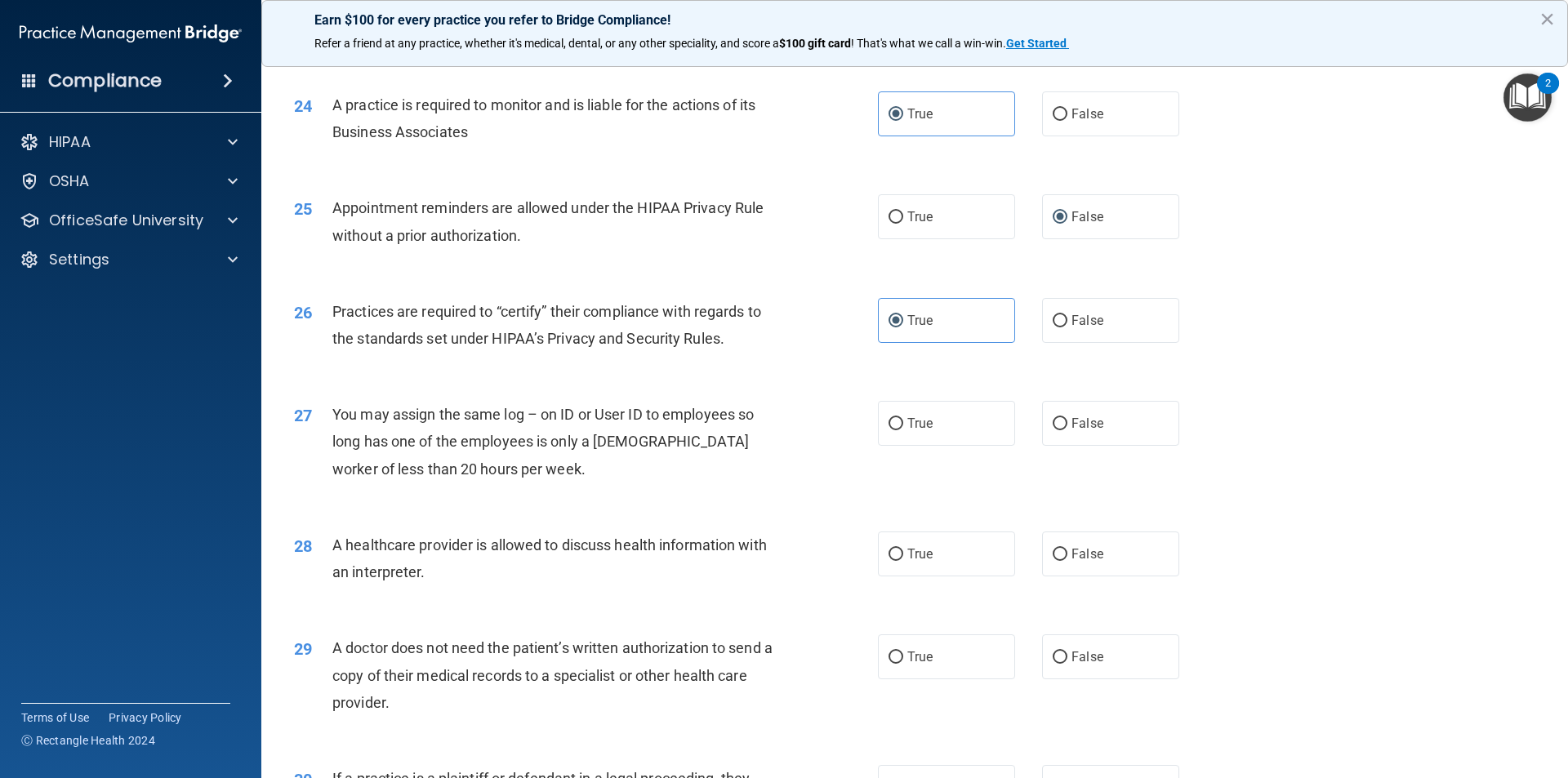
scroll to position [2858, 0]
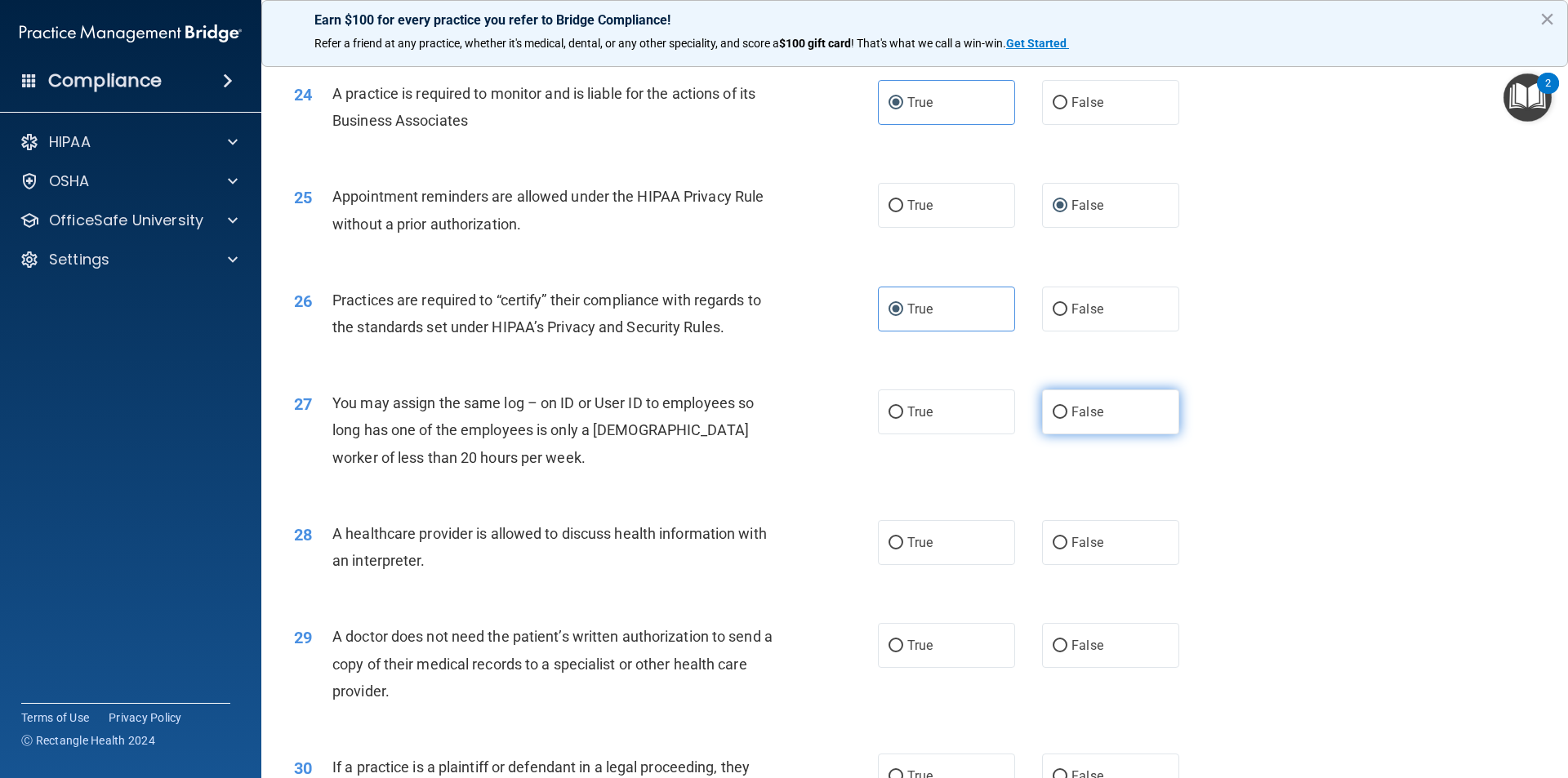
click at [1112, 421] on label "False" at bounding box center [1111, 412] width 138 height 45
click at [1067, 419] on input "False" at bounding box center [1060, 412] width 15 height 12
click at [964, 540] on label "True" at bounding box center [946, 542] width 138 height 45
click at [903, 540] on input "True" at bounding box center [896, 543] width 15 height 12
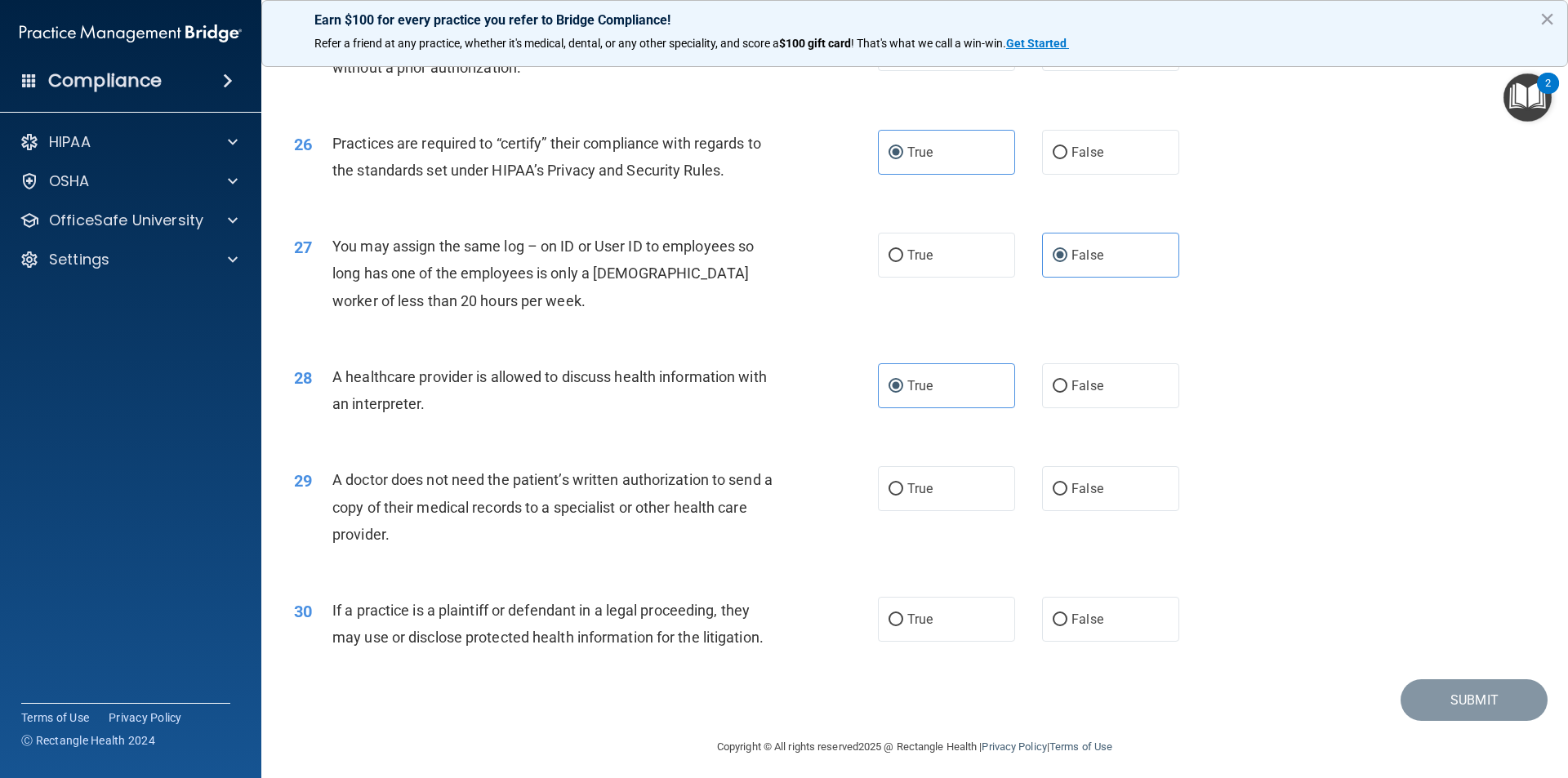
scroll to position [3021, 0]
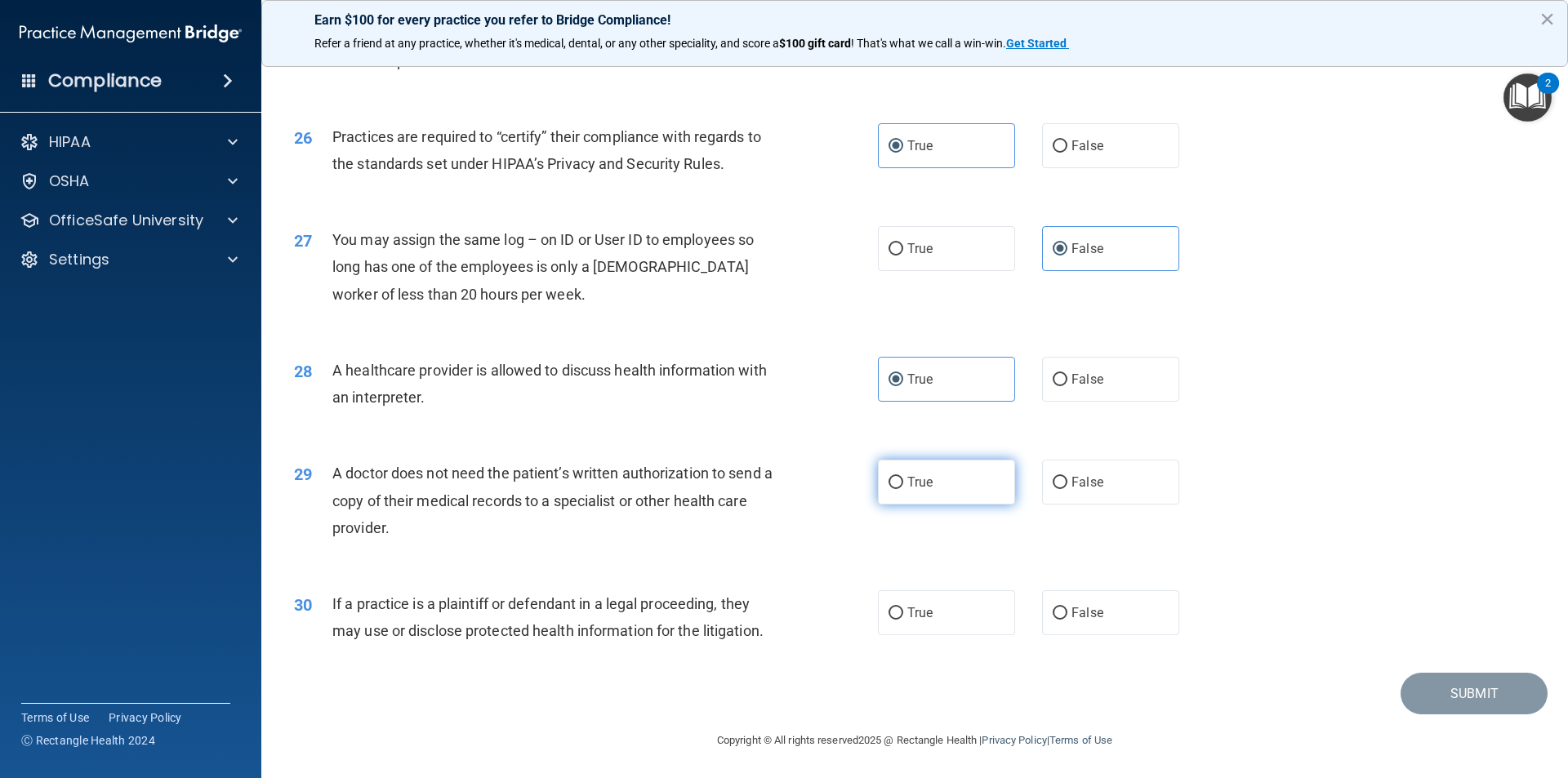
click at [989, 484] on label "True" at bounding box center [946, 482] width 138 height 45
click at [903, 484] on input "True" at bounding box center [896, 482] width 15 height 12
click at [1071, 608] on span "False" at bounding box center [1087, 612] width 32 height 15
click at [1067, 608] on input "False" at bounding box center [1060, 613] width 15 height 12
click at [1428, 711] on button "Submit" at bounding box center [1473, 694] width 147 height 42
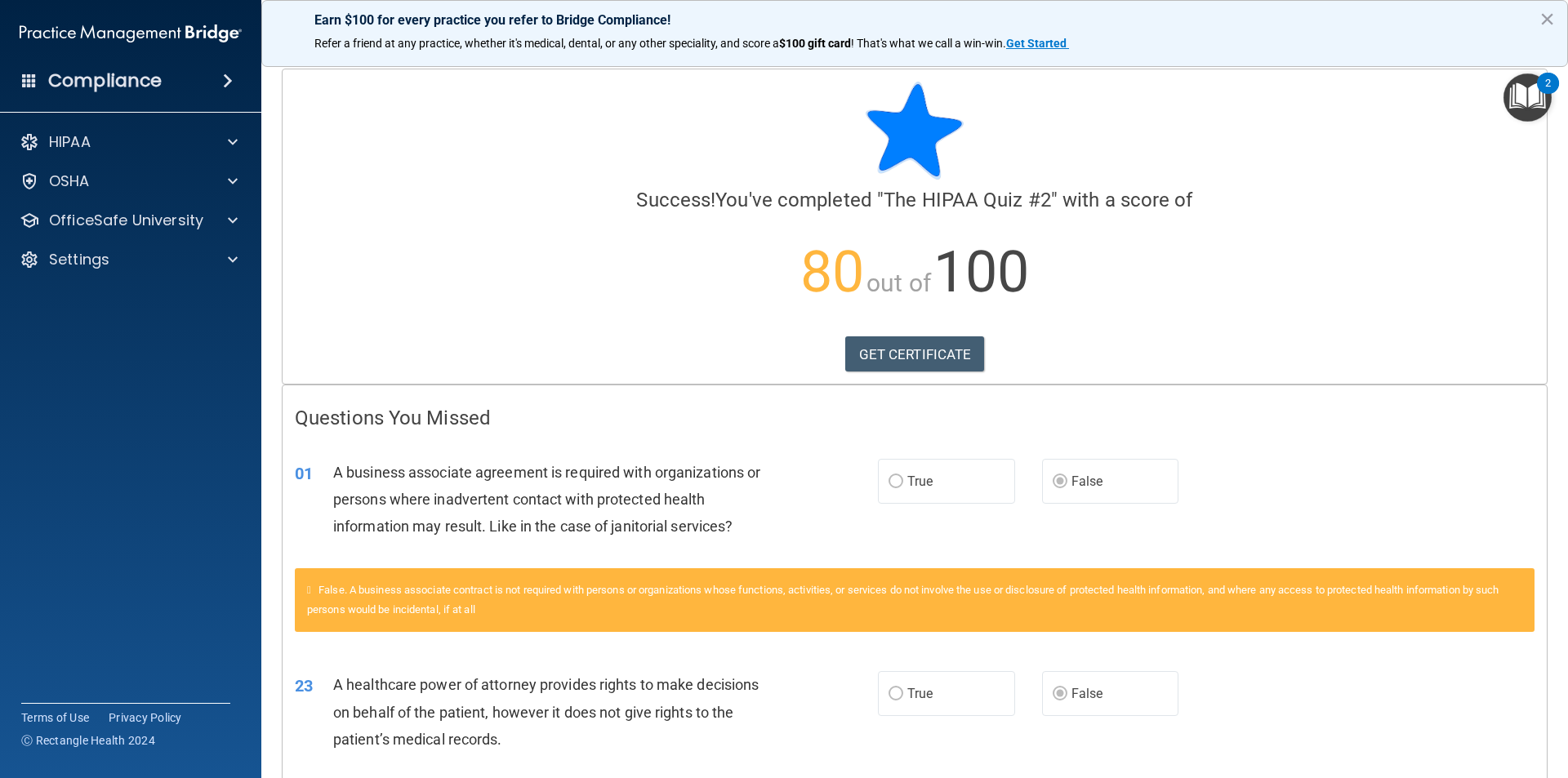
click at [928, 327] on div "Calculating your score.... Success! You've completed " The HIPAA Quiz #2 " with…" at bounding box center [914, 226] width 1264 height 314
click at [927, 358] on link "GET CERTIFICATE" at bounding box center [915, 353] width 139 height 36
click at [202, 228] on div "OfficeSafe University" at bounding box center [108, 220] width 202 height 20
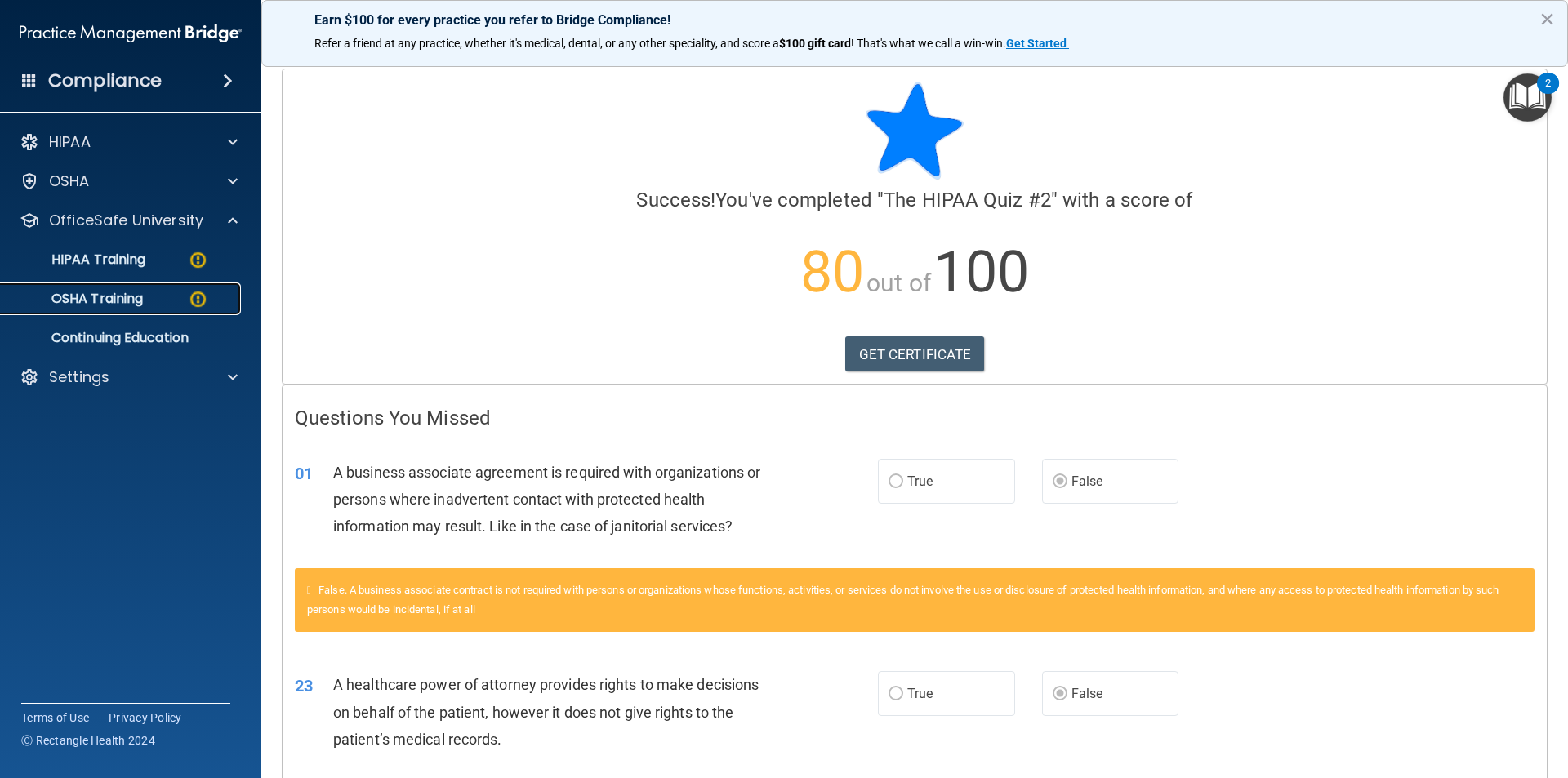
click at [177, 302] on div "OSHA Training" at bounding box center [122, 299] width 223 height 16
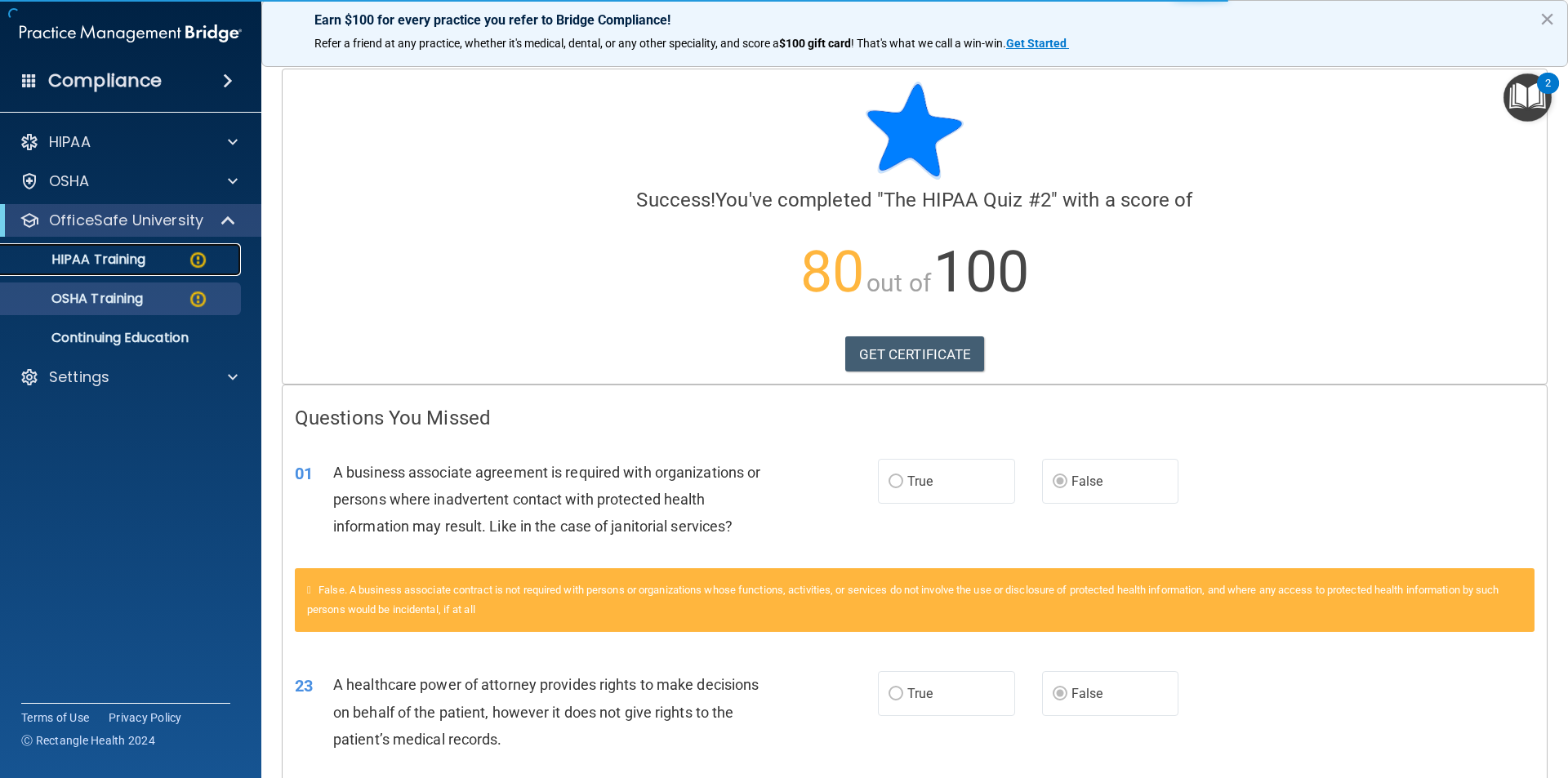
click at [150, 263] on div "HIPAA Training" at bounding box center [122, 260] width 223 height 16
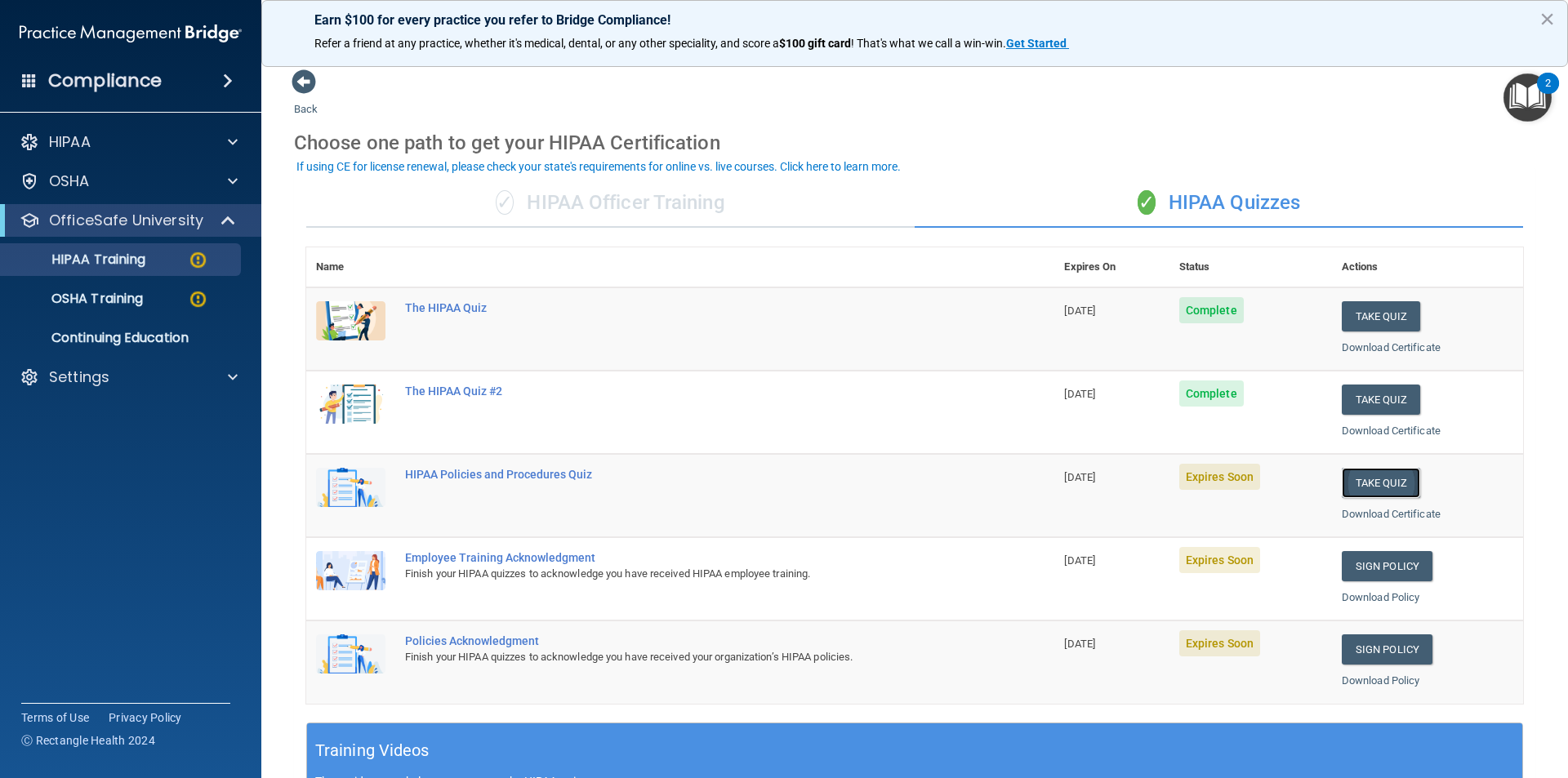
click at [1366, 483] on button "Take Quiz" at bounding box center [1381, 483] width 78 height 30
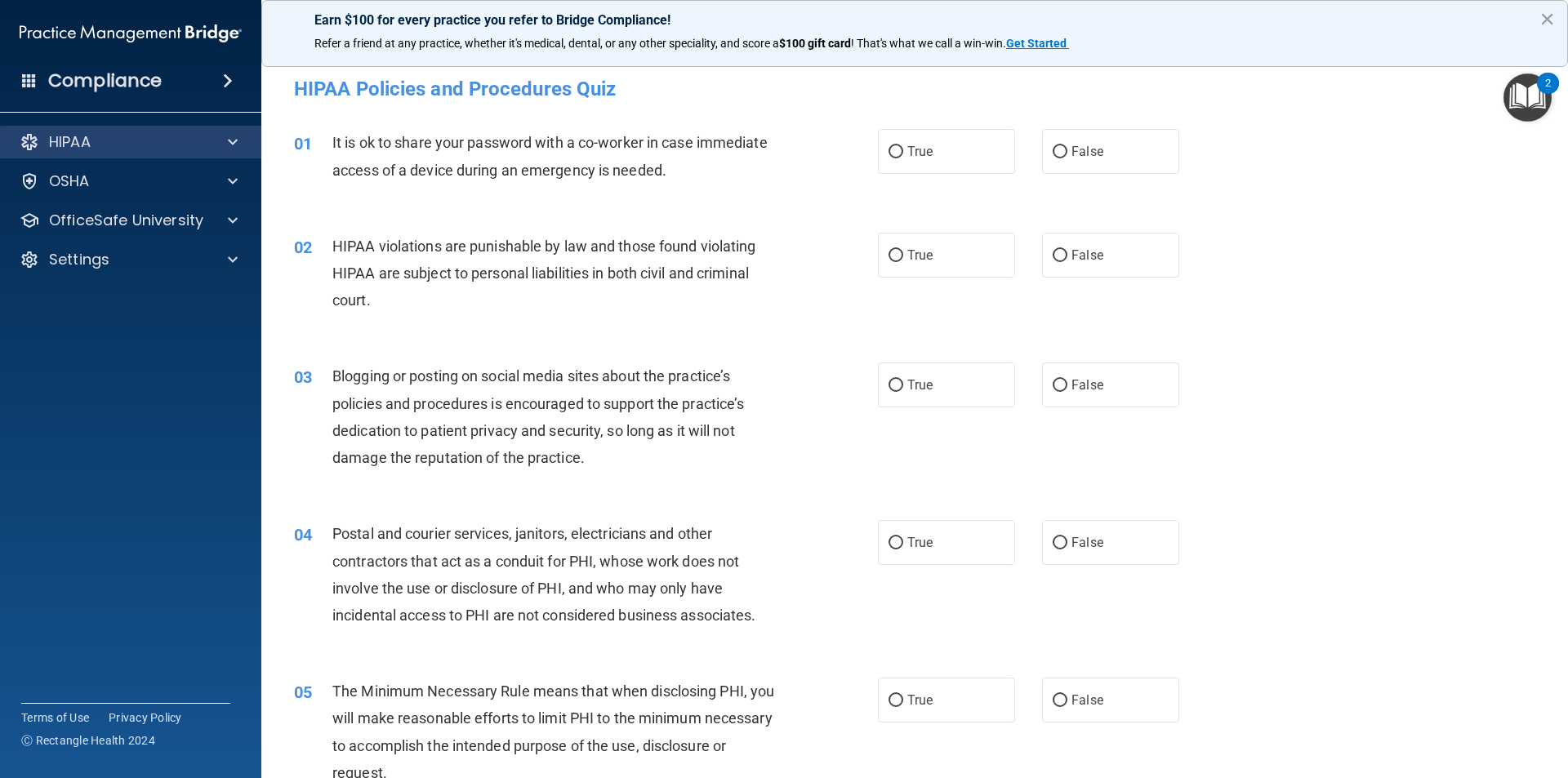
click at [132, 152] on div "HIPAA" at bounding box center [131, 142] width 262 height 33
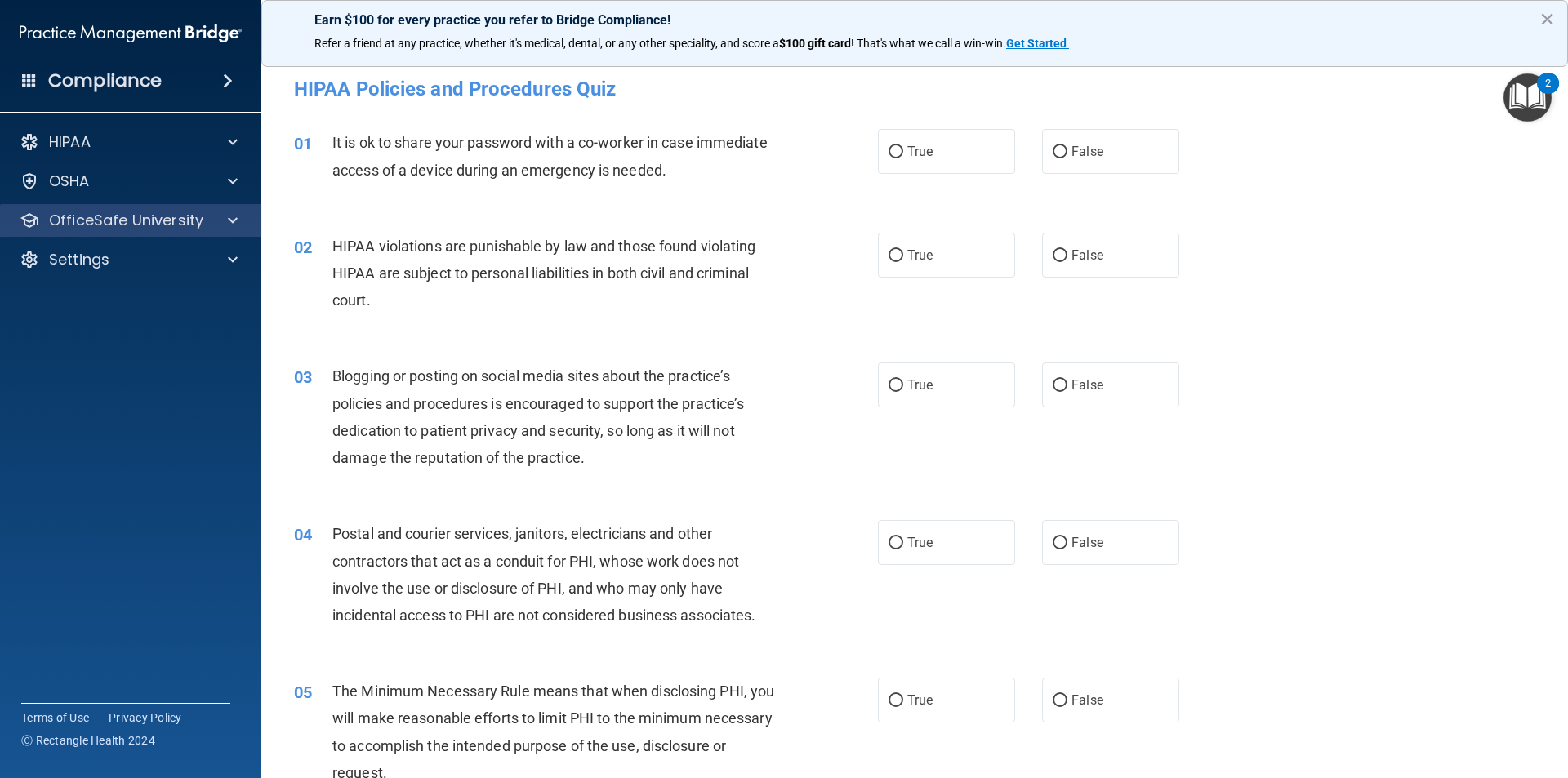
click at [247, 232] on div "OfficeSafe University" at bounding box center [131, 220] width 262 height 33
click at [222, 220] on div at bounding box center [230, 220] width 41 height 20
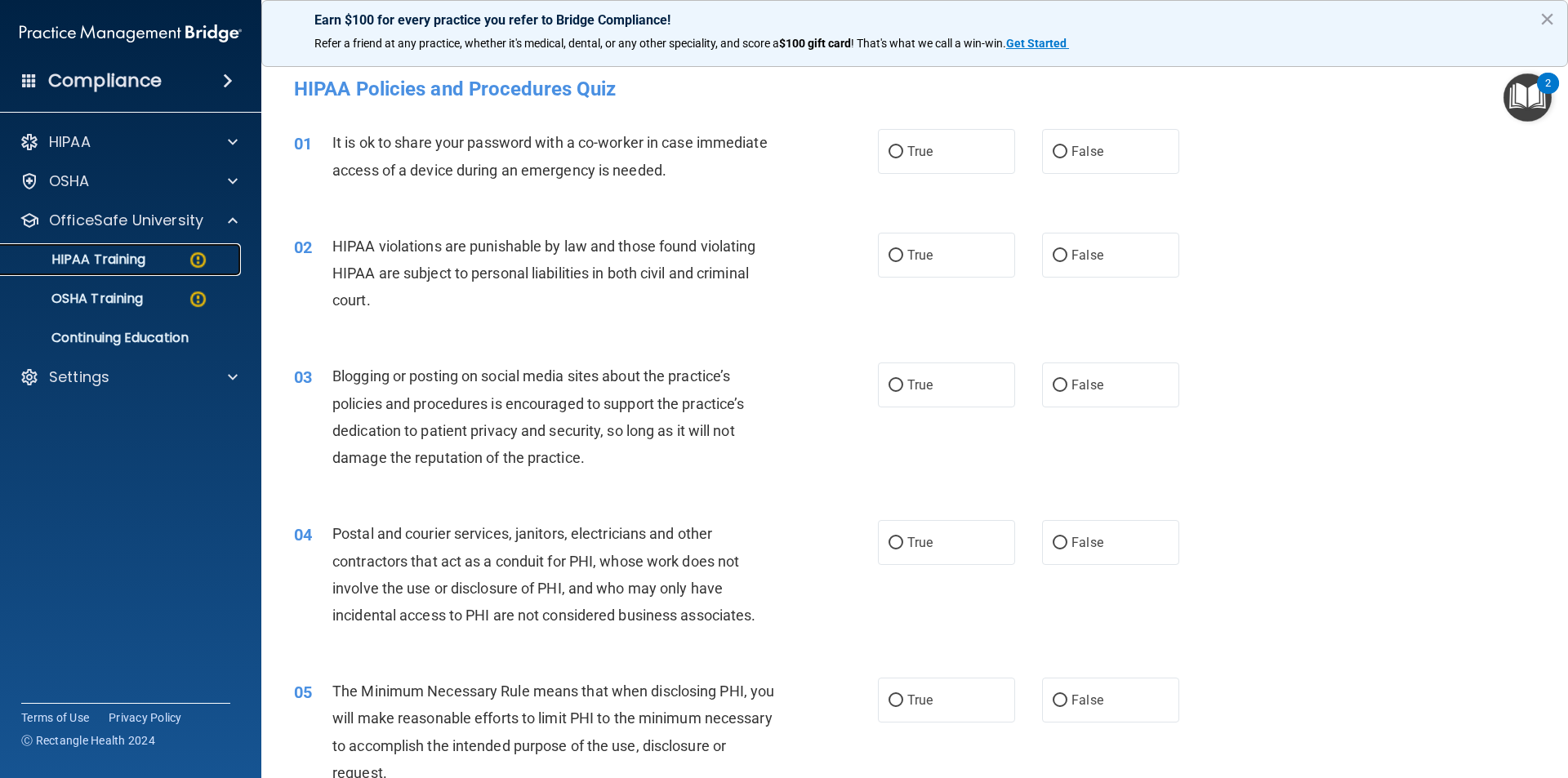
click at [167, 260] on div "HIPAA Training" at bounding box center [122, 260] width 223 height 16
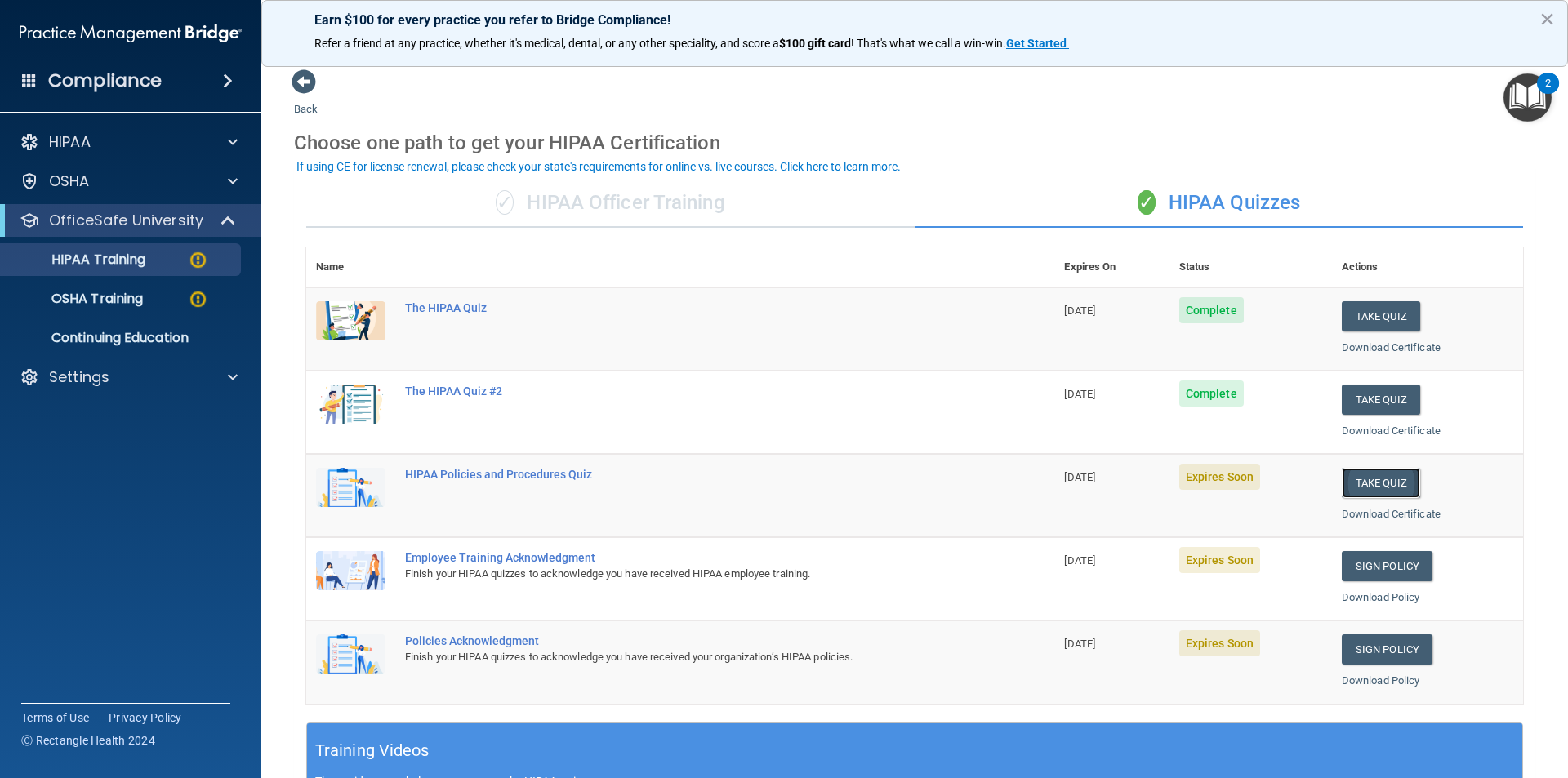
click at [1377, 475] on button "Take Quiz" at bounding box center [1381, 483] width 78 height 30
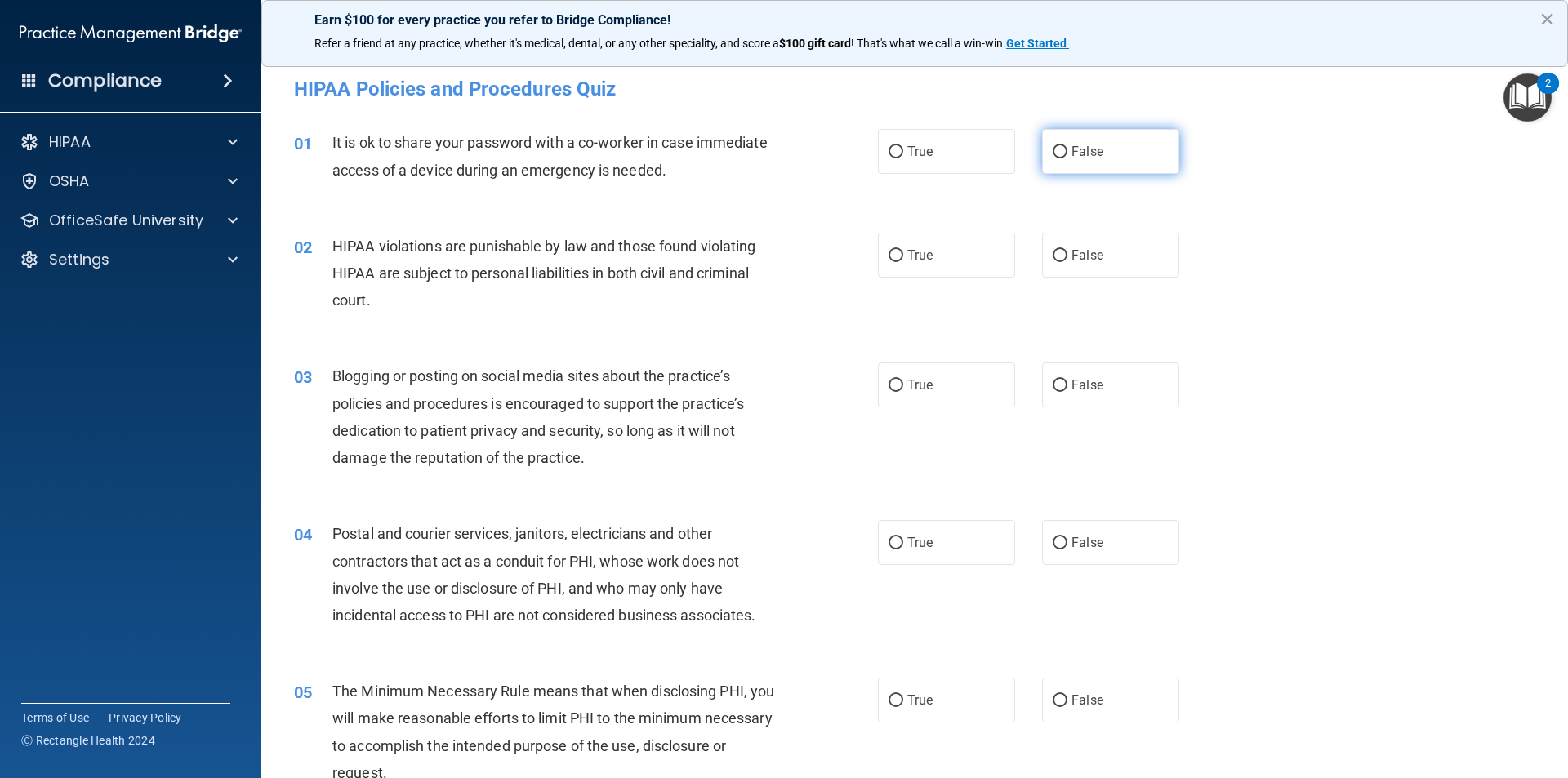
click at [1071, 153] on span "False" at bounding box center [1087, 151] width 32 height 15
click at [1067, 153] on input "False" at bounding box center [1060, 151] width 15 height 12
click at [957, 267] on label "True" at bounding box center [946, 254] width 138 height 45
click at [903, 262] on input "True" at bounding box center [896, 255] width 15 height 12
click at [924, 394] on label "True" at bounding box center [946, 384] width 138 height 45
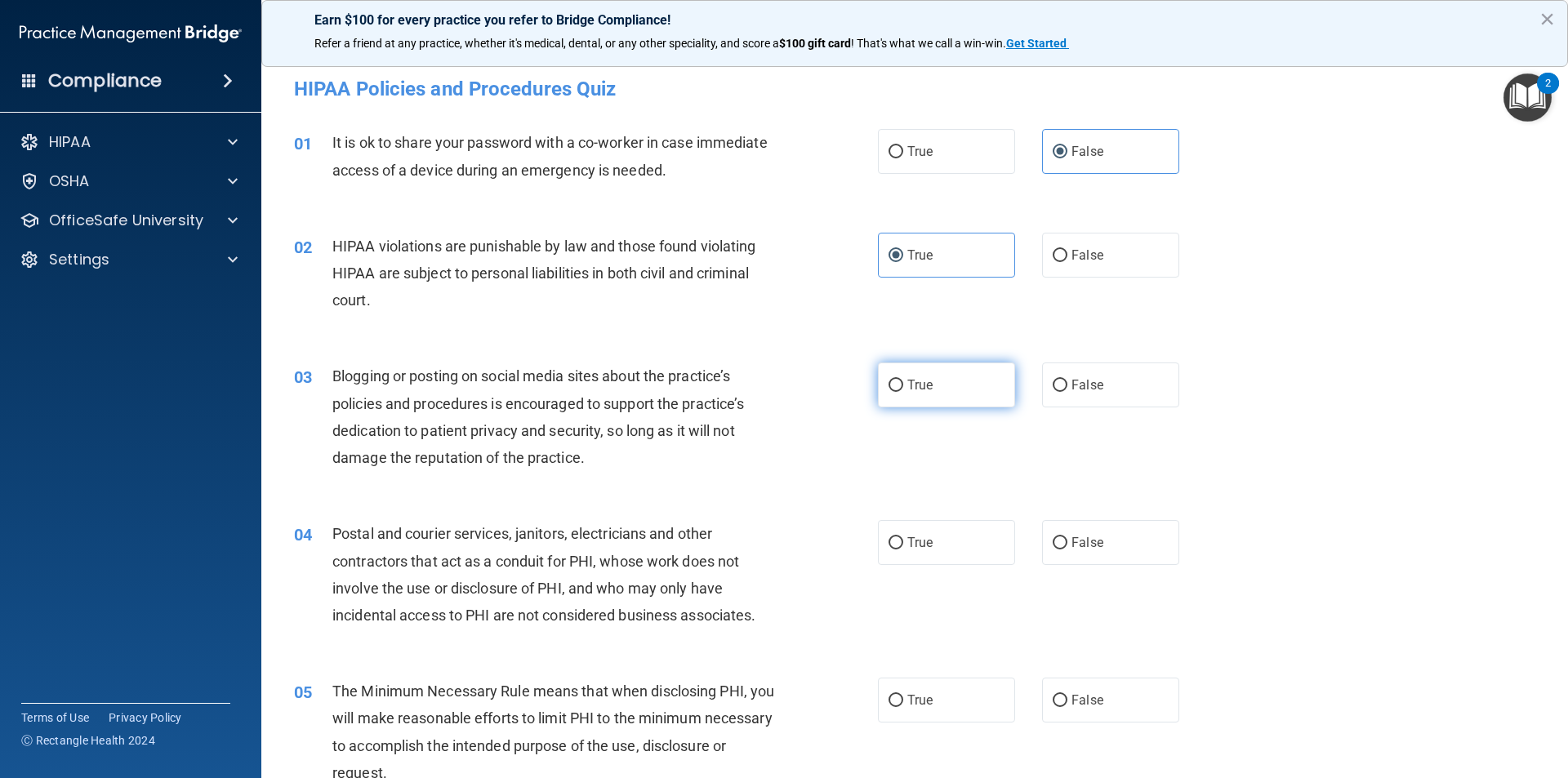
click at [903, 392] on input "True" at bounding box center [896, 385] width 15 height 12
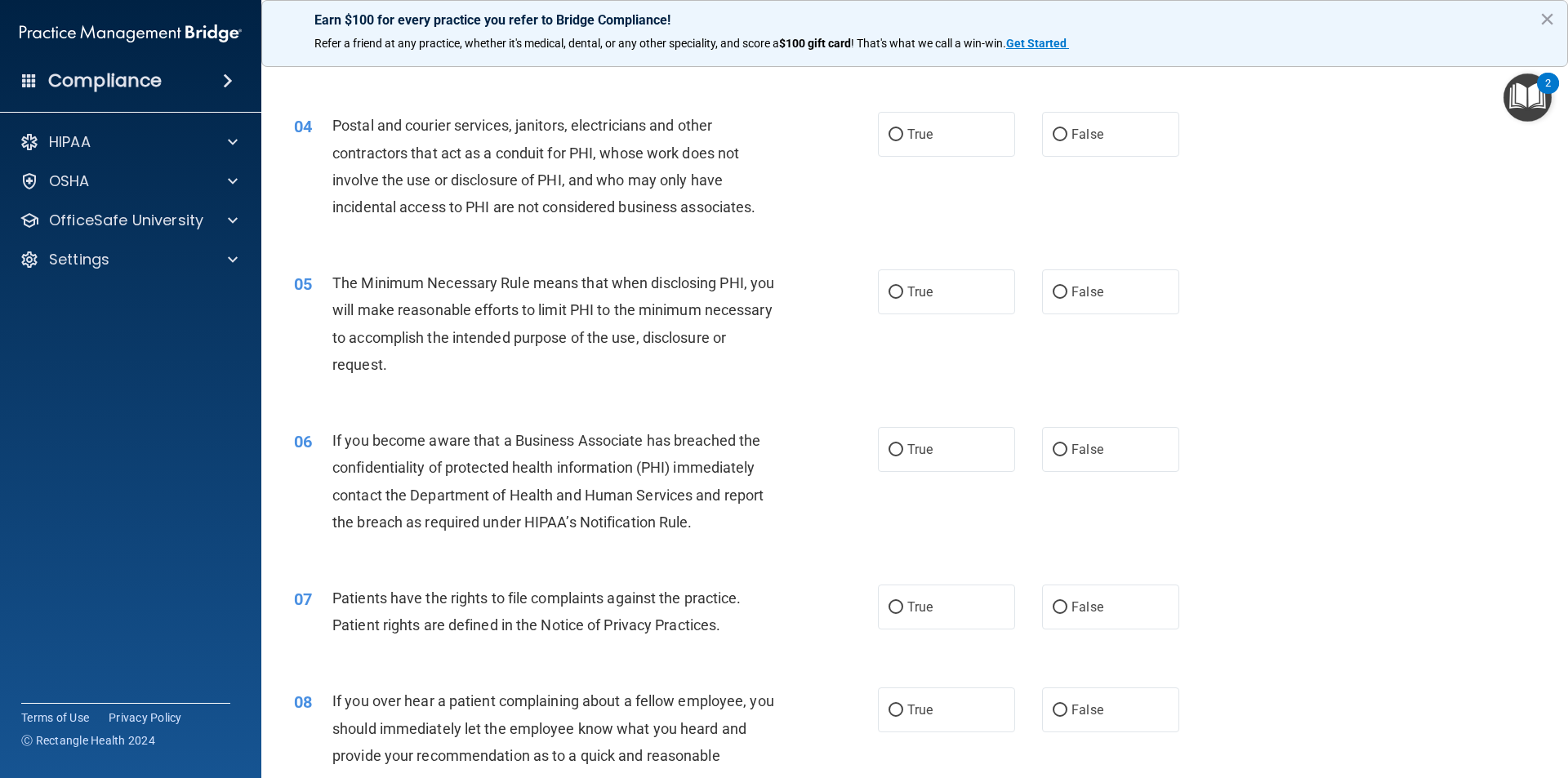
scroll to position [327, 0]
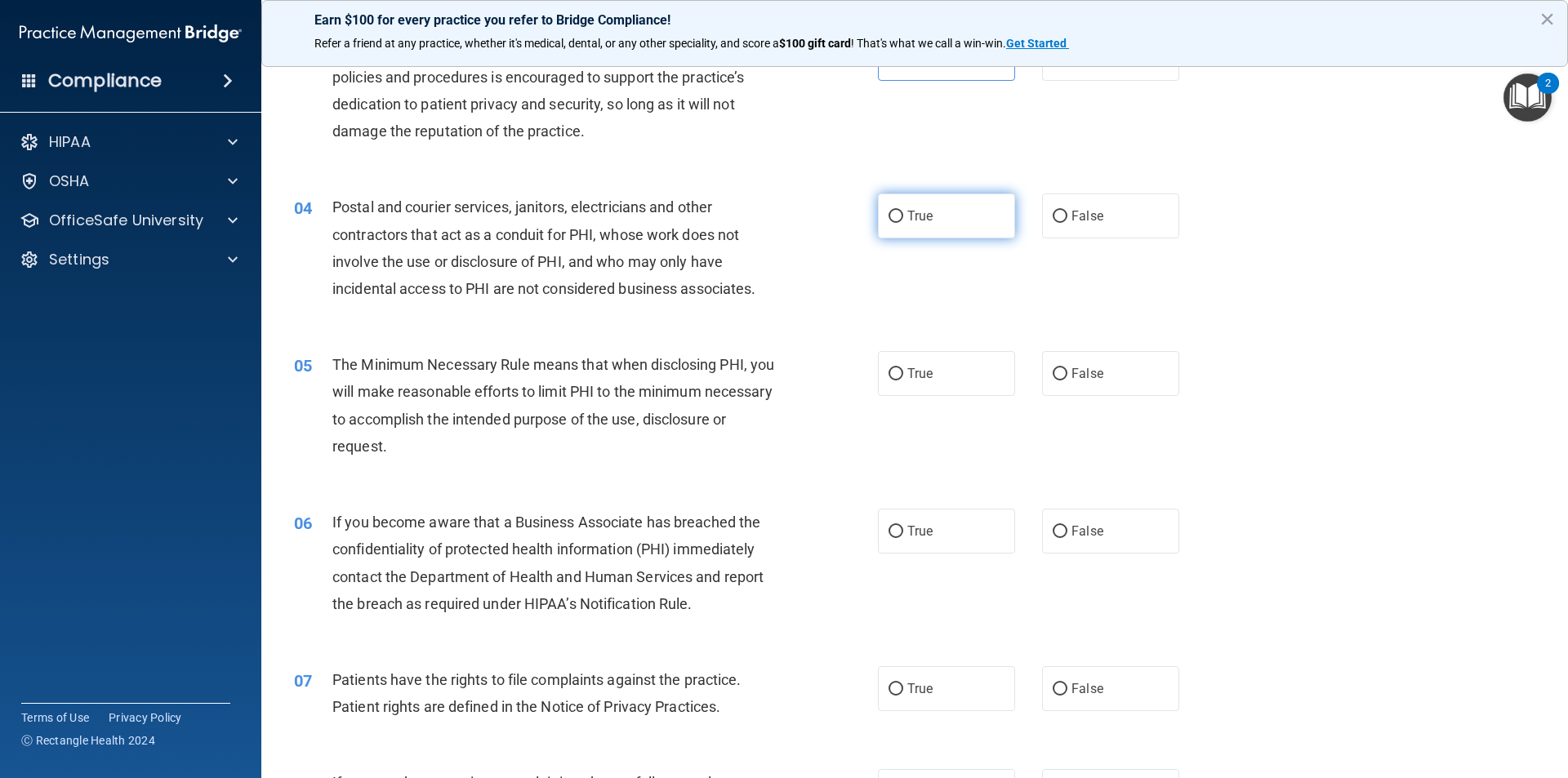
click at [910, 217] on span "True" at bounding box center [920, 216] width 26 height 15
click at [903, 217] on input "True" at bounding box center [896, 216] width 15 height 12
click at [1053, 384] on label "False" at bounding box center [1111, 373] width 138 height 45
click at [1053, 381] on input "False" at bounding box center [1060, 374] width 15 height 12
click at [989, 524] on label "True" at bounding box center [946, 530] width 138 height 45
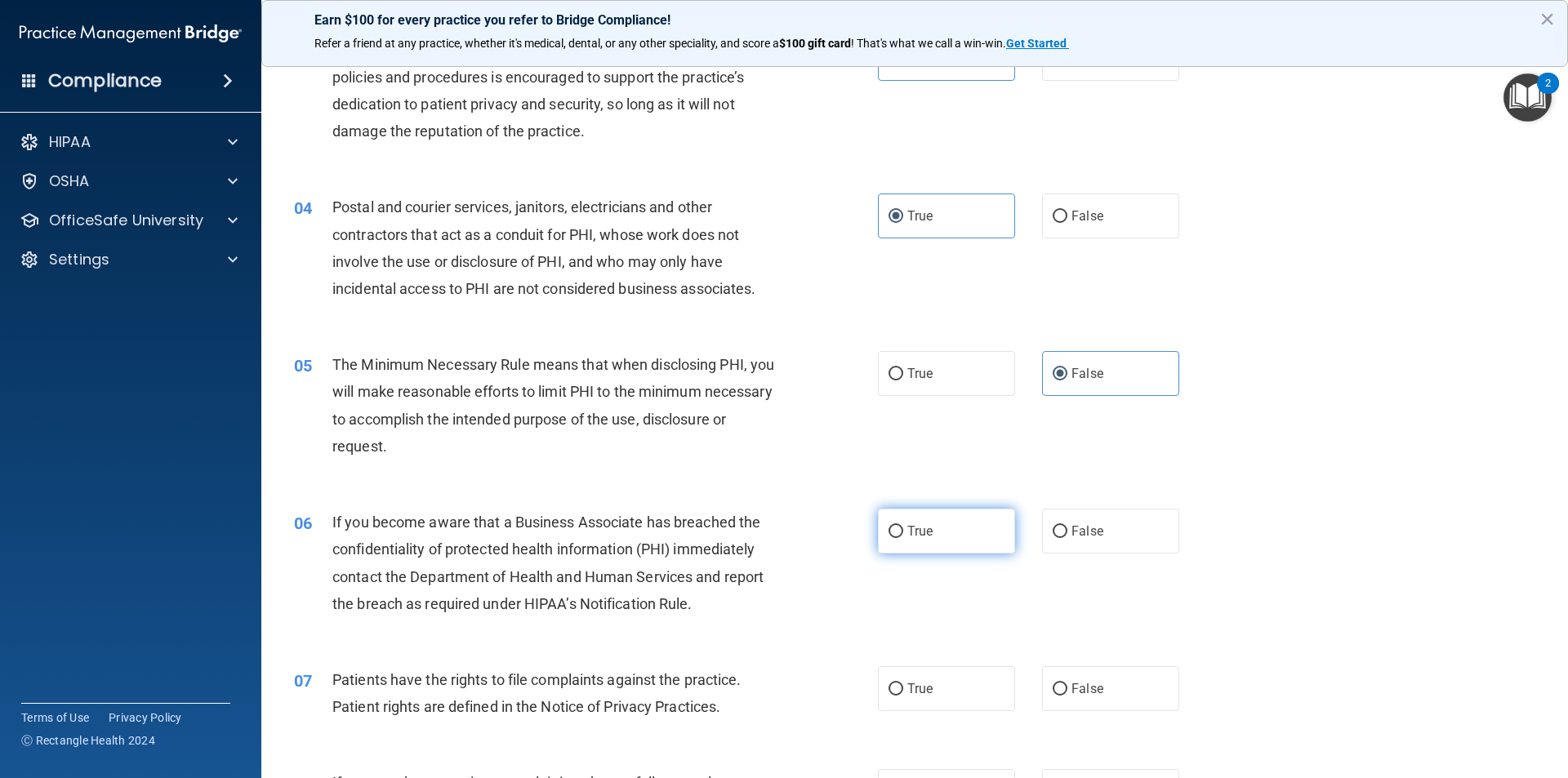
click at [903, 526] on input "True" at bounding box center [896, 531] width 15 height 12
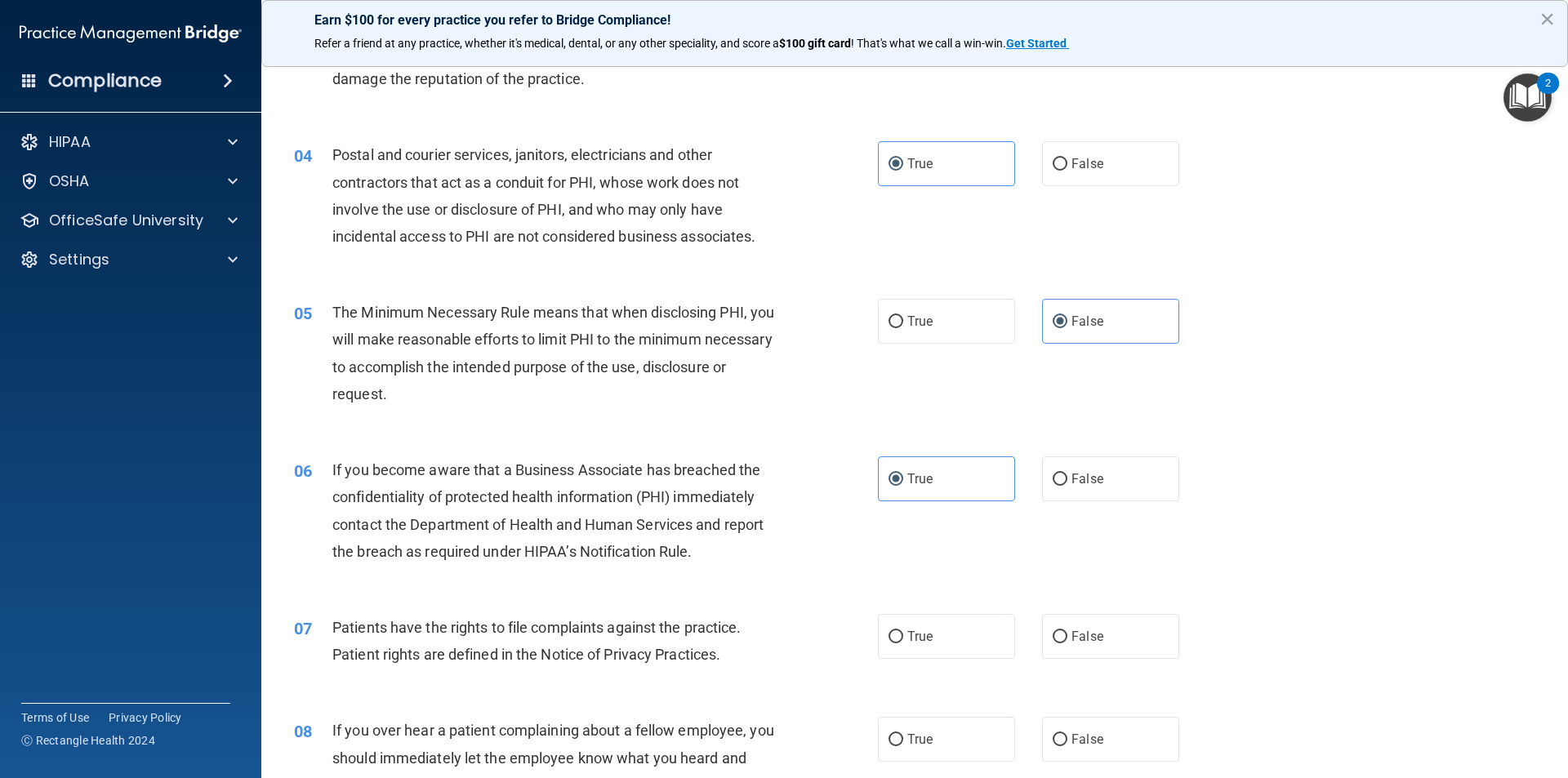
scroll to position [408, 0]
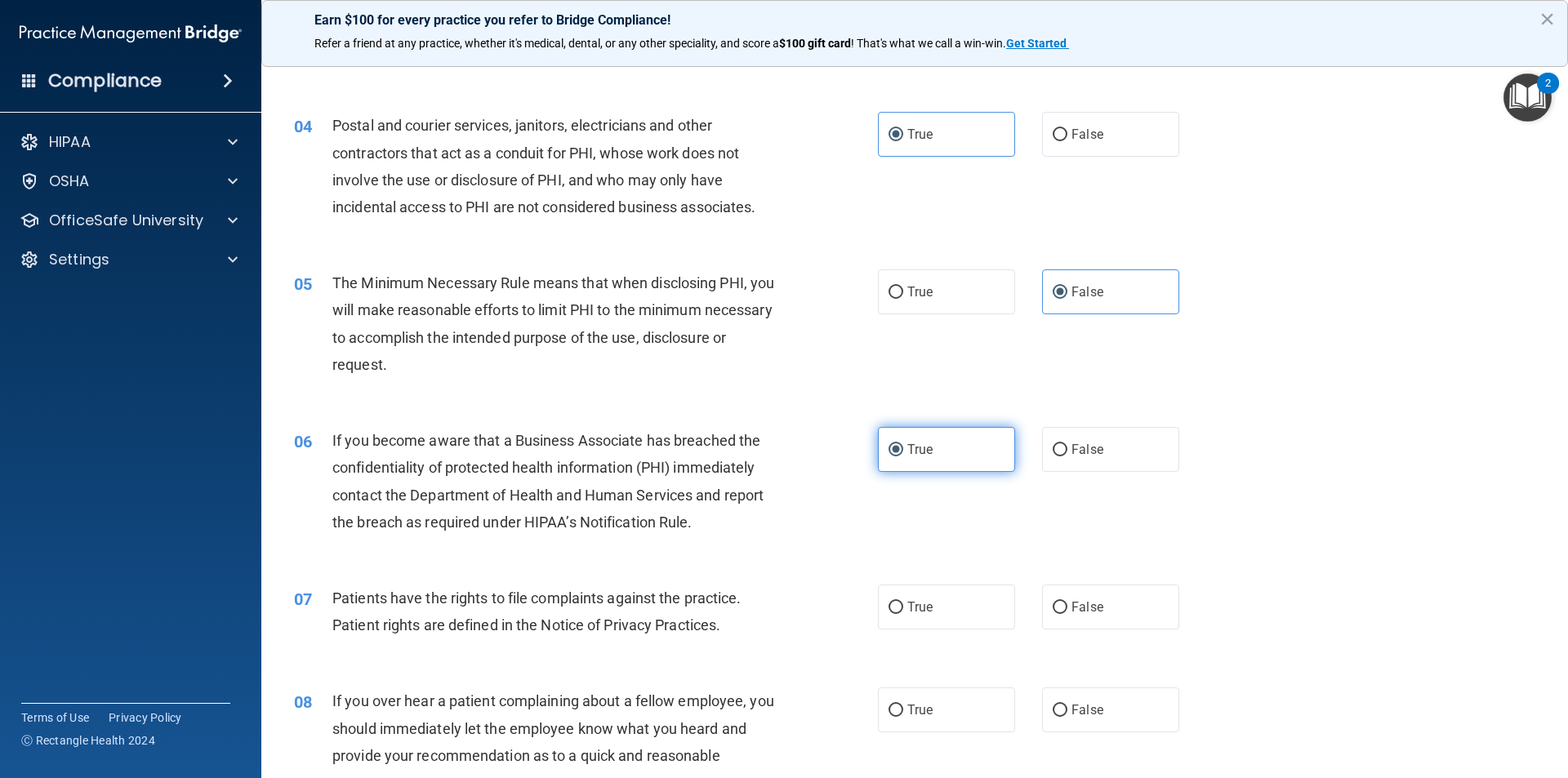
click at [948, 437] on label "True" at bounding box center [946, 449] width 138 height 45
click at [903, 445] on input "True" at bounding box center [896, 450] width 15 height 12
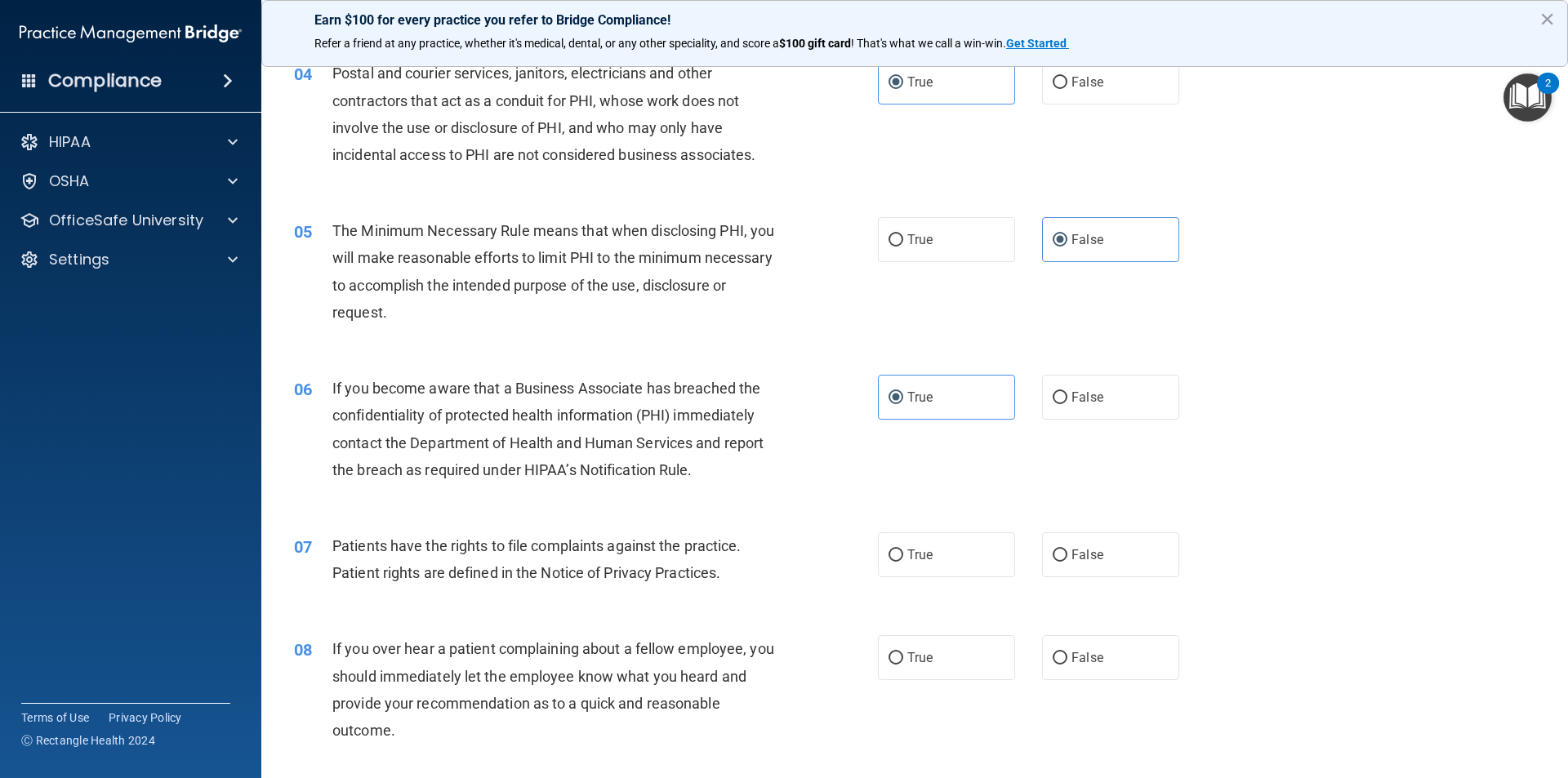
scroll to position [490, 0]
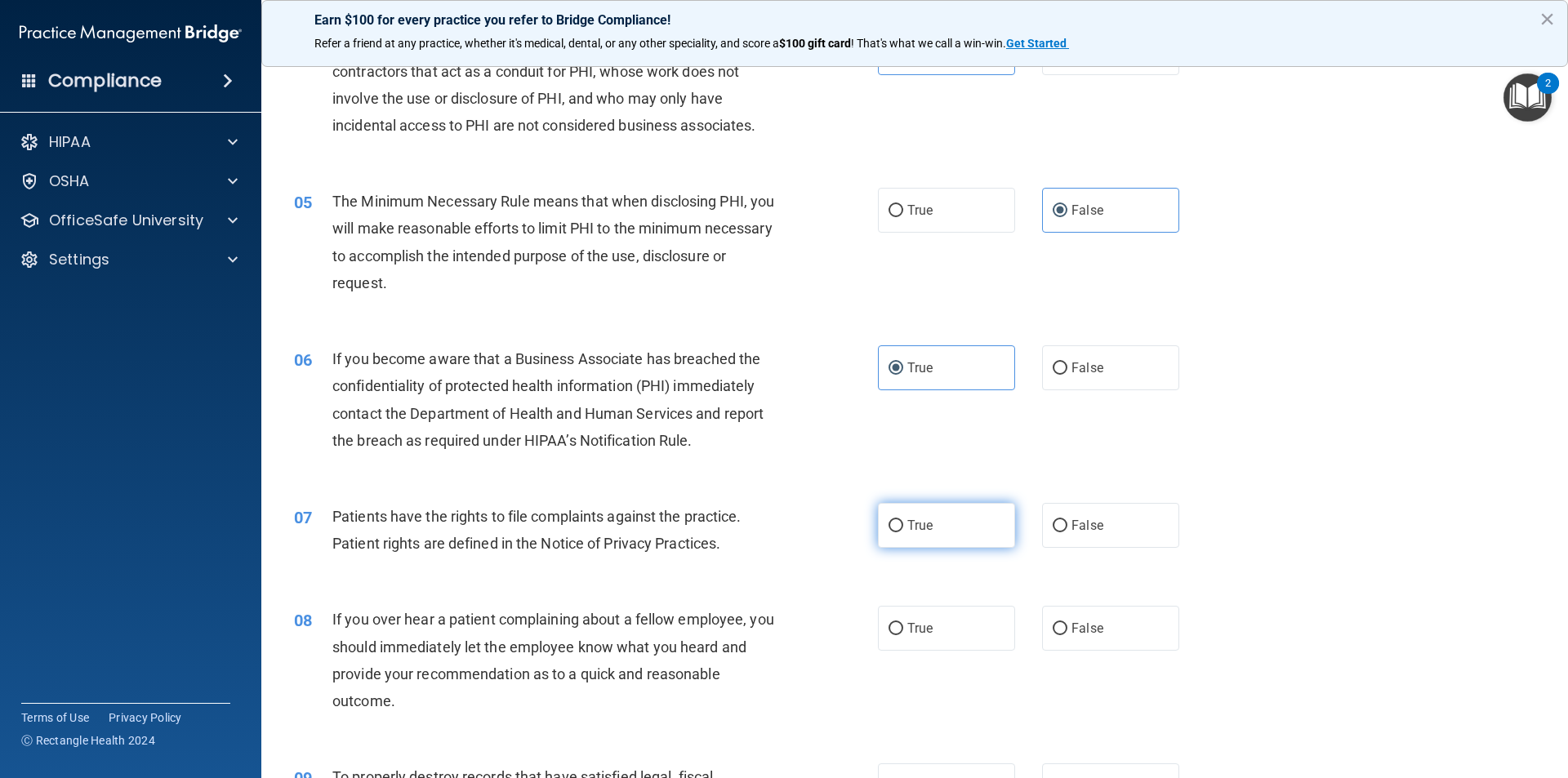
click at [967, 535] on label "True" at bounding box center [946, 525] width 138 height 45
click at [903, 532] on input "True" at bounding box center [896, 526] width 15 height 12
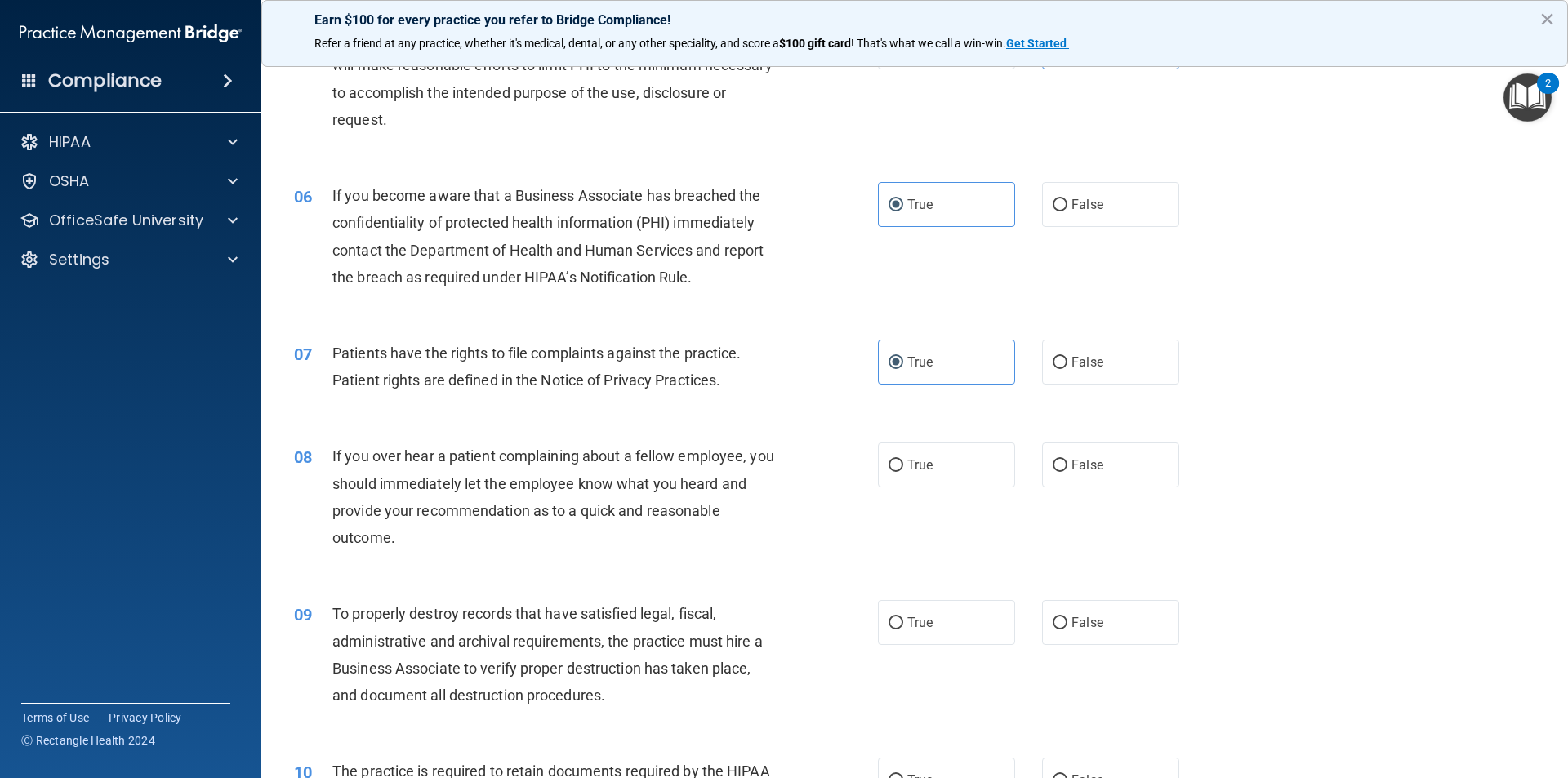
scroll to position [735, 0]
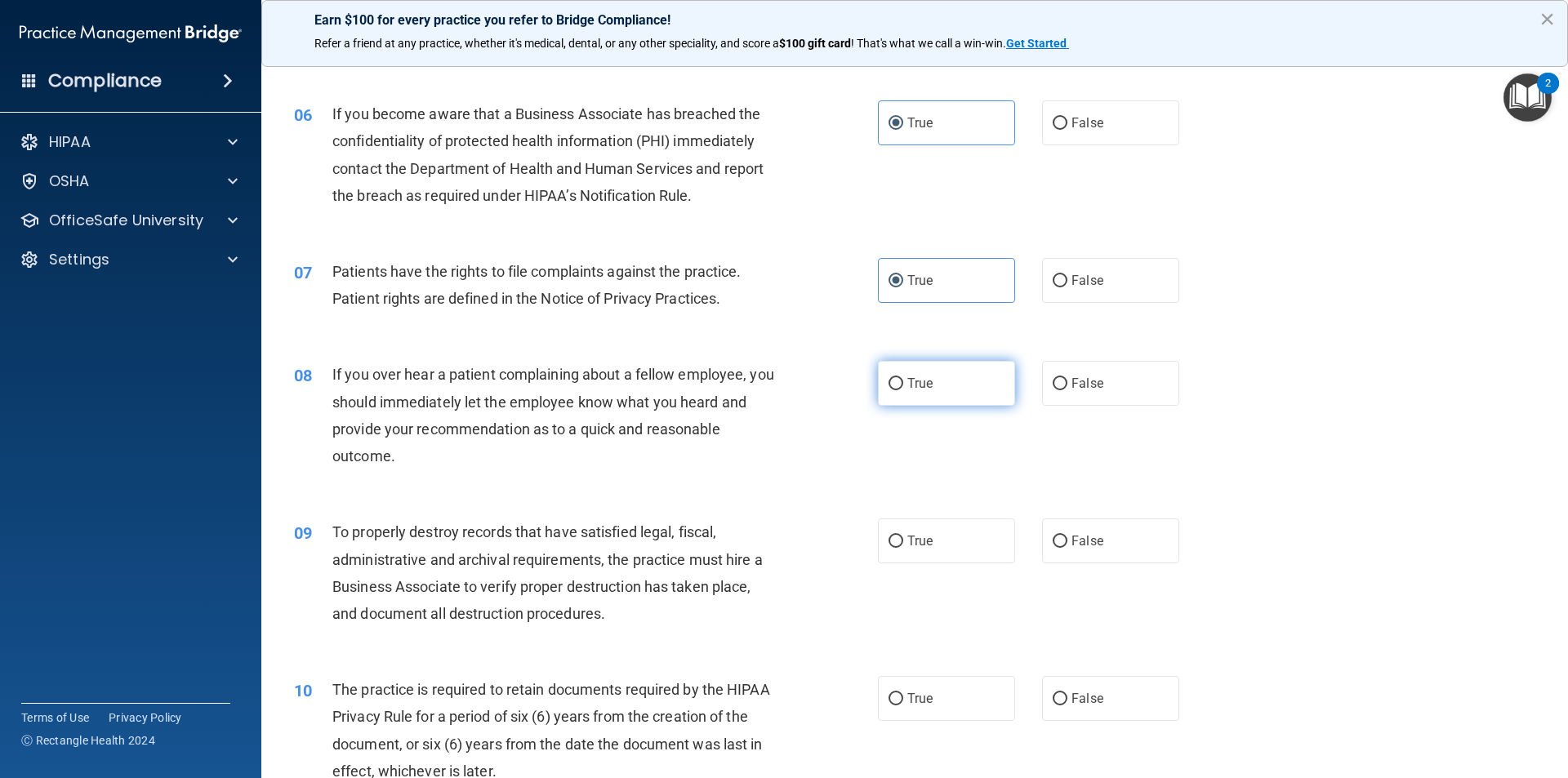
click at [927, 396] on label "True" at bounding box center [946, 383] width 138 height 45
click at [903, 390] on input "True" at bounding box center [896, 384] width 15 height 12
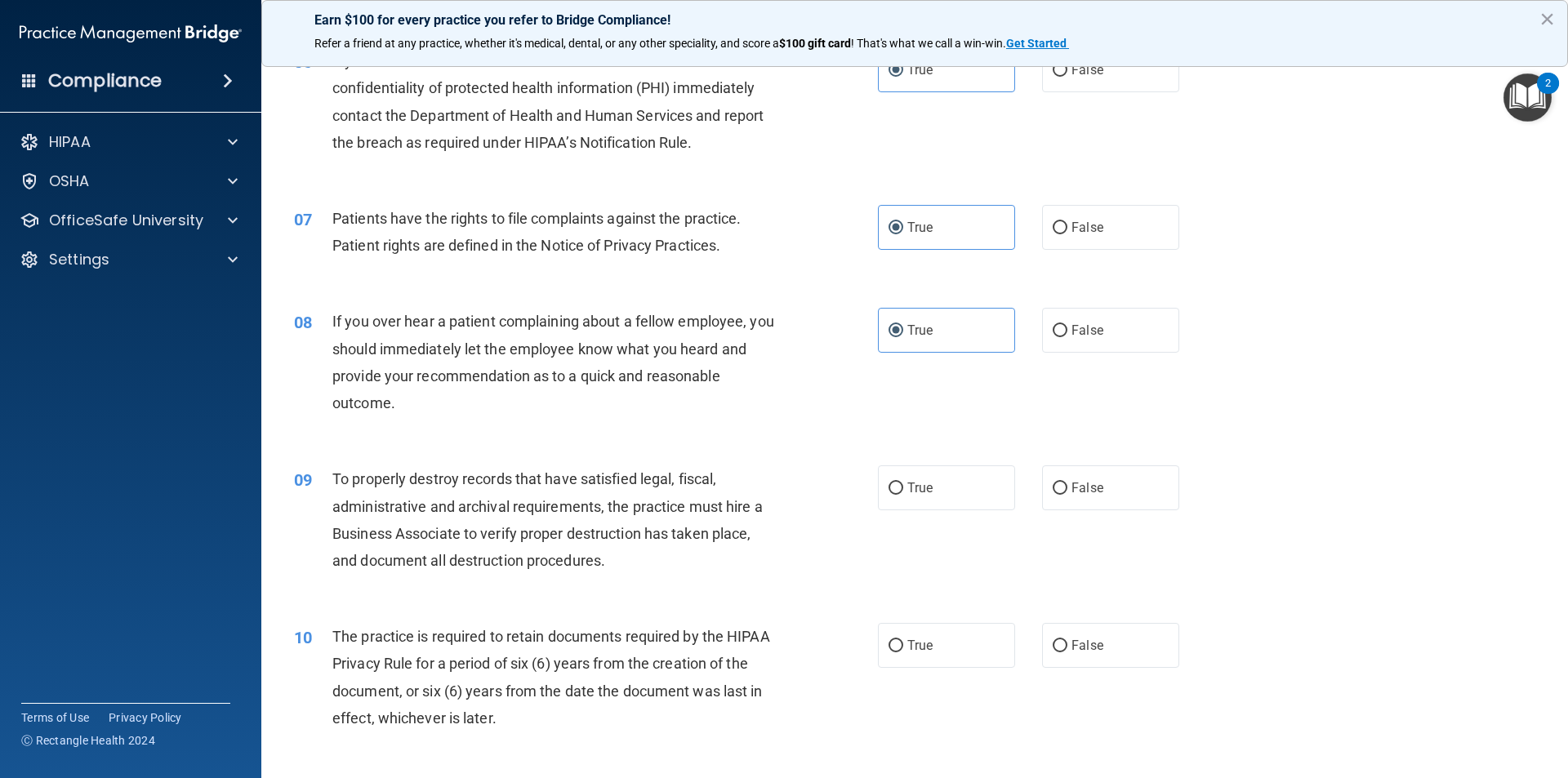
scroll to position [816, 0]
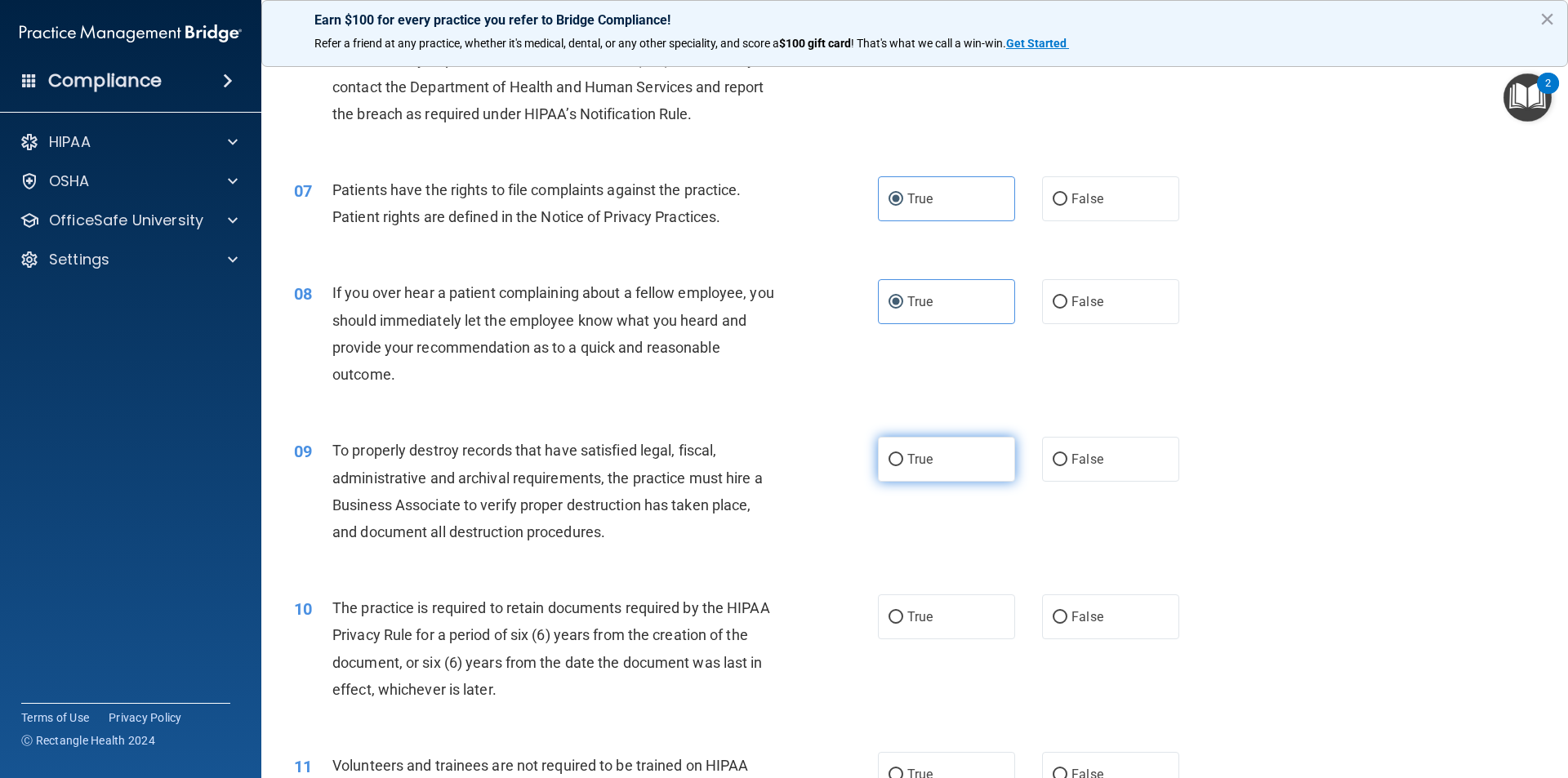
click at [938, 472] on label "True" at bounding box center [946, 459] width 138 height 45
click at [903, 466] on input "True" at bounding box center [896, 459] width 15 height 12
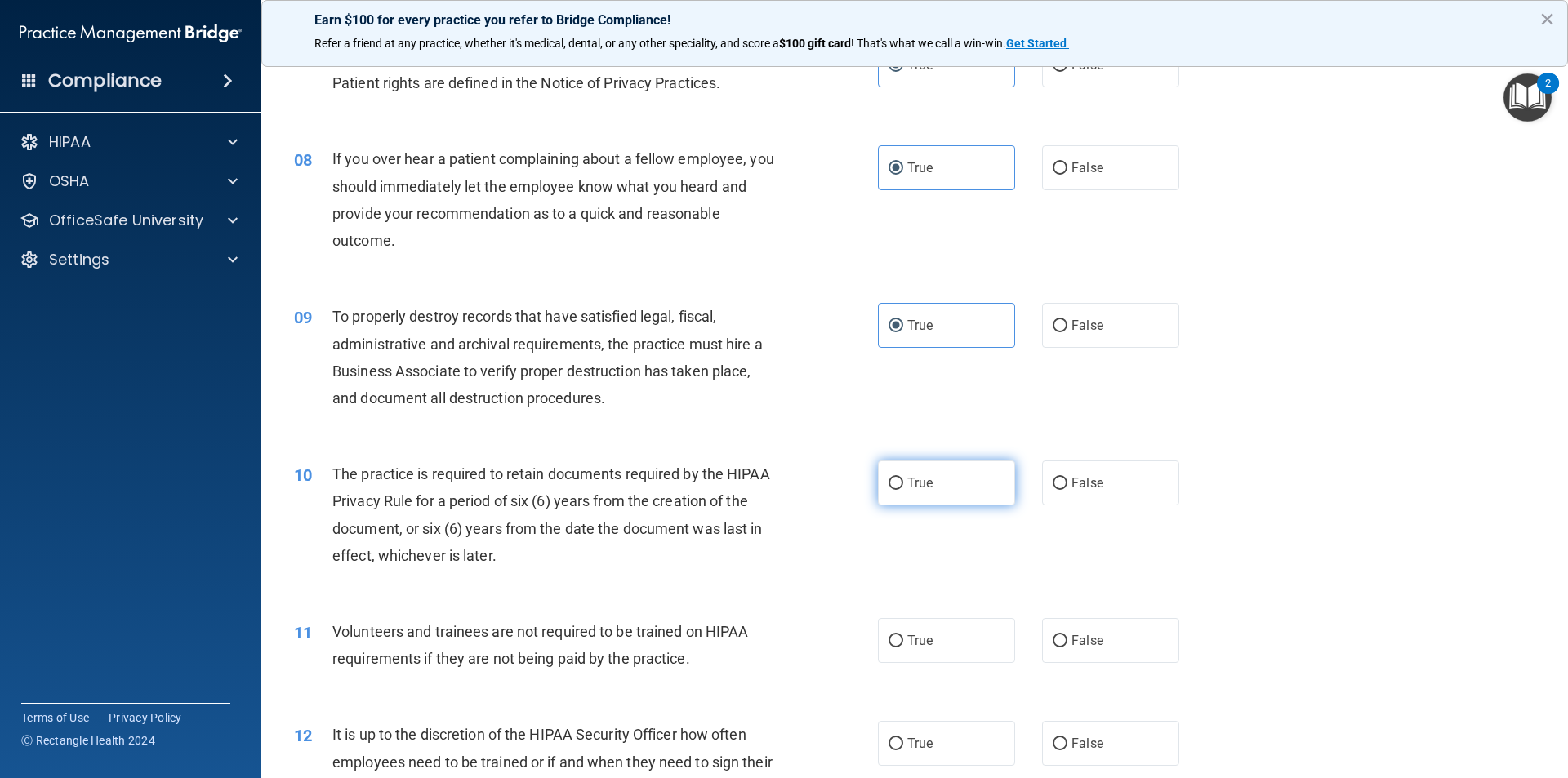
scroll to position [980, 0]
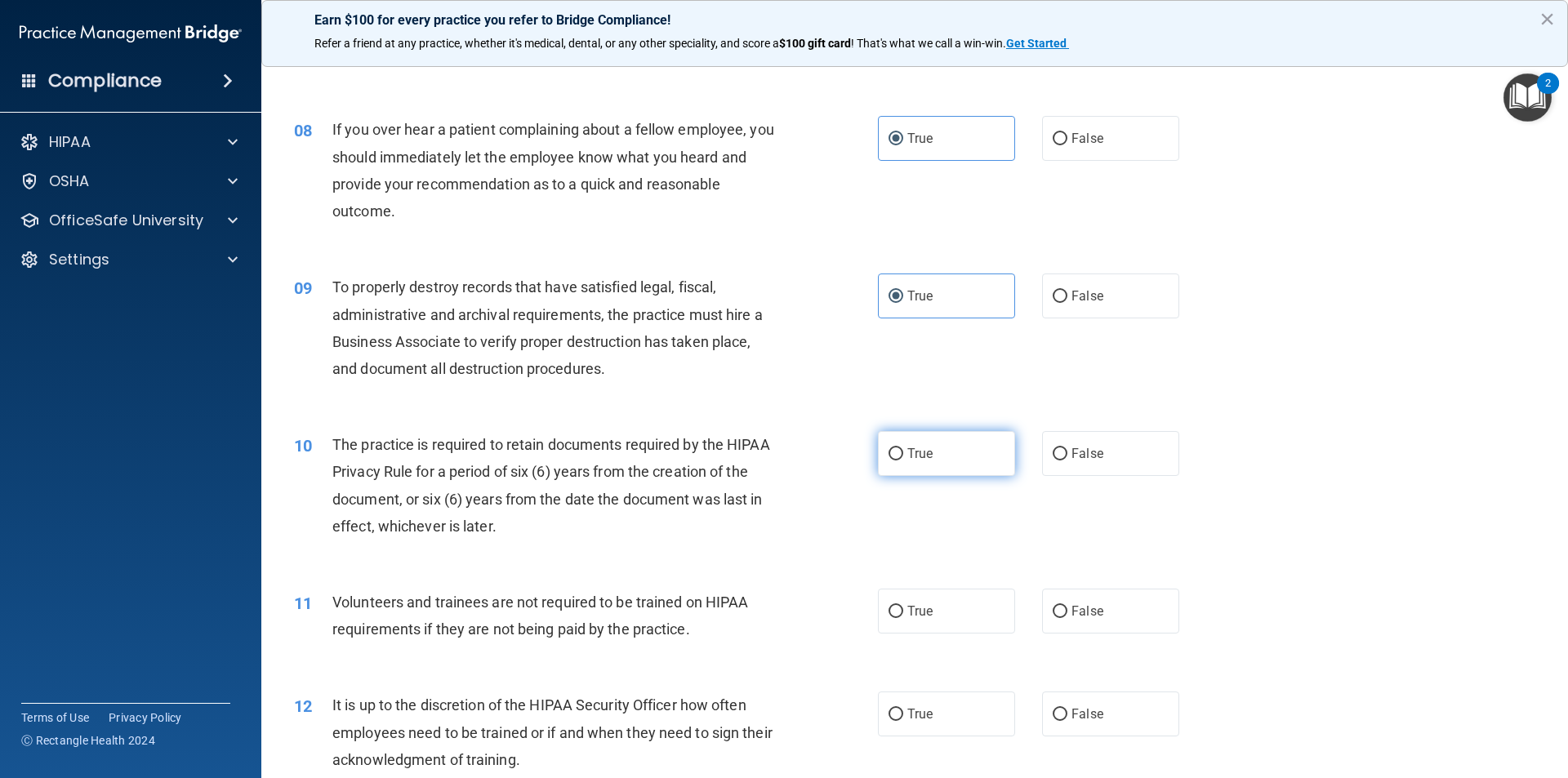
click at [907, 457] on span "True" at bounding box center [920, 453] width 26 height 15
click at [903, 457] on input "True" at bounding box center [896, 454] width 15 height 12
click at [1056, 610] on input "False" at bounding box center [1060, 611] width 15 height 12
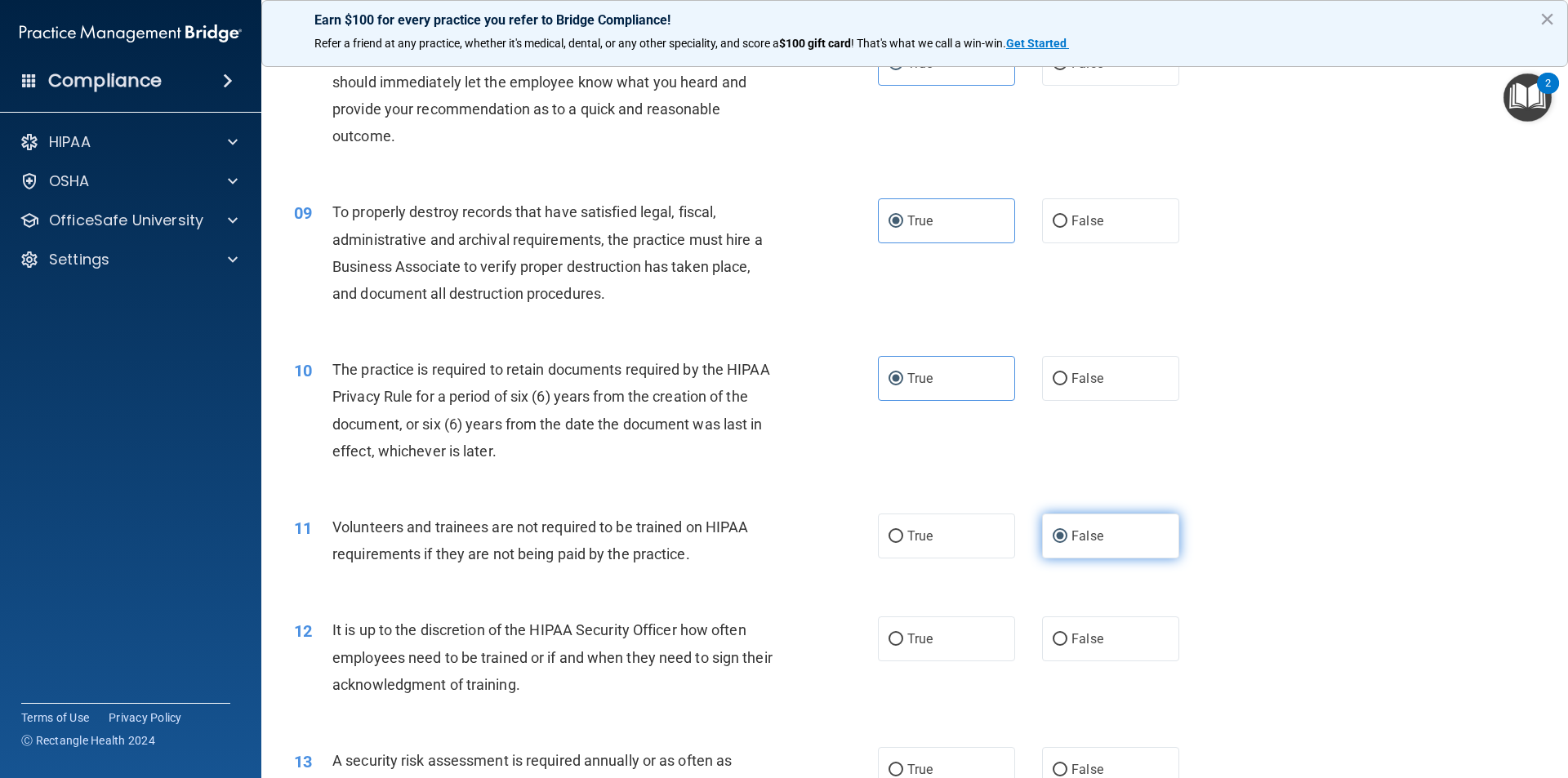
scroll to position [1143, 0]
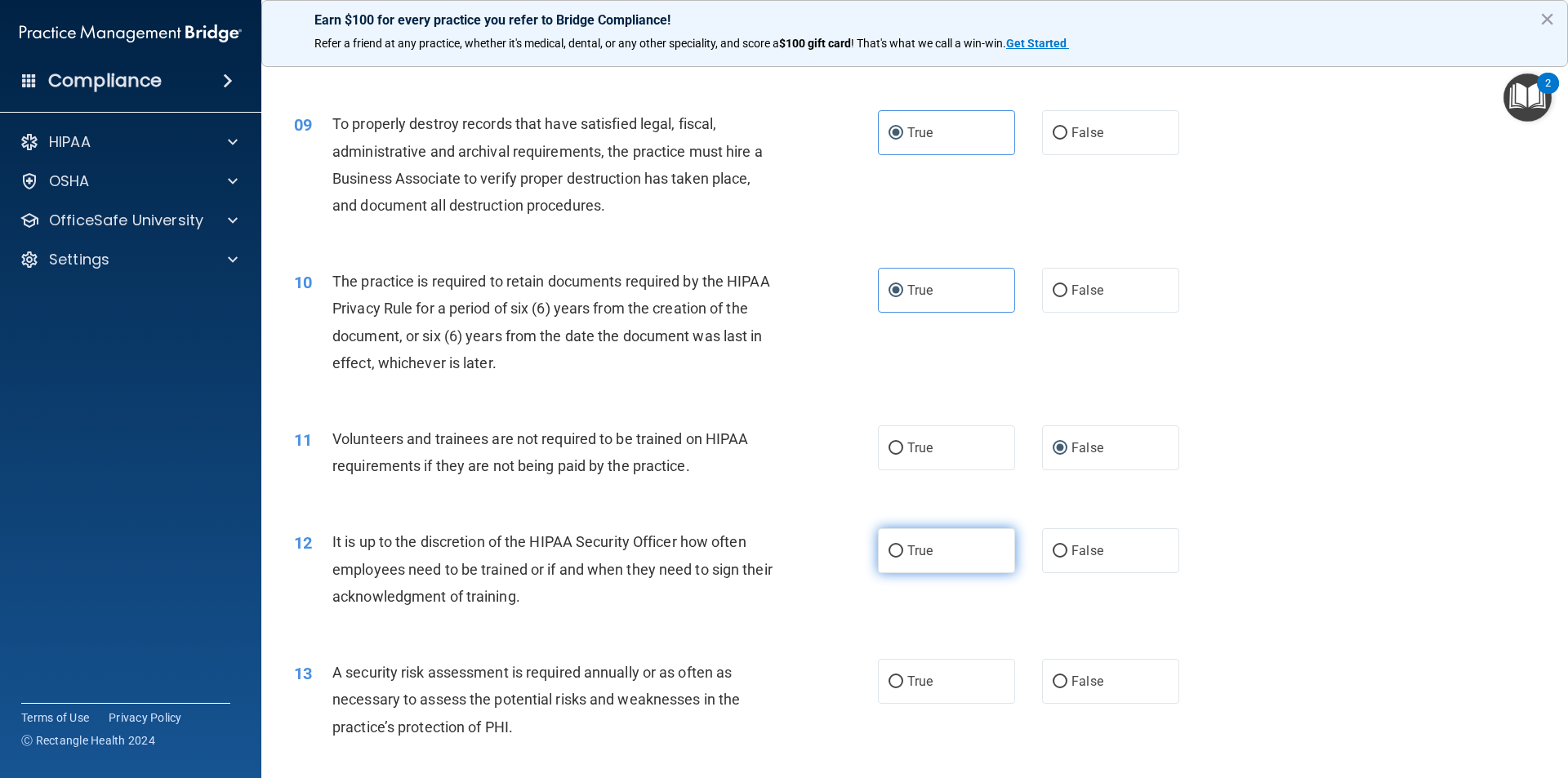
click at [904, 567] on label "True" at bounding box center [946, 550] width 138 height 45
click at [903, 558] on input "True" at bounding box center [896, 551] width 15 height 12
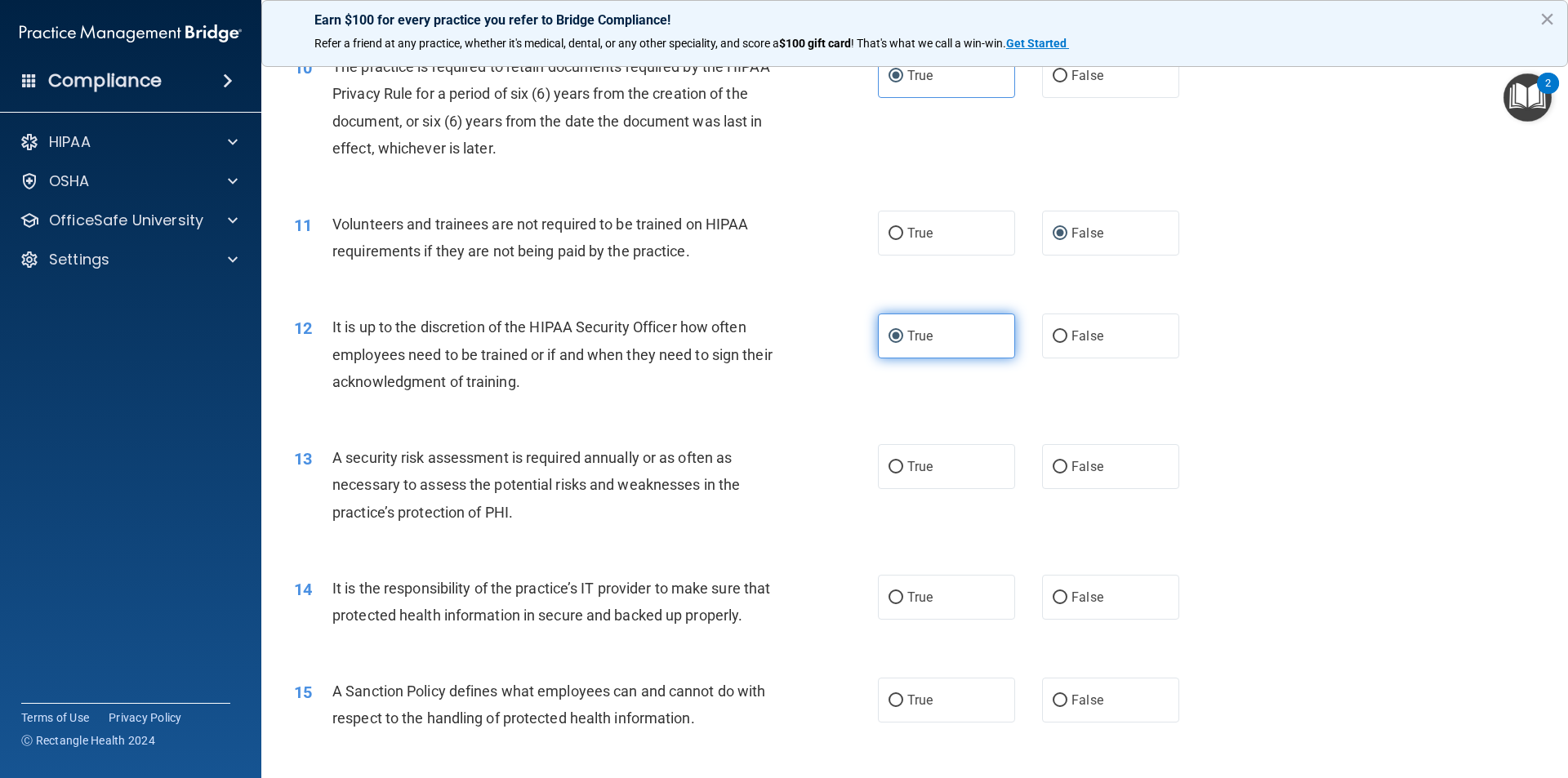
scroll to position [1388, 0]
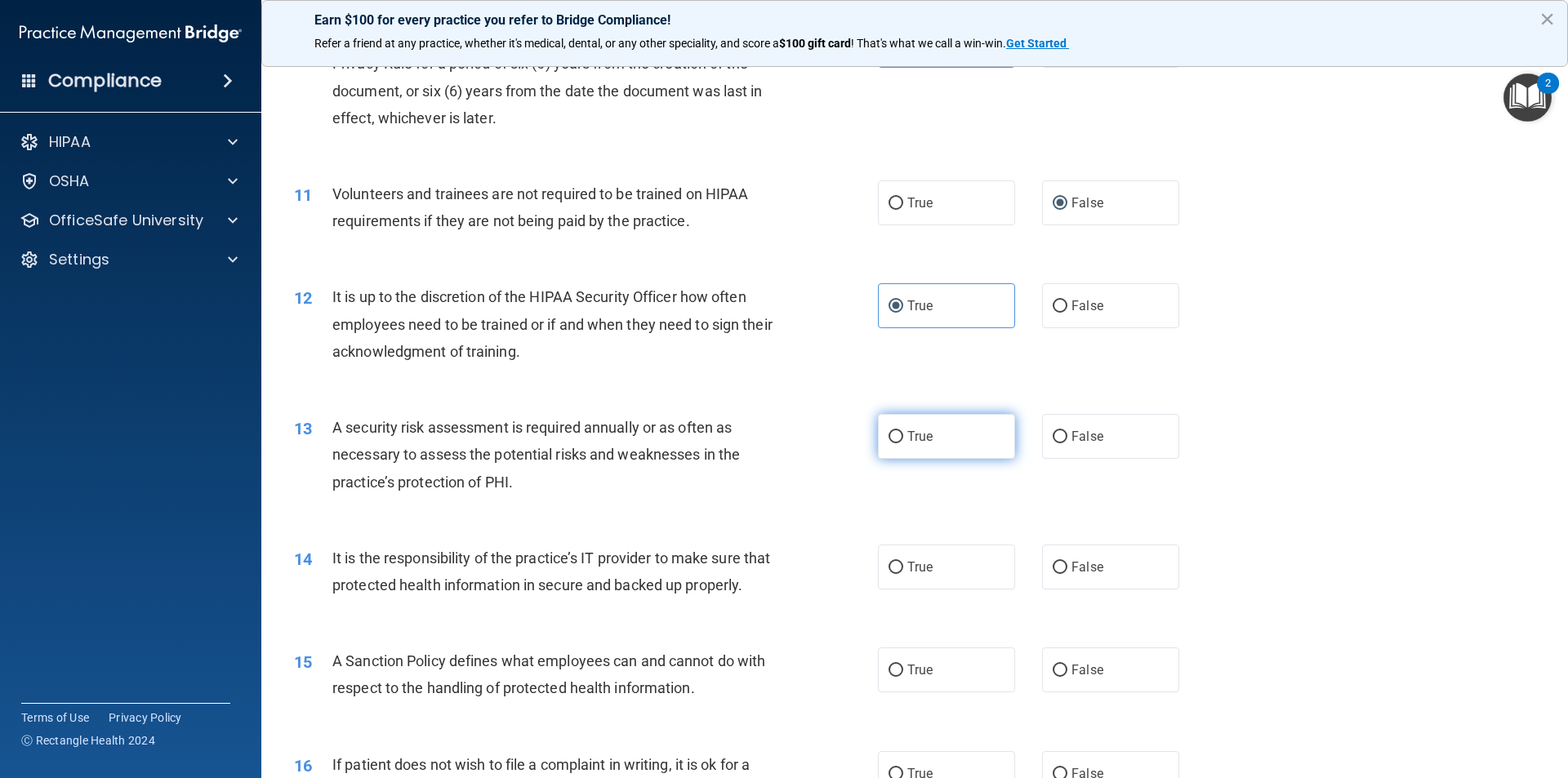
click at [907, 441] on span "True" at bounding box center [920, 436] width 26 height 15
click at [901, 441] on input "True" at bounding box center [896, 436] width 15 height 12
click at [940, 578] on label "True" at bounding box center [946, 567] width 138 height 45
click at [903, 574] on input "True" at bounding box center [896, 568] width 15 height 12
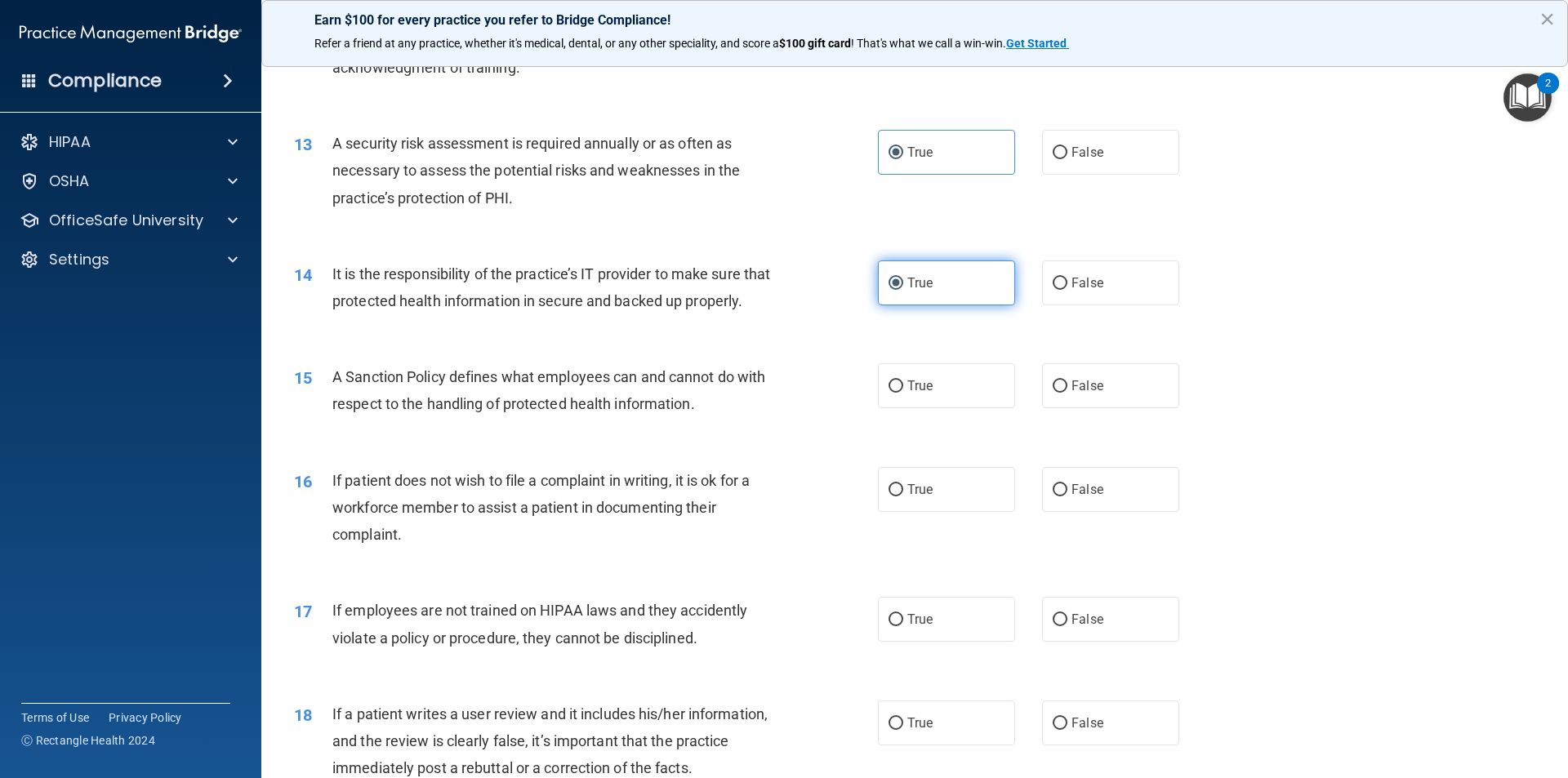
scroll to position [1715, 0]
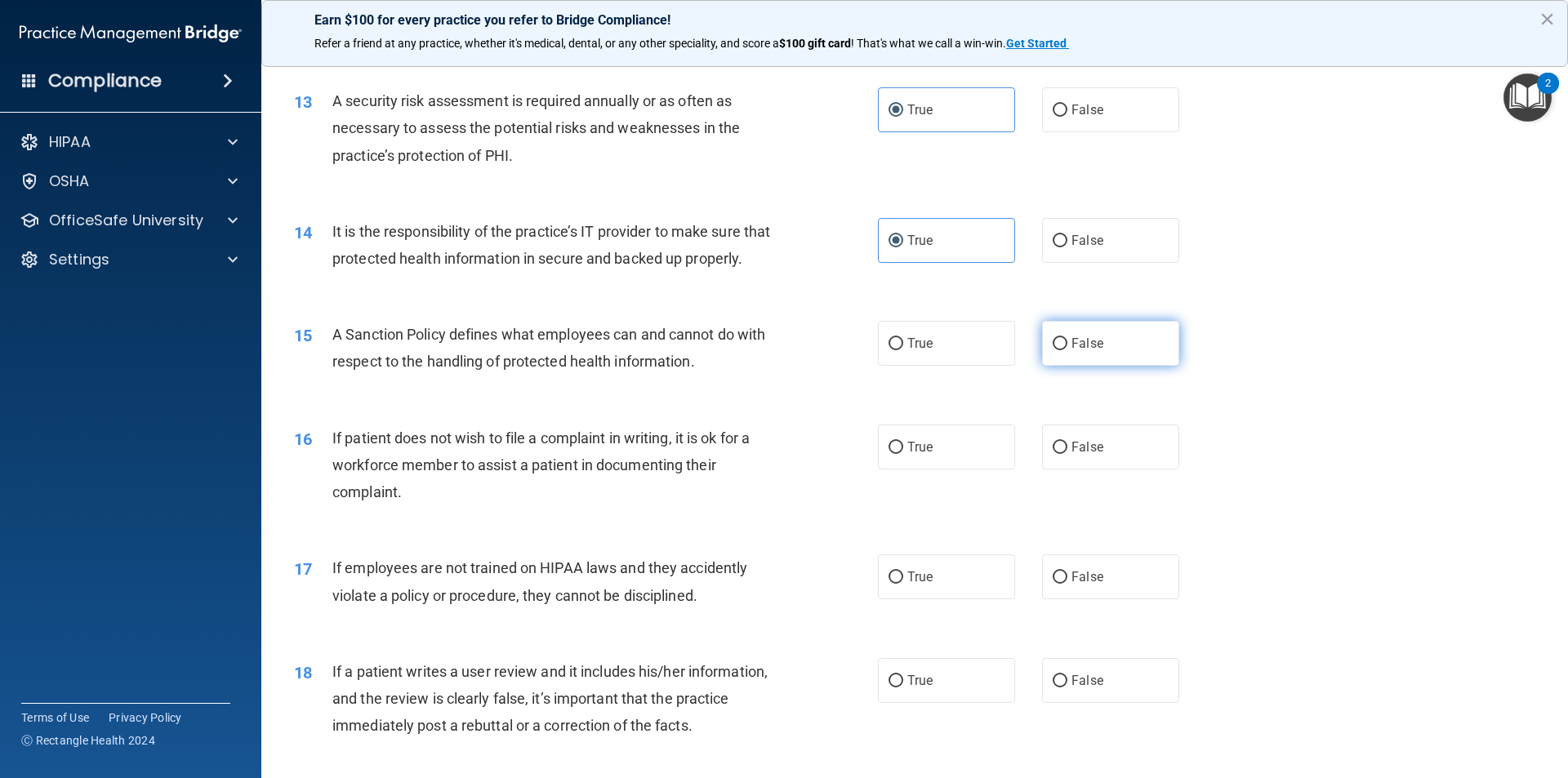
click at [1078, 353] on label "False" at bounding box center [1111, 343] width 138 height 45
click at [1067, 350] on input "False" at bounding box center [1060, 343] width 15 height 12
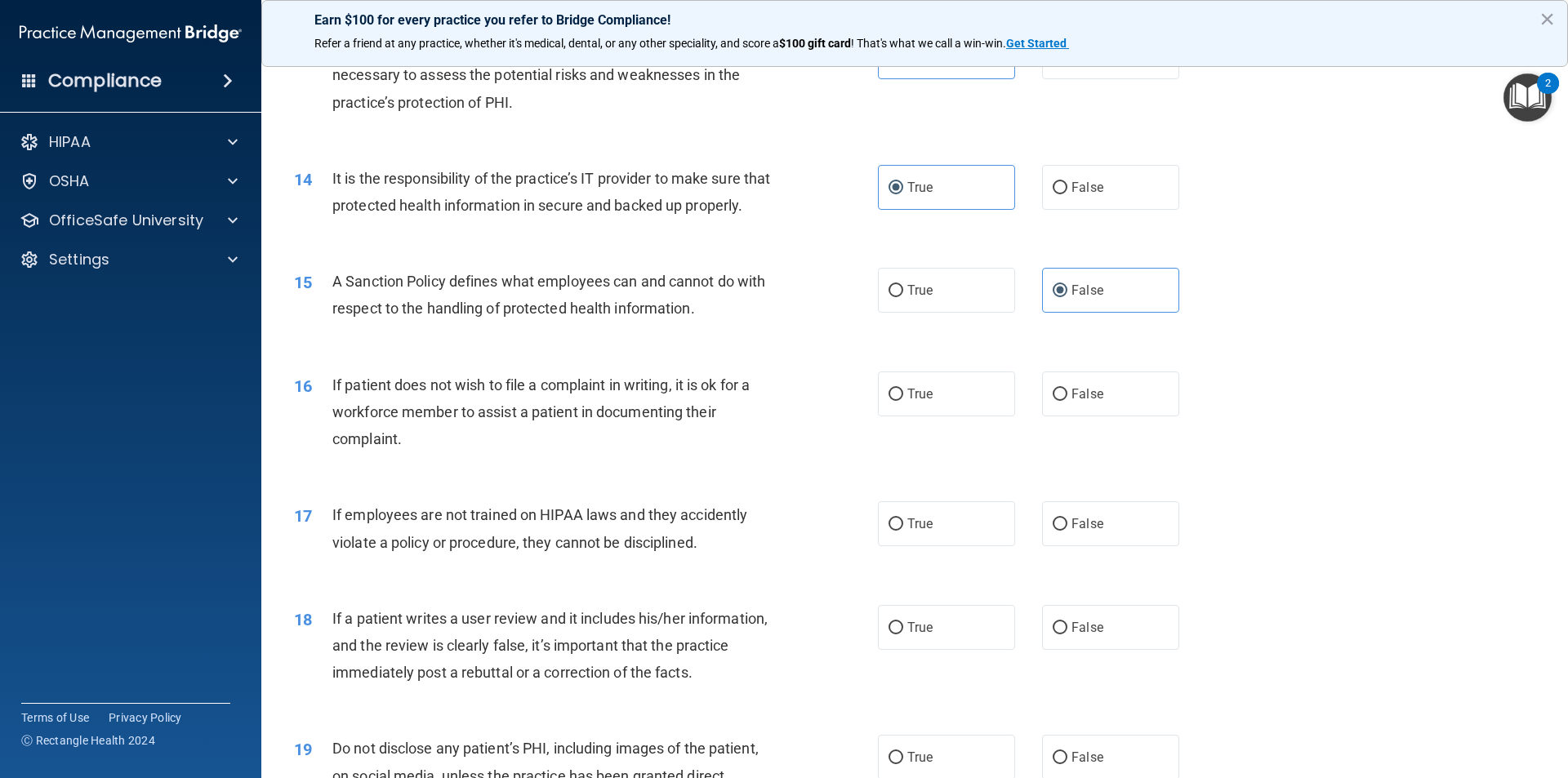
scroll to position [1797, 0]
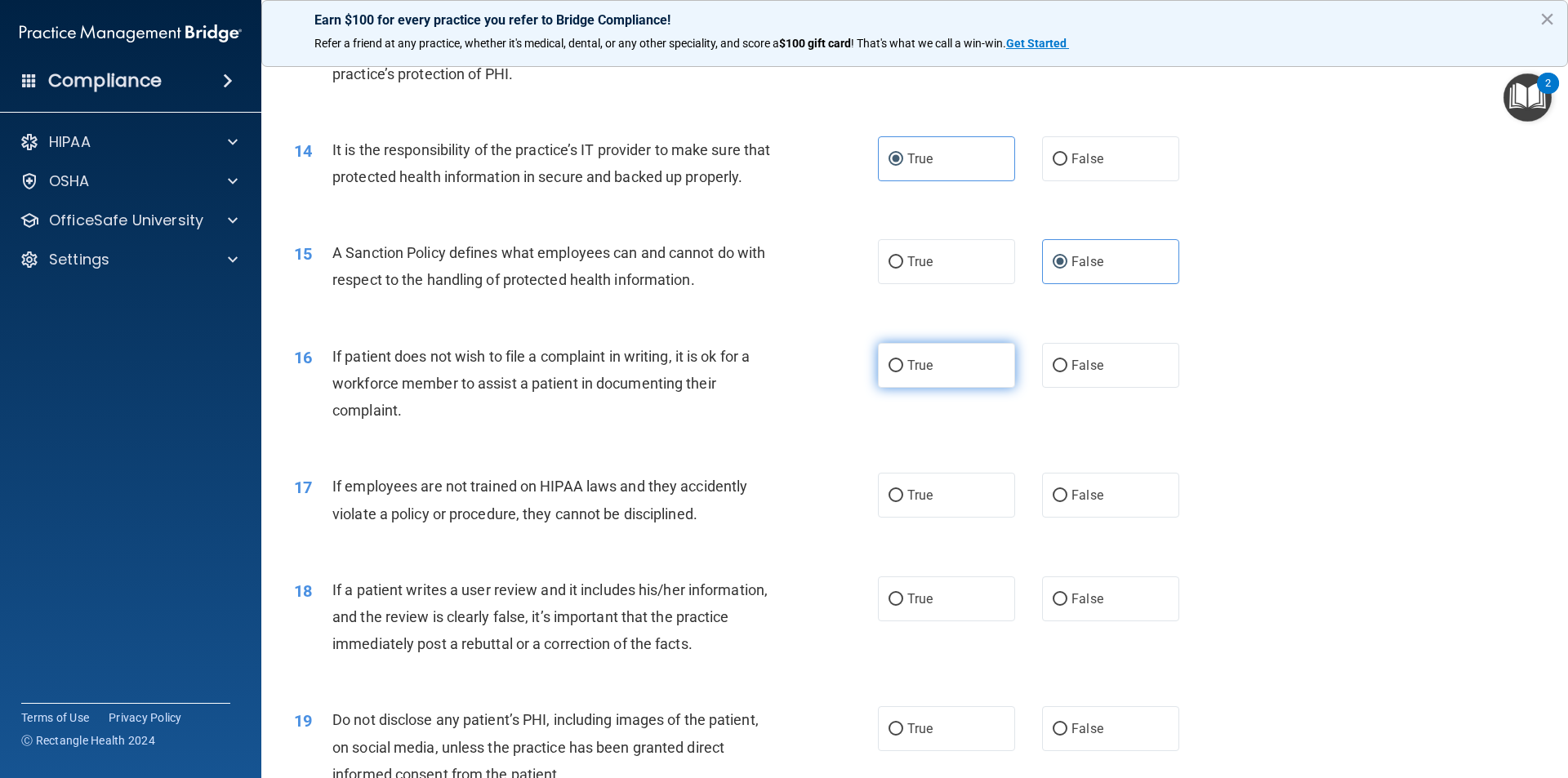
click at [985, 384] on label "True" at bounding box center [946, 364] width 138 height 45
click at [903, 373] on input "True" at bounding box center [896, 365] width 15 height 12
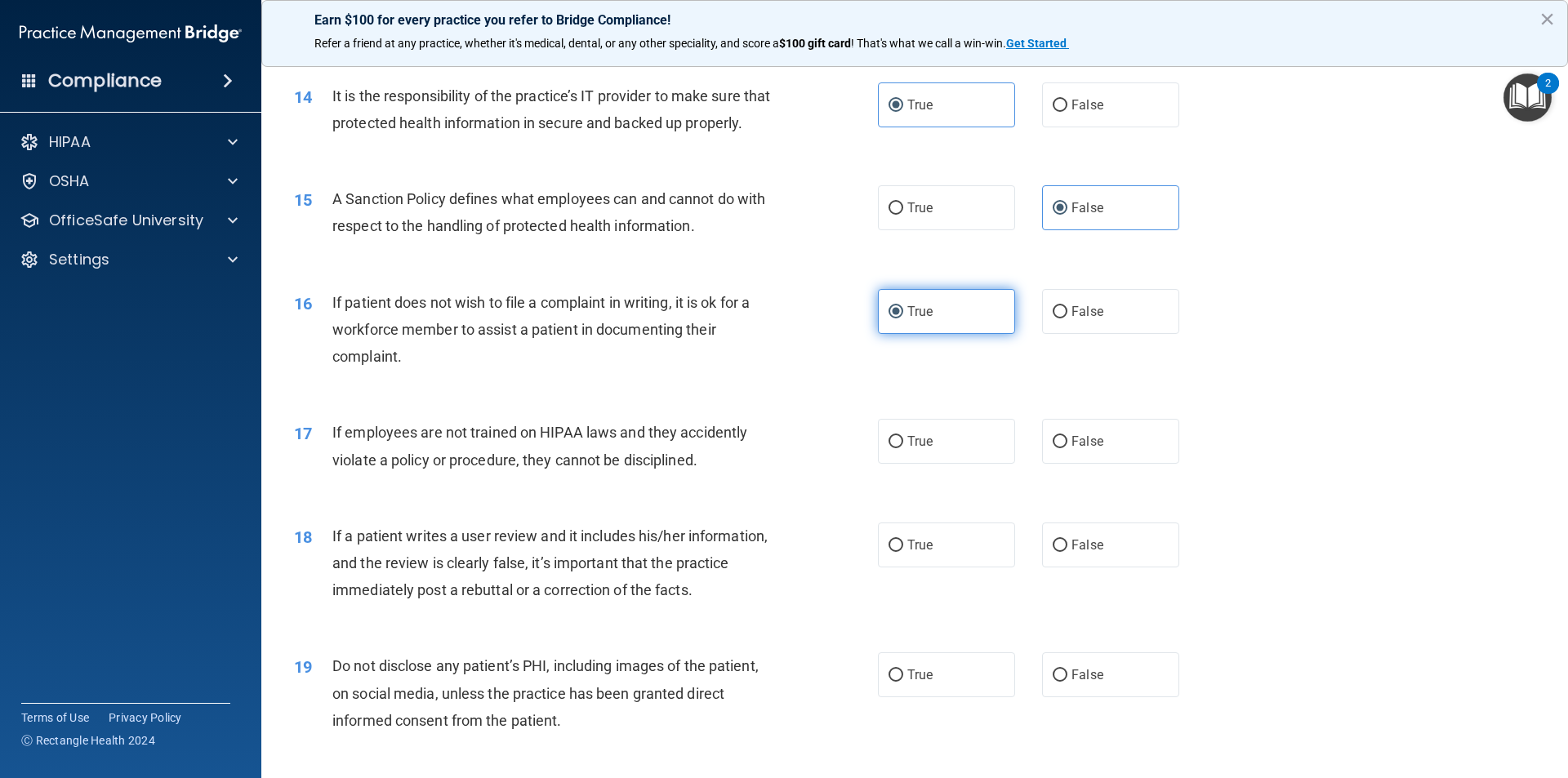
scroll to position [1960, 0]
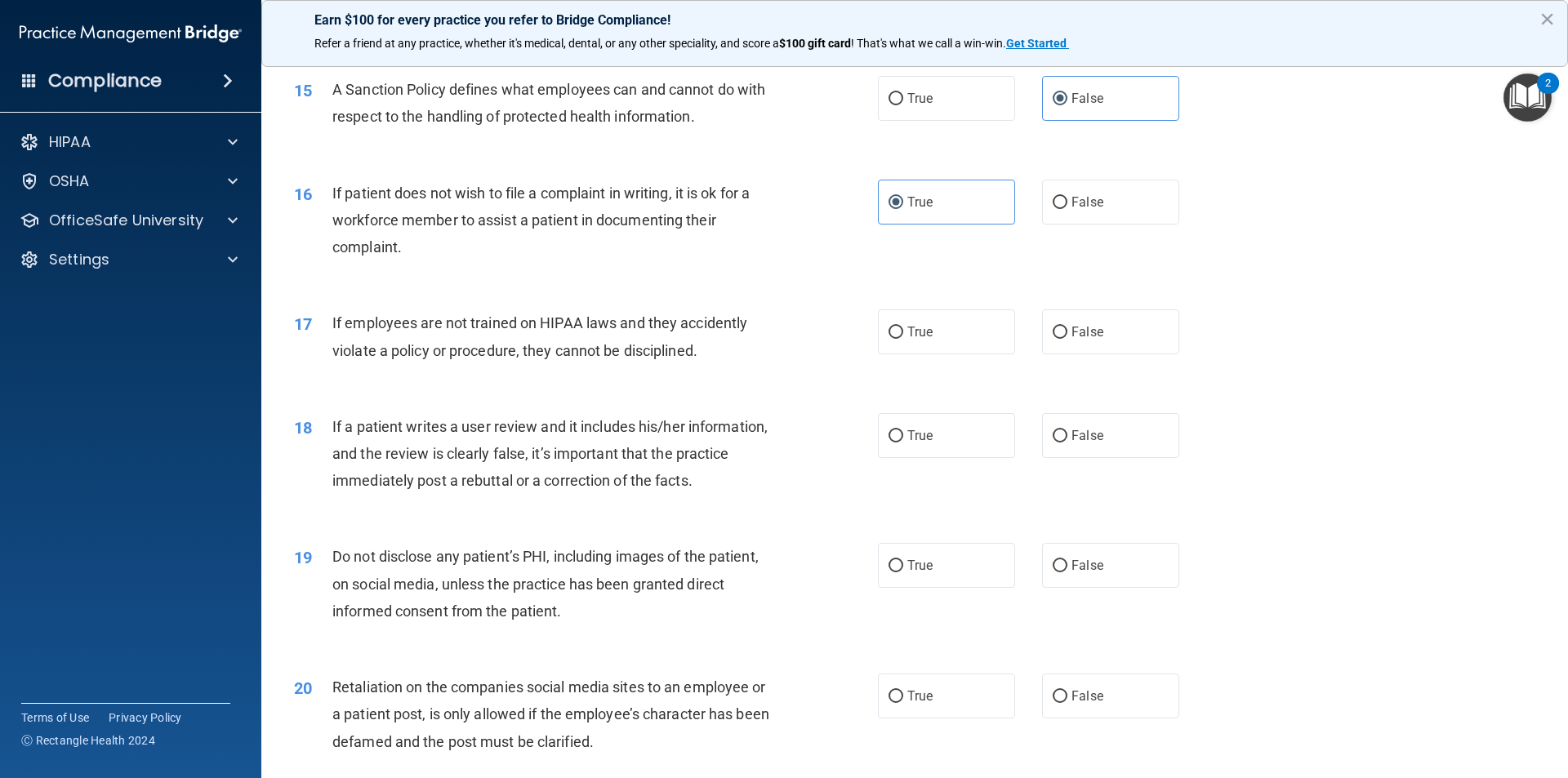
click at [984, 384] on div "17 If employees are not trained on HIPAA laws and they accidently violate a pol…" at bounding box center [914, 340] width 1266 height 103
click at [982, 354] on label "True" at bounding box center [946, 332] width 138 height 45
click at [903, 339] on input "True" at bounding box center [896, 333] width 15 height 12
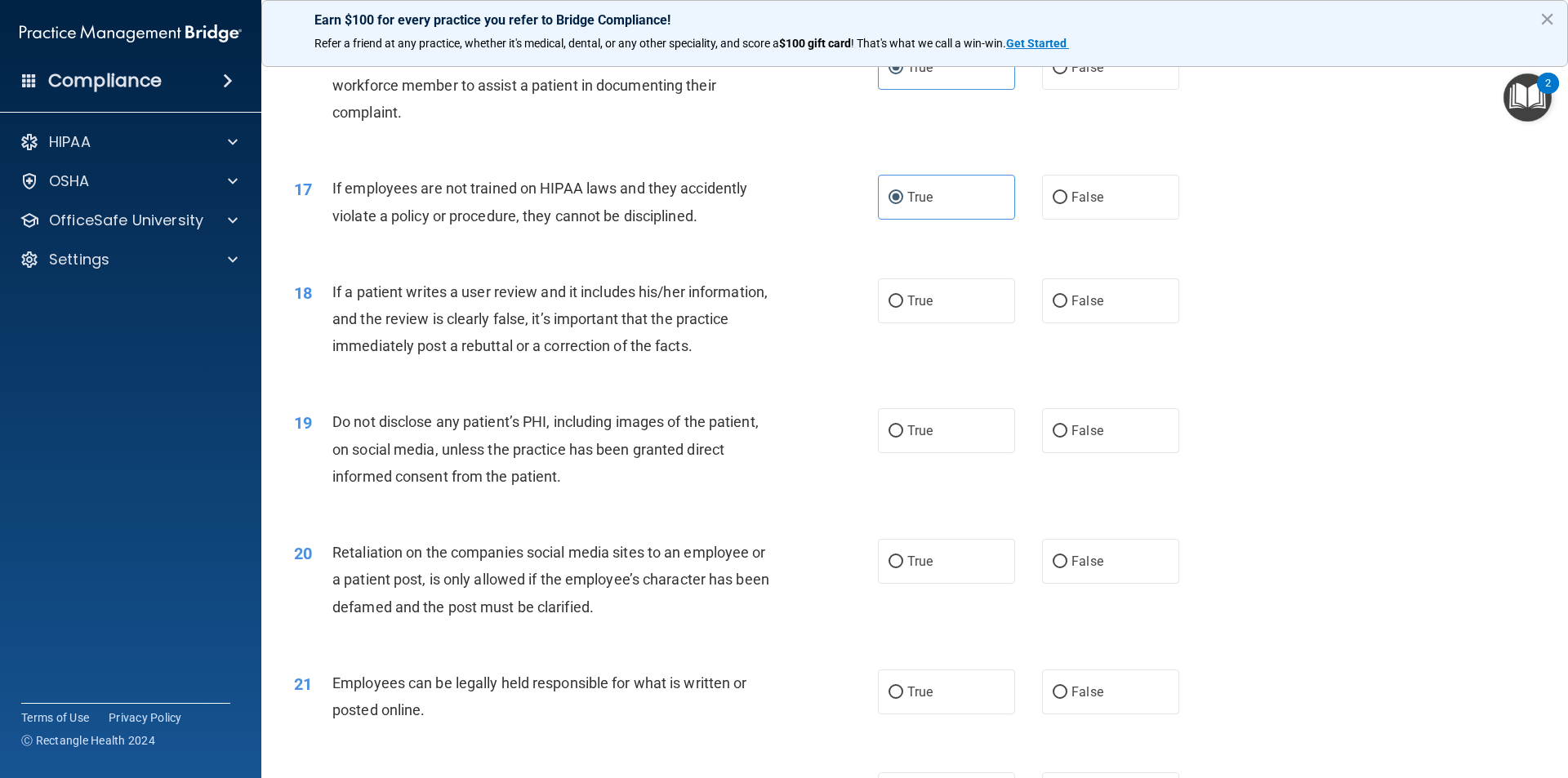
scroll to position [2123, 0]
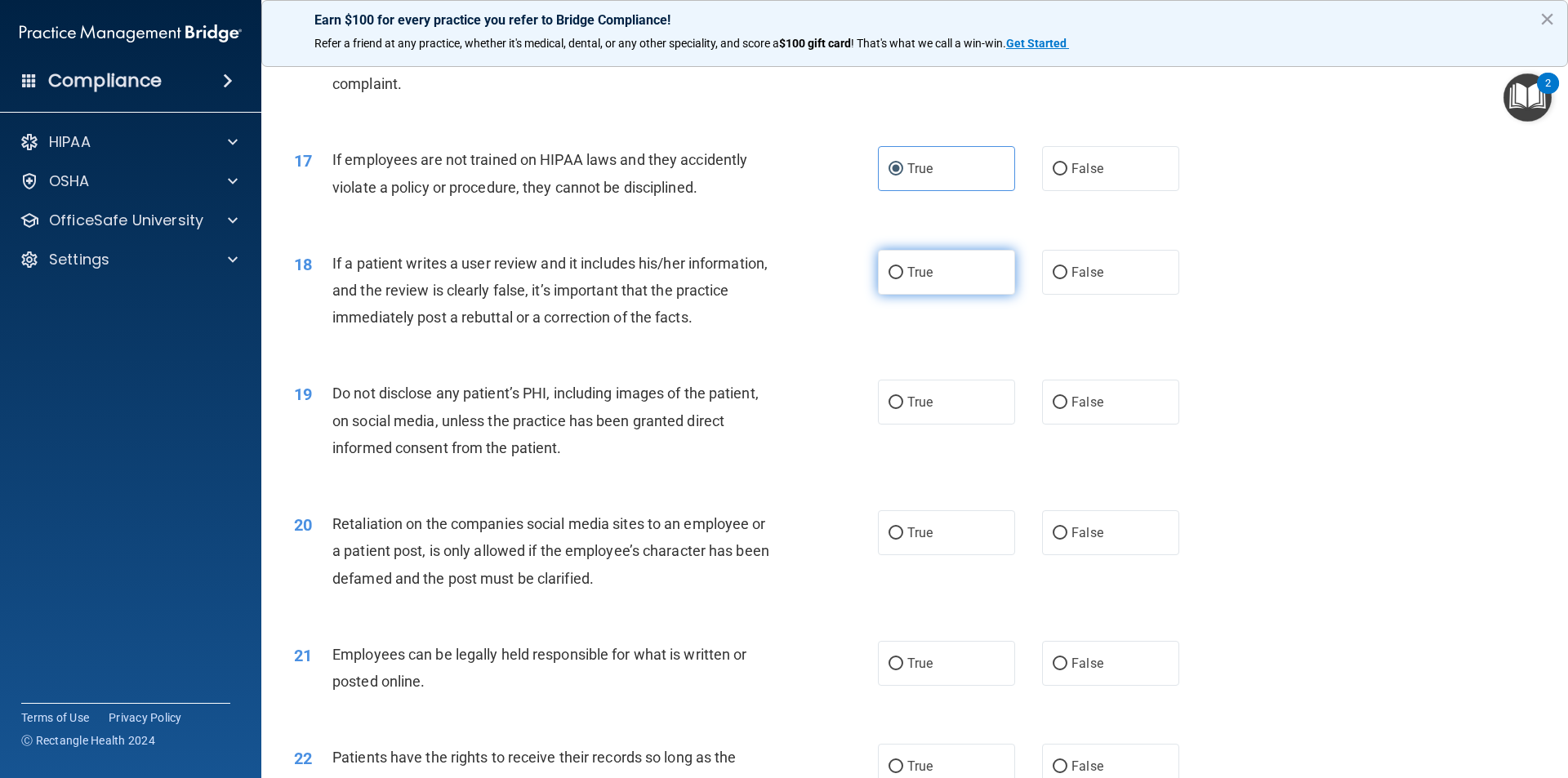
click at [978, 295] on label "True" at bounding box center [946, 271] width 138 height 45
click at [903, 280] on input "True" at bounding box center [896, 272] width 15 height 12
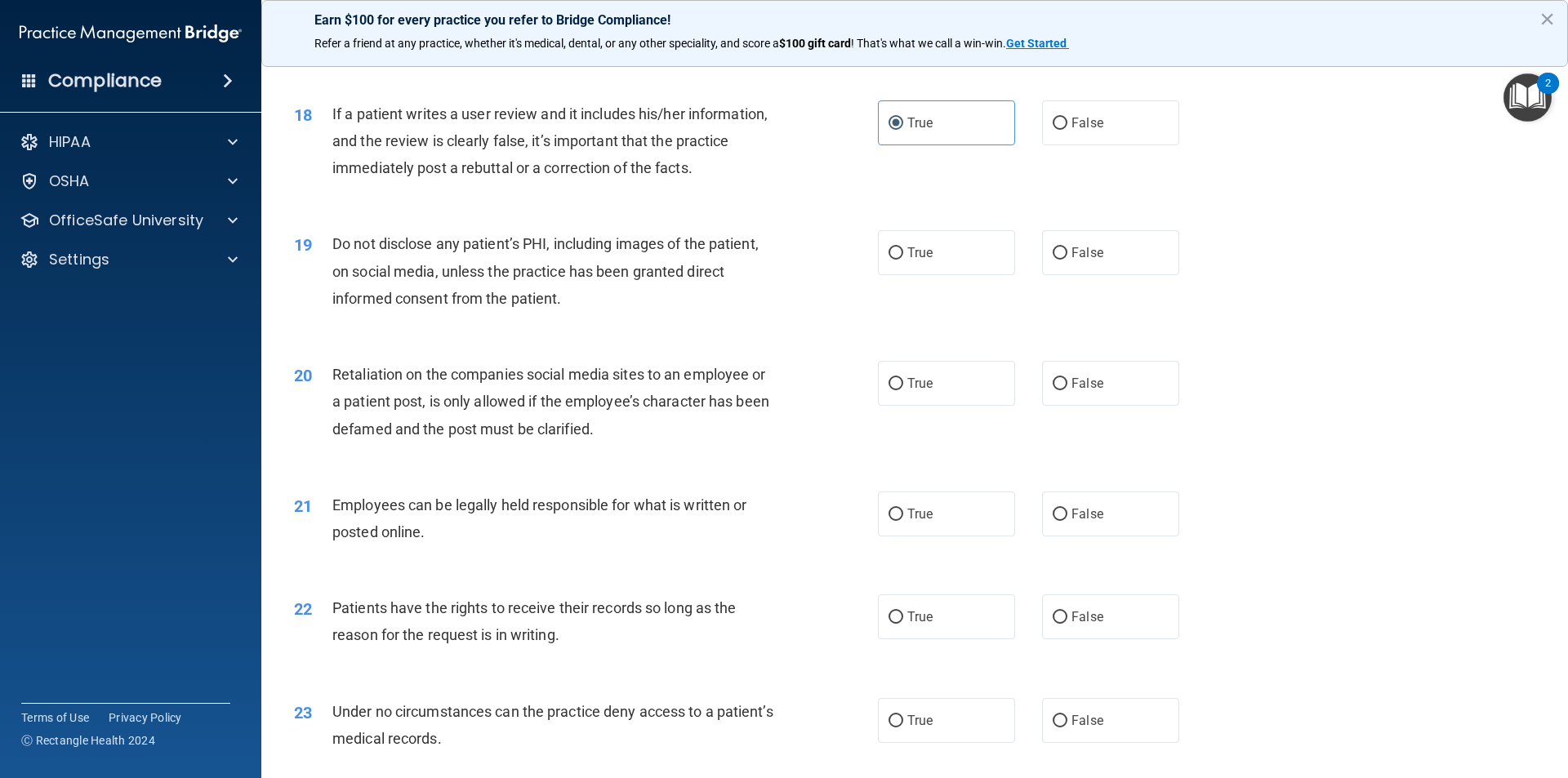
scroll to position [2287, 0]
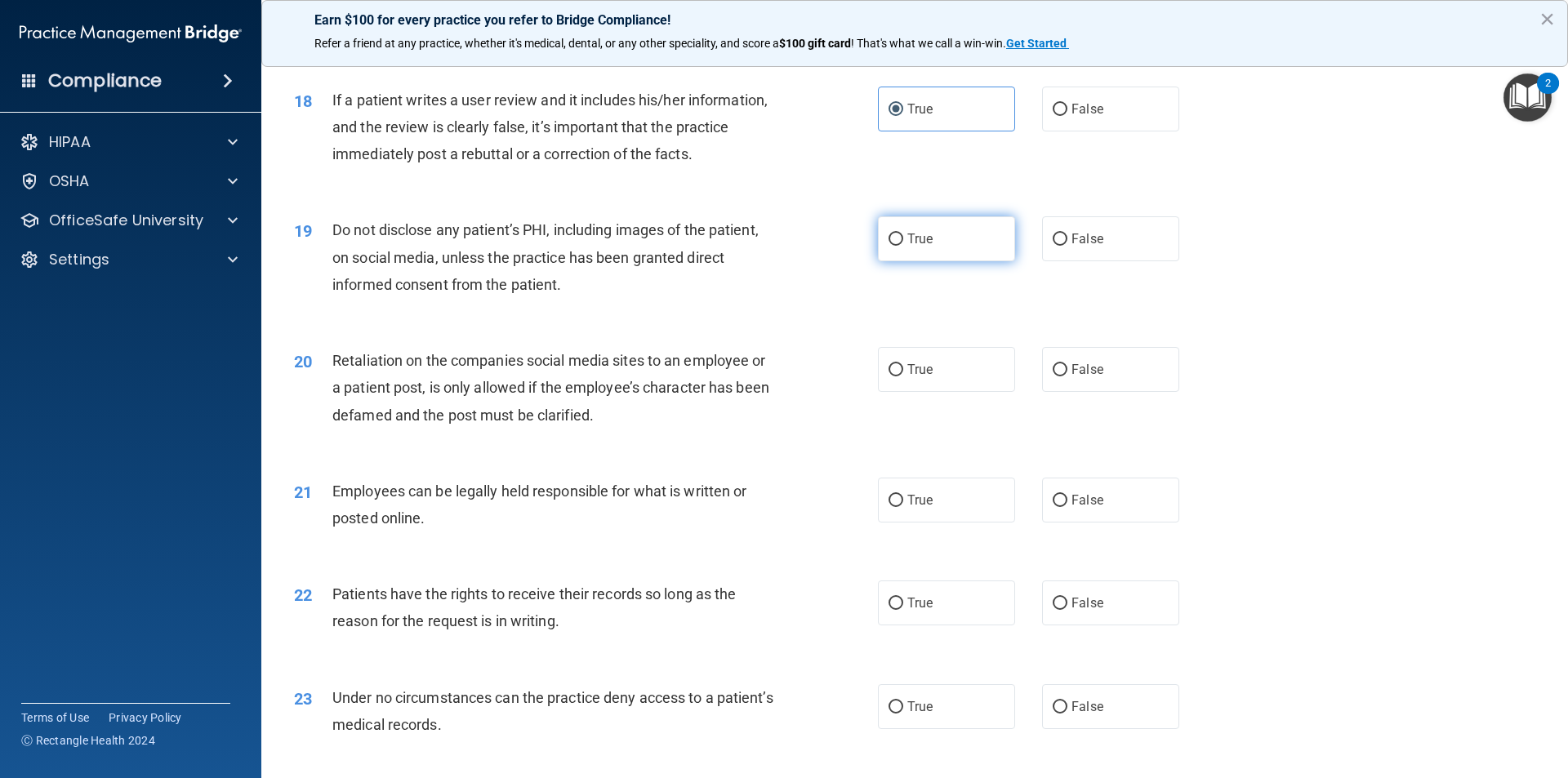
click at [959, 261] on label "True" at bounding box center [946, 239] width 138 height 45
click at [903, 246] on input "True" at bounding box center [896, 239] width 15 height 12
click at [958, 392] on label "True" at bounding box center [946, 369] width 138 height 45
click at [903, 376] on input "True" at bounding box center [896, 370] width 15 height 12
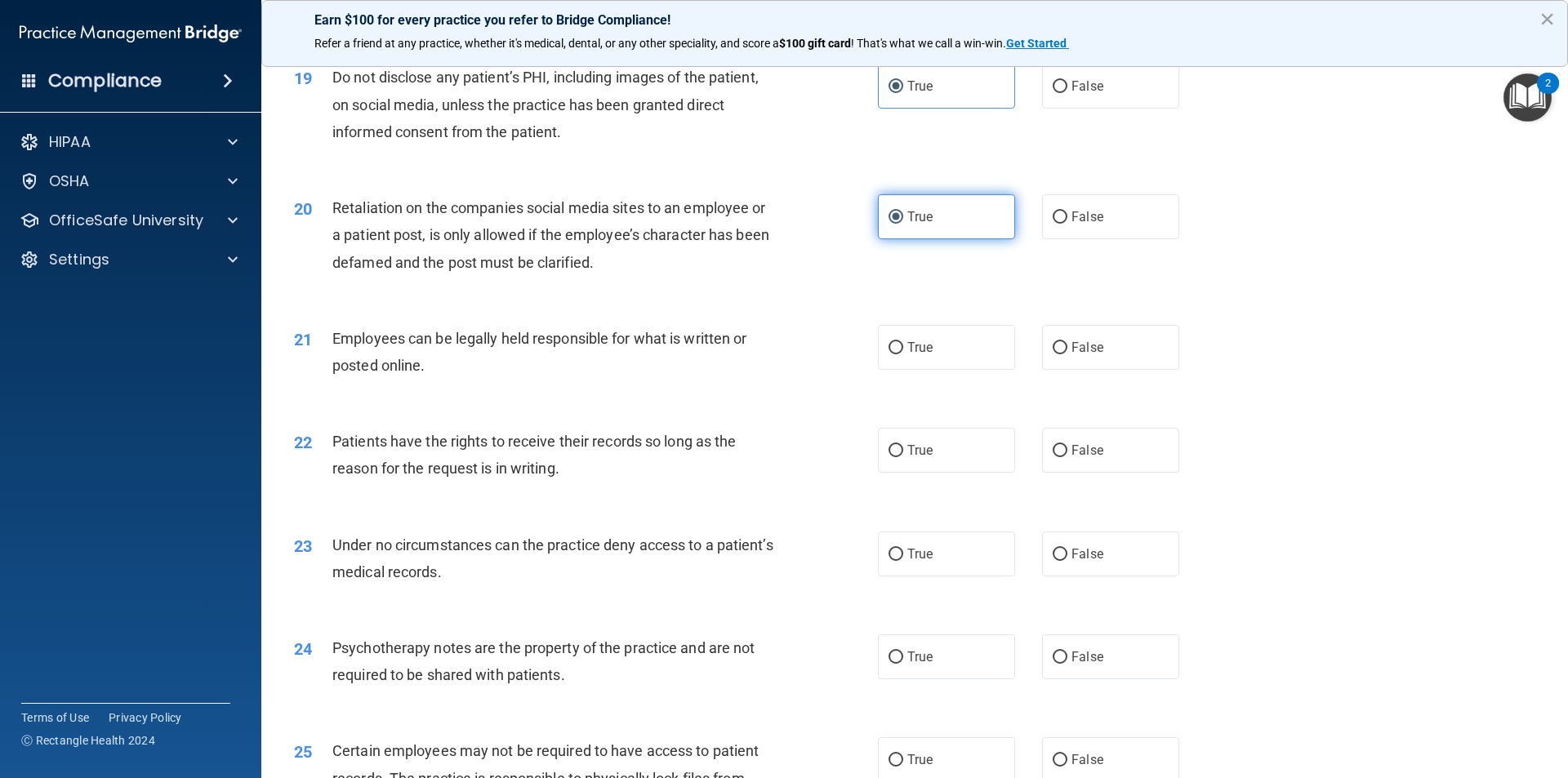
scroll to position [2450, 0]
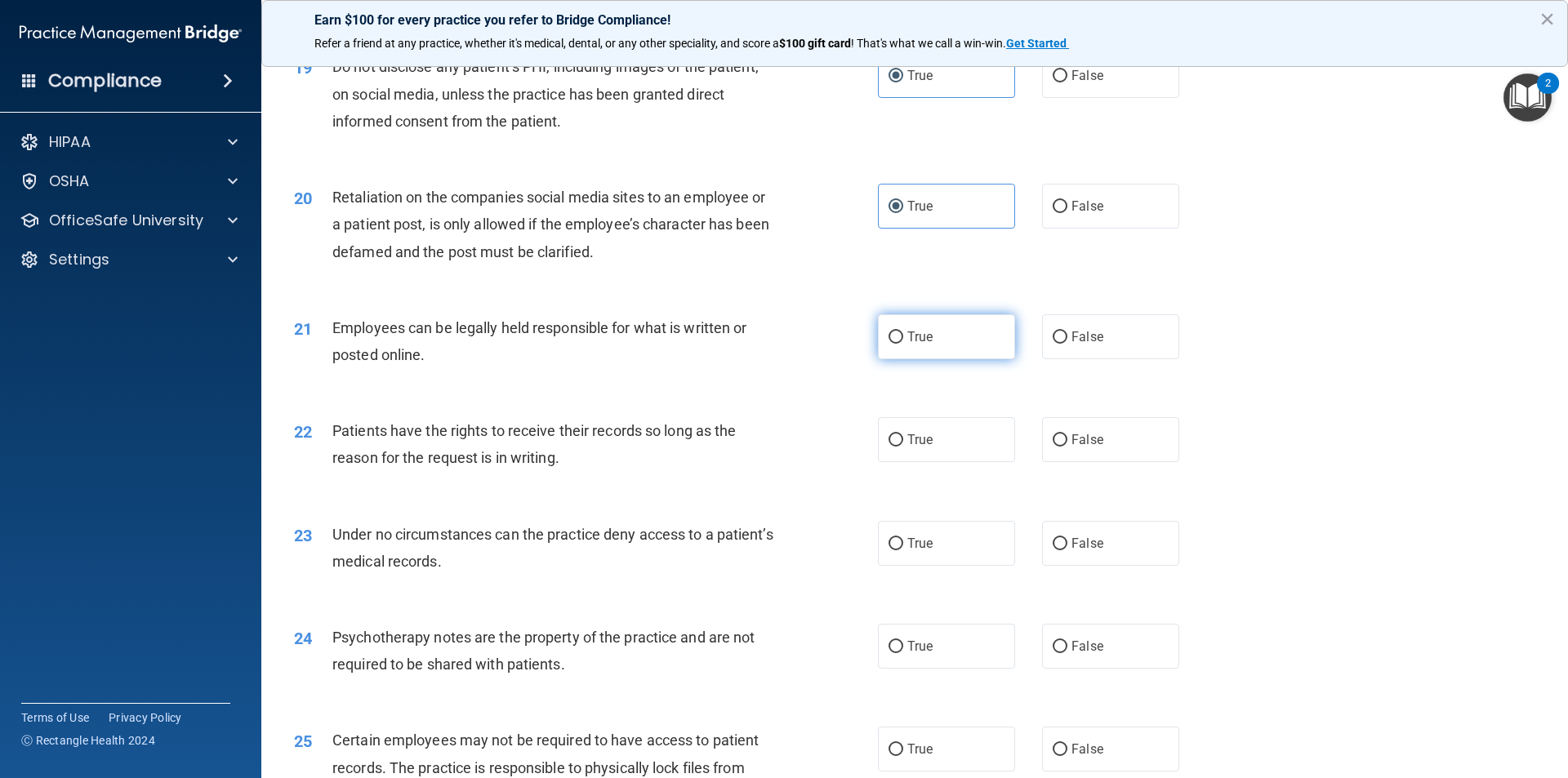
click at [924, 344] on span "True" at bounding box center [920, 336] width 26 height 15
click at [903, 343] on input "True" at bounding box center [896, 337] width 15 height 12
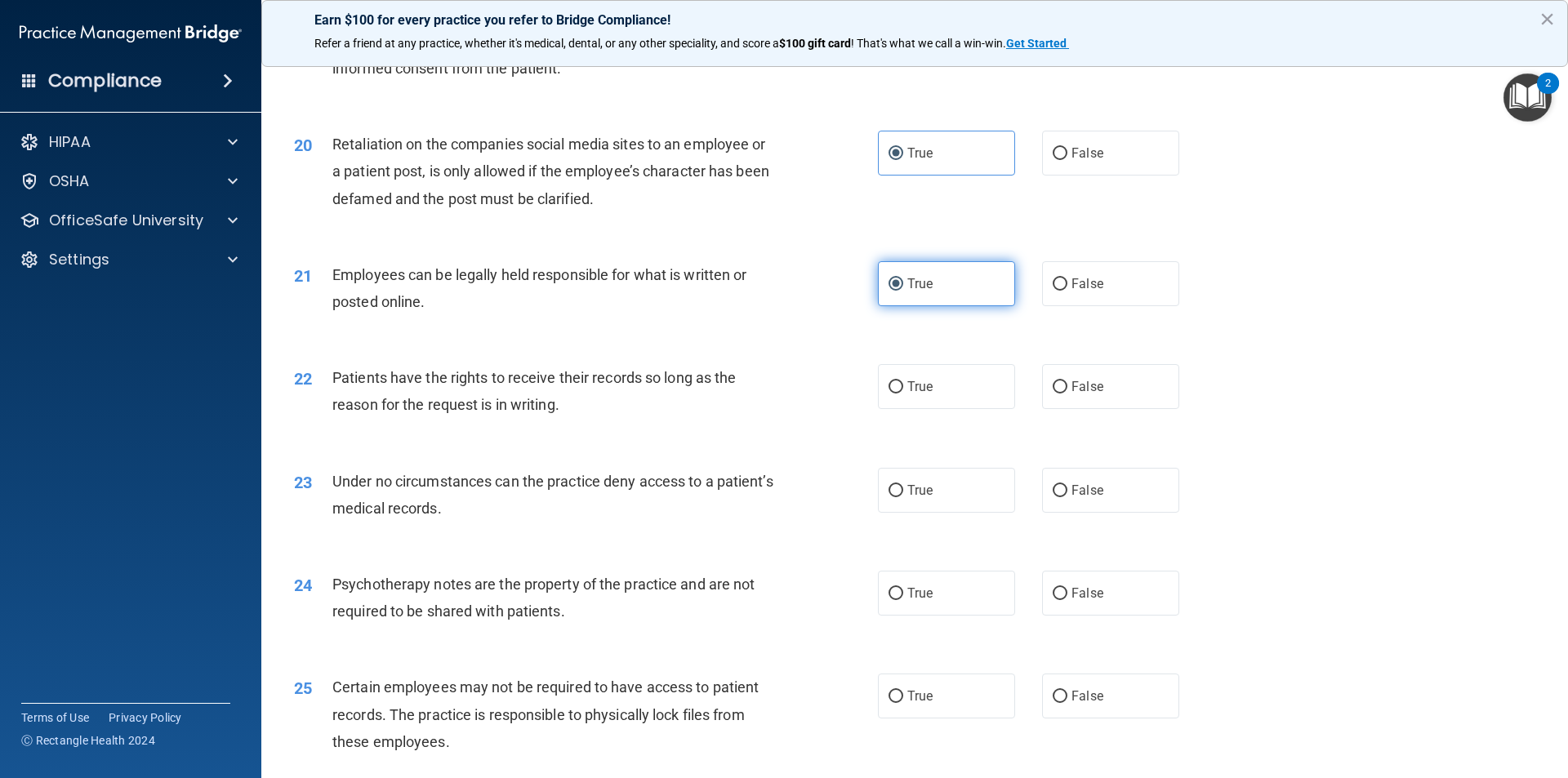
scroll to position [2531, 0]
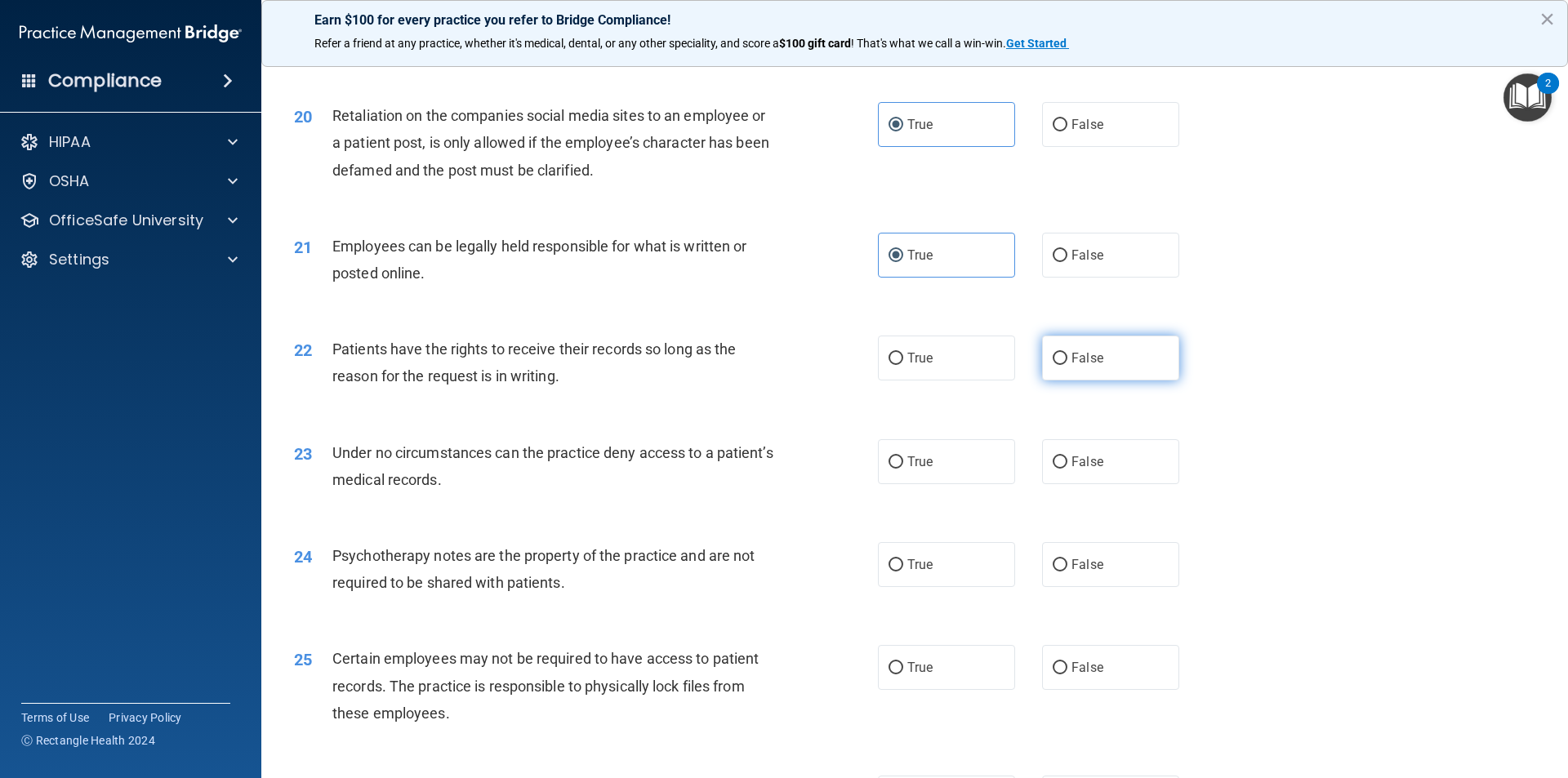
click at [1078, 372] on label "False" at bounding box center [1111, 357] width 138 height 45
click at [1067, 365] on input "False" at bounding box center [1060, 358] width 15 height 12
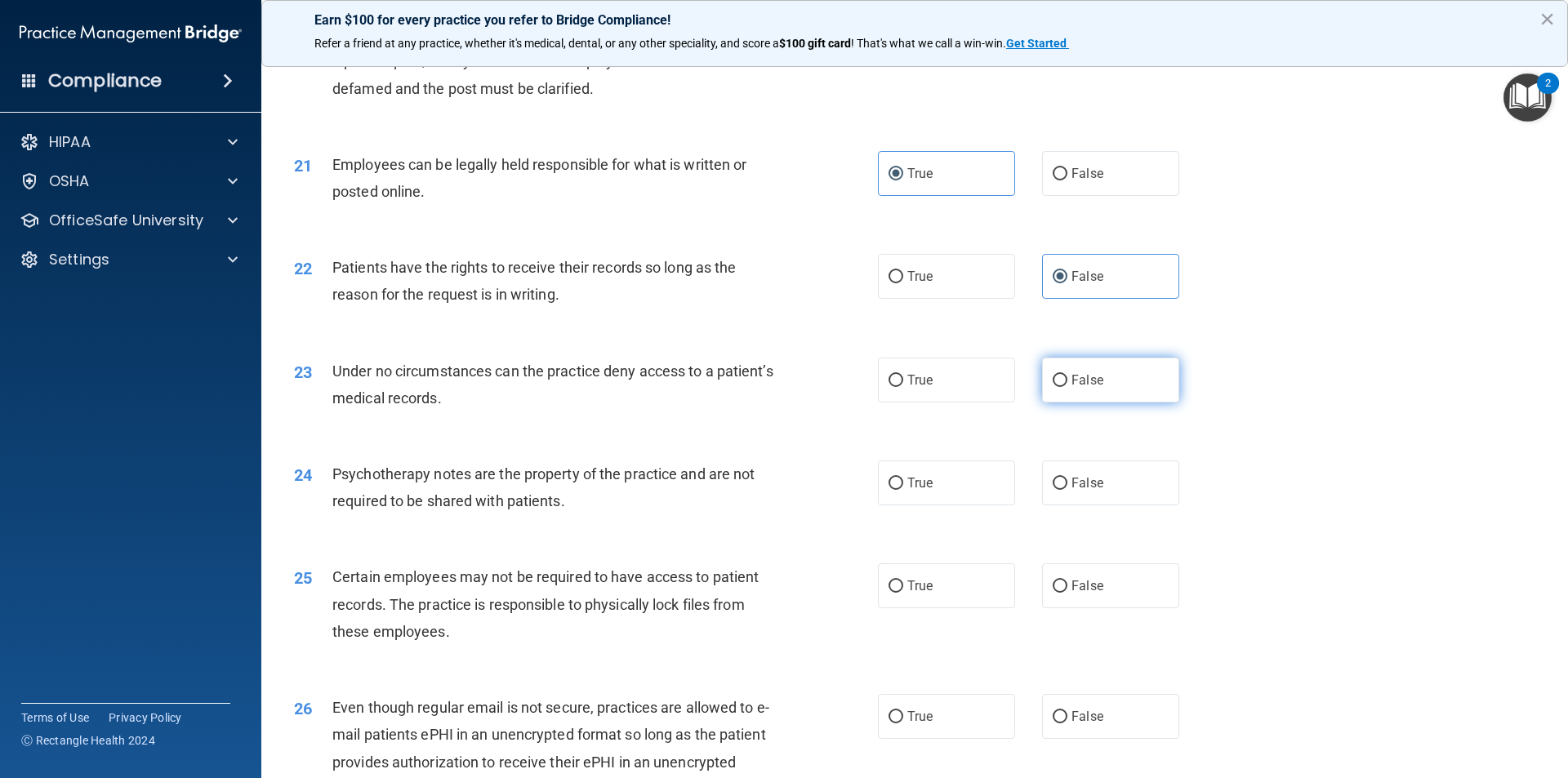
click at [1081, 388] on span "False" at bounding box center [1087, 380] width 32 height 15
click at [1067, 387] on input "False" at bounding box center [1060, 380] width 15 height 12
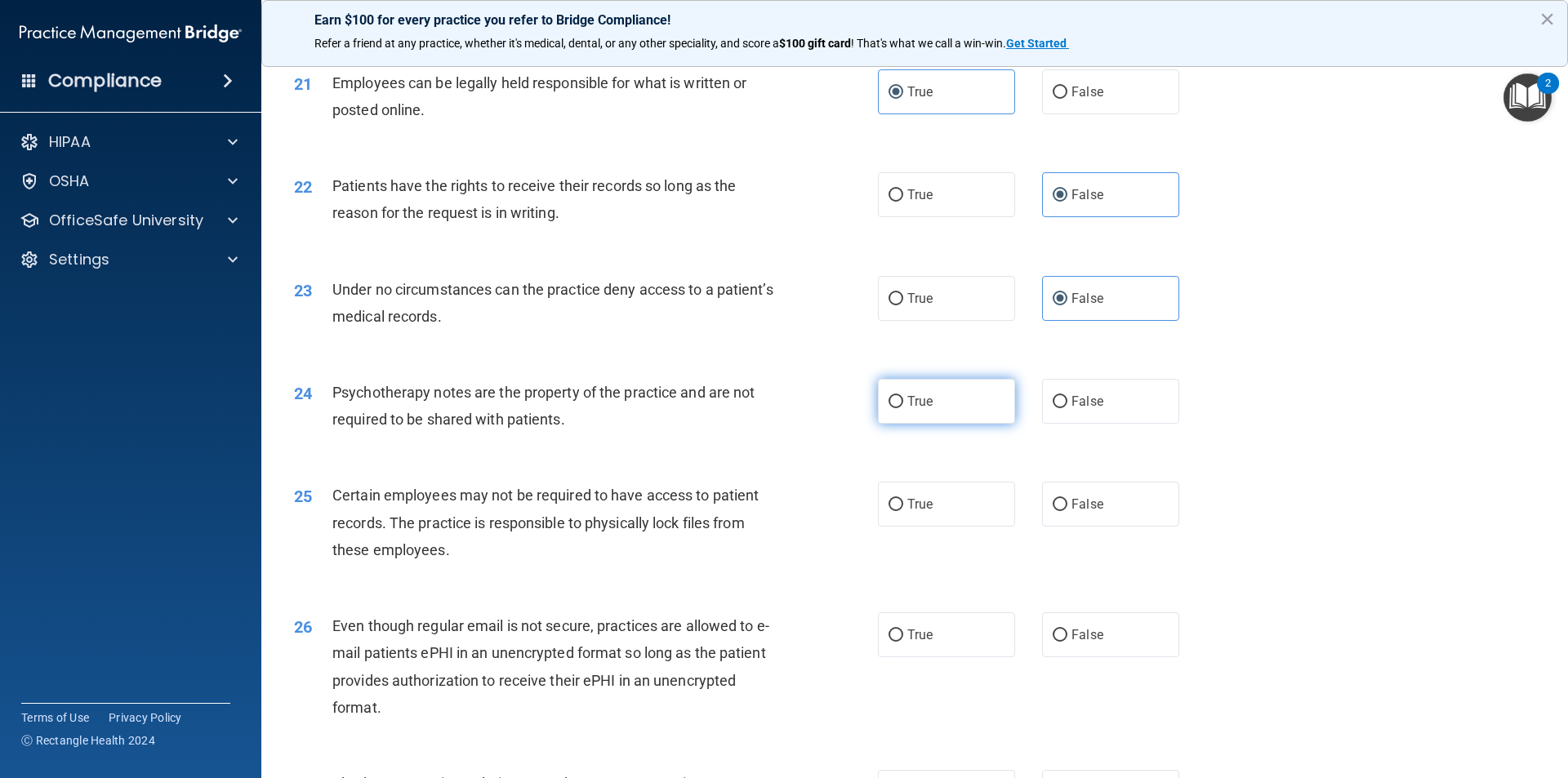
click at [964, 424] on label "True" at bounding box center [946, 401] width 138 height 45
click at [903, 408] on input "True" at bounding box center [896, 402] width 15 height 12
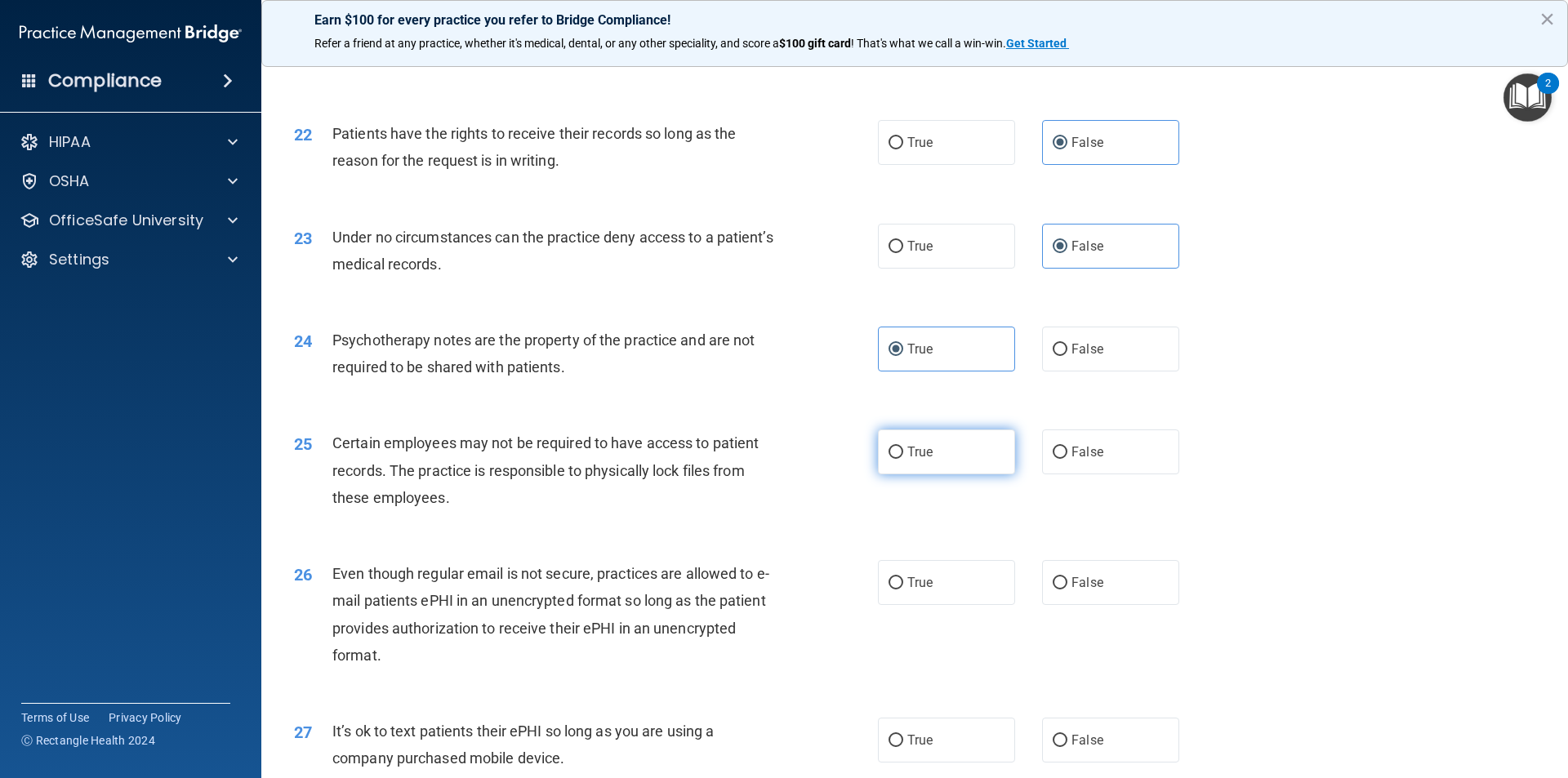
scroll to position [2776, 0]
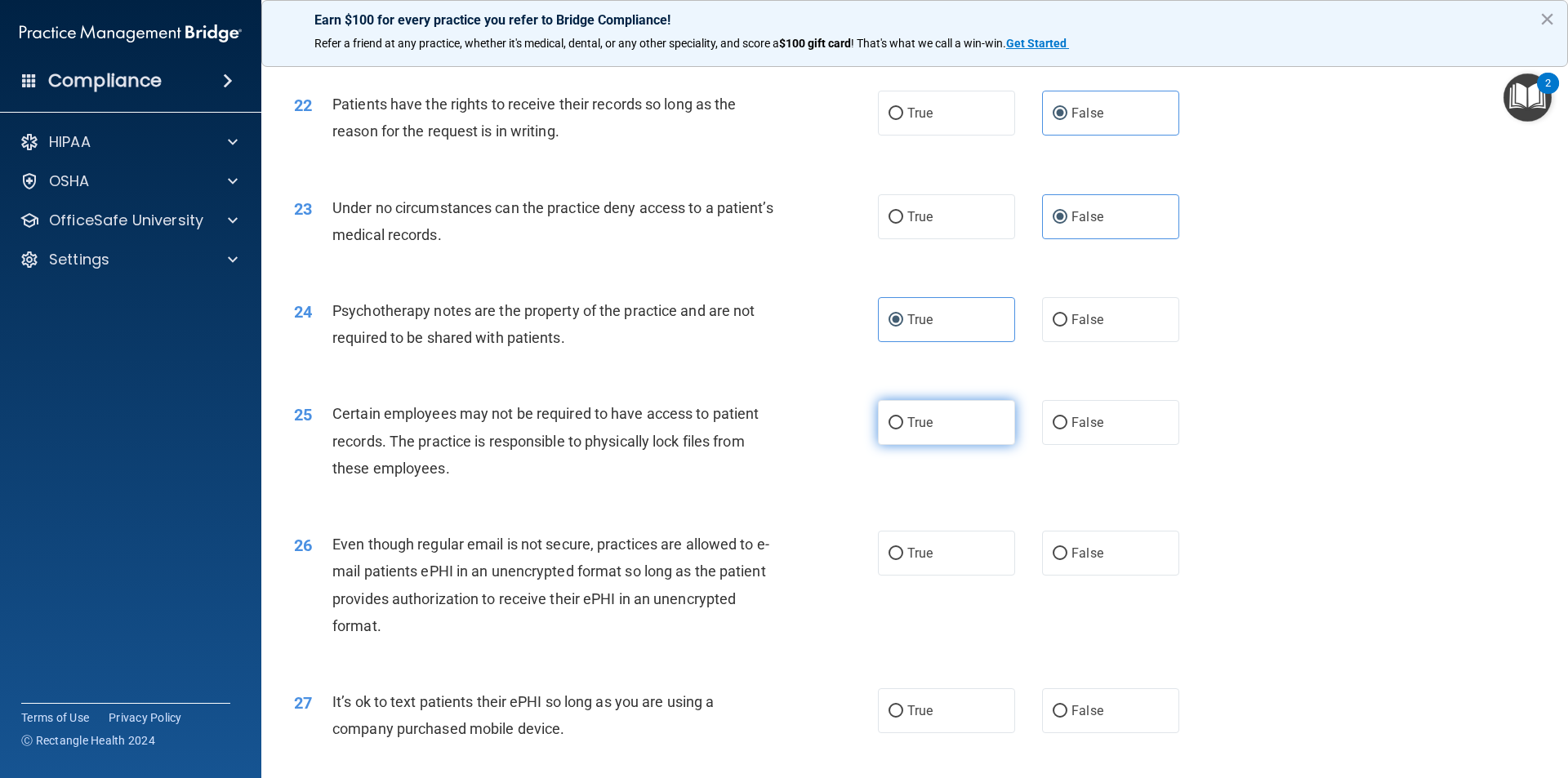
click at [950, 445] on label "True" at bounding box center [946, 422] width 138 height 45
click at [903, 429] on input "True" at bounding box center [896, 423] width 15 height 12
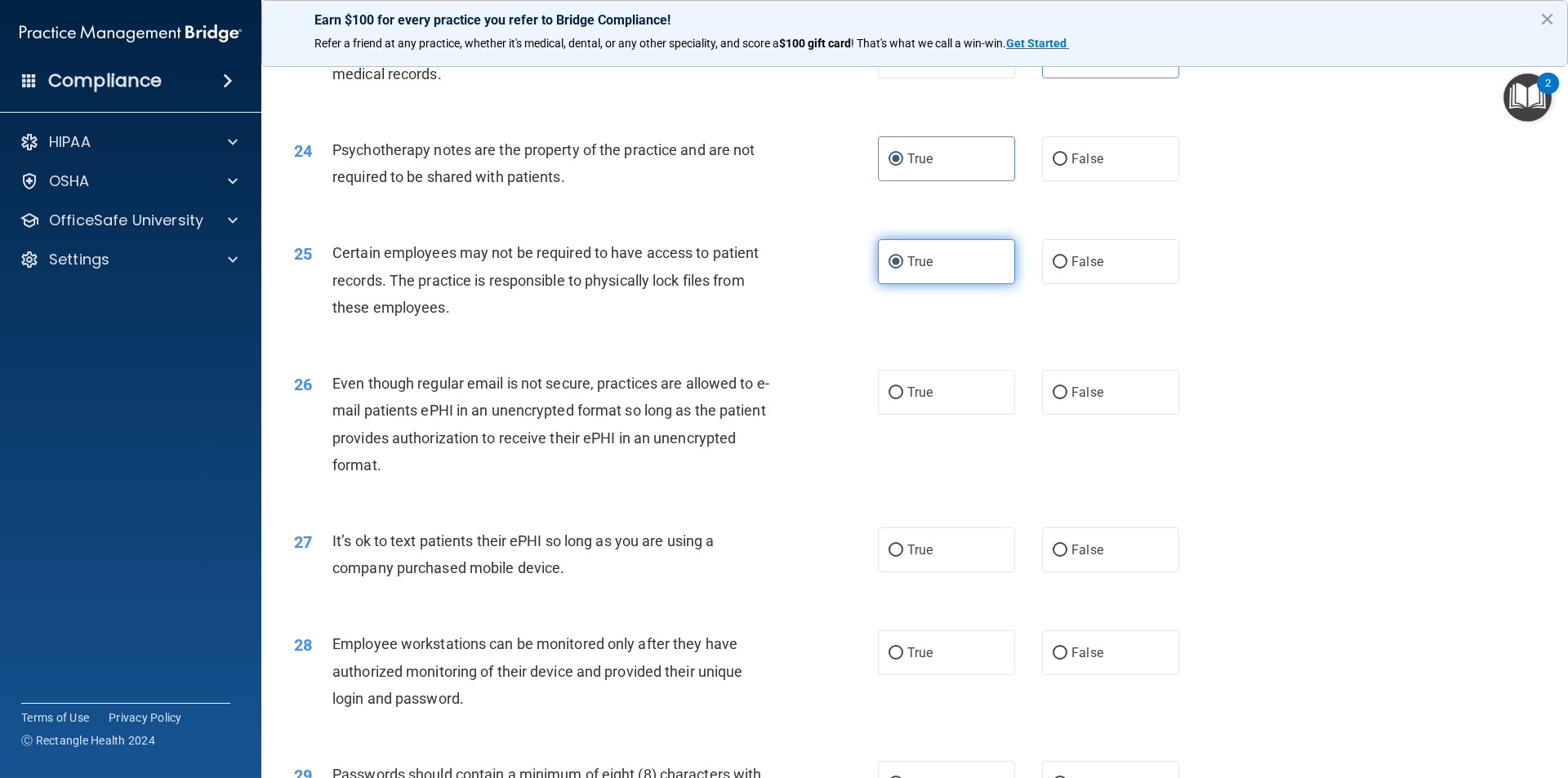
scroll to position [2940, 0]
click at [940, 413] on label "True" at bounding box center [946, 389] width 138 height 45
click at [903, 397] on input "True" at bounding box center [896, 390] width 15 height 12
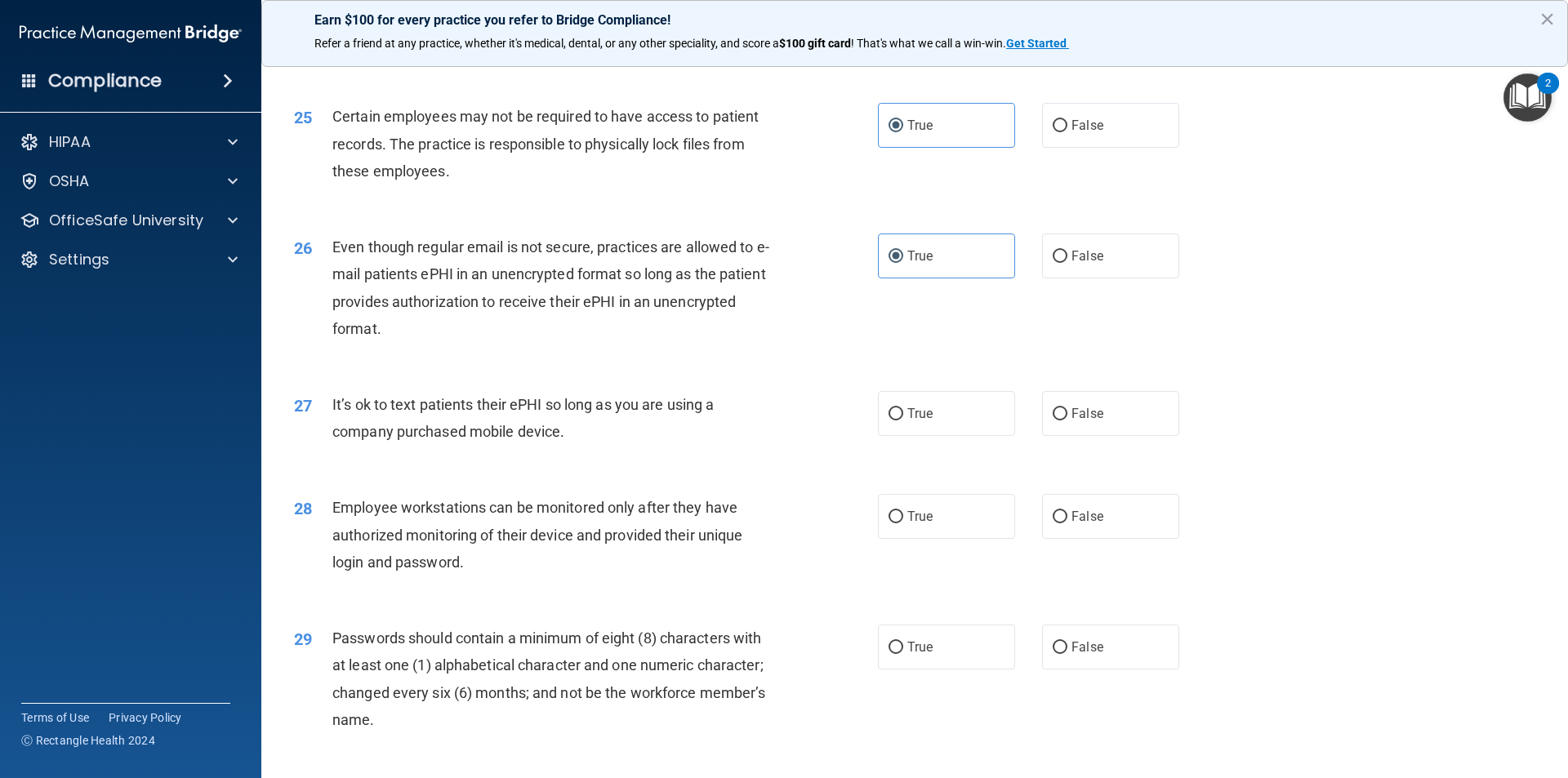
scroll to position [3103, 0]
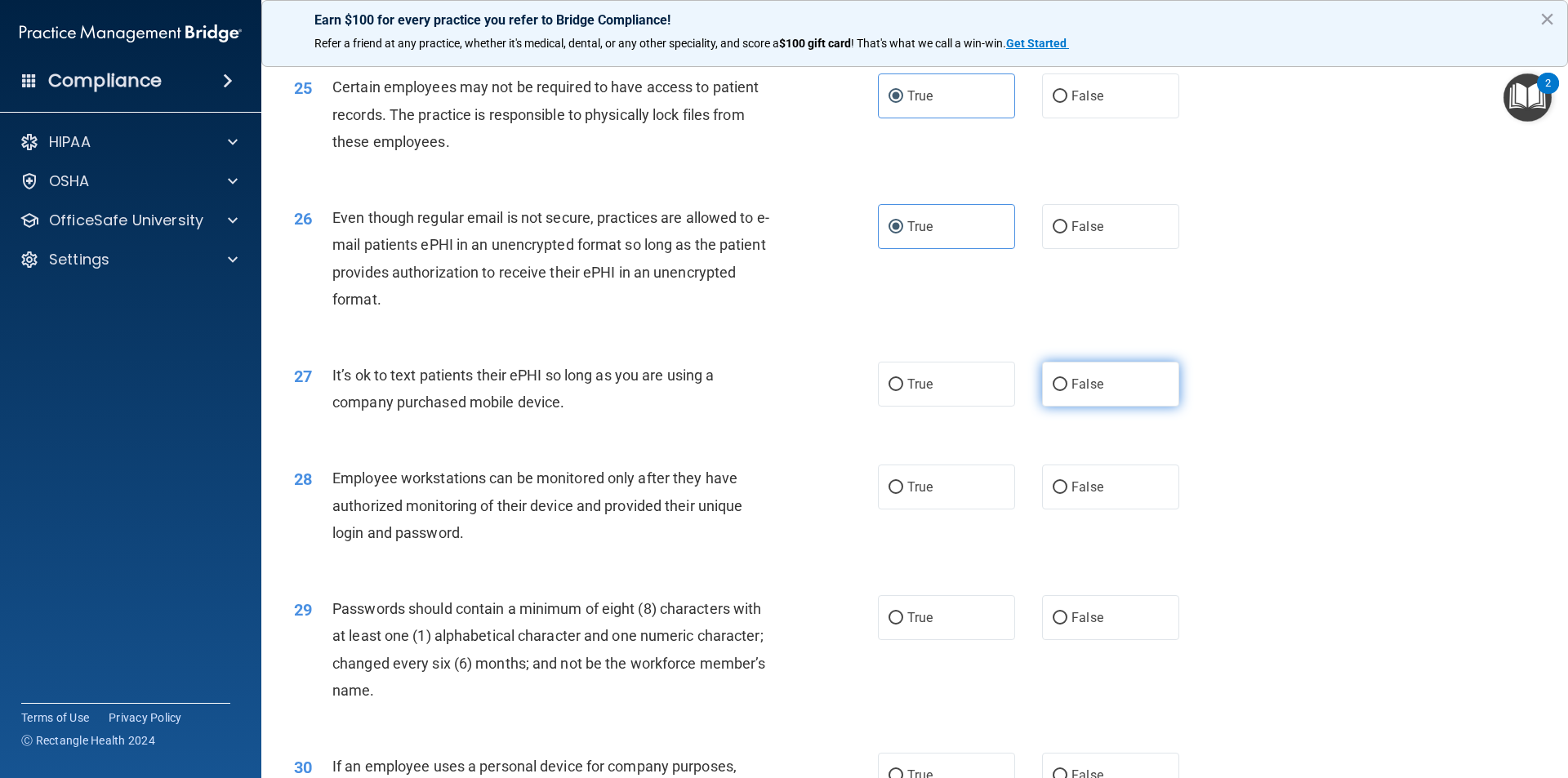
click at [1042, 406] on label "False" at bounding box center [1111, 384] width 138 height 45
click at [1052, 391] on input "False" at bounding box center [1060, 384] width 15 height 12
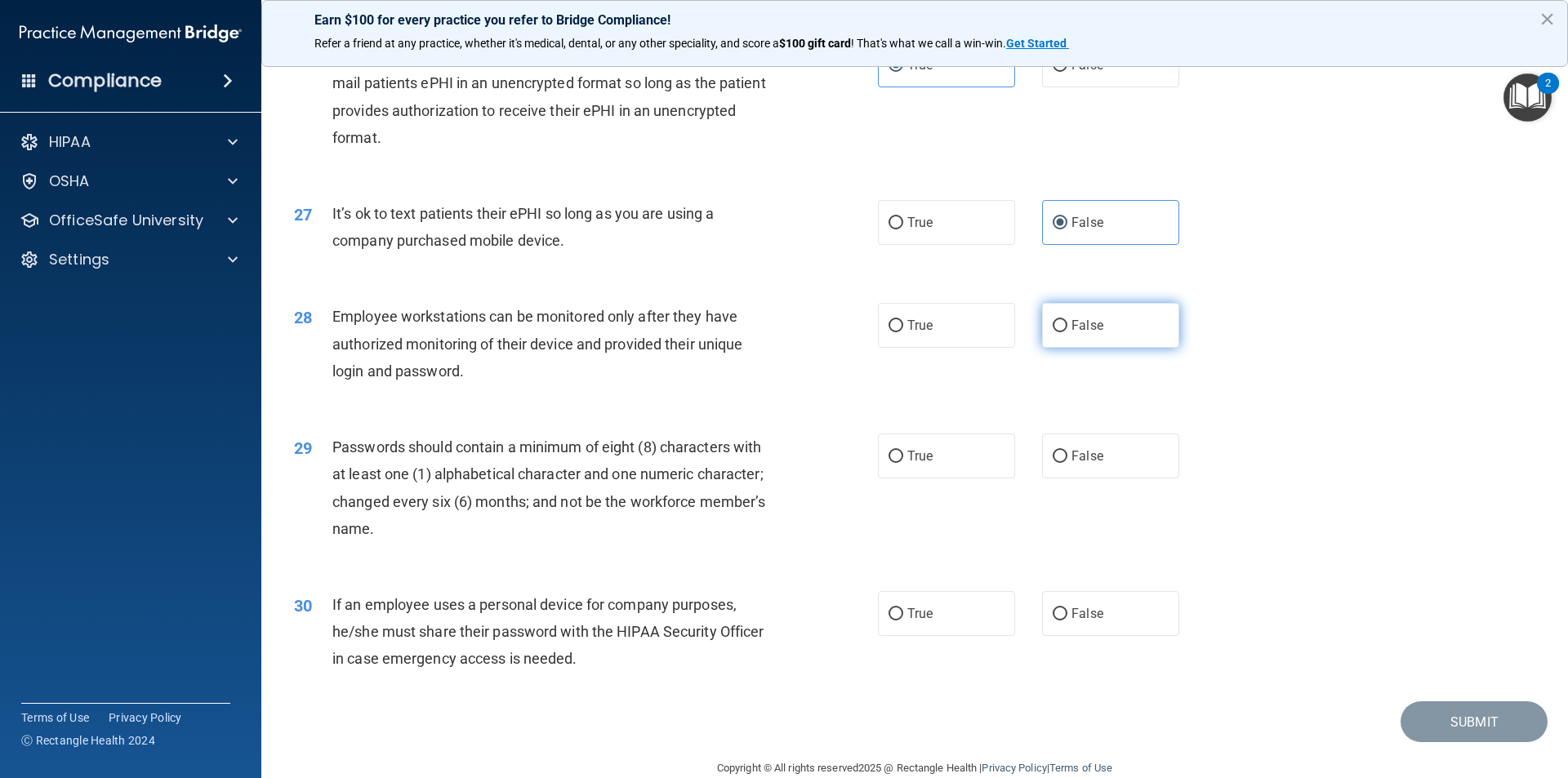
scroll to position [3266, 0]
click at [973, 345] on label "True" at bounding box center [946, 323] width 138 height 45
click at [903, 331] on input "True" at bounding box center [896, 324] width 15 height 12
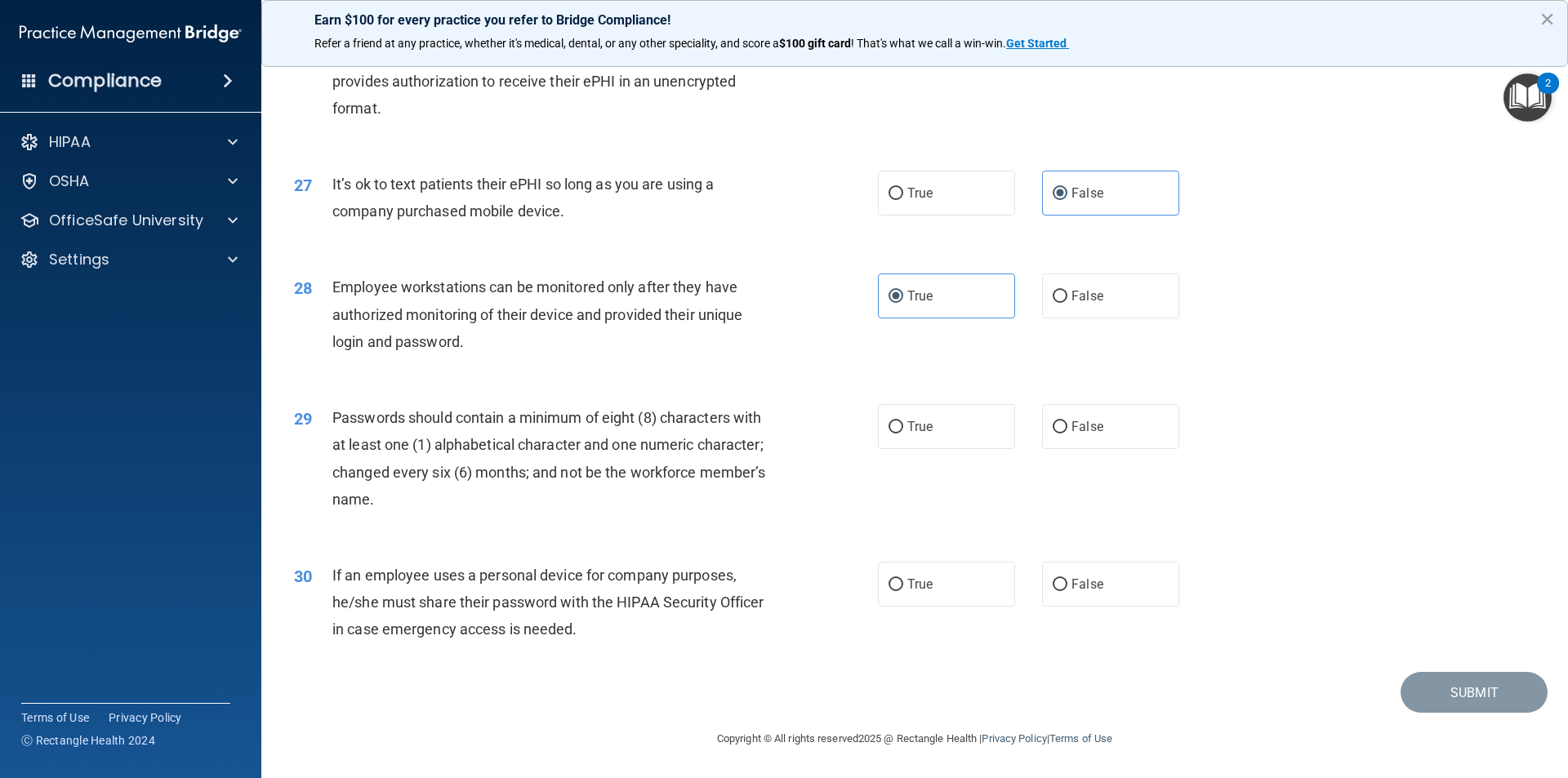
scroll to position [3321, 0]
click at [963, 425] on label "True" at bounding box center [946, 426] width 138 height 45
click at [903, 425] on input "True" at bounding box center [896, 426] width 15 height 12
click at [964, 578] on label "True" at bounding box center [946, 584] width 138 height 45
click at [903, 578] on input "True" at bounding box center [896, 584] width 15 height 12
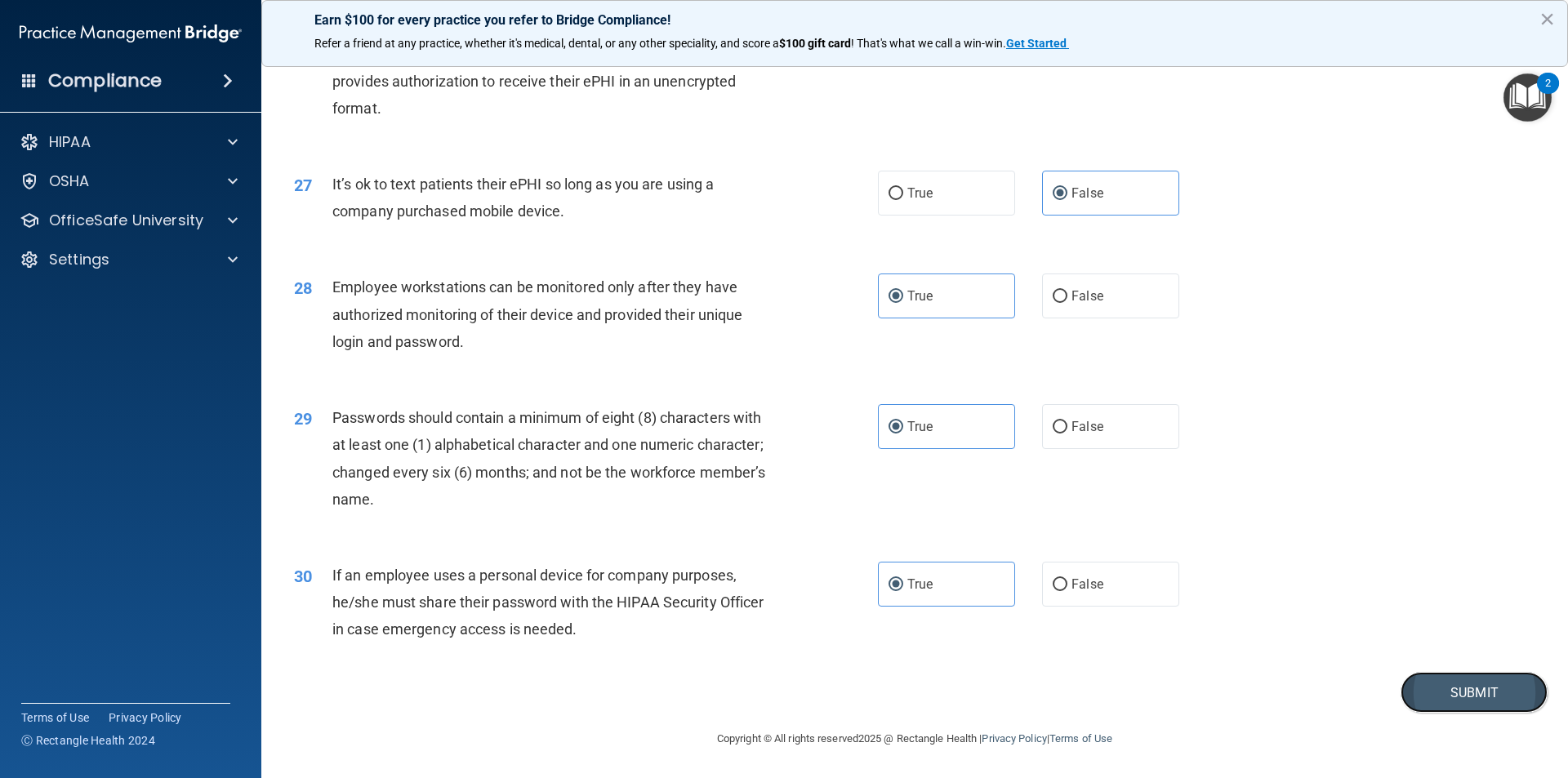
click at [1455, 678] on button "Submit" at bounding box center [1473, 693] width 147 height 42
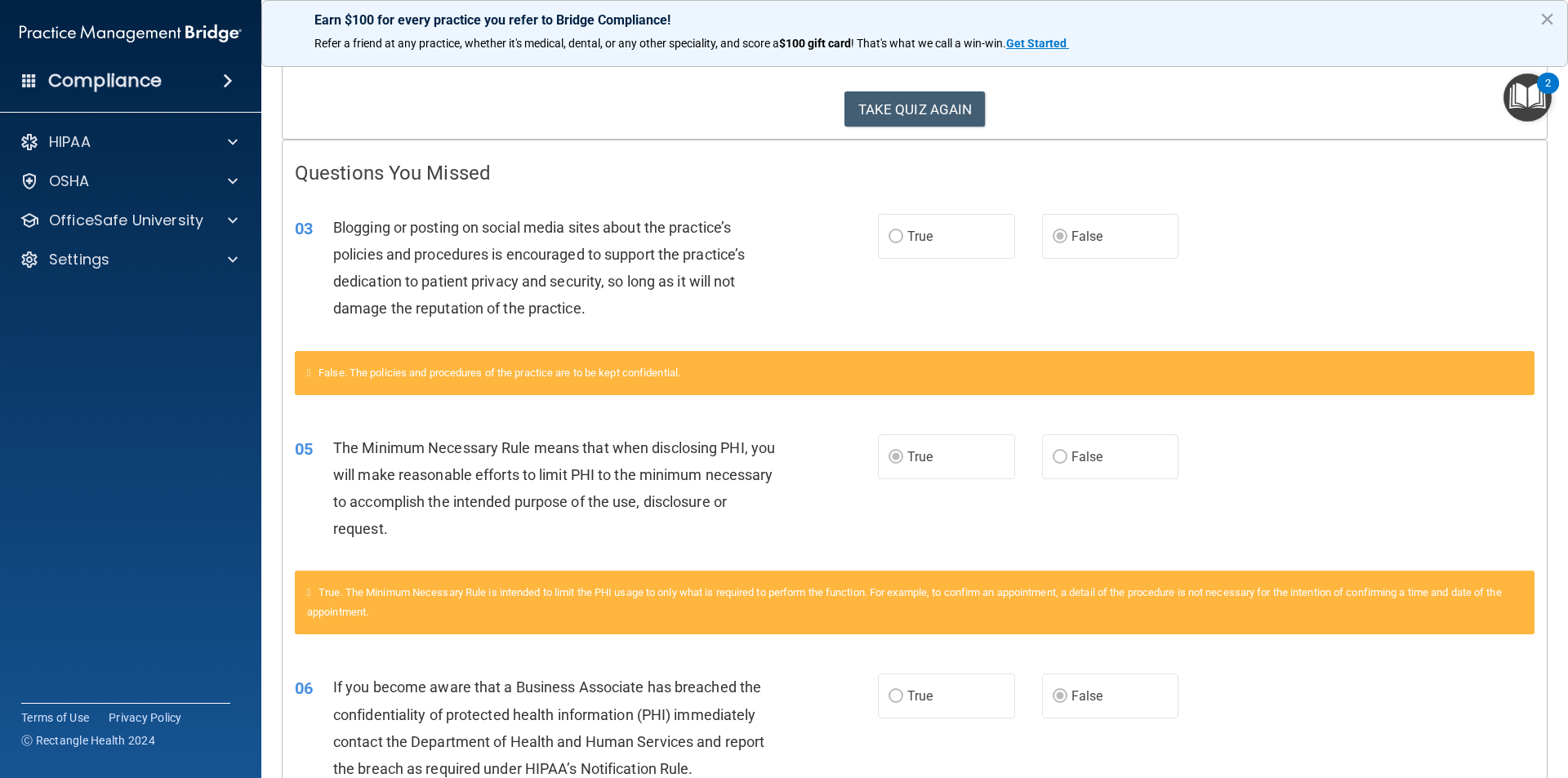
scroll to position [163, 0]
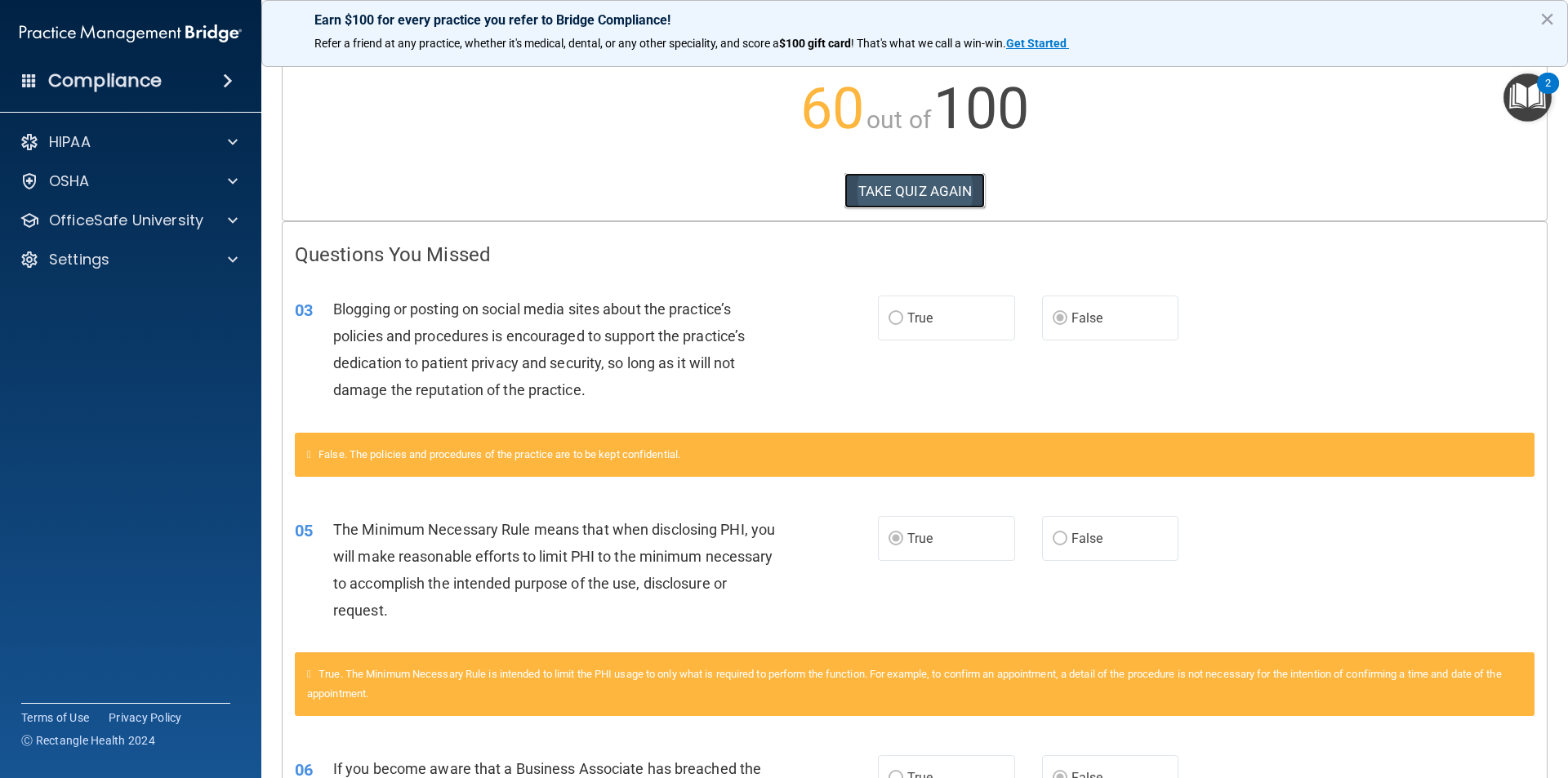
drag, startPoint x: 905, startPoint y: 194, endPoint x: 889, endPoint y: 200, distance: 17.1
click at [902, 194] on button "TAKE QUIZ AGAIN" at bounding box center [915, 190] width 141 height 36
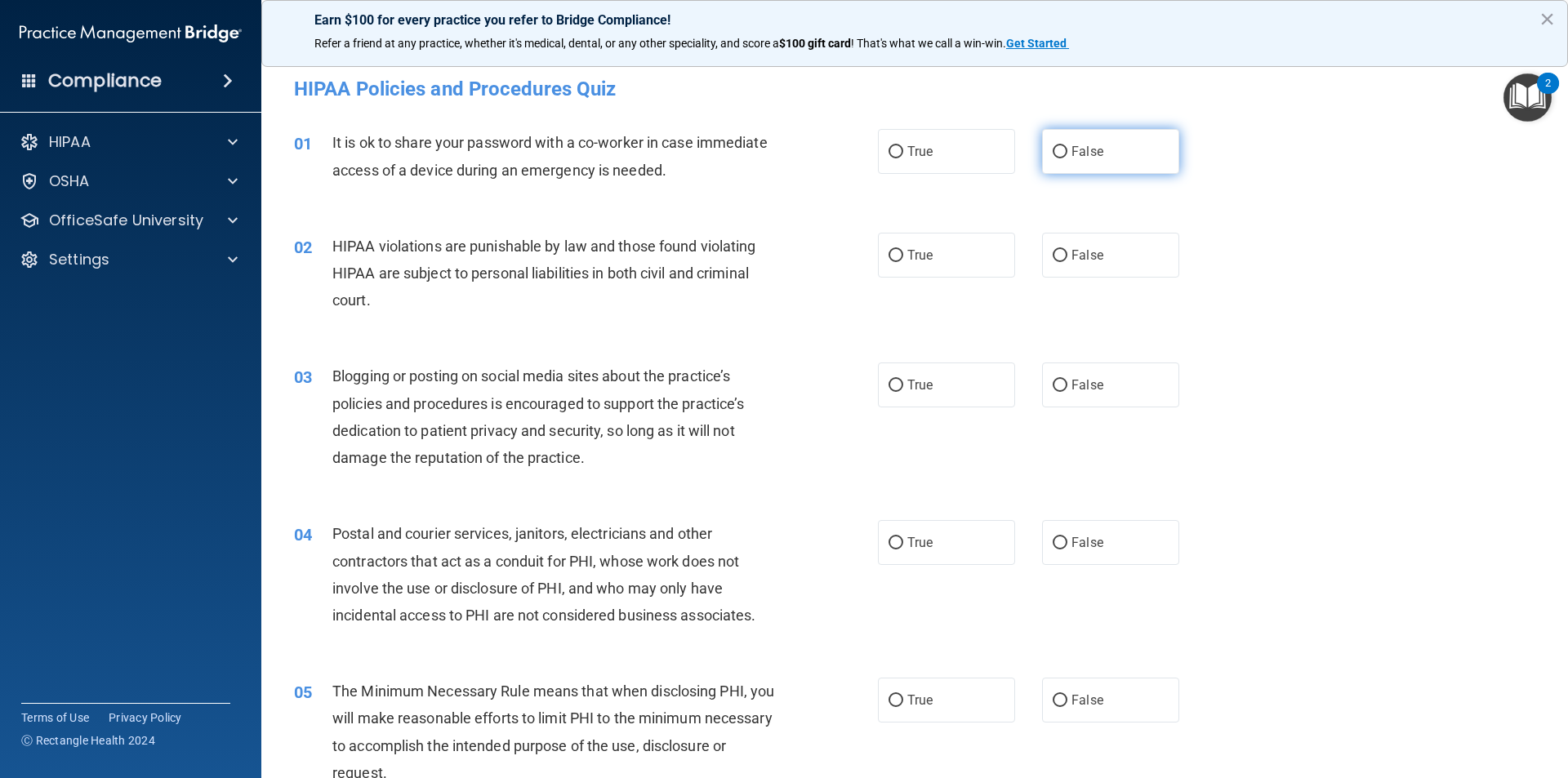
click at [1082, 148] on span "False" at bounding box center [1087, 151] width 32 height 15
click at [1067, 148] on input "False" at bounding box center [1060, 151] width 15 height 12
click at [1042, 263] on label "False" at bounding box center [1111, 254] width 138 height 45
click at [1052, 262] on input "False" at bounding box center [1060, 255] width 15 height 12
click at [1060, 374] on label "False" at bounding box center [1111, 384] width 138 height 45
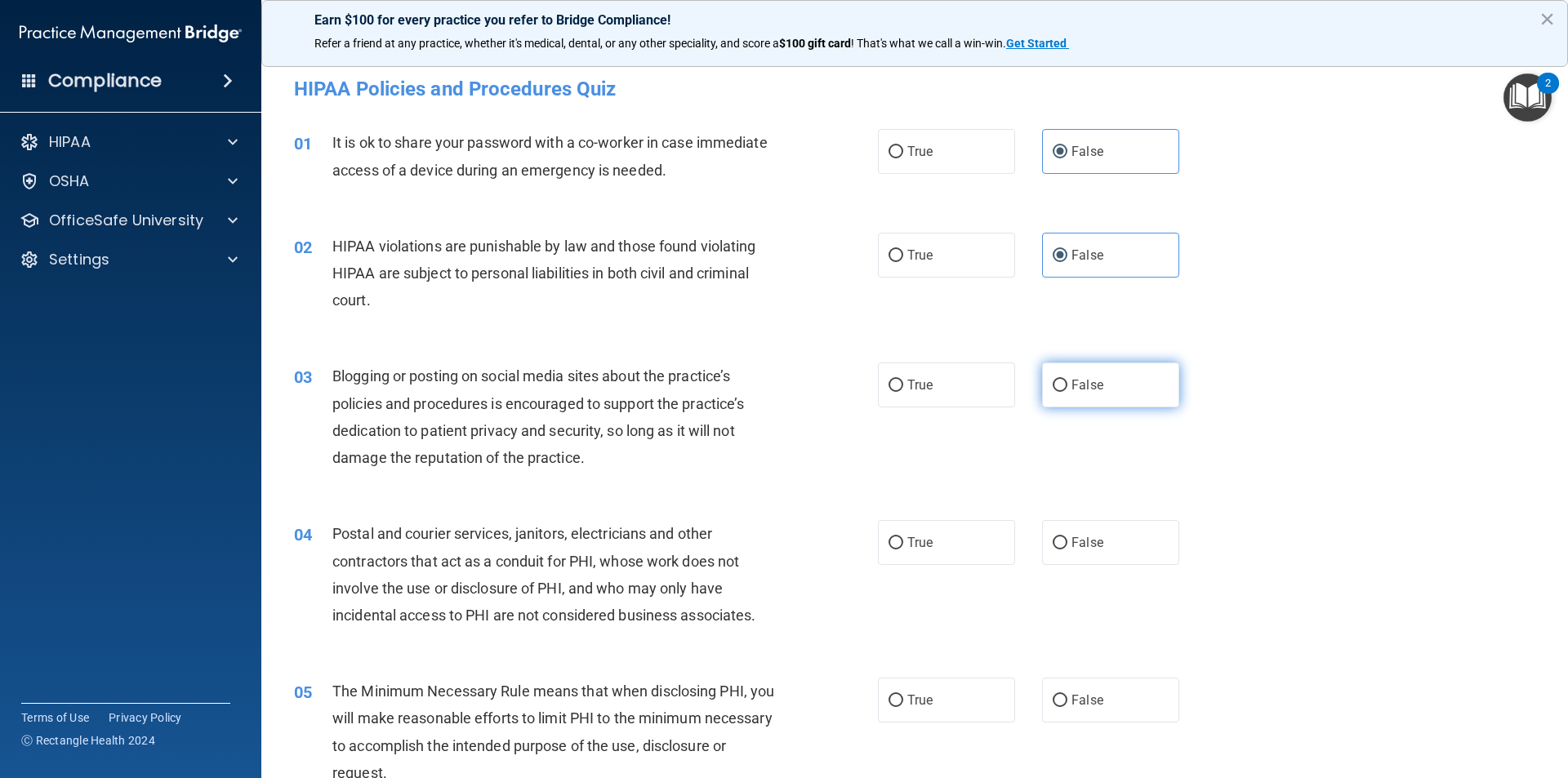
click at [1060, 380] on input "False" at bounding box center [1060, 385] width 15 height 12
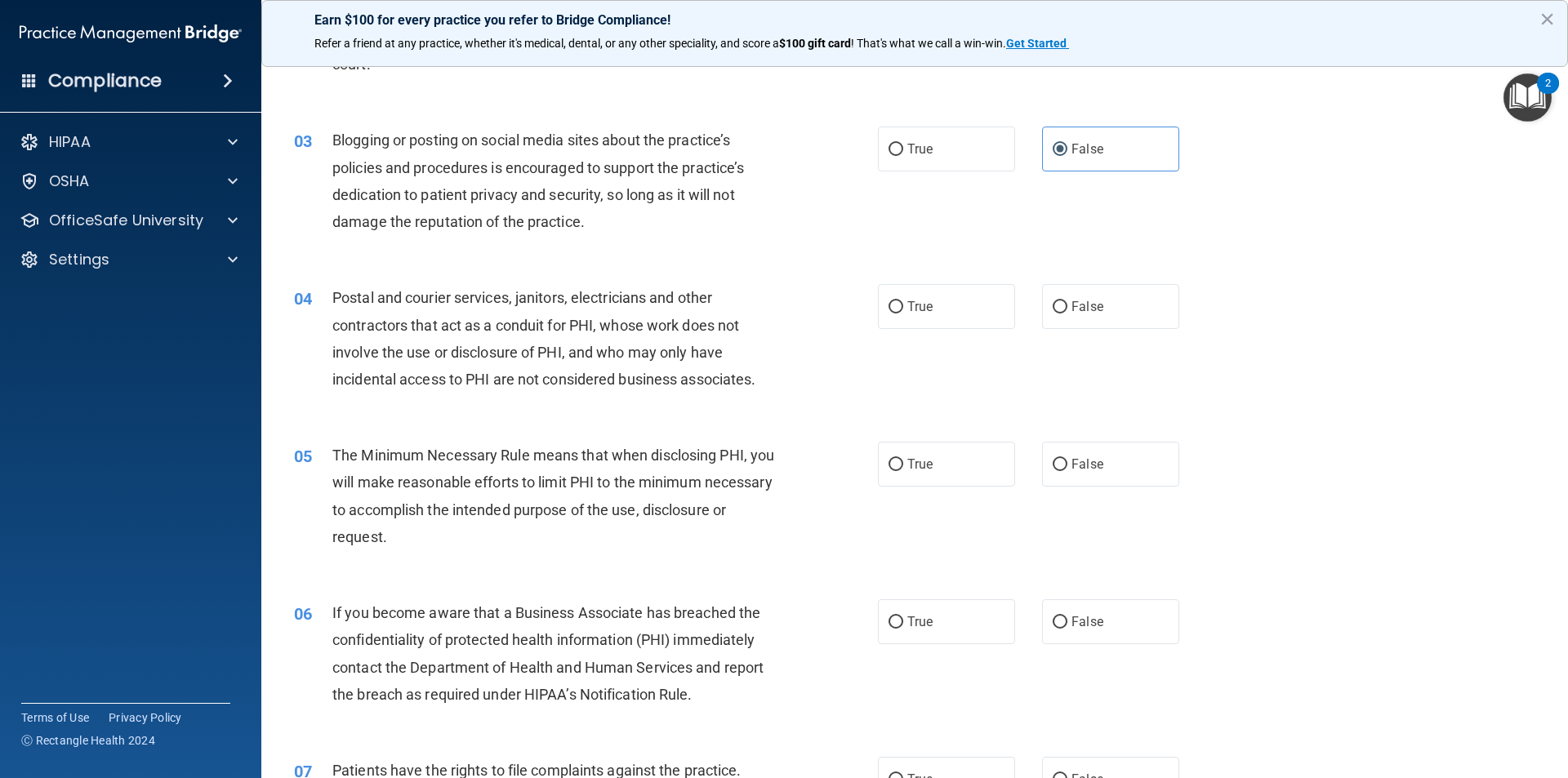
scroll to position [245, 0]
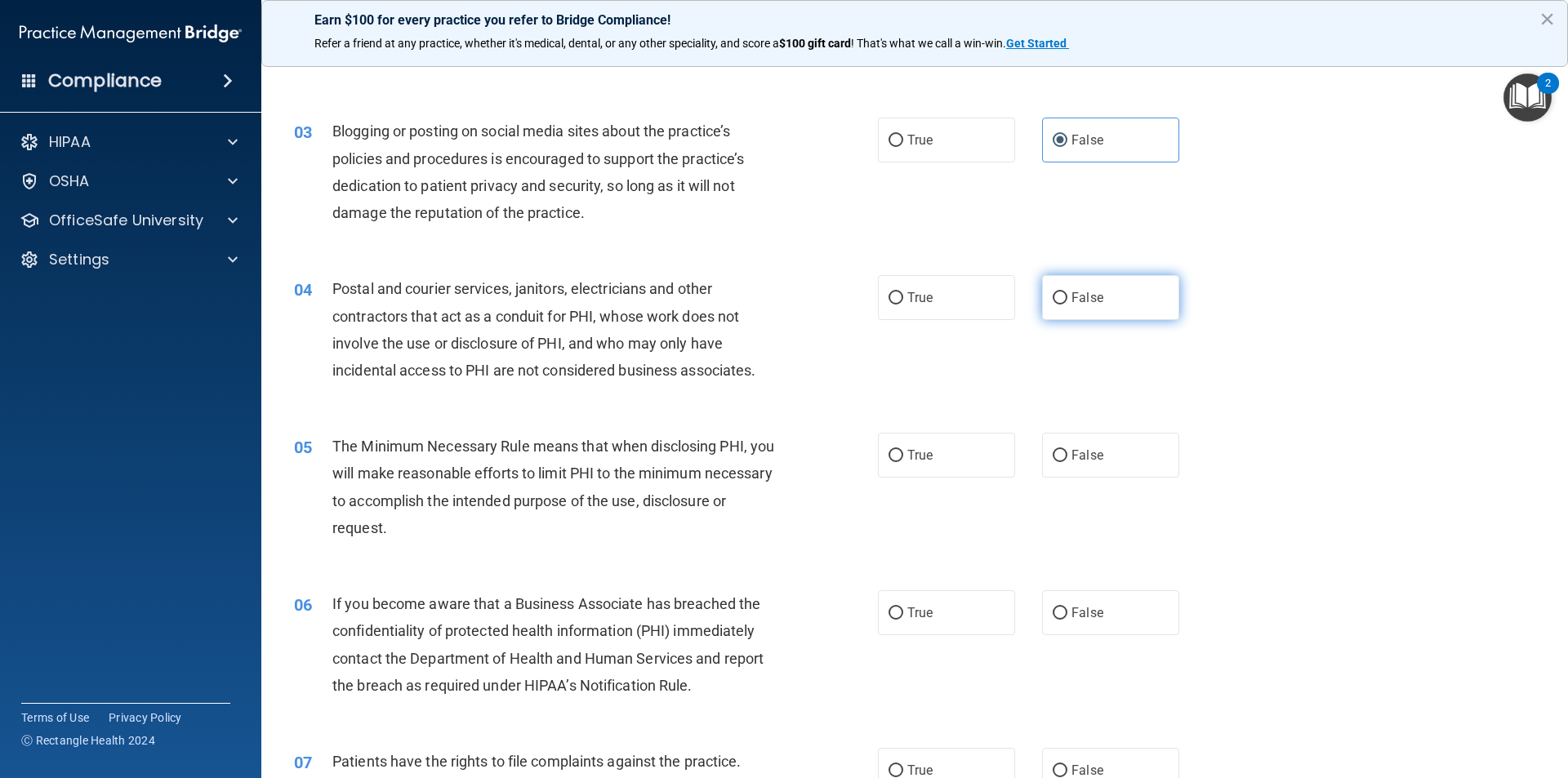
click at [1052, 300] on input "False" at bounding box center [1060, 298] width 15 height 12
click at [959, 453] on label "True" at bounding box center [946, 455] width 138 height 45
click at [903, 453] on input "True" at bounding box center [896, 456] width 15 height 12
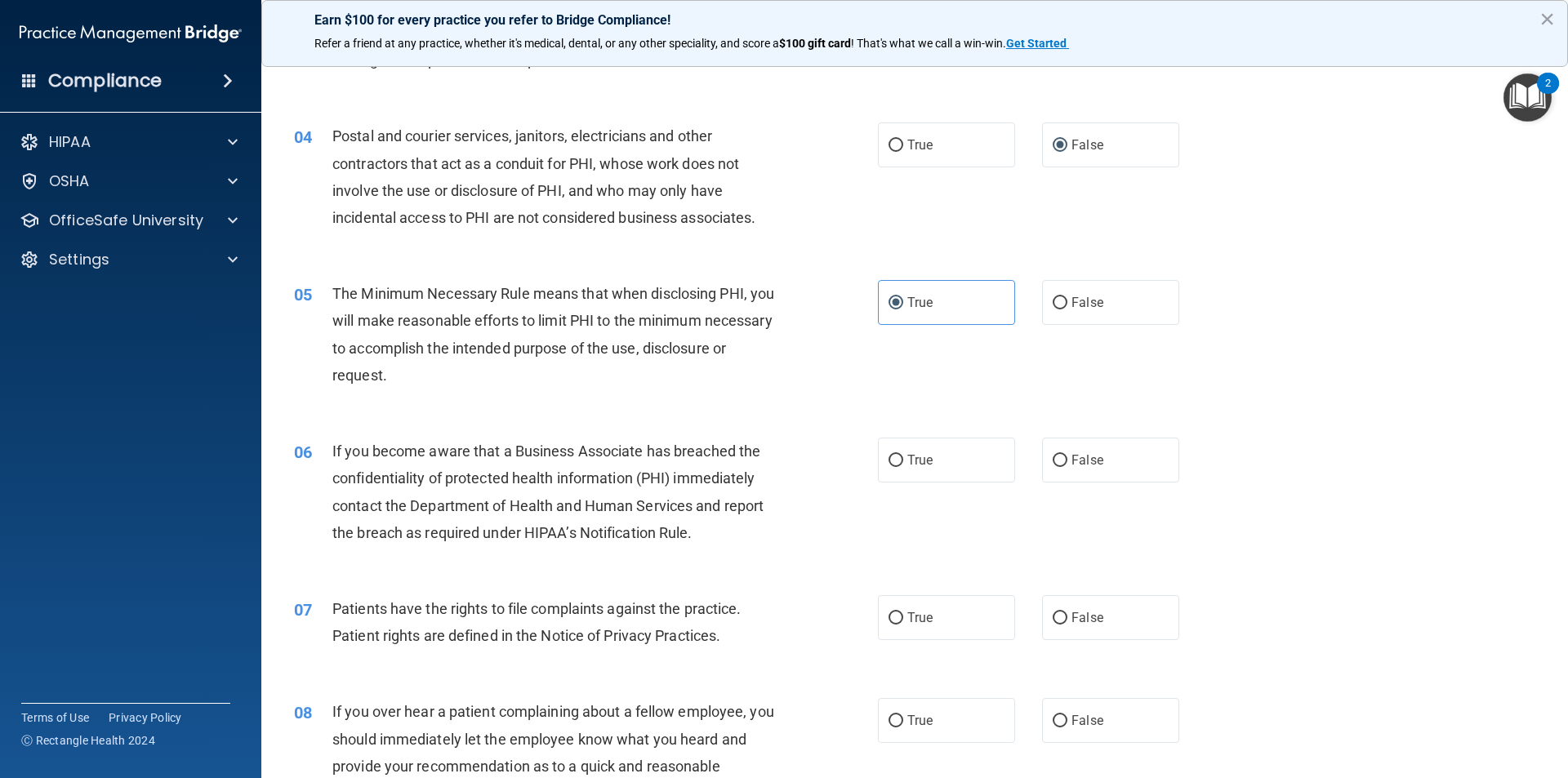
scroll to position [408, 0]
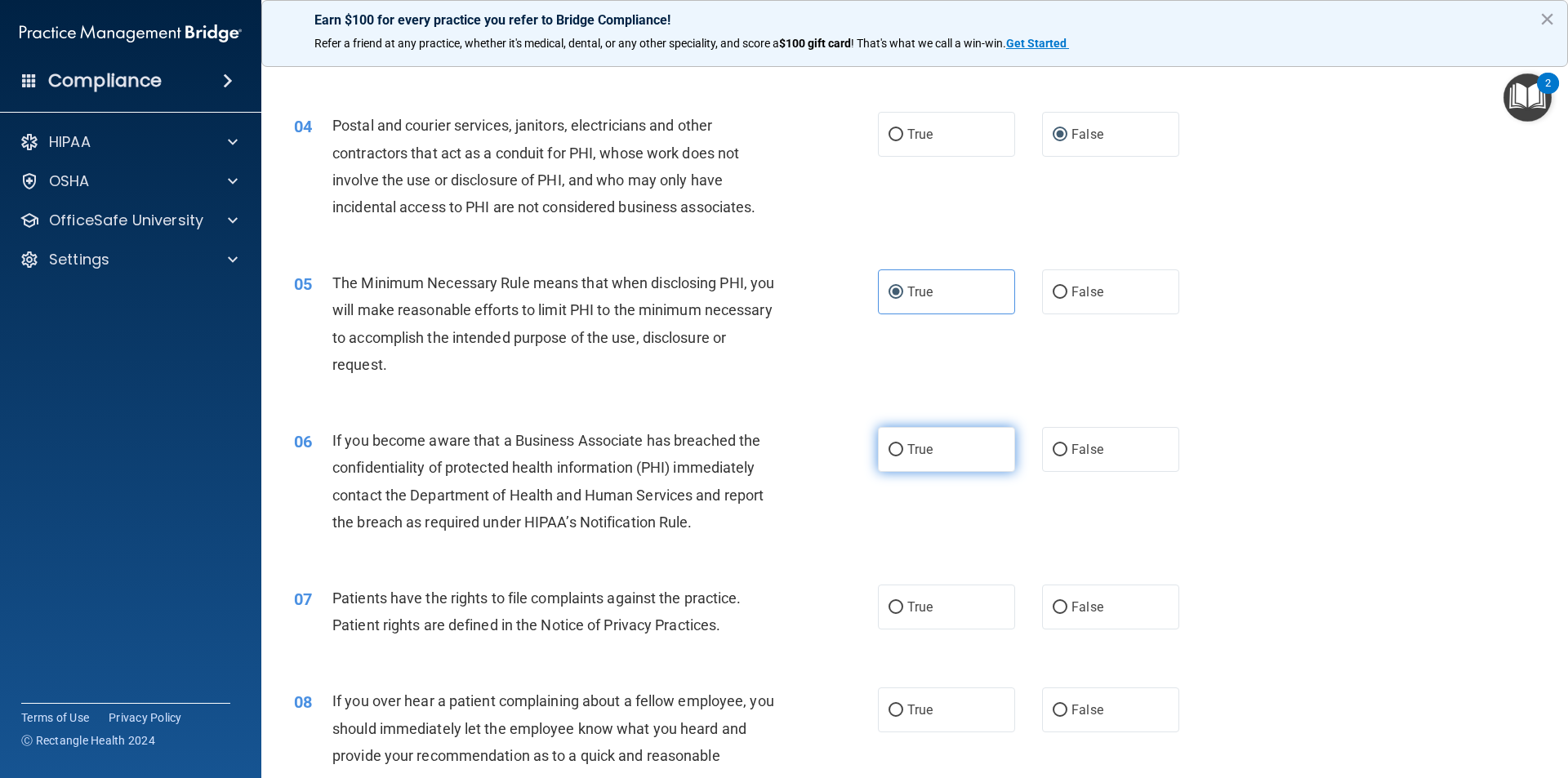
click at [994, 453] on label "True" at bounding box center [946, 449] width 138 height 45
click at [903, 453] on input "True" at bounding box center [896, 450] width 15 height 12
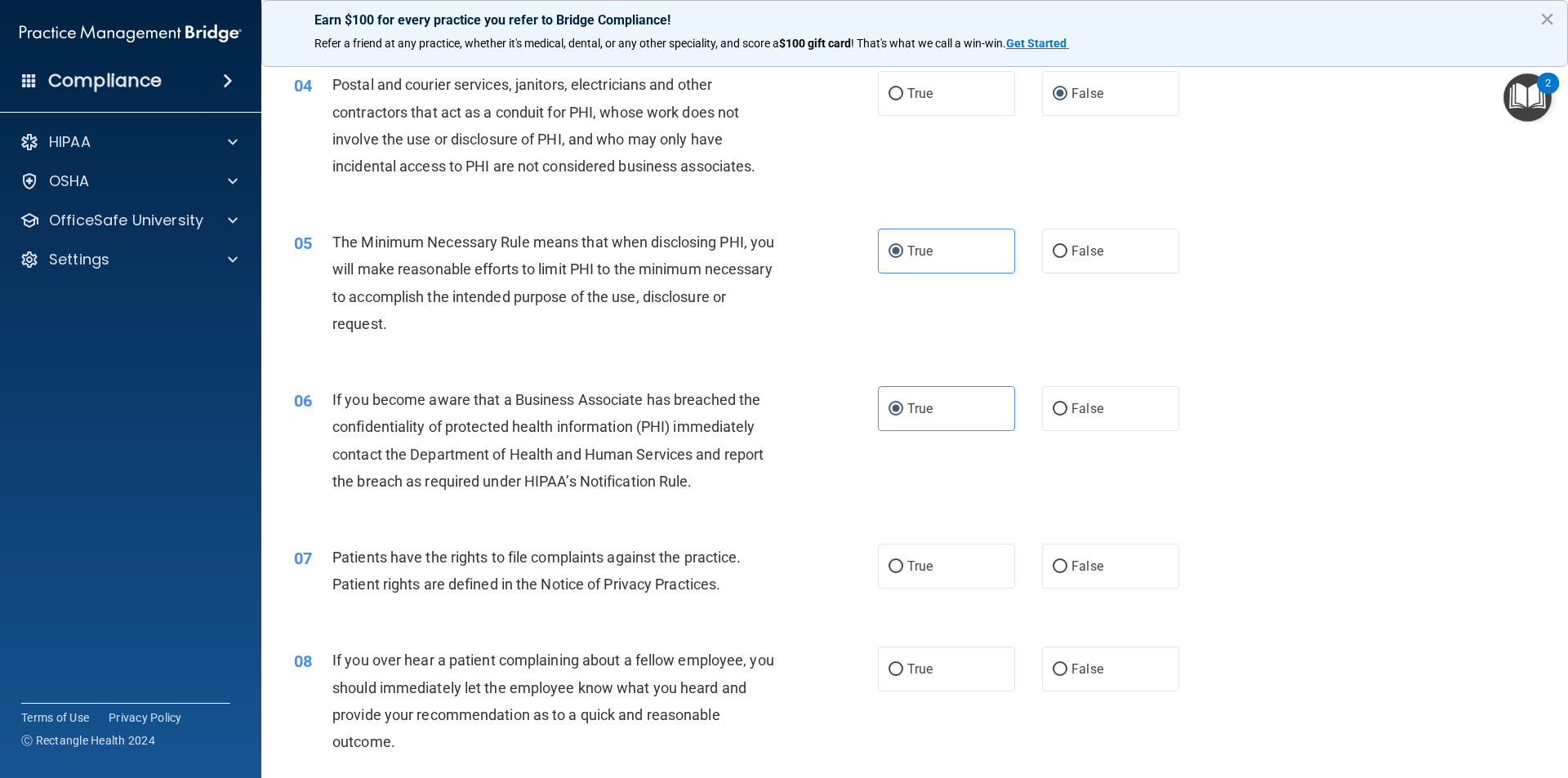
scroll to position [490, 0]
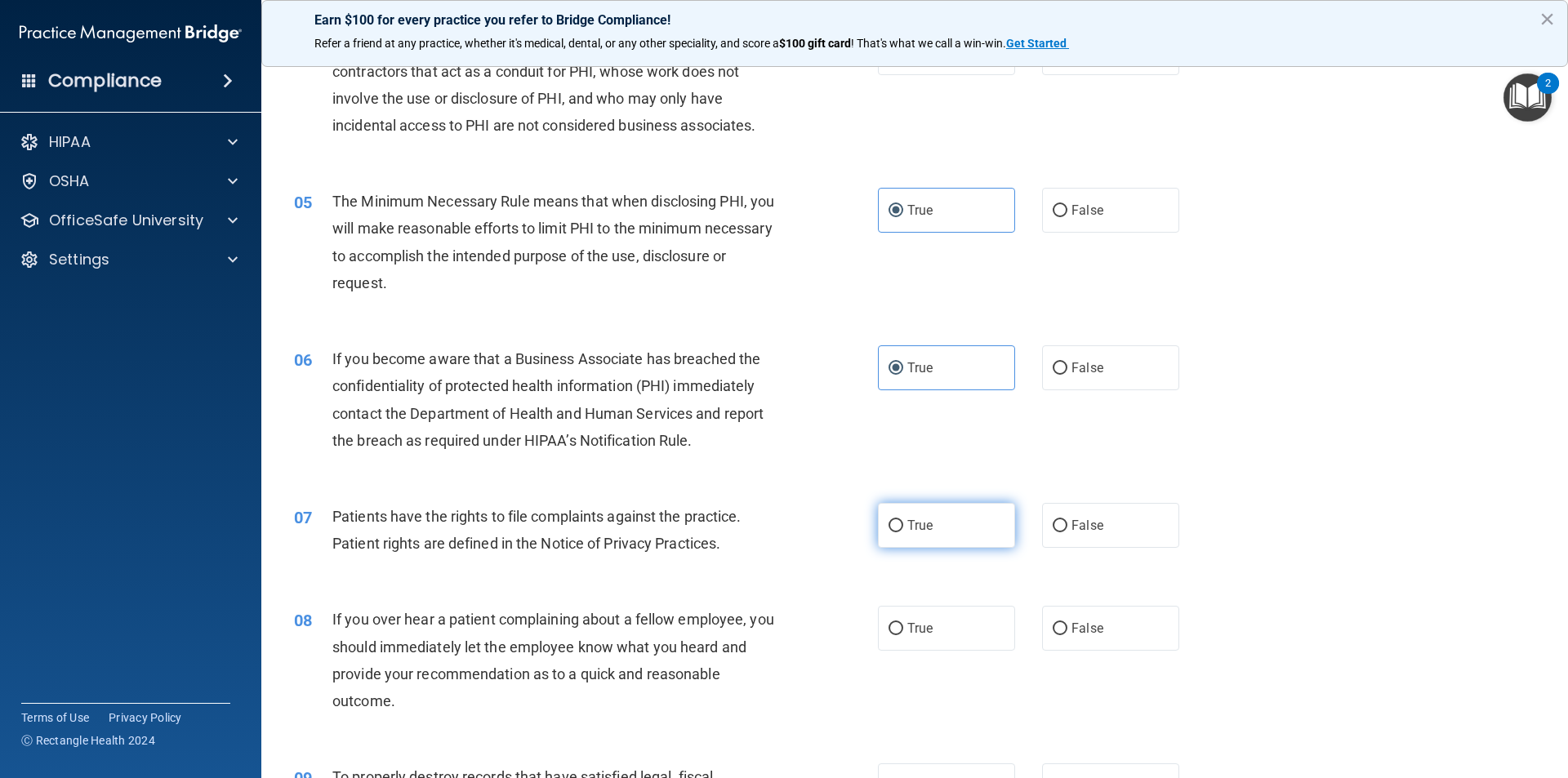
click at [964, 523] on label "True" at bounding box center [946, 525] width 138 height 45
click at [903, 523] on input "True" at bounding box center [896, 526] width 15 height 12
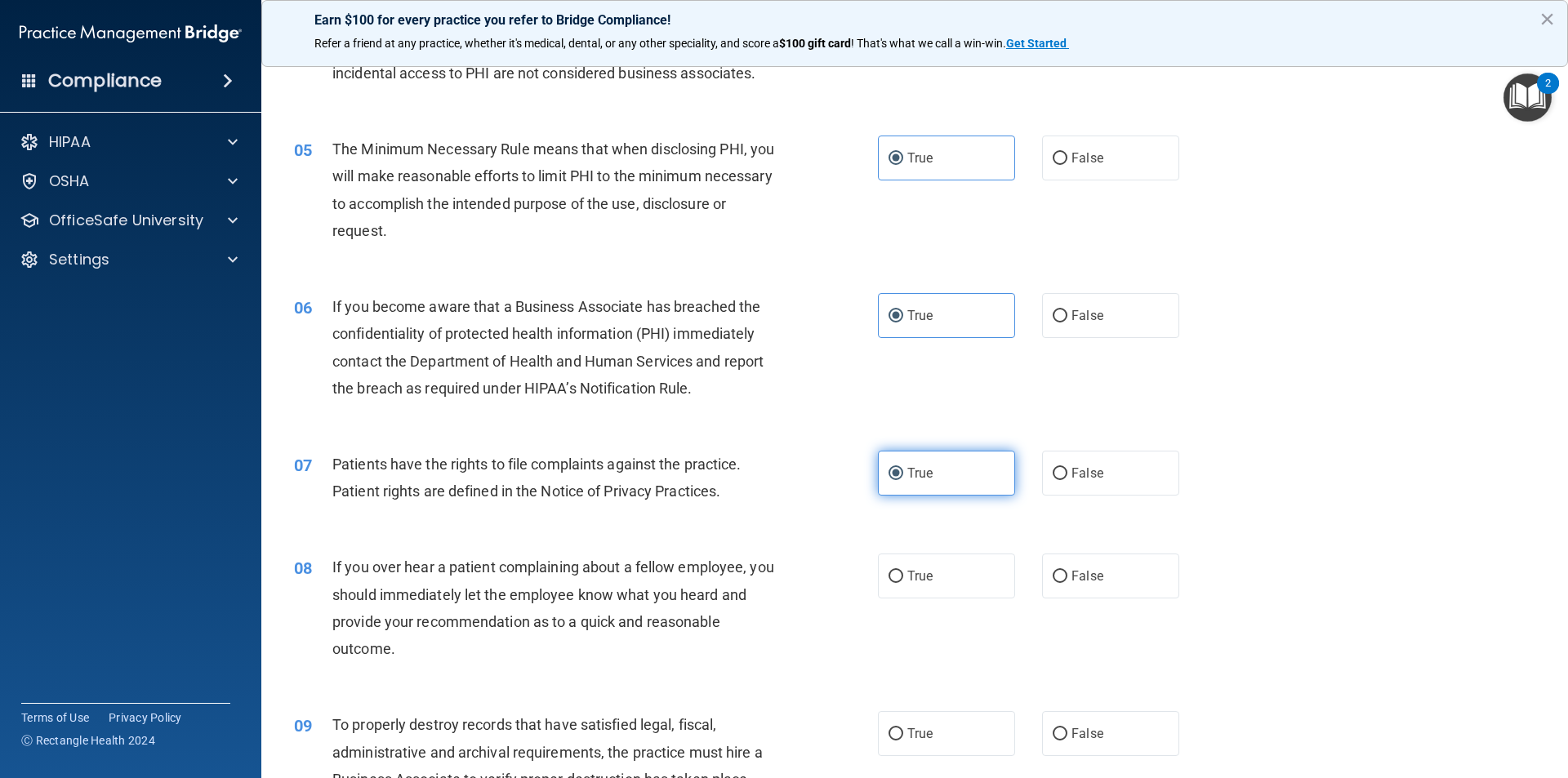
scroll to position [571, 0]
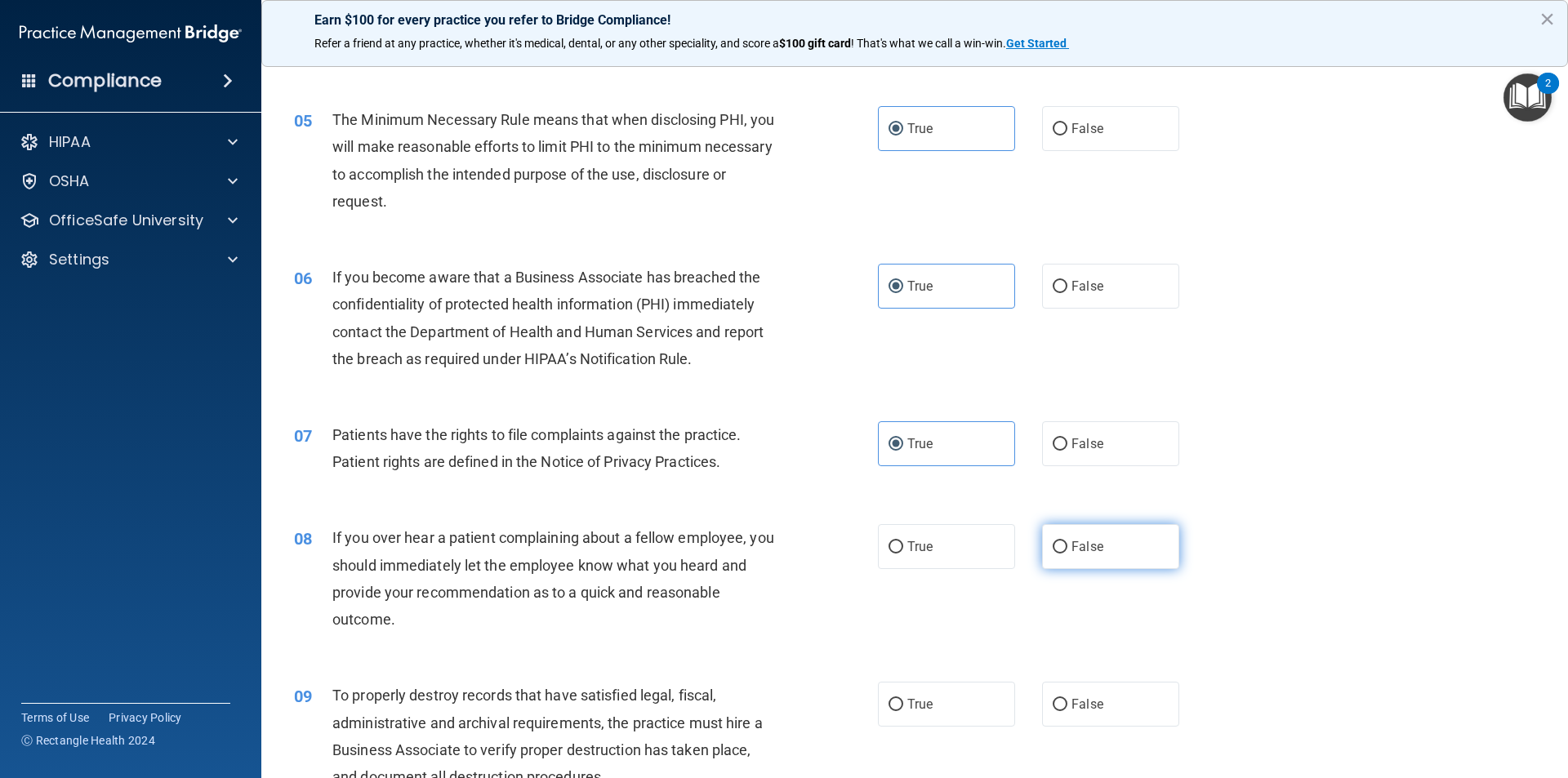
click at [1086, 551] on span "False" at bounding box center [1087, 547] width 32 height 15
click at [1067, 551] on input "False" at bounding box center [1060, 547] width 15 height 12
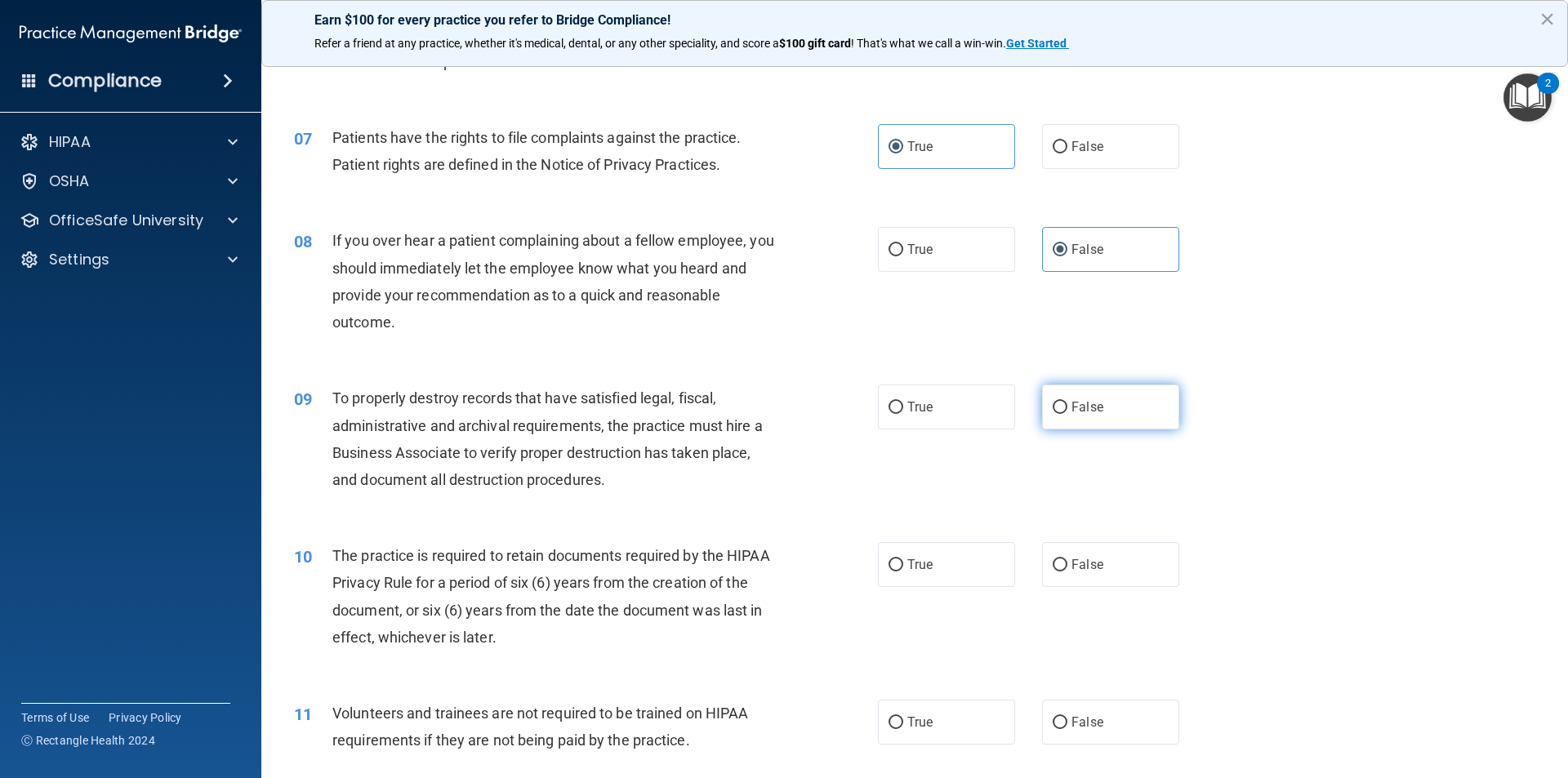
scroll to position [898, 0]
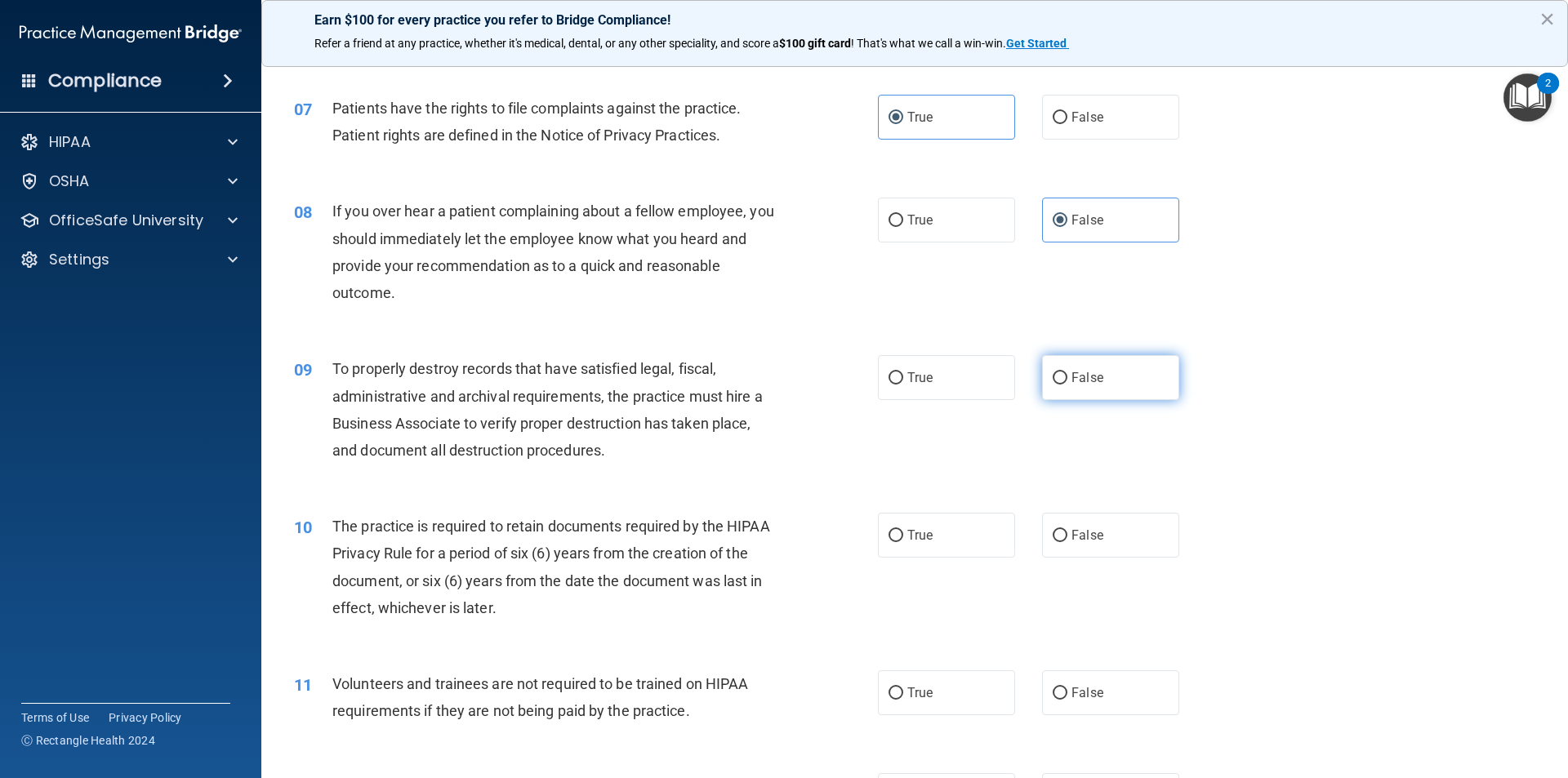
click at [1073, 375] on span "False" at bounding box center [1087, 377] width 32 height 15
click at [1067, 375] on input "False" at bounding box center [1060, 378] width 15 height 12
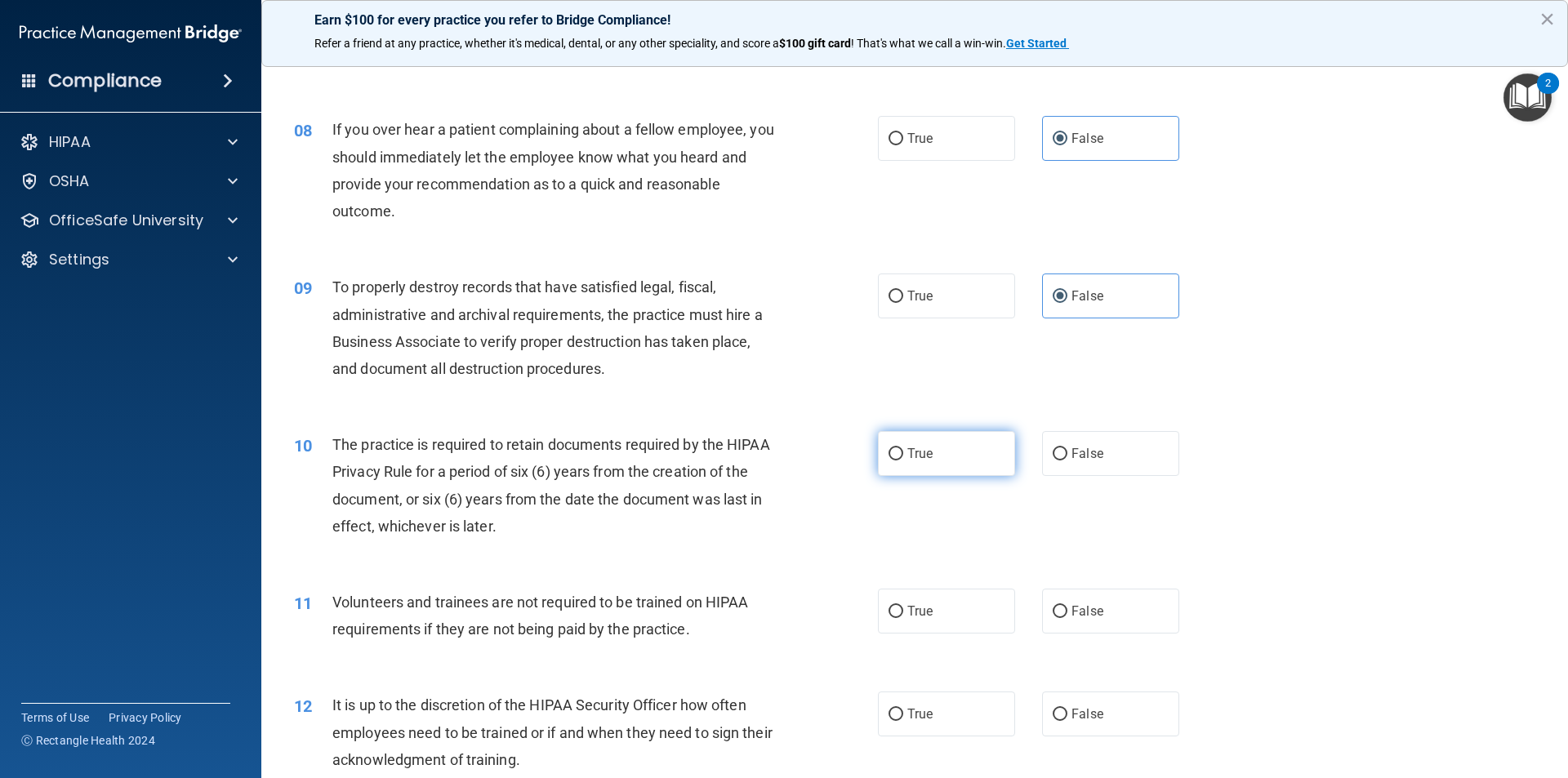
click at [1001, 456] on label "True" at bounding box center [946, 453] width 138 height 45
click at [903, 456] on input "True" at bounding box center [896, 454] width 15 height 12
click at [943, 609] on label "True" at bounding box center [946, 610] width 138 height 45
click at [903, 609] on input "True" at bounding box center [896, 611] width 15 height 12
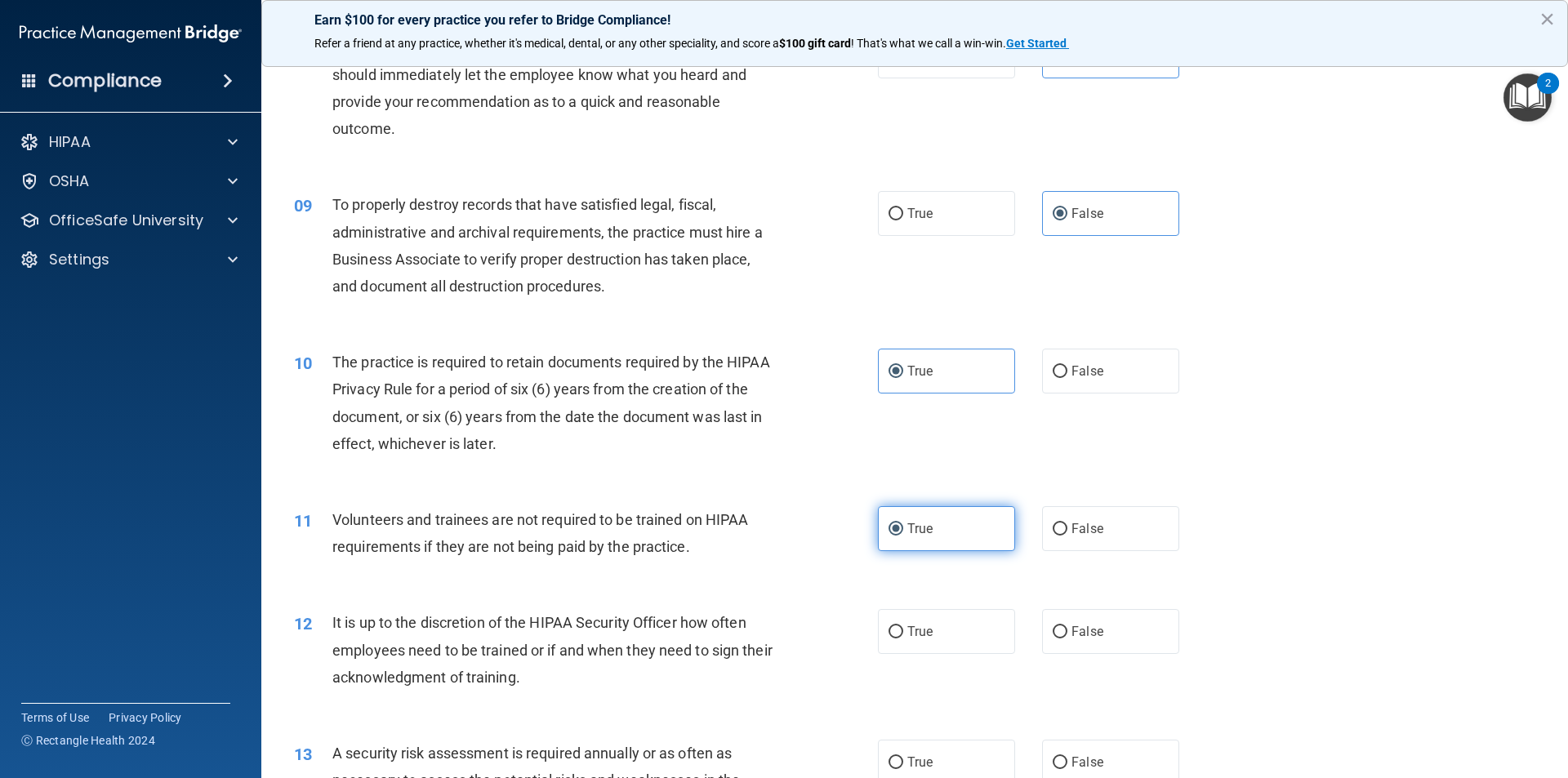
scroll to position [1143, 0]
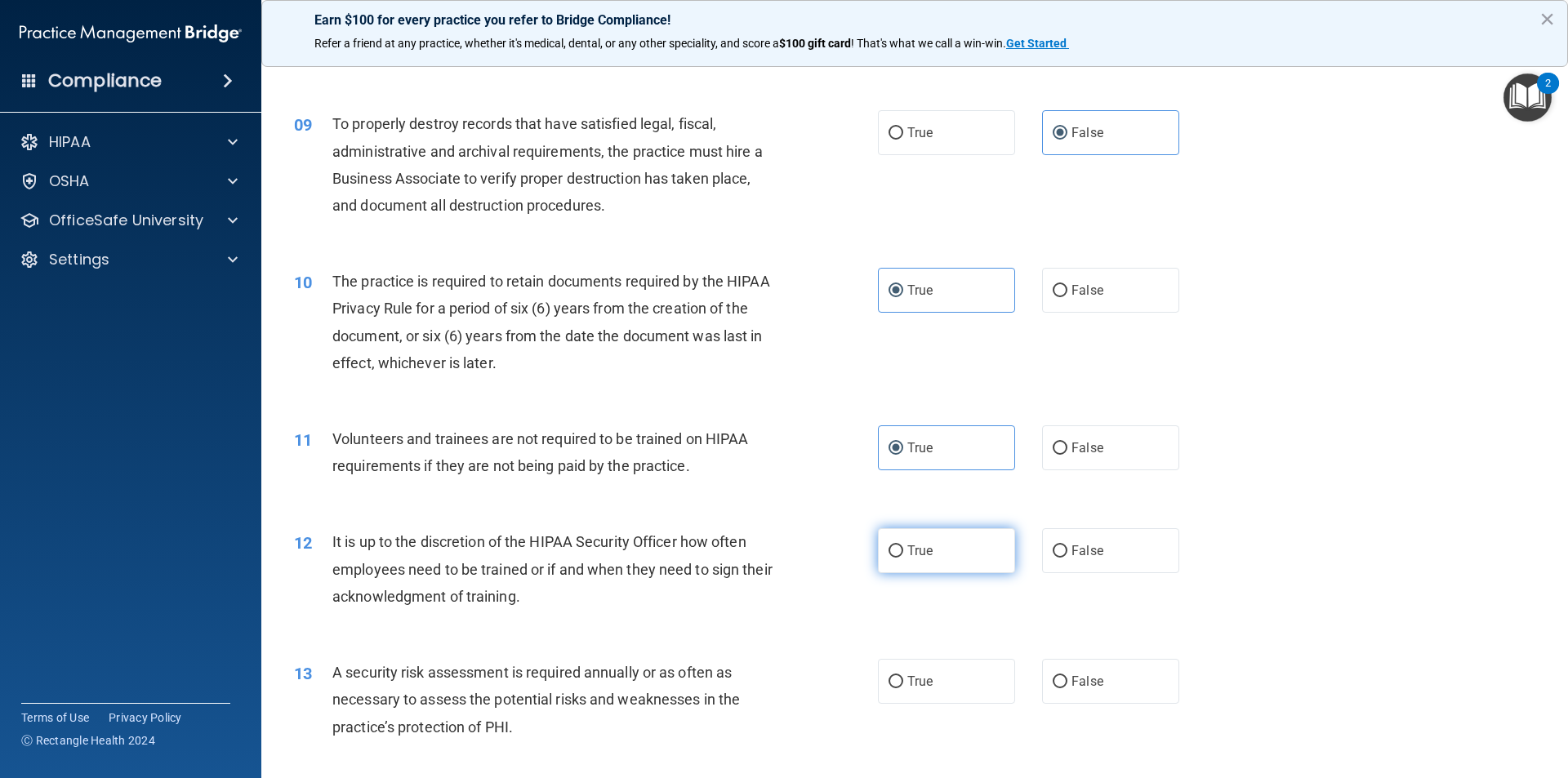
click at [942, 542] on label "True" at bounding box center [946, 550] width 138 height 45
click at [903, 546] on input "True" at bounding box center [896, 551] width 15 height 12
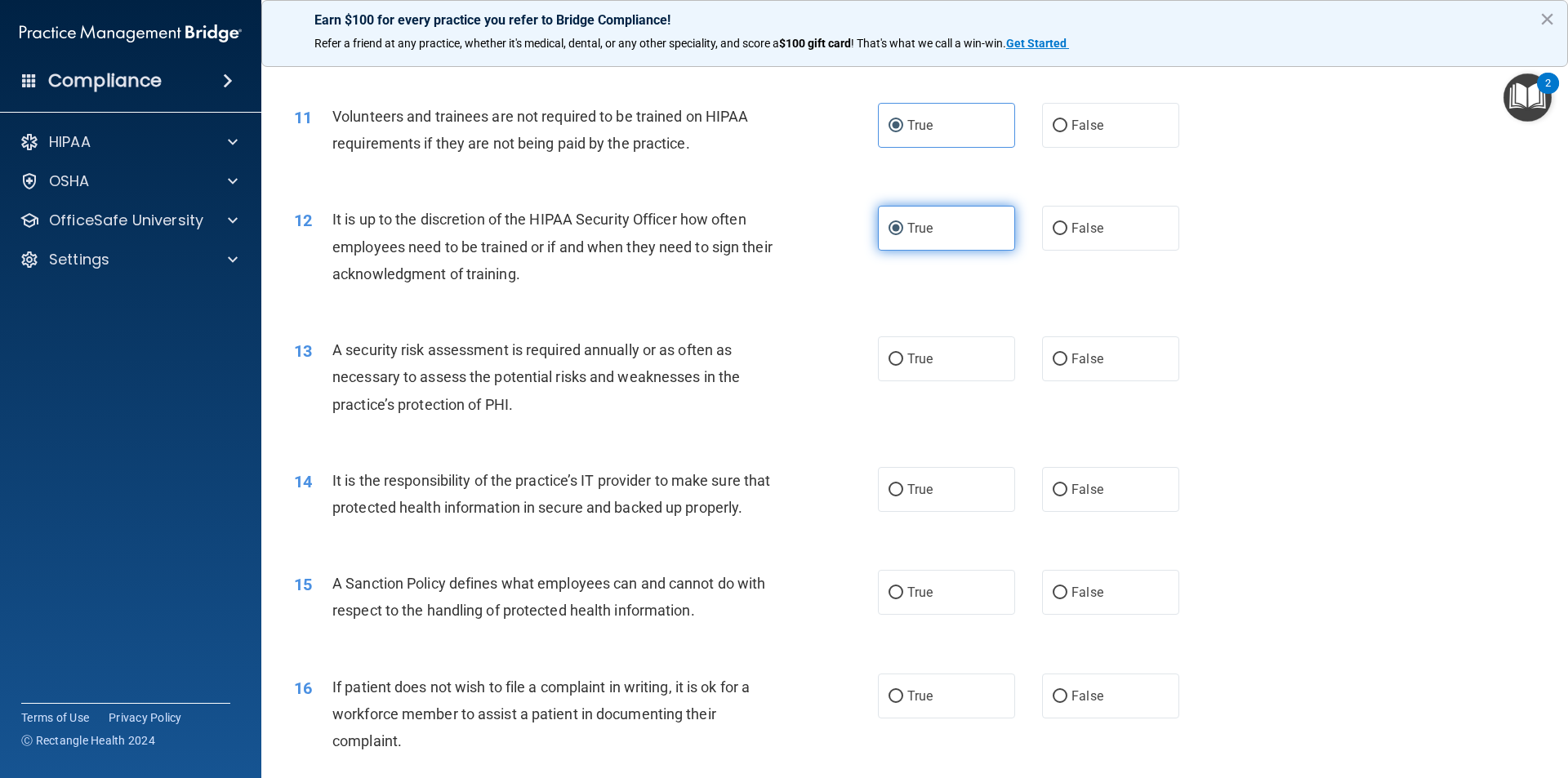
scroll to position [1469, 0]
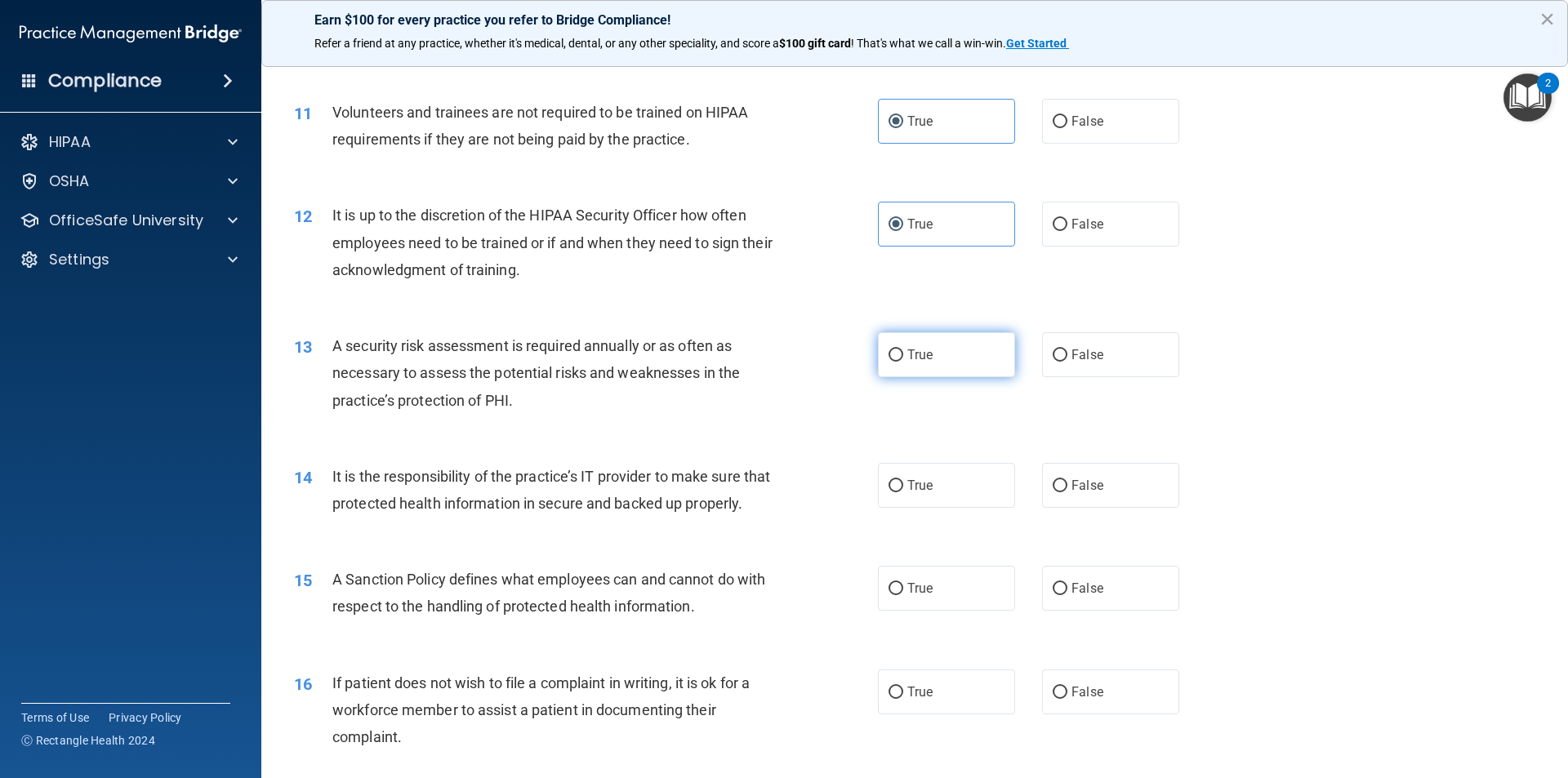
click at [900, 340] on label "True" at bounding box center [946, 354] width 138 height 45
click at [900, 350] on input "True" at bounding box center [896, 355] width 15 height 12
click at [957, 467] on label "True" at bounding box center [946, 485] width 138 height 45
click at [903, 480] on input "True" at bounding box center [896, 486] width 15 height 12
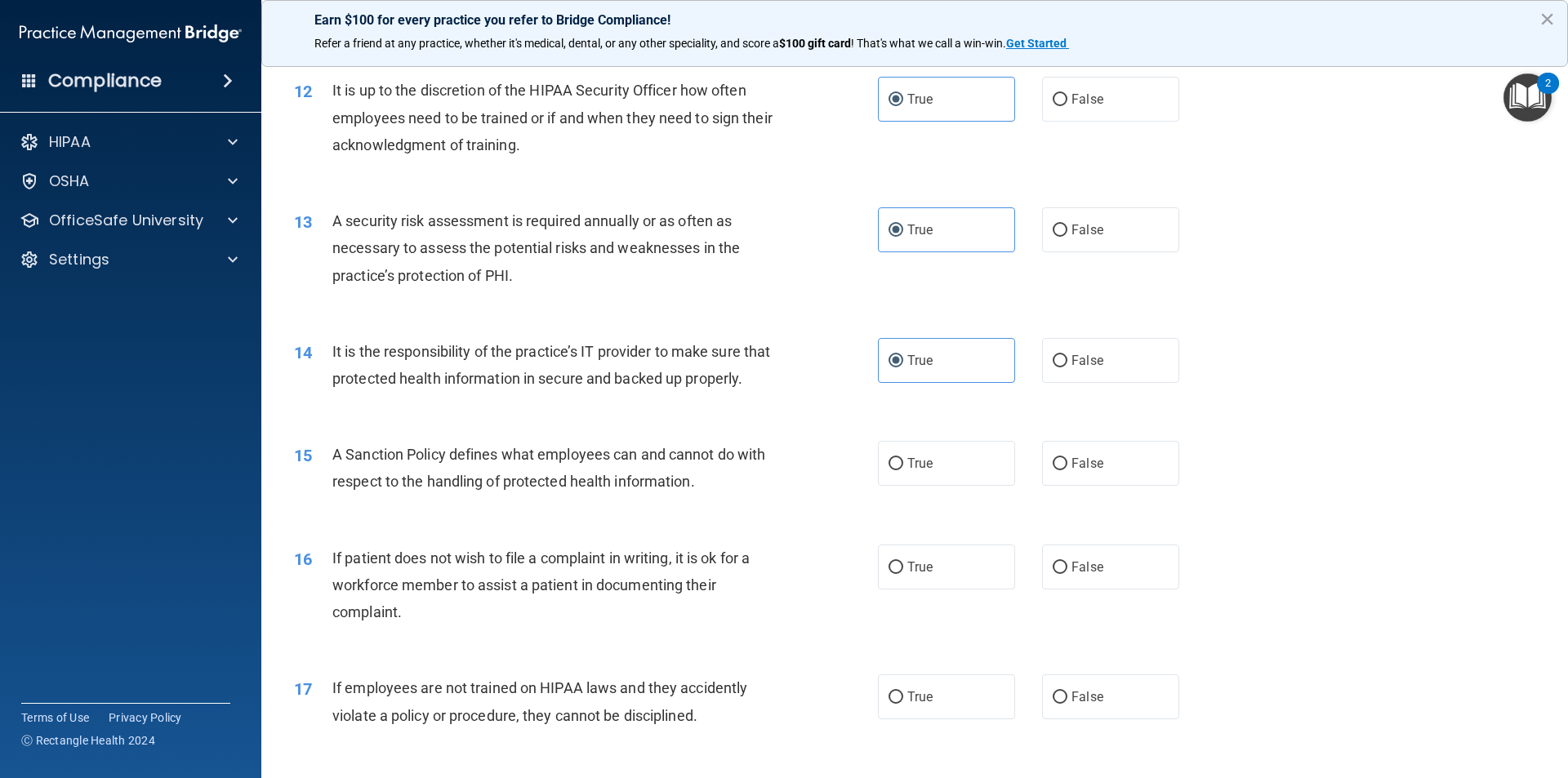
scroll to position [1633, 0]
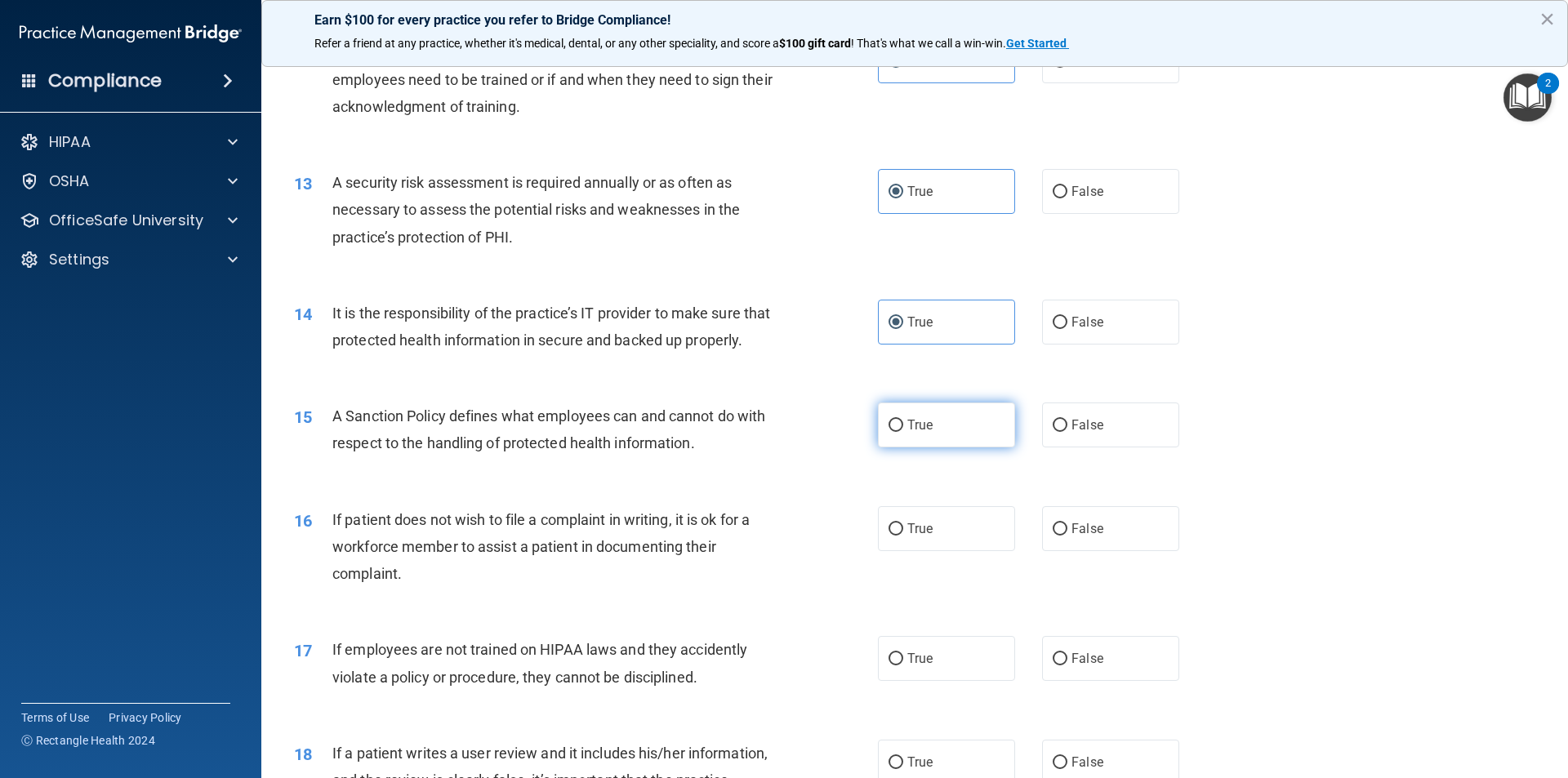
click at [942, 447] on label "True" at bounding box center [946, 425] width 138 height 45
click at [903, 432] on input "True" at bounding box center [896, 425] width 15 height 12
click at [913, 537] on span "True" at bounding box center [920, 528] width 26 height 15
click at [903, 536] on input "True" at bounding box center [896, 529] width 15 height 12
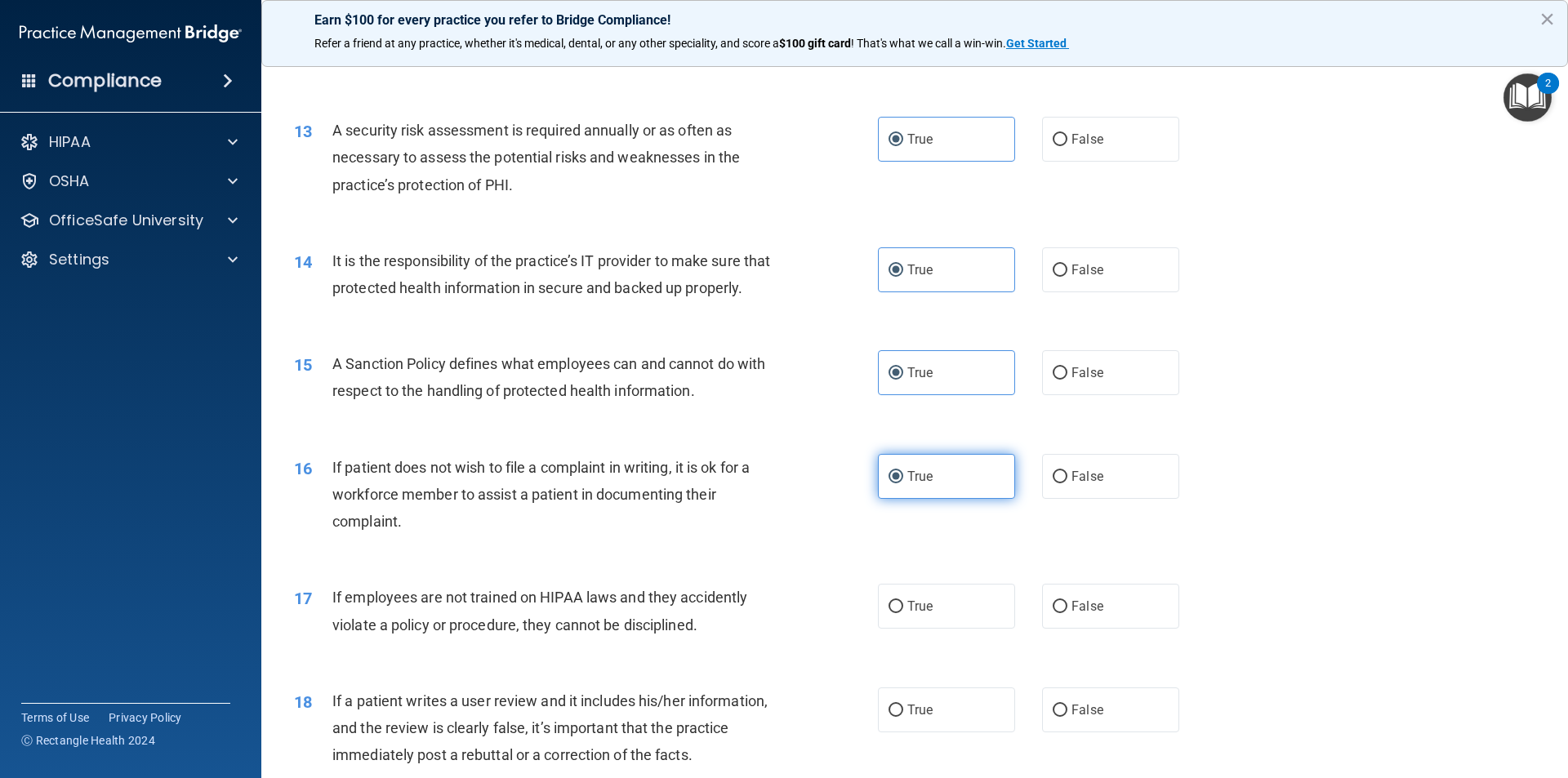
scroll to position [1715, 0]
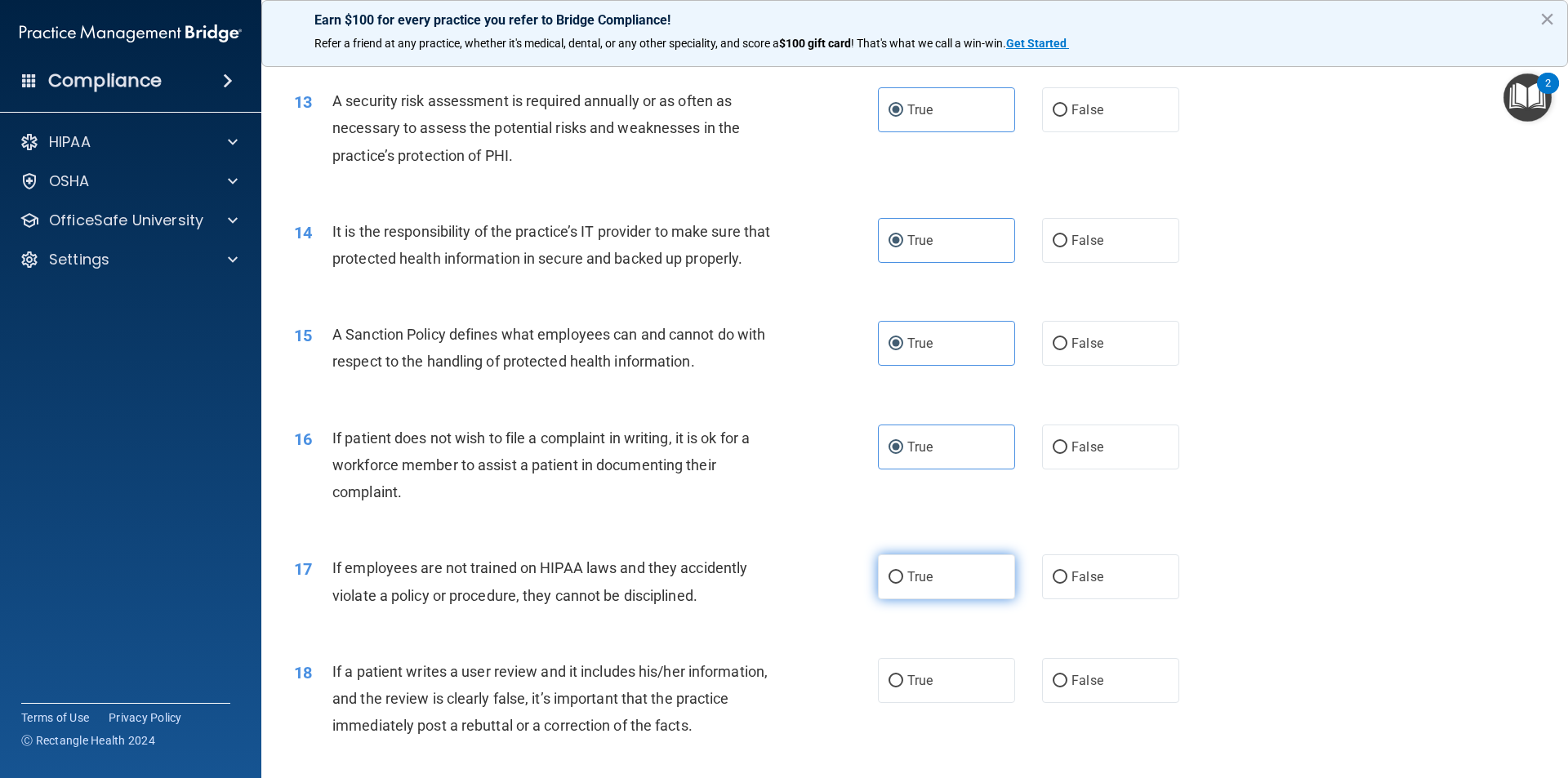
click at [897, 594] on label "True" at bounding box center [946, 577] width 138 height 45
click at [897, 584] on input "True" at bounding box center [896, 577] width 15 height 12
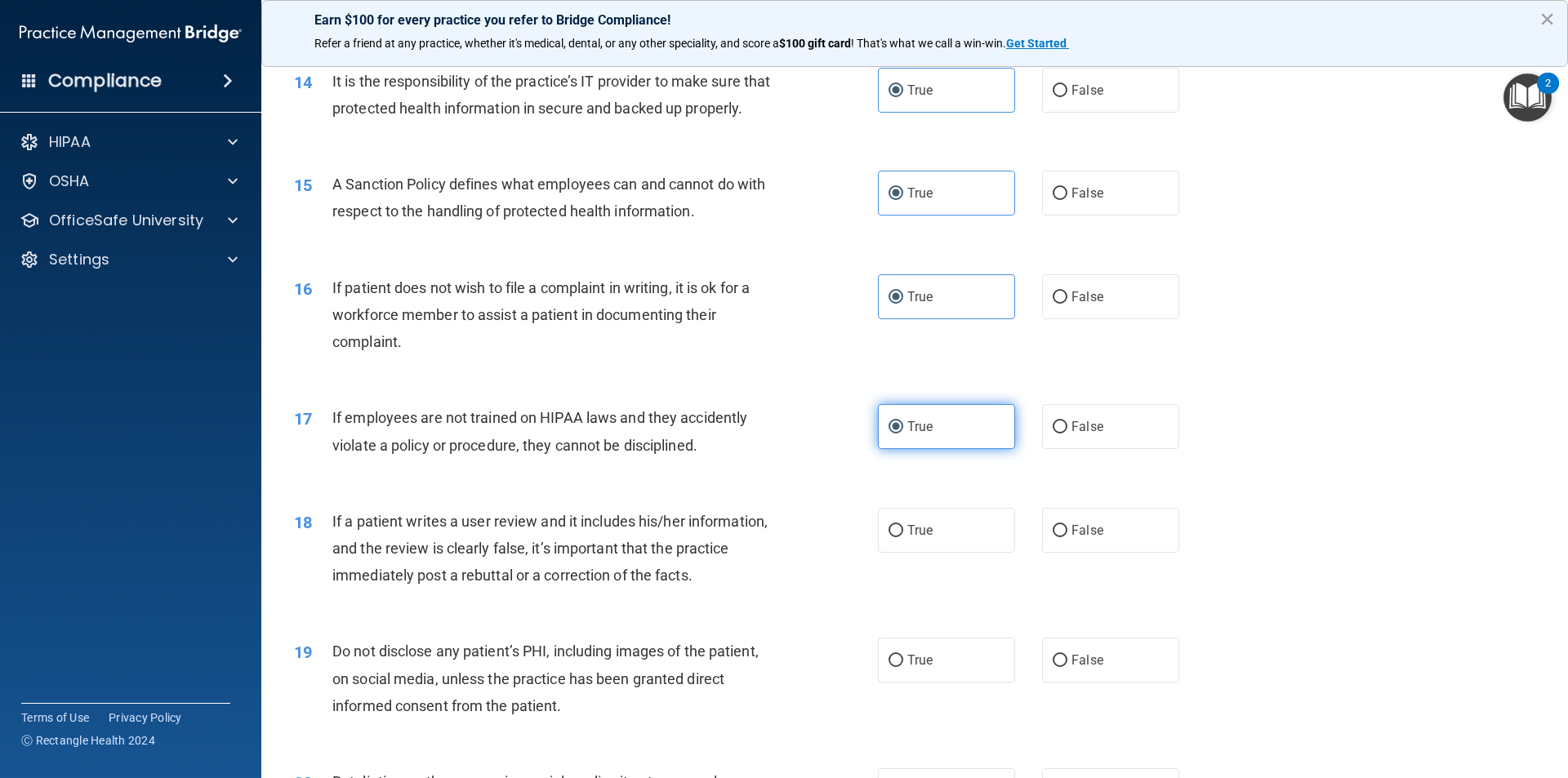
scroll to position [1960, 0]
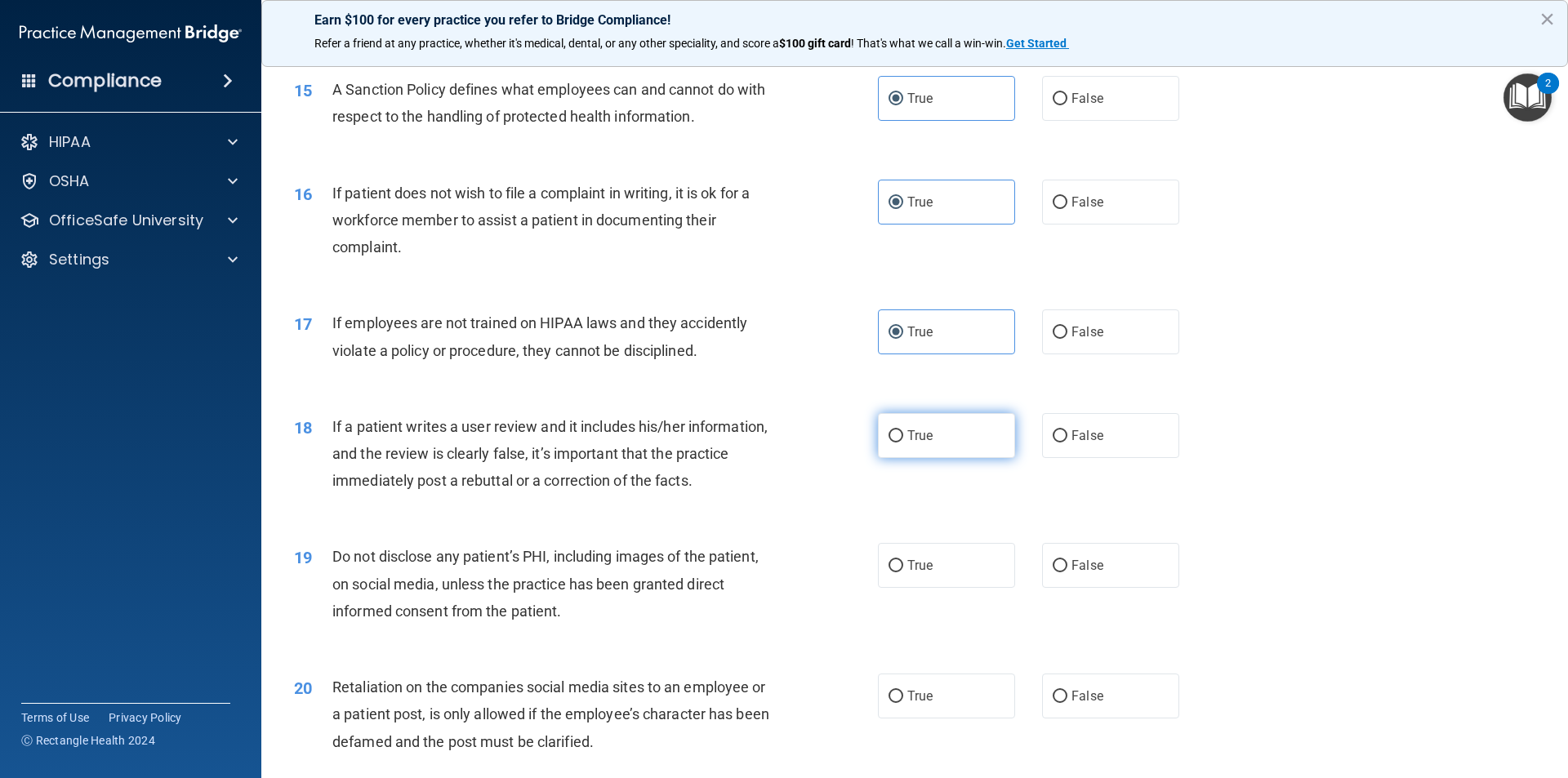
click at [907, 444] on span "True" at bounding box center [920, 435] width 26 height 15
click at [903, 443] on input "True" at bounding box center [896, 435] width 15 height 12
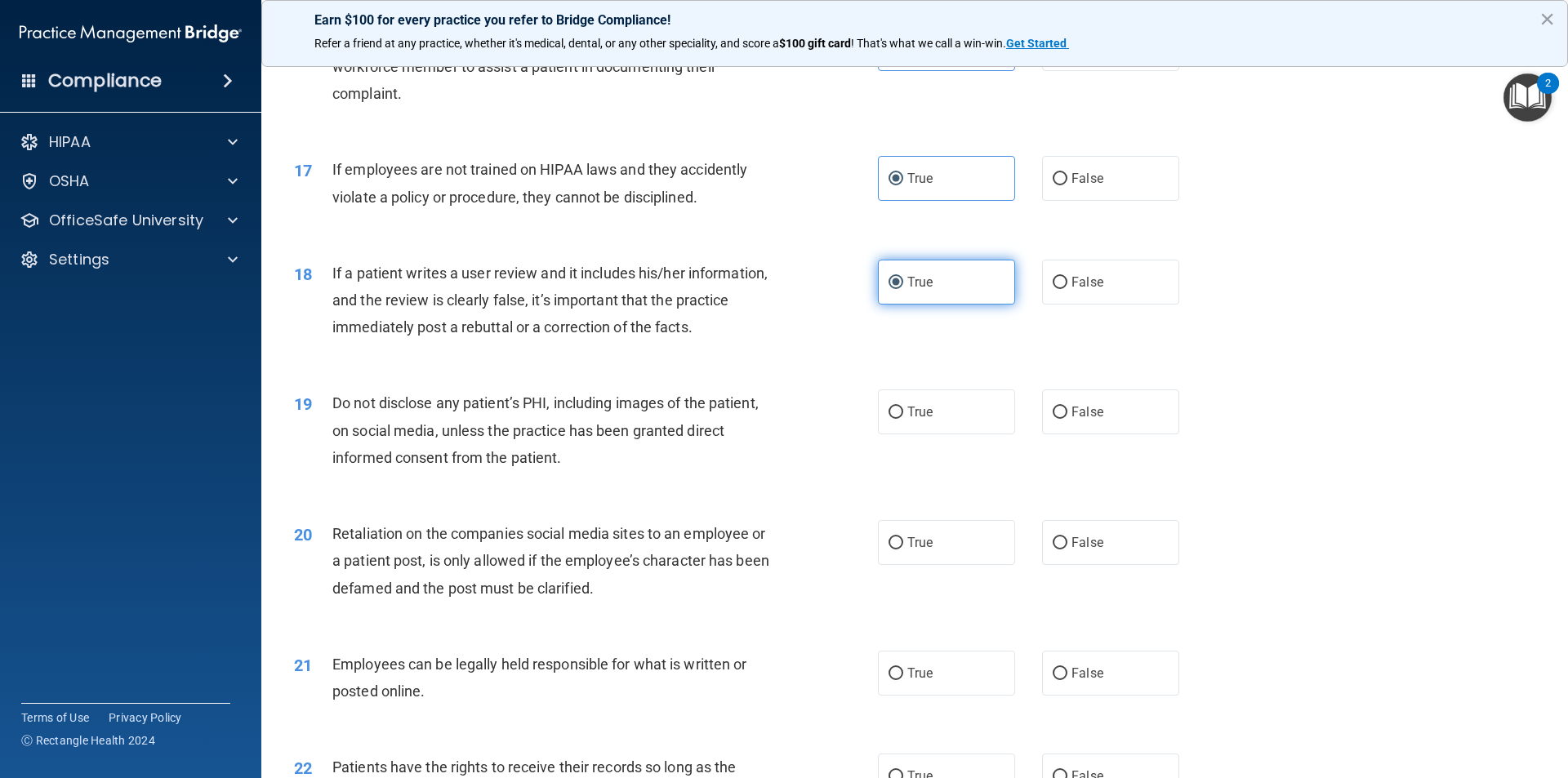
scroll to position [2123, 0]
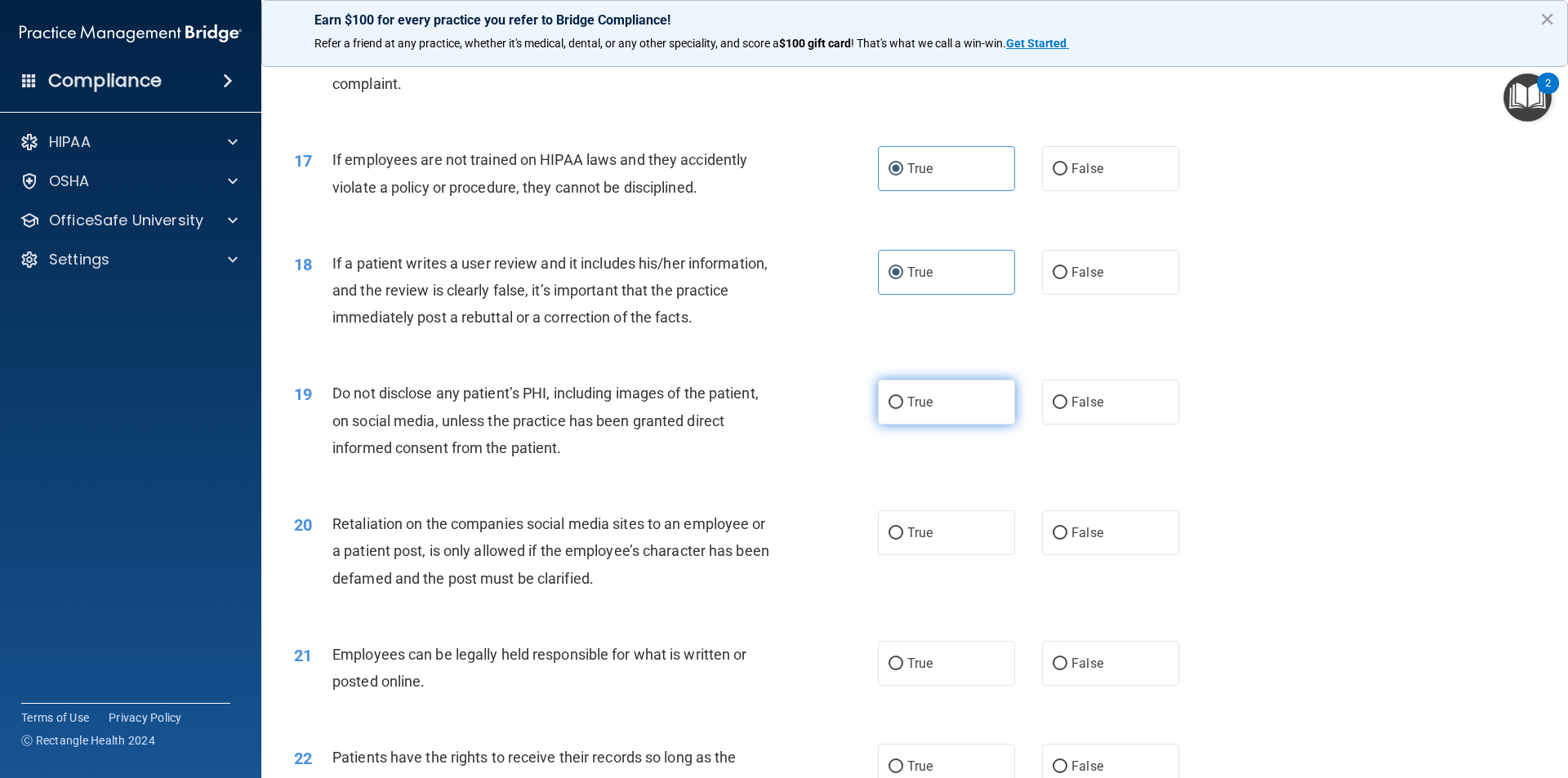
click at [916, 410] on span "True" at bounding box center [920, 402] width 26 height 15
click at [903, 409] on input "True" at bounding box center [896, 403] width 15 height 12
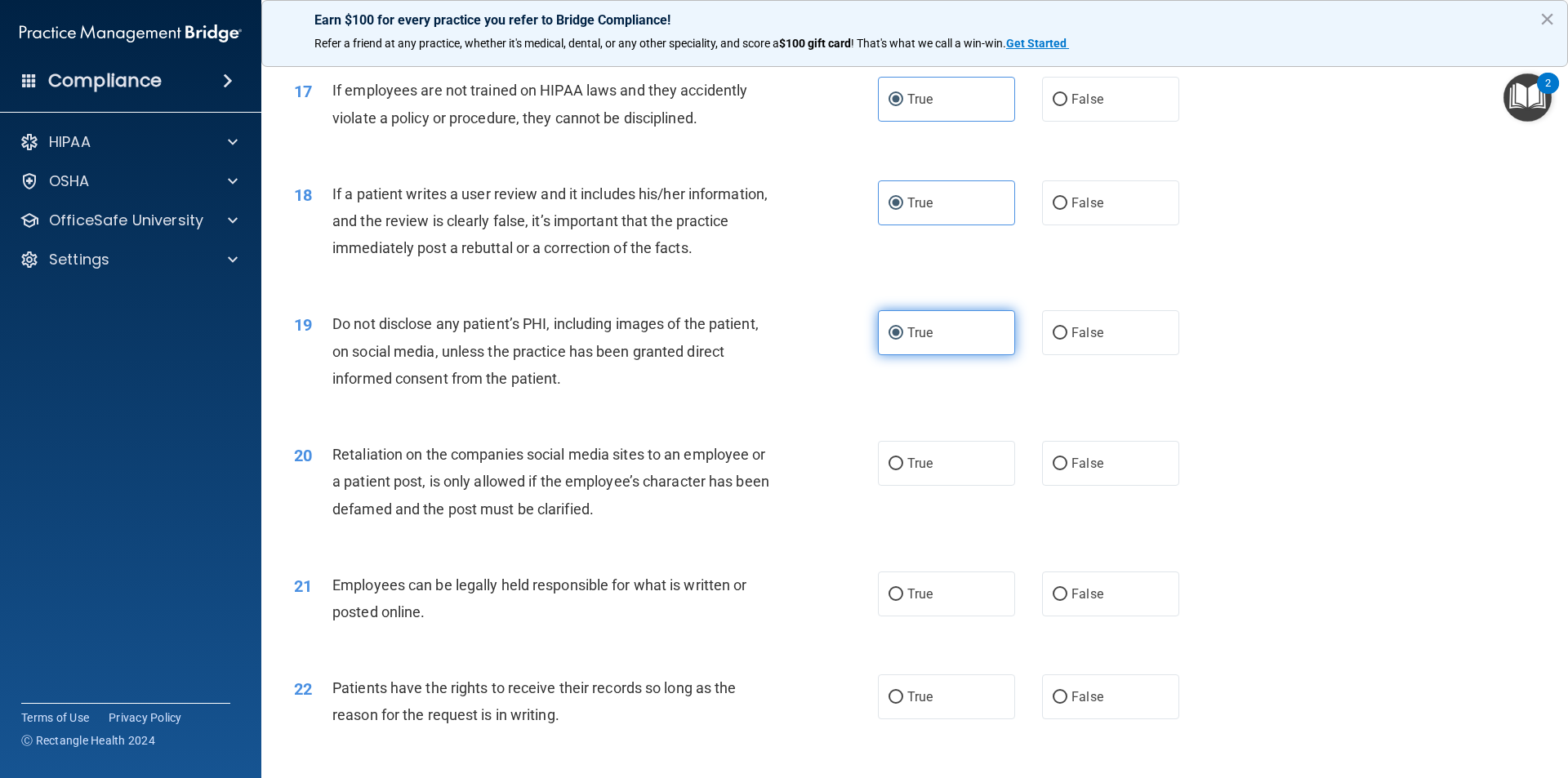
scroll to position [2287, 0]
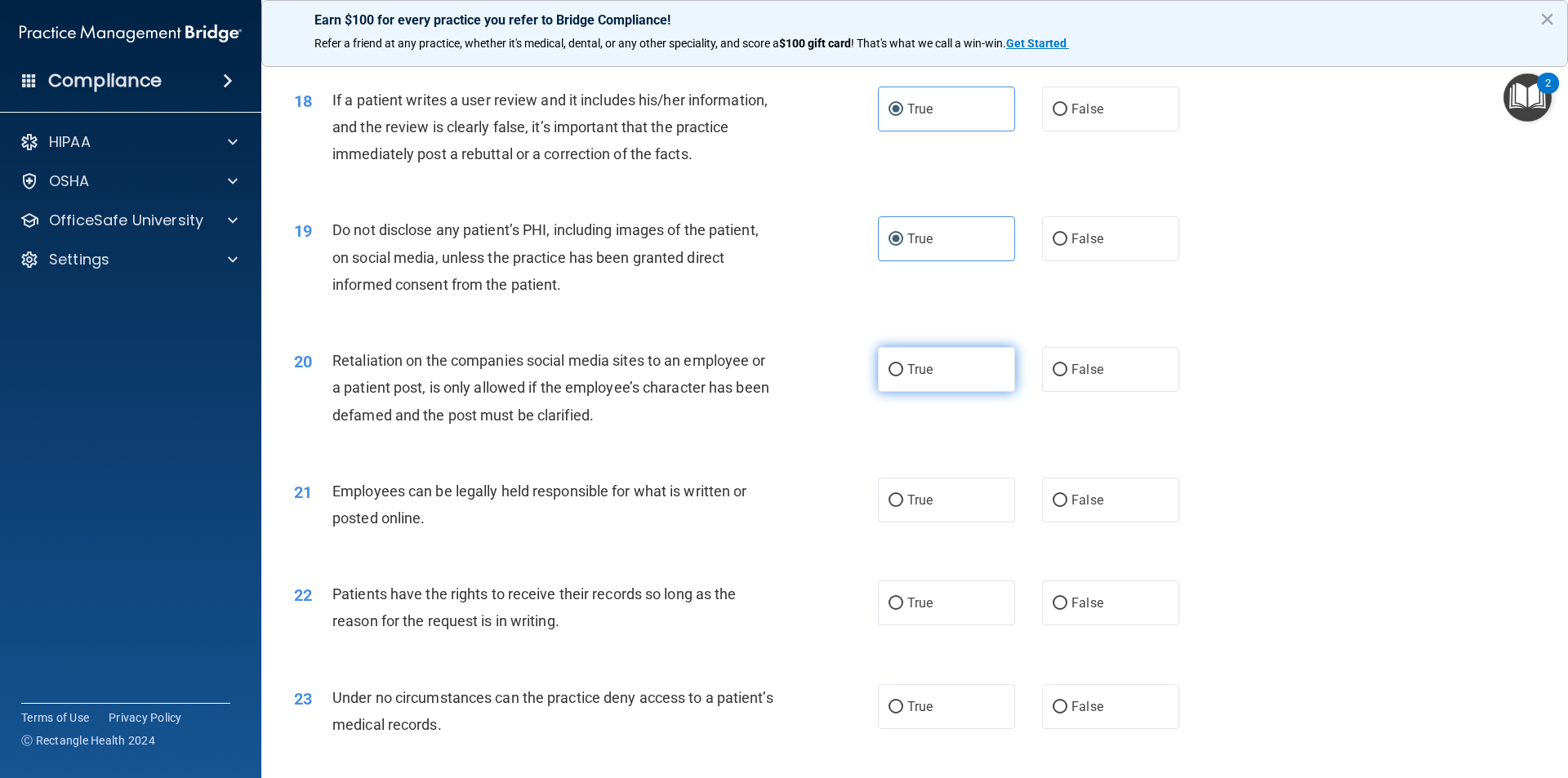
click at [925, 392] on label "True" at bounding box center [946, 369] width 138 height 45
click at [903, 376] on input "True" at bounding box center [896, 370] width 15 height 12
click at [894, 507] on input "True" at bounding box center [896, 500] width 15 height 12
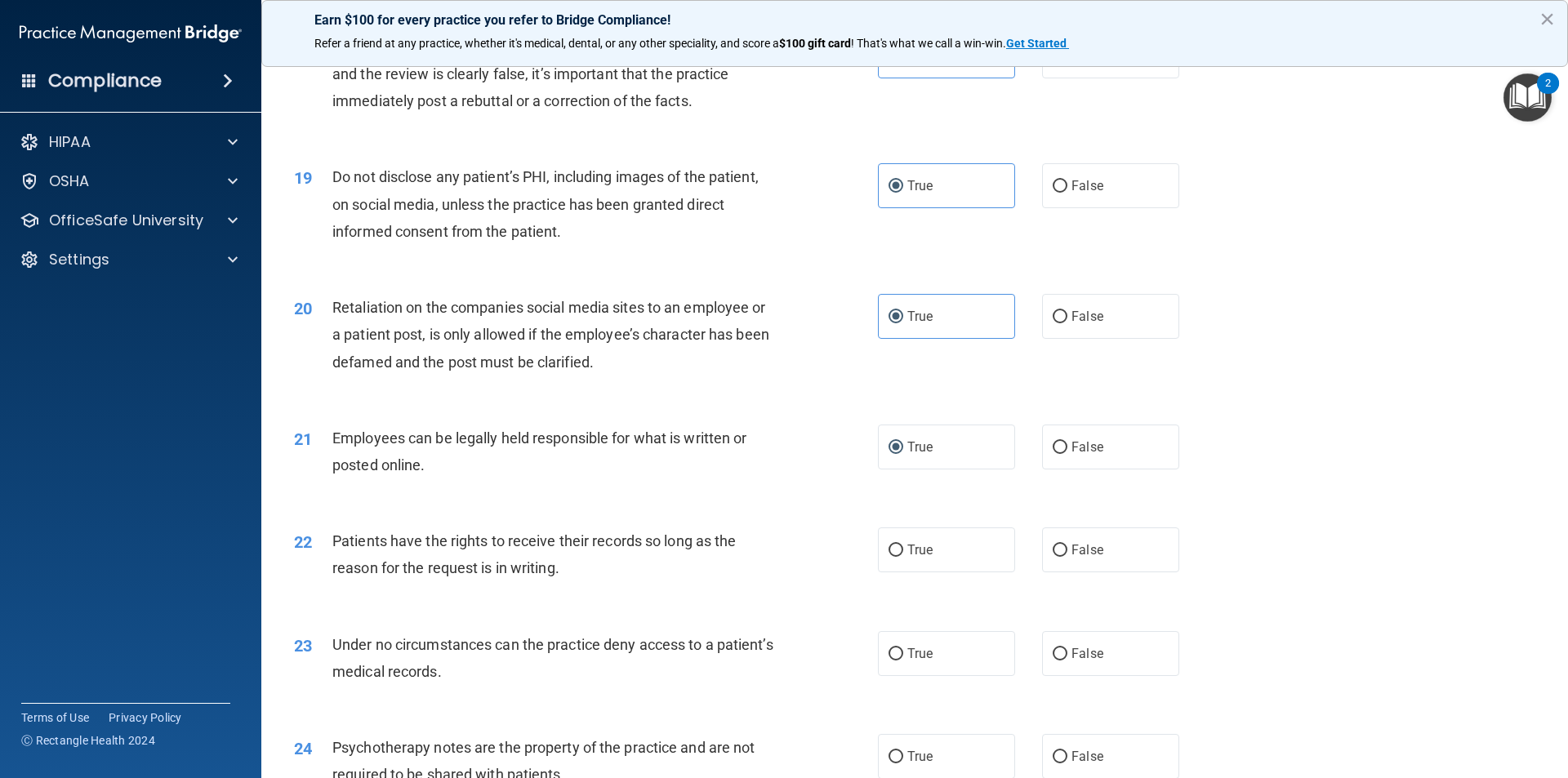
scroll to position [2368, 0]
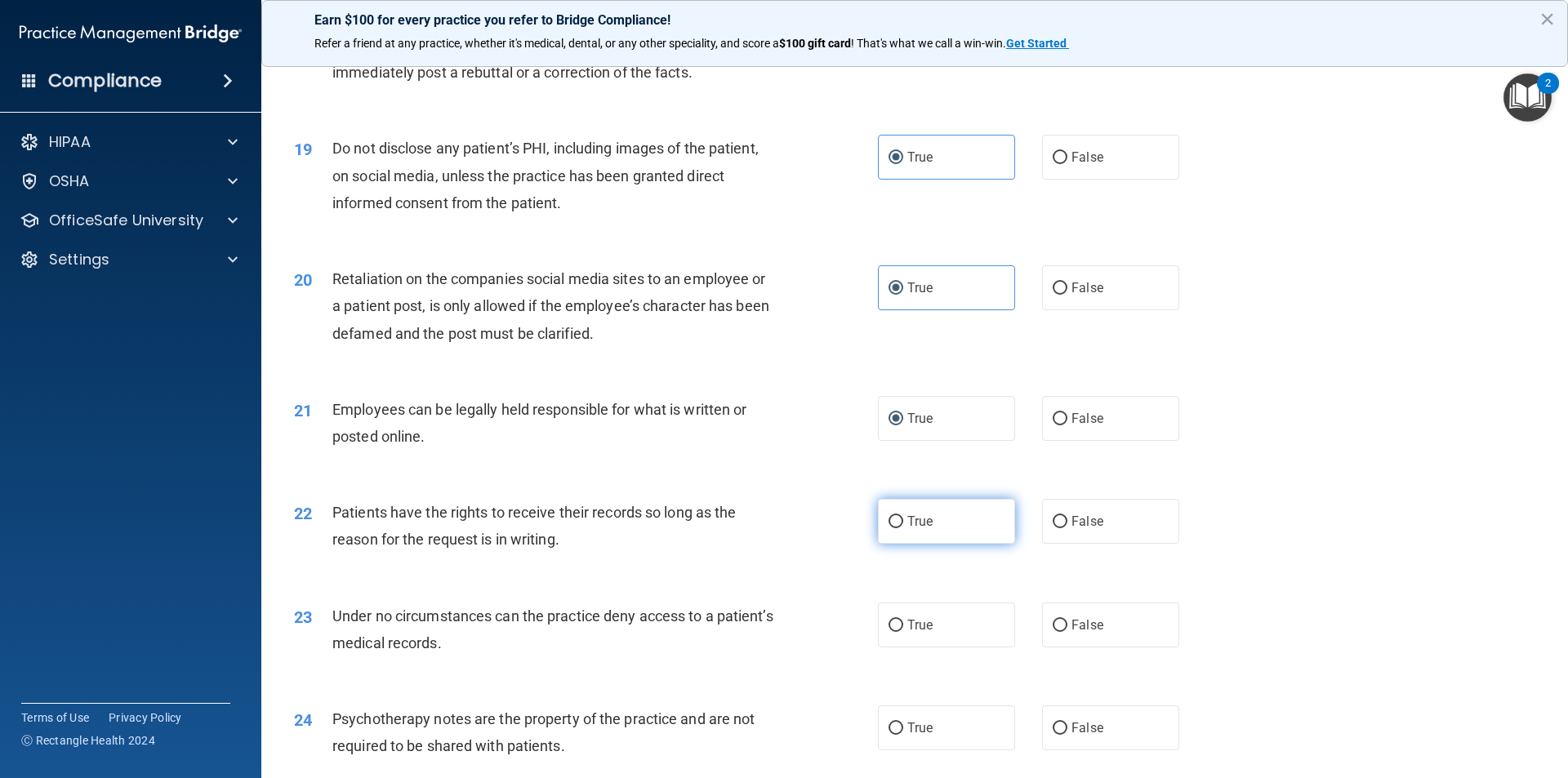
click at [888, 528] on input "True" at bounding box center [896, 521] width 15 height 12
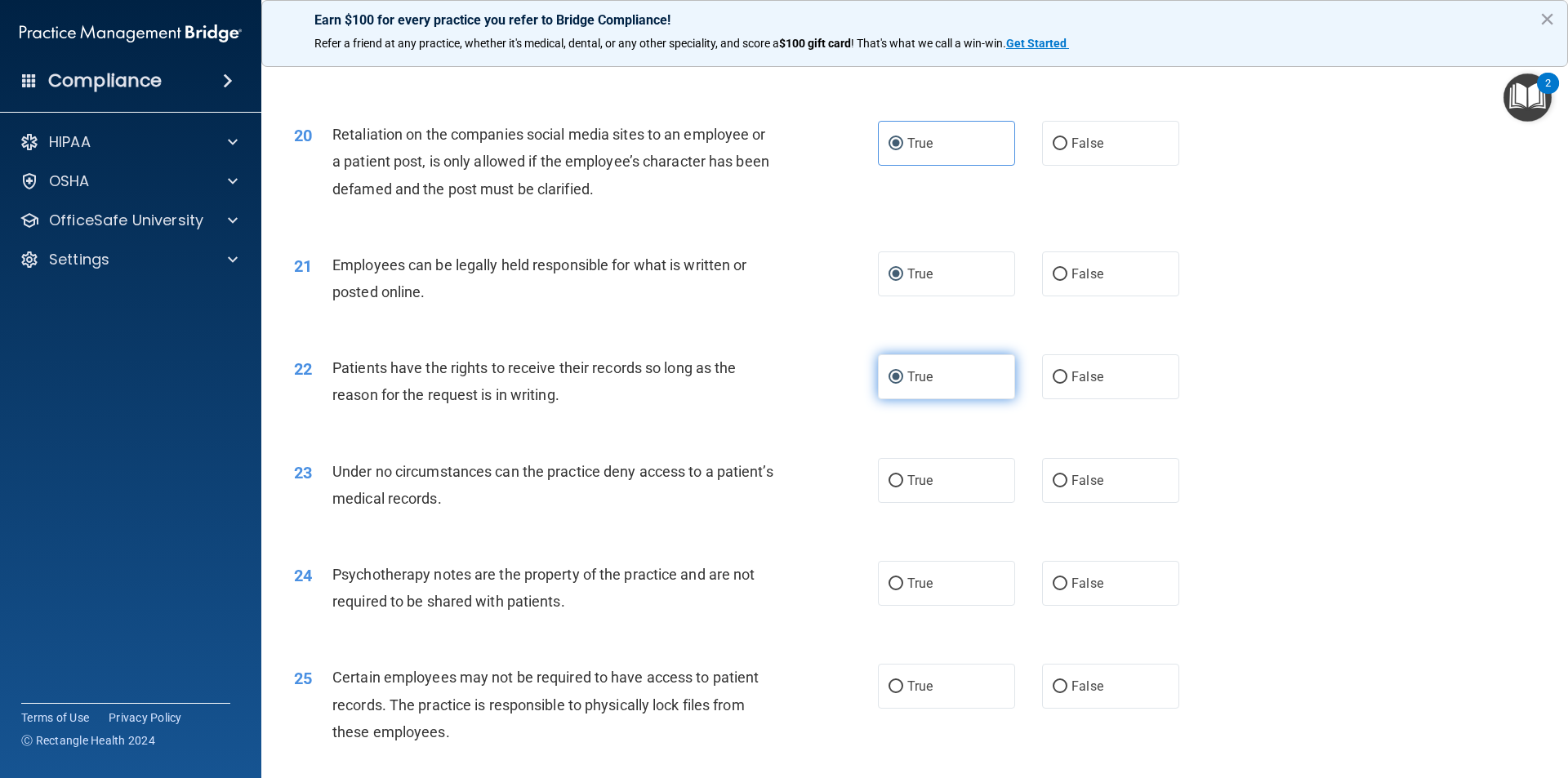
scroll to position [2531, 0]
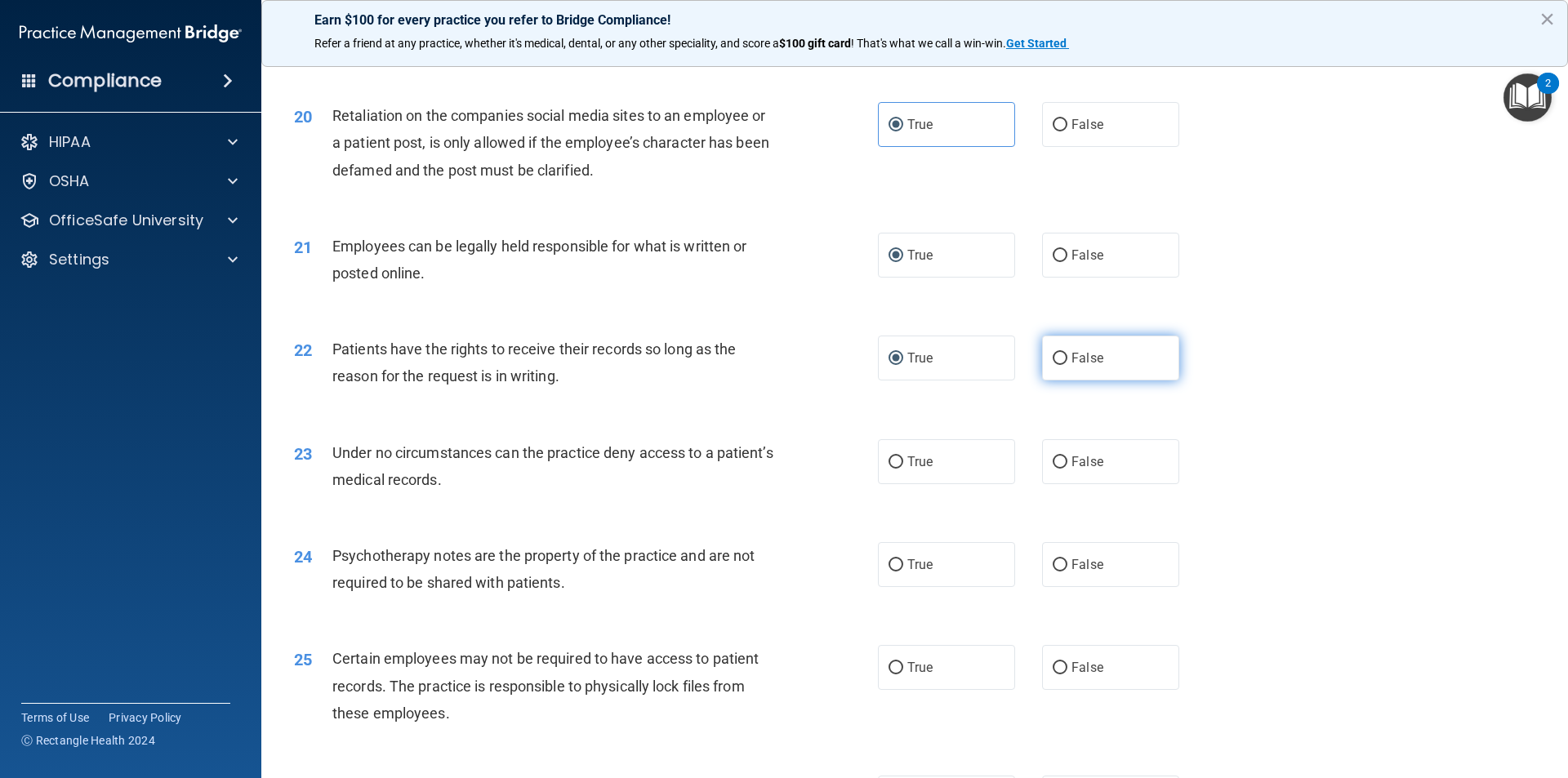
click at [1101, 381] on label "False" at bounding box center [1111, 357] width 138 height 45
click at [1067, 365] on input "False" at bounding box center [1060, 358] width 15 height 12
click at [897, 484] on label "True" at bounding box center [946, 461] width 138 height 45
click at [897, 468] on input "True" at bounding box center [896, 462] width 15 height 12
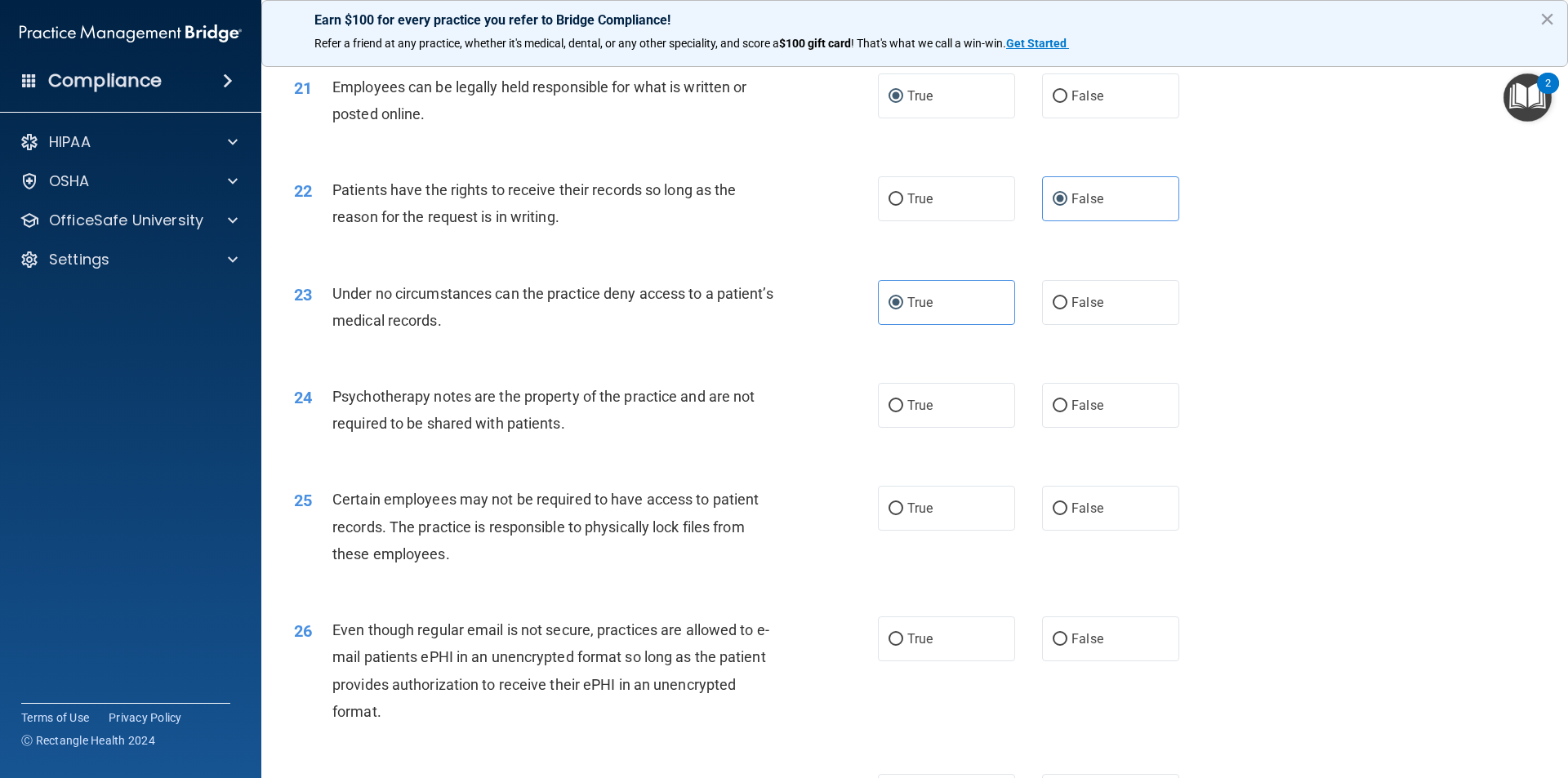
scroll to position [2695, 0]
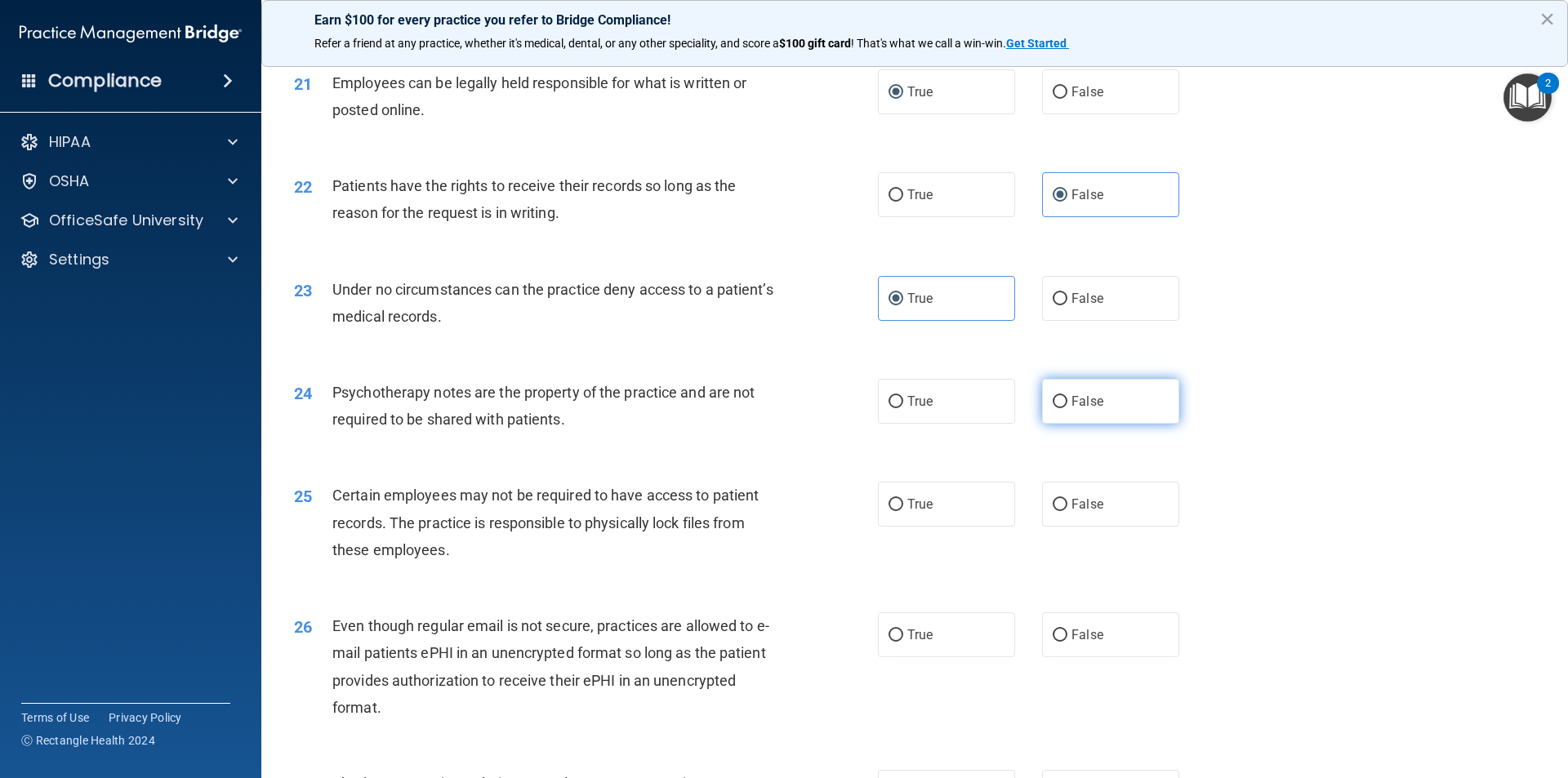
click at [1145, 424] on label "False" at bounding box center [1111, 401] width 138 height 45
click at [1067, 408] on input "False" at bounding box center [1060, 402] width 15 height 12
click at [1016, 527] on div "True False" at bounding box center [1041, 504] width 329 height 45
click at [930, 527] on label "True" at bounding box center [946, 504] width 138 height 45
click at [903, 511] on input "True" at bounding box center [896, 505] width 15 height 12
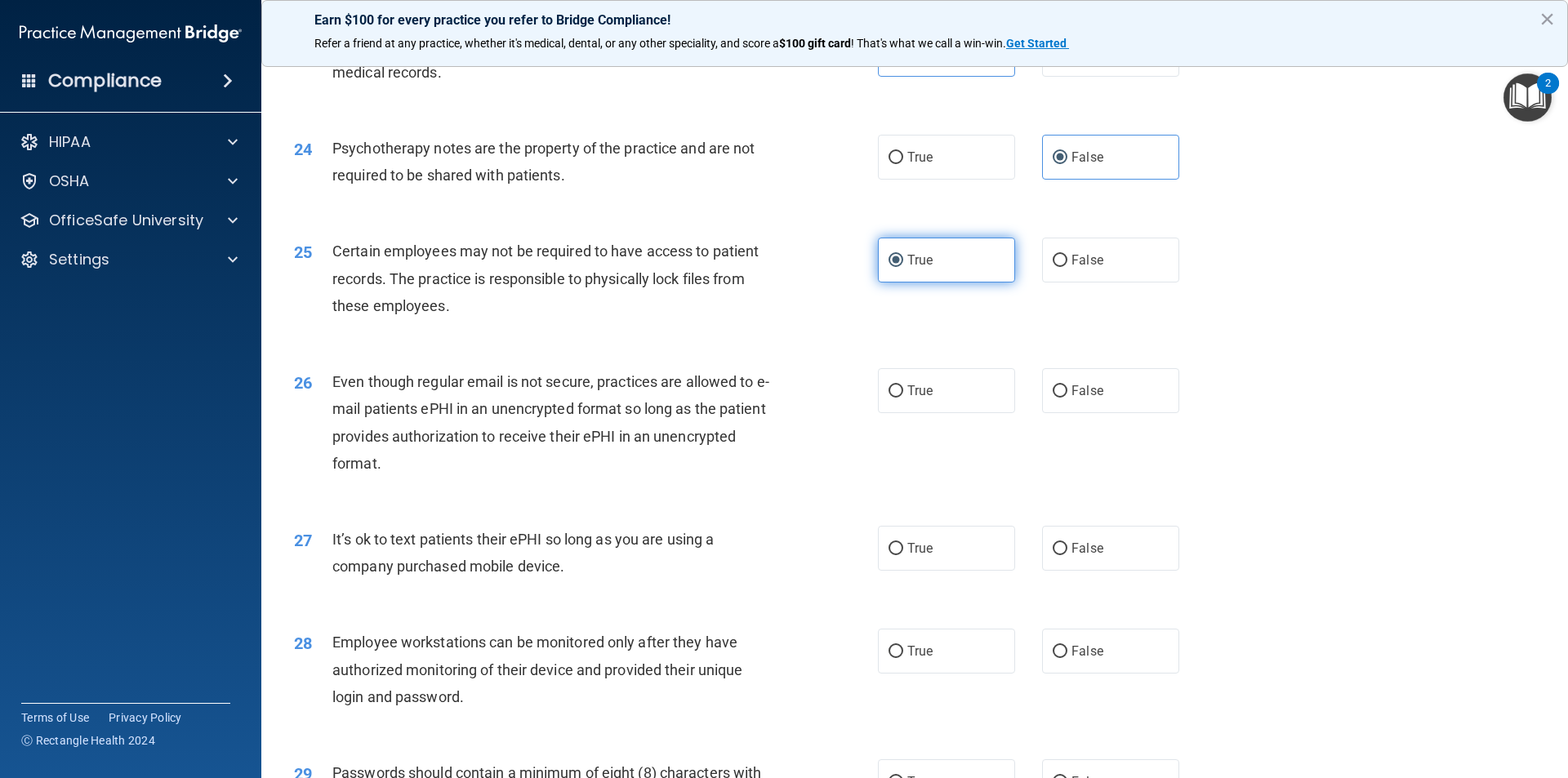
scroll to position [2940, 0]
click at [959, 405] on label "True" at bounding box center [946, 389] width 138 height 45
click at [903, 397] on input "True" at bounding box center [896, 390] width 15 height 12
click at [912, 598] on div "27 It’s ok to text patients their ePHI so long as you are using a company purch…" at bounding box center [914, 556] width 1266 height 103
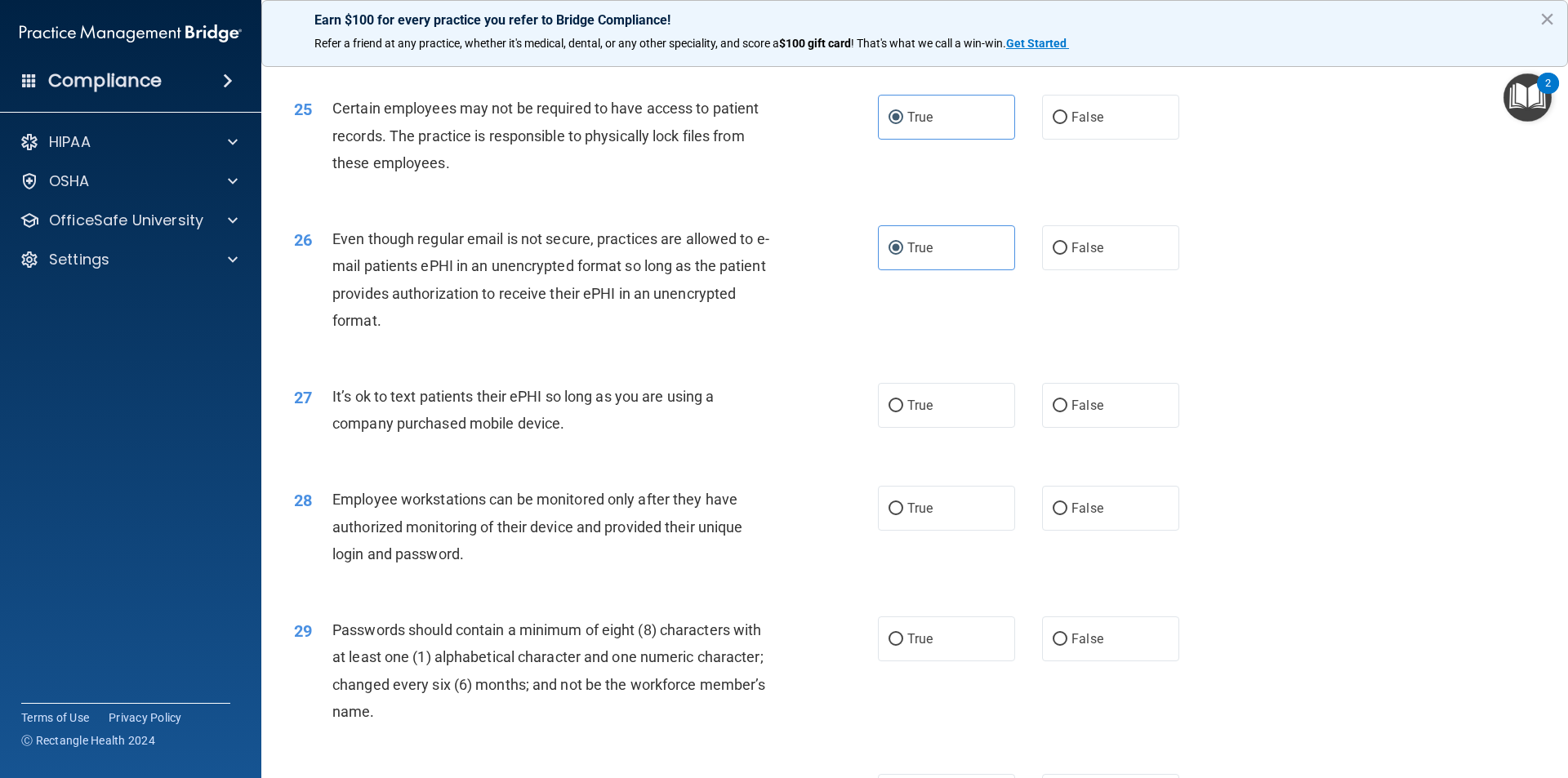
scroll to position [3184, 0]
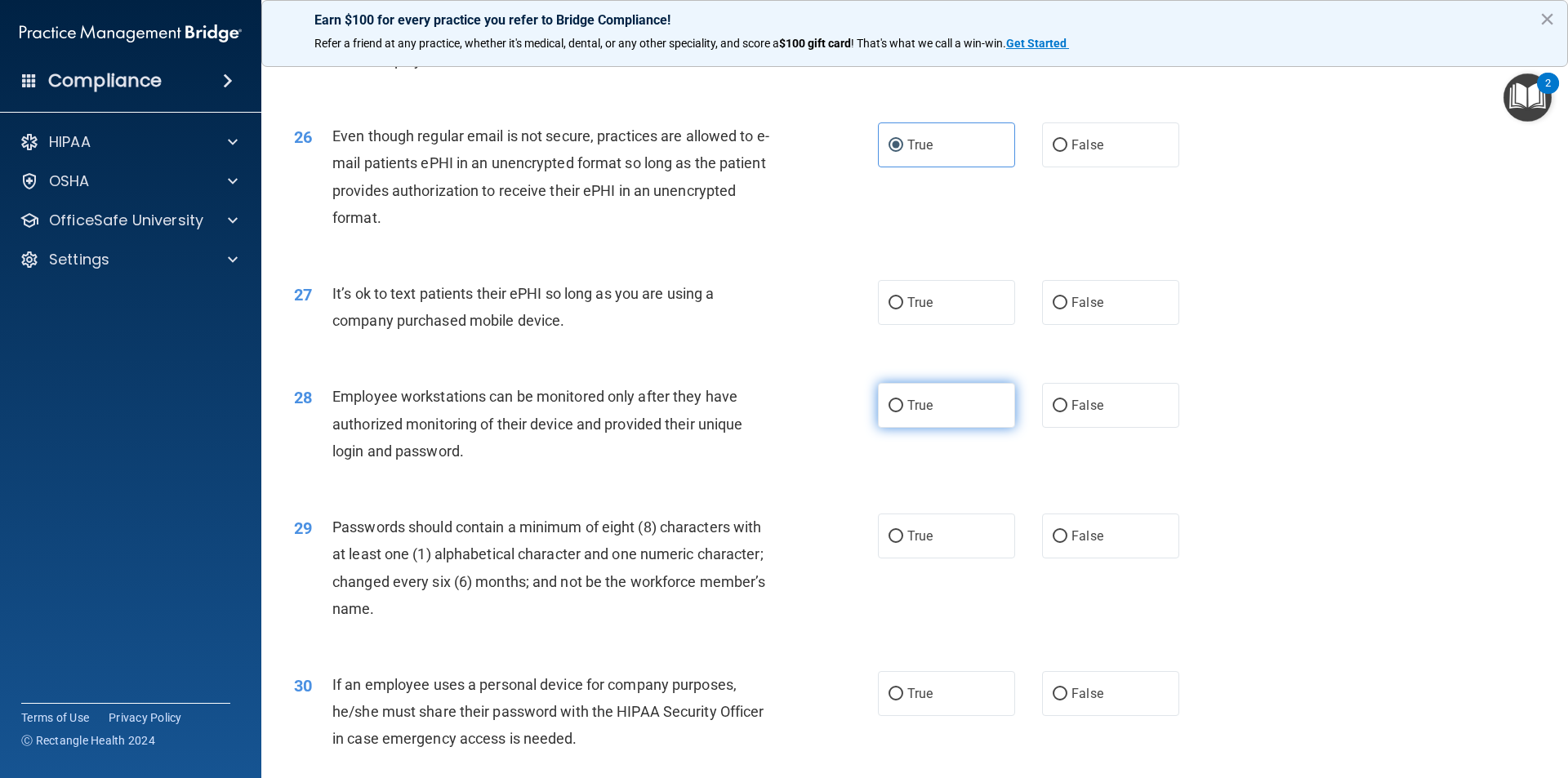
click at [942, 427] on label "True" at bounding box center [946, 404] width 138 height 45
click at [903, 413] on input "True" at bounding box center [896, 405] width 15 height 12
click at [917, 544] on span "True" at bounding box center [920, 536] width 26 height 15
click at [903, 543] on input "True" at bounding box center [896, 537] width 15 height 12
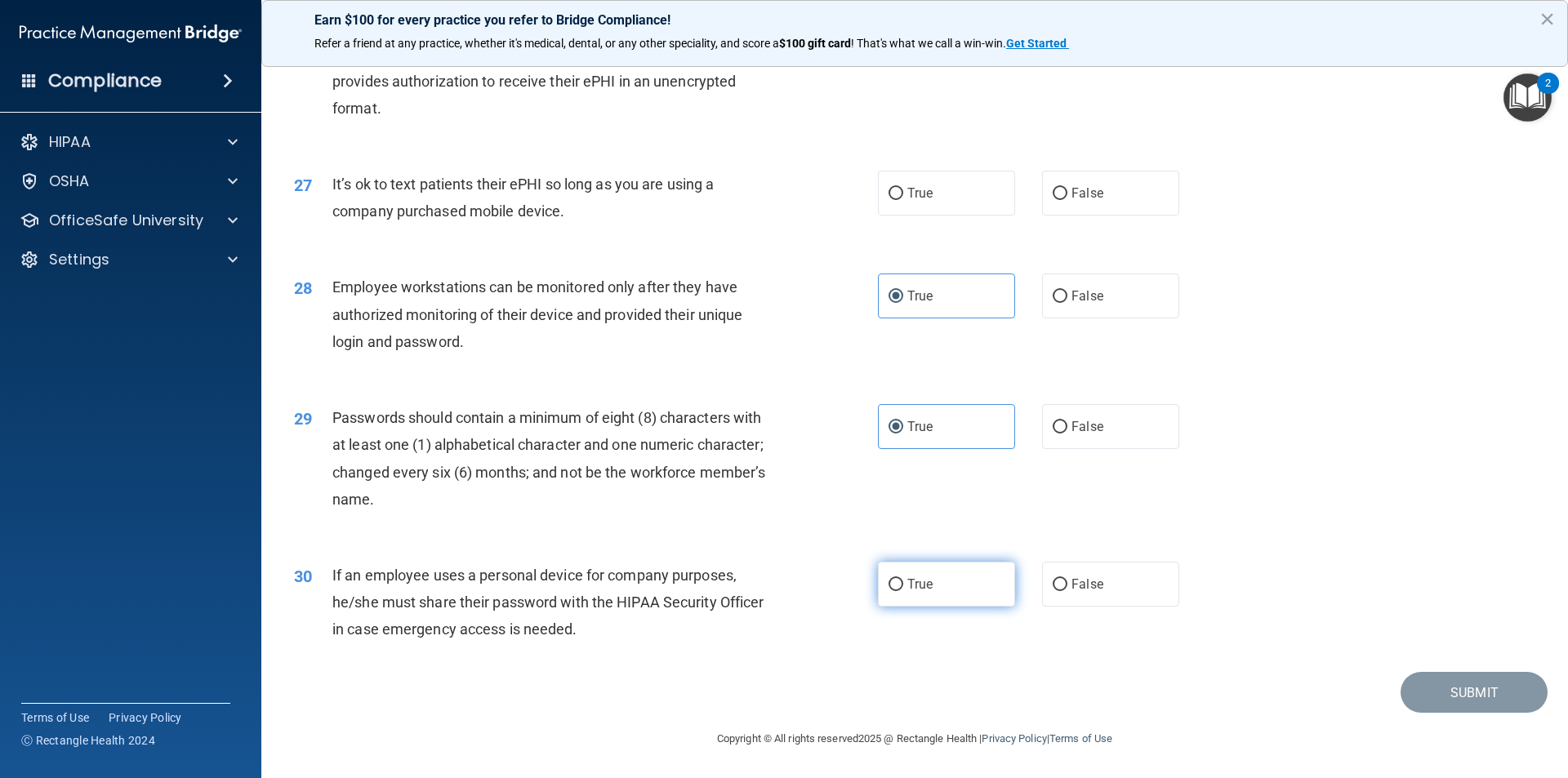
scroll to position [3321, 0]
click at [938, 575] on label "True" at bounding box center [946, 584] width 138 height 45
click at [903, 578] on input "True" at bounding box center [896, 584] width 15 height 12
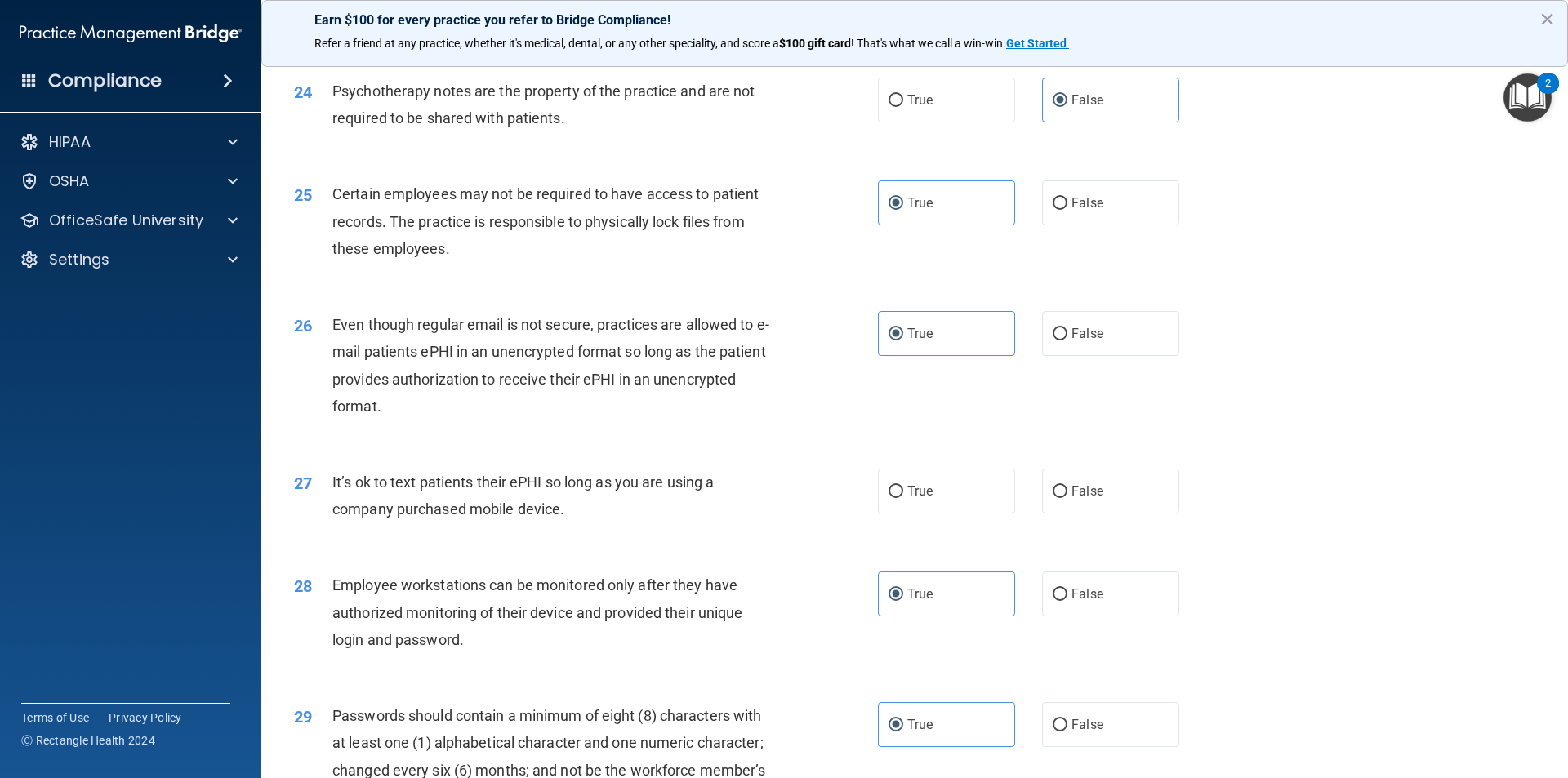
scroll to position [2994, 0]
click at [955, 516] on label "True" at bounding box center [946, 492] width 138 height 45
click at [903, 500] on input "True" at bounding box center [896, 493] width 15 height 12
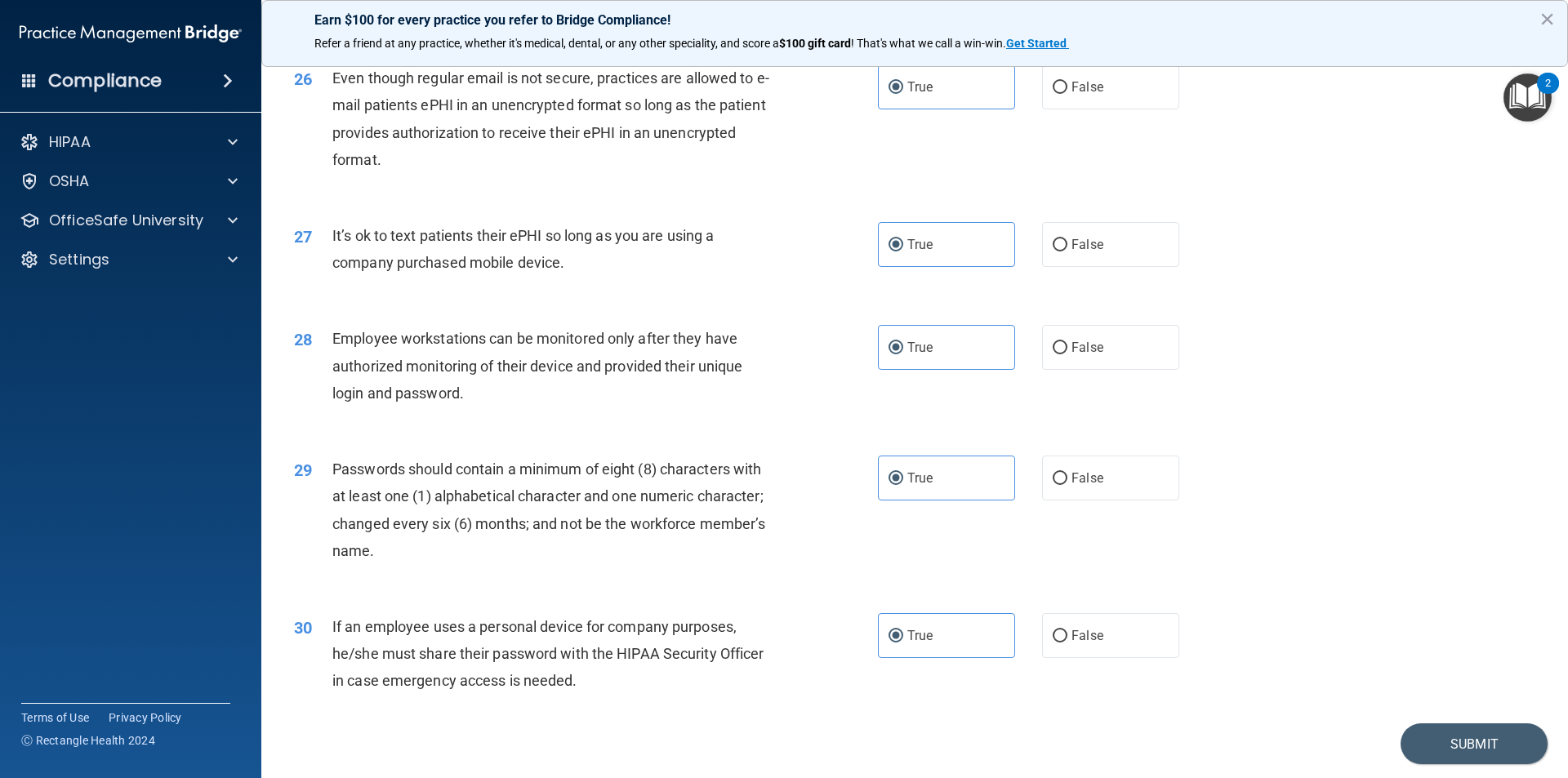
scroll to position [3158, 0]
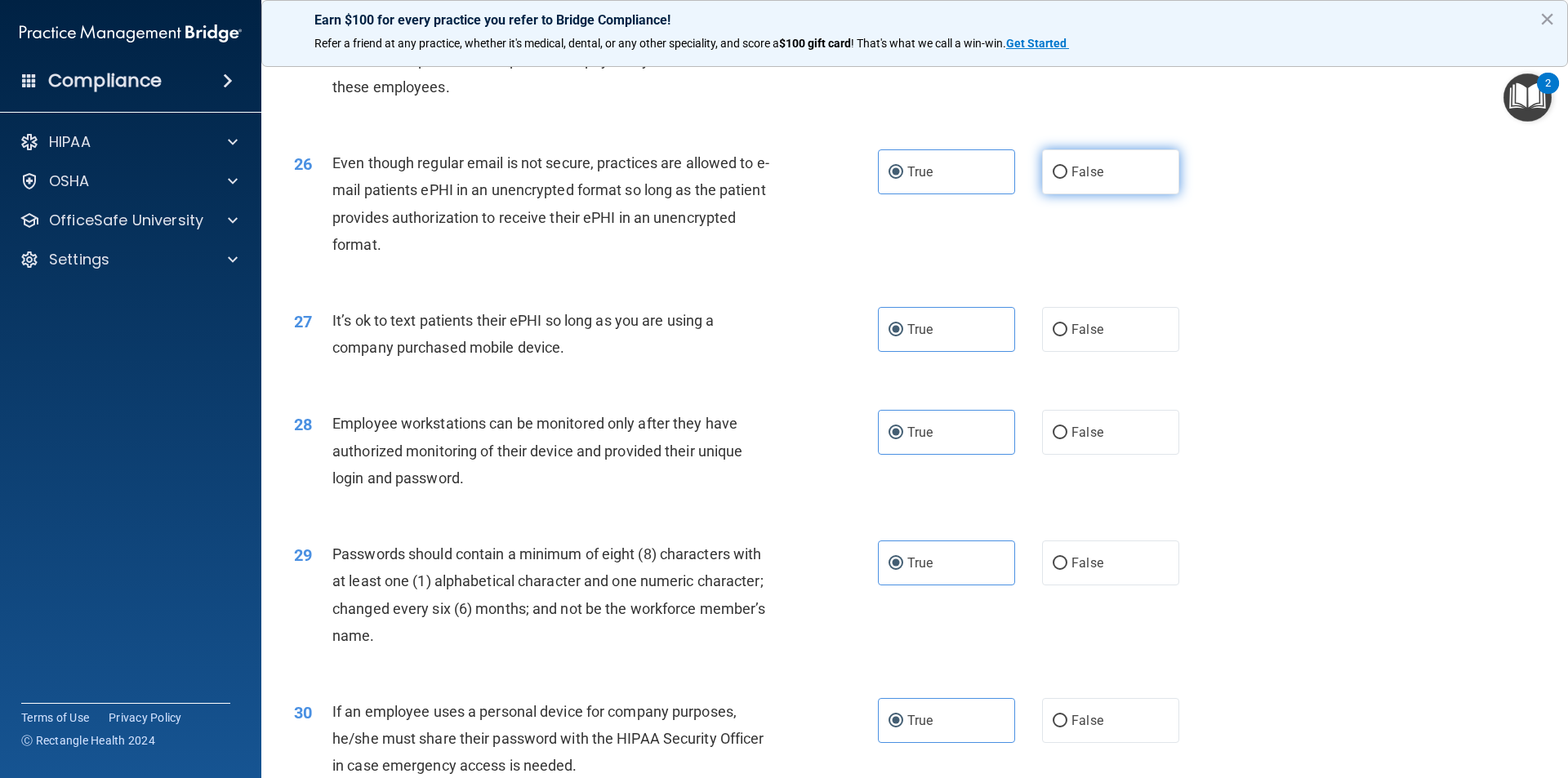
click at [1092, 186] on label "False" at bounding box center [1111, 171] width 138 height 45
click at [1067, 179] on input "False" at bounding box center [1060, 172] width 15 height 12
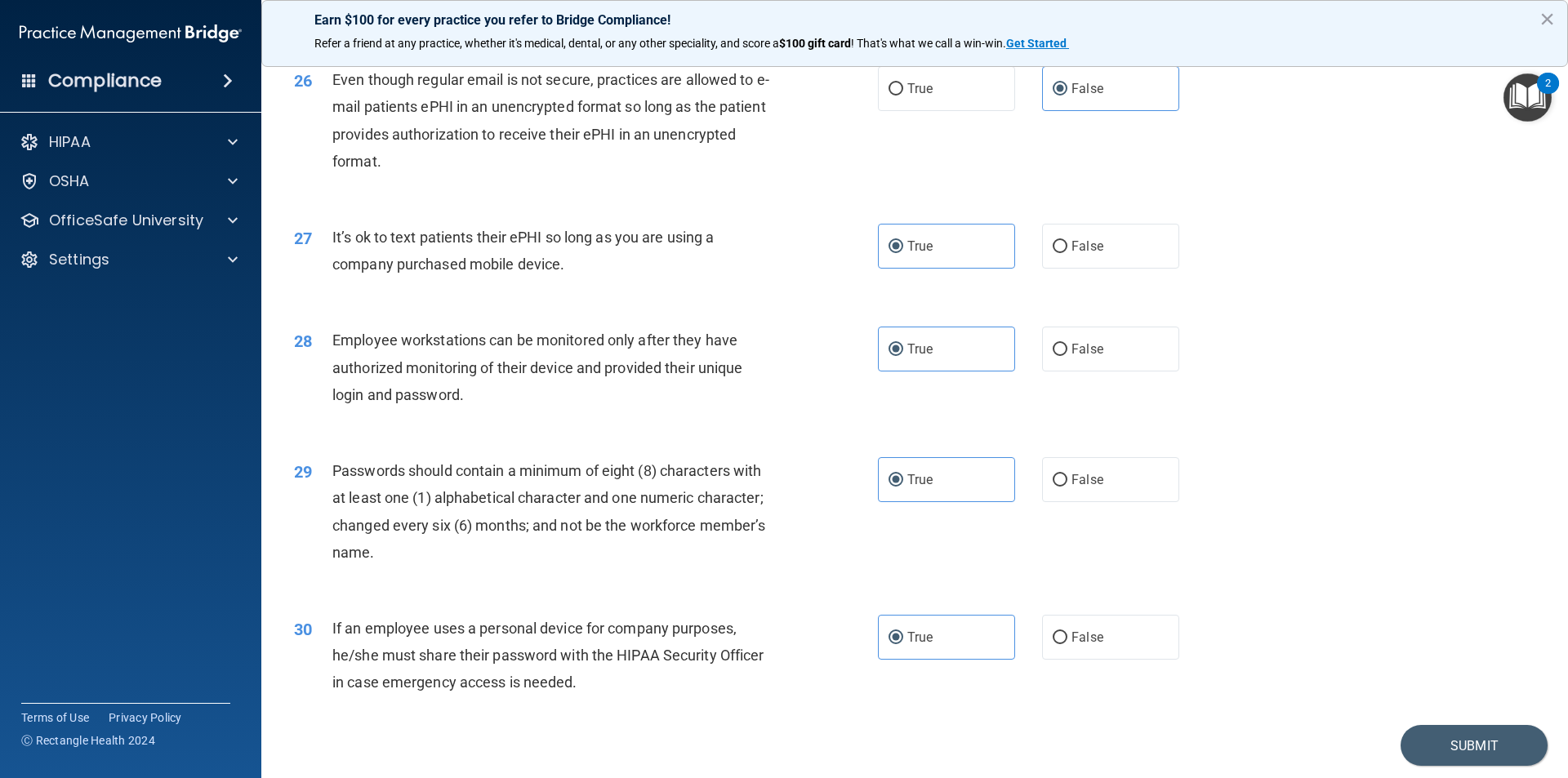
scroll to position [3321, 0]
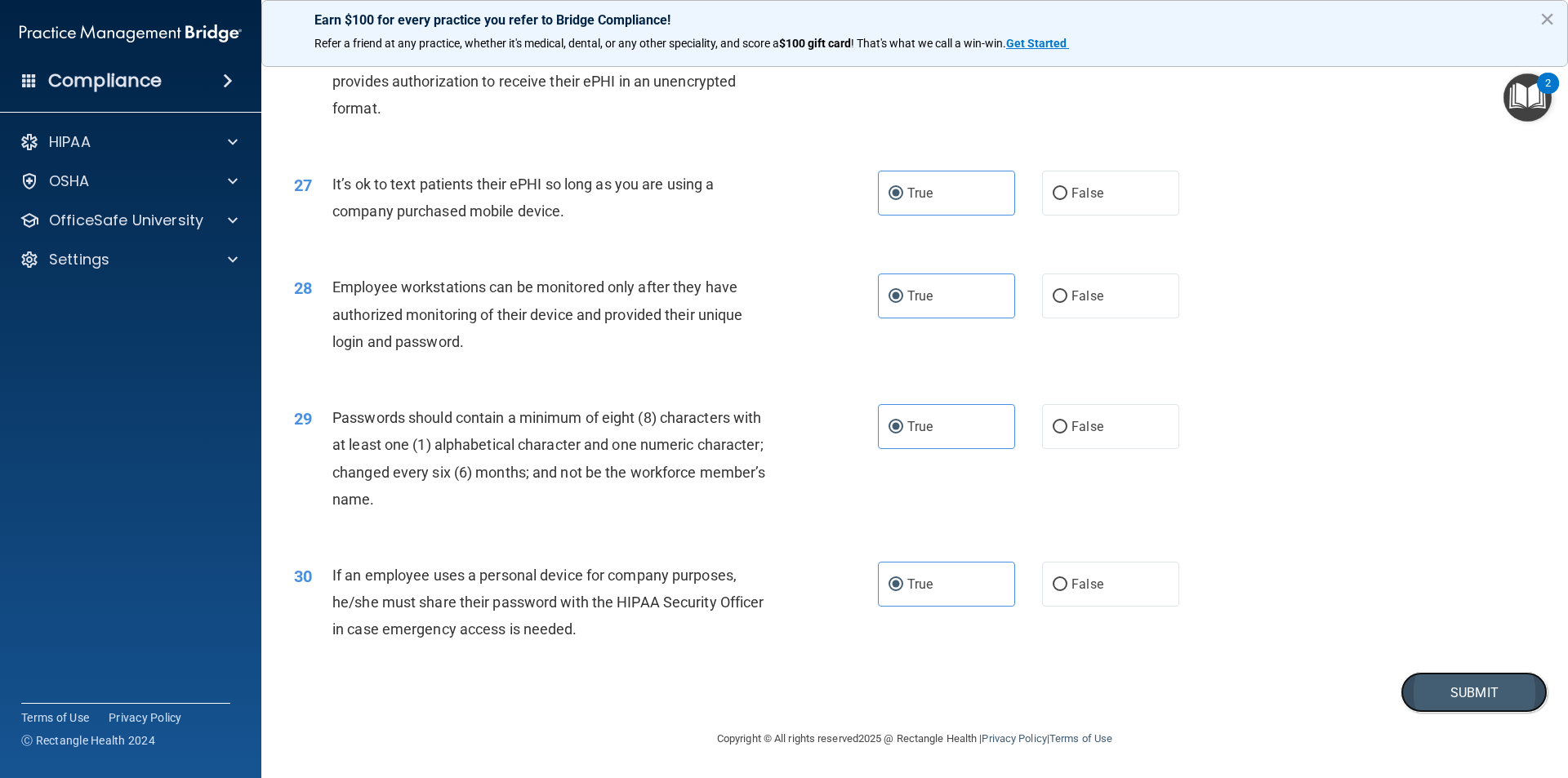
click at [1435, 681] on button "Submit" at bounding box center [1473, 693] width 147 height 42
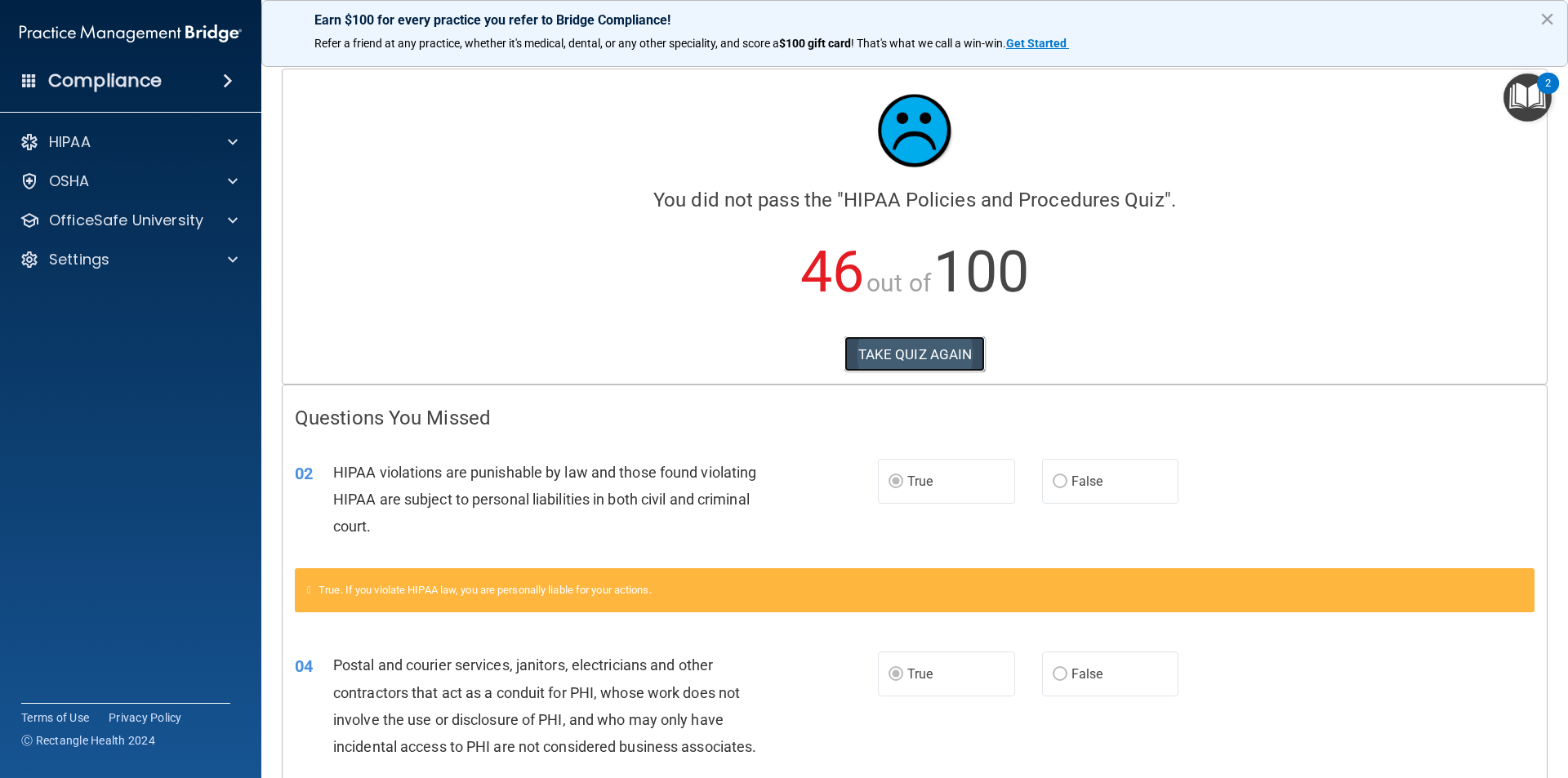
click at [910, 359] on button "TAKE QUIZ AGAIN" at bounding box center [915, 353] width 141 height 36
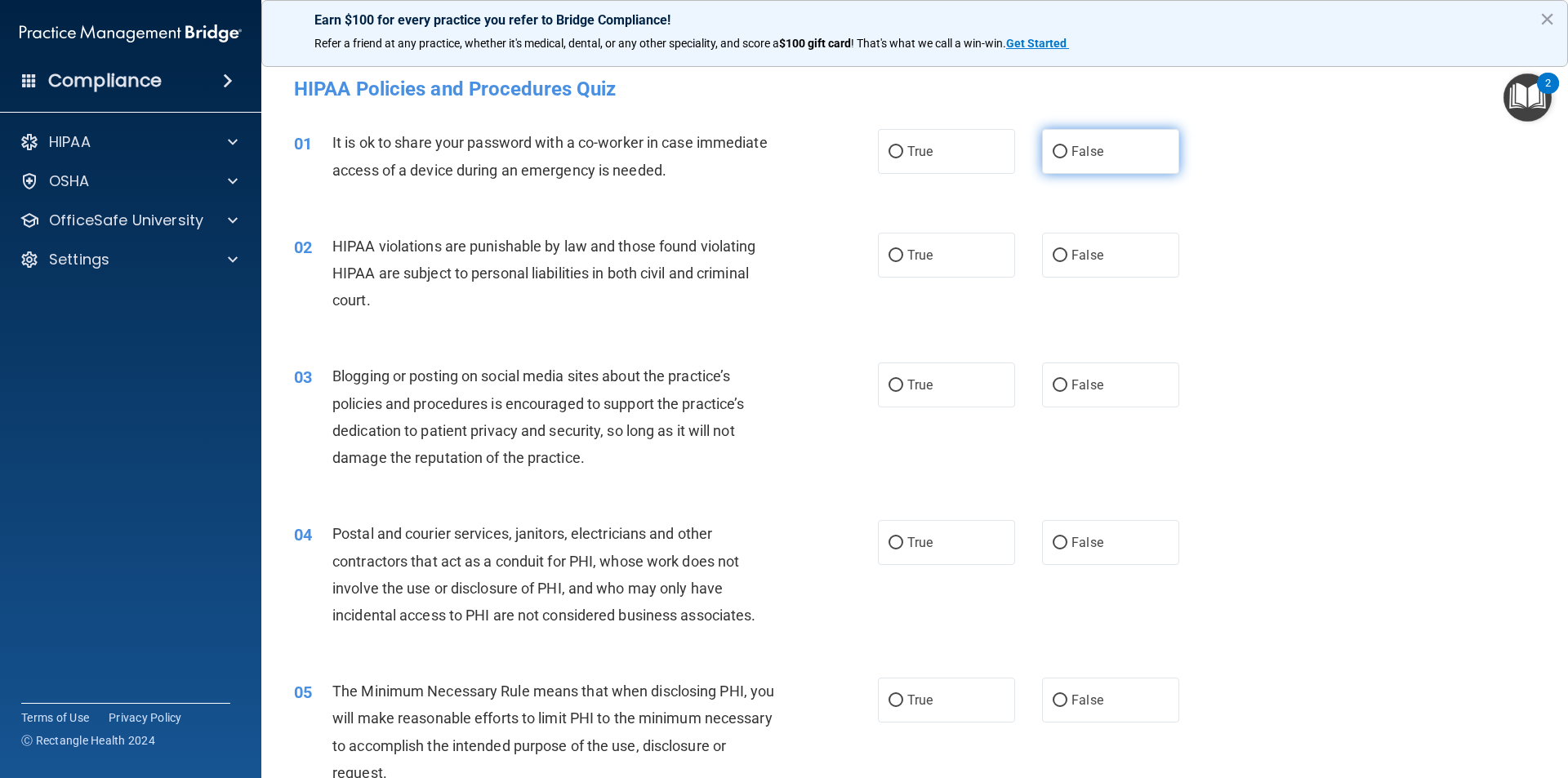
click at [1050, 159] on label "False" at bounding box center [1111, 151] width 138 height 45
click at [1052, 159] on input "False" at bounding box center [1060, 151] width 15 height 12
click at [941, 250] on label "True" at bounding box center [946, 254] width 138 height 45
click at [903, 250] on input "True" at bounding box center [896, 255] width 15 height 12
click at [911, 383] on span "True" at bounding box center [920, 384] width 26 height 15
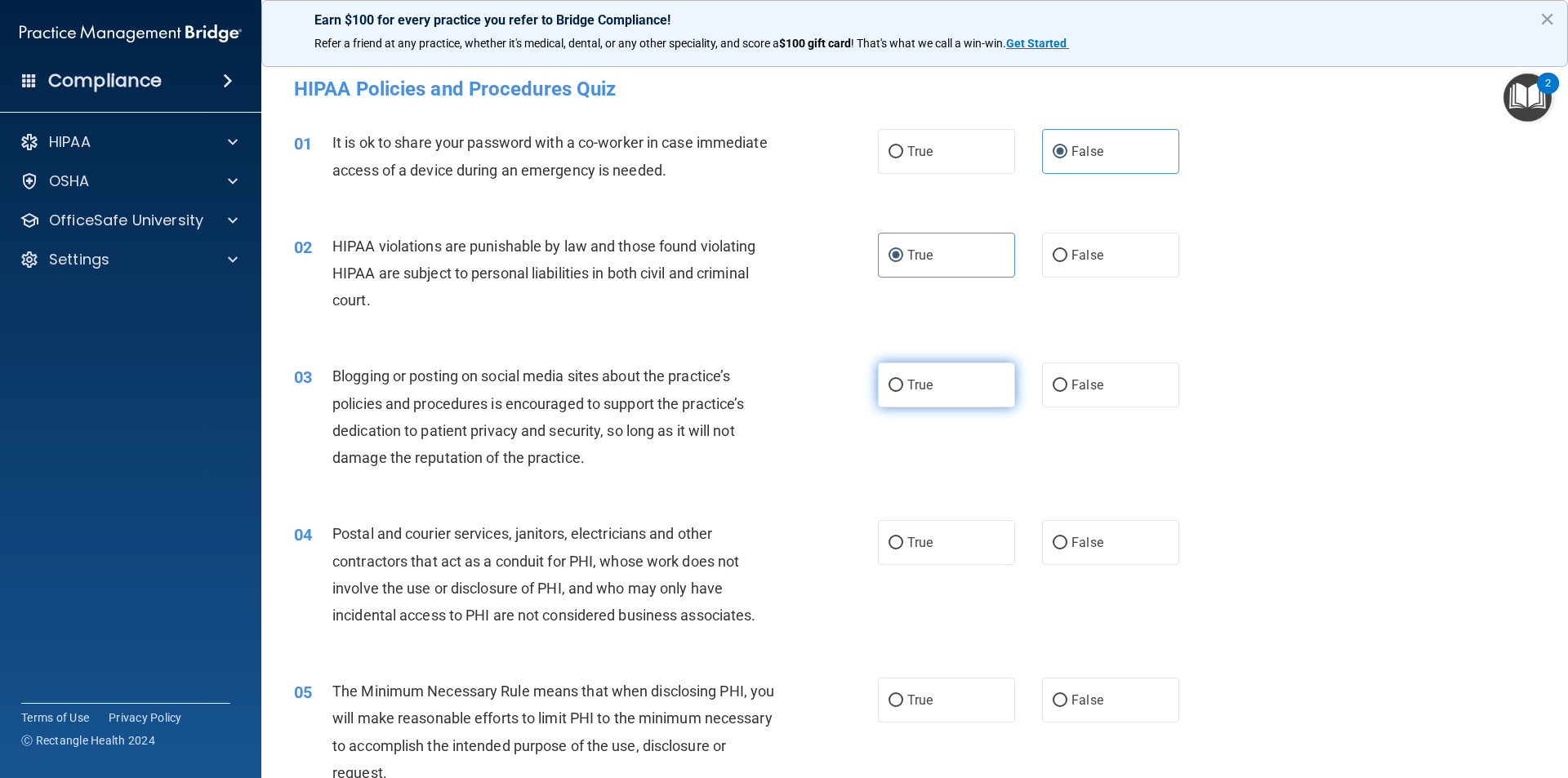
click at [903, 383] on input "True" at bounding box center [896, 385] width 15 height 12
click at [1098, 405] on label "False" at bounding box center [1111, 384] width 138 height 45
click at [1067, 392] on input "False" at bounding box center [1060, 385] width 15 height 12
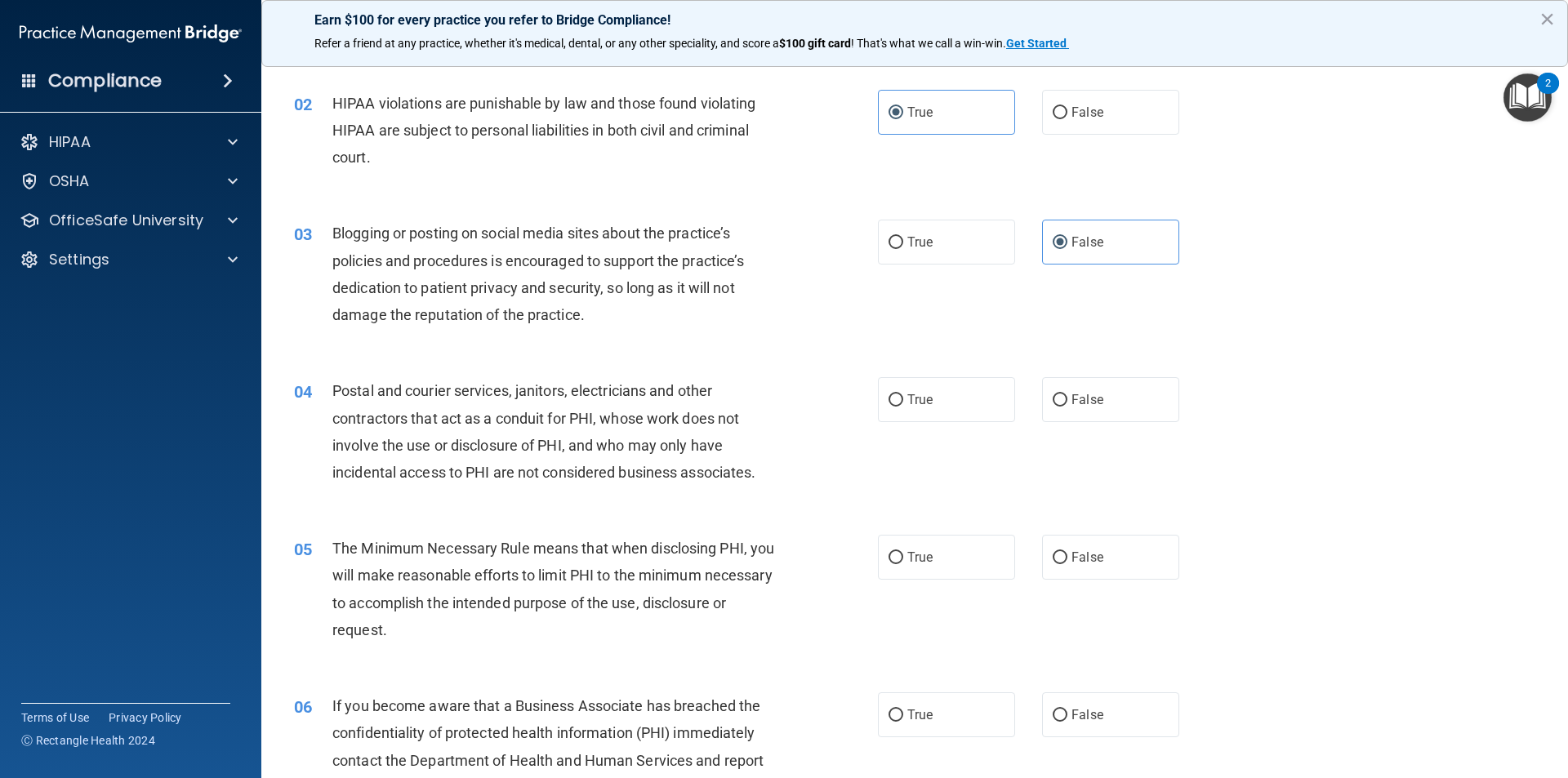
scroll to position [163, 0]
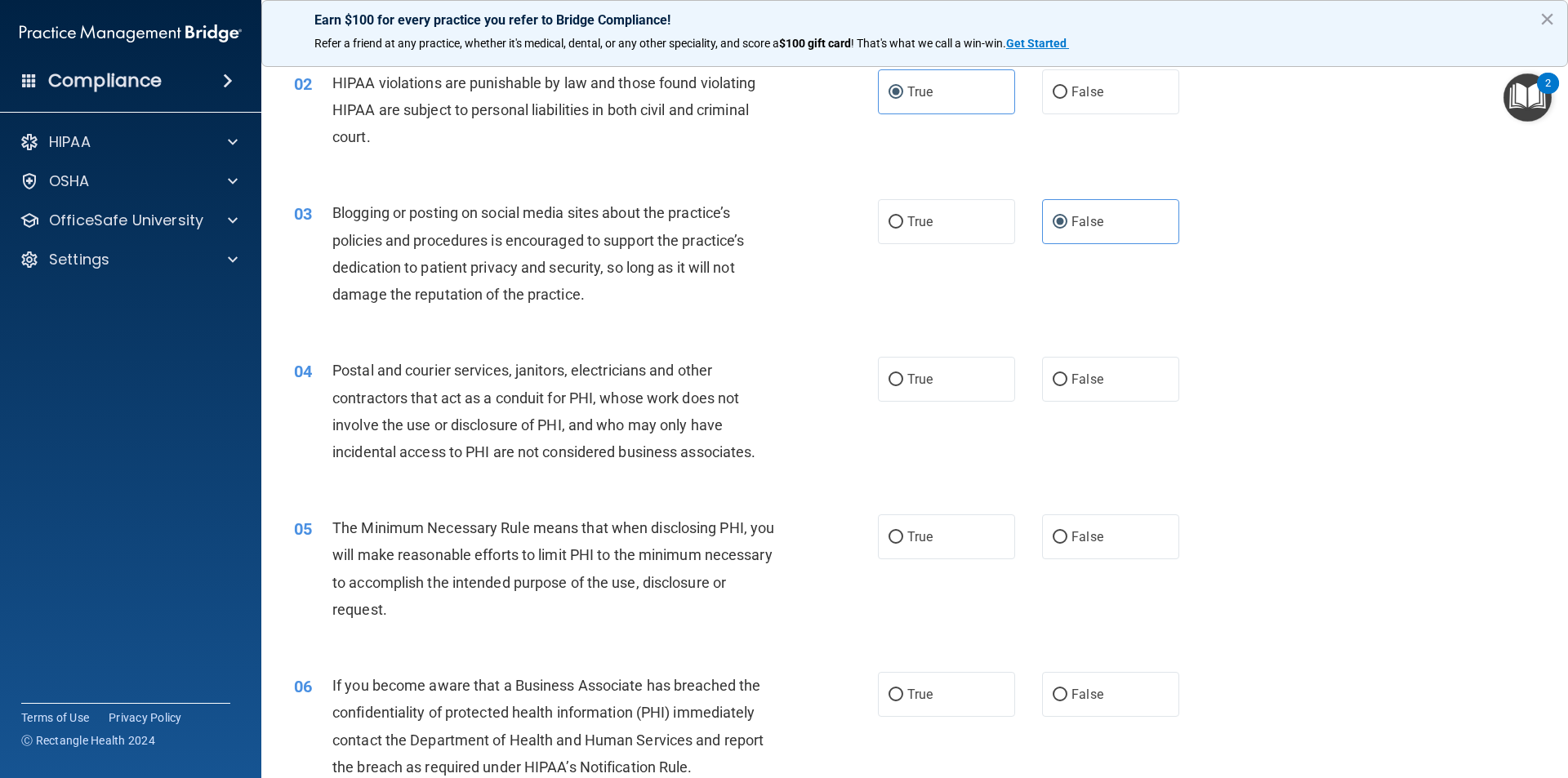
click at [1032, 389] on div "True False" at bounding box center [1041, 379] width 329 height 45
click at [1071, 384] on span "False" at bounding box center [1087, 379] width 32 height 15
click at [1064, 384] on input "False" at bounding box center [1060, 379] width 15 height 12
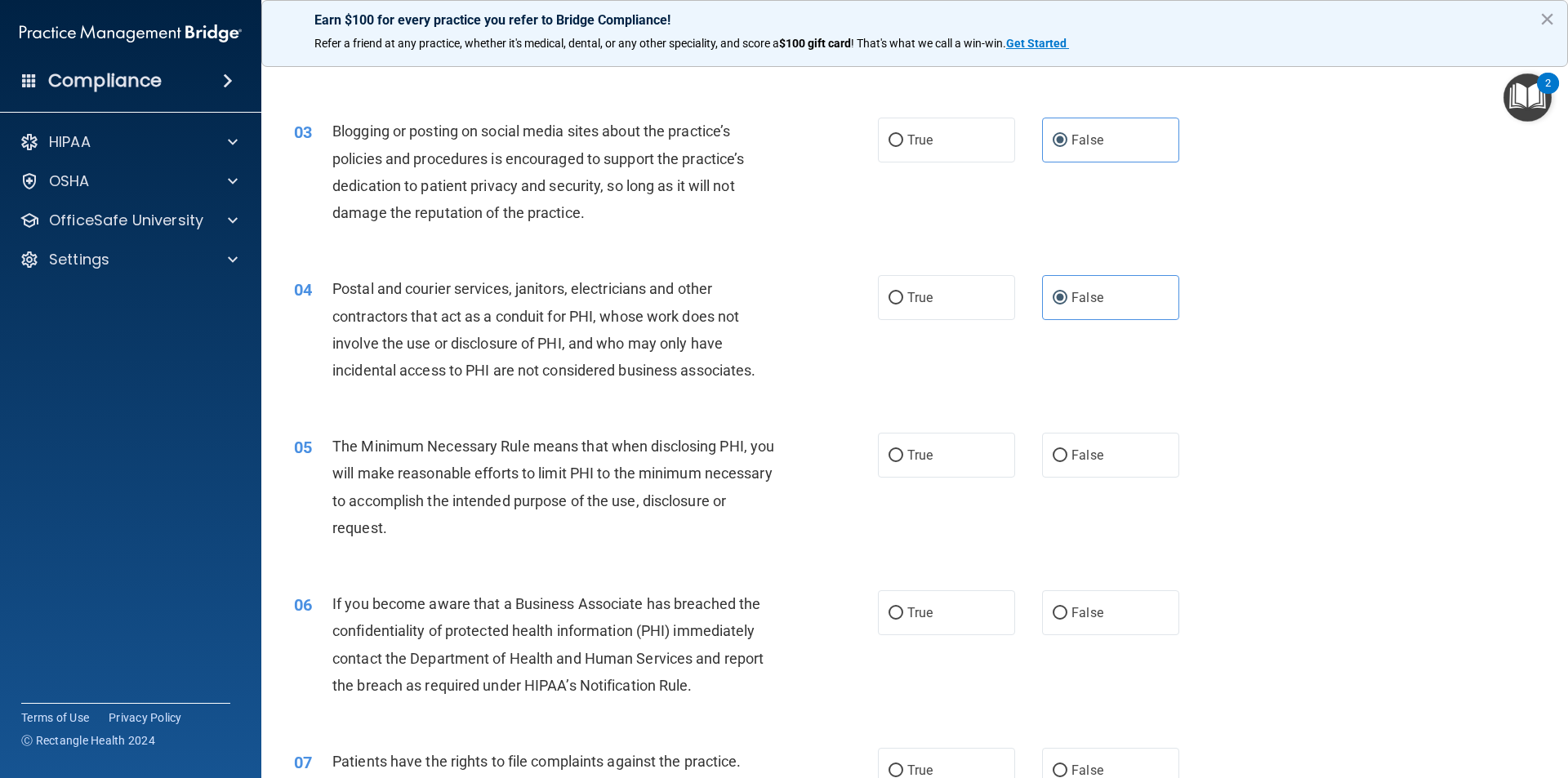
scroll to position [327, 0]
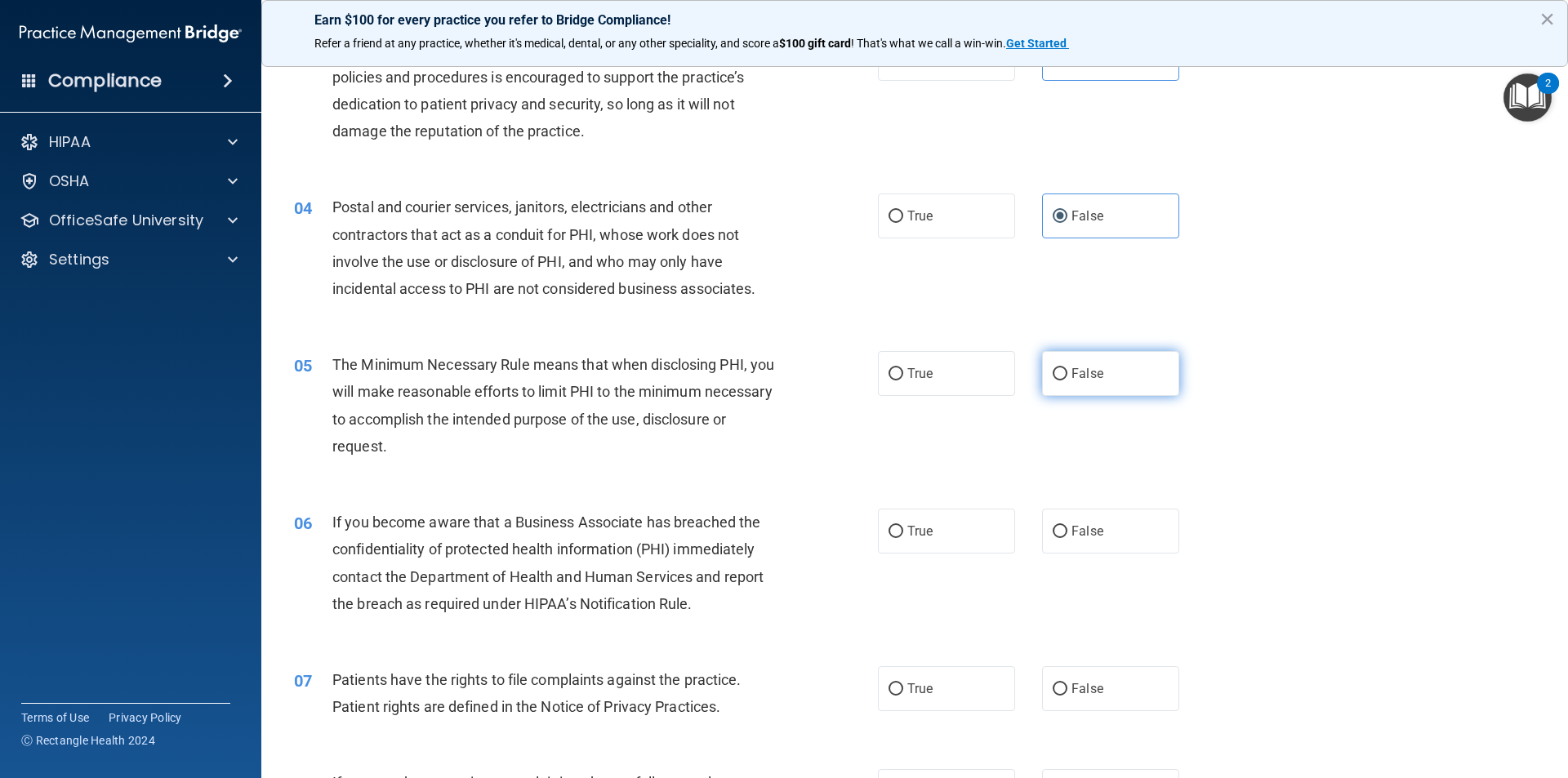
click at [1074, 386] on label "False" at bounding box center [1111, 373] width 138 height 45
click at [1067, 381] on input "False" at bounding box center [1060, 374] width 15 height 12
click at [1083, 510] on label "False" at bounding box center [1111, 530] width 138 height 45
click at [1067, 526] on input "False" at bounding box center [1060, 531] width 15 height 12
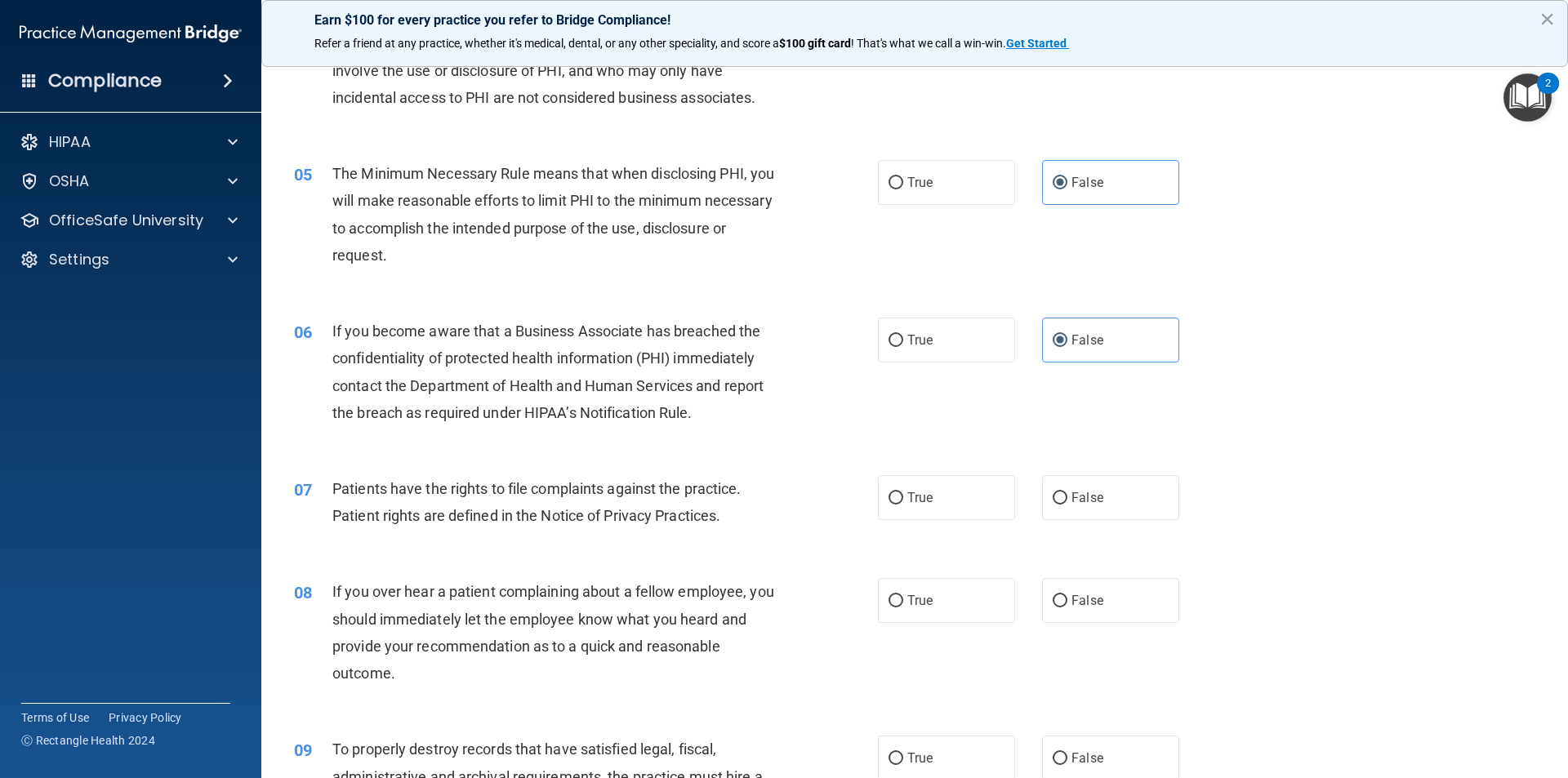
scroll to position [571, 0]
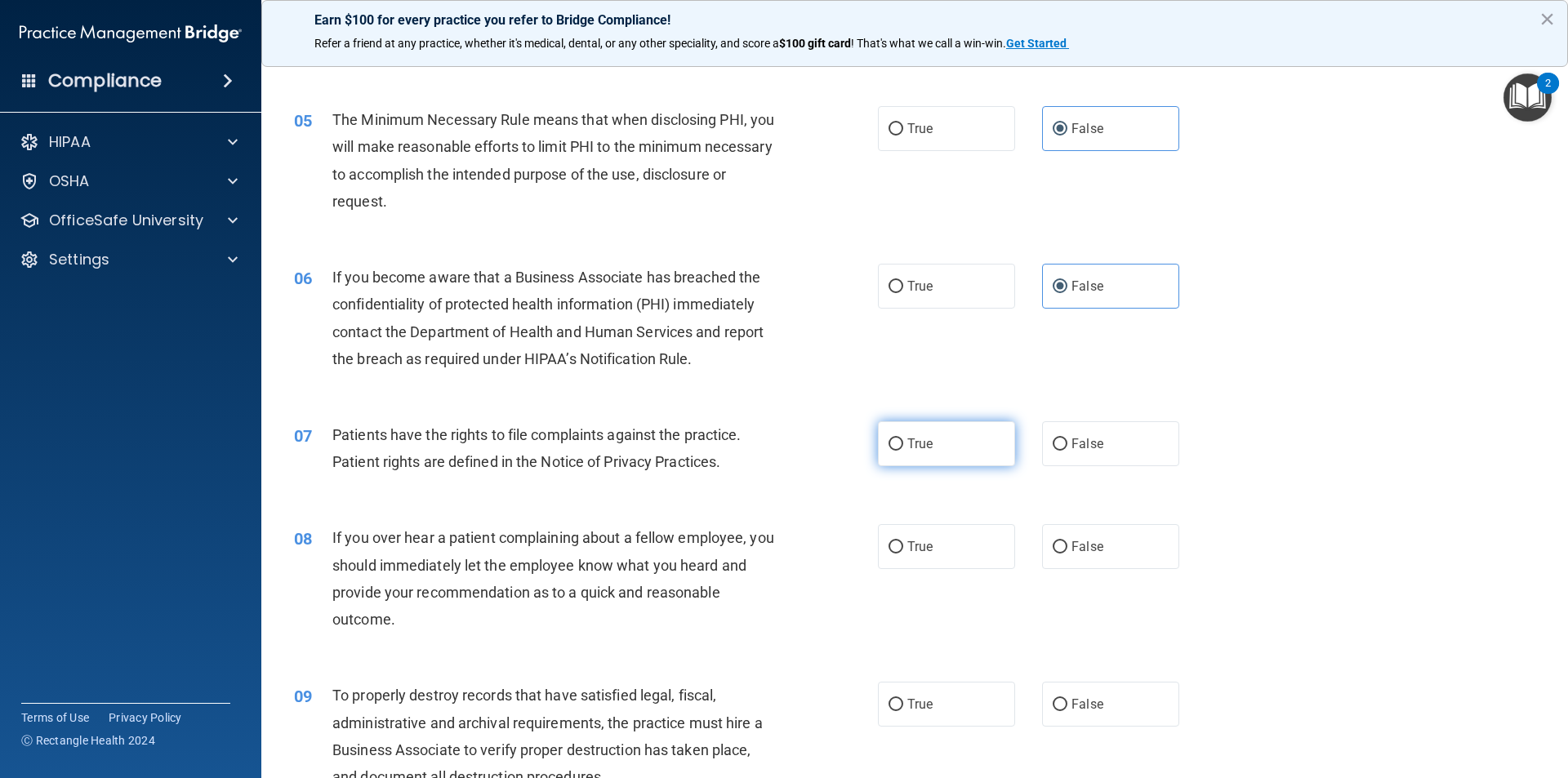
click at [963, 435] on label "True" at bounding box center [946, 443] width 138 height 45
click at [903, 438] on input "True" at bounding box center [896, 444] width 15 height 12
drag, startPoint x: 1082, startPoint y: 564, endPoint x: 1082, endPoint y: 573, distance: 9.0
click at [1082, 568] on label "False" at bounding box center [1111, 546] width 138 height 45
click at [1067, 554] on input "False" at bounding box center [1060, 547] width 15 height 12
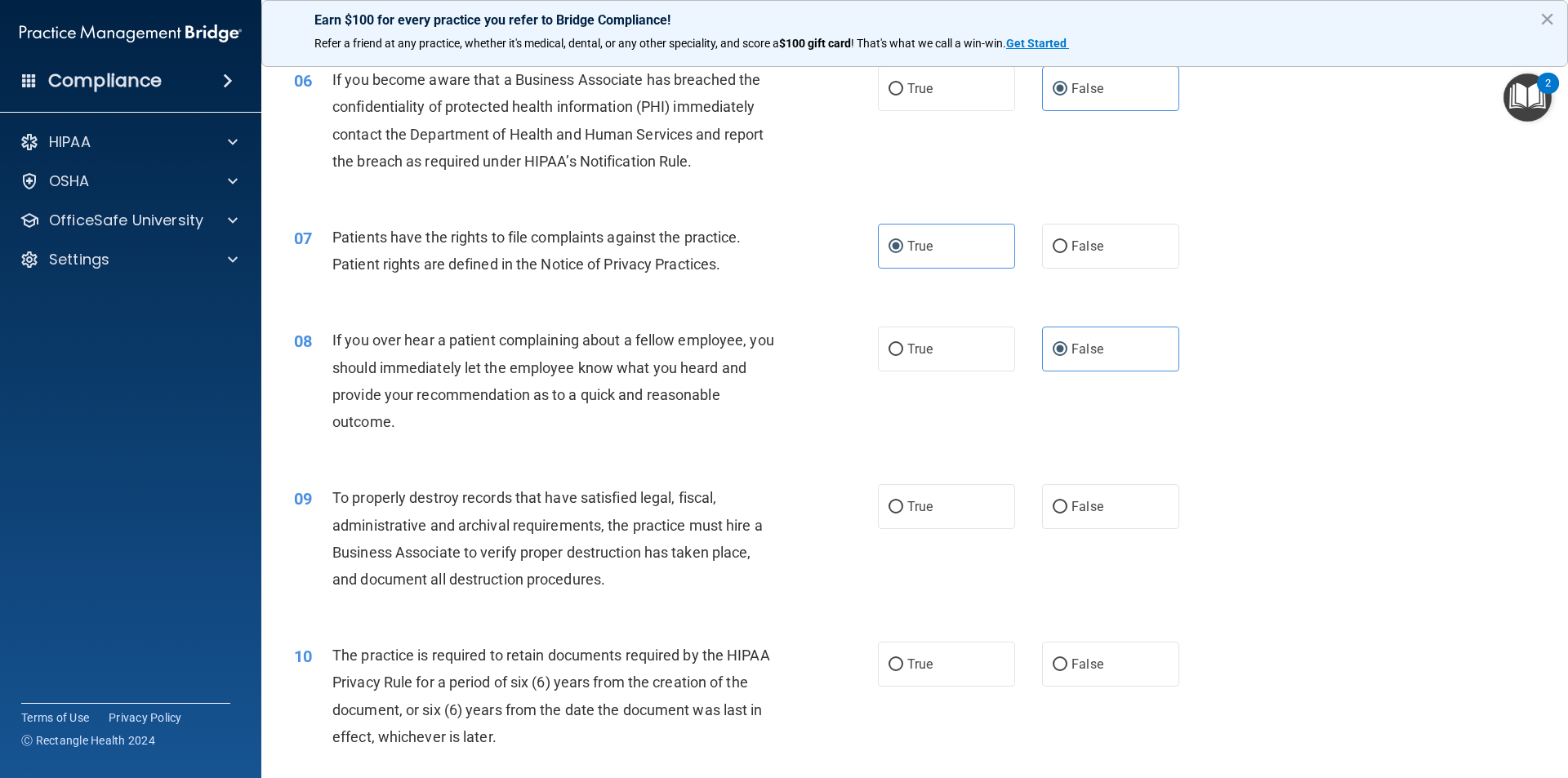
scroll to position [816, 0]
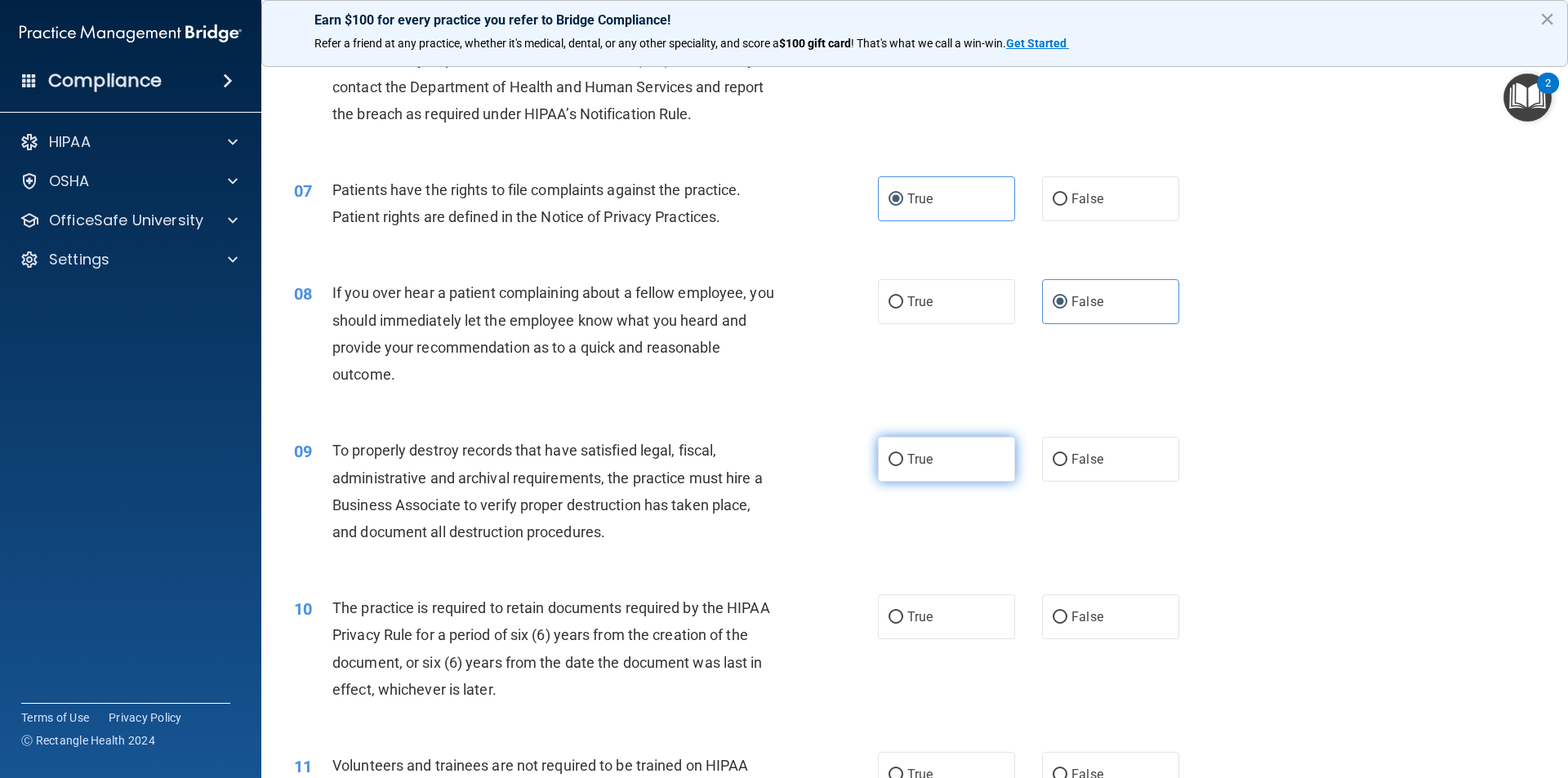
click at [980, 471] on label "True" at bounding box center [946, 459] width 138 height 45
click at [903, 466] on input "True" at bounding box center [896, 459] width 15 height 12
click at [961, 622] on label "True" at bounding box center [946, 616] width 138 height 45
click at [903, 622] on input "True" at bounding box center [896, 617] width 15 height 12
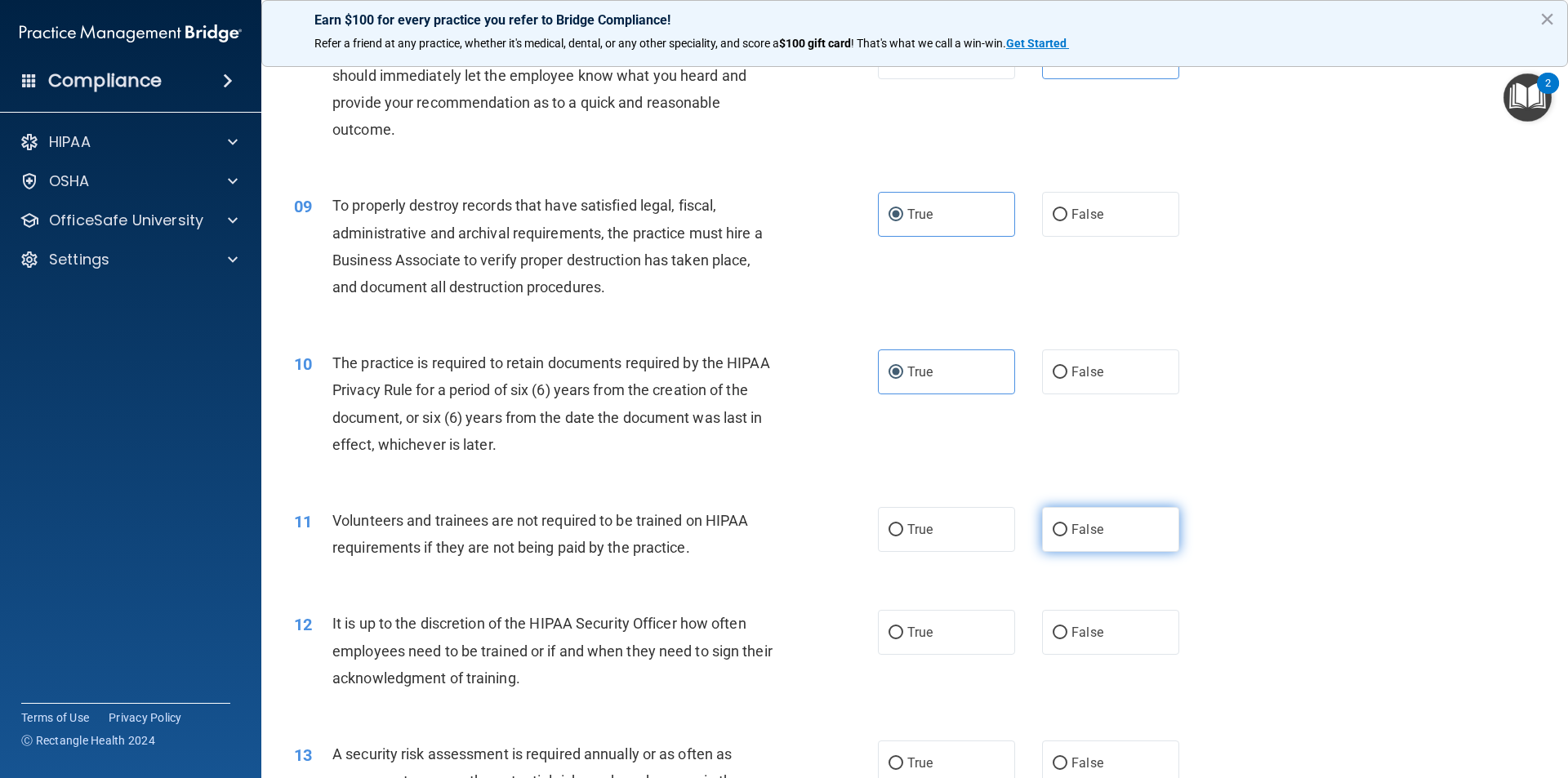
click at [1071, 533] on span "False" at bounding box center [1087, 529] width 32 height 15
click at [1067, 533] on input "False" at bounding box center [1060, 529] width 15 height 12
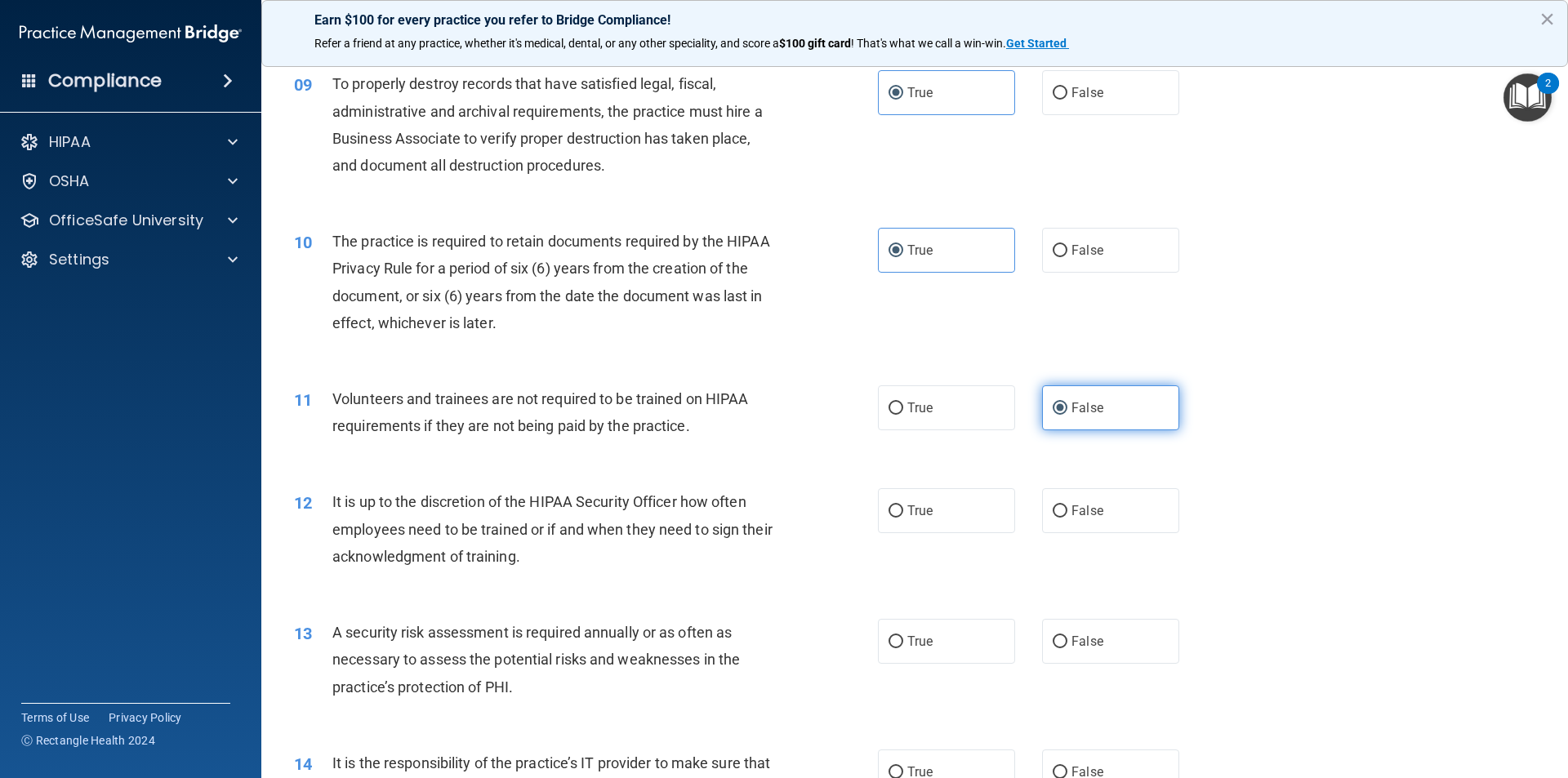
scroll to position [1224, 0]
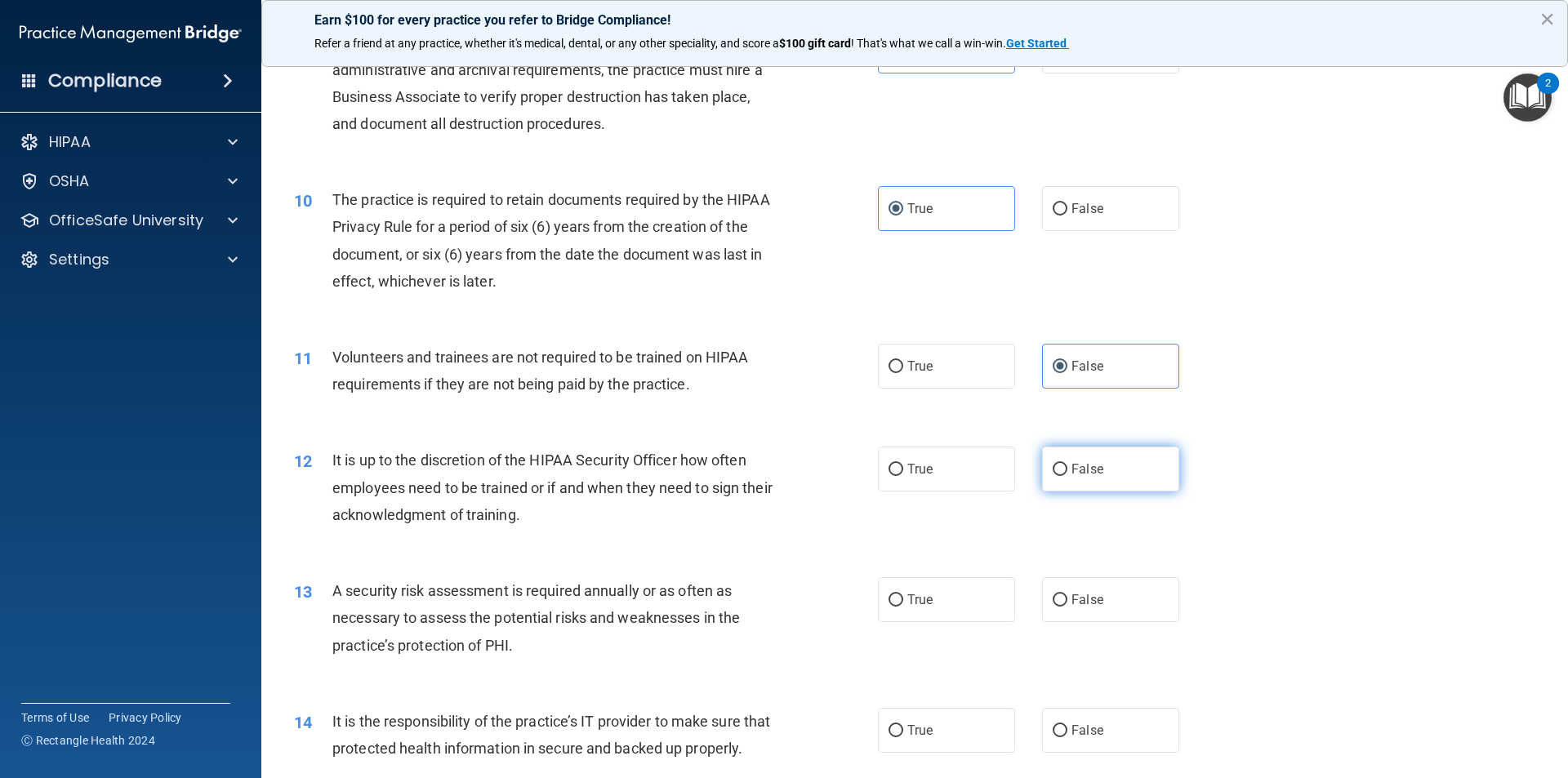
click at [1052, 466] on input "False" at bounding box center [1060, 469] width 15 height 12
click at [1089, 602] on span "False" at bounding box center [1087, 599] width 32 height 15
click at [1067, 602] on input "False" at bounding box center [1060, 599] width 15 height 12
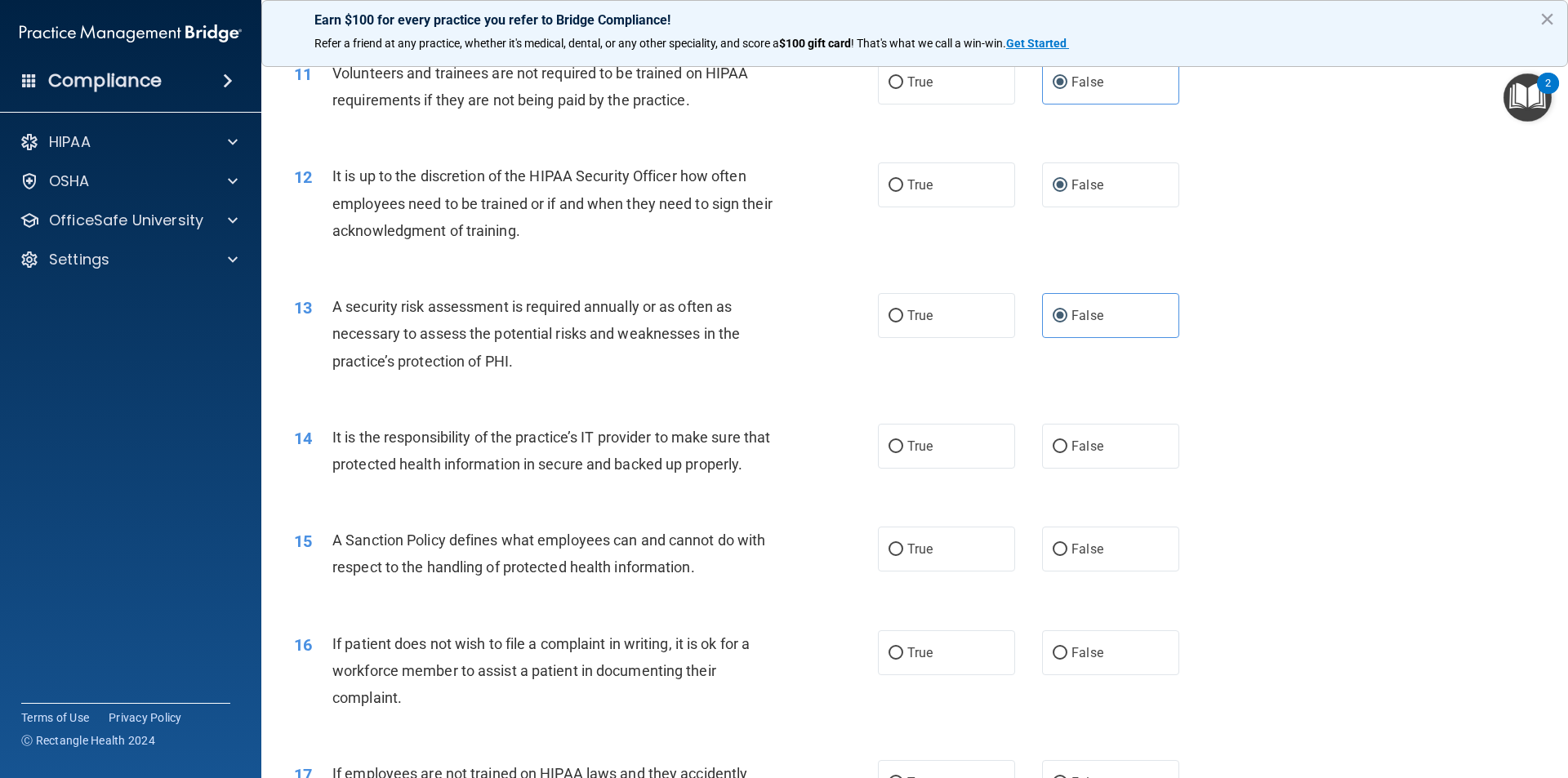
scroll to position [1551, 0]
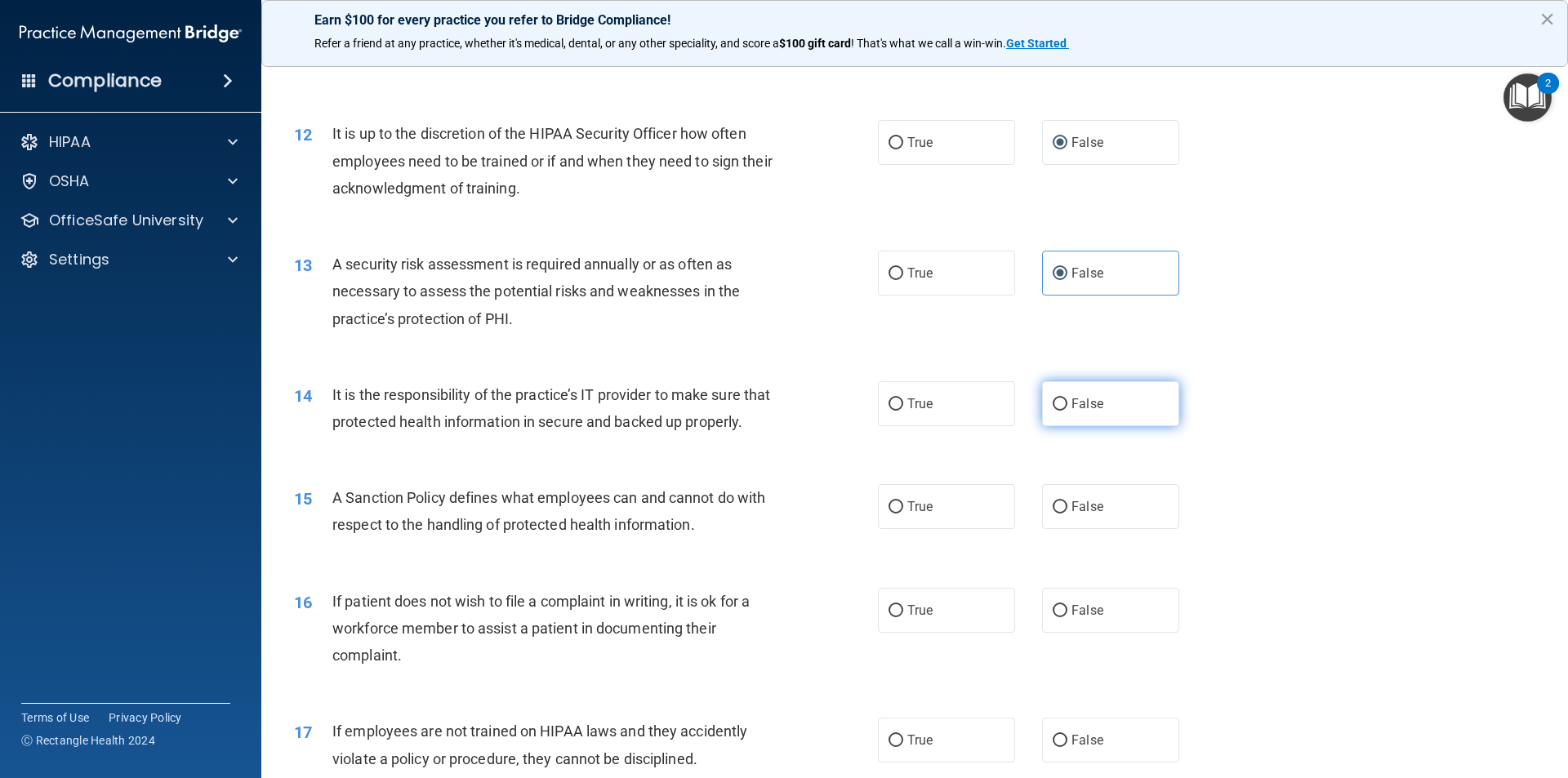
click at [1081, 404] on span "False" at bounding box center [1087, 404] width 32 height 15
click at [1067, 404] on input "False" at bounding box center [1060, 404] width 15 height 12
click at [1052, 514] on input "False" at bounding box center [1060, 507] width 15 height 12
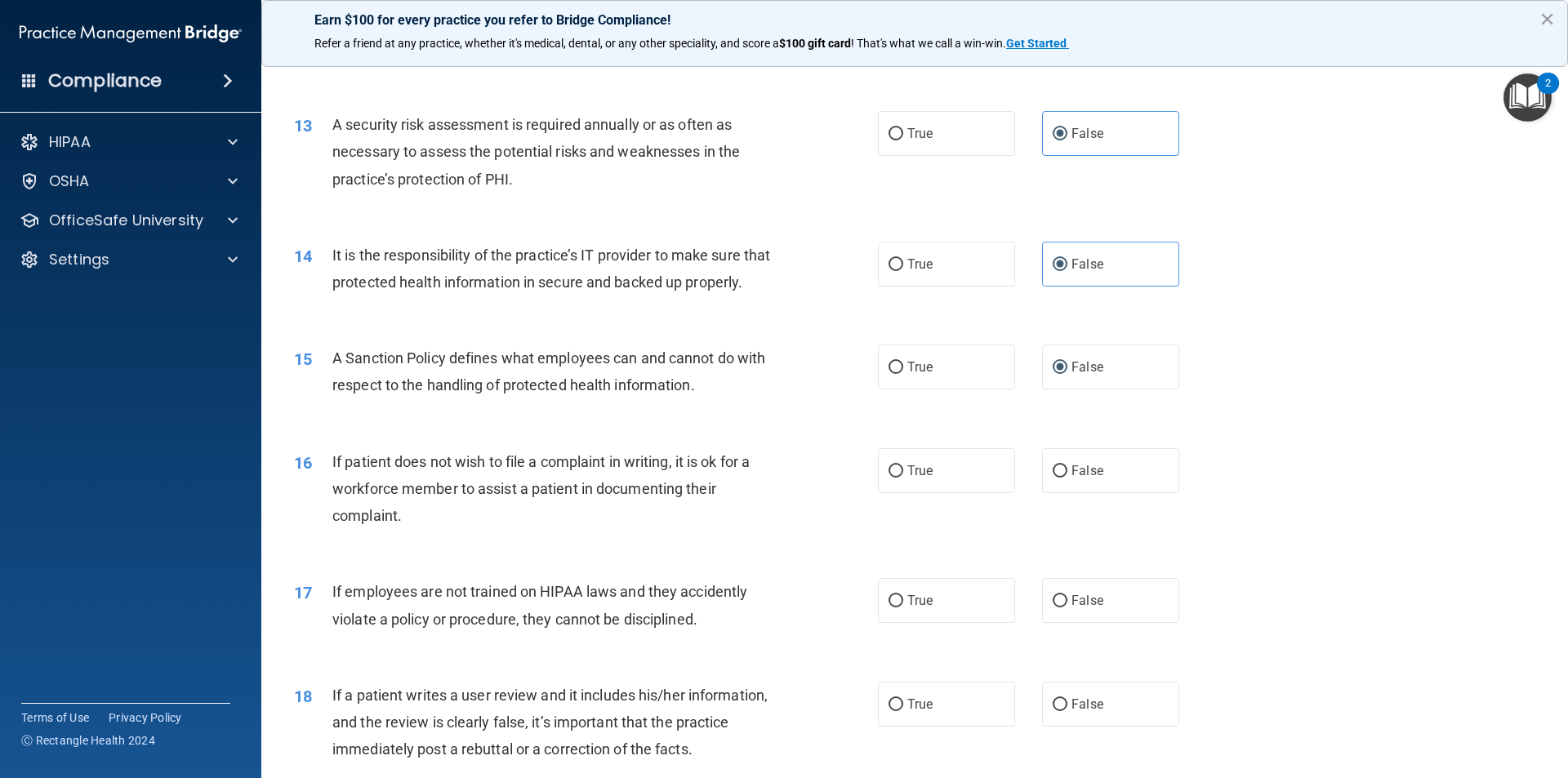
scroll to position [1715, 0]
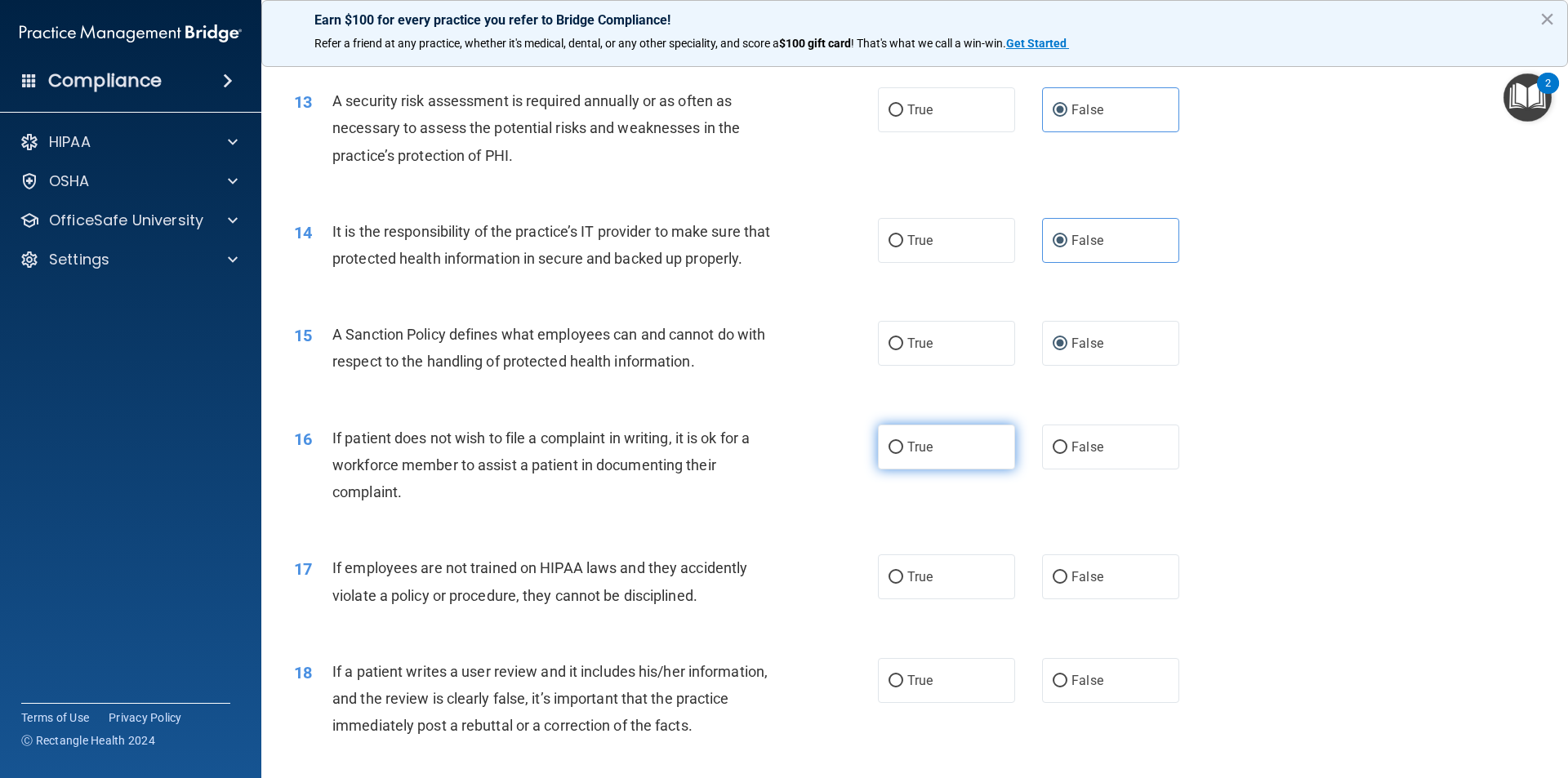
click at [964, 461] on label "True" at bounding box center [946, 446] width 138 height 45
click at [903, 454] on input "True" at bounding box center [896, 447] width 15 height 12
click at [1074, 585] on span "False" at bounding box center [1087, 577] width 32 height 15
click at [1067, 584] on input "False" at bounding box center [1060, 577] width 15 height 12
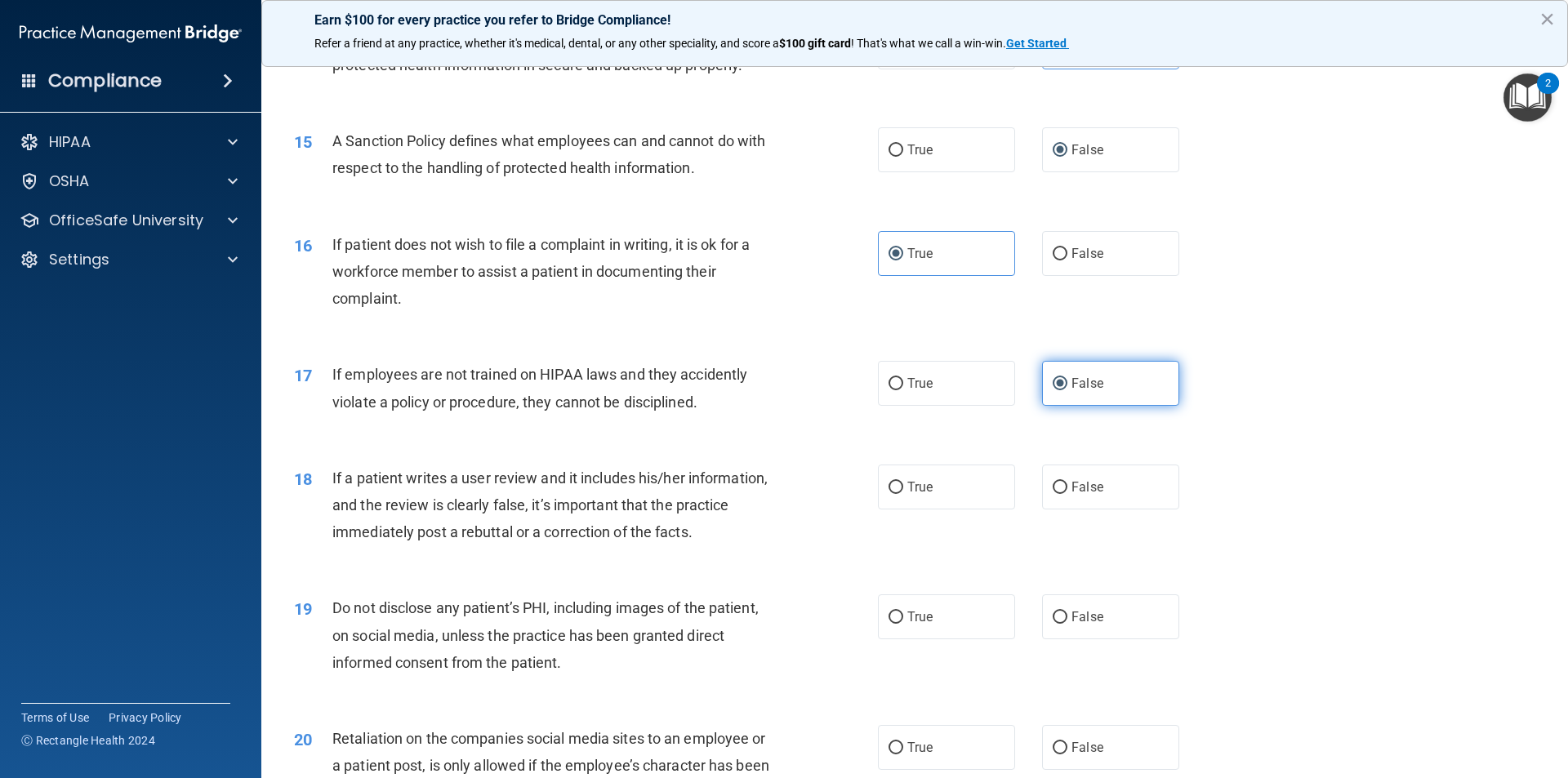
scroll to position [1960, 0]
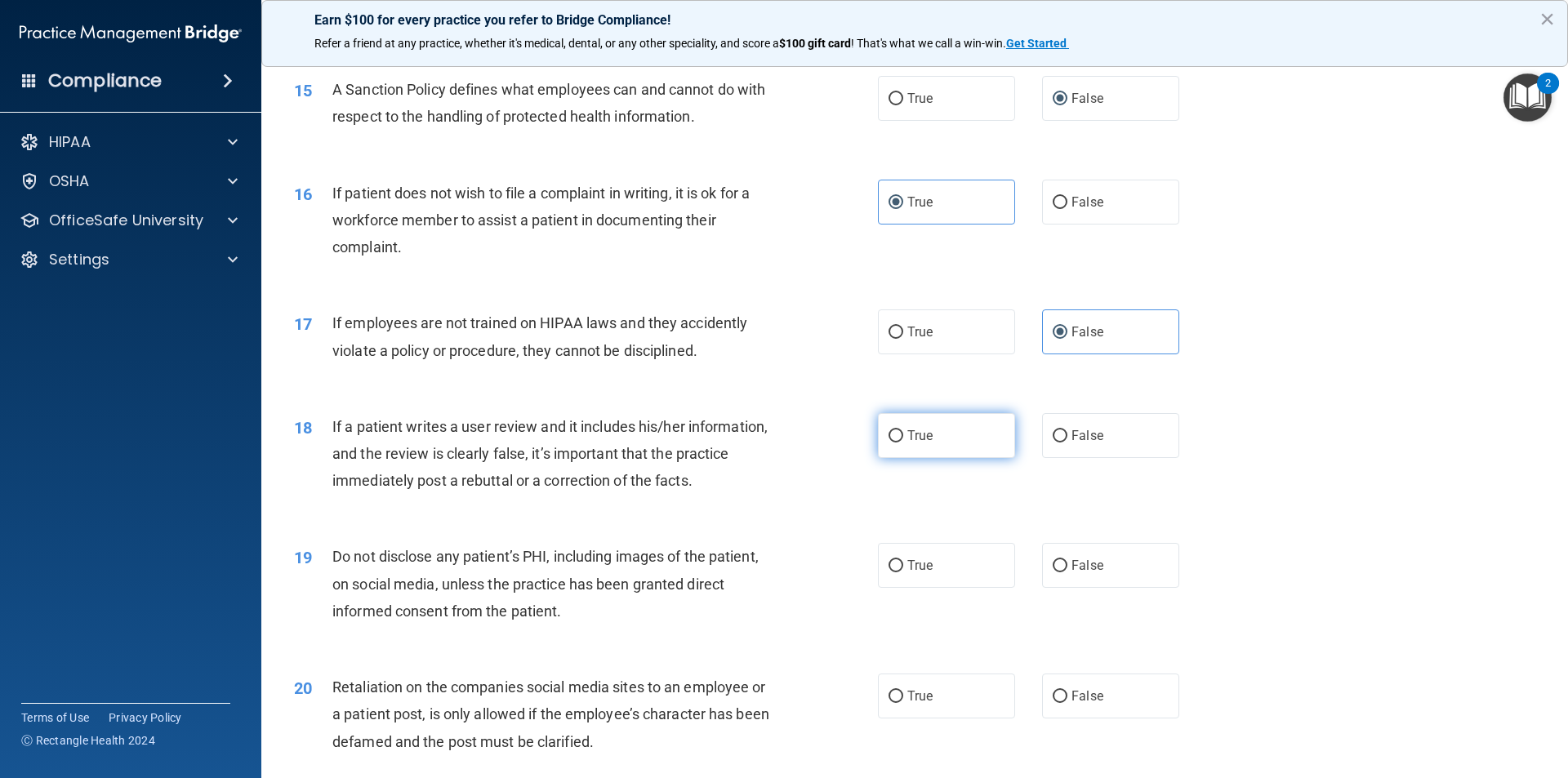
click at [955, 456] on label "True" at bounding box center [946, 435] width 138 height 45
click at [903, 443] on input "True" at bounding box center [896, 435] width 15 height 12
click at [978, 588] on label "True" at bounding box center [946, 565] width 138 height 45
click at [903, 572] on input "True" at bounding box center [896, 566] width 15 height 12
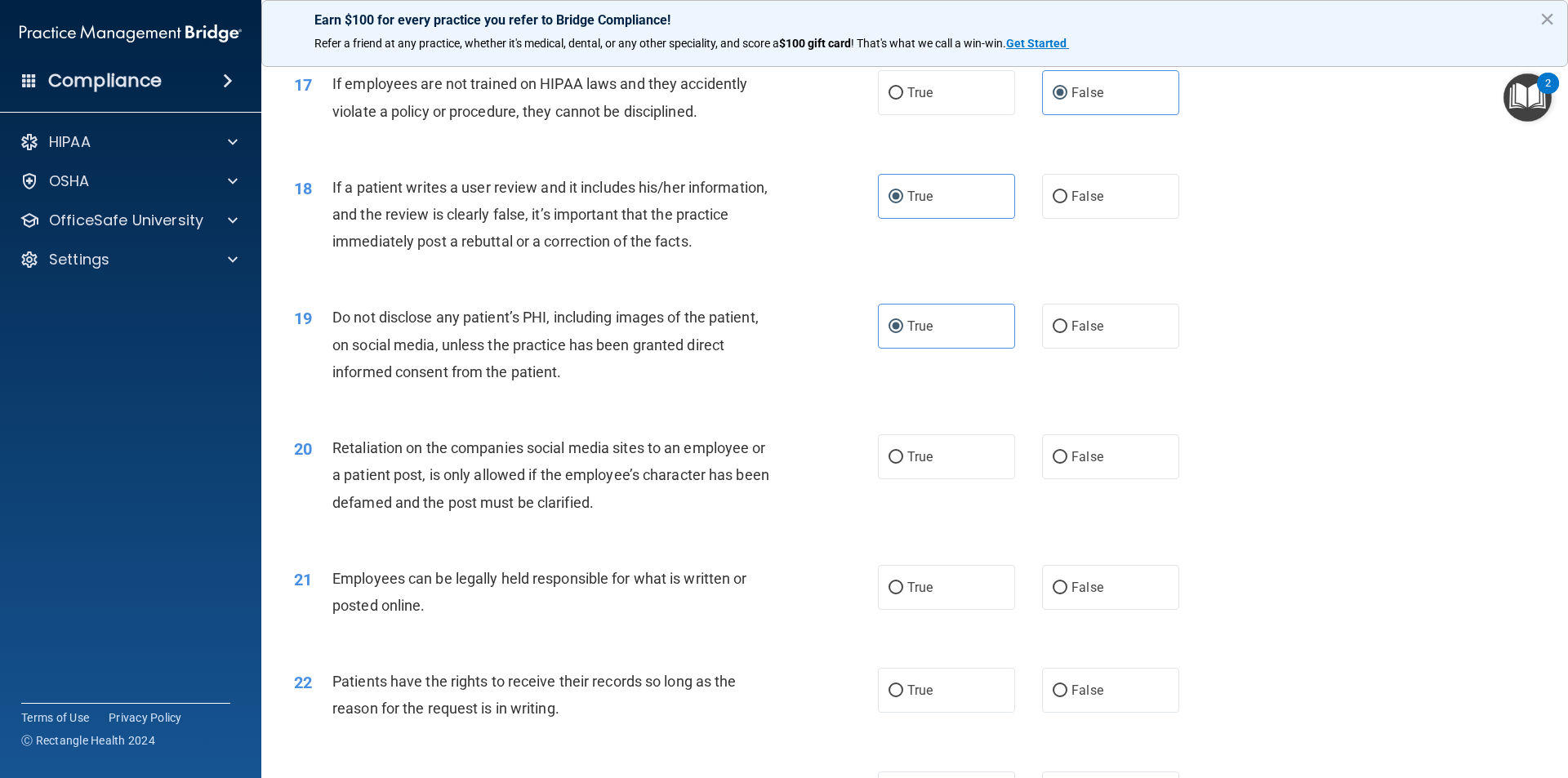
scroll to position [2205, 0]
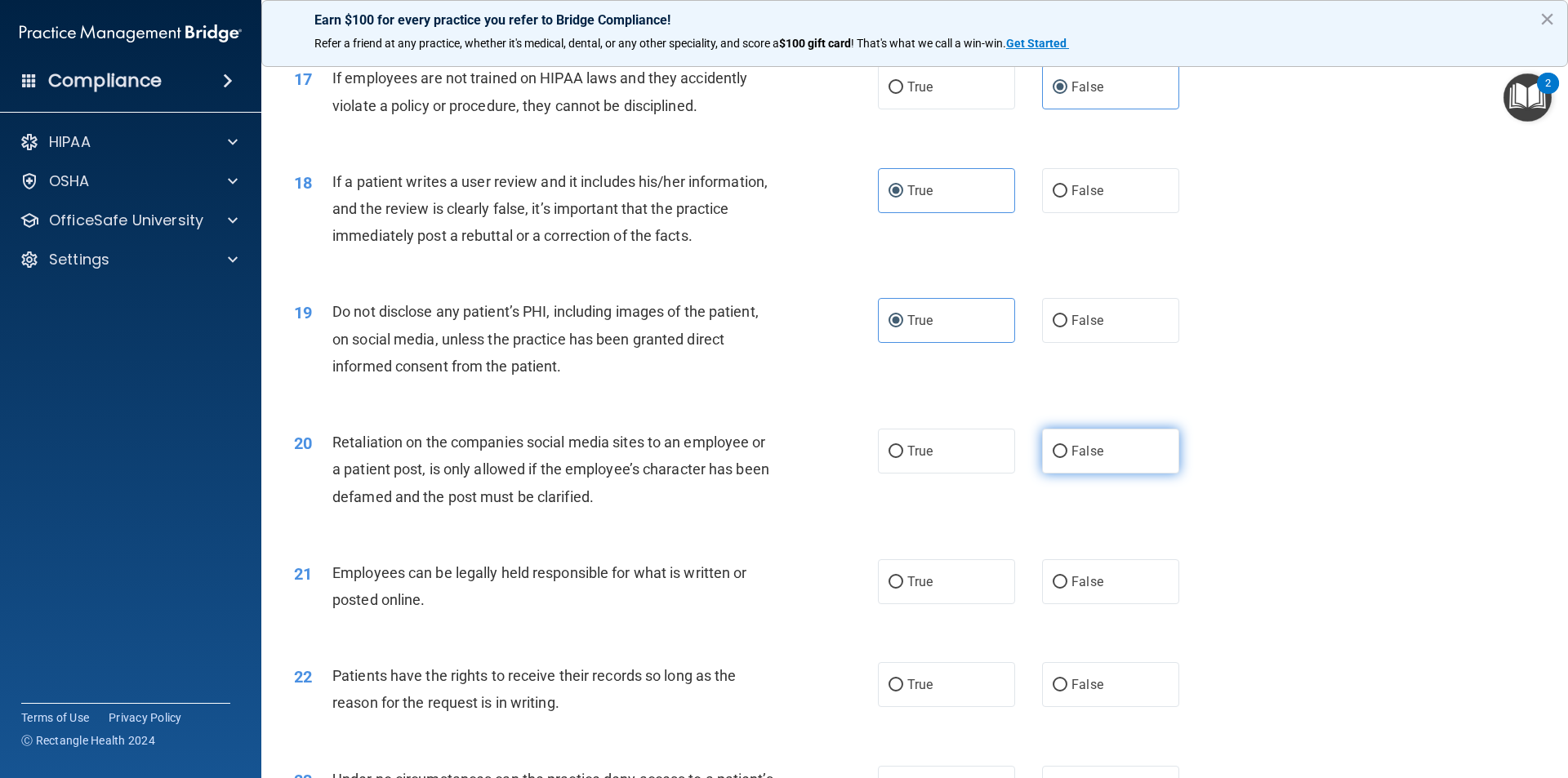
click at [1061, 474] on label "False" at bounding box center [1111, 451] width 138 height 45
click at [1061, 458] on input "False" at bounding box center [1060, 451] width 15 height 12
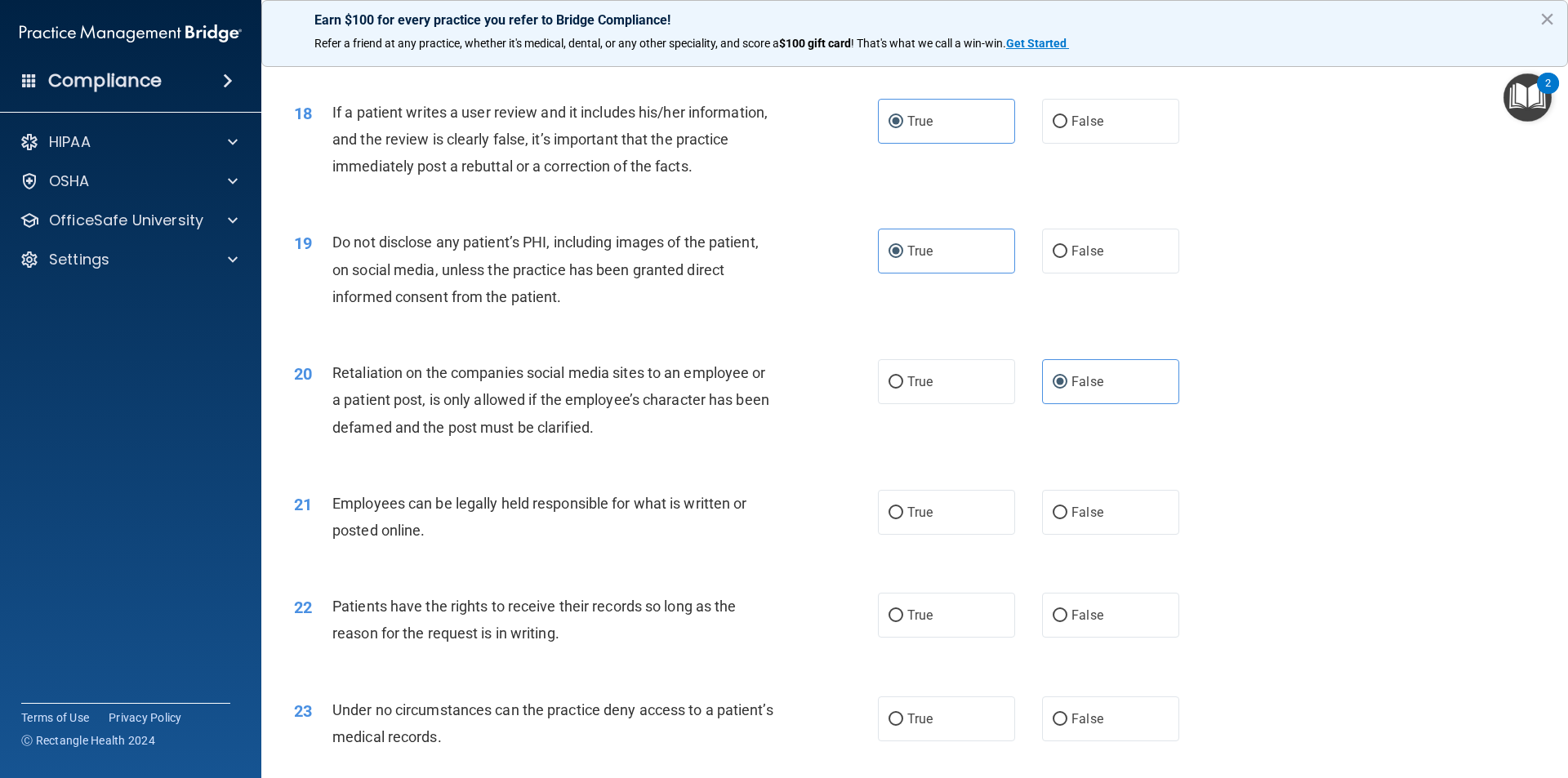
scroll to position [2368, 0]
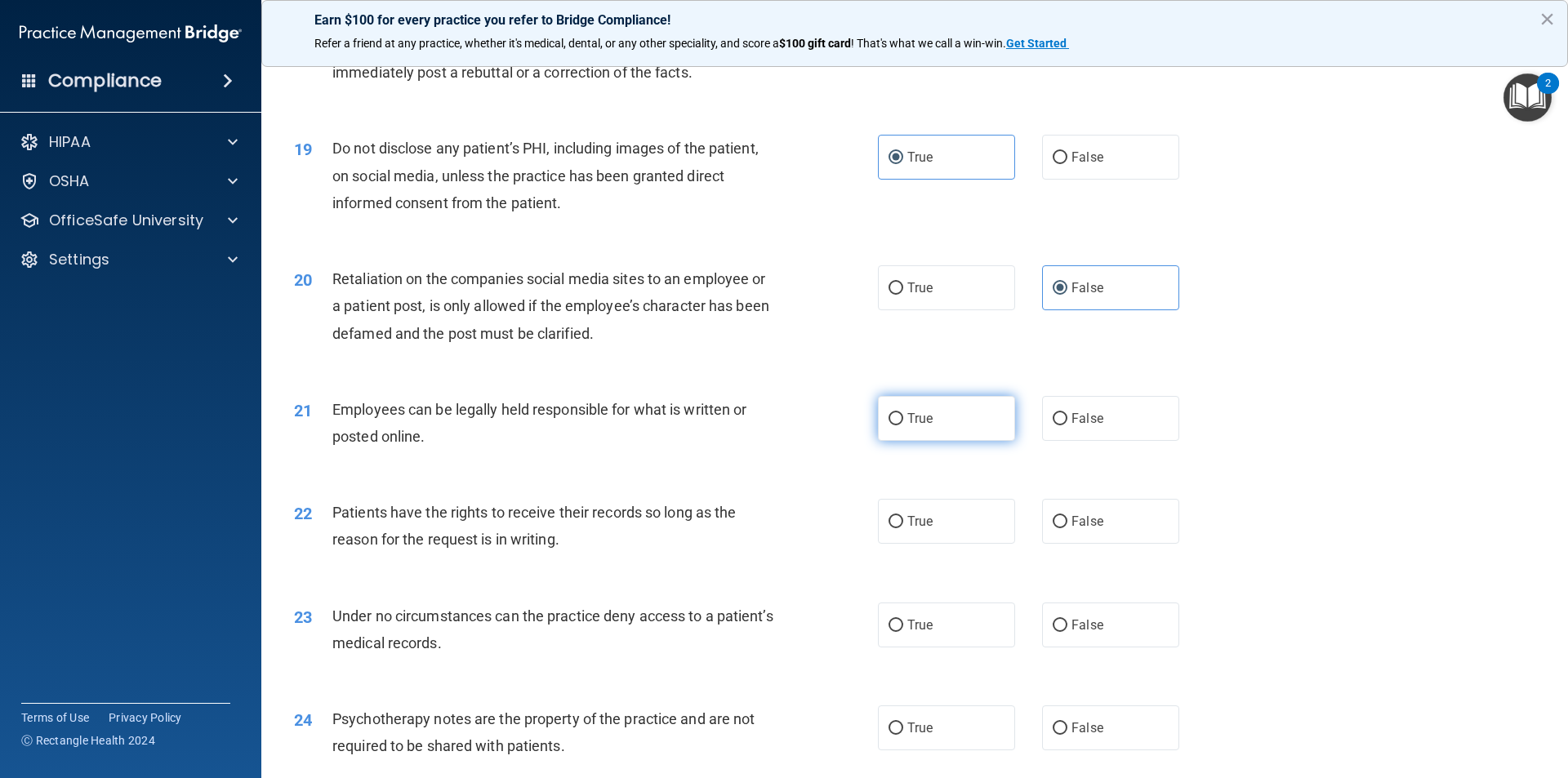
click at [964, 441] on label "True" at bounding box center [946, 418] width 138 height 45
click at [903, 425] on input "True" at bounding box center [896, 419] width 15 height 12
click at [972, 544] on label "True" at bounding box center [946, 521] width 138 height 45
click at [903, 528] on input "True" at bounding box center [896, 521] width 15 height 12
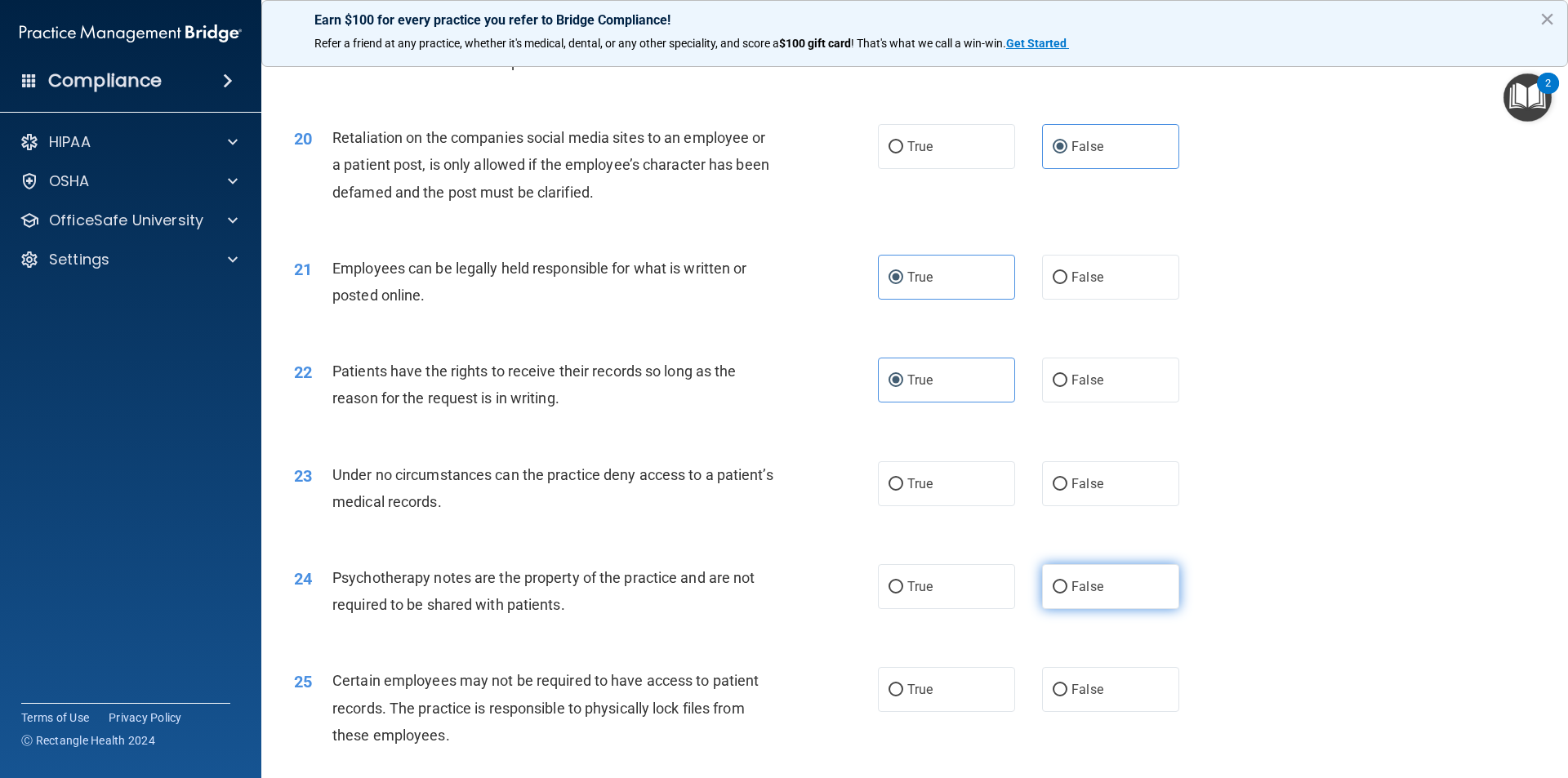
scroll to position [2531, 0]
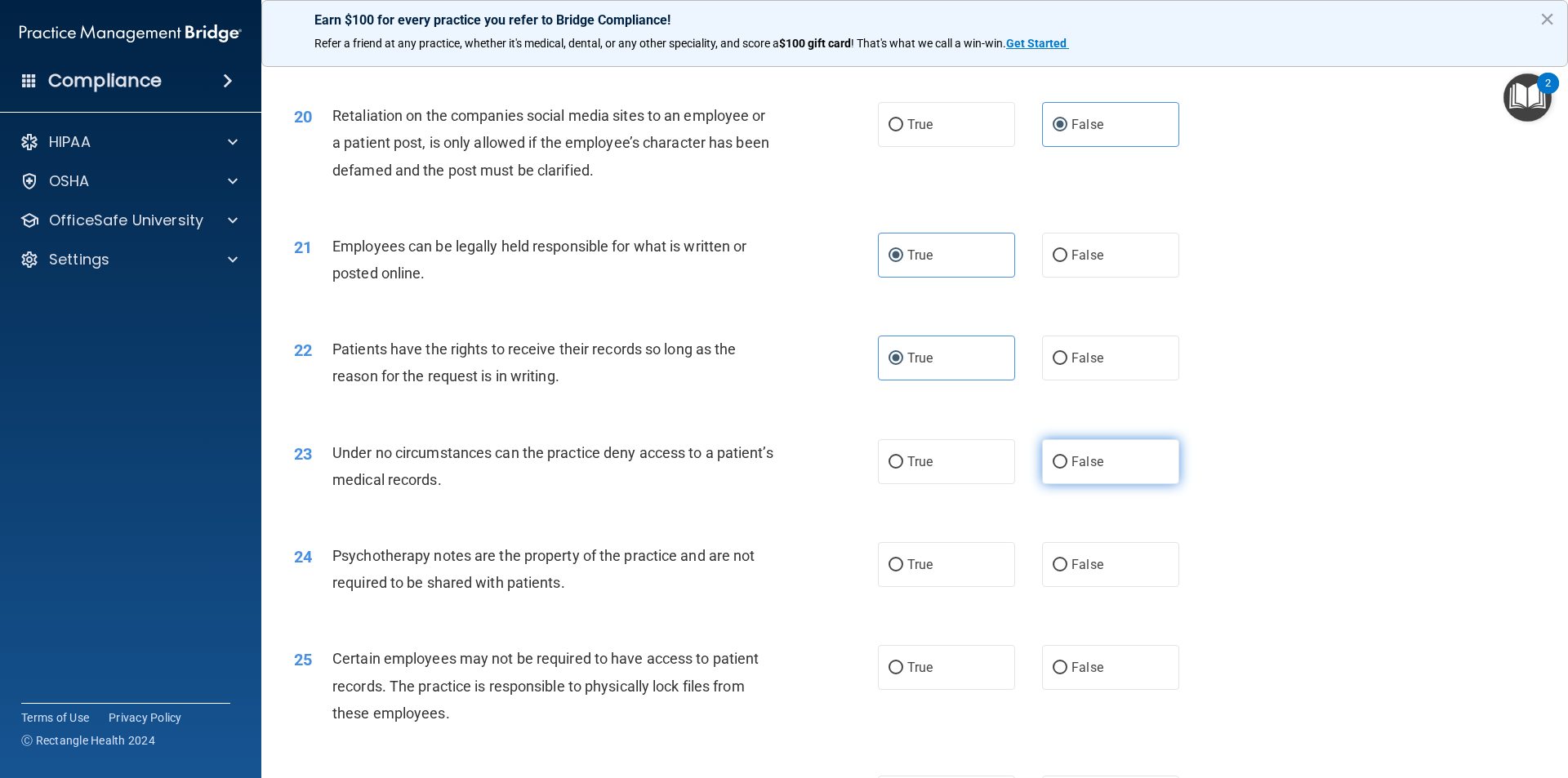
click at [1071, 469] on span "False" at bounding box center [1087, 461] width 32 height 15
click at [1067, 468] on input "False" at bounding box center [1060, 462] width 15 height 12
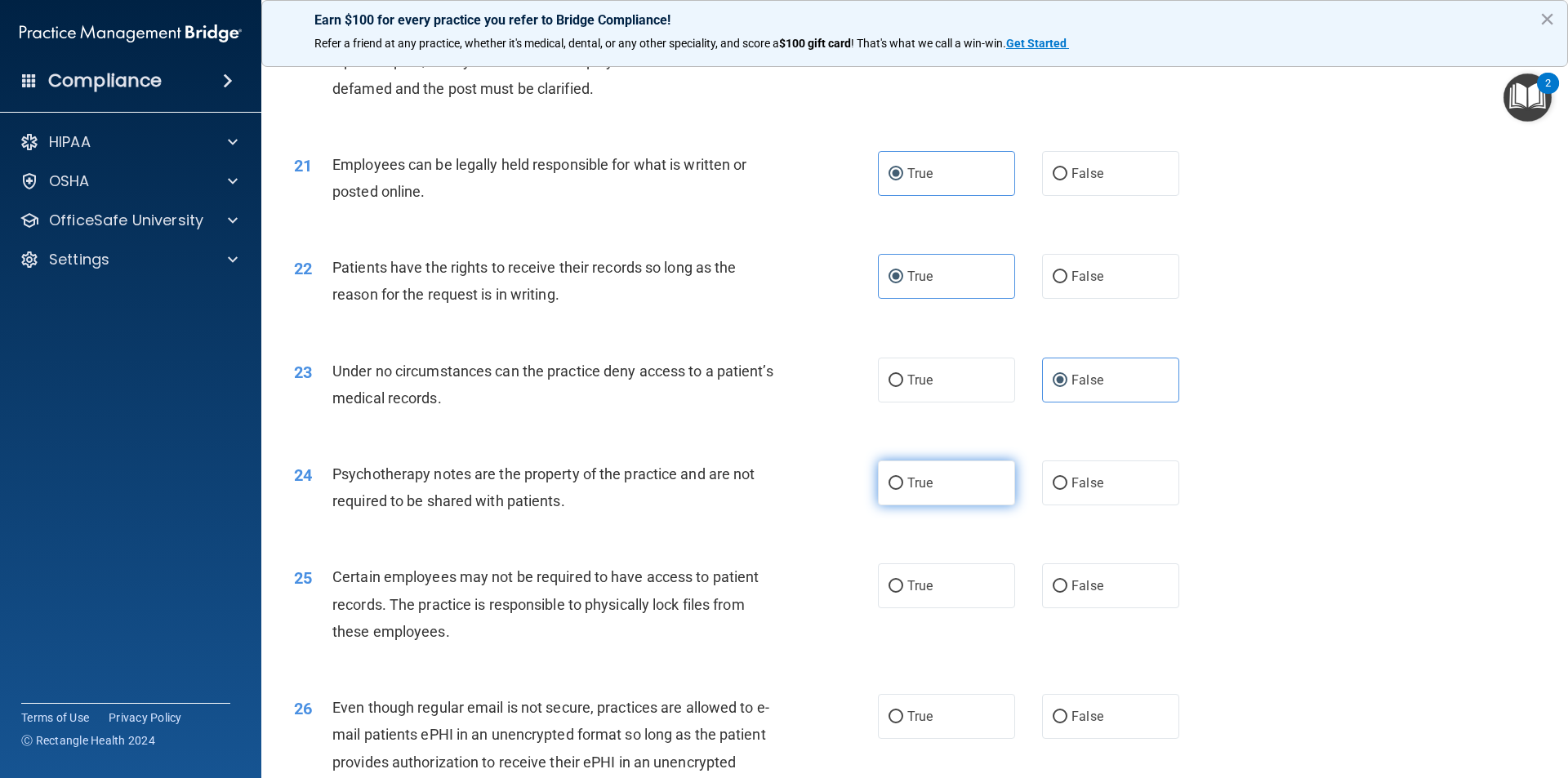
click at [972, 503] on label "True" at bounding box center [946, 482] width 138 height 45
click at [903, 490] on input "True" at bounding box center [896, 483] width 15 height 12
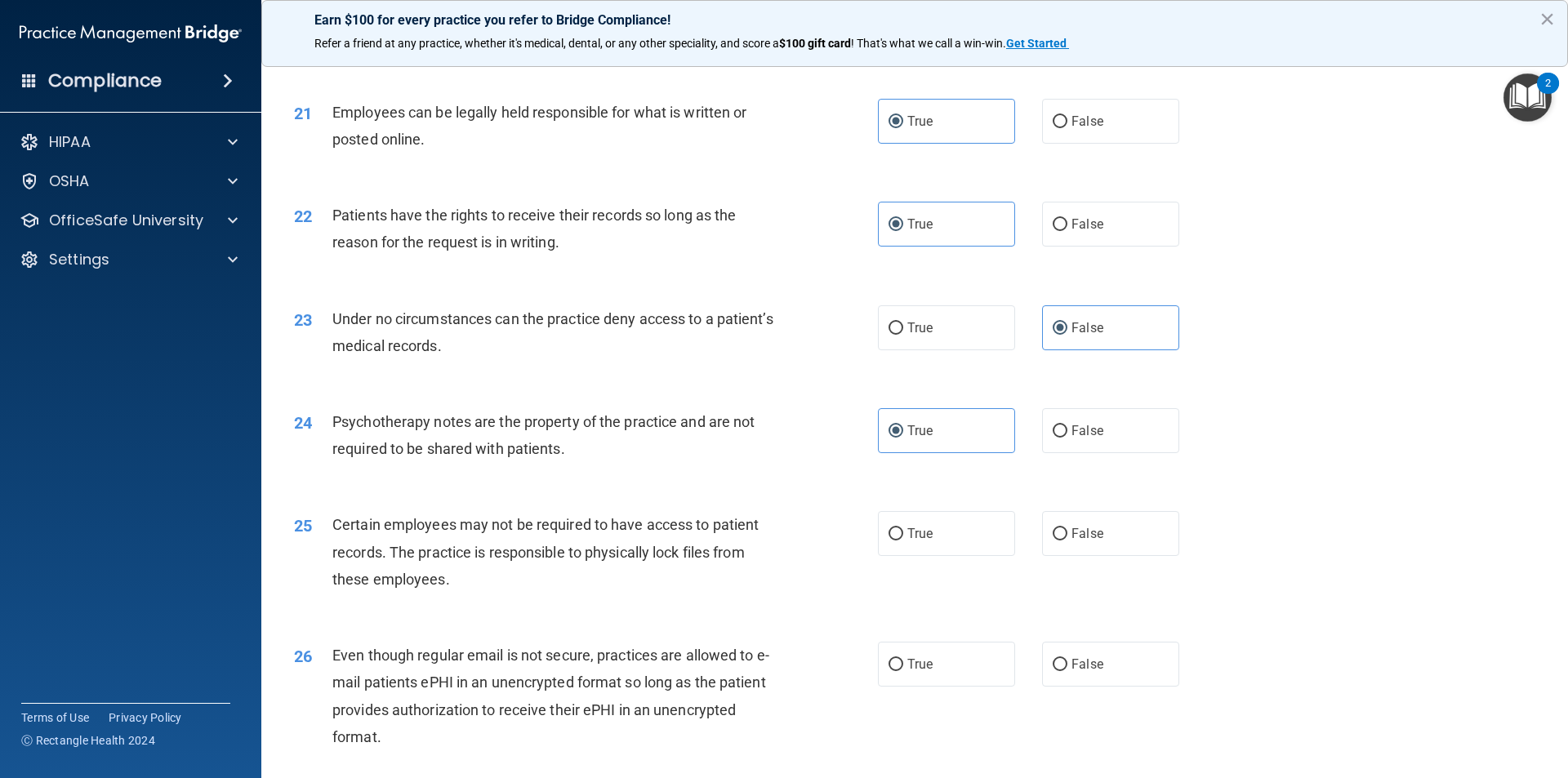
scroll to position [2776, 0]
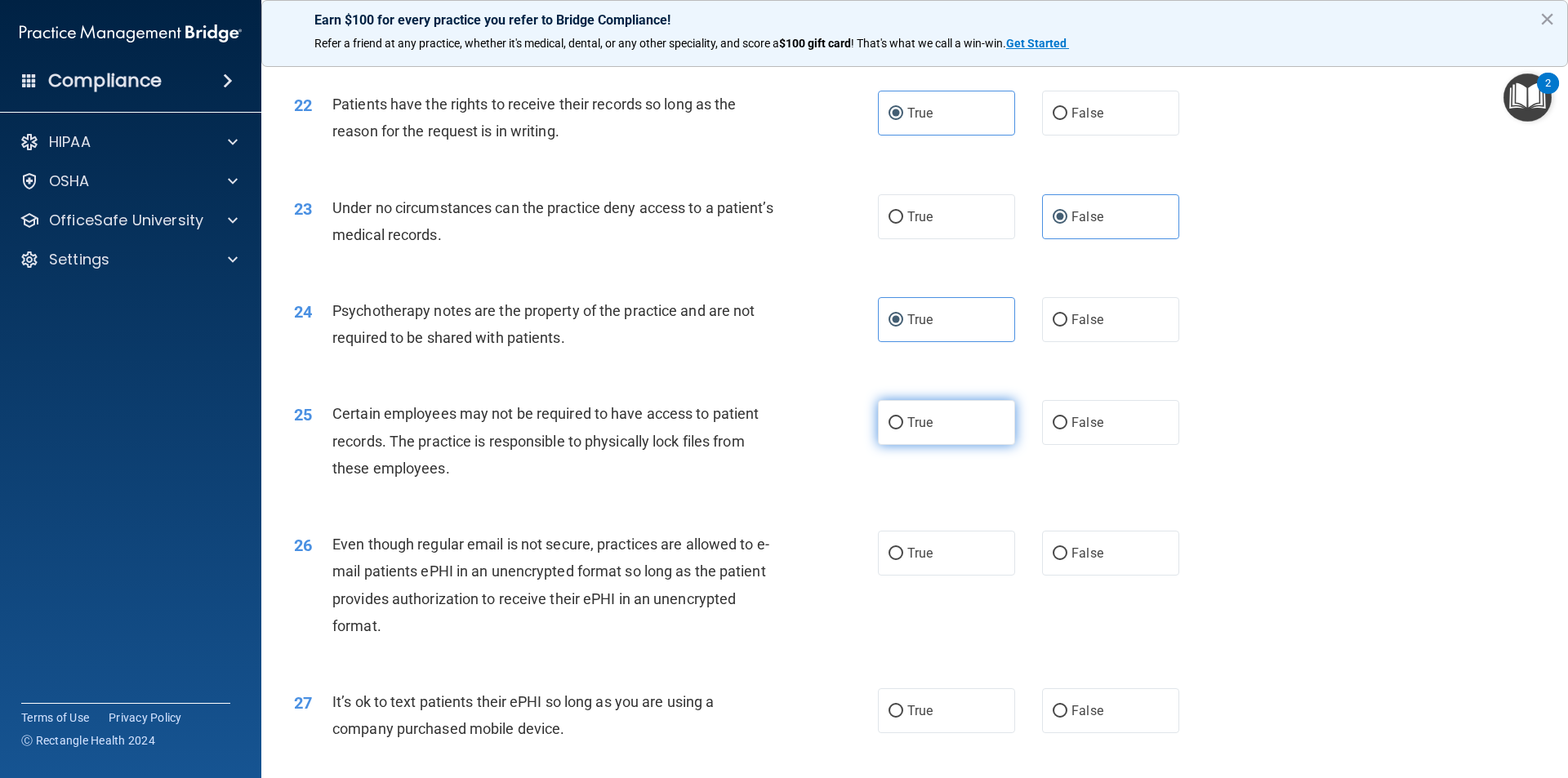
click at [942, 445] on label "True" at bounding box center [946, 422] width 138 height 45
click at [903, 429] on input "True" at bounding box center [896, 423] width 15 height 12
click at [977, 576] on label "True" at bounding box center [946, 553] width 138 height 45
click at [903, 560] on input "True" at bounding box center [896, 553] width 15 height 12
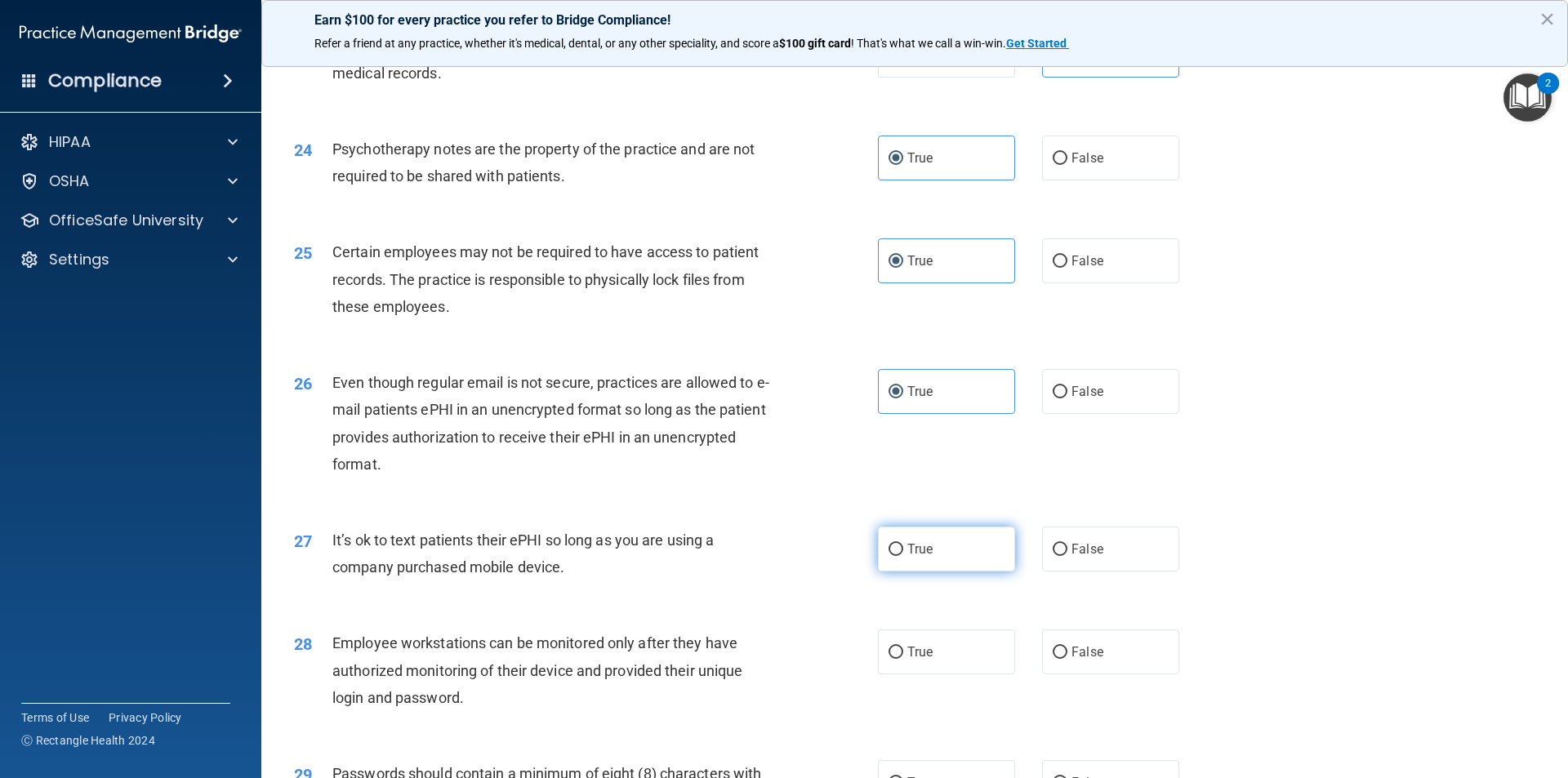
scroll to position [2940, 0]
click at [1061, 570] on label "False" at bounding box center [1111, 547] width 138 height 45
click at [1061, 555] on input "False" at bounding box center [1060, 548] width 15 height 12
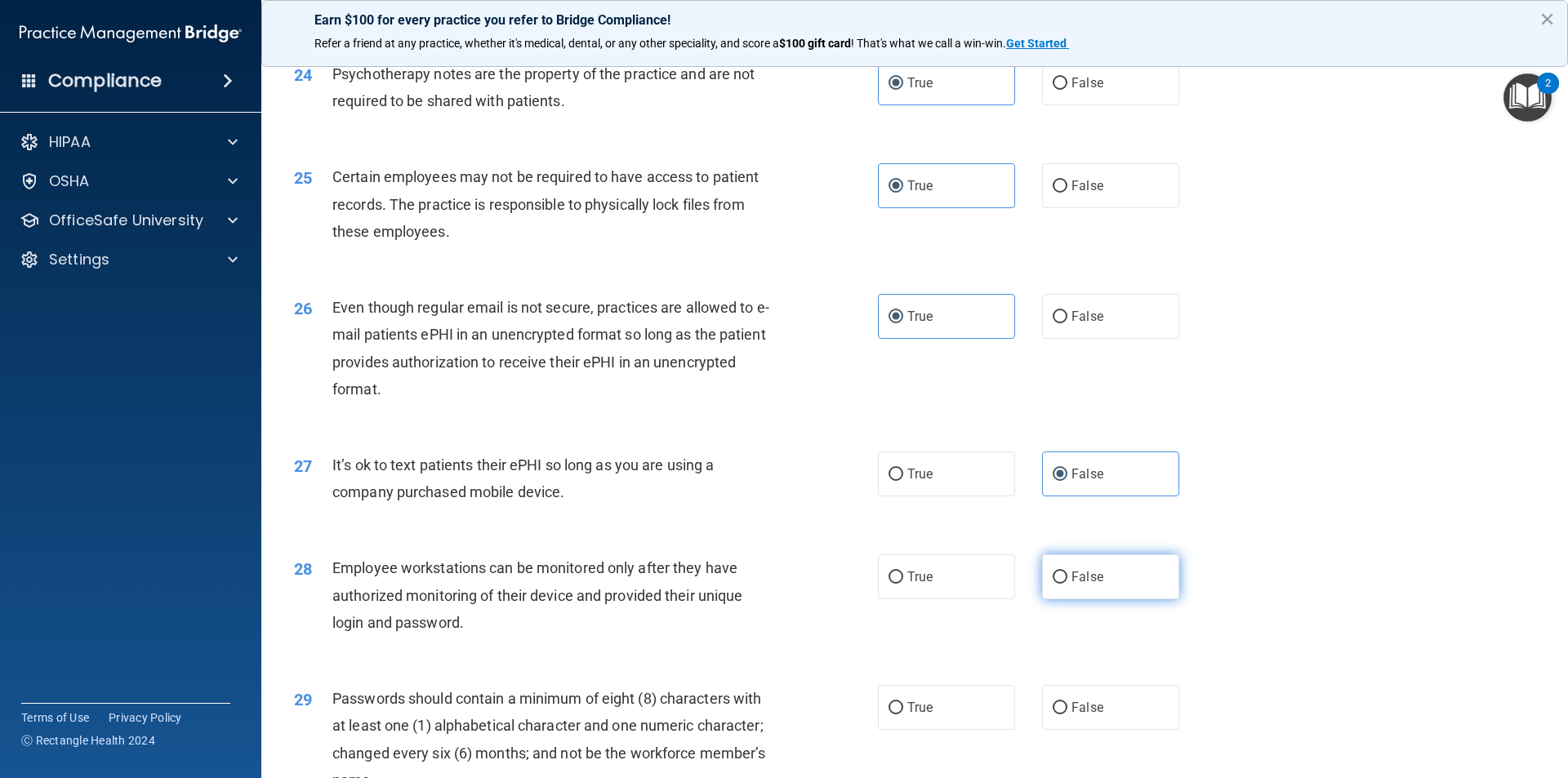
scroll to position [3103, 0]
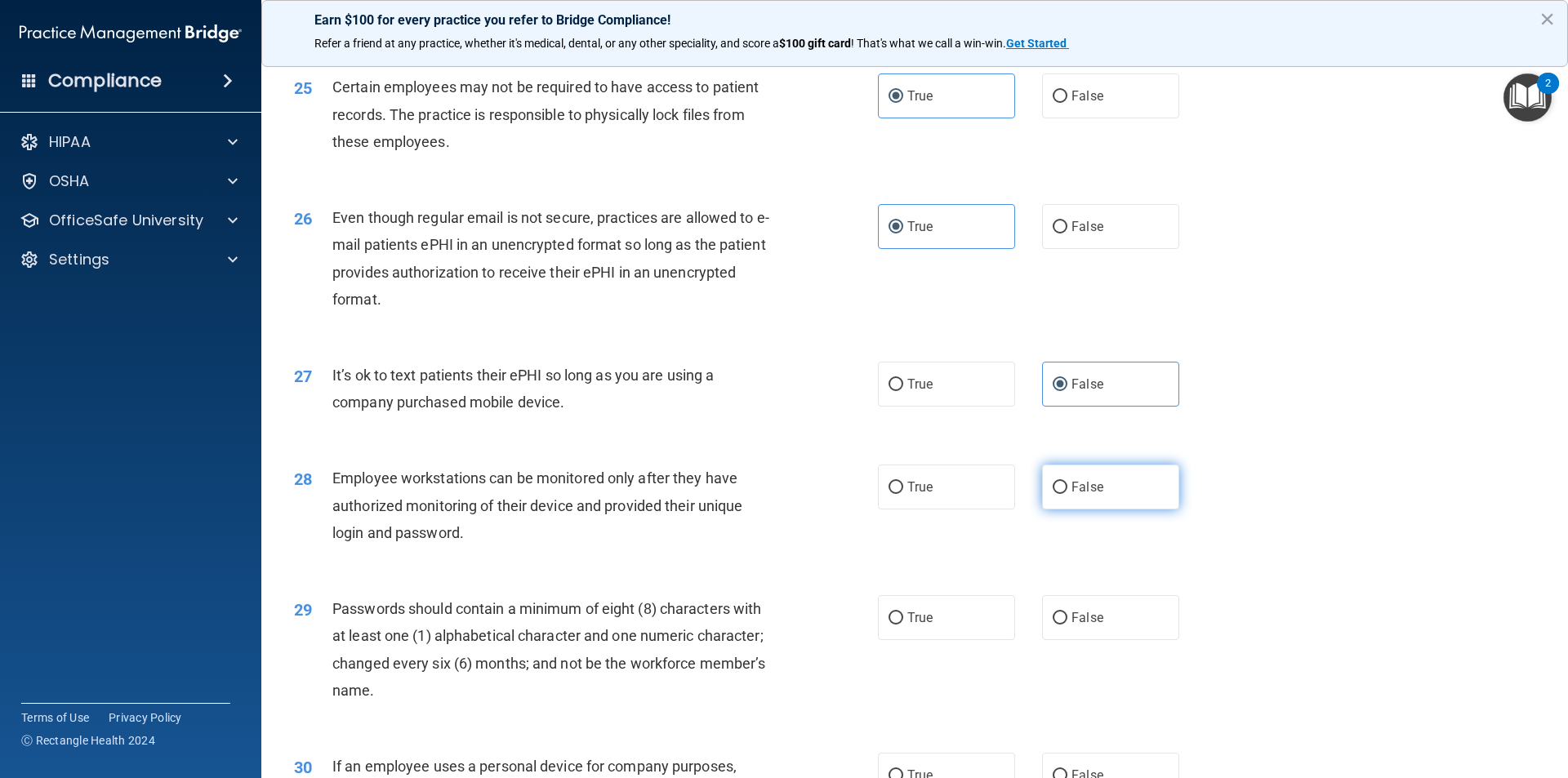
click at [1071, 495] on span "False" at bounding box center [1087, 486] width 32 height 15
click at [1067, 494] on input "False" at bounding box center [1060, 487] width 15 height 12
click at [992, 640] on label "True" at bounding box center [946, 617] width 138 height 45
click at [903, 625] on input "True" at bounding box center [896, 618] width 15 height 12
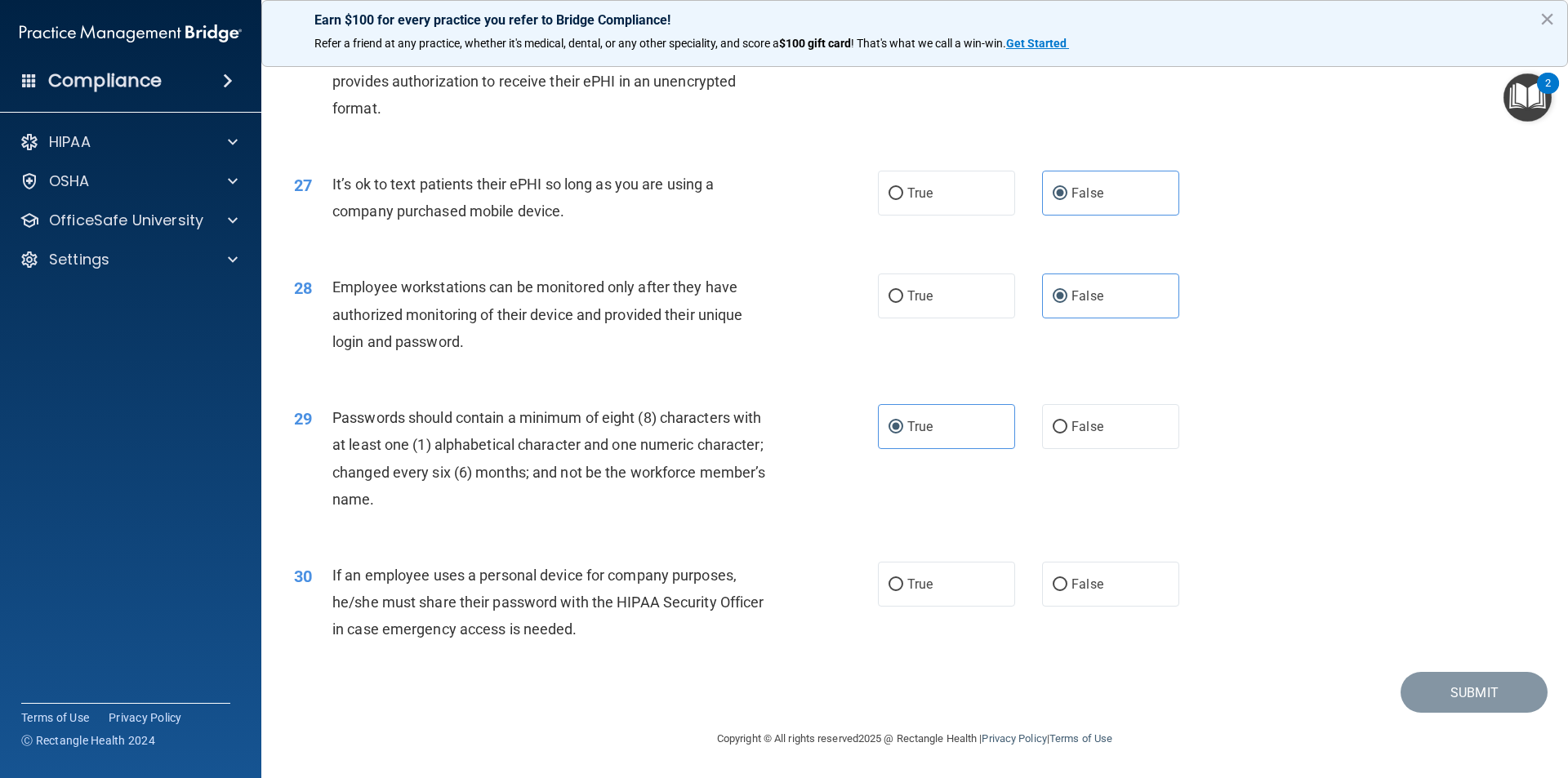
scroll to position [3321, 0]
click at [995, 585] on label "True" at bounding box center [946, 584] width 138 height 45
click at [903, 585] on input "True" at bounding box center [896, 584] width 15 height 12
click at [1444, 695] on button "Submit" at bounding box center [1473, 693] width 147 height 42
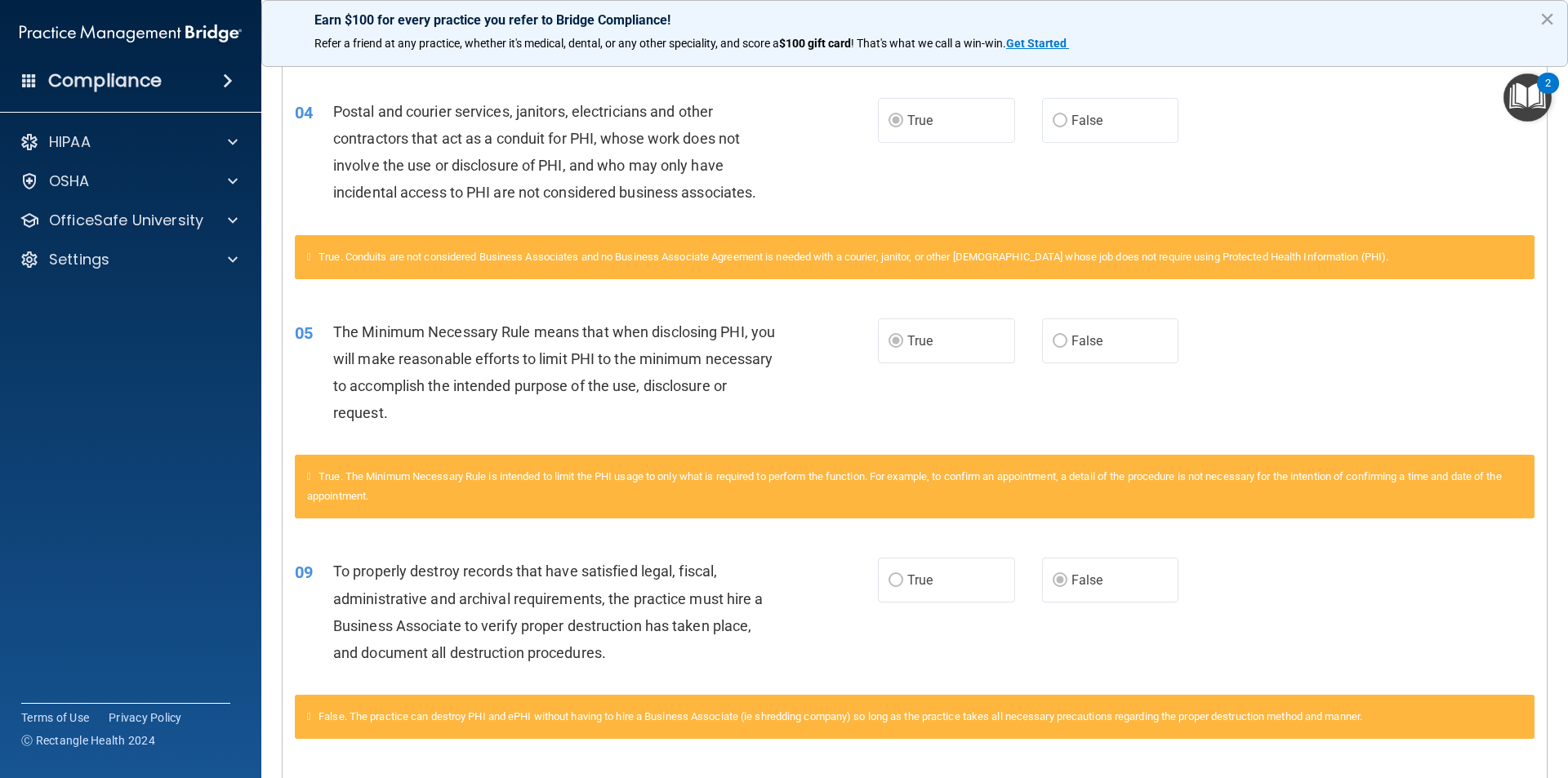
scroll to position [104, 0]
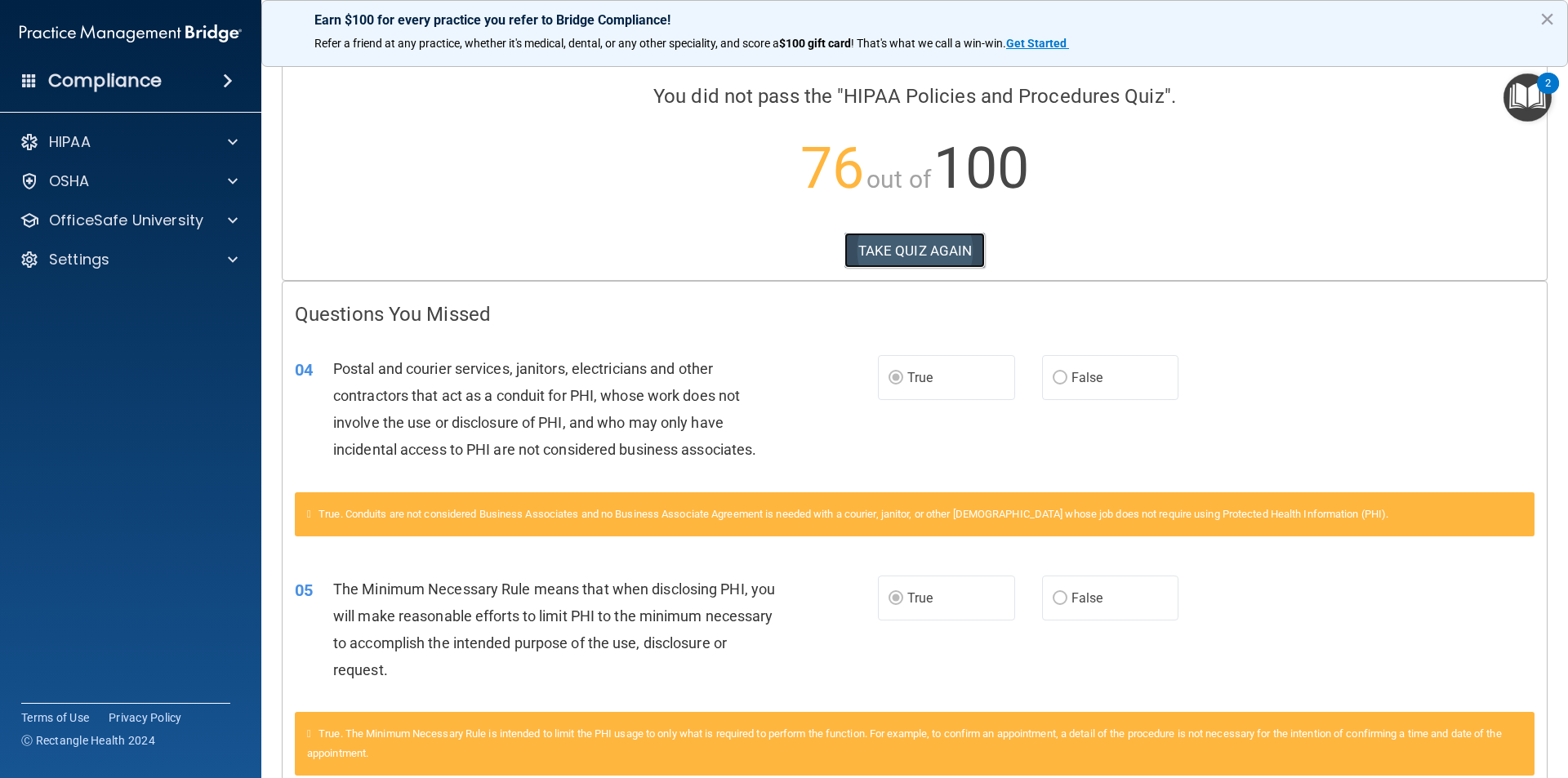
click at [878, 259] on button "TAKE QUIZ AGAIN" at bounding box center [915, 250] width 141 height 36
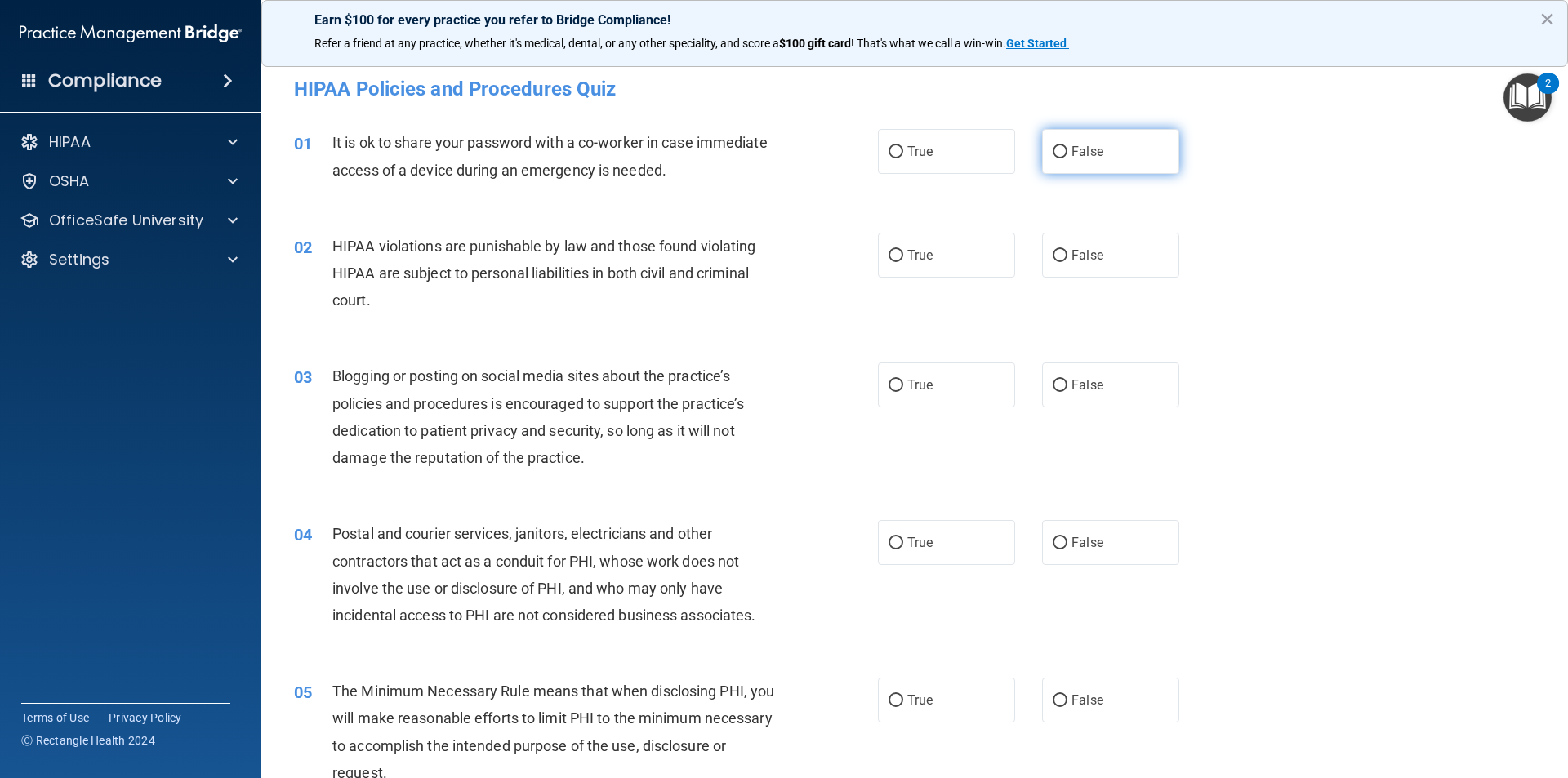
click at [1086, 165] on label "False" at bounding box center [1111, 151] width 138 height 45
click at [1067, 159] on input "False" at bounding box center [1060, 151] width 15 height 12
click at [888, 254] on input "True" at bounding box center [896, 255] width 15 height 12
click at [1052, 383] on input "False" at bounding box center [1060, 385] width 15 height 12
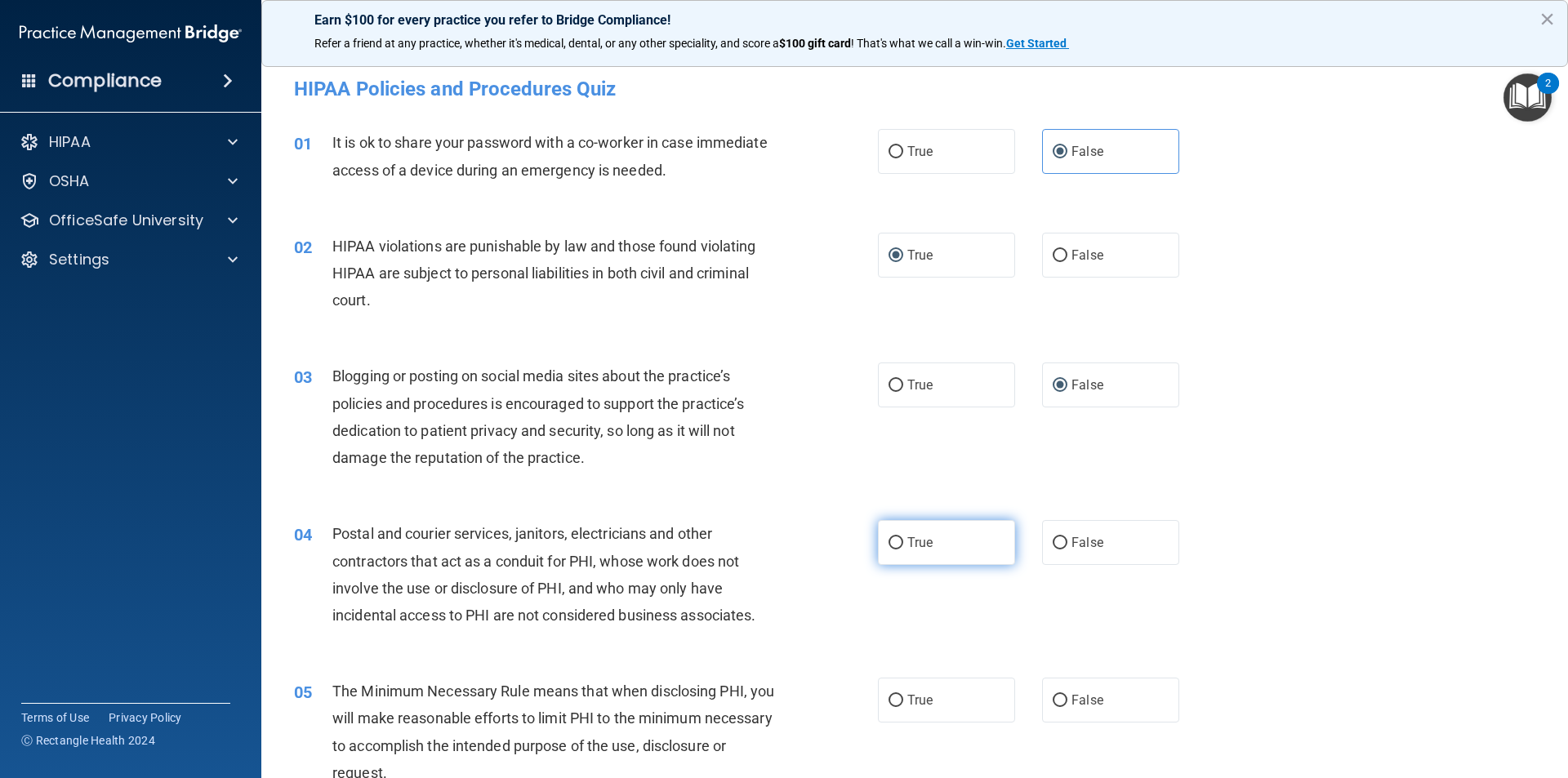
click at [930, 548] on label "True" at bounding box center [946, 542] width 138 height 45
click at [903, 548] on input "True" at bounding box center [896, 543] width 15 height 12
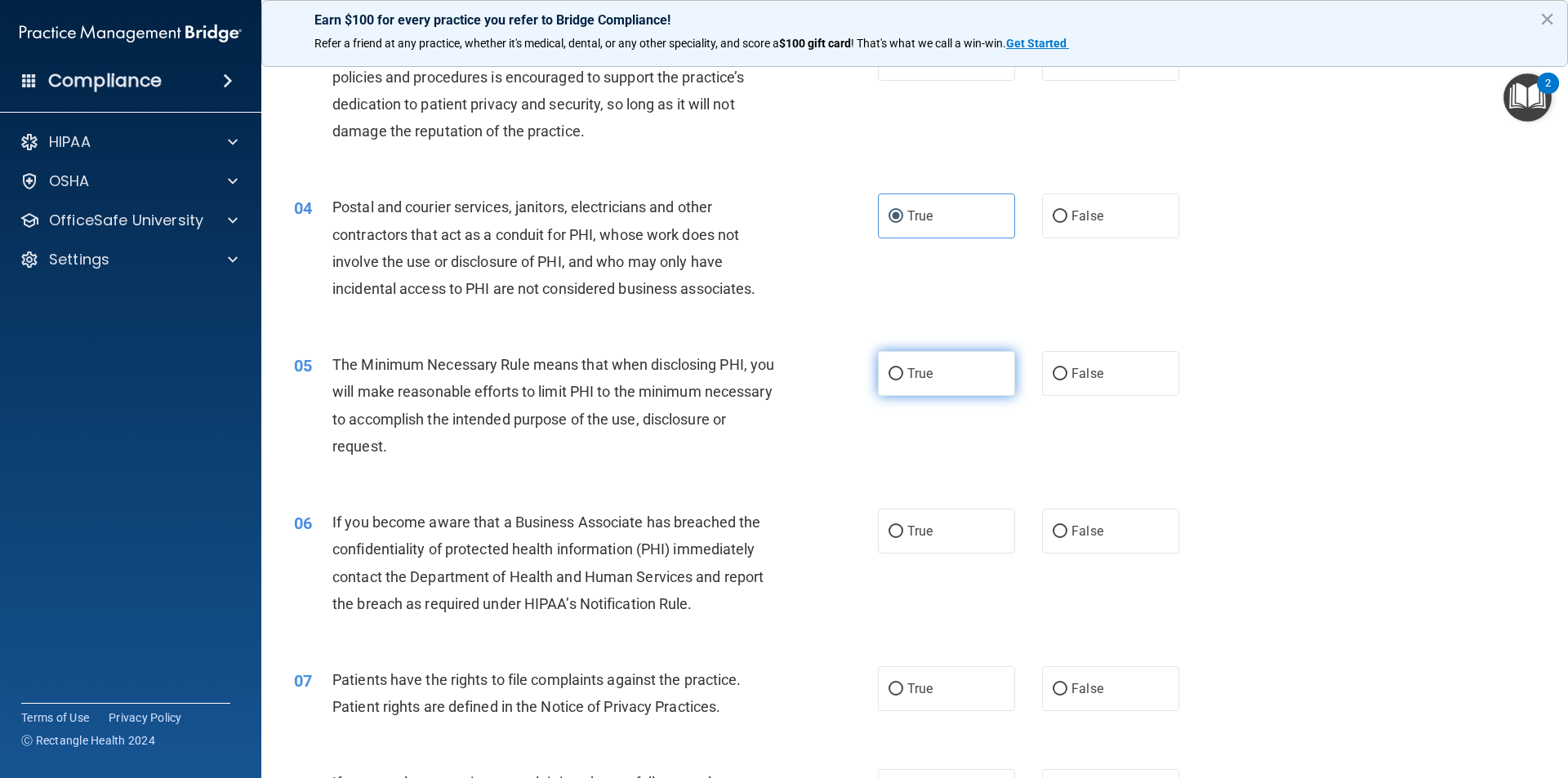
click at [990, 394] on label "True" at bounding box center [946, 373] width 138 height 45
click at [903, 381] on input "True" at bounding box center [896, 374] width 15 height 12
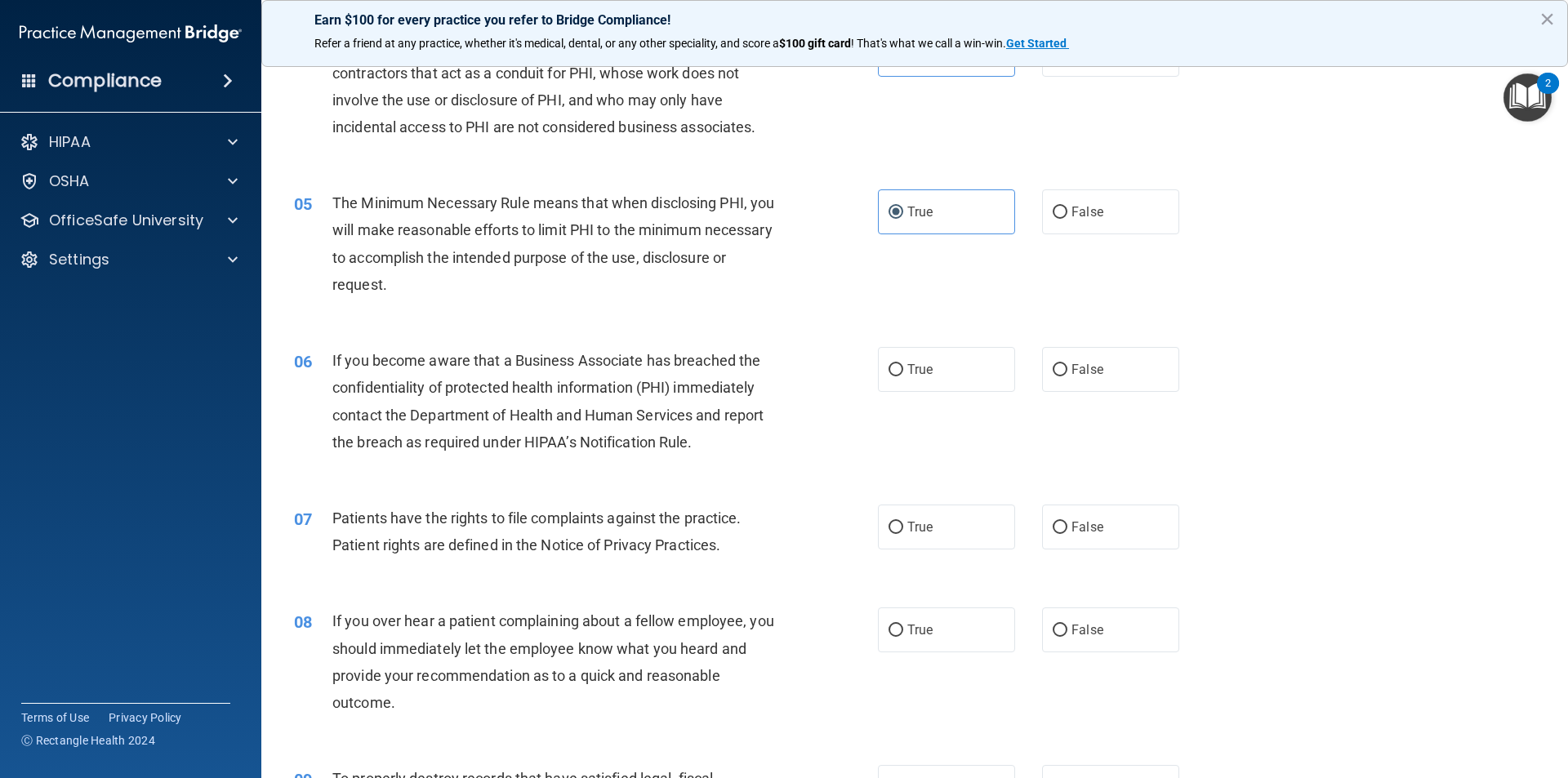
scroll to position [490, 0]
click at [1074, 230] on label "False" at bounding box center [1111, 210] width 138 height 45
click at [1067, 217] on input "False" at bounding box center [1060, 210] width 15 height 12
click at [904, 409] on div "06 If you become aware that a Business Associate has breached the confidentiali…" at bounding box center [914, 404] width 1266 height 158
click at [907, 381] on label "True" at bounding box center [946, 367] width 138 height 45
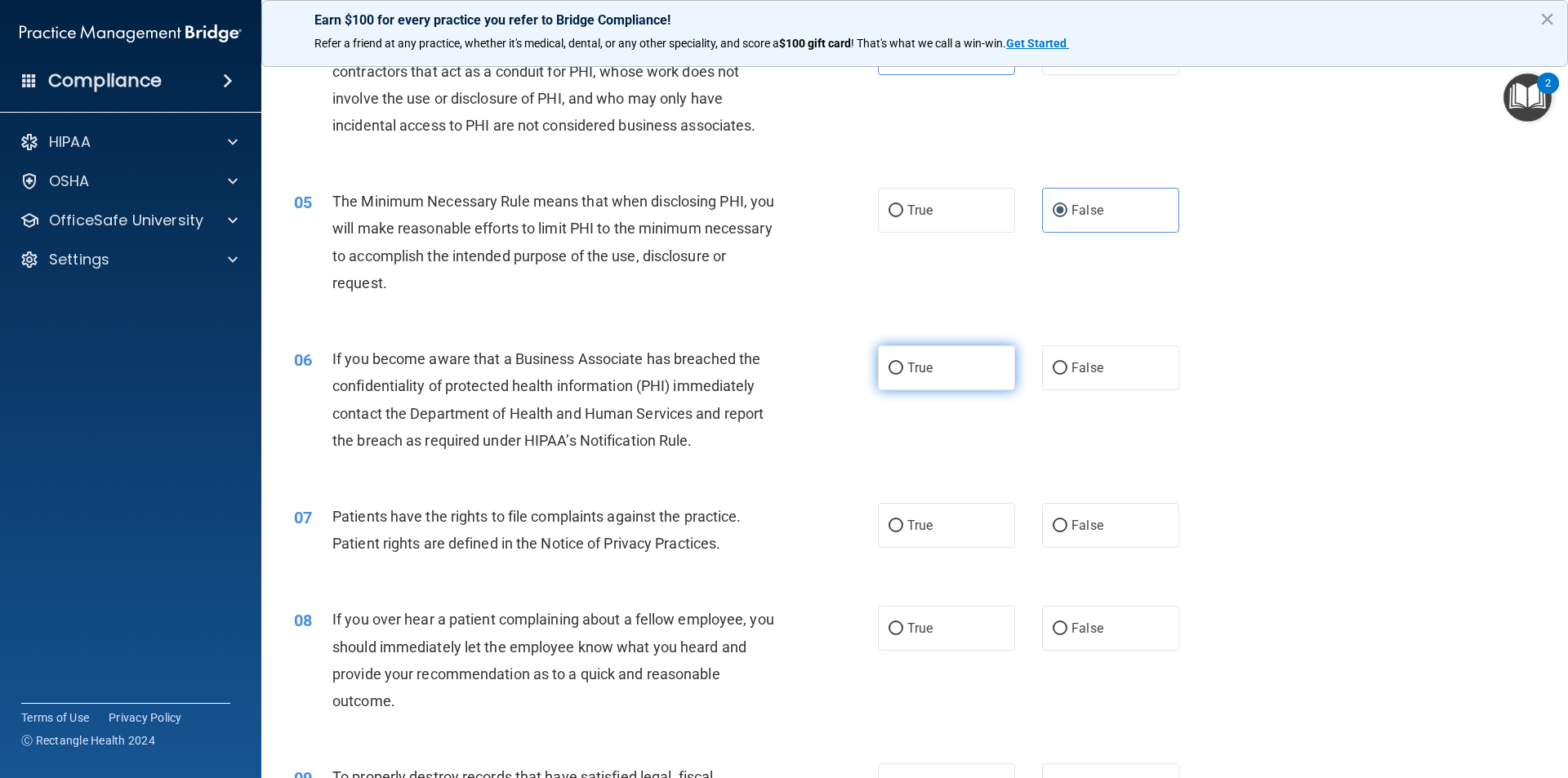
click at [903, 374] on input "True" at bounding box center [896, 368] width 15 height 12
click at [911, 505] on label "True" at bounding box center [946, 525] width 138 height 45
click at [903, 520] on input "True" at bounding box center [896, 526] width 15 height 12
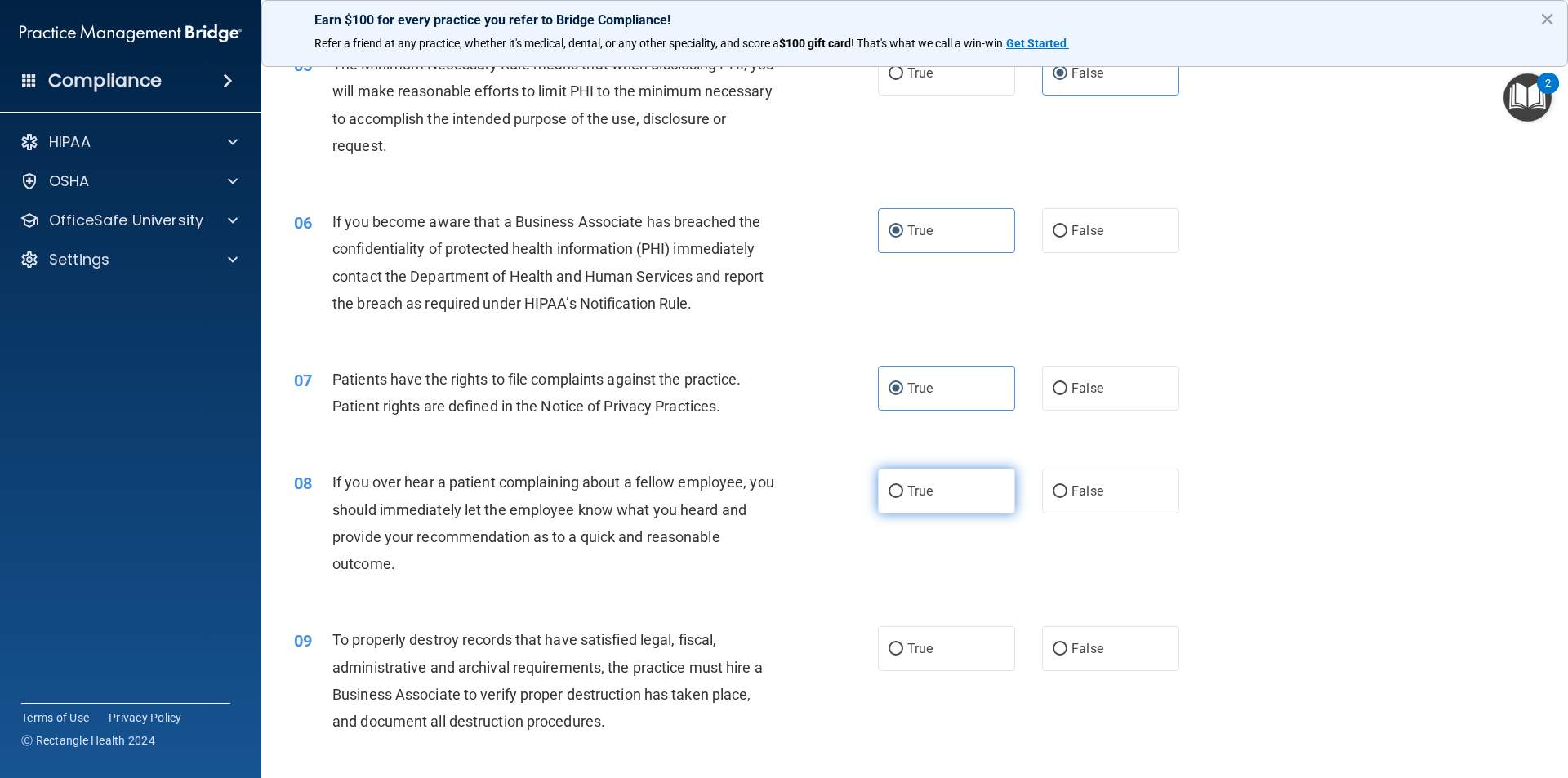
scroll to position [653, 0]
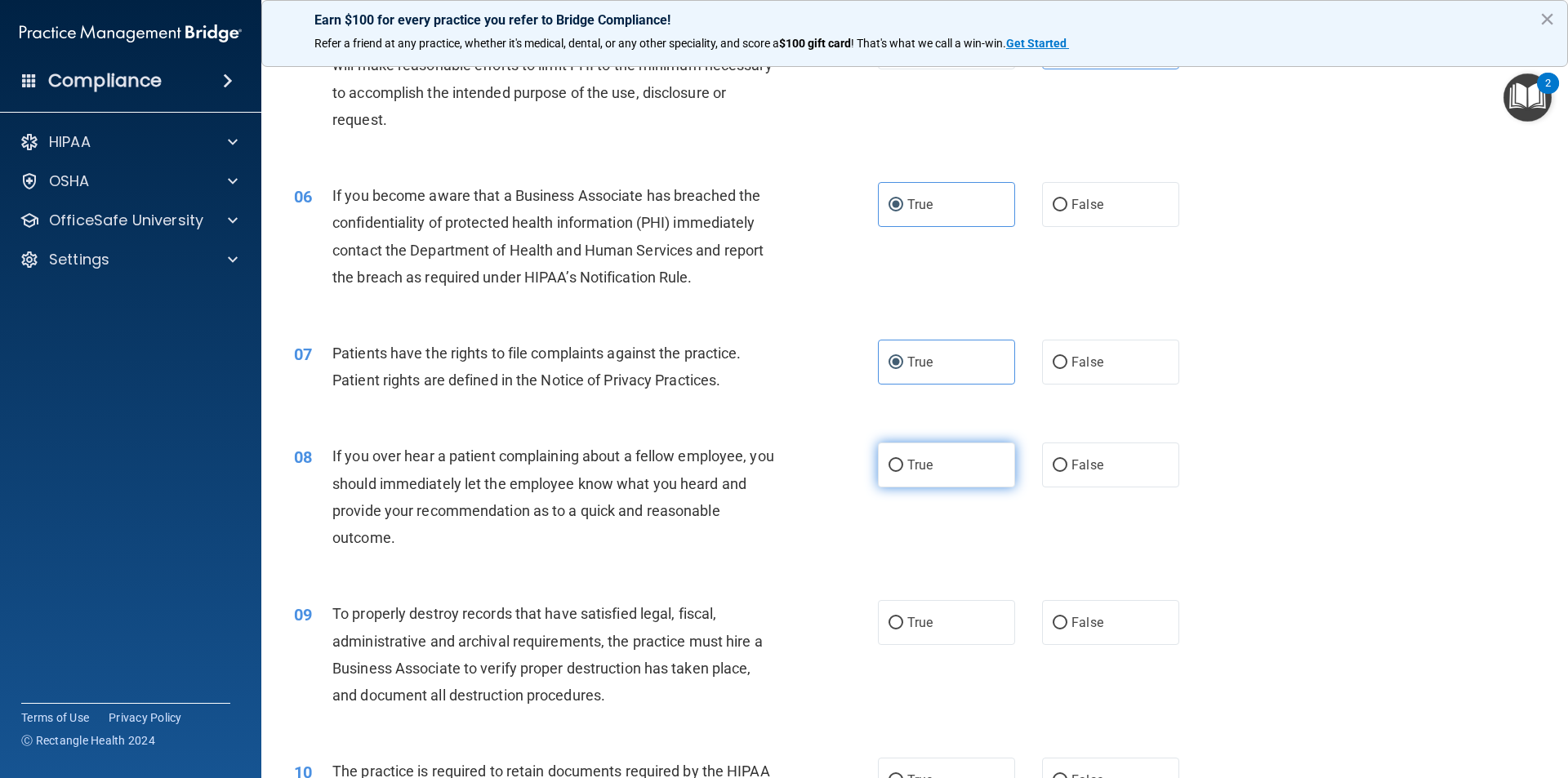
click at [907, 463] on span "True" at bounding box center [920, 465] width 26 height 15
click at [903, 463] on input "True" at bounding box center [896, 466] width 15 height 12
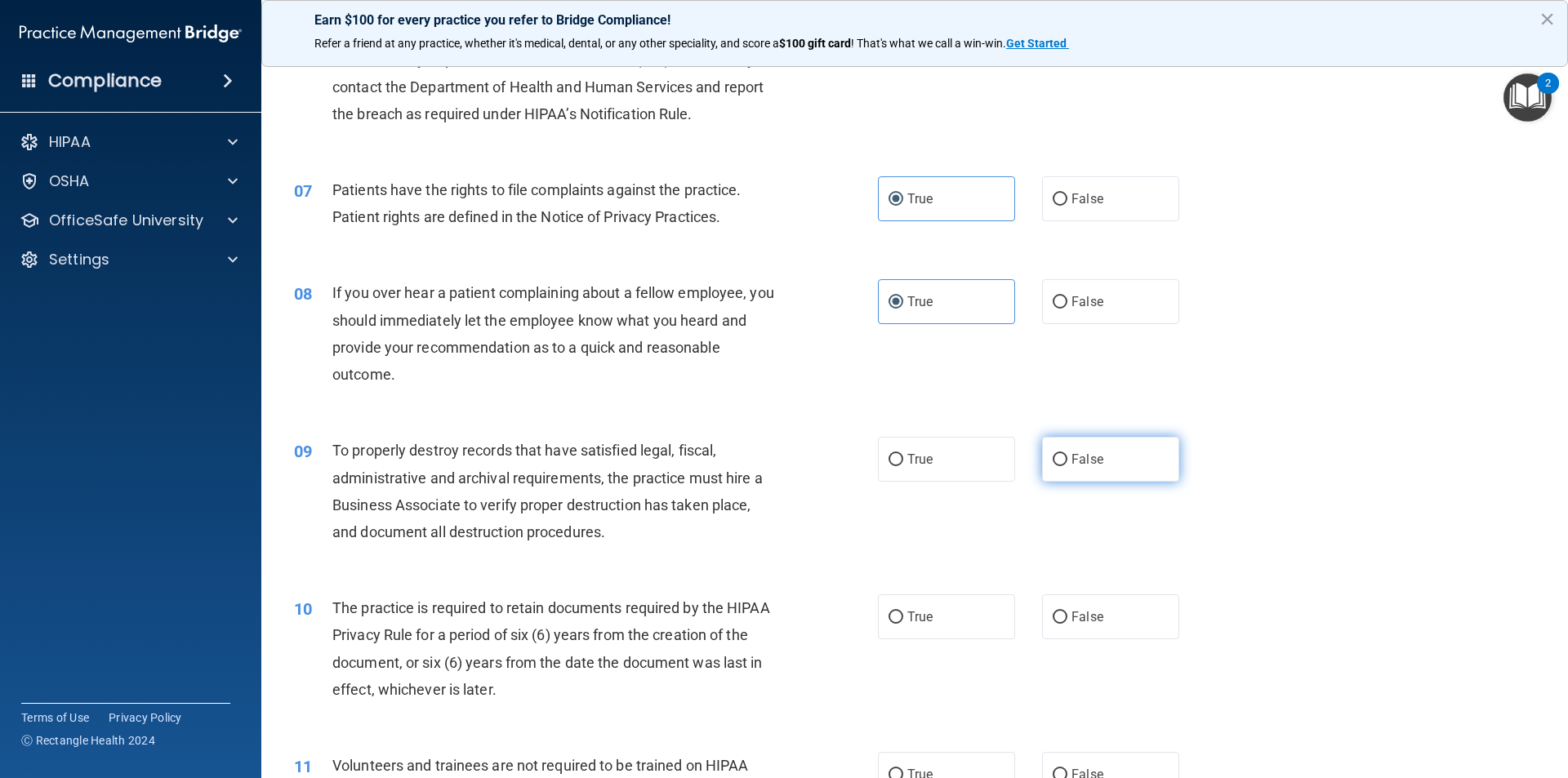
click at [1112, 457] on label "False" at bounding box center [1111, 459] width 138 height 45
click at [1067, 457] on input "False" at bounding box center [1060, 459] width 15 height 12
click at [948, 622] on label "True" at bounding box center [946, 616] width 138 height 45
click at [903, 622] on input "True" at bounding box center [896, 617] width 15 height 12
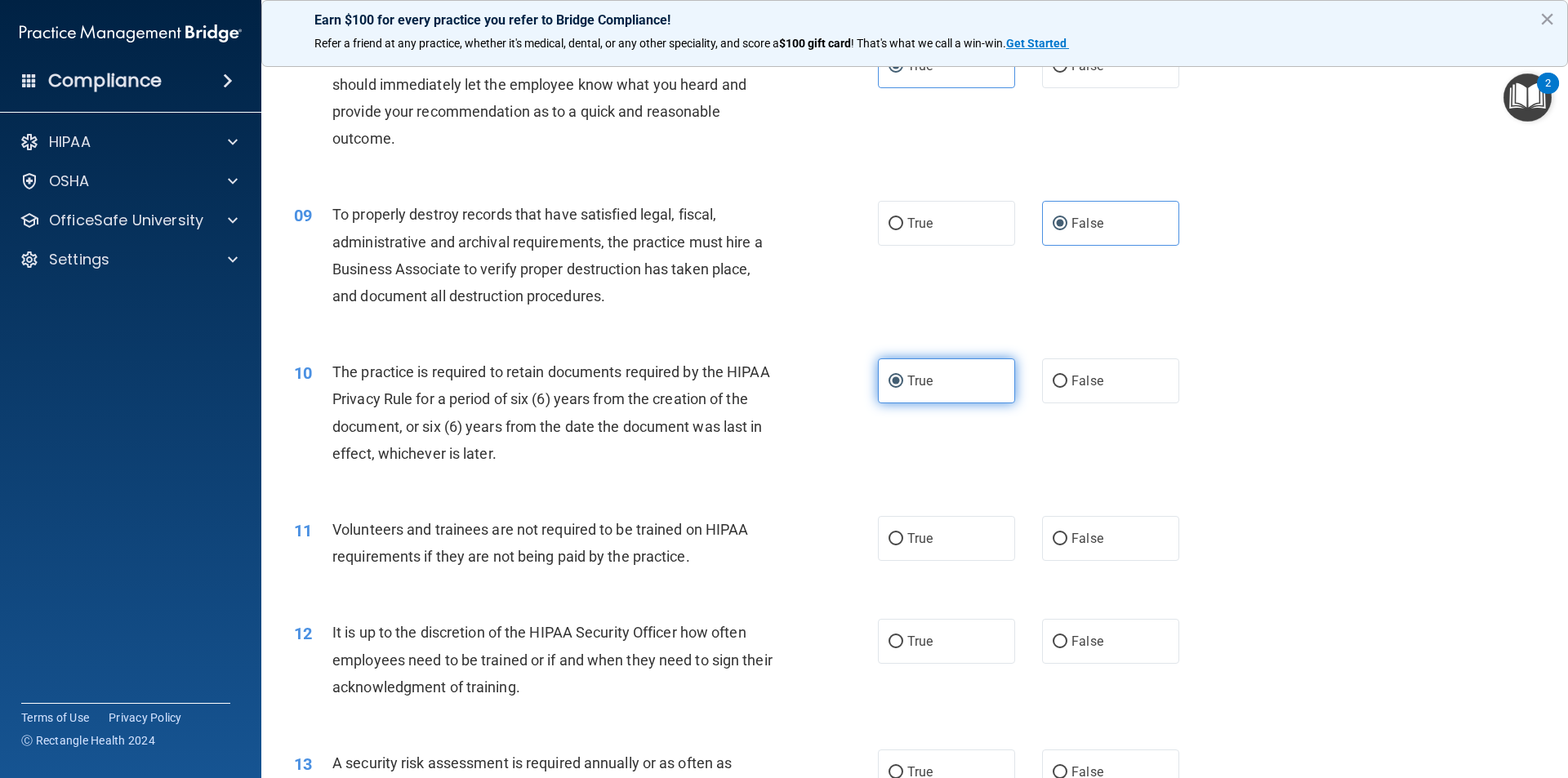
scroll to position [1061, 0]
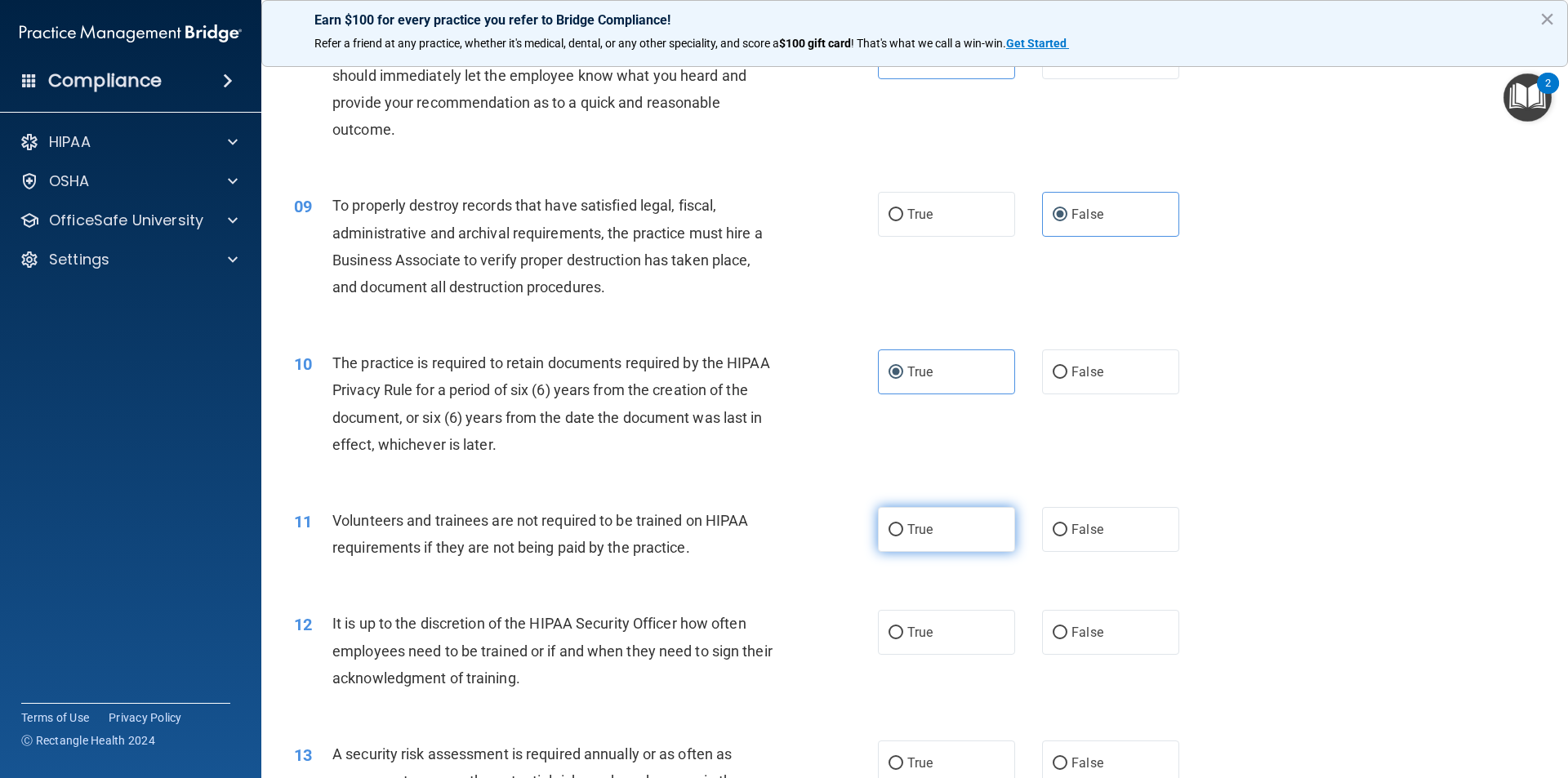
click at [929, 511] on label "True" at bounding box center [946, 529] width 138 height 45
click at [903, 524] on input "True" at bounding box center [896, 529] width 15 height 12
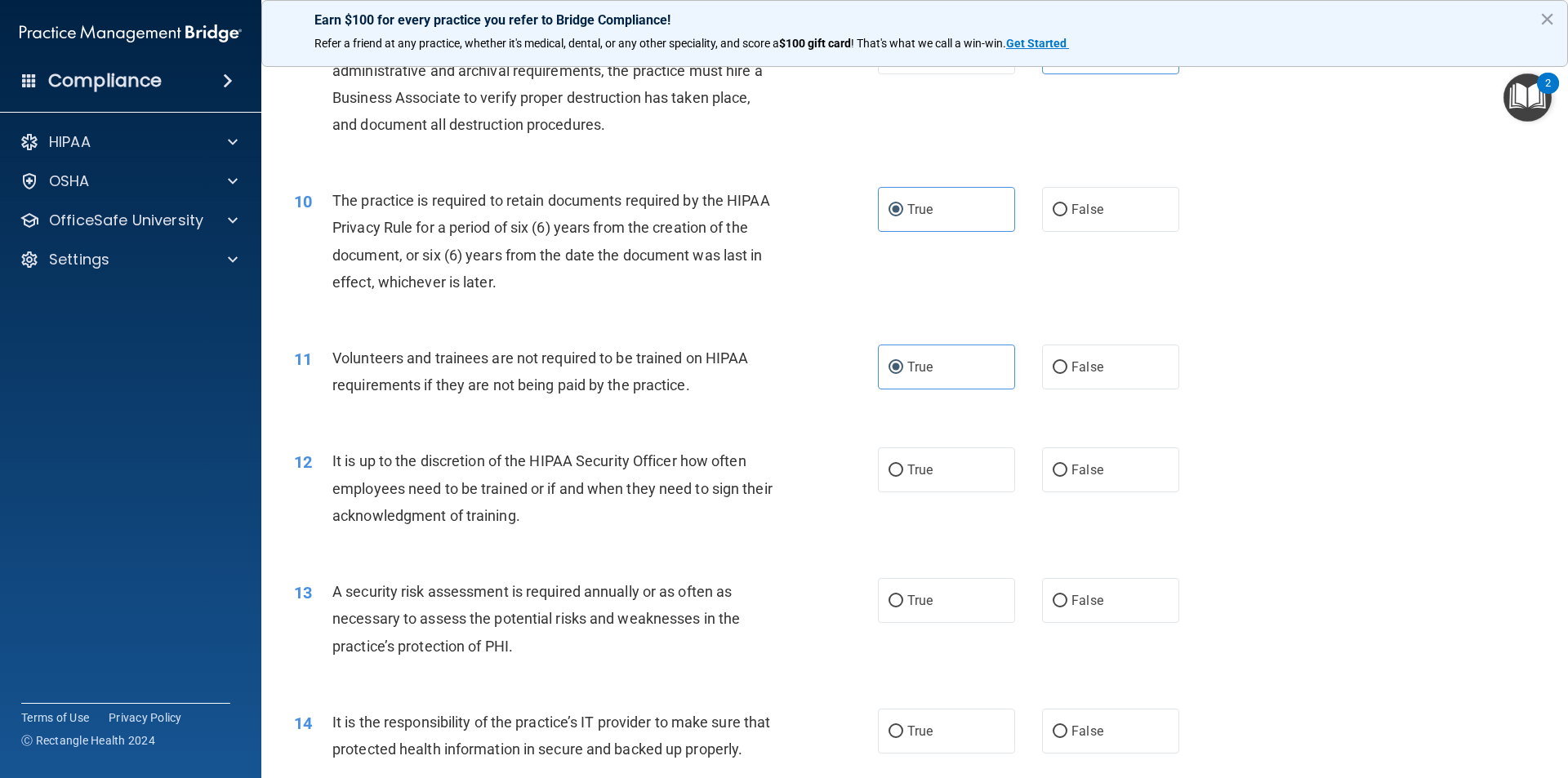
scroll to position [1224, 0]
click at [924, 472] on span "True" at bounding box center [920, 468] width 26 height 15
click at [903, 472] on input "True" at bounding box center [896, 469] width 15 height 12
click at [1071, 602] on span "False" at bounding box center [1087, 599] width 32 height 15
click at [1067, 602] on input "False" at bounding box center [1060, 599] width 15 height 12
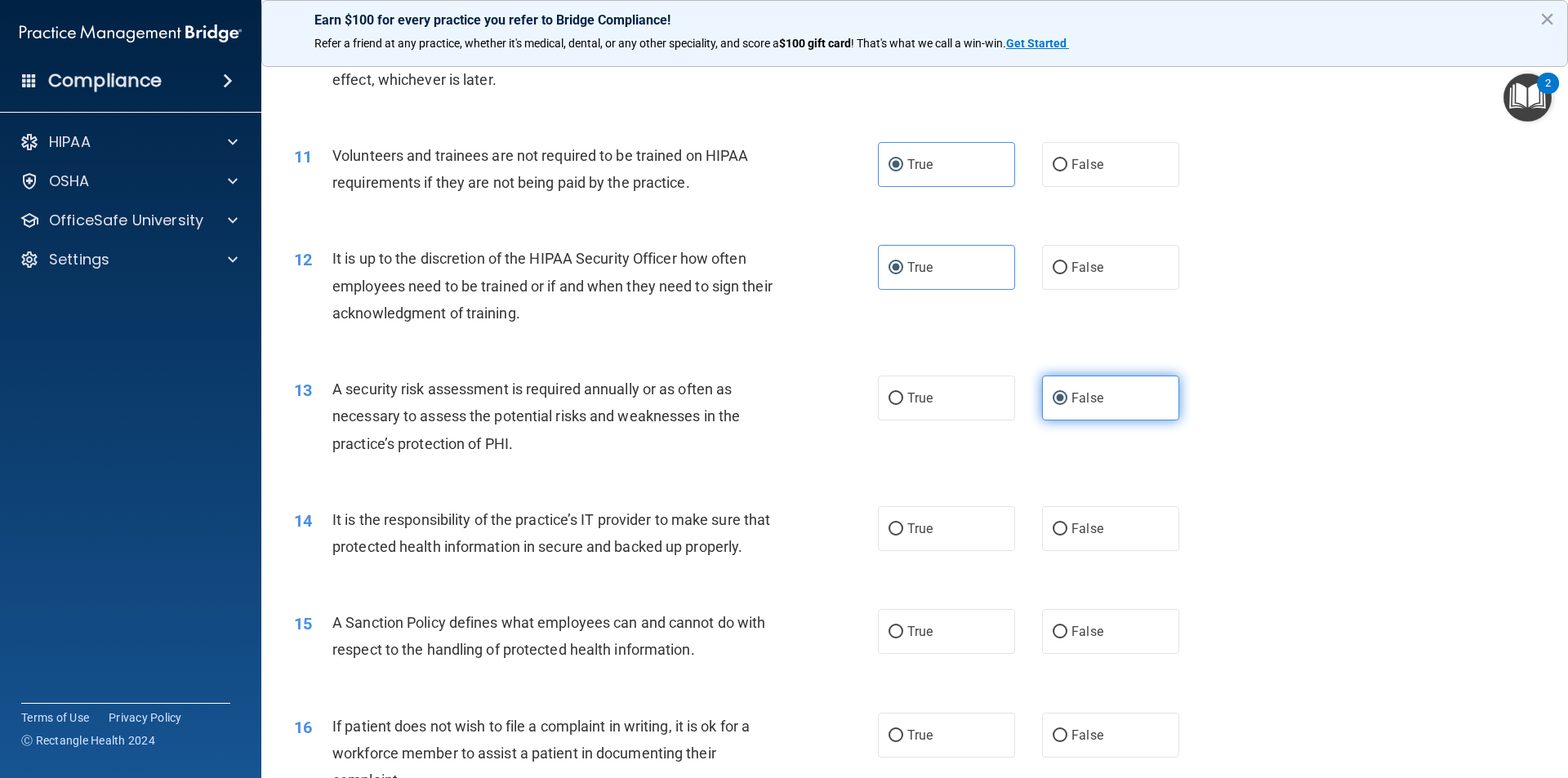
scroll to position [1469, 0]
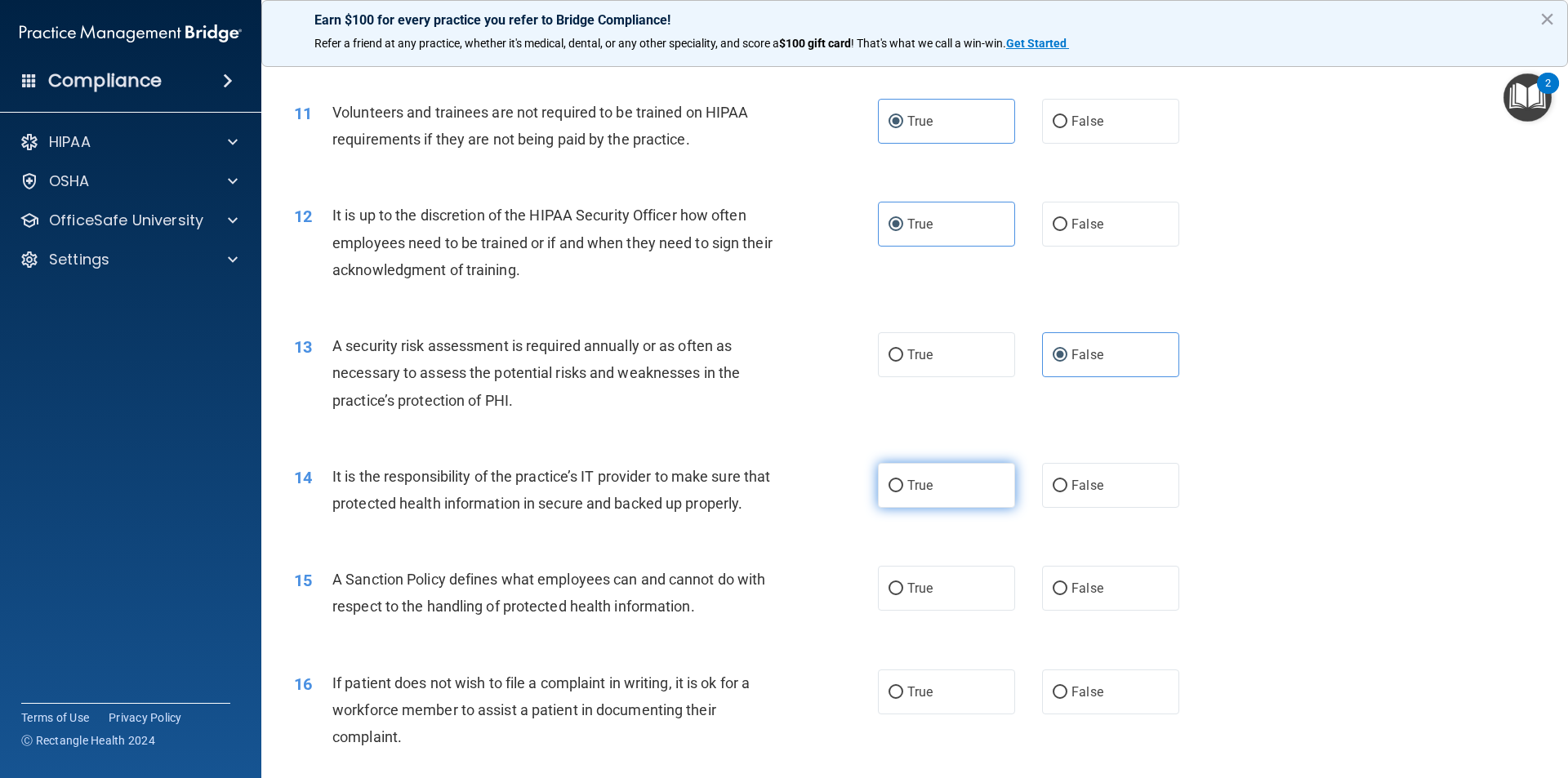
click at [941, 479] on label "True" at bounding box center [946, 485] width 138 height 45
click at [903, 480] on input "True" at bounding box center [896, 486] width 15 height 12
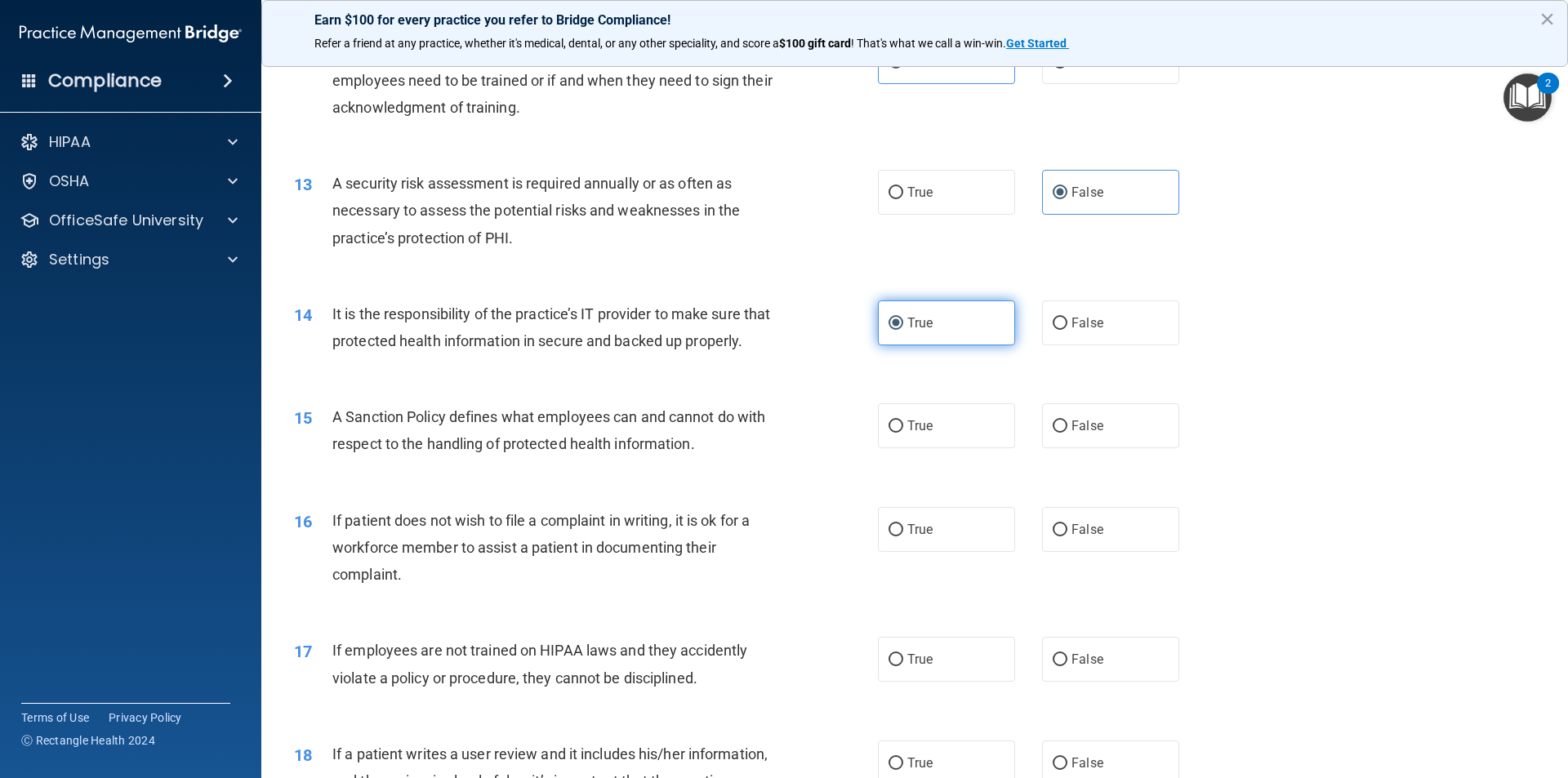
scroll to position [1633, 0]
click at [1091, 433] on span "False" at bounding box center [1087, 425] width 32 height 15
click at [1067, 432] on input "False" at bounding box center [1060, 425] width 15 height 12
click at [1011, 545] on div "True False" at bounding box center [1041, 528] width 329 height 45
click at [973, 551] on label "True" at bounding box center [946, 528] width 138 height 45
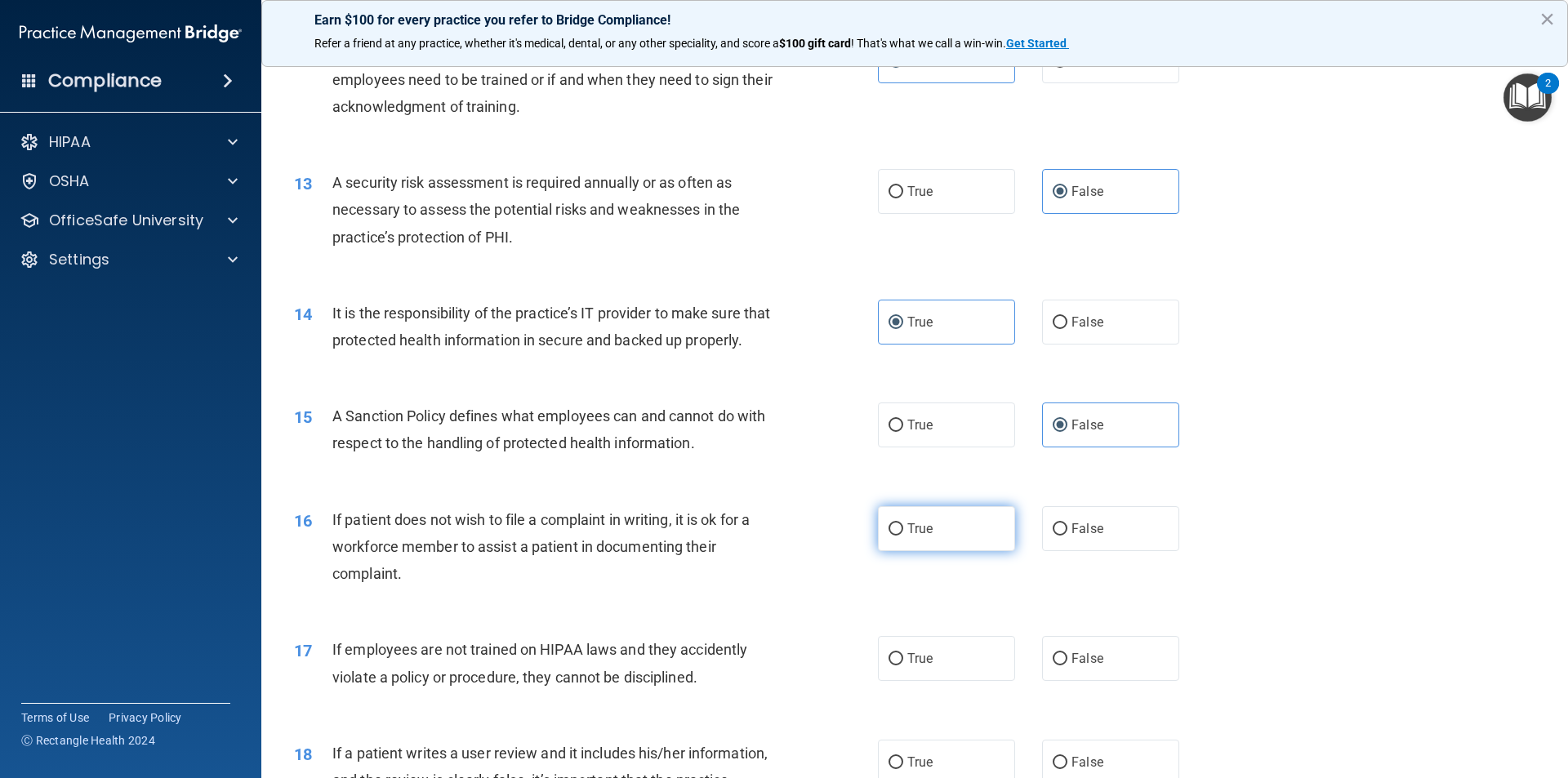
click at [903, 536] on input "True" at bounding box center [896, 529] width 15 height 12
click at [1070, 551] on label "False" at bounding box center [1111, 528] width 138 height 45
click at [1067, 536] on input "False" at bounding box center [1060, 529] width 15 height 12
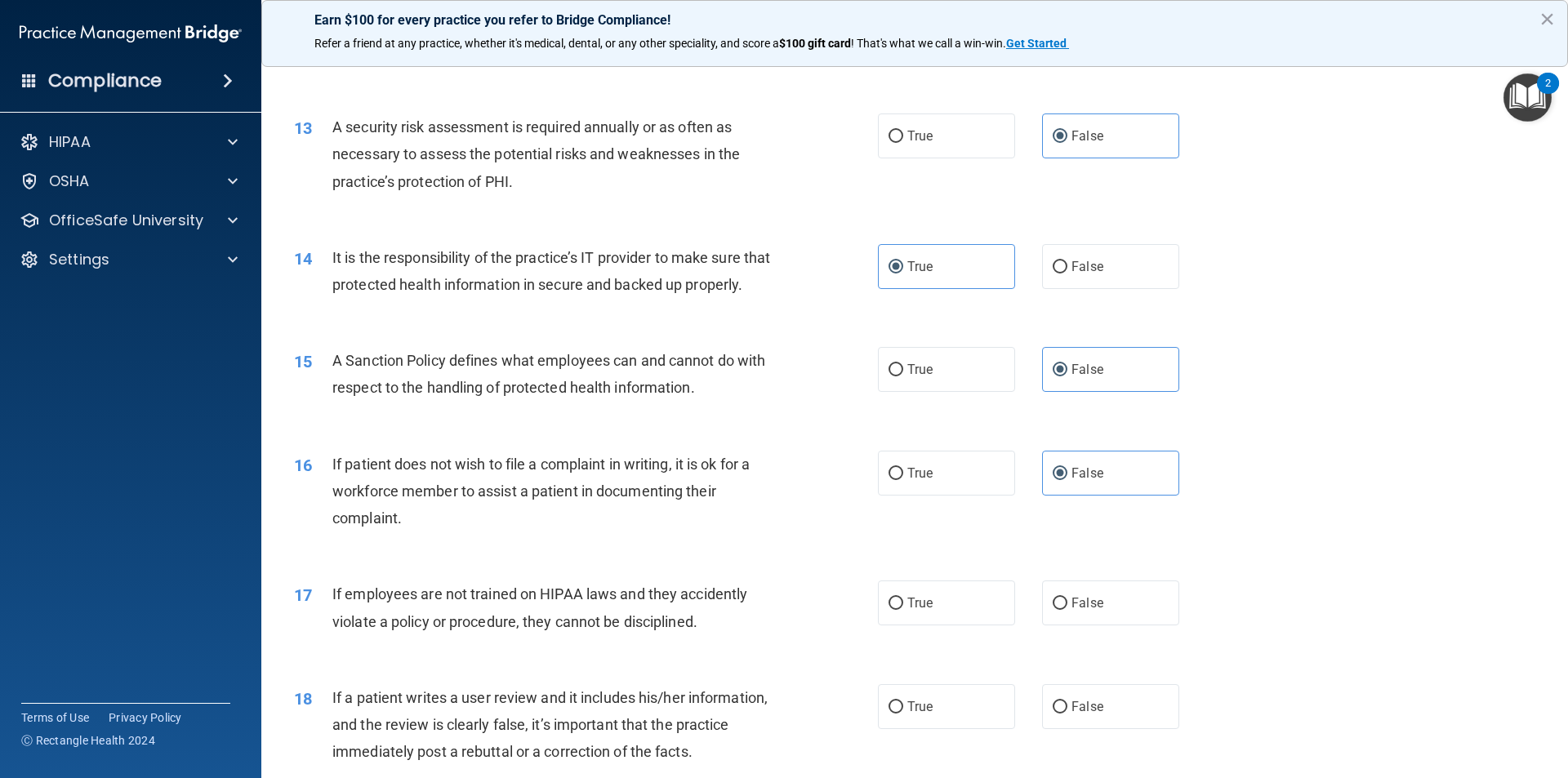
scroll to position [1797, 0]
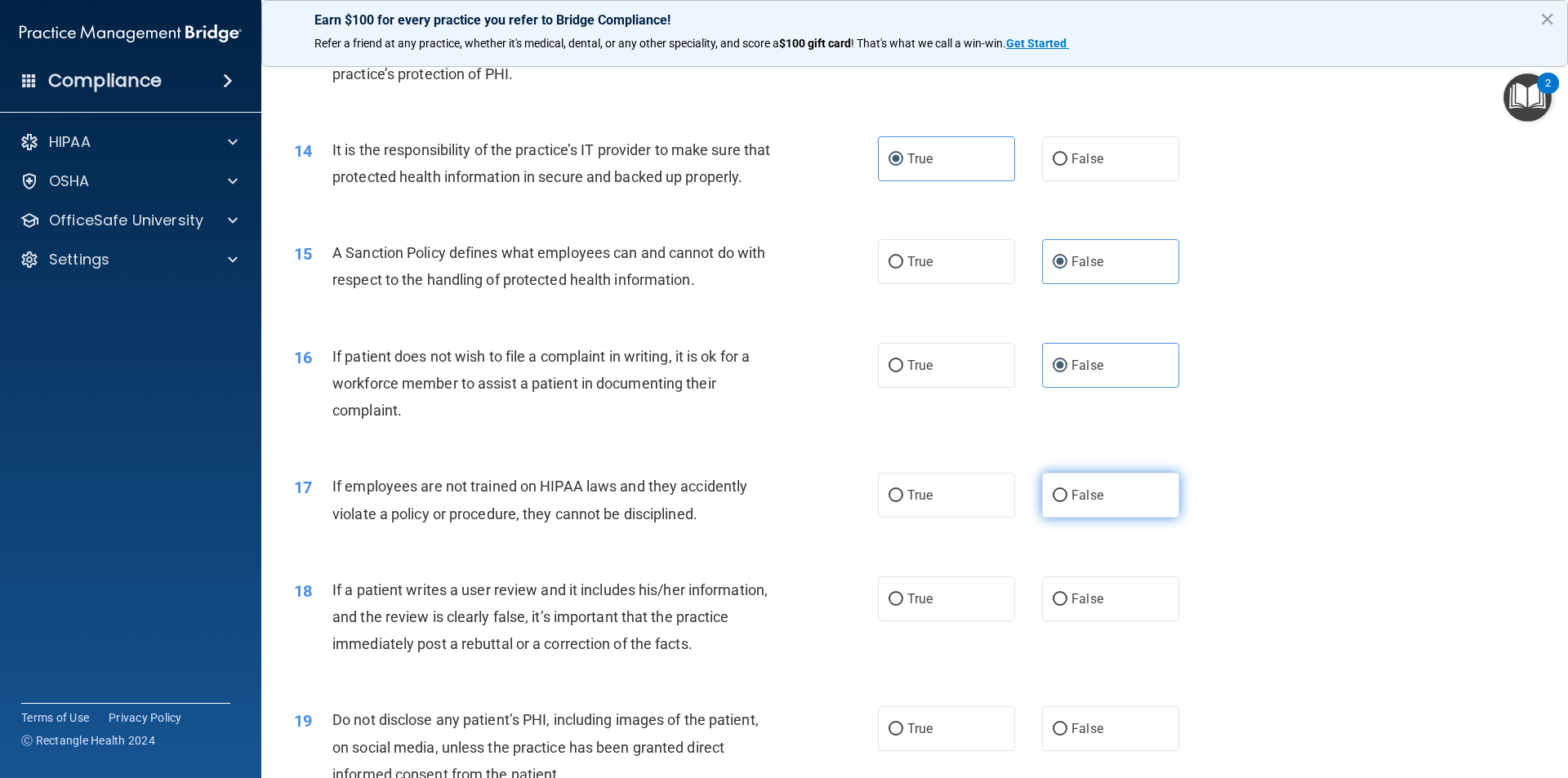
click at [1074, 517] on label "False" at bounding box center [1111, 495] width 138 height 45
click at [1067, 502] on input "False" at bounding box center [1060, 496] width 15 height 12
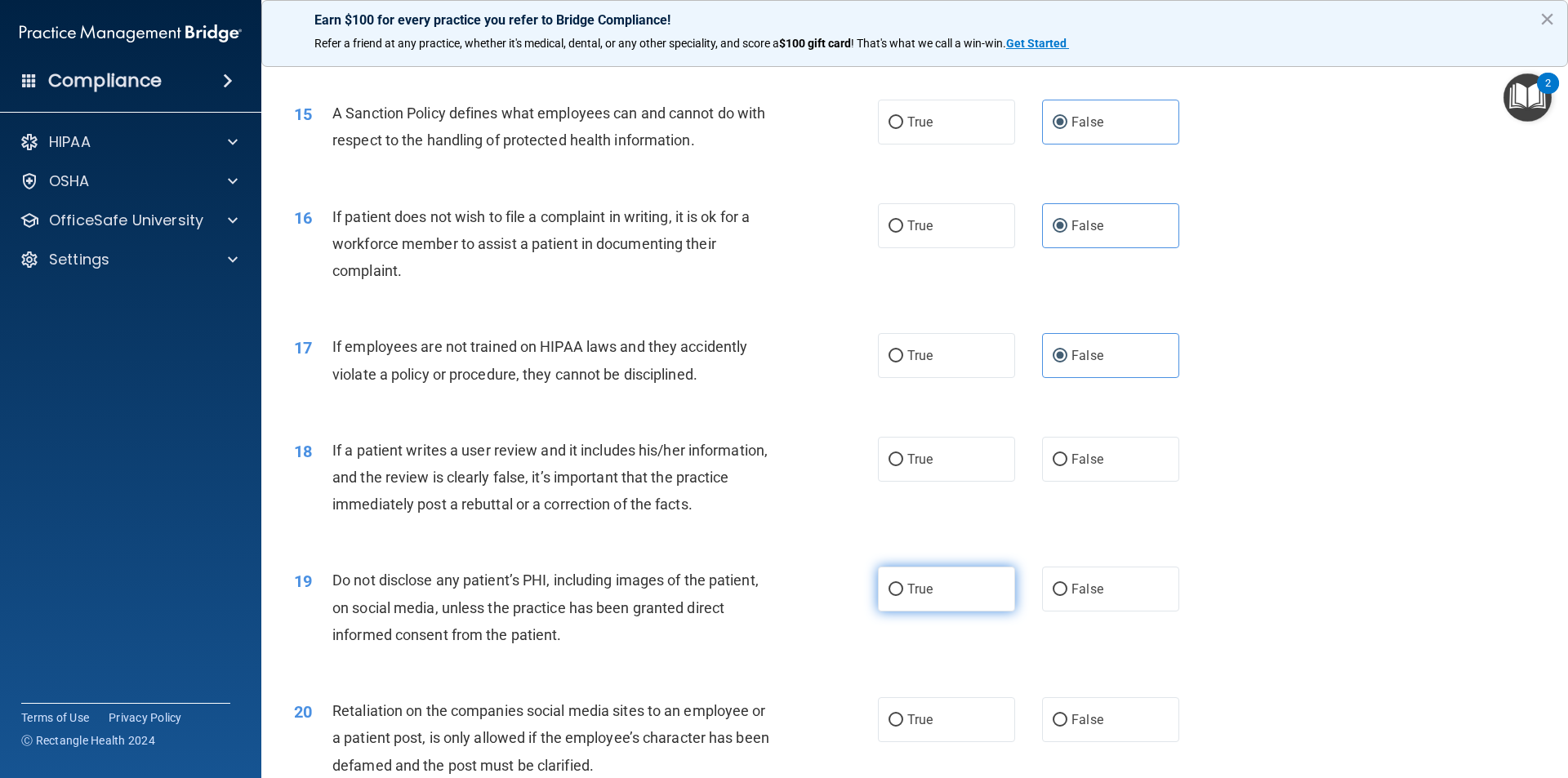
scroll to position [1960, 0]
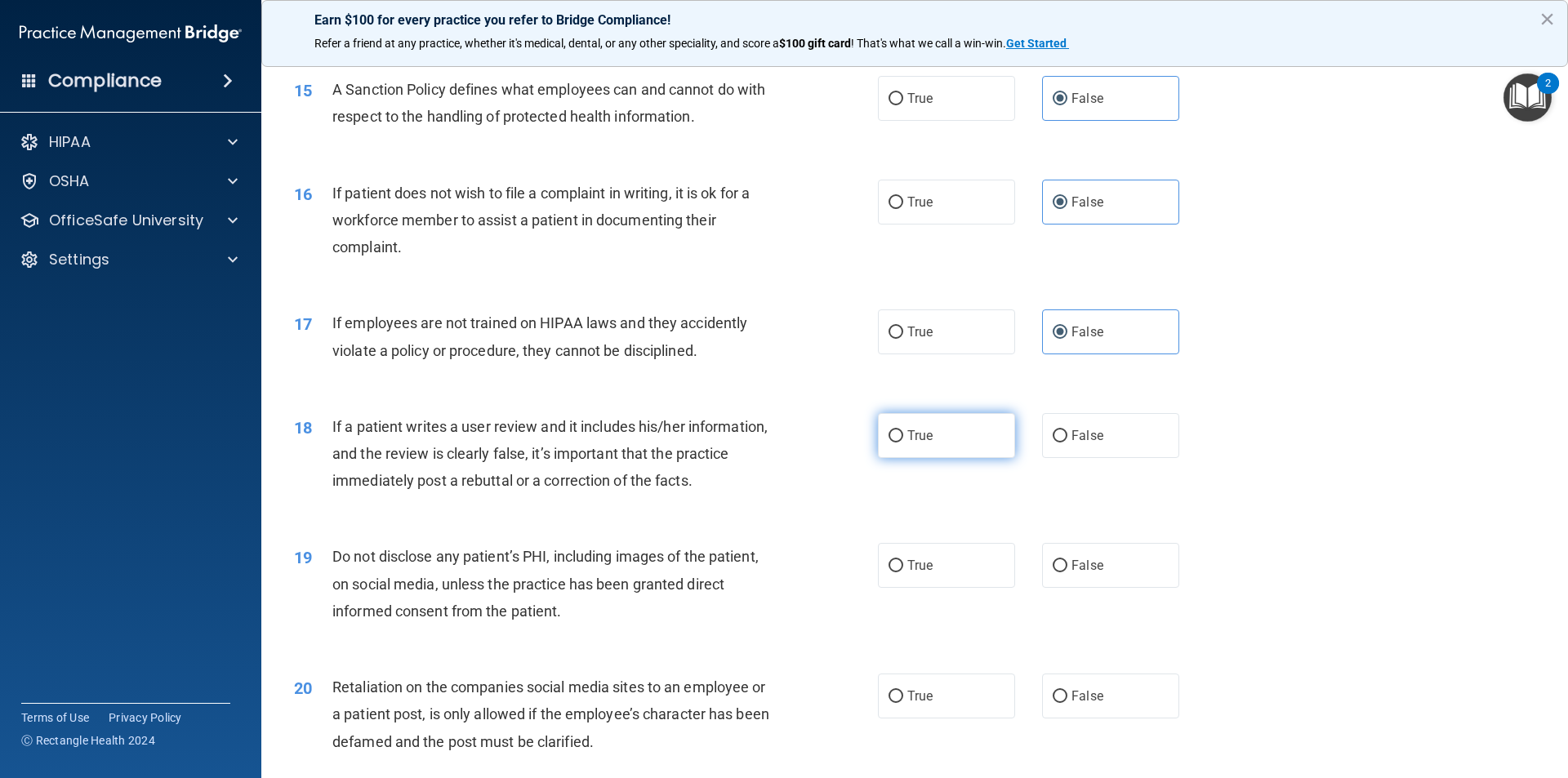
click at [957, 458] on label "True" at bounding box center [946, 435] width 138 height 45
click at [903, 443] on input "True" at bounding box center [896, 435] width 15 height 12
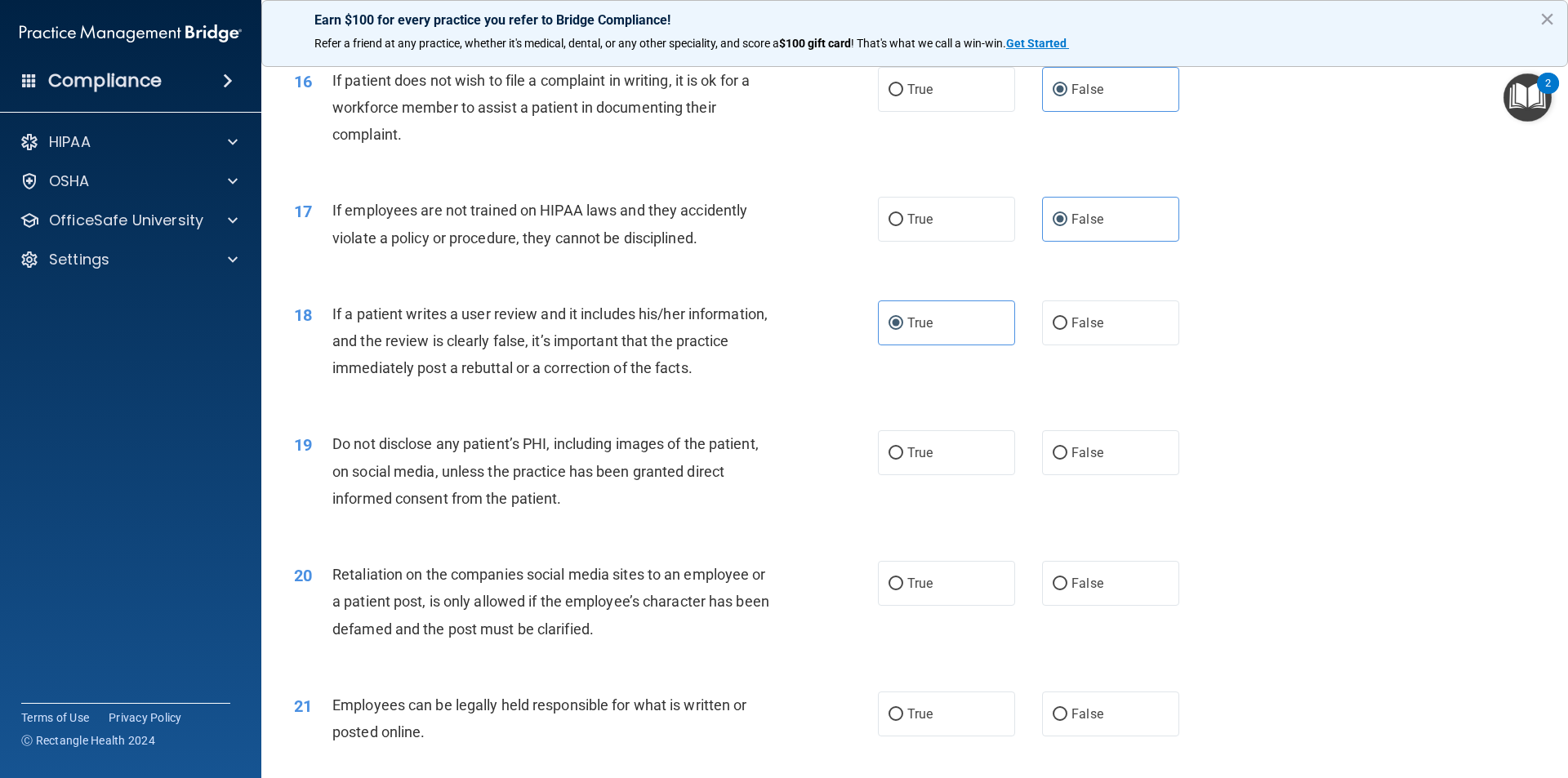
scroll to position [2123, 0]
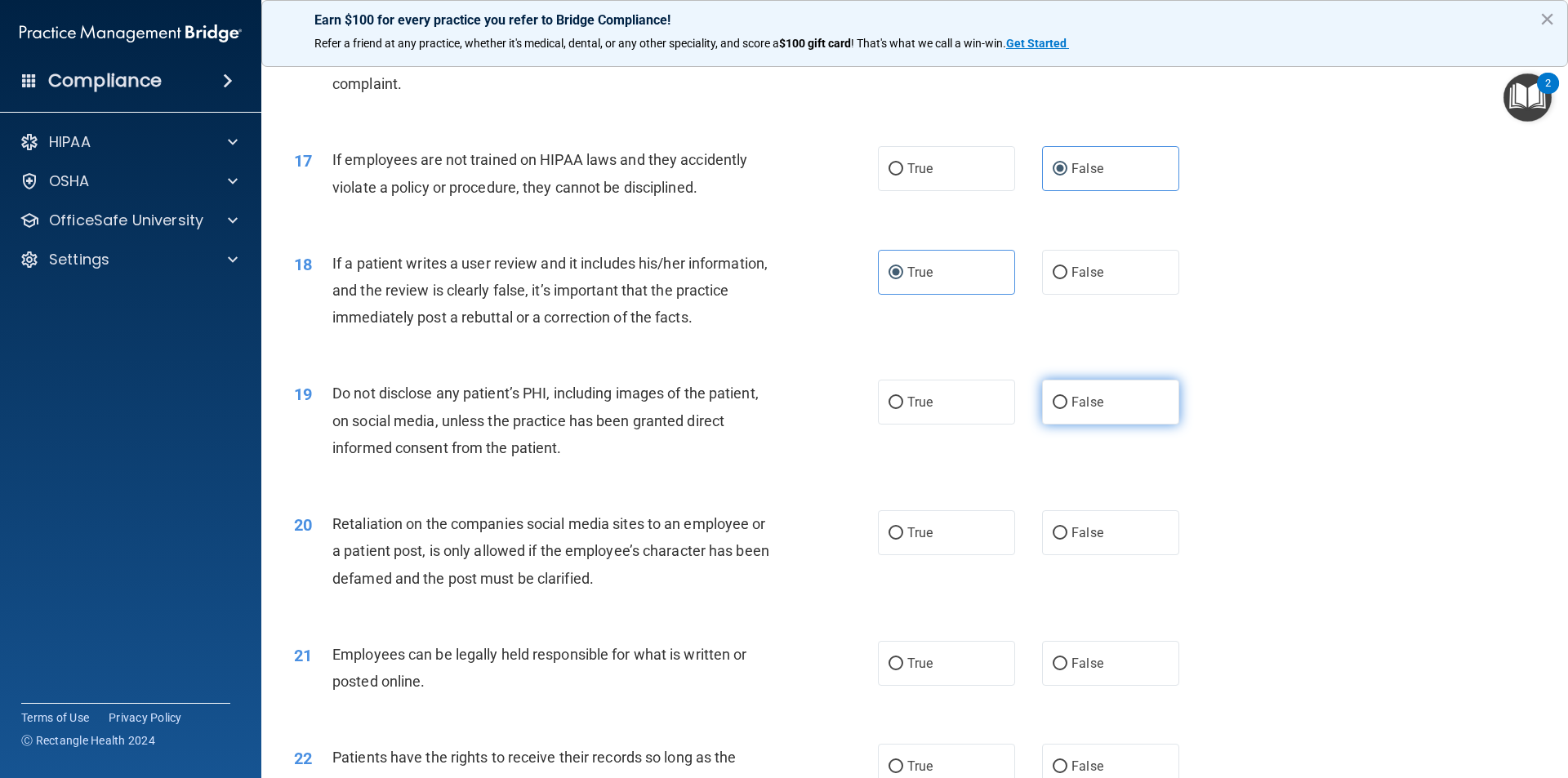
click at [1050, 425] on label "False" at bounding box center [1111, 402] width 138 height 45
click at [1052, 409] on input "False" at bounding box center [1060, 403] width 15 height 12
click at [1098, 555] on label "False" at bounding box center [1111, 532] width 138 height 45
click at [1067, 539] on input "False" at bounding box center [1060, 533] width 15 height 12
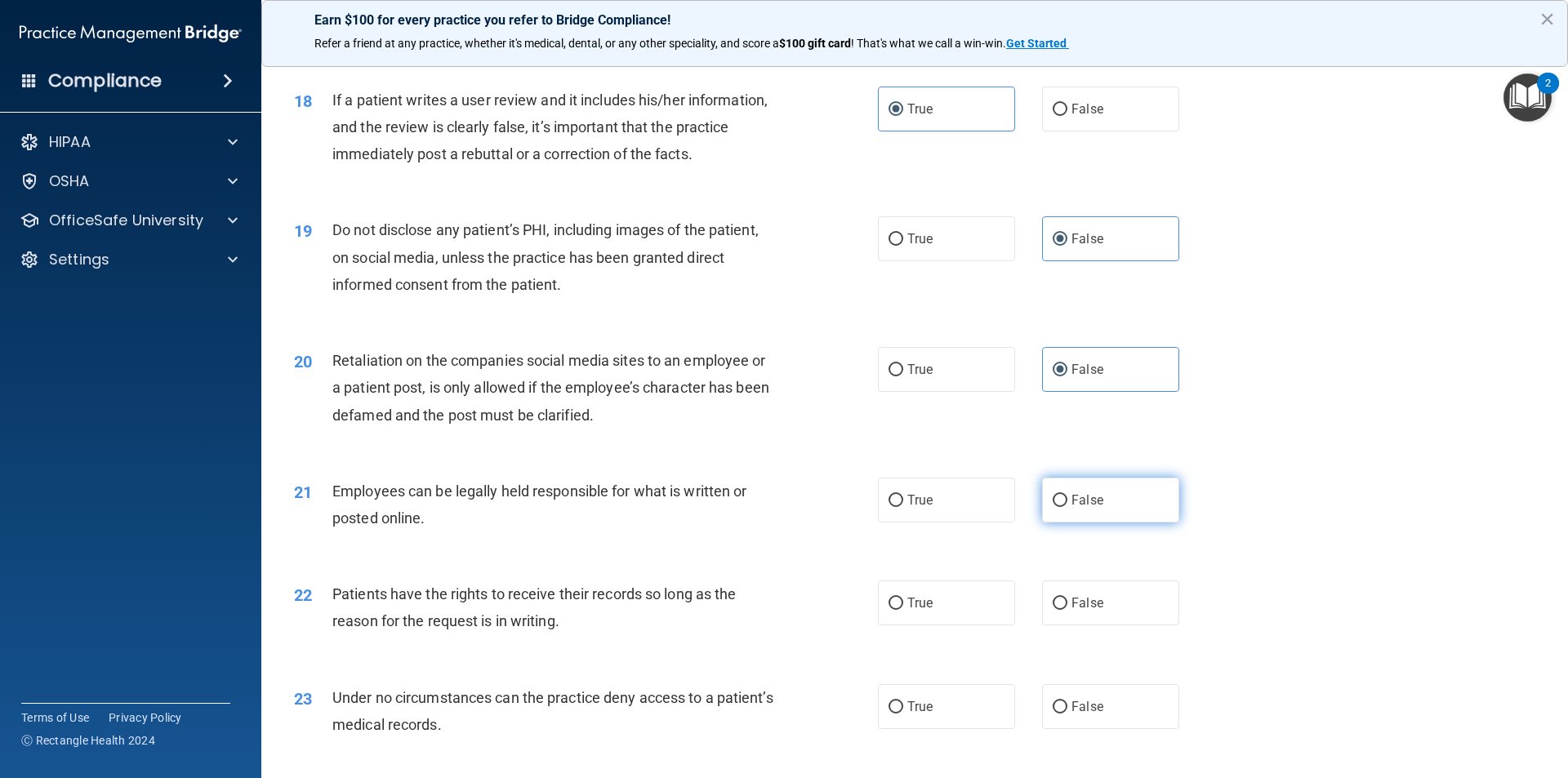
click at [1098, 518] on label "False" at bounding box center [1111, 499] width 138 height 45
click at [1067, 507] on input "False" at bounding box center [1060, 500] width 15 height 12
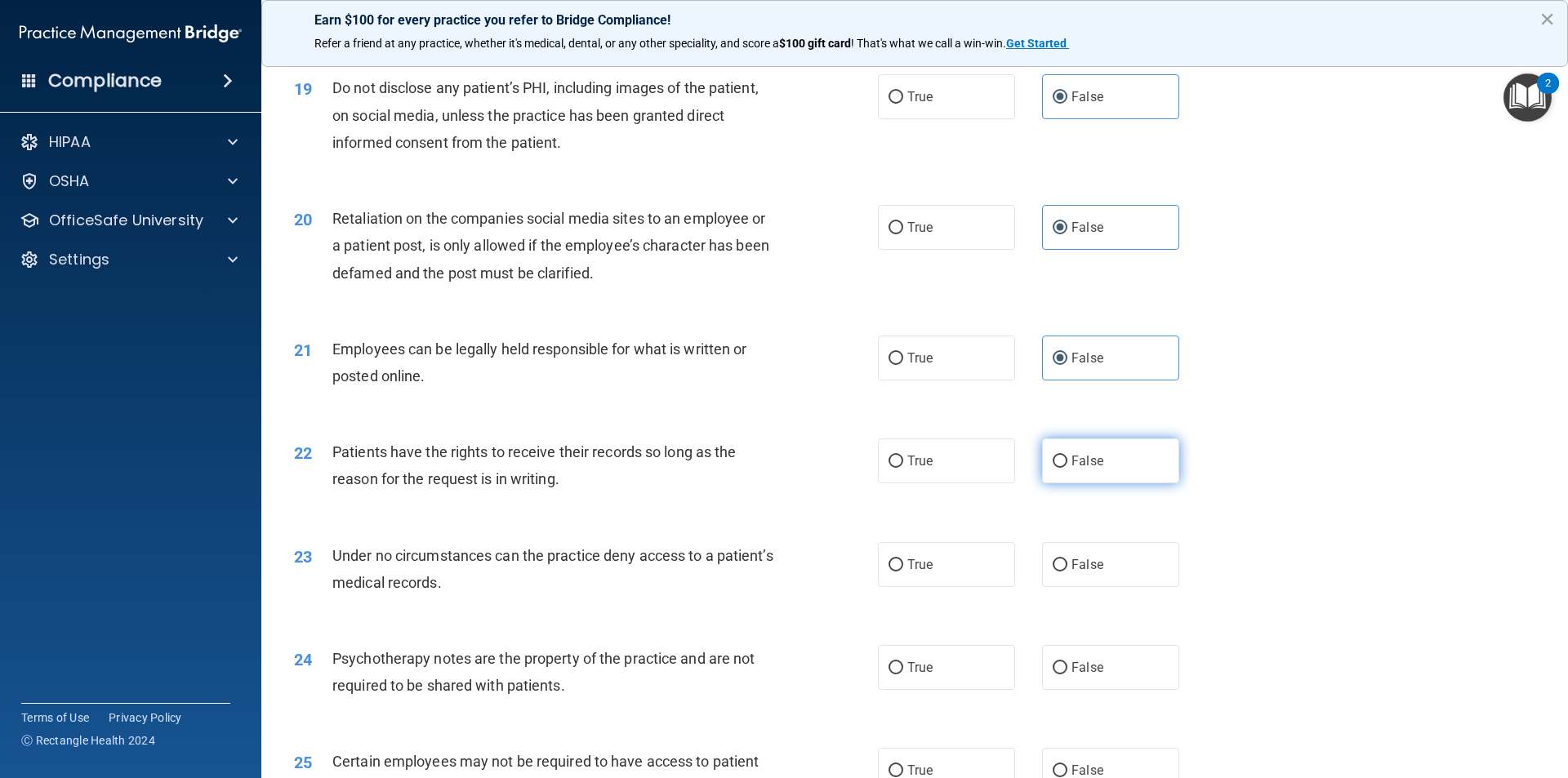
scroll to position [2450, 0]
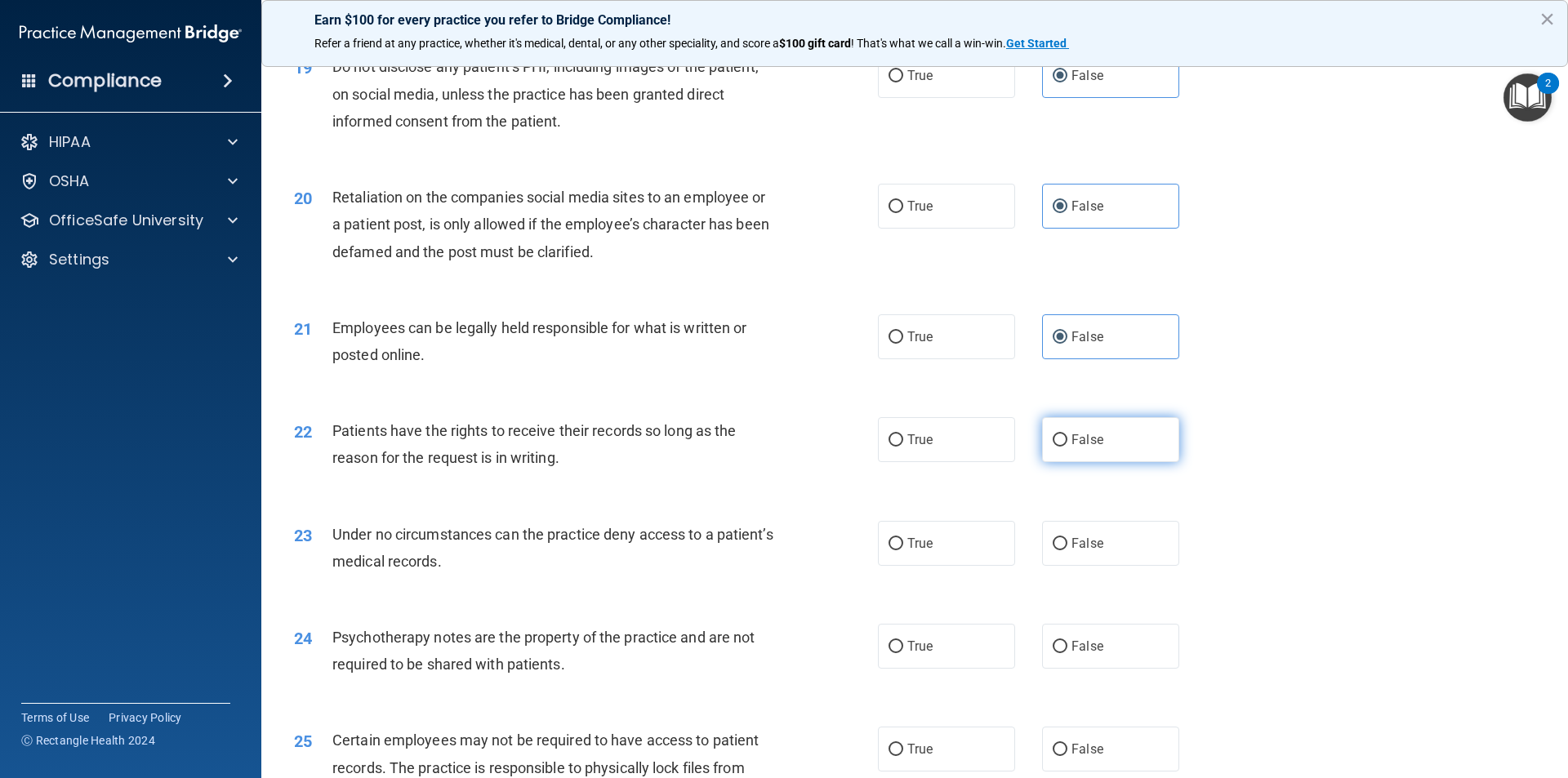
click at [1042, 462] on label "False" at bounding box center [1111, 439] width 138 height 45
click at [1052, 446] on input "False" at bounding box center [1060, 440] width 15 height 12
click at [1063, 566] on label "False" at bounding box center [1111, 543] width 138 height 45
click at [1063, 550] on input "False" at bounding box center [1060, 544] width 15 height 12
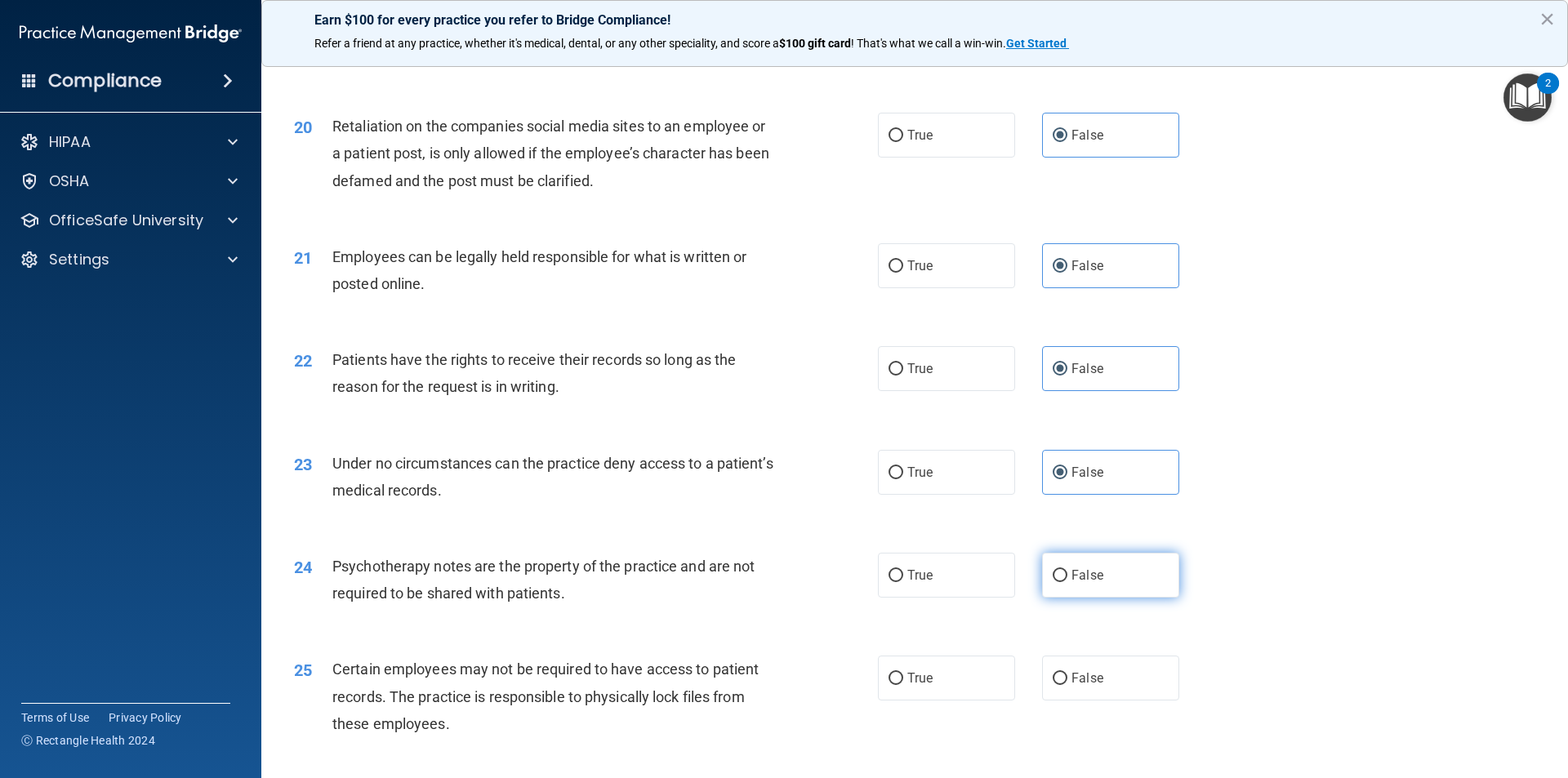
scroll to position [2613, 0]
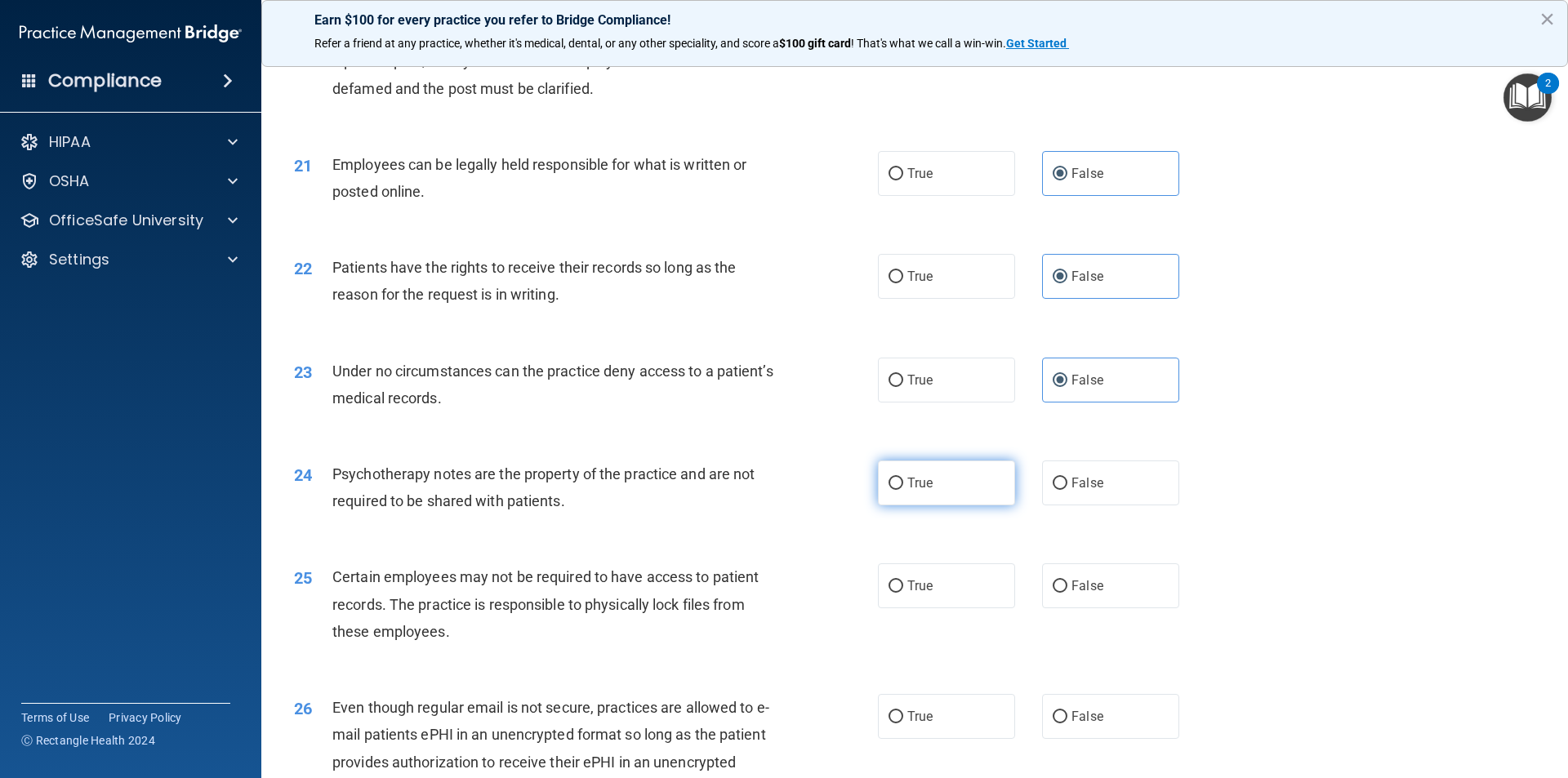
click at [960, 506] on label "True" at bounding box center [946, 482] width 138 height 45
click at [903, 490] on input "True" at bounding box center [896, 483] width 15 height 12
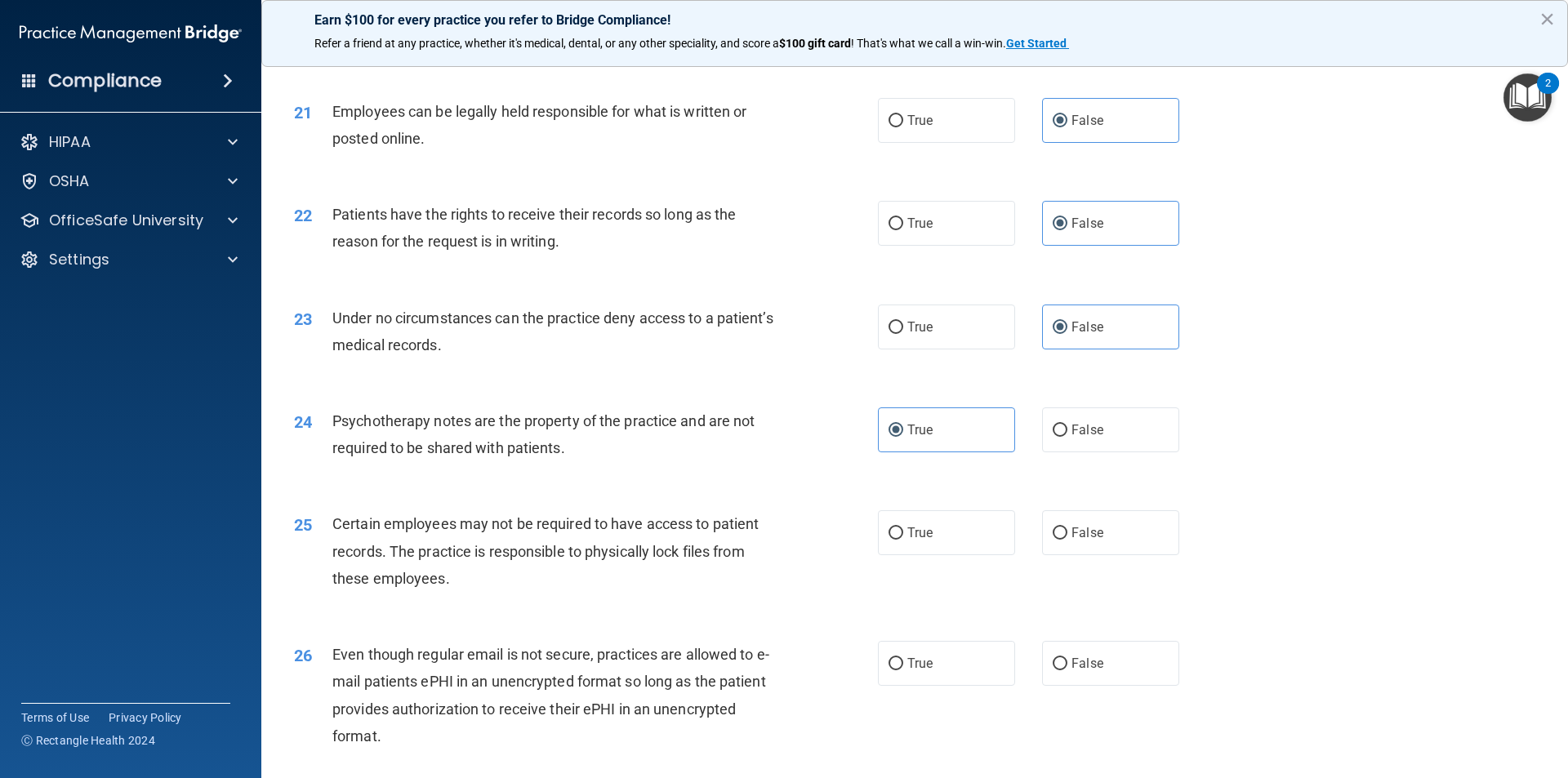
scroll to position [2695, 0]
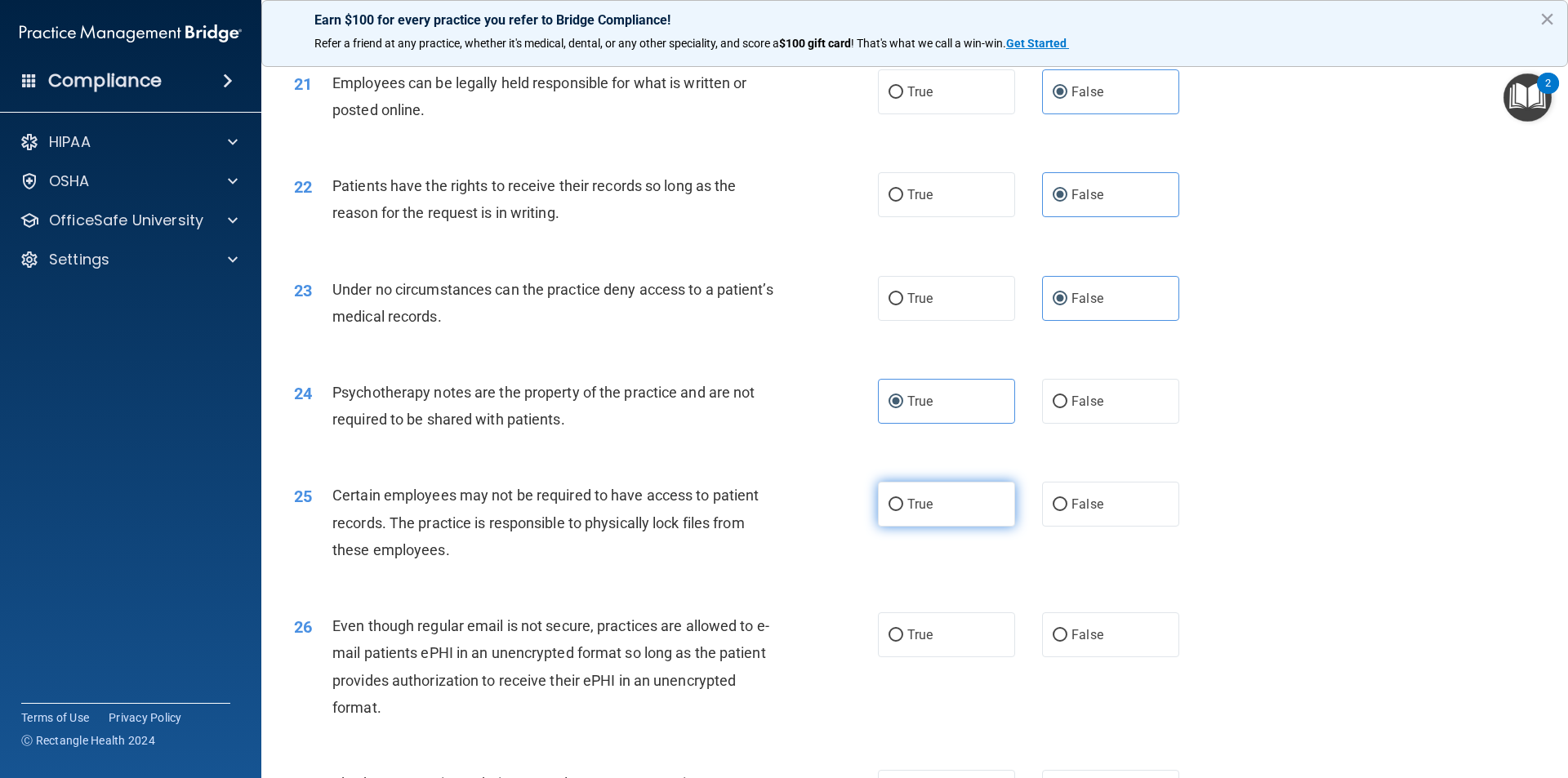
click at [939, 527] on label "True" at bounding box center [946, 504] width 138 height 45
click at [903, 511] on input "True" at bounding box center [896, 505] width 15 height 12
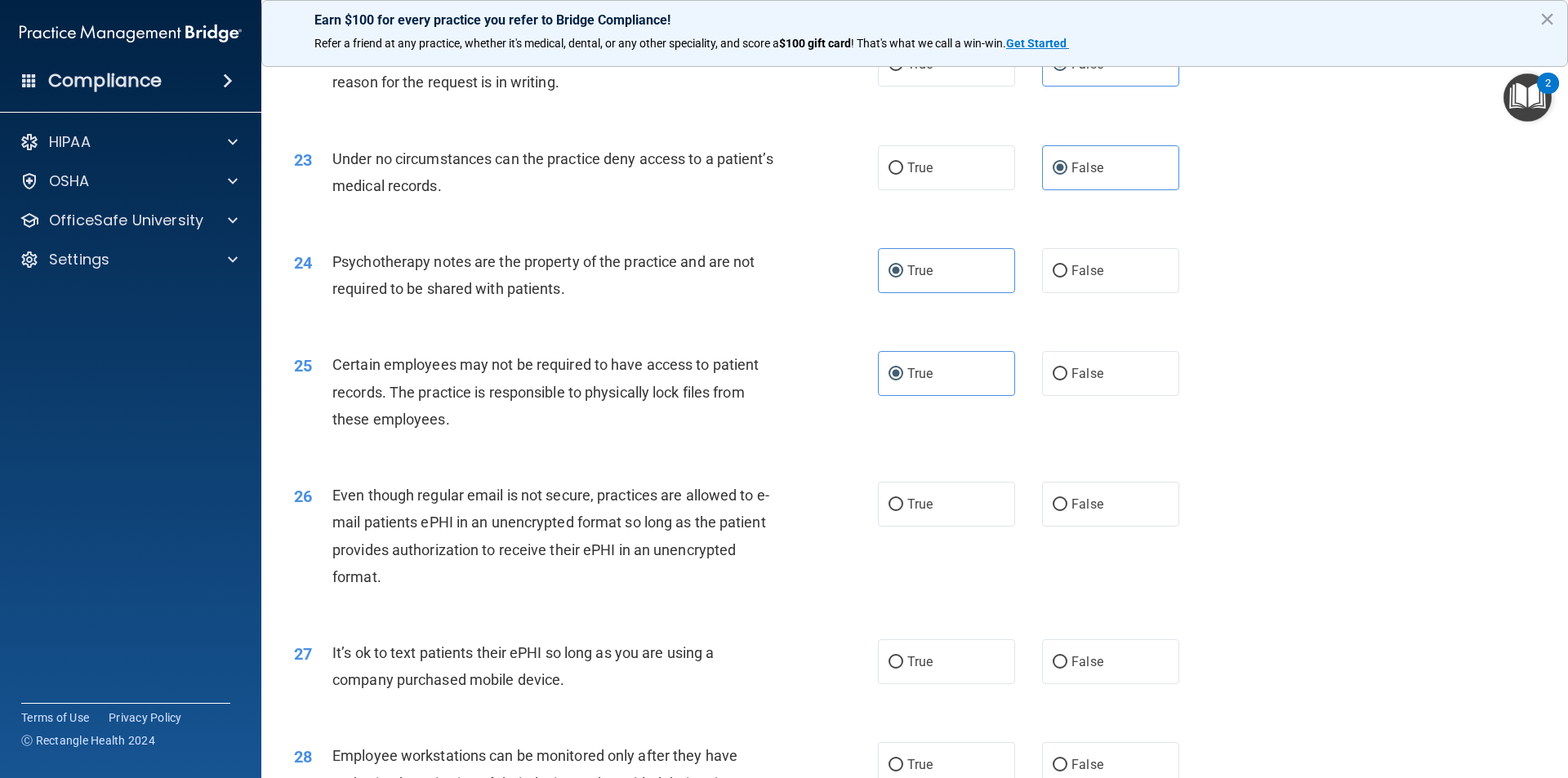
scroll to position [2858, 0]
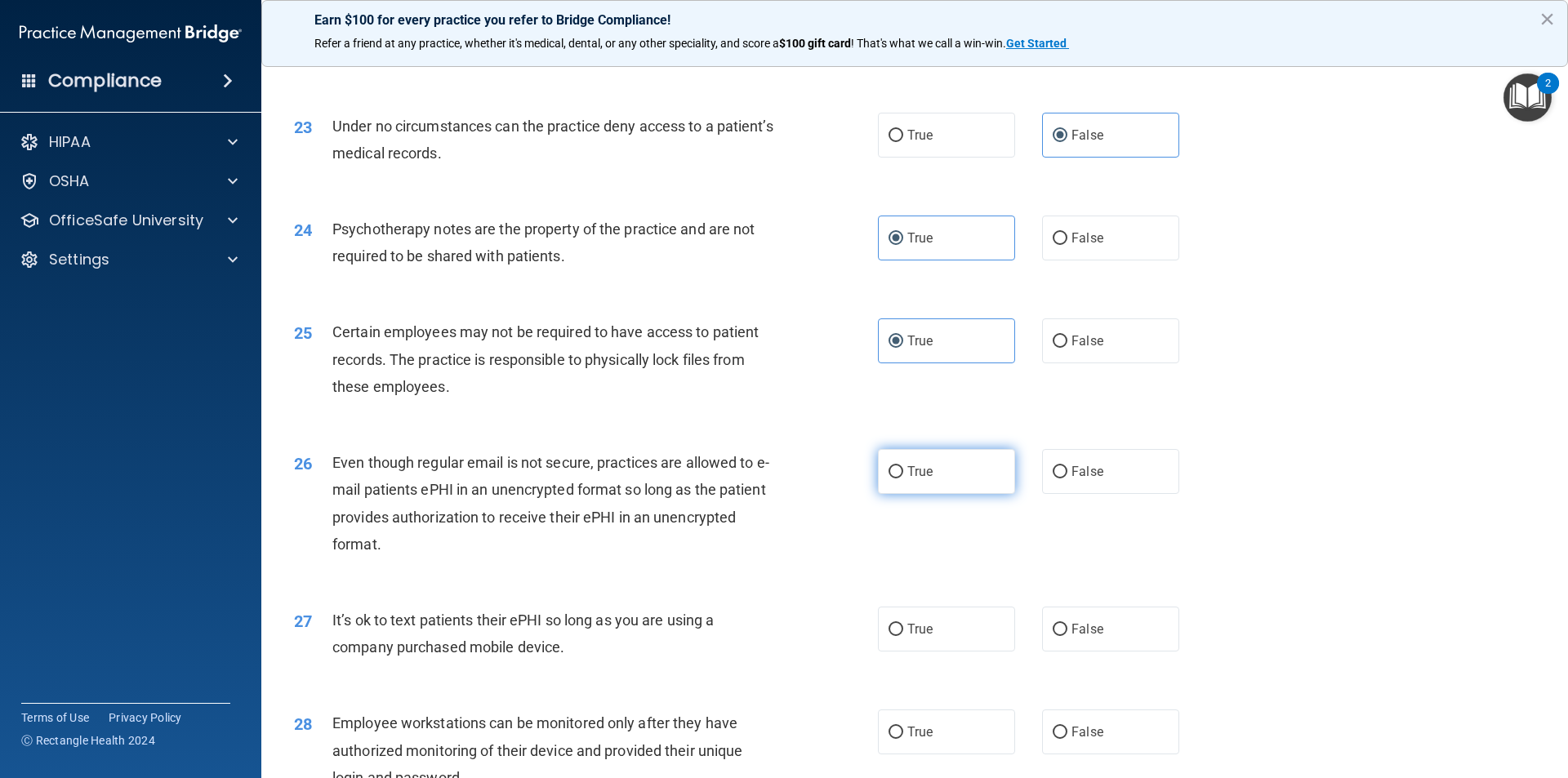
drag, startPoint x: 951, startPoint y: 498, endPoint x: 948, endPoint y: 511, distance: 13.3
click at [950, 494] on label "True" at bounding box center [946, 471] width 138 height 45
click at [903, 478] on input "True" at bounding box center [896, 472] width 15 height 12
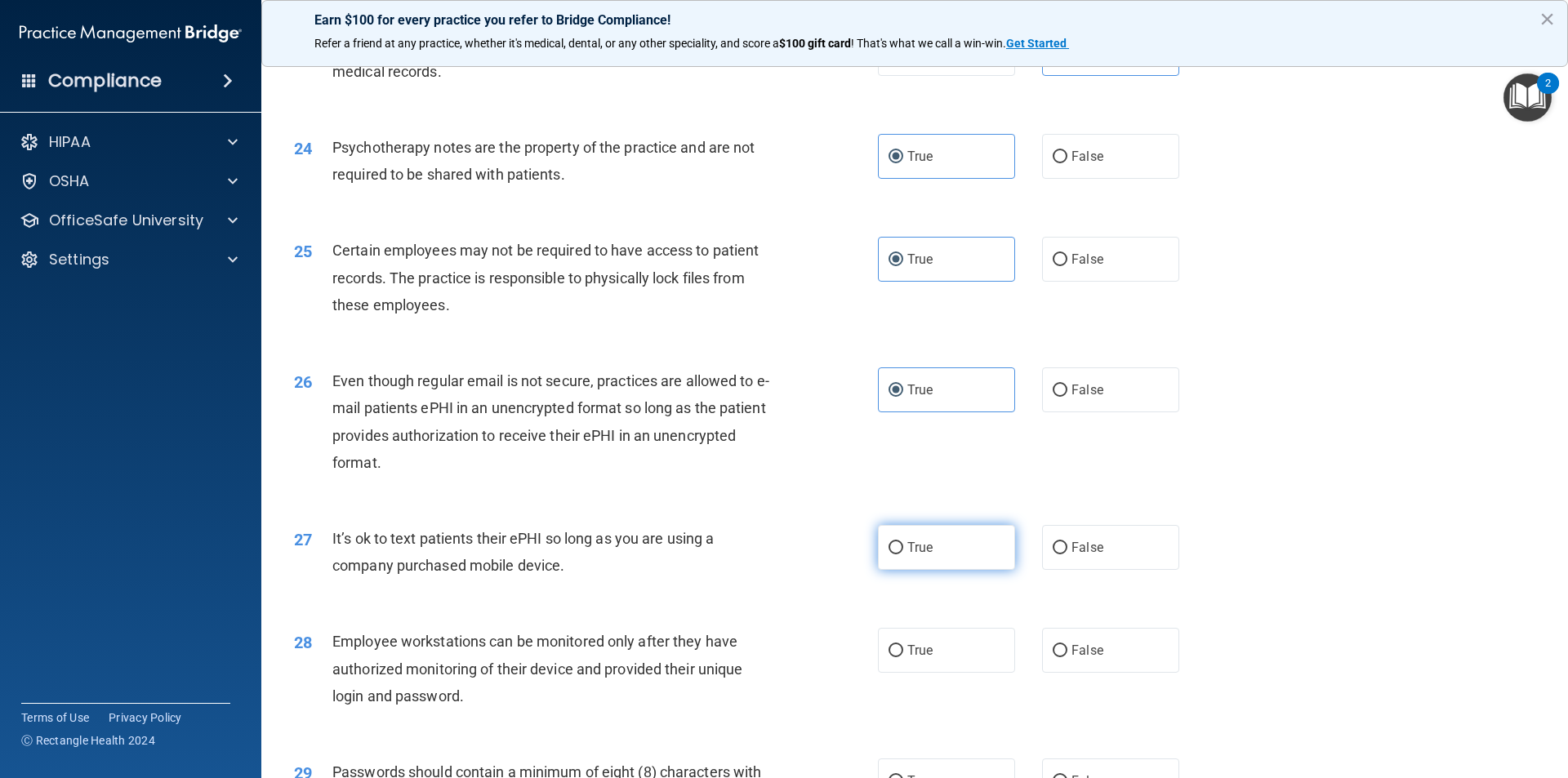
click at [934, 556] on label "True" at bounding box center [946, 547] width 138 height 45
click at [903, 555] on input "True" at bounding box center [896, 548] width 15 height 12
click at [1061, 570] on label "False" at bounding box center [1111, 547] width 138 height 45
click at [1061, 555] on input "False" at bounding box center [1060, 548] width 15 height 12
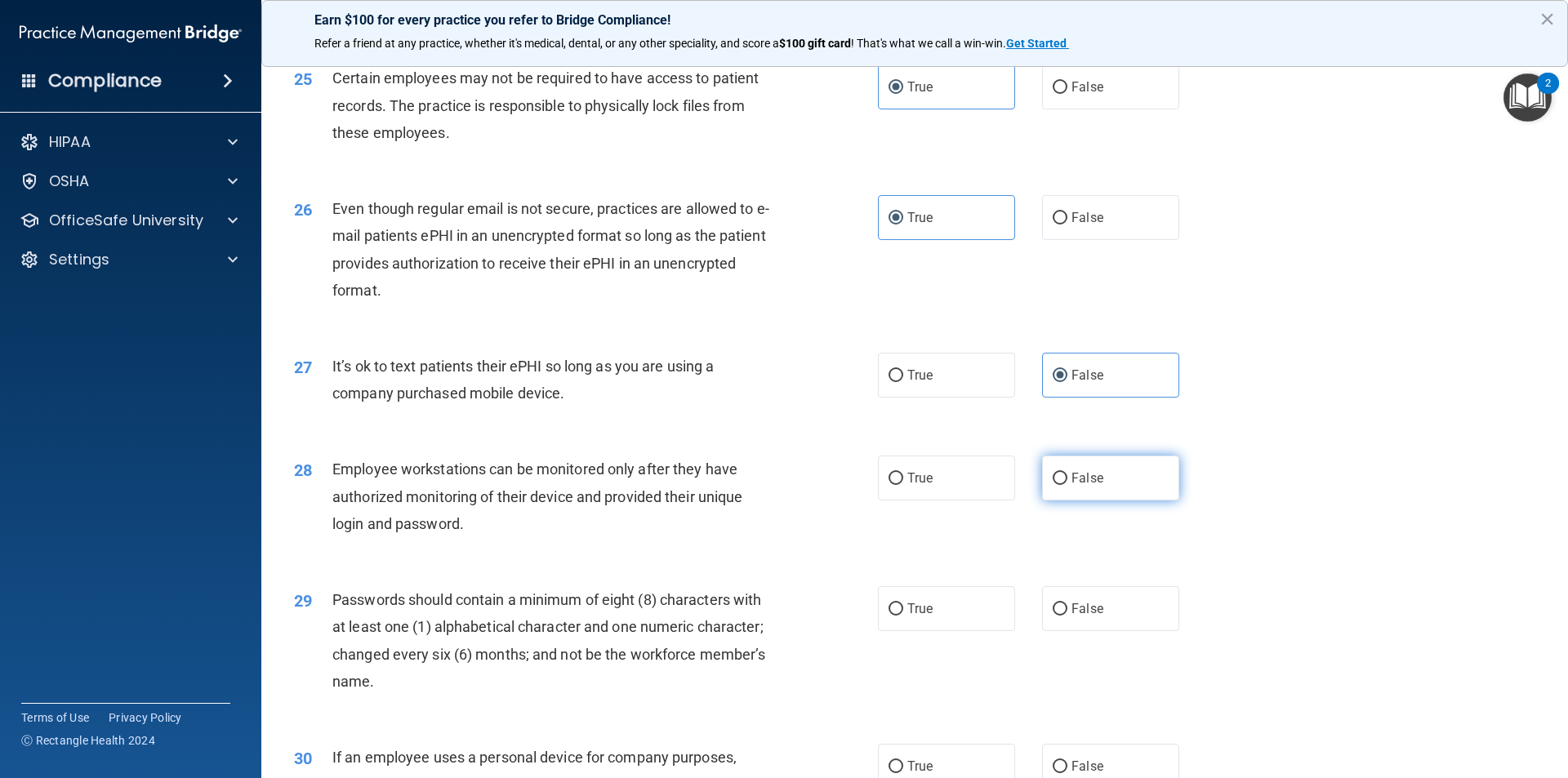
scroll to position [3184, 0]
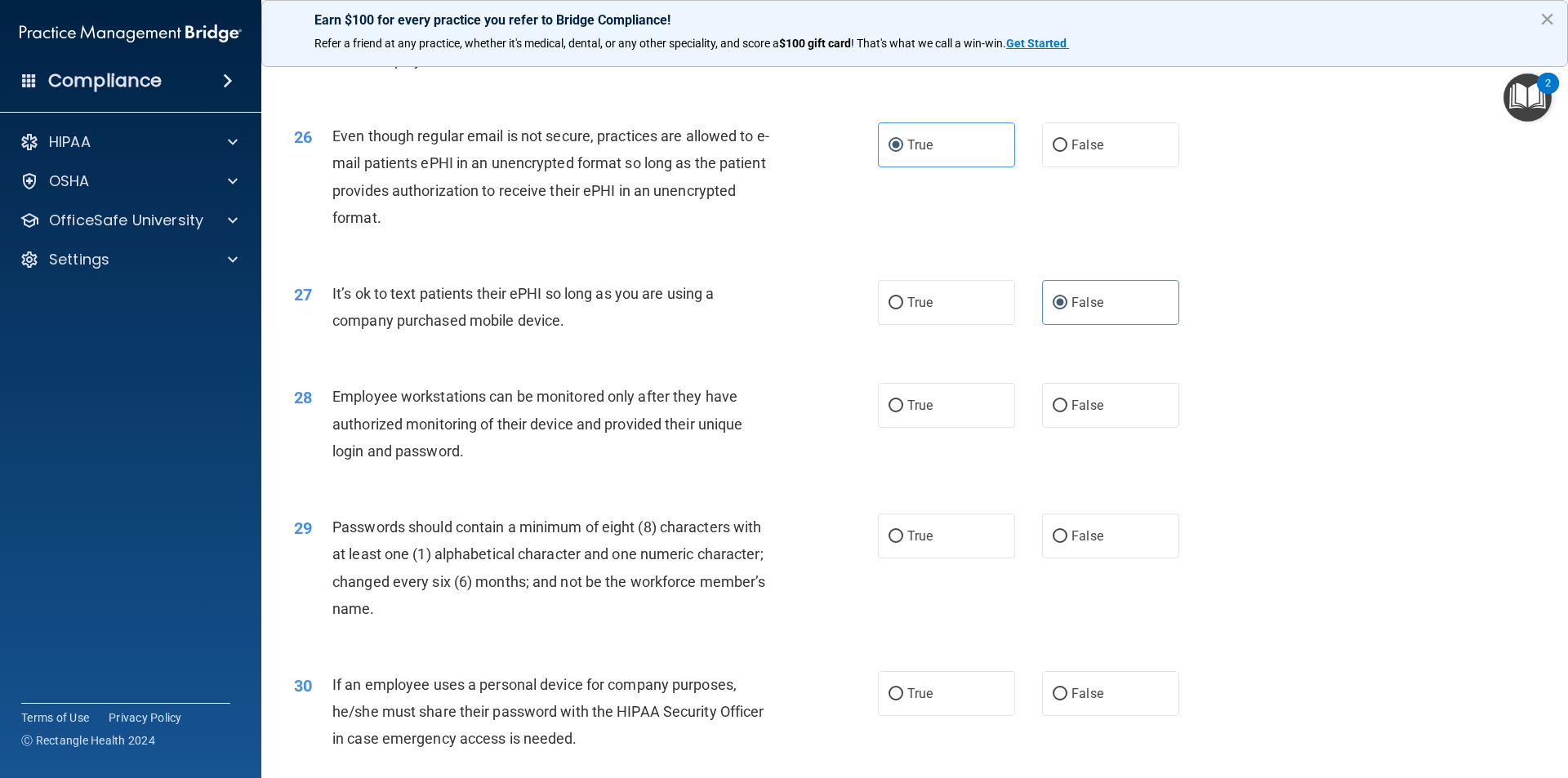
drag, startPoint x: 1082, startPoint y: 441, endPoint x: 1029, endPoint y: 497, distance: 77.1
click at [1081, 428] on label "False" at bounding box center [1111, 404] width 138 height 45
click at [1067, 413] on input "False" at bounding box center [1060, 405] width 15 height 12
click at [970, 558] on label "True" at bounding box center [946, 536] width 138 height 45
click at [903, 543] on input "True" at bounding box center [896, 537] width 15 height 12
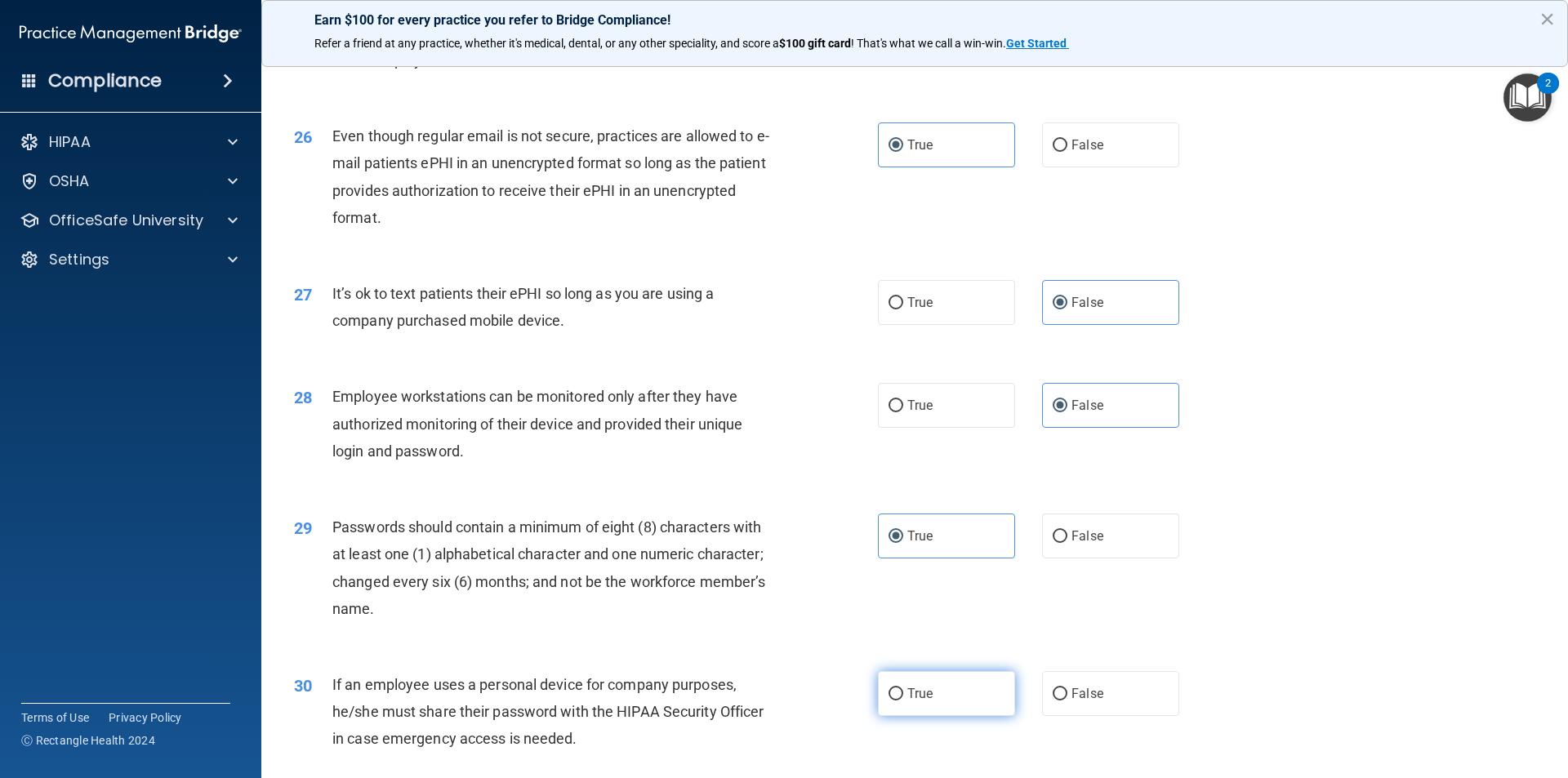
click at [937, 715] on label "True" at bounding box center [946, 693] width 138 height 45
click at [903, 701] on input "True" at bounding box center [896, 694] width 15 height 12
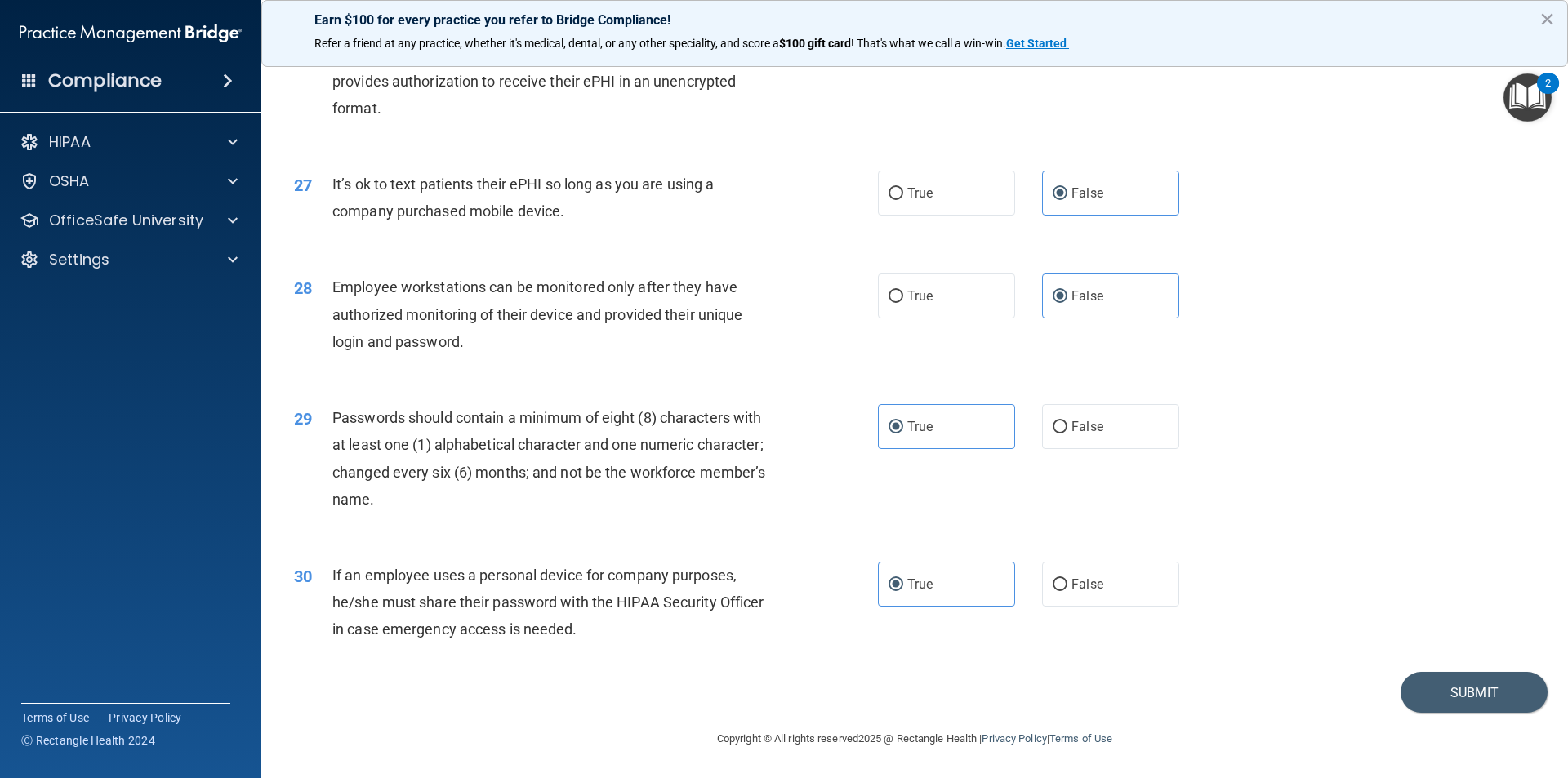
scroll to position [3321, 0]
click at [1481, 715] on footer "Copyright © All rights reserved 2025 @ Rectangle Health | Privacy Policy | Term…" at bounding box center [915, 737] width 1241 height 49
click at [1468, 704] on button "Submit" at bounding box center [1473, 693] width 147 height 42
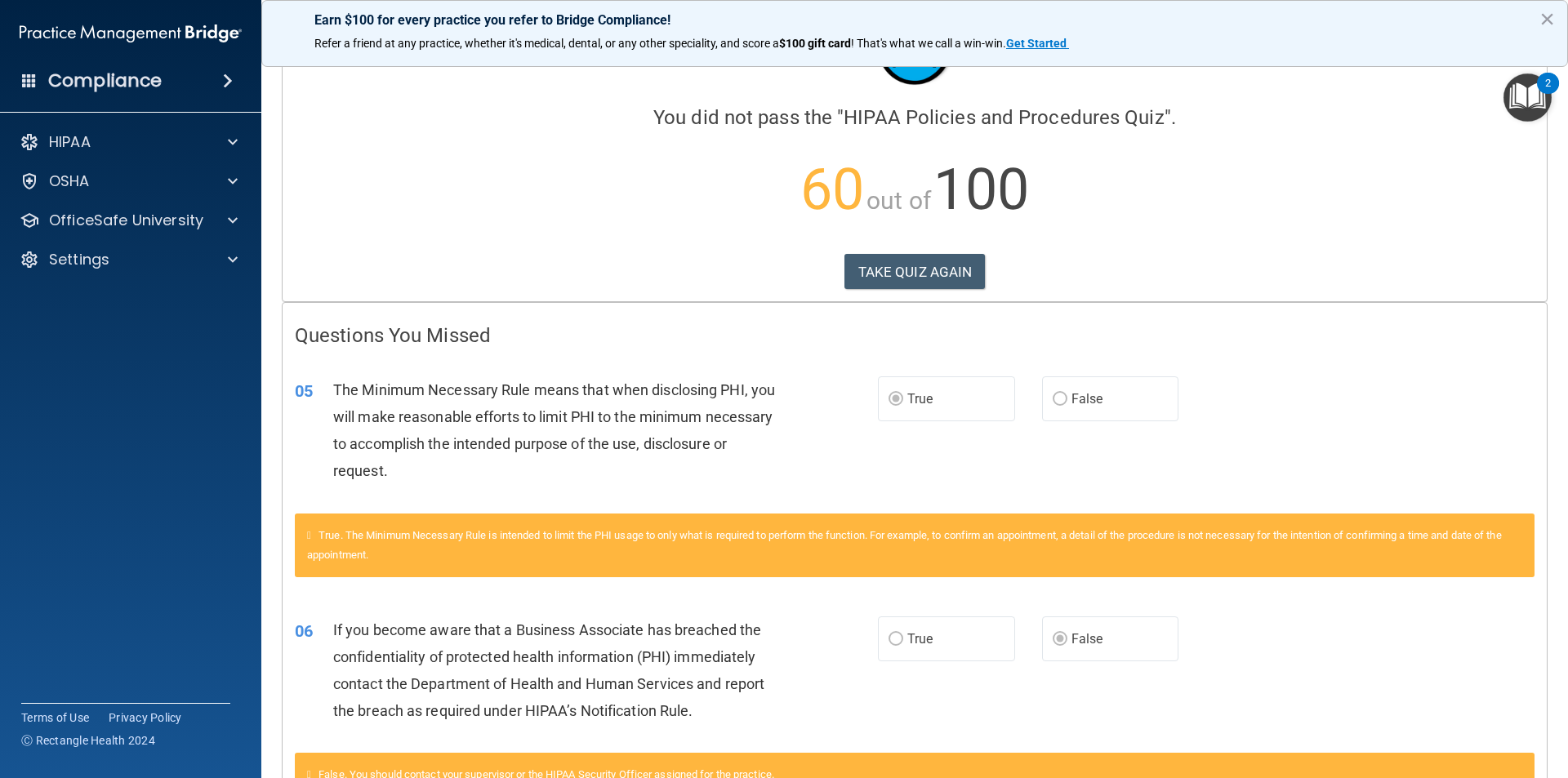
scroll to position [1, 0]
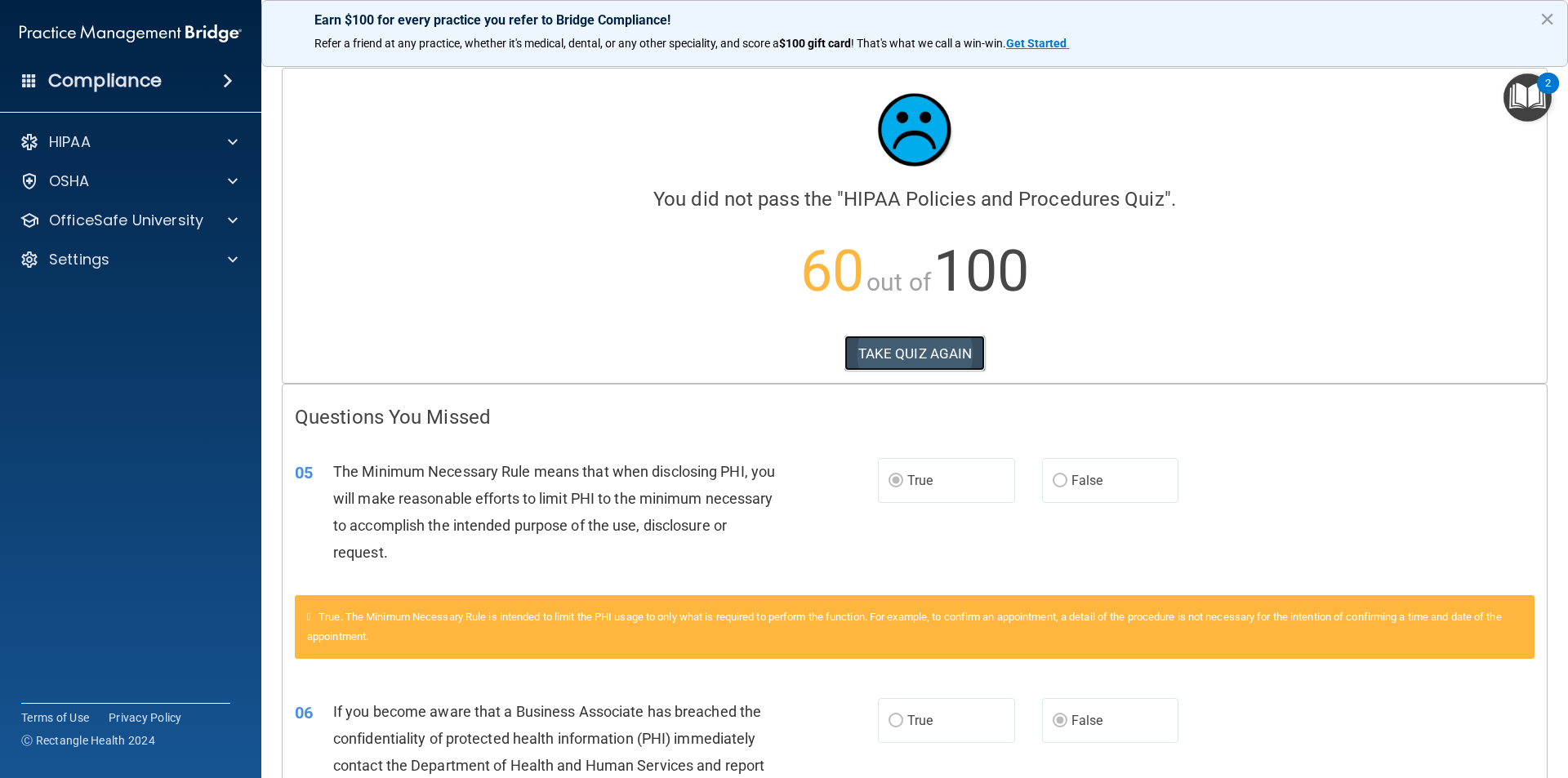
click at [933, 346] on button "TAKE QUIZ AGAIN" at bounding box center [915, 353] width 141 height 36
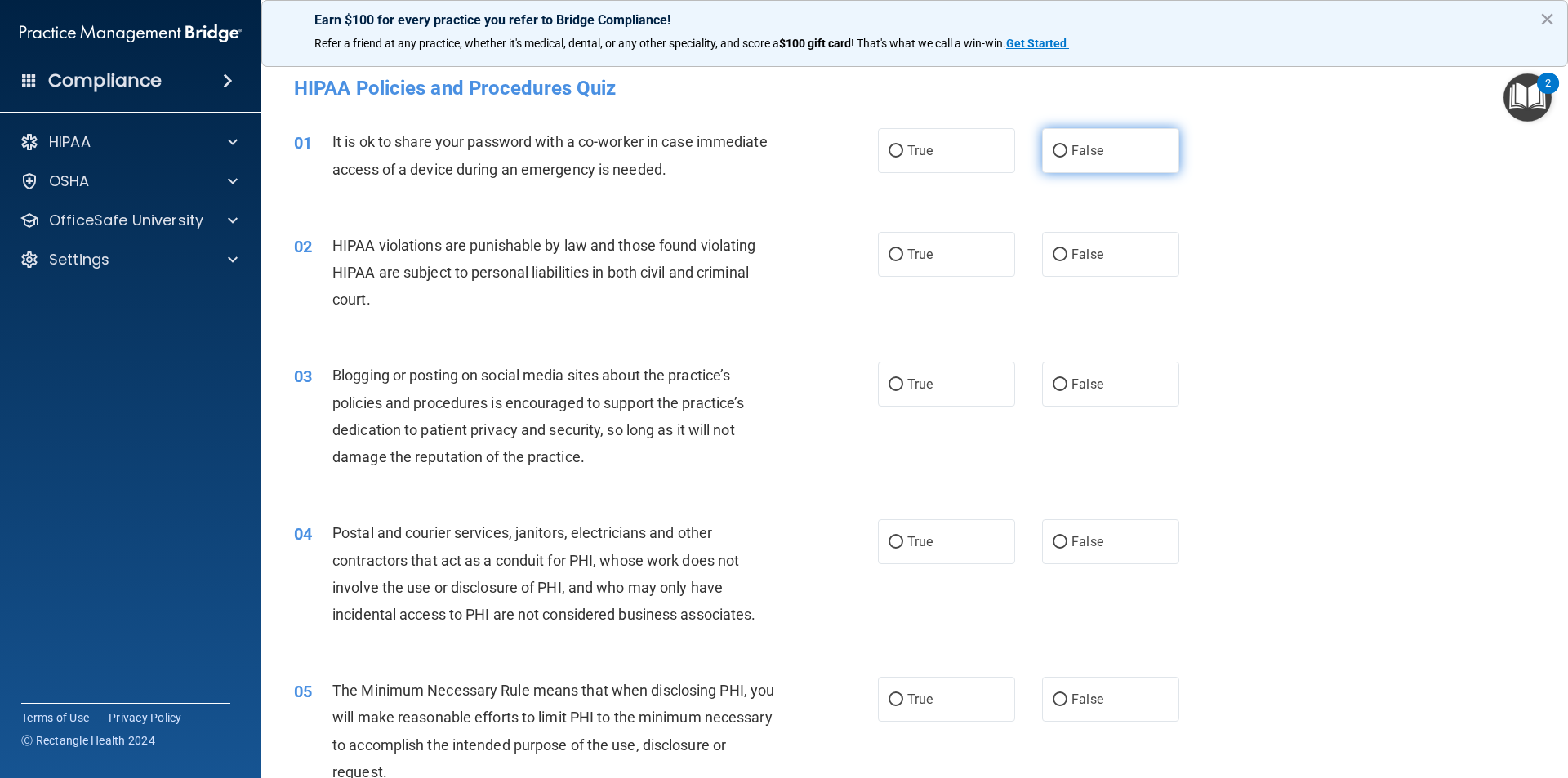
click at [1067, 169] on label "False" at bounding box center [1111, 150] width 138 height 45
click at [1067, 158] on input "False" at bounding box center [1060, 151] width 15 height 12
click at [985, 272] on label "True" at bounding box center [946, 254] width 138 height 45
click at [903, 261] on input "True" at bounding box center [896, 254] width 15 height 12
click at [1091, 386] on span "False" at bounding box center [1087, 384] width 32 height 15
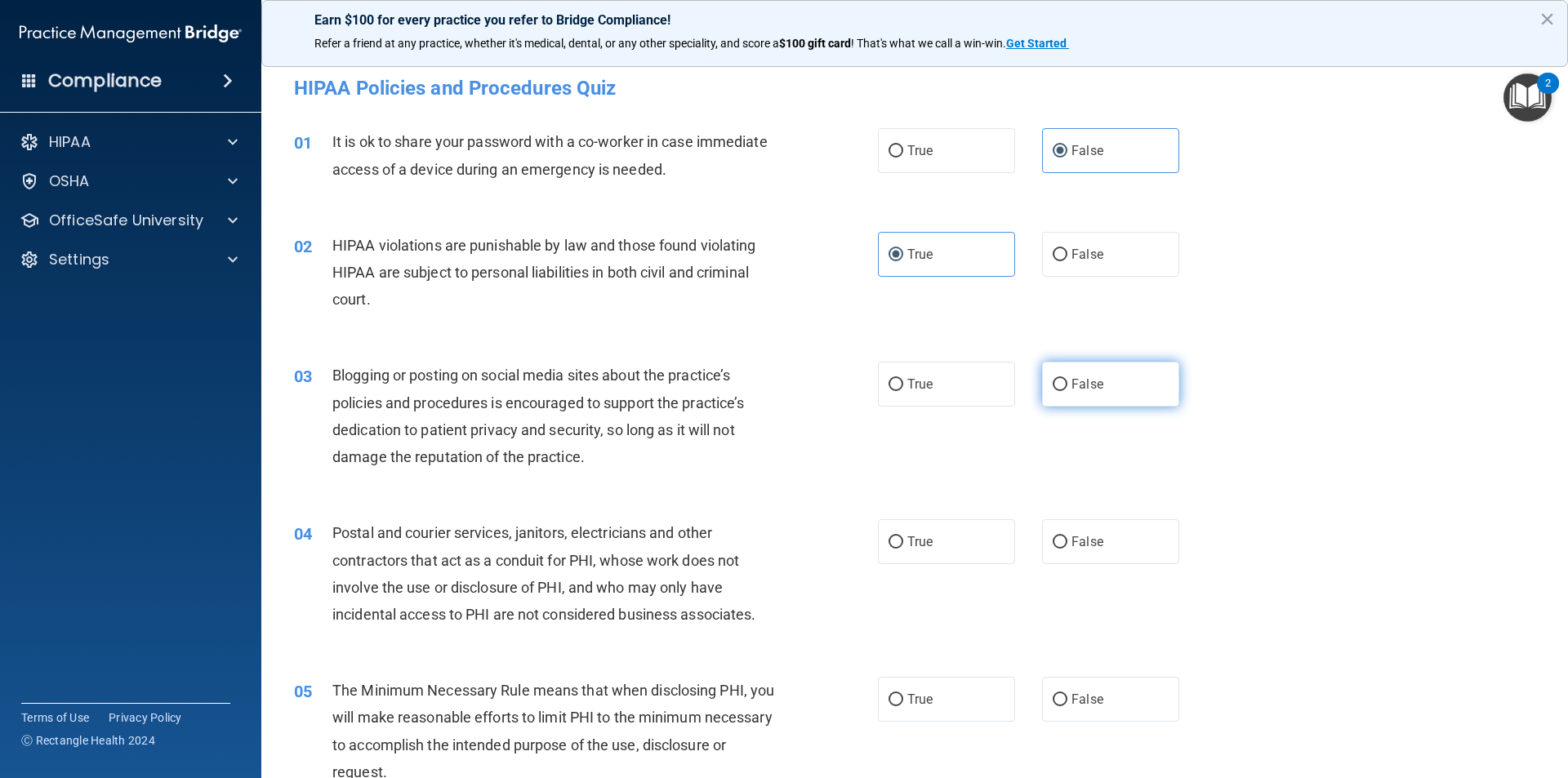
click at [1067, 386] on input "False" at bounding box center [1060, 384] width 15 height 12
click at [940, 534] on label "True" at bounding box center [946, 541] width 138 height 45
click at [903, 537] on input "True" at bounding box center [896, 542] width 15 height 12
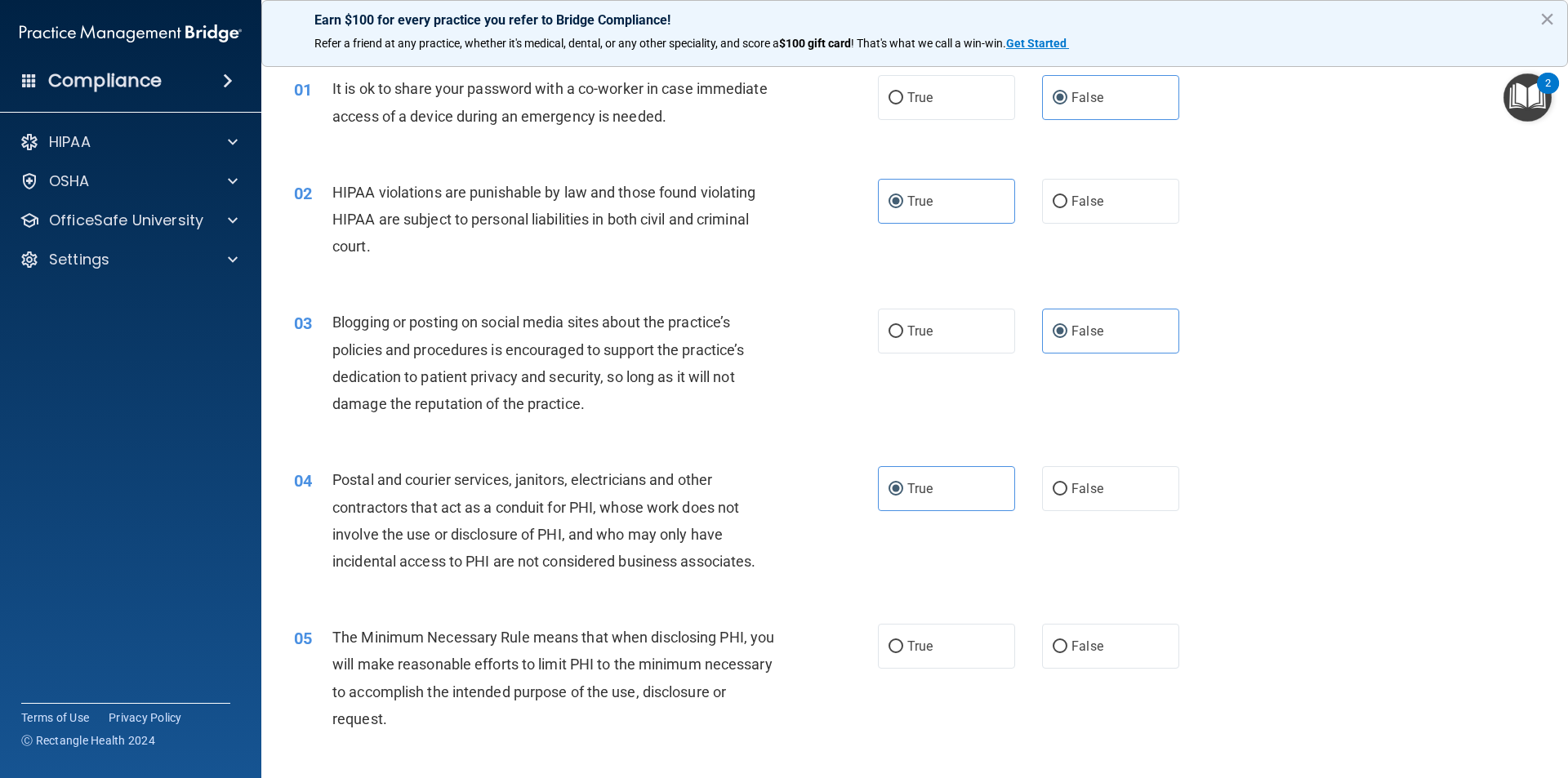
scroll to position [83, 0]
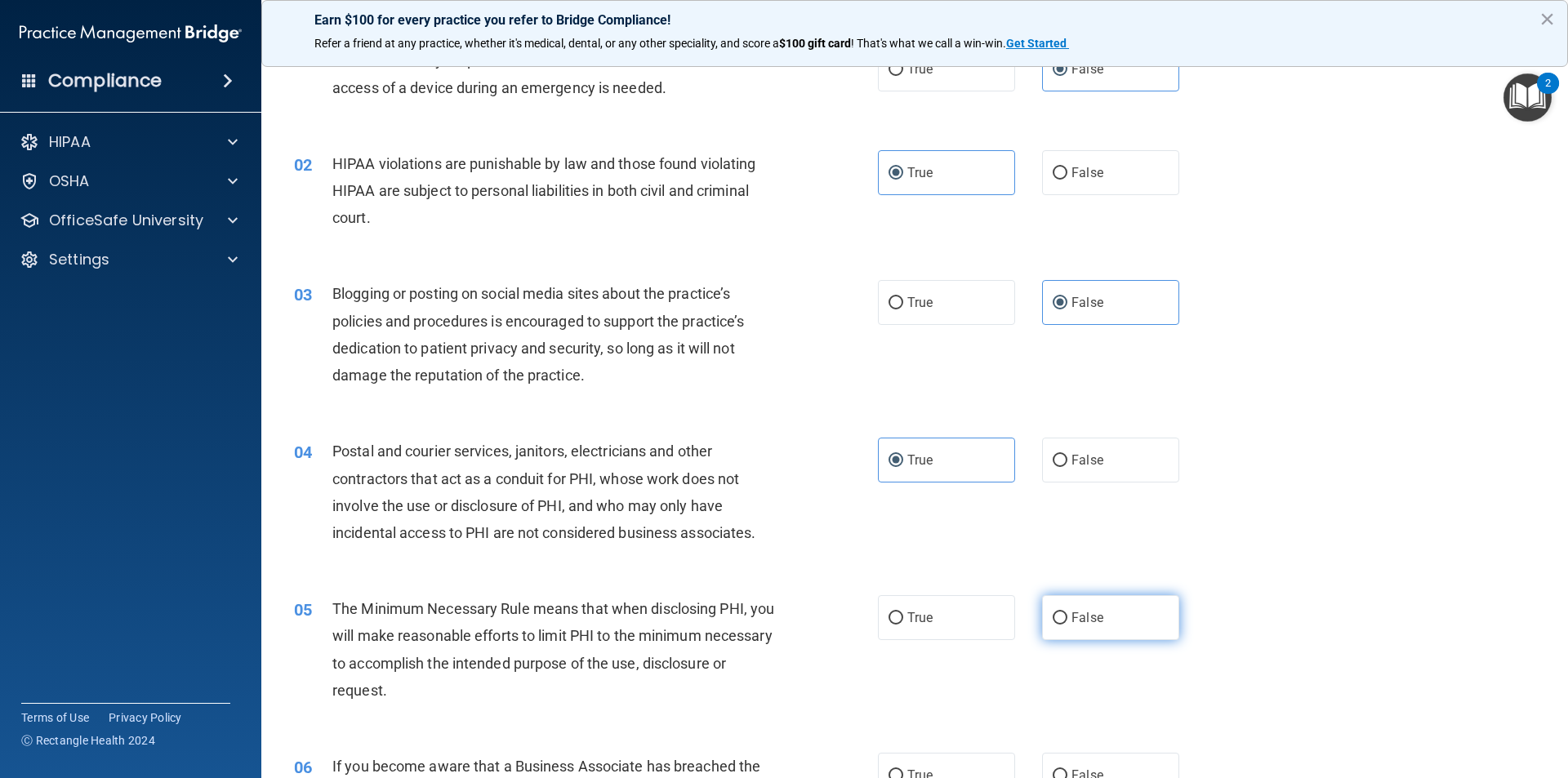
click at [1091, 610] on span "False" at bounding box center [1087, 618] width 32 height 15
click at [1067, 612] on input "False" at bounding box center [1060, 618] width 15 height 12
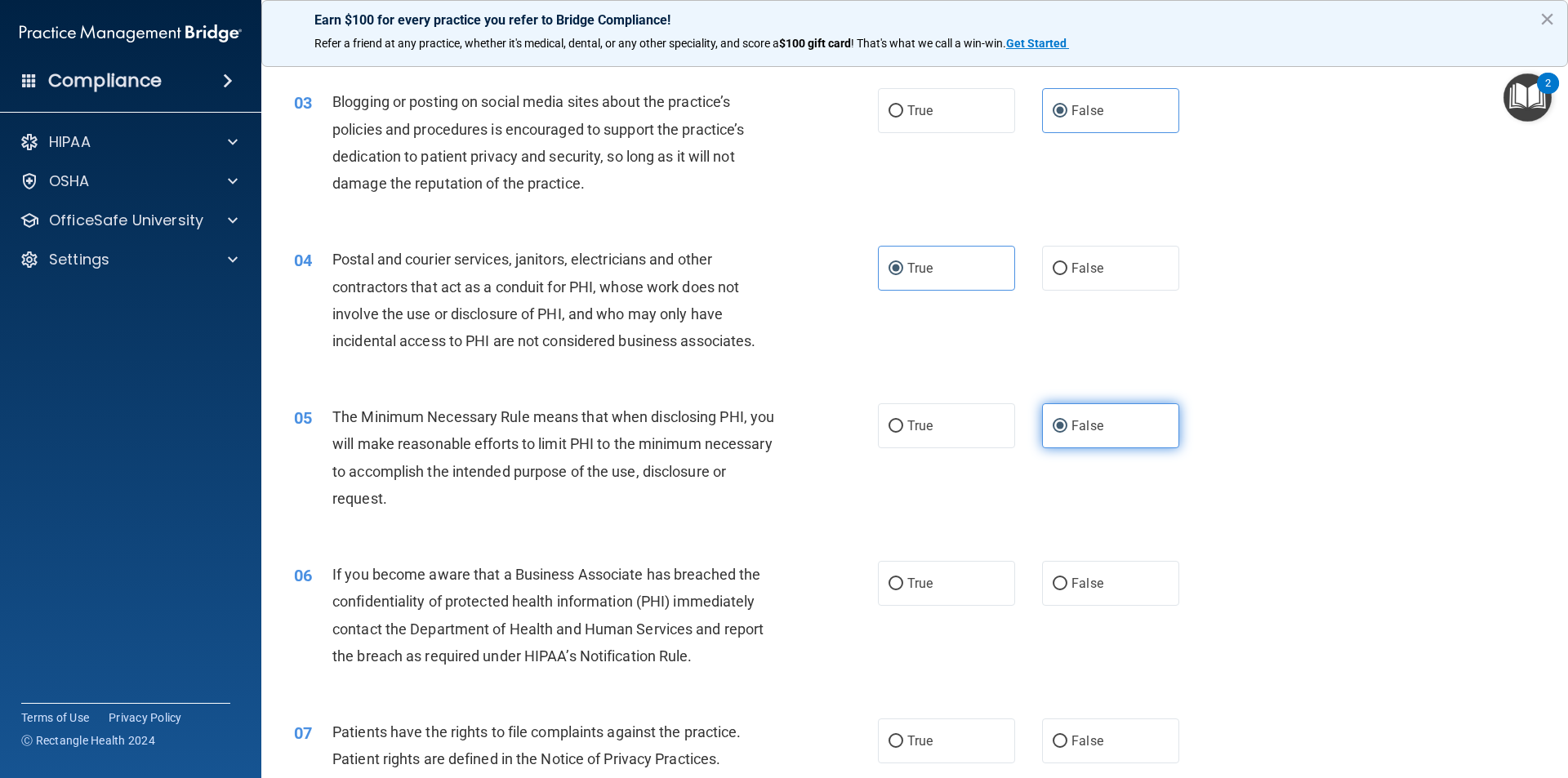
scroll to position [327, 0]
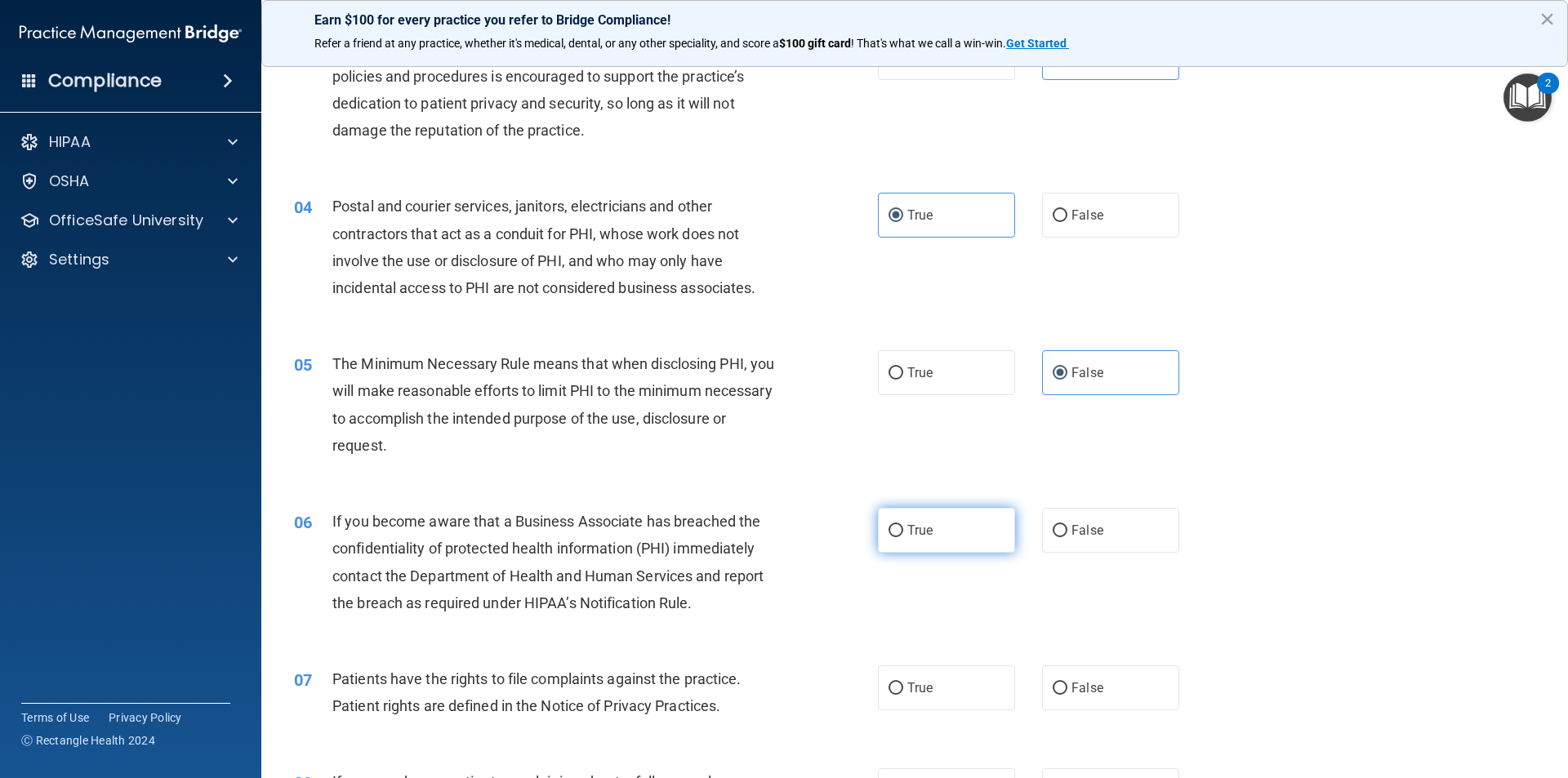
click at [972, 537] on label "True" at bounding box center [946, 529] width 138 height 45
click at [903, 537] on input "True" at bounding box center [896, 530] width 15 height 12
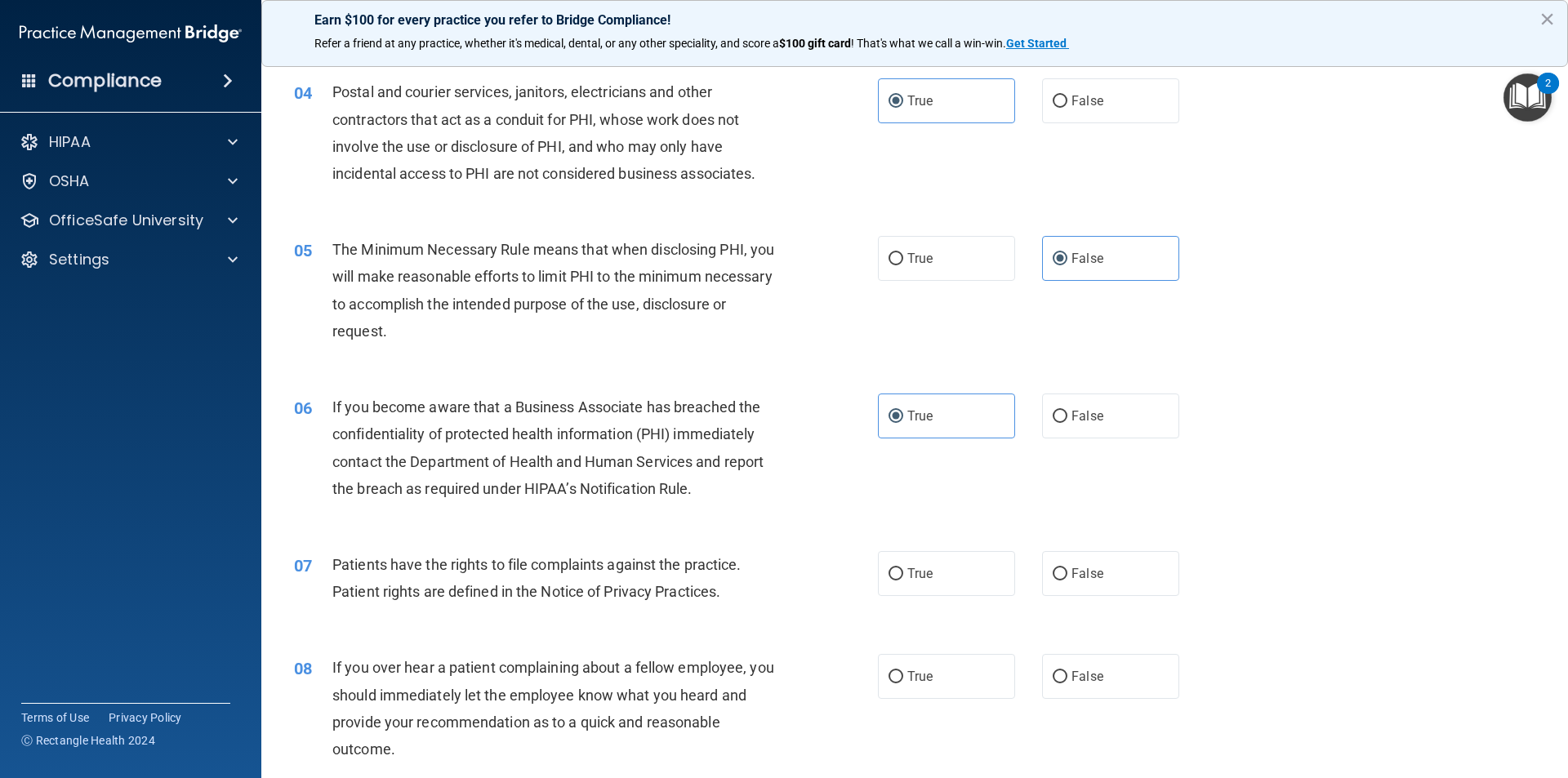
scroll to position [491, 0]
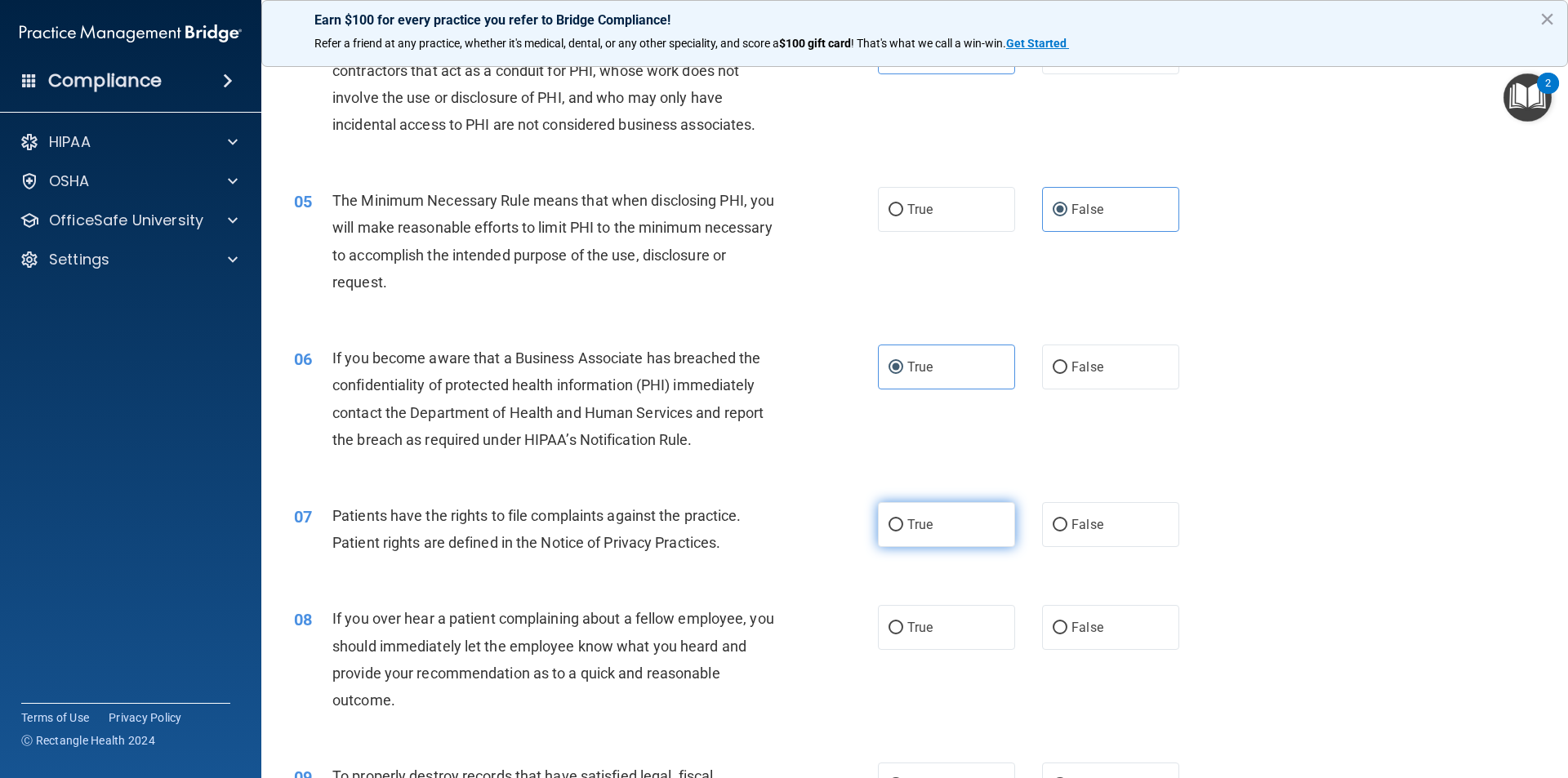
click at [959, 516] on label "True" at bounding box center [946, 524] width 138 height 45
click at [903, 519] on input "True" at bounding box center [896, 525] width 15 height 12
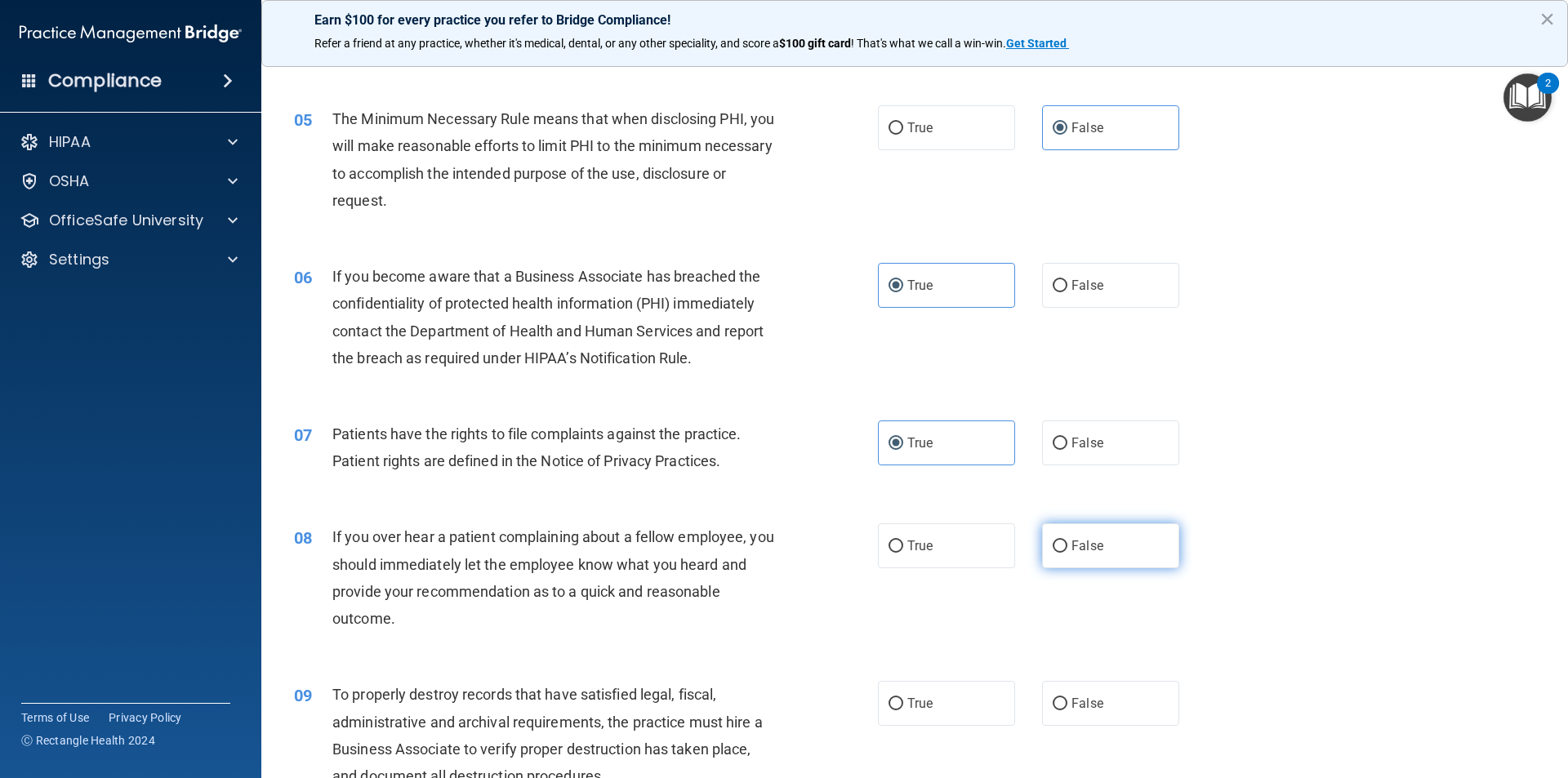
click at [1071, 548] on span "False" at bounding box center [1087, 546] width 32 height 15
click at [1067, 548] on input "False" at bounding box center [1060, 546] width 15 height 12
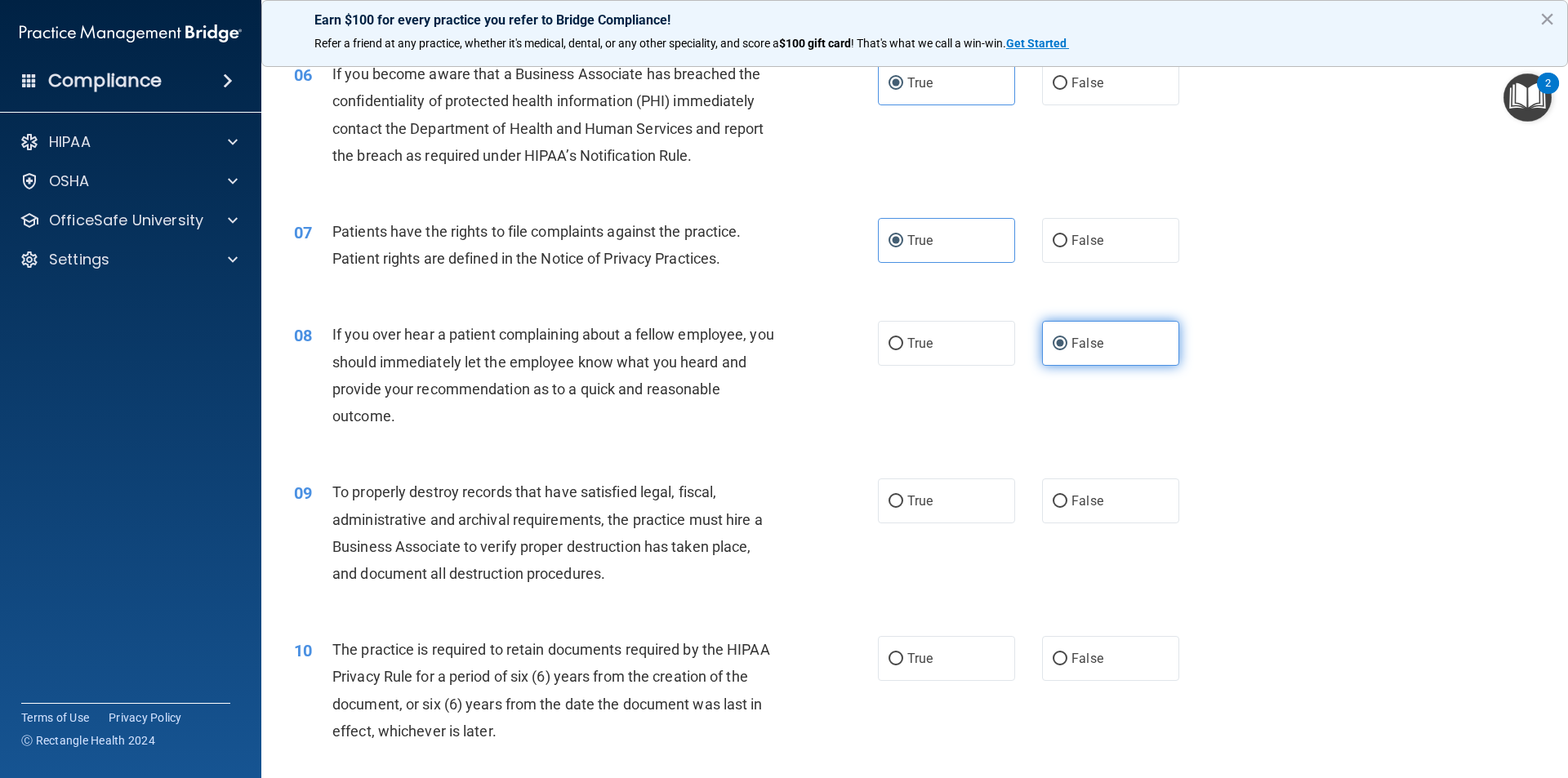
scroll to position [817, 0]
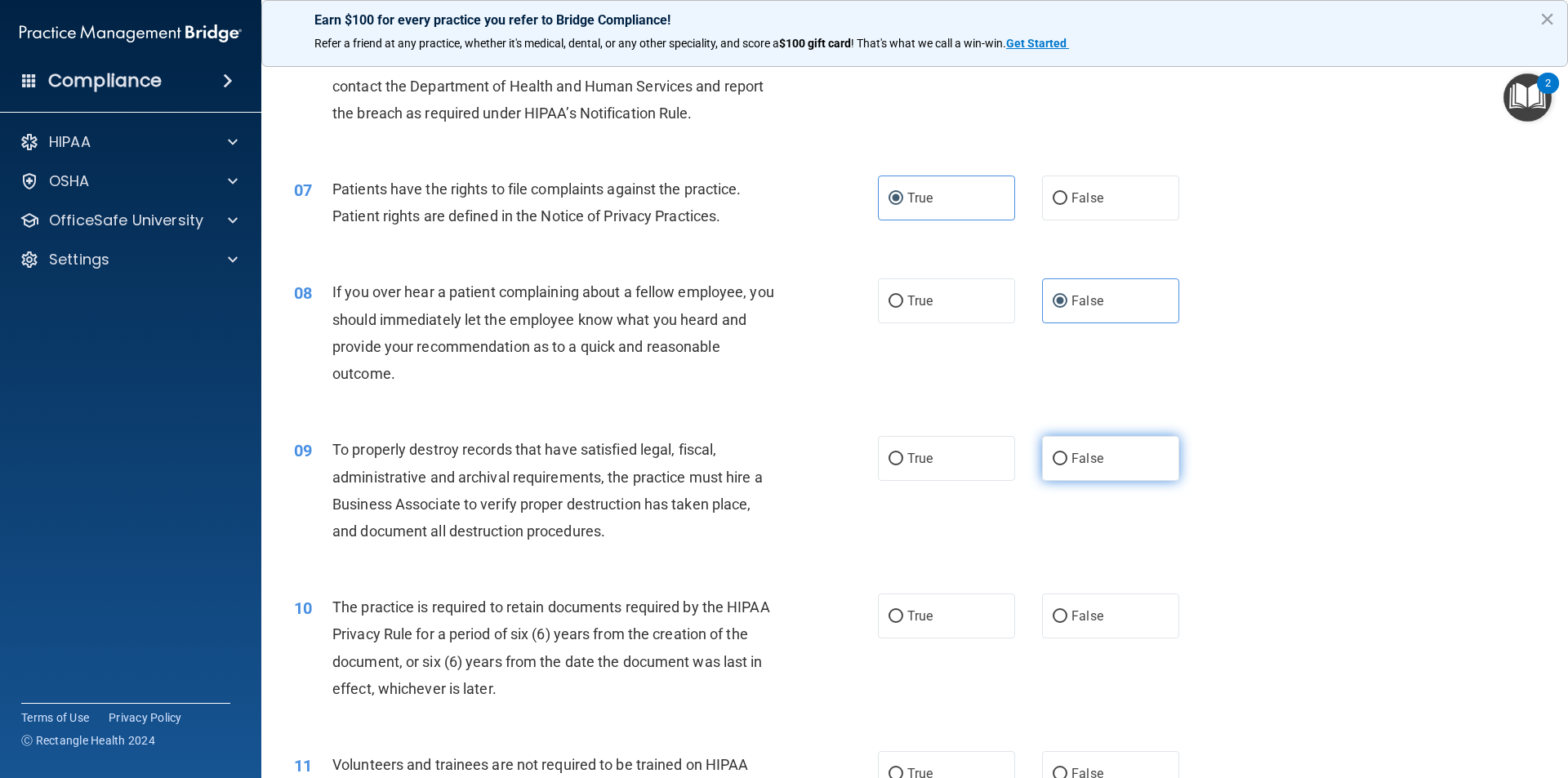
click at [1099, 462] on label "False" at bounding box center [1111, 458] width 138 height 45
click at [1067, 462] on input "False" at bounding box center [1060, 458] width 15 height 12
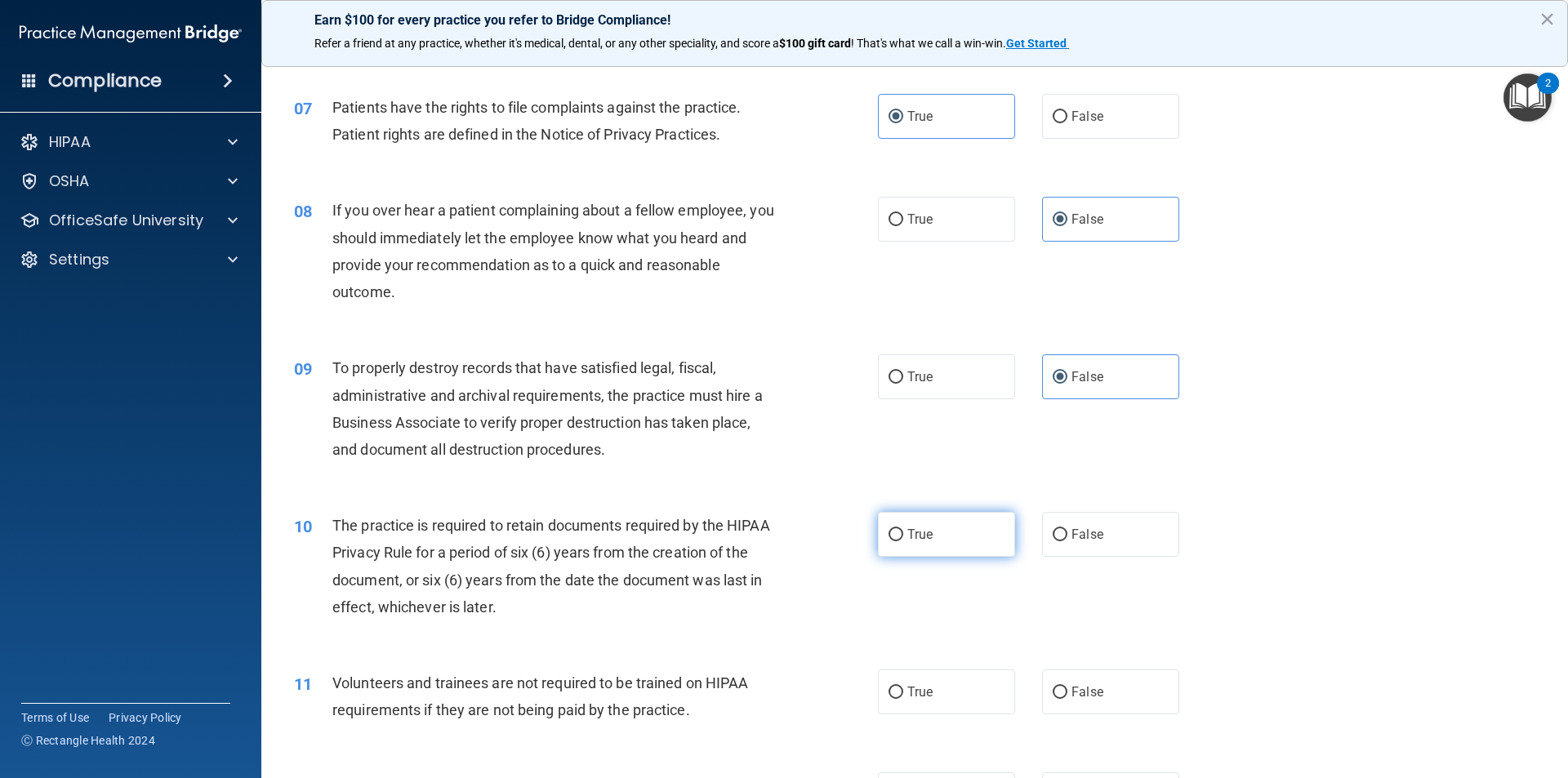
click at [922, 528] on span "True" at bounding box center [920, 534] width 26 height 15
click at [903, 529] on input "True" at bounding box center [896, 535] width 15 height 12
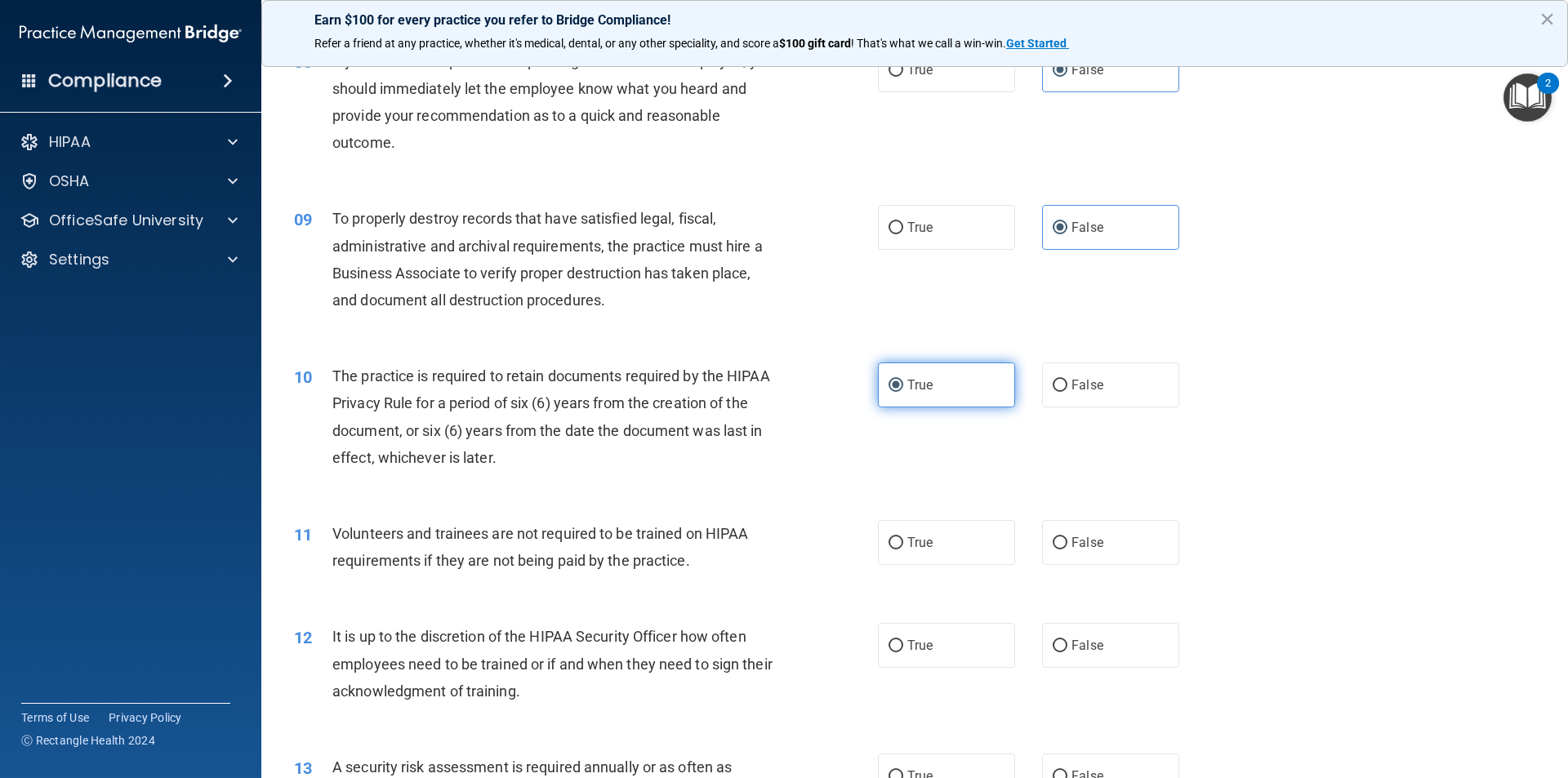
scroll to position [1062, 0]
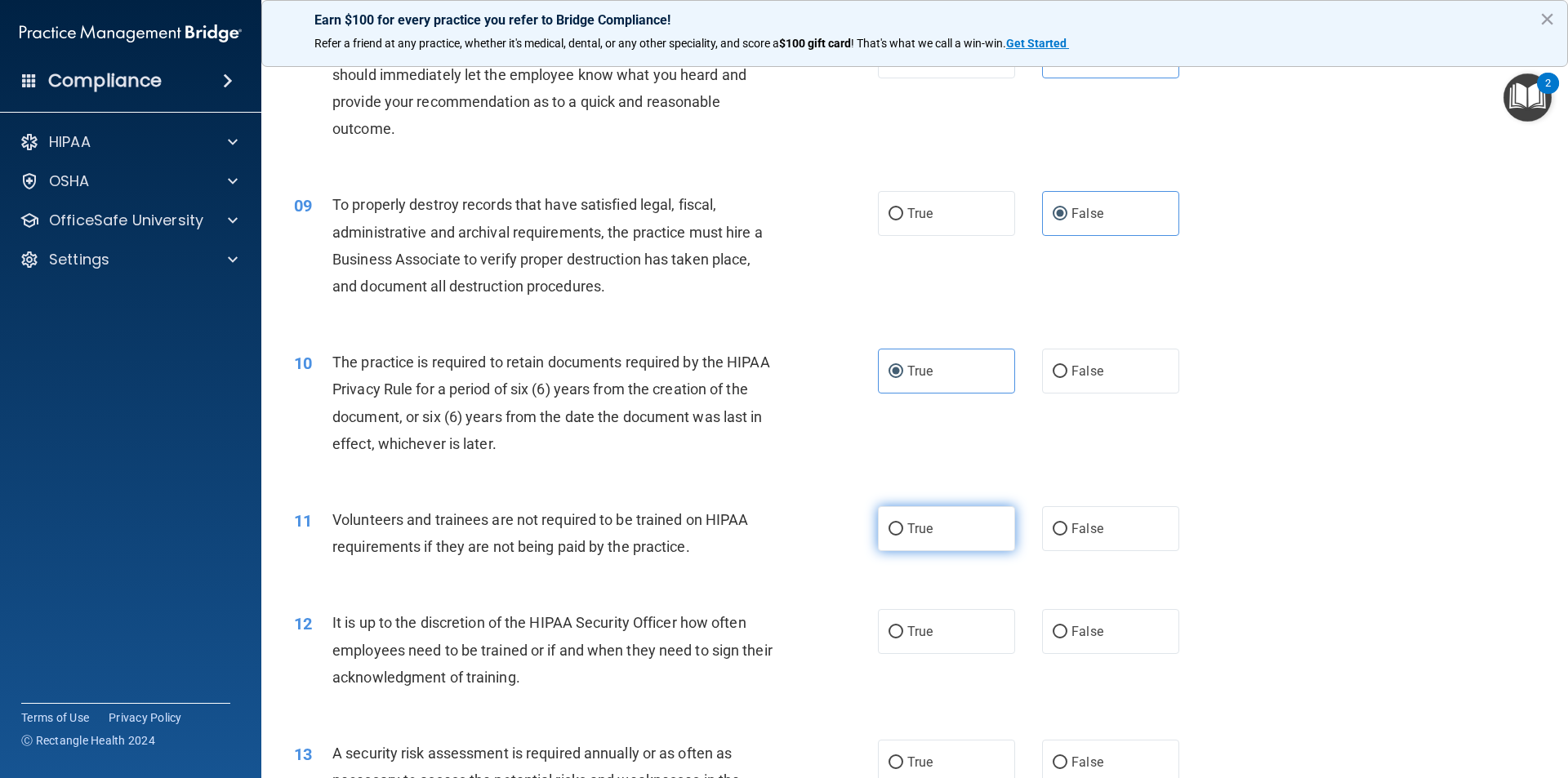
click at [982, 531] on label "True" at bounding box center [946, 528] width 138 height 45
click at [903, 531] on input "True" at bounding box center [896, 529] width 15 height 12
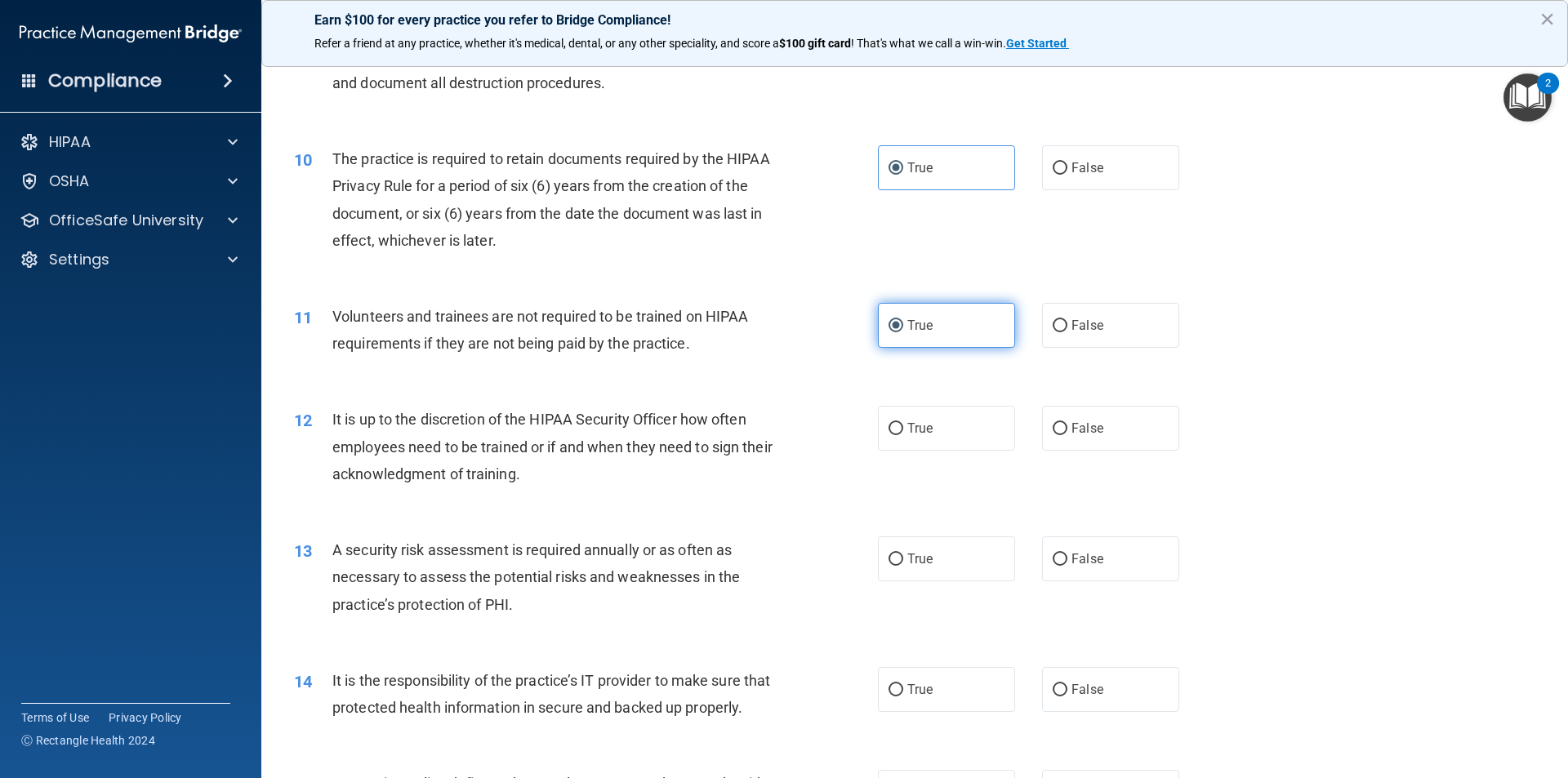
scroll to position [1307, 0]
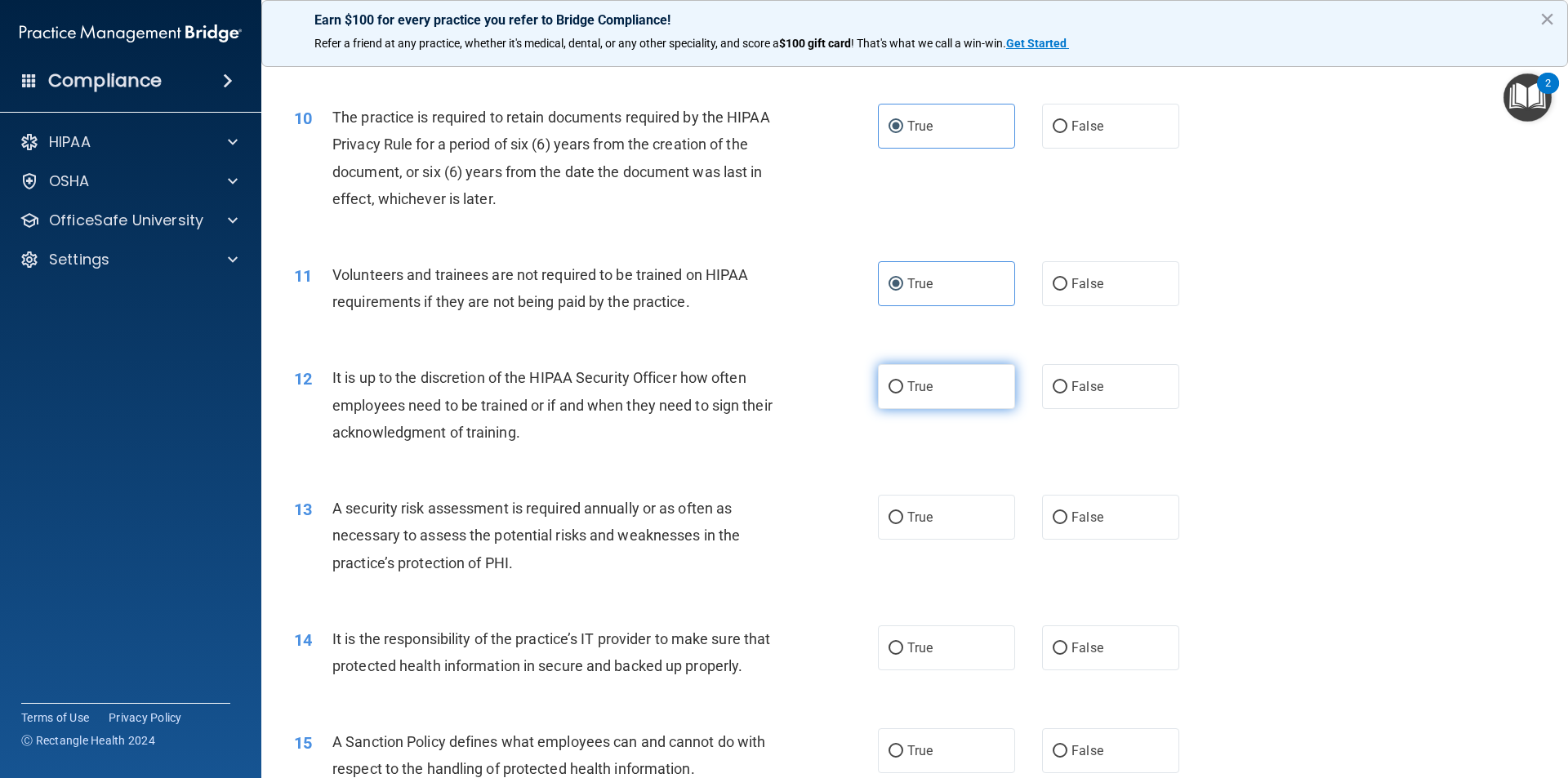
click at [935, 404] on label "True" at bounding box center [946, 386] width 138 height 45
click at [903, 394] on input "True" at bounding box center [896, 387] width 15 height 12
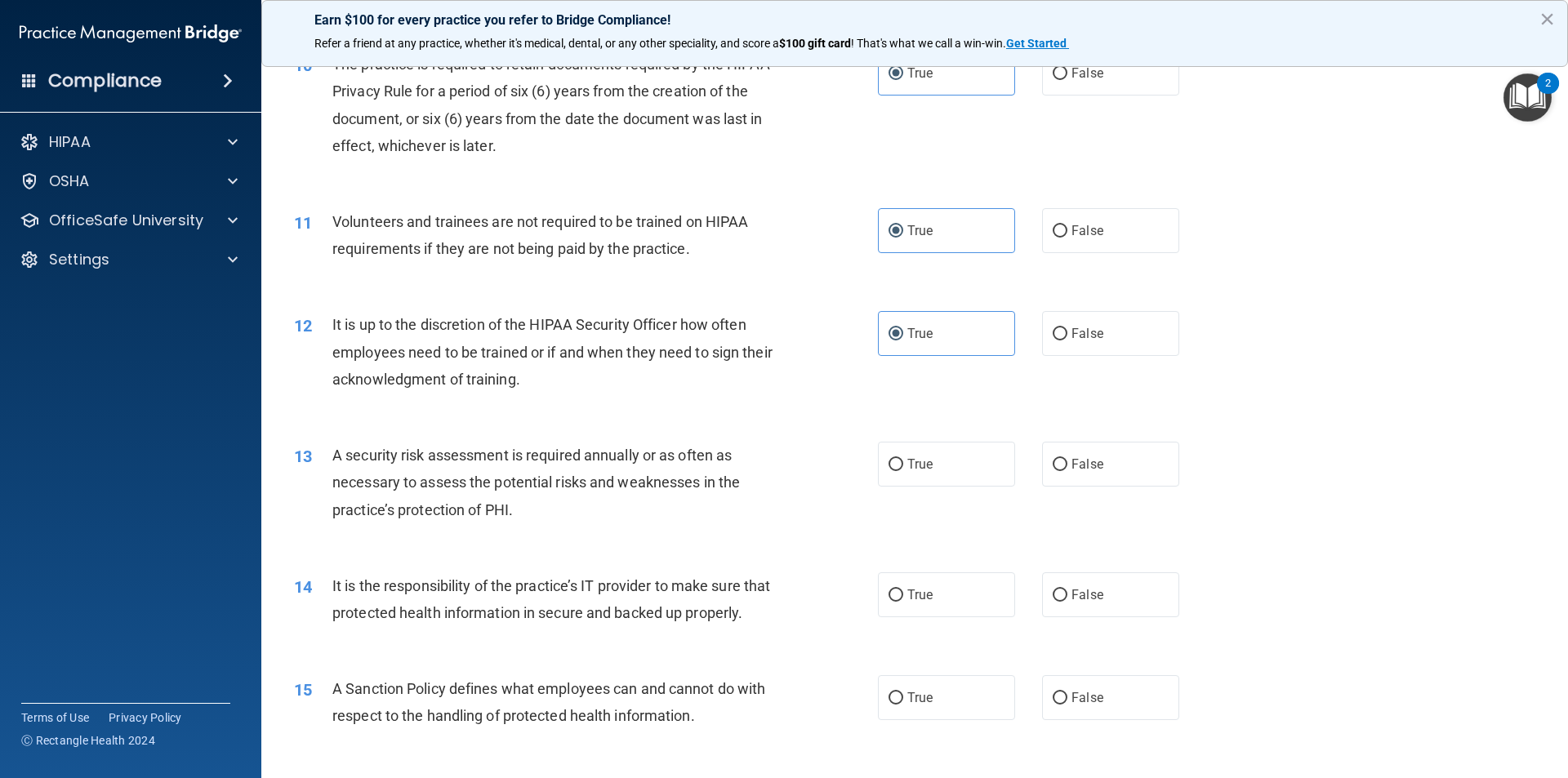
scroll to position [1389, 0]
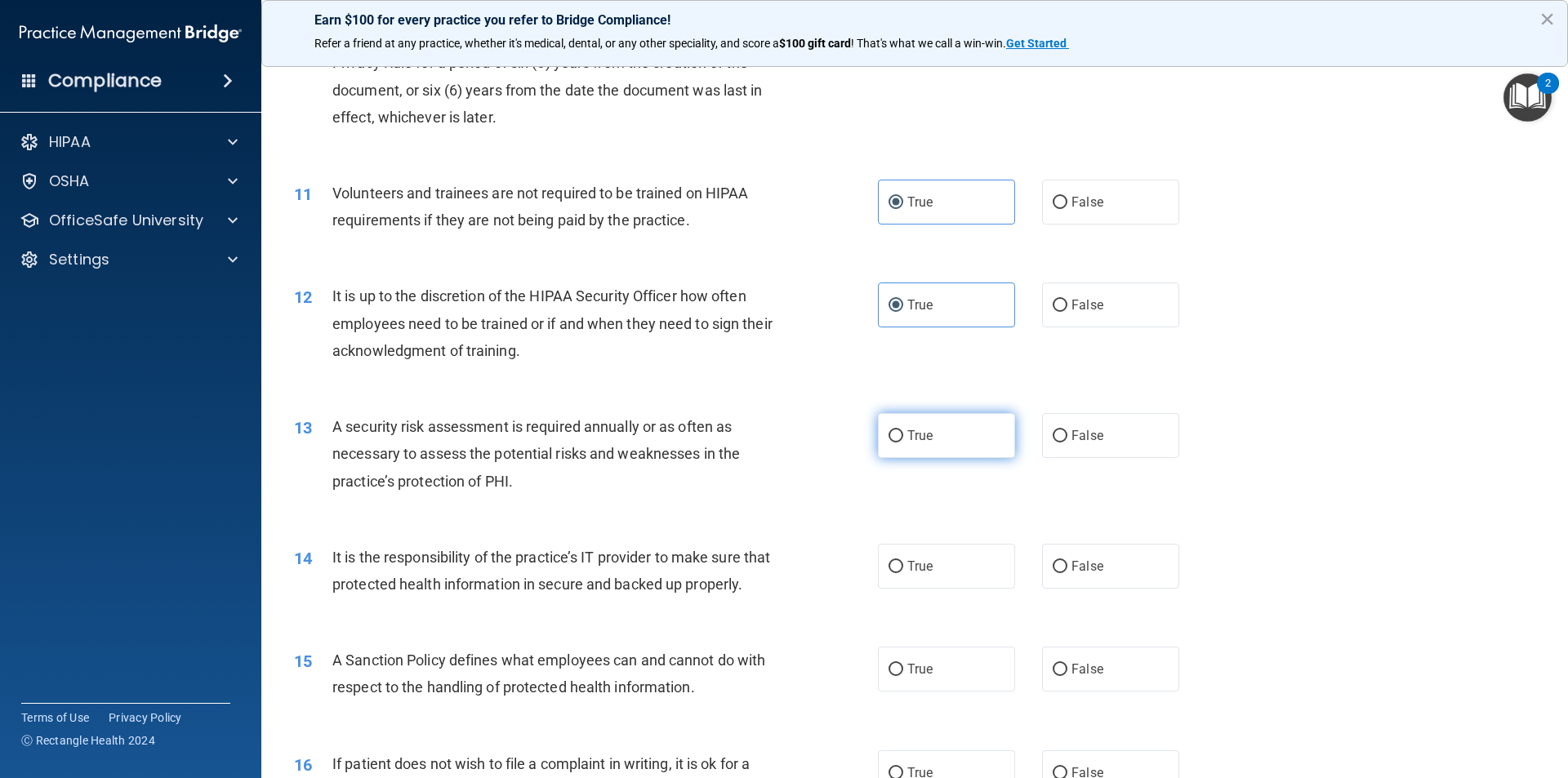
click at [980, 427] on label "True" at bounding box center [946, 435] width 138 height 45
click at [903, 430] on input "True" at bounding box center [896, 435] width 15 height 12
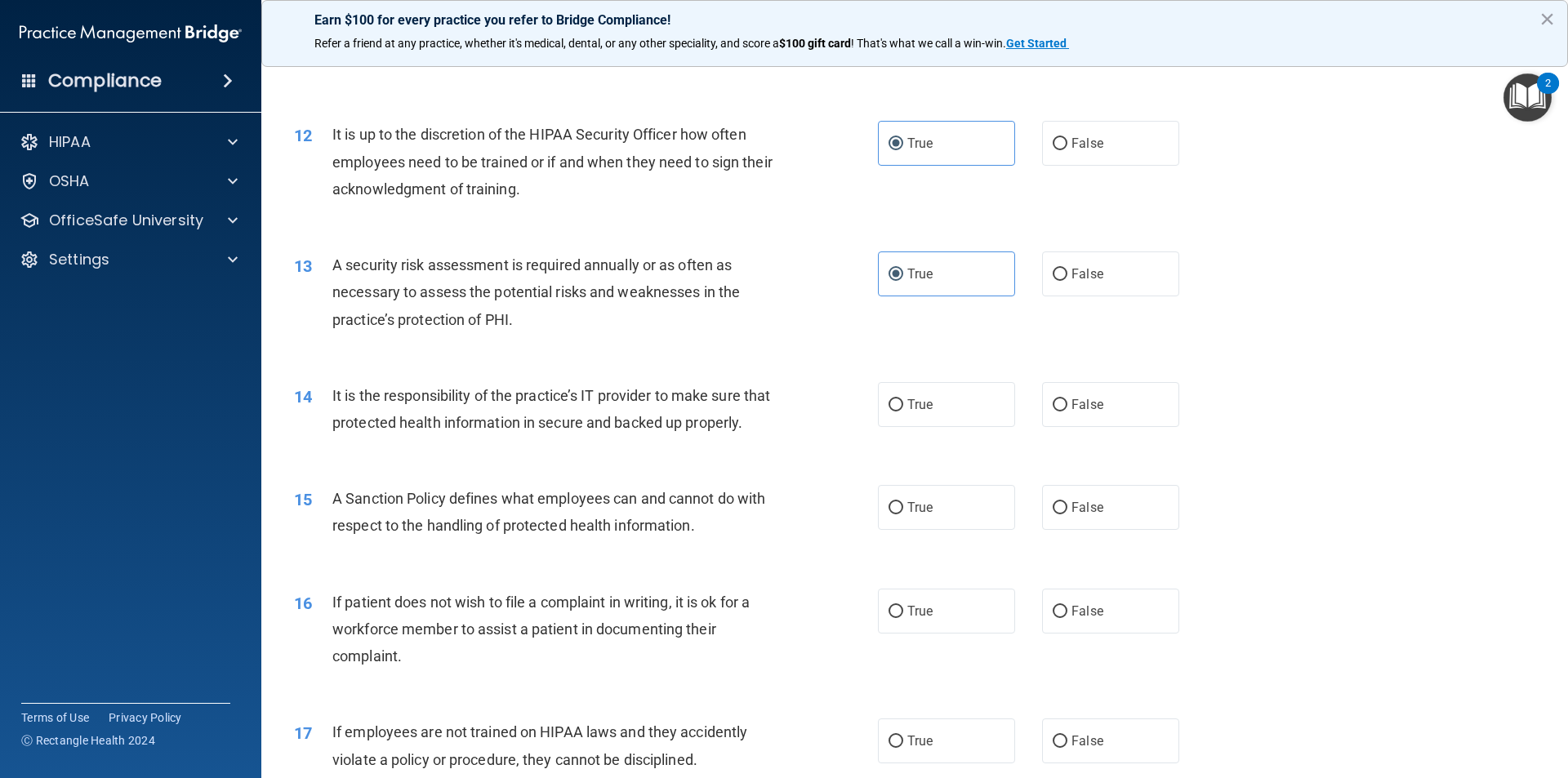
scroll to position [1552, 0]
click at [971, 407] on label "True" at bounding box center [946, 403] width 138 height 45
click at [903, 407] on input "True" at bounding box center [896, 403] width 15 height 12
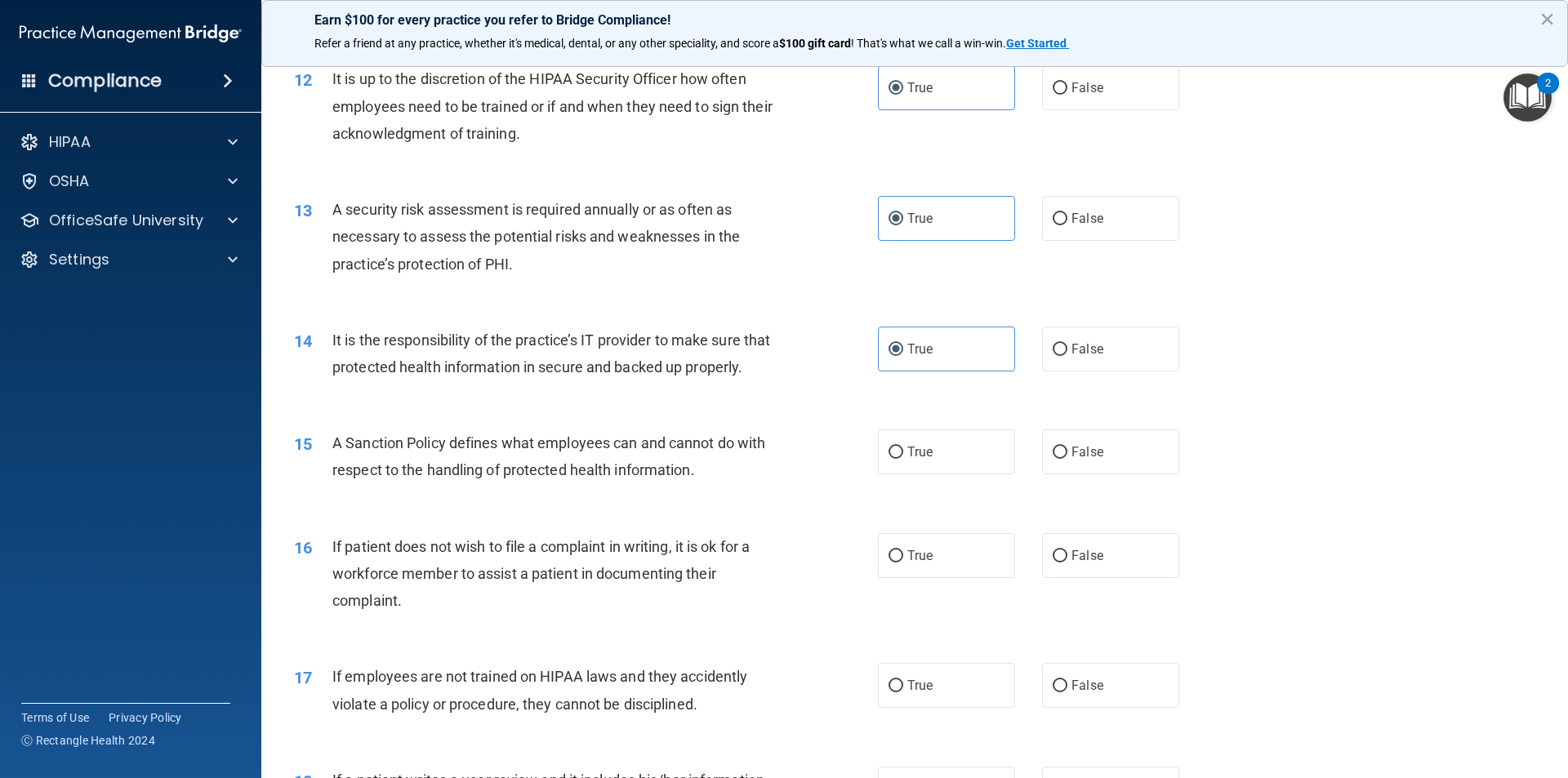
scroll to position [1715, 0]
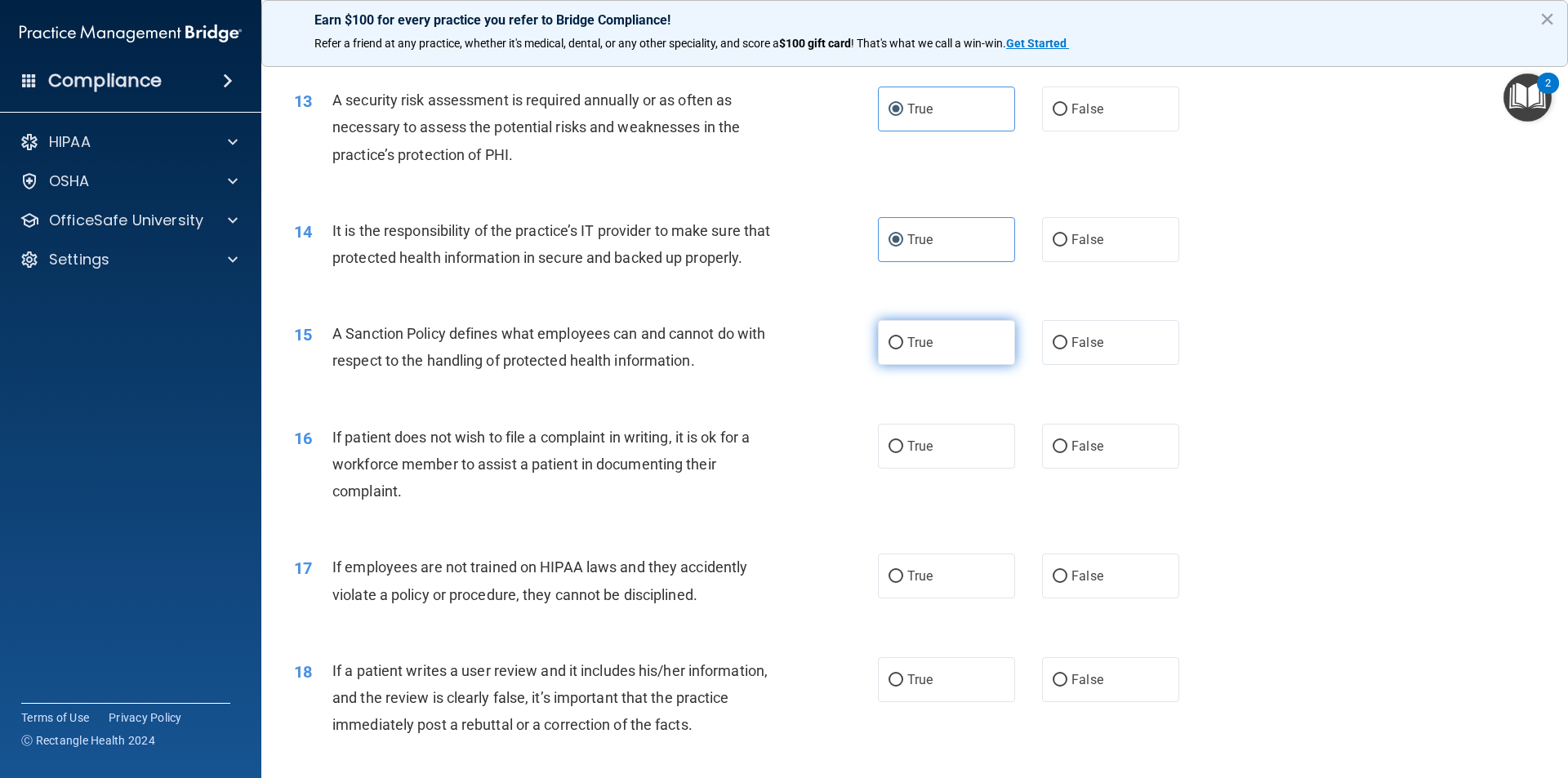
click at [964, 365] on label "True" at bounding box center [946, 342] width 138 height 45
click at [903, 350] on input "True" at bounding box center [896, 343] width 15 height 12
click at [1050, 468] on label "False" at bounding box center [1111, 445] width 138 height 45
click at [1052, 453] on input "False" at bounding box center [1060, 446] width 15 height 12
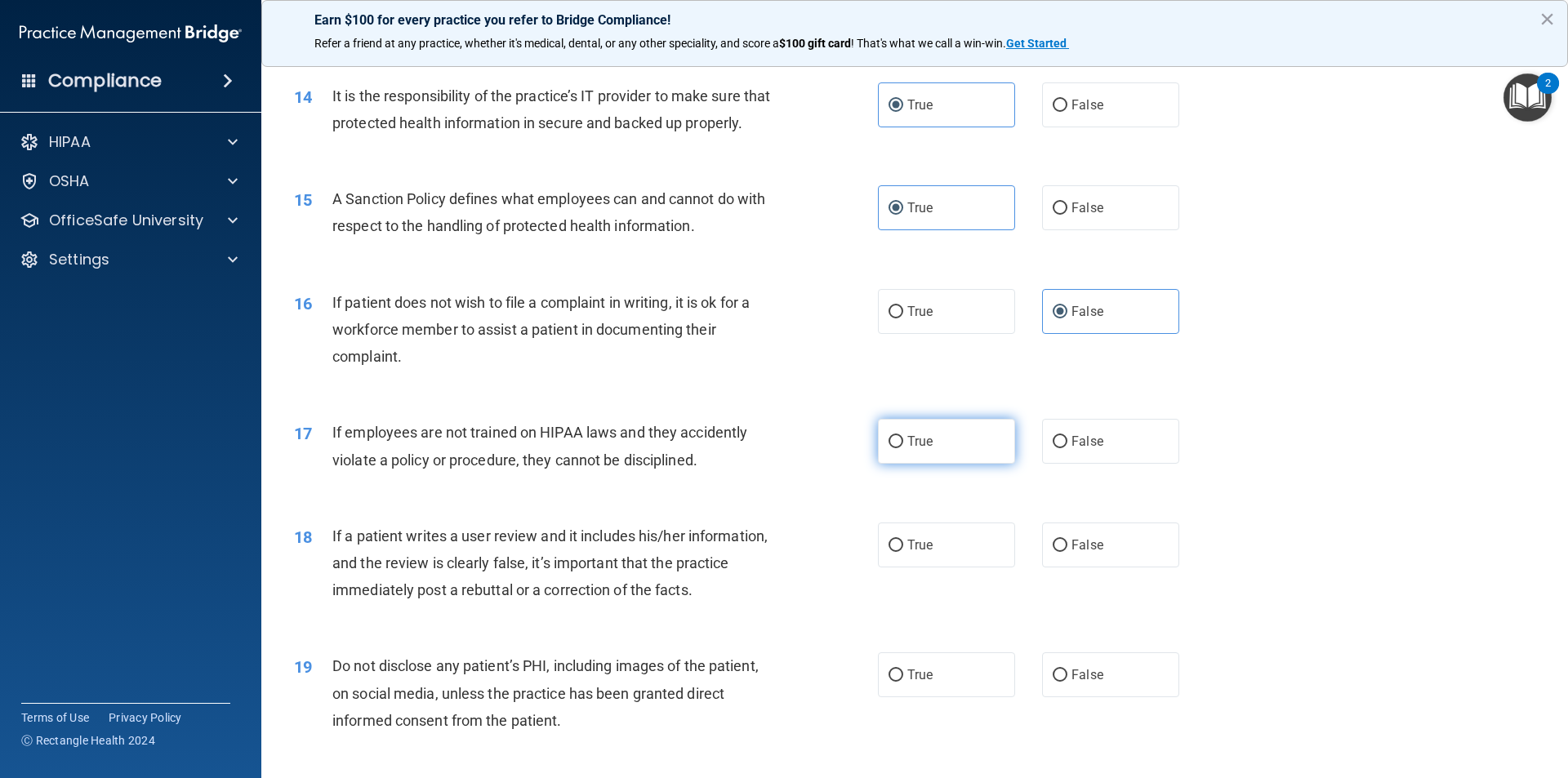
scroll to position [1878, 0]
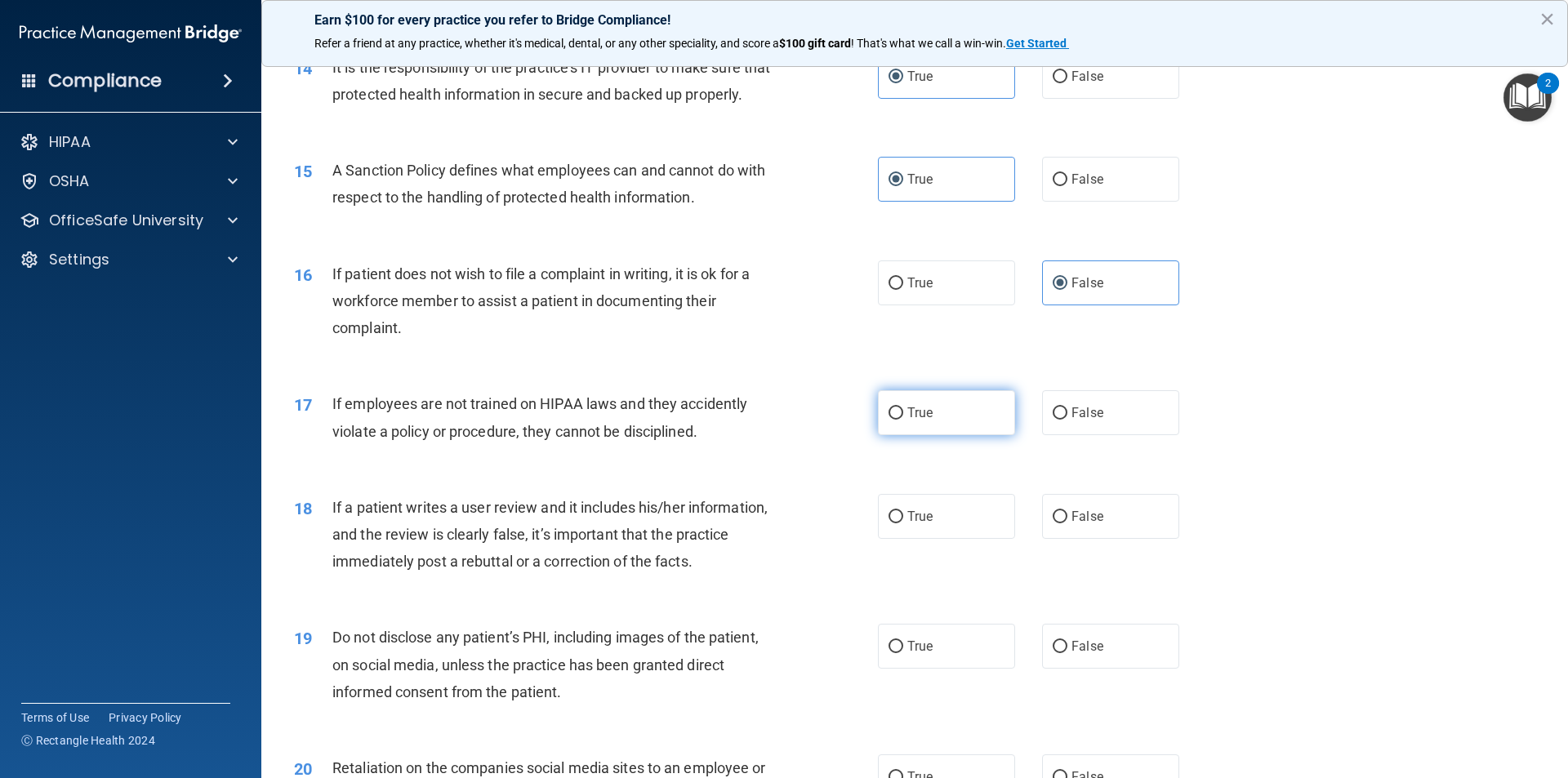
click at [942, 435] on label "True" at bounding box center [946, 412] width 138 height 45
click at [903, 420] on input "True" at bounding box center [896, 413] width 15 height 12
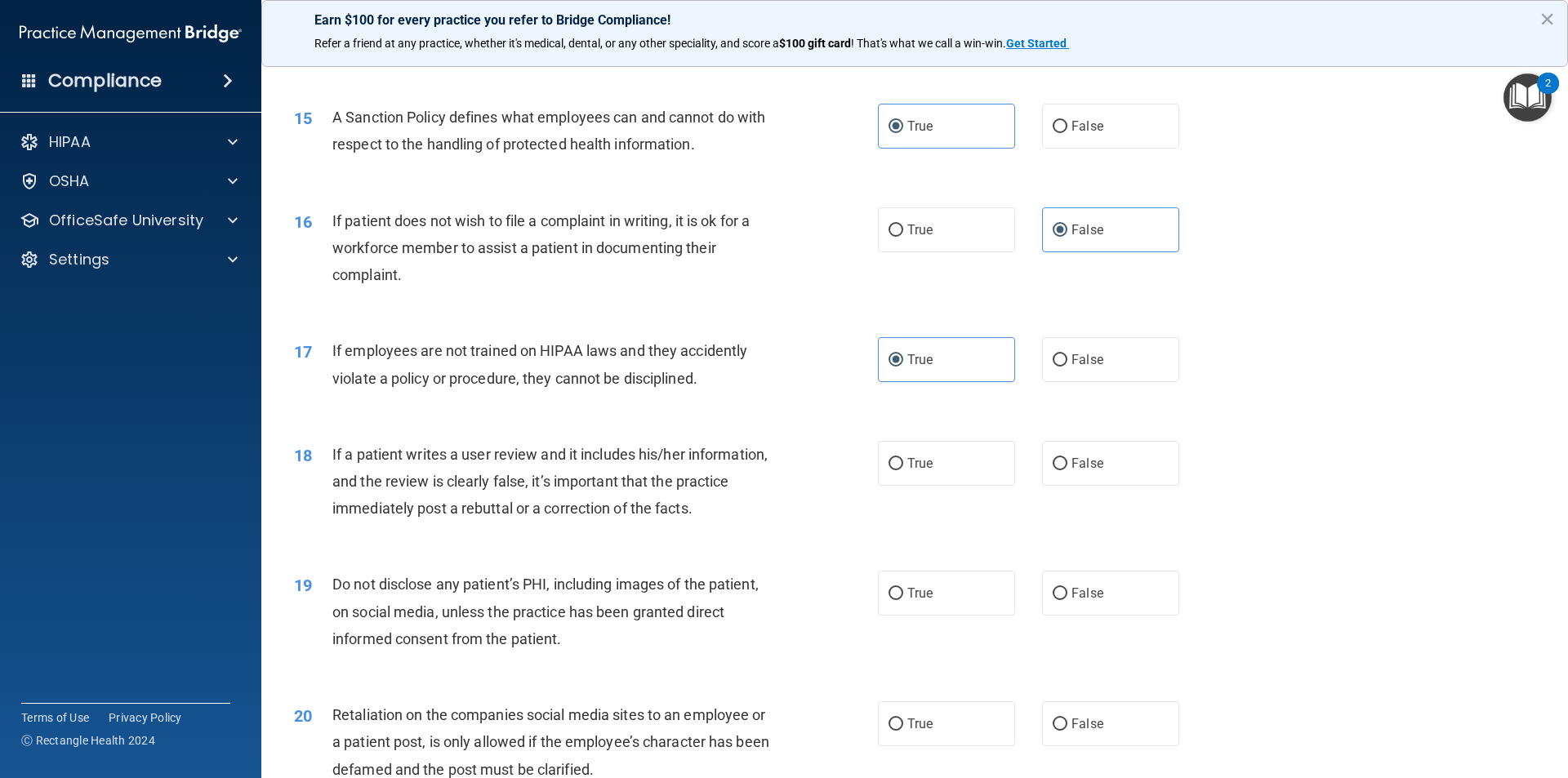
scroll to position [1960, 0]
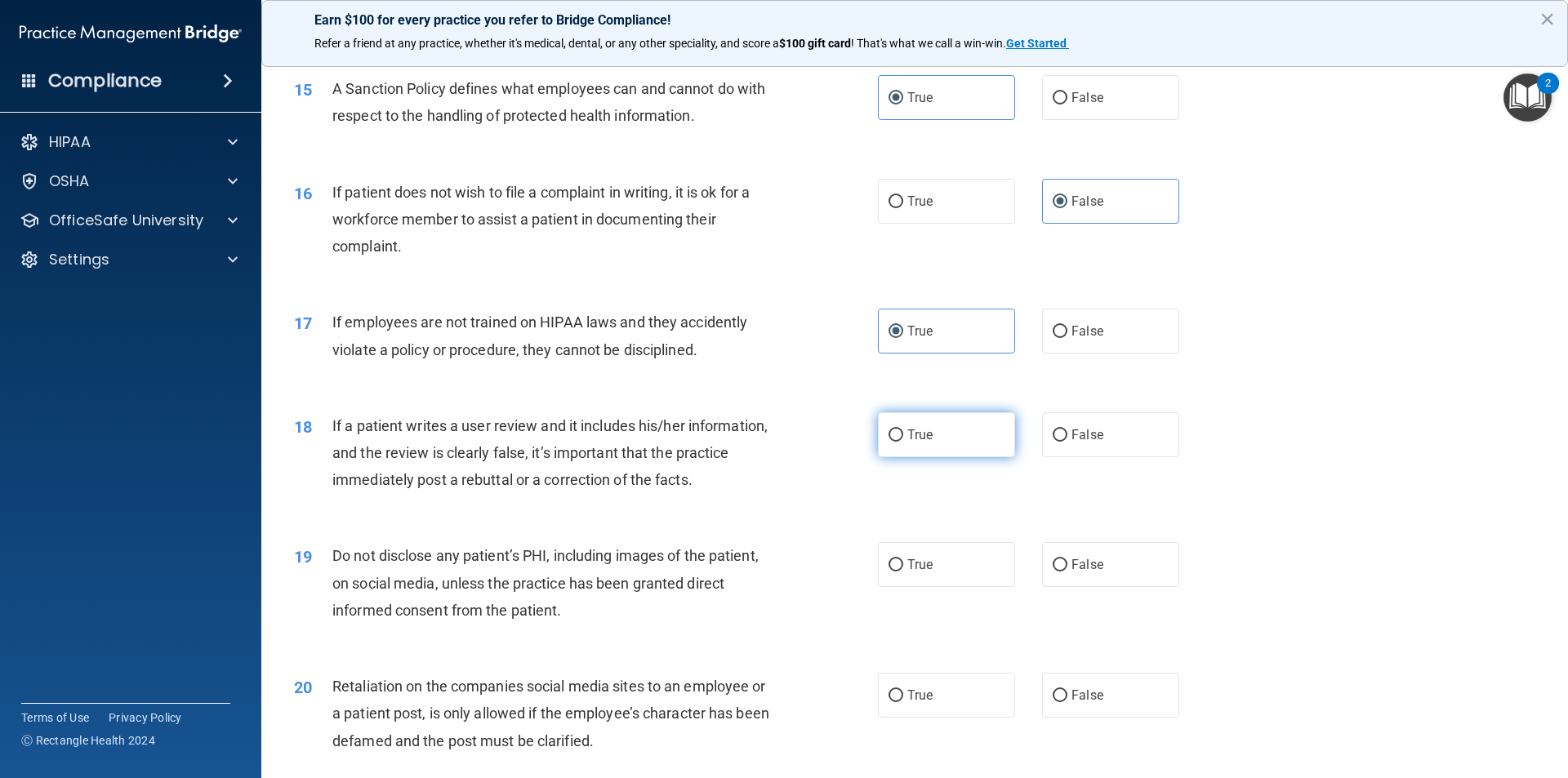
click at [988, 457] on label "True" at bounding box center [946, 435] width 138 height 45
click at [903, 442] on input "True" at bounding box center [896, 435] width 15 height 12
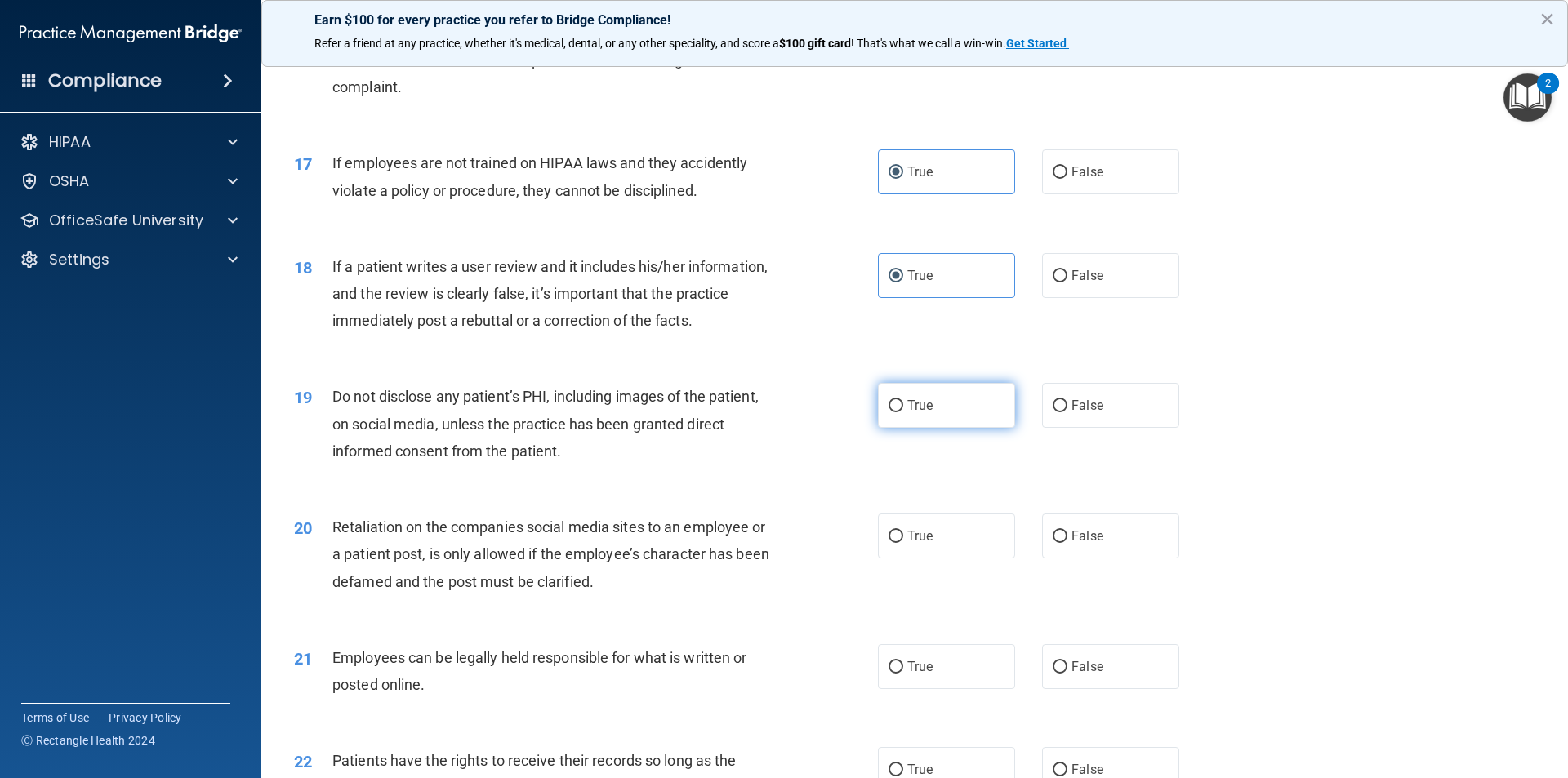
scroll to position [2124, 0]
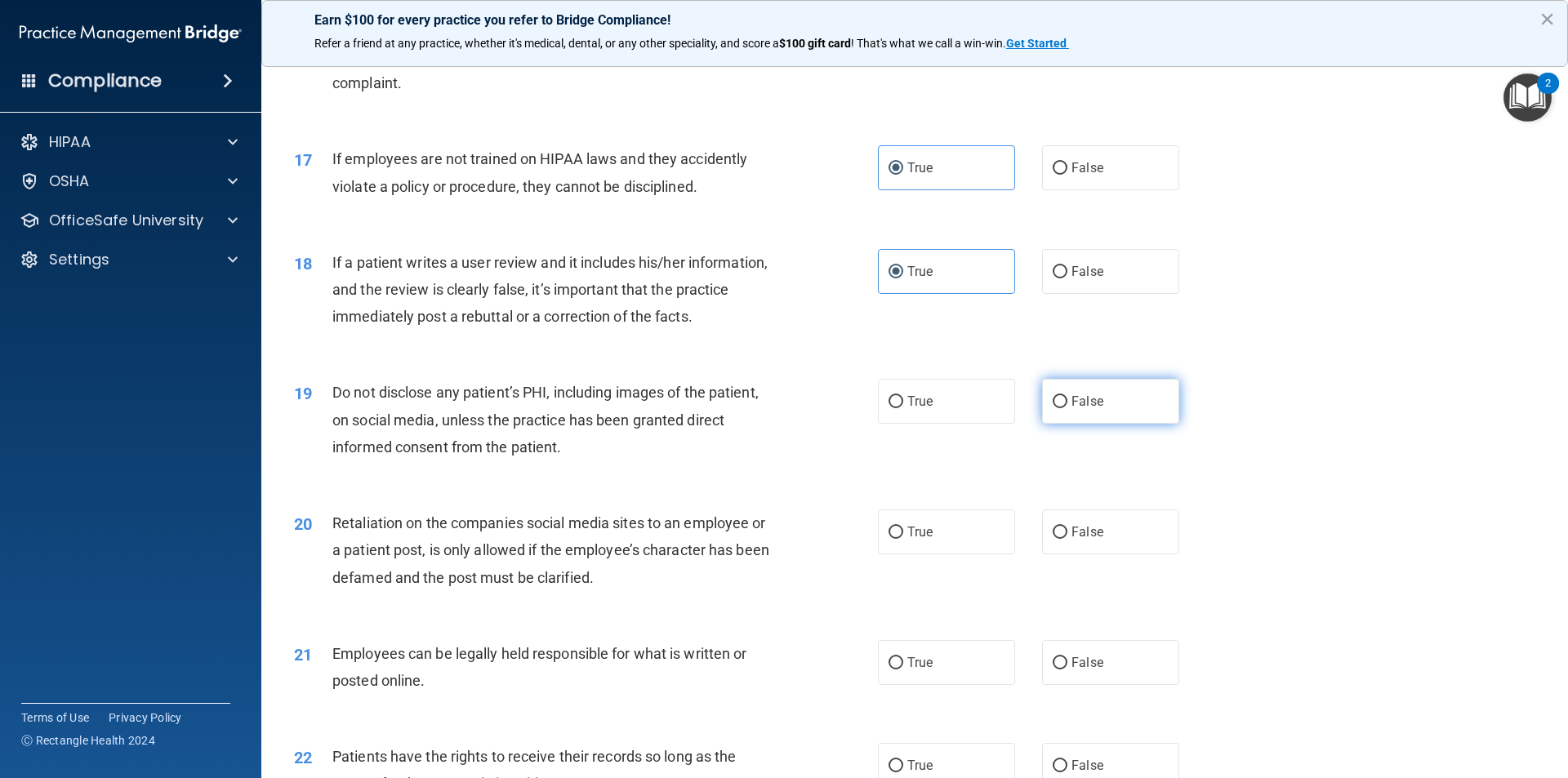
click at [1042, 424] on label "False" at bounding box center [1111, 401] width 138 height 45
click at [1052, 408] on input "False" at bounding box center [1060, 402] width 15 height 12
click at [1088, 585] on div "20 Retaliation on the companies social media sites to an employee or a patient …" at bounding box center [914, 554] width 1266 height 130
click at [1088, 555] on label "False" at bounding box center [1111, 531] width 138 height 45
click at [1067, 539] on input "False" at bounding box center [1060, 532] width 15 height 12
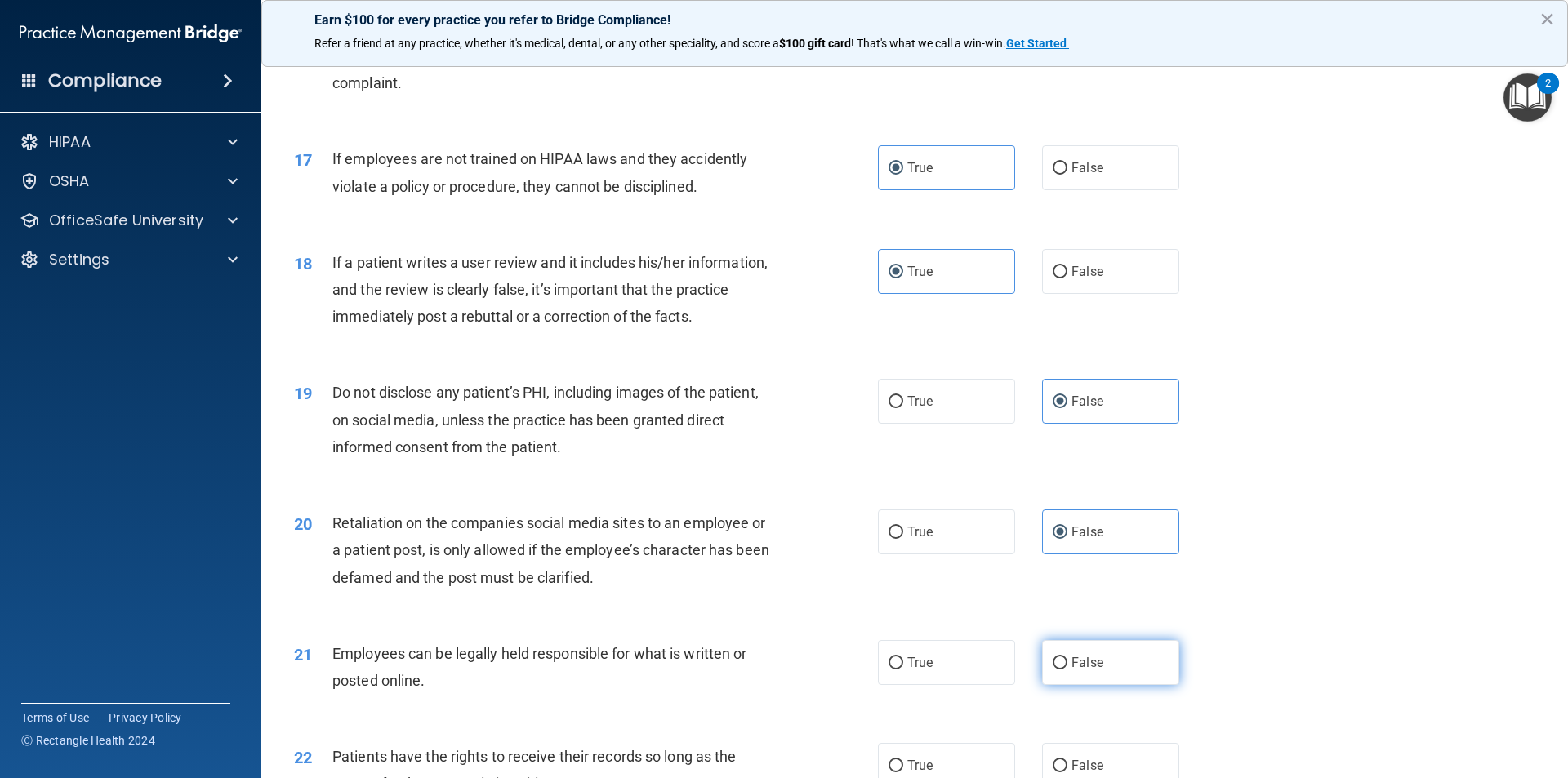
click at [1051, 680] on label "False" at bounding box center [1111, 662] width 138 height 45
click at [1052, 670] on input "False" at bounding box center [1060, 662] width 15 height 12
click at [1057, 658] on div "21 Employees can be legally held responsible for what is written or posted onli…" at bounding box center [914, 671] width 1266 height 103
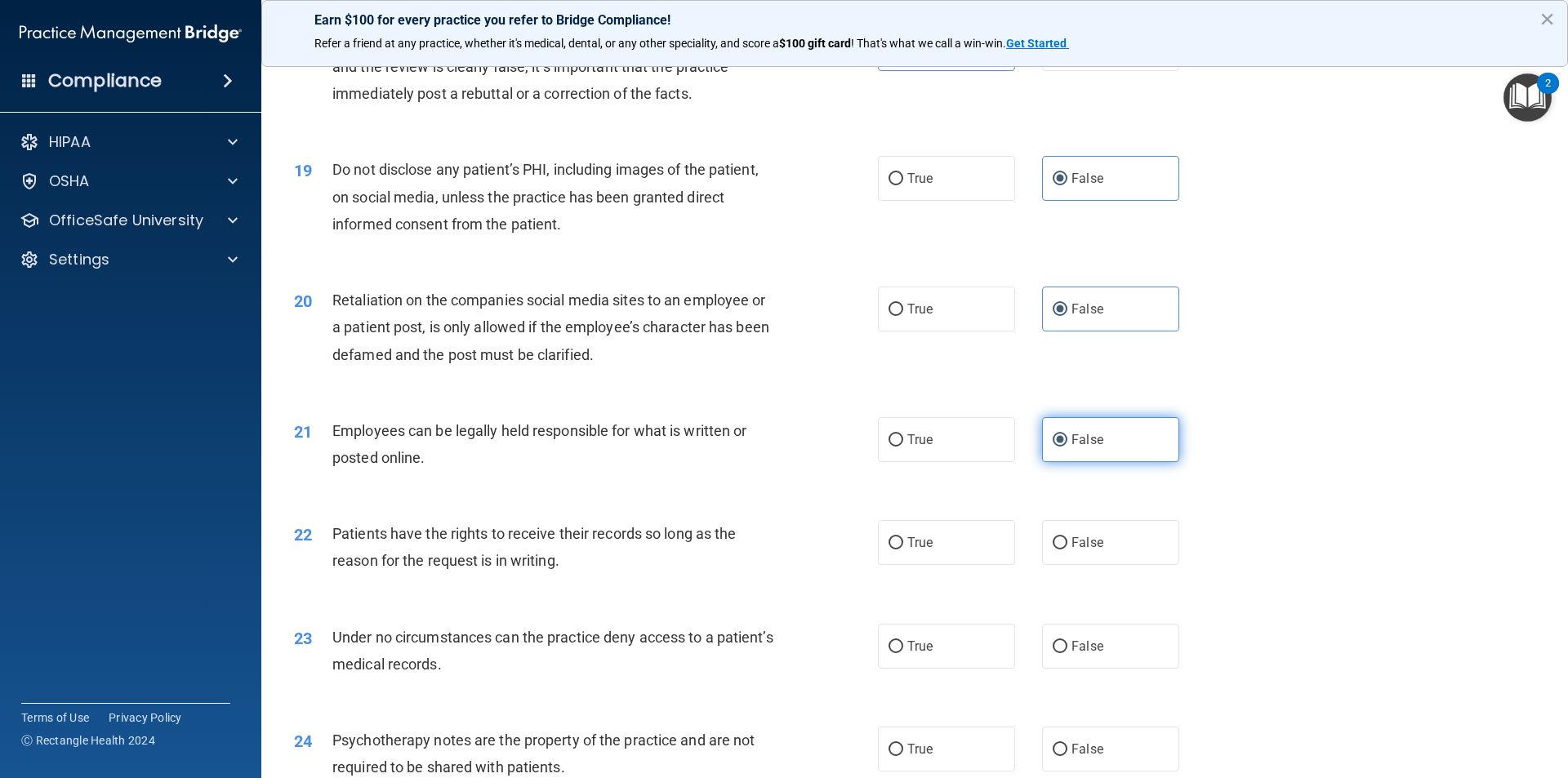
scroll to position [2369, 0]
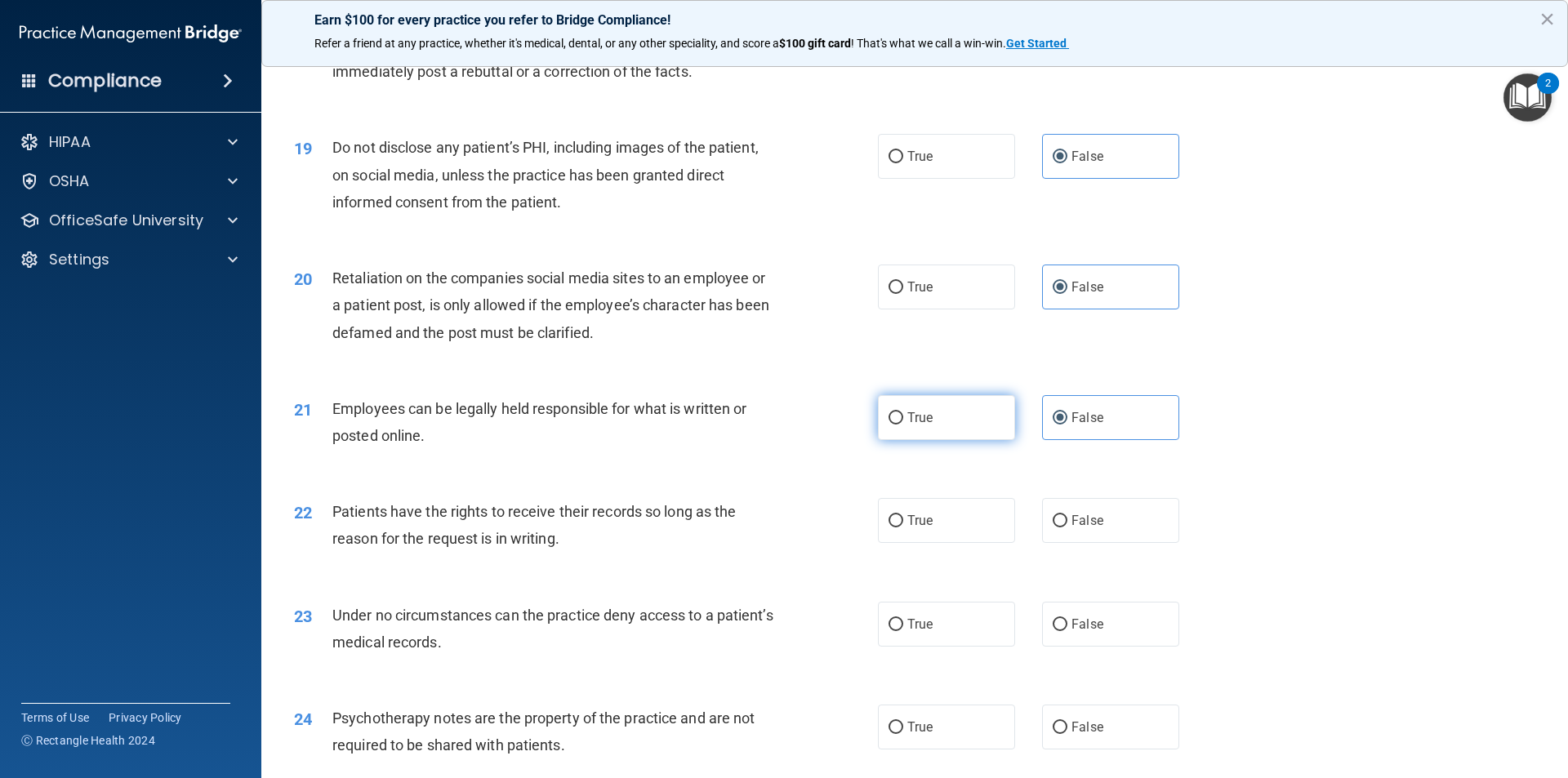
click at [907, 425] on span "True" at bounding box center [920, 417] width 26 height 15
click at [902, 425] on input "True" at bounding box center [896, 418] width 15 height 12
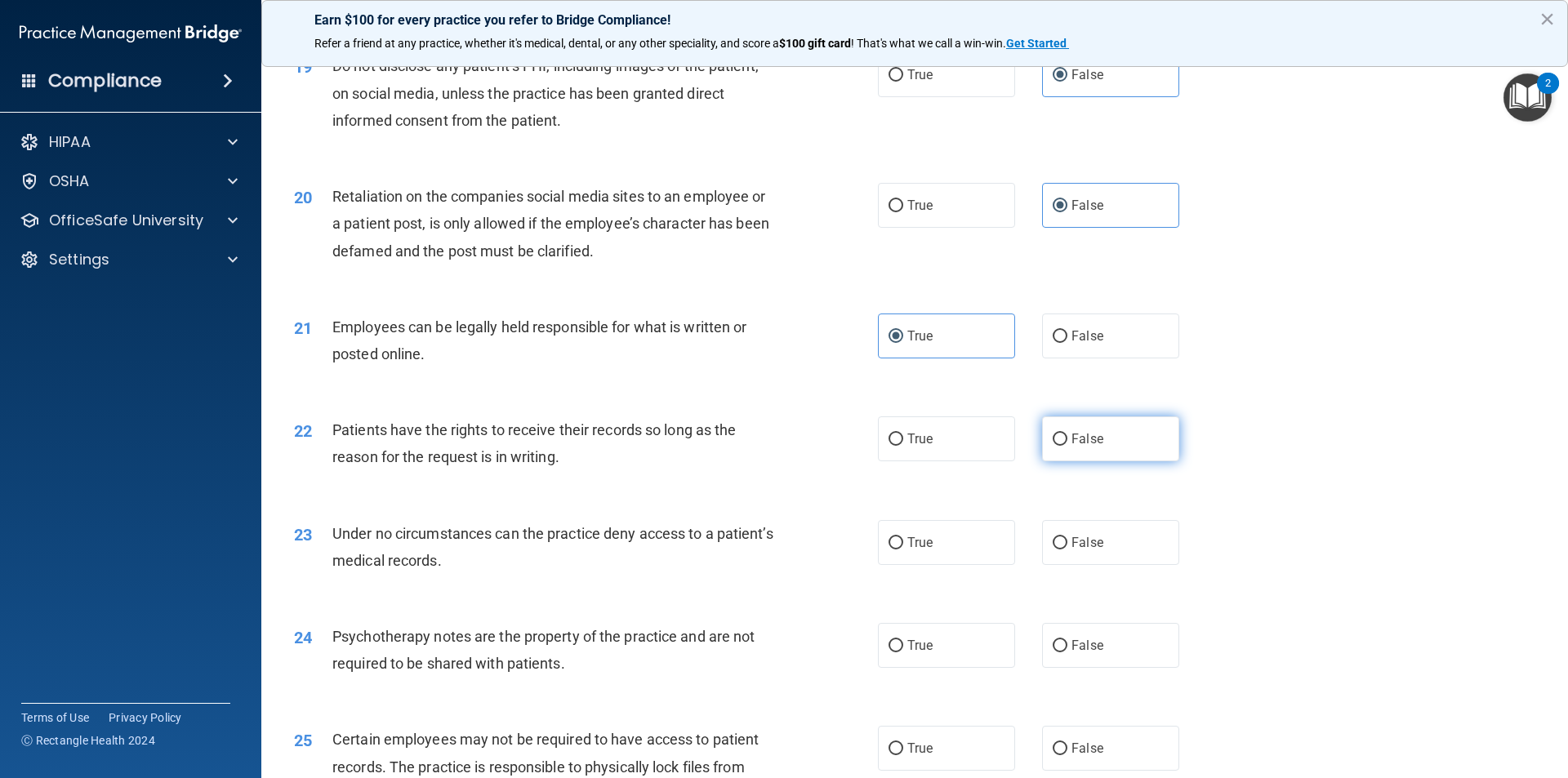
click at [1083, 445] on label "False" at bounding box center [1111, 438] width 138 height 45
click at [1067, 445] on input "False" at bounding box center [1060, 439] width 15 height 12
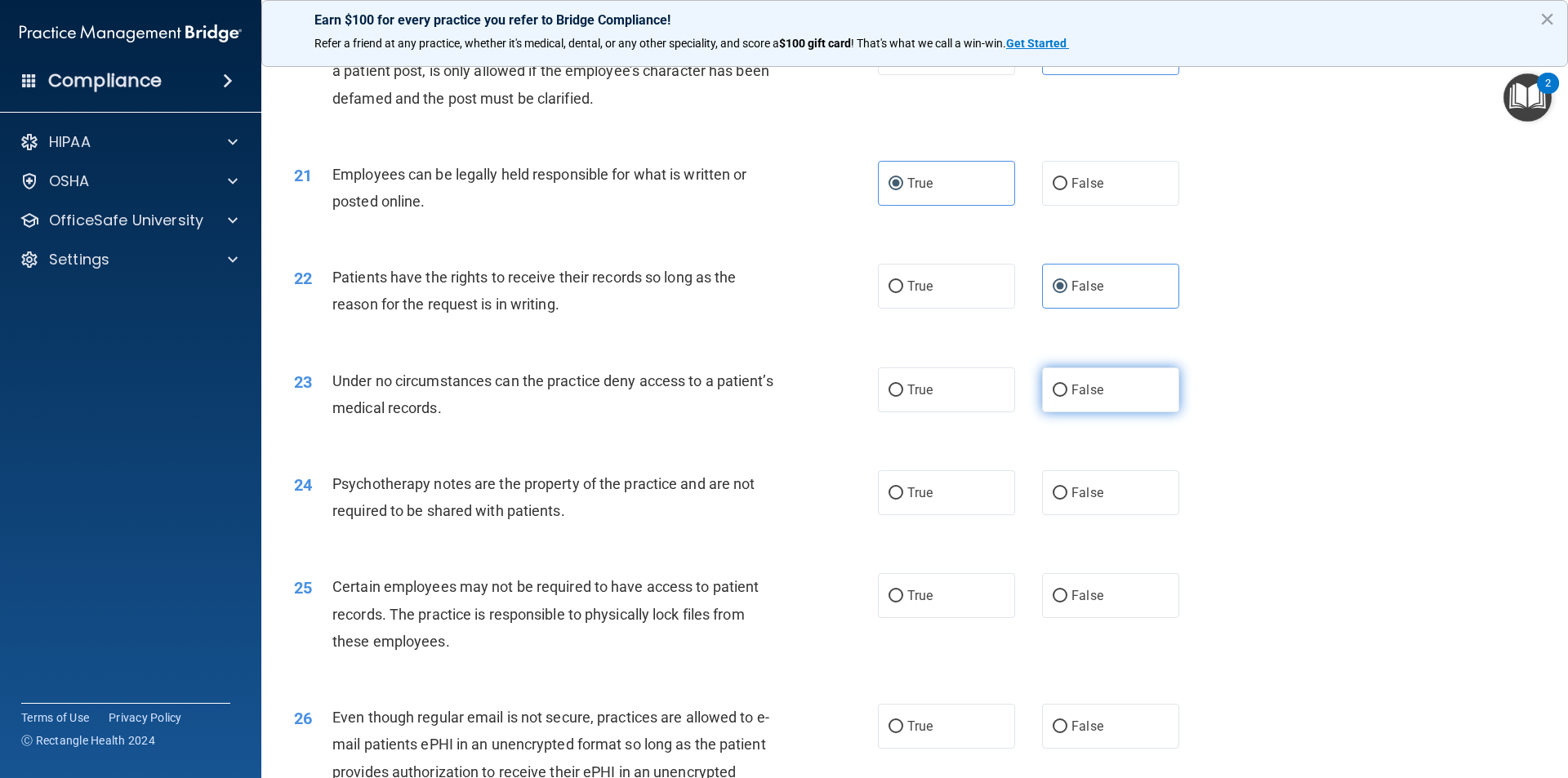
scroll to position [2614, 0]
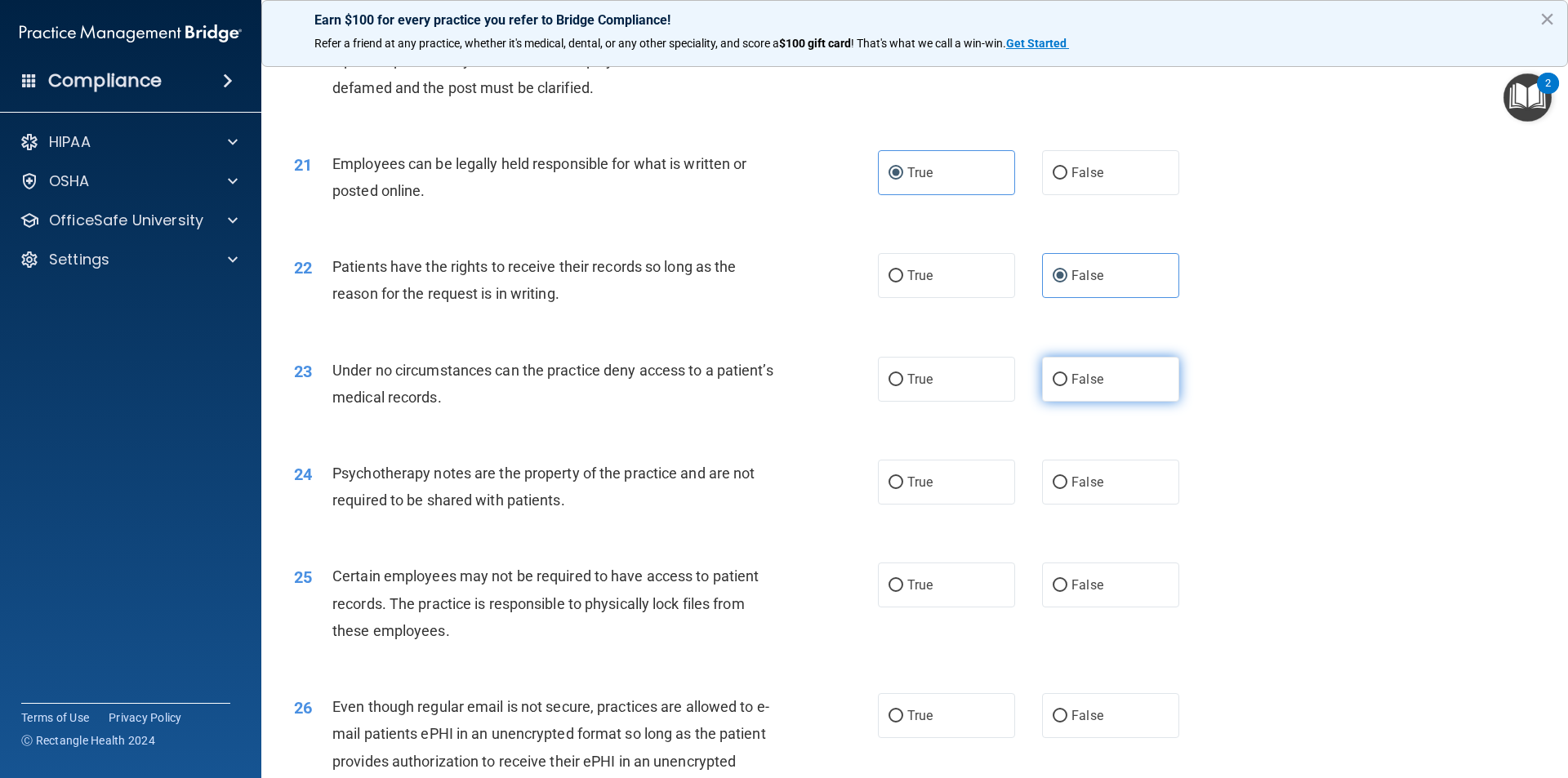
click at [1055, 402] on label "False" at bounding box center [1111, 379] width 138 height 45
click at [1055, 386] on input "False" at bounding box center [1060, 379] width 15 height 12
click at [968, 391] on label "True" at bounding box center [946, 379] width 138 height 45
click at [903, 386] on input "True" at bounding box center [896, 379] width 15 height 12
click at [948, 505] on label "True" at bounding box center [946, 482] width 138 height 45
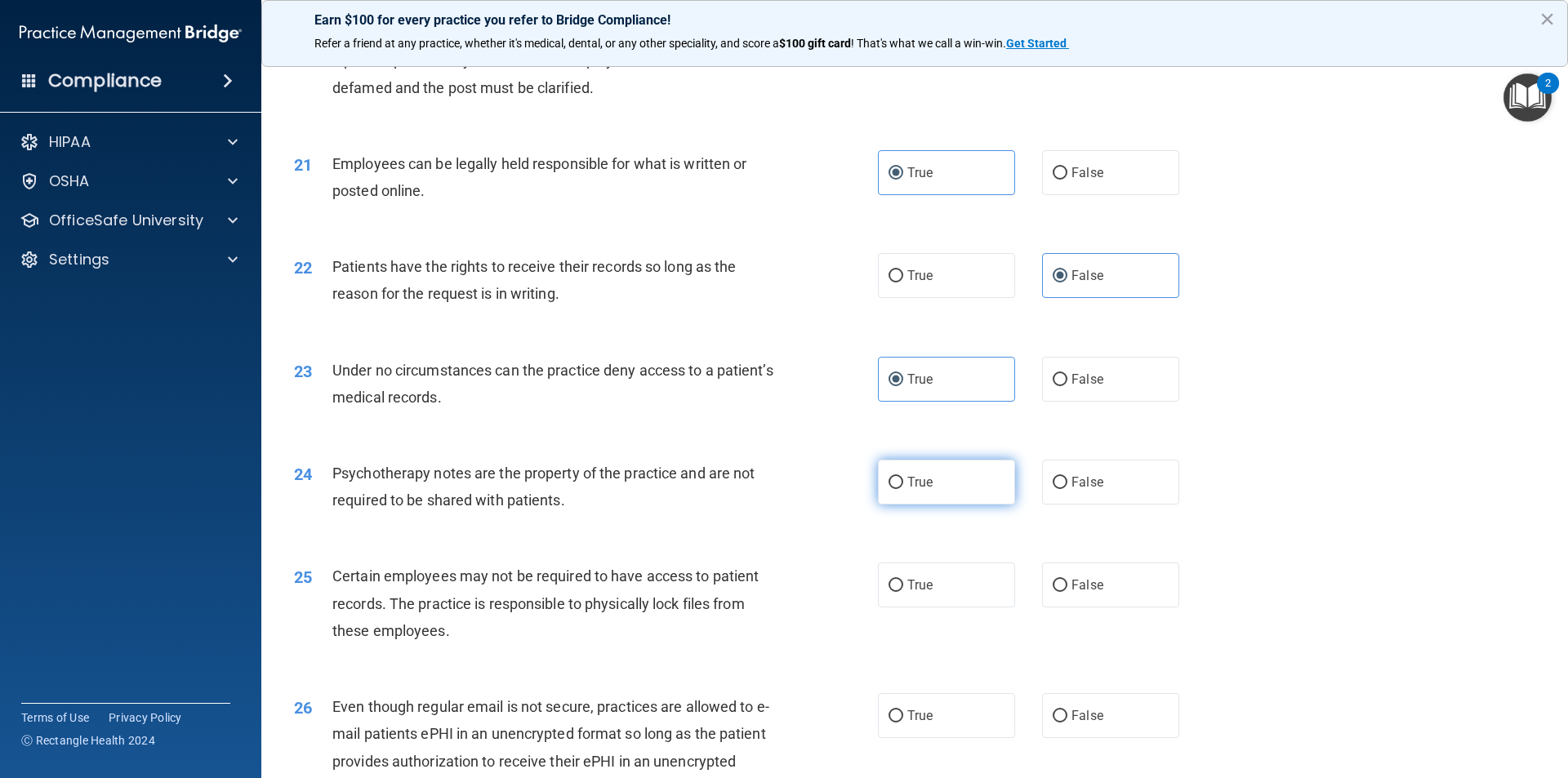
click at [903, 489] on input "True" at bounding box center [896, 482] width 15 height 12
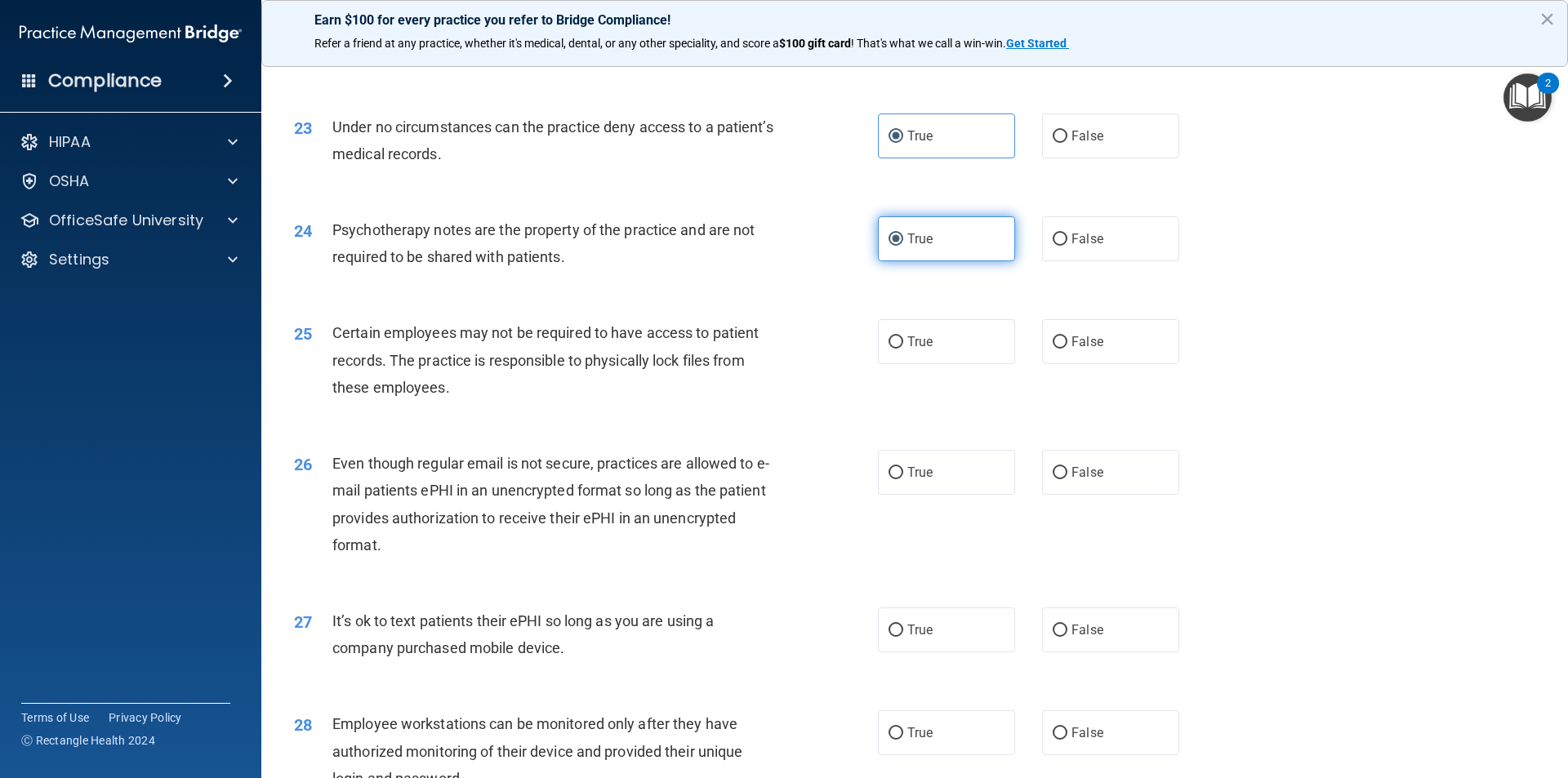
scroll to position [2859, 0]
click at [988, 363] on label "True" at bounding box center [946, 340] width 138 height 45
click at [903, 347] on input "True" at bounding box center [896, 340] width 15 height 12
click at [978, 477] on label "True" at bounding box center [946, 470] width 138 height 45
click at [903, 477] on input "True" at bounding box center [896, 471] width 15 height 12
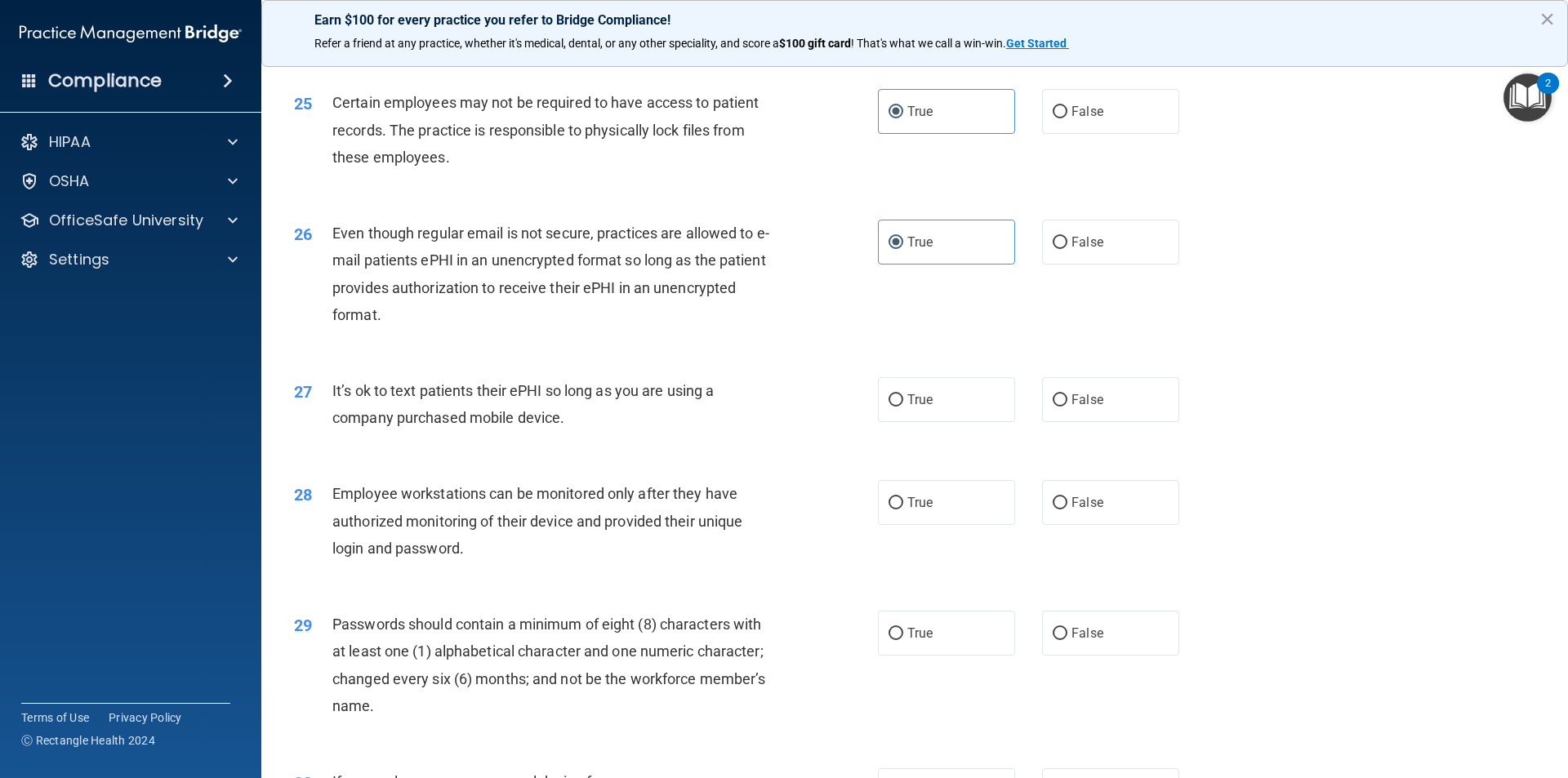
scroll to position [3104, 0]
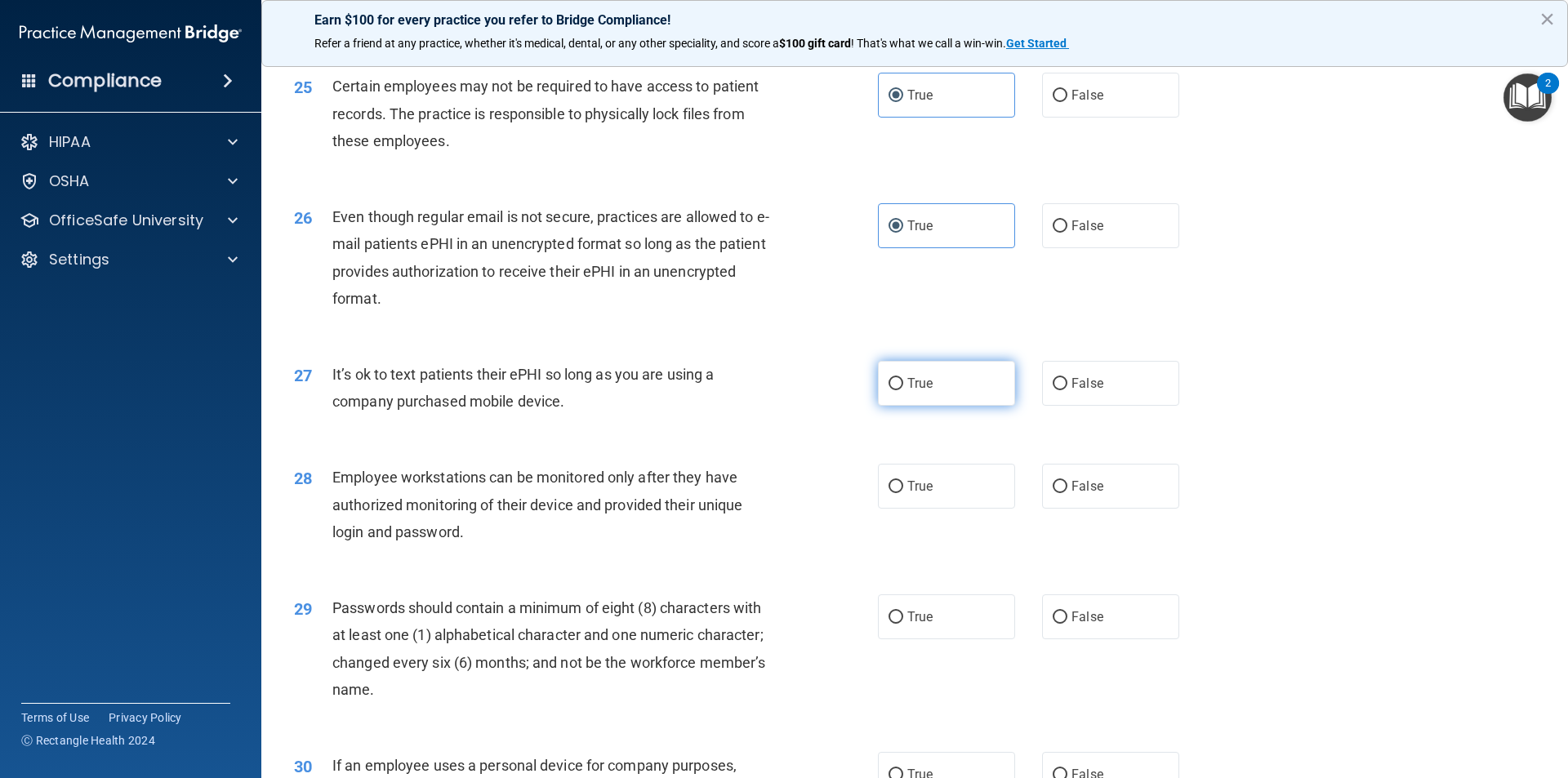
click at [991, 401] on label "True" at bounding box center [946, 383] width 138 height 45
click at [903, 390] on input "True" at bounding box center [896, 384] width 15 height 12
click at [1051, 508] on label "False" at bounding box center [1111, 486] width 138 height 45
click at [1052, 493] on input "False" at bounding box center [1060, 486] width 15 height 12
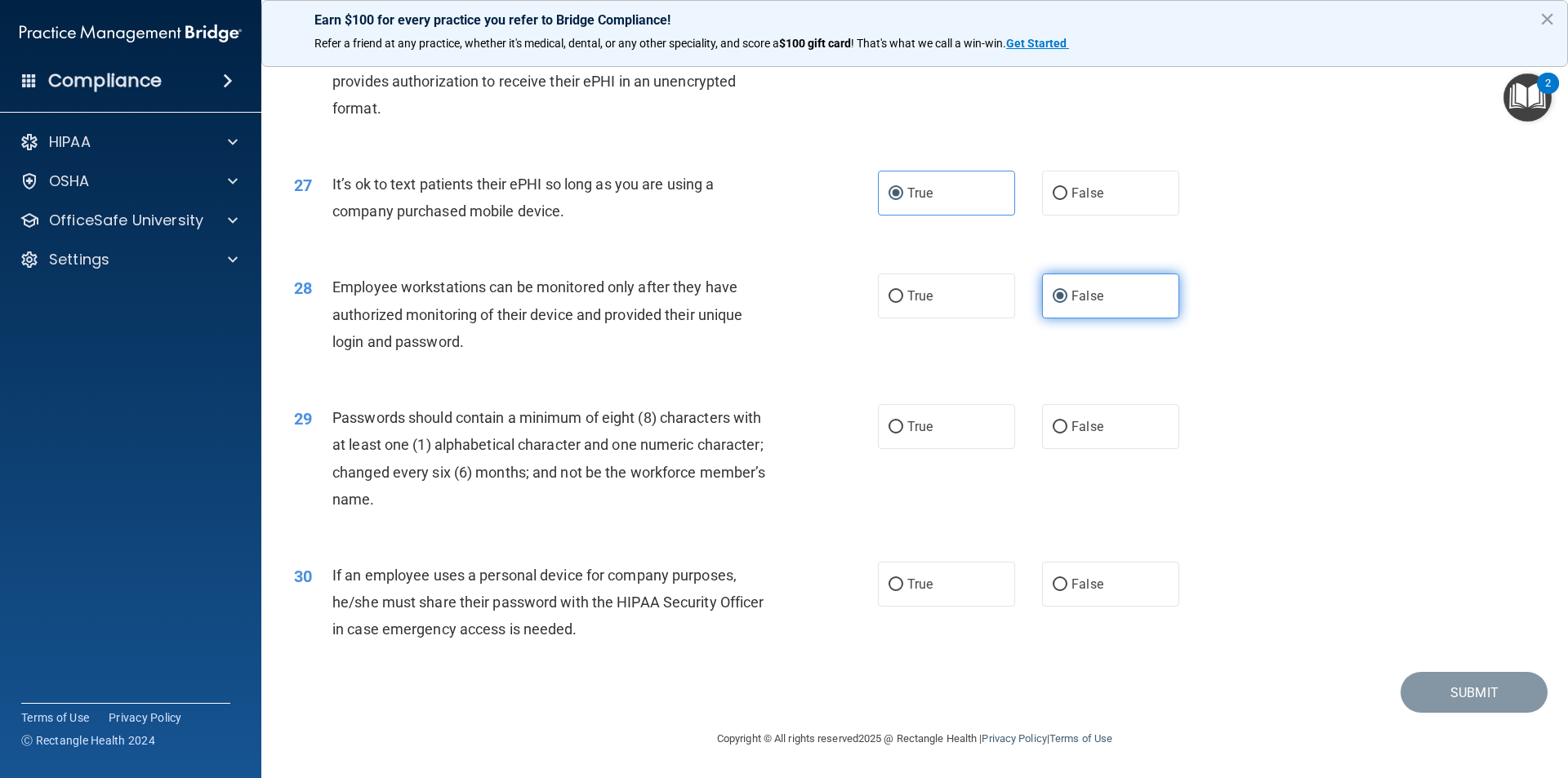
scroll to position [3321, 0]
click at [960, 453] on div "29 Passwords should contain a minimum of eight (8) characters with at least one…" at bounding box center [914, 462] width 1266 height 158
click at [955, 430] on label "True" at bounding box center [946, 426] width 138 height 45
click at [903, 430] on input "True" at bounding box center [896, 426] width 15 height 12
click at [932, 592] on label "True" at bounding box center [946, 584] width 138 height 45
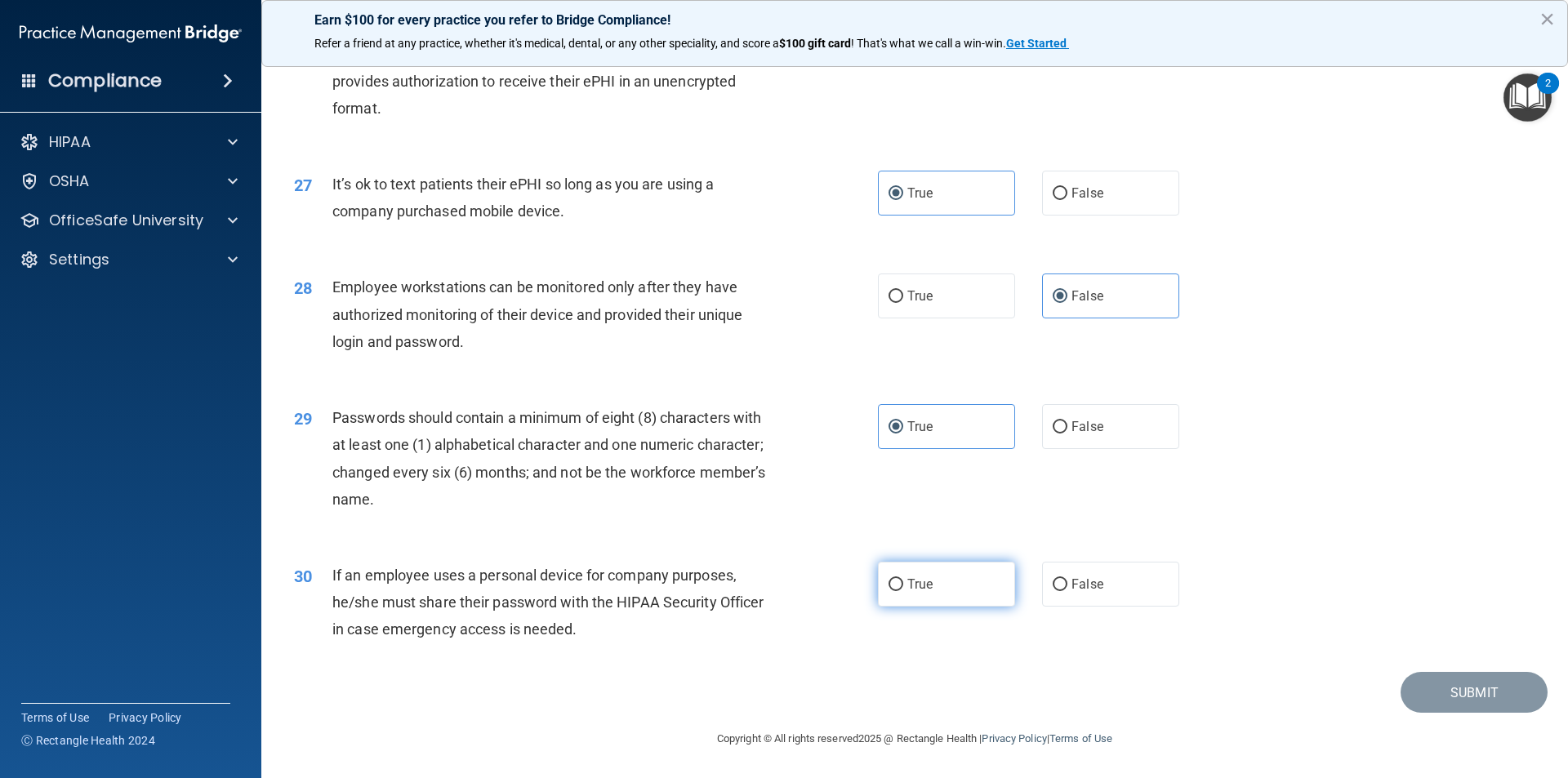
click at [903, 591] on input "True" at bounding box center [896, 584] width 15 height 12
click at [1424, 688] on button "Submit" at bounding box center [1473, 693] width 147 height 42
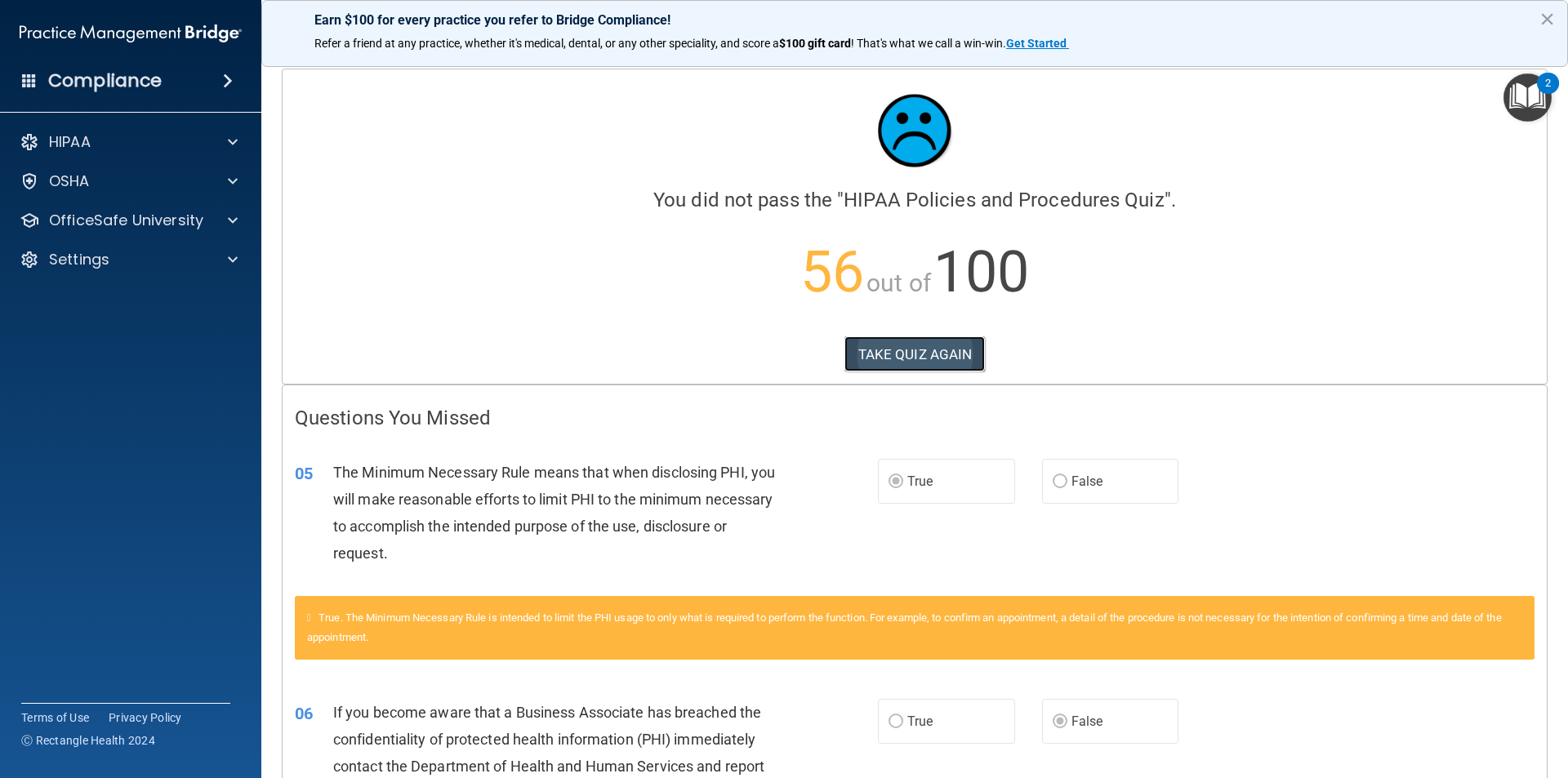
click at [959, 361] on button "TAKE QUIZ AGAIN" at bounding box center [915, 353] width 141 height 36
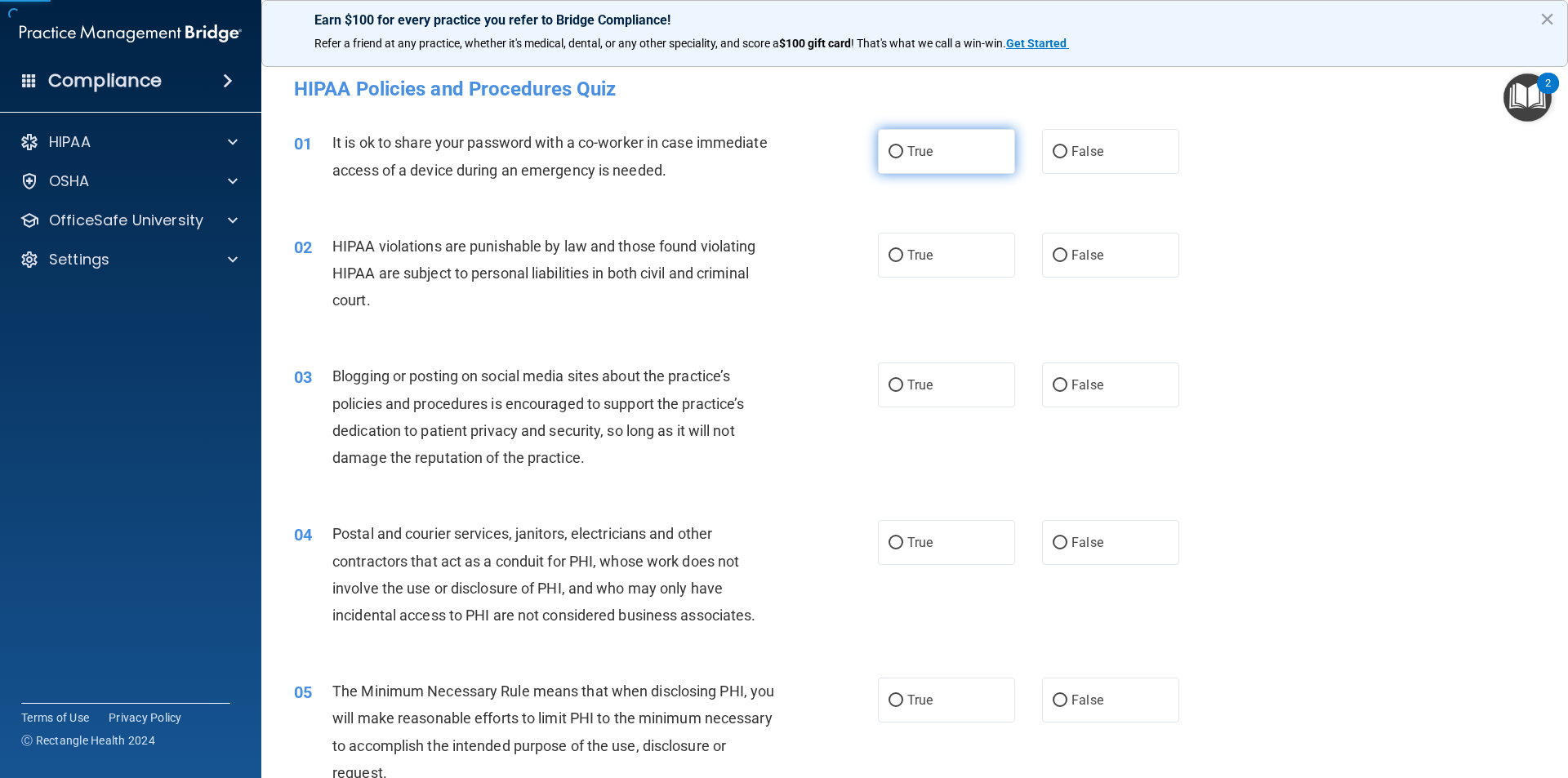
click at [897, 150] on label "True" at bounding box center [946, 151] width 138 height 45
click at [897, 150] on input "True" at bounding box center [896, 151] width 15 height 12
click at [1043, 168] on label "False" at bounding box center [1111, 151] width 138 height 45
click at [1052, 159] on input "False" at bounding box center [1060, 151] width 15 height 12
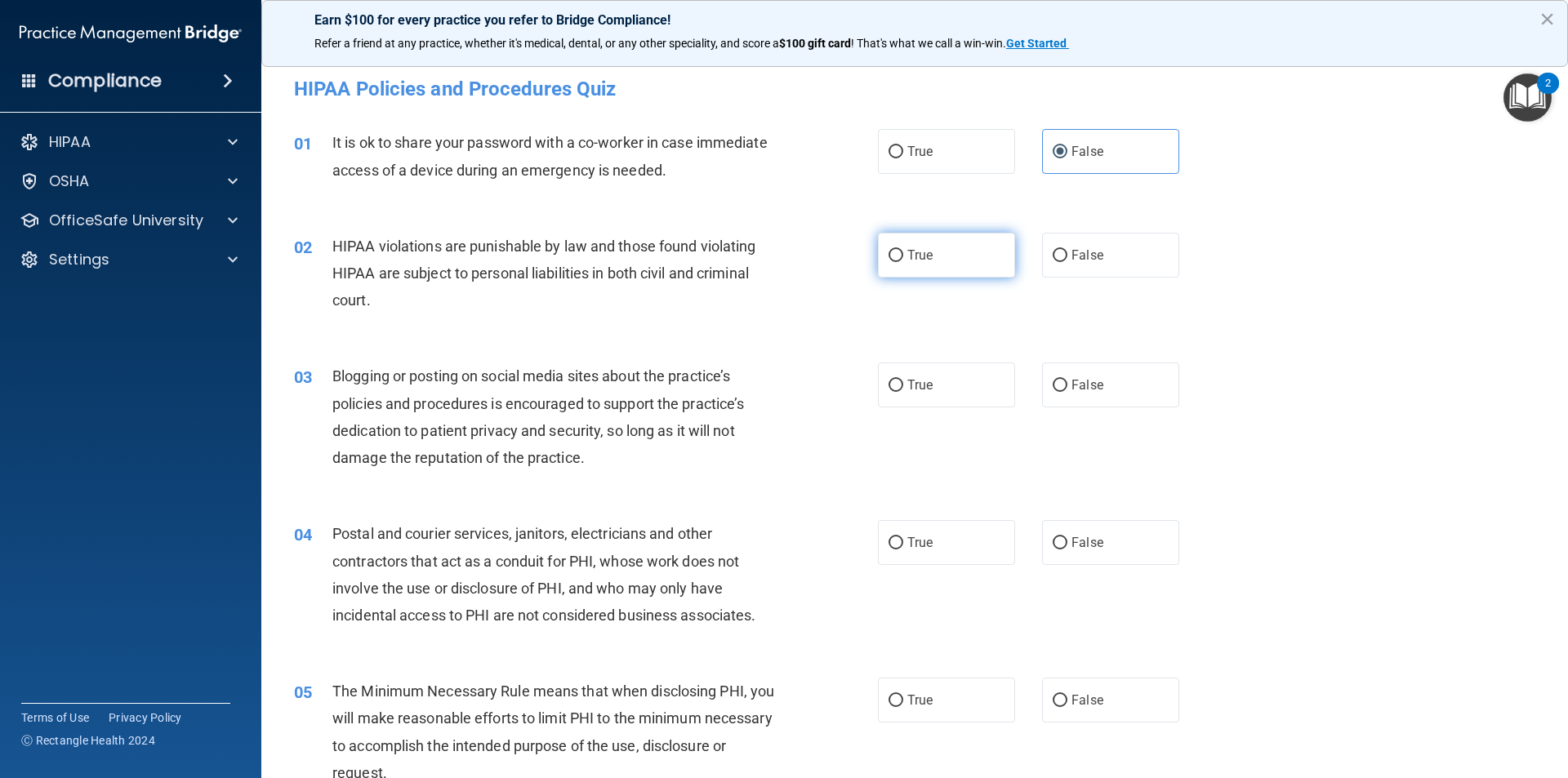
click at [948, 256] on label "True" at bounding box center [946, 254] width 138 height 45
click at [903, 256] on input "True" at bounding box center [896, 255] width 15 height 12
click at [1080, 384] on span "False" at bounding box center [1087, 384] width 32 height 15
click at [1067, 384] on input "False" at bounding box center [1060, 385] width 15 height 12
click at [1042, 539] on label "False" at bounding box center [1111, 542] width 138 height 45
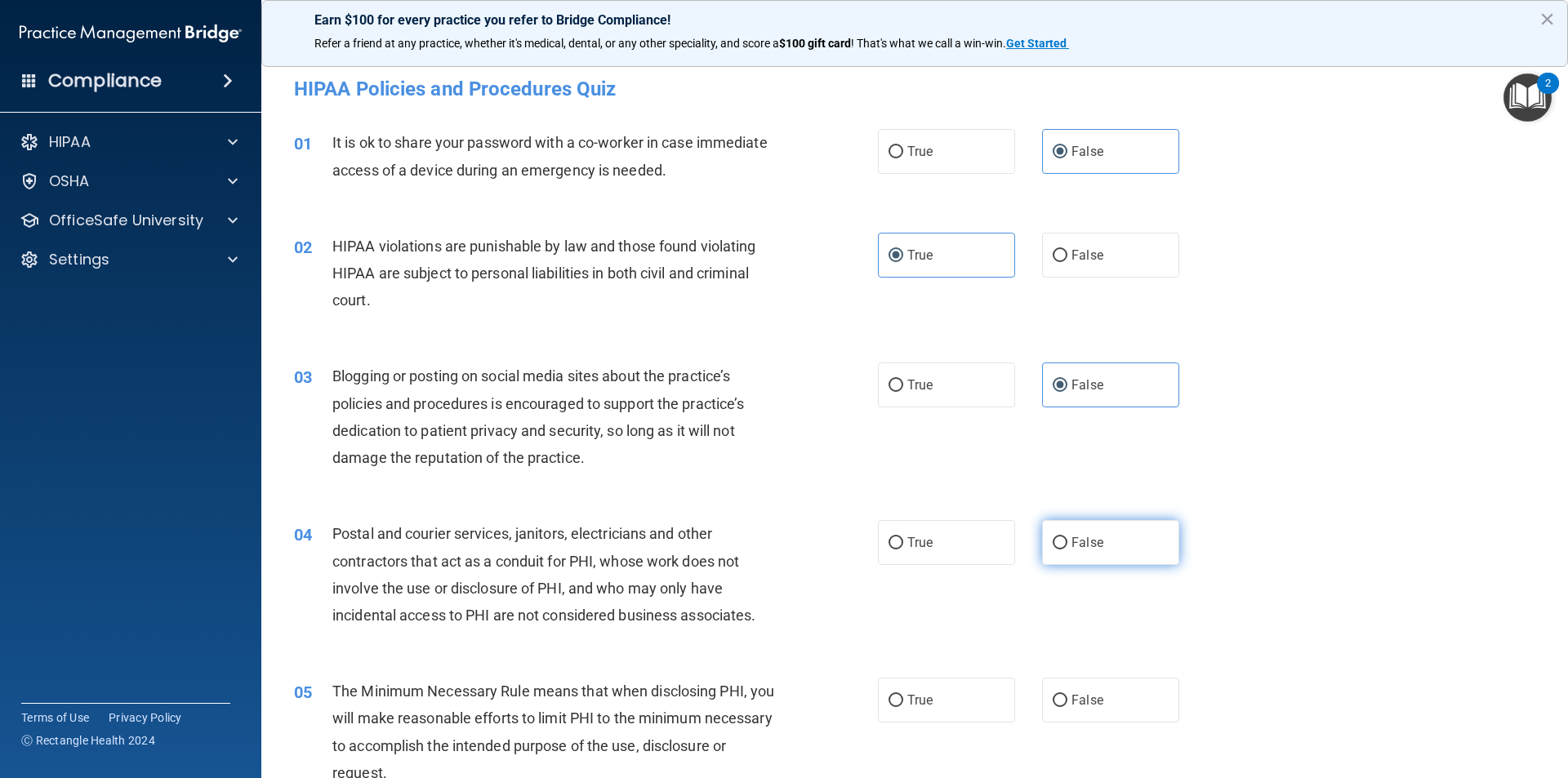
click at [1052, 539] on input "False" at bounding box center [1060, 543] width 15 height 12
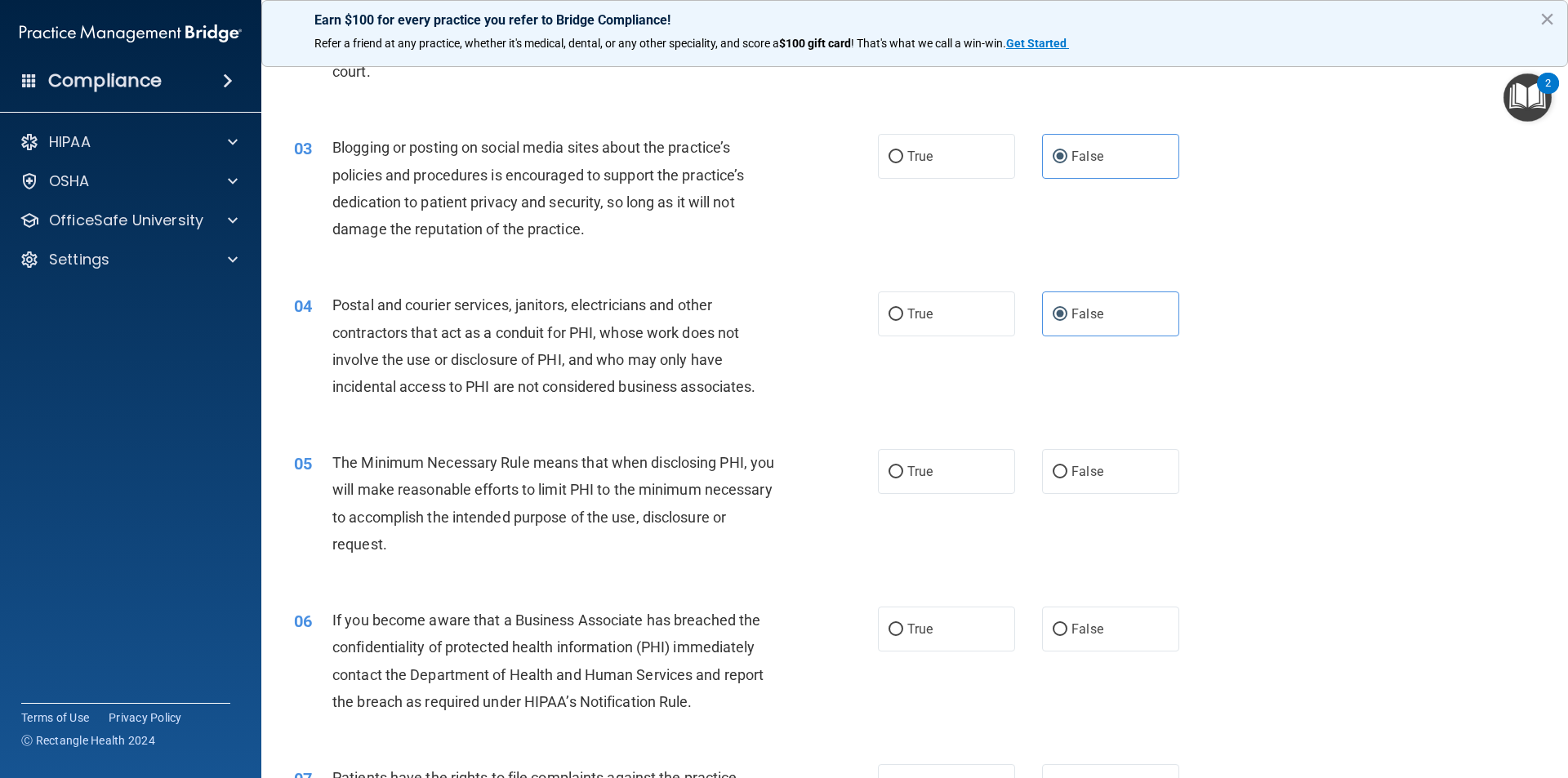
scroll to position [245, 0]
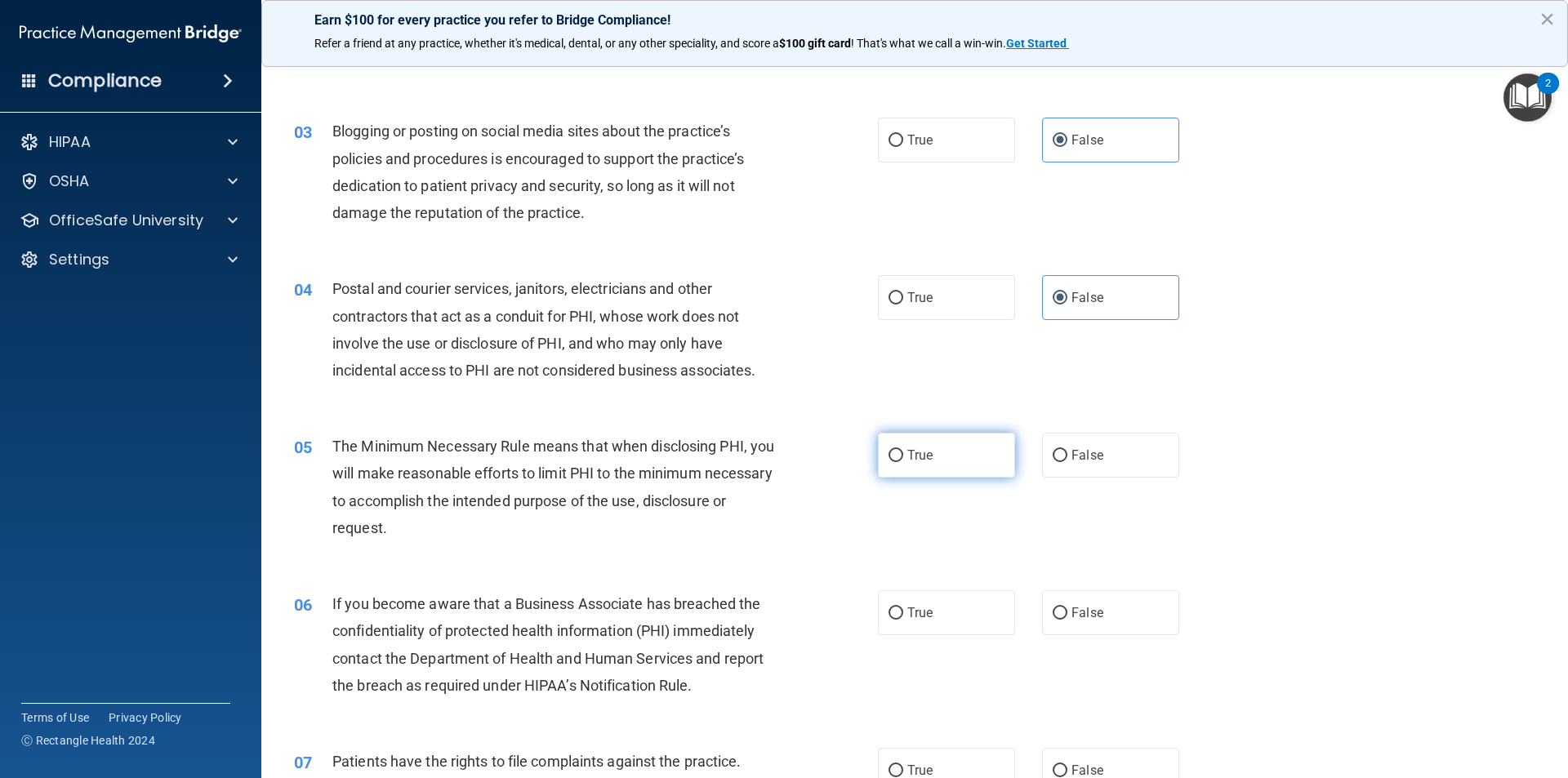
click at [954, 454] on label "True" at bounding box center [946, 455] width 138 height 45
click at [903, 454] on input "True" at bounding box center [896, 456] width 15 height 12
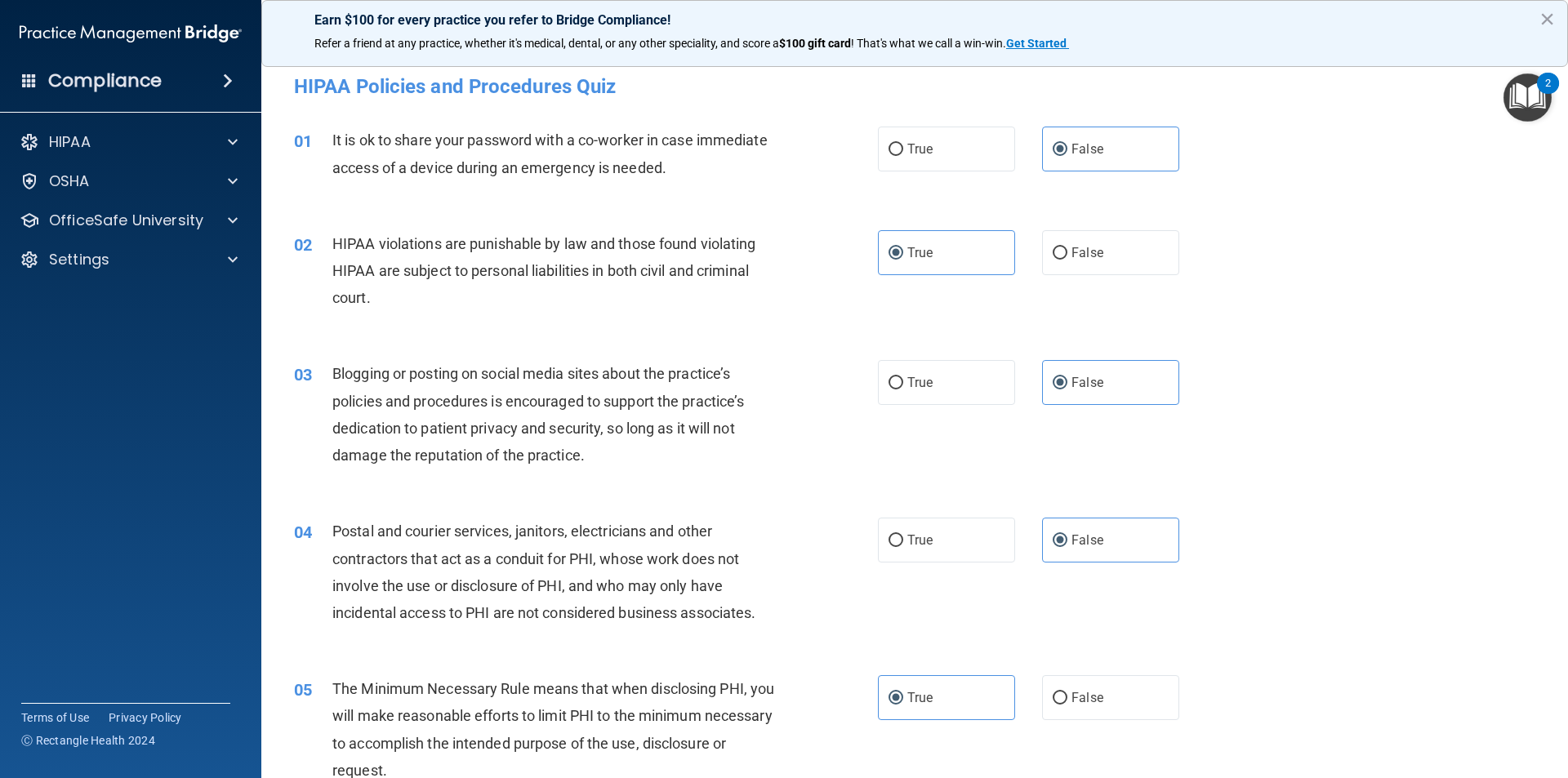
scroll to position [0, 0]
click at [932, 175] on div "01 It is ok to share your password with a co-worker in case immediate access of…" at bounding box center [914, 159] width 1266 height 103
click at [935, 159] on label "True" at bounding box center [946, 151] width 138 height 45
click at [903, 159] on input "True" at bounding box center [896, 151] width 15 height 12
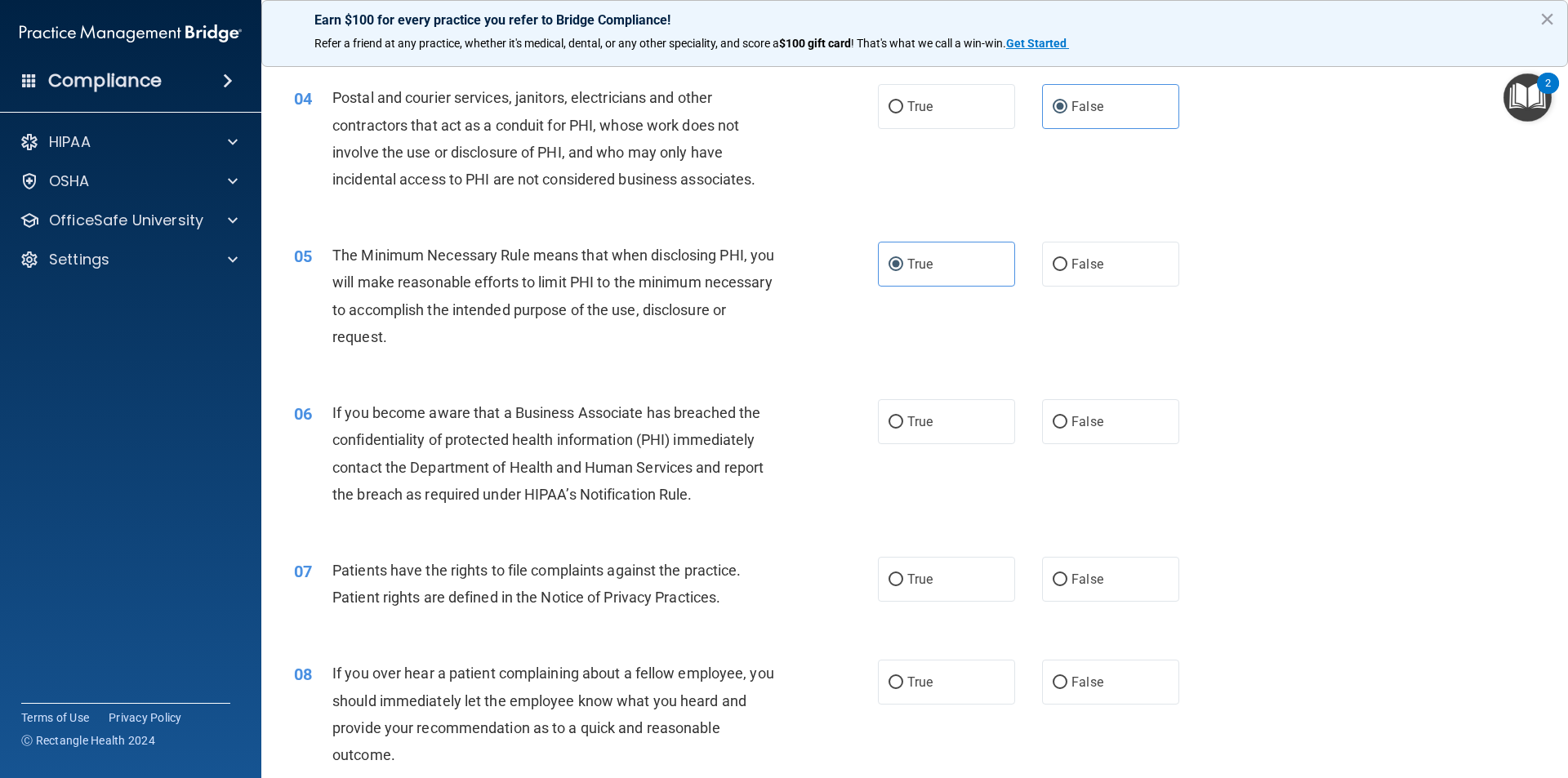
scroll to position [490, 0]
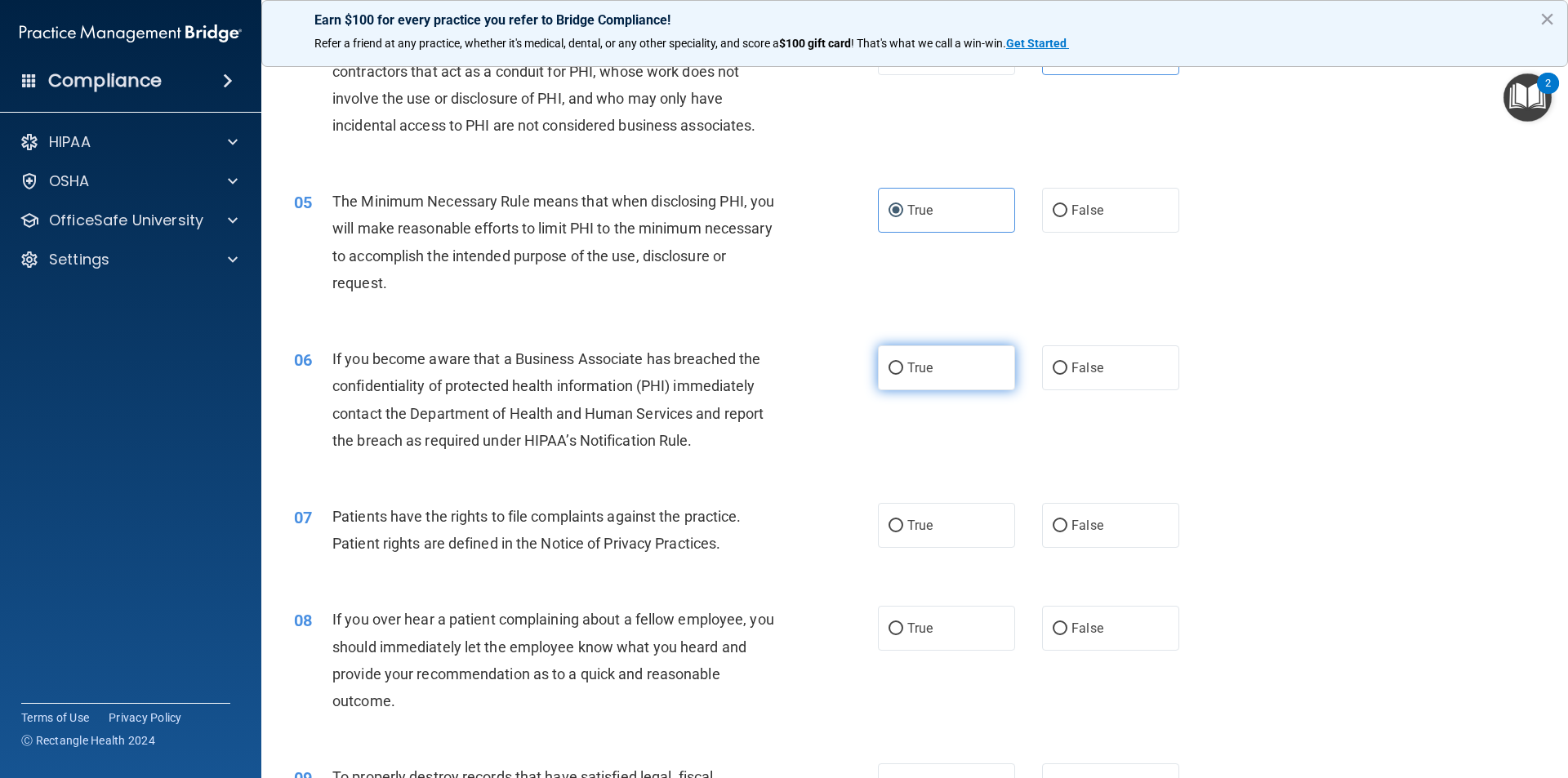
click at [965, 380] on label "True" at bounding box center [946, 367] width 138 height 45
click at [903, 374] on input "True" at bounding box center [896, 368] width 15 height 12
click at [946, 348] on label "True" at bounding box center [946, 367] width 138 height 45
click at [903, 363] on input "True" at bounding box center [896, 368] width 15 height 12
click at [903, 536] on label "True" at bounding box center [946, 525] width 138 height 45
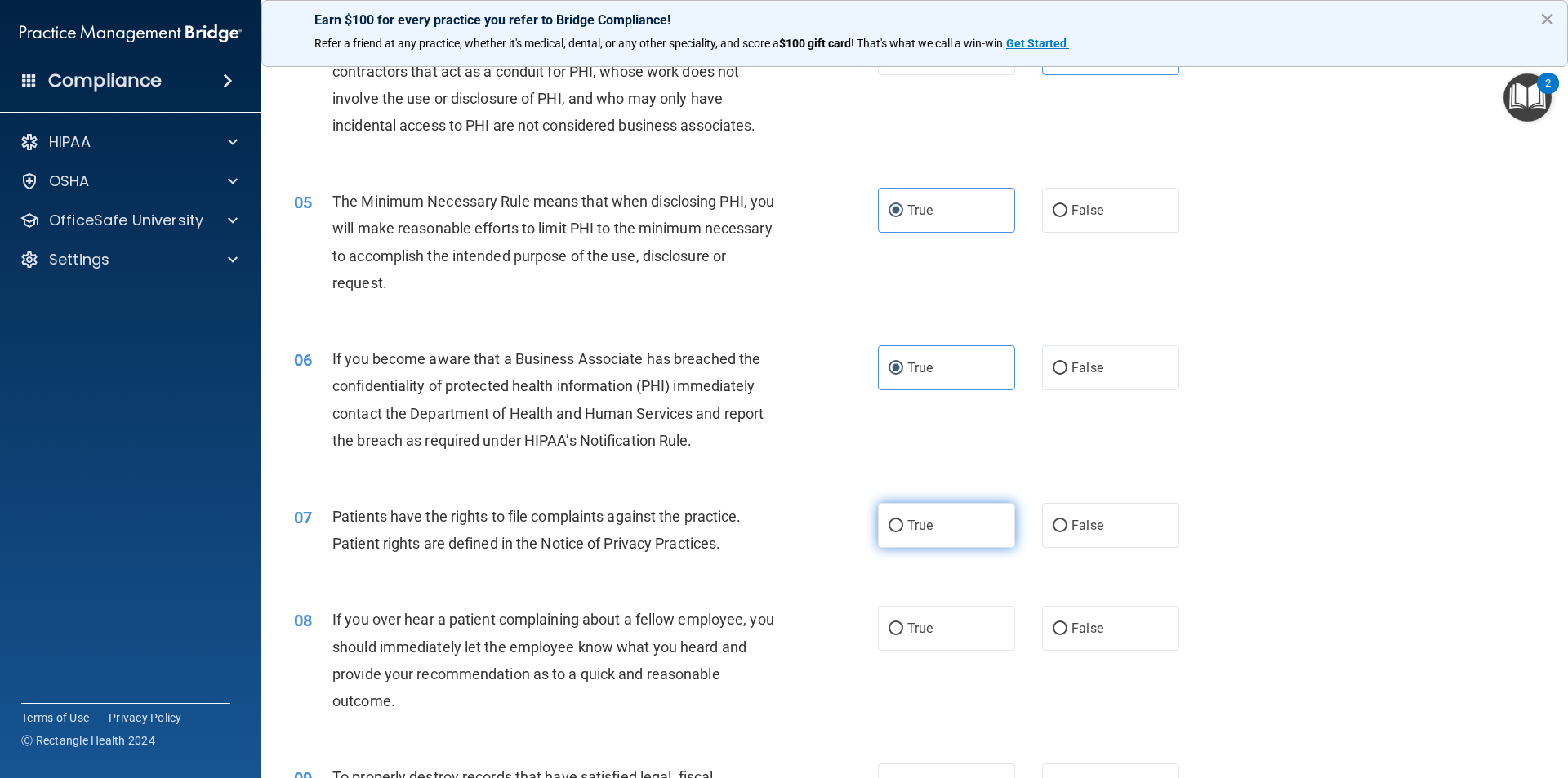
click at [903, 532] on input "True" at bounding box center [896, 526] width 15 height 12
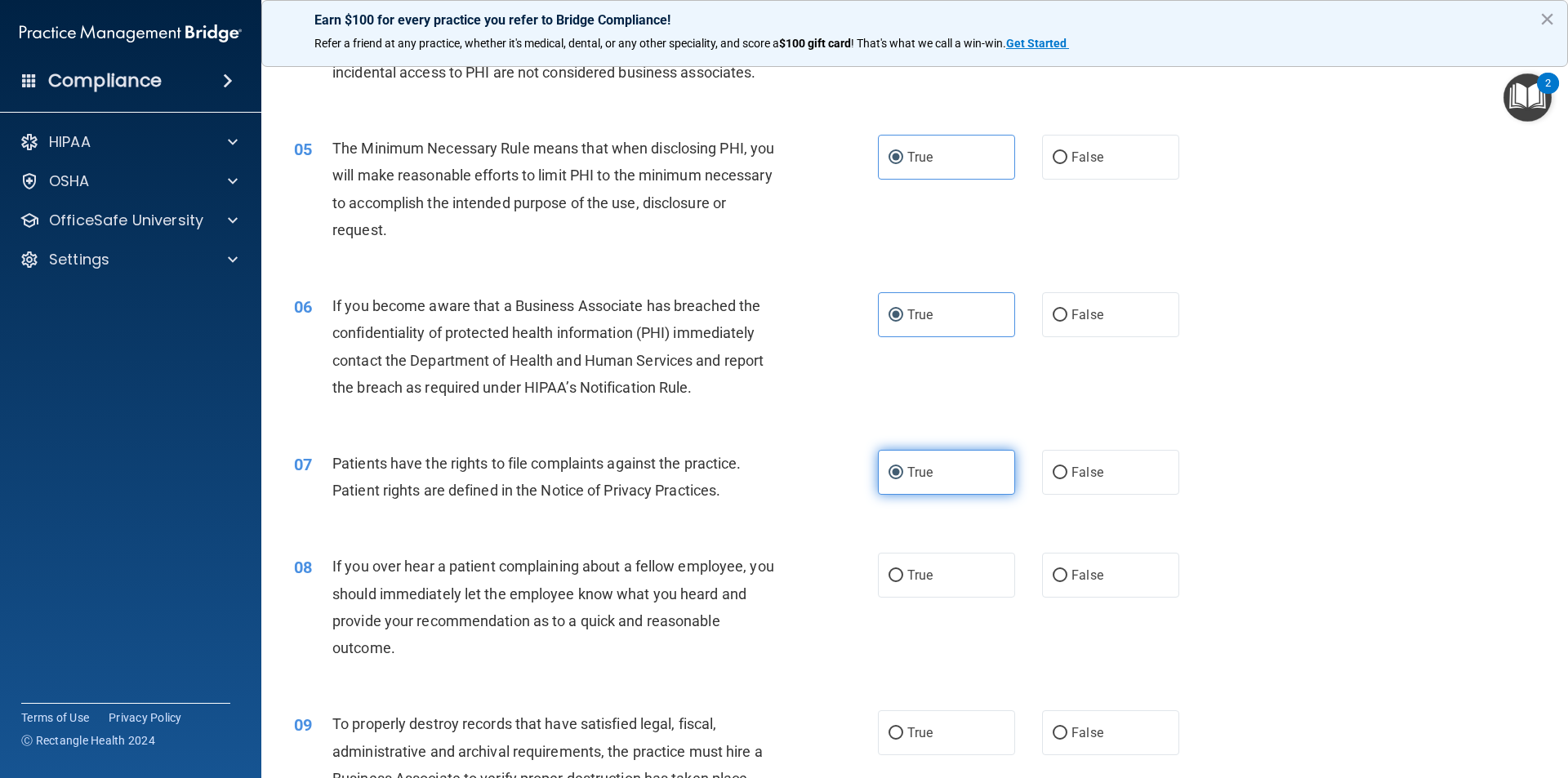
scroll to position [571, 0]
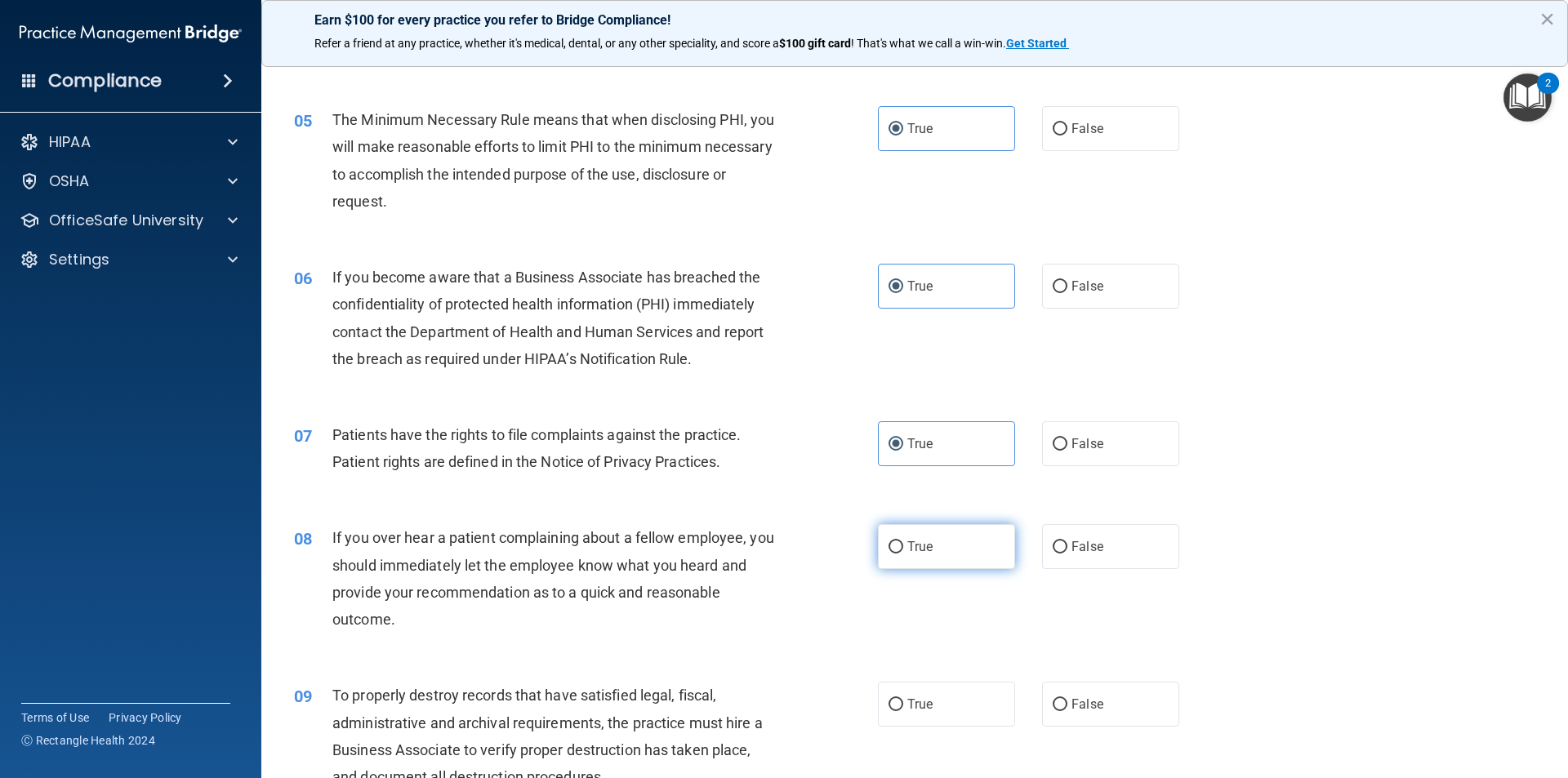
click at [996, 559] on label "True" at bounding box center [946, 546] width 138 height 45
click at [903, 554] on input "True" at bounding box center [896, 547] width 15 height 12
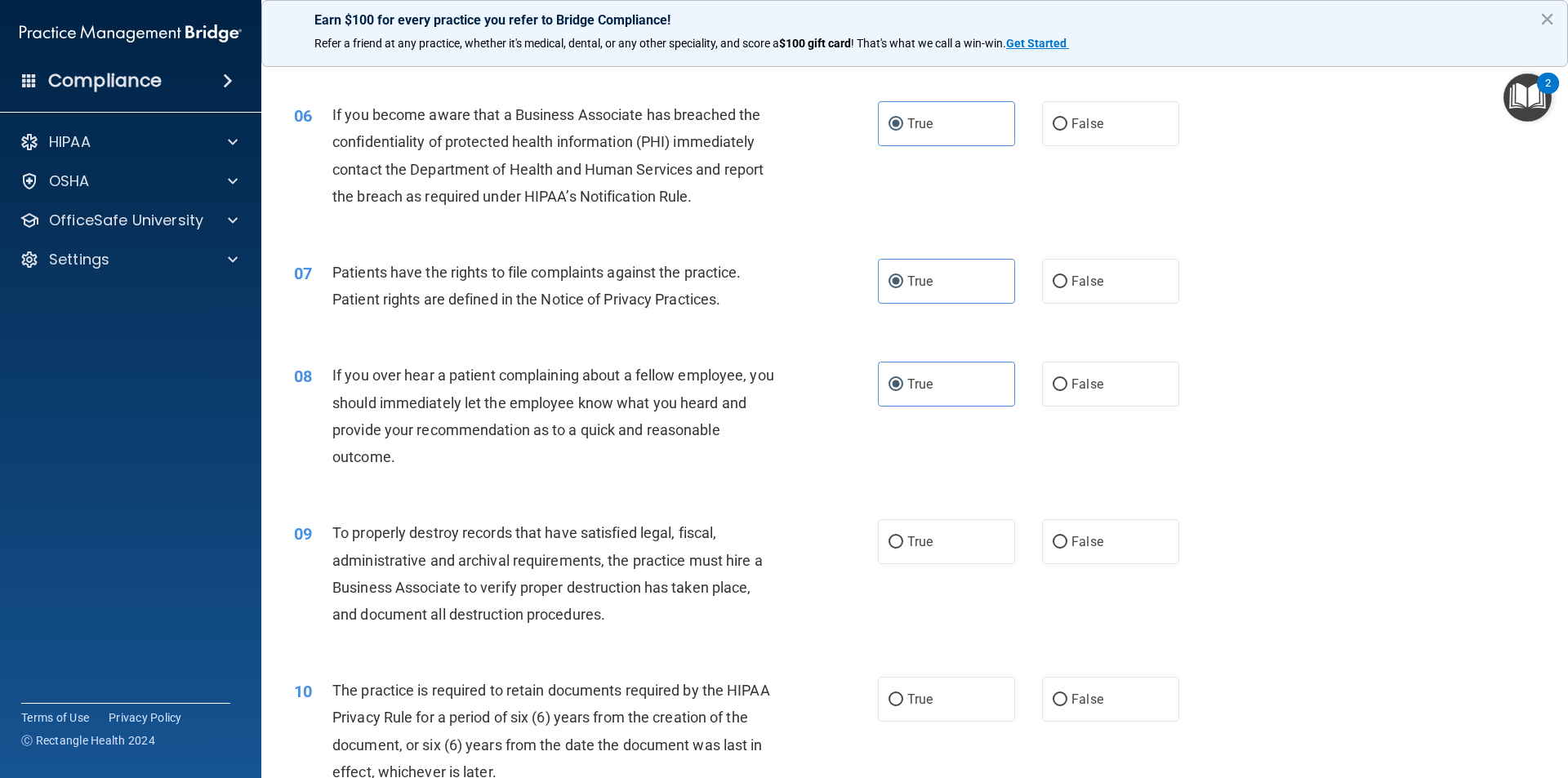
scroll to position [735, 0]
click at [997, 548] on label "True" at bounding box center [946, 540] width 138 height 45
click at [903, 548] on input "True" at bounding box center [896, 541] width 15 height 12
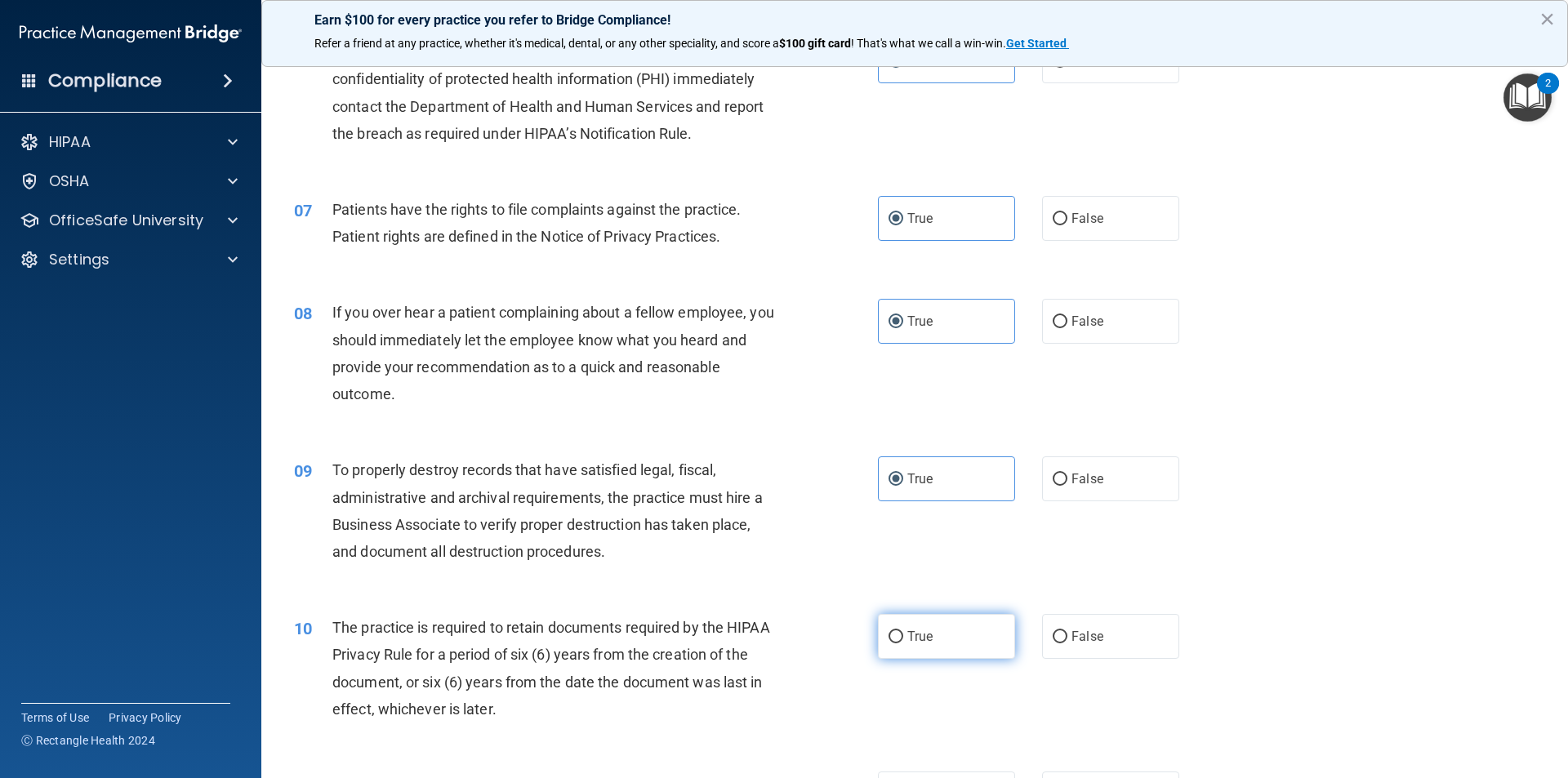
scroll to position [898, 0]
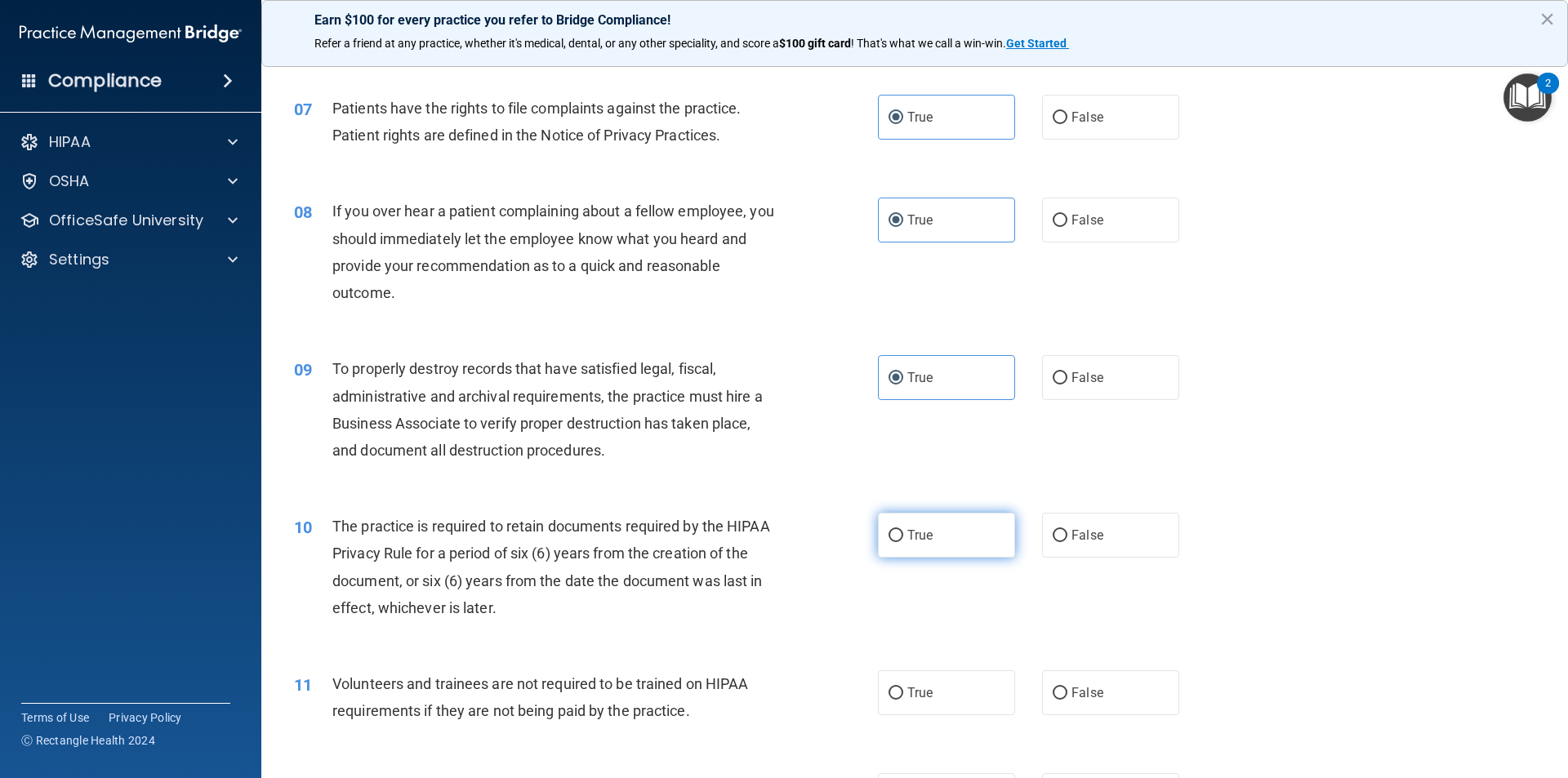
click at [938, 534] on label "True" at bounding box center [946, 535] width 138 height 45
click at [903, 534] on input "True" at bounding box center [896, 536] width 15 height 12
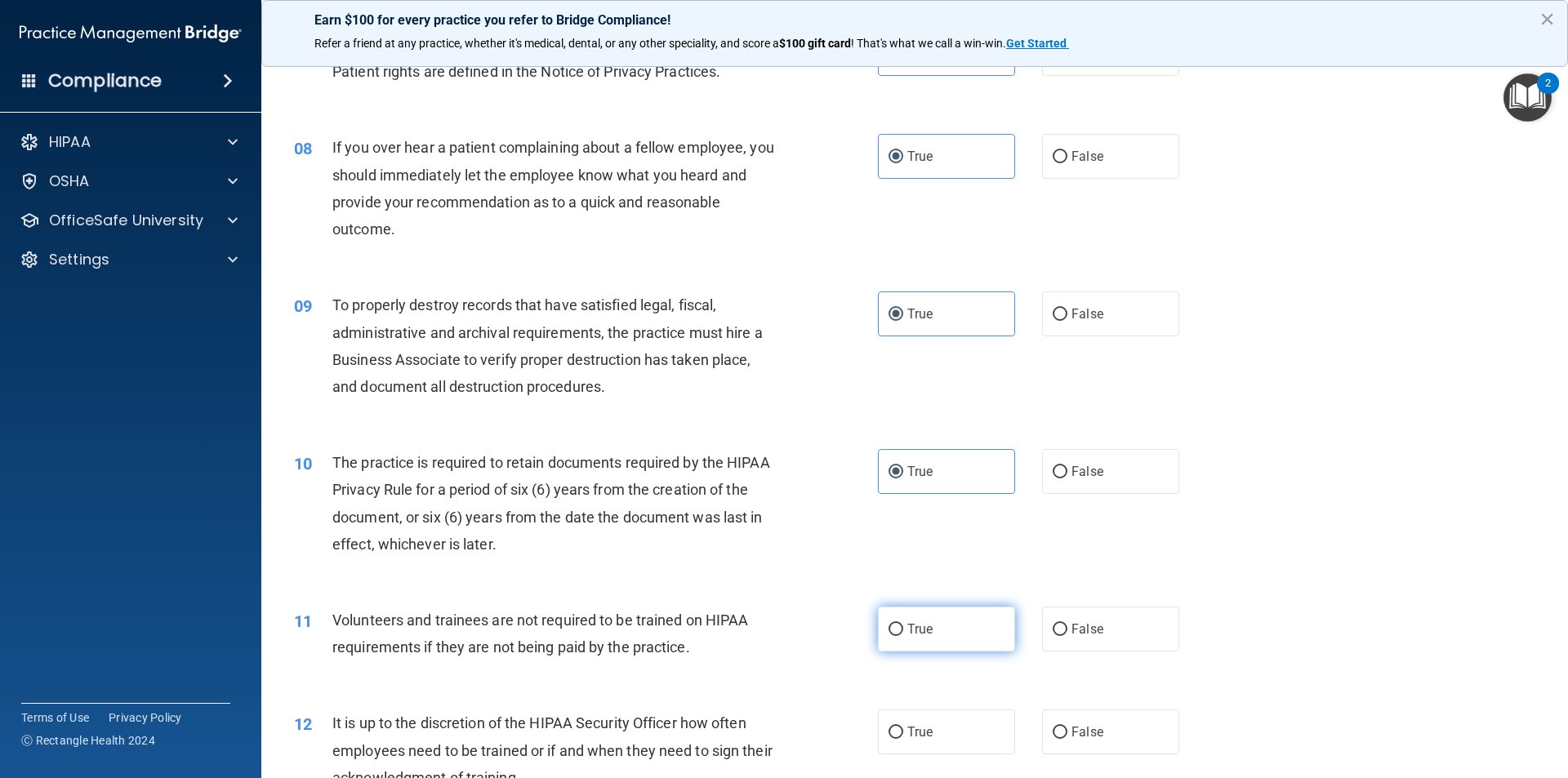
scroll to position [1061, 0]
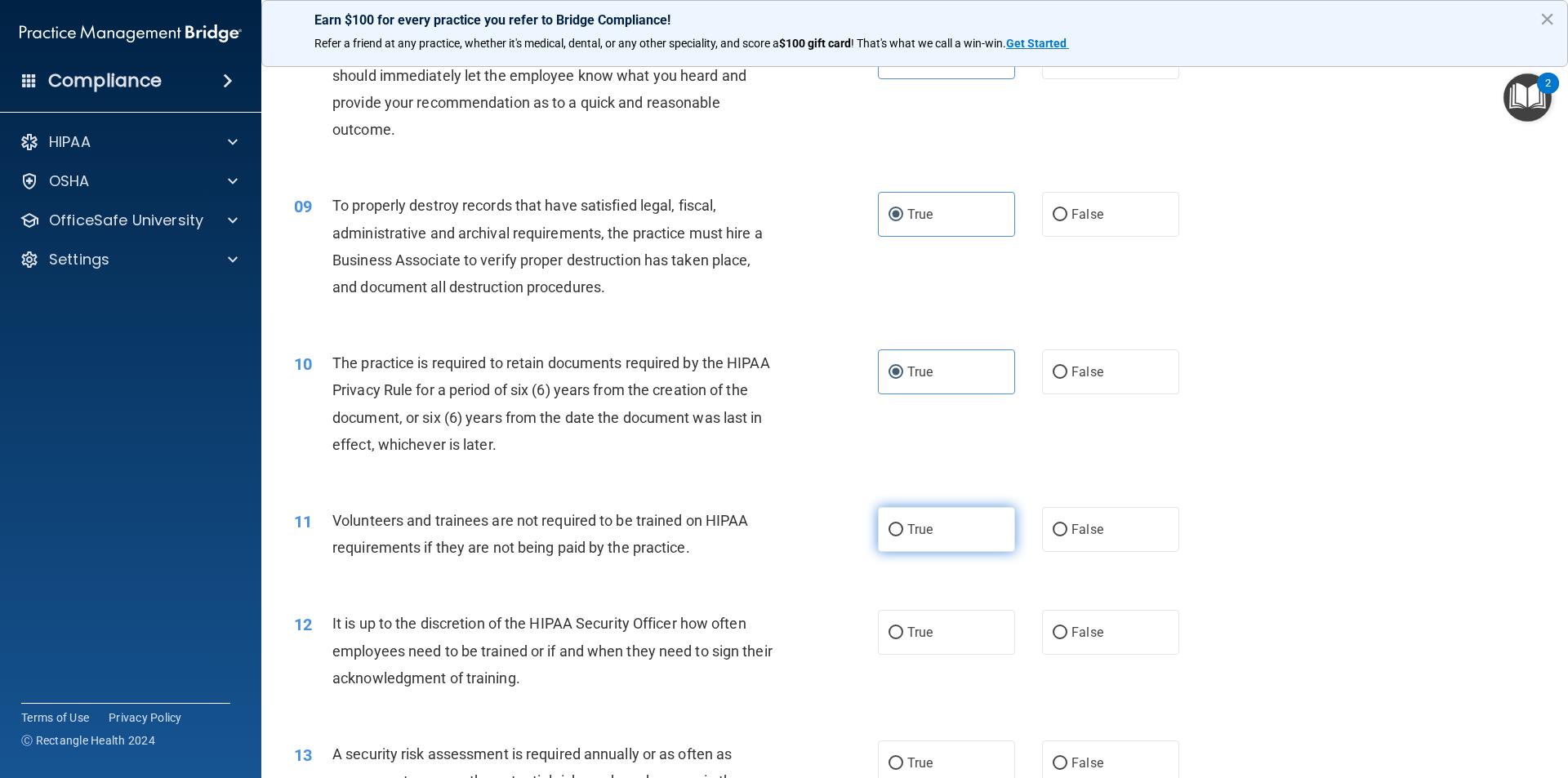
click at [940, 538] on label "True" at bounding box center [946, 529] width 138 height 45
click at [903, 537] on input "True" at bounding box center [896, 529] width 15 height 12
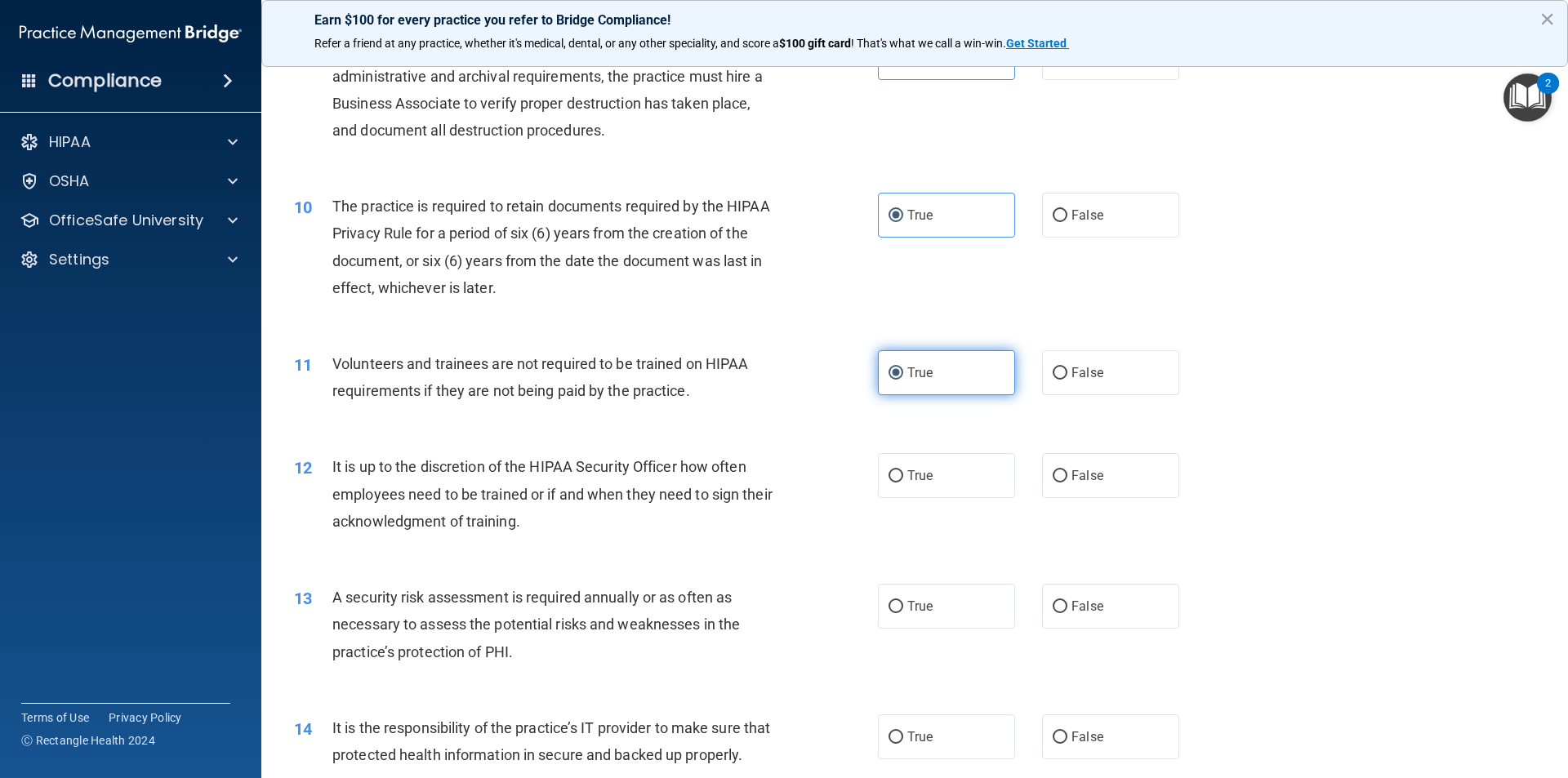
scroll to position [1224, 0]
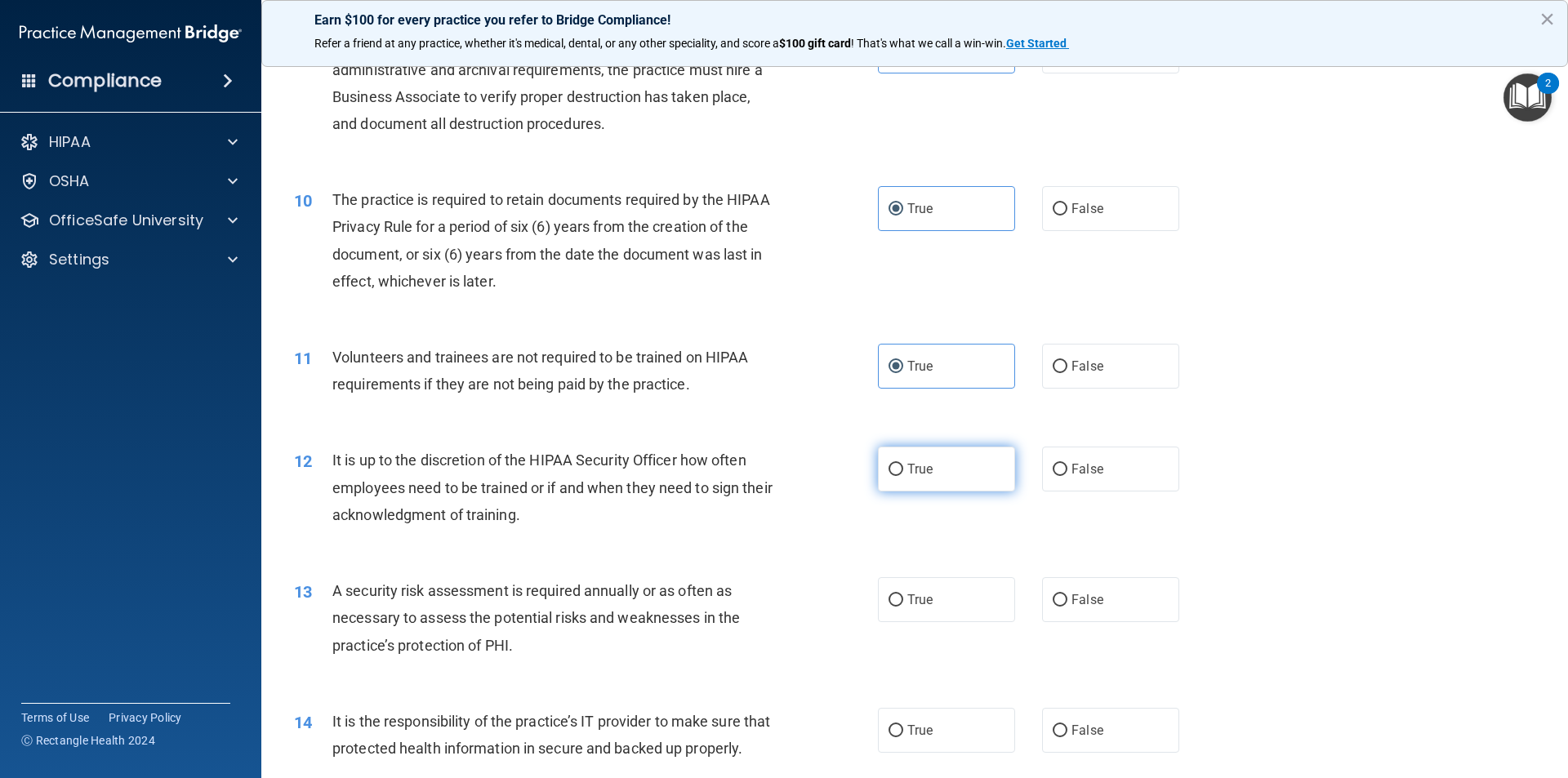
click at [944, 476] on label "True" at bounding box center [946, 468] width 138 height 45
click at [903, 476] on input "True" at bounding box center [896, 469] width 15 height 12
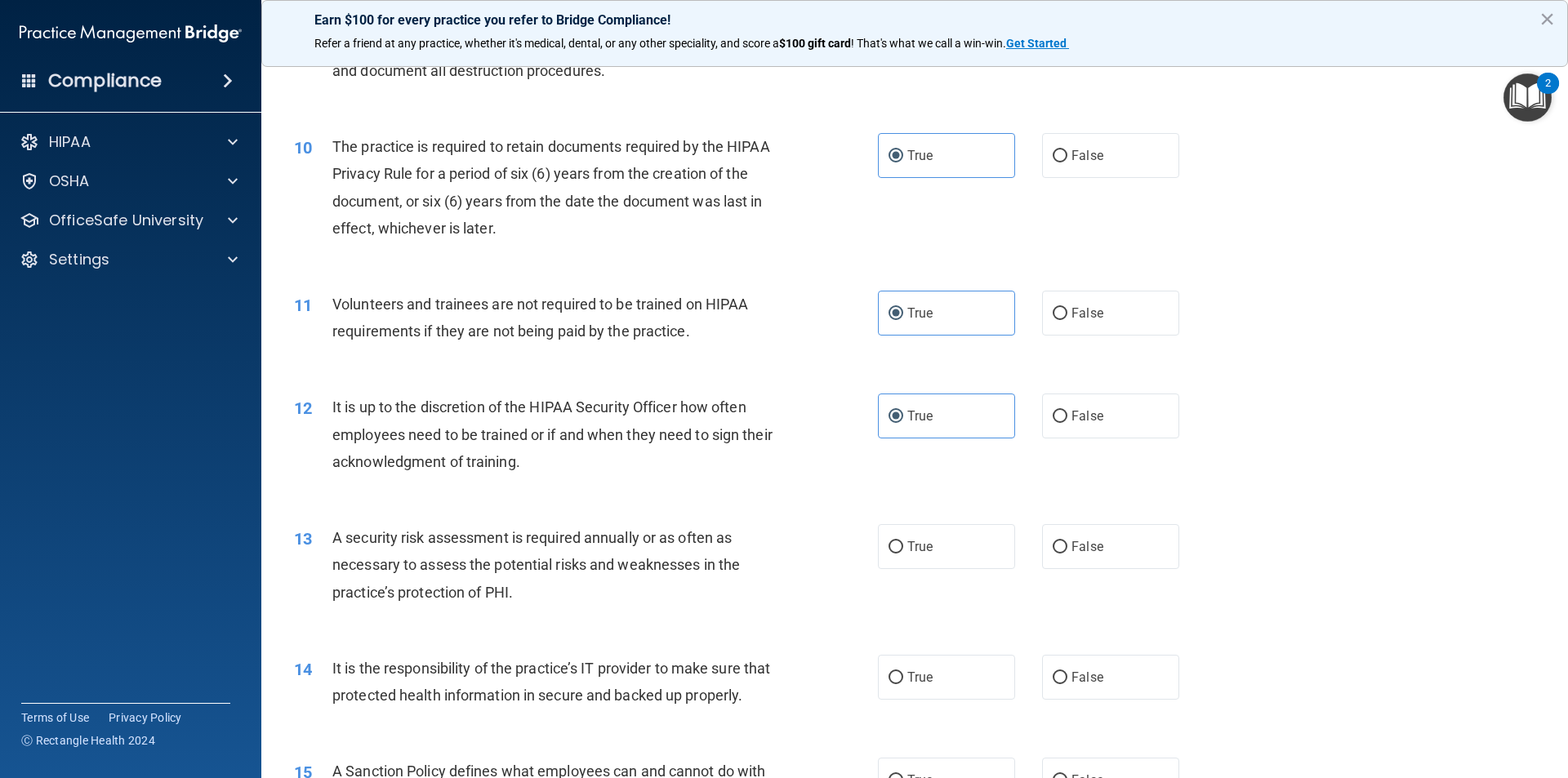
scroll to position [1306, 0]
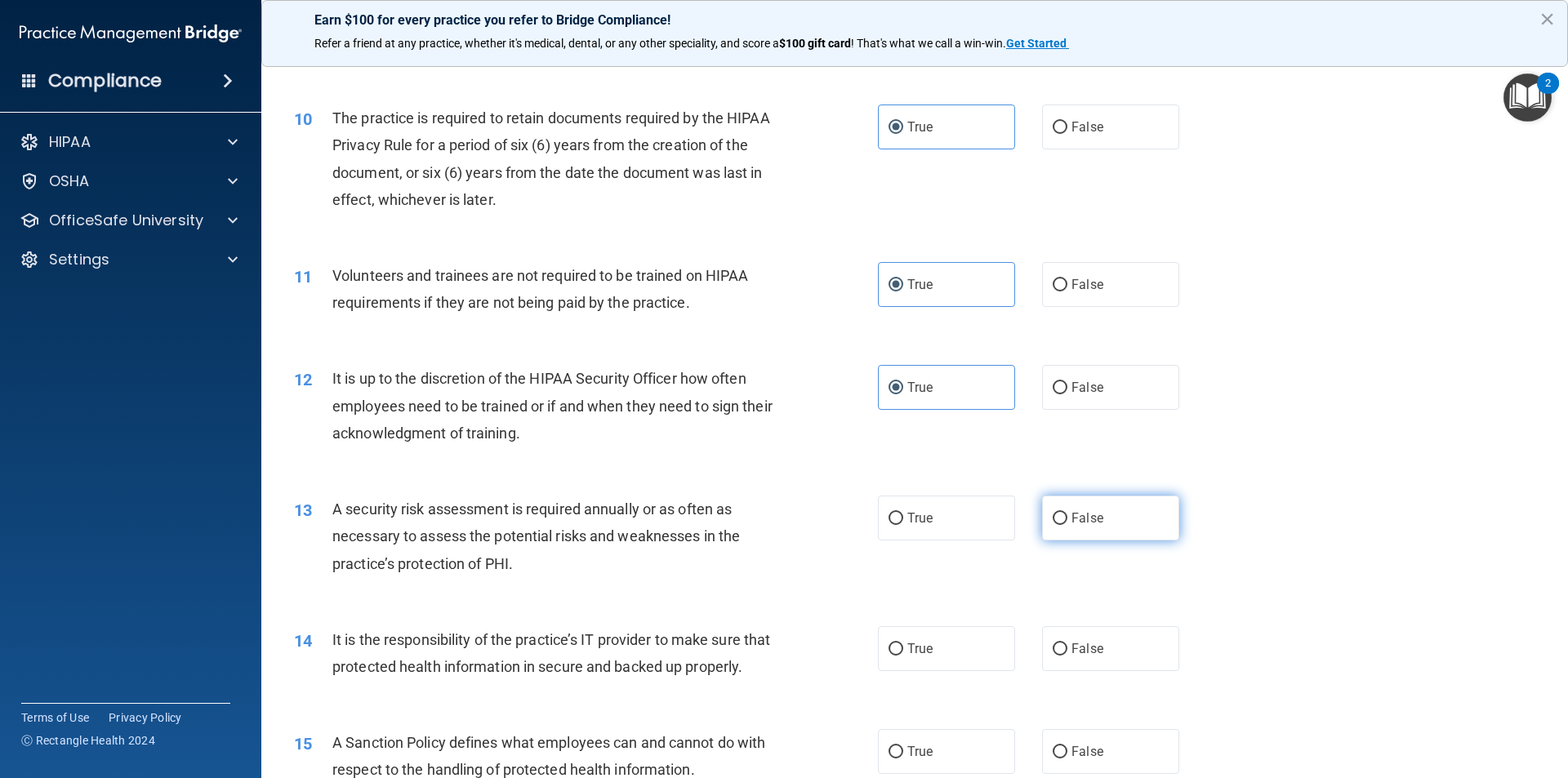
click at [1132, 536] on label "False" at bounding box center [1111, 517] width 138 height 45
click at [1067, 525] on input "False" at bounding box center [1060, 518] width 15 height 12
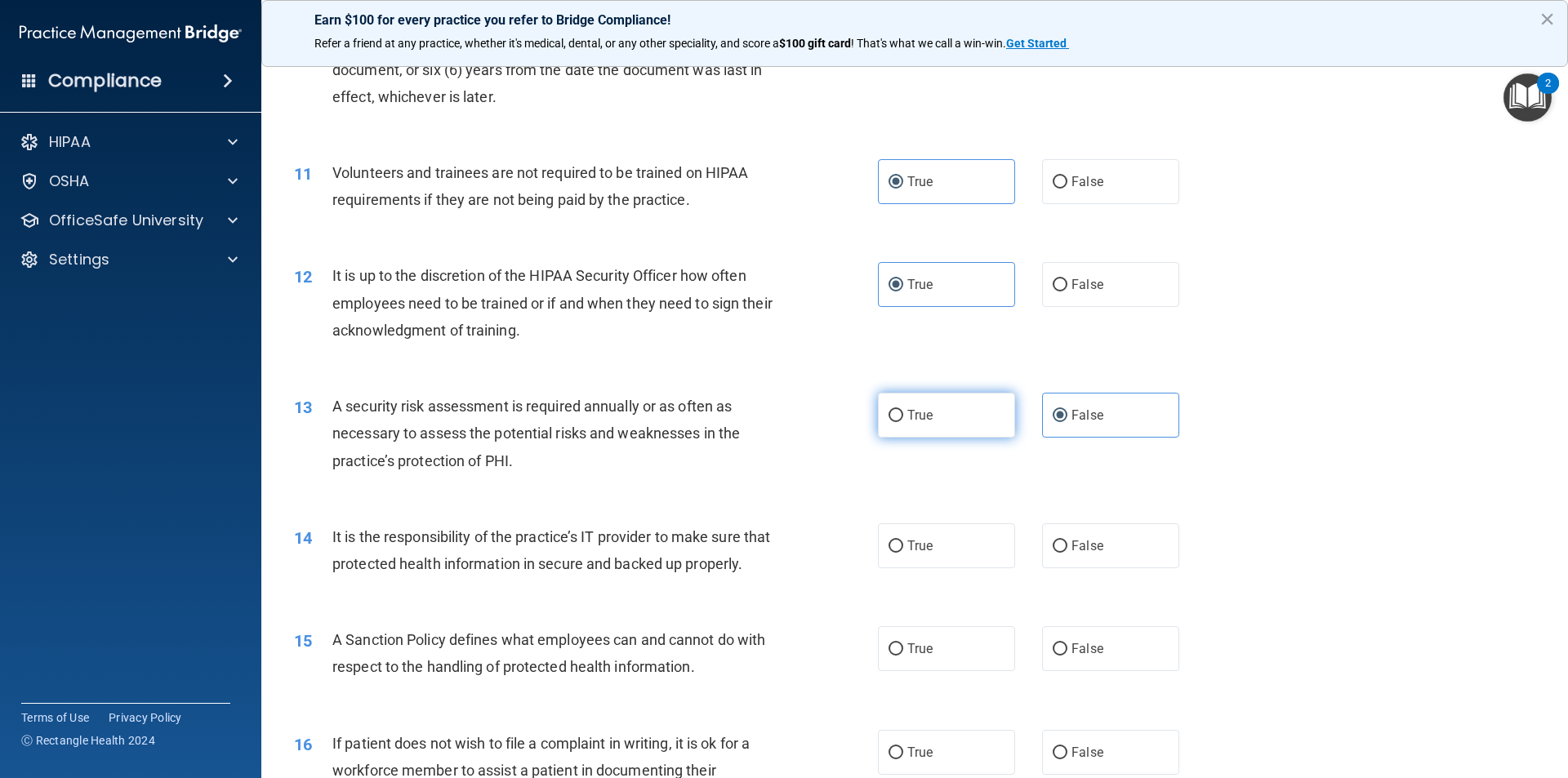
scroll to position [1469, 0]
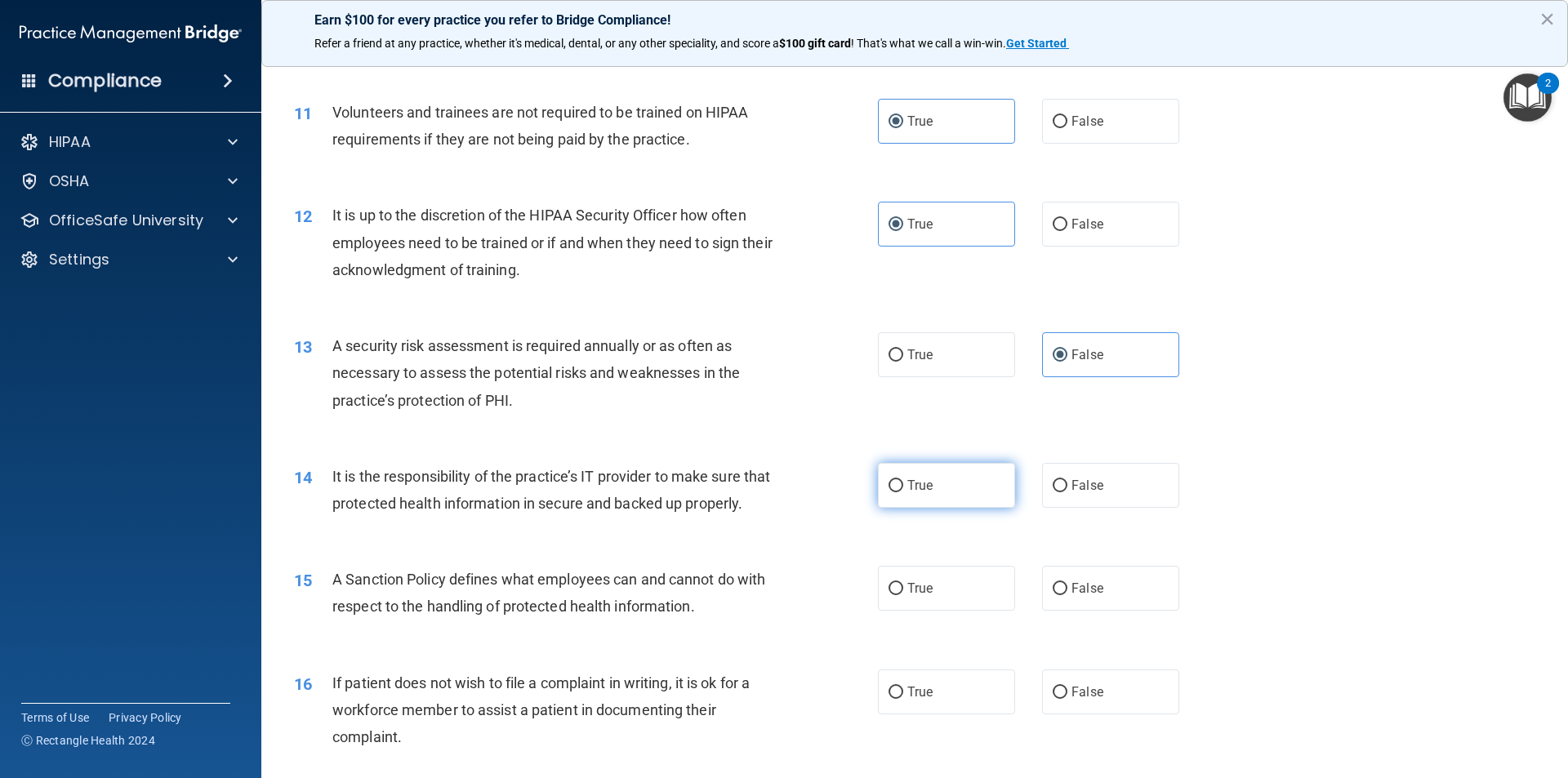
click at [909, 486] on span "True" at bounding box center [920, 485] width 26 height 15
click at [903, 486] on input "True" at bounding box center [896, 486] width 15 height 12
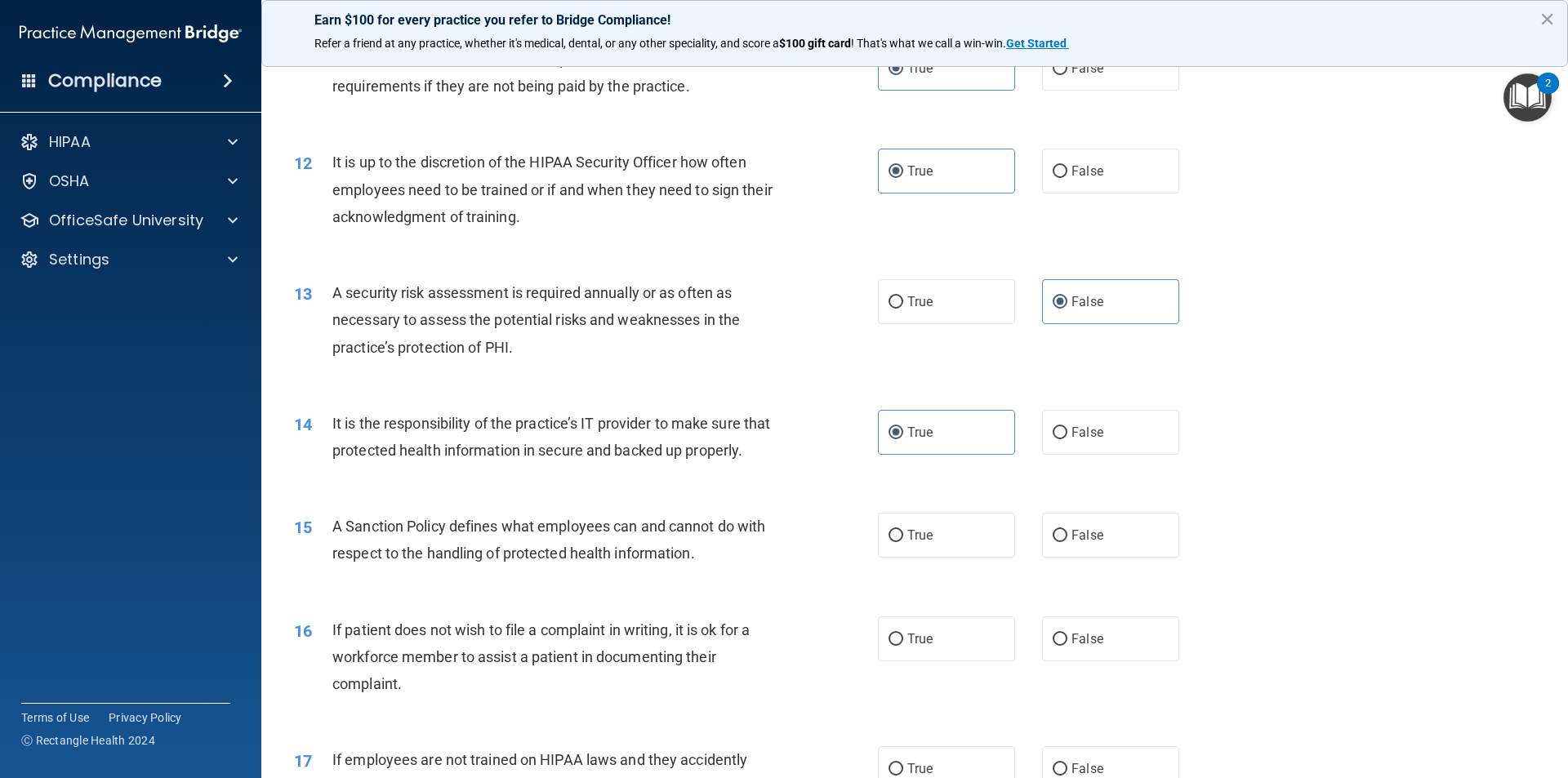
scroll to position [1551, 0]
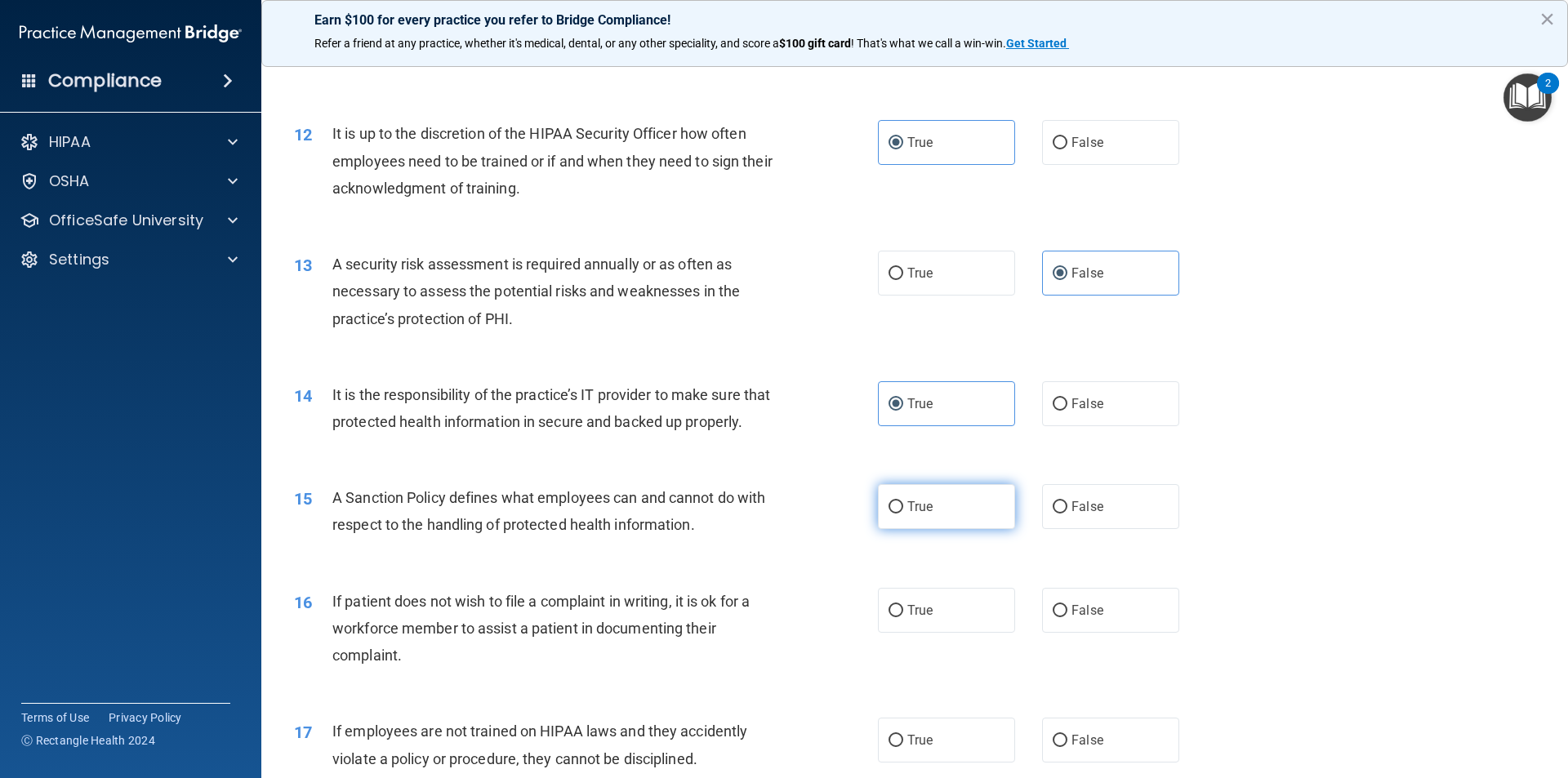
click at [909, 515] on span "True" at bounding box center [920, 507] width 26 height 15
click at [903, 514] on input "True" at bounding box center [896, 507] width 15 height 12
click at [925, 618] on span "True" at bounding box center [920, 609] width 26 height 15
click at [903, 618] on input "True" at bounding box center [896, 610] width 15 height 12
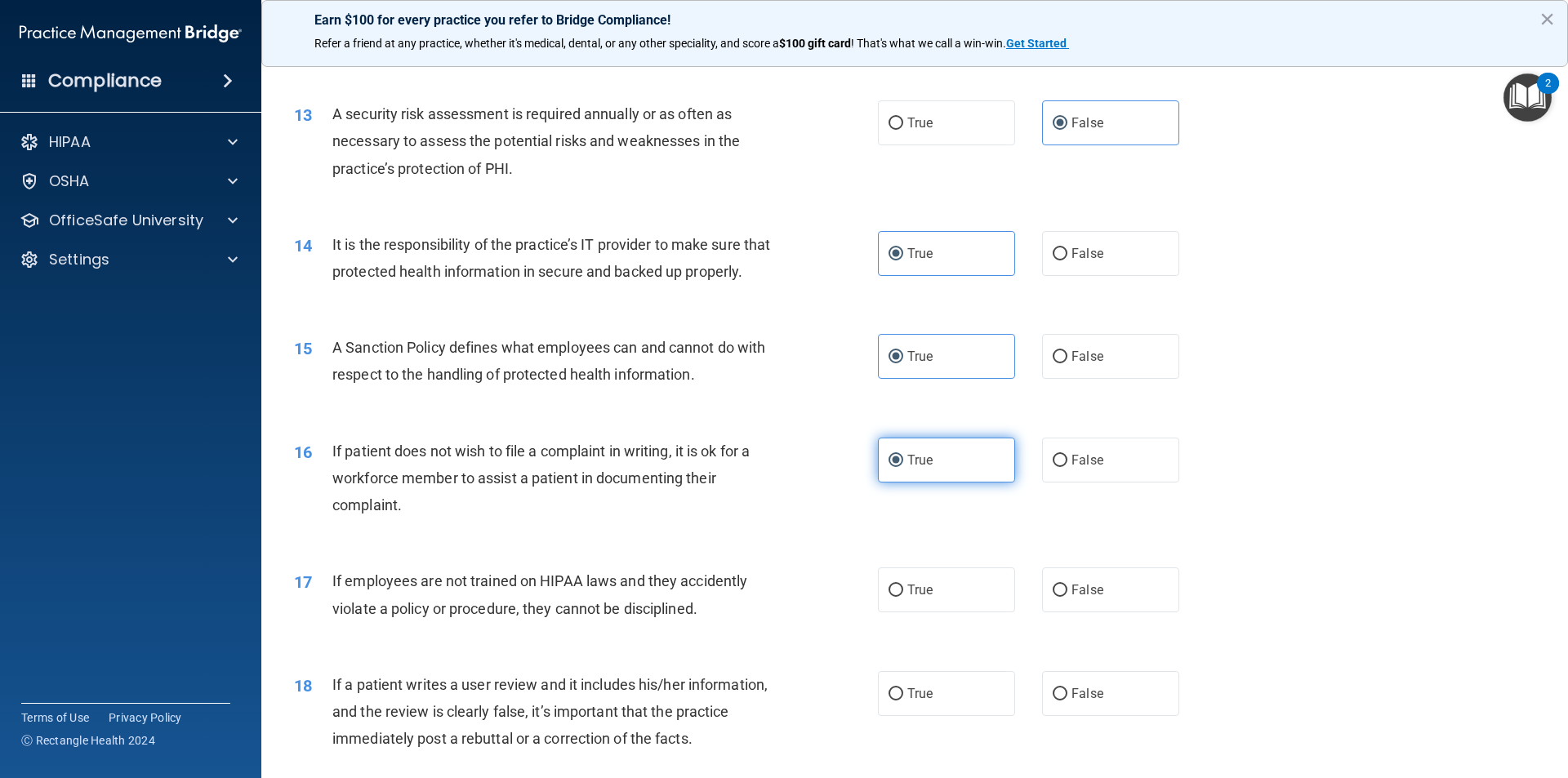
scroll to position [1715, 0]
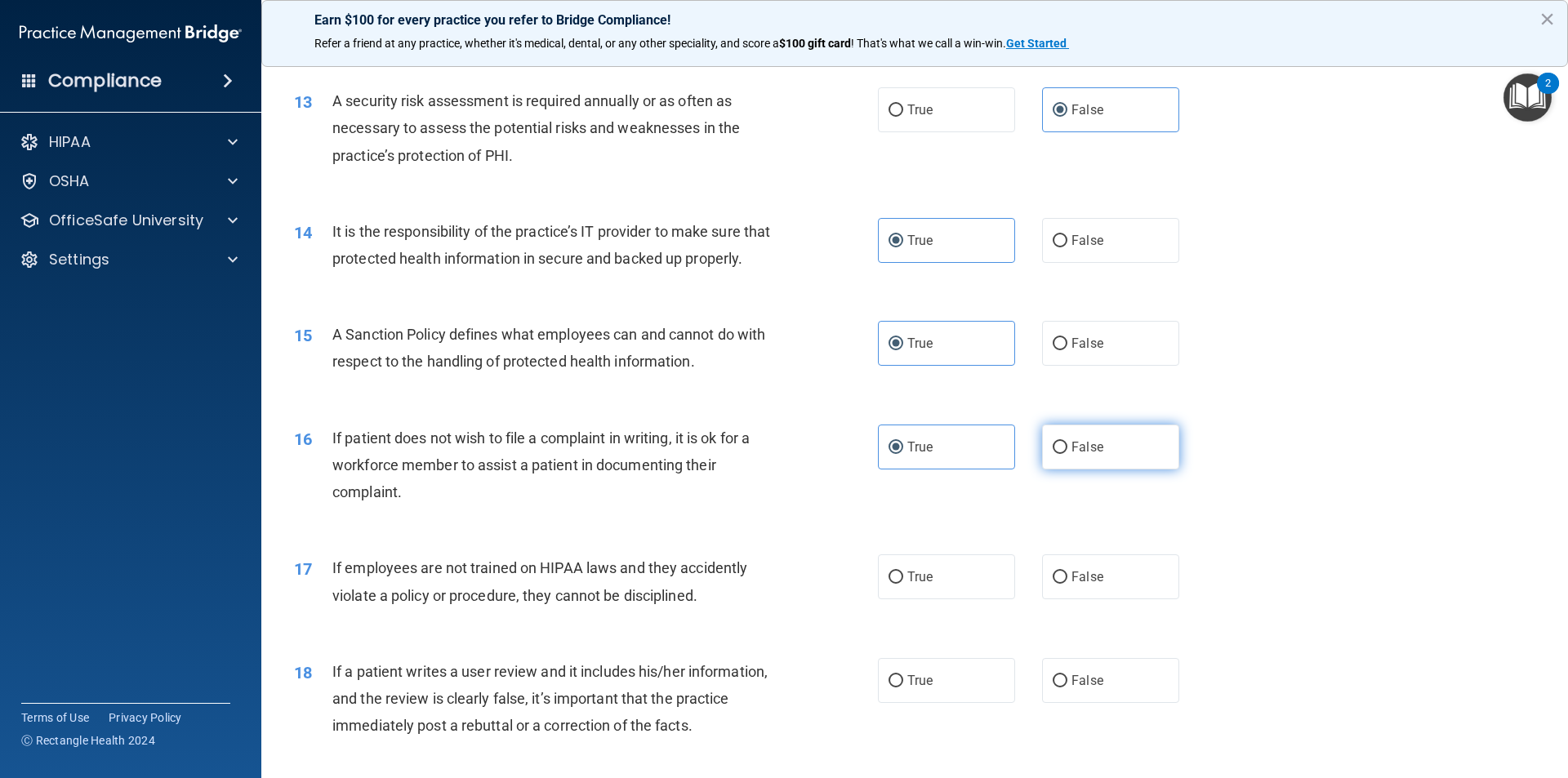
click at [1052, 454] on input "False" at bounding box center [1060, 447] width 15 height 12
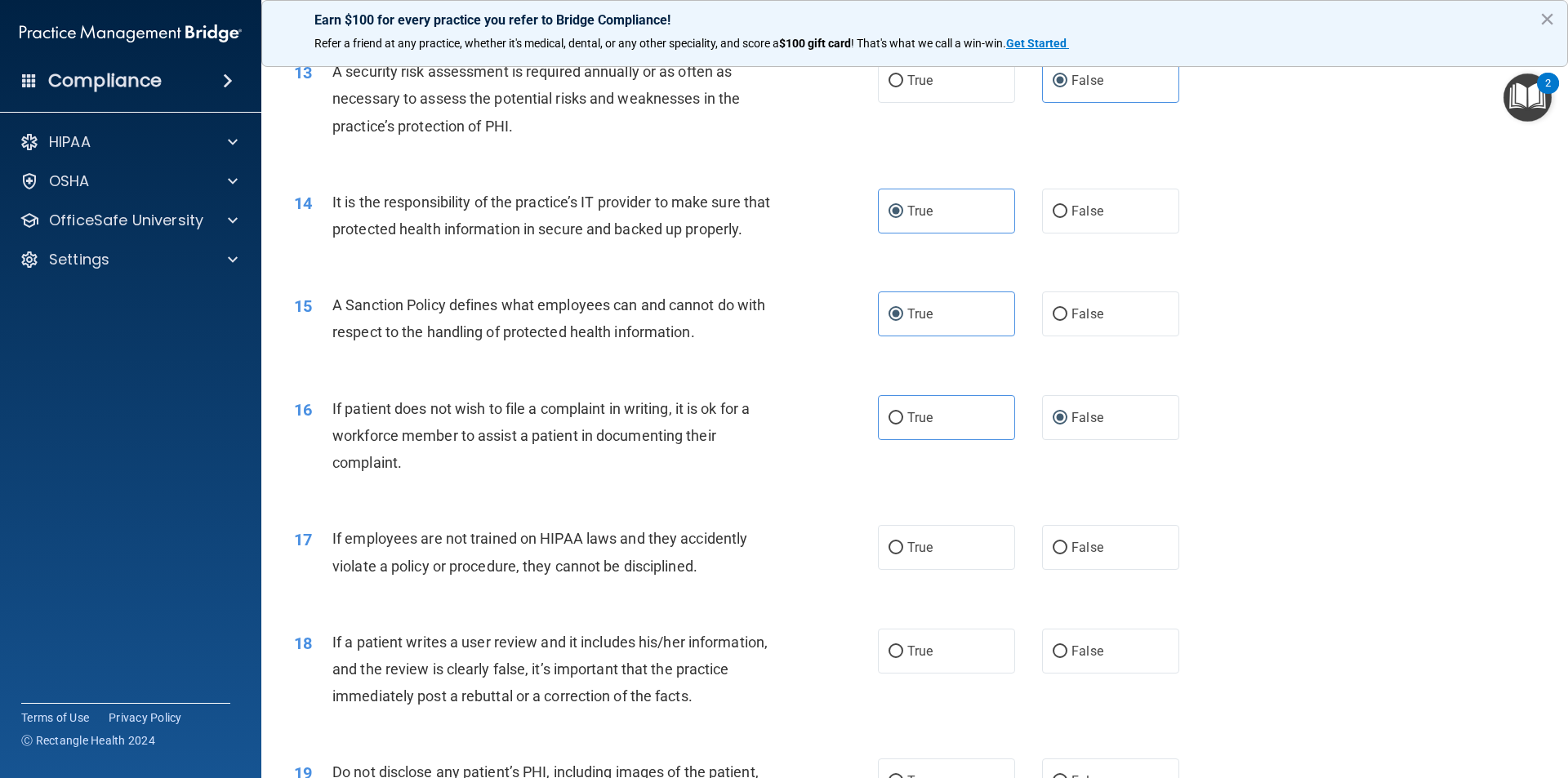
scroll to position [1797, 0]
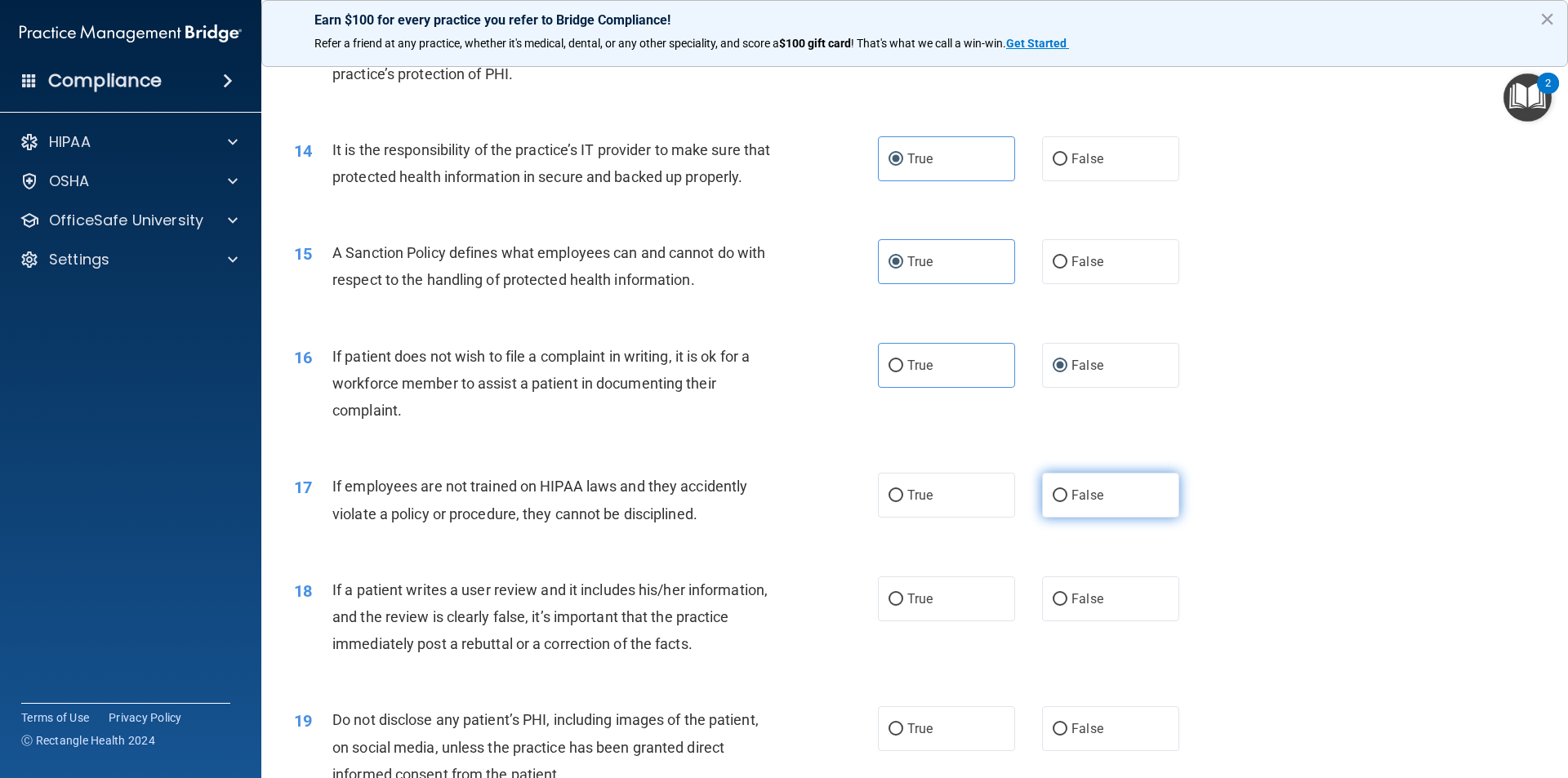
click at [1117, 515] on label "False" at bounding box center [1111, 495] width 138 height 45
click at [1067, 502] on input "False" at bounding box center [1060, 496] width 15 height 12
click at [912, 512] on label "True" at bounding box center [946, 495] width 138 height 45
click at [903, 502] on input "True" at bounding box center [896, 496] width 15 height 12
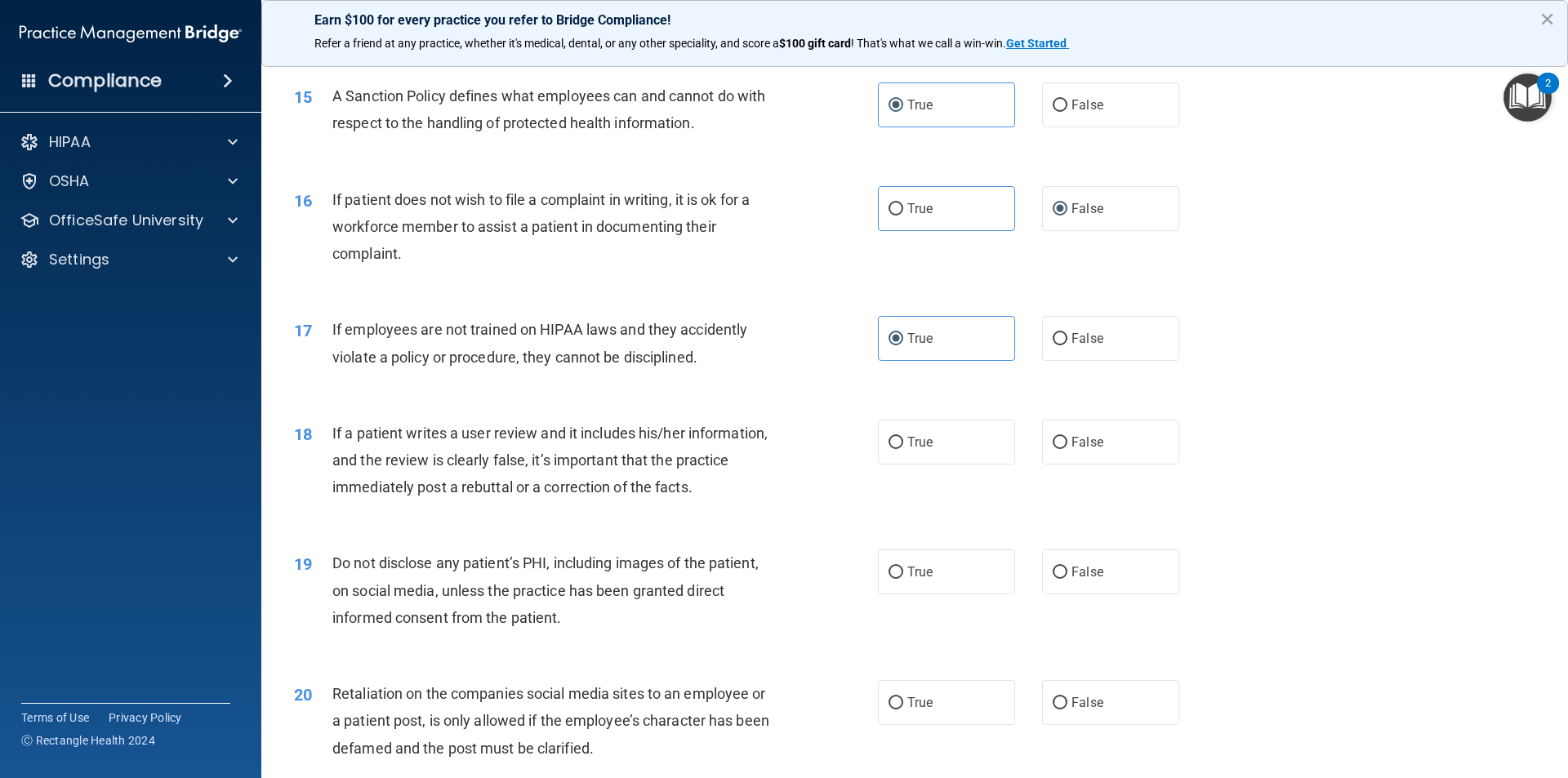
scroll to position [1960, 0]
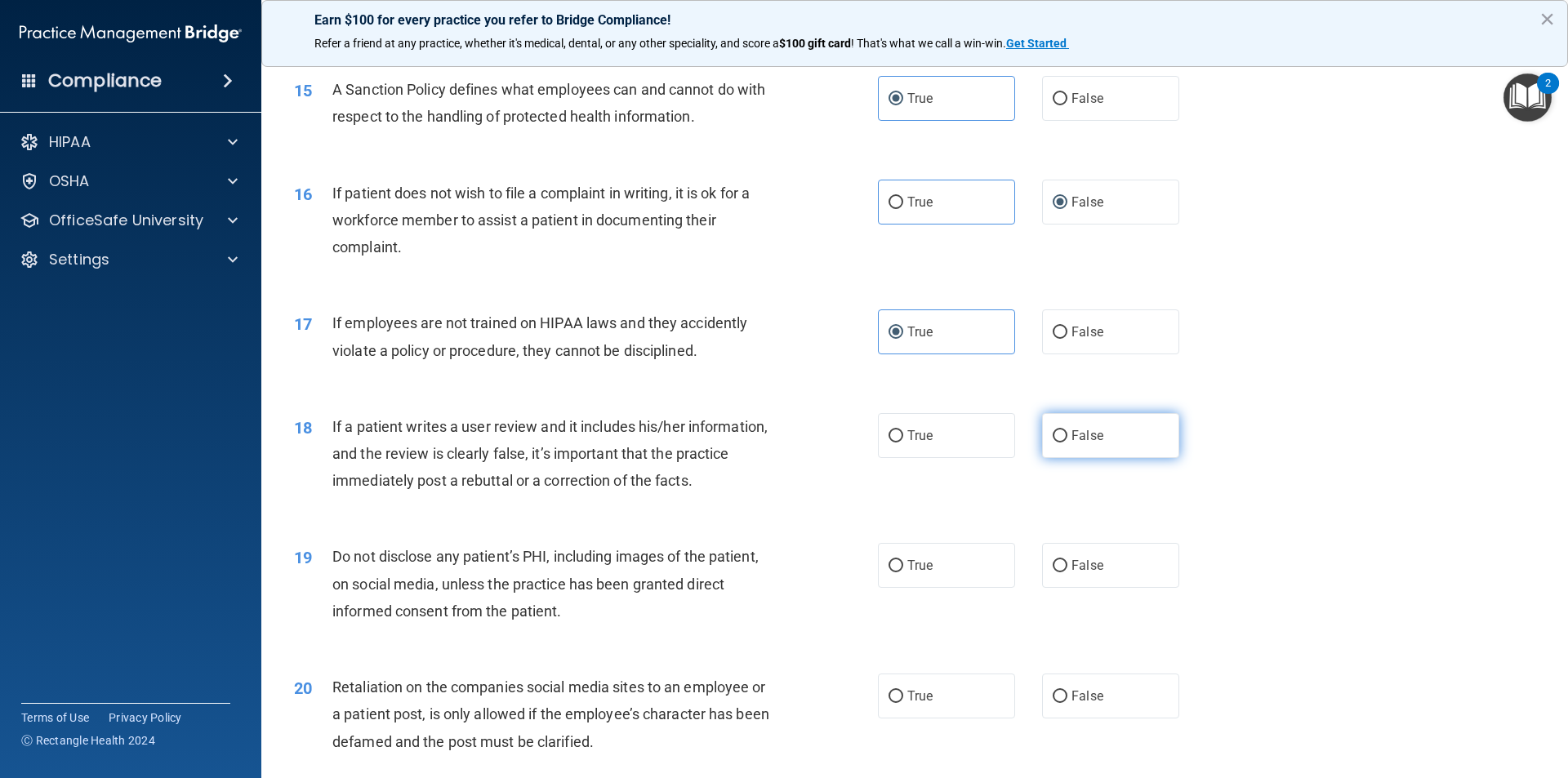
click at [1075, 458] on label "False" at bounding box center [1111, 435] width 138 height 45
click at [1067, 443] on input "False" at bounding box center [1060, 435] width 15 height 12
click at [927, 437] on div "18 If a patient writes a user review and it includes his/her information, and t…" at bounding box center [914, 457] width 1266 height 130
click at [922, 444] on span "True" at bounding box center [920, 435] width 26 height 15
click at [903, 443] on input "True" at bounding box center [896, 435] width 15 height 12
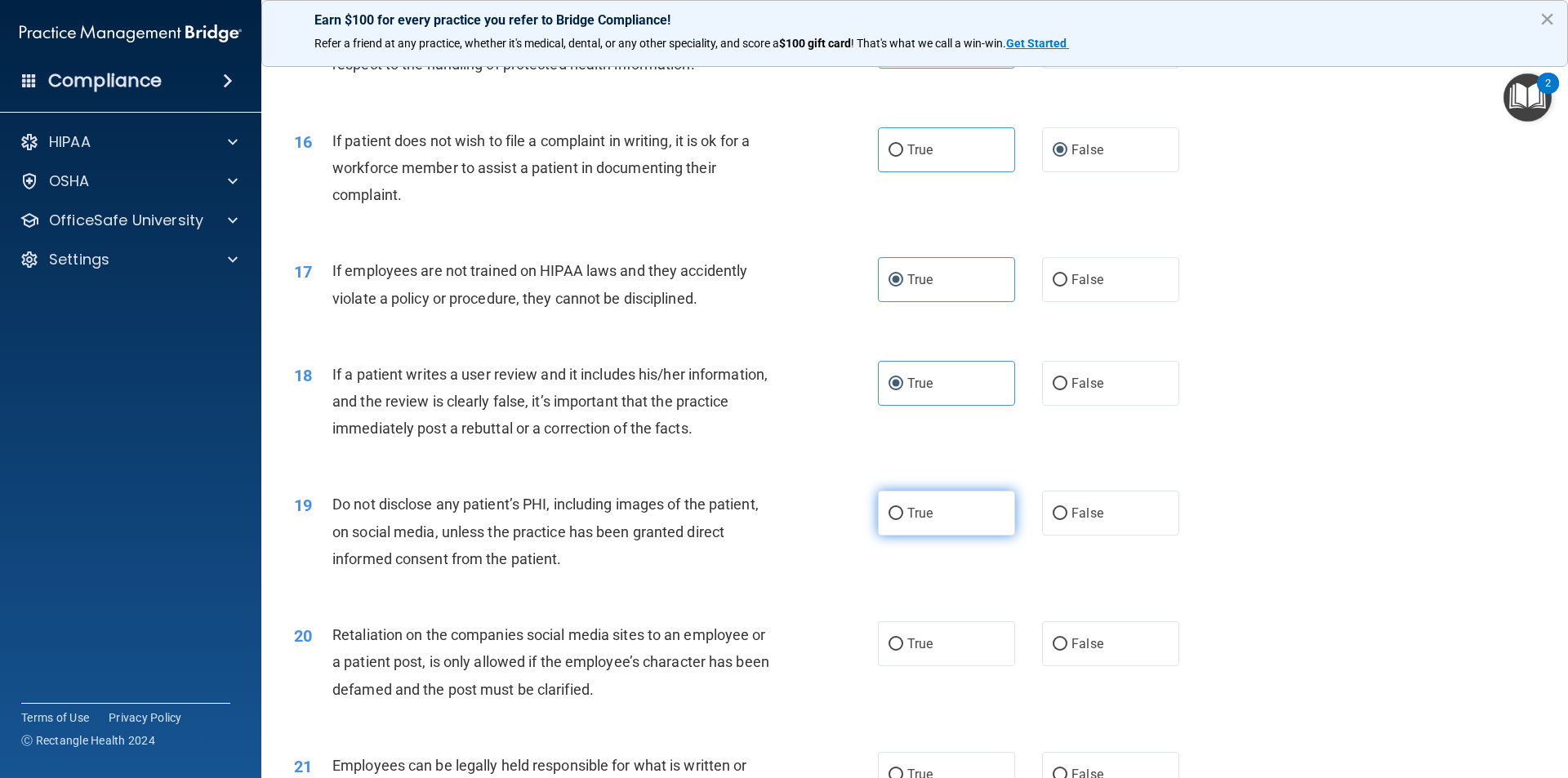
scroll to position [2042, 0]
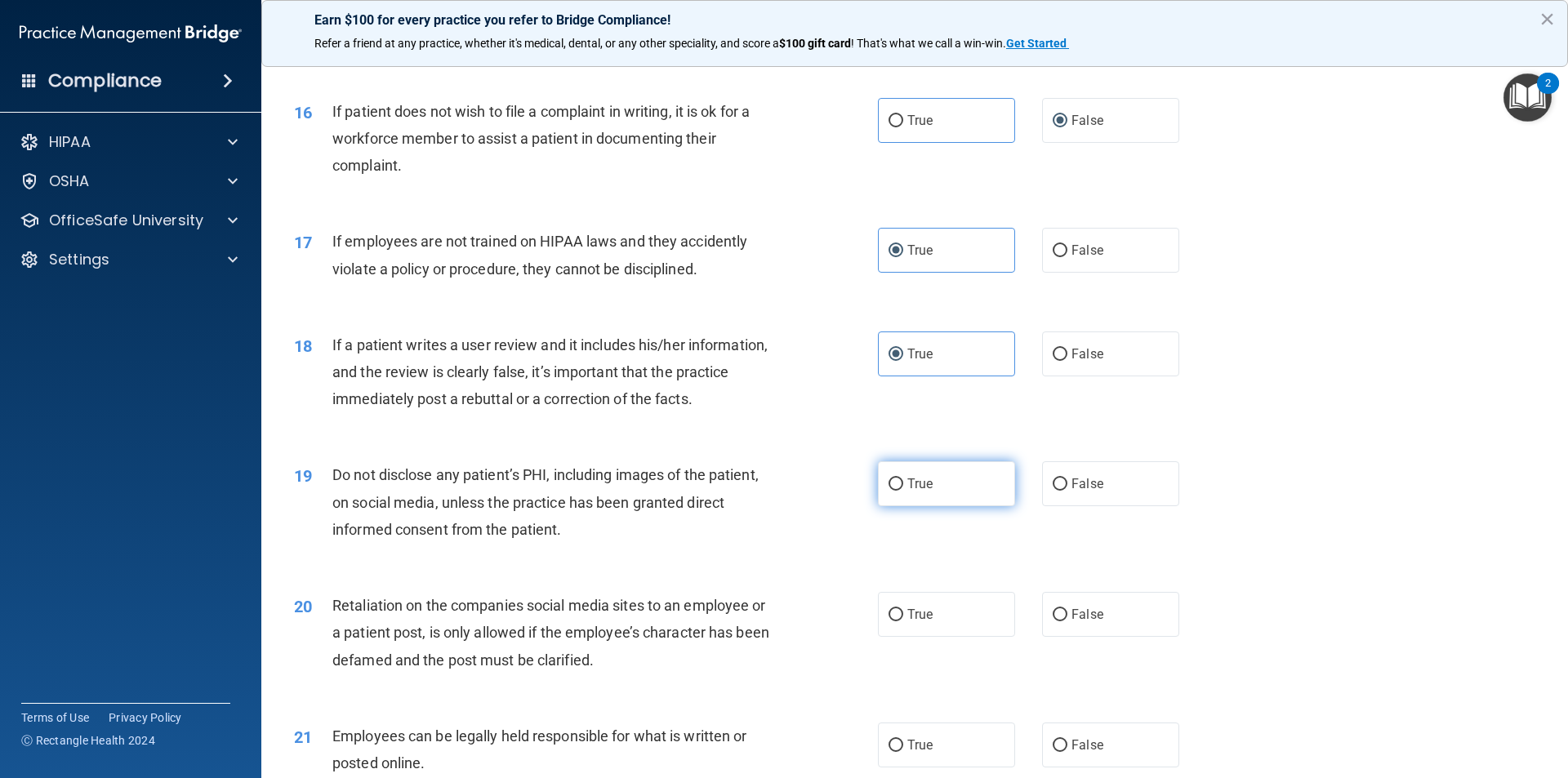
click at [933, 507] on label "True" at bounding box center [946, 483] width 138 height 45
click at [903, 491] on input "True" at bounding box center [896, 484] width 15 height 12
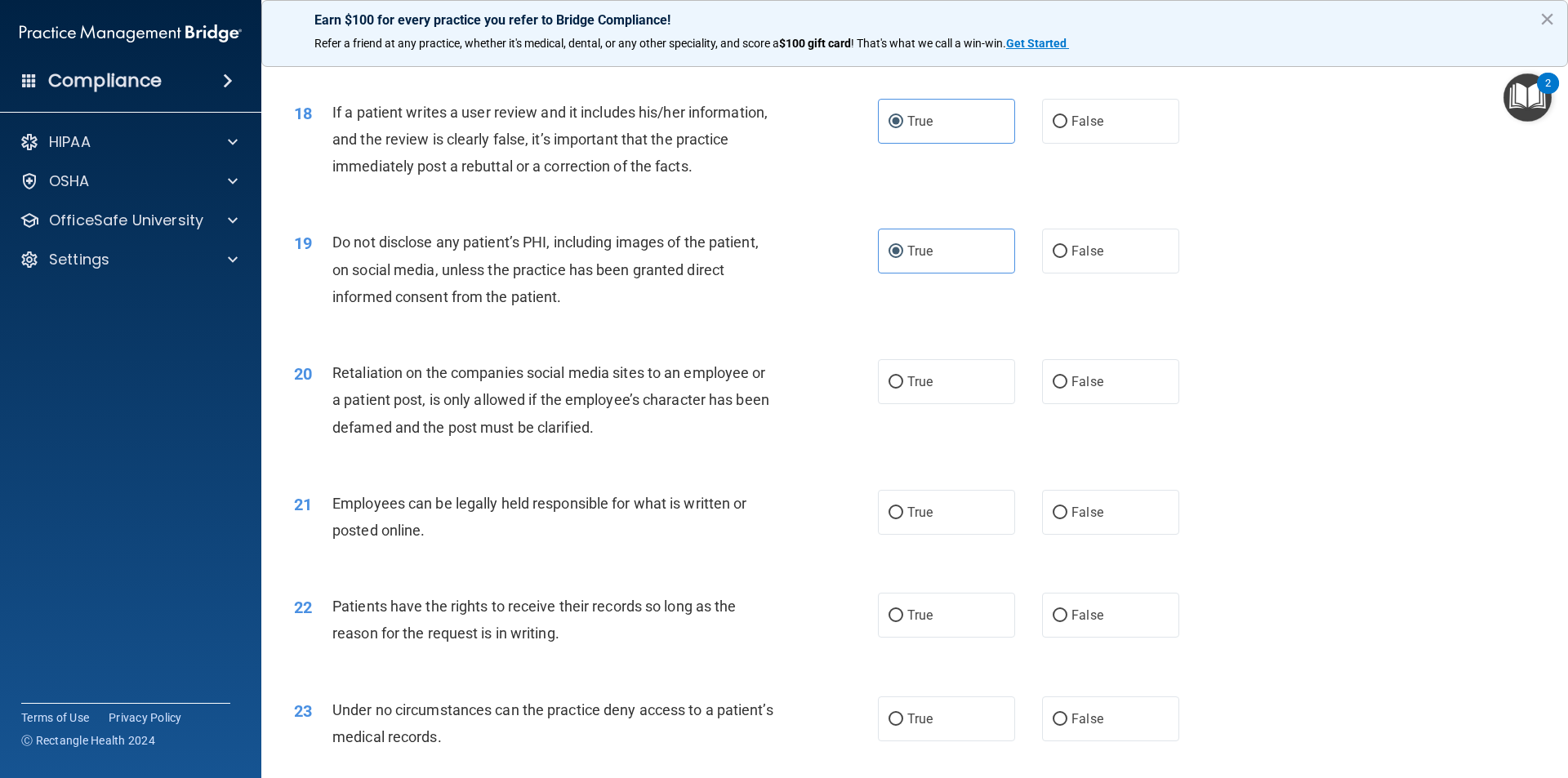
scroll to position [2287, 0]
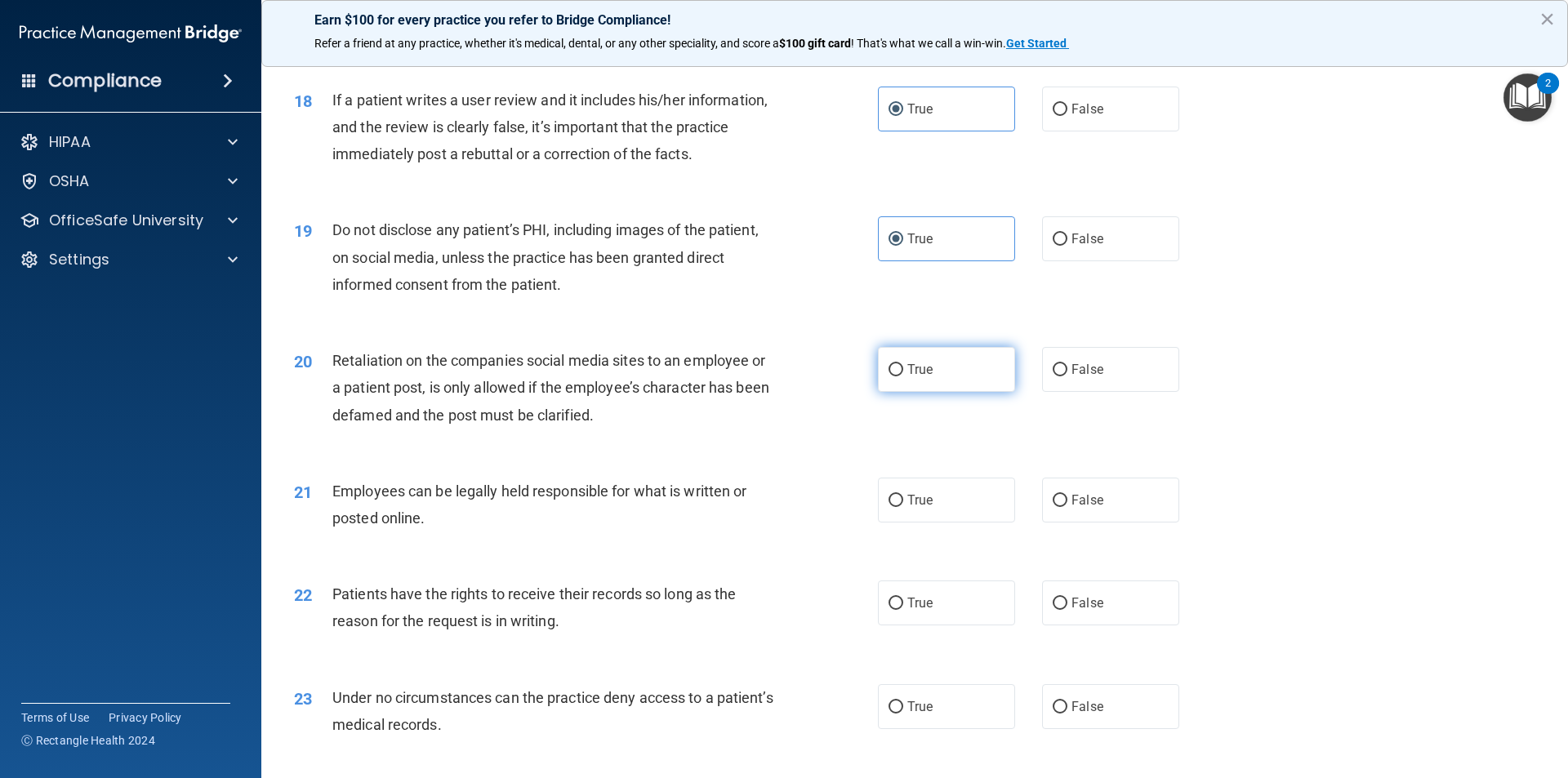
click at [957, 392] on label "True" at bounding box center [946, 369] width 138 height 45
click at [903, 376] on input "True" at bounding box center [896, 370] width 15 height 12
click at [954, 523] on label "True" at bounding box center [946, 499] width 138 height 45
click at [903, 507] on input "True" at bounding box center [896, 500] width 15 height 12
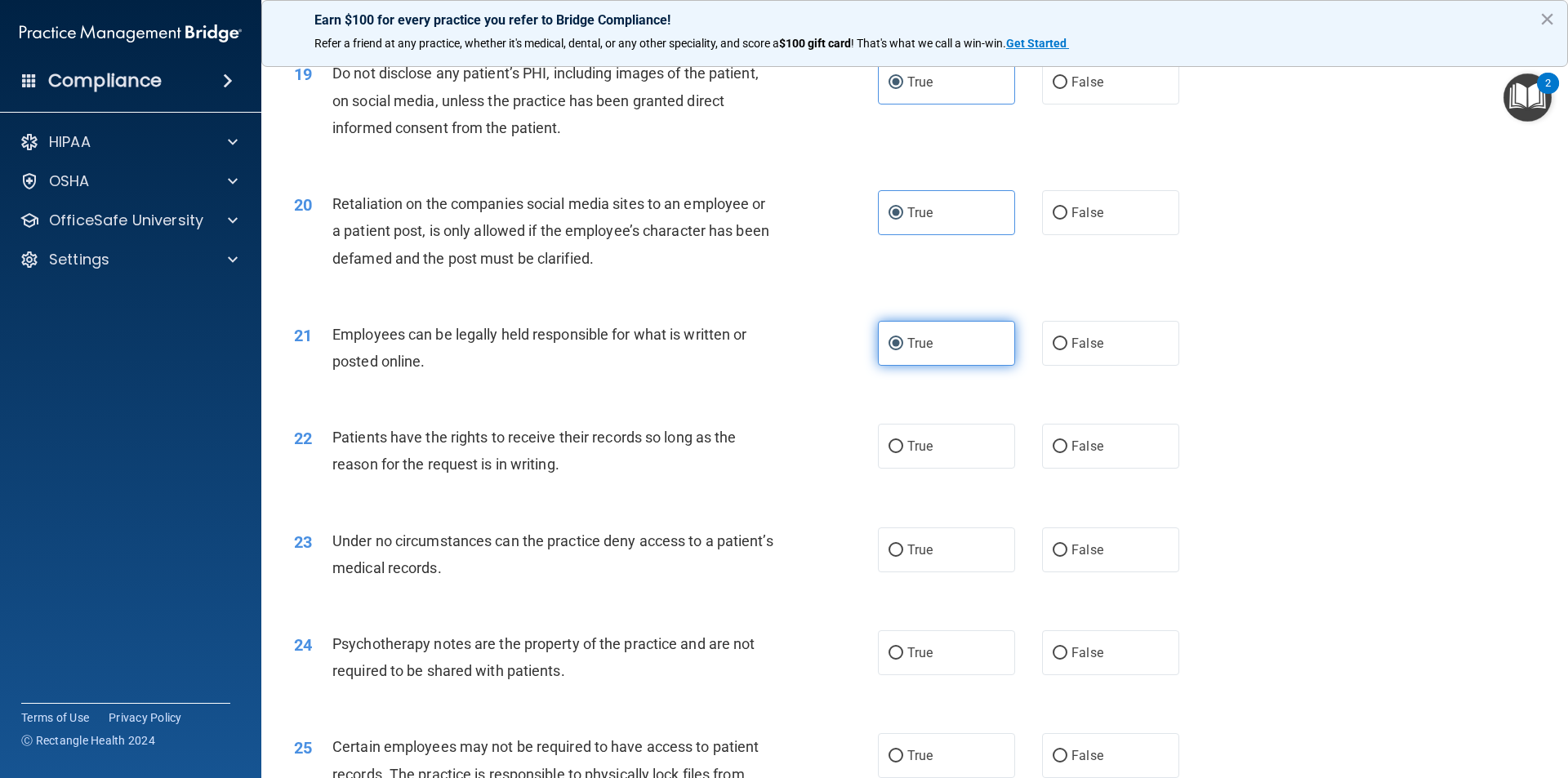
scroll to position [2450, 0]
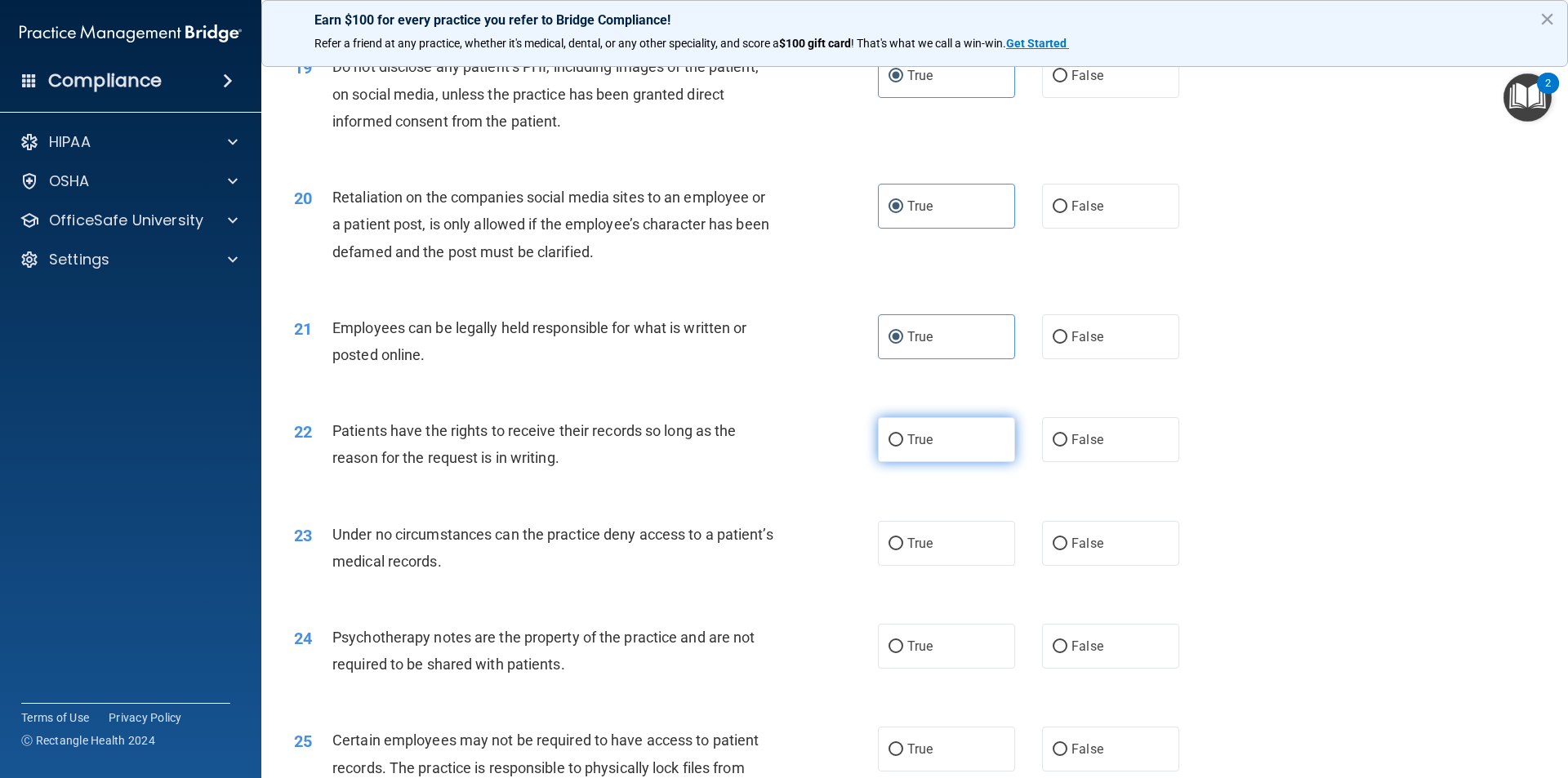
click at [950, 462] on label "True" at bounding box center [946, 439] width 138 height 45
click at [903, 446] on input "True" at bounding box center [896, 440] width 15 height 12
drag, startPoint x: 1028, startPoint y: 461, endPoint x: 1049, endPoint y: 465, distance: 21.4
click at [1030, 461] on div "True False" at bounding box center [1041, 439] width 329 height 45
click at [1052, 446] on input "False" at bounding box center [1060, 440] width 15 height 12
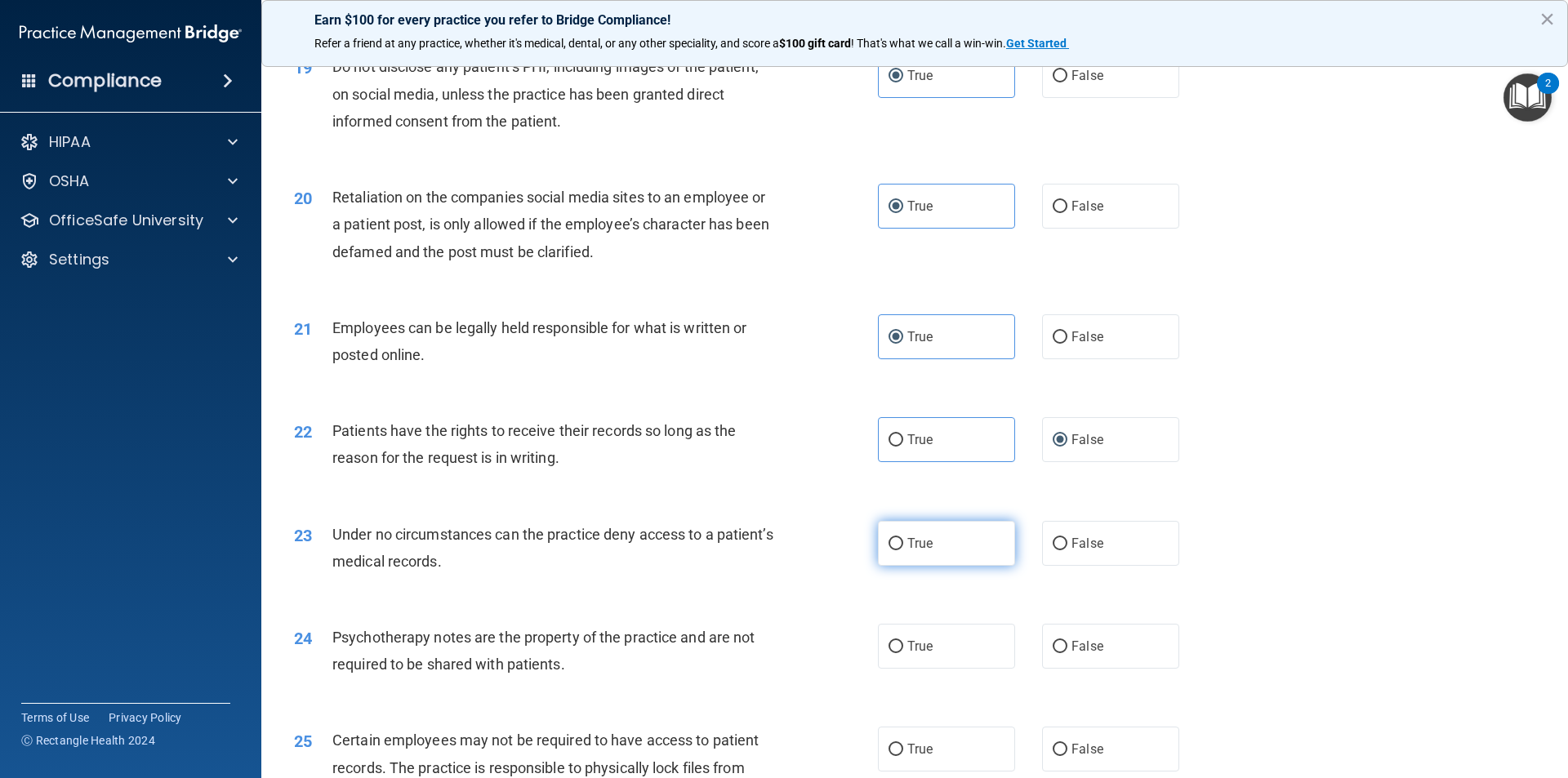
click at [958, 566] on label "True" at bounding box center [946, 543] width 138 height 45
click at [903, 550] on input "True" at bounding box center [896, 544] width 15 height 12
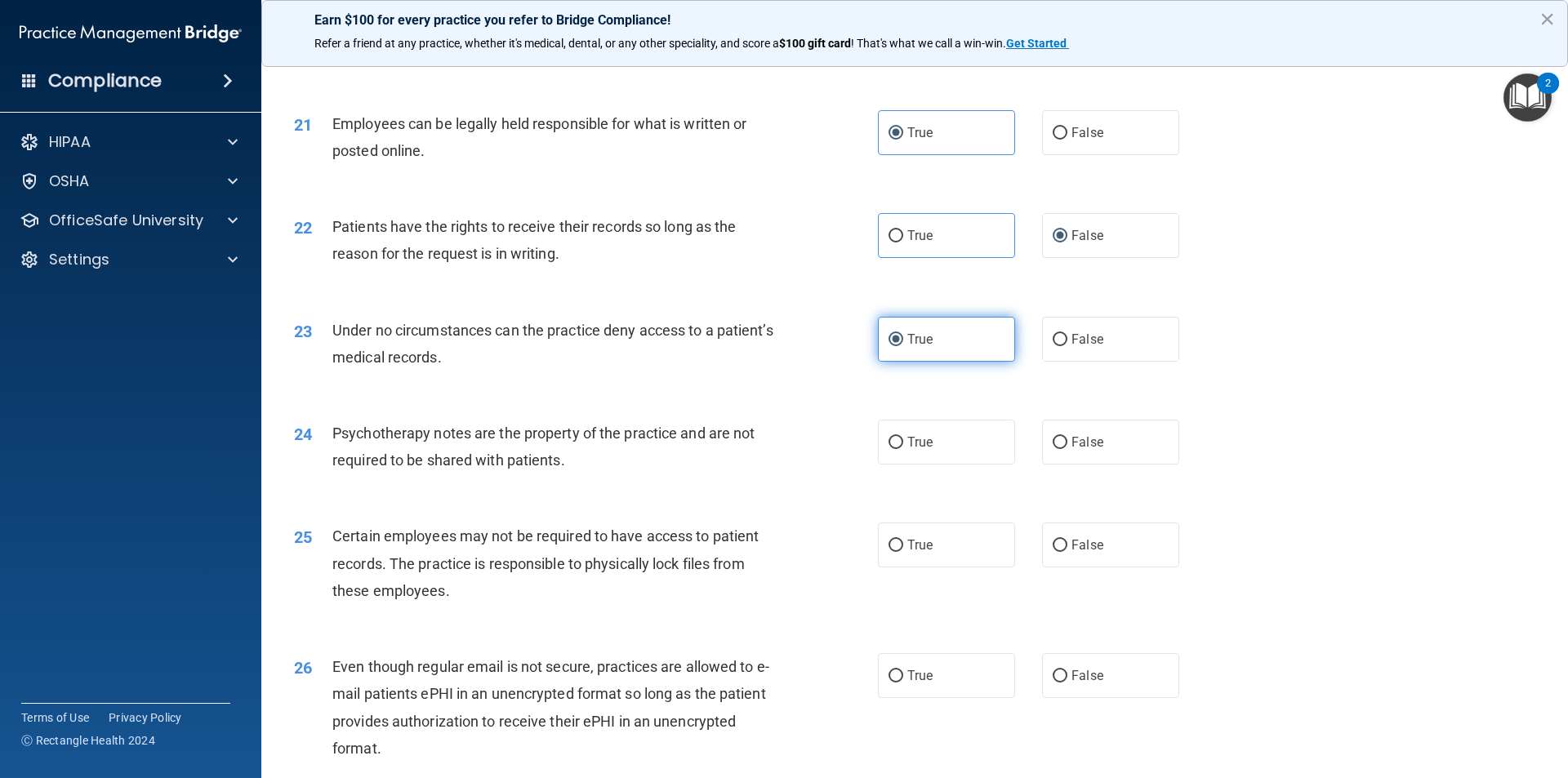
scroll to position [2695, 0]
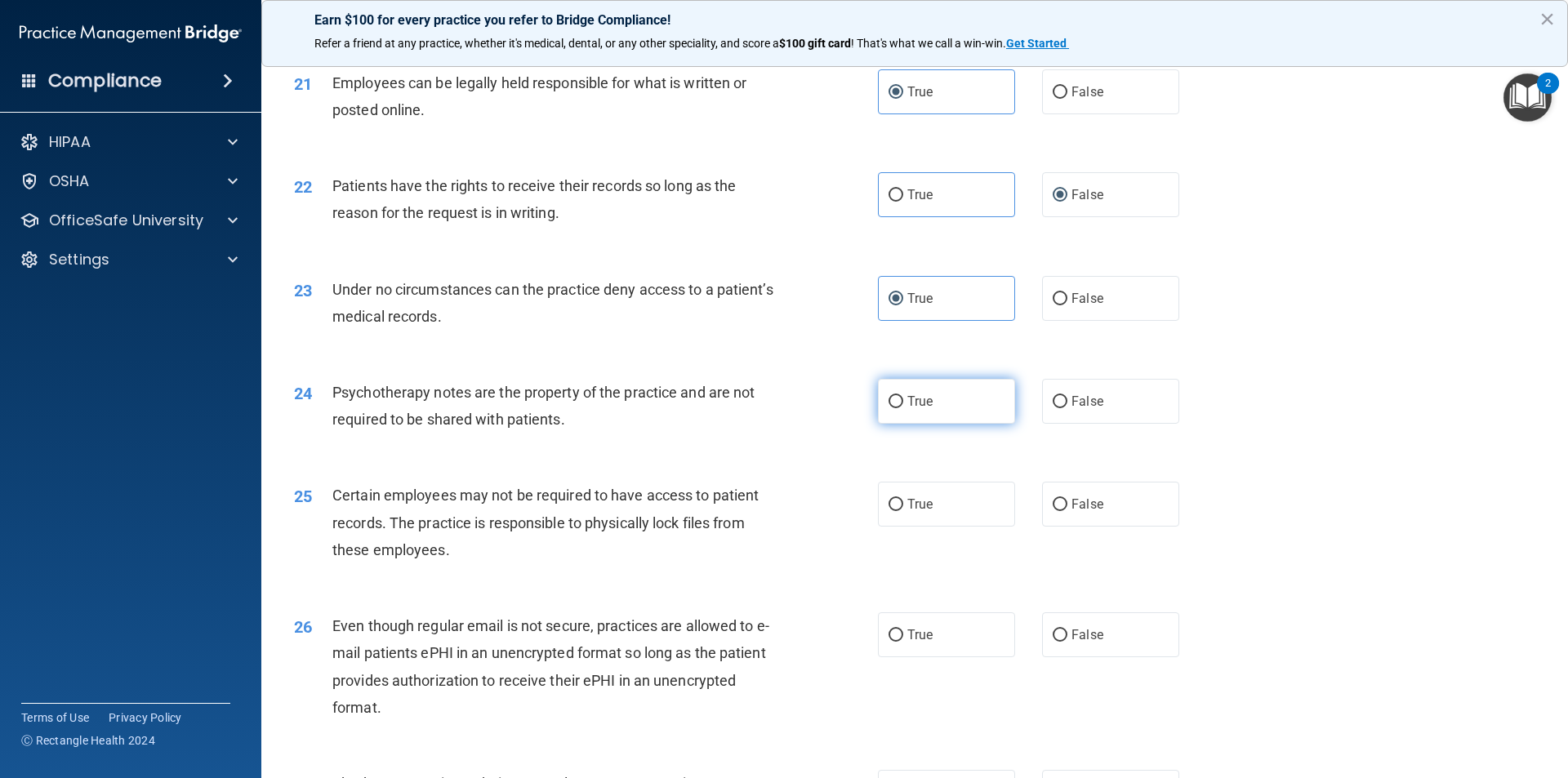
click at [958, 408] on label "True" at bounding box center [946, 401] width 138 height 45
click at [903, 408] on input "True" at bounding box center [896, 402] width 15 height 12
click at [1098, 321] on label "False" at bounding box center [1111, 298] width 138 height 45
click at [1067, 305] on input "False" at bounding box center [1060, 299] width 15 height 12
click at [1082, 512] on span "False" at bounding box center [1087, 504] width 32 height 15
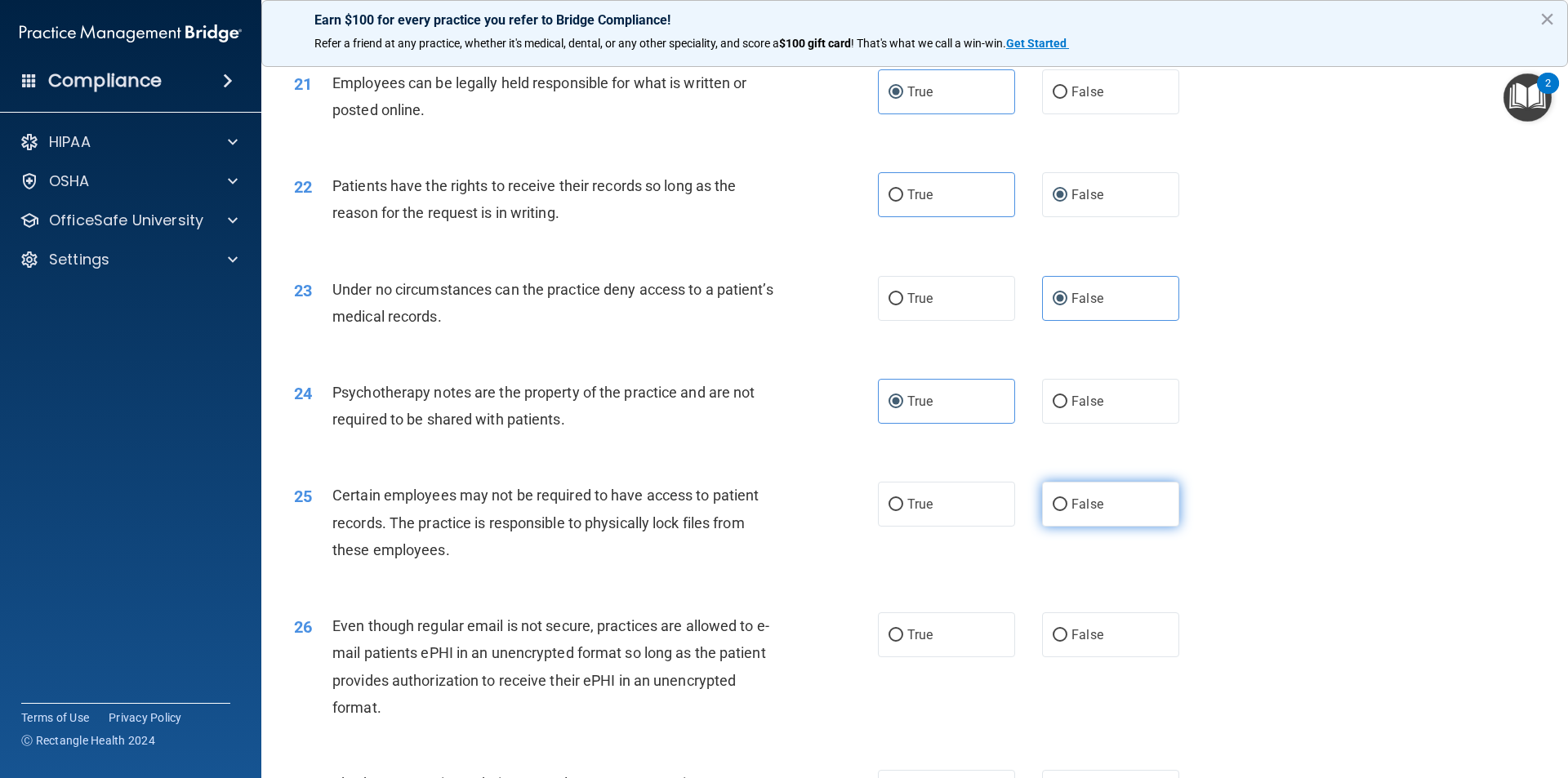
click at [1067, 511] on input "False" at bounding box center [1060, 505] width 15 height 12
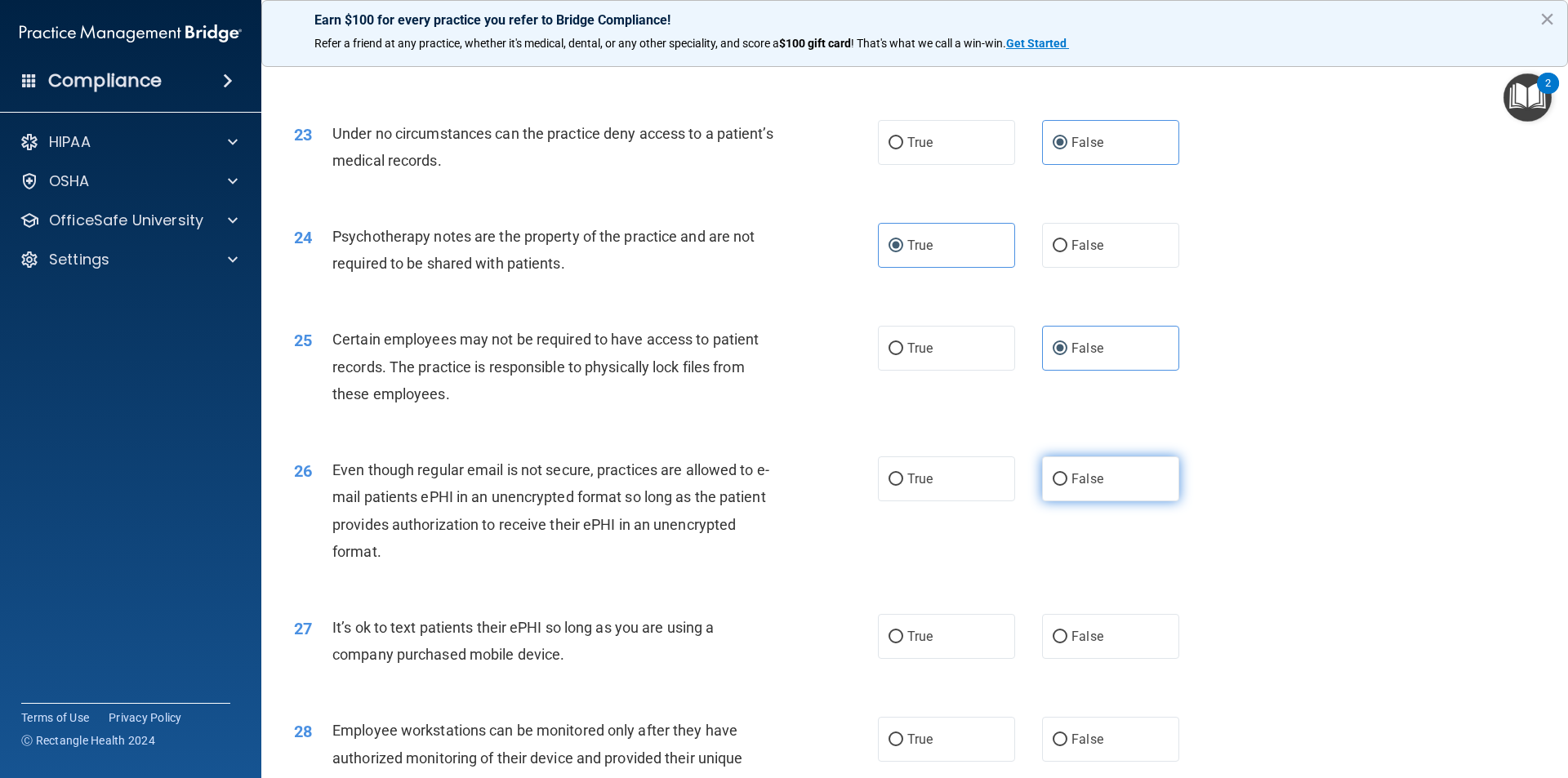
scroll to position [2858, 0]
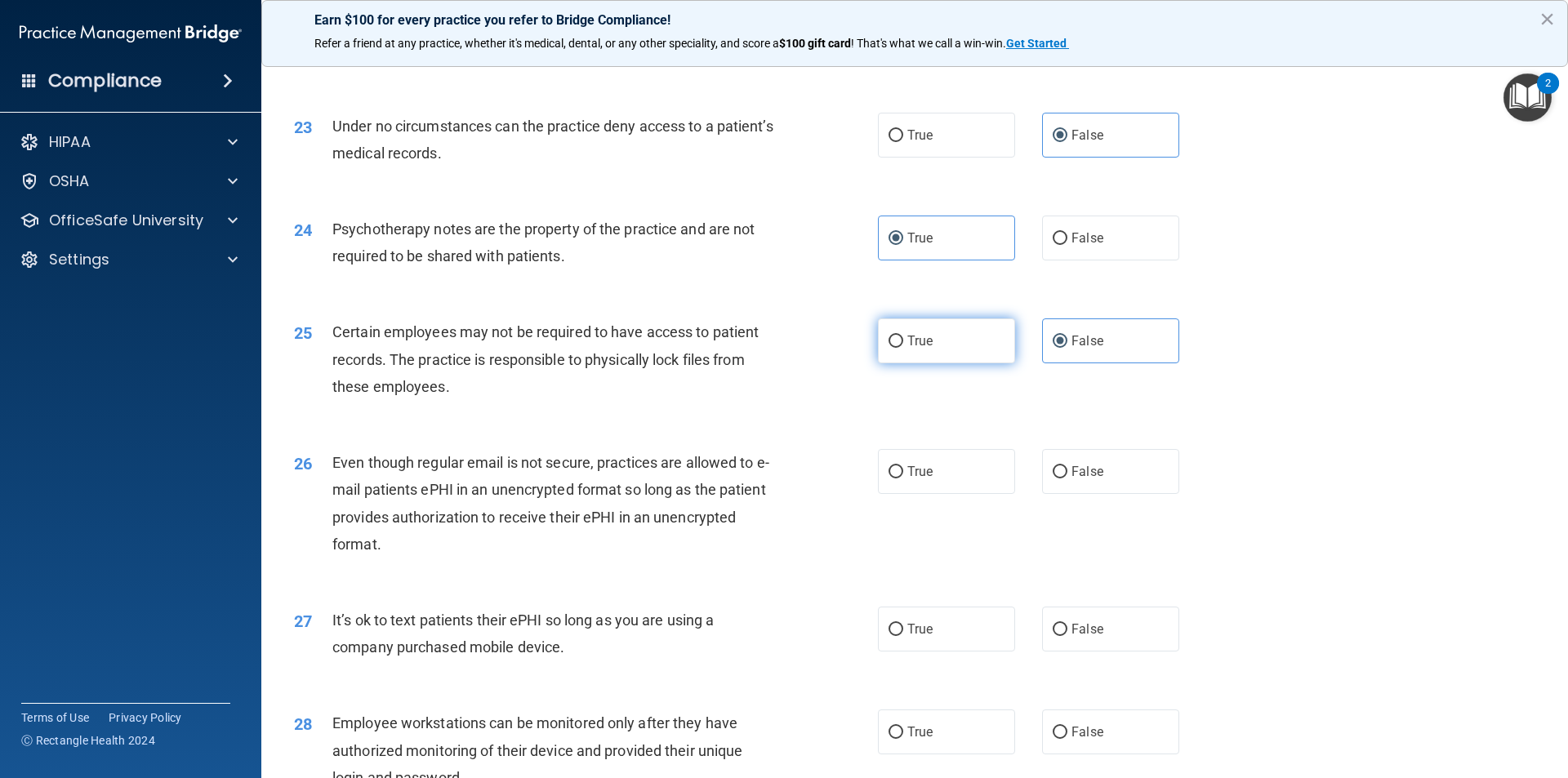
click at [946, 363] on label "True" at bounding box center [946, 341] width 138 height 45
click at [903, 348] on input "True" at bounding box center [896, 341] width 15 height 12
click at [942, 486] on label "True" at bounding box center [946, 471] width 138 height 45
click at [903, 478] on input "True" at bounding box center [896, 472] width 15 height 12
click at [1090, 637] on span "False" at bounding box center [1087, 629] width 32 height 15
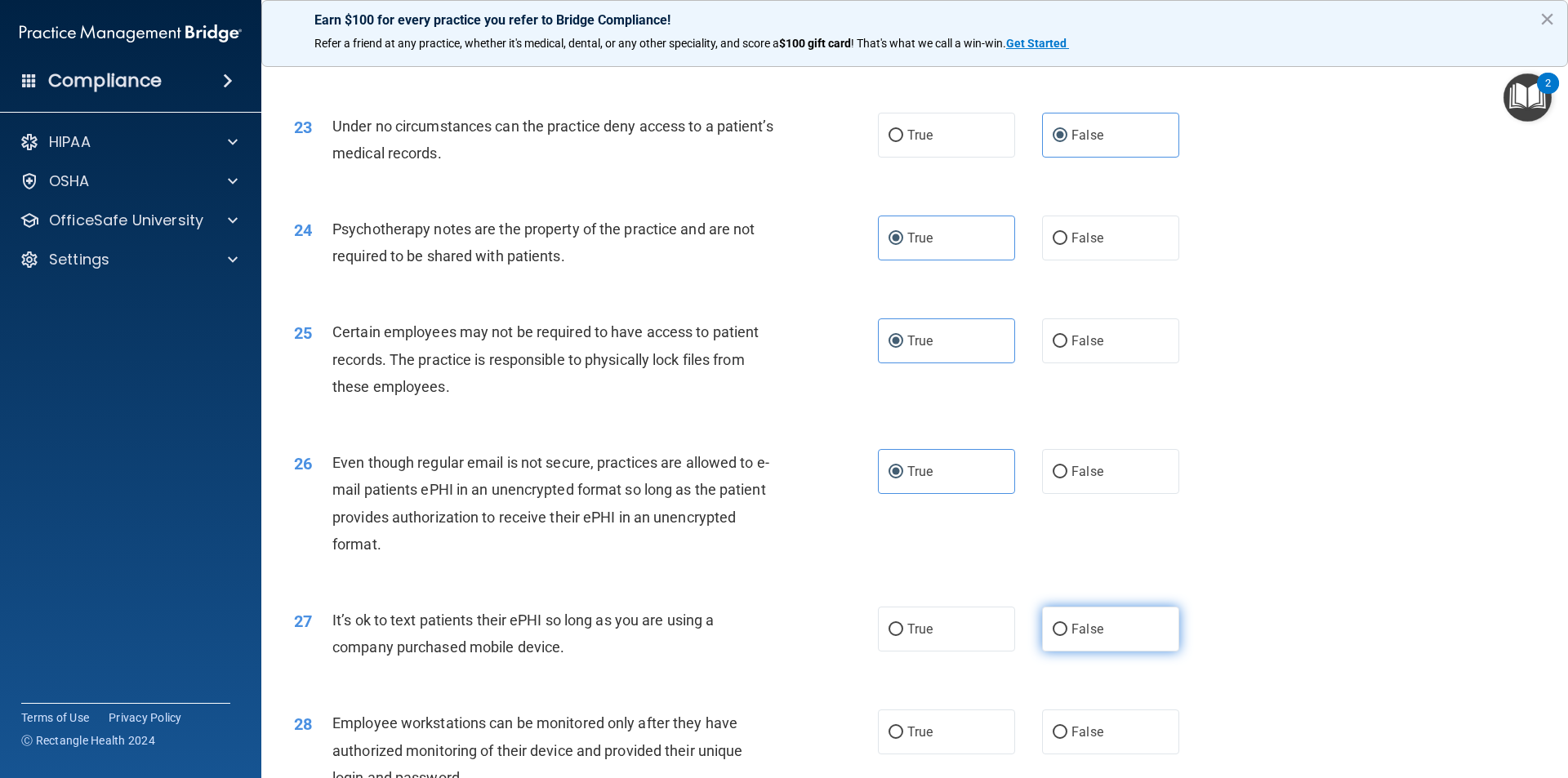
click at [1067, 636] on input "False" at bounding box center [1060, 630] width 15 height 12
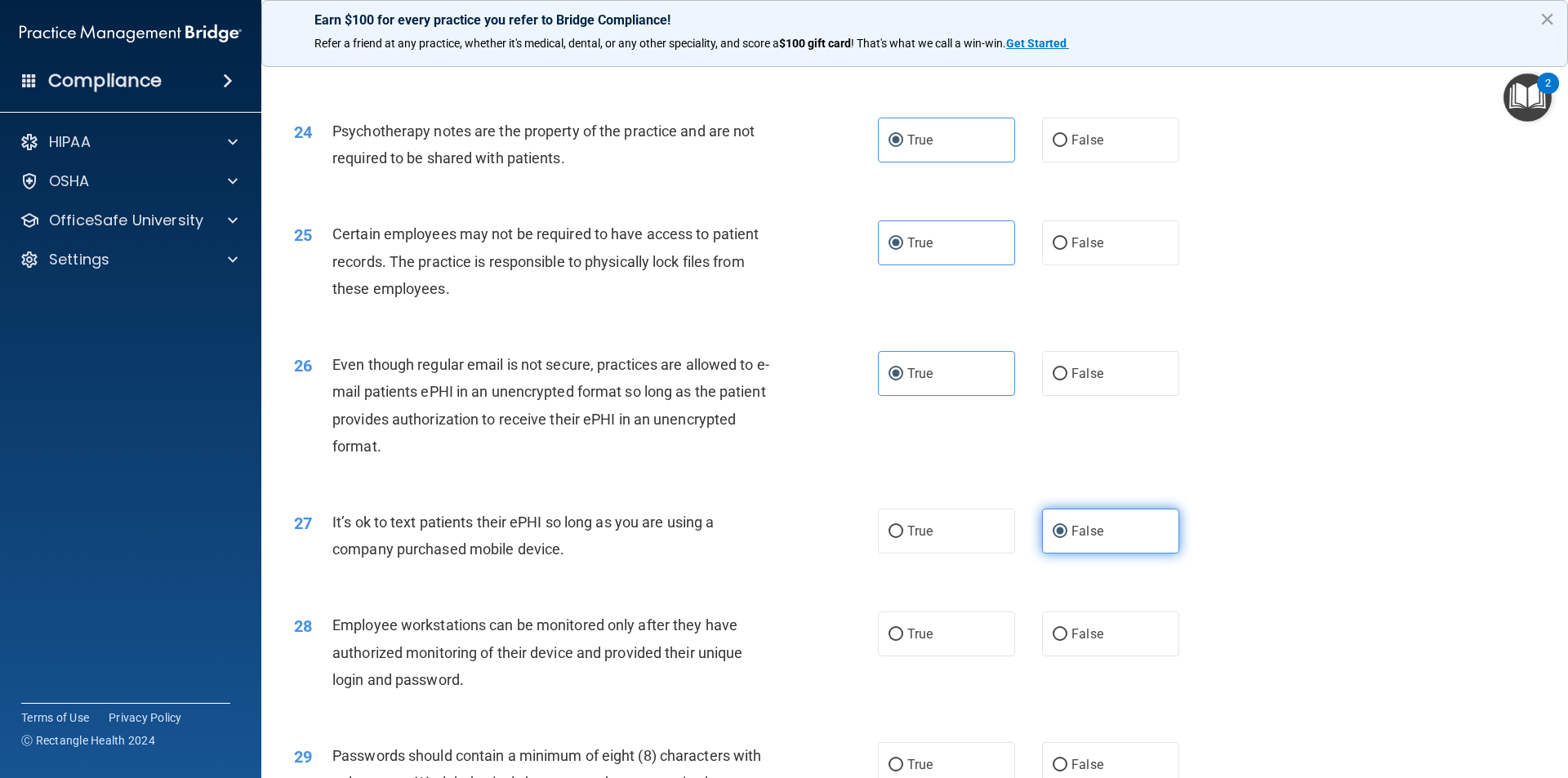
scroll to position [3103, 0]
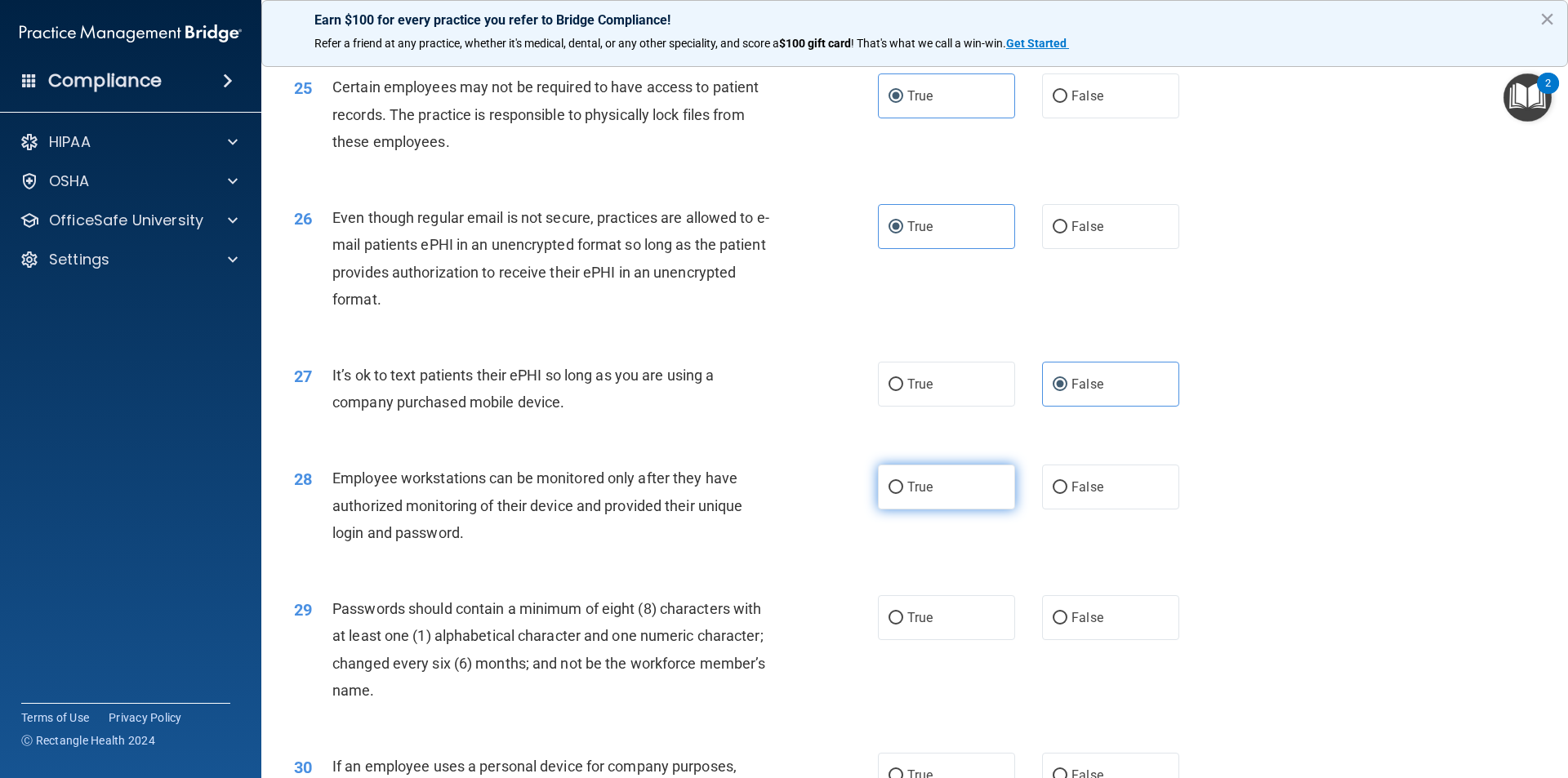
click at [971, 509] on label "True" at bounding box center [946, 486] width 138 height 45
click at [903, 494] on input "True" at bounding box center [896, 487] width 15 height 12
click at [979, 626] on label "True" at bounding box center [946, 617] width 138 height 45
click at [903, 625] on input "True" at bounding box center [896, 618] width 15 height 12
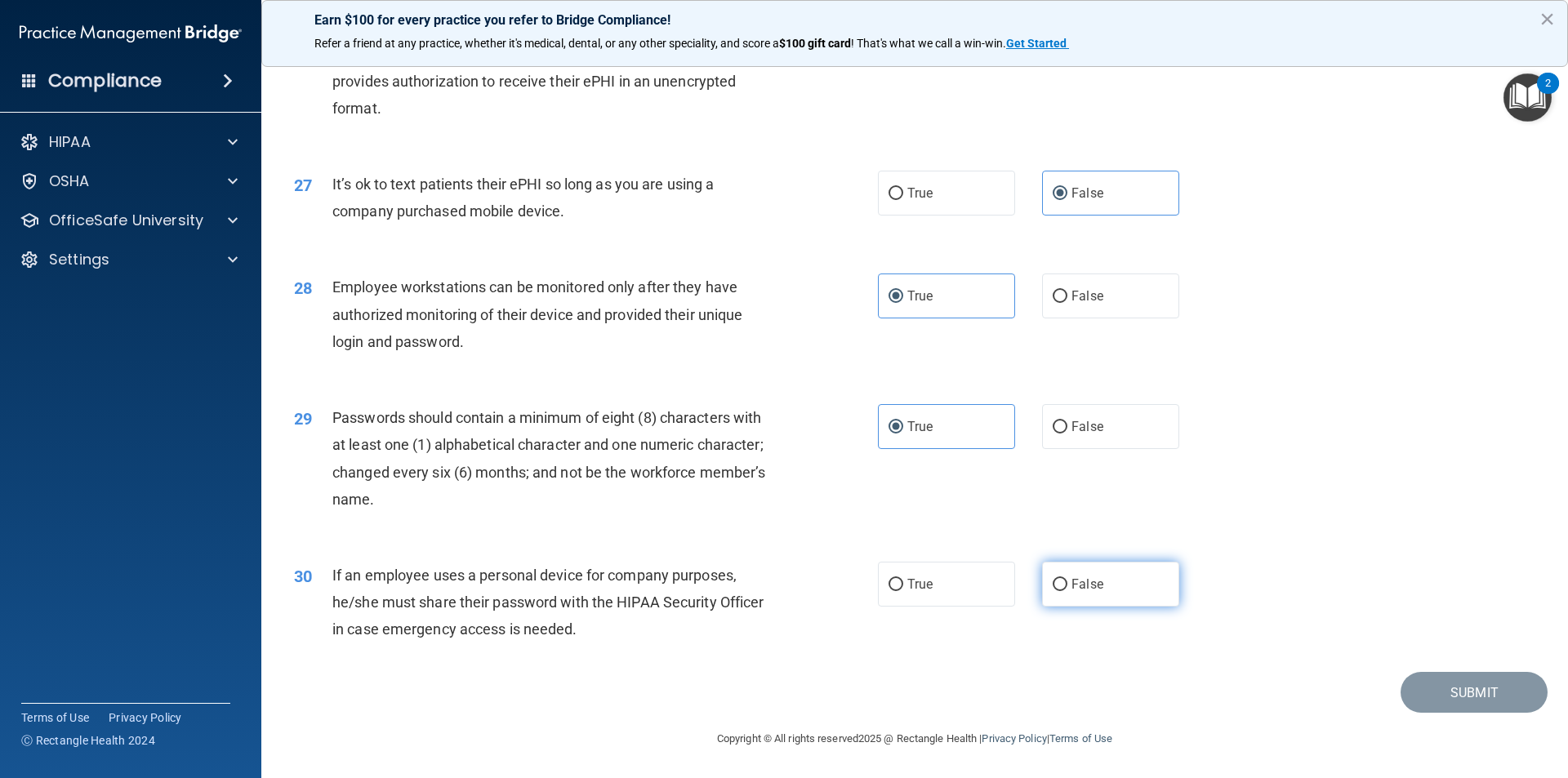
scroll to position [3321, 0]
click at [1076, 573] on label "False" at bounding box center [1111, 584] width 138 height 45
click at [1067, 578] on input "False" at bounding box center [1060, 584] width 15 height 12
click at [1403, 681] on button "Submit" at bounding box center [1473, 693] width 147 height 42
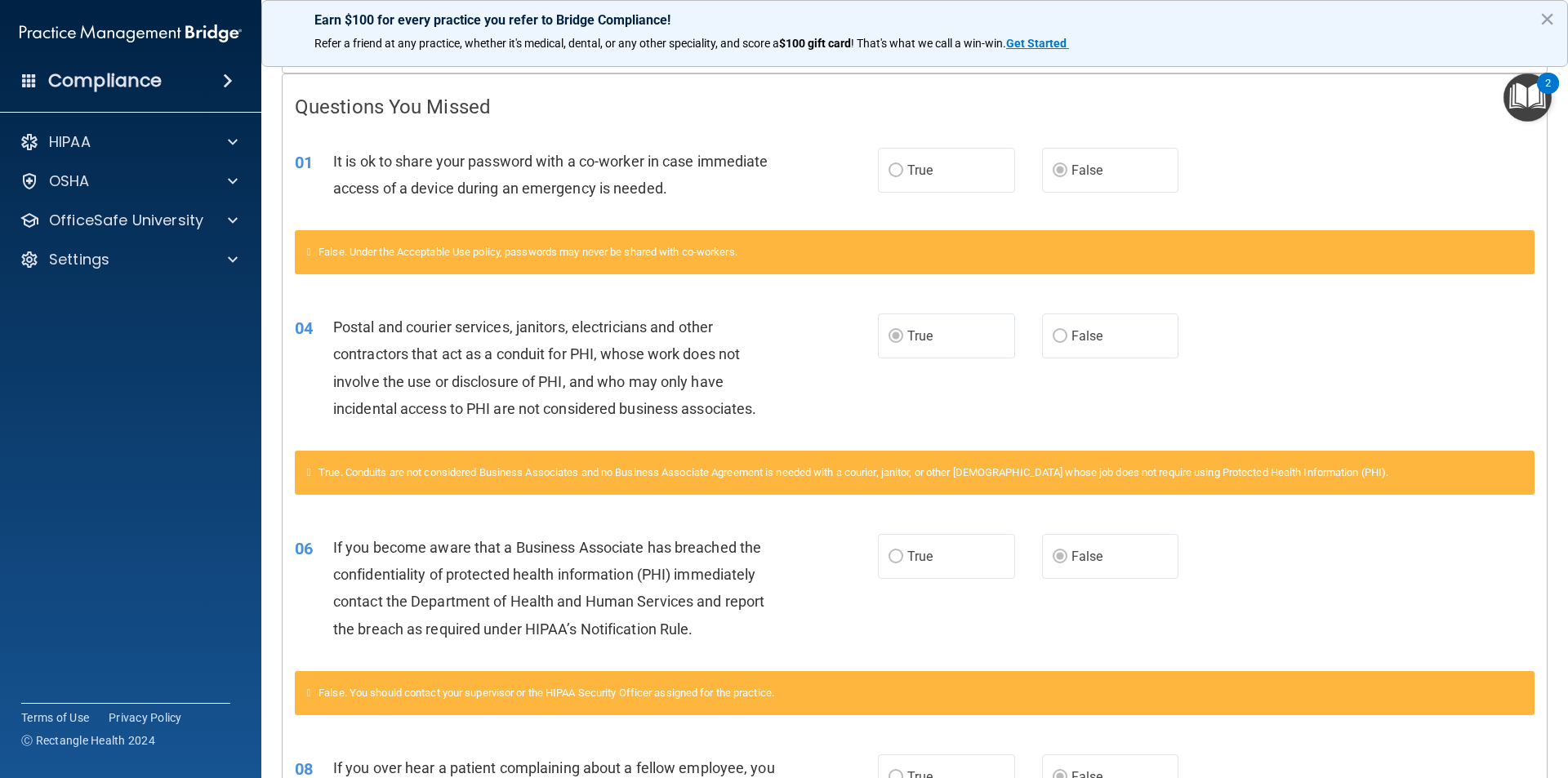
scroll to position [163, 0]
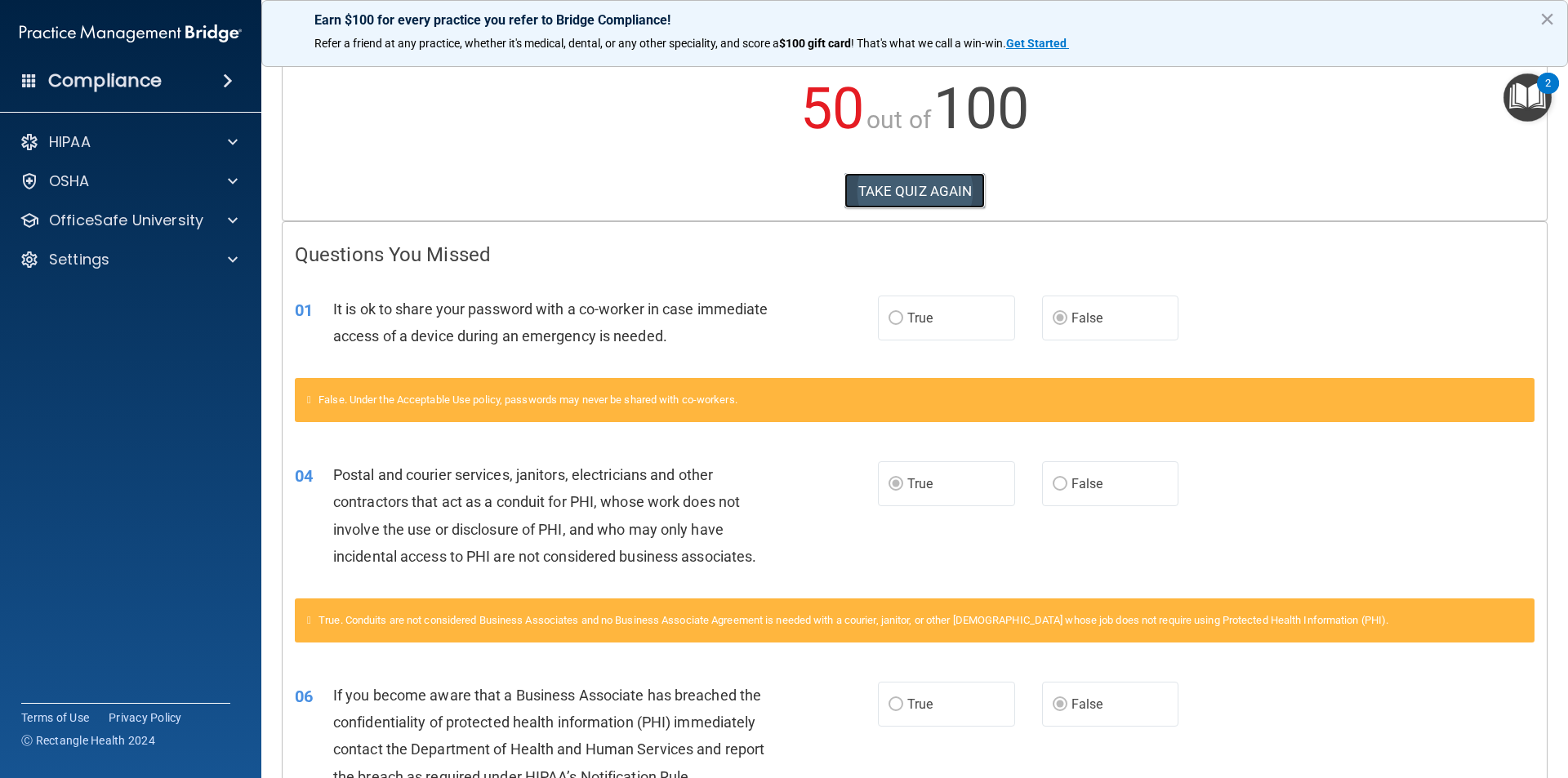
click at [917, 196] on button "TAKE QUIZ AGAIN" at bounding box center [915, 190] width 141 height 36
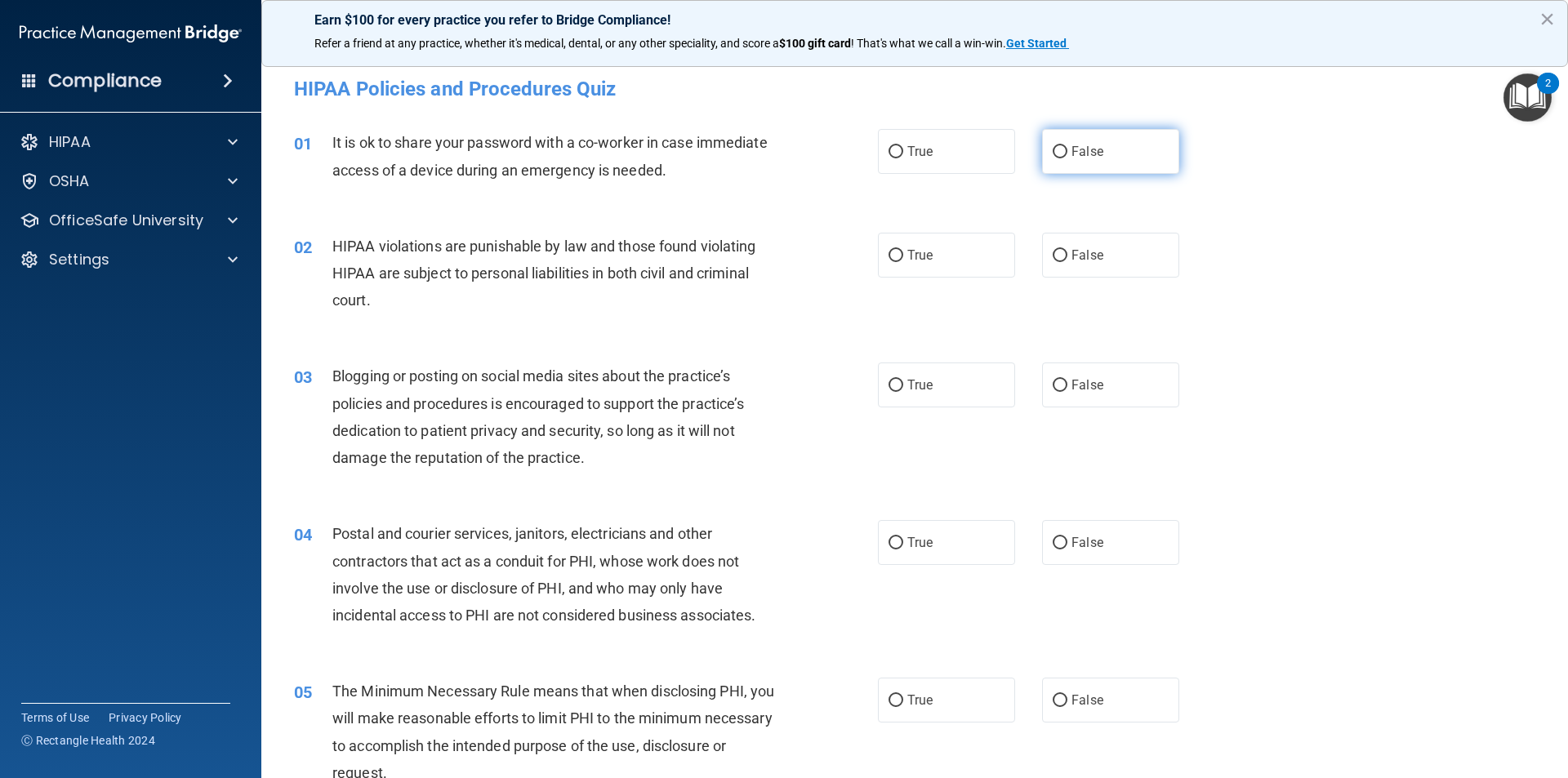
click at [1098, 152] on label "False" at bounding box center [1111, 151] width 138 height 45
click at [1067, 152] on input "False" at bounding box center [1060, 151] width 15 height 12
click at [980, 271] on label "True" at bounding box center [946, 254] width 138 height 45
click at [903, 262] on input "True" at bounding box center [896, 255] width 15 height 12
click at [1088, 384] on span "False" at bounding box center [1087, 384] width 32 height 15
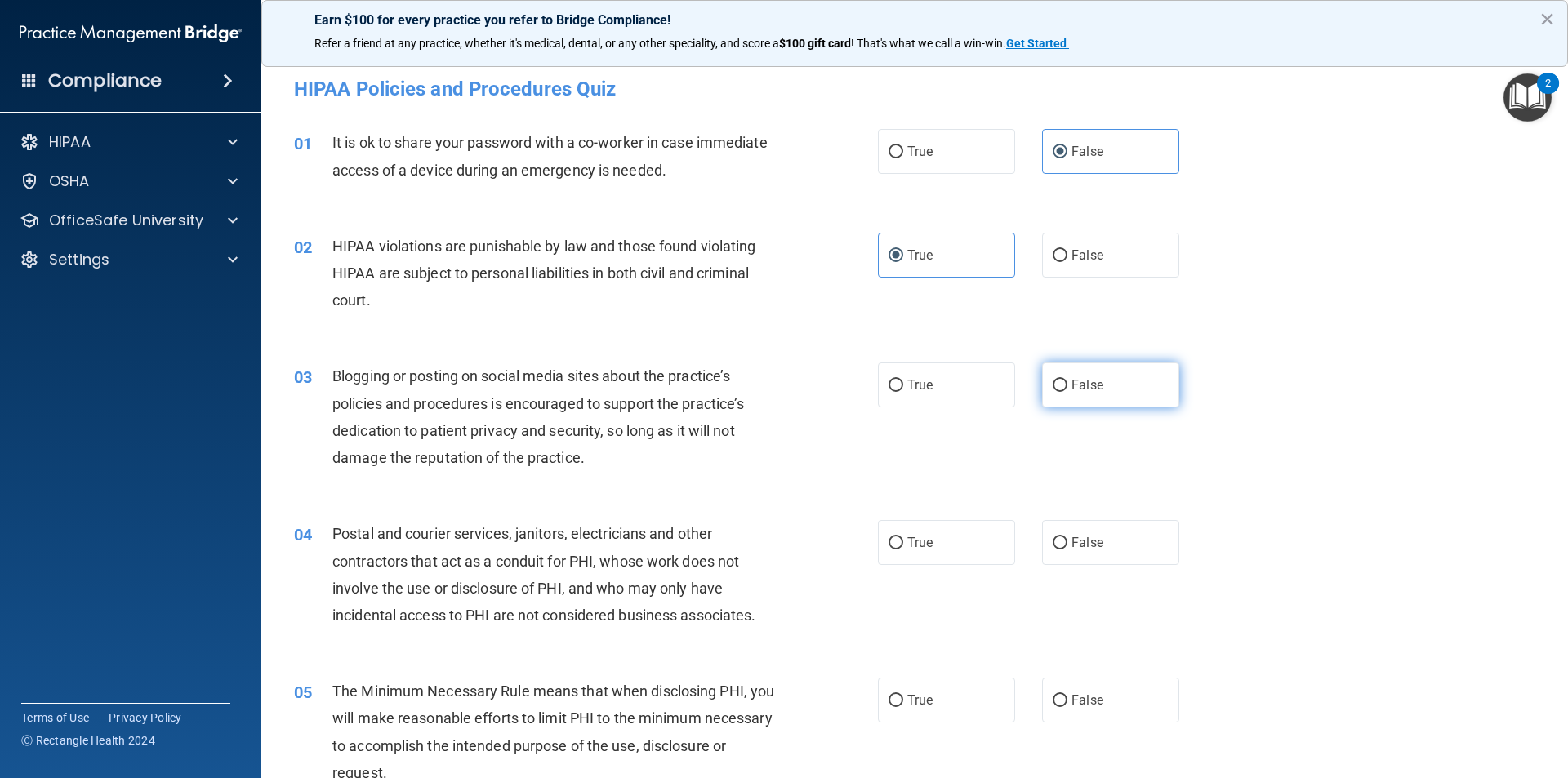
click at [1067, 384] on input "False" at bounding box center [1060, 385] width 15 height 12
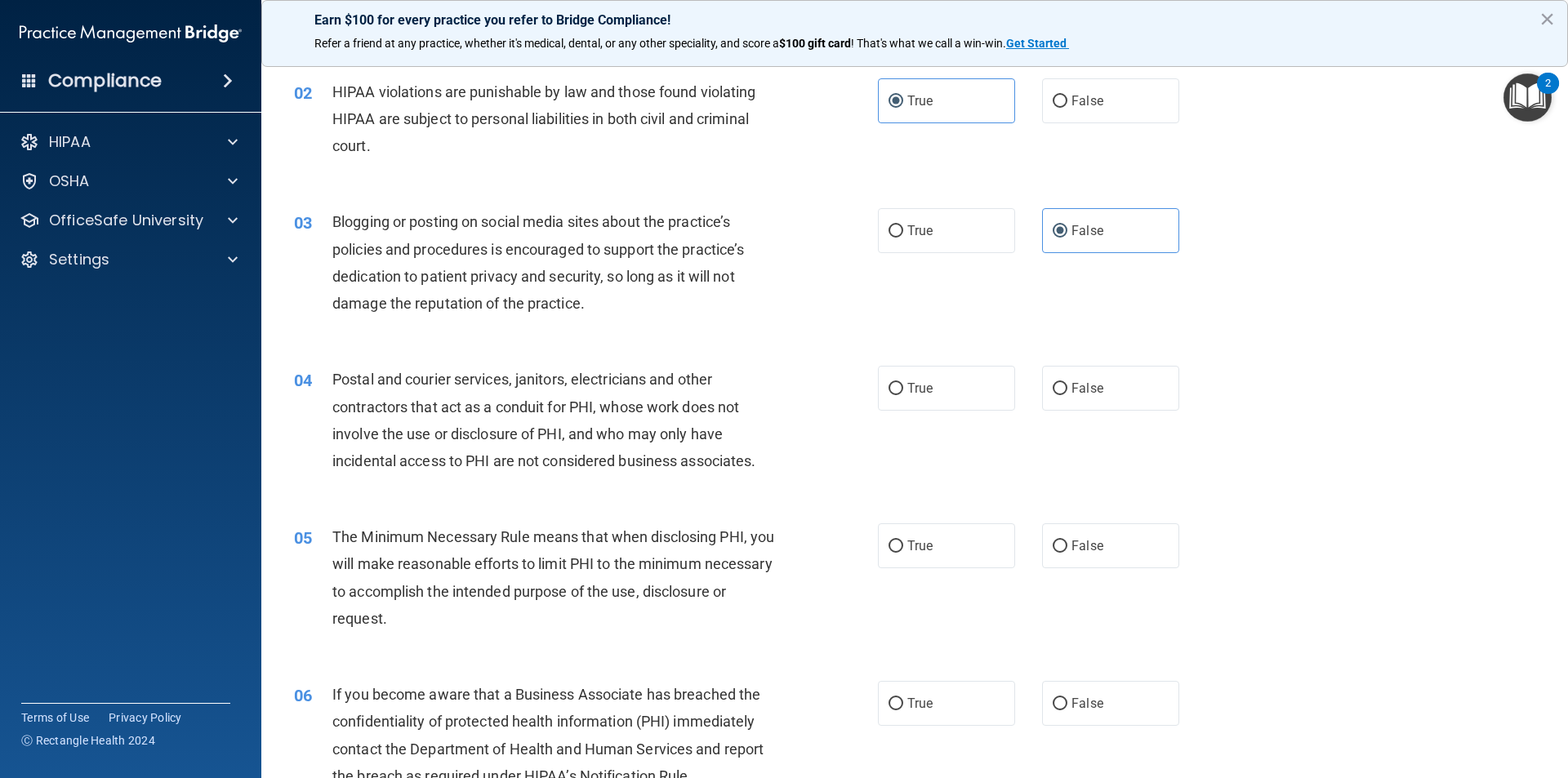
scroll to position [163, 0]
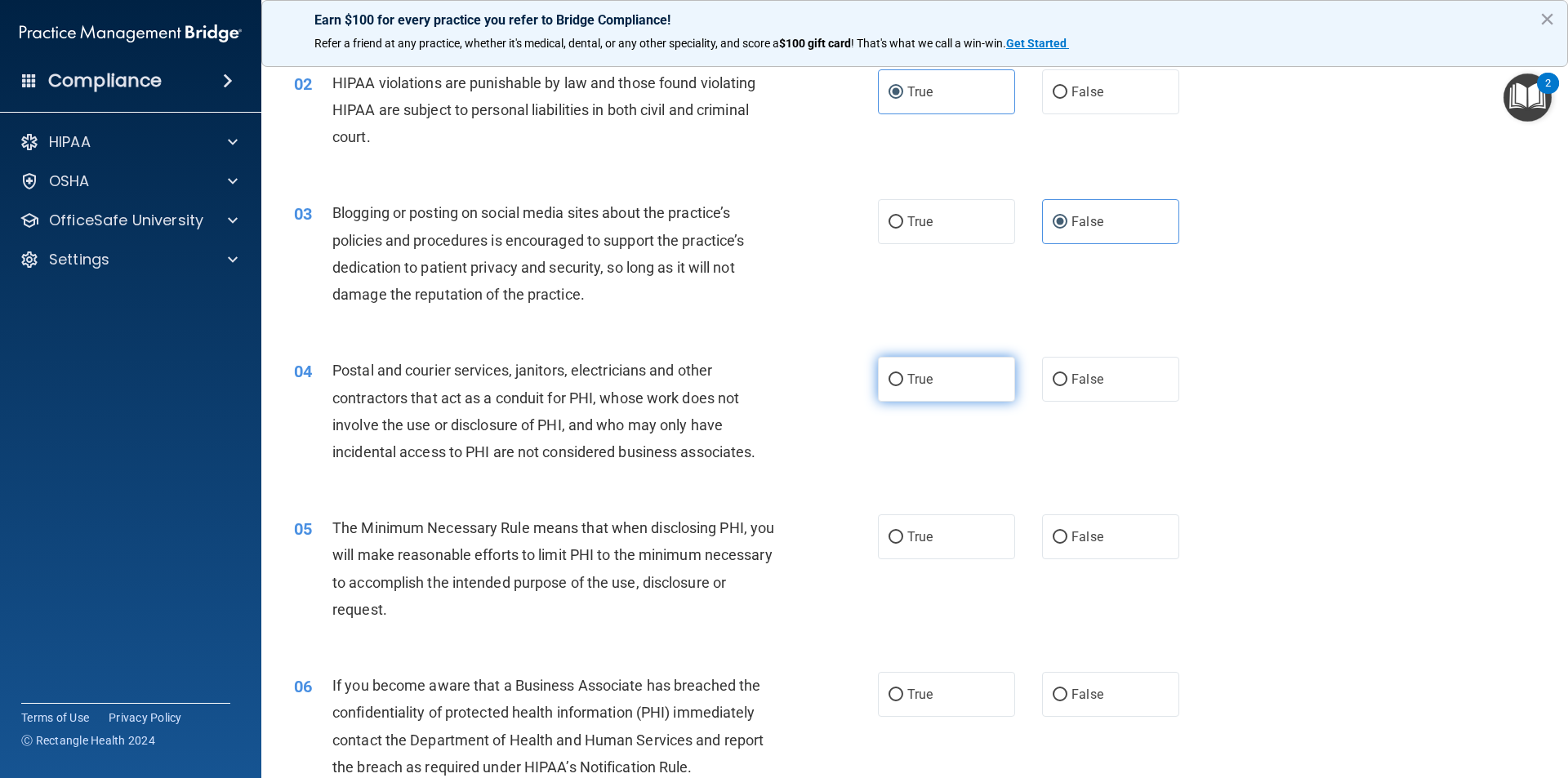
click at [972, 383] on label "True" at bounding box center [946, 379] width 138 height 45
click at [903, 383] on input "True" at bounding box center [896, 379] width 15 height 12
click at [1084, 535] on span "False" at bounding box center [1087, 537] width 32 height 15
click at [1067, 535] on input "False" at bounding box center [1060, 537] width 15 height 12
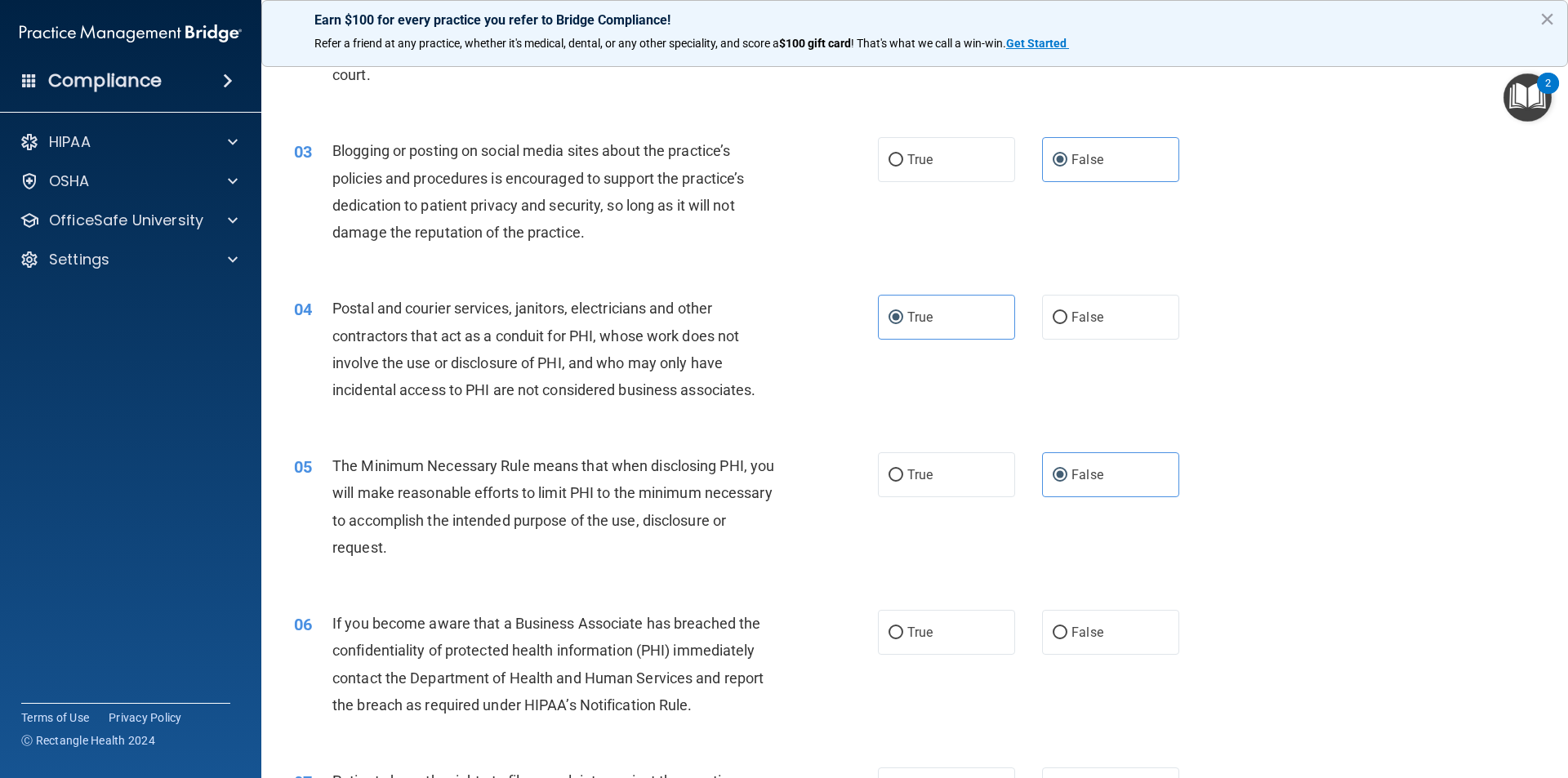
scroll to position [327, 0]
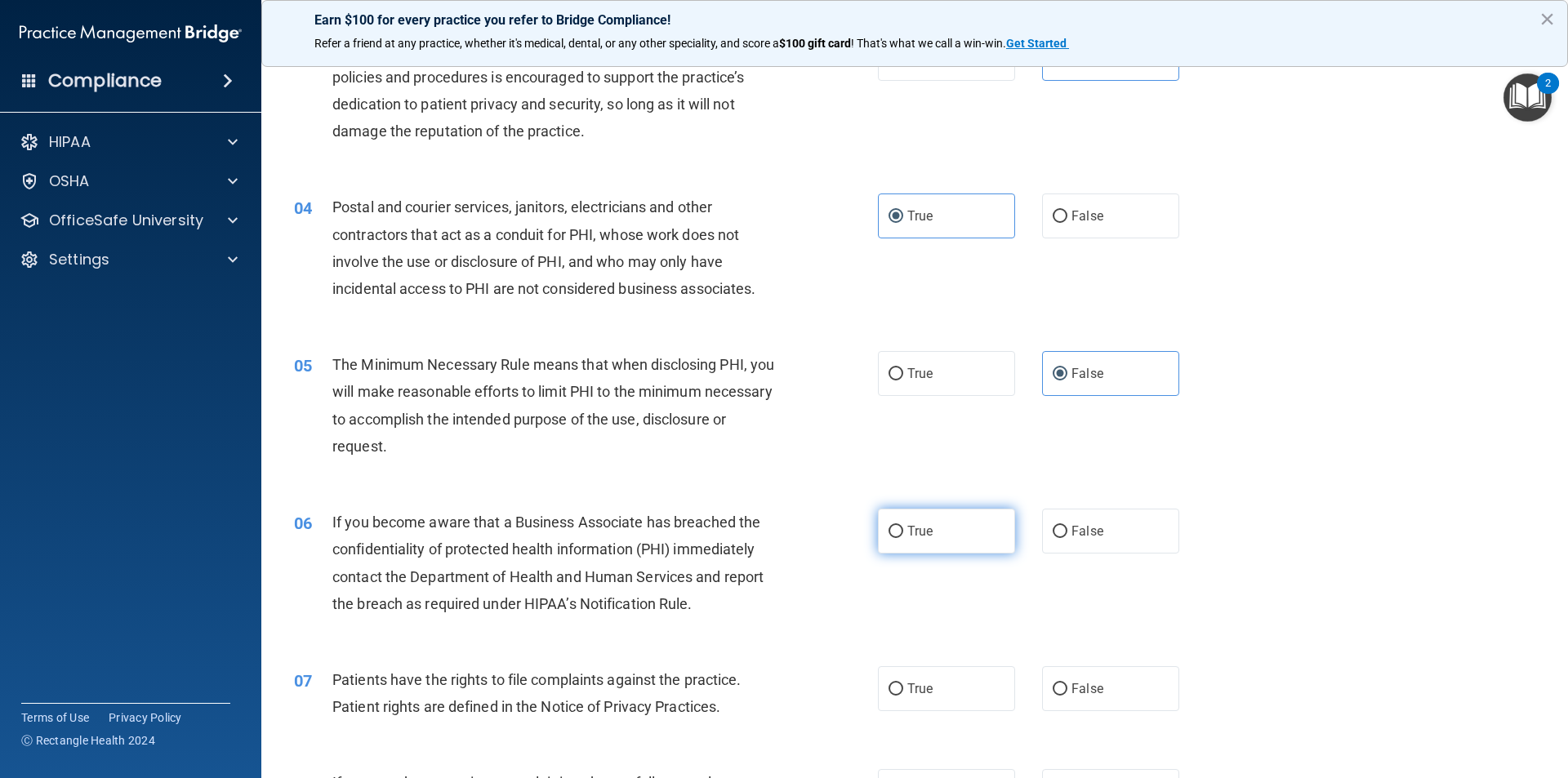
click at [998, 541] on label "True" at bounding box center [946, 530] width 138 height 45
click at [903, 538] on input "True" at bounding box center [896, 531] width 15 height 12
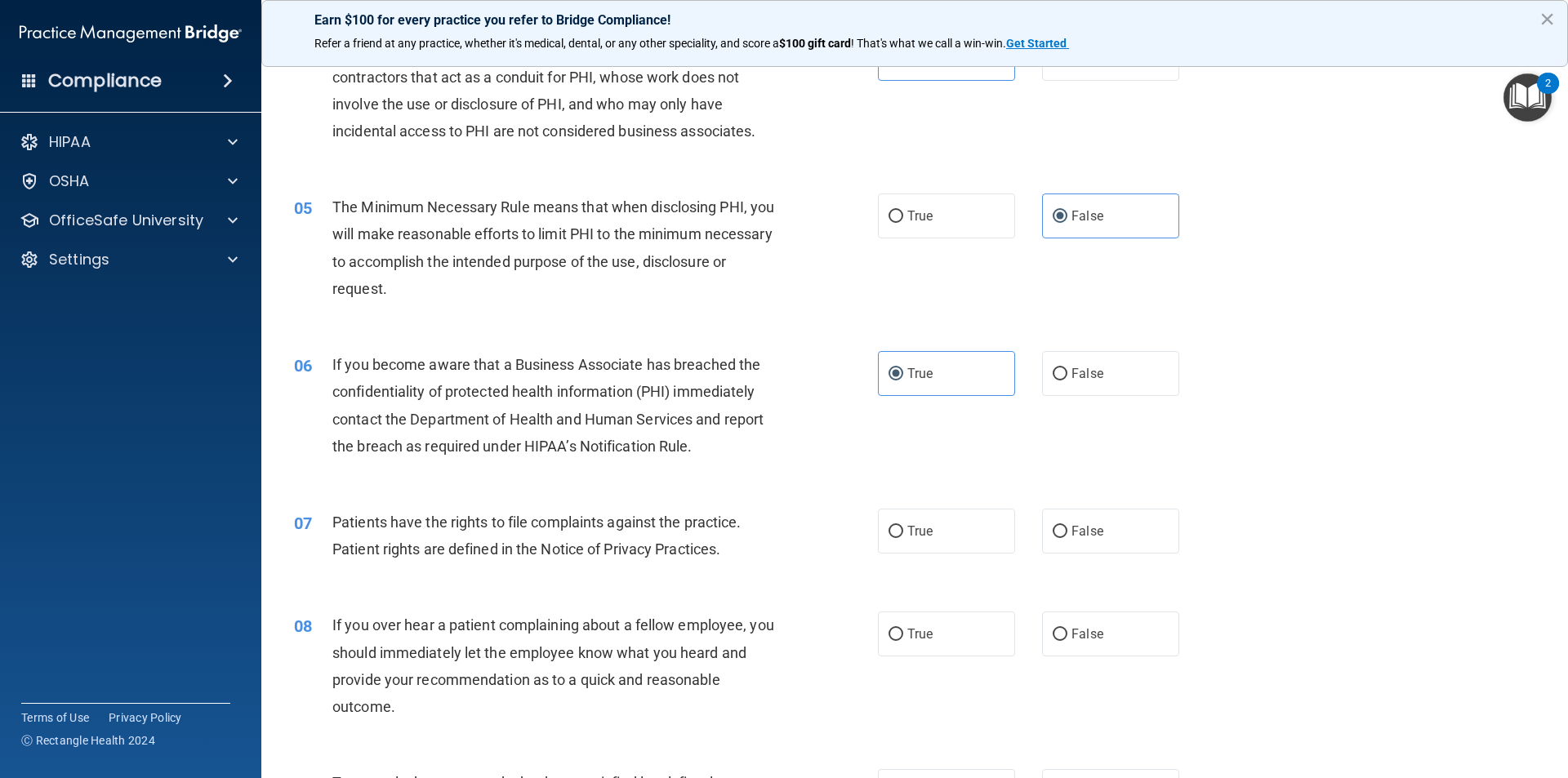
scroll to position [490, 0]
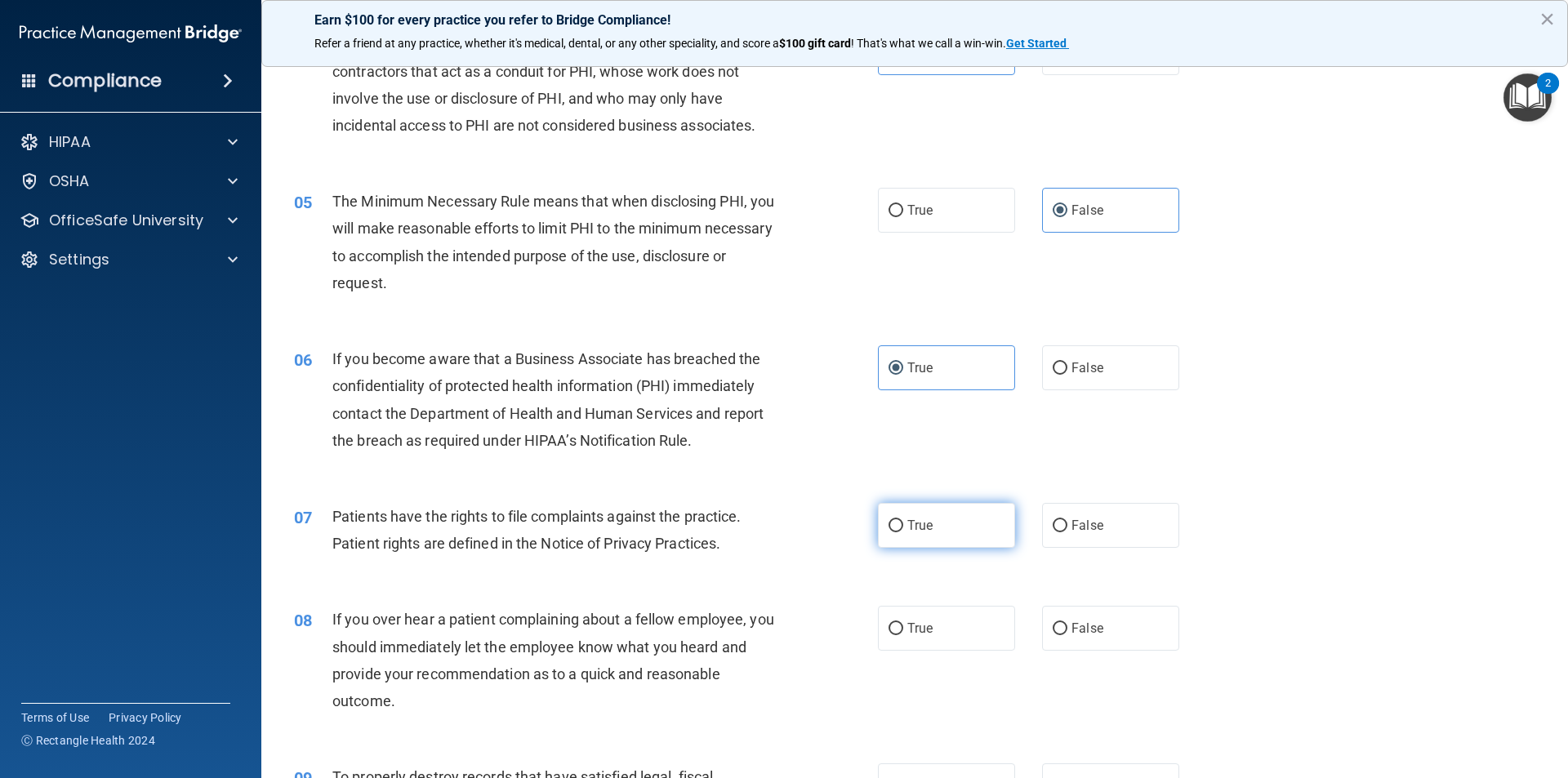
click at [942, 541] on label "True" at bounding box center [946, 525] width 138 height 45
click at [903, 532] on input "True" at bounding box center [896, 526] width 15 height 12
click at [916, 648] on label "True" at bounding box center [946, 628] width 138 height 45
click at [903, 635] on input "True" at bounding box center [896, 629] width 15 height 12
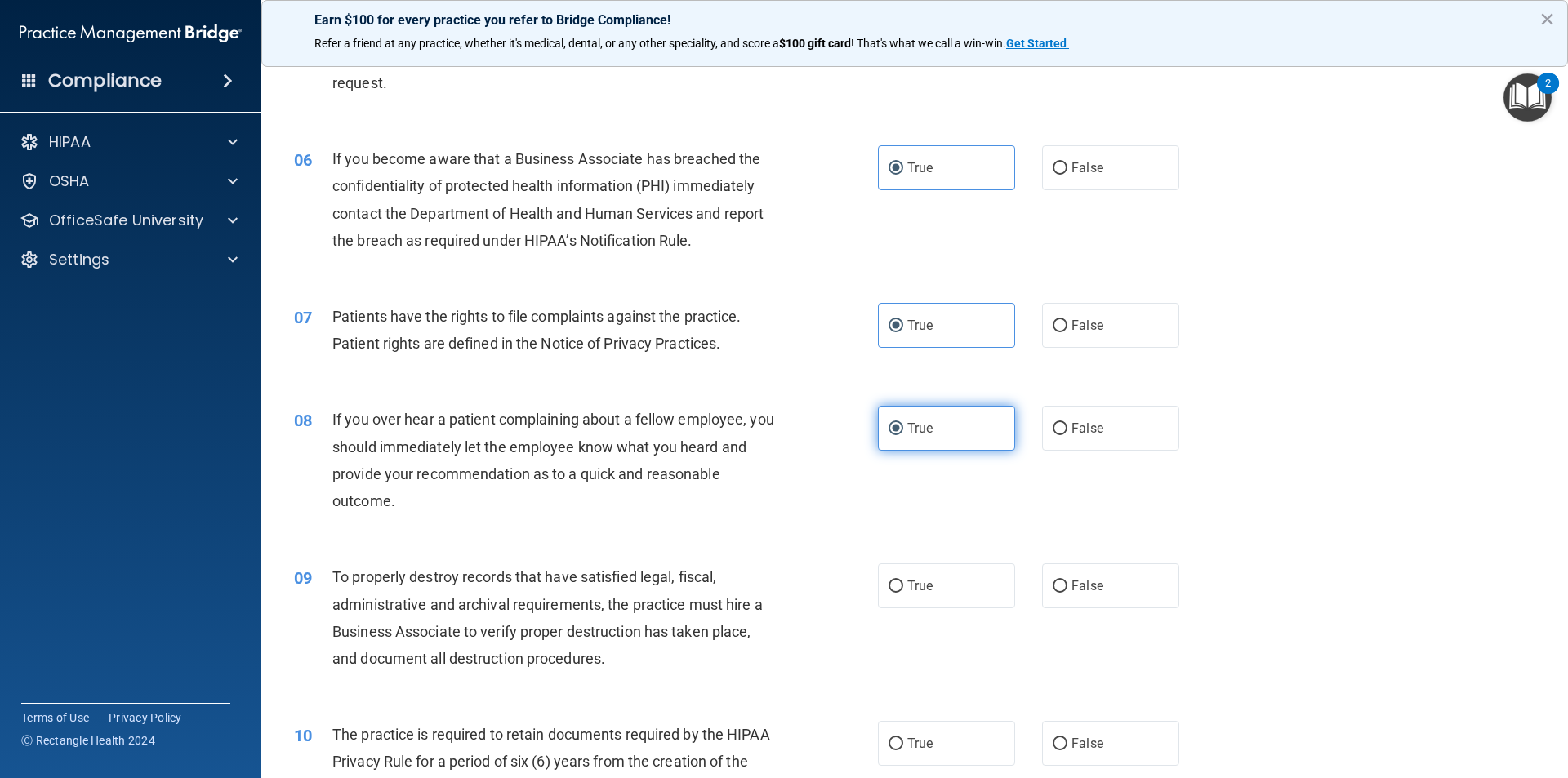
scroll to position [735, 0]
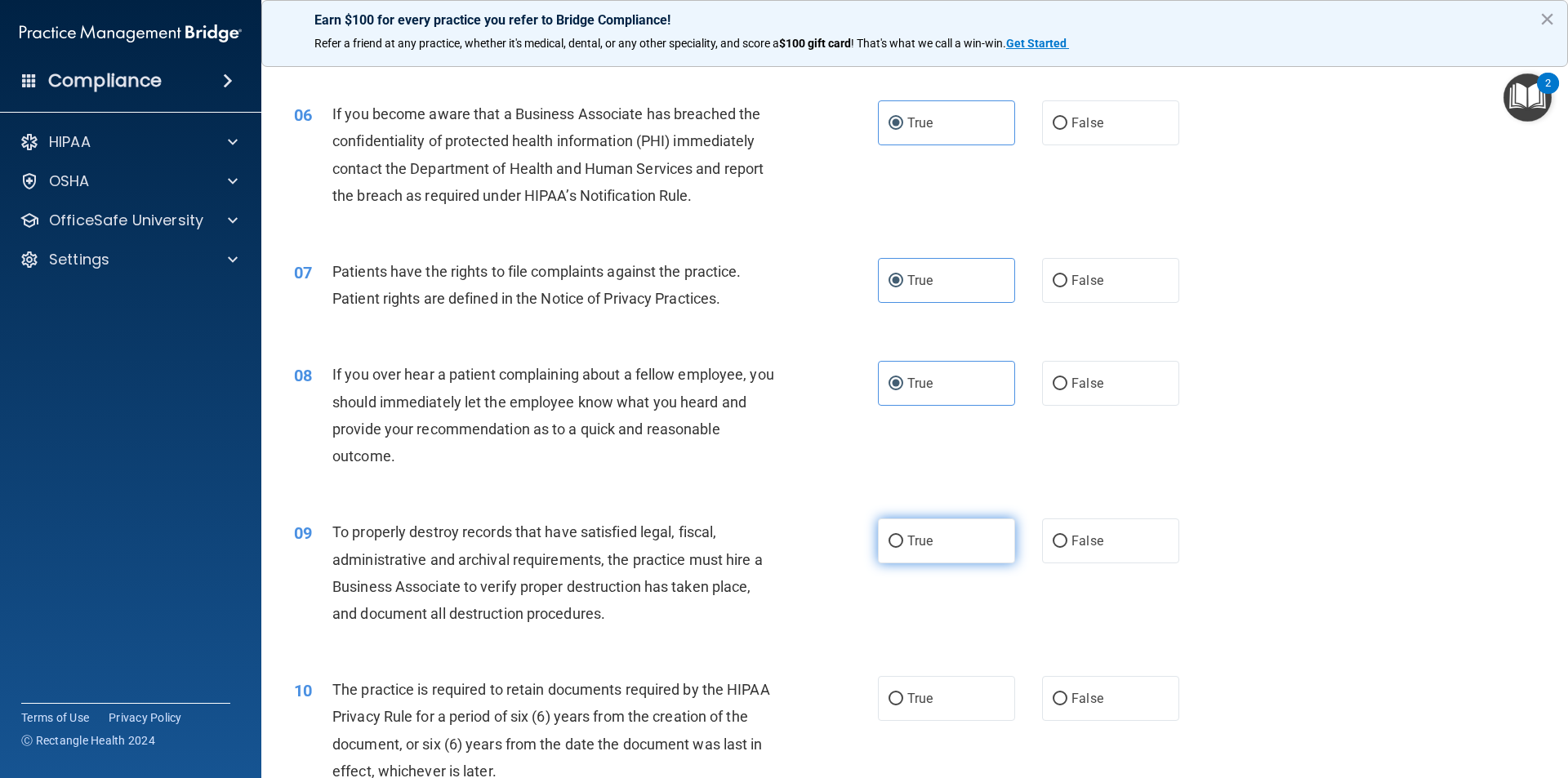
click at [917, 543] on span "True" at bounding box center [920, 540] width 26 height 15
click at [903, 543] on input "True" at bounding box center [896, 541] width 15 height 12
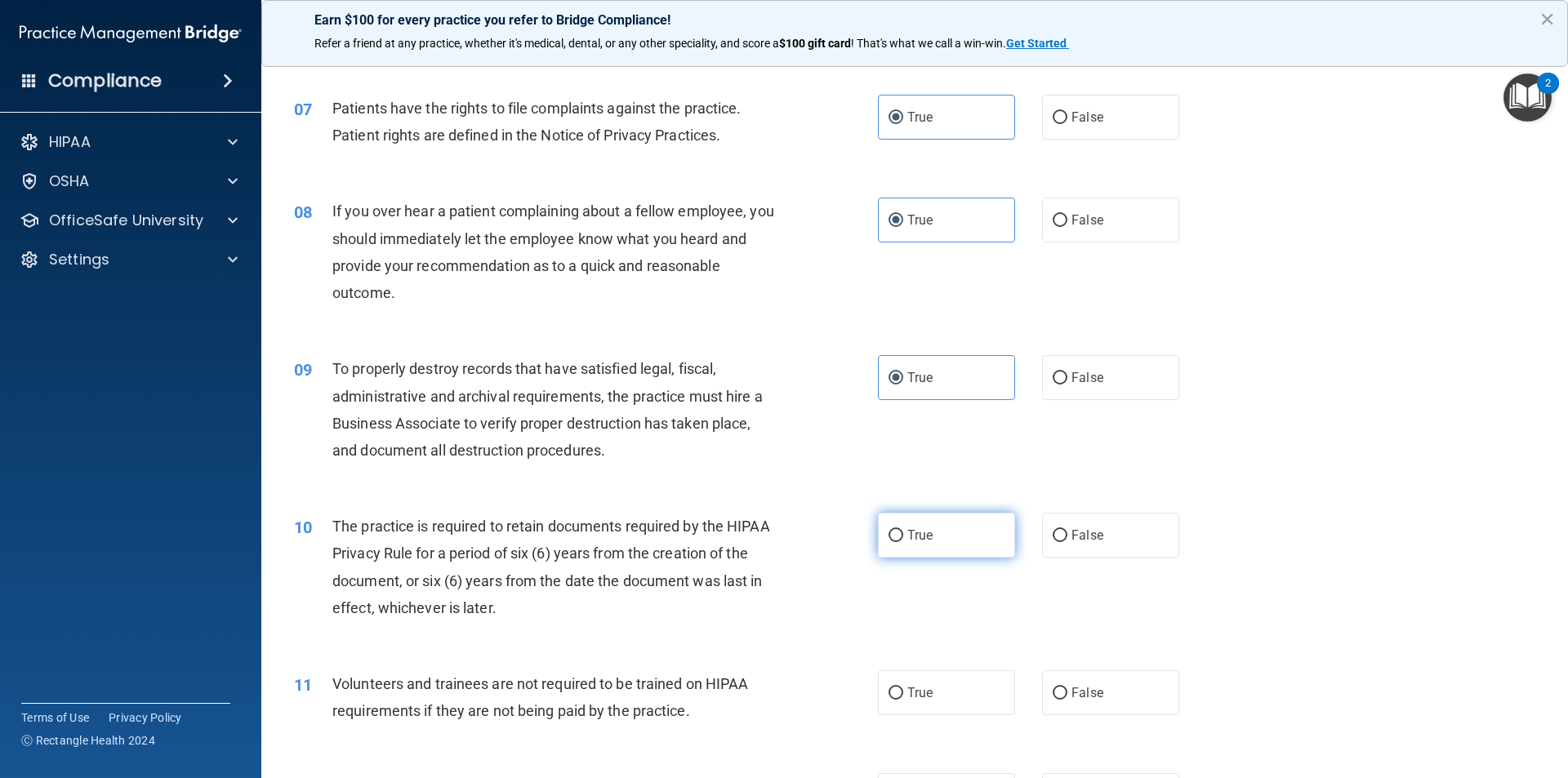
click at [931, 548] on label "True" at bounding box center [946, 535] width 138 height 45
click at [903, 542] on input "True" at bounding box center [896, 536] width 15 height 12
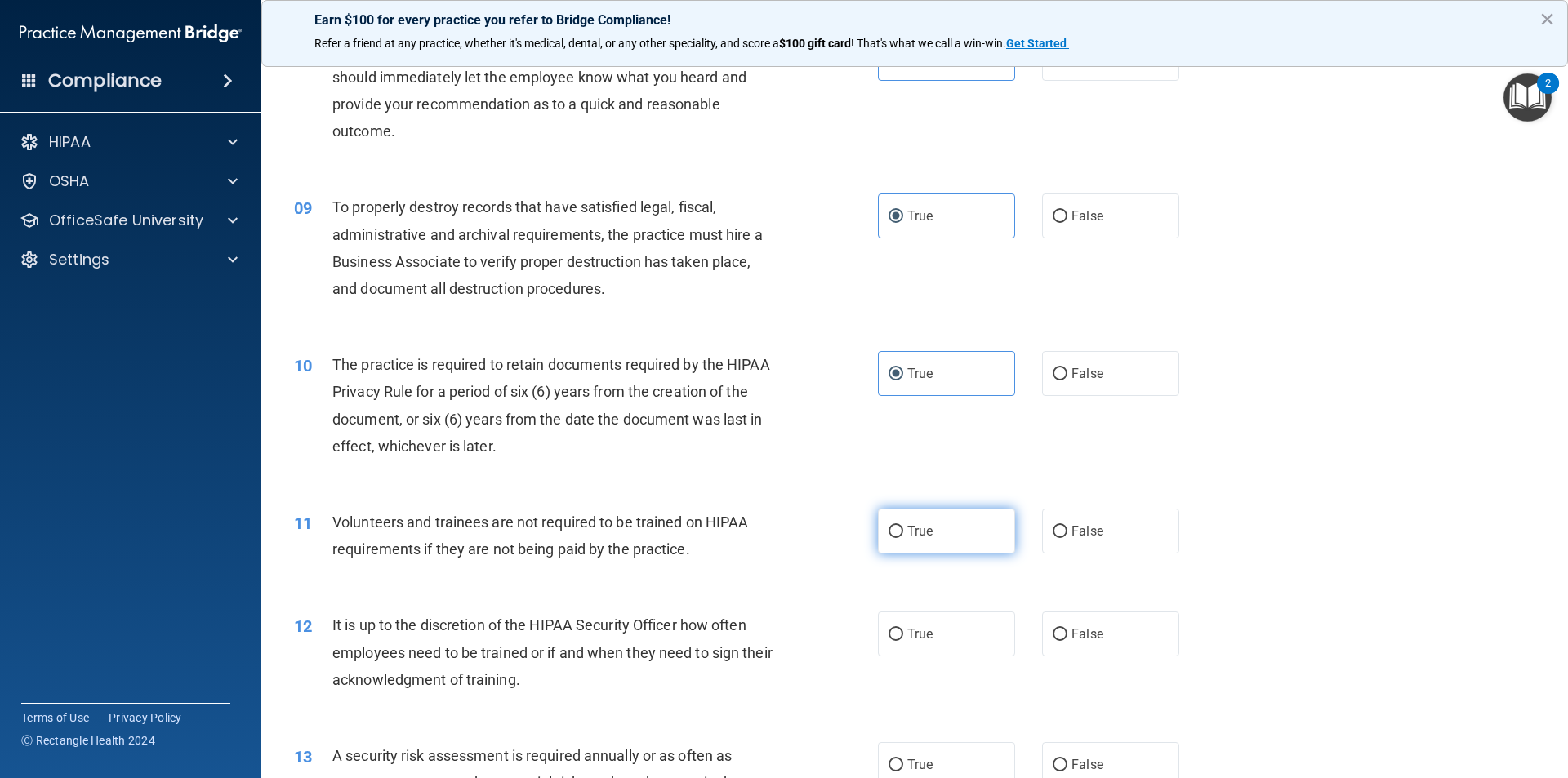
scroll to position [1061, 0]
click at [1078, 531] on span "False" at bounding box center [1087, 529] width 32 height 15
click at [1067, 531] on input "False" at bounding box center [1060, 529] width 15 height 12
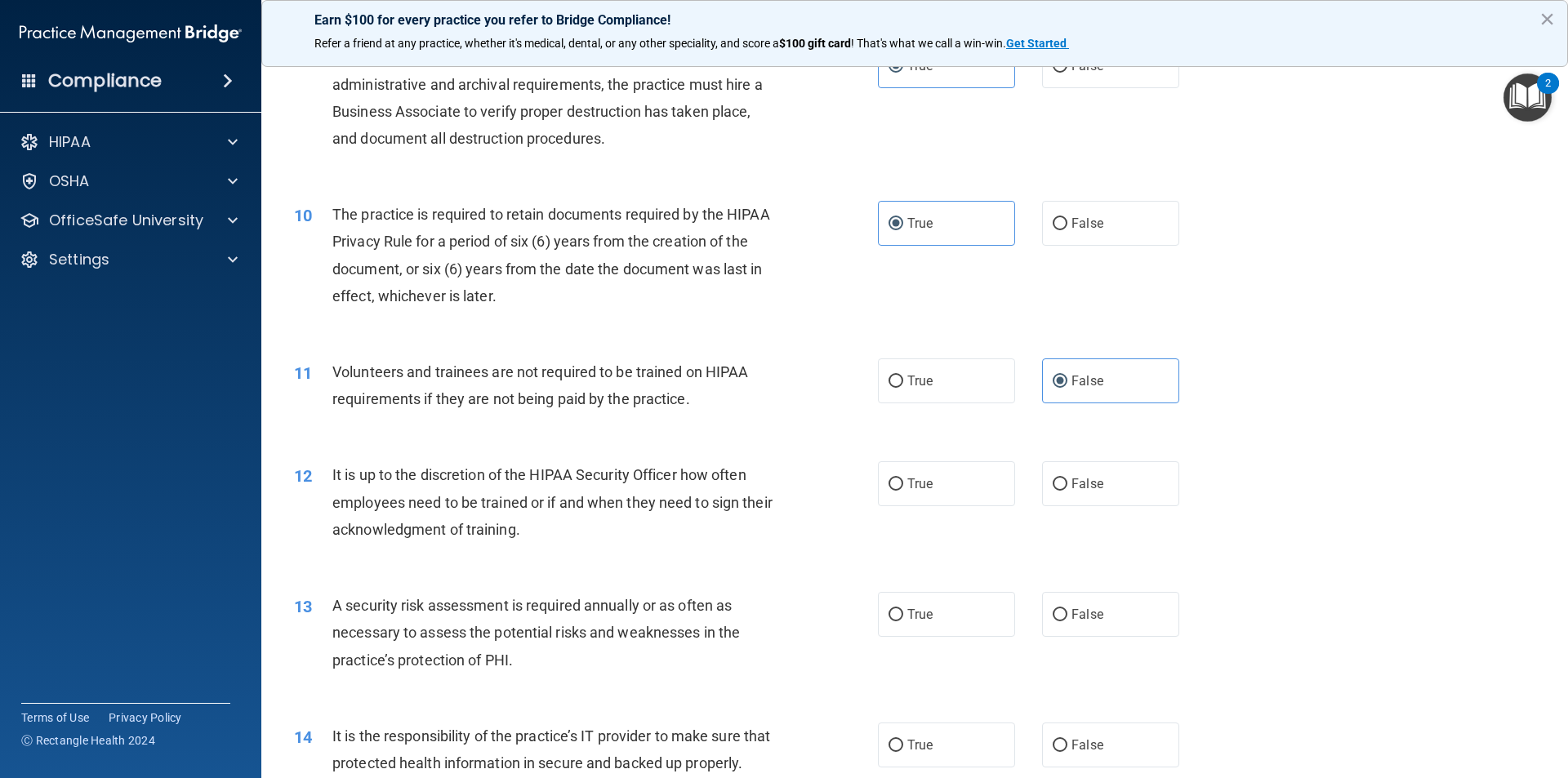
scroll to position [1224, 0]
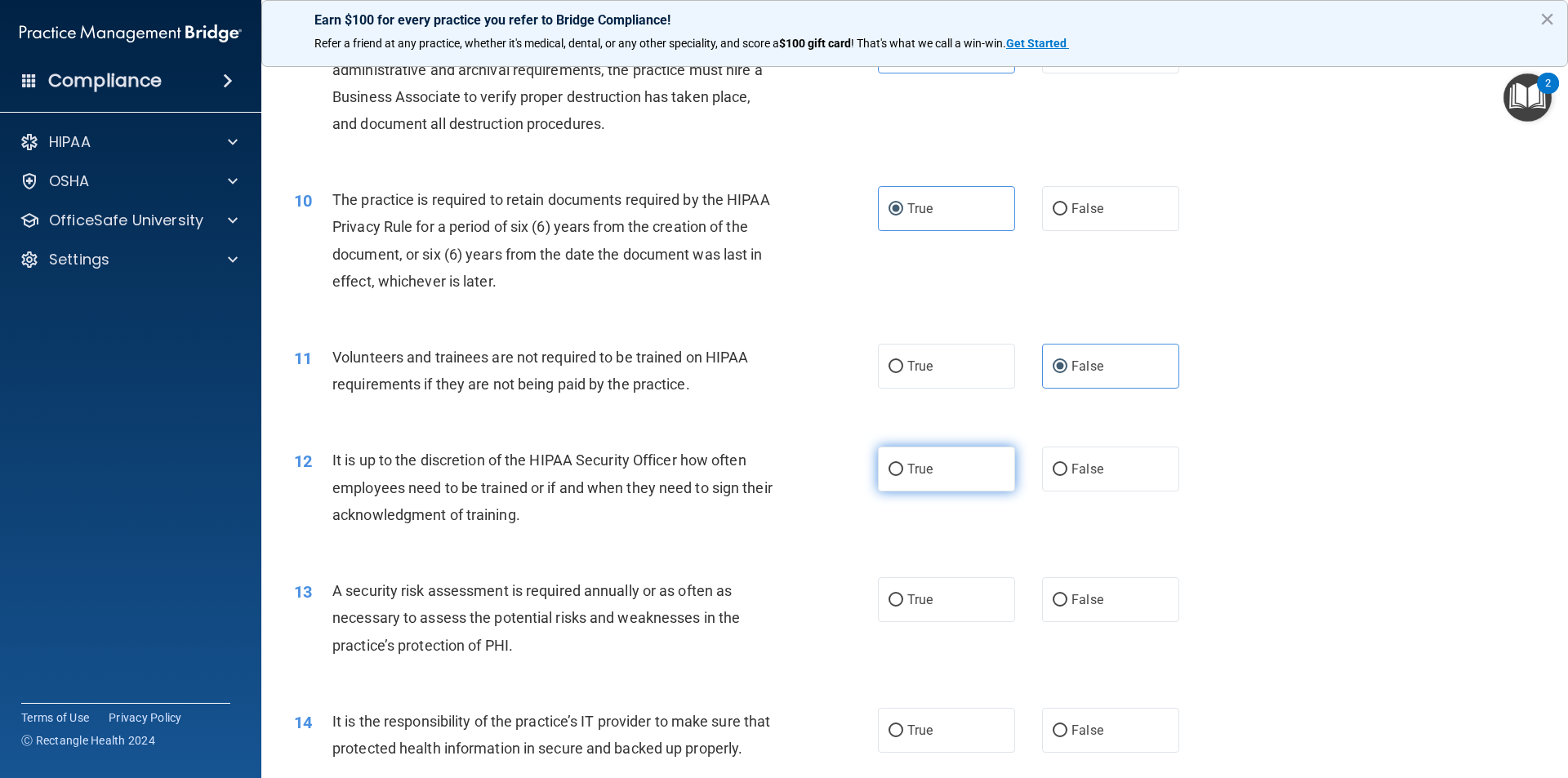
click at [933, 470] on label "True" at bounding box center [946, 468] width 138 height 45
click at [903, 470] on input "True" at bounding box center [896, 469] width 15 height 12
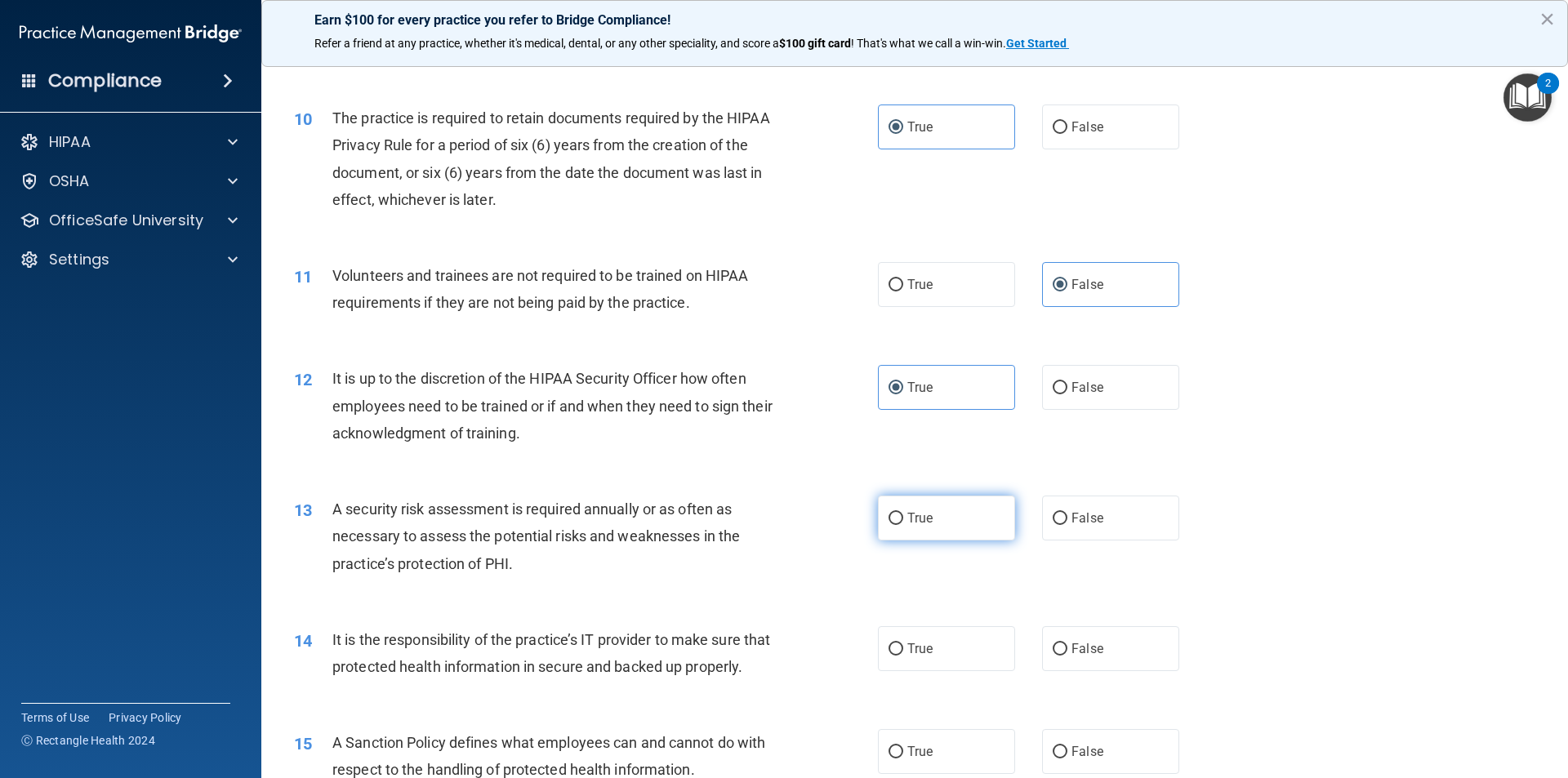
click at [925, 524] on span "True" at bounding box center [920, 517] width 26 height 15
click at [903, 524] on input "True" at bounding box center [896, 518] width 15 height 12
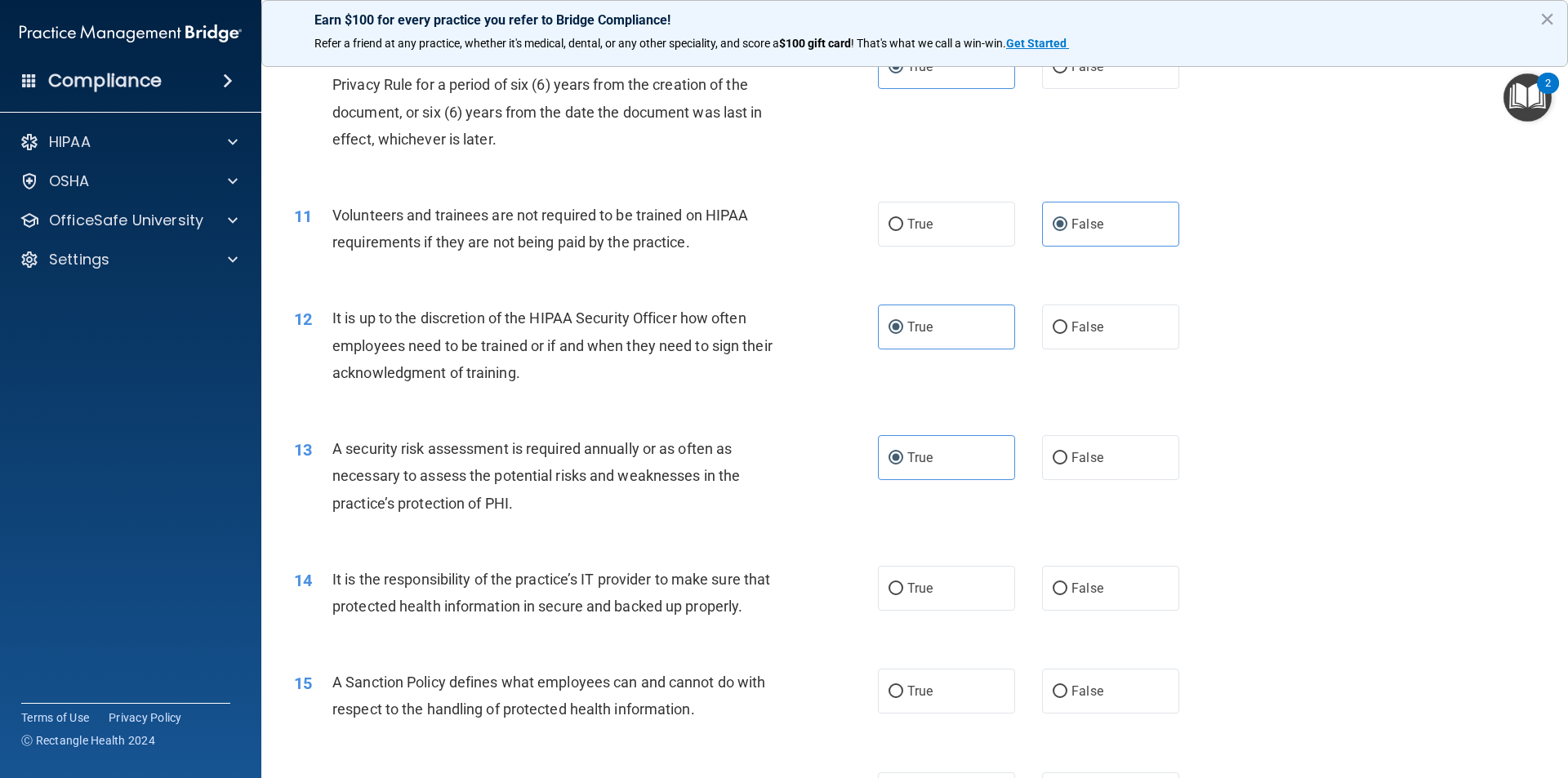
scroll to position [1469, 0]
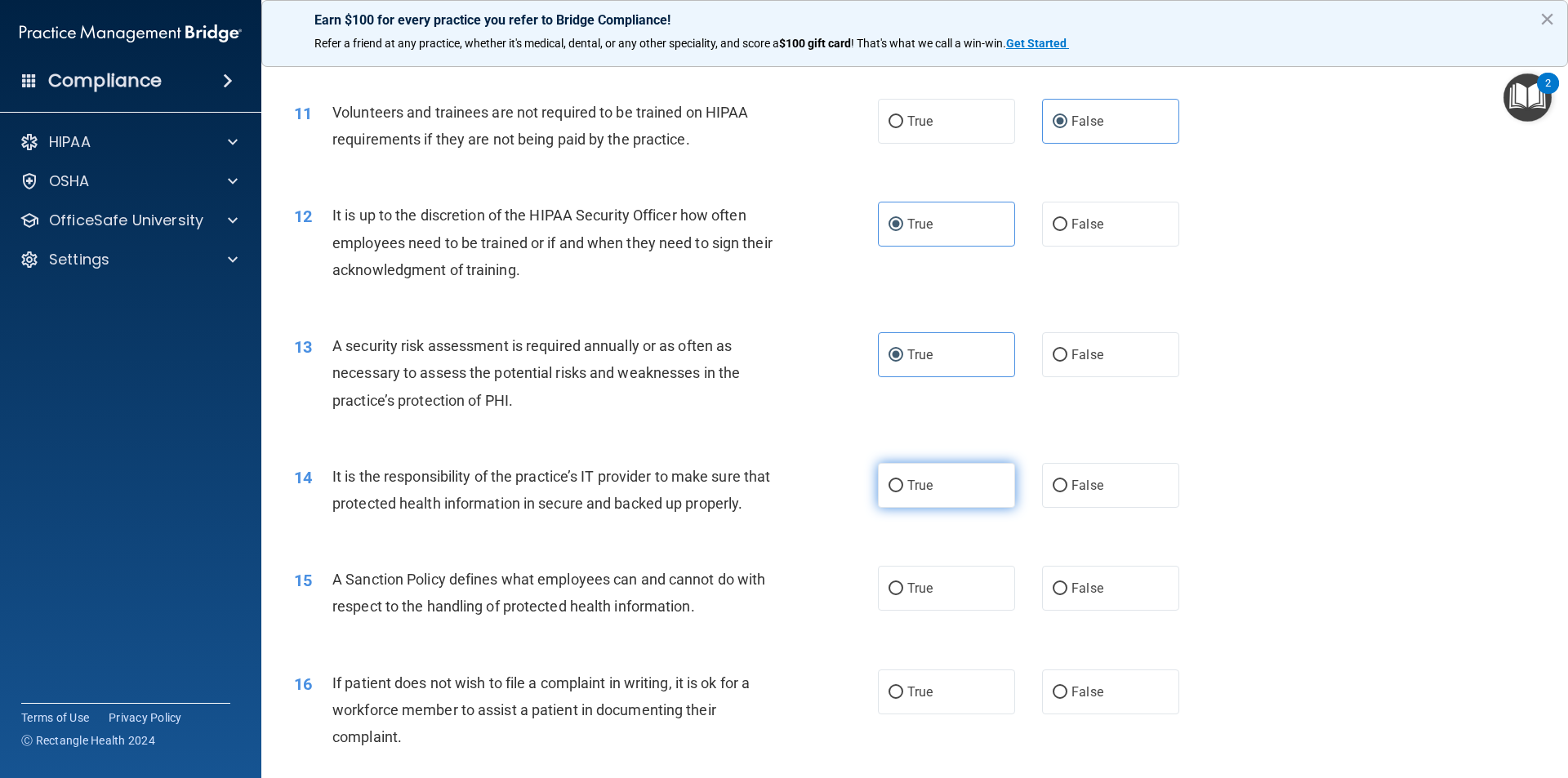
click at [912, 492] on span "True" at bounding box center [920, 485] width 26 height 15
click at [903, 492] on input "True" at bounding box center [896, 486] width 15 height 12
click at [927, 610] on label "True" at bounding box center [946, 588] width 138 height 45
click at [903, 595] on input "True" at bounding box center [896, 589] width 15 height 12
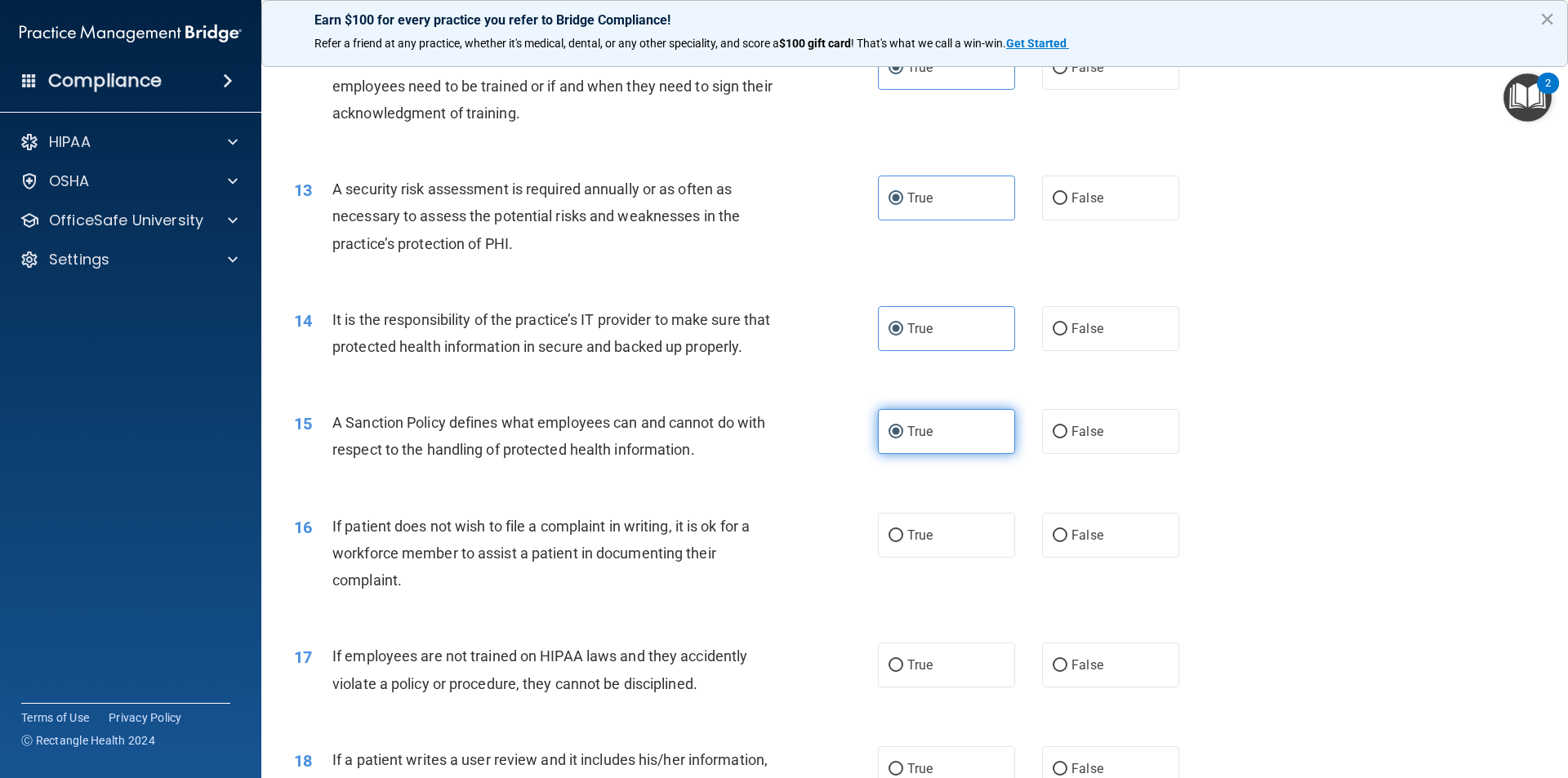
scroll to position [1633, 0]
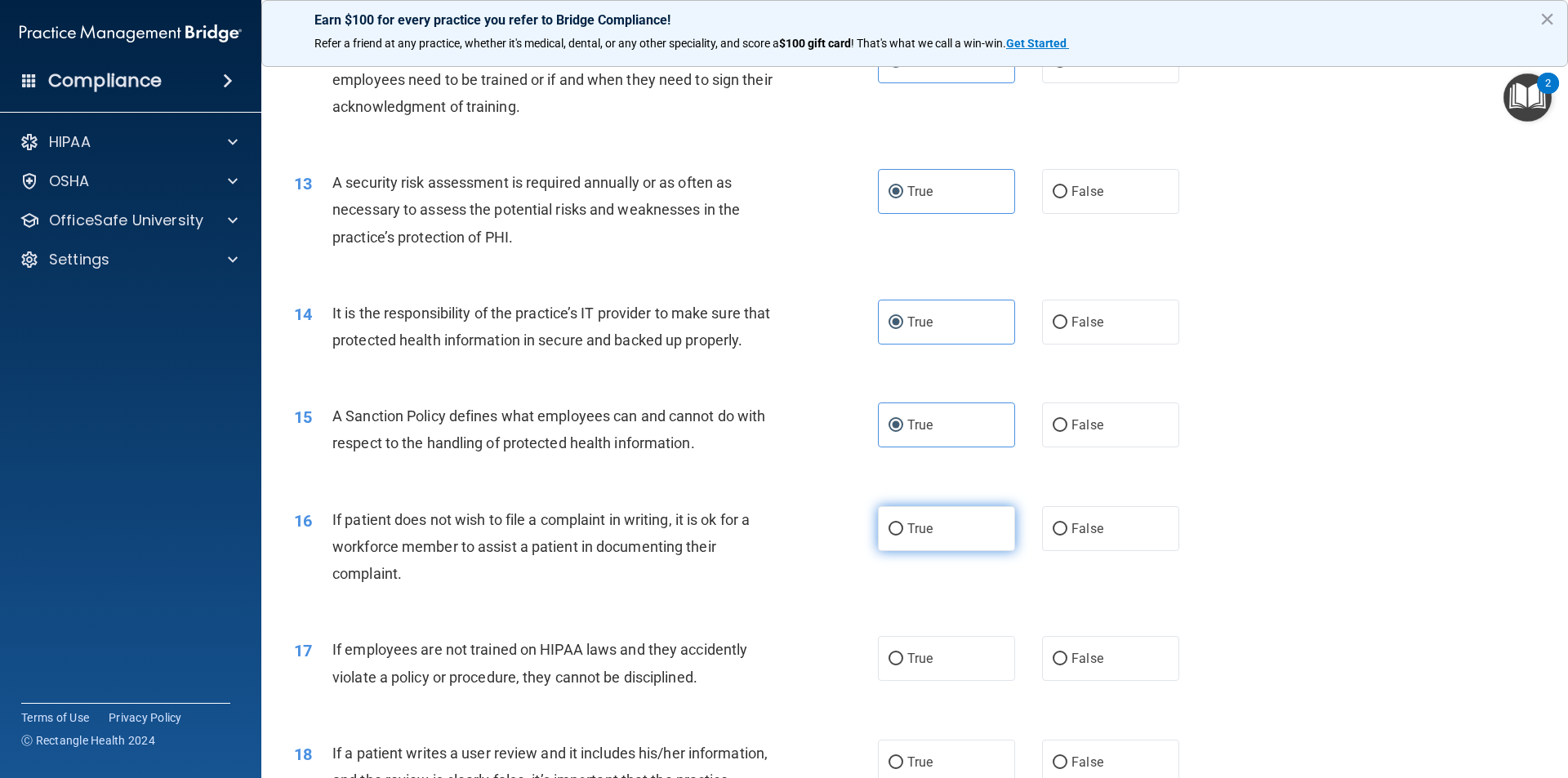
click at [958, 551] on label "True" at bounding box center [946, 528] width 138 height 45
click at [903, 536] on input "True" at bounding box center [896, 529] width 15 height 12
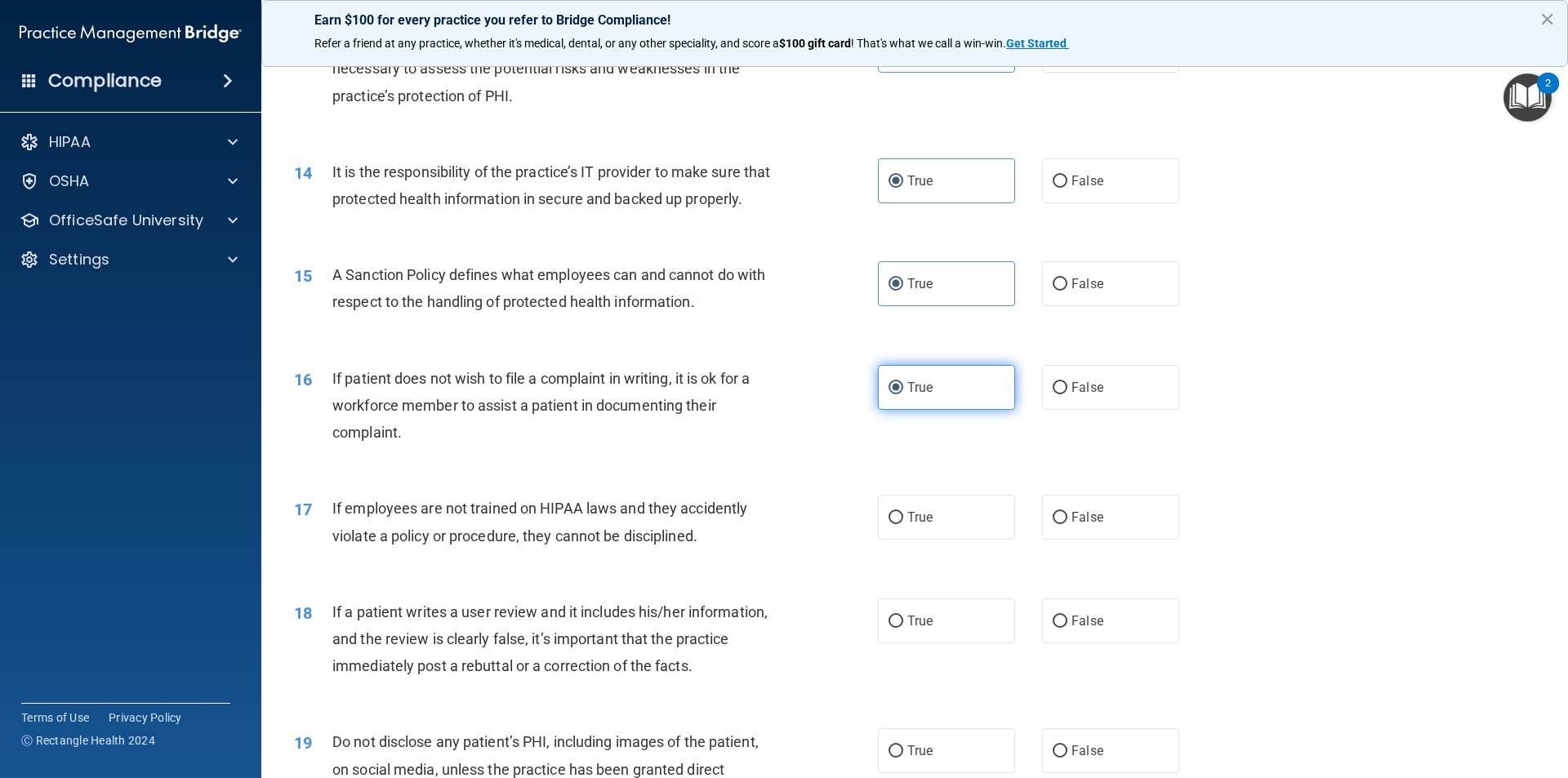
scroll to position [1797, 0]
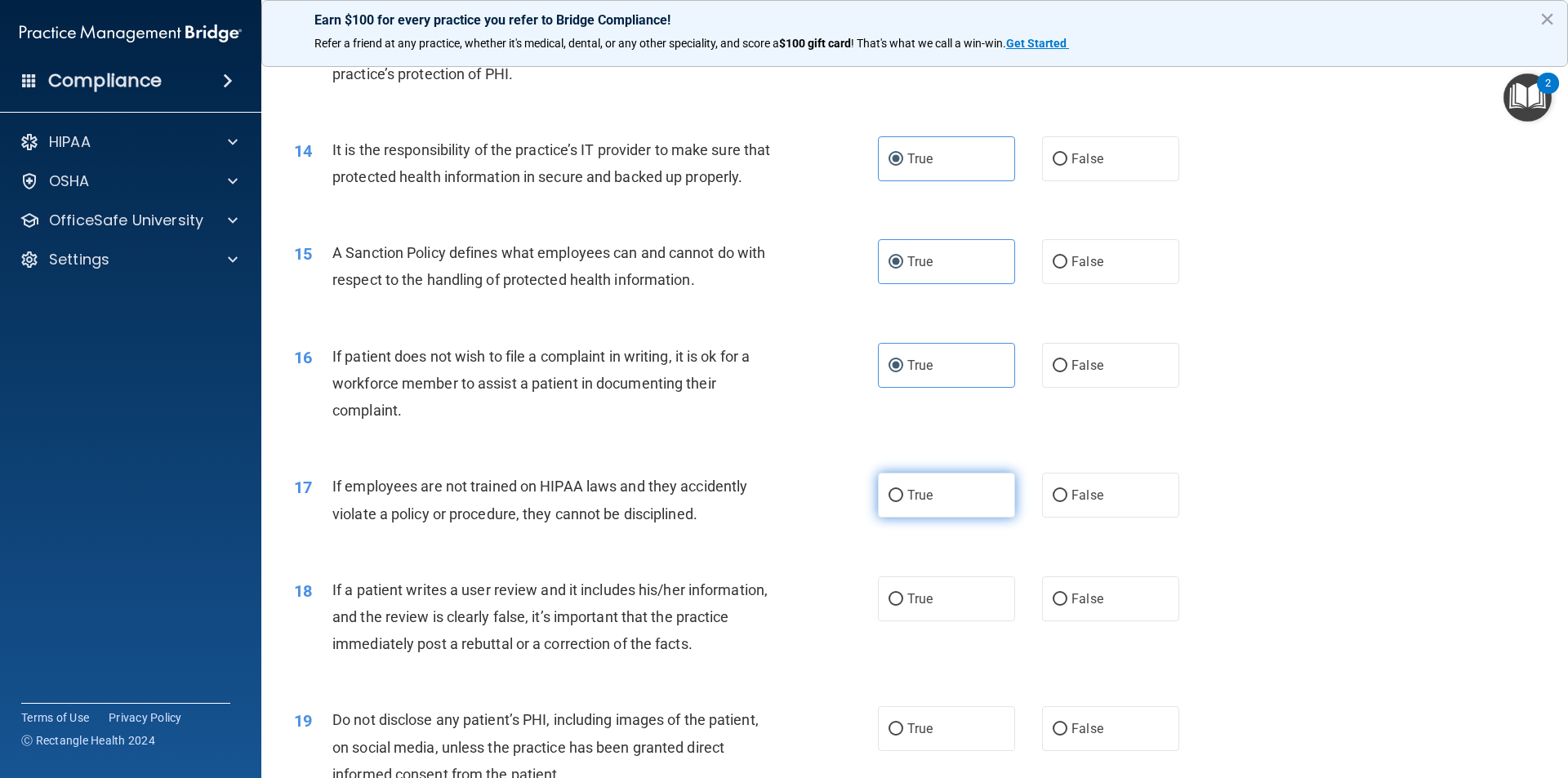
click at [978, 517] on label "True" at bounding box center [946, 495] width 138 height 45
click at [903, 502] on input "True" at bounding box center [896, 496] width 15 height 12
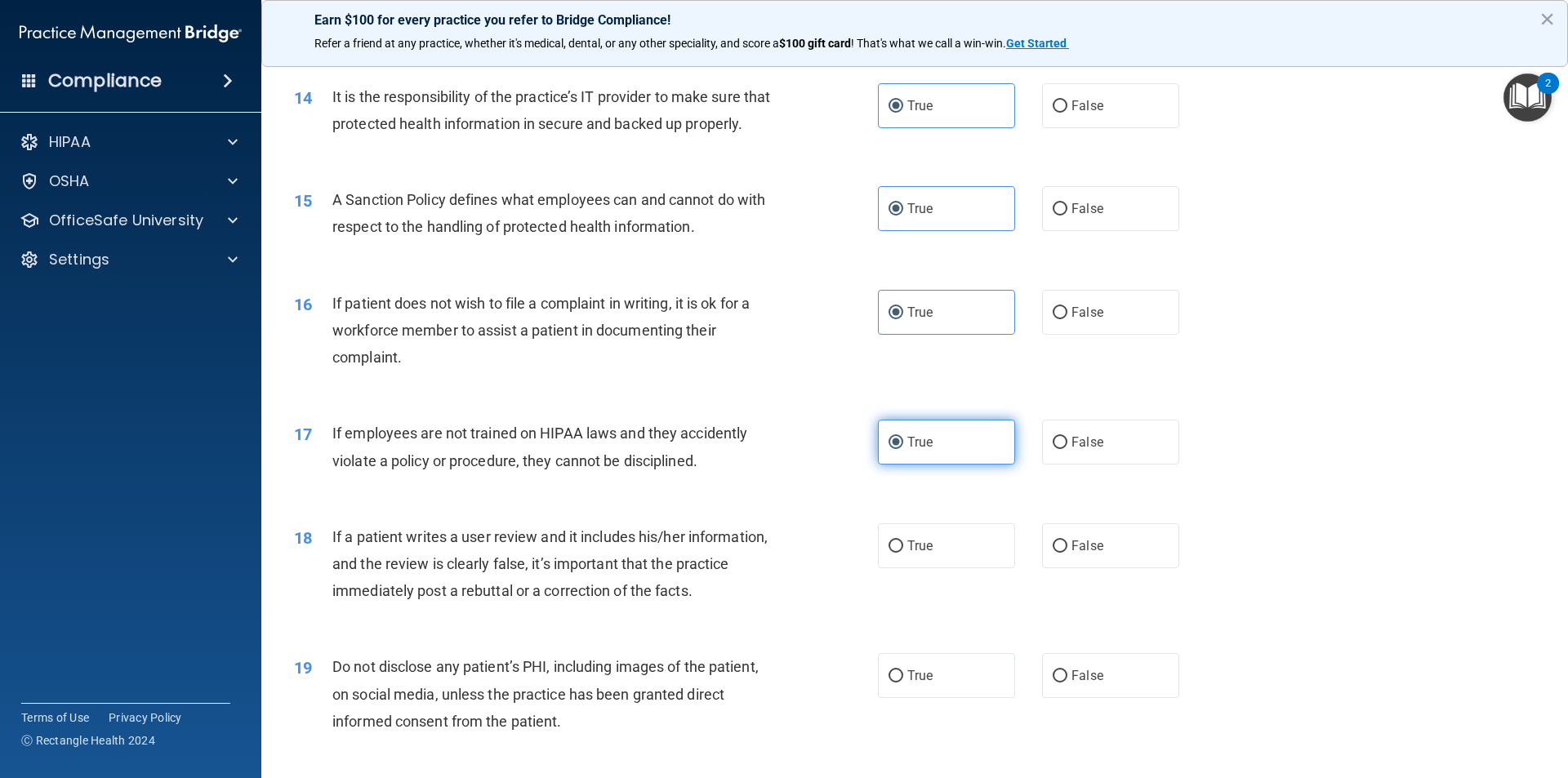
scroll to position [1878, 0]
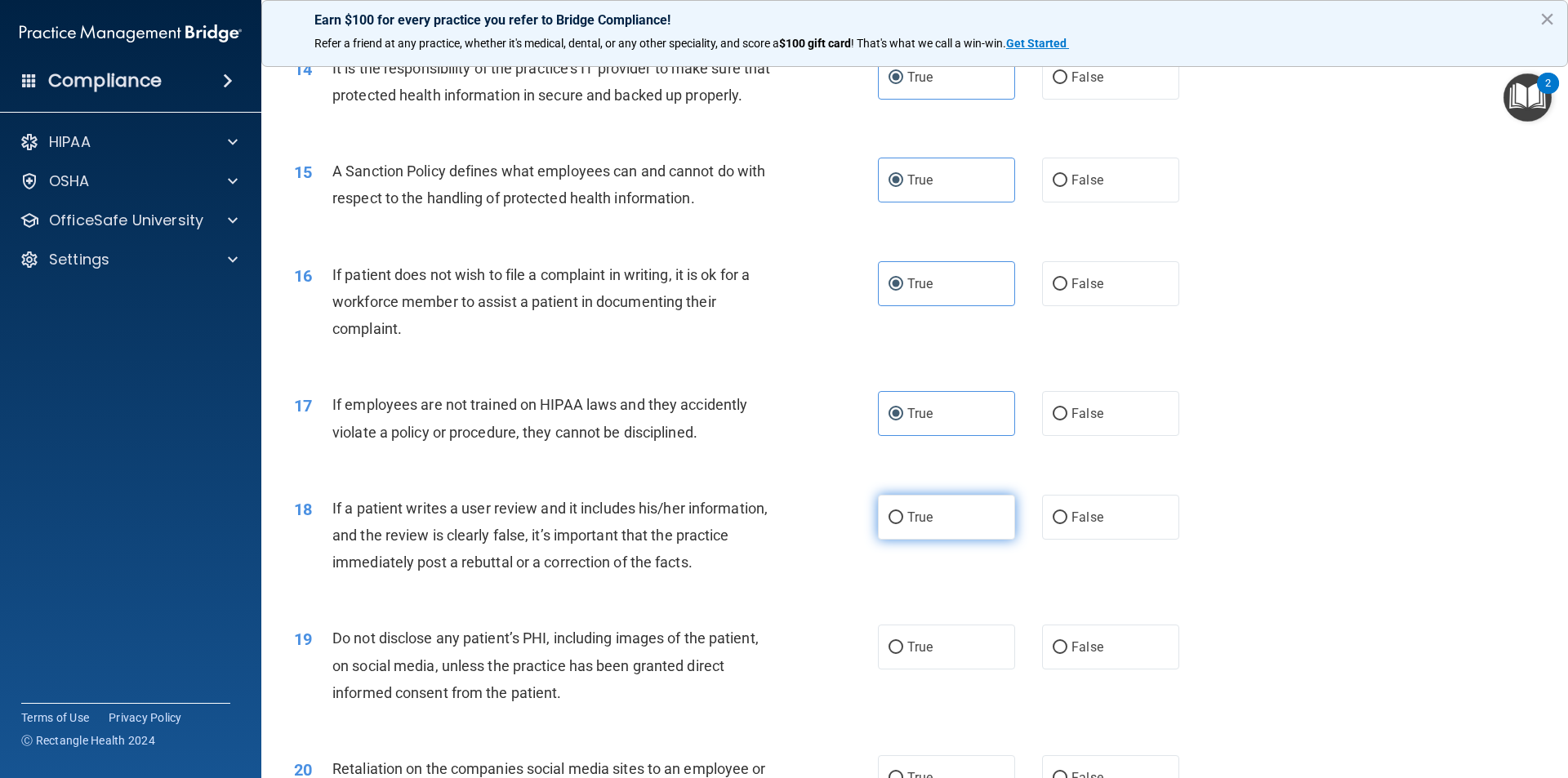
click at [960, 539] on label "True" at bounding box center [946, 517] width 138 height 45
click at [903, 524] on input "True" at bounding box center [896, 517] width 15 height 12
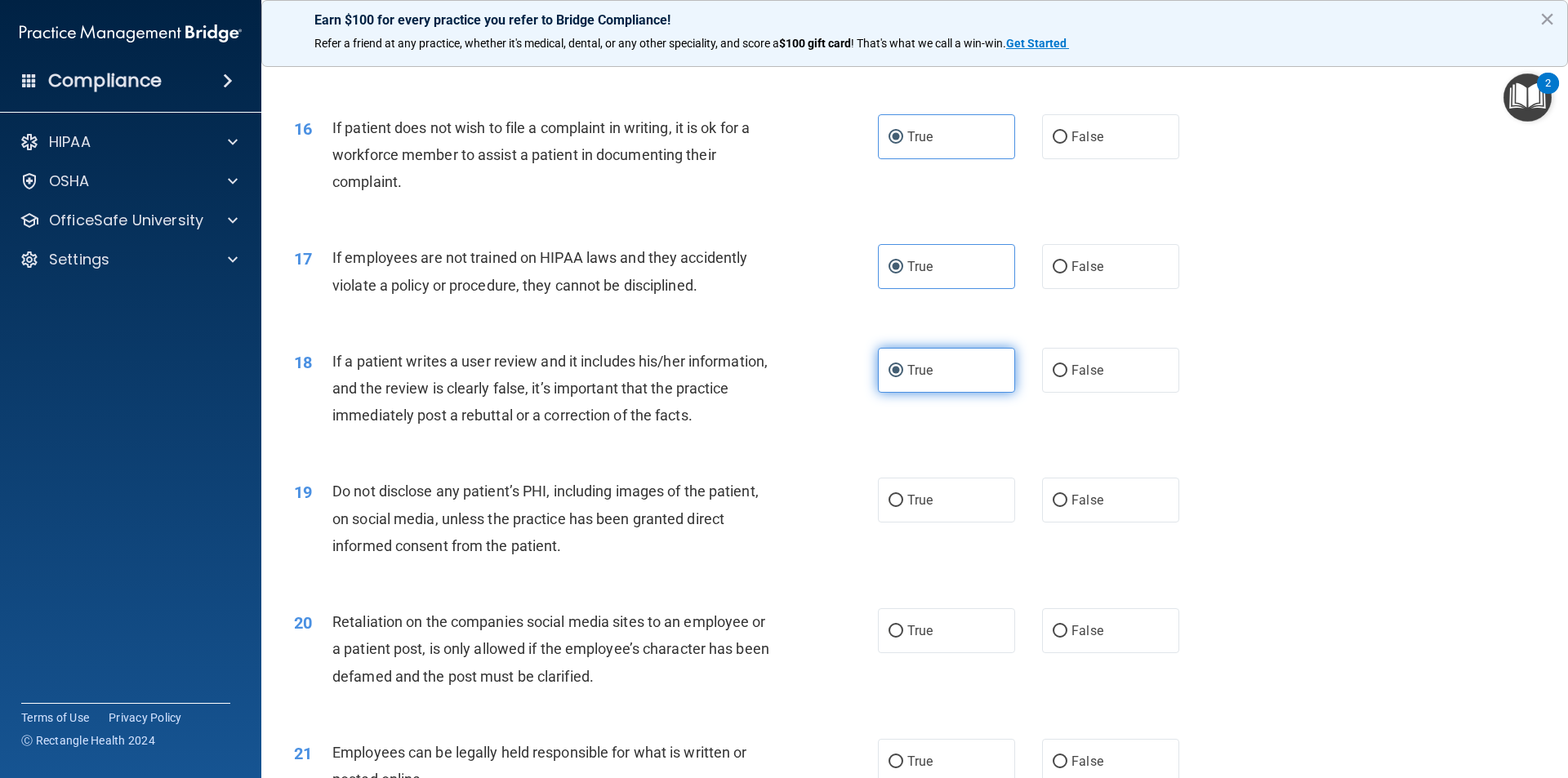
scroll to position [2042, 0]
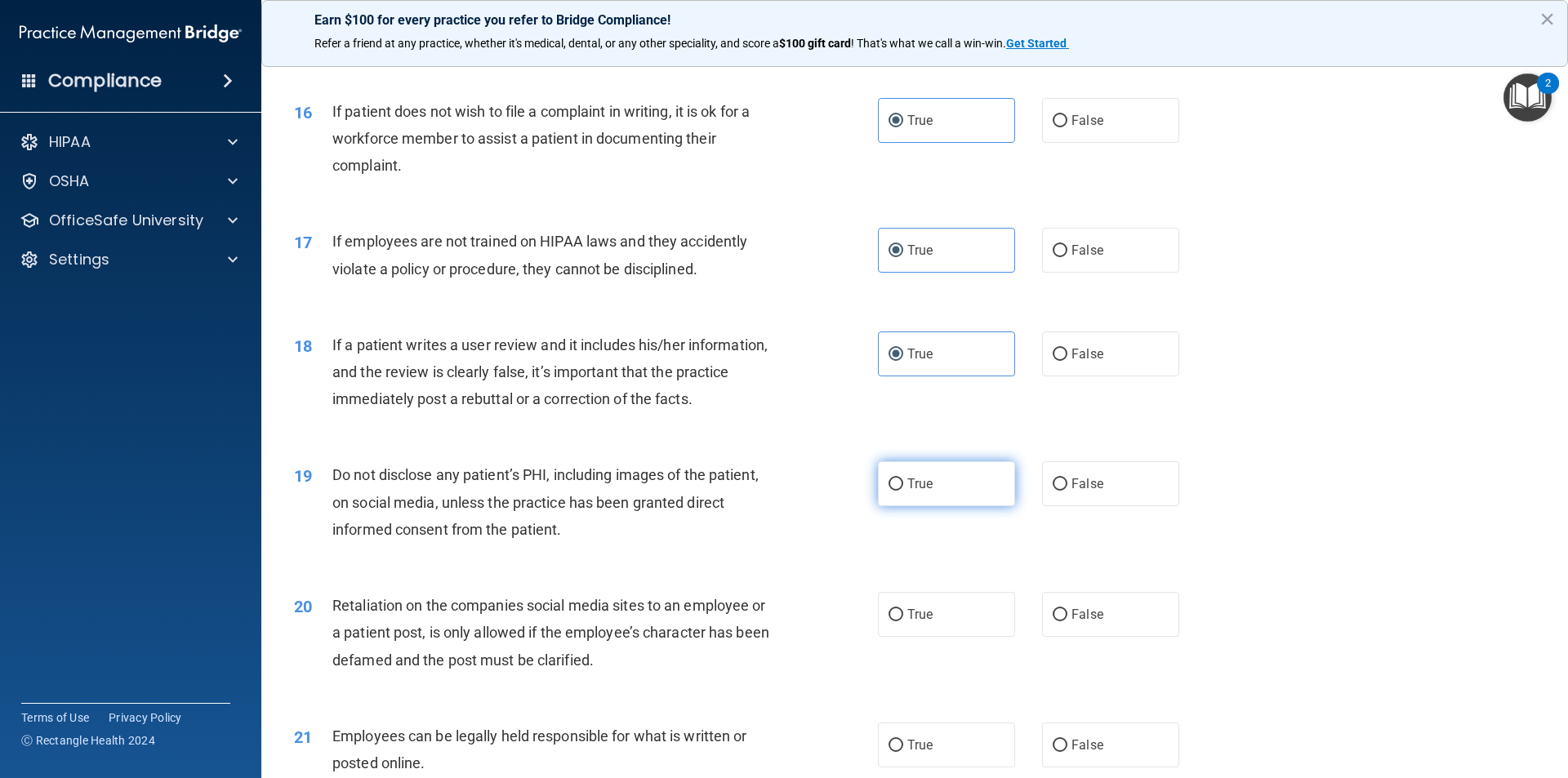
click at [926, 507] on label "True" at bounding box center [946, 483] width 138 height 45
click at [903, 491] on input "True" at bounding box center [896, 484] width 15 height 12
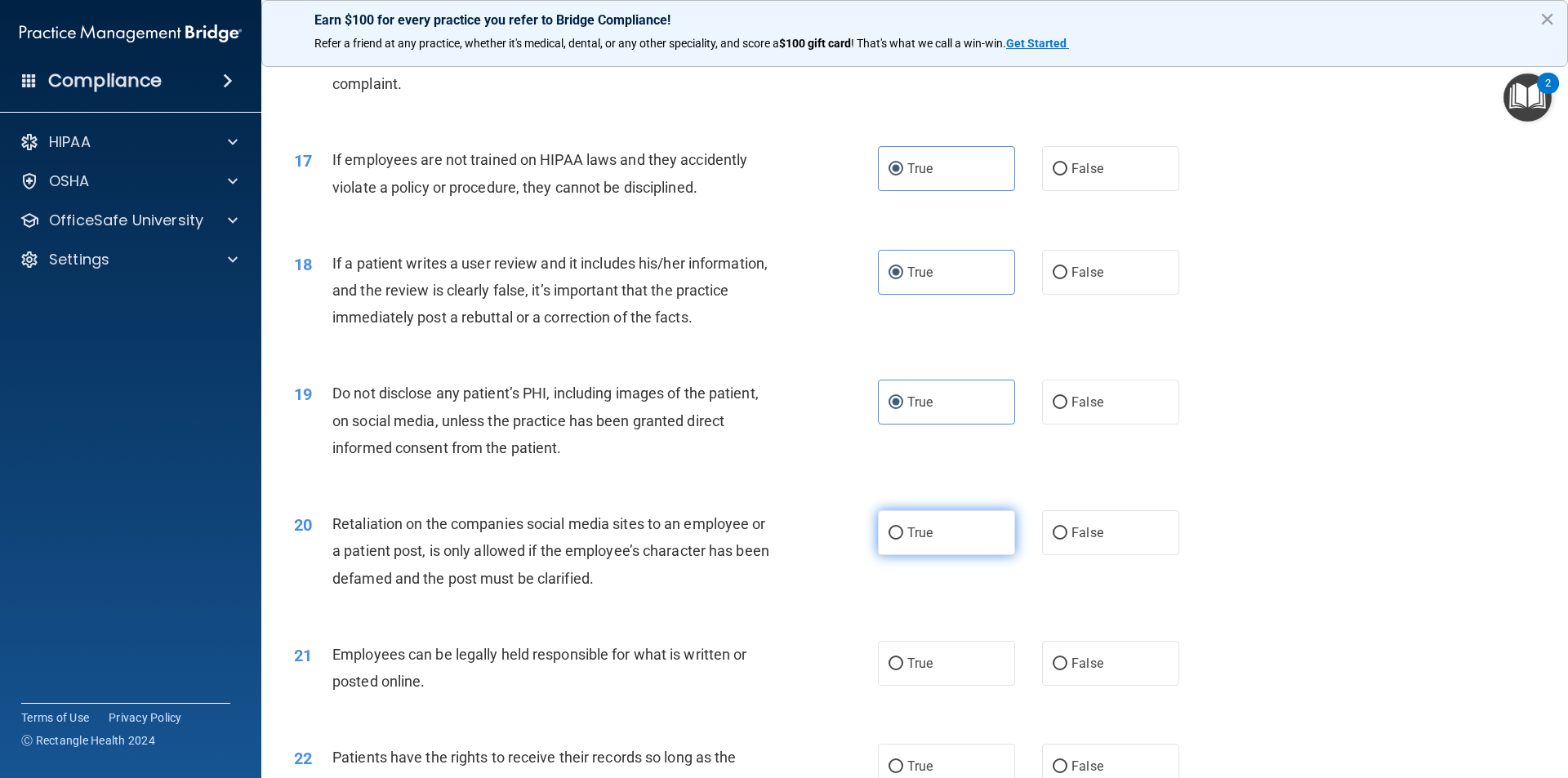
click at [943, 555] on label "True" at bounding box center [946, 532] width 138 height 45
click at [903, 539] on input "True" at bounding box center [896, 533] width 15 height 12
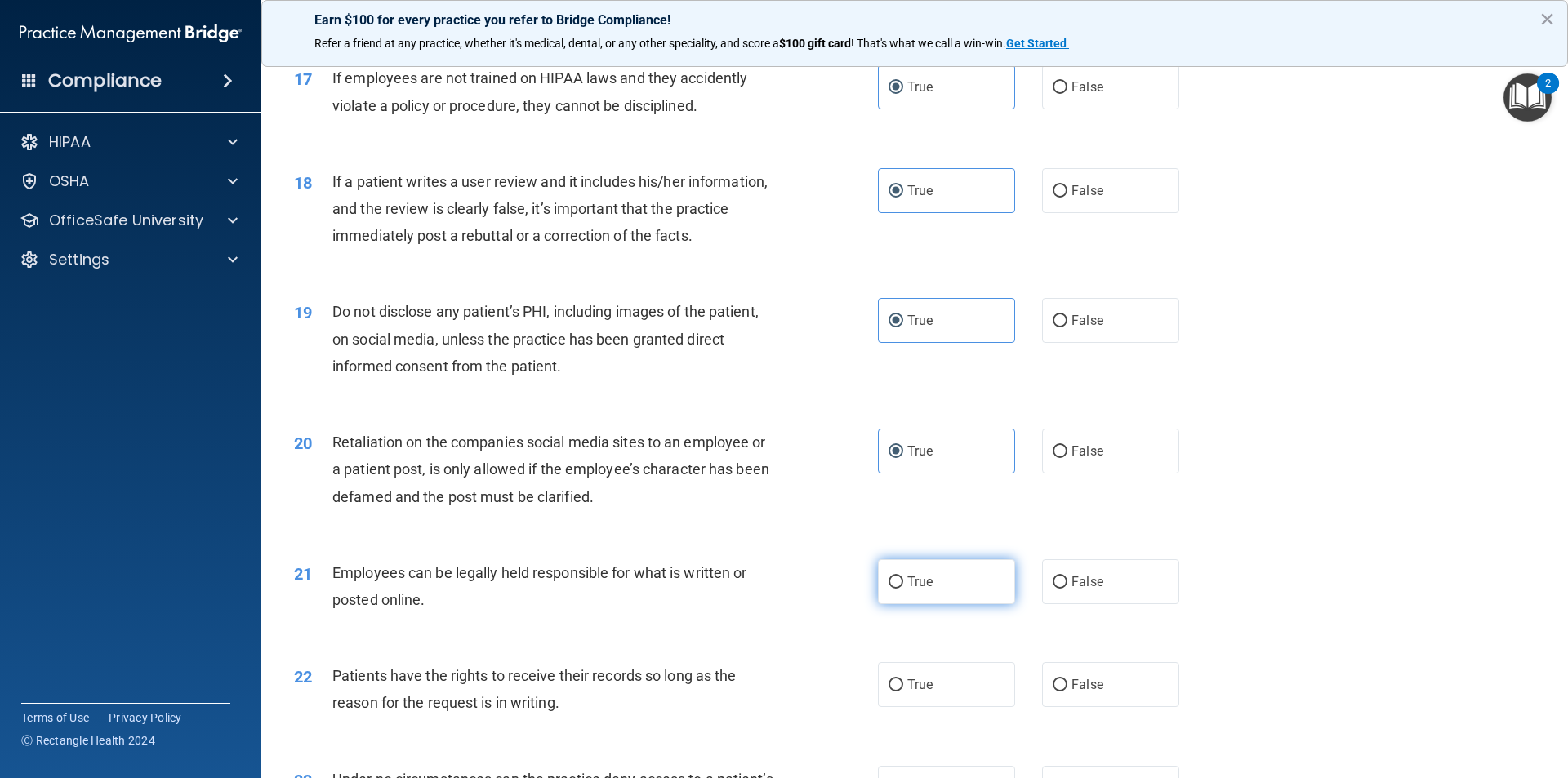
click at [905, 604] on label "True" at bounding box center [946, 581] width 138 height 45
click at [903, 589] on input "True" at bounding box center [896, 582] width 15 height 12
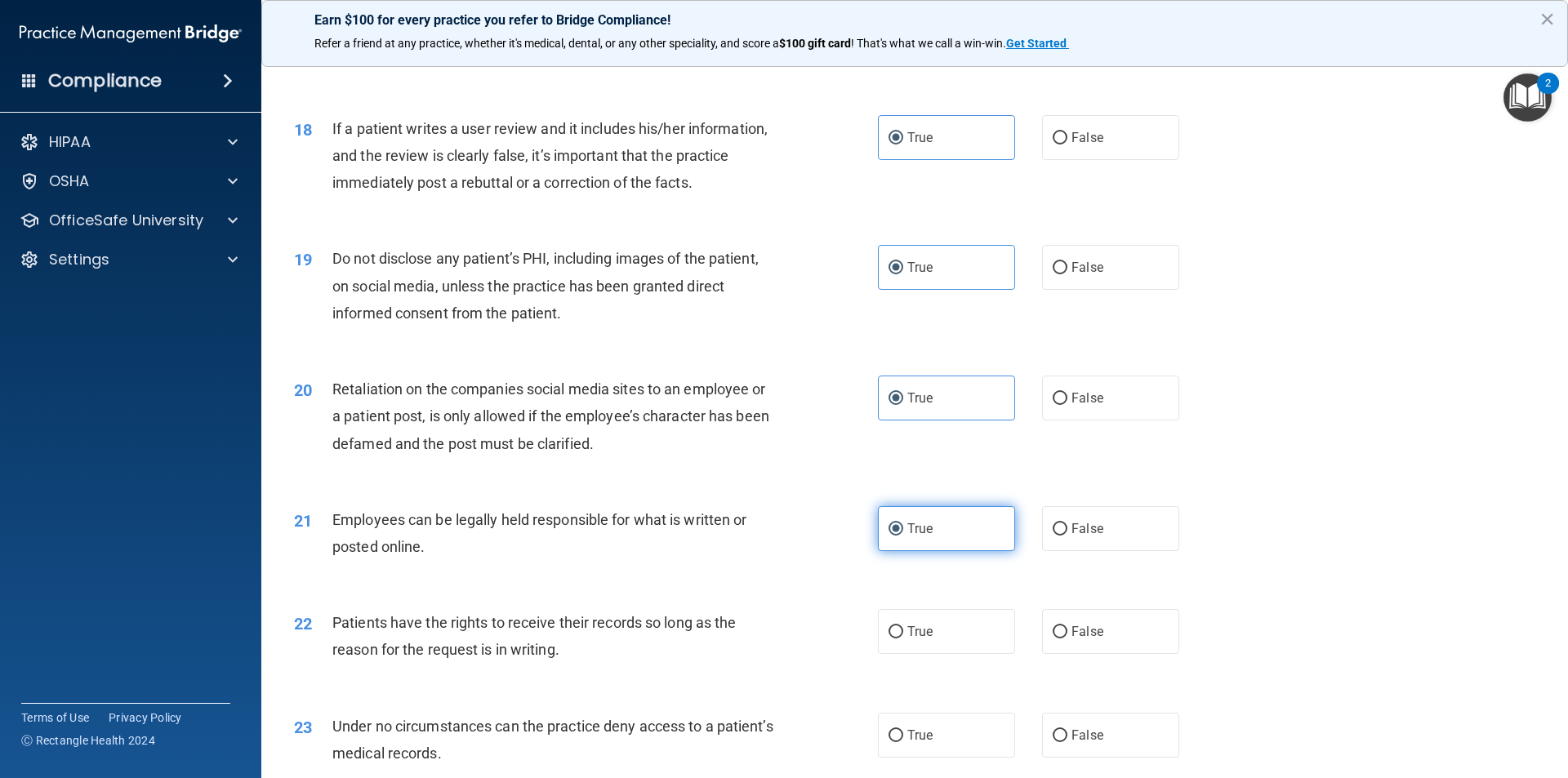
scroll to position [2287, 0]
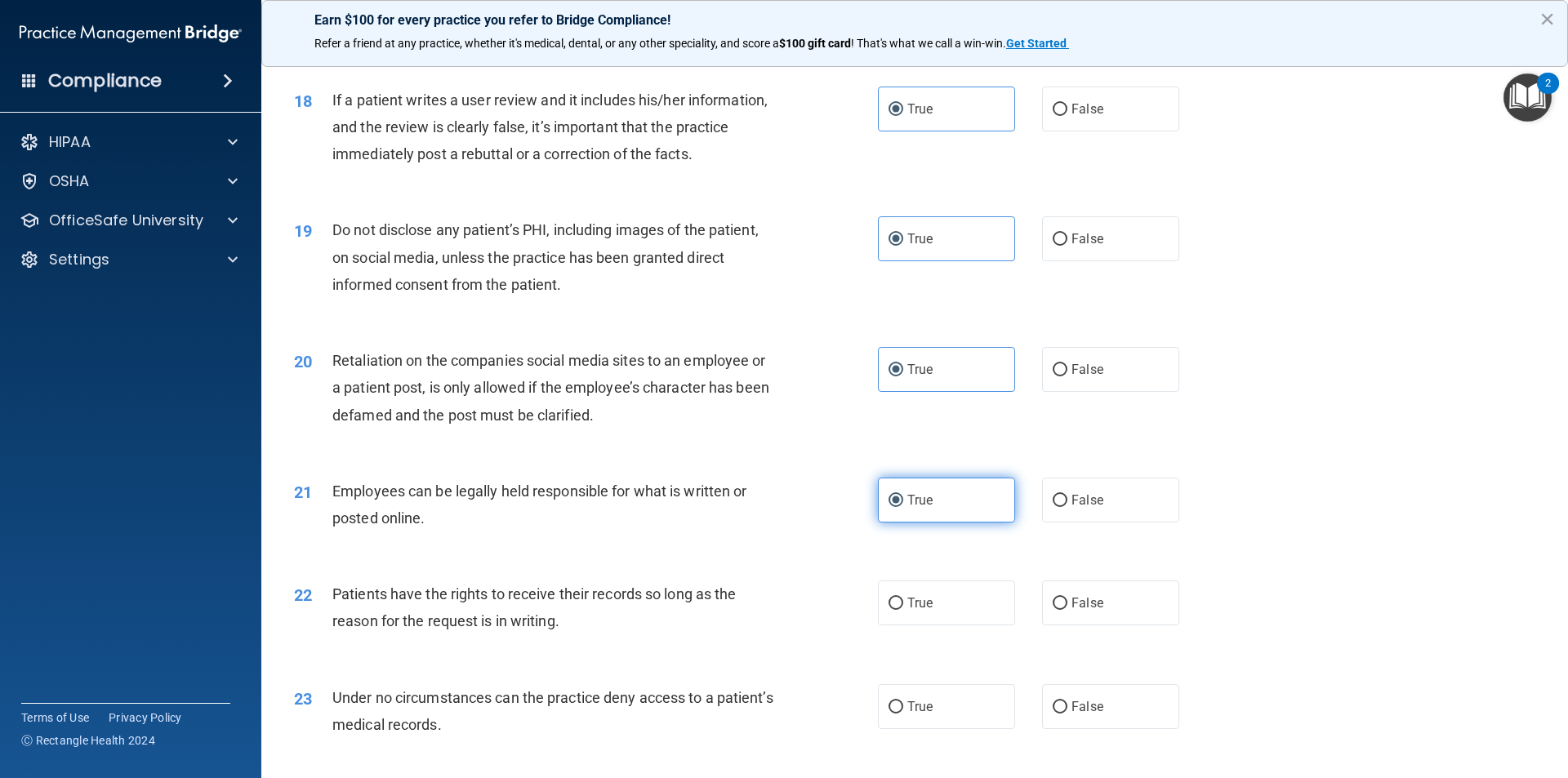
click at [905, 616] on label "True" at bounding box center [946, 602] width 138 height 45
click at [903, 610] on input "True" at bounding box center [896, 603] width 15 height 12
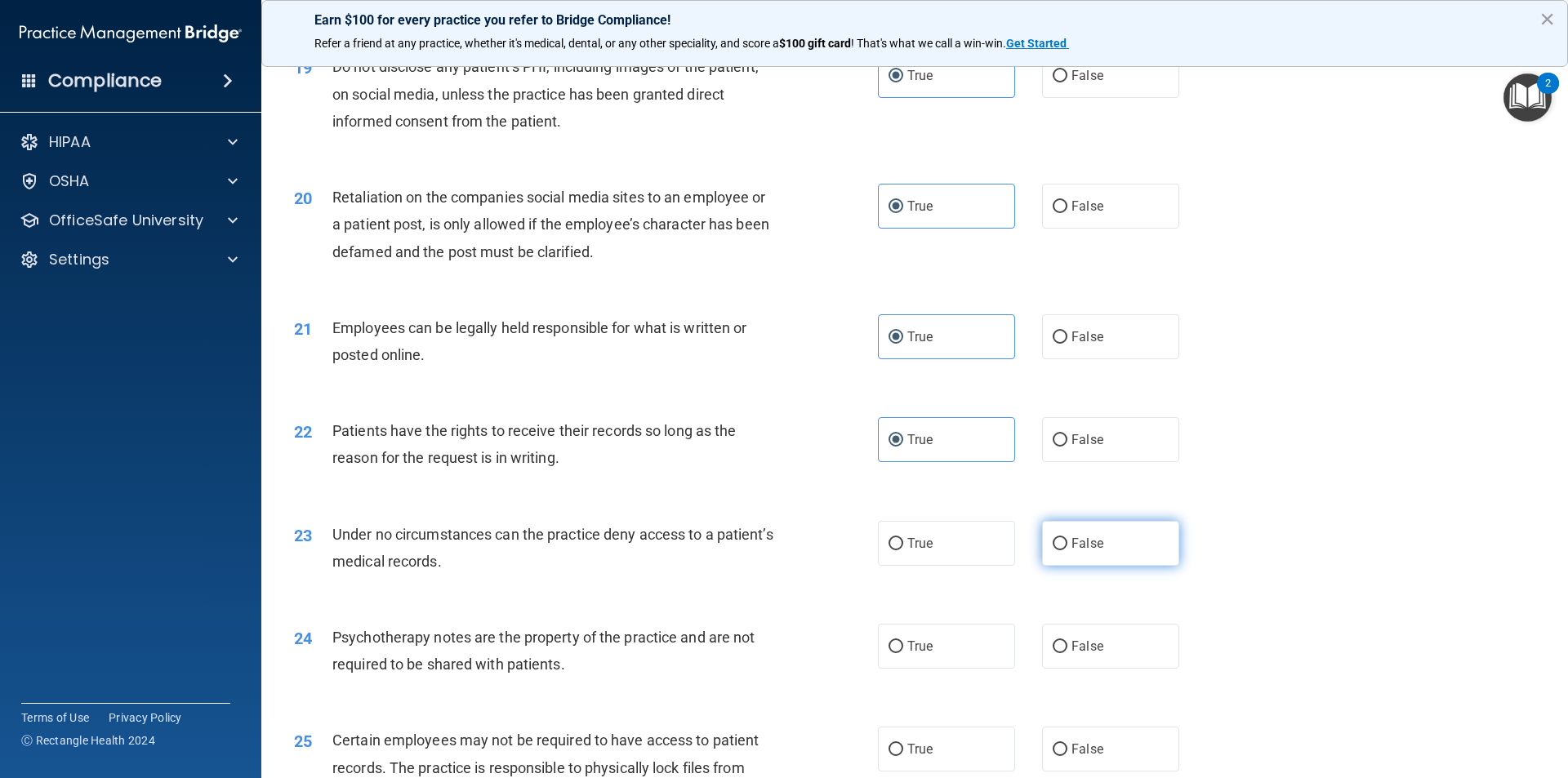
click at [1099, 566] on label "False" at bounding box center [1111, 543] width 138 height 45
click at [1067, 550] on input "False" at bounding box center [1060, 544] width 15 height 12
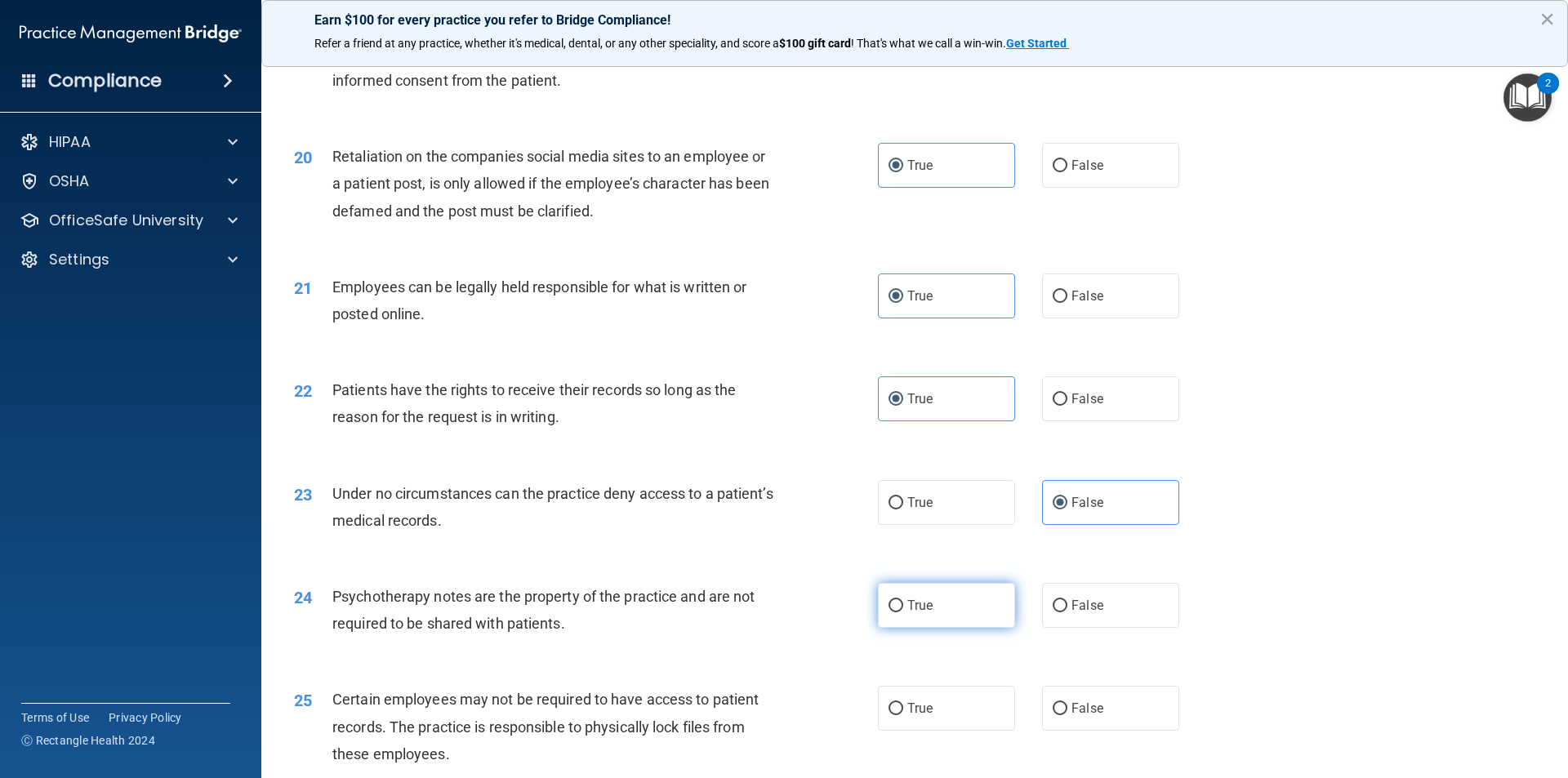
scroll to position [2531, 0]
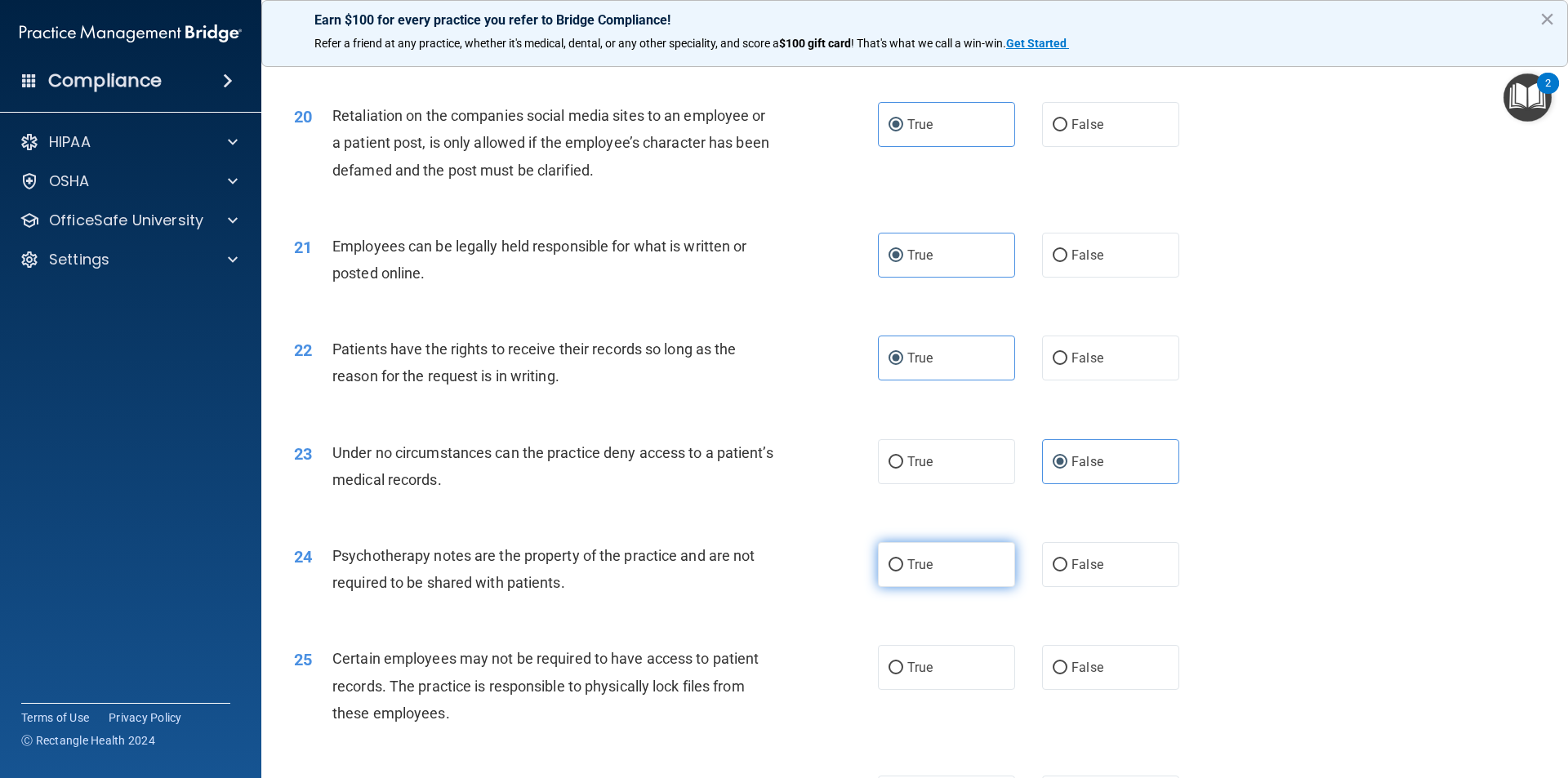
click at [972, 587] on label "True" at bounding box center [946, 564] width 138 height 45
click at [903, 571] on input "True" at bounding box center [896, 565] width 15 height 12
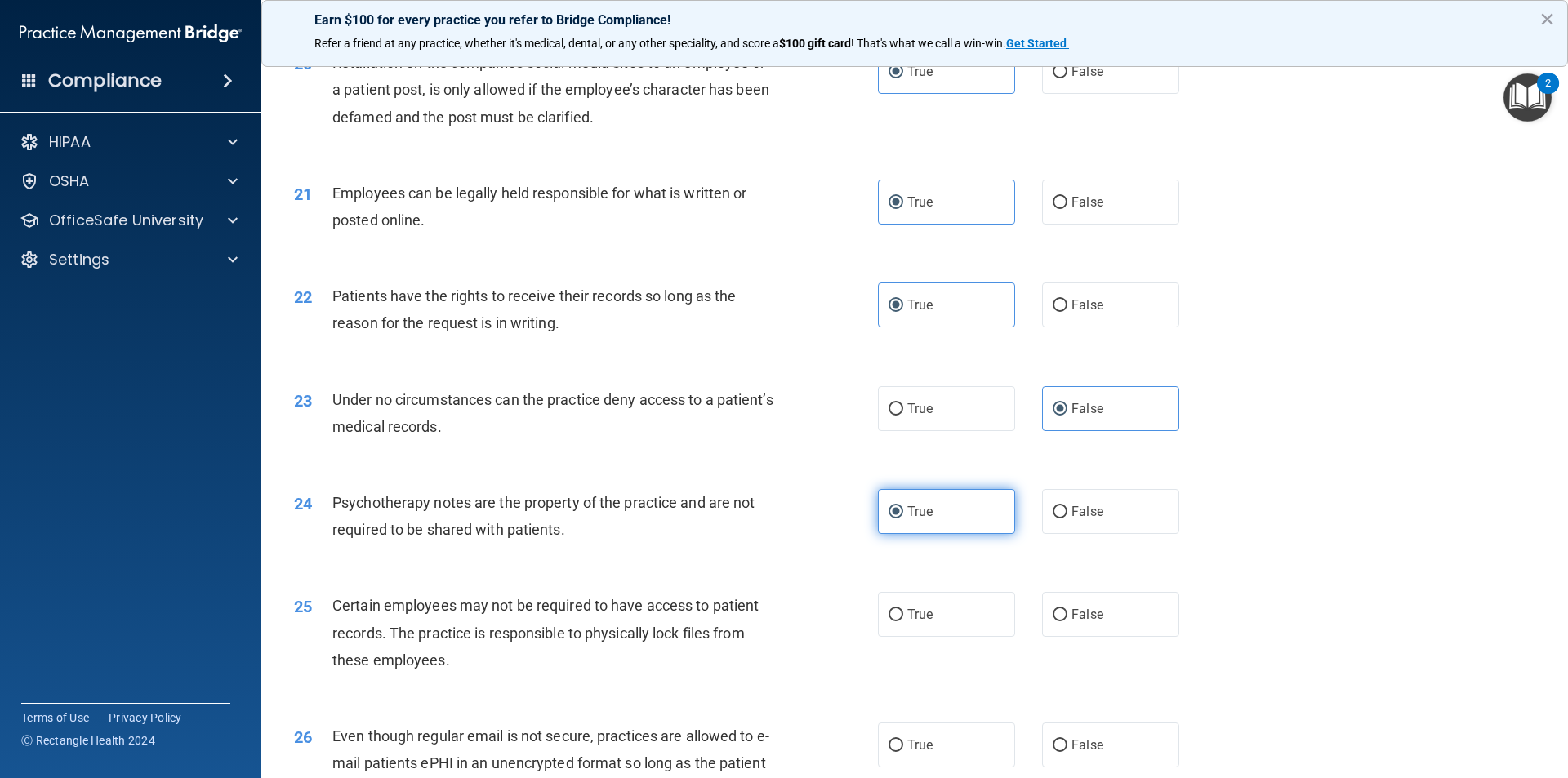
scroll to position [2613, 0]
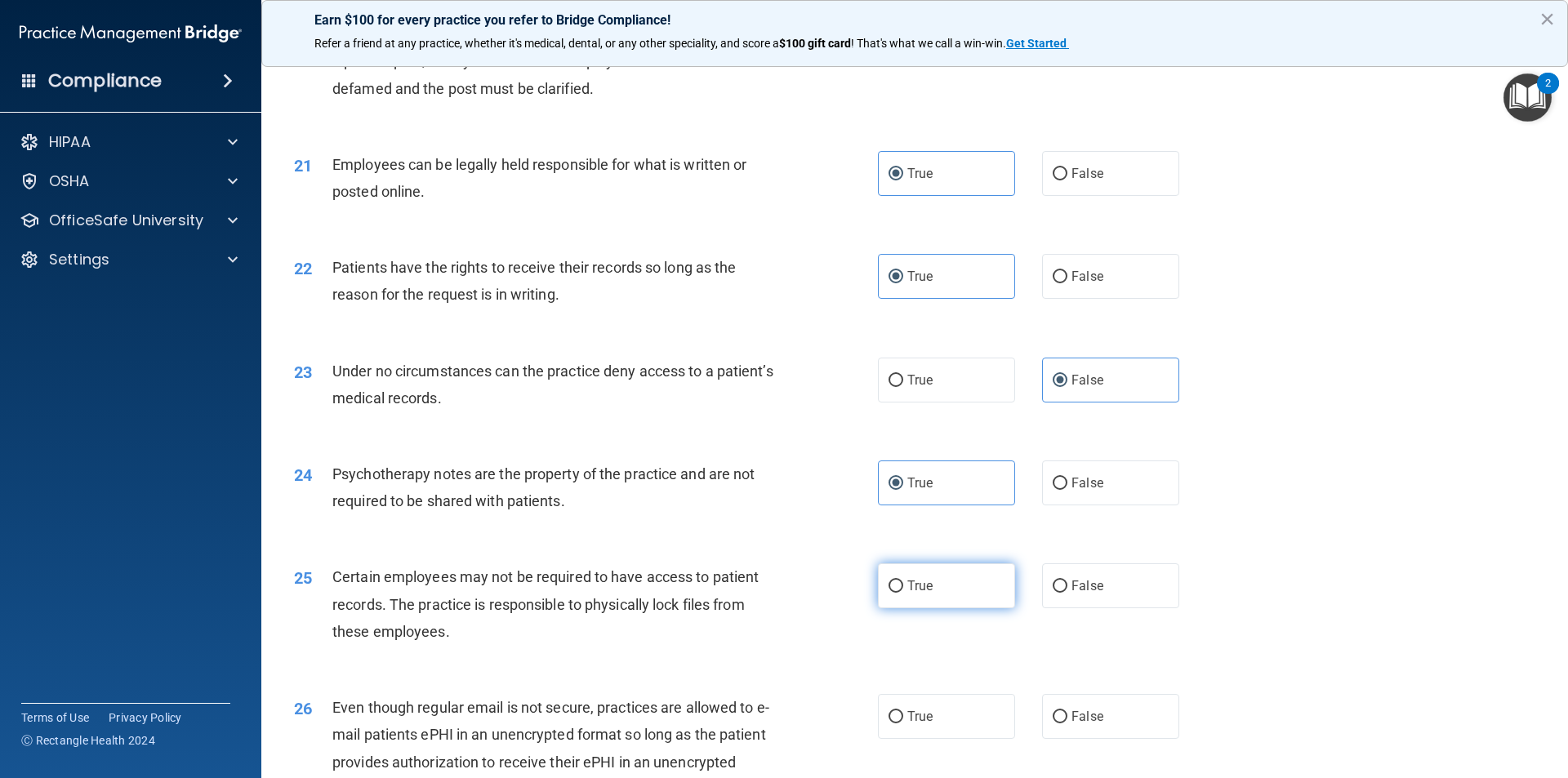
click at [956, 604] on label "True" at bounding box center [946, 585] width 138 height 45
click at [903, 593] on input "True" at bounding box center [896, 586] width 15 height 12
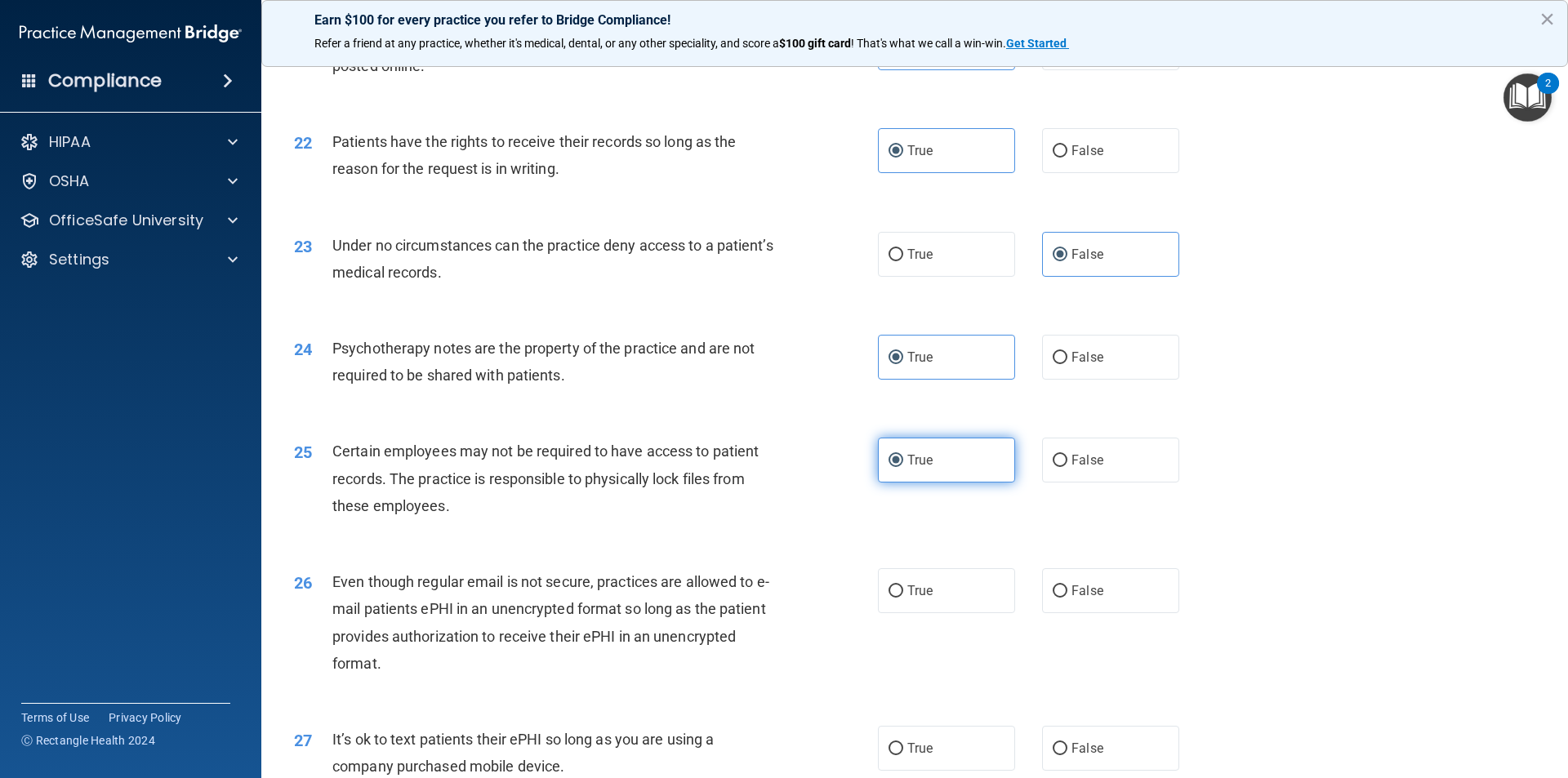
scroll to position [2776, 0]
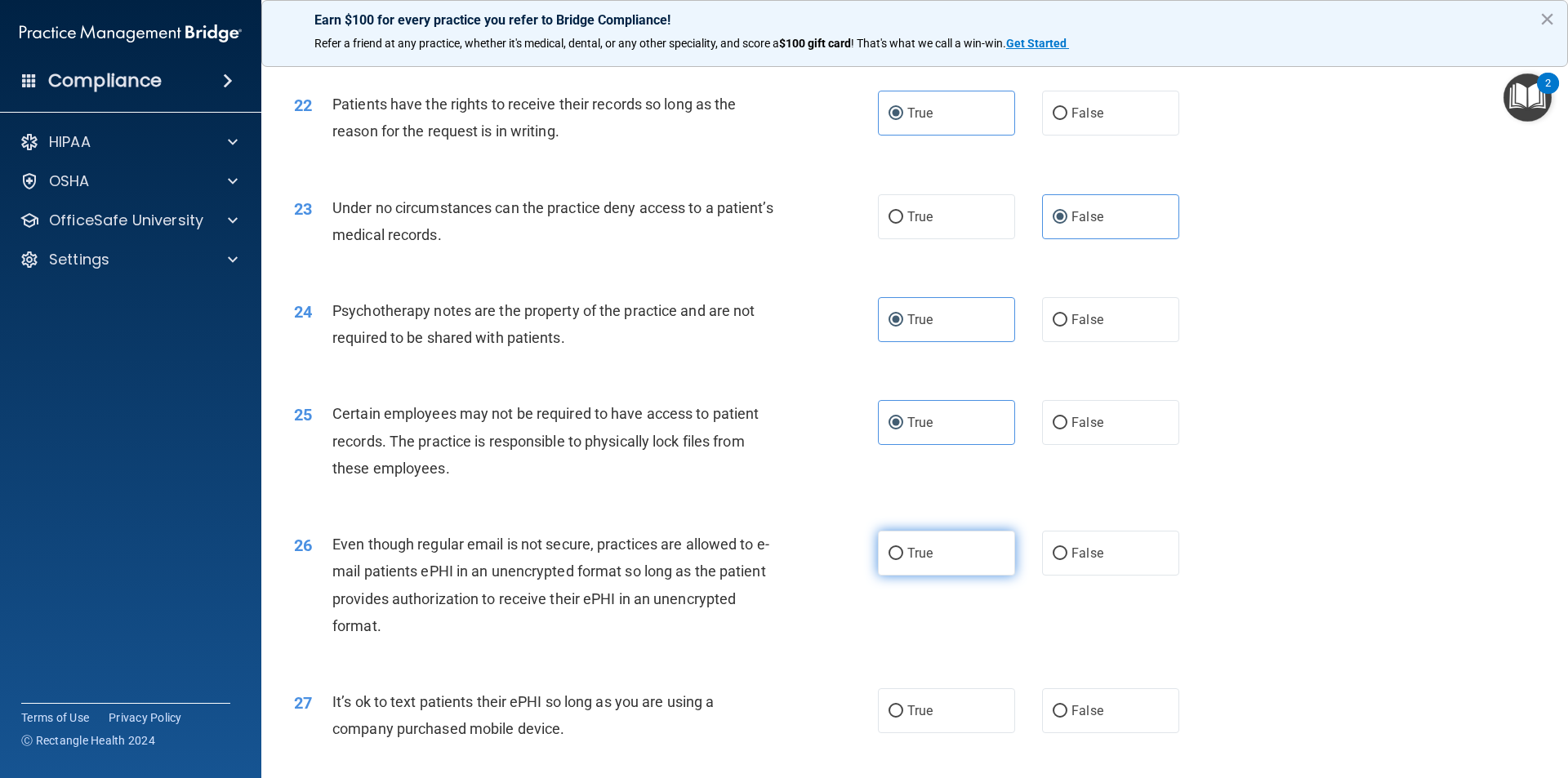
click at [957, 576] on label "True" at bounding box center [946, 553] width 138 height 45
click at [903, 560] on input "True" at bounding box center [896, 553] width 15 height 12
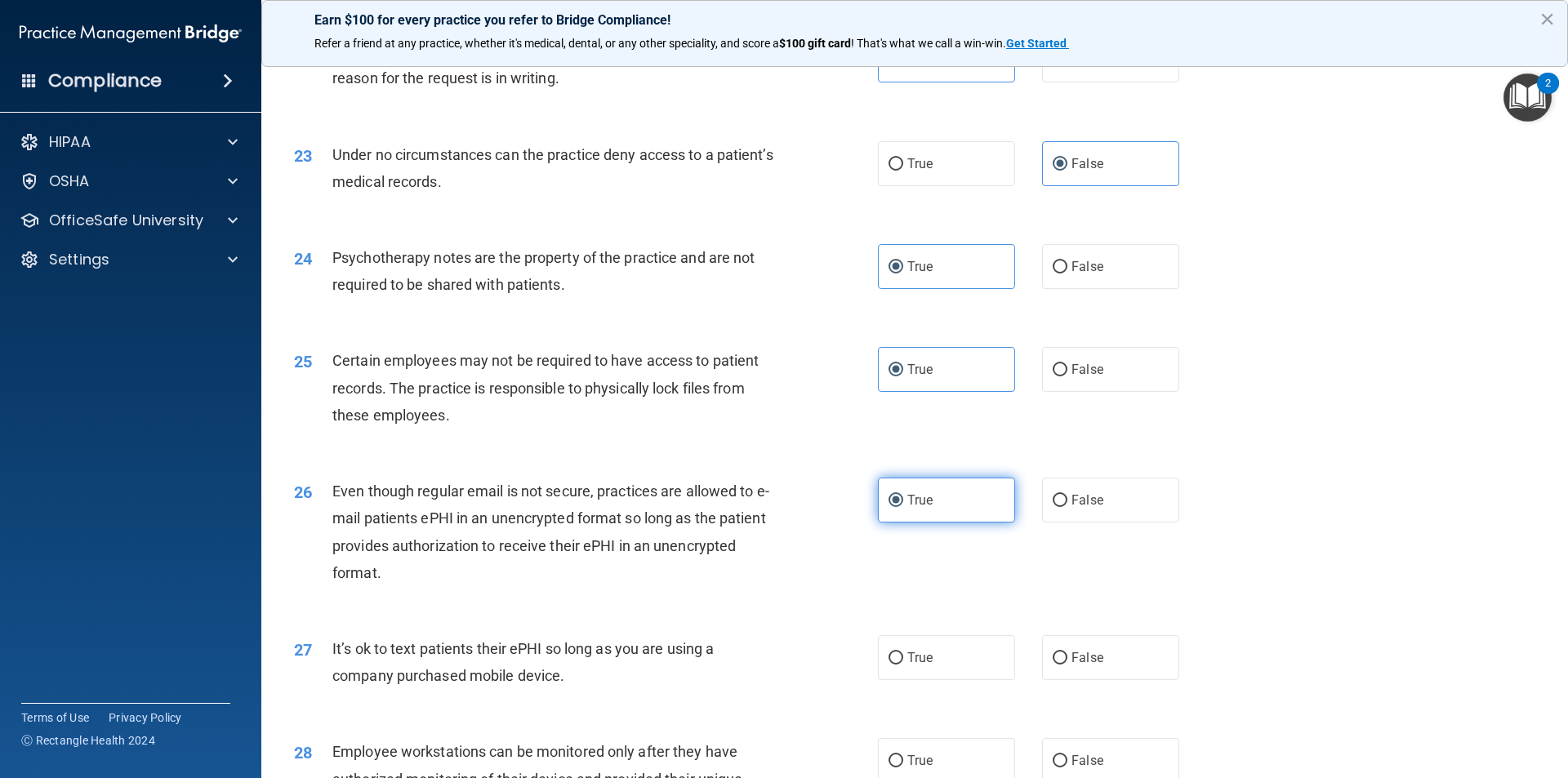
scroll to position [2858, 0]
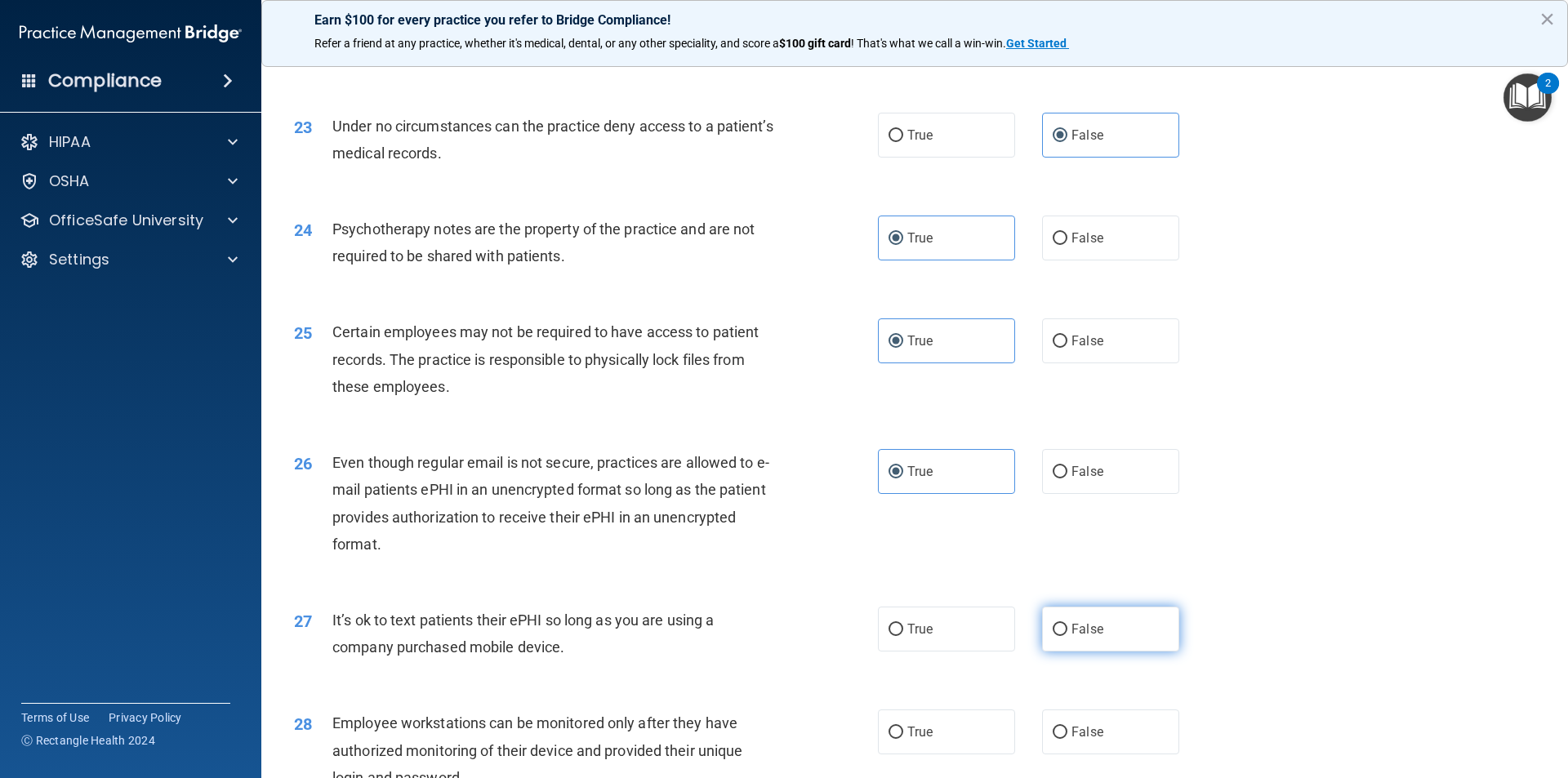
click at [1071, 637] on span "False" at bounding box center [1087, 629] width 32 height 15
click at [1065, 636] on input "False" at bounding box center [1060, 630] width 15 height 12
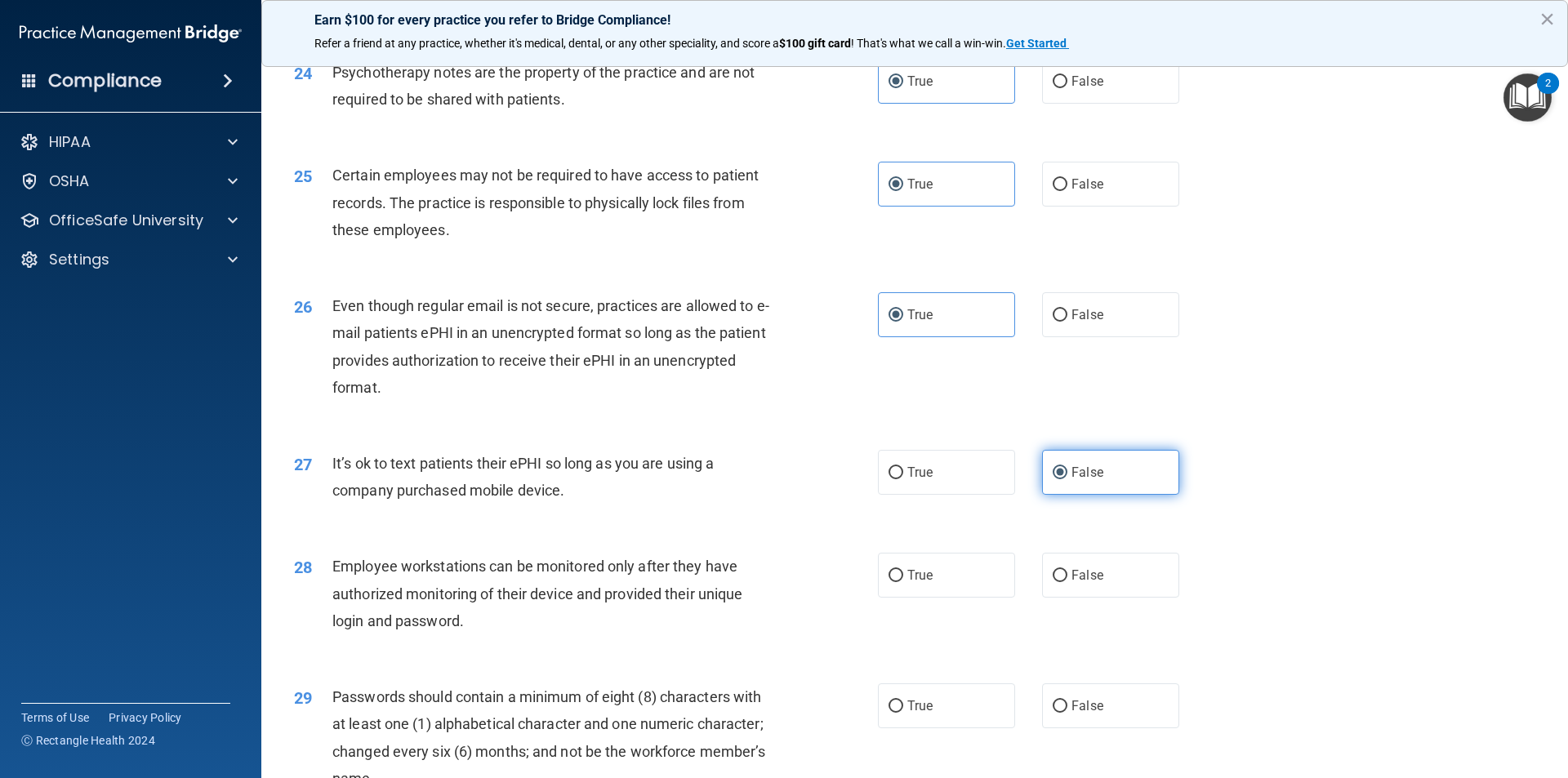
scroll to position [3021, 0]
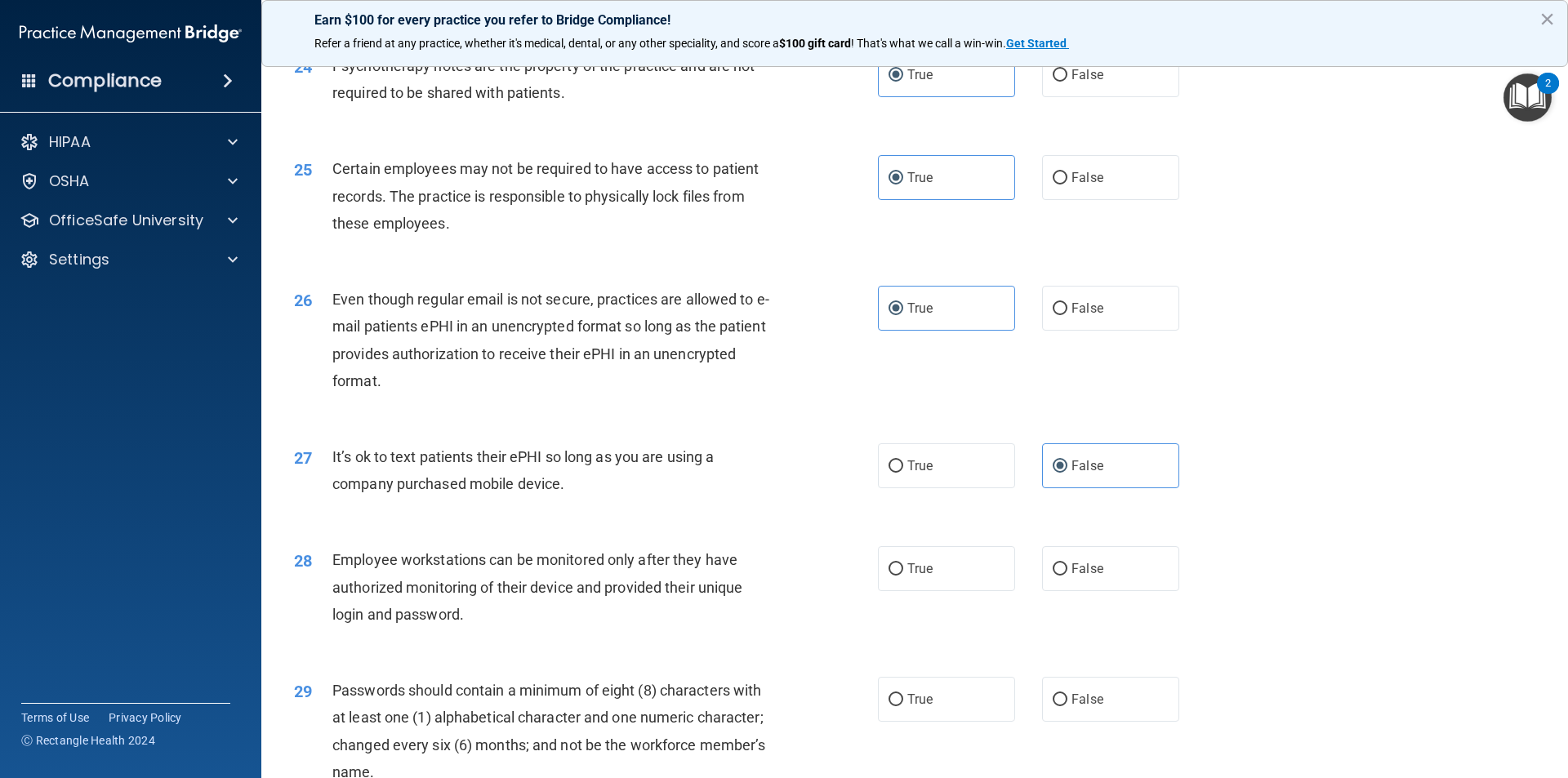
click at [989, 630] on div "28 Employee workstations can be monitored only after they have authorized monit…" at bounding box center [914, 590] width 1266 height 130
click at [980, 591] on label "True" at bounding box center [946, 568] width 138 height 45
click at [903, 576] on input "True" at bounding box center [896, 568] width 15 height 12
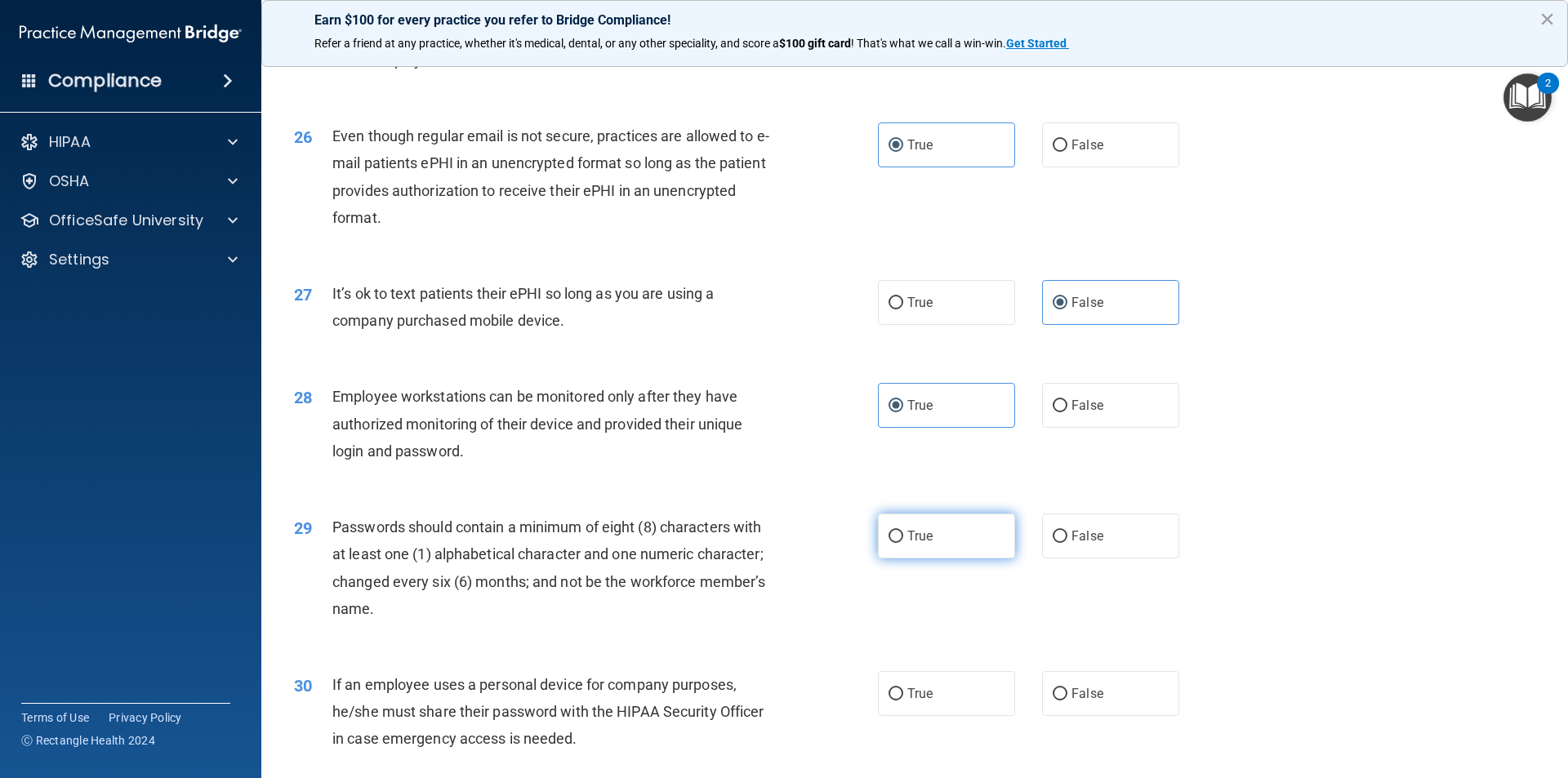
click at [979, 558] on label "True" at bounding box center [946, 536] width 138 height 45
click at [903, 543] on input "True" at bounding box center [896, 537] width 15 height 12
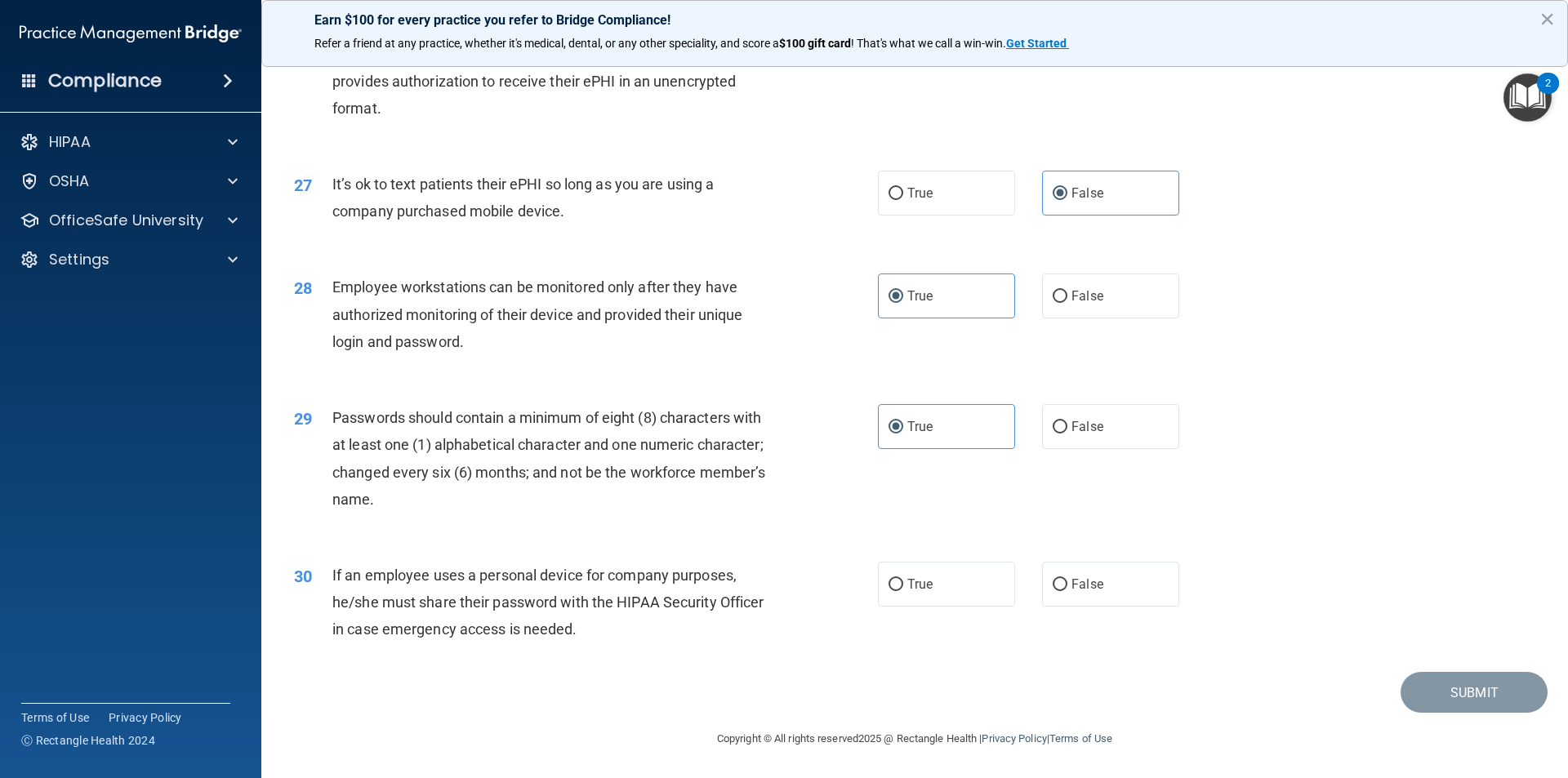
scroll to position [3321, 0]
click at [1105, 588] on label "False" at bounding box center [1111, 584] width 138 height 45
click at [1067, 588] on input "False" at bounding box center [1060, 584] width 15 height 12
click at [1430, 716] on footer "Copyright © All rights reserved 2025 @ Rectangle Health | Privacy Policy | Term…" at bounding box center [915, 737] width 1241 height 49
click at [1439, 703] on button "Submit" at bounding box center [1473, 693] width 147 height 42
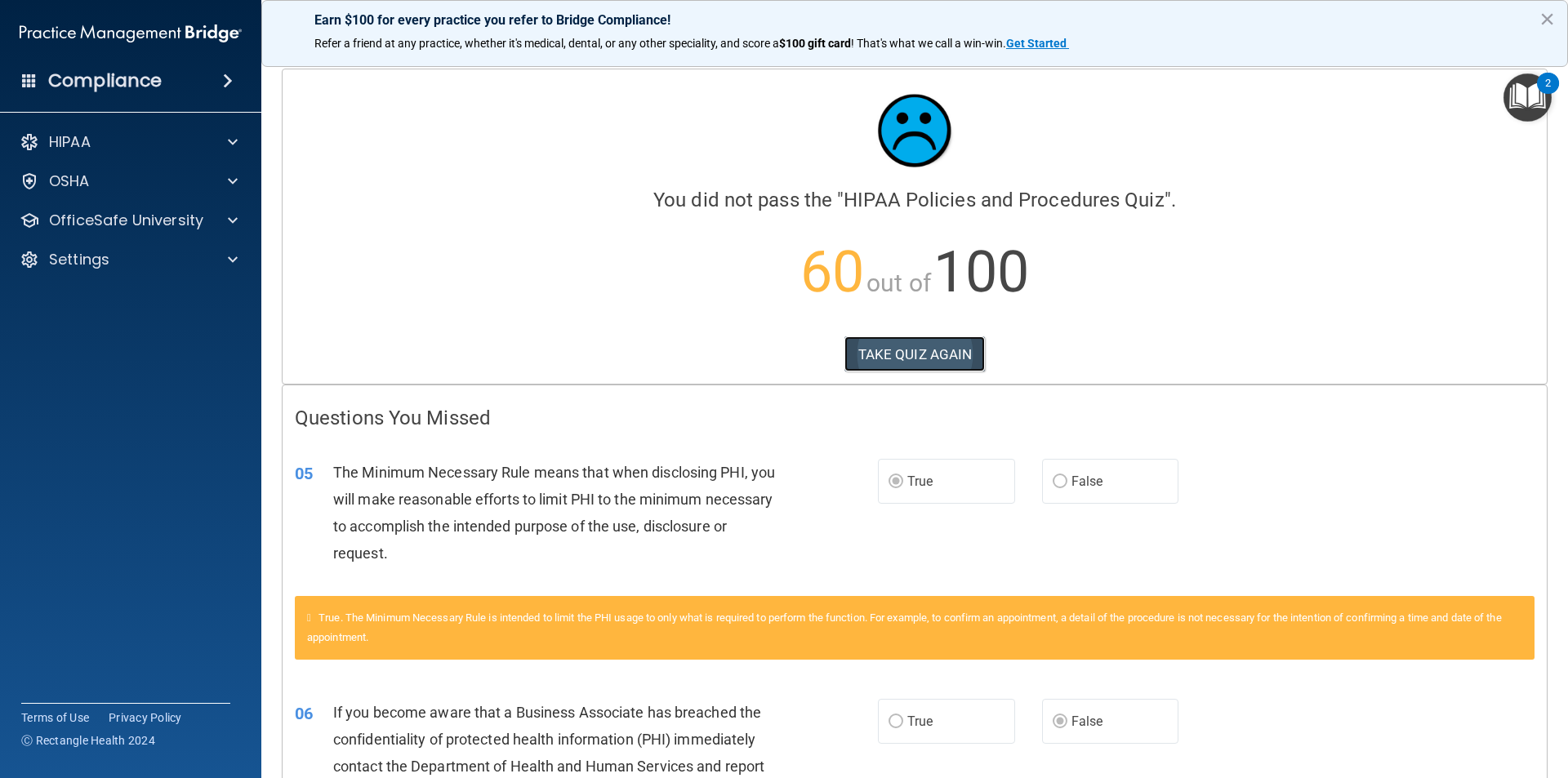
click at [877, 364] on button "TAKE QUIZ AGAIN" at bounding box center [915, 353] width 141 height 36
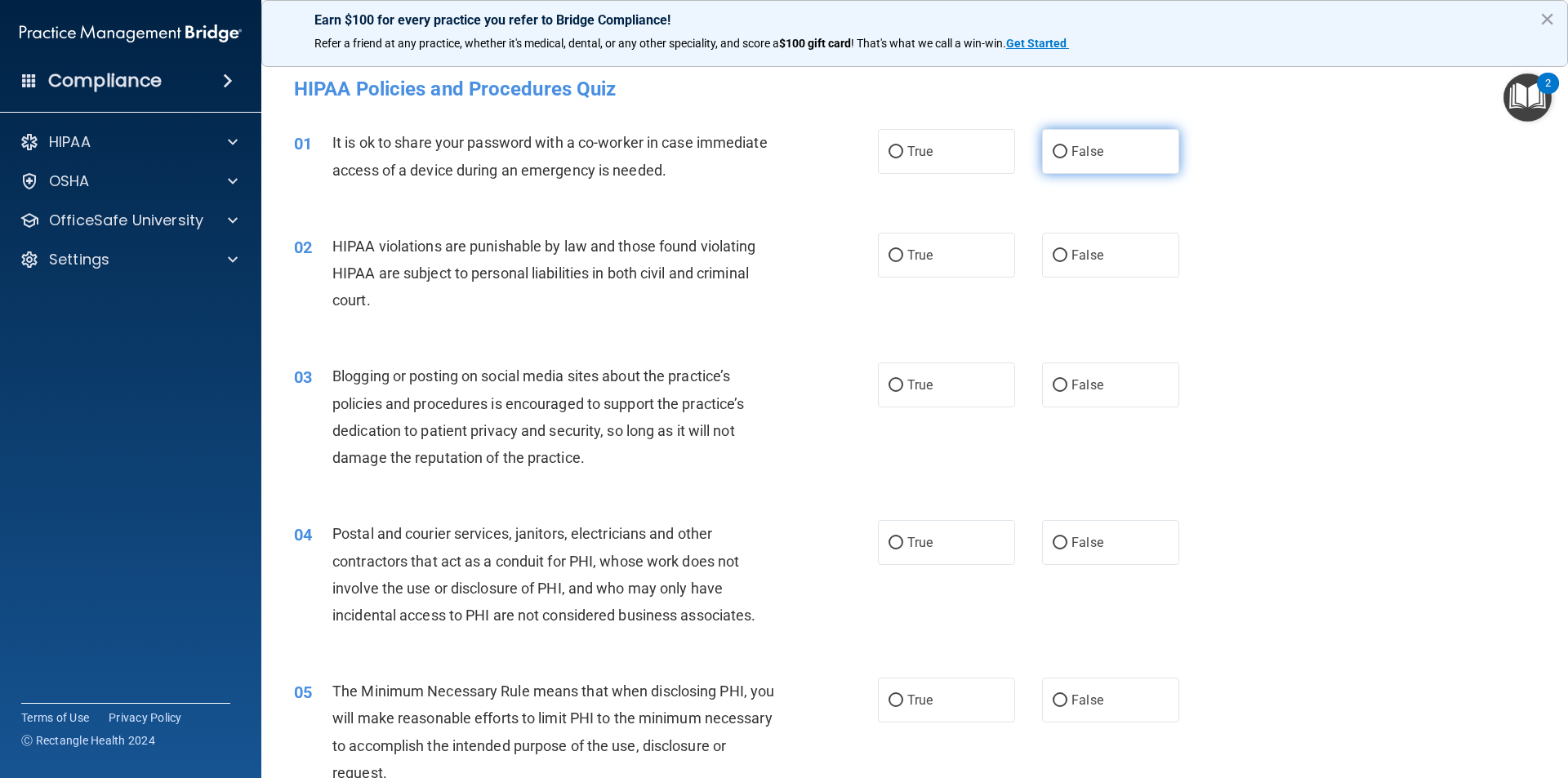
click at [1042, 146] on label "False" at bounding box center [1111, 151] width 138 height 45
click at [1052, 146] on input "False" at bounding box center [1060, 151] width 15 height 12
click at [963, 241] on label "True" at bounding box center [946, 254] width 138 height 45
click at [903, 250] on input "True" at bounding box center [896, 255] width 15 height 12
click at [949, 383] on label "True" at bounding box center [946, 384] width 138 height 45
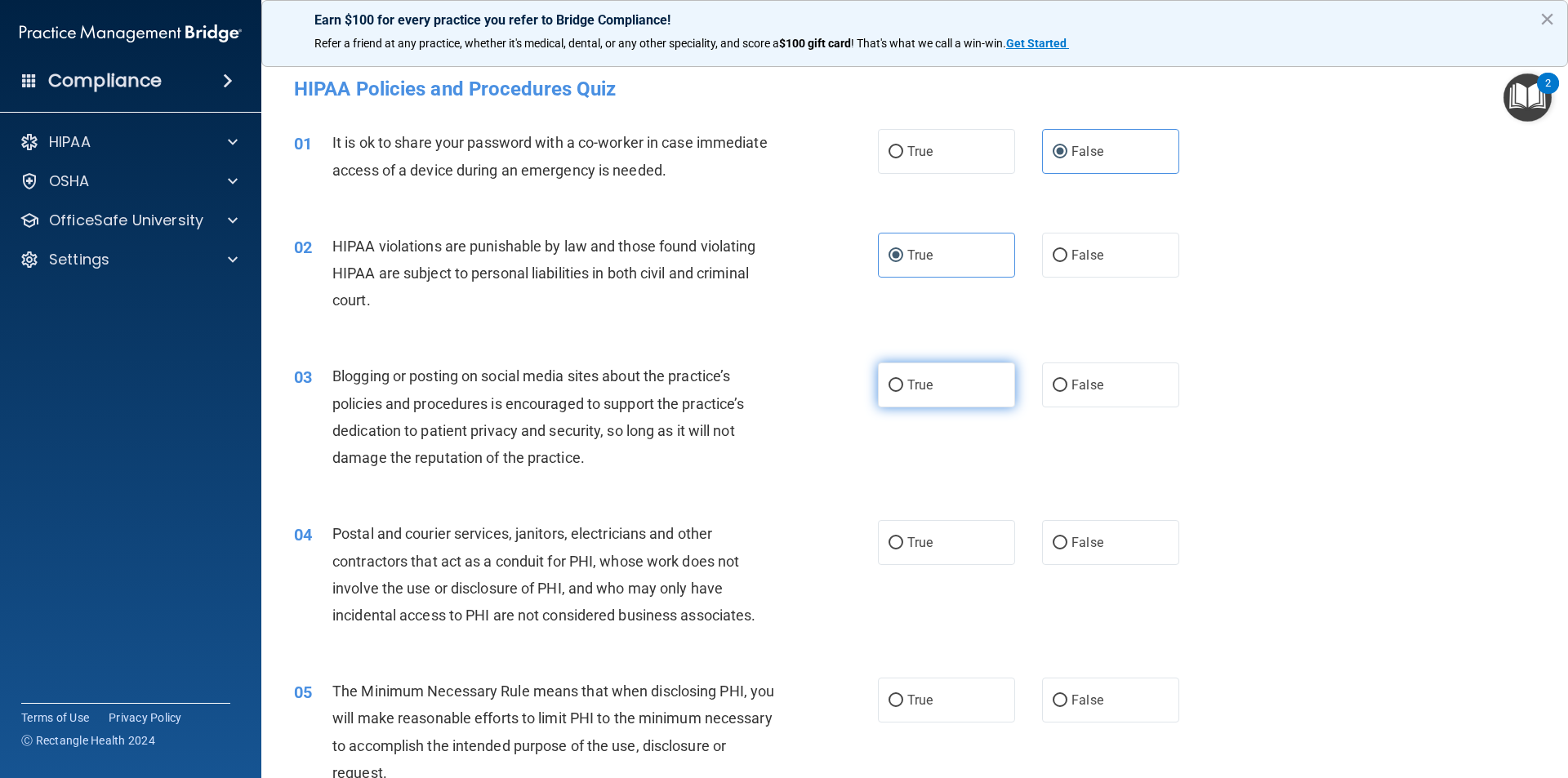
click at [903, 383] on input "True" at bounding box center [896, 385] width 15 height 12
click at [968, 530] on label "True" at bounding box center [946, 542] width 138 height 45
click at [903, 537] on input "True" at bounding box center [896, 543] width 15 height 12
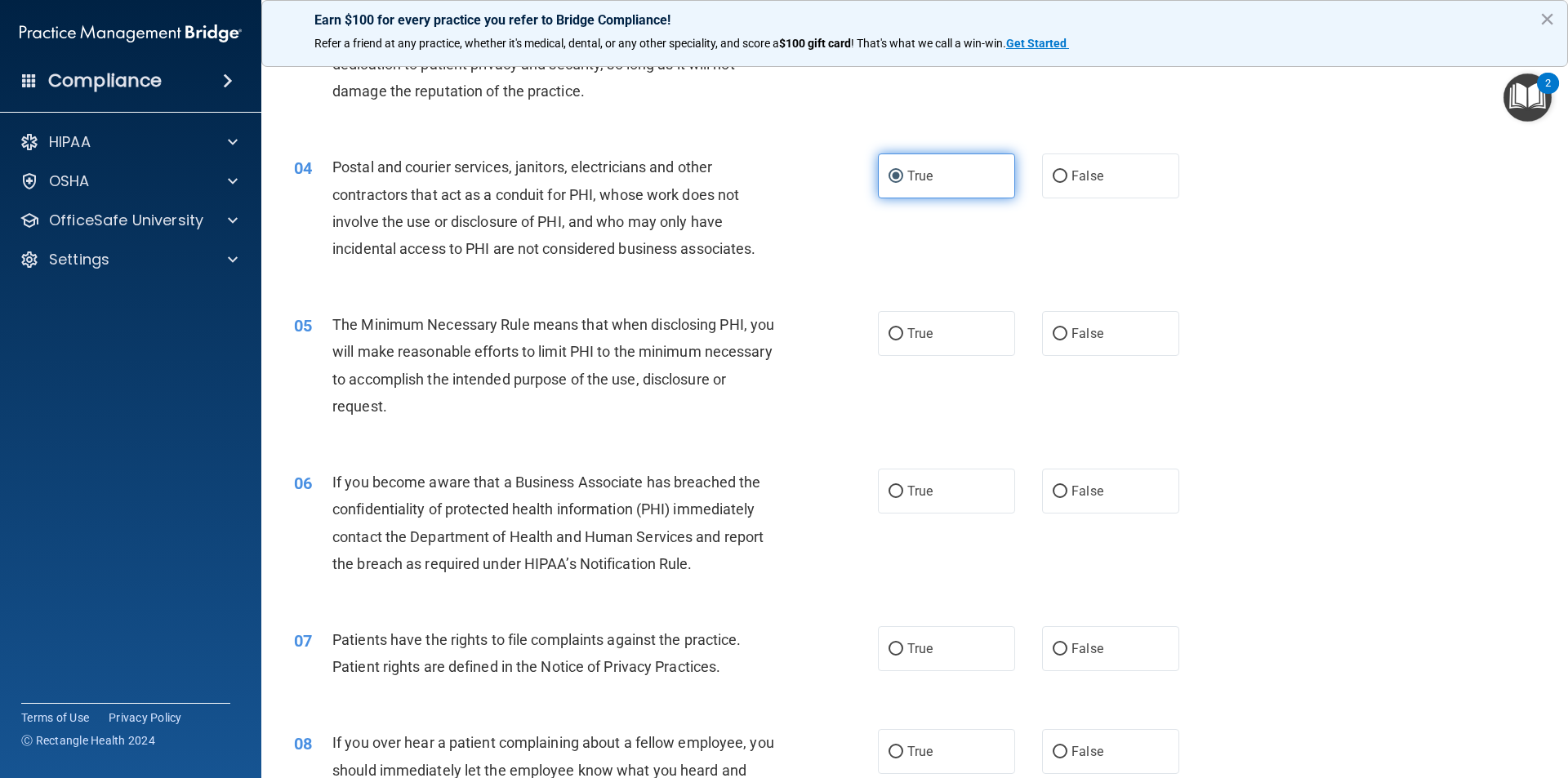
scroll to position [408, 0]
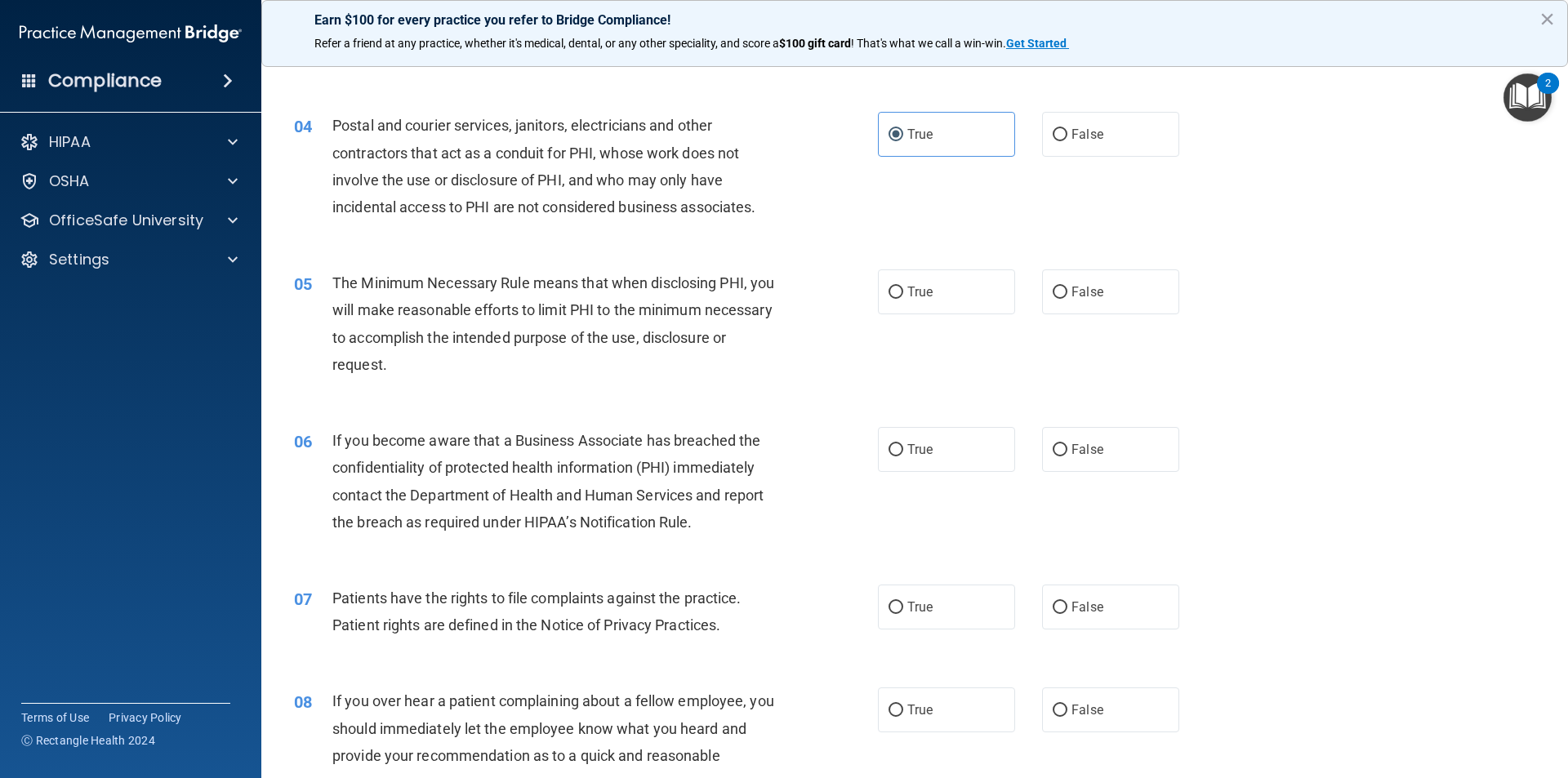
click at [989, 317] on div "05 The Minimum Necessary Rule means that when disclosing PHI, you will make rea…" at bounding box center [914, 327] width 1266 height 158
click at [986, 293] on label "True" at bounding box center [946, 292] width 138 height 45
click at [903, 293] on input "True" at bounding box center [896, 292] width 15 height 12
click at [1061, 444] on label "False" at bounding box center [1111, 449] width 138 height 45
click at [1061, 445] on input "False" at bounding box center [1060, 450] width 15 height 12
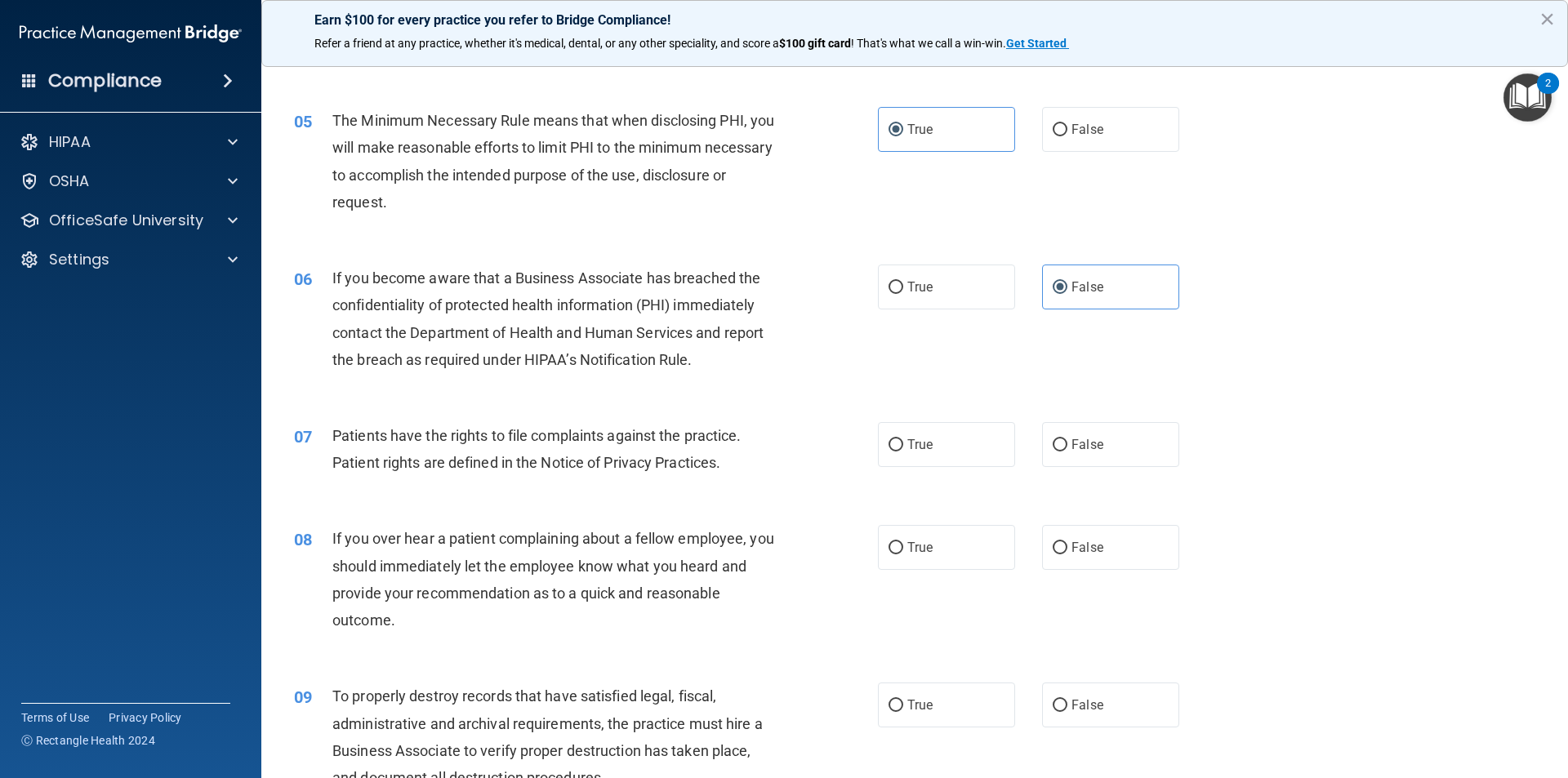
scroll to position [571, 0]
click at [970, 447] on label "True" at bounding box center [946, 443] width 138 height 45
click at [903, 447] on input "True" at bounding box center [896, 444] width 15 height 12
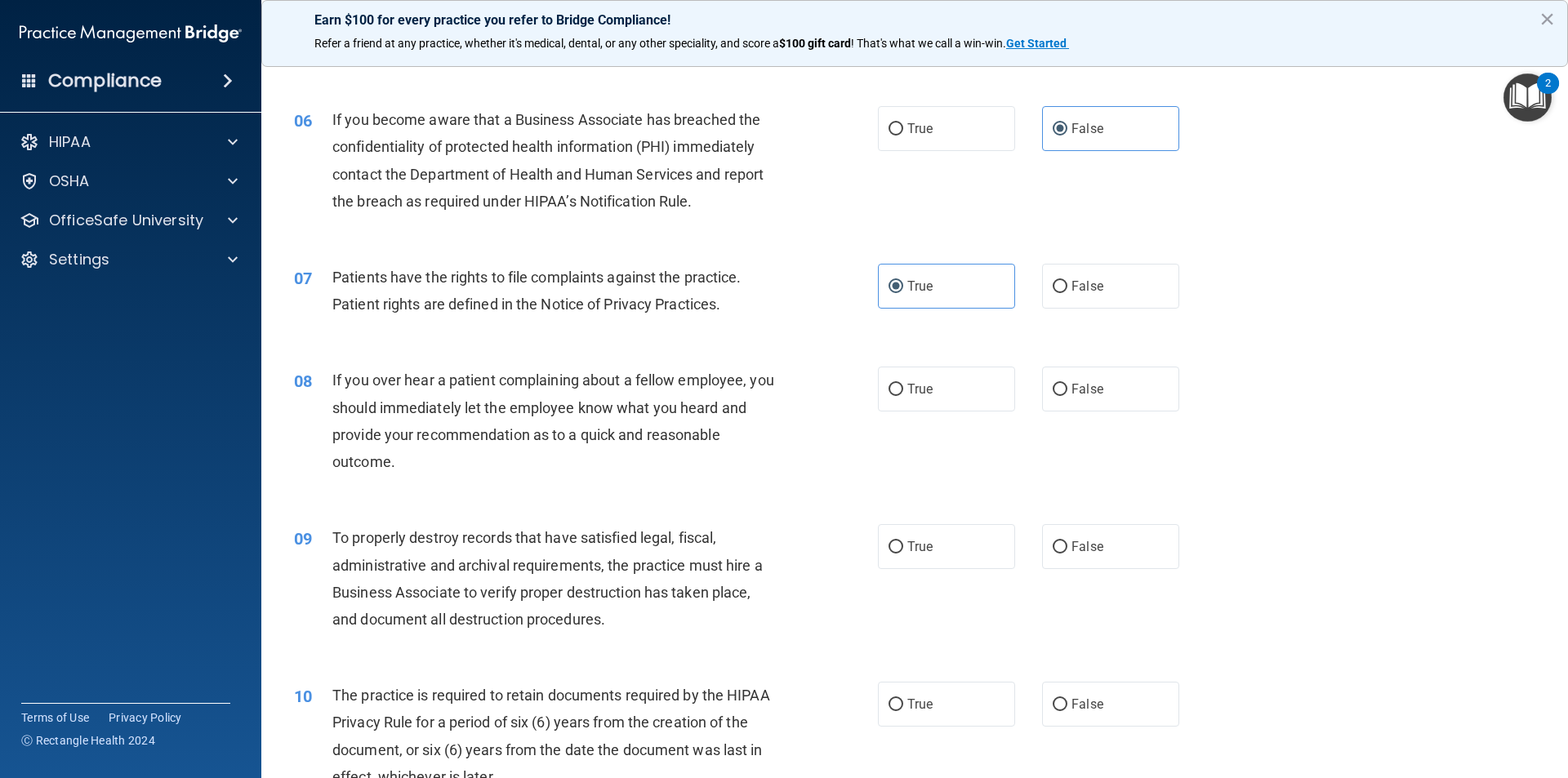
scroll to position [735, 0]
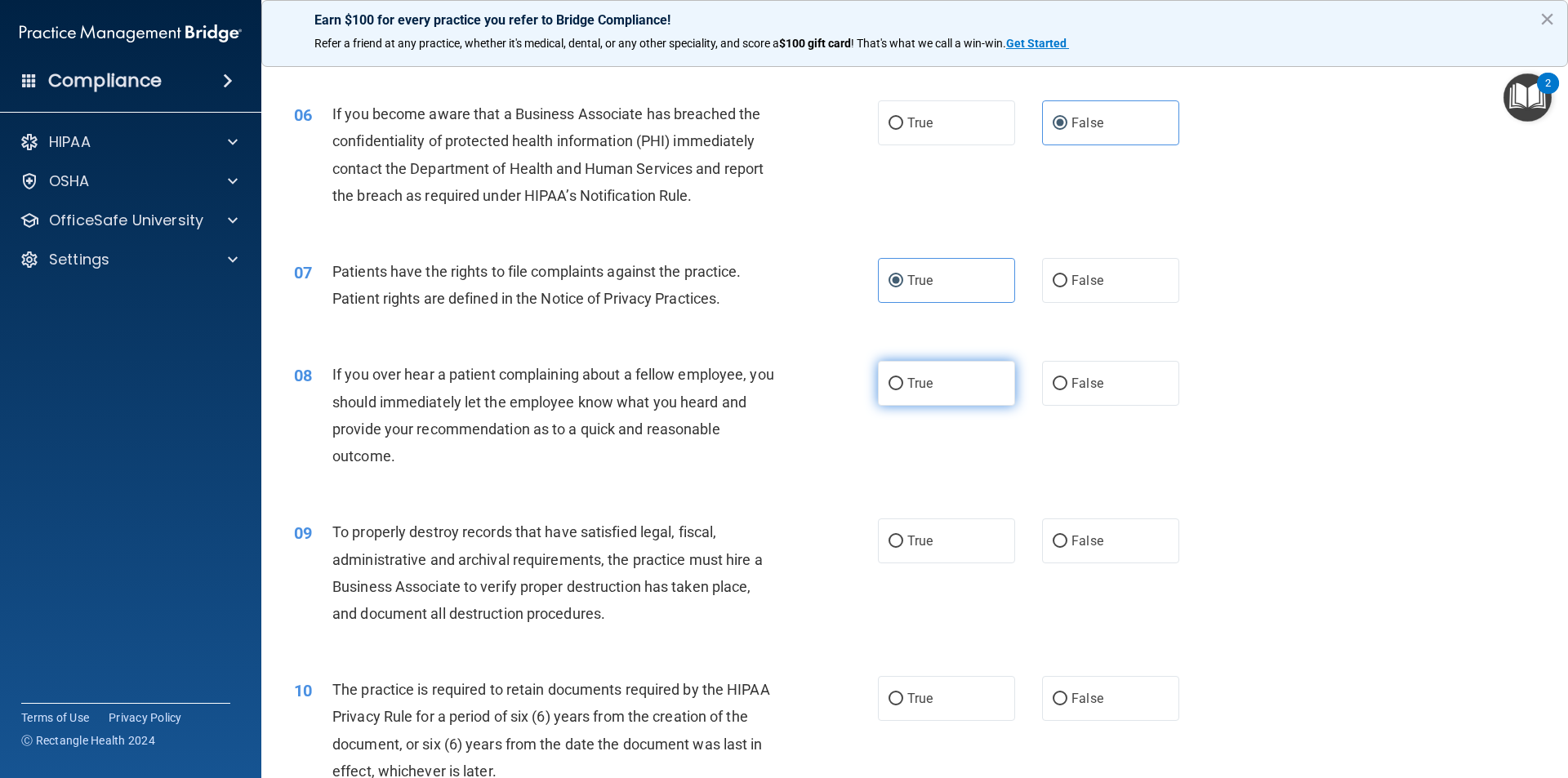
click at [952, 395] on label "True" at bounding box center [946, 383] width 138 height 45
click at [903, 390] on input "True" at bounding box center [896, 384] width 15 height 12
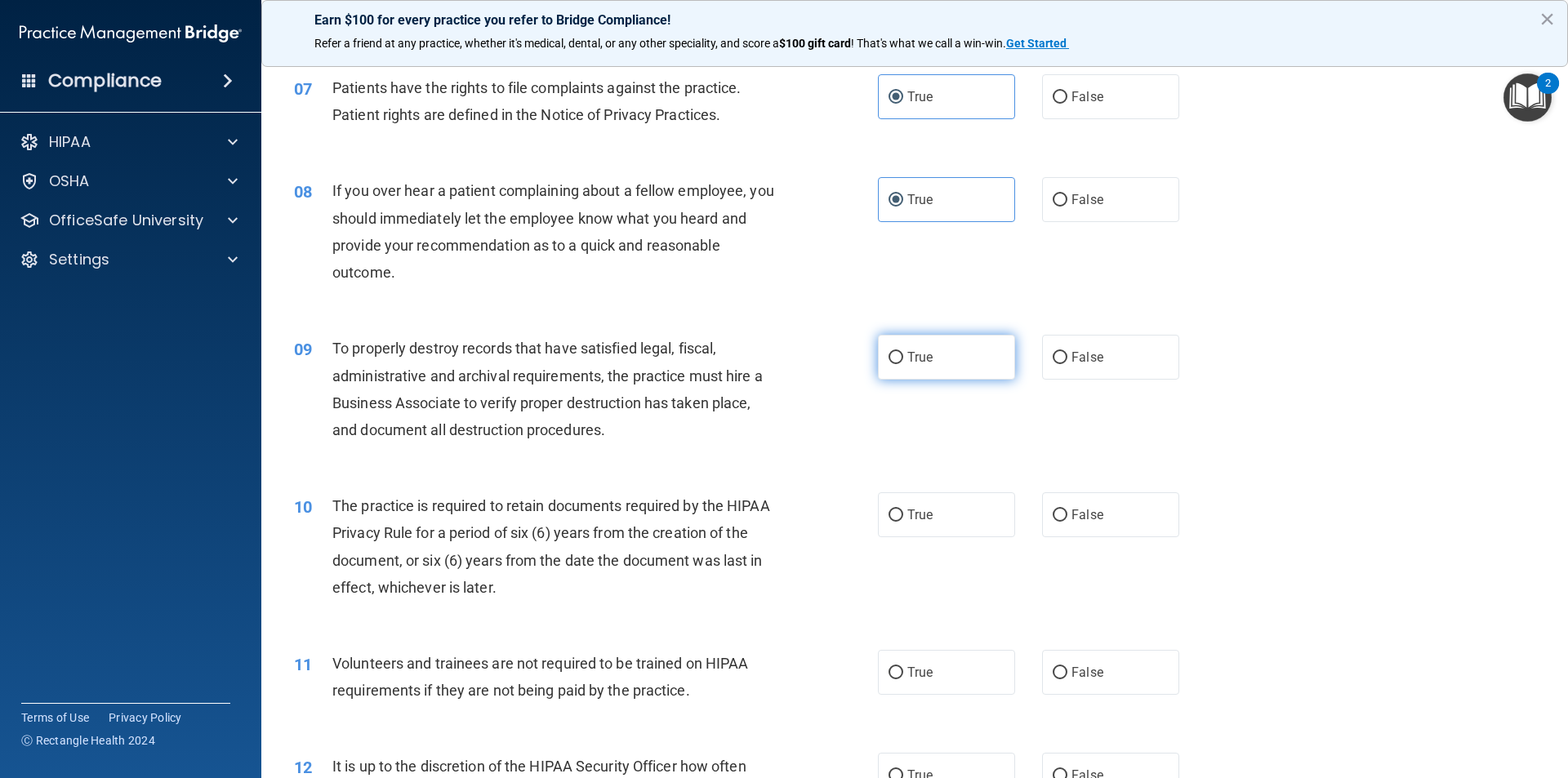
scroll to position [980, 0]
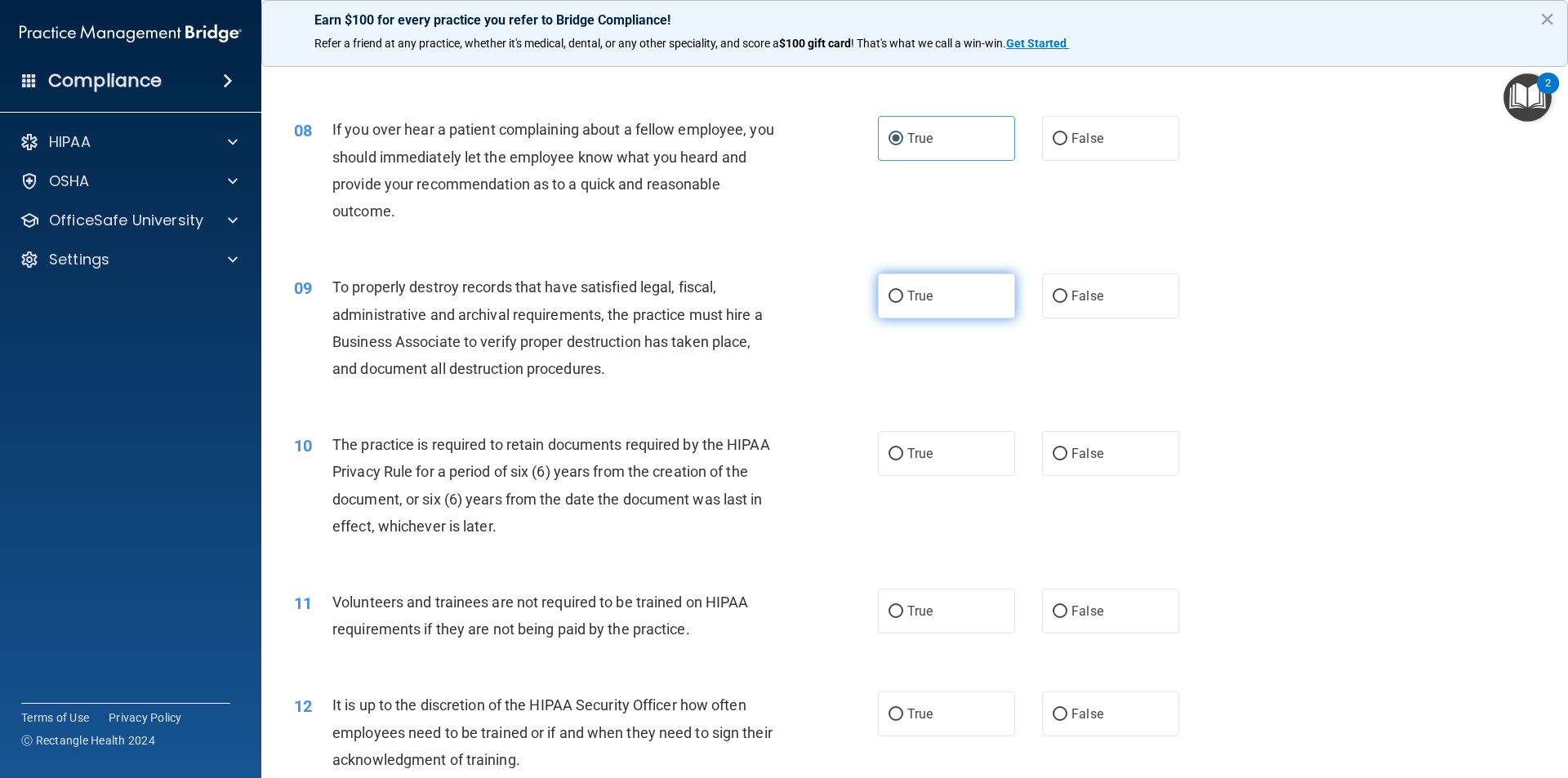
click at [930, 292] on label "True" at bounding box center [946, 295] width 138 height 45
click at [903, 292] on input "True" at bounding box center [896, 296] width 15 height 12
click at [916, 475] on label "True" at bounding box center [946, 453] width 138 height 45
click at [903, 460] on input "True" at bounding box center [896, 454] width 15 height 12
click at [919, 446] on span "True" at bounding box center [920, 453] width 26 height 15
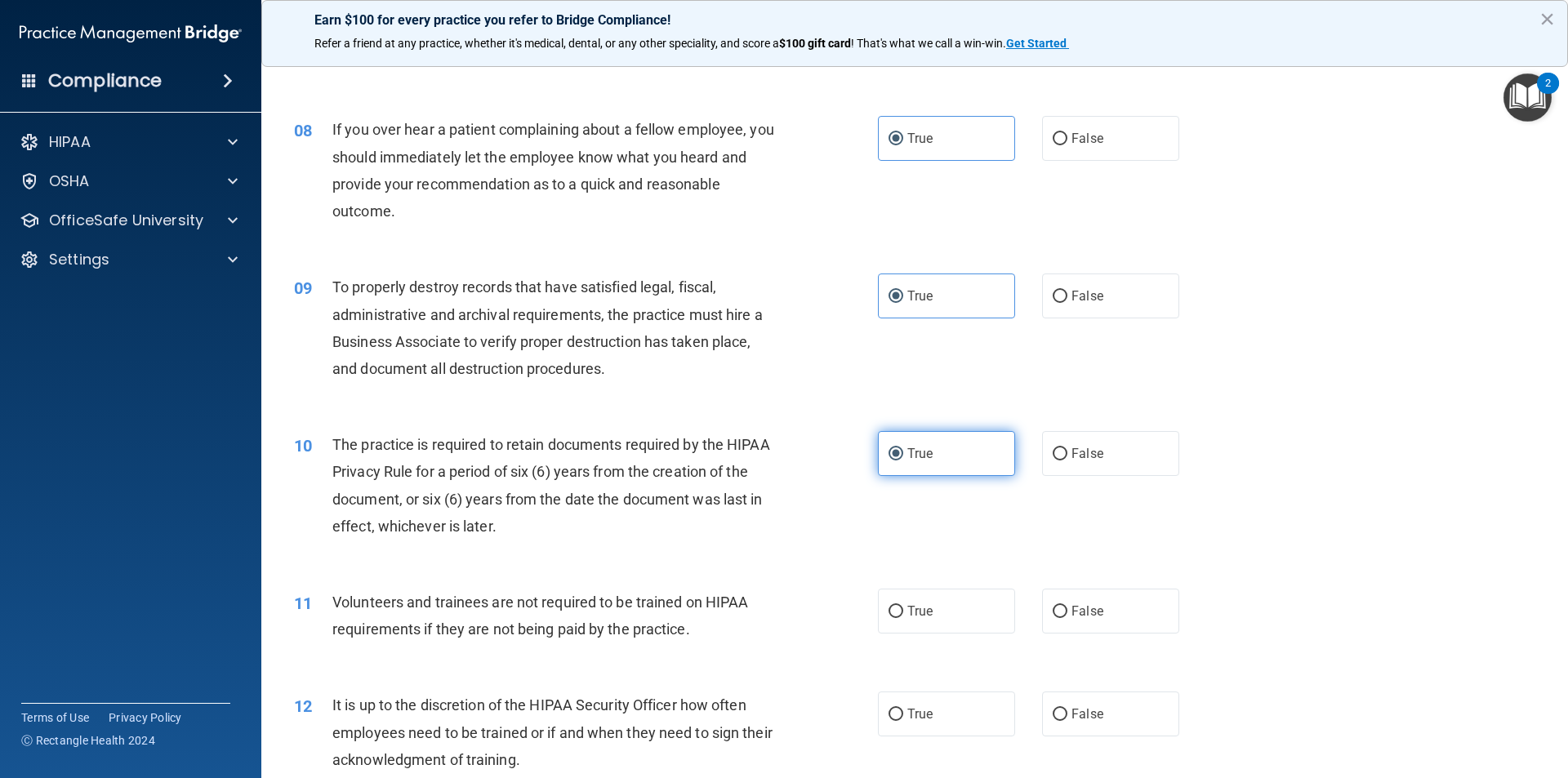
click at [903, 448] on input "True" at bounding box center [896, 454] width 15 height 12
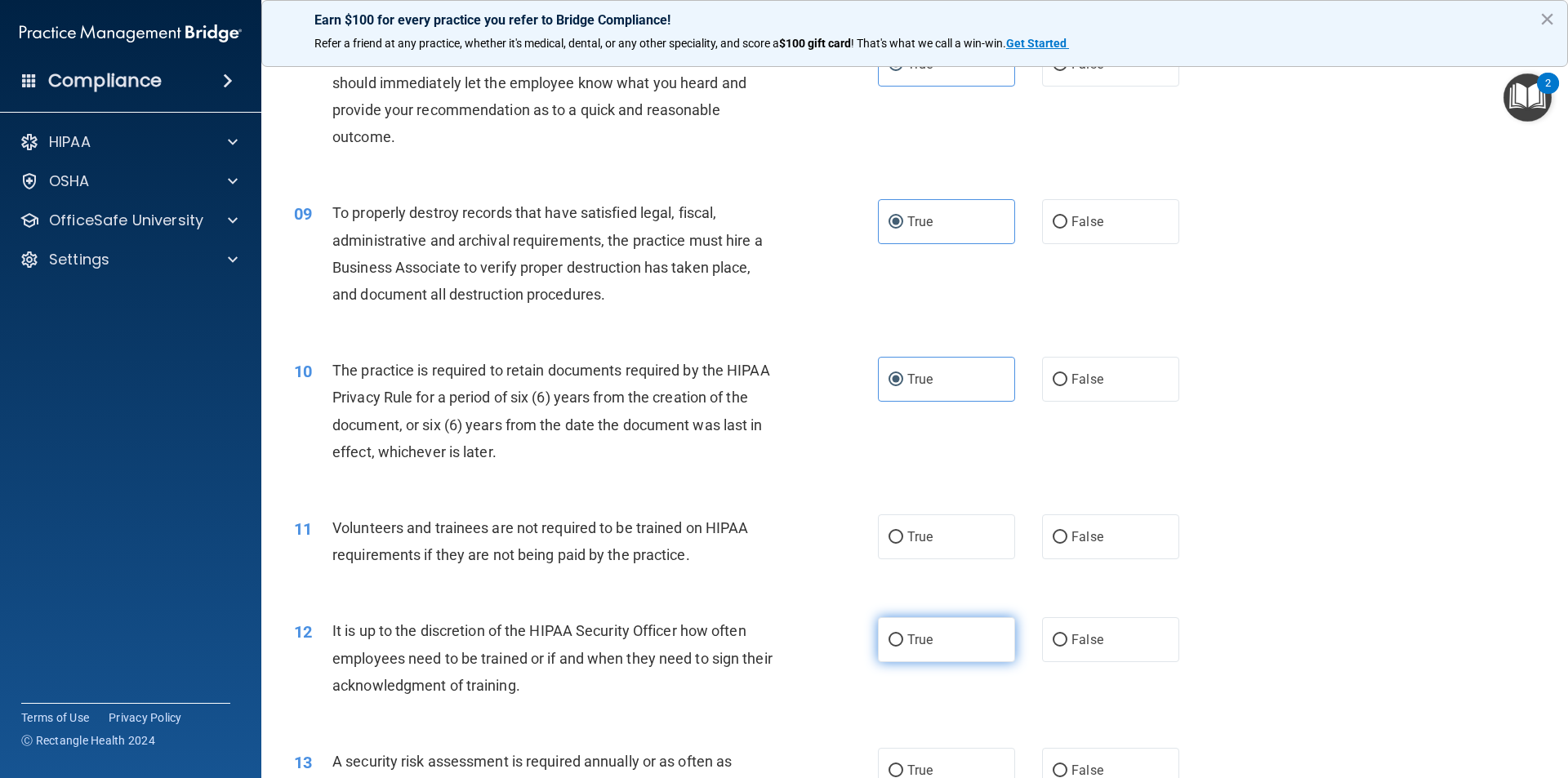
scroll to position [1143, 0]
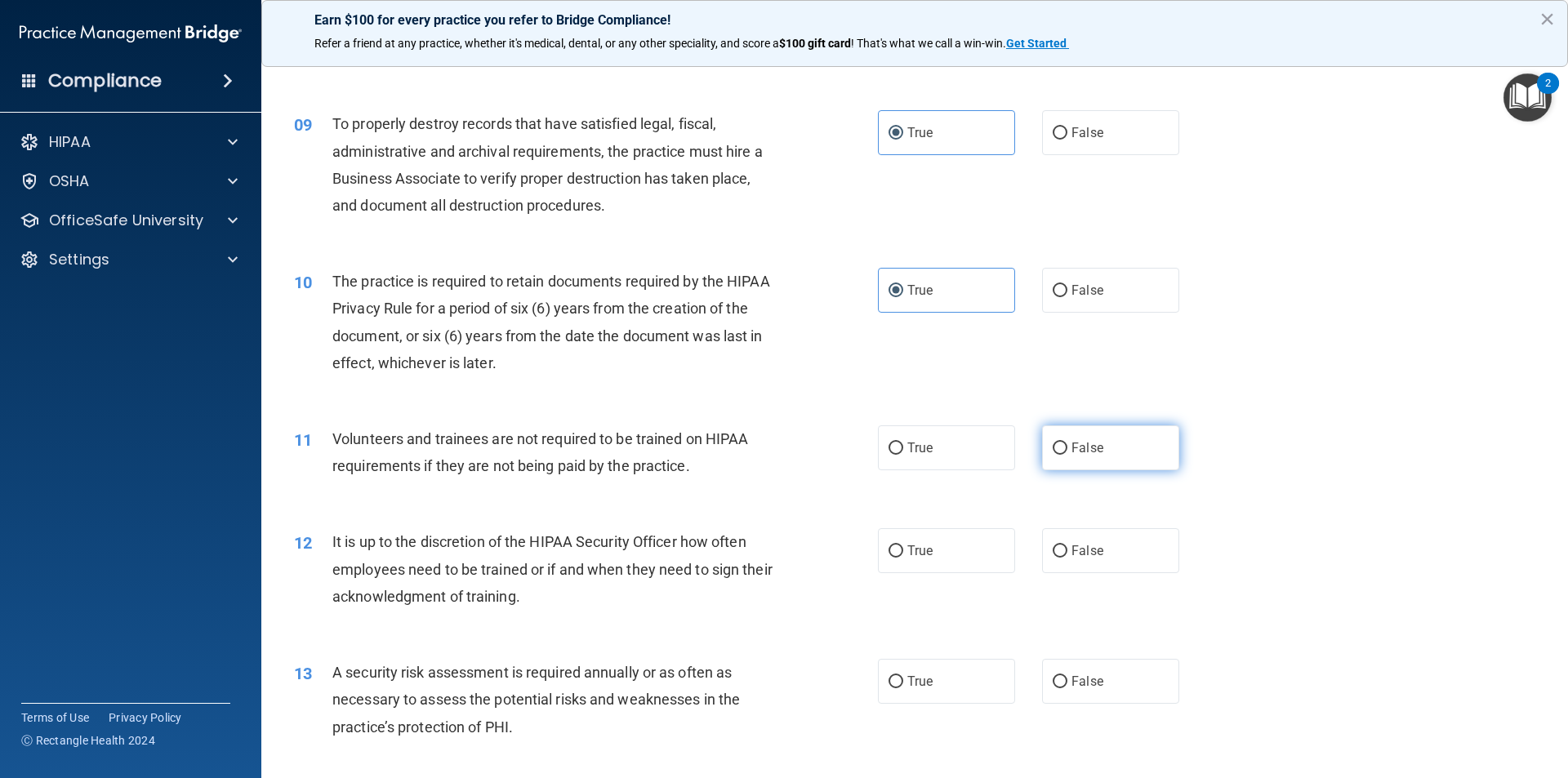
click at [1090, 437] on label "False" at bounding box center [1111, 447] width 138 height 45
click at [1067, 443] on input "False" at bounding box center [1060, 448] width 15 height 12
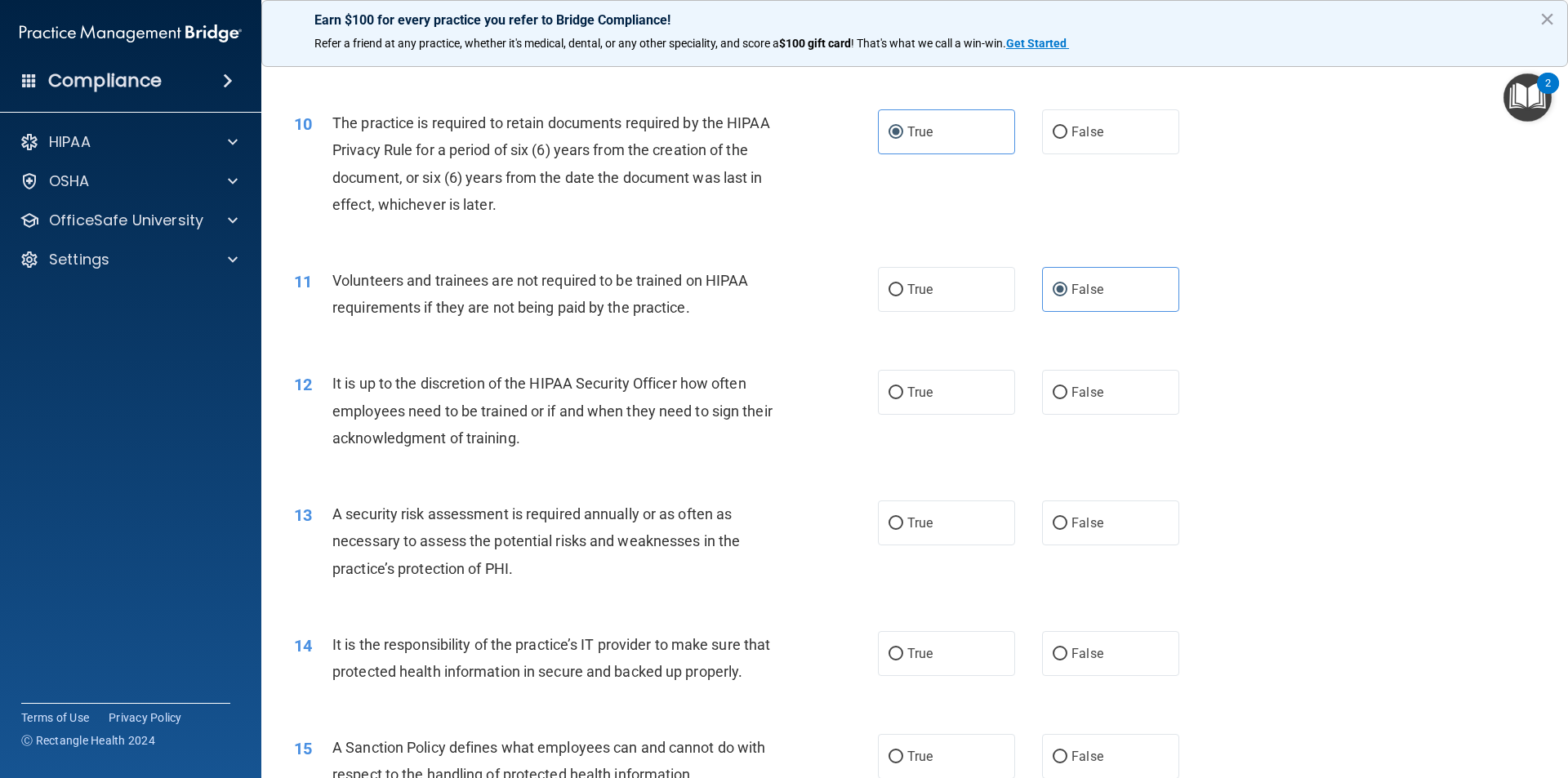
scroll to position [1306, 0]
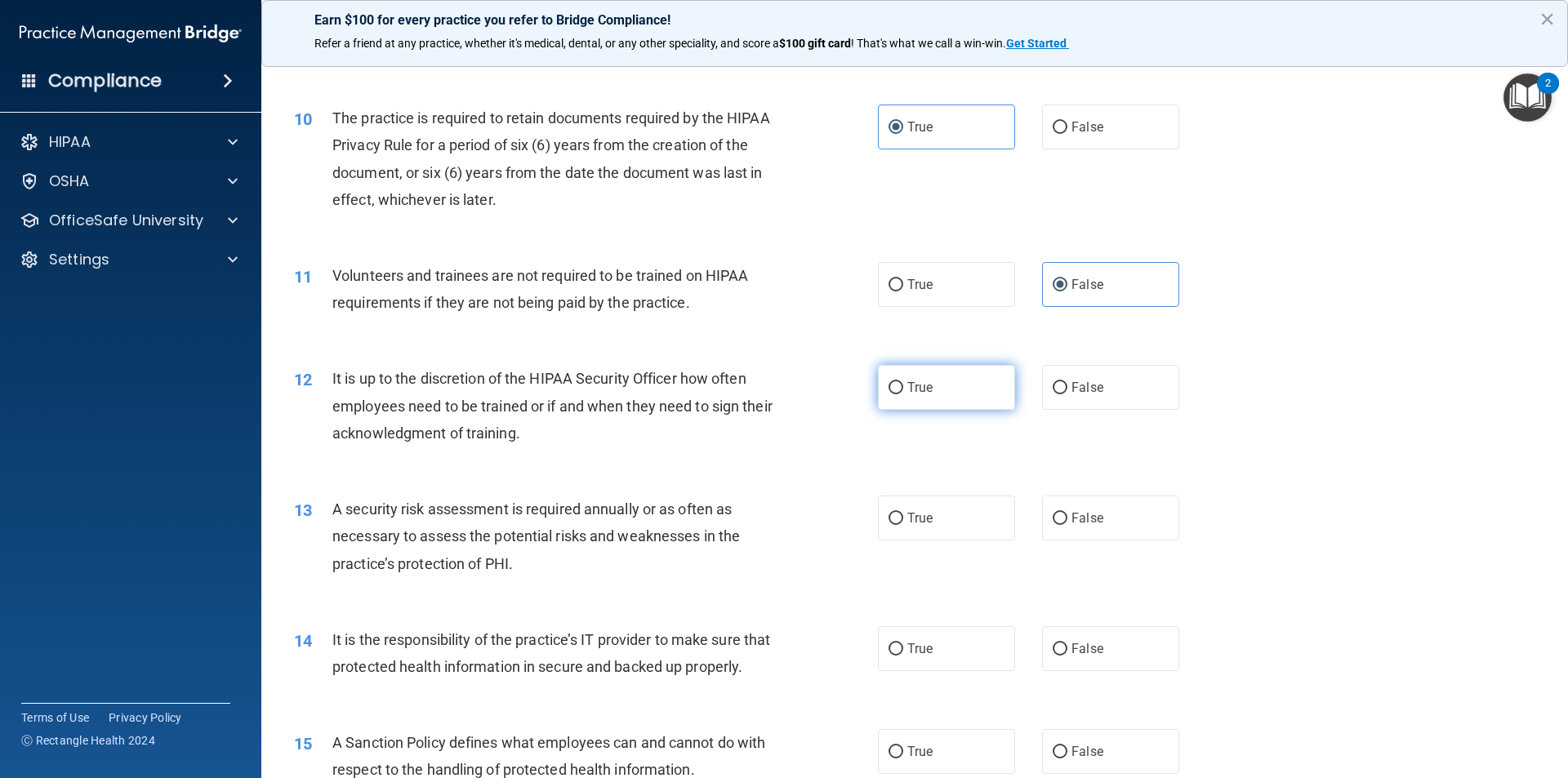
click at [917, 379] on label "True" at bounding box center [946, 387] width 138 height 45
click at [903, 382] on input "True" at bounding box center [896, 387] width 15 height 12
click at [948, 501] on label "True" at bounding box center [946, 517] width 138 height 45
click at [903, 513] on input "True" at bounding box center [896, 518] width 15 height 12
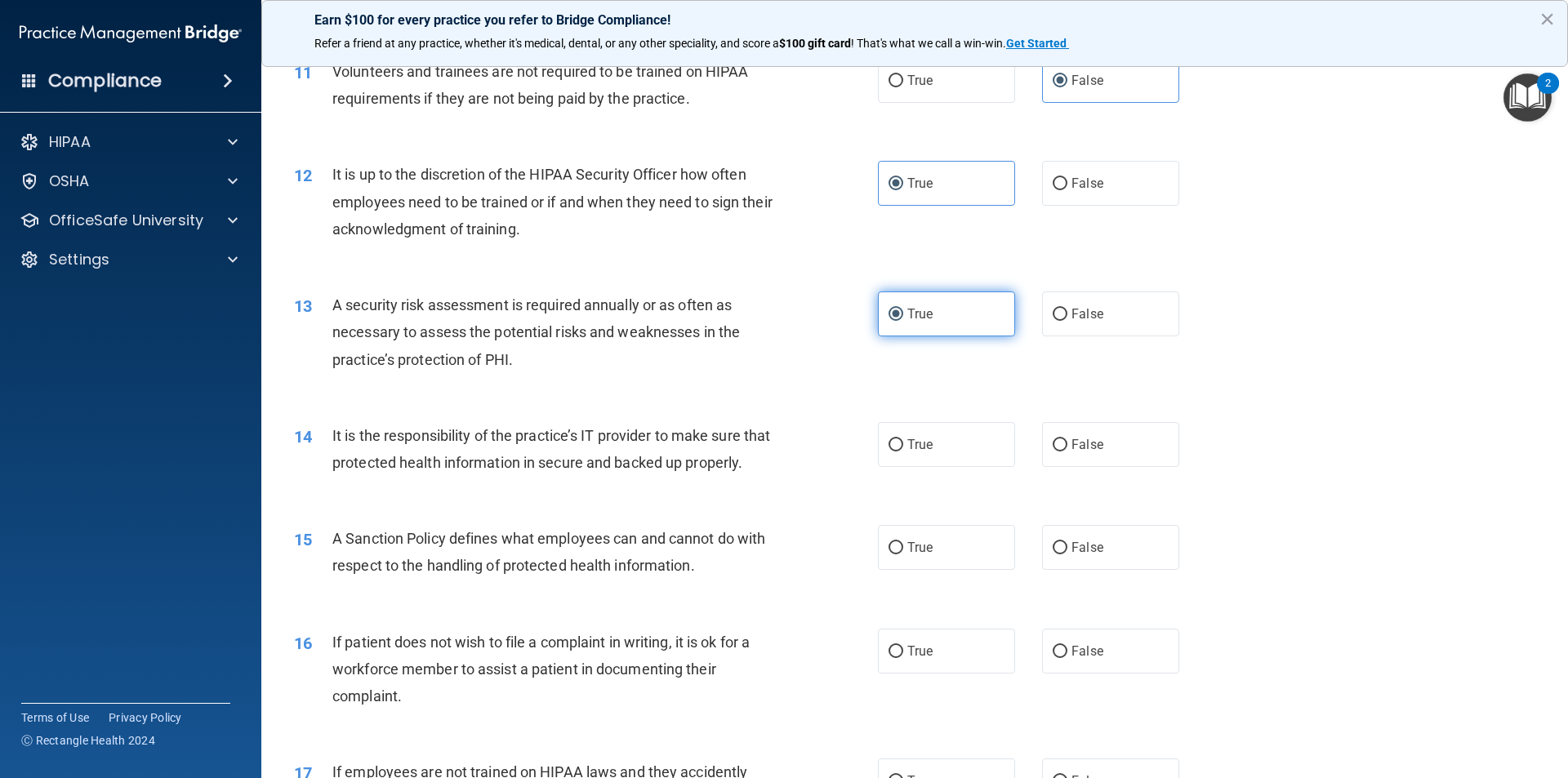
scroll to position [1551, 0]
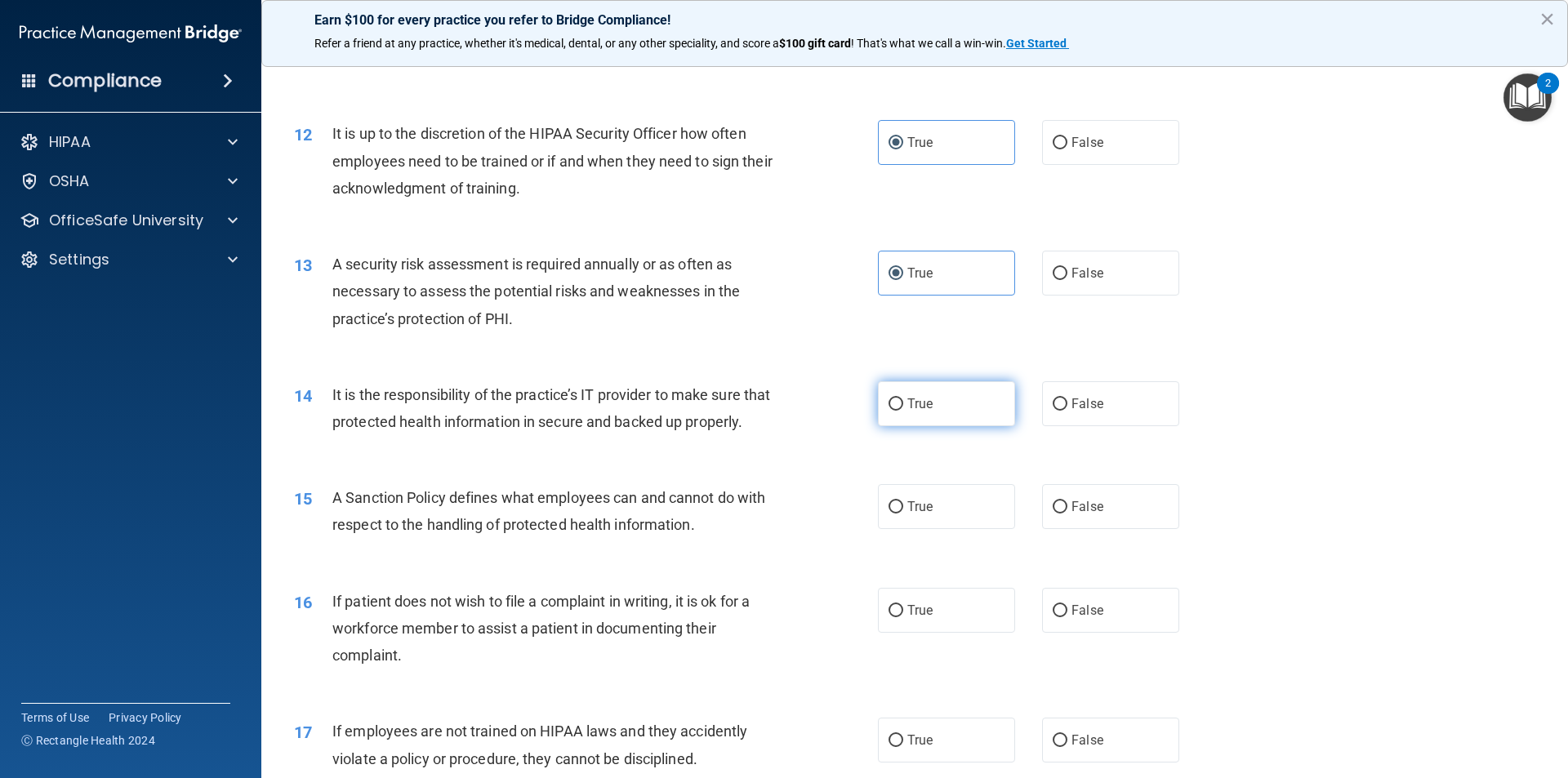
click at [979, 413] on label "True" at bounding box center [946, 404] width 138 height 45
click at [903, 411] on input "True" at bounding box center [896, 404] width 15 height 12
click at [933, 529] on label "True" at bounding box center [946, 506] width 138 height 45
click at [903, 514] on input "True" at bounding box center [896, 507] width 15 height 12
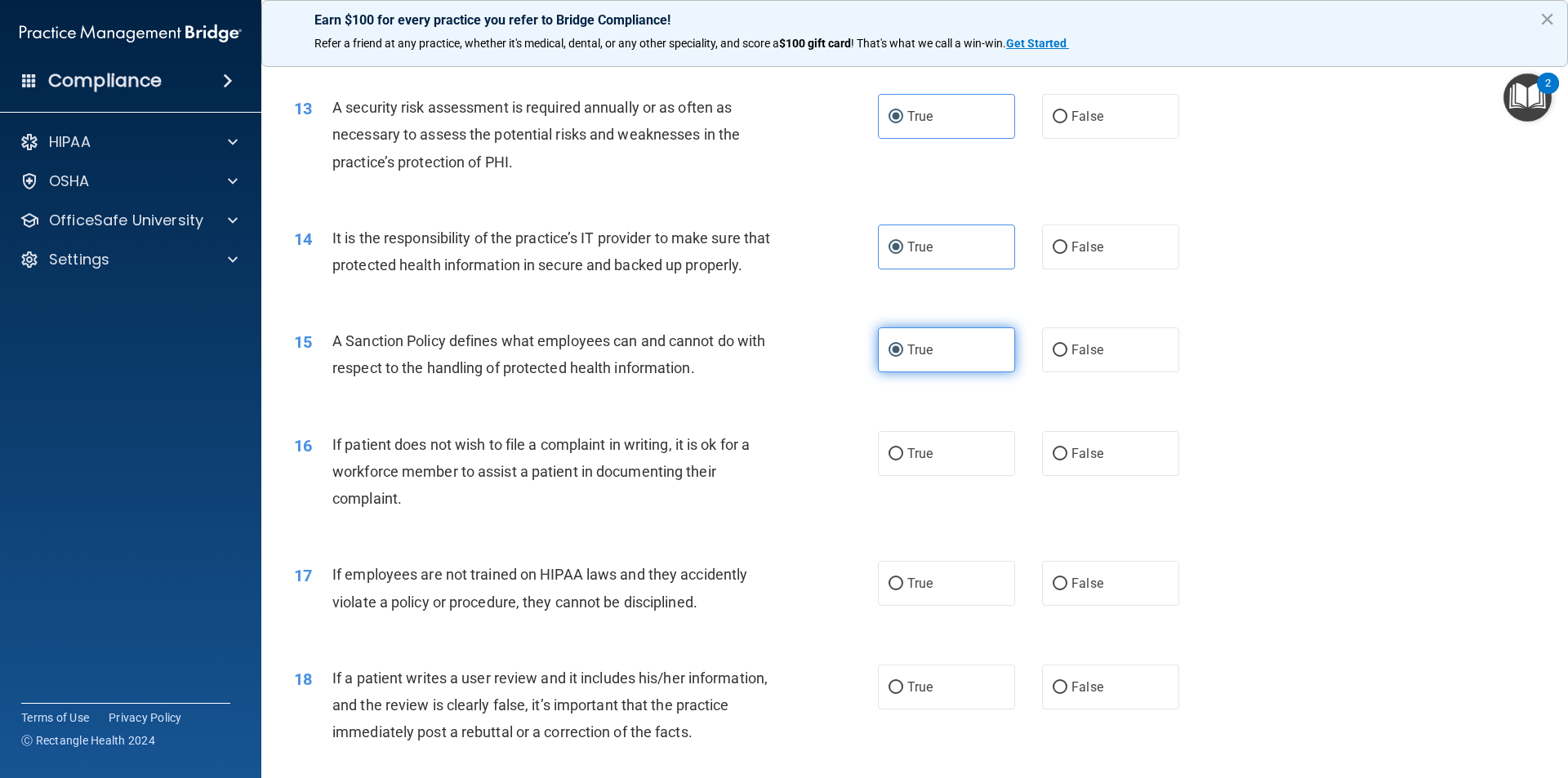
scroll to position [1715, 0]
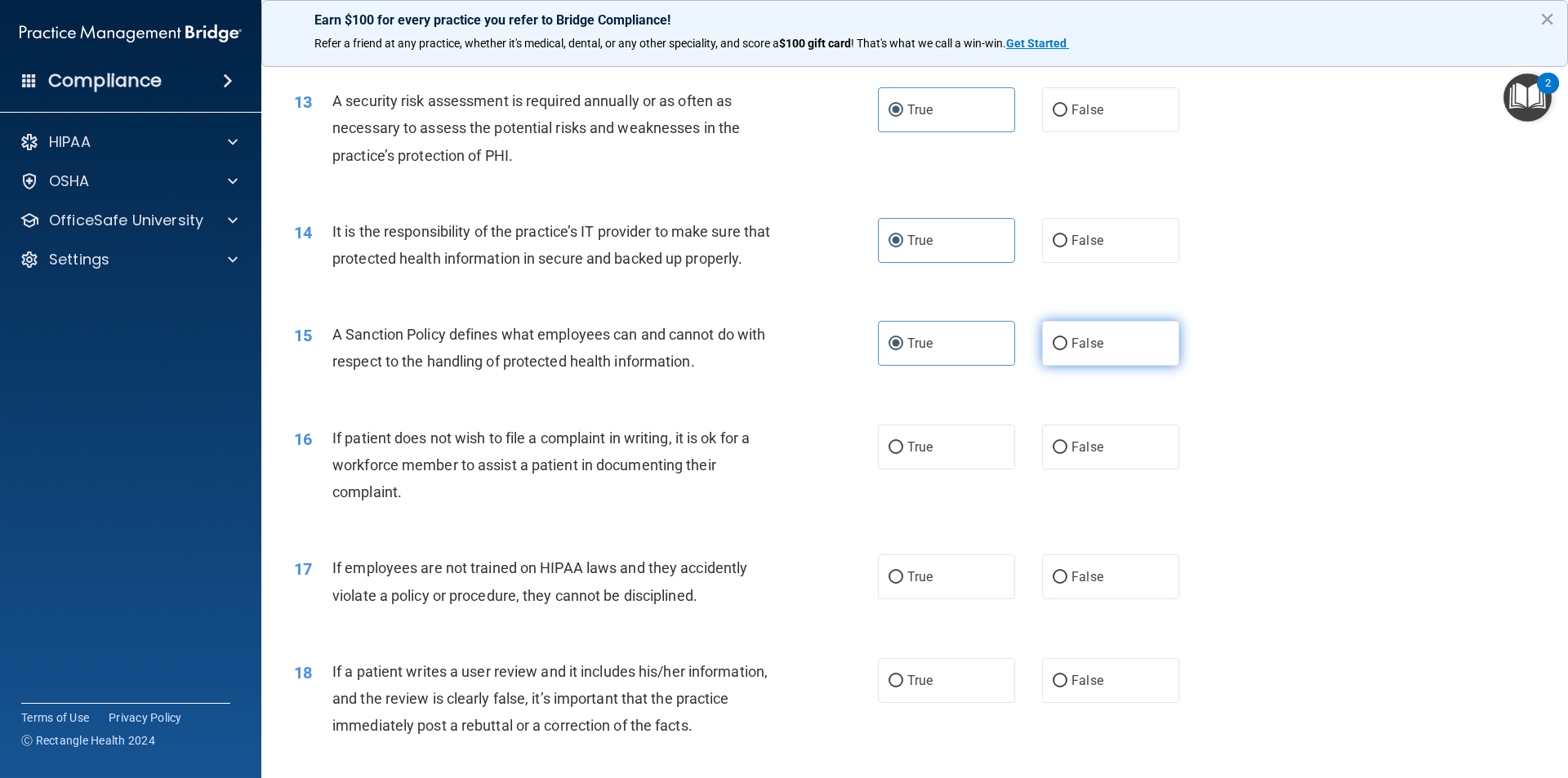
click at [1059, 366] on label "False" at bounding box center [1111, 343] width 138 height 45
click at [1059, 350] on input "False" at bounding box center [1060, 343] width 15 height 12
click at [1059, 454] on input "False" at bounding box center [1060, 447] width 15 height 12
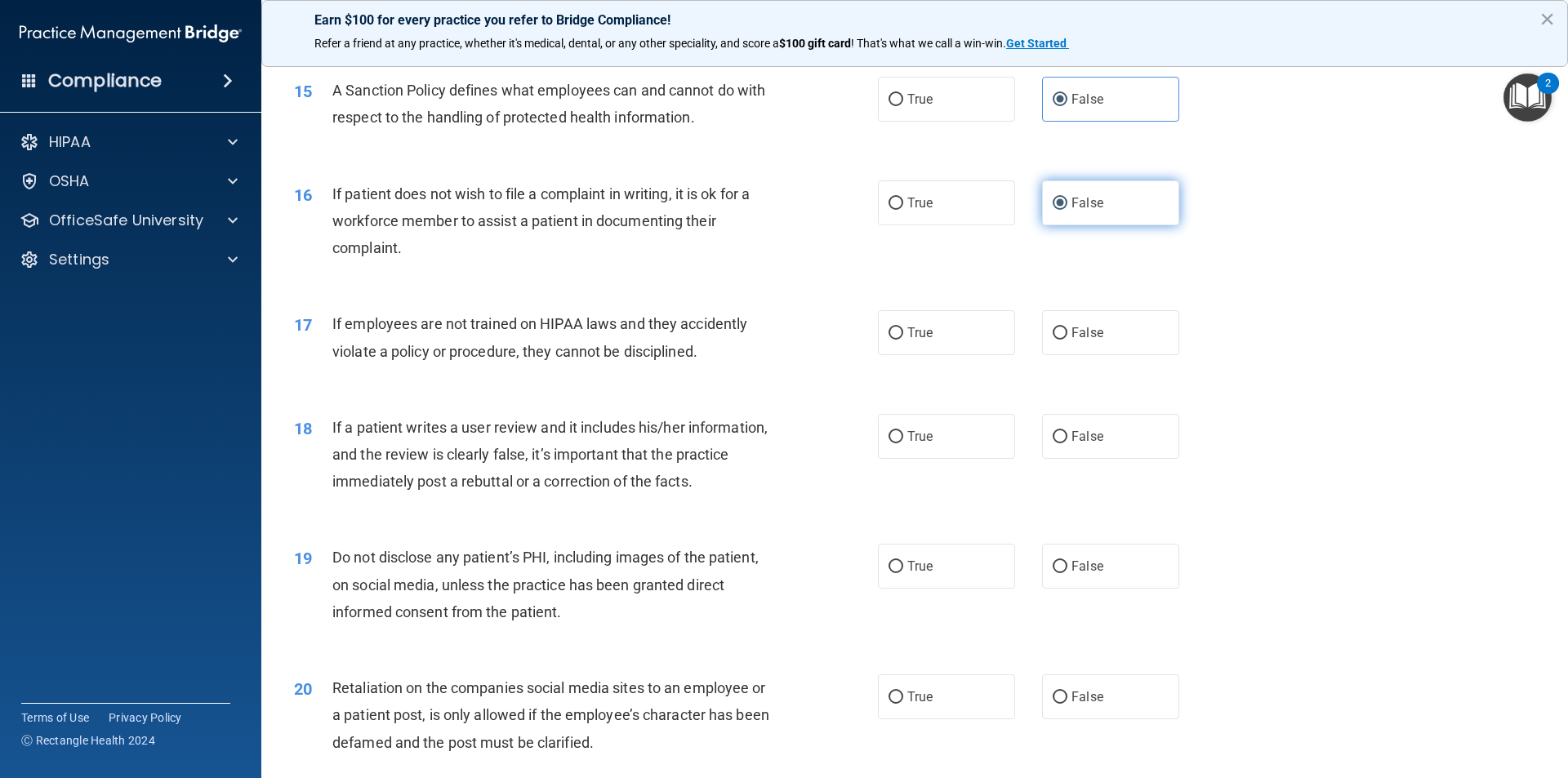
scroll to position [1960, 0]
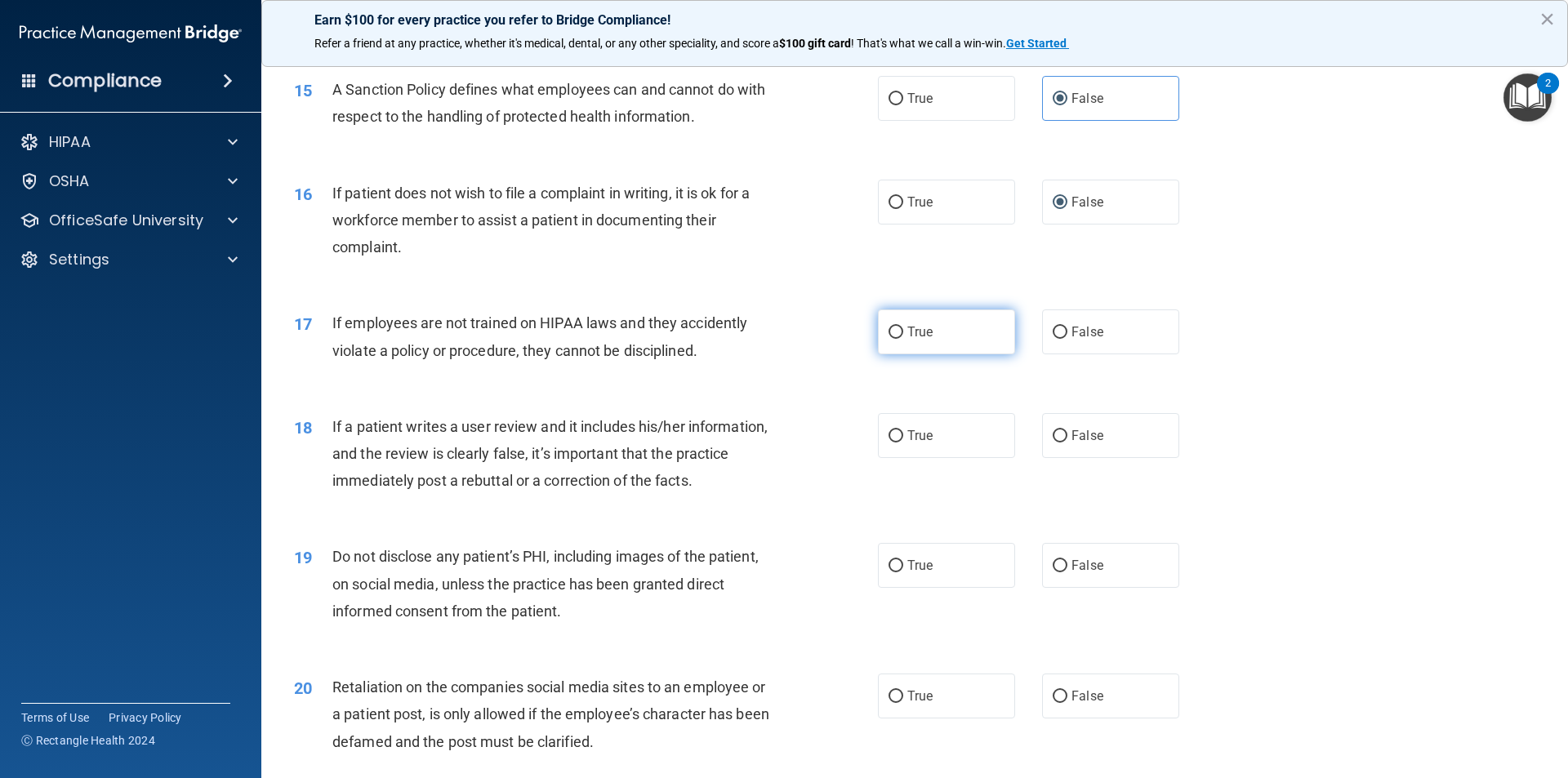
click at [948, 354] on label "True" at bounding box center [946, 332] width 138 height 45
click at [903, 339] on input "True" at bounding box center [896, 333] width 15 height 12
click at [903, 458] on label "True" at bounding box center [946, 435] width 138 height 45
click at [903, 443] on input "True" at bounding box center [896, 435] width 15 height 12
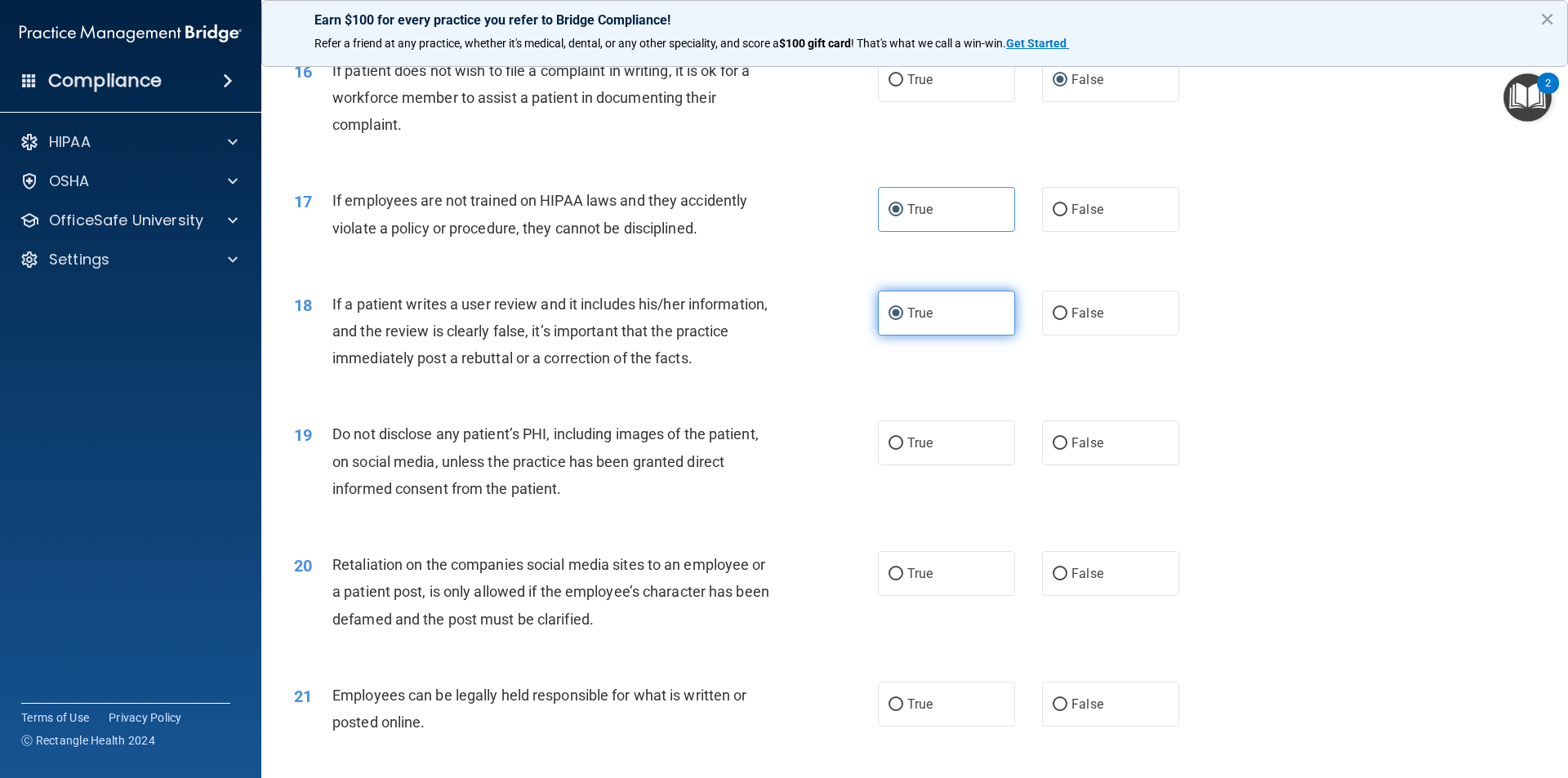
scroll to position [2205, 0]
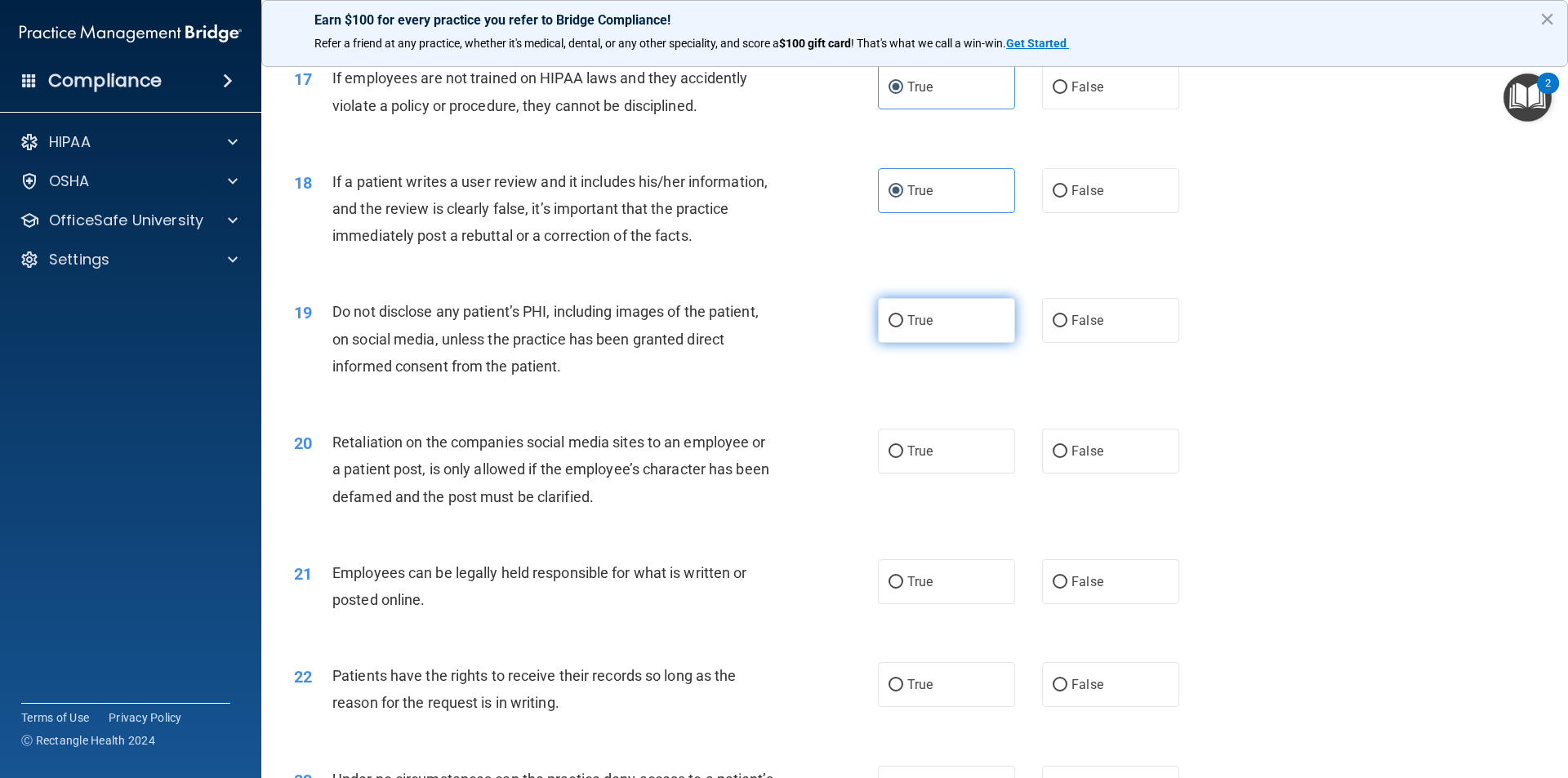
click at [942, 343] on label "True" at bounding box center [946, 320] width 138 height 45
click at [903, 327] on input "True" at bounding box center [896, 321] width 15 height 12
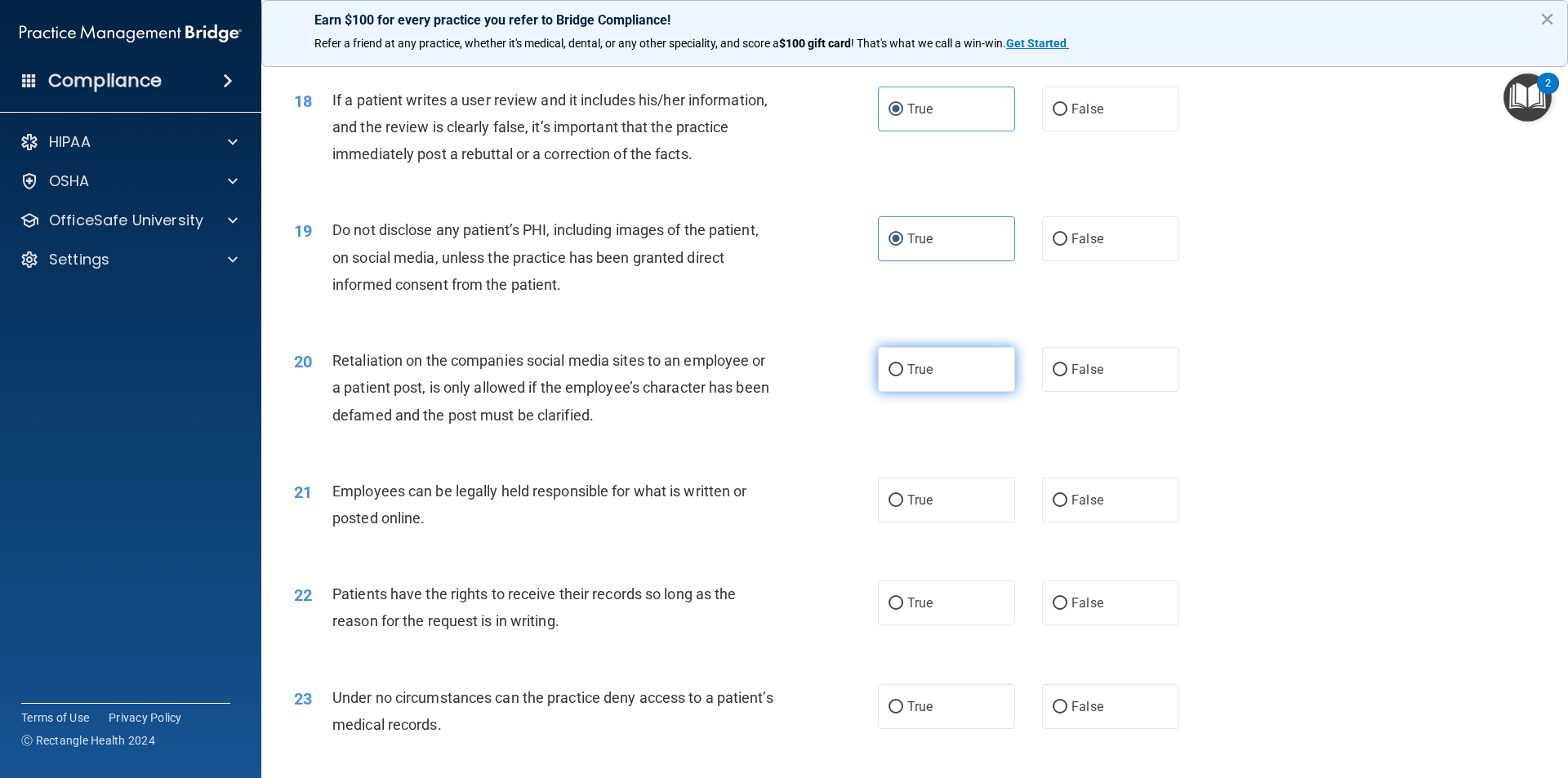
click at [973, 392] on label "True" at bounding box center [946, 369] width 138 height 45
click at [903, 376] on input "True" at bounding box center [896, 370] width 15 height 12
click at [972, 523] on label "True" at bounding box center [946, 499] width 138 height 45
click at [903, 507] on input "True" at bounding box center [896, 500] width 15 height 12
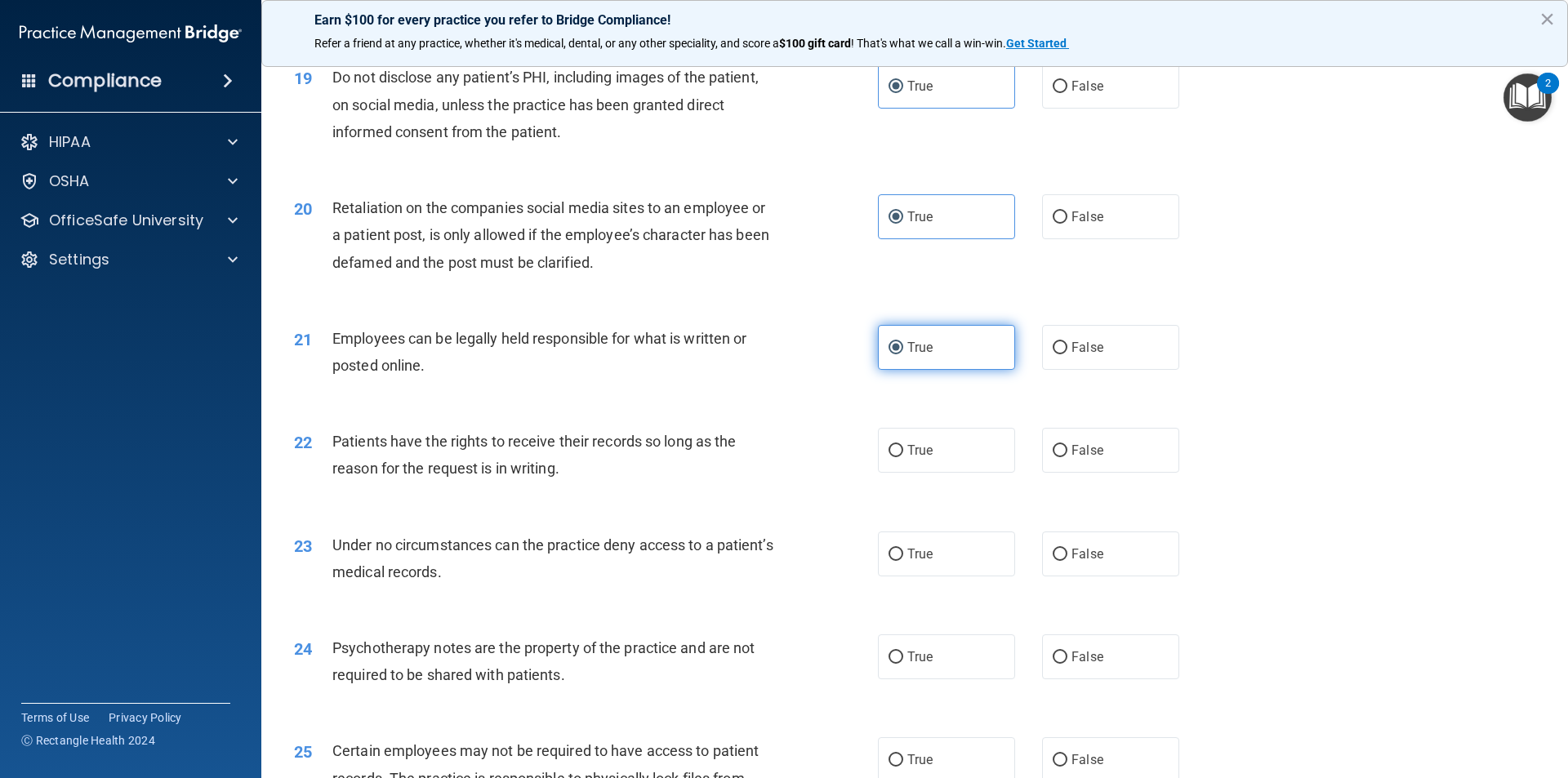
scroll to position [2450, 0]
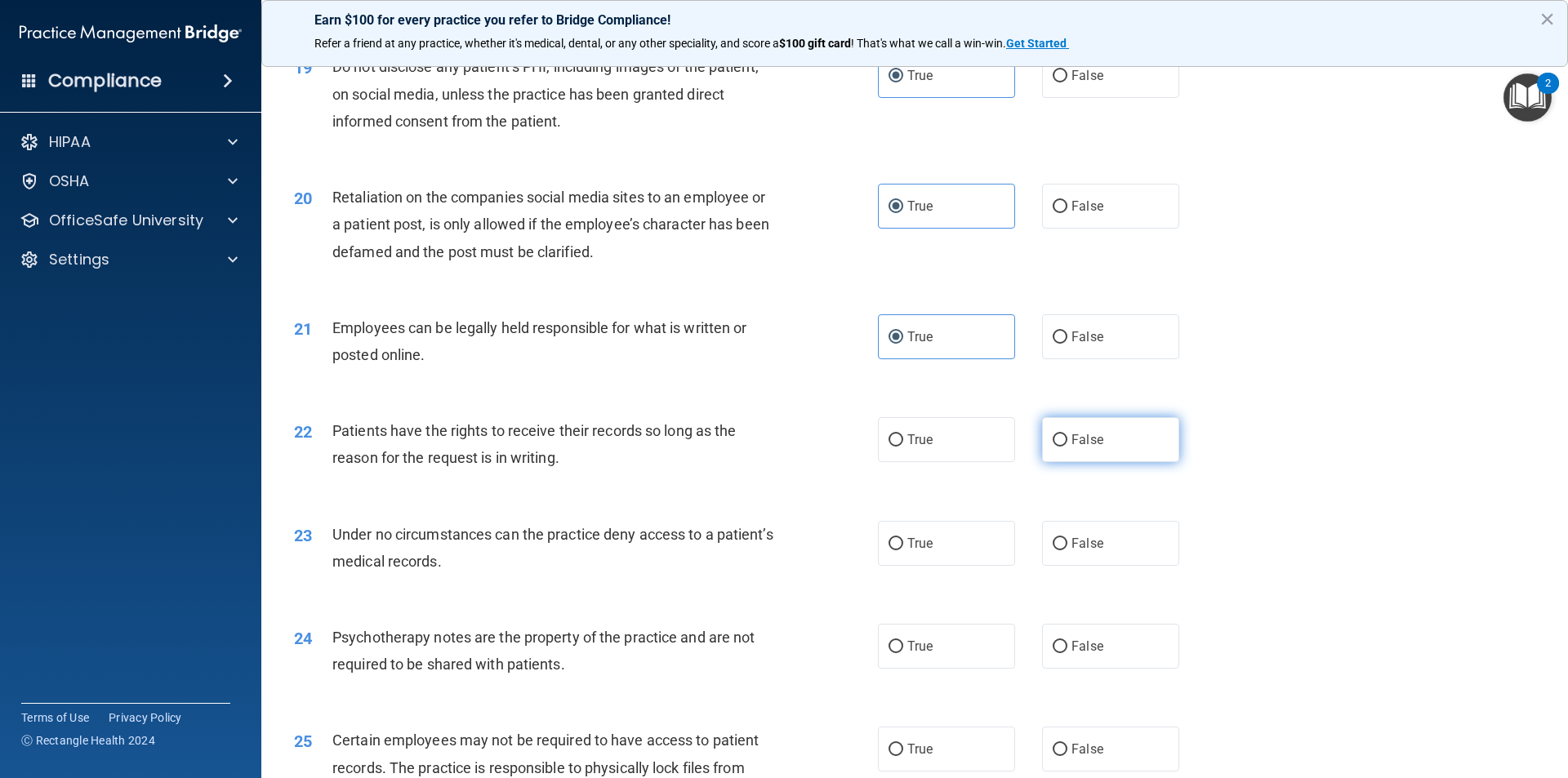
click at [1052, 446] on input "False" at bounding box center [1060, 440] width 15 height 12
click at [1060, 566] on label "False" at bounding box center [1111, 543] width 138 height 45
click at [1060, 550] on input "False" at bounding box center [1060, 544] width 15 height 12
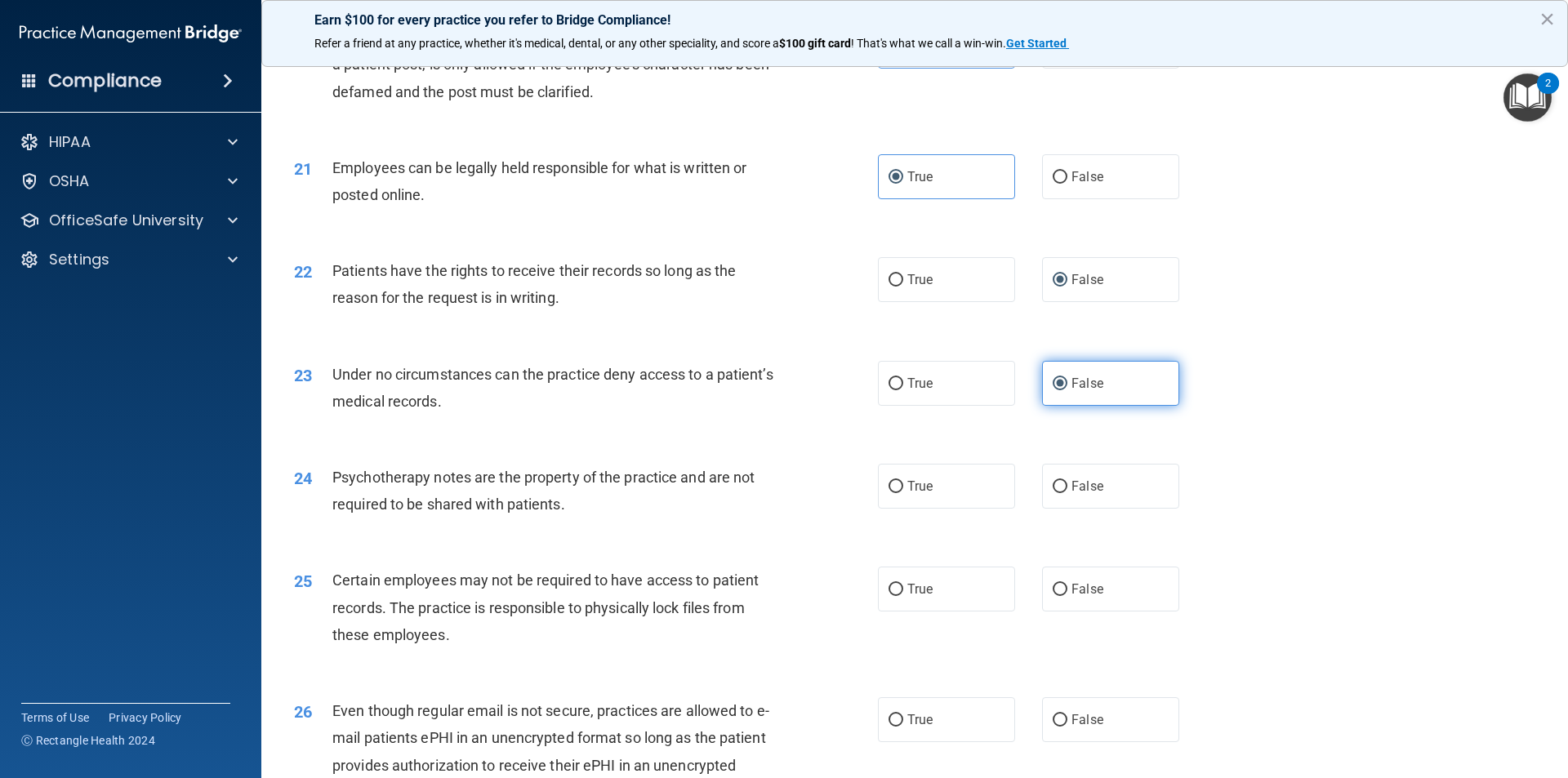
scroll to position [2613, 0]
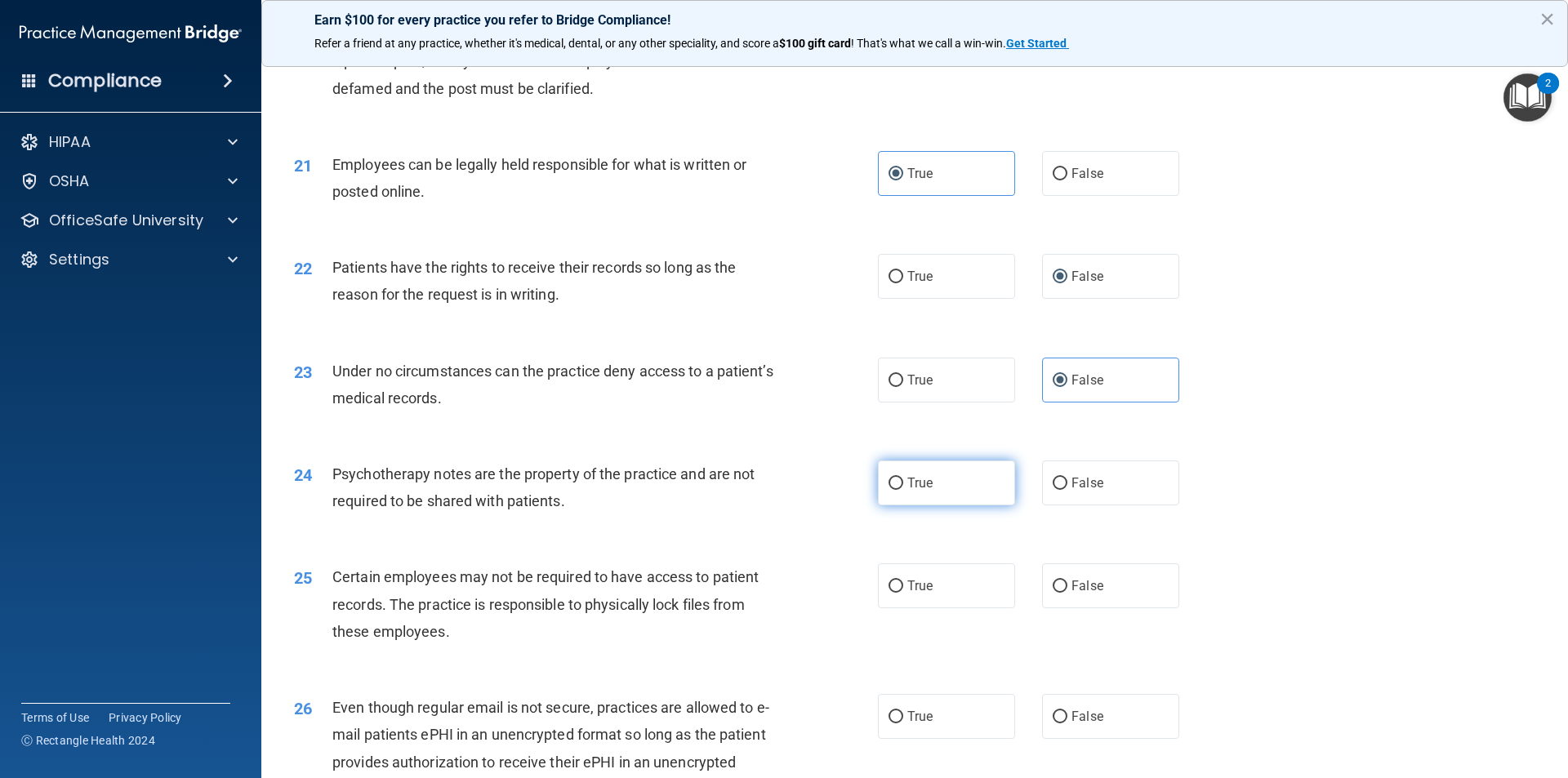
click at [948, 506] on label "True" at bounding box center [946, 482] width 138 height 45
click at [903, 490] on input "True" at bounding box center [896, 483] width 15 height 12
click at [934, 596] on label "True" at bounding box center [946, 585] width 138 height 45
click at [903, 593] on input "True" at bounding box center [896, 586] width 15 height 12
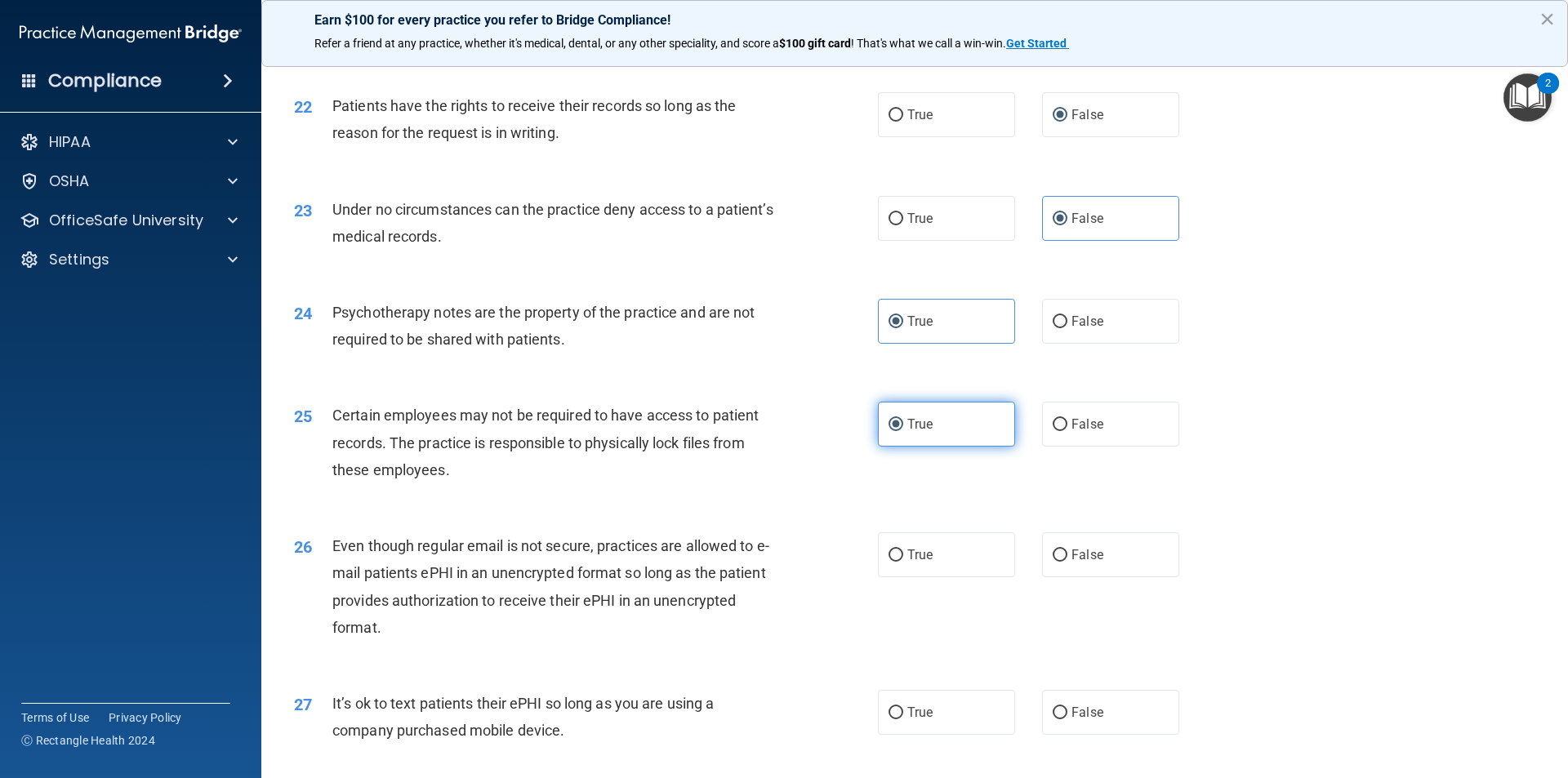
scroll to position [2776, 0]
click at [927, 561] on span "True" at bounding box center [920, 553] width 26 height 15
click at [903, 560] on input "True" at bounding box center [896, 553] width 15 height 12
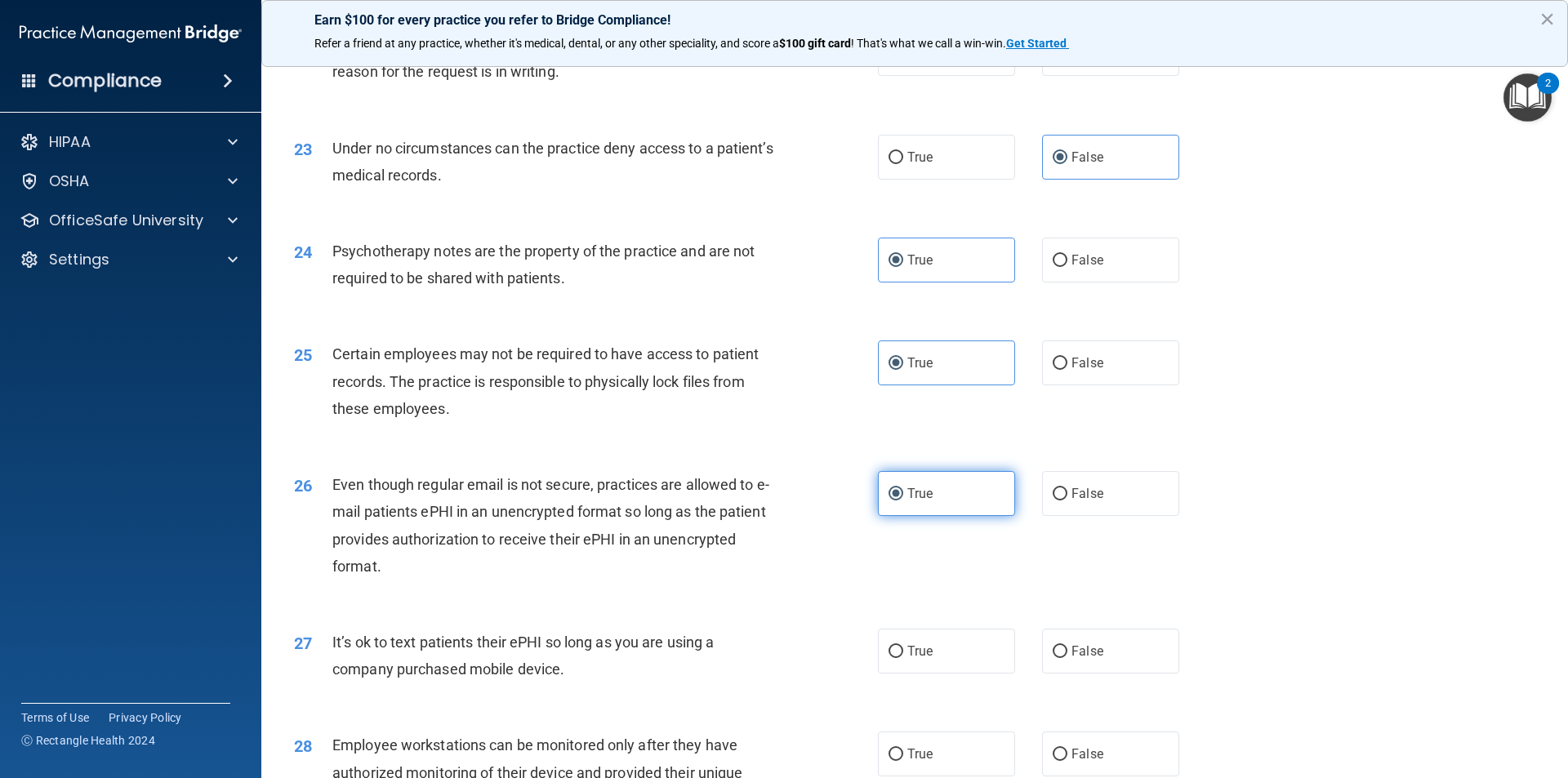
scroll to position [2940, 0]
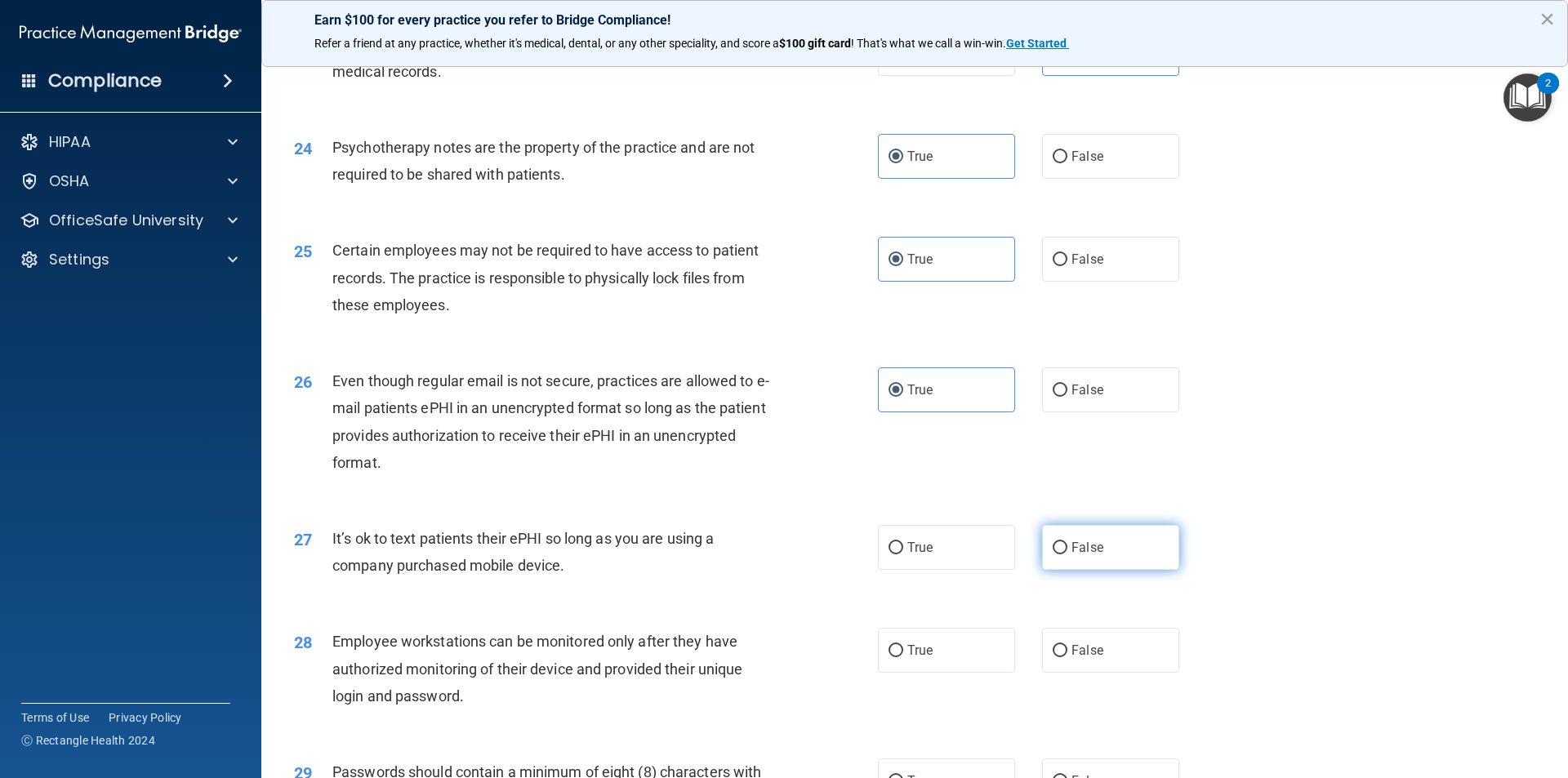
click at [1084, 563] on label "False" at bounding box center [1111, 547] width 138 height 45
click at [1067, 555] on input "False" at bounding box center [1060, 548] width 15 height 12
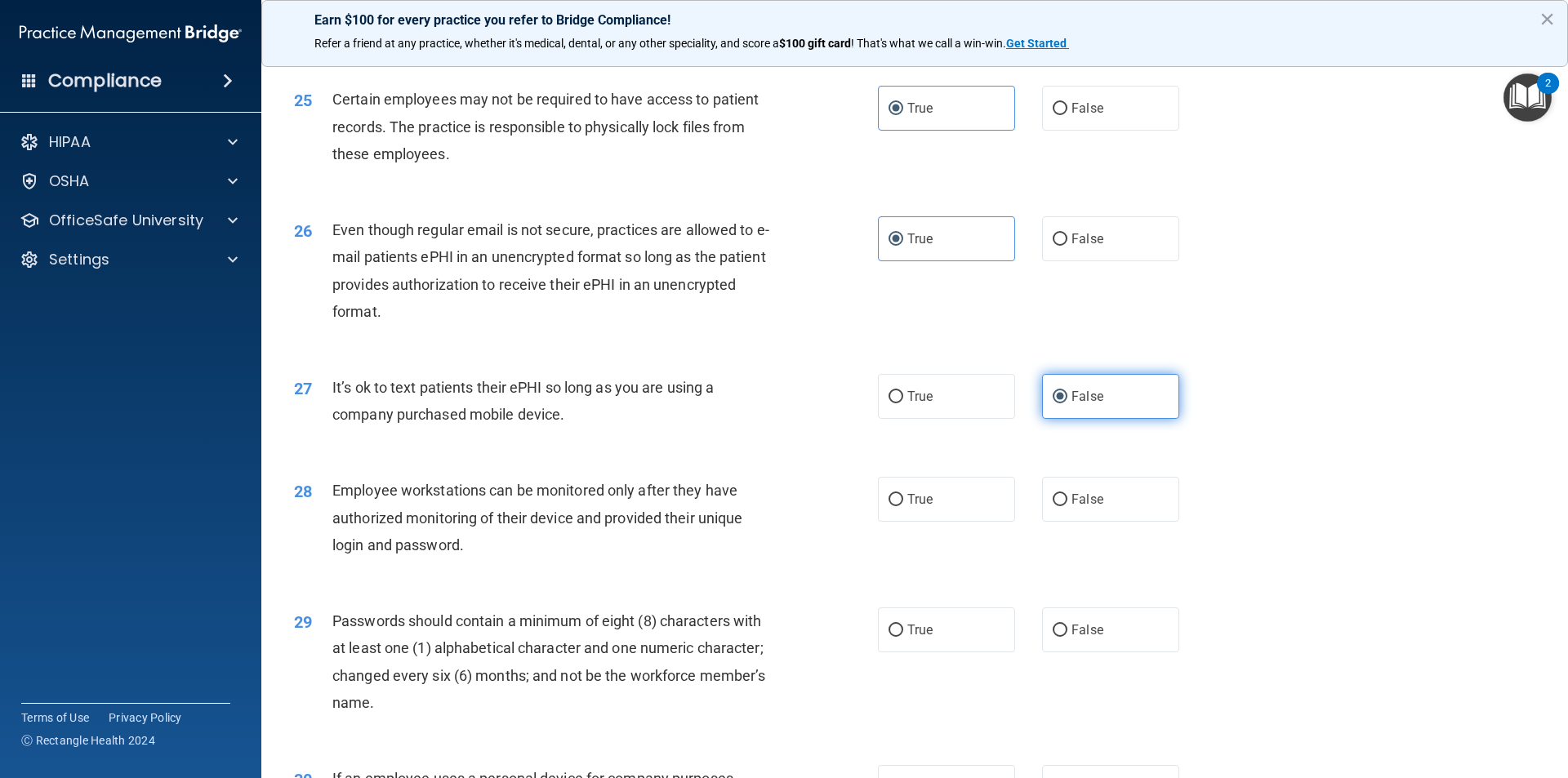
scroll to position [3103, 0]
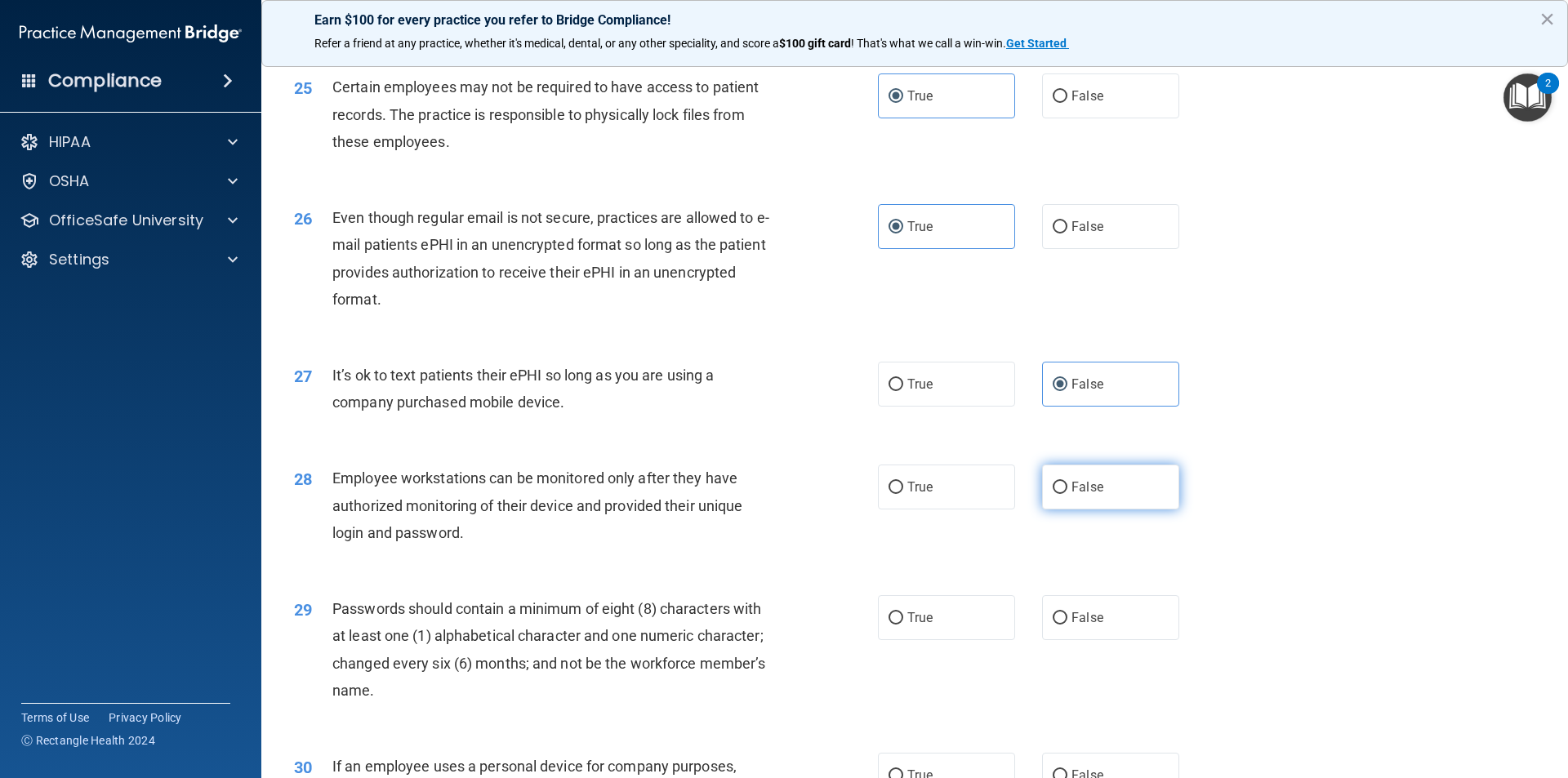
click at [1100, 509] on label "False" at bounding box center [1111, 486] width 138 height 45
click at [1067, 494] on input "False" at bounding box center [1060, 487] width 15 height 12
click at [963, 640] on label "True" at bounding box center [946, 617] width 138 height 45
click at [903, 625] on input "True" at bounding box center [896, 618] width 15 height 12
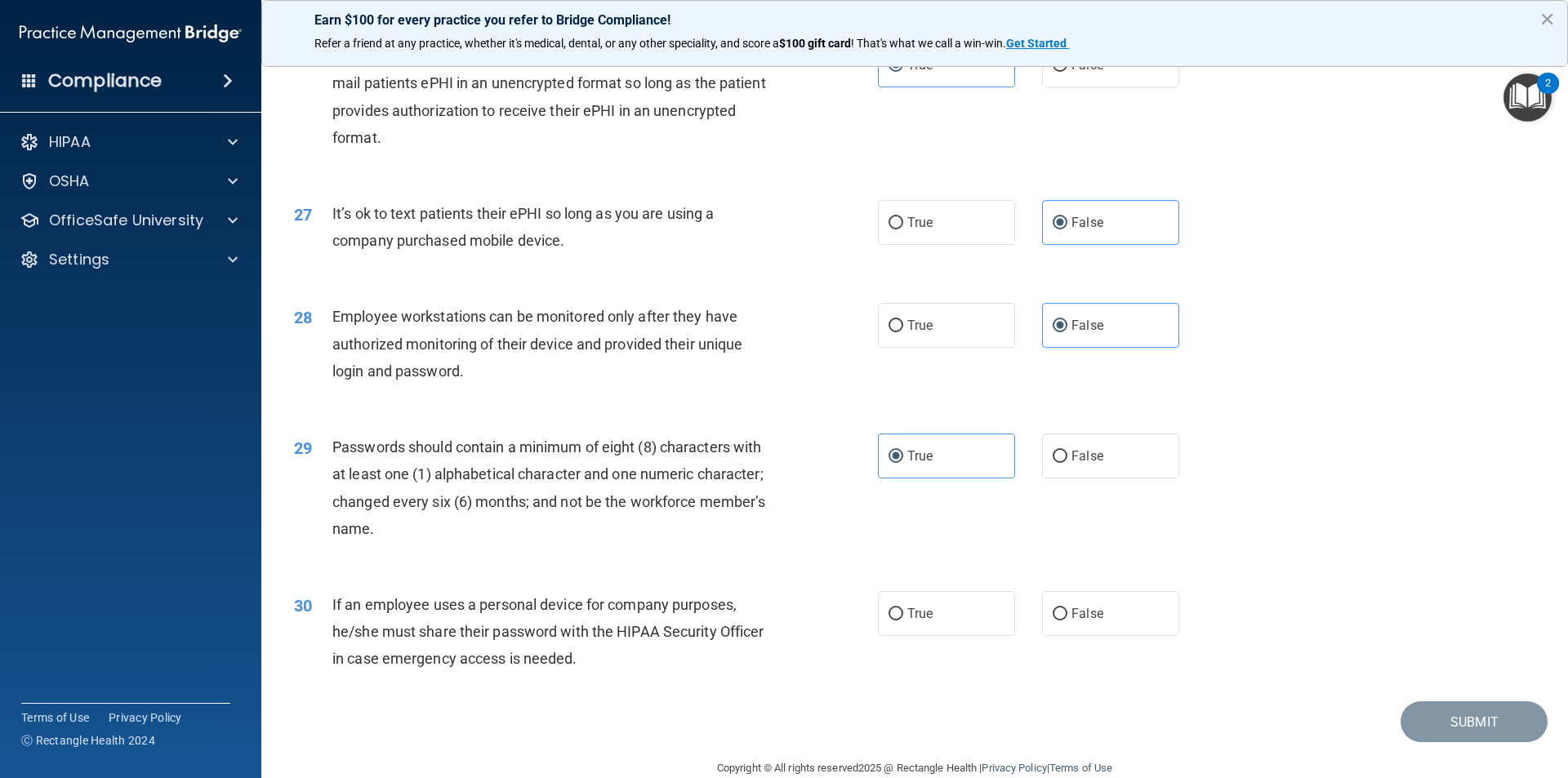
scroll to position [3266, 0]
click at [1114, 633] on label "False" at bounding box center [1111, 611] width 138 height 45
click at [1067, 619] on input "False" at bounding box center [1060, 612] width 15 height 12
click at [1465, 734] on button "Submit" at bounding box center [1473, 721] width 147 height 42
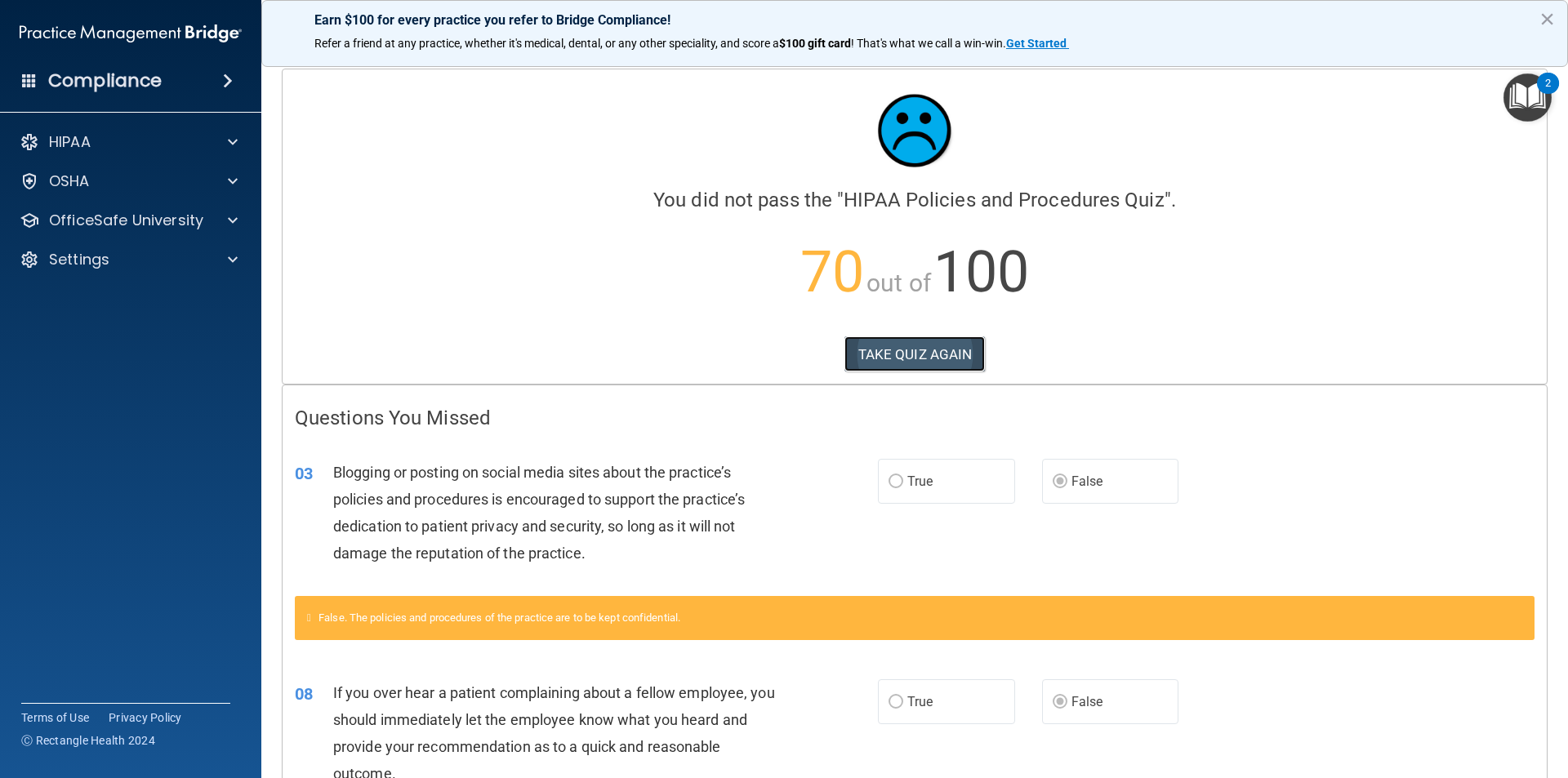
click at [909, 342] on button "TAKE QUIZ AGAIN" at bounding box center [915, 353] width 141 height 36
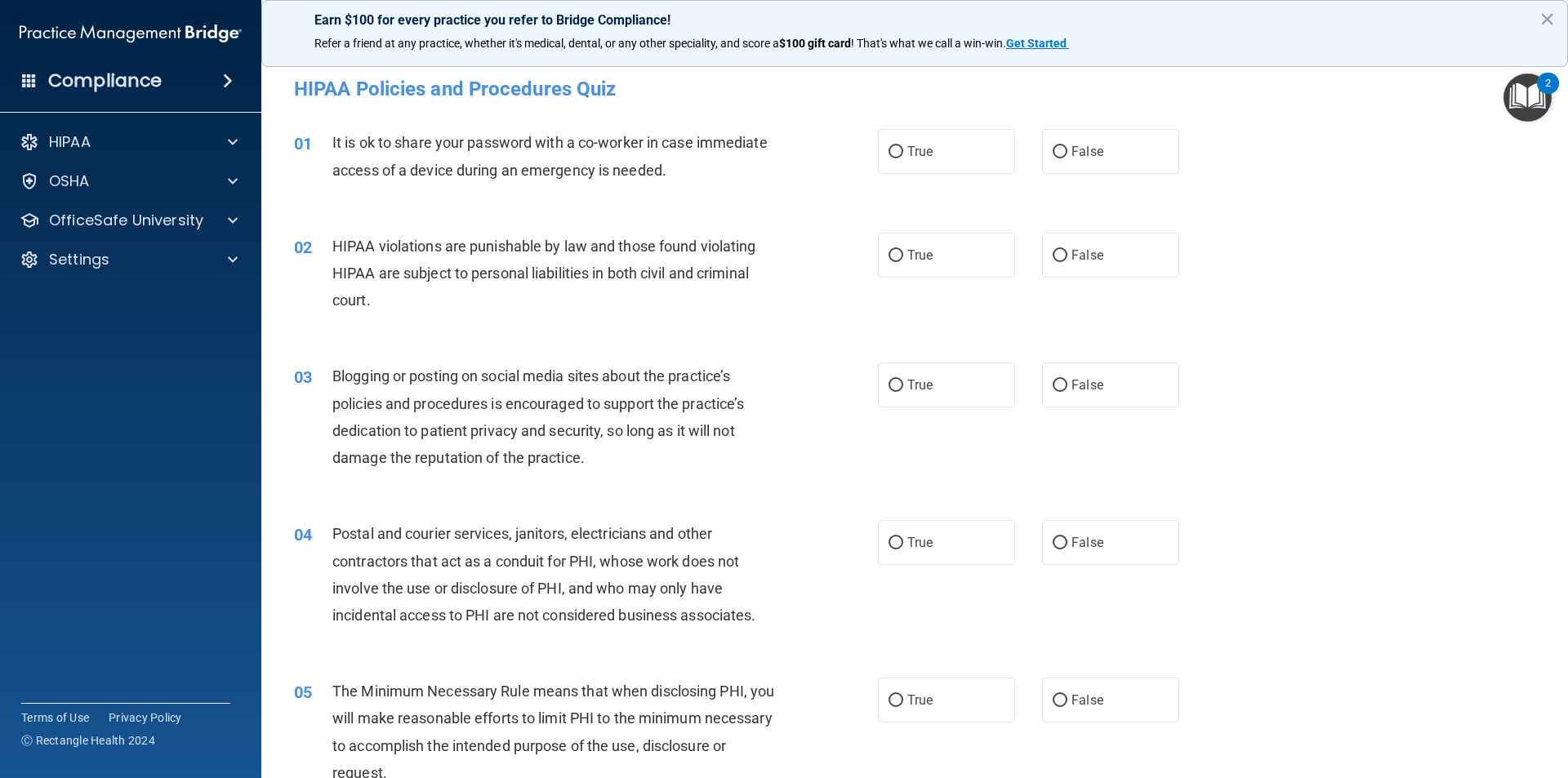
click at [1026, 149] on div "True False" at bounding box center [1041, 151] width 329 height 45
click at [1067, 163] on label "False" at bounding box center [1111, 151] width 138 height 45
click at [1067, 159] on input "False" at bounding box center [1060, 151] width 15 height 12
click at [1057, 253] on input "False" at bounding box center [1060, 255] width 15 height 12
click at [1044, 378] on label "False" at bounding box center [1111, 384] width 138 height 45
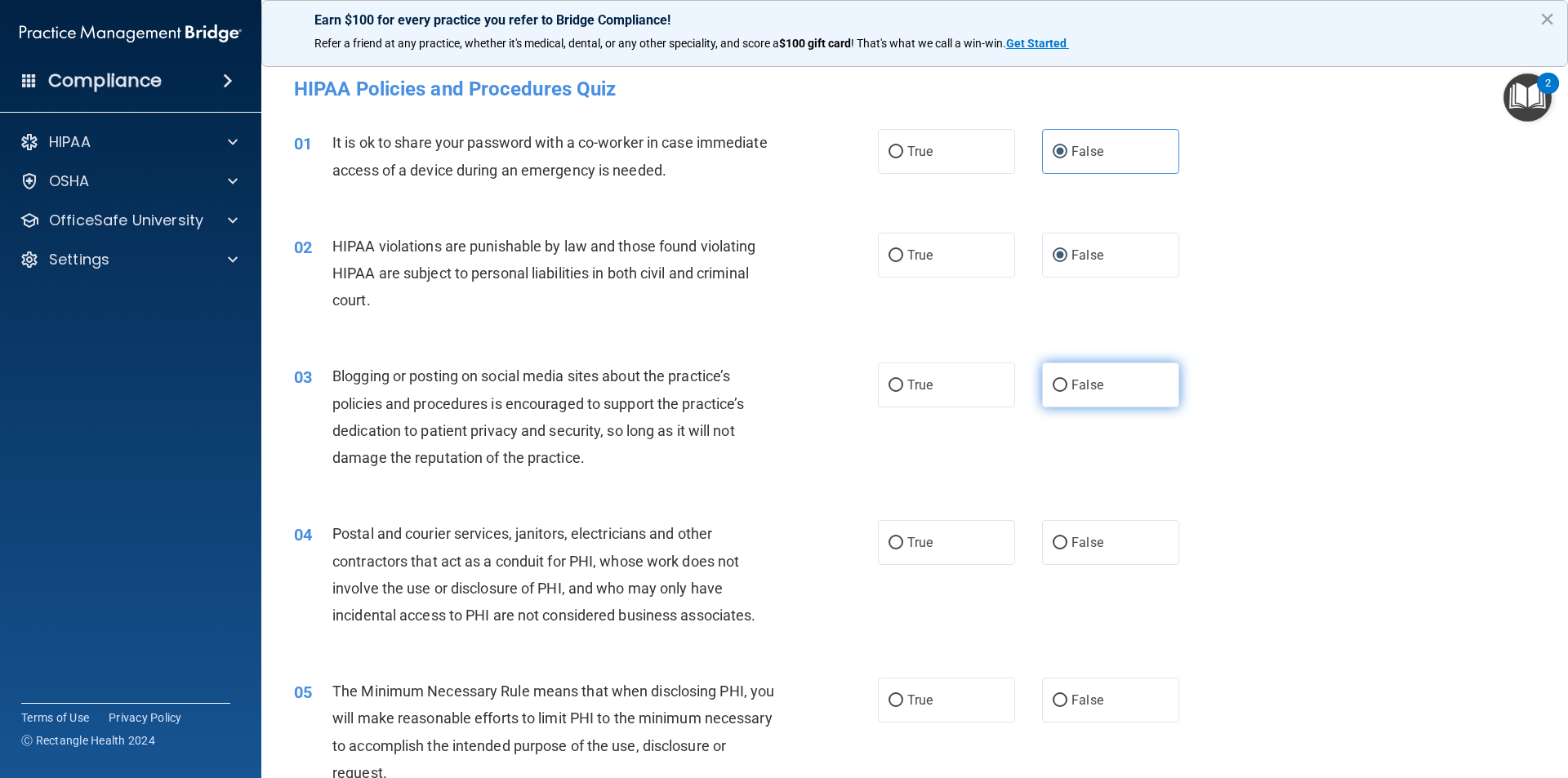
click at [1052, 380] on input "False" at bounding box center [1060, 385] width 15 height 12
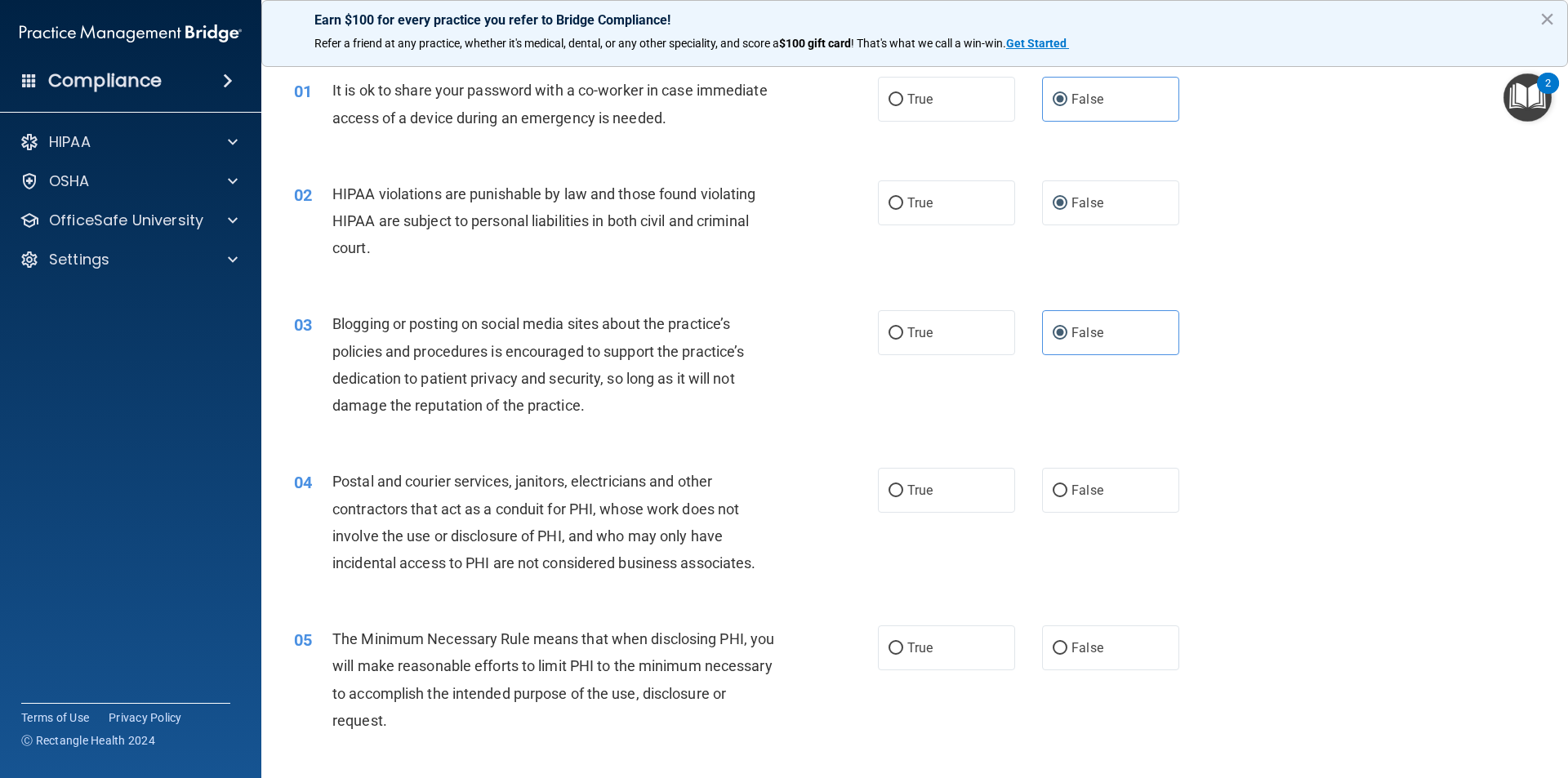
scroll to position [163, 0]
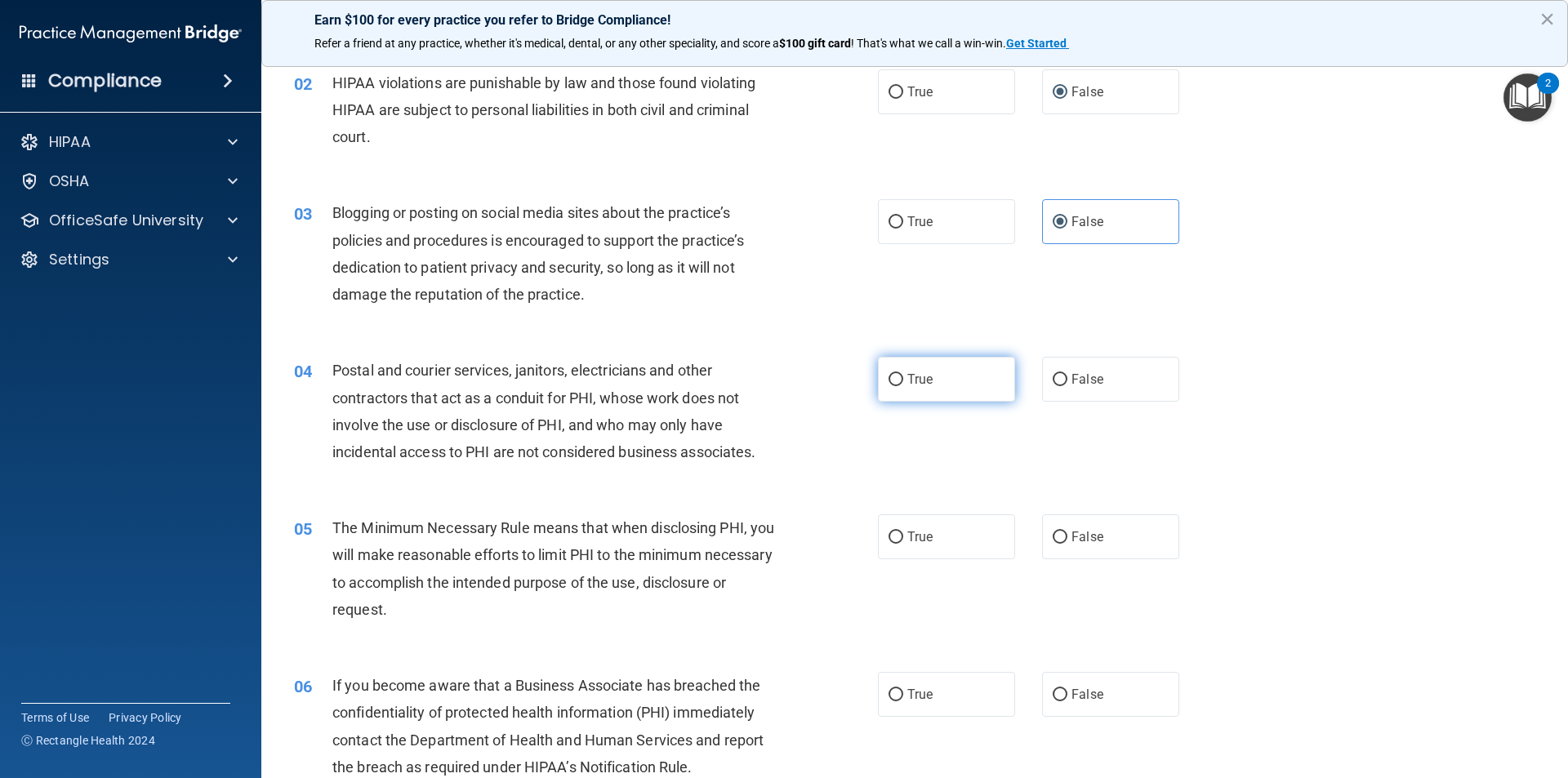
click at [938, 374] on label "True" at bounding box center [946, 379] width 138 height 45
click at [903, 374] on input "True" at bounding box center [896, 379] width 15 height 12
click at [960, 539] on label "True" at bounding box center [946, 537] width 138 height 45
click at [903, 539] on input "True" at bounding box center [896, 537] width 15 height 12
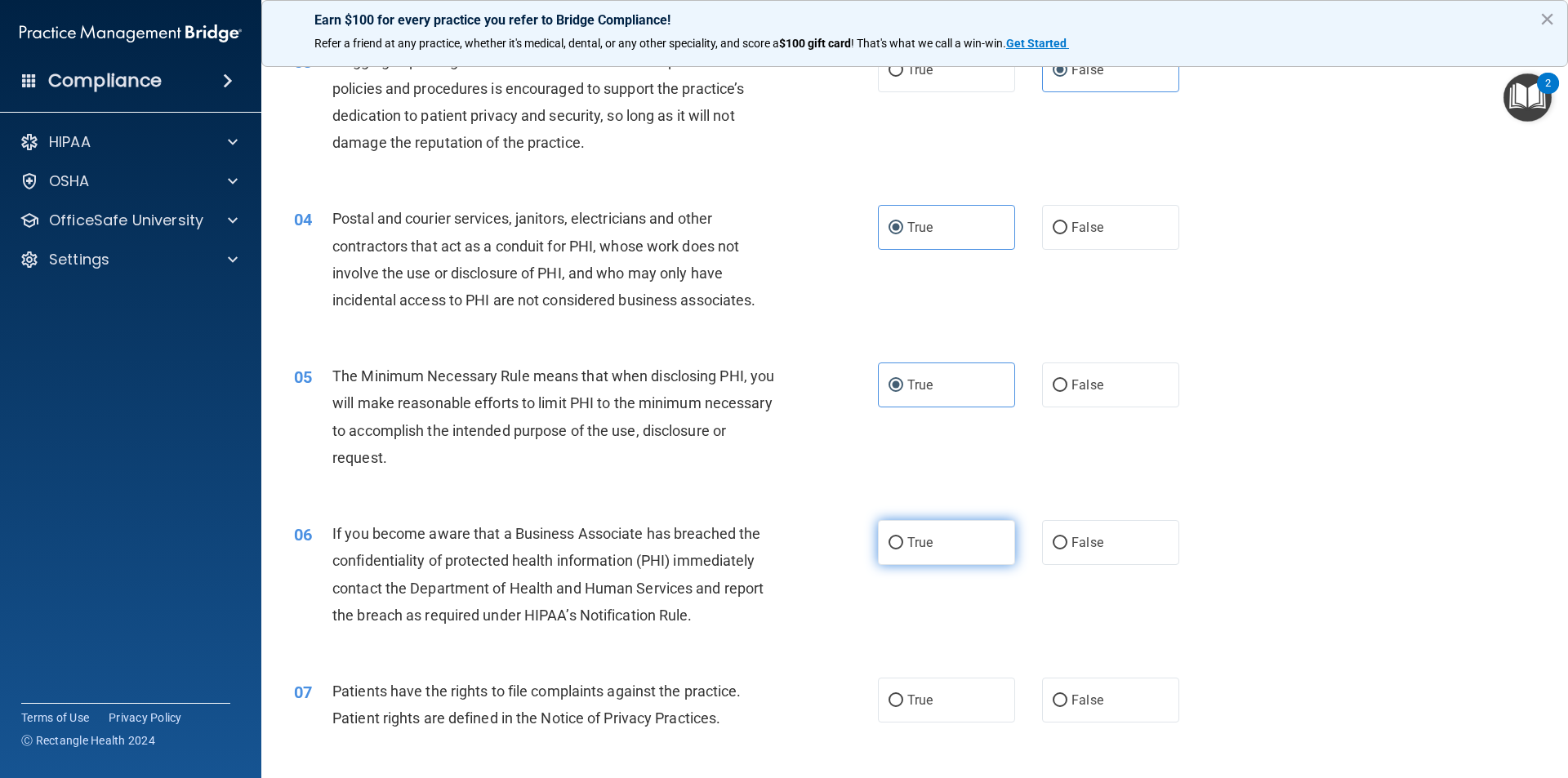
scroll to position [327, 0]
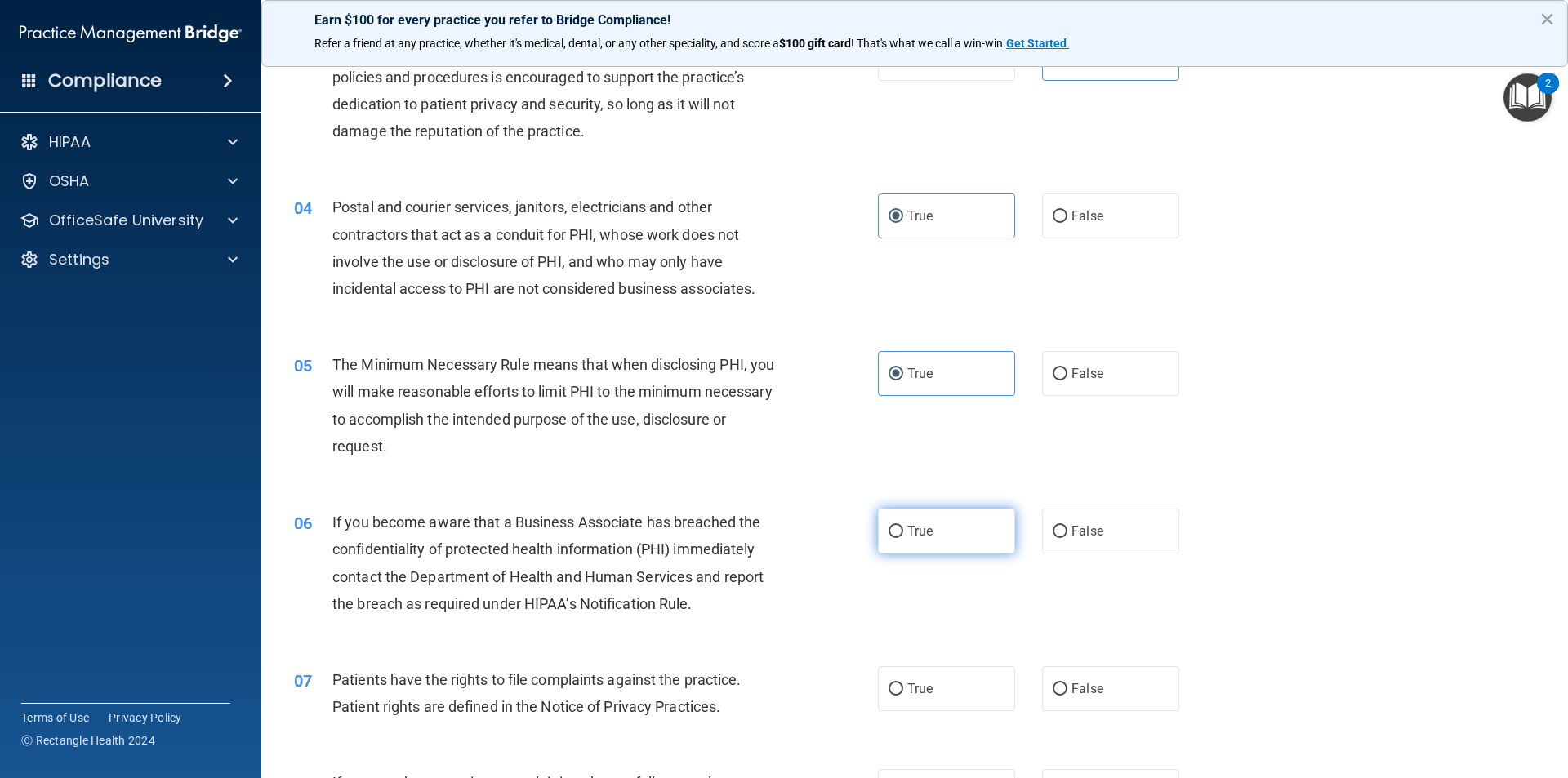
click at [968, 533] on label "True" at bounding box center [946, 530] width 138 height 45
click at [903, 533] on input "True" at bounding box center [896, 531] width 15 height 12
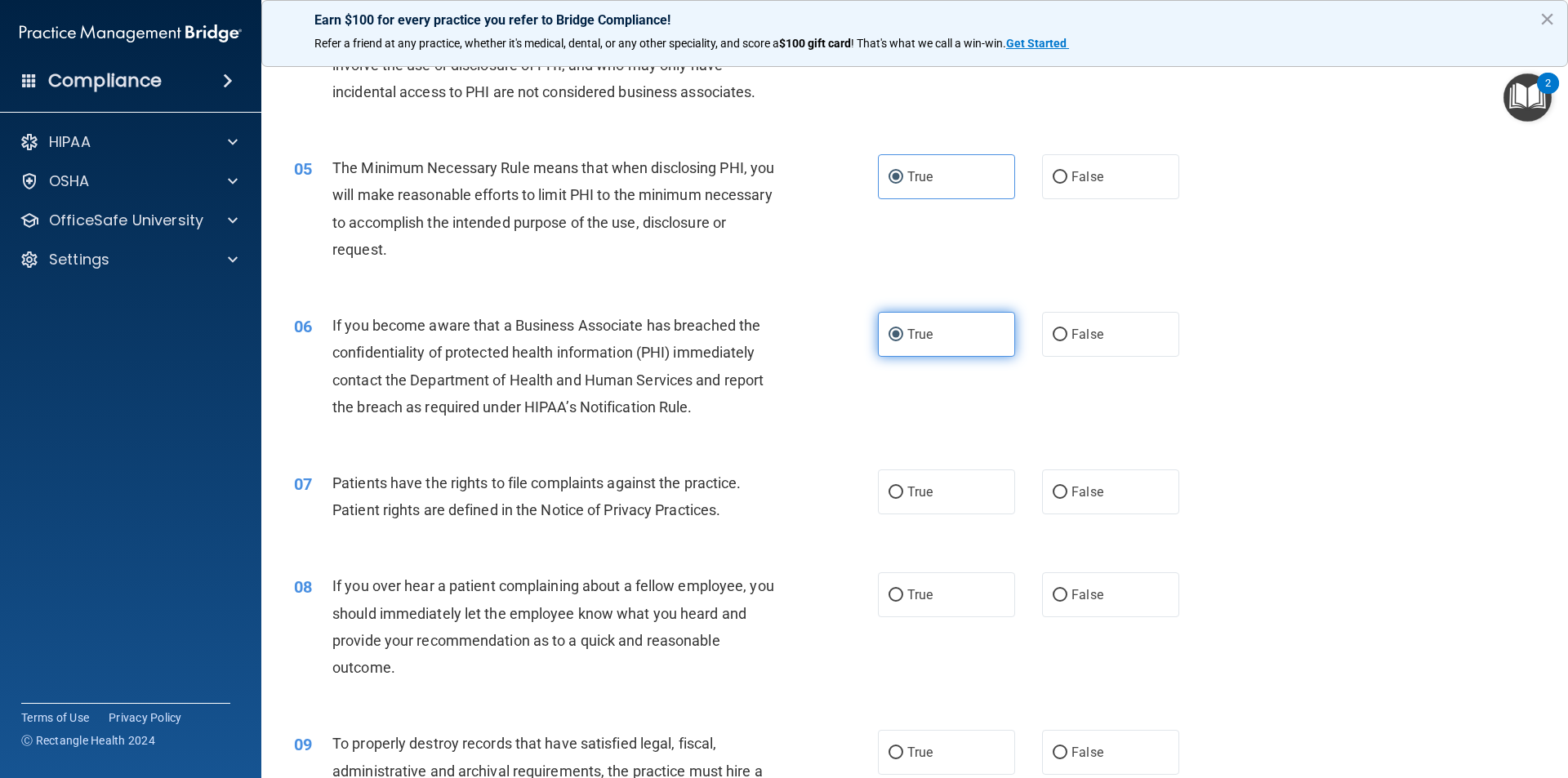
scroll to position [571, 0]
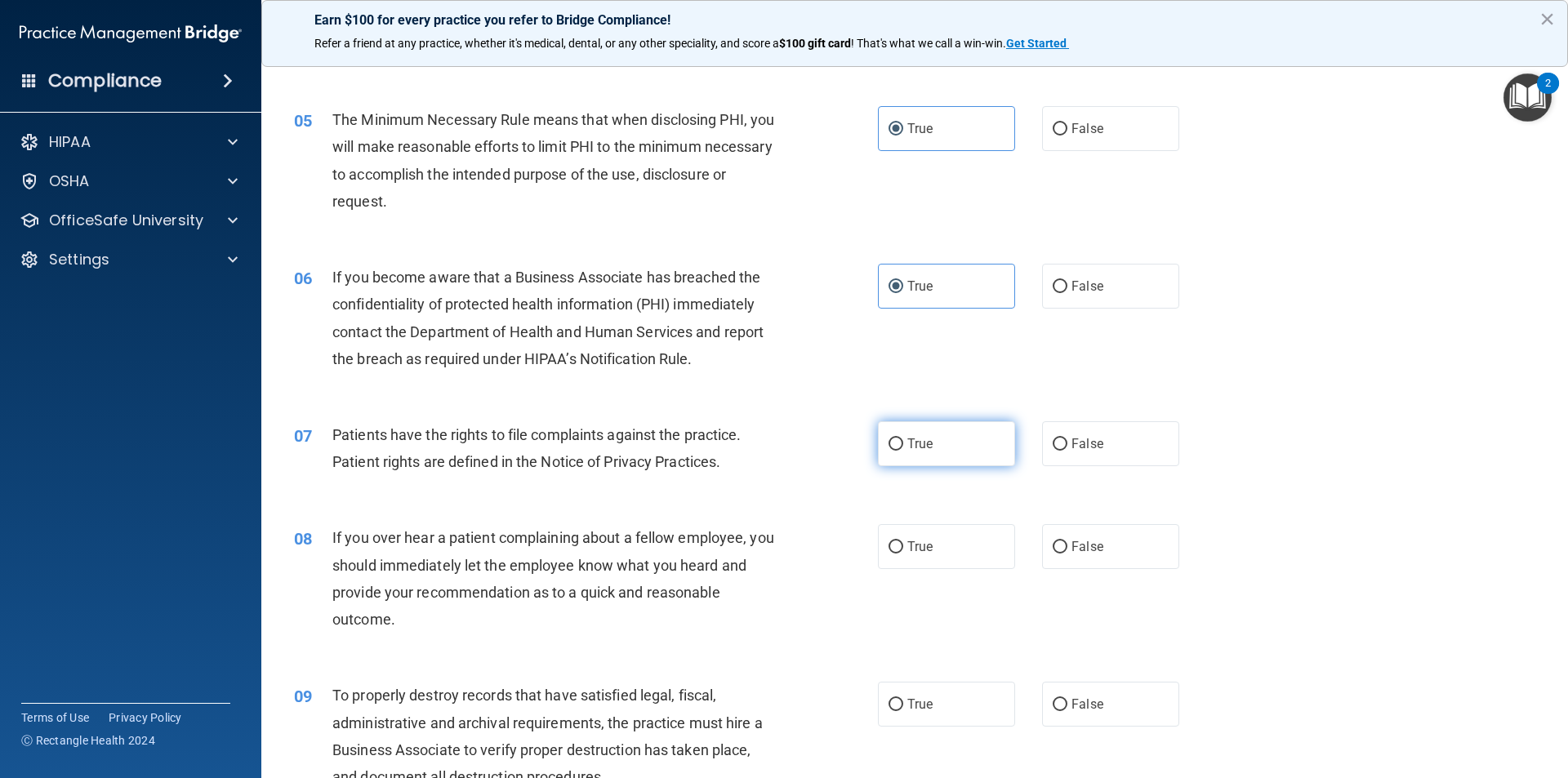
click at [972, 455] on label "True" at bounding box center [946, 443] width 138 height 45
click at [903, 451] on input "True" at bounding box center [896, 444] width 15 height 12
click at [1052, 541] on input "False" at bounding box center [1060, 547] width 15 height 12
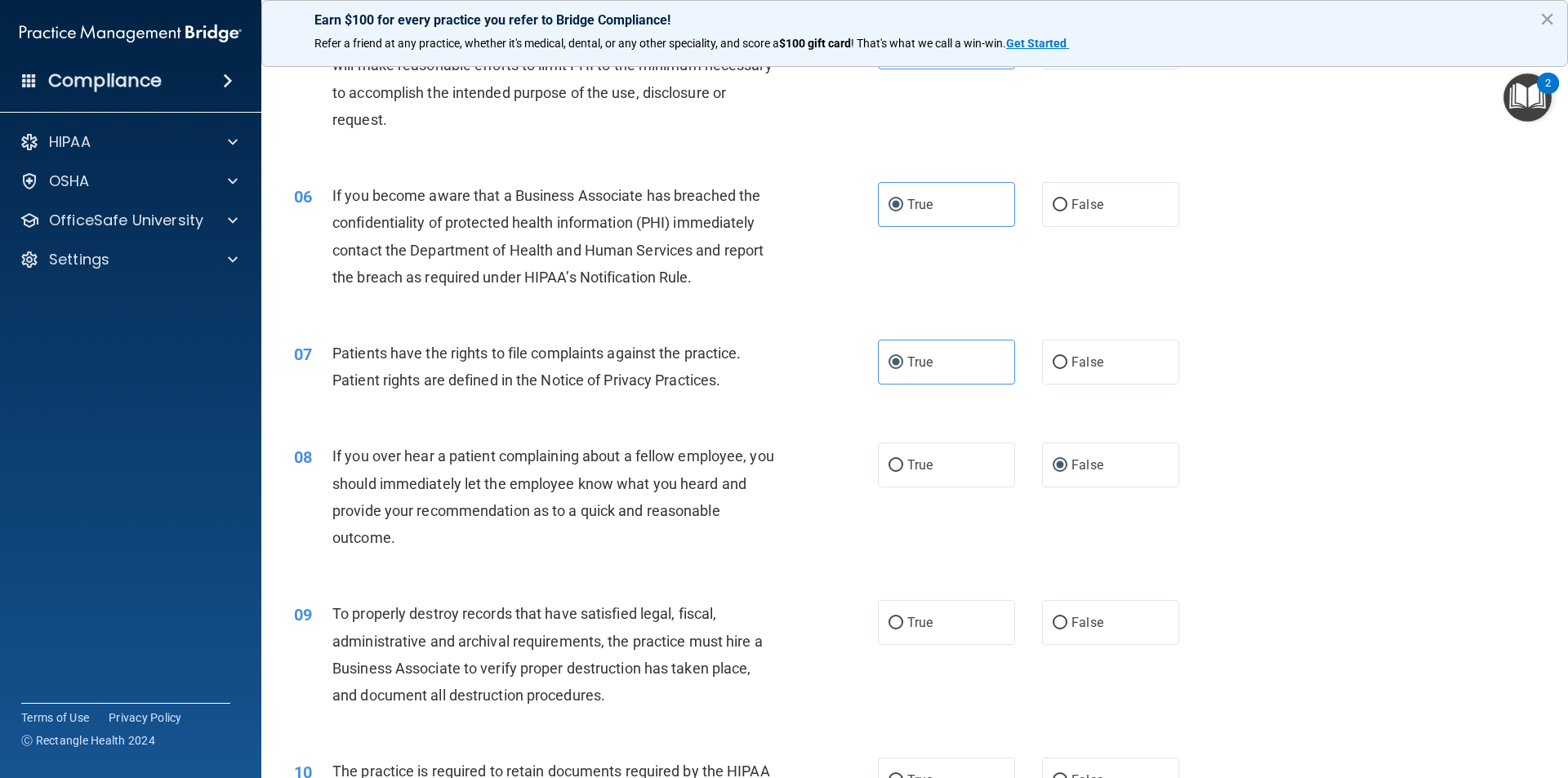
scroll to position [735, 0]
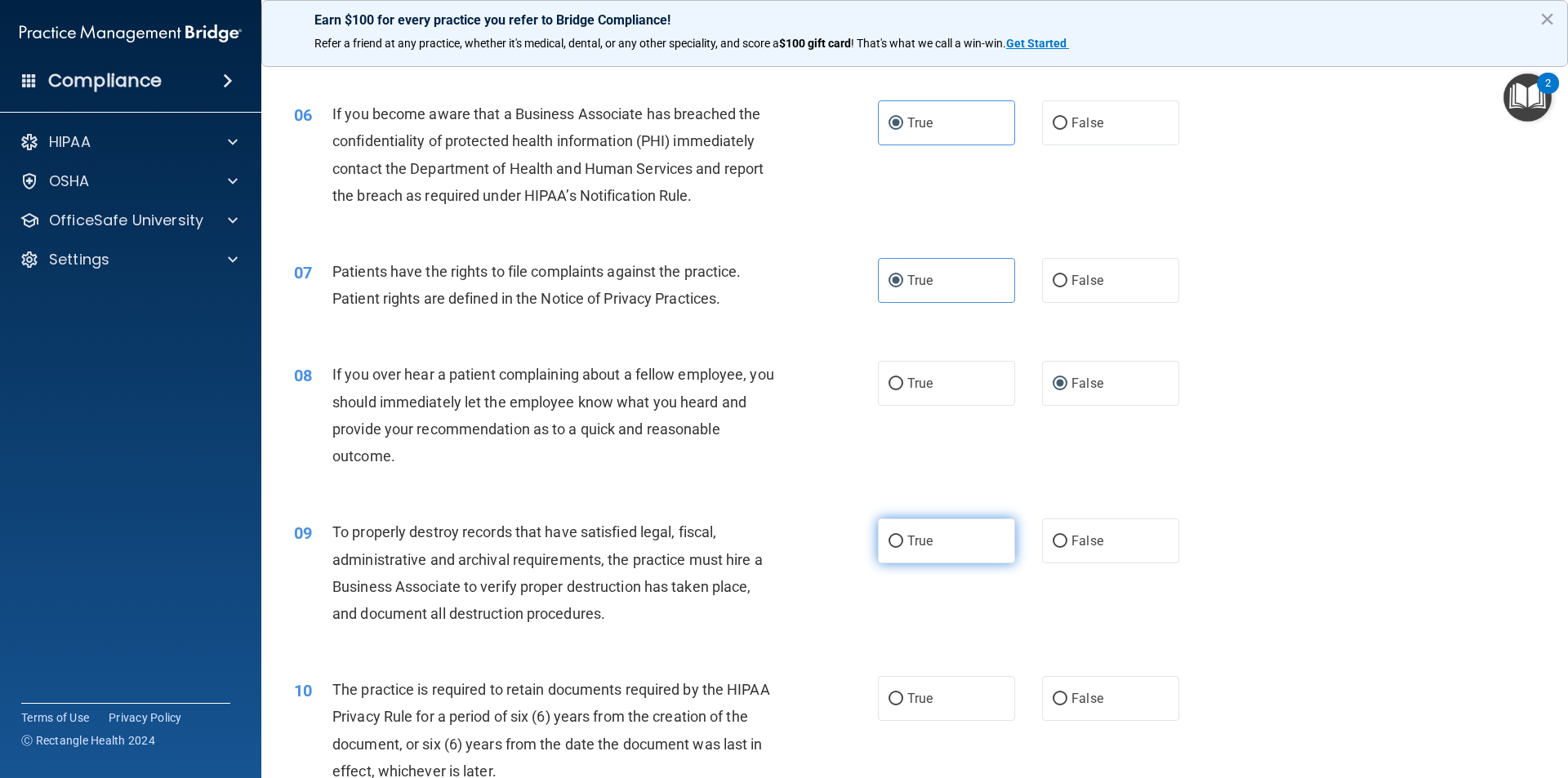
click at [967, 542] on label "True" at bounding box center [946, 540] width 138 height 45
click at [903, 542] on input "True" at bounding box center [896, 541] width 15 height 12
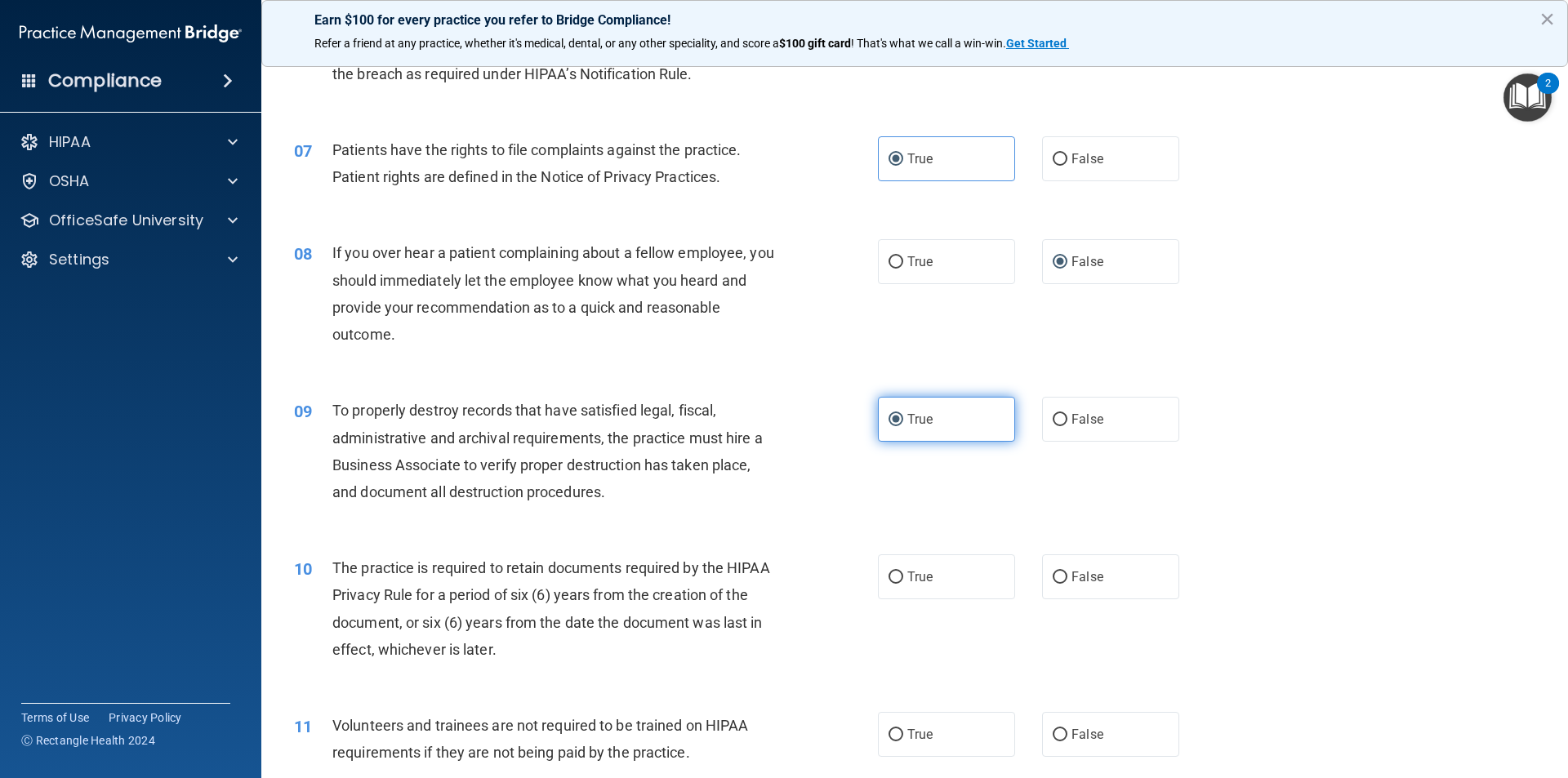
scroll to position [898, 0]
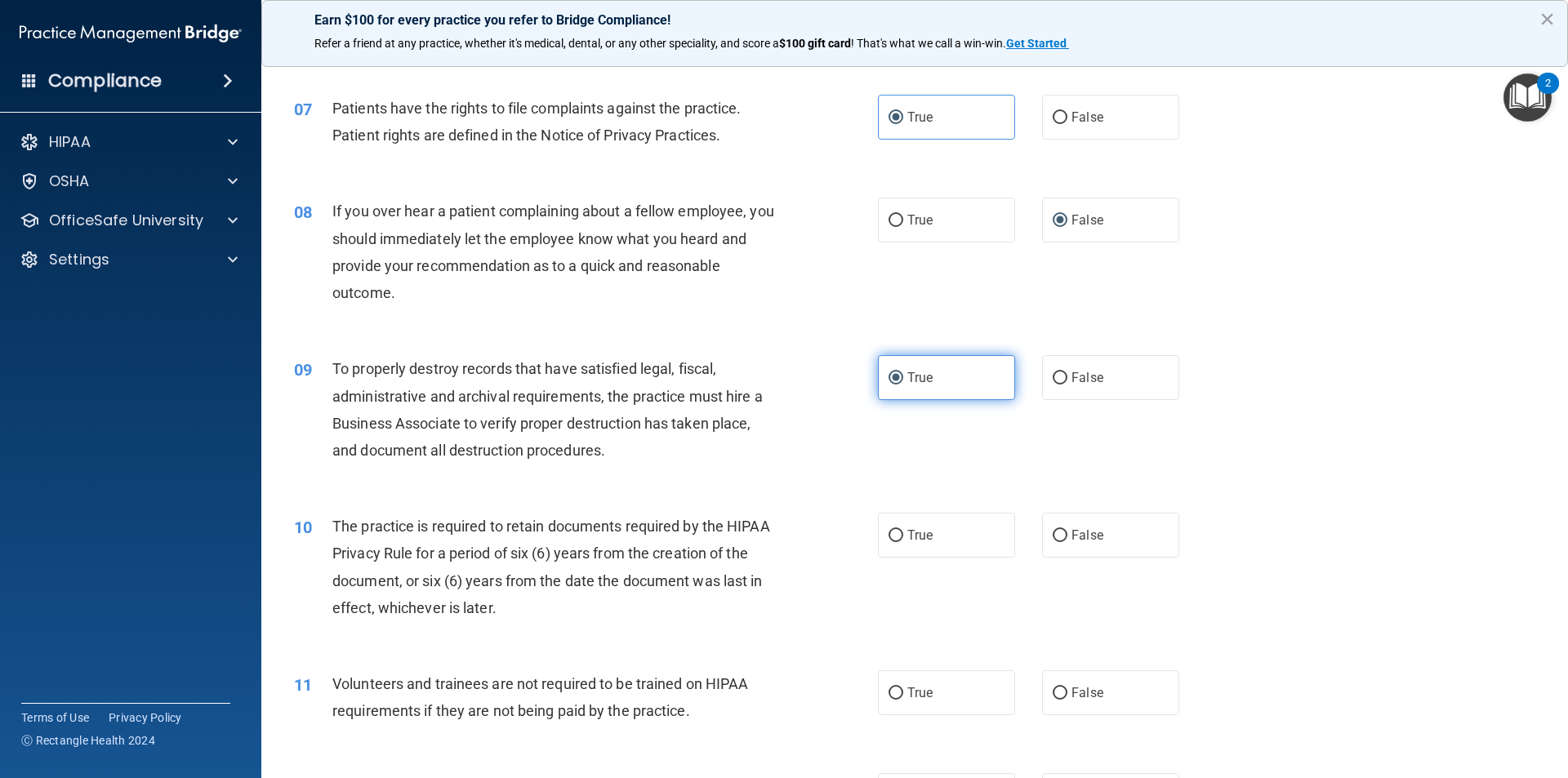
click at [967, 542] on label "True" at bounding box center [946, 535] width 138 height 45
click at [903, 542] on input "True" at bounding box center [896, 536] width 15 height 12
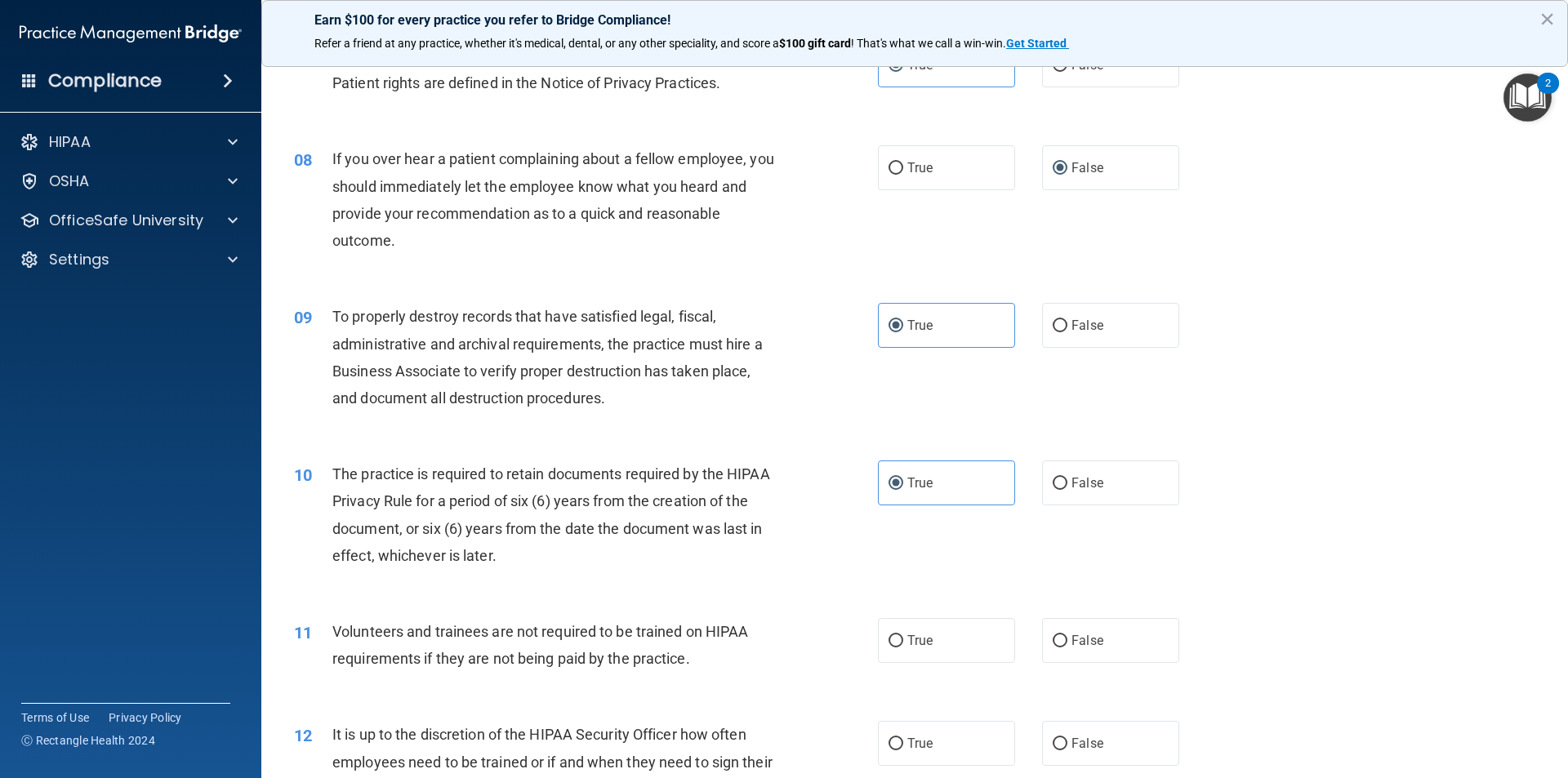
scroll to position [980, 0]
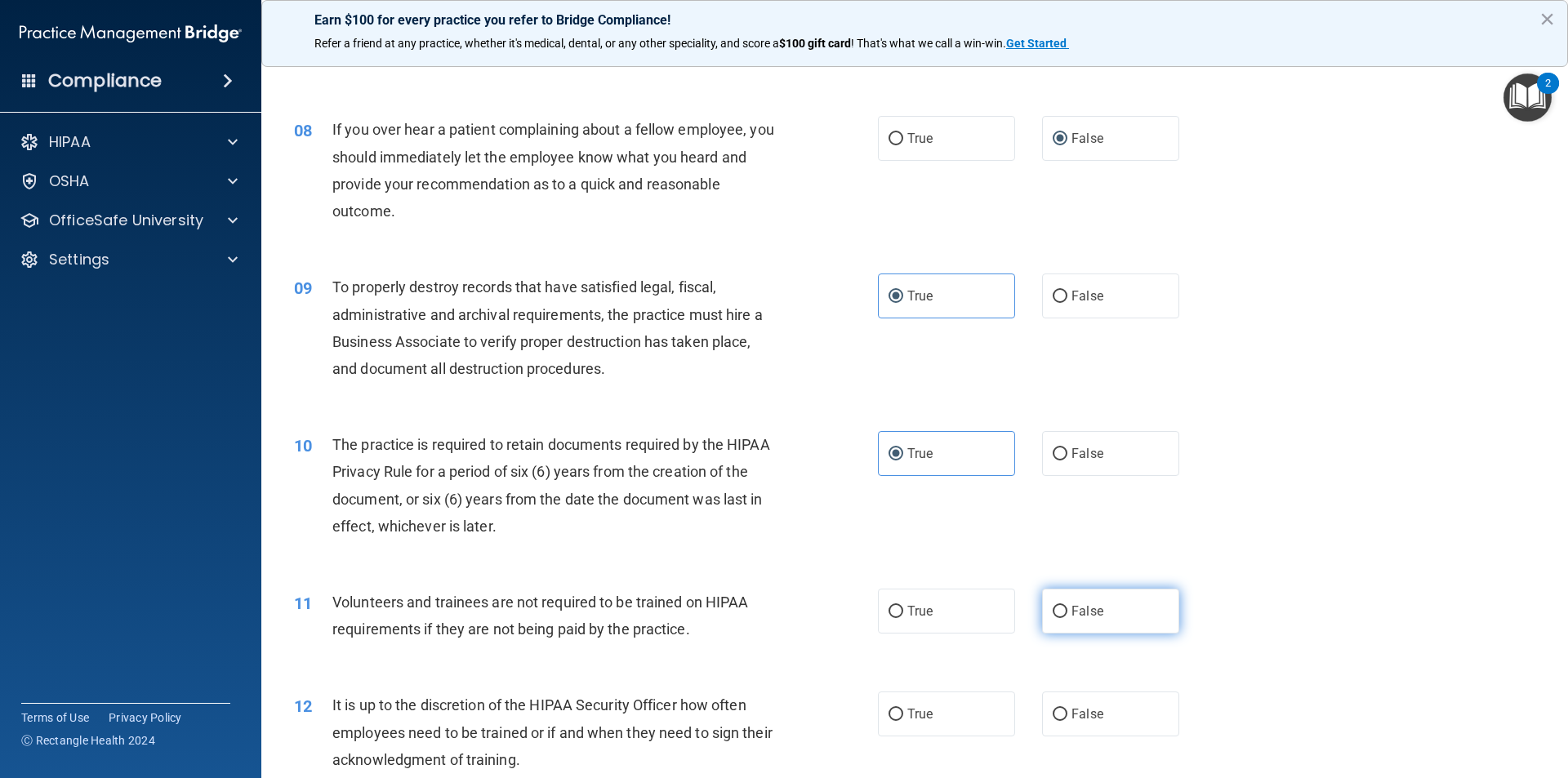
click at [1091, 617] on span "False" at bounding box center [1087, 610] width 32 height 15
click at [1067, 617] on input "False" at bounding box center [1060, 611] width 15 height 12
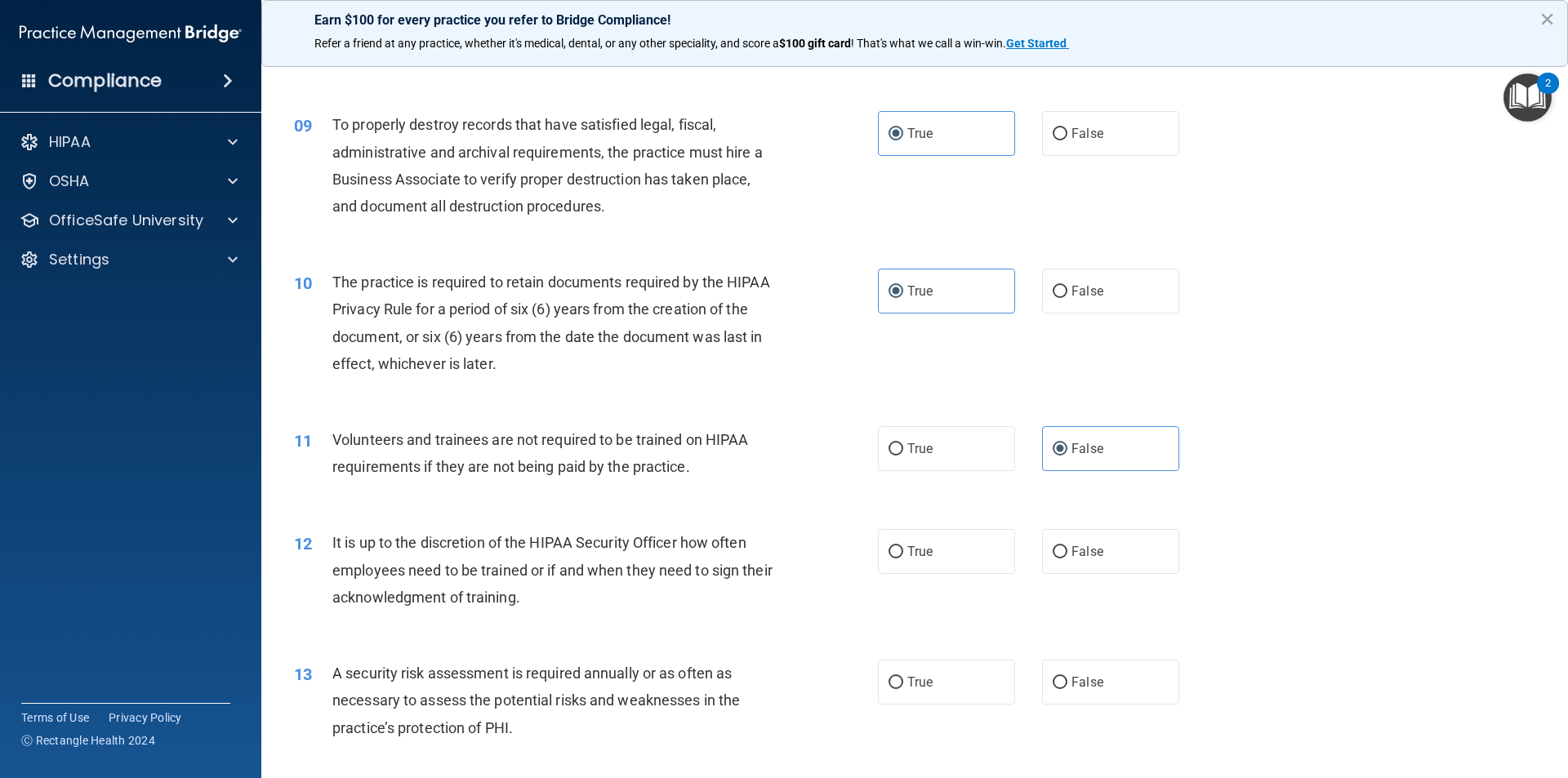
scroll to position [1143, 0]
click at [938, 562] on label "True" at bounding box center [946, 550] width 138 height 45
click at [903, 558] on input "True" at bounding box center [896, 551] width 15 height 12
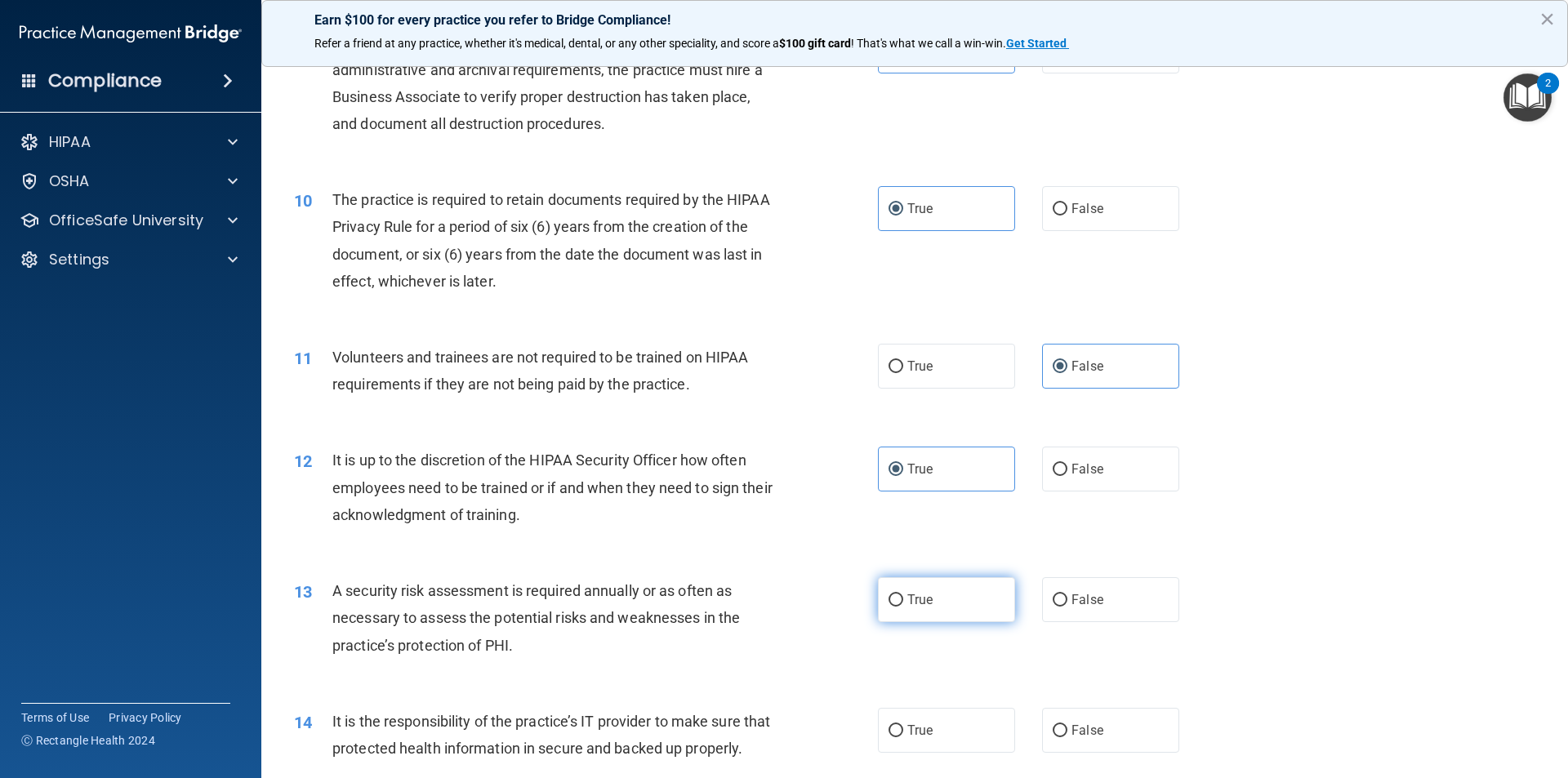
click at [942, 600] on label "True" at bounding box center [946, 599] width 138 height 45
click at [903, 600] on input "True" at bounding box center [896, 599] width 15 height 12
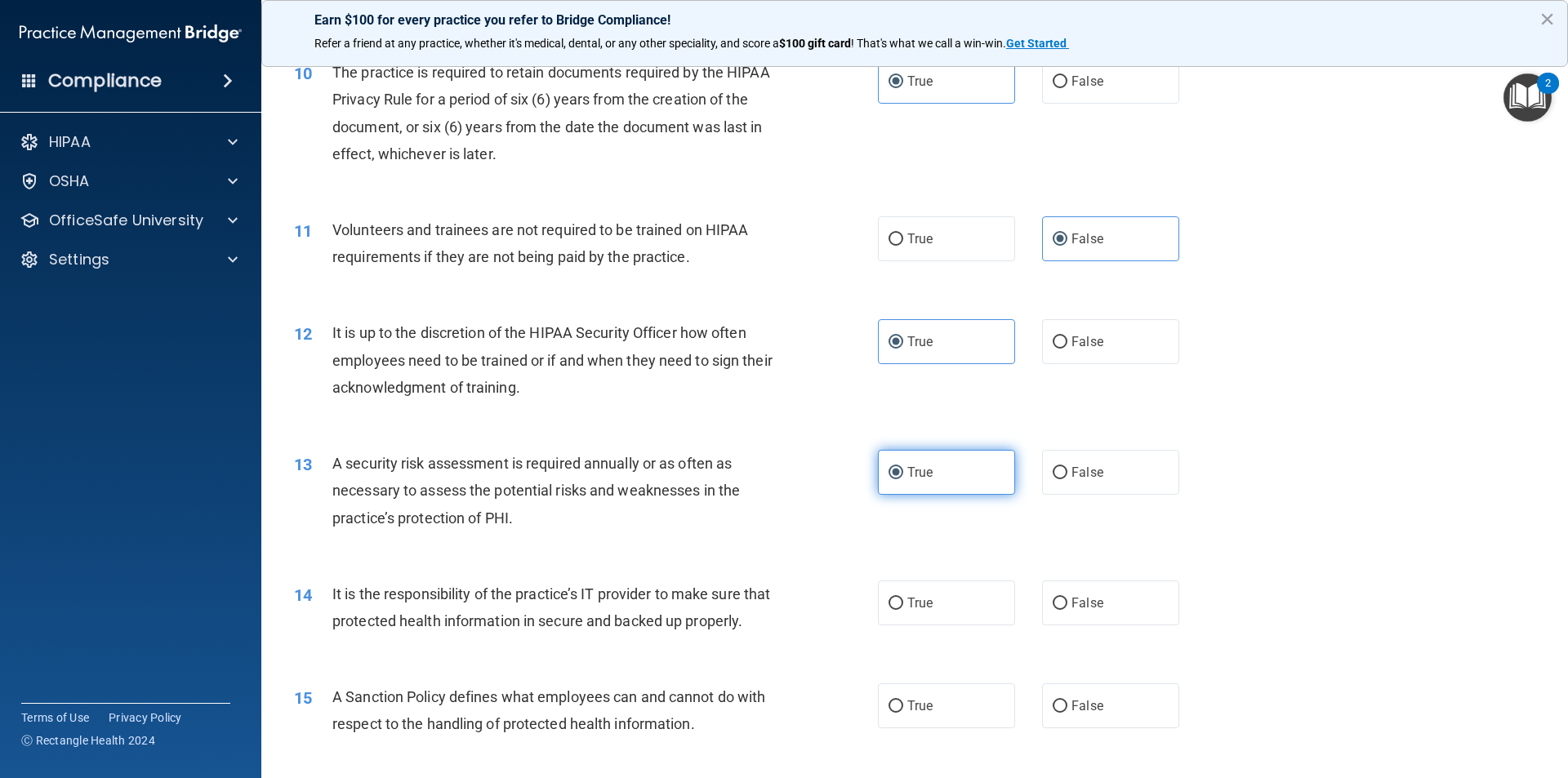
scroll to position [1388, 0]
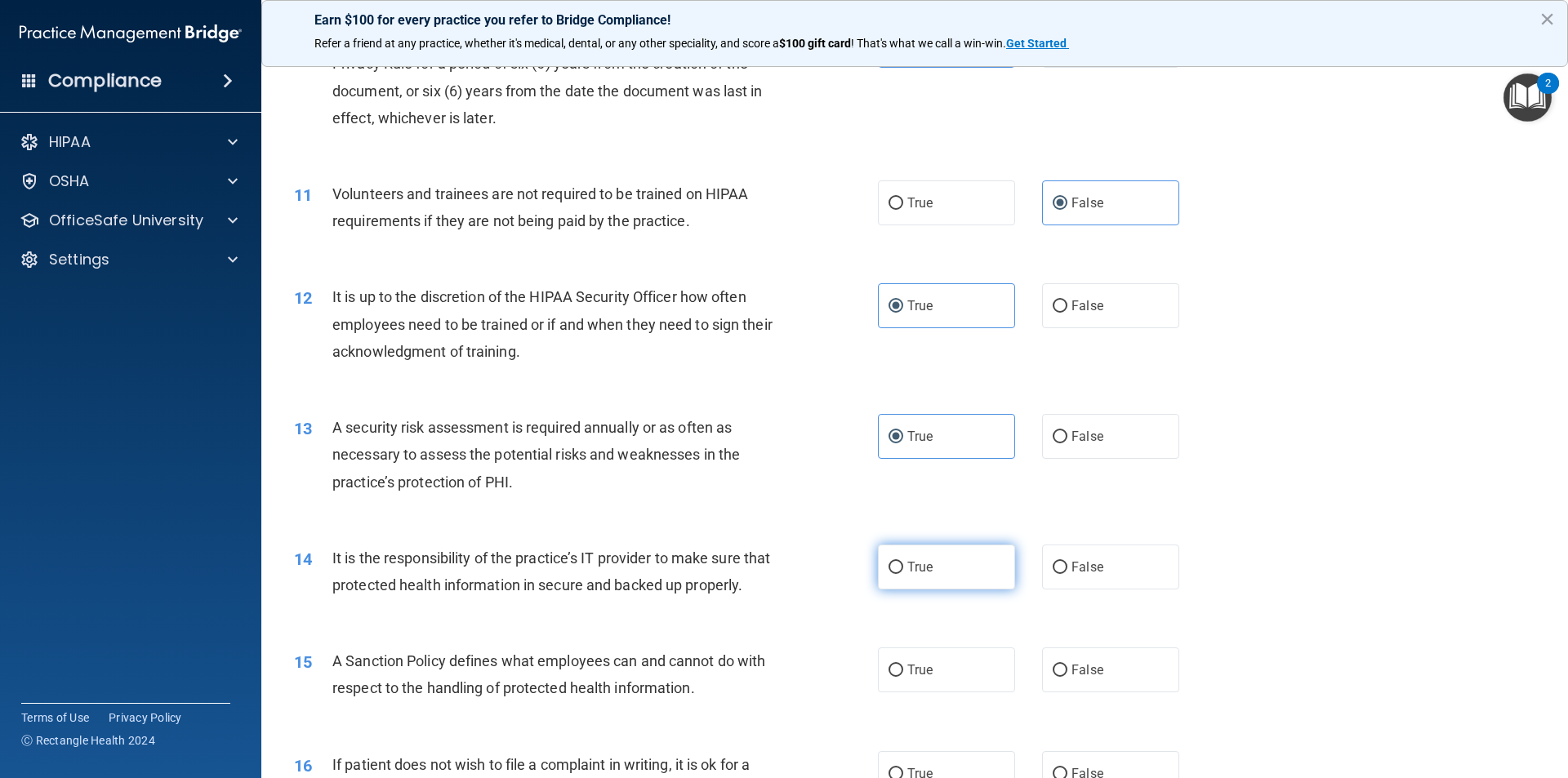
click at [933, 567] on label "True" at bounding box center [946, 567] width 138 height 45
click at [903, 567] on input "True" at bounding box center [896, 568] width 15 height 12
click at [1052, 572] on input "False" at bounding box center [1060, 568] width 15 height 12
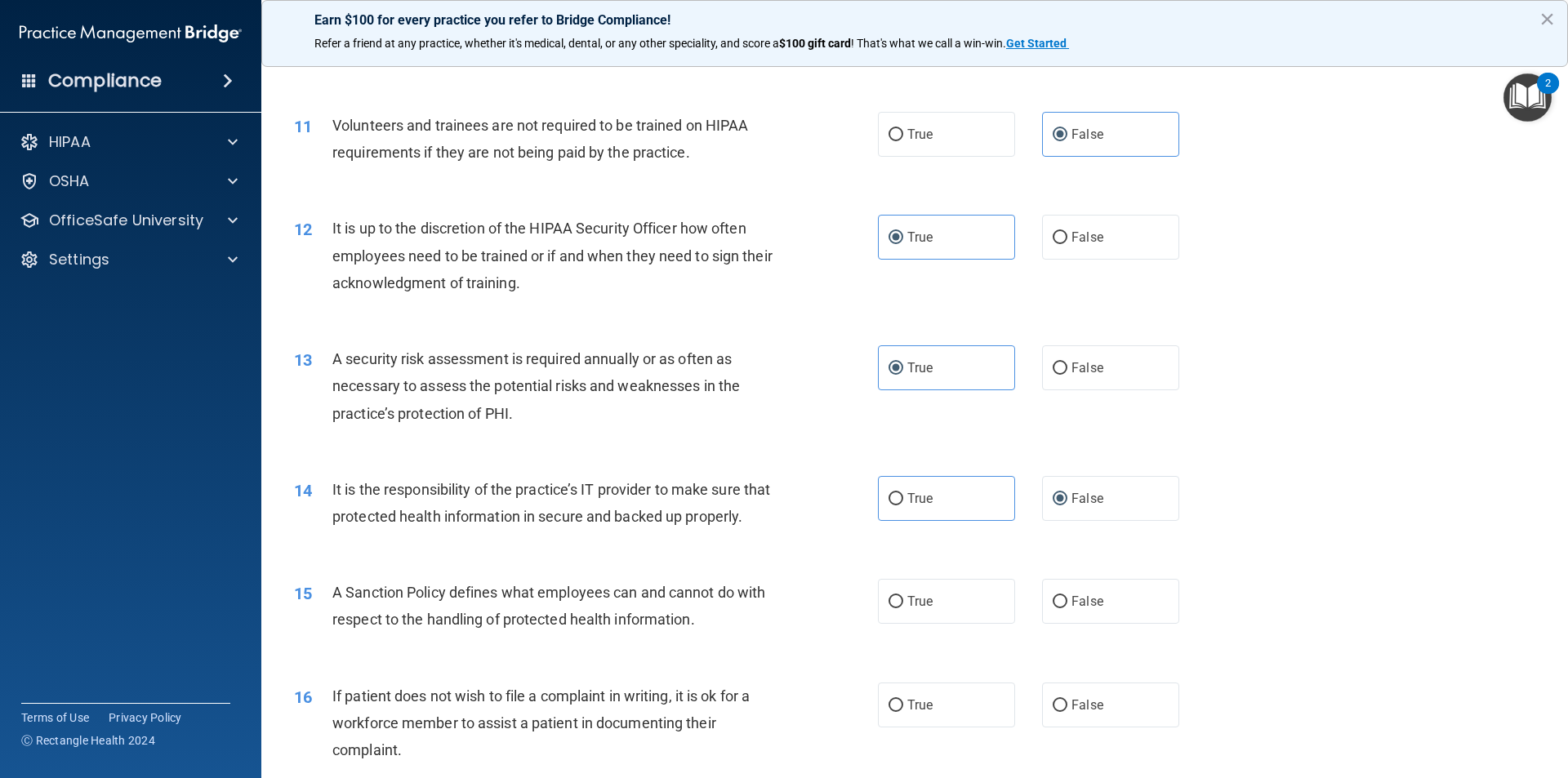
scroll to position [1551, 0]
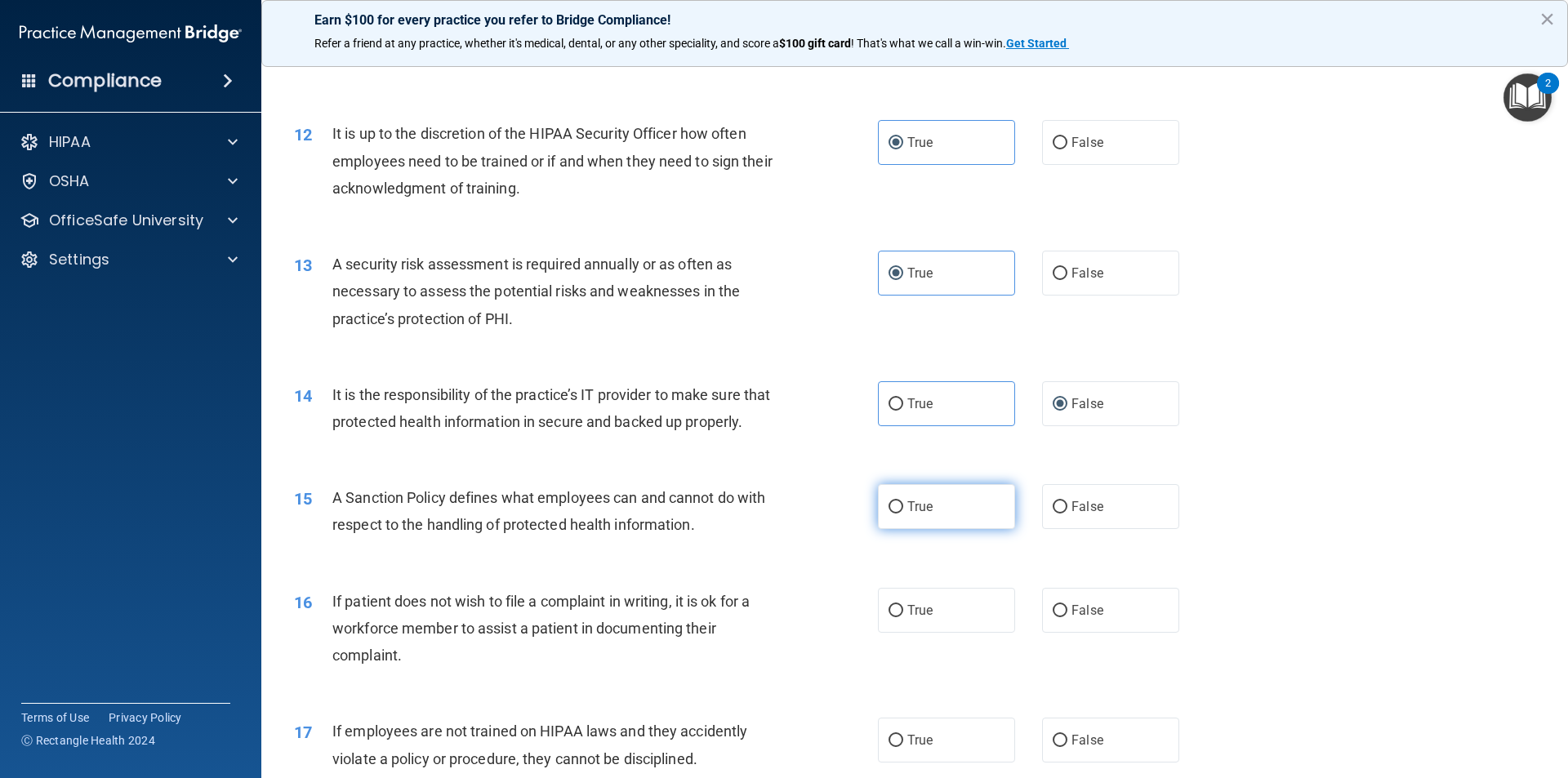
click at [960, 529] on label "True" at bounding box center [946, 506] width 138 height 45
click at [903, 514] on input "True" at bounding box center [896, 507] width 15 height 12
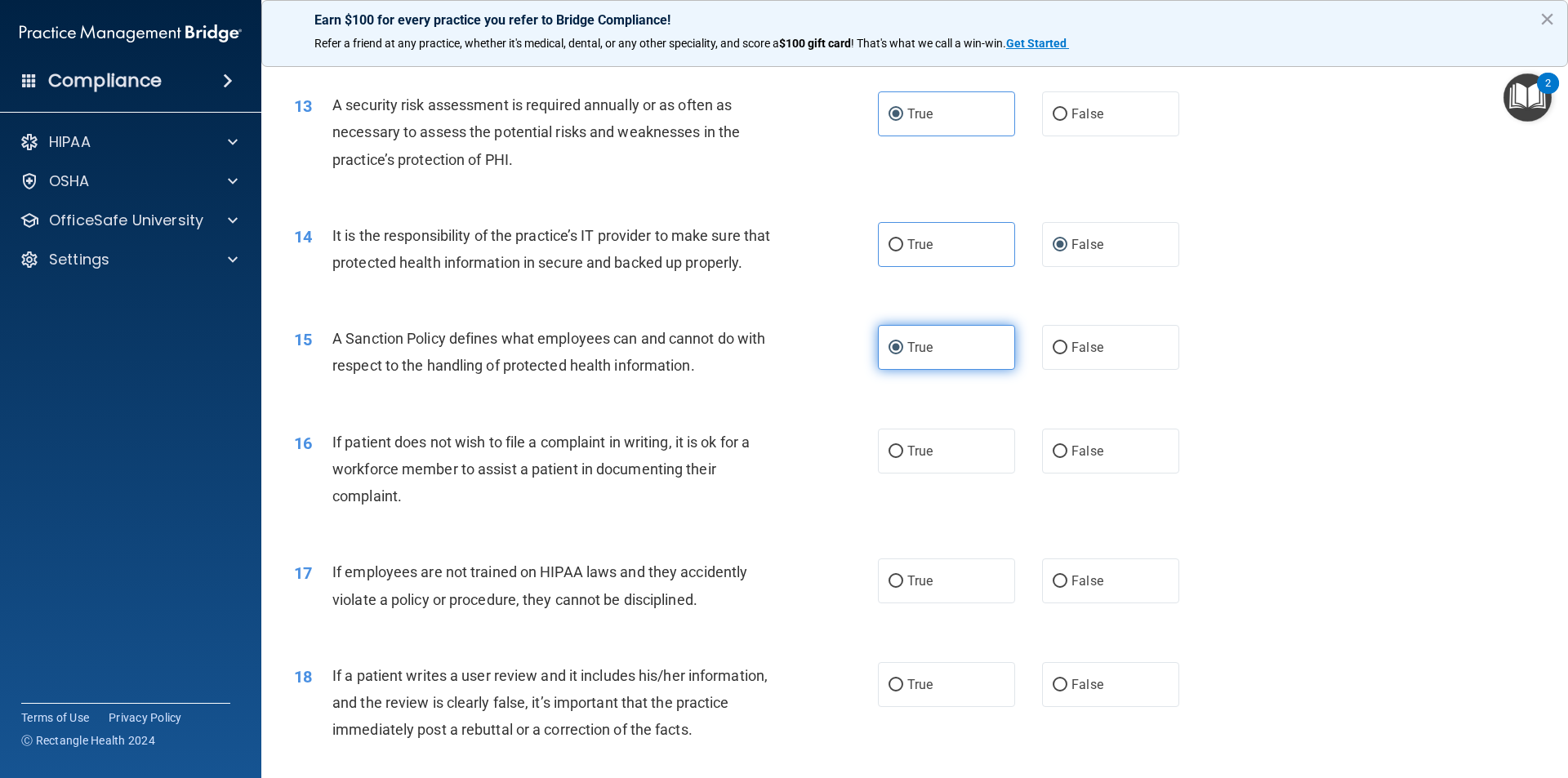
scroll to position [1715, 0]
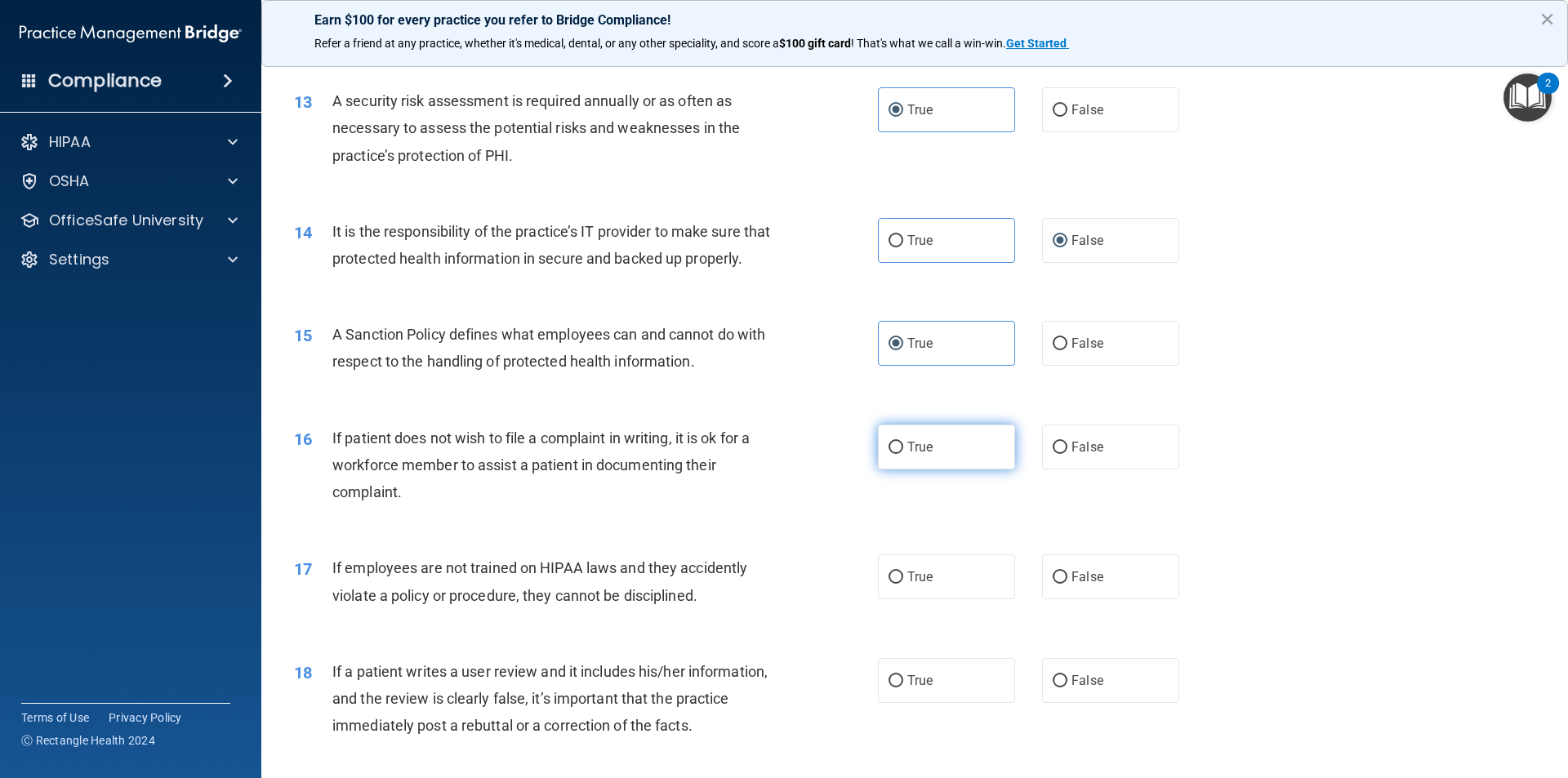
click at [948, 469] on label "True" at bounding box center [946, 446] width 138 height 45
click at [903, 454] on input "True" at bounding box center [896, 447] width 15 height 12
click at [1063, 468] on label "False" at bounding box center [1111, 446] width 138 height 45
click at [1063, 454] on input "False" at bounding box center [1060, 447] width 15 height 12
click at [979, 469] on label "True" at bounding box center [946, 446] width 138 height 45
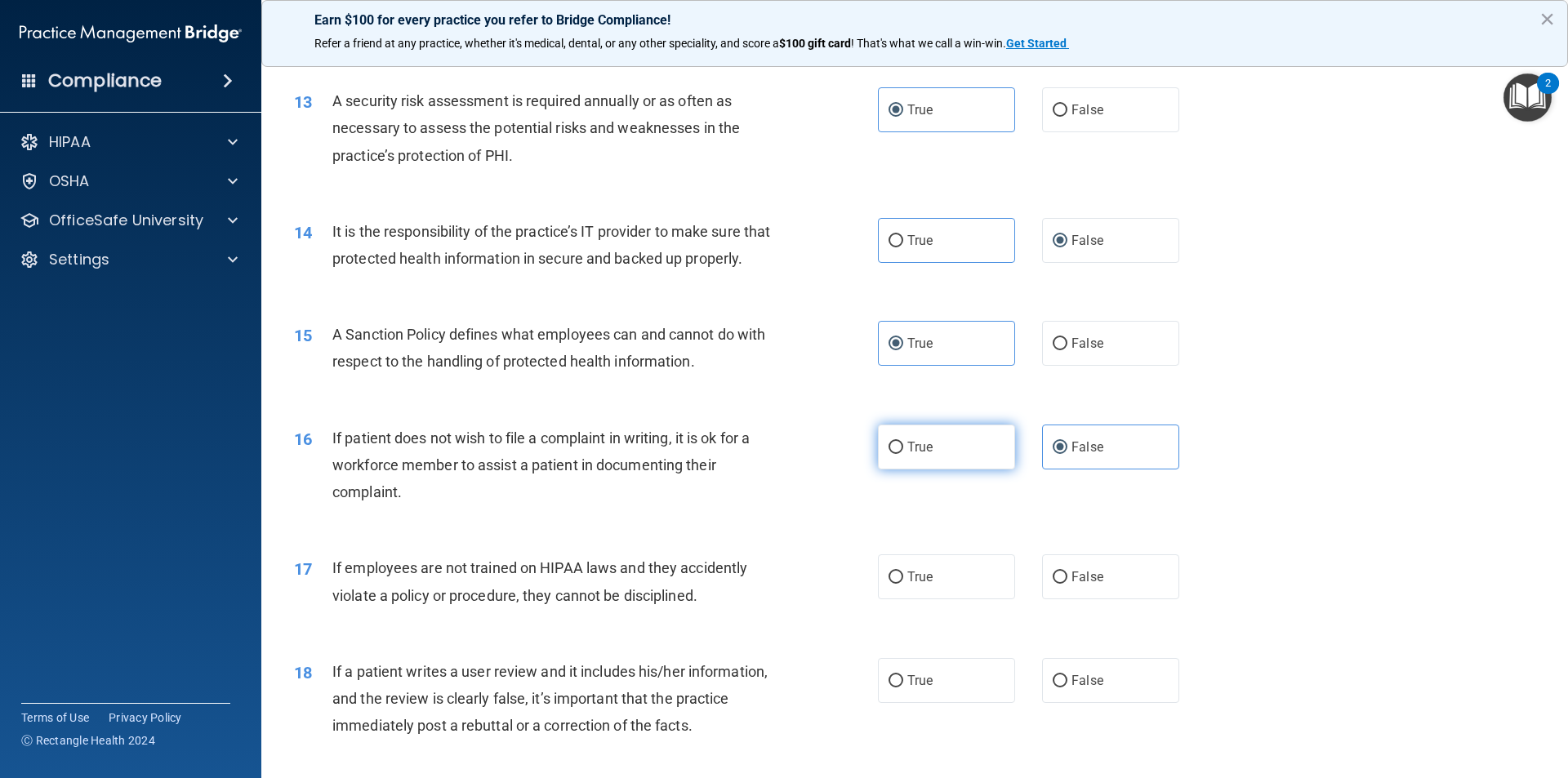
click at [903, 454] on input "True" at bounding box center [896, 447] width 15 height 12
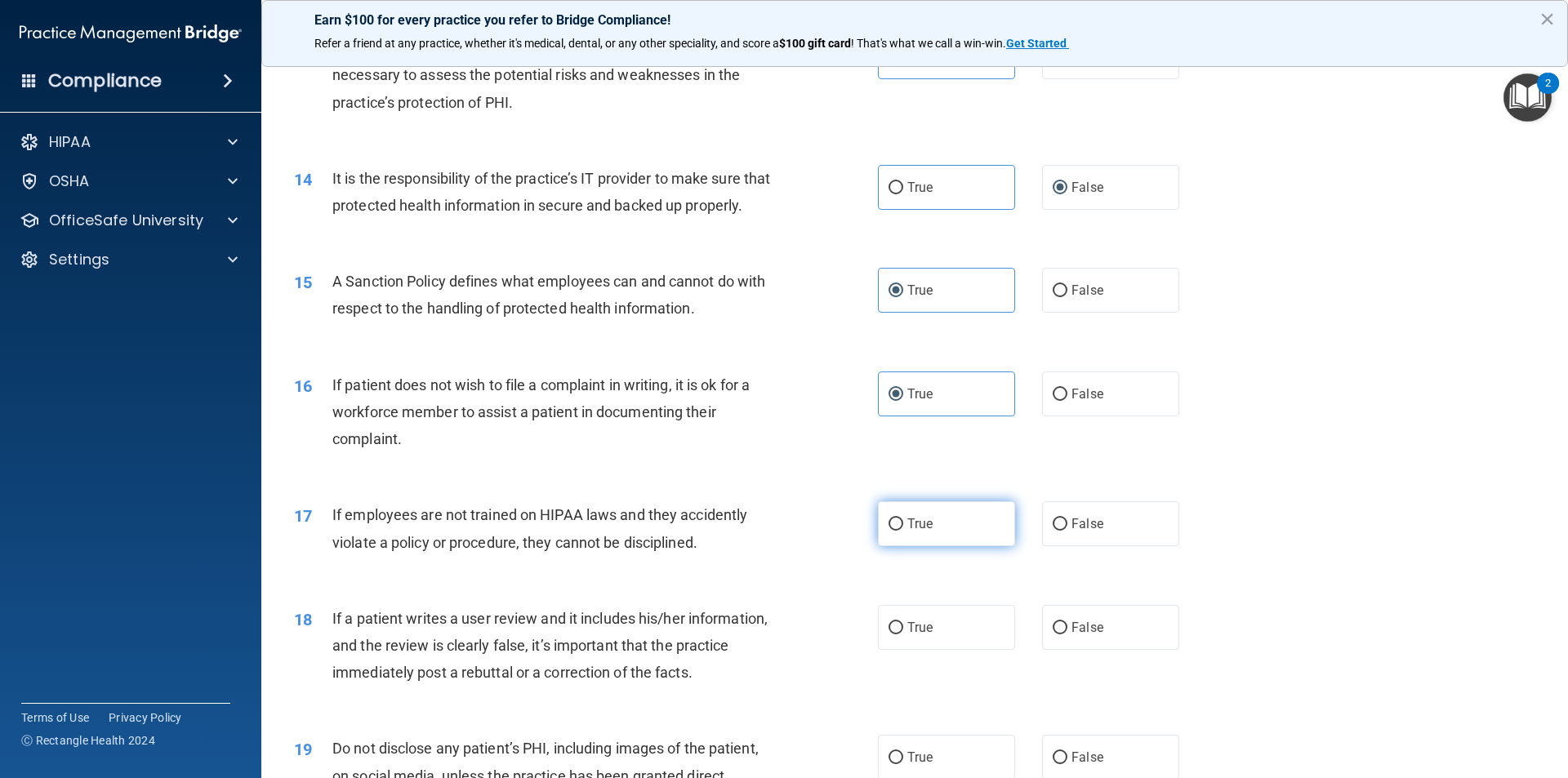
scroll to position [1797, 0]
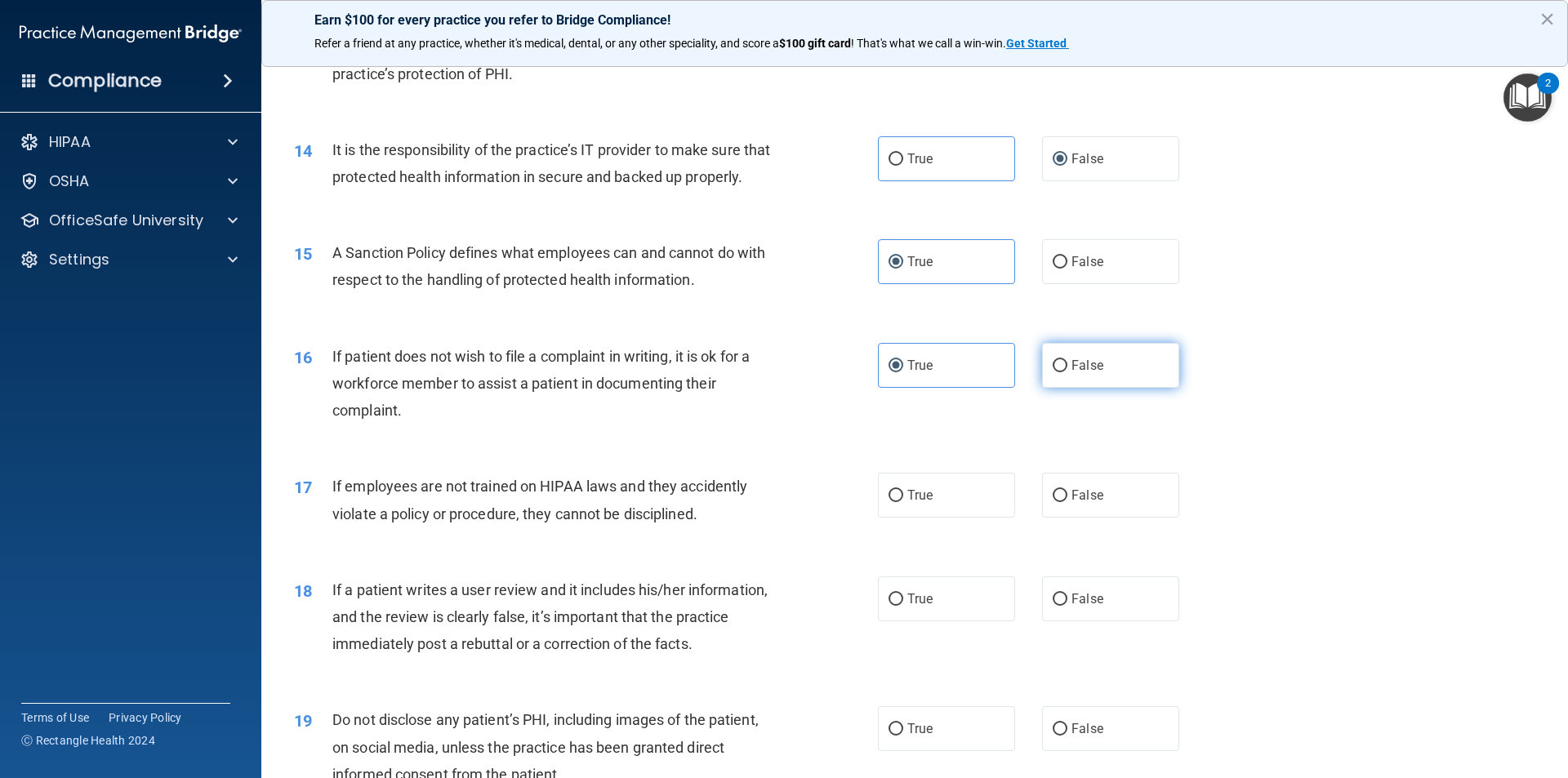
click at [1103, 388] on label "False" at bounding box center [1111, 364] width 138 height 45
click at [1067, 373] on input "False" at bounding box center [1060, 365] width 15 height 12
click at [958, 513] on label "True" at bounding box center [946, 495] width 138 height 45
click at [903, 502] on input "True" at bounding box center [896, 496] width 15 height 12
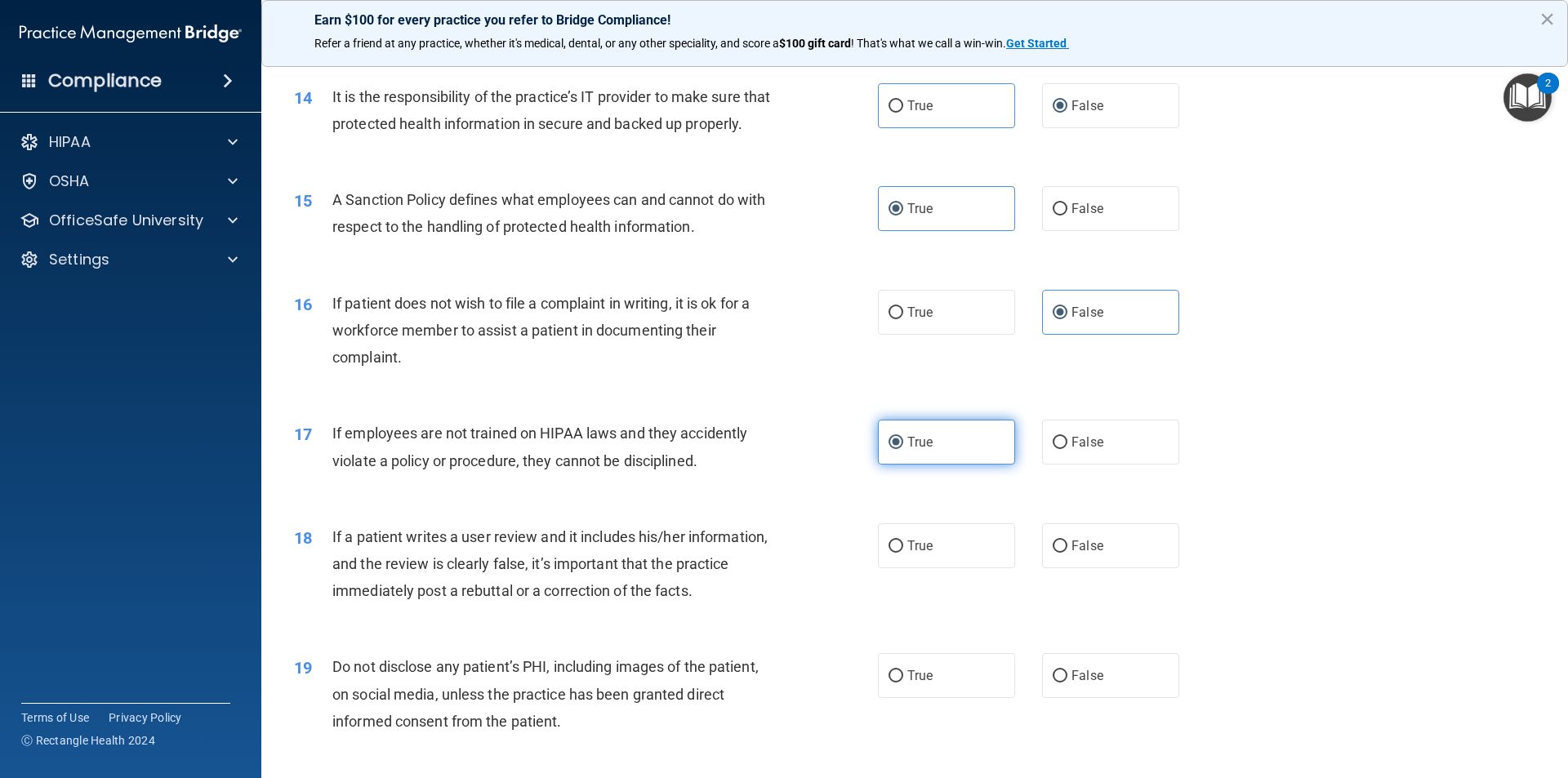
scroll to position [1878, 0]
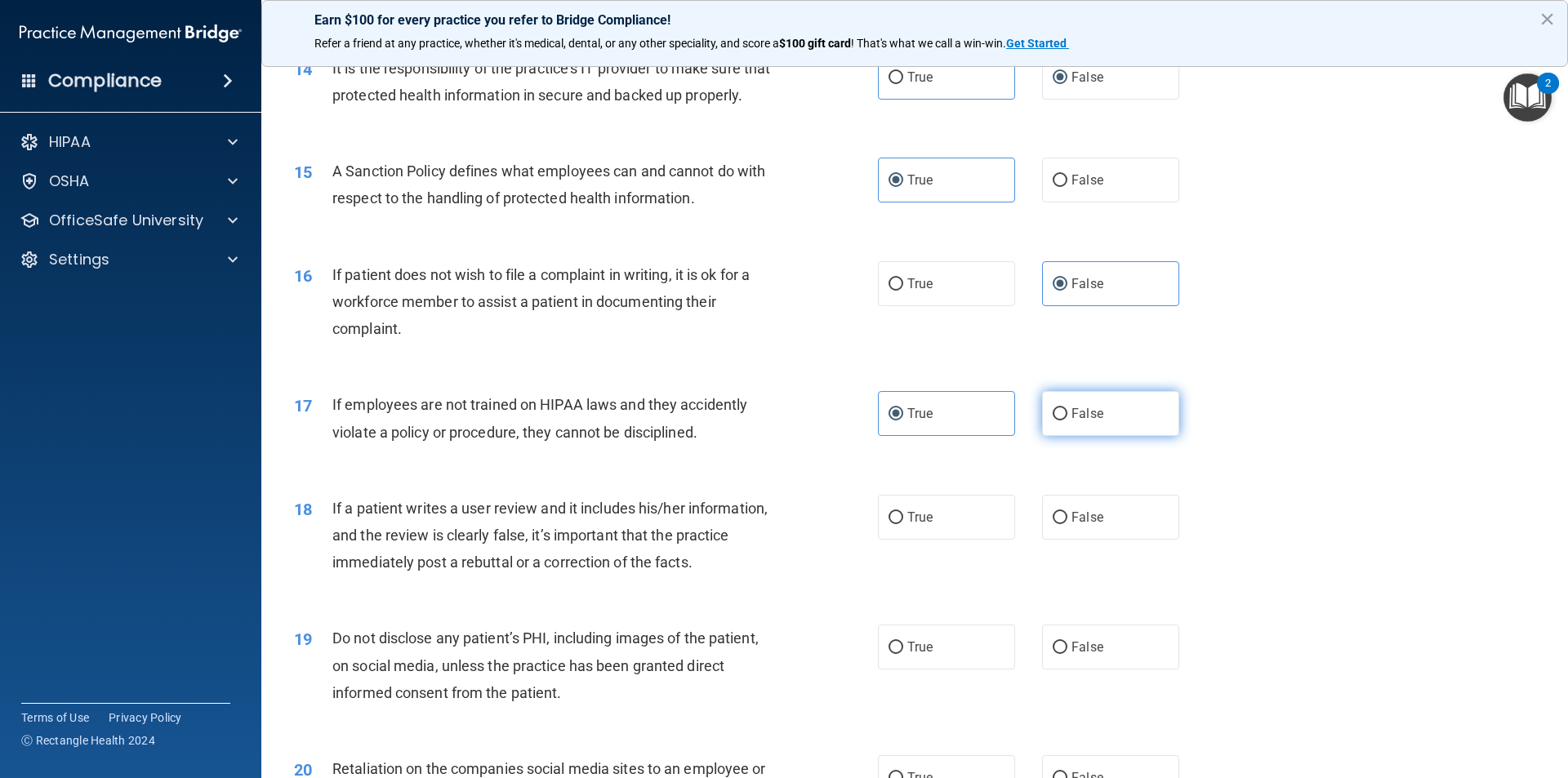
click at [1057, 421] on input "False" at bounding box center [1060, 414] width 15 height 12
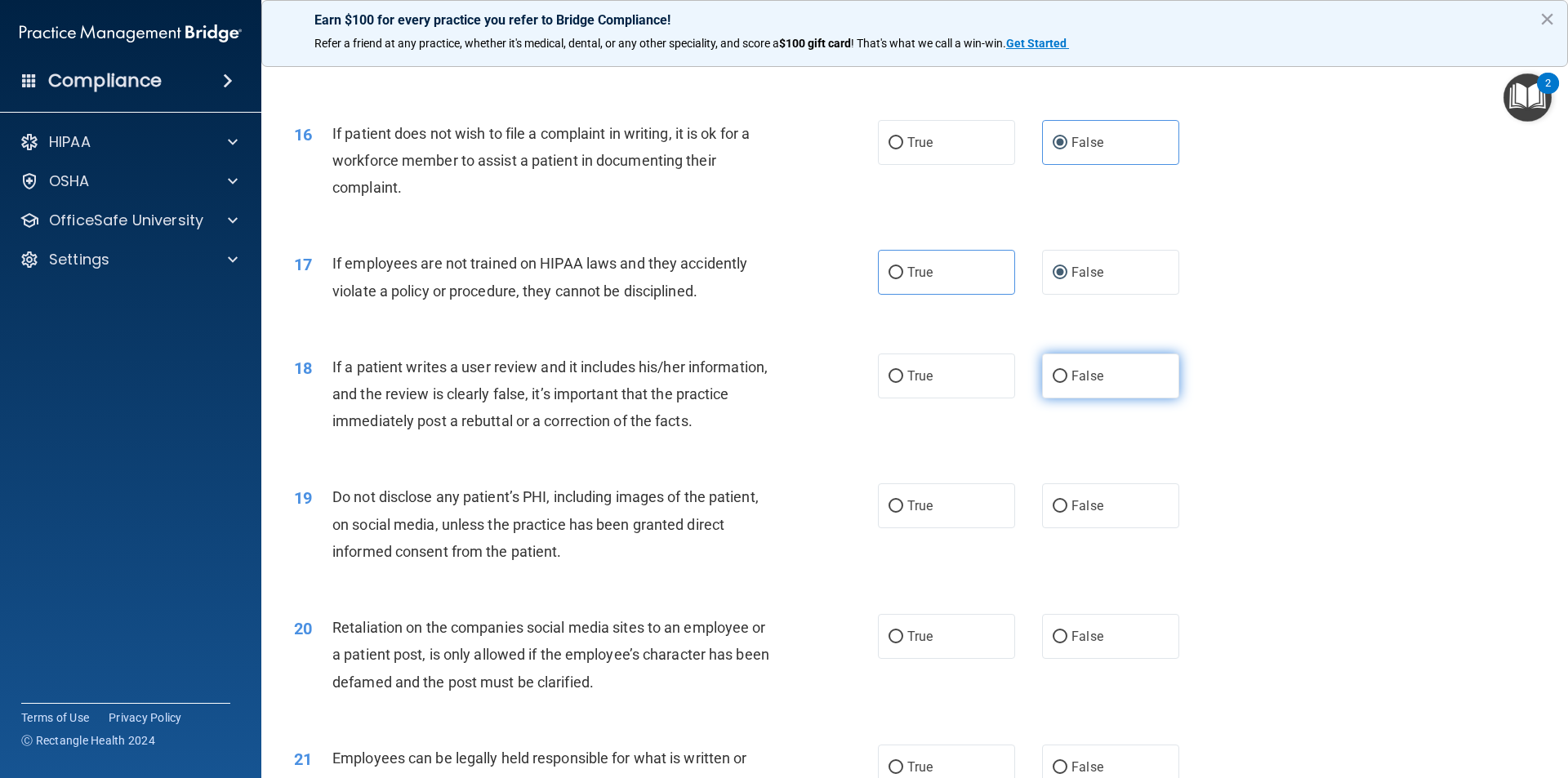
scroll to position [2042, 0]
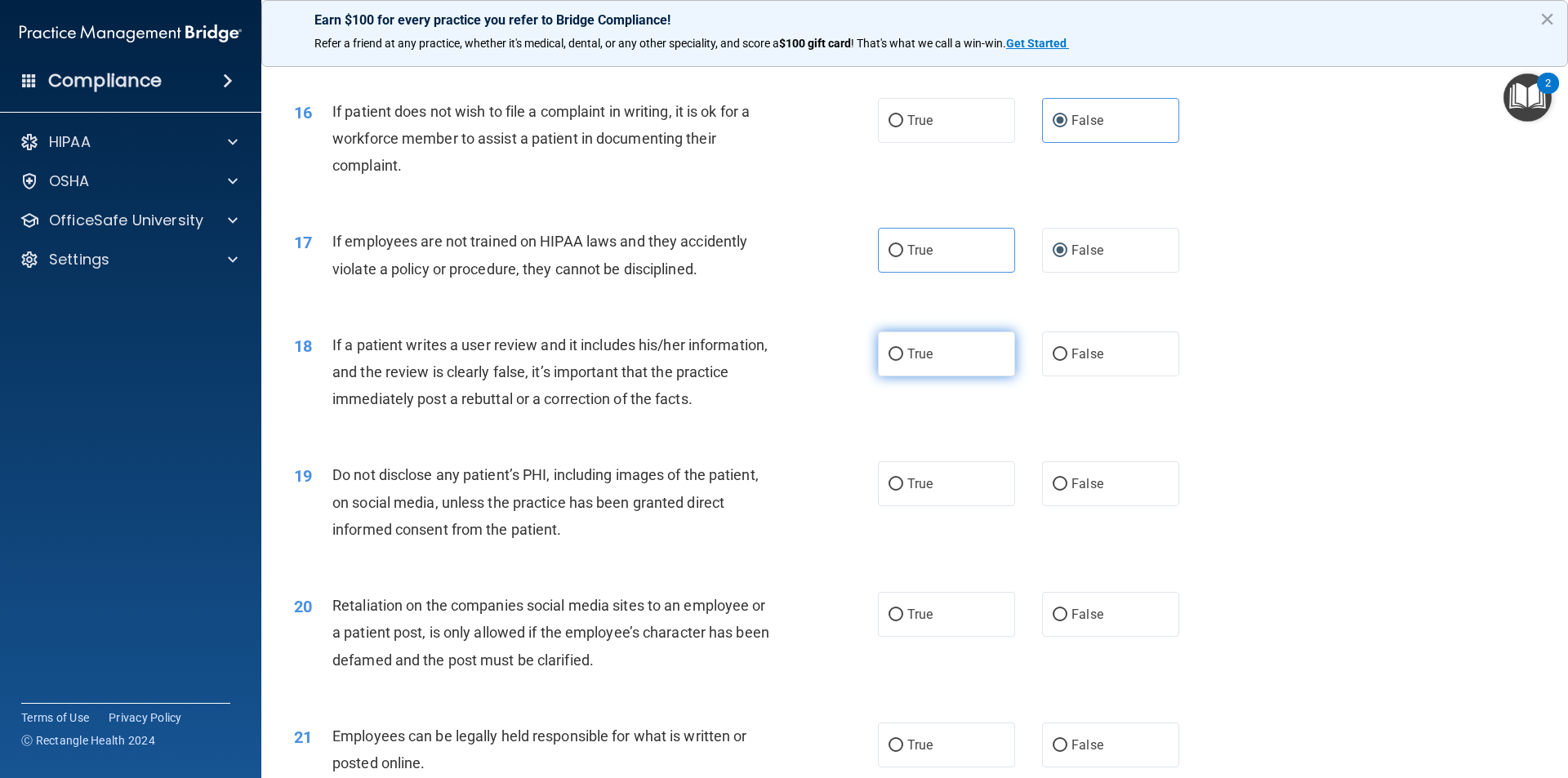
click at [972, 376] on label "True" at bounding box center [946, 353] width 138 height 45
click at [903, 361] on input "True" at bounding box center [896, 354] width 15 height 12
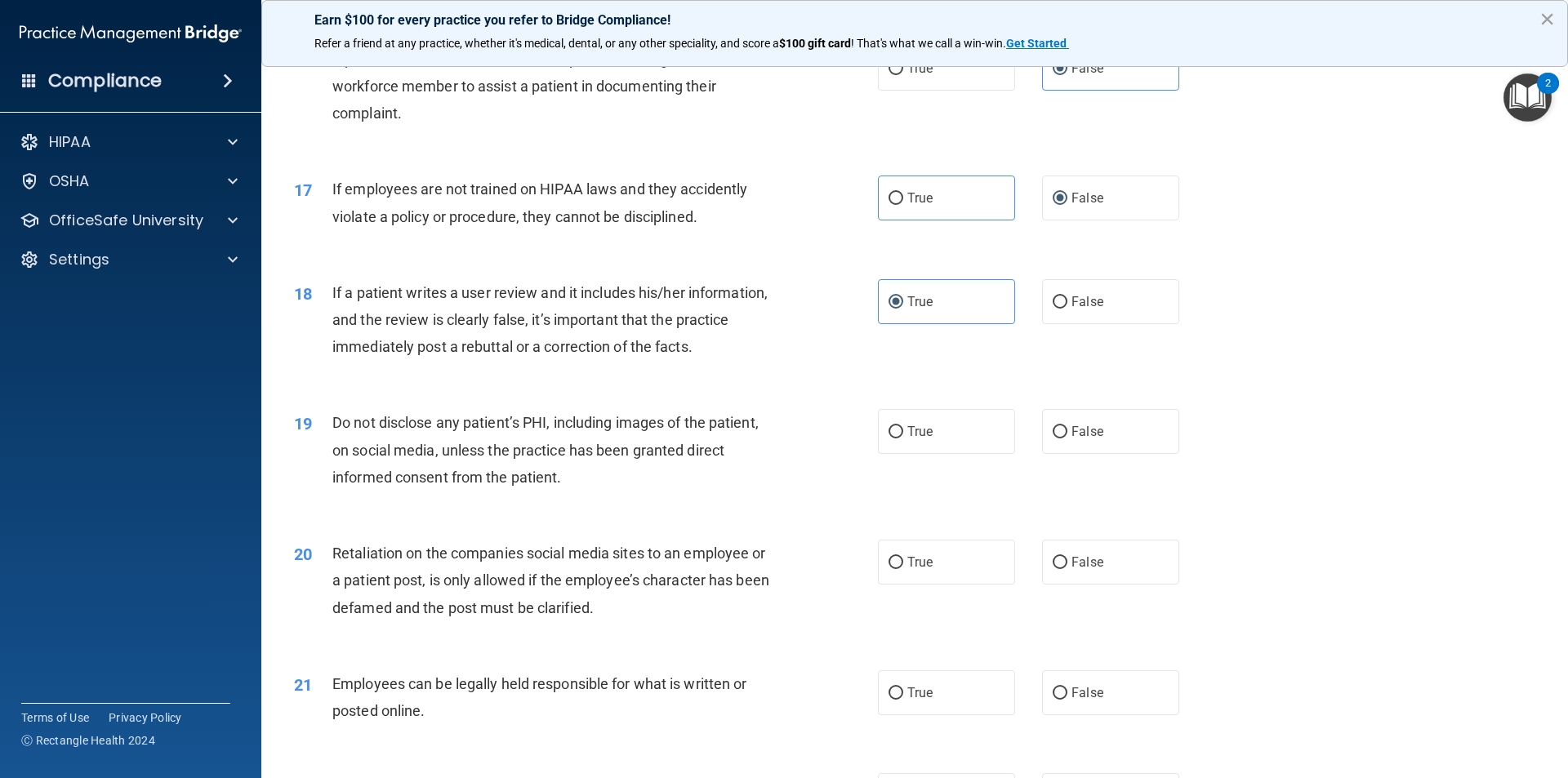
scroll to position [2123, 0]
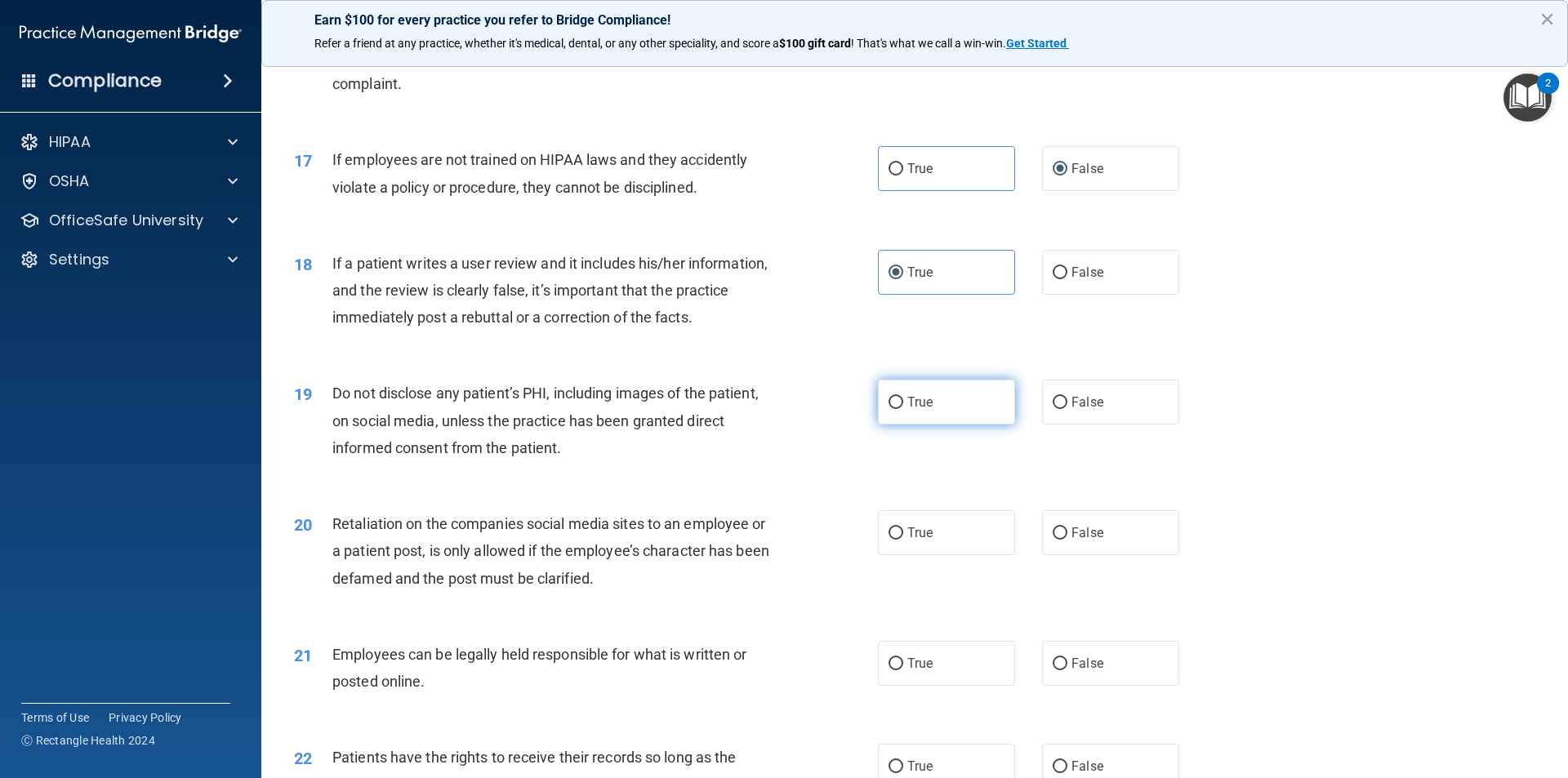
click at [952, 422] on label "True" at bounding box center [946, 402] width 138 height 45
click at [903, 409] on input "True" at bounding box center [896, 403] width 15 height 12
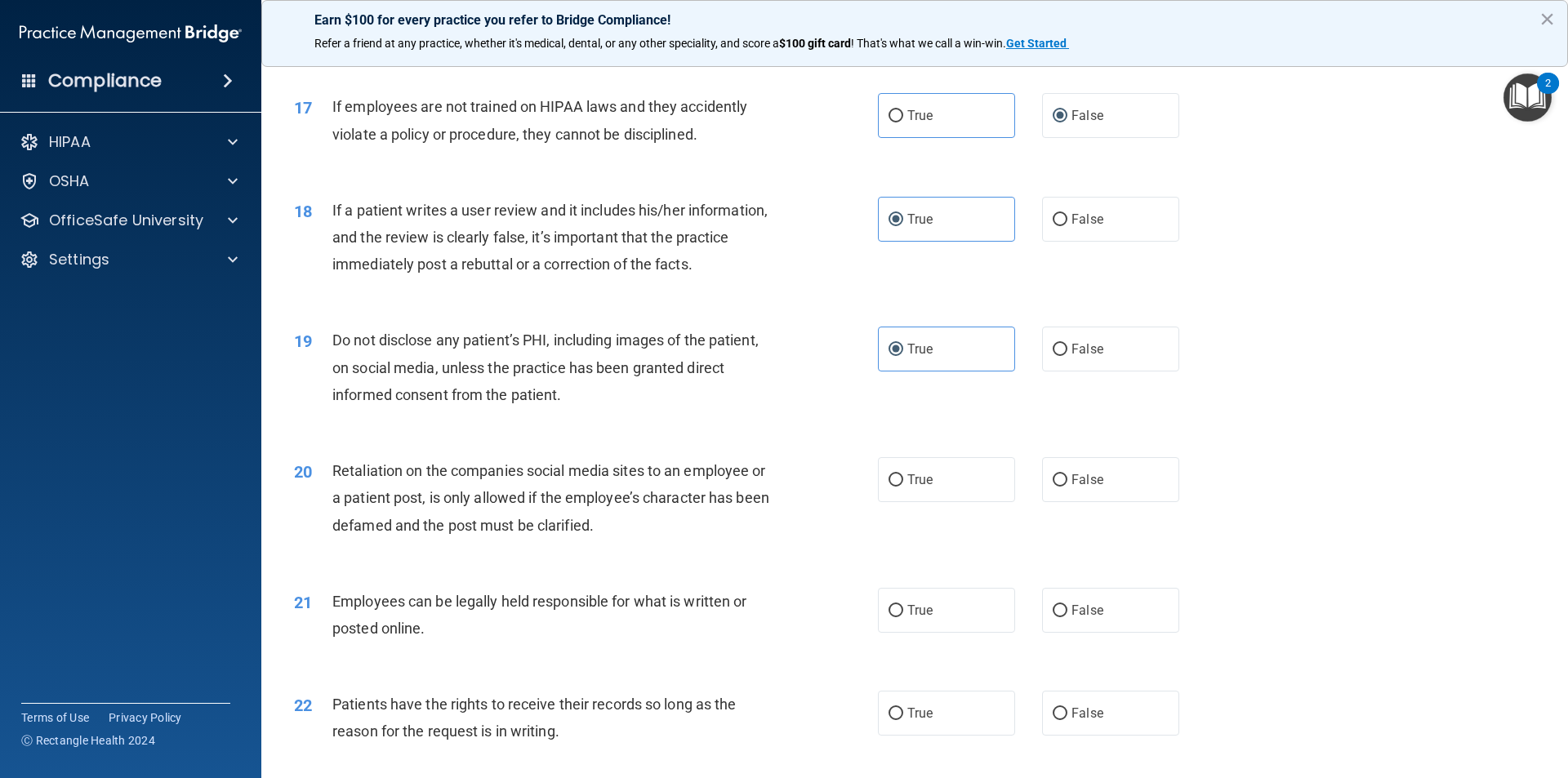
scroll to position [2205, 0]
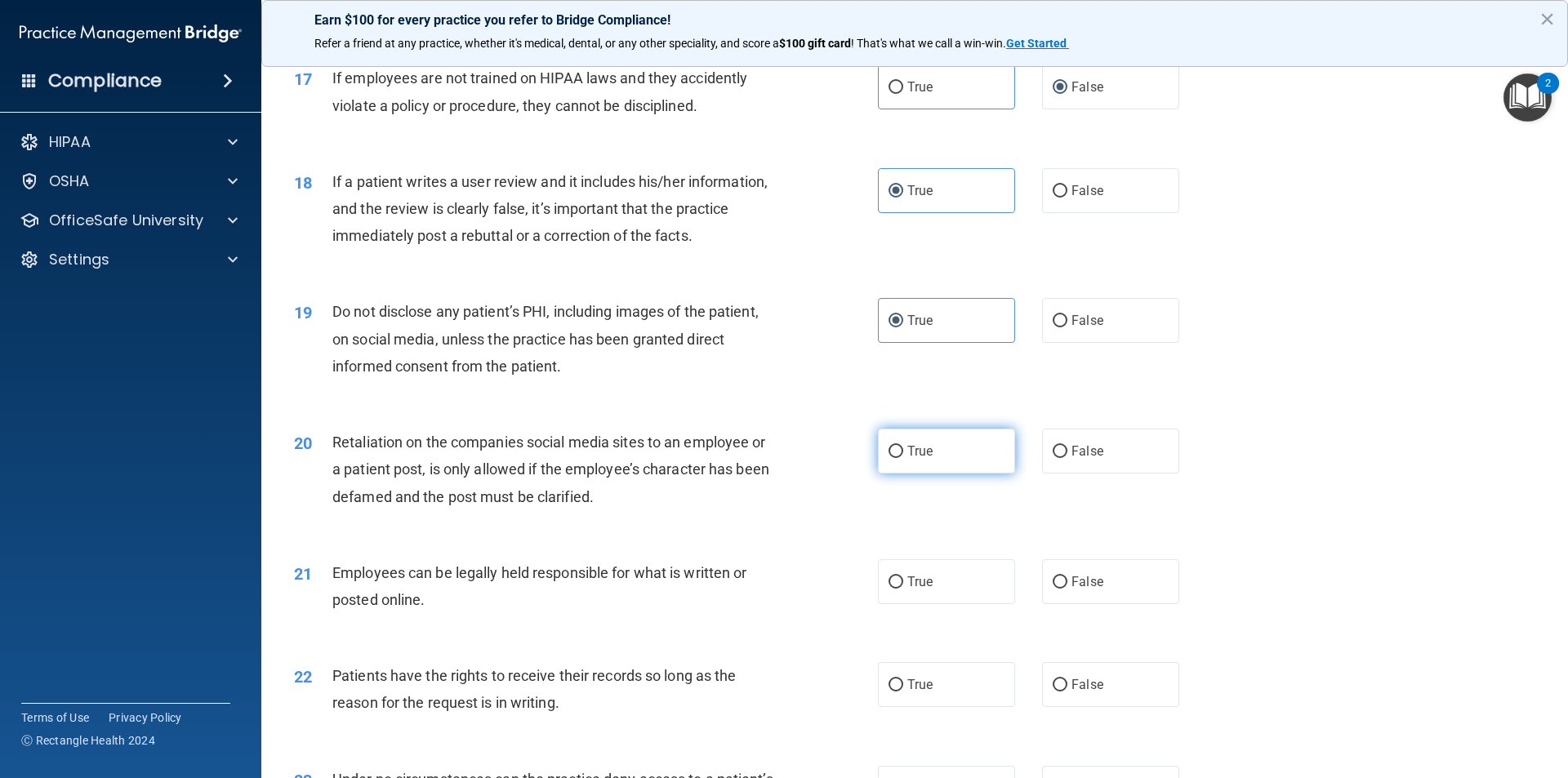
click at [967, 474] on label "True" at bounding box center [946, 451] width 138 height 45
click at [903, 458] on input "True" at bounding box center [896, 451] width 15 height 12
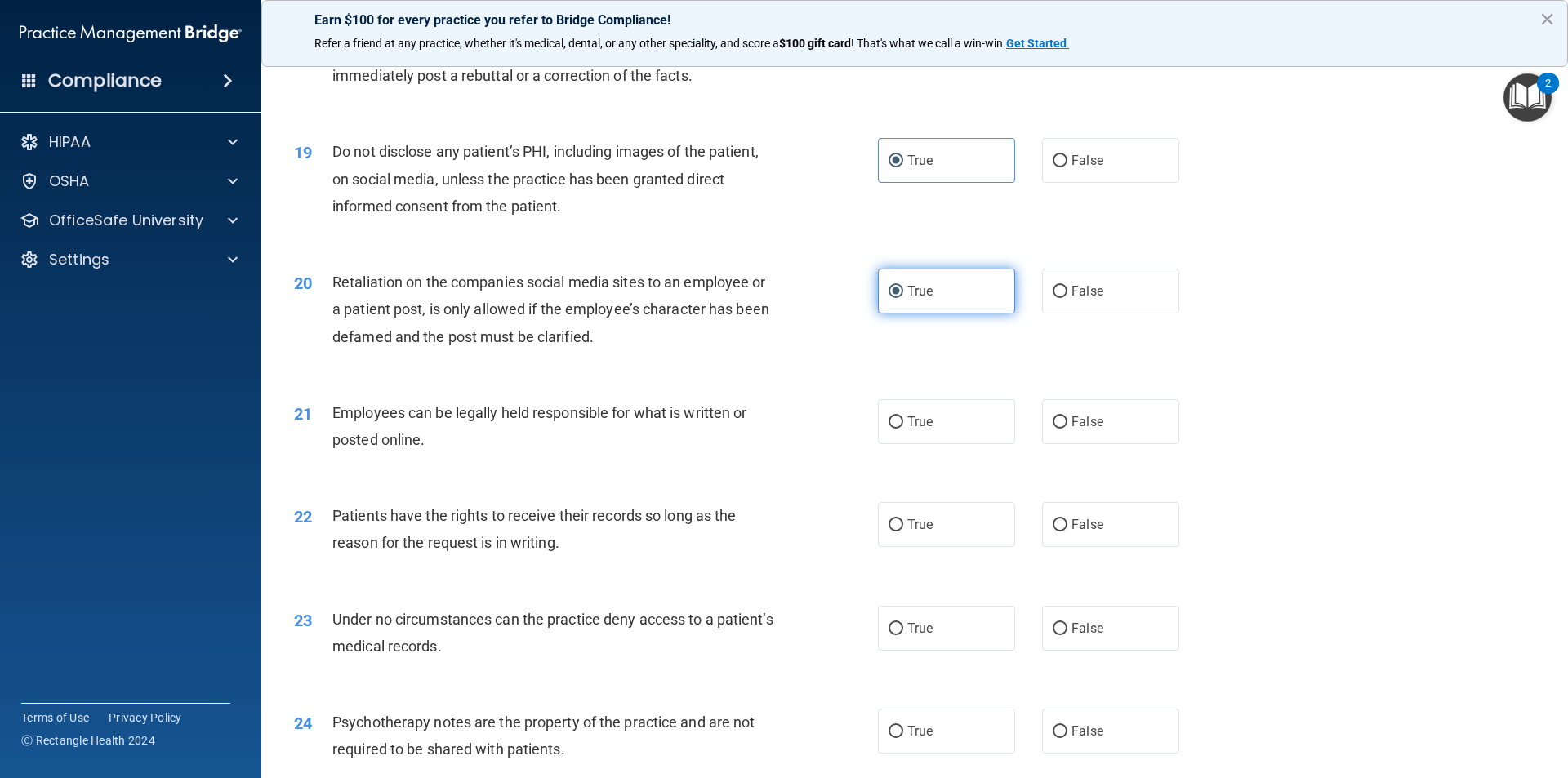
scroll to position [2368, 0]
click at [960, 441] on label "True" at bounding box center [946, 418] width 138 height 45
click at [903, 425] on input "True" at bounding box center [896, 419] width 15 height 12
click at [961, 529] on label "True" at bounding box center [946, 521] width 138 height 45
click at [903, 528] on input "True" at bounding box center [896, 521] width 15 height 12
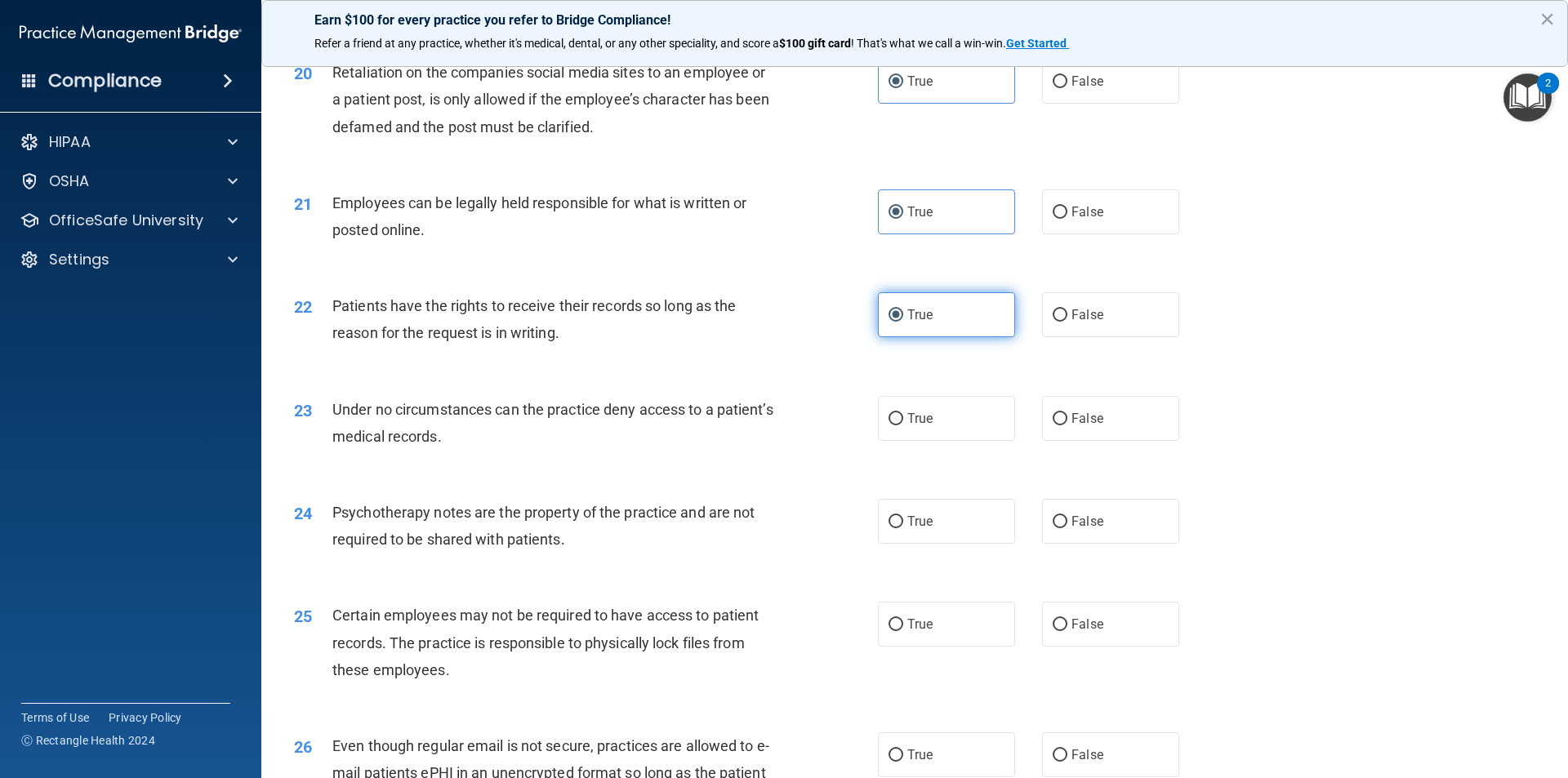
scroll to position [2613, 0]
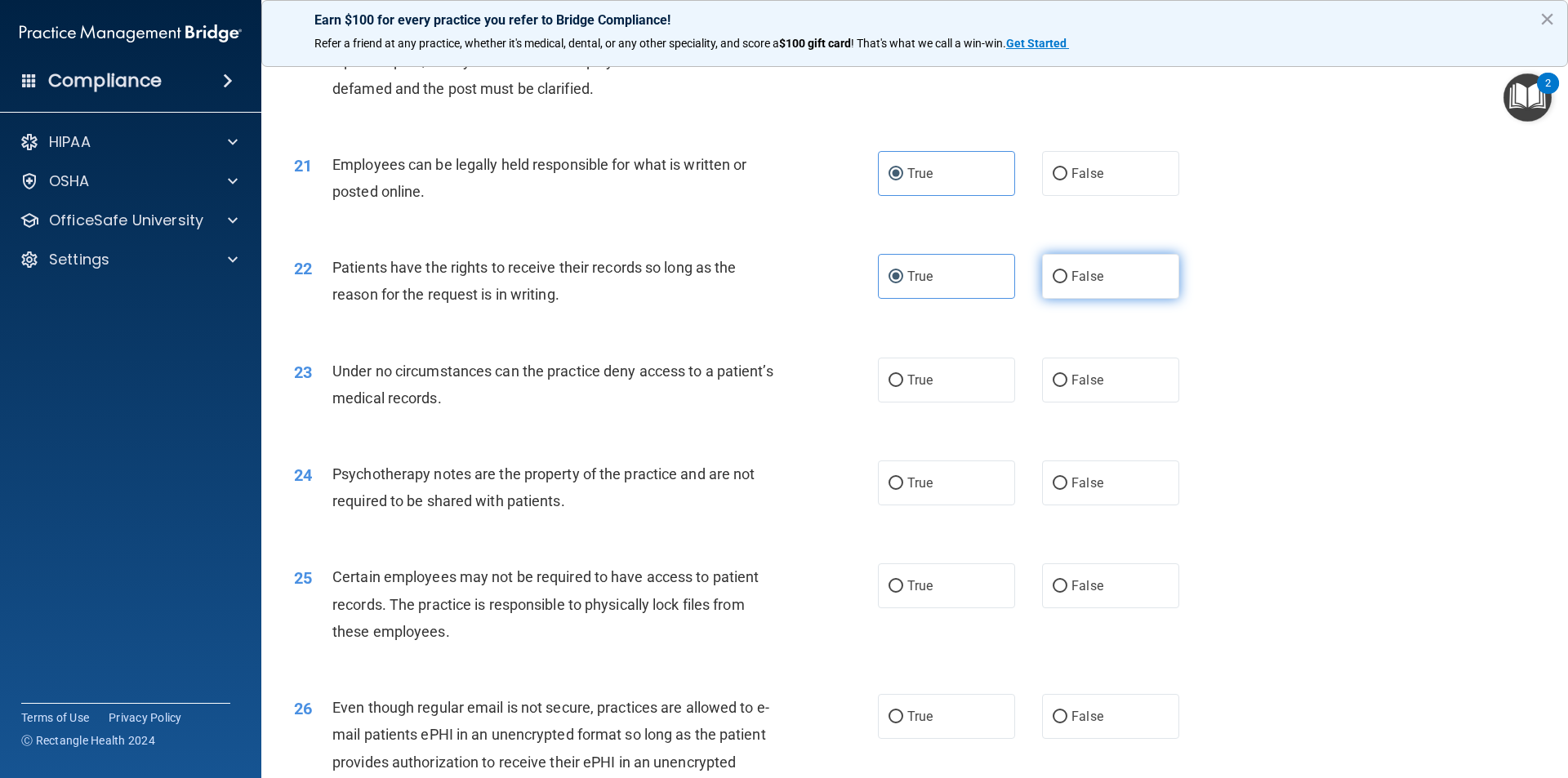
click at [1067, 292] on label "False" at bounding box center [1111, 276] width 138 height 45
click at [1067, 283] on input "False" at bounding box center [1060, 277] width 15 height 12
click at [1082, 388] on span "False" at bounding box center [1087, 380] width 32 height 15
click at [1067, 387] on input "False" at bounding box center [1060, 380] width 15 height 12
click at [948, 501] on label "True" at bounding box center [946, 482] width 138 height 45
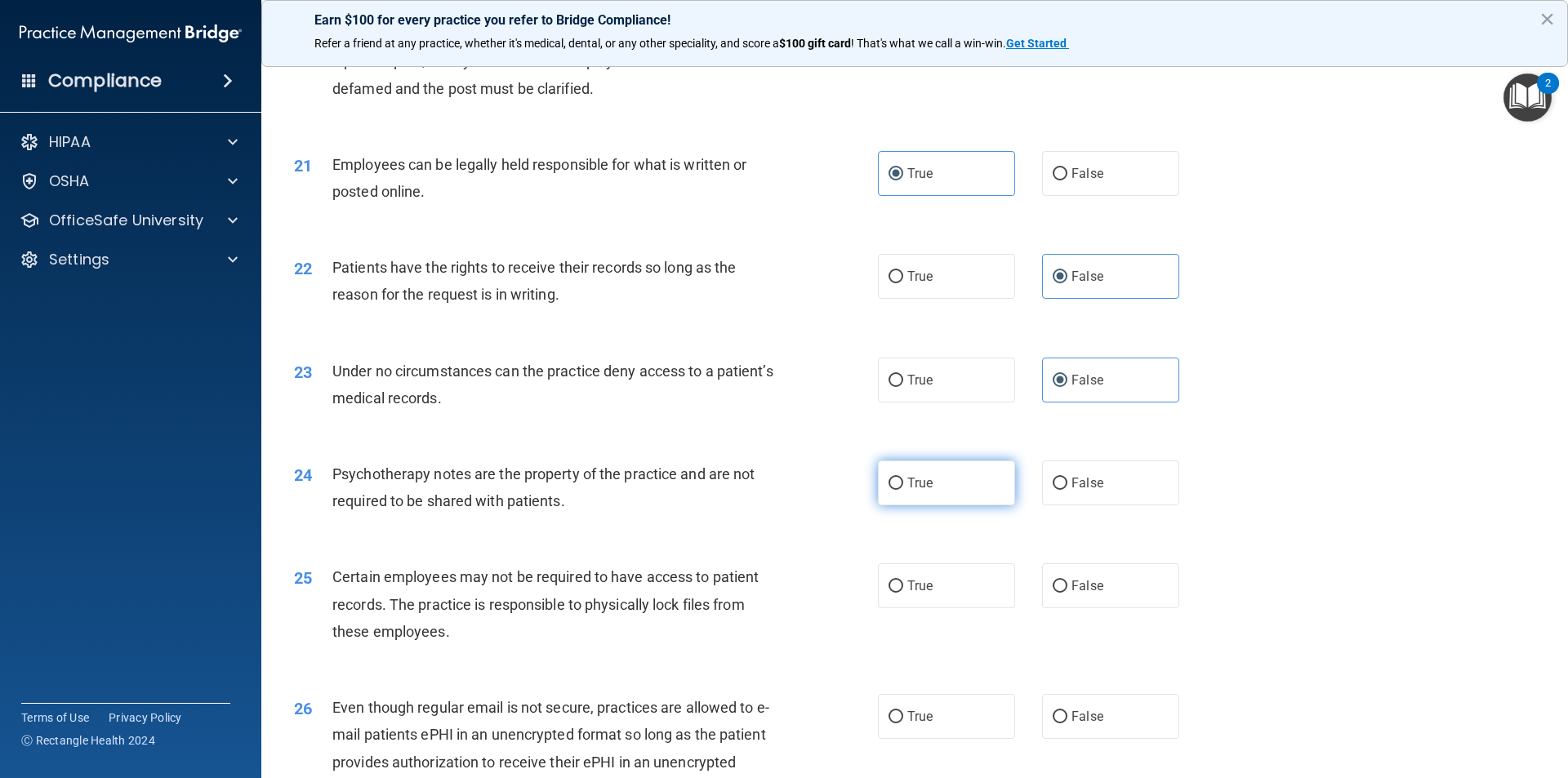
click at [903, 490] on input "True" at bounding box center [896, 483] width 15 height 12
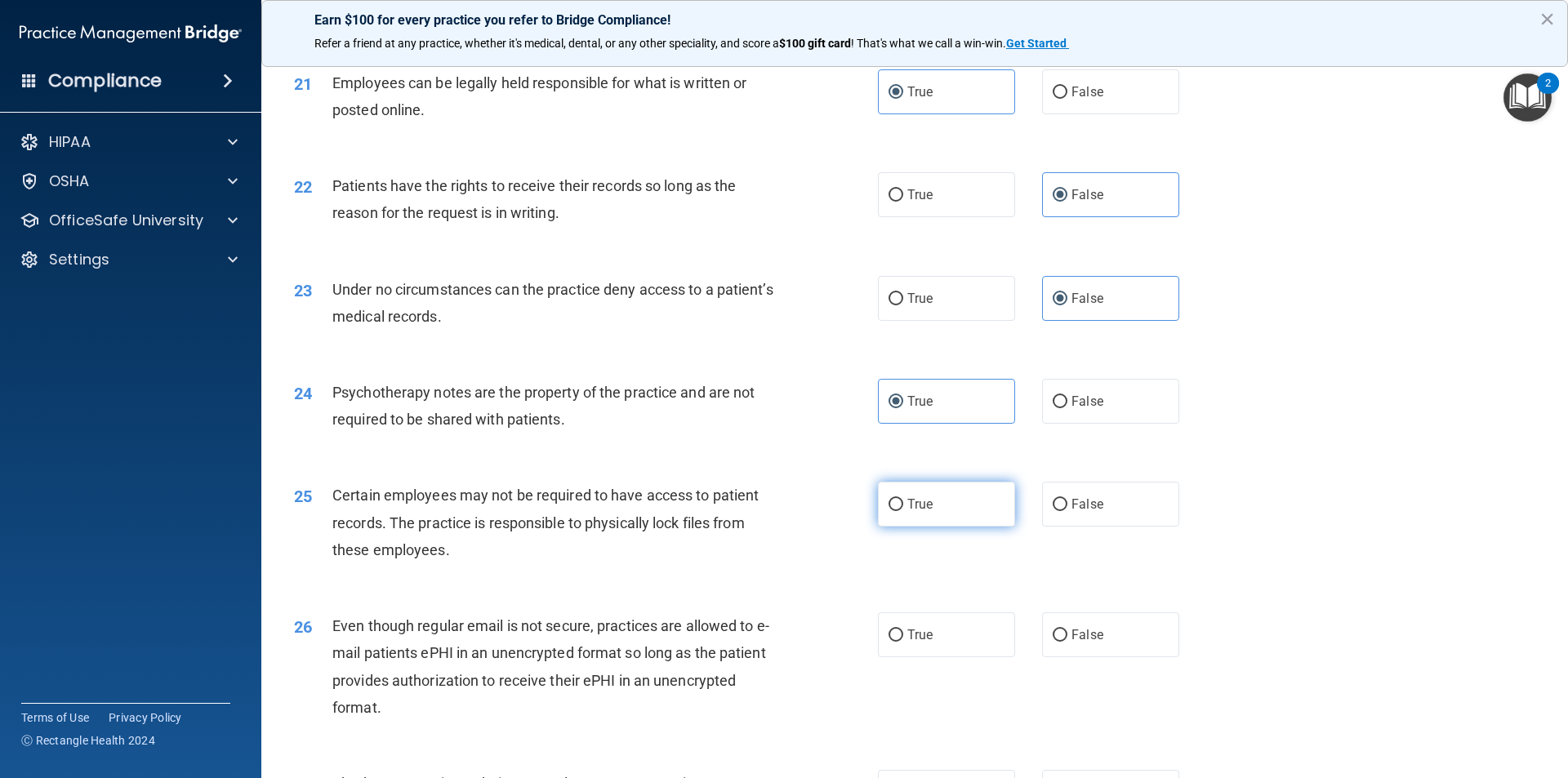
click at [933, 527] on label "True" at bounding box center [946, 504] width 138 height 45
click at [903, 511] on input "True" at bounding box center [896, 505] width 15 height 12
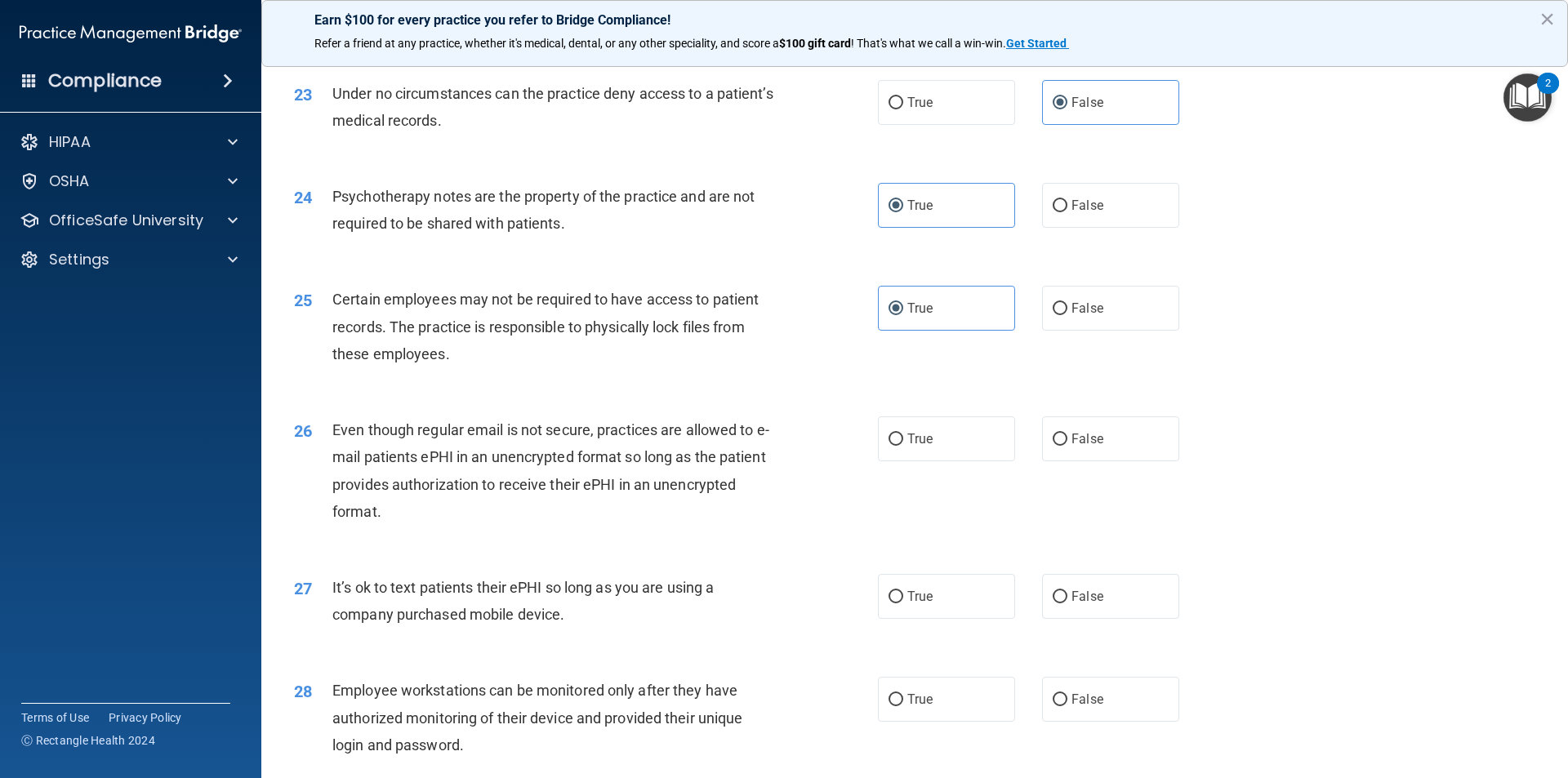
scroll to position [2940, 0]
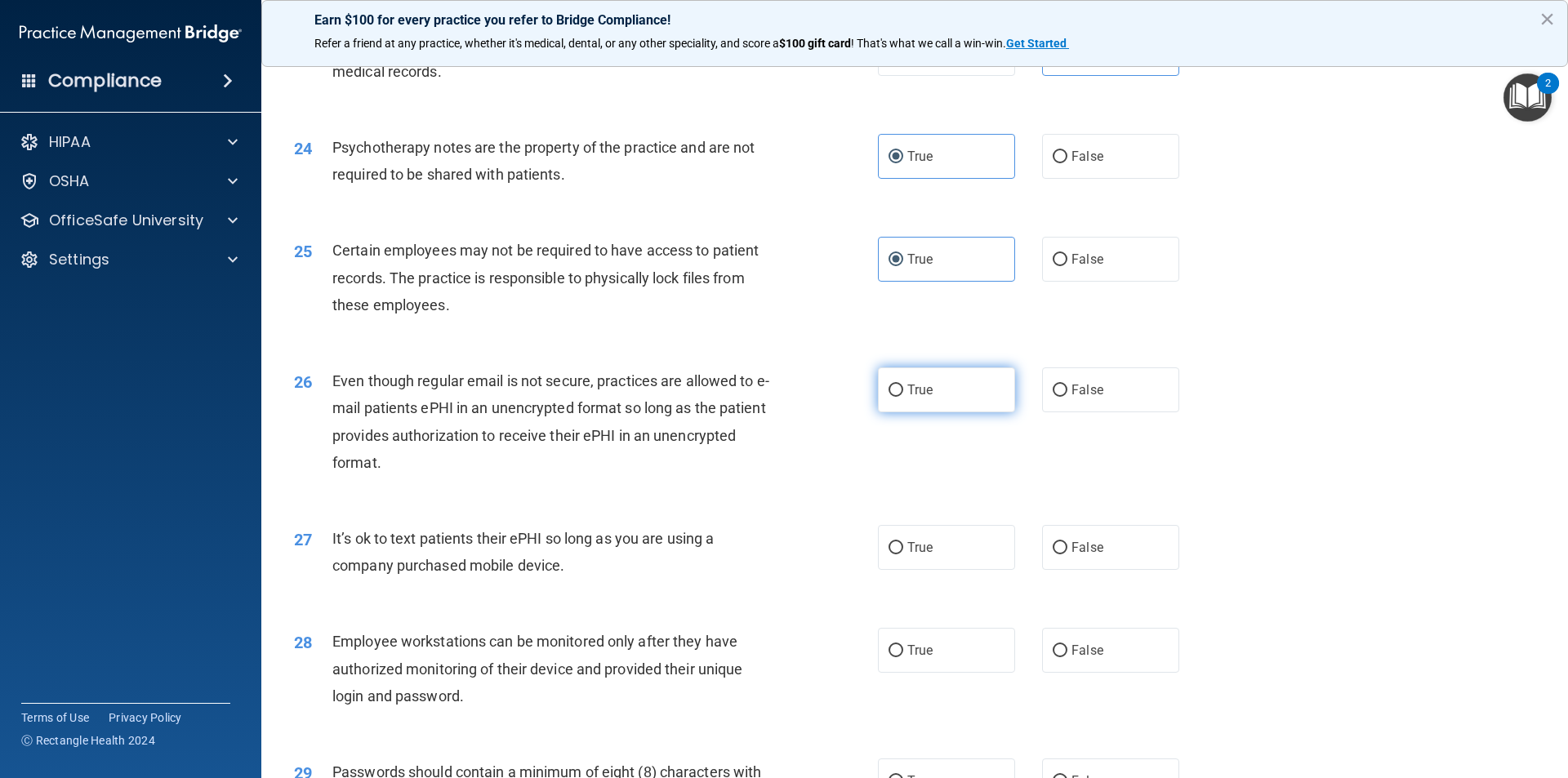
click at [962, 413] on label "True" at bounding box center [946, 389] width 138 height 45
click at [903, 397] on input "True" at bounding box center [896, 390] width 15 height 12
click at [1052, 555] on input "False" at bounding box center [1060, 548] width 15 height 12
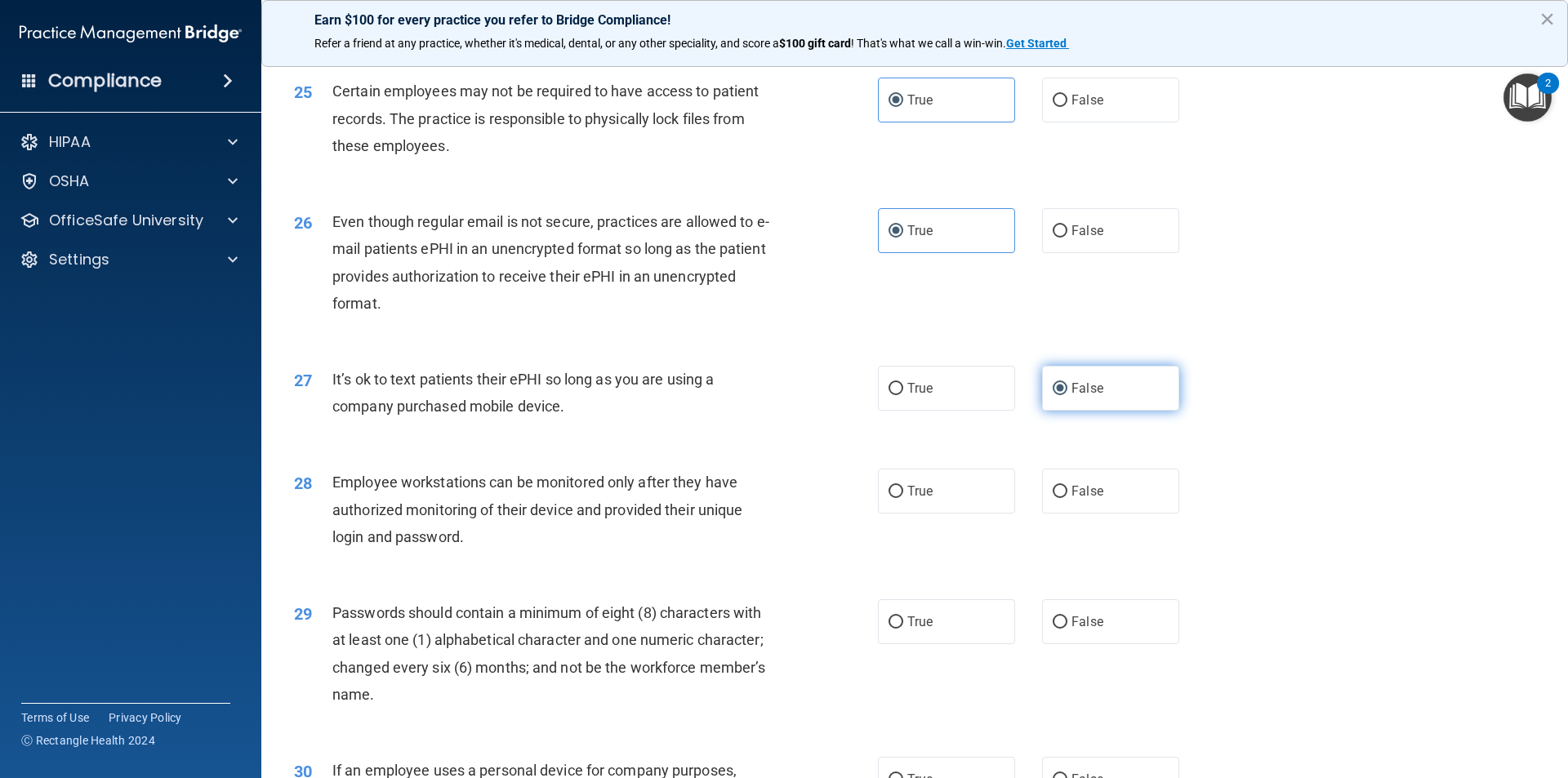
scroll to position [3103, 0]
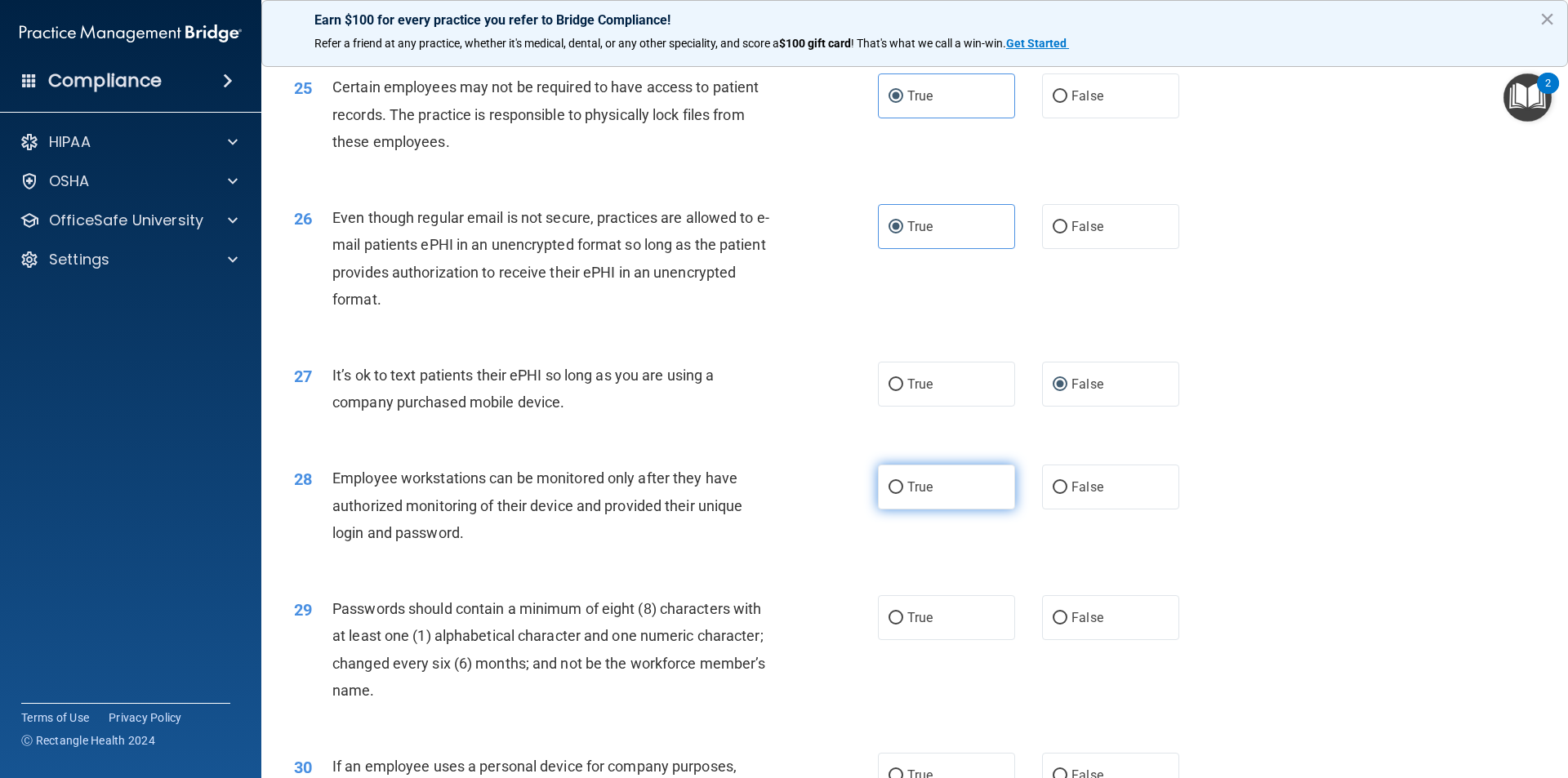
click at [946, 509] on label "True" at bounding box center [946, 486] width 138 height 45
click at [903, 494] on input "True" at bounding box center [896, 487] width 15 height 12
click at [1042, 509] on label "False" at bounding box center [1111, 486] width 138 height 45
click at [1052, 494] on input "False" at bounding box center [1060, 487] width 15 height 12
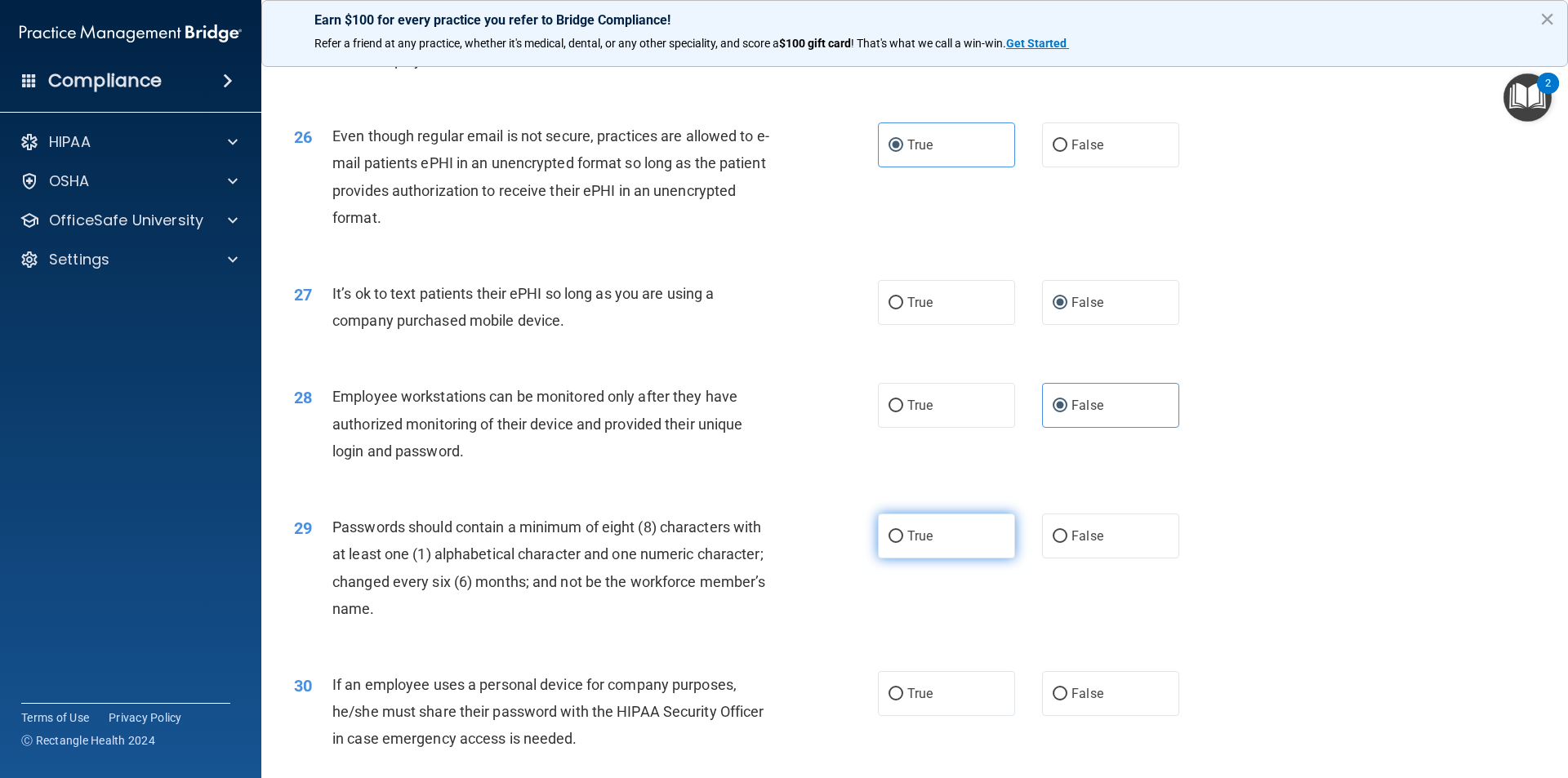
drag, startPoint x: 968, startPoint y: 547, endPoint x: 968, endPoint y: 557, distance: 10.0
click at [968, 548] on label "True" at bounding box center [946, 536] width 138 height 45
click at [903, 543] on input "True" at bounding box center [896, 537] width 15 height 12
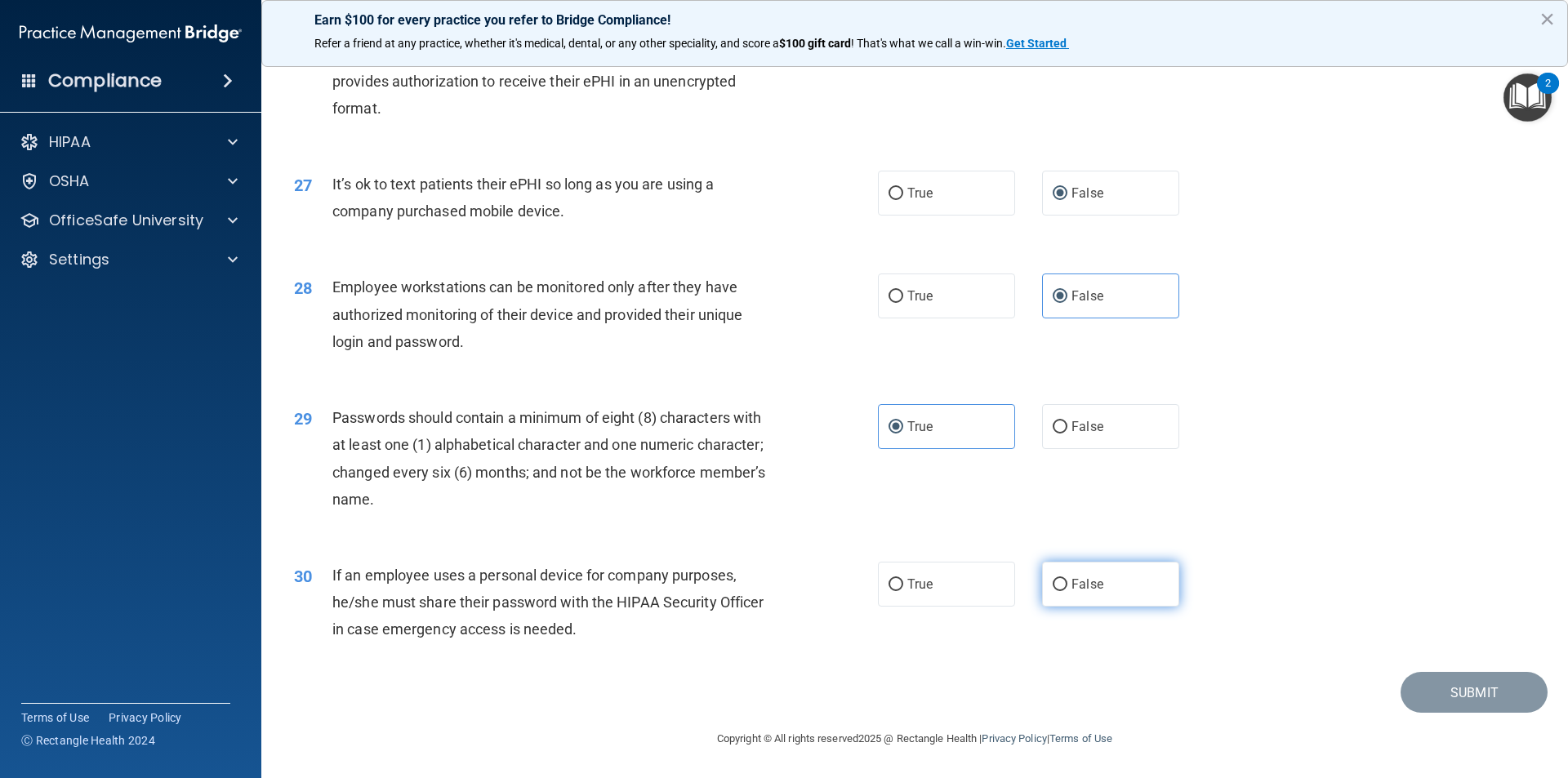
scroll to position [3321, 0]
click at [1076, 580] on span "False" at bounding box center [1087, 584] width 32 height 15
click at [1067, 580] on input "False" at bounding box center [1060, 584] width 15 height 12
click at [1467, 684] on button "Submit" at bounding box center [1473, 693] width 147 height 42
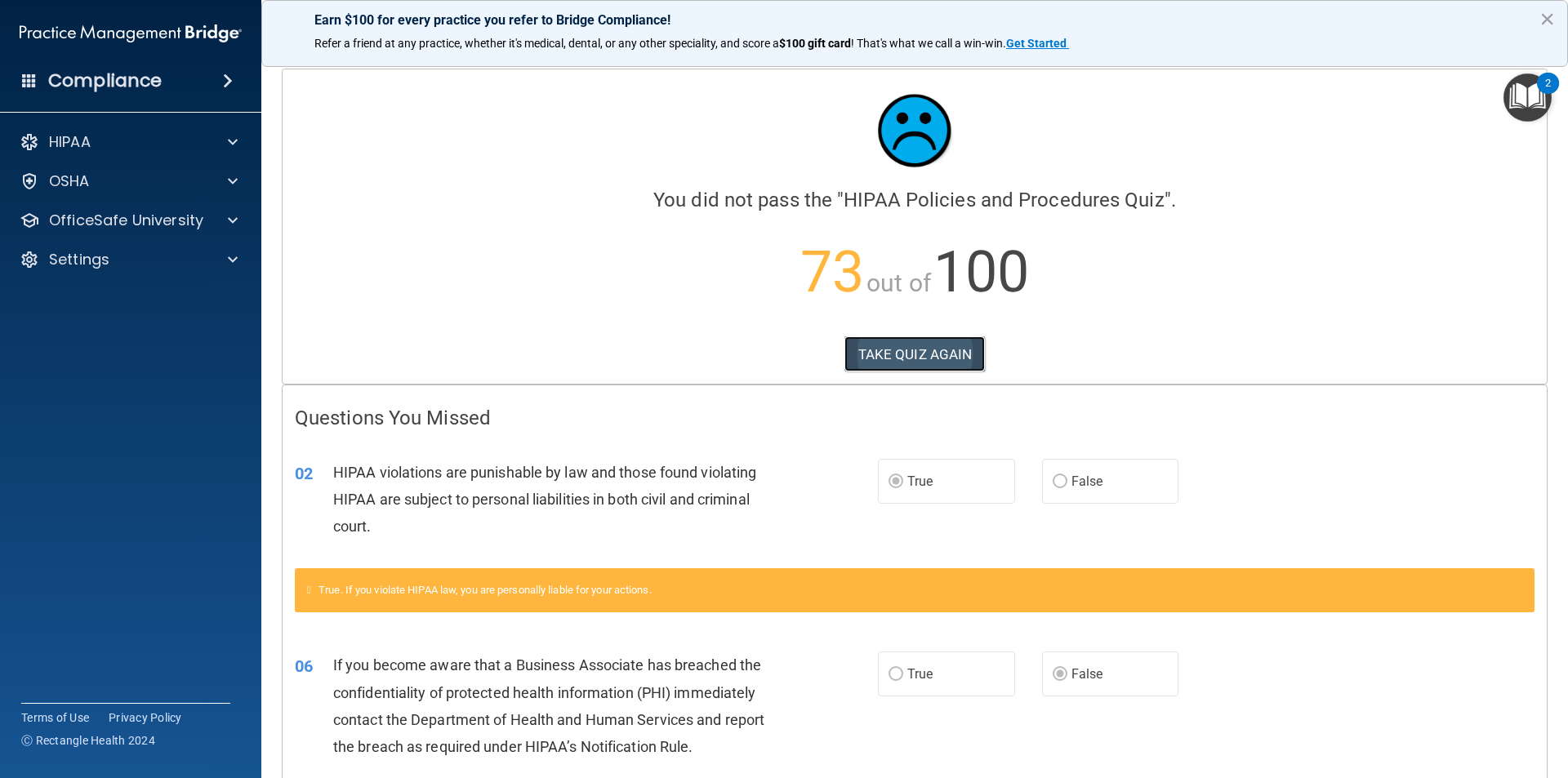
click at [943, 361] on button "TAKE QUIZ AGAIN" at bounding box center [915, 353] width 141 height 36
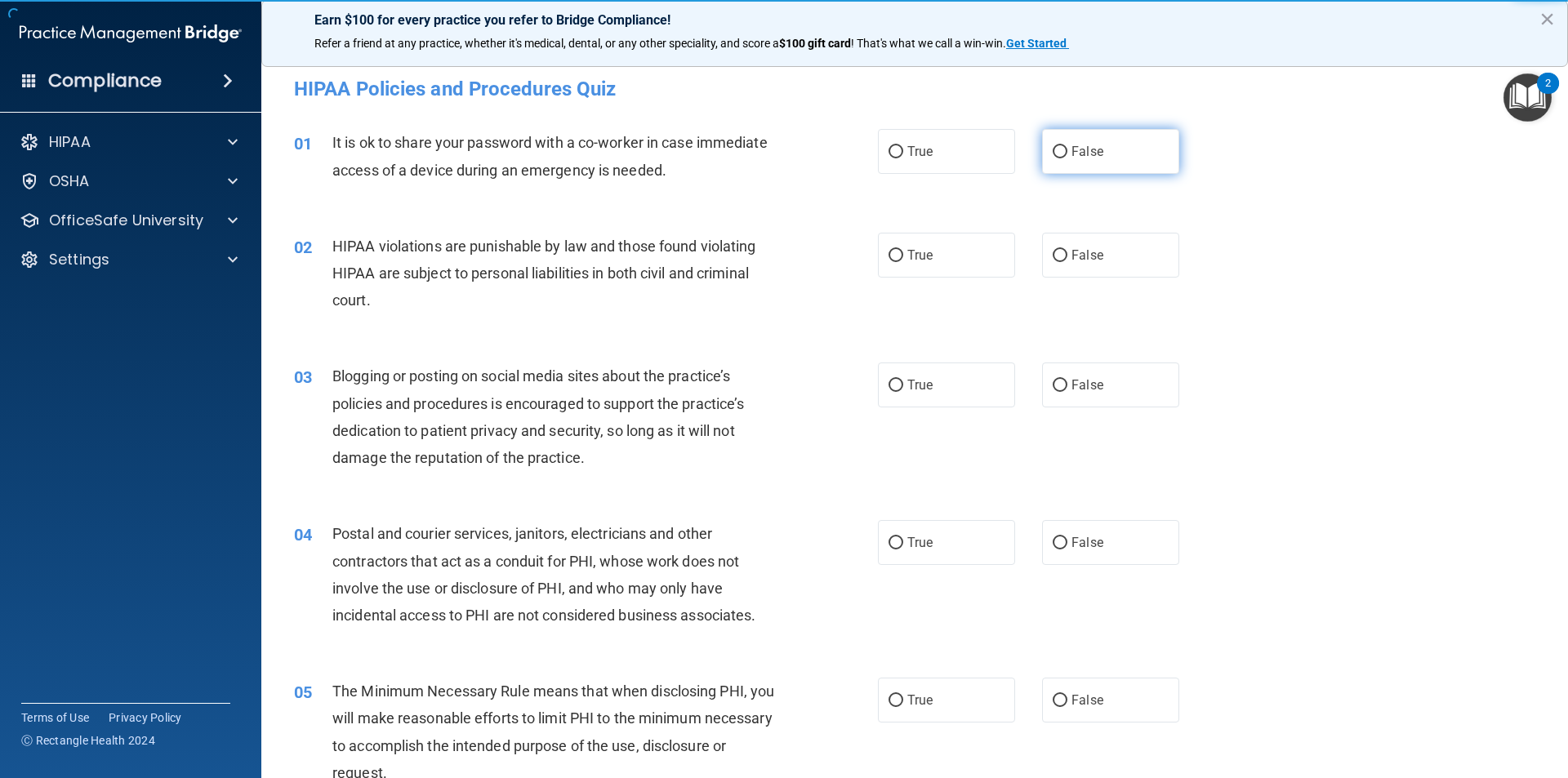
click at [1091, 153] on span "False" at bounding box center [1087, 151] width 32 height 15
click at [1067, 153] on input "False" at bounding box center [1060, 151] width 15 height 12
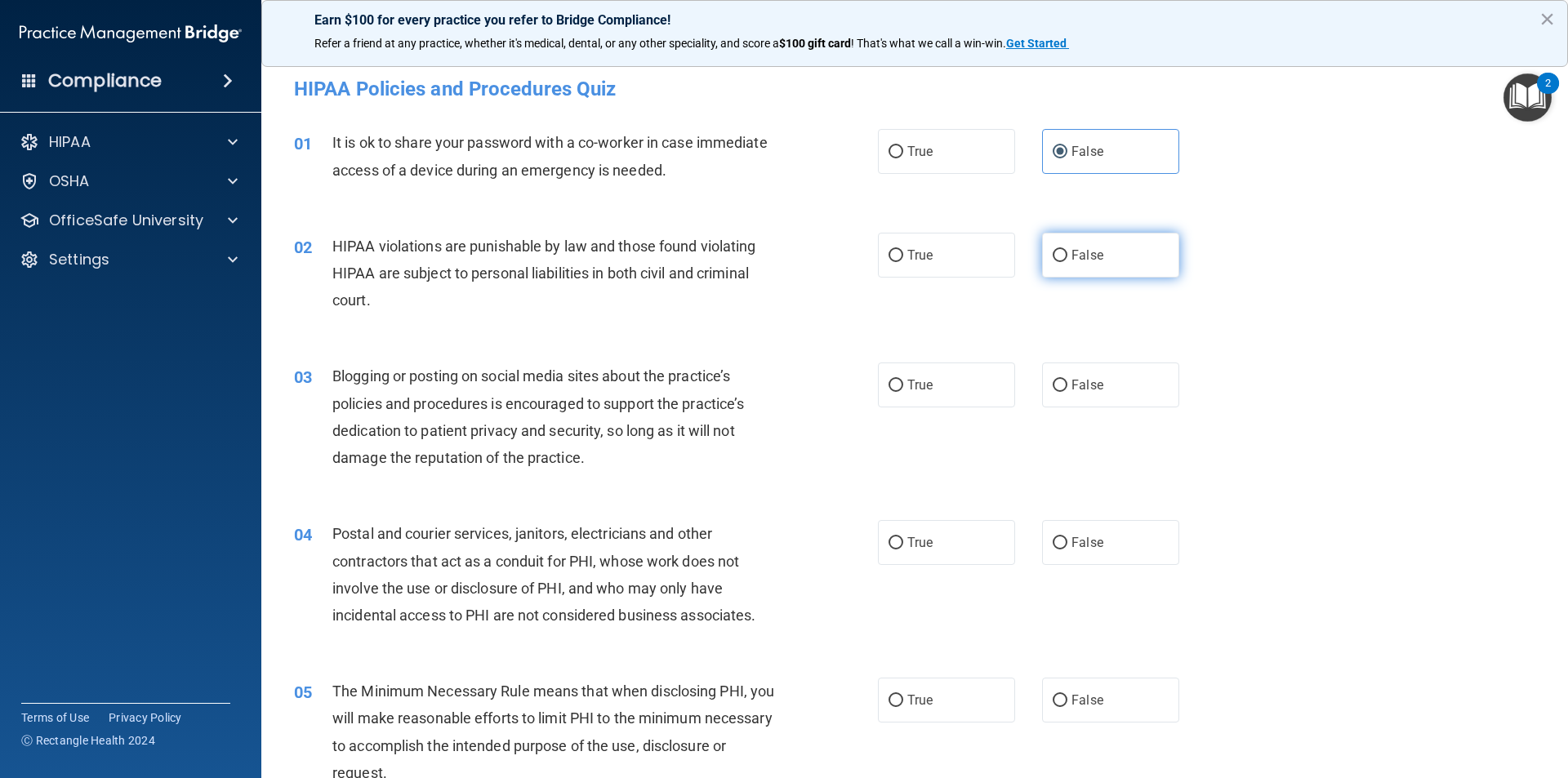
click at [1080, 255] on span "False" at bounding box center [1087, 255] width 32 height 15
click at [1067, 255] on input "False" at bounding box center [1060, 255] width 15 height 12
click at [987, 160] on label "True" at bounding box center [946, 151] width 138 height 45
click at [903, 159] on input "True" at bounding box center [896, 151] width 15 height 12
click at [1052, 159] on label "False" at bounding box center [1111, 151] width 138 height 45
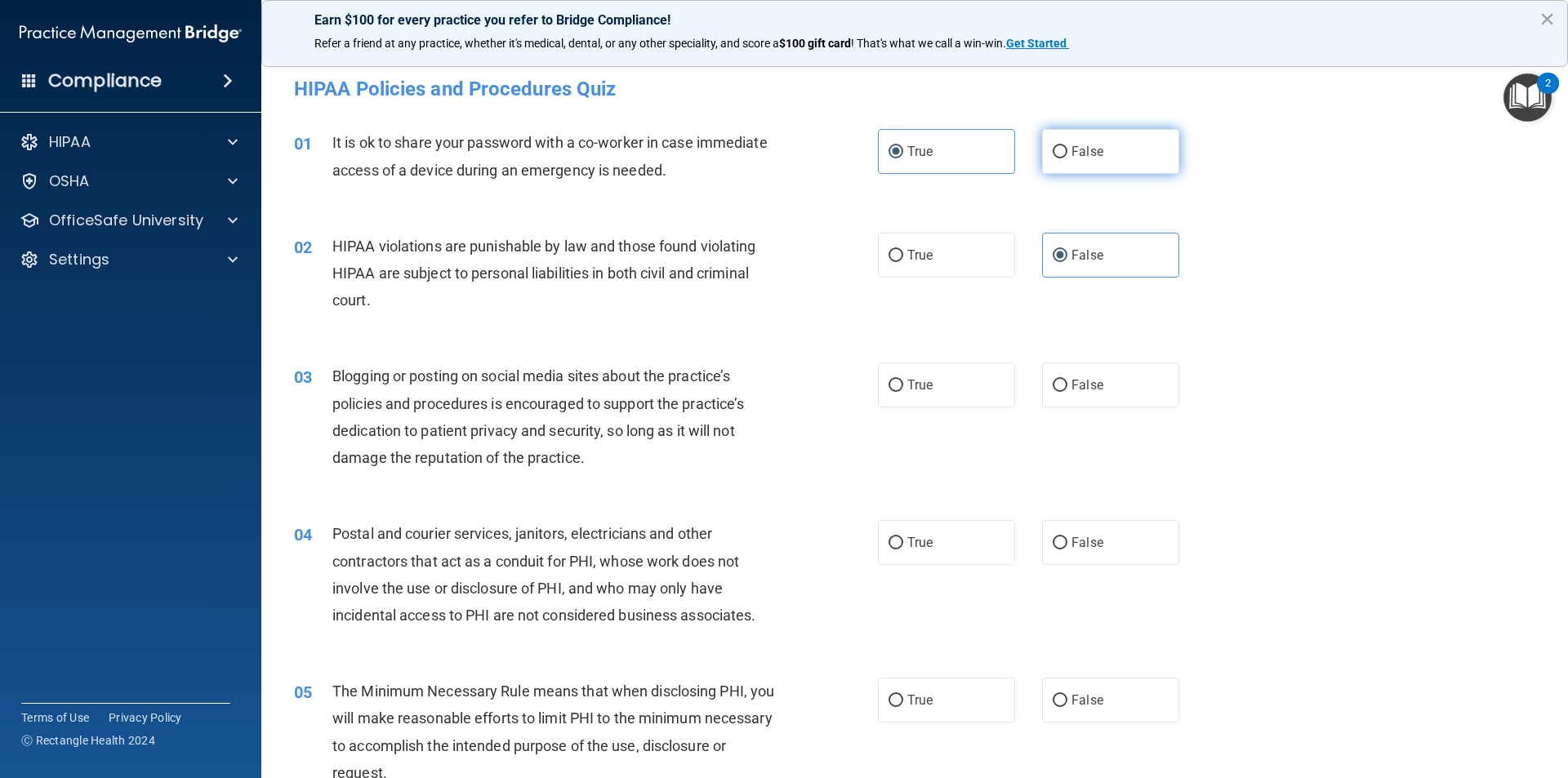
click at [1052, 159] on input "False" at bounding box center [1060, 151] width 15 height 12
click at [965, 270] on label "True" at bounding box center [946, 254] width 138 height 45
click at [903, 262] on input "True" at bounding box center [896, 255] width 15 height 12
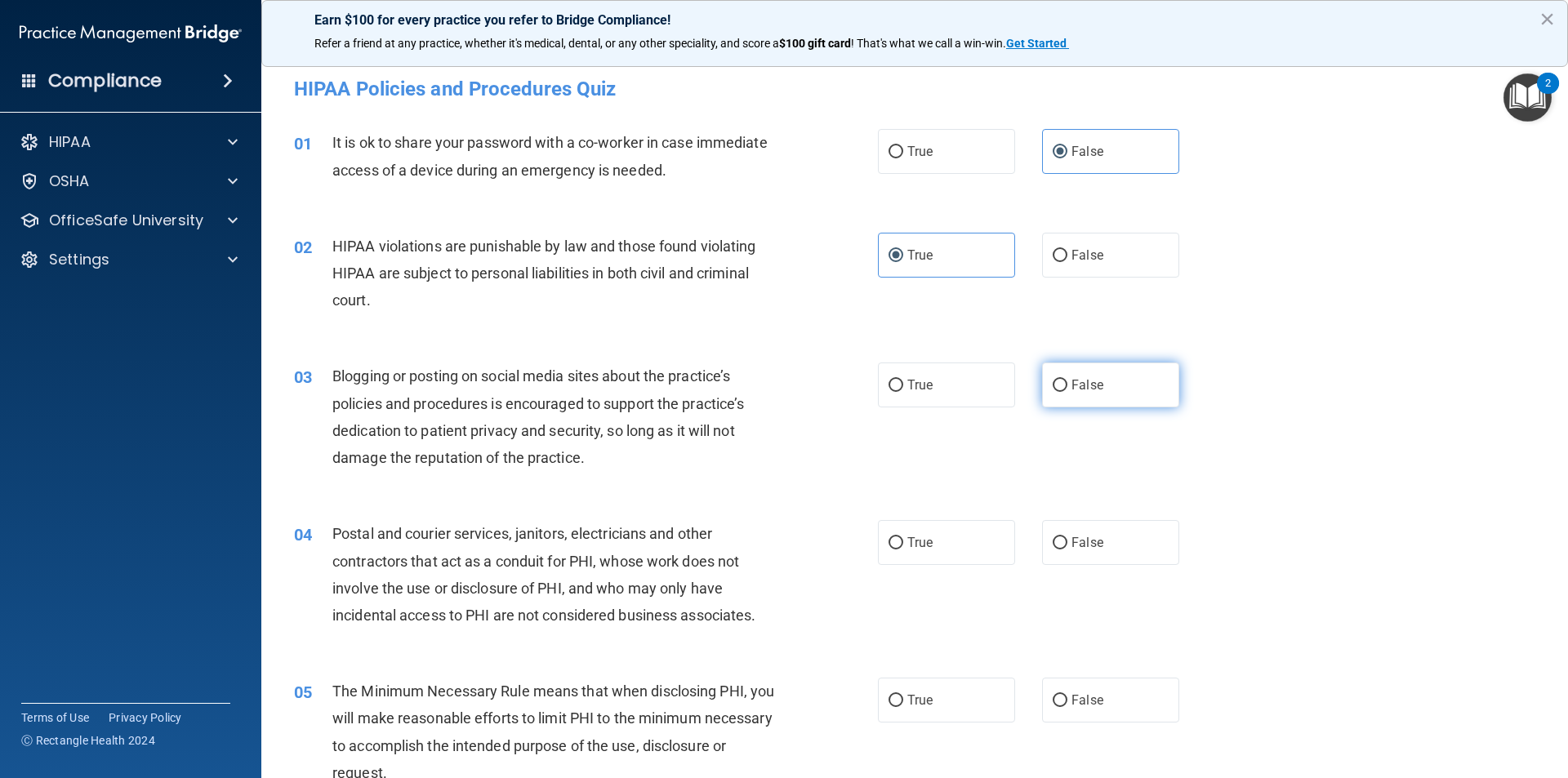
click at [1077, 390] on span "False" at bounding box center [1087, 384] width 32 height 15
click at [1067, 390] on input "False" at bounding box center [1060, 385] width 15 height 12
click at [1059, 524] on label "False" at bounding box center [1111, 542] width 138 height 45
click at [1059, 537] on input "False" at bounding box center [1060, 543] width 15 height 12
click at [923, 709] on label "True" at bounding box center [946, 700] width 138 height 45
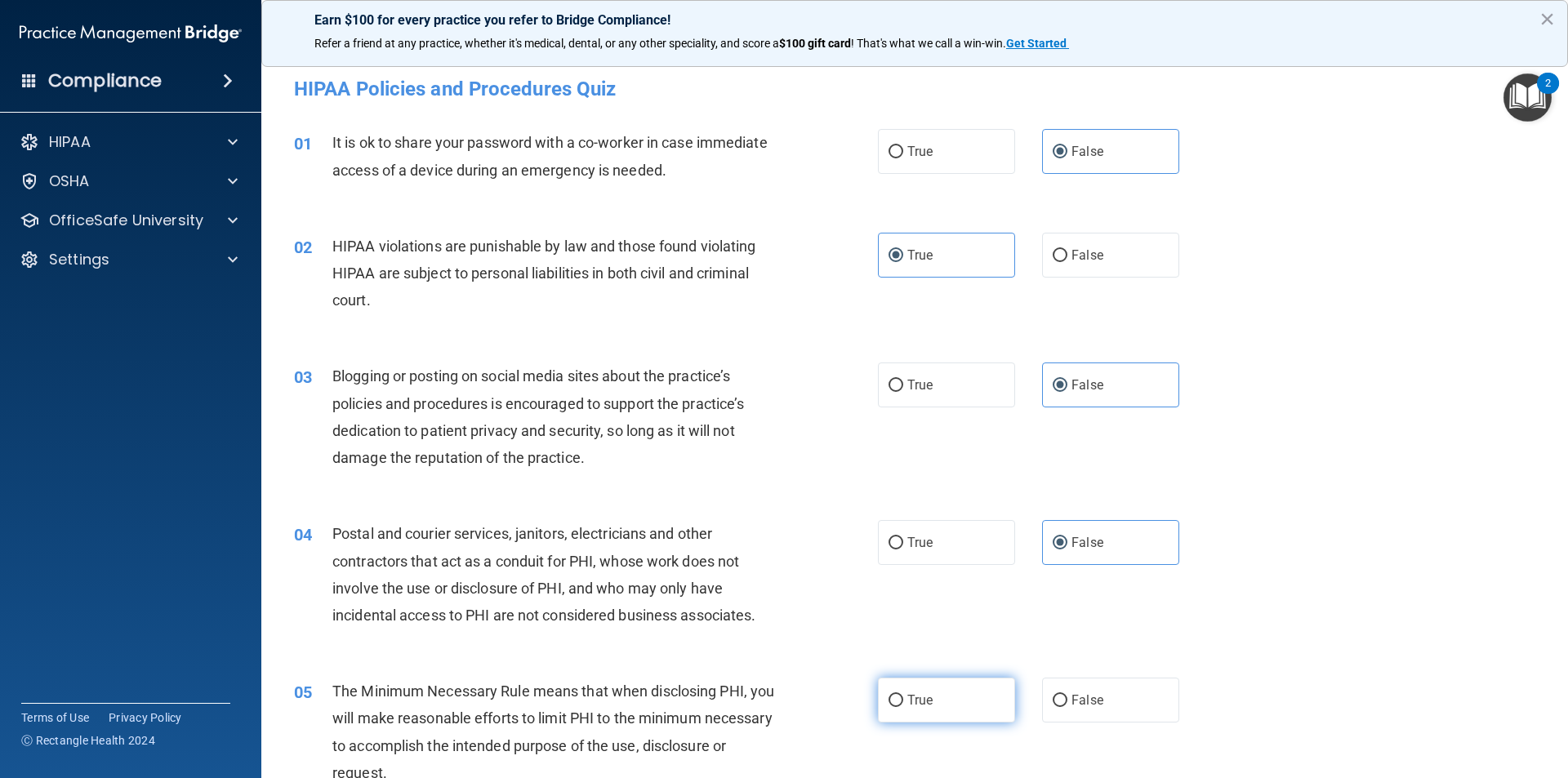
click at [903, 707] on input "True" at bounding box center [896, 701] width 15 height 12
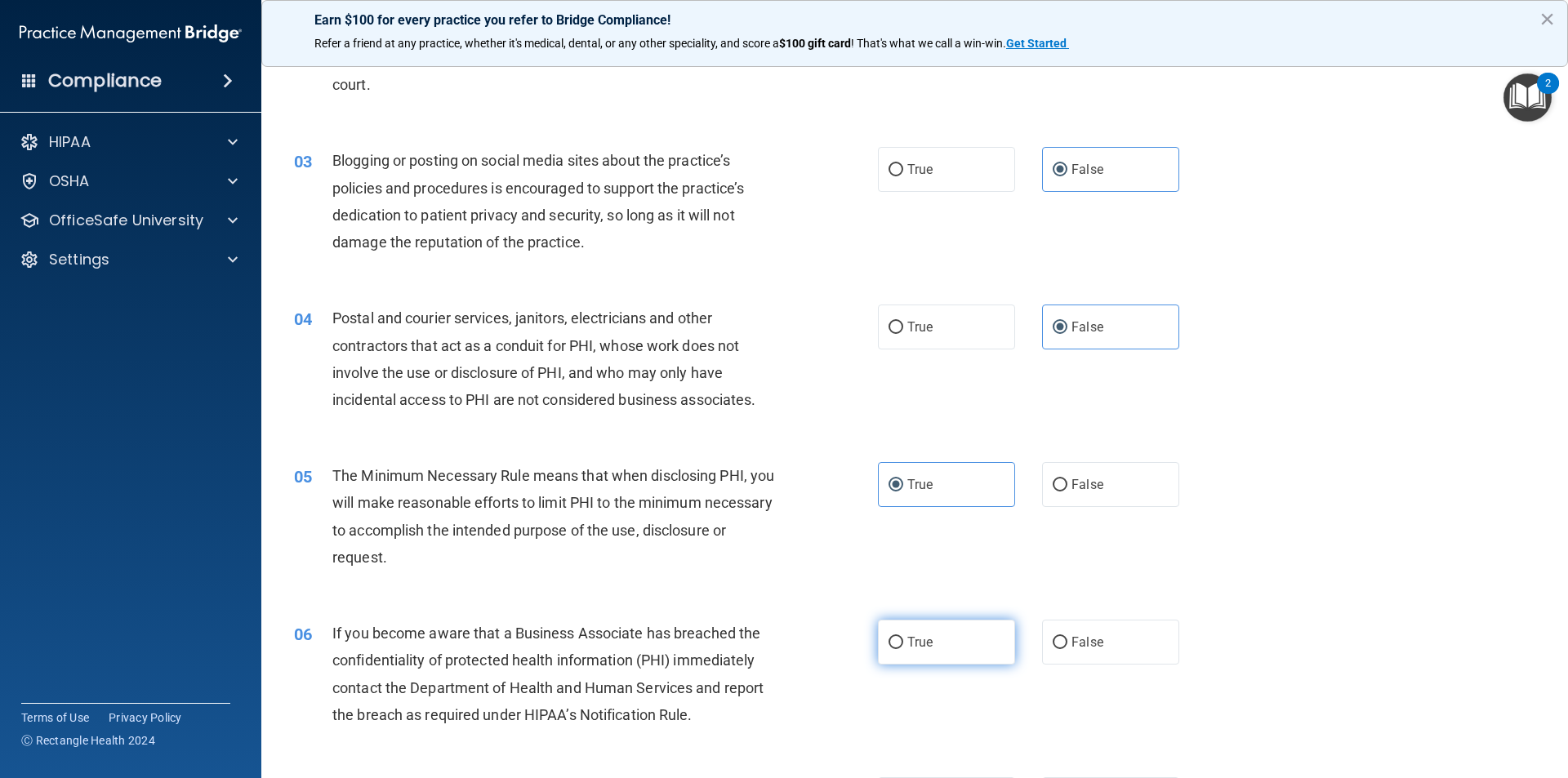
scroll to position [245, 0]
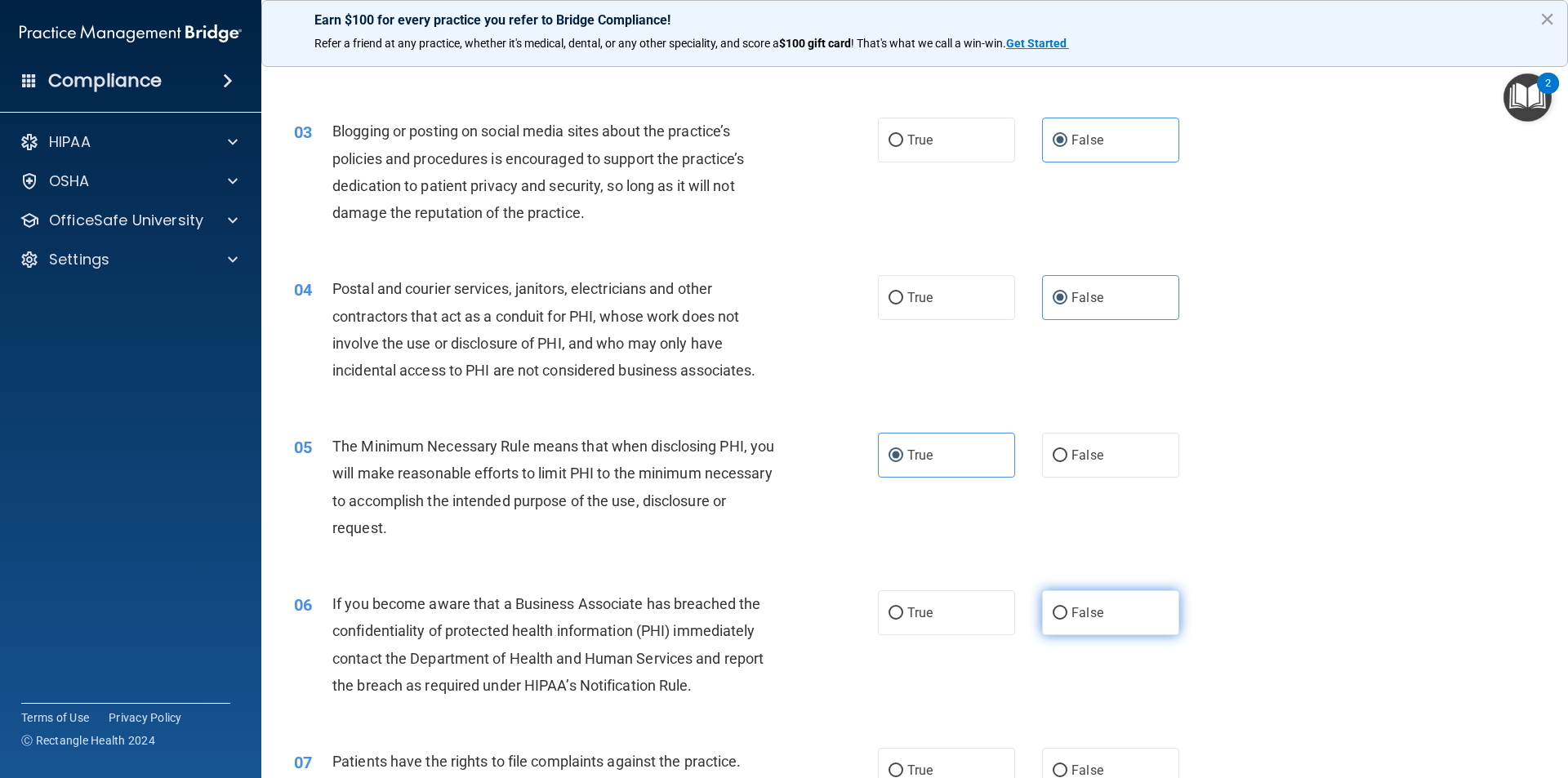
click at [1081, 609] on span "False" at bounding box center [1087, 612] width 32 height 15
click at [1067, 609] on input "False" at bounding box center [1060, 613] width 15 height 12
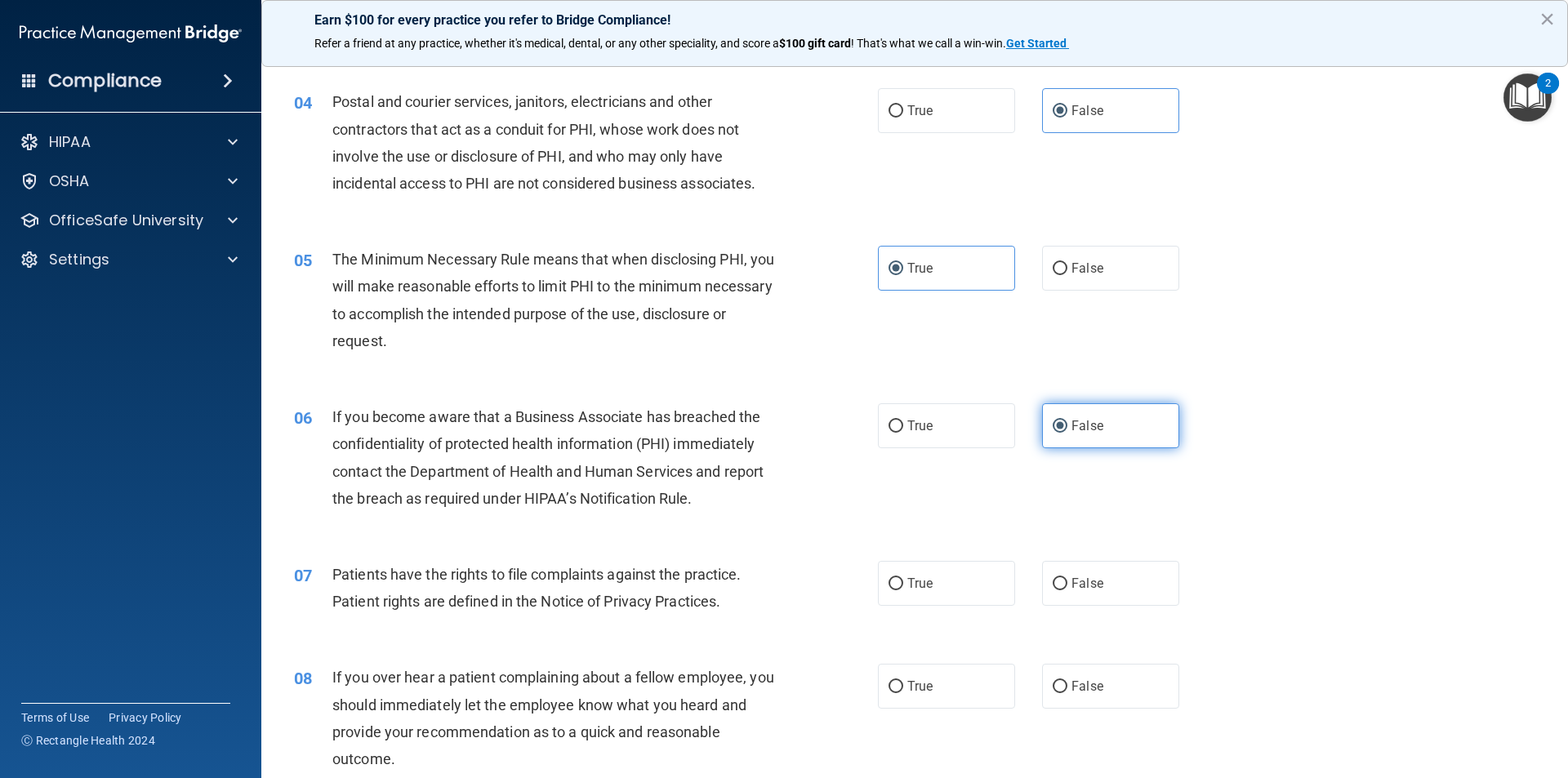
scroll to position [490, 0]
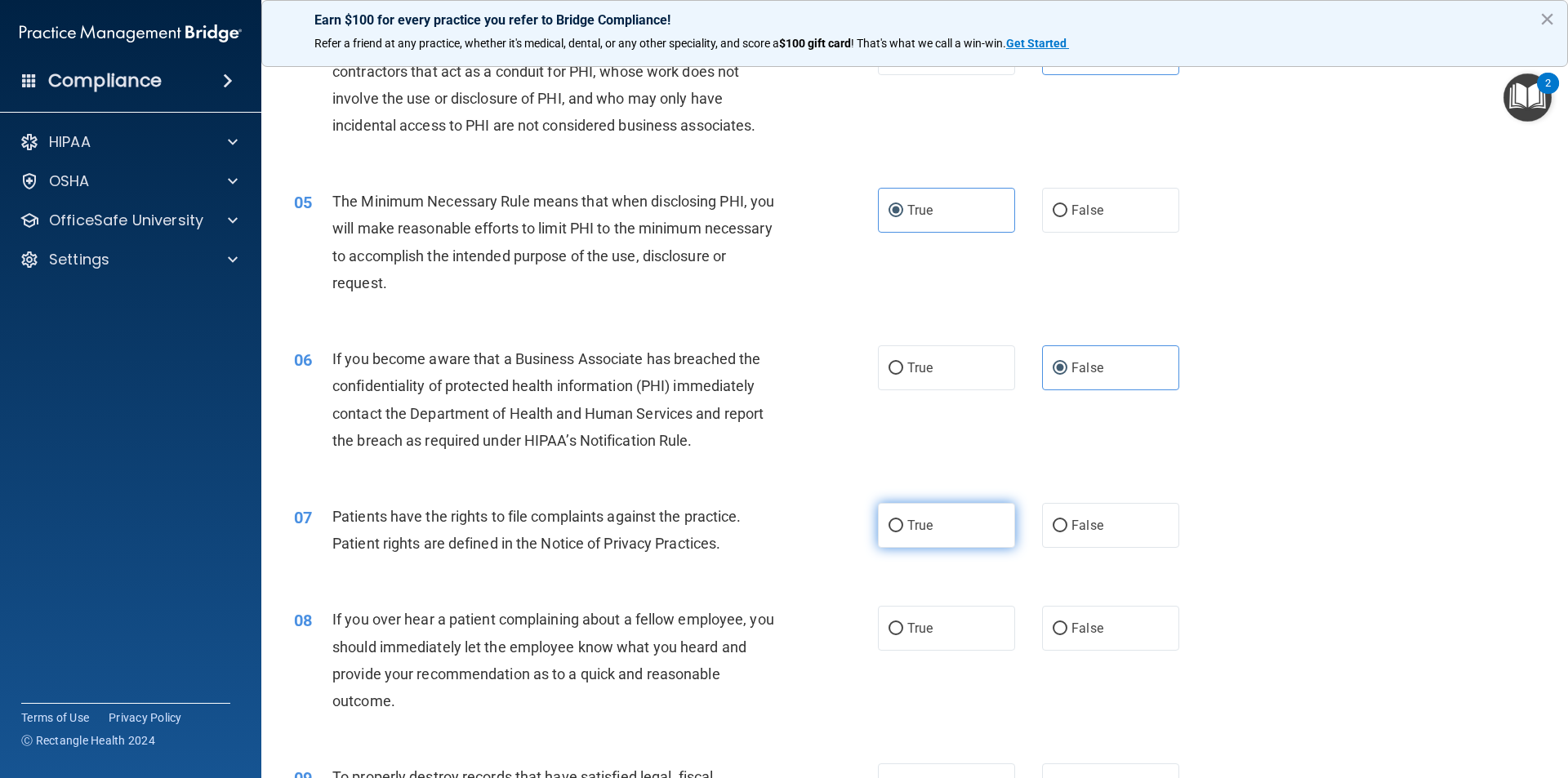
click at [952, 540] on label "True" at bounding box center [946, 525] width 138 height 45
click at [903, 532] on input "True" at bounding box center [896, 526] width 15 height 12
click at [930, 632] on label "True" at bounding box center [946, 628] width 138 height 45
click at [903, 632] on input "True" at bounding box center [896, 629] width 15 height 12
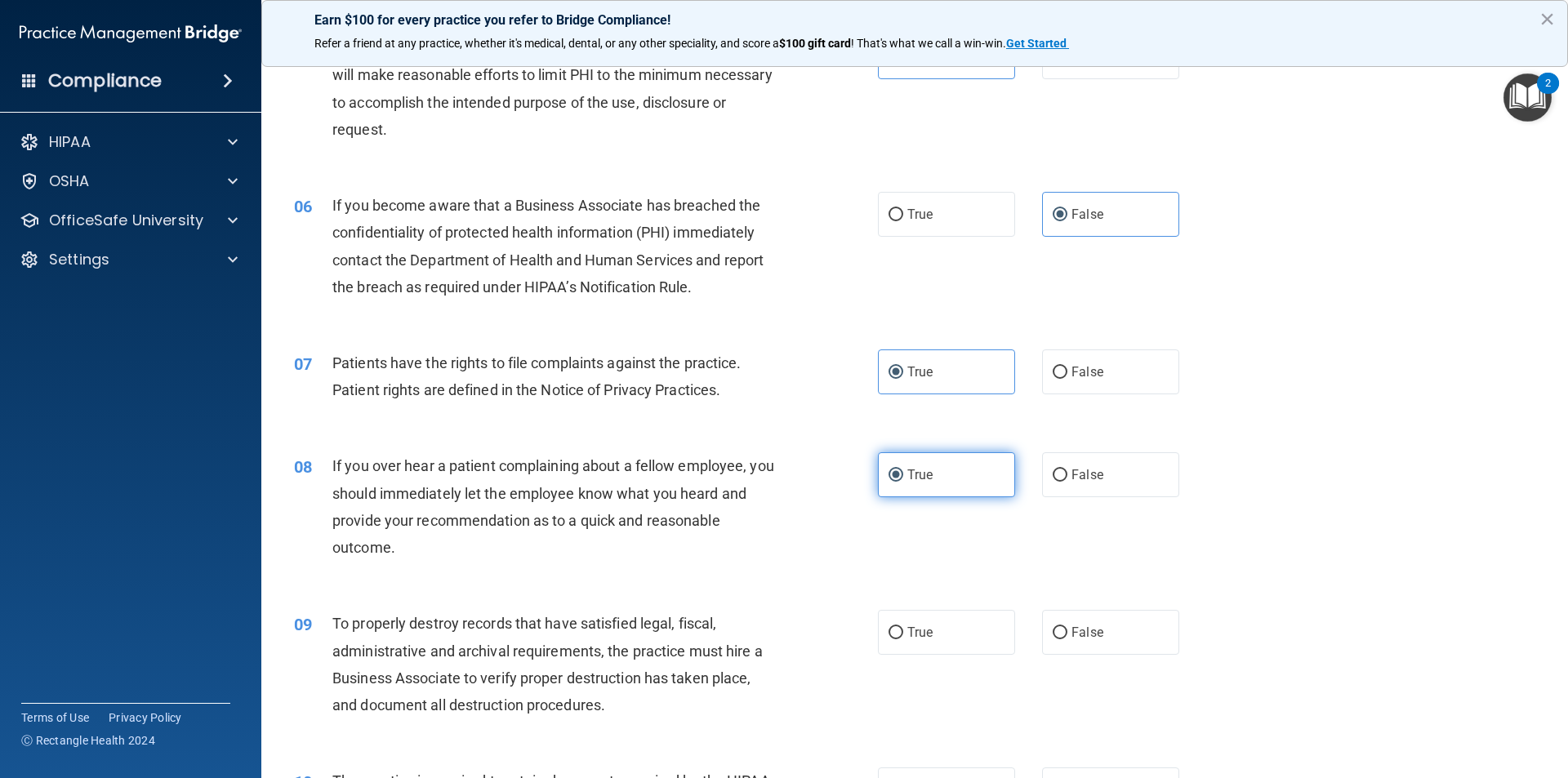
scroll to position [653, 0]
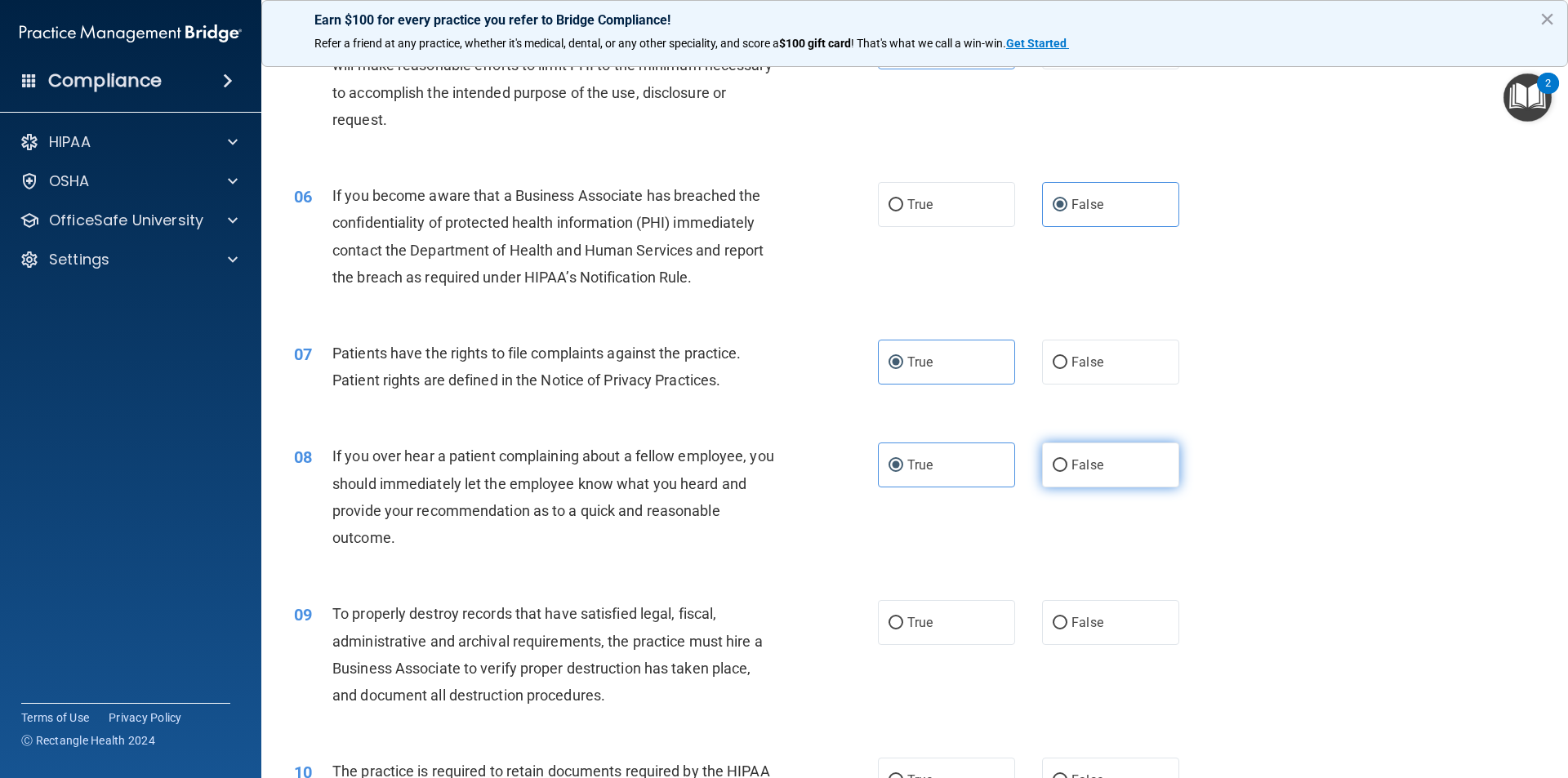
click at [1087, 462] on span "False" at bounding box center [1087, 465] width 32 height 15
click at [1067, 462] on input "False" at bounding box center [1060, 466] width 15 height 12
click at [1084, 633] on label "False" at bounding box center [1111, 622] width 138 height 45
click at [1067, 630] on input "False" at bounding box center [1060, 623] width 15 height 12
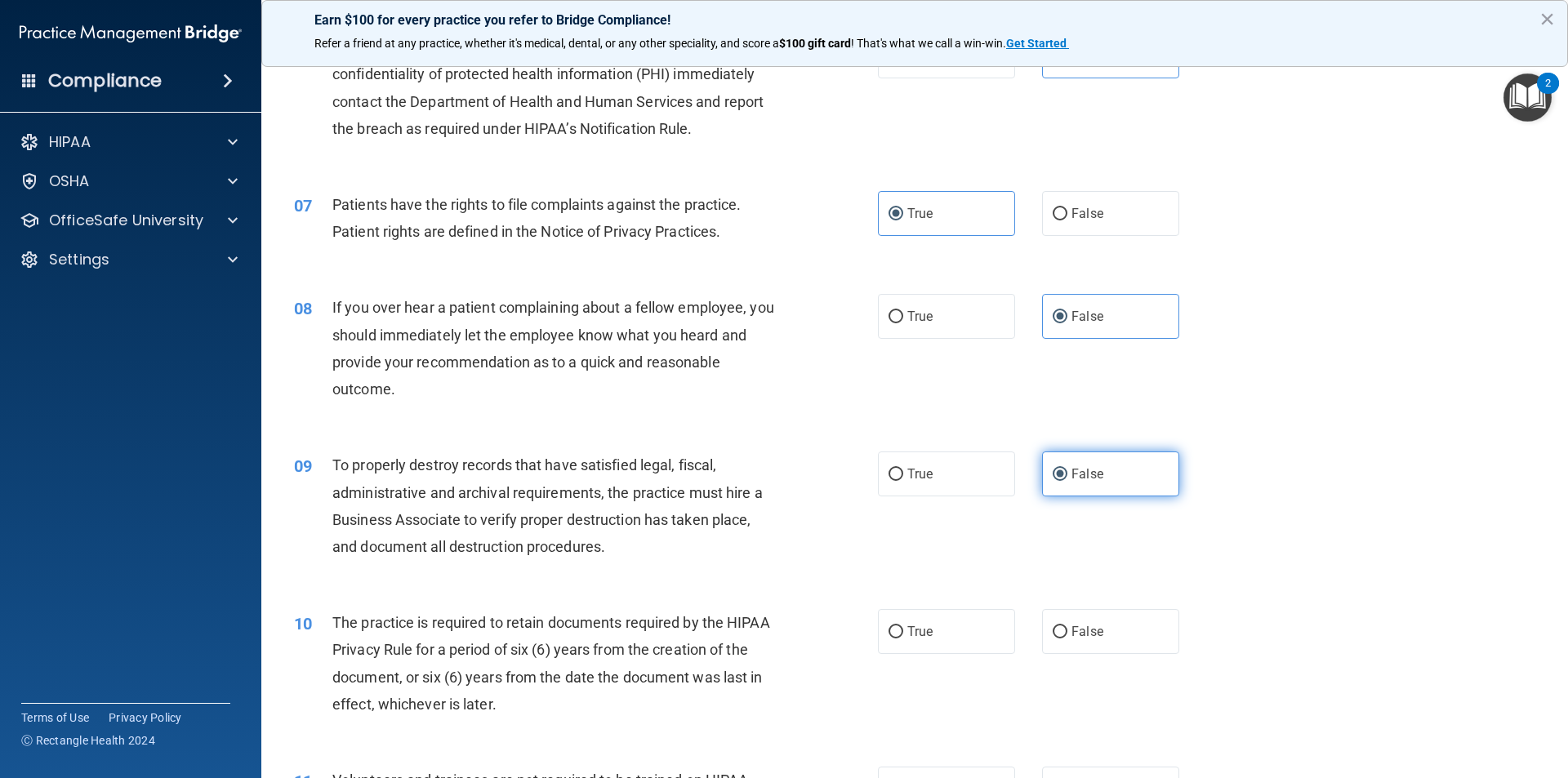
scroll to position [898, 0]
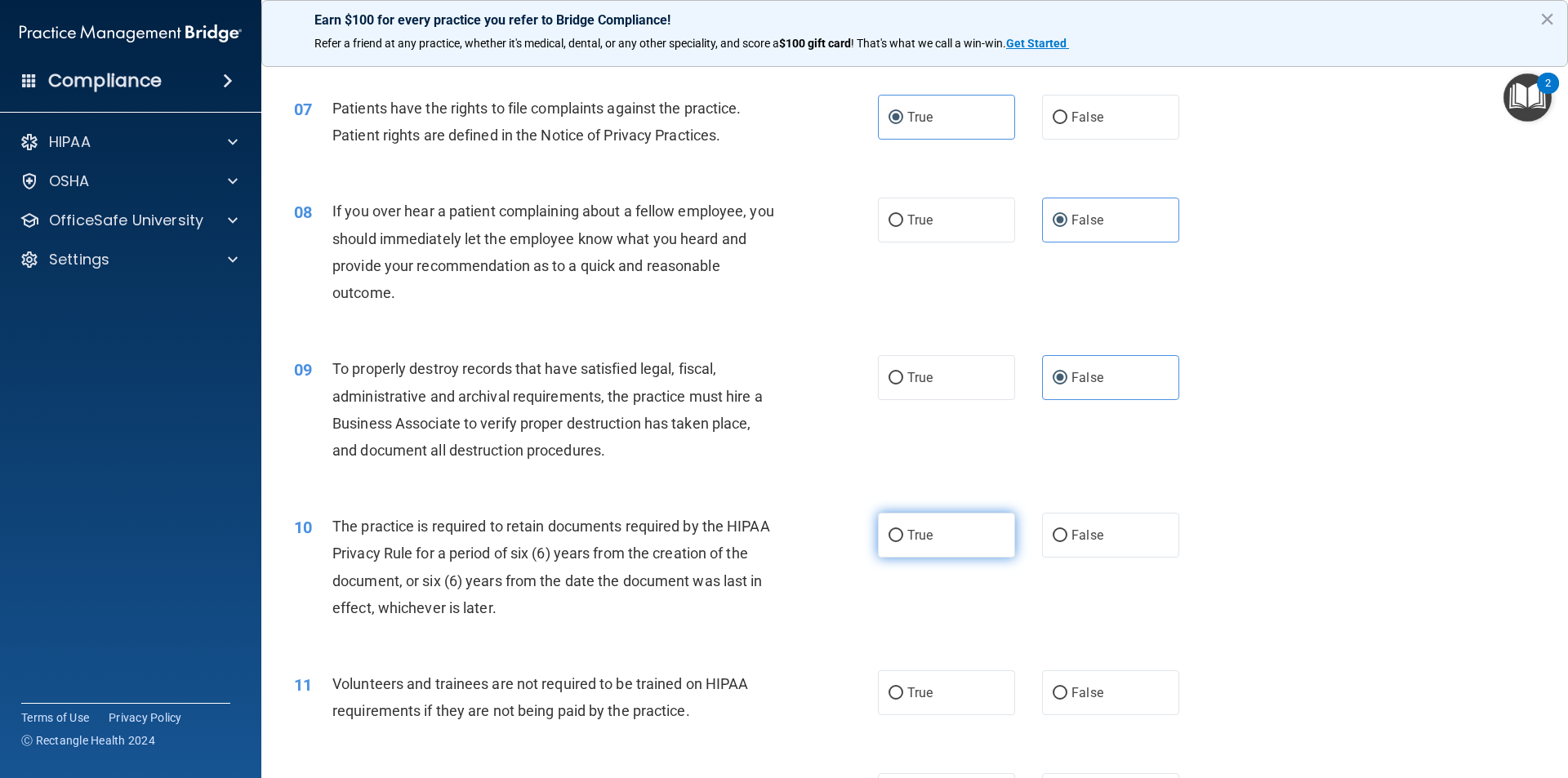
click at [973, 531] on label "True" at bounding box center [946, 535] width 138 height 45
click at [903, 531] on input "True" at bounding box center [896, 536] width 15 height 12
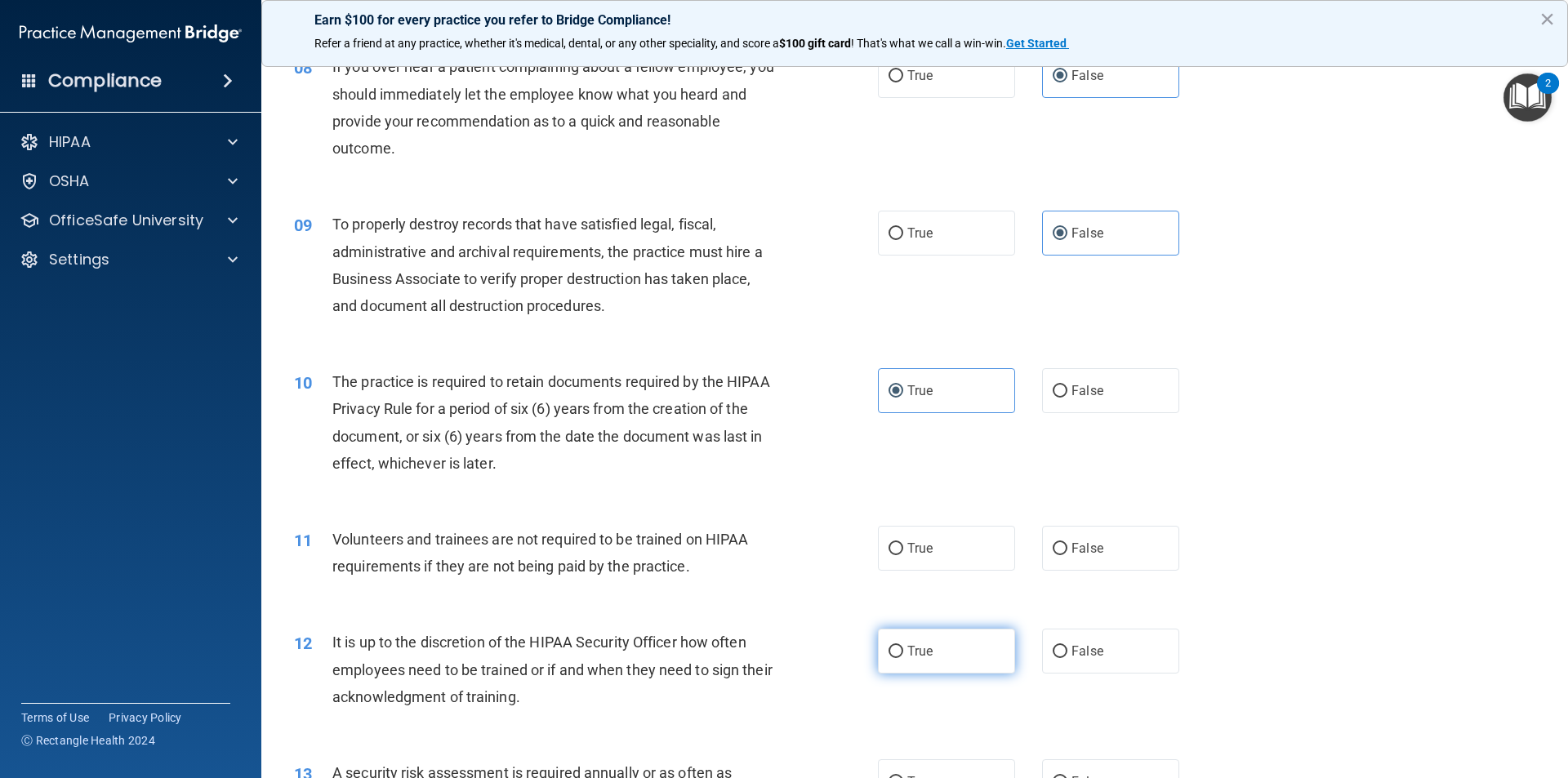
scroll to position [1061, 0]
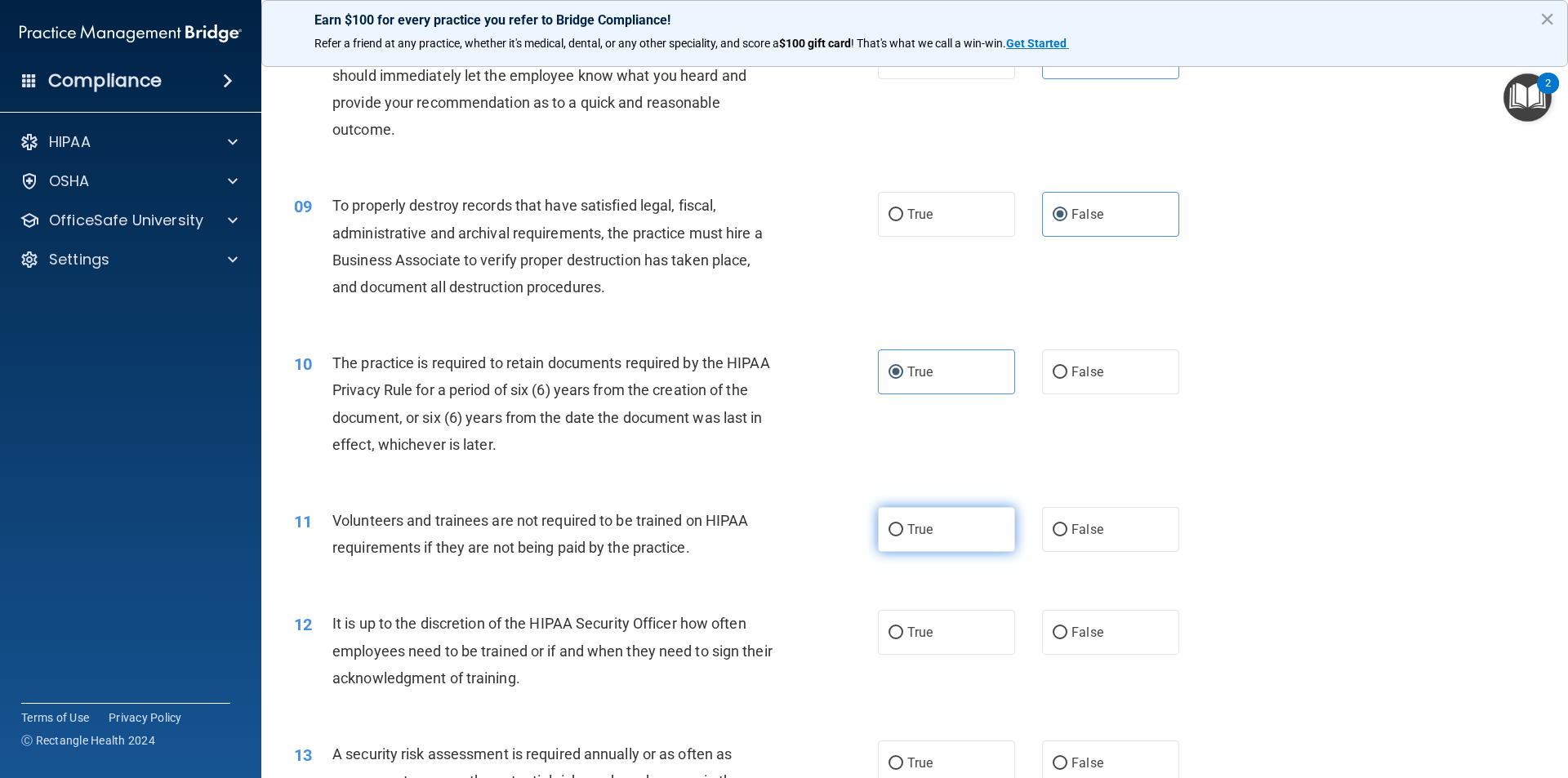
click at [916, 523] on span "True" at bounding box center [920, 529] width 26 height 15
click at [903, 524] on input "True" at bounding box center [896, 529] width 15 height 12
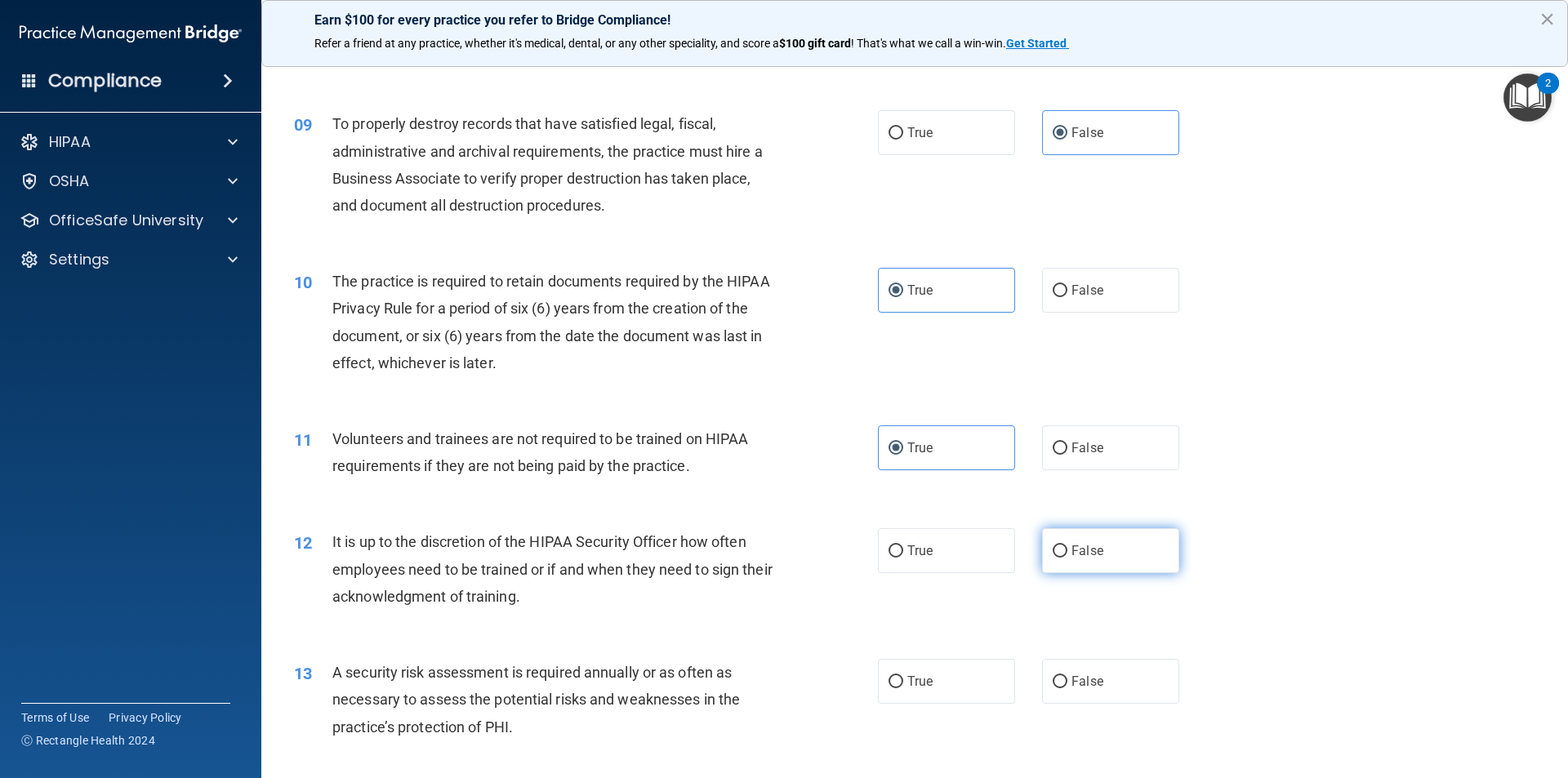
click at [1042, 549] on label "False" at bounding box center [1111, 550] width 138 height 45
click at [1052, 549] on input "False" at bounding box center [1060, 551] width 15 height 12
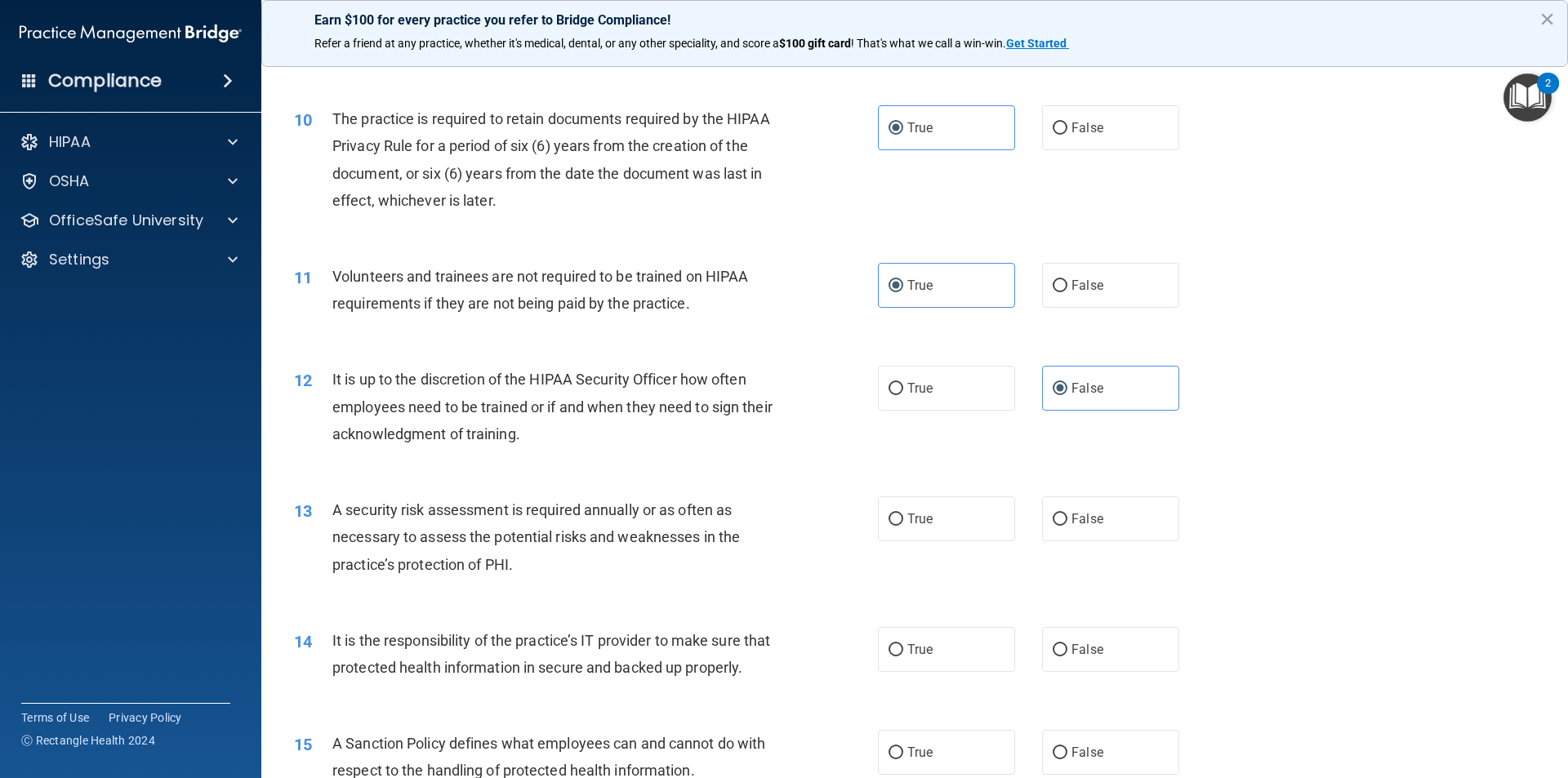
scroll to position [1306, 0]
click at [960, 529] on label "True" at bounding box center [946, 517] width 138 height 45
click at [903, 525] on input "True" at bounding box center [896, 518] width 15 height 12
click at [938, 642] on label "True" at bounding box center [946, 648] width 138 height 45
click at [903, 643] on input "True" at bounding box center [896, 649] width 15 height 12
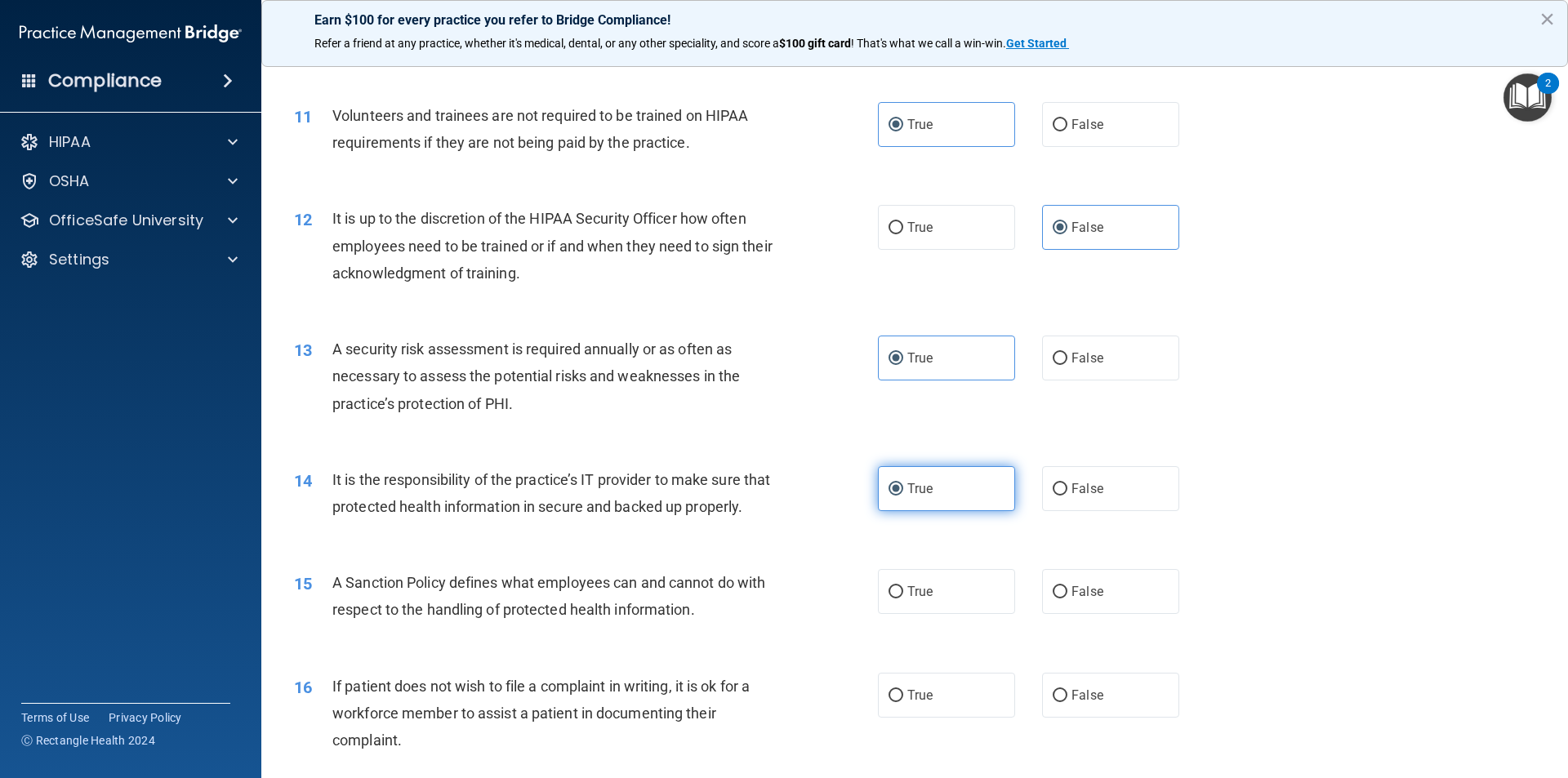
scroll to position [1551, 0]
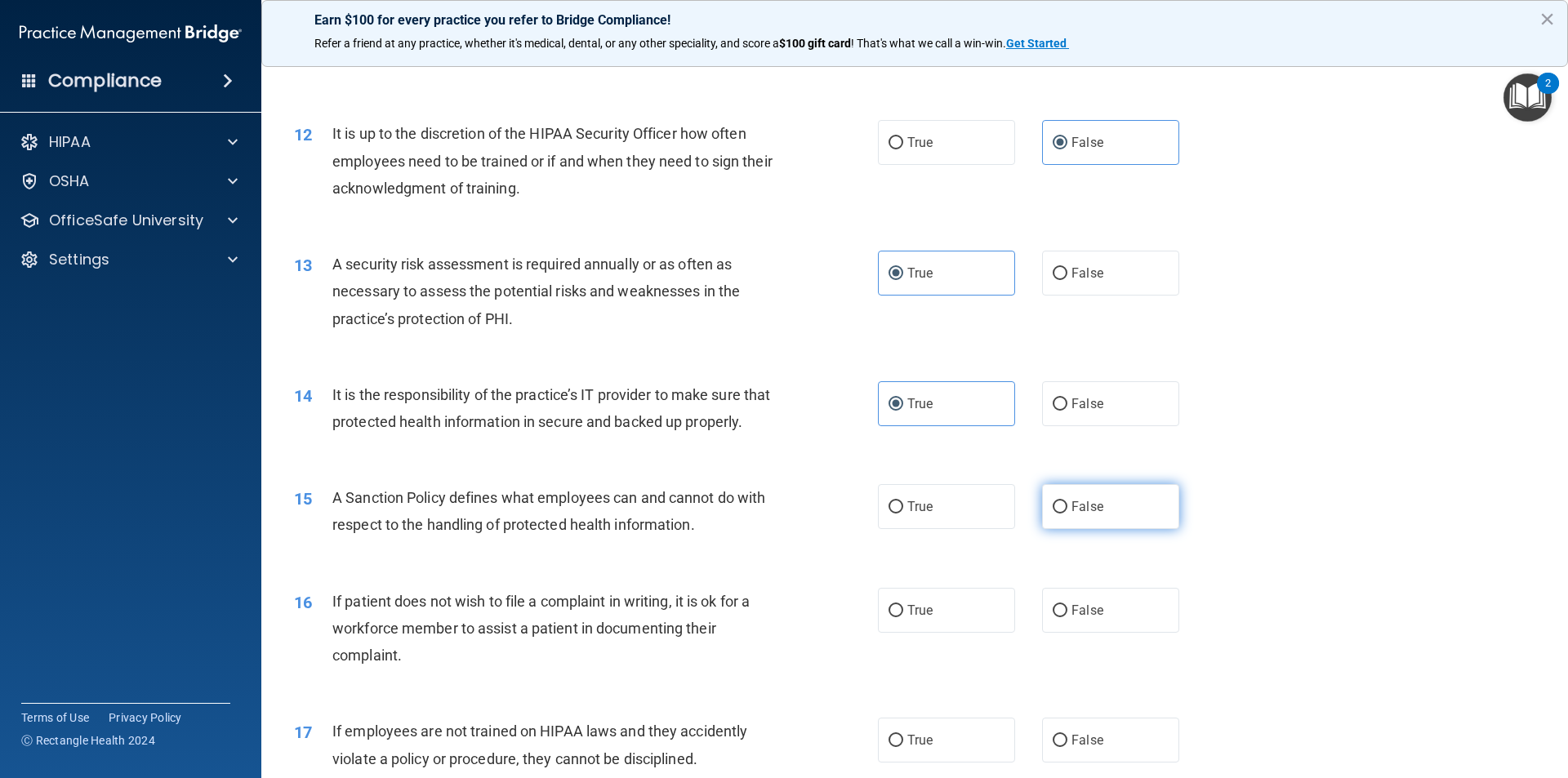
click at [1042, 529] on label "False" at bounding box center [1111, 506] width 138 height 45
click at [1052, 514] on input "False" at bounding box center [1060, 507] width 15 height 12
click at [938, 633] on label "True" at bounding box center [946, 609] width 138 height 45
click at [903, 618] on input "True" at bounding box center [896, 610] width 15 height 12
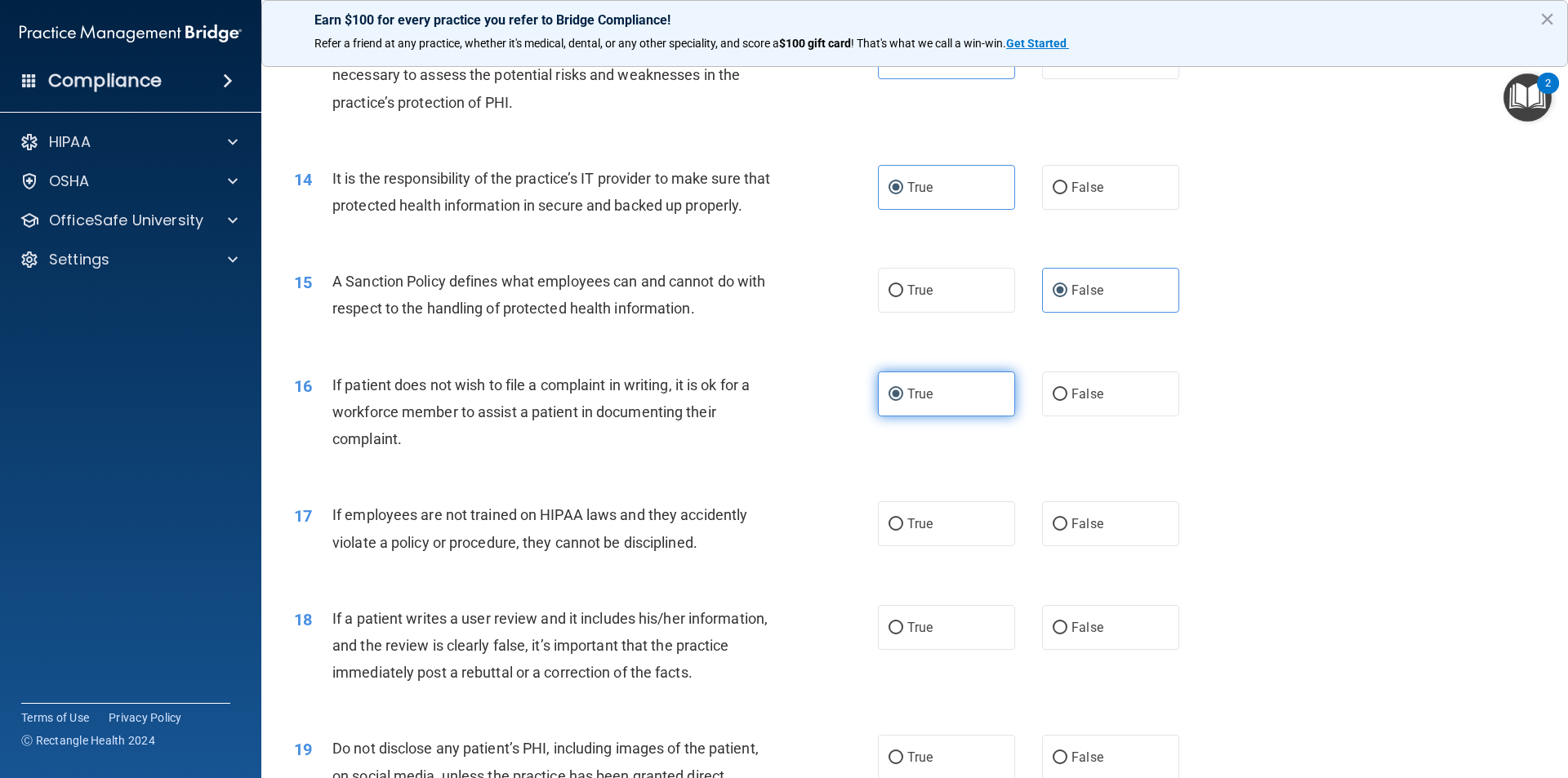
scroll to position [1797, 0]
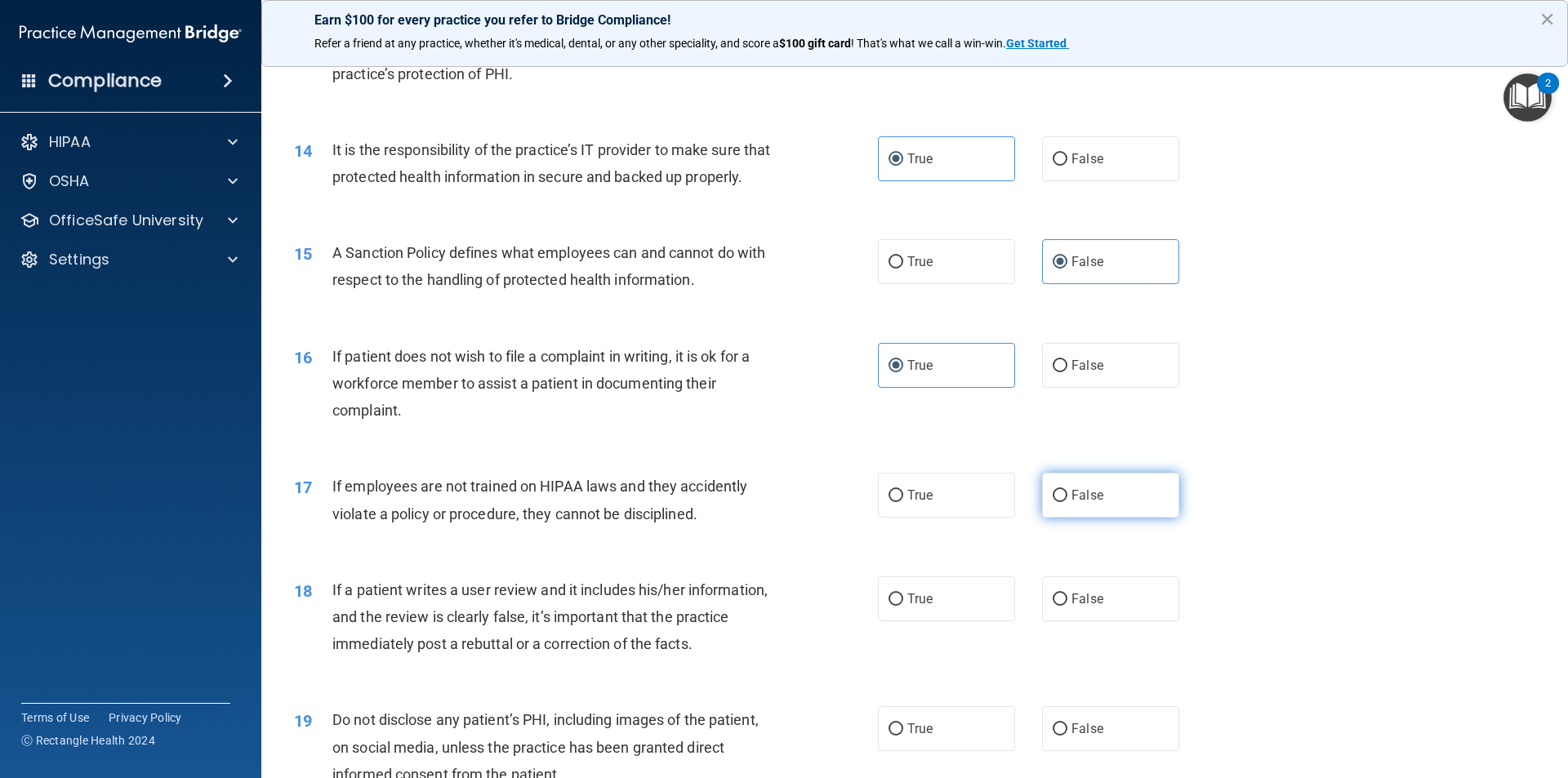
click at [1064, 517] on label "False" at bounding box center [1111, 495] width 138 height 45
click at [1064, 502] on input "False" at bounding box center [1060, 496] width 15 height 12
click at [964, 619] on label "True" at bounding box center [946, 599] width 138 height 45
click at [903, 606] on input "True" at bounding box center [896, 599] width 15 height 12
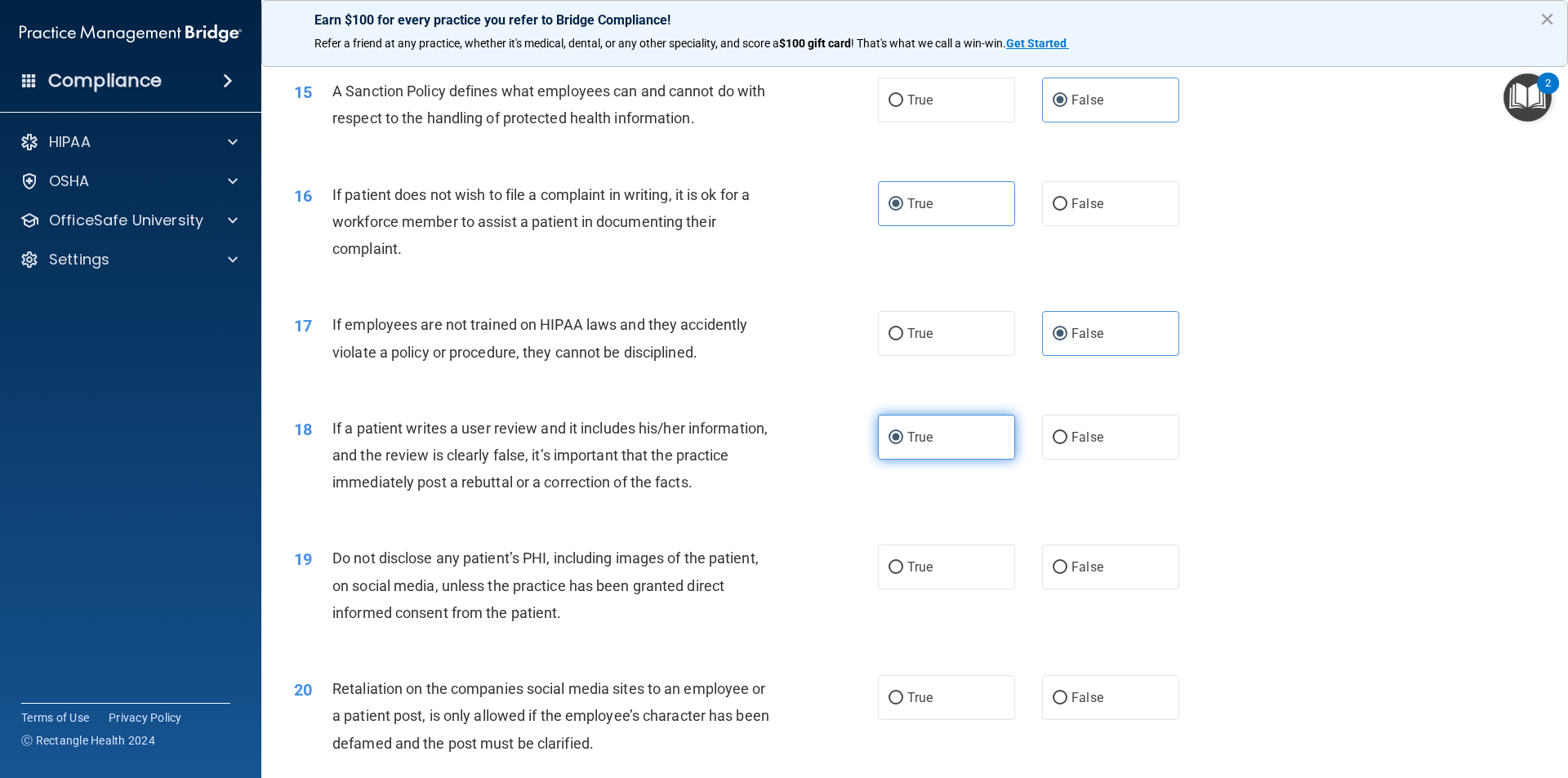
scroll to position [1960, 0]
click at [965, 588] on label "True" at bounding box center [946, 565] width 138 height 45
click at [903, 572] on input "True" at bounding box center [896, 566] width 15 height 12
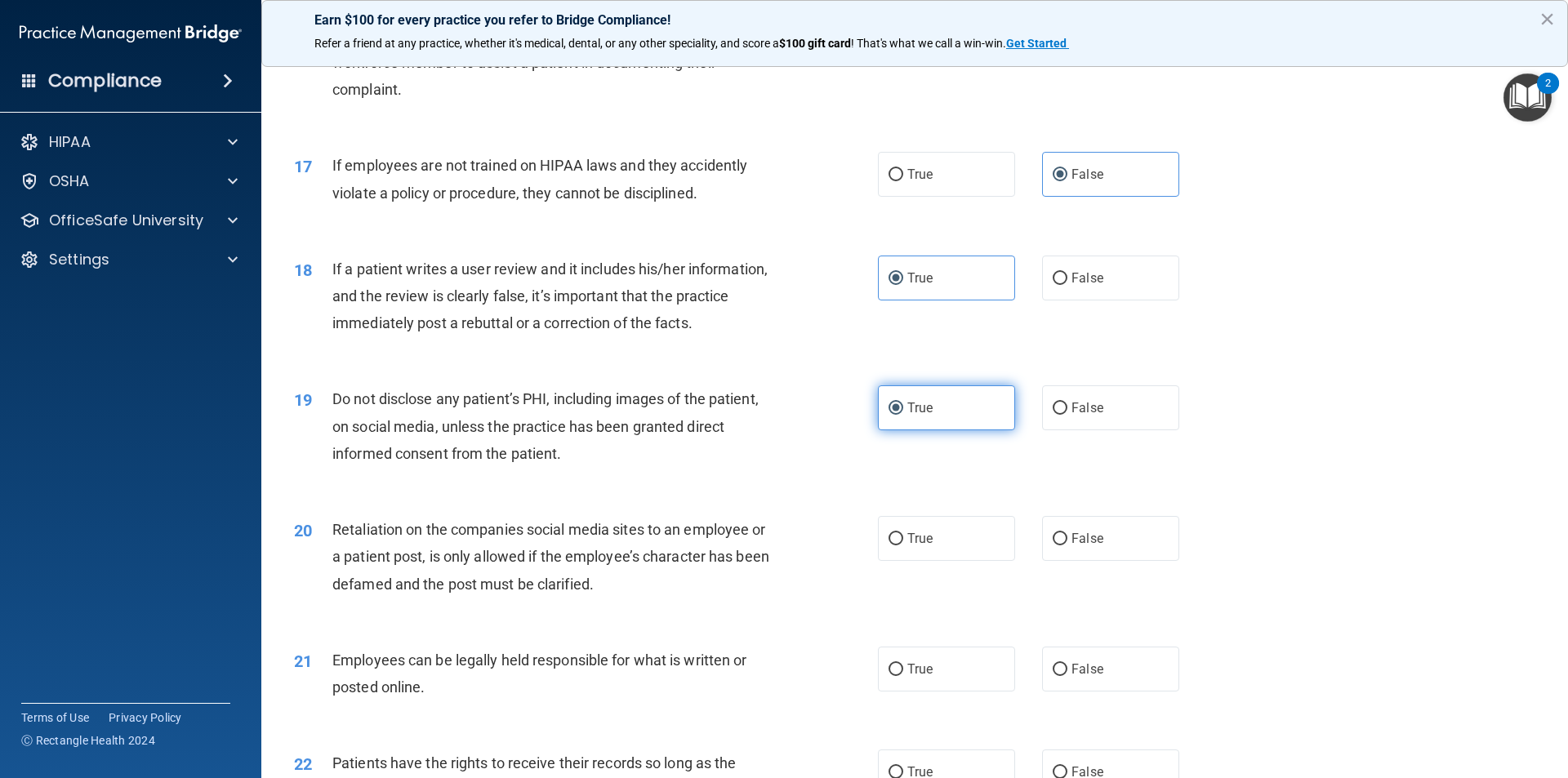
scroll to position [2123, 0]
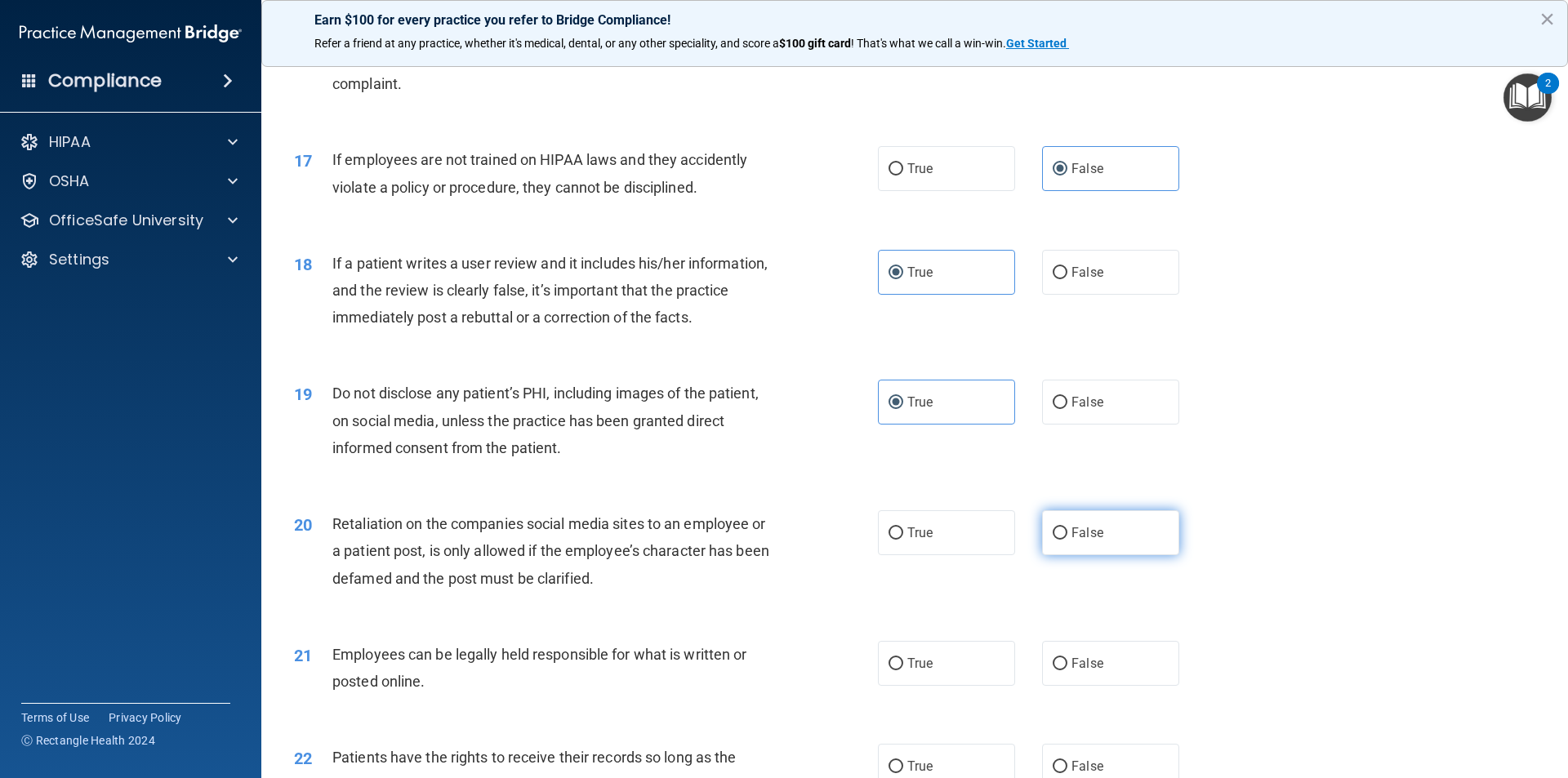
click at [1043, 555] on label "False" at bounding box center [1111, 532] width 138 height 45
click at [1052, 539] on input "False" at bounding box center [1060, 533] width 15 height 12
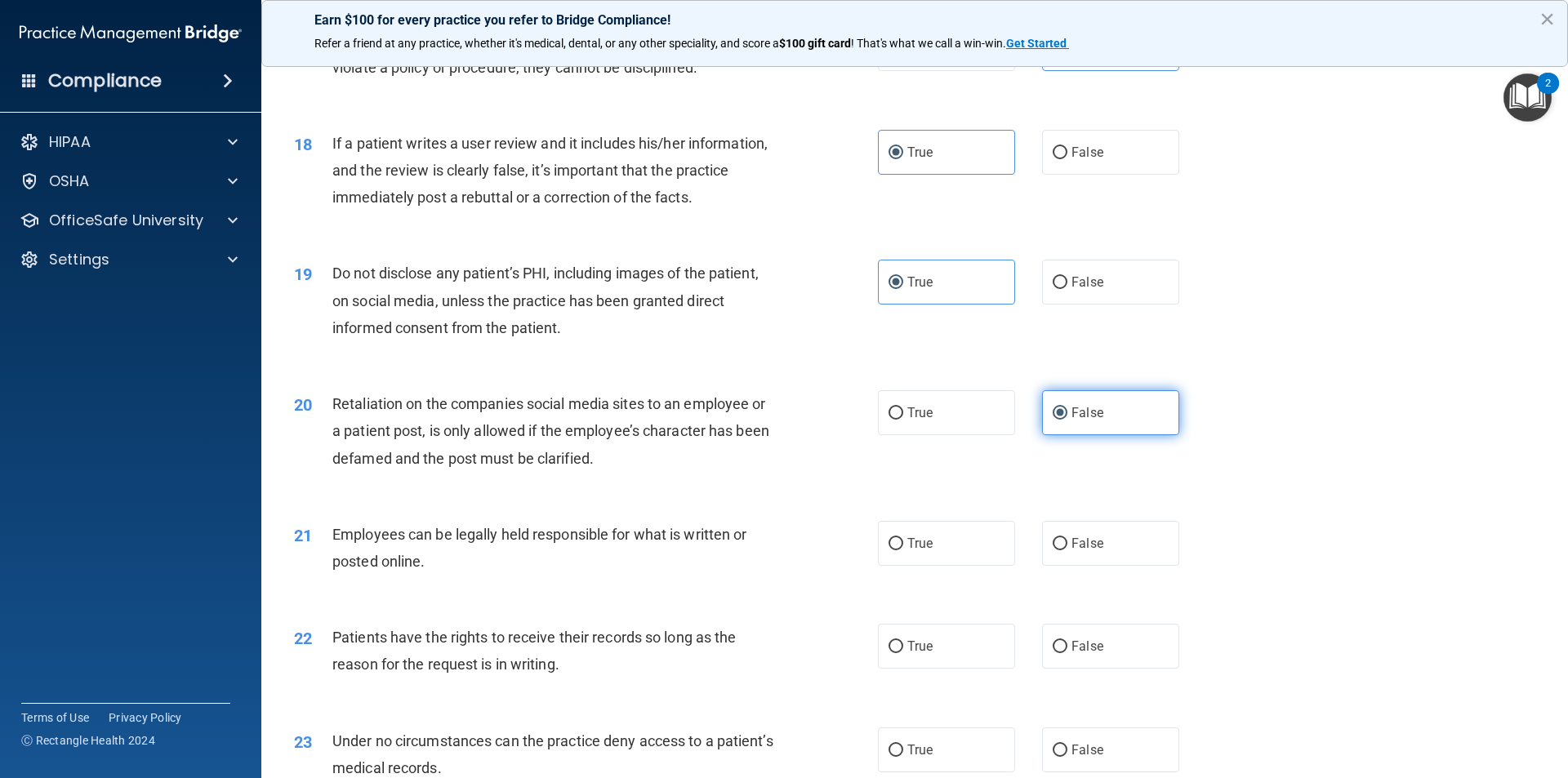
scroll to position [2287, 0]
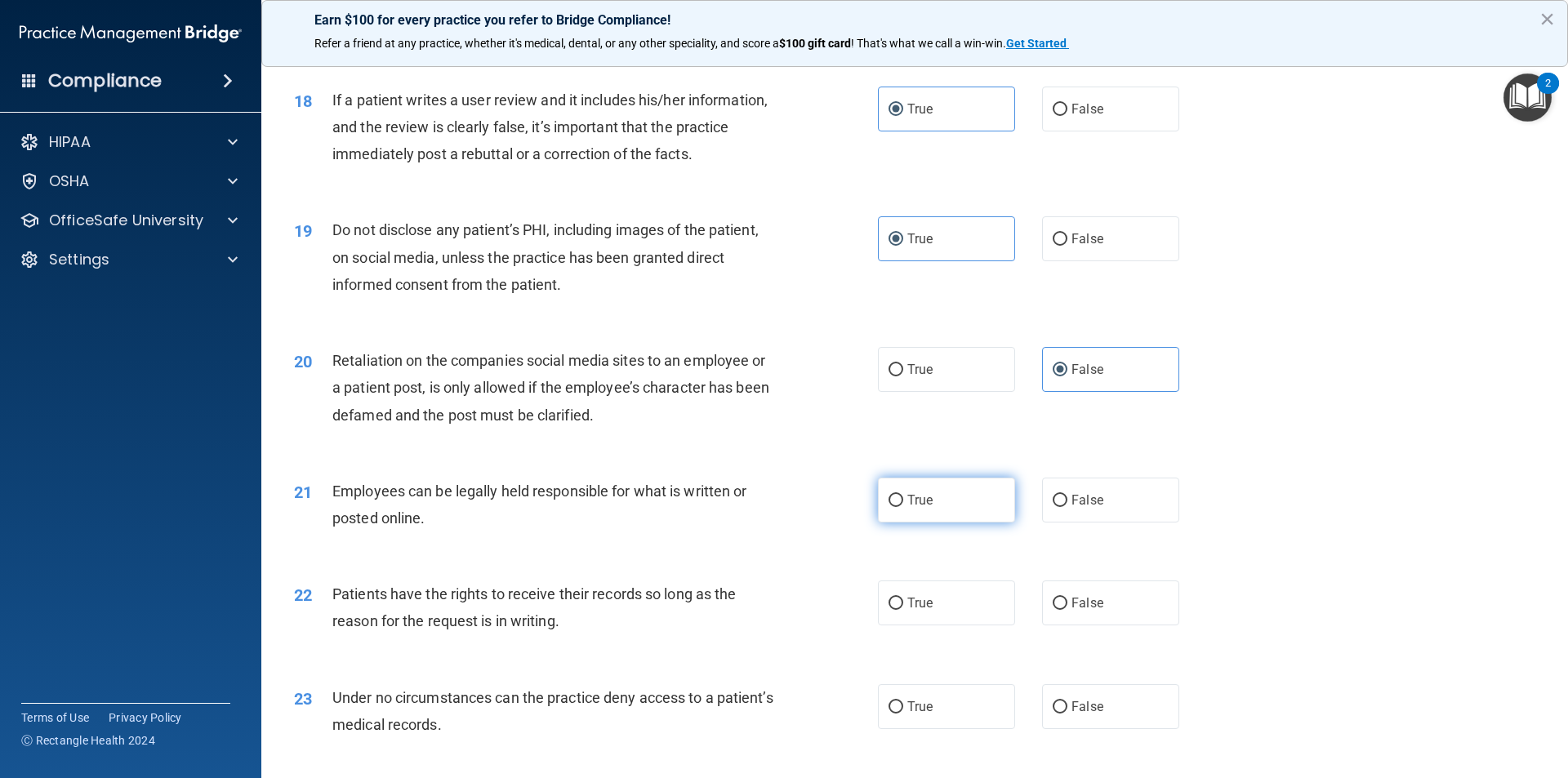
click at [959, 523] on label "True" at bounding box center [946, 499] width 138 height 45
click at [903, 507] on input "True" at bounding box center [896, 500] width 15 height 12
click at [877, 626] on label "True" at bounding box center [946, 602] width 138 height 45
click at [888, 610] on input "True" at bounding box center [896, 603] width 15 height 12
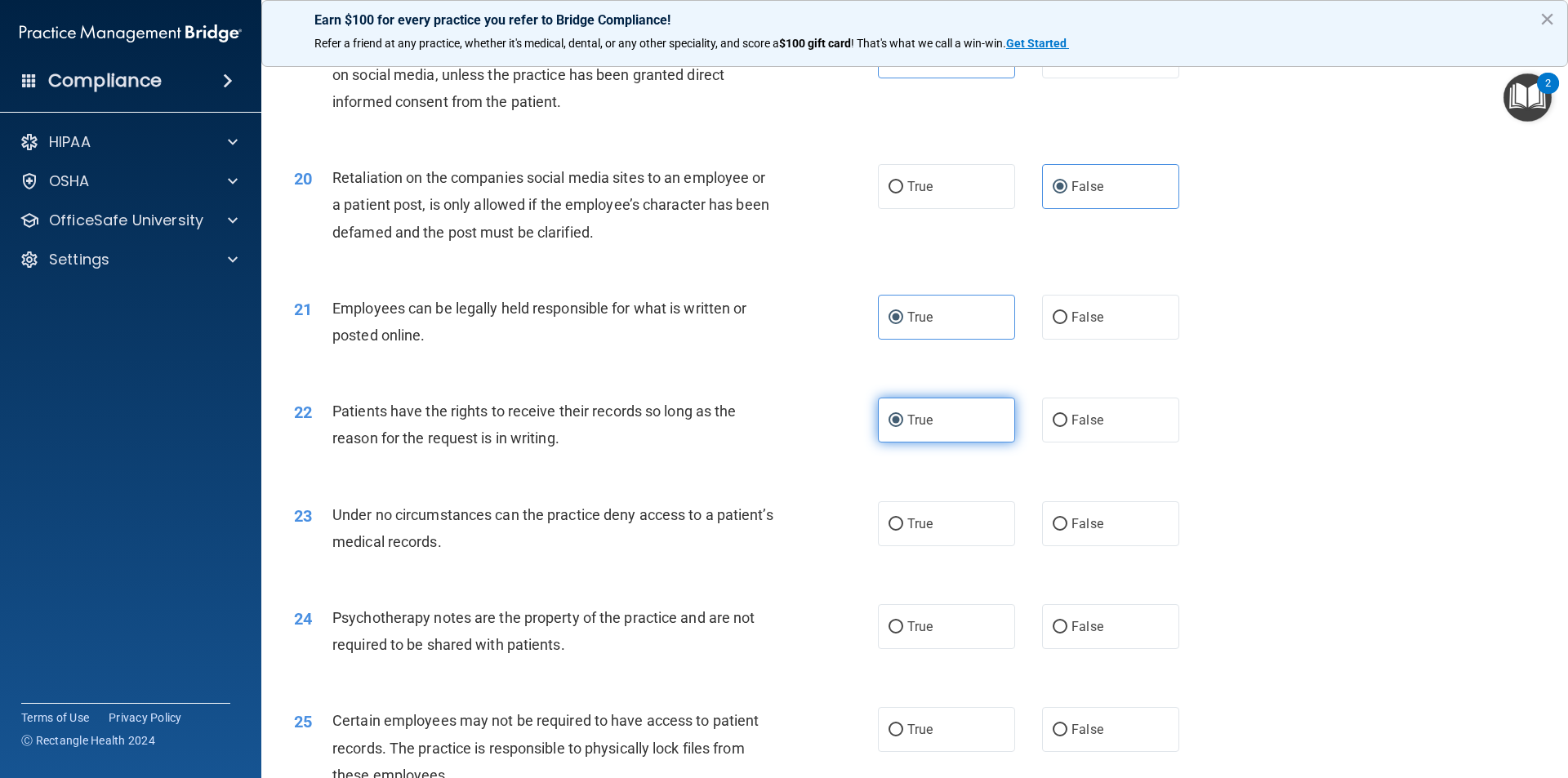
scroll to position [2531, 0]
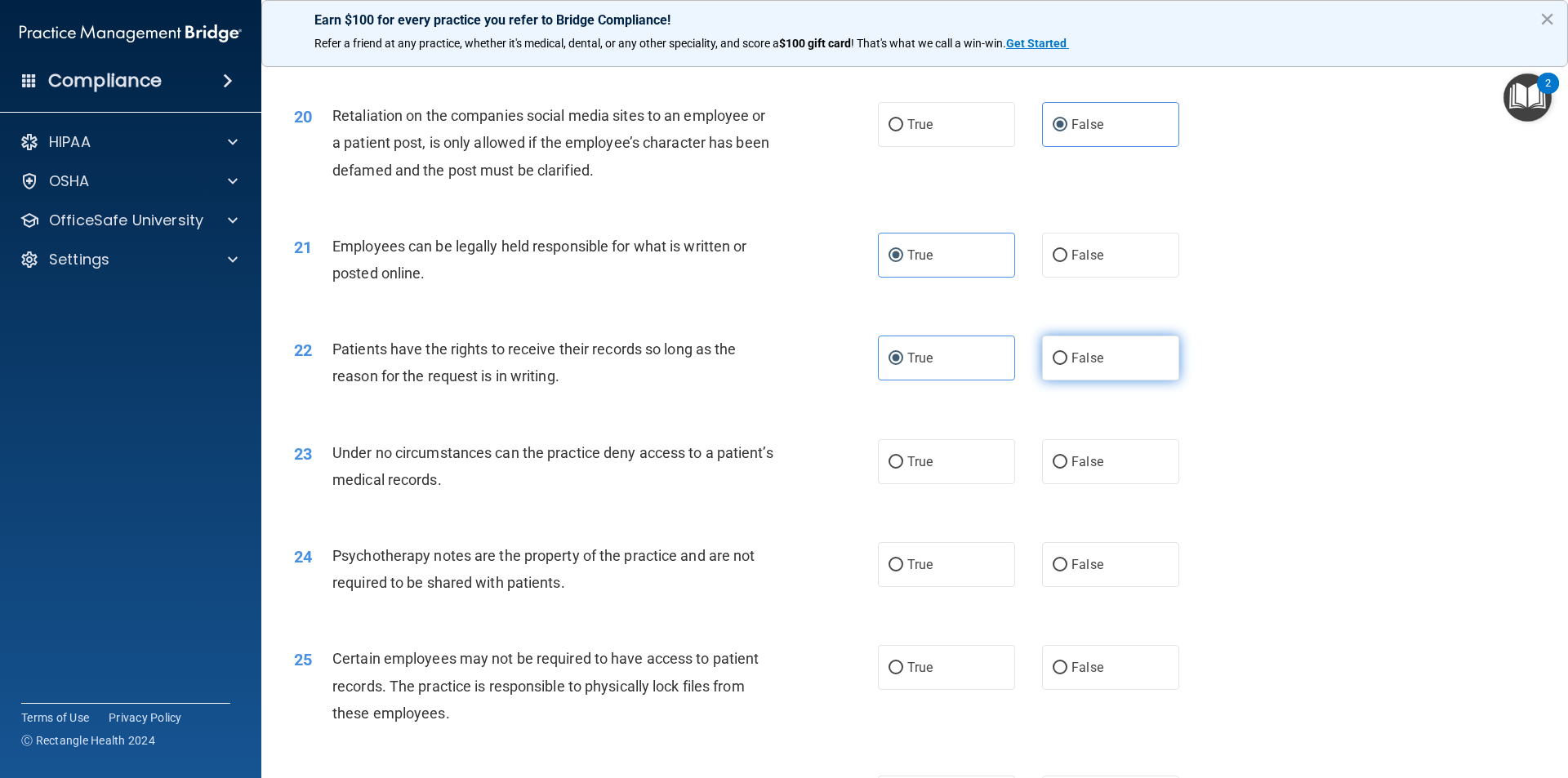
click at [1061, 381] on label "False" at bounding box center [1111, 357] width 138 height 45
click at [1061, 365] on input "False" at bounding box center [1060, 358] width 15 height 12
click at [969, 484] on label "True" at bounding box center [946, 461] width 138 height 45
click at [903, 468] on input "True" at bounding box center [896, 462] width 15 height 12
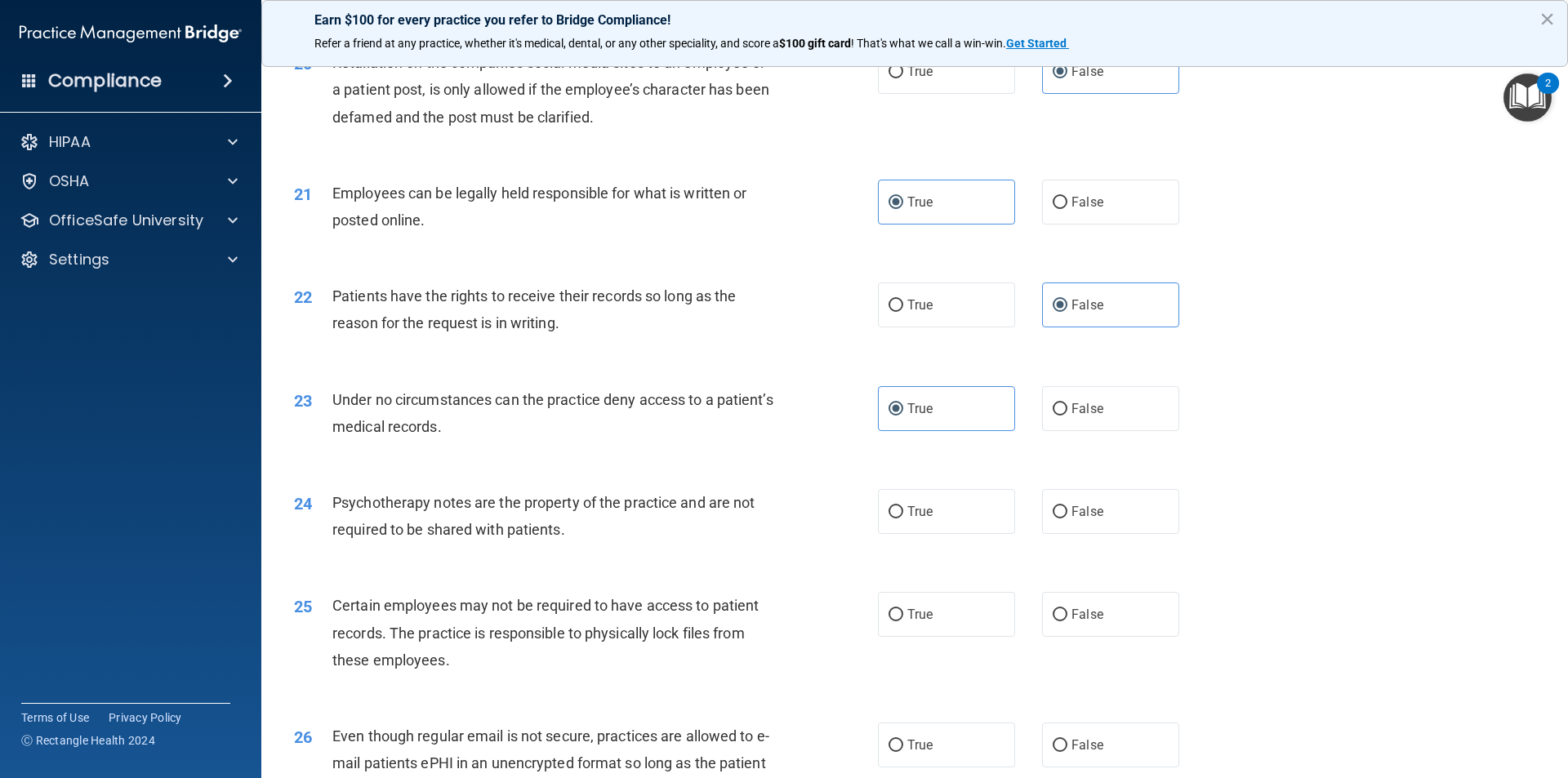
scroll to position [2613, 0]
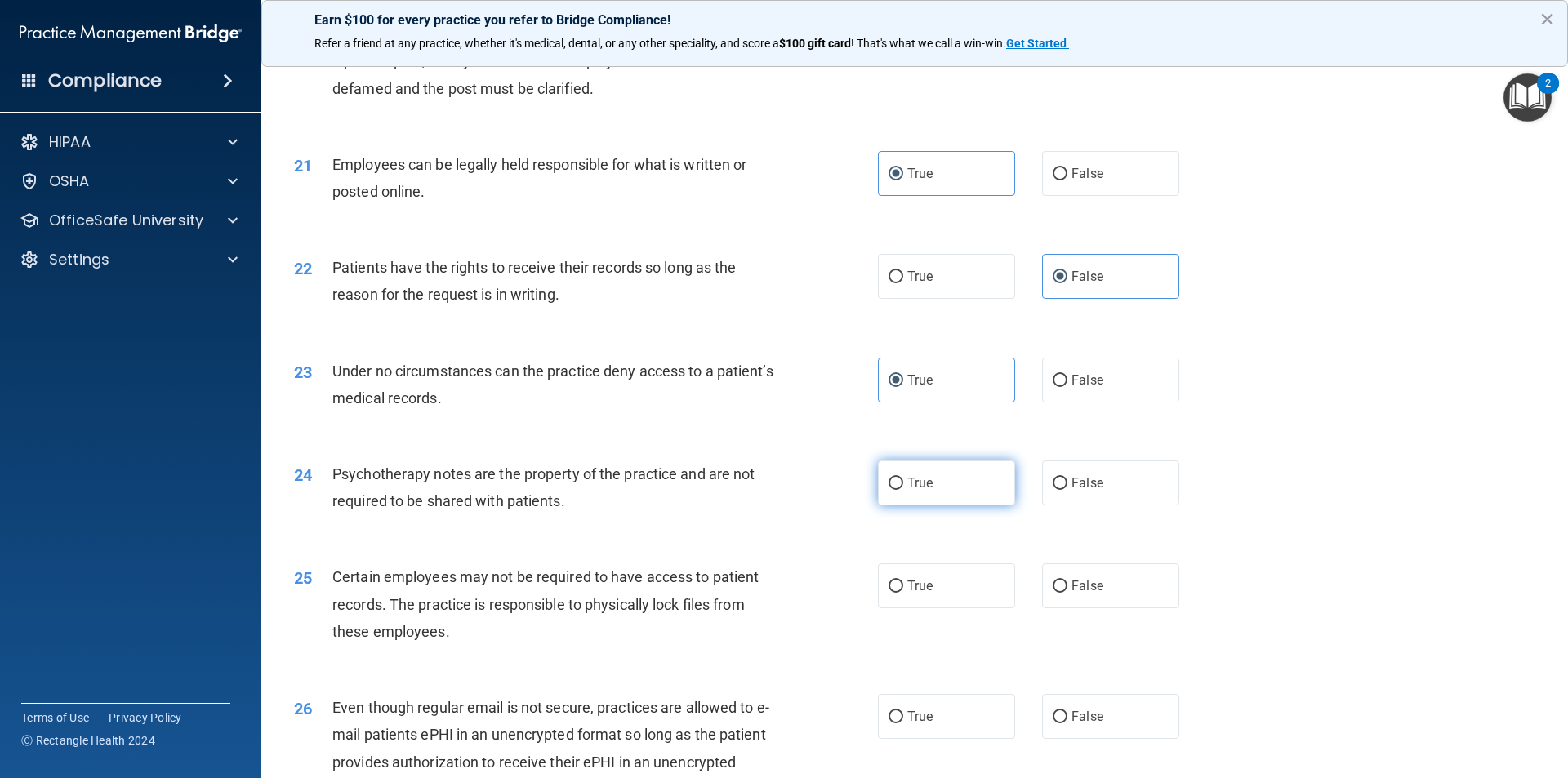
click at [964, 506] on label "True" at bounding box center [946, 482] width 138 height 45
click at [903, 490] on input "True" at bounding box center [896, 483] width 15 height 12
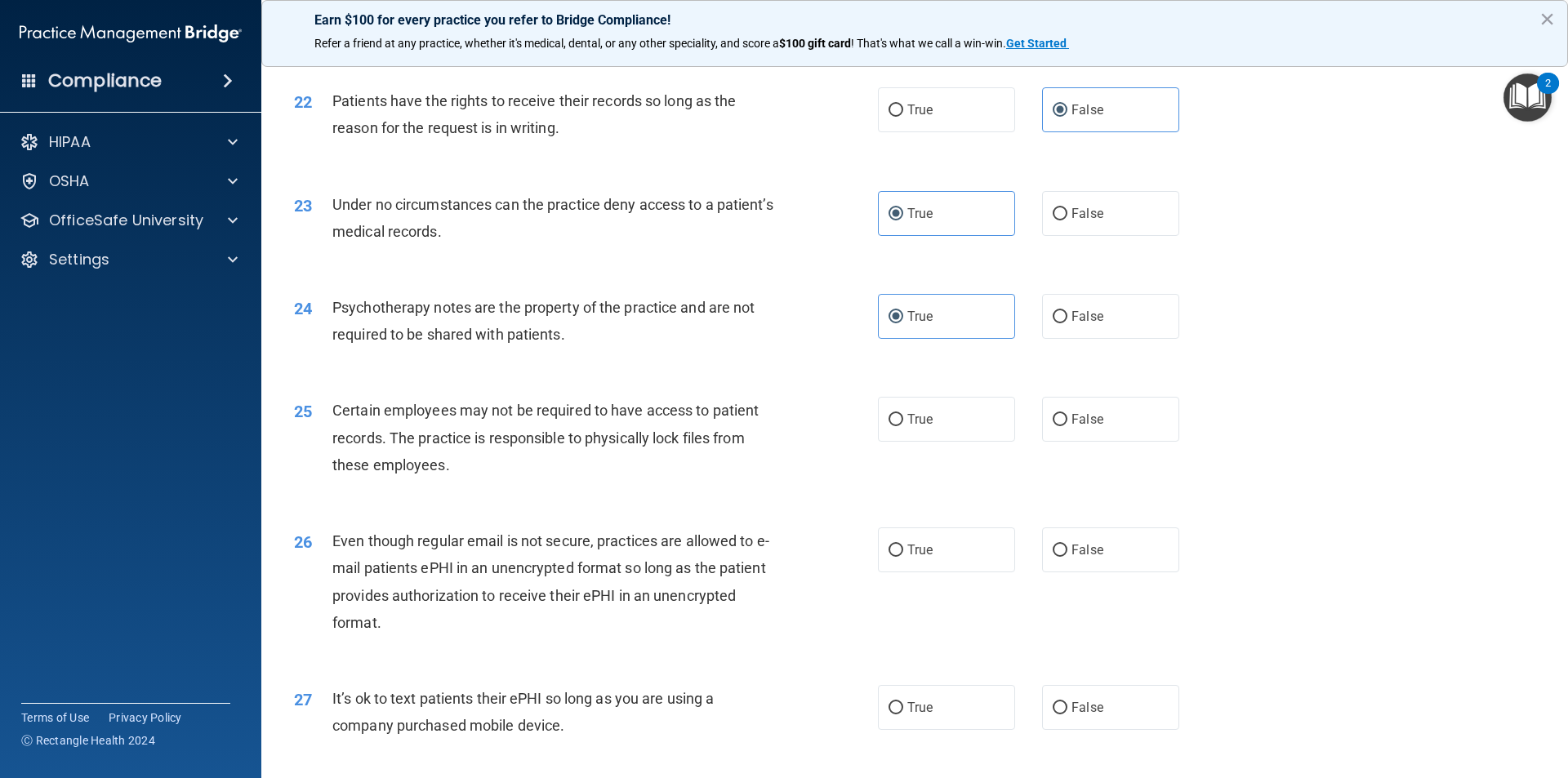
scroll to position [2858, 0]
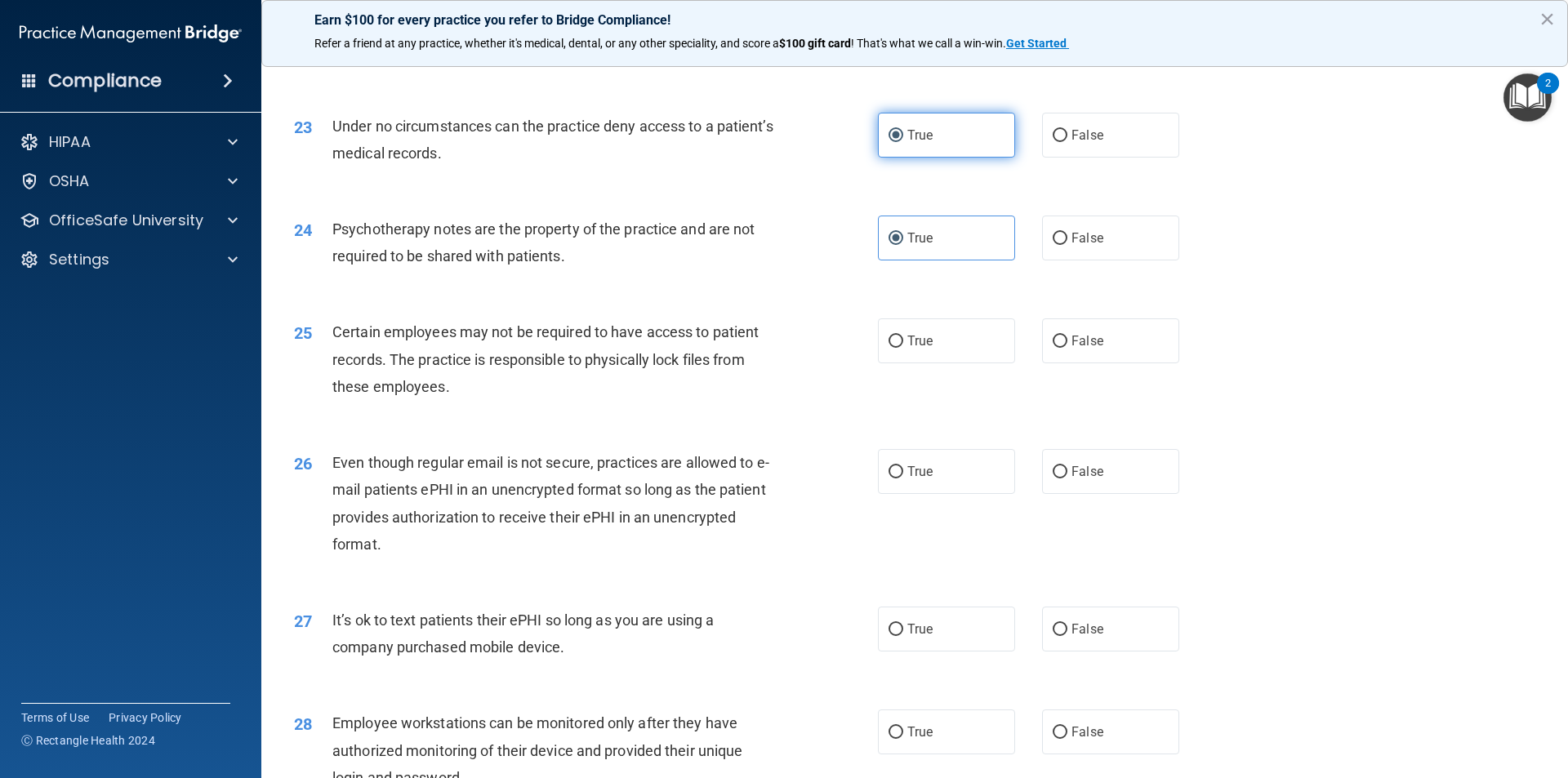
click at [945, 158] on label "True" at bounding box center [946, 135] width 138 height 45
click at [903, 142] on input "True" at bounding box center [896, 136] width 15 height 12
drag, startPoint x: 951, startPoint y: 252, endPoint x: 1034, endPoint y: 216, distance: 90.5
click at [957, 251] on label "True" at bounding box center [946, 238] width 138 height 45
click at [903, 245] on input "True" at bounding box center [896, 238] width 15 height 12
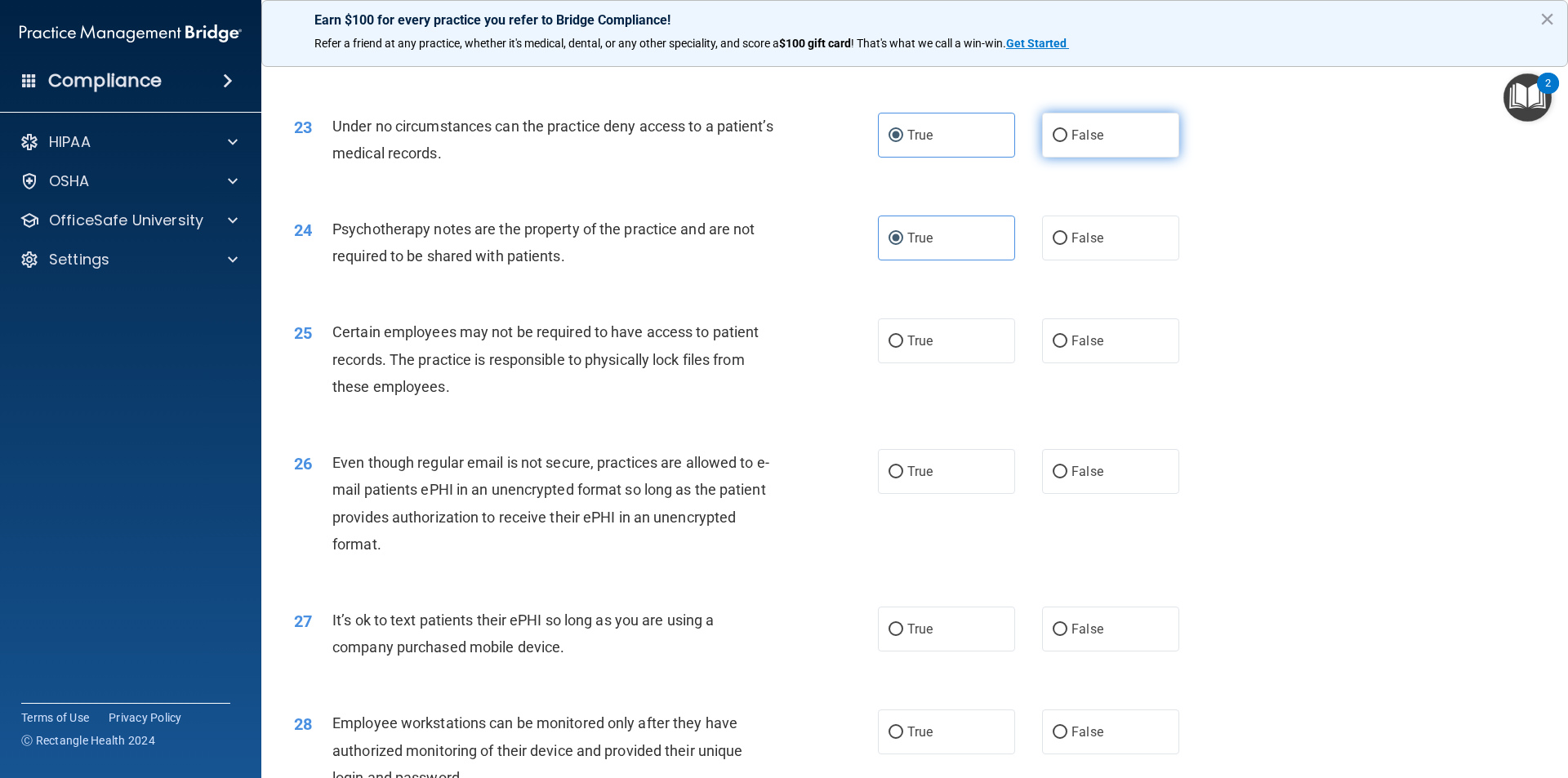
click at [1062, 158] on label "False" at bounding box center [1111, 135] width 138 height 45
click at [1062, 142] on input "False" at bounding box center [1060, 136] width 15 height 12
click at [1077, 246] on span "False" at bounding box center [1087, 238] width 32 height 15
click at [1067, 245] on input "False" at bounding box center [1060, 238] width 15 height 12
click at [881, 261] on label "True" at bounding box center [946, 238] width 138 height 45
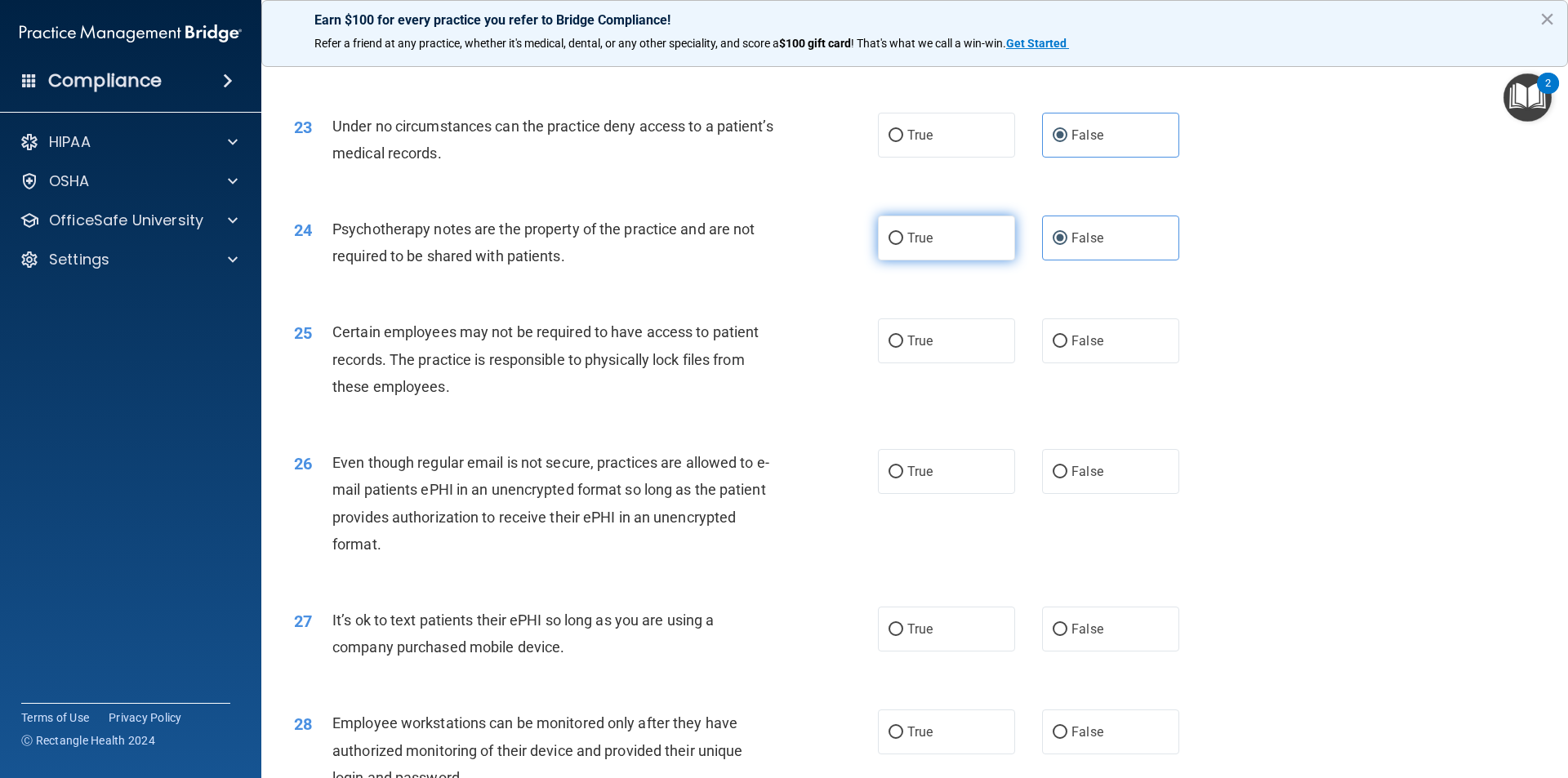
click at [888, 245] on input "True" at bounding box center [896, 238] width 15 height 12
click at [950, 353] on label "True" at bounding box center [946, 341] width 138 height 45
click at [903, 348] on input "True" at bounding box center [896, 341] width 15 height 12
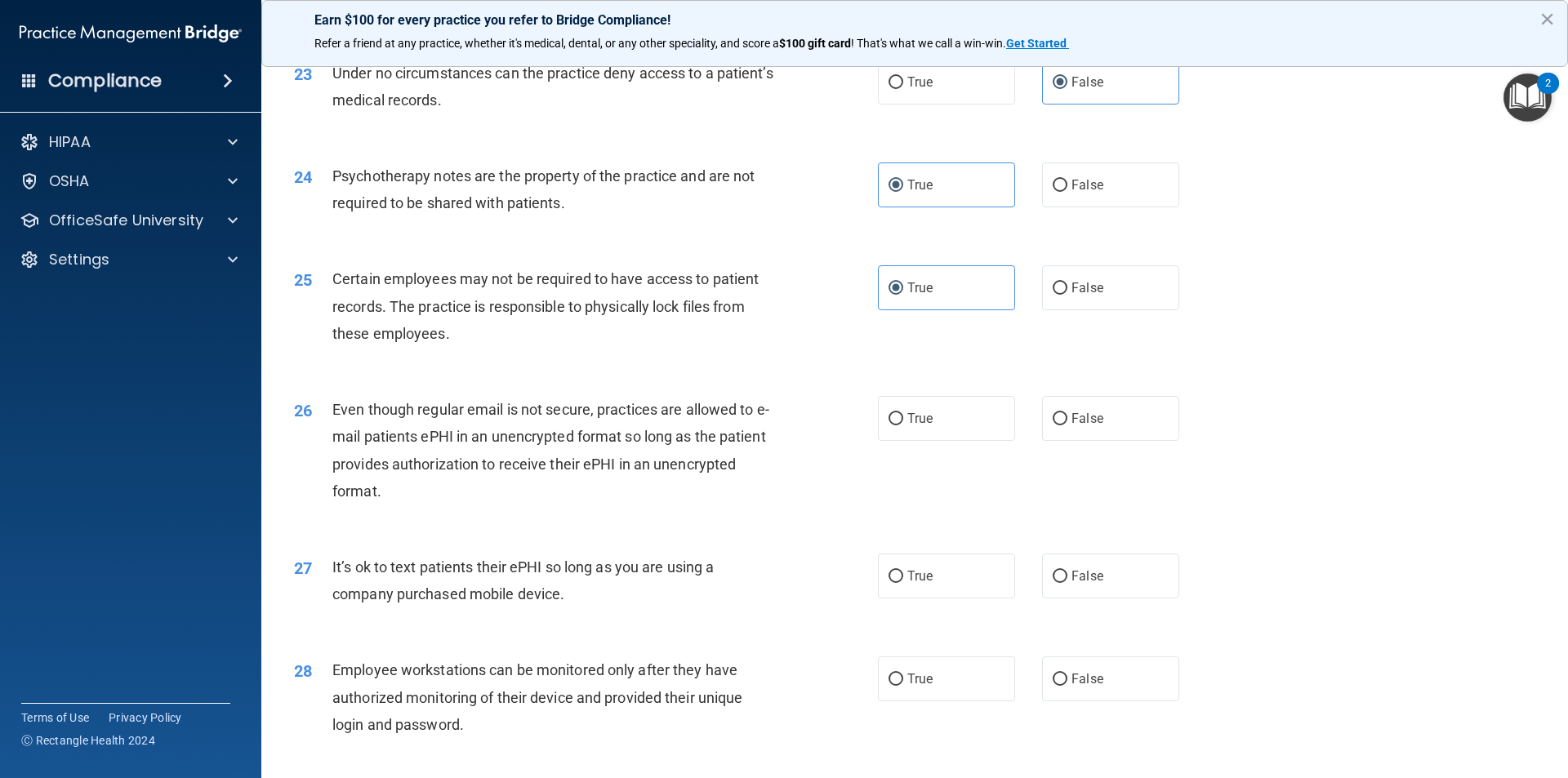
scroll to position [2940, 0]
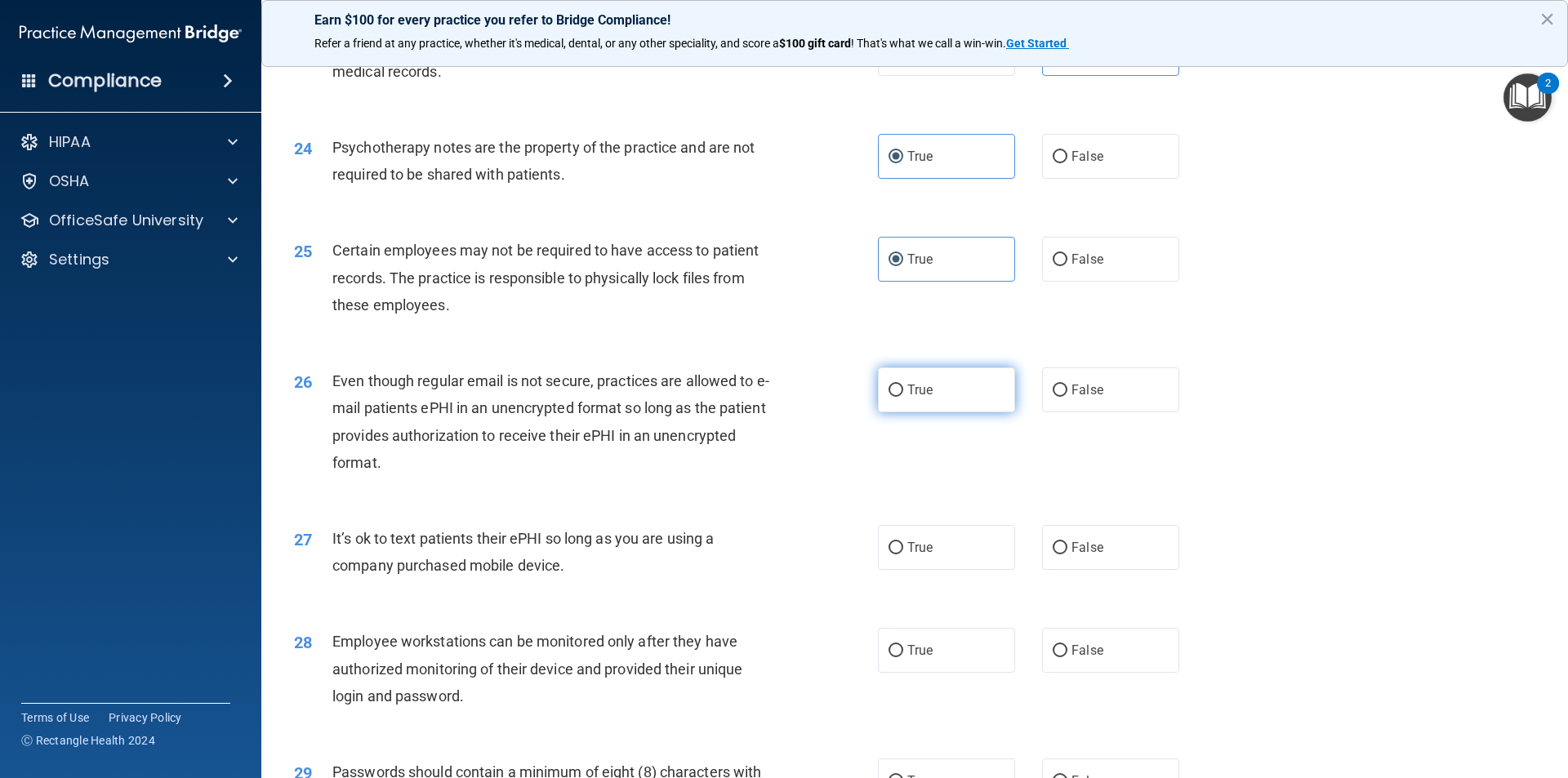
click at [999, 413] on label "True" at bounding box center [946, 389] width 138 height 45
click at [903, 397] on input "True" at bounding box center [896, 390] width 15 height 12
click at [1099, 603] on div "27 It’s ok to text patients their ePHI so long as you are using a company purch…" at bounding box center [914, 556] width 1266 height 103
click at [1090, 555] on span "False" at bounding box center [1087, 547] width 32 height 15
click at [1067, 555] on input "False" at bounding box center [1060, 548] width 15 height 12
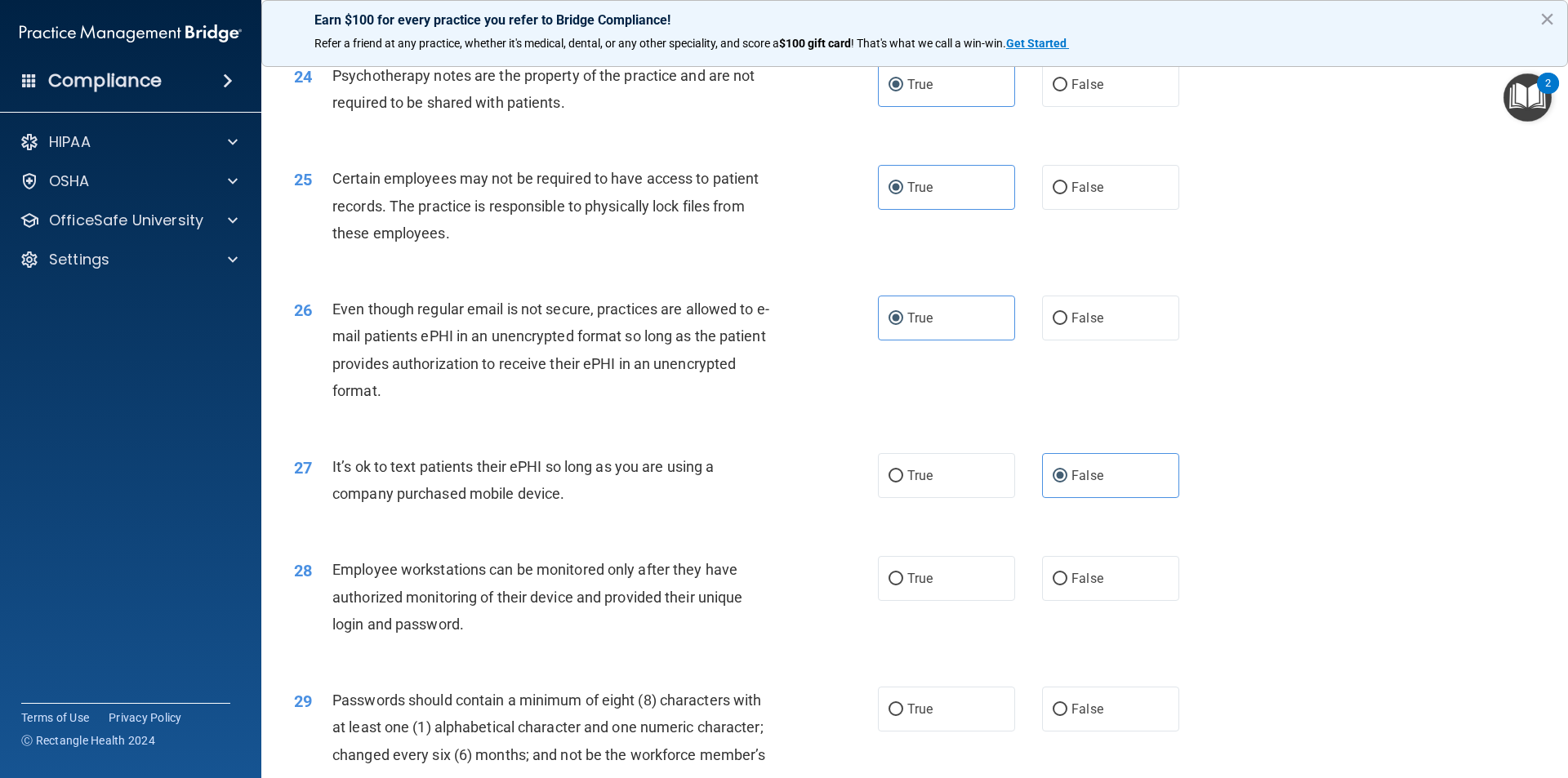
scroll to position [3103, 0]
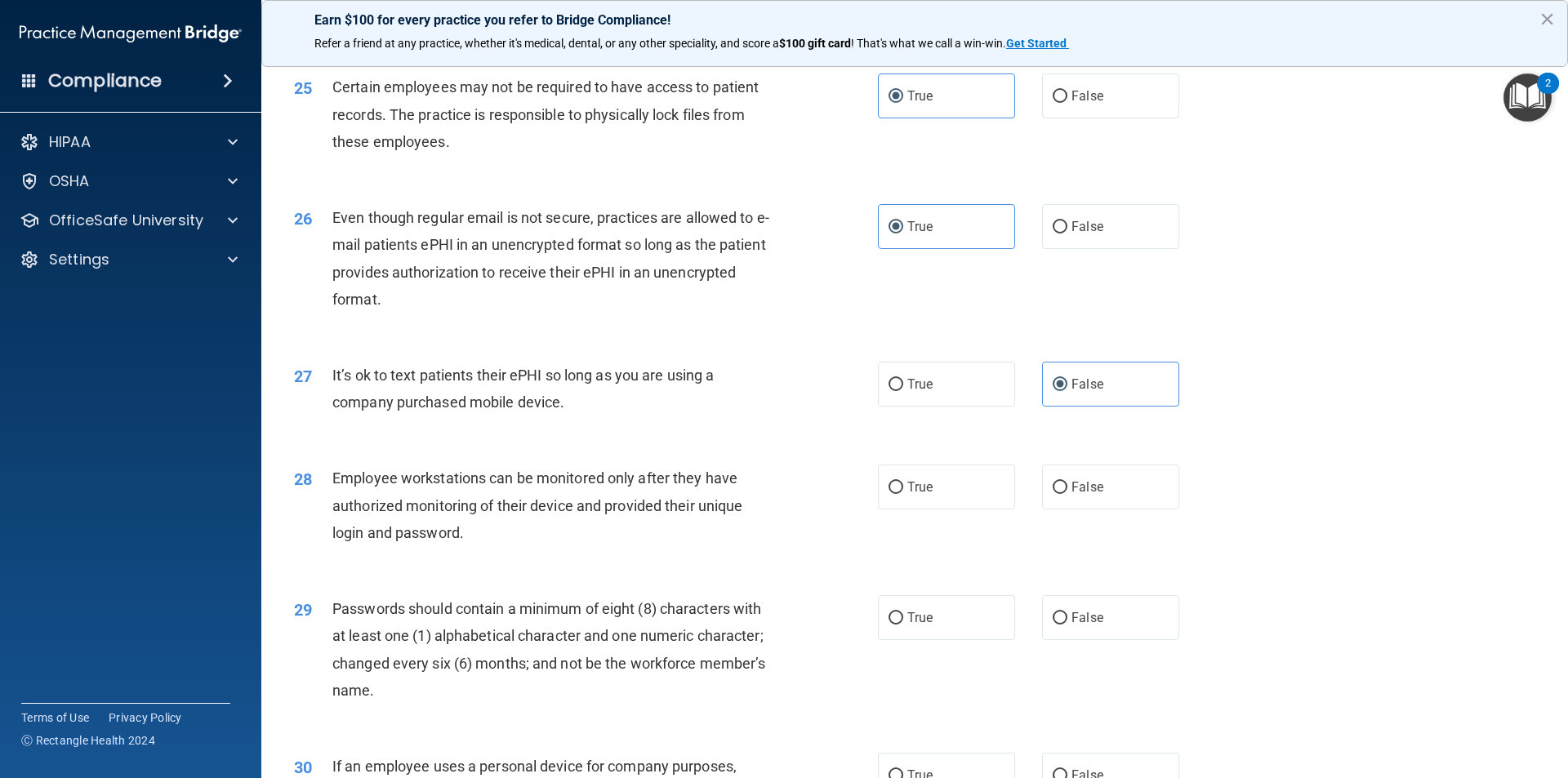
click at [1102, 478] on div "28 Employee workstations can be monitored only after they have authorized monit…" at bounding box center [914, 509] width 1266 height 130
click at [1093, 495] on span "False" at bounding box center [1087, 486] width 32 height 15
click at [1067, 494] on input "False" at bounding box center [1060, 487] width 15 height 12
click at [922, 640] on label "True" at bounding box center [946, 617] width 138 height 45
click at [903, 625] on input "True" at bounding box center [896, 618] width 15 height 12
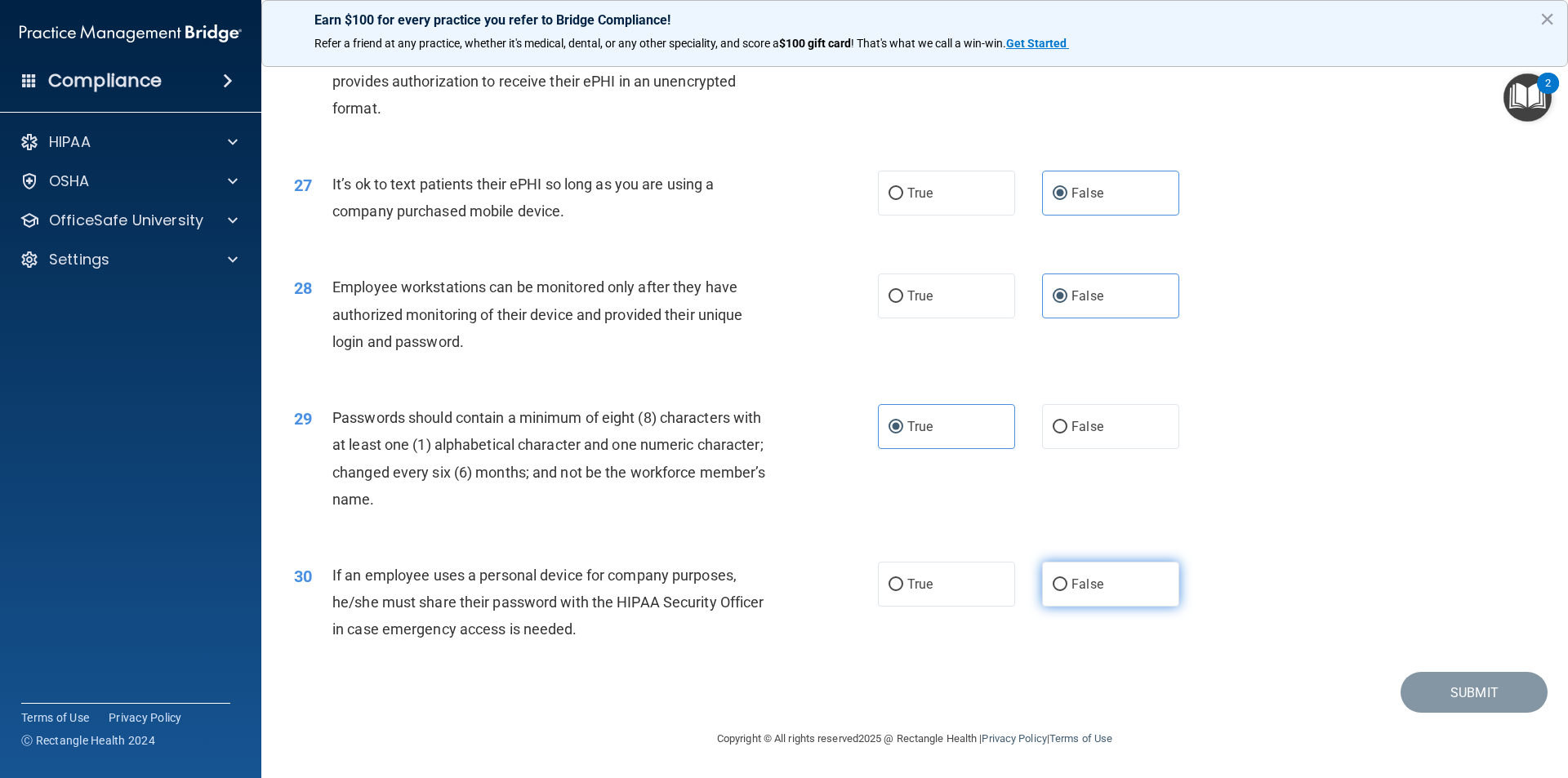
scroll to position [3321, 0]
click at [1059, 577] on label "False" at bounding box center [1111, 584] width 138 height 45
click at [1059, 578] on input "False" at bounding box center [1060, 584] width 15 height 12
click at [1468, 695] on button "Submit" at bounding box center [1473, 693] width 147 height 42
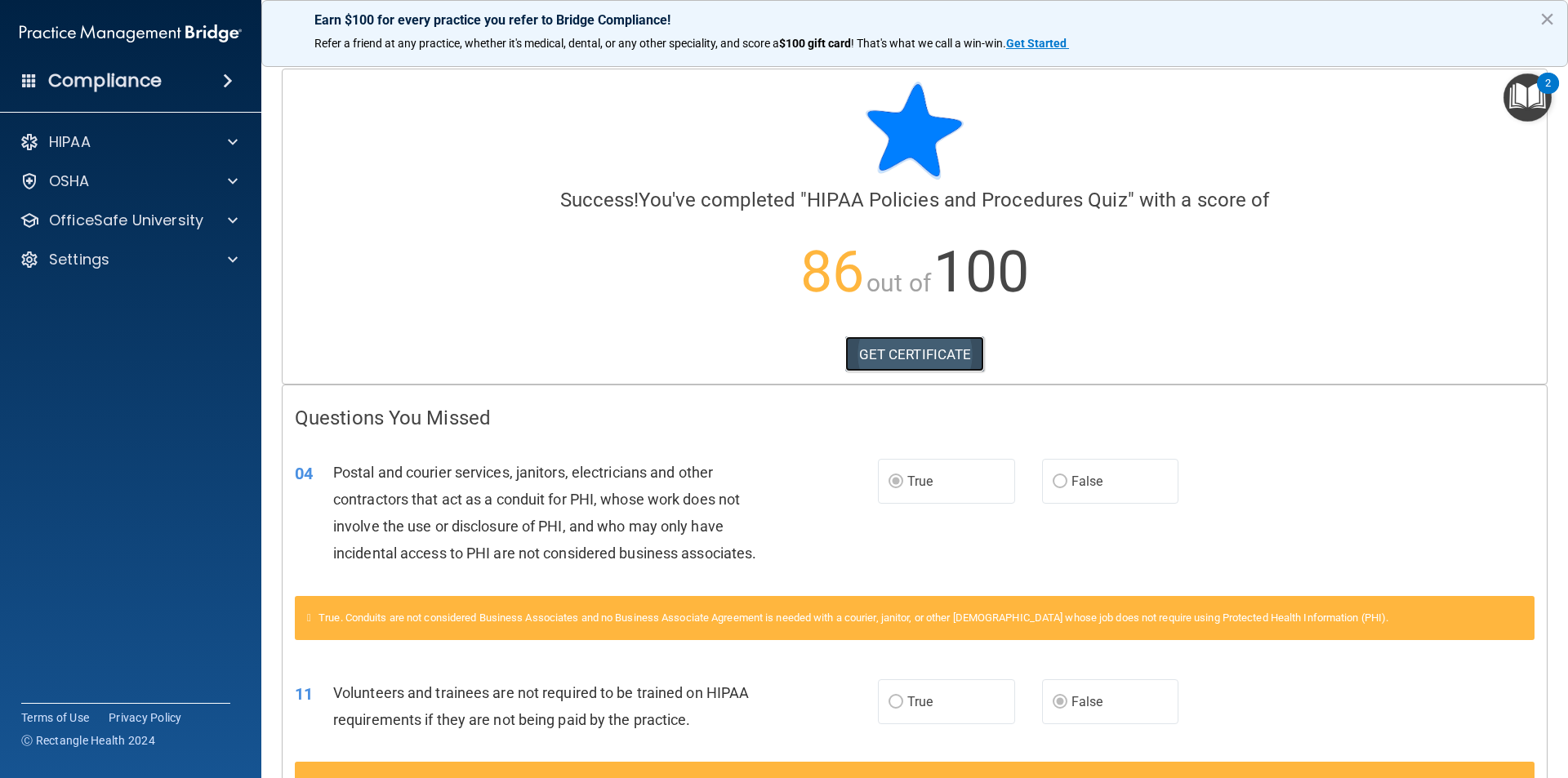
click at [905, 355] on link "GET CERTIFICATE" at bounding box center [915, 353] width 139 height 36
click at [80, 224] on p "OfficeSafe University" at bounding box center [126, 220] width 154 height 20
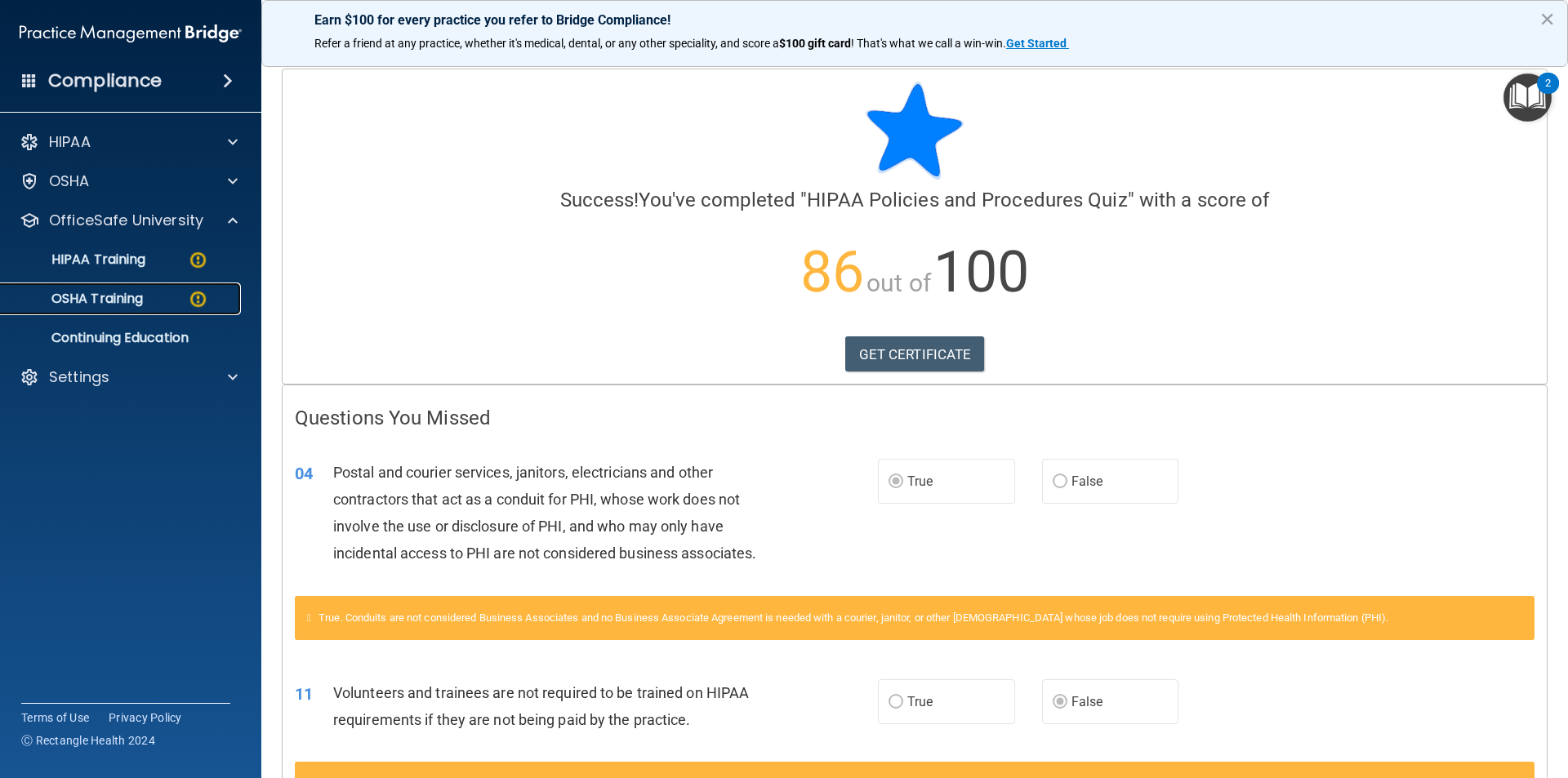
click at [146, 299] on div "OSHA Training" at bounding box center [122, 299] width 223 height 16
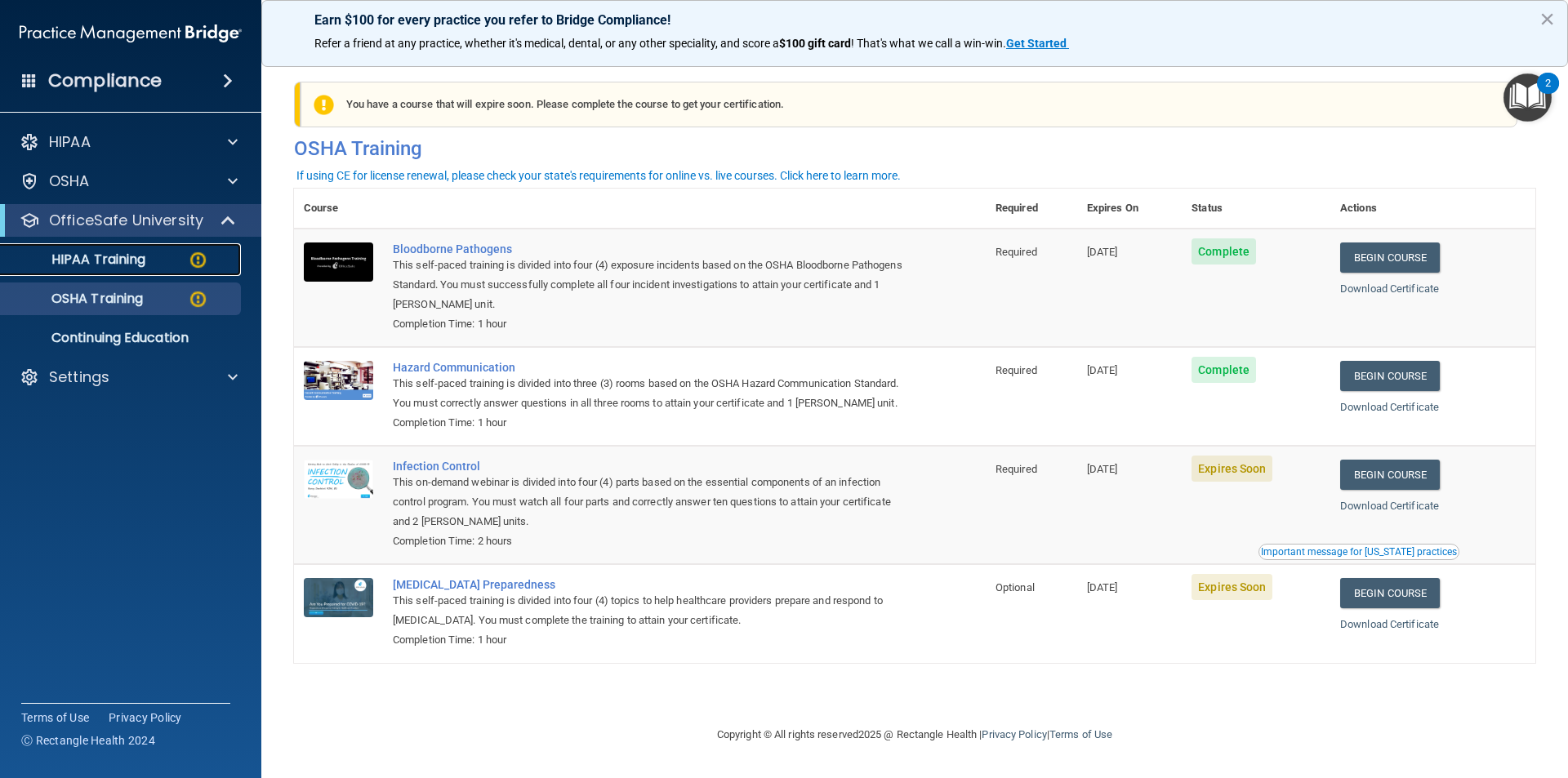
drag, startPoint x: 100, startPoint y: 265, endPoint x: 457, endPoint y: 263, distance: 357.0
click at [98, 265] on p "HIPAA Training" at bounding box center [78, 260] width 135 height 16
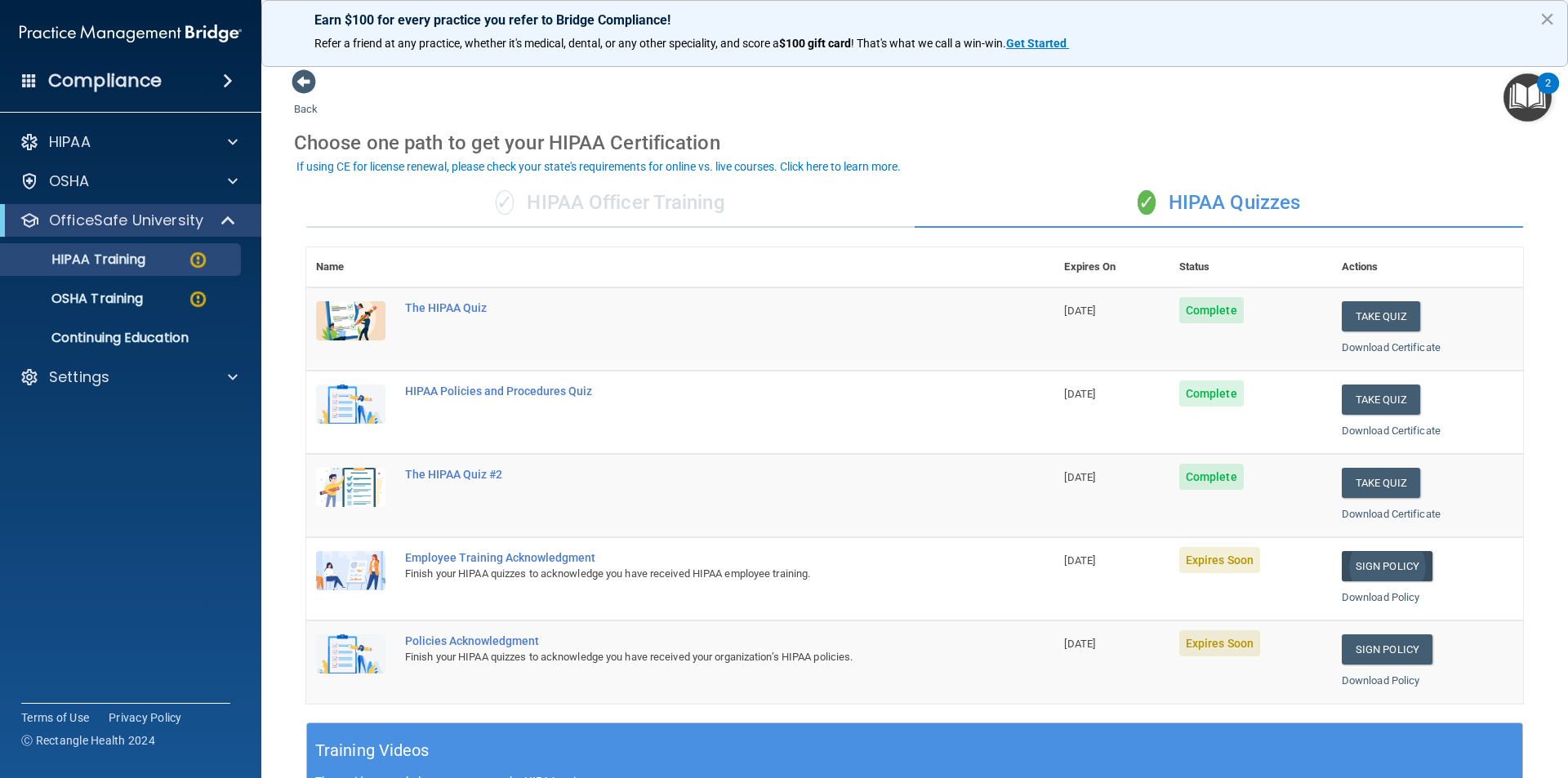
drag, startPoint x: 1363, startPoint y: 582, endPoint x: 1358, endPoint y: 572, distance: 11.2
click at [1358, 575] on td "Sign Policy Sign Policy Download Policy" at bounding box center [1428, 578] width 191 height 83
click at [1361, 559] on link "Sign Policy" at bounding box center [1387, 566] width 90 height 30
click at [1349, 570] on link "Sign Policy" at bounding box center [1387, 566] width 90 height 30
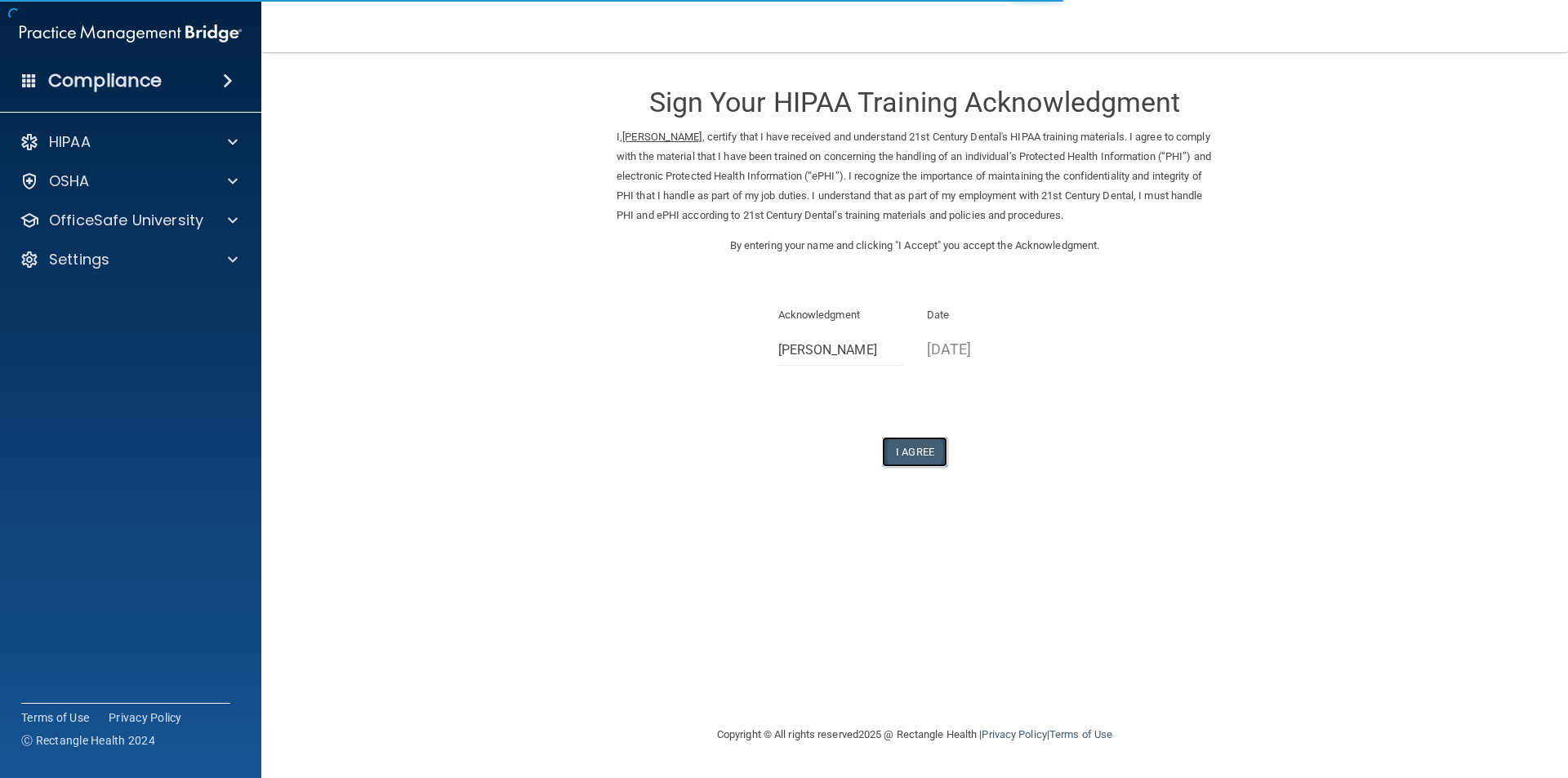
click at [926, 456] on button "I Agree" at bounding box center [915, 452] width 66 height 30
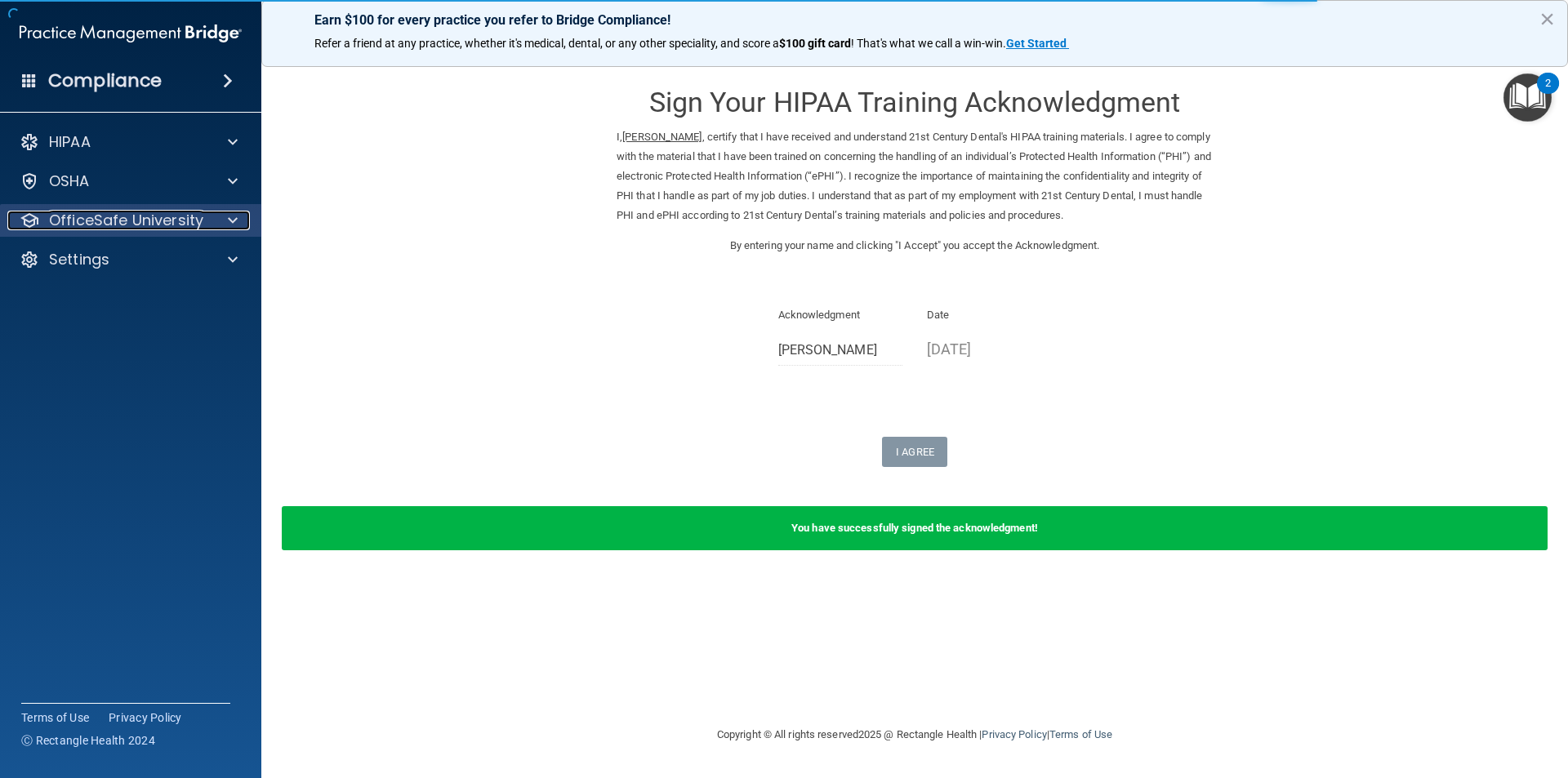
click at [169, 217] on p "OfficeSafe University" at bounding box center [126, 220] width 154 height 20
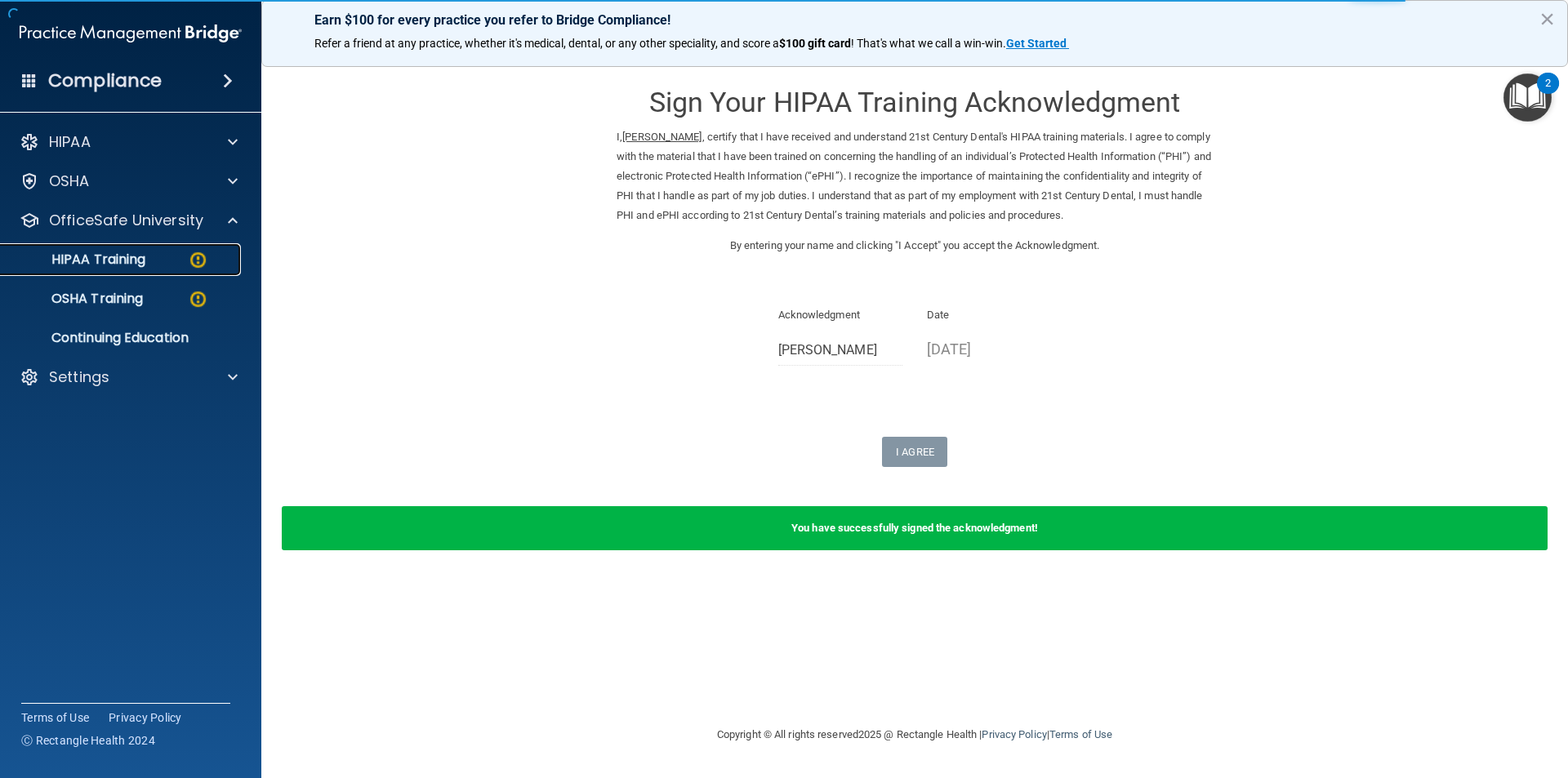
click at [149, 258] on div "HIPAA Training" at bounding box center [122, 260] width 223 height 16
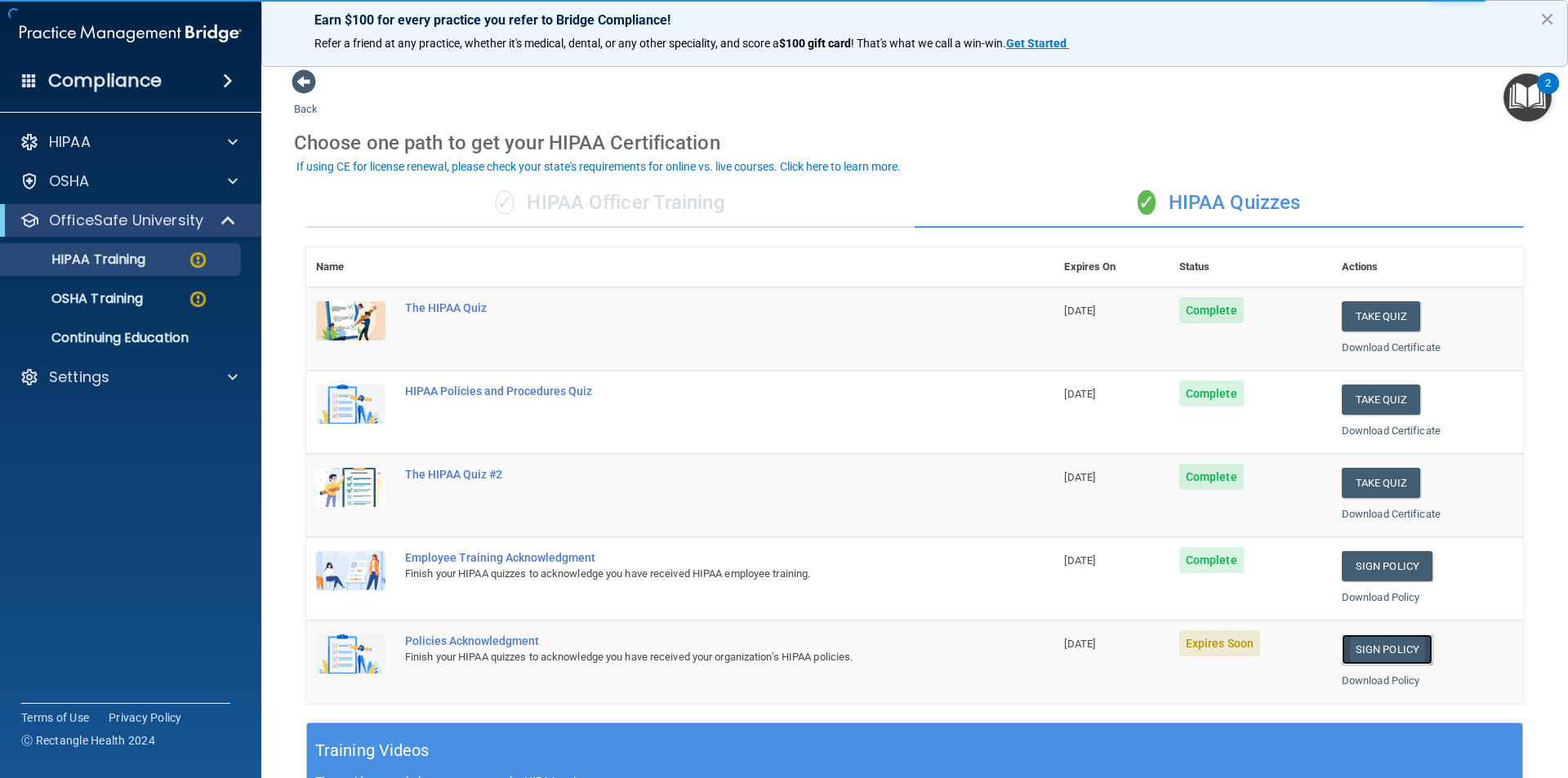
click at [1361, 636] on link "Sign Policy" at bounding box center [1387, 649] width 90 height 30
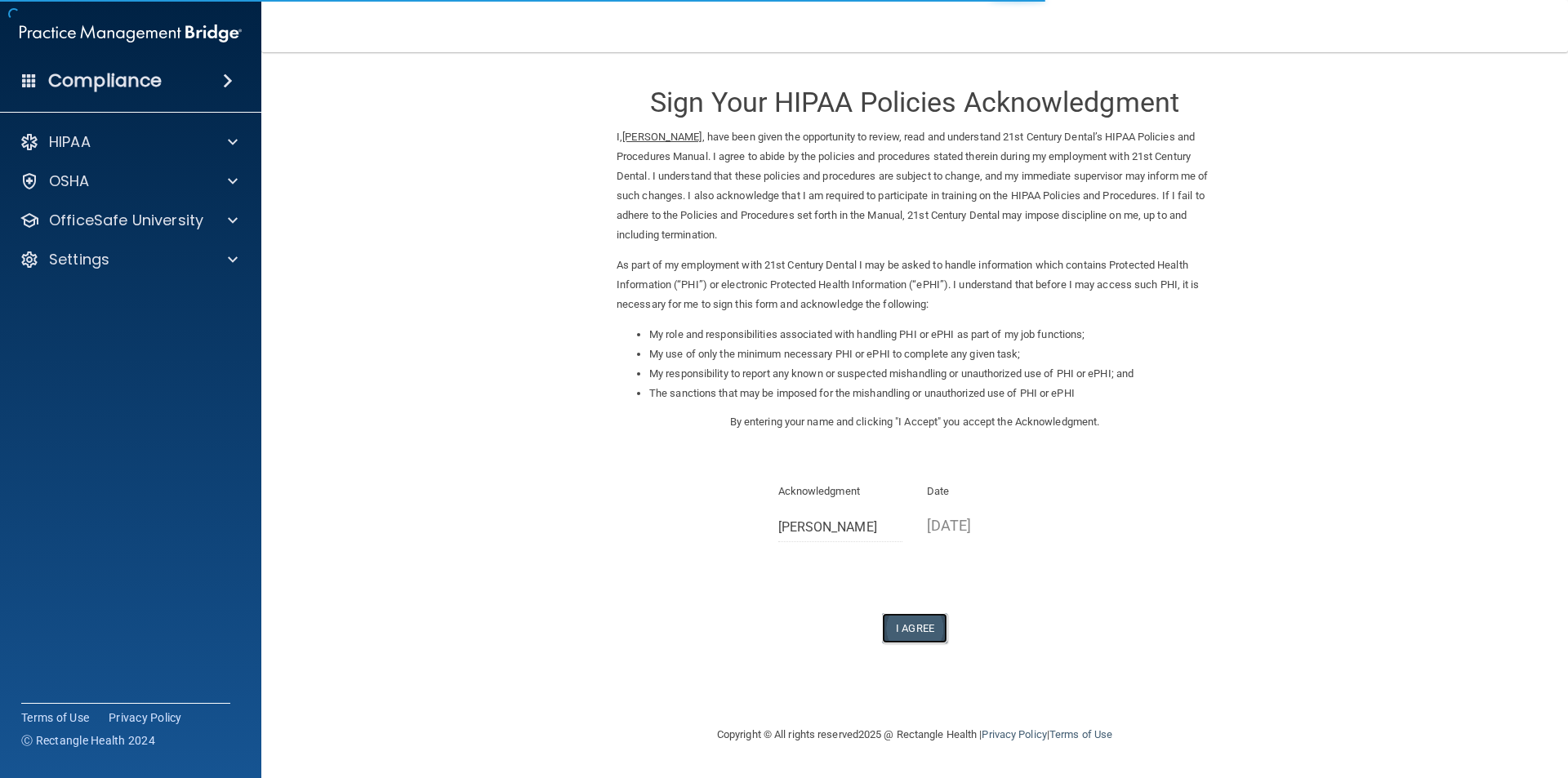
click at [928, 627] on button "I Agree" at bounding box center [915, 628] width 66 height 30
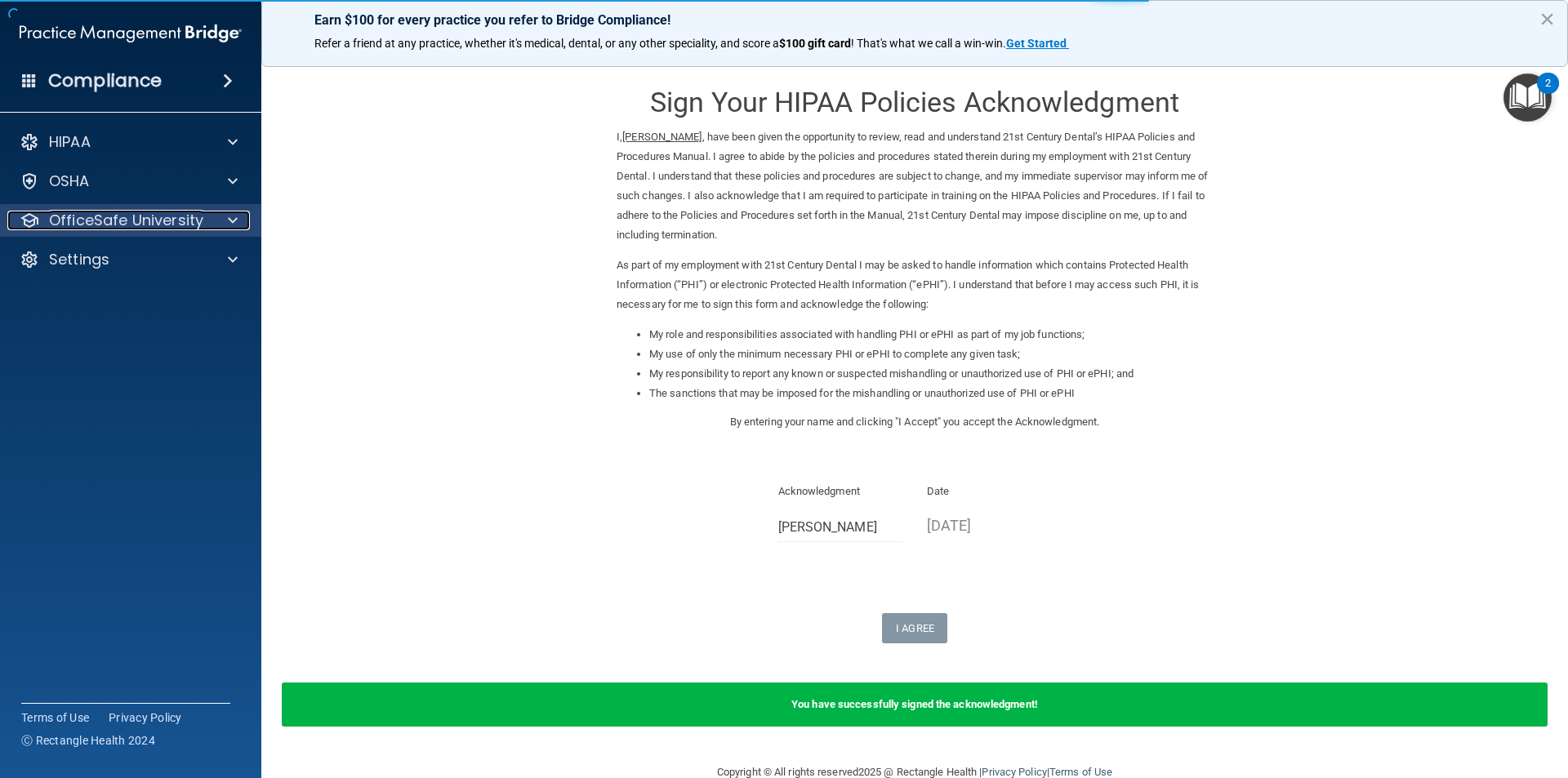
click at [161, 222] on p "OfficeSafe University" at bounding box center [126, 220] width 154 height 20
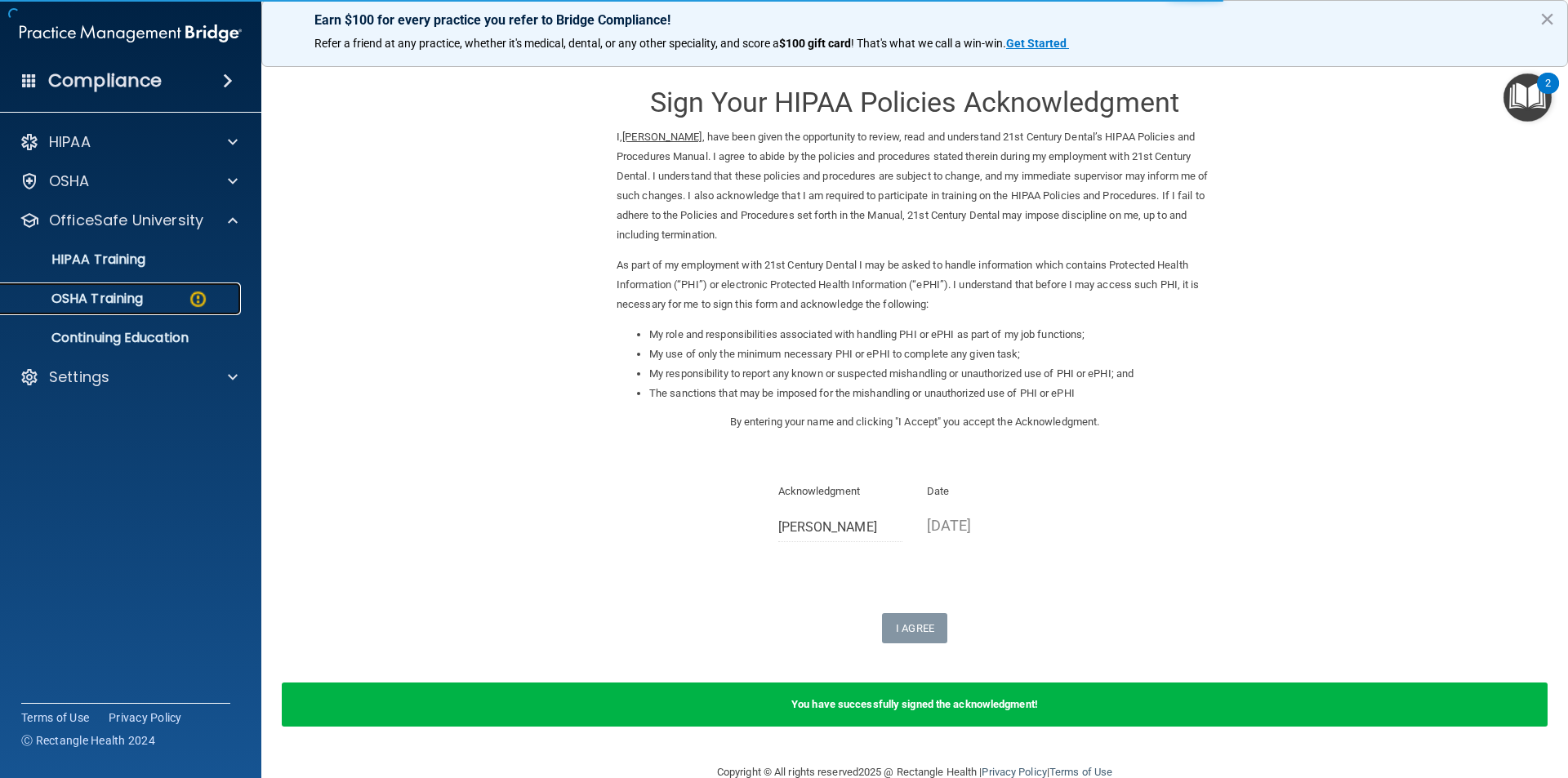
click at [173, 295] on div "OSHA Training" at bounding box center [122, 299] width 223 height 16
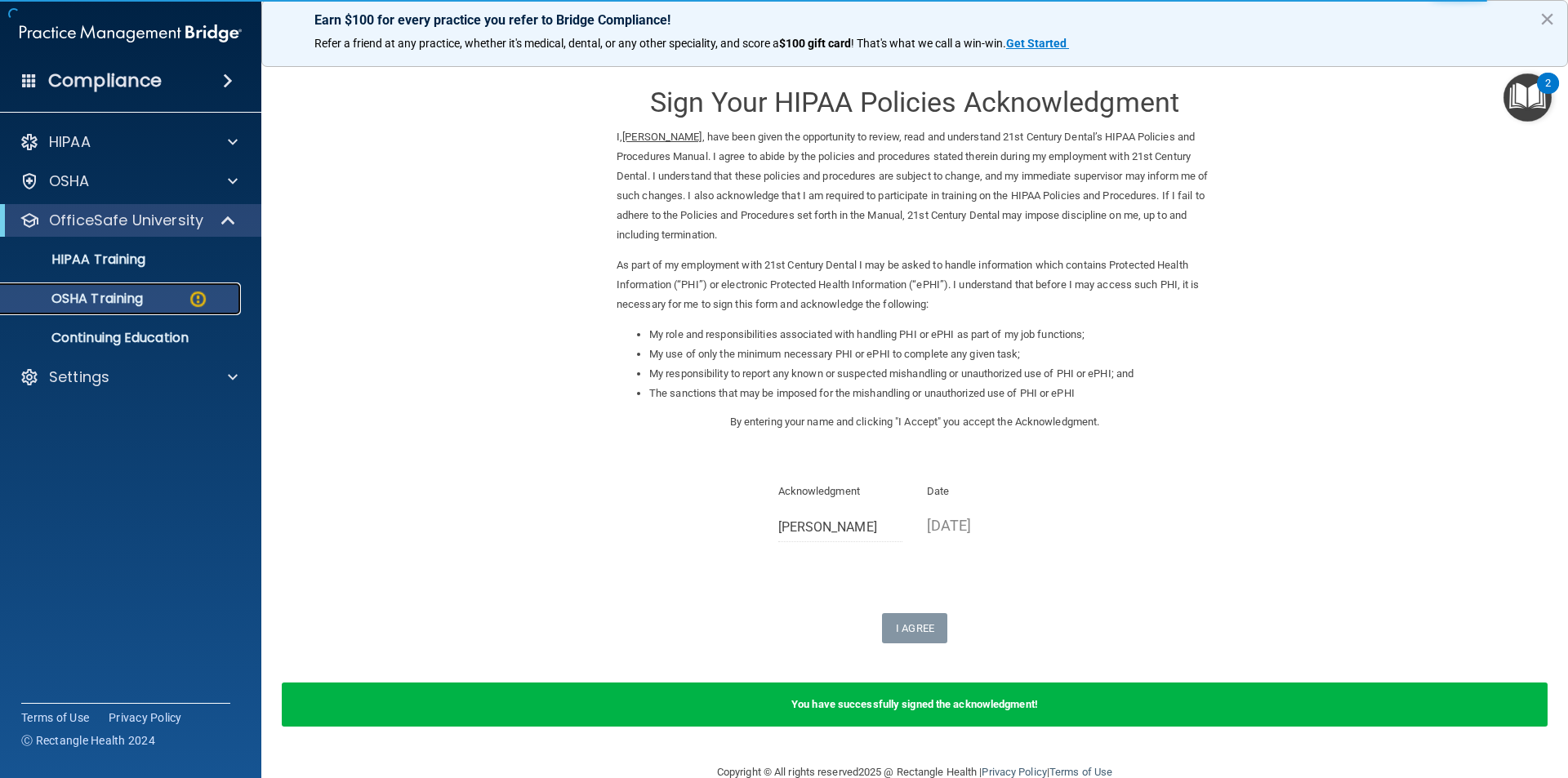
click at [131, 291] on p "OSHA Training" at bounding box center [77, 299] width 132 height 16
click at [169, 298] on div "OSHA Training" at bounding box center [122, 299] width 223 height 16
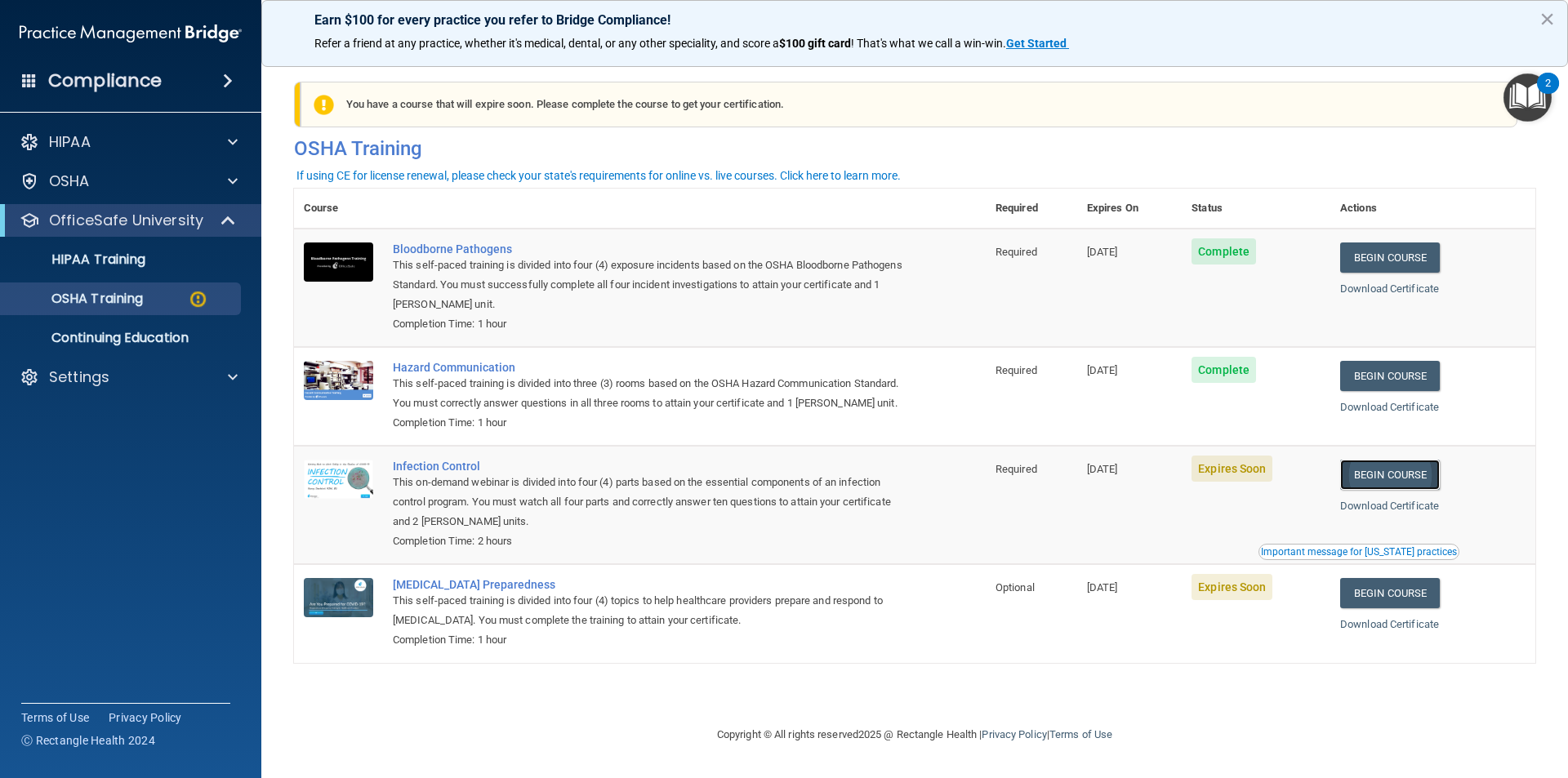
click at [1359, 490] on link "Begin Course" at bounding box center [1389, 475] width 99 height 30
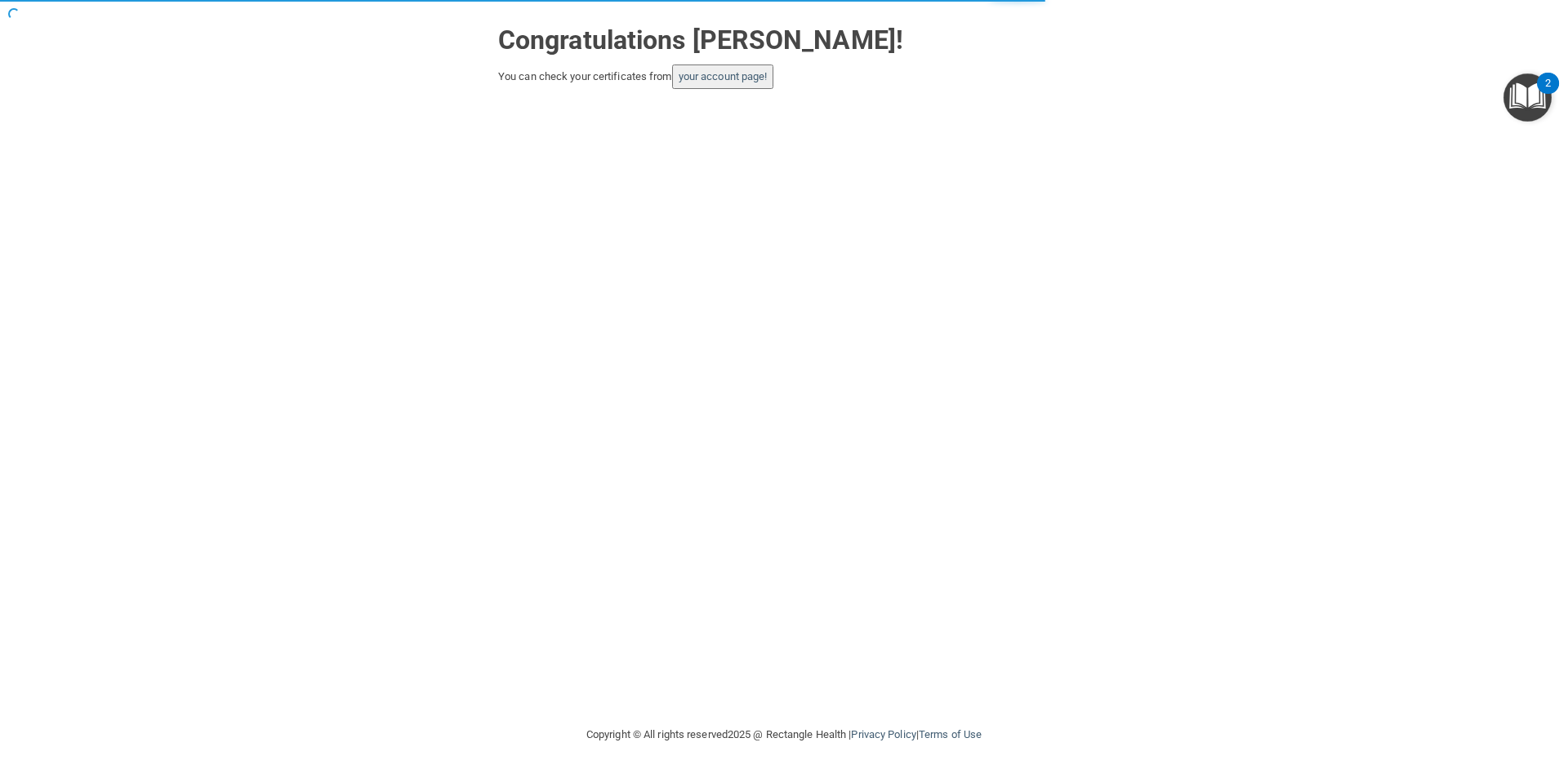
click at [719, 83] on button "your account page!" at bounding box center [723, 77] width 102 height 25
click at [719, 78] on link "your account page!" at bounding box center [723, 76] width 89 height 12
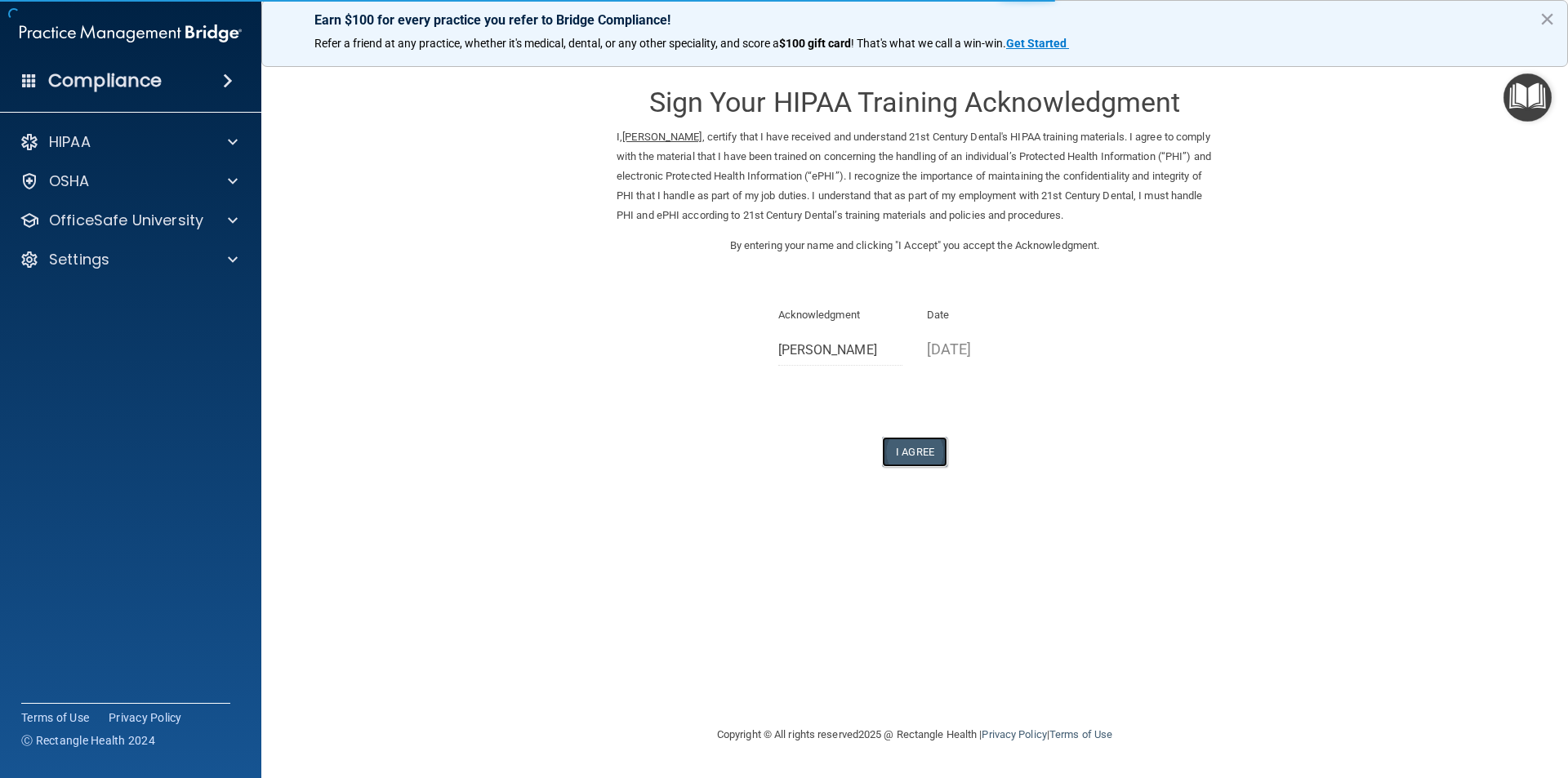
click at [927, 455] on button "I Agree" at bounding box center [915, 452] width 66 height 30
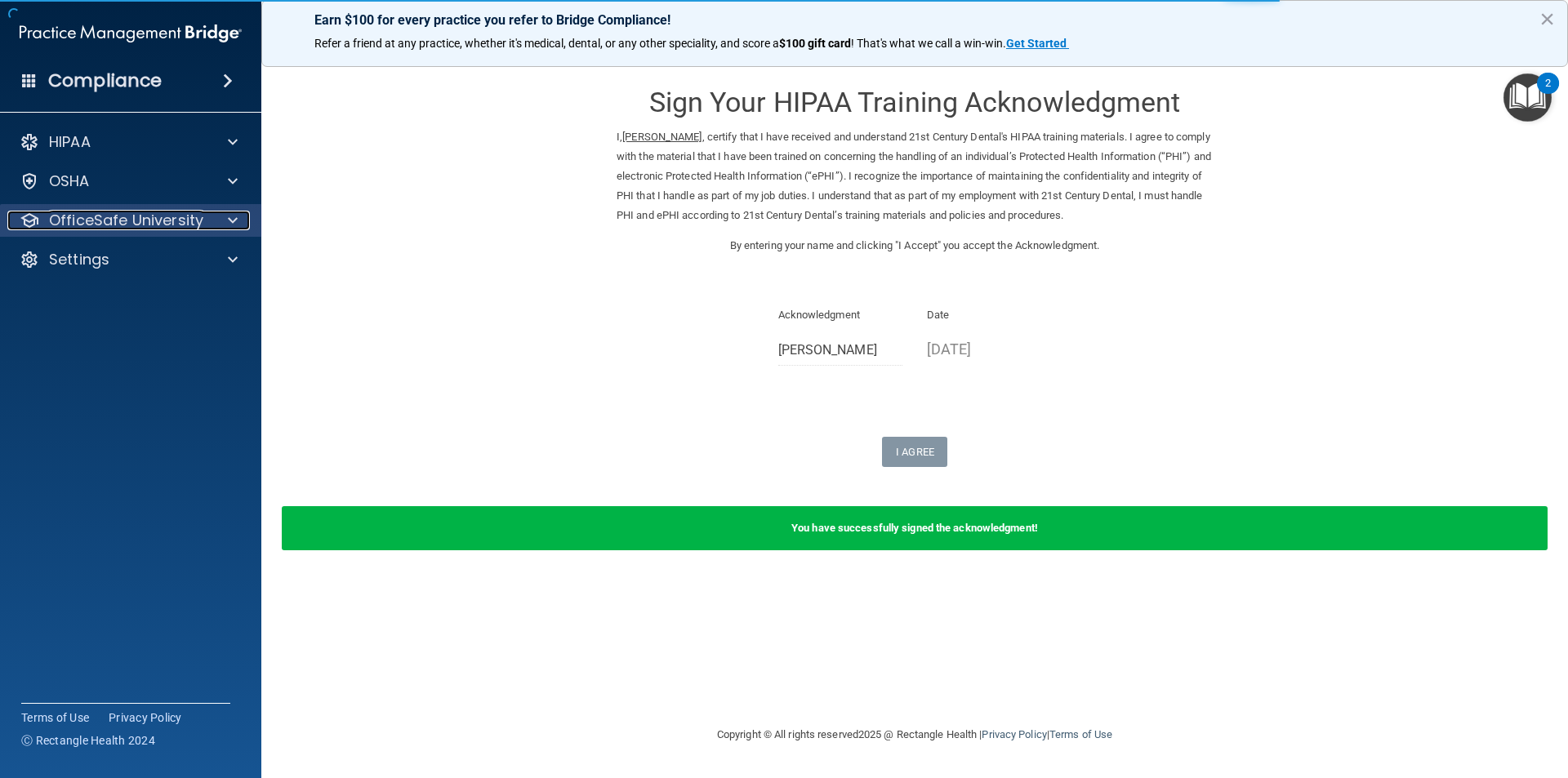
click at [205, 218] on div "OfficeSafe University" at bounding box center [108, 220] width 202 height 20
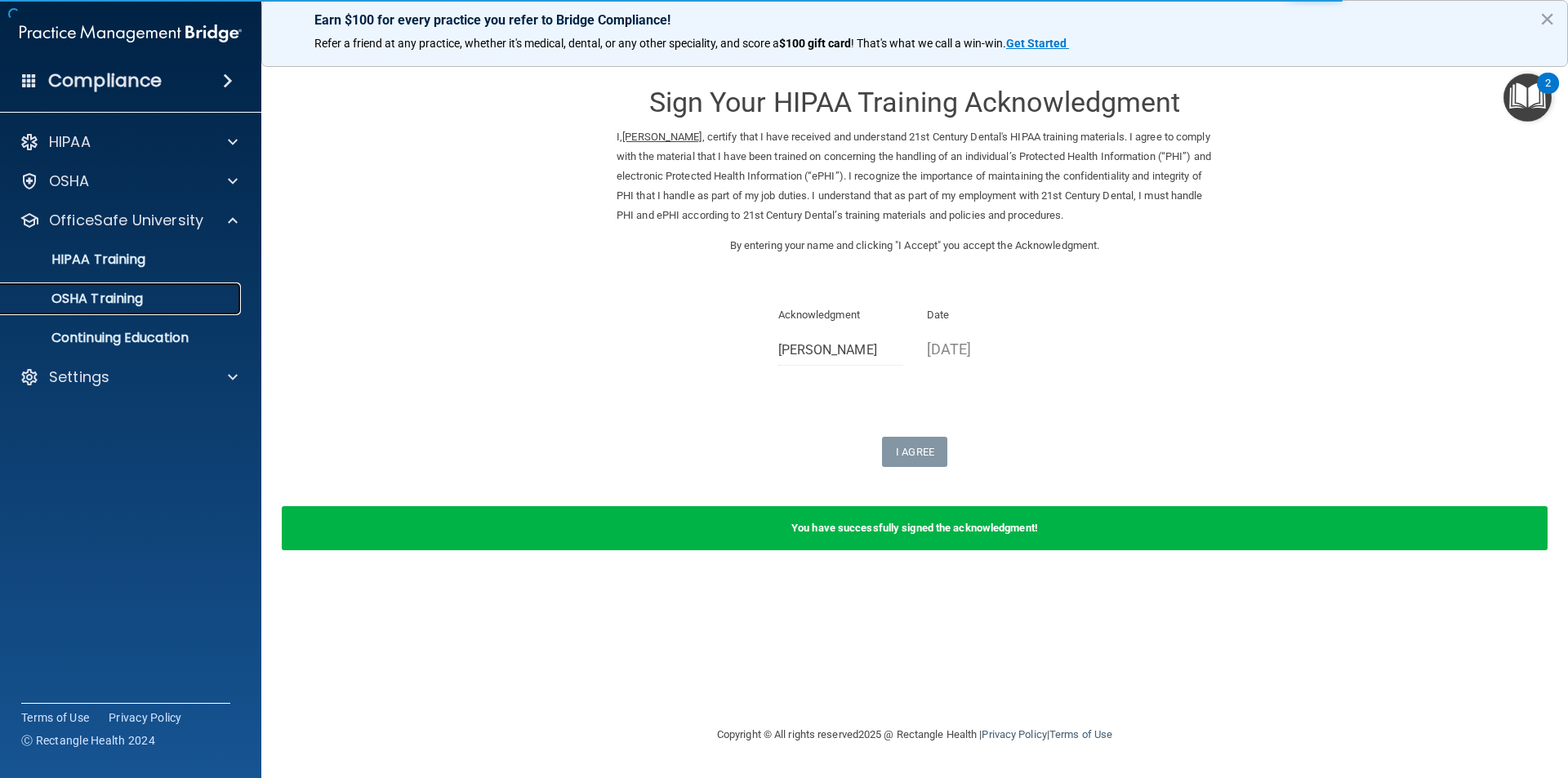
click at [174, 294] on div "OSHA Training" at bounding box center [122, 299] width 223 height 16
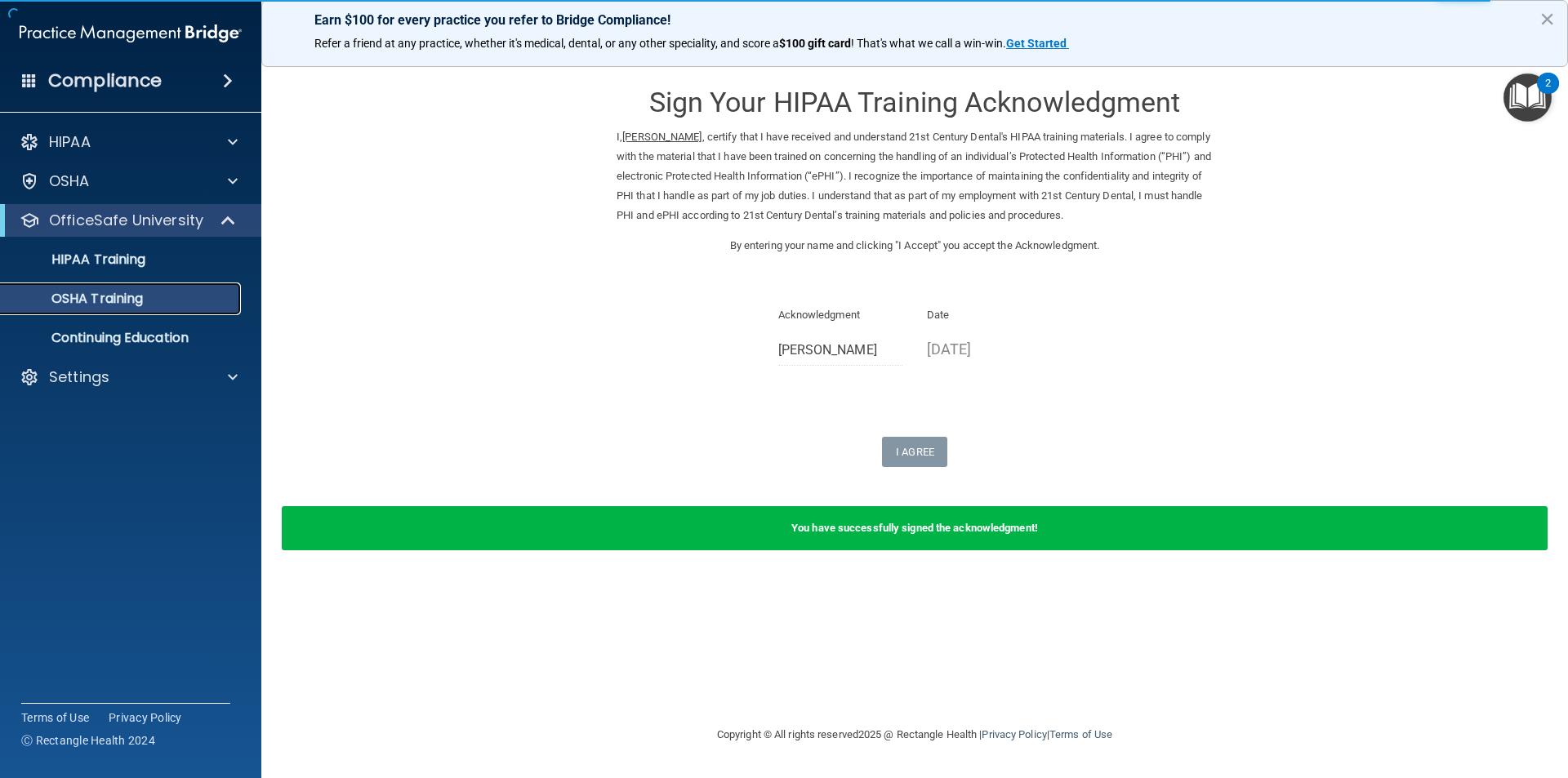
click at [138, 306] on p "OSHA Training" at bounding box center [77, 299] width 132 height 16
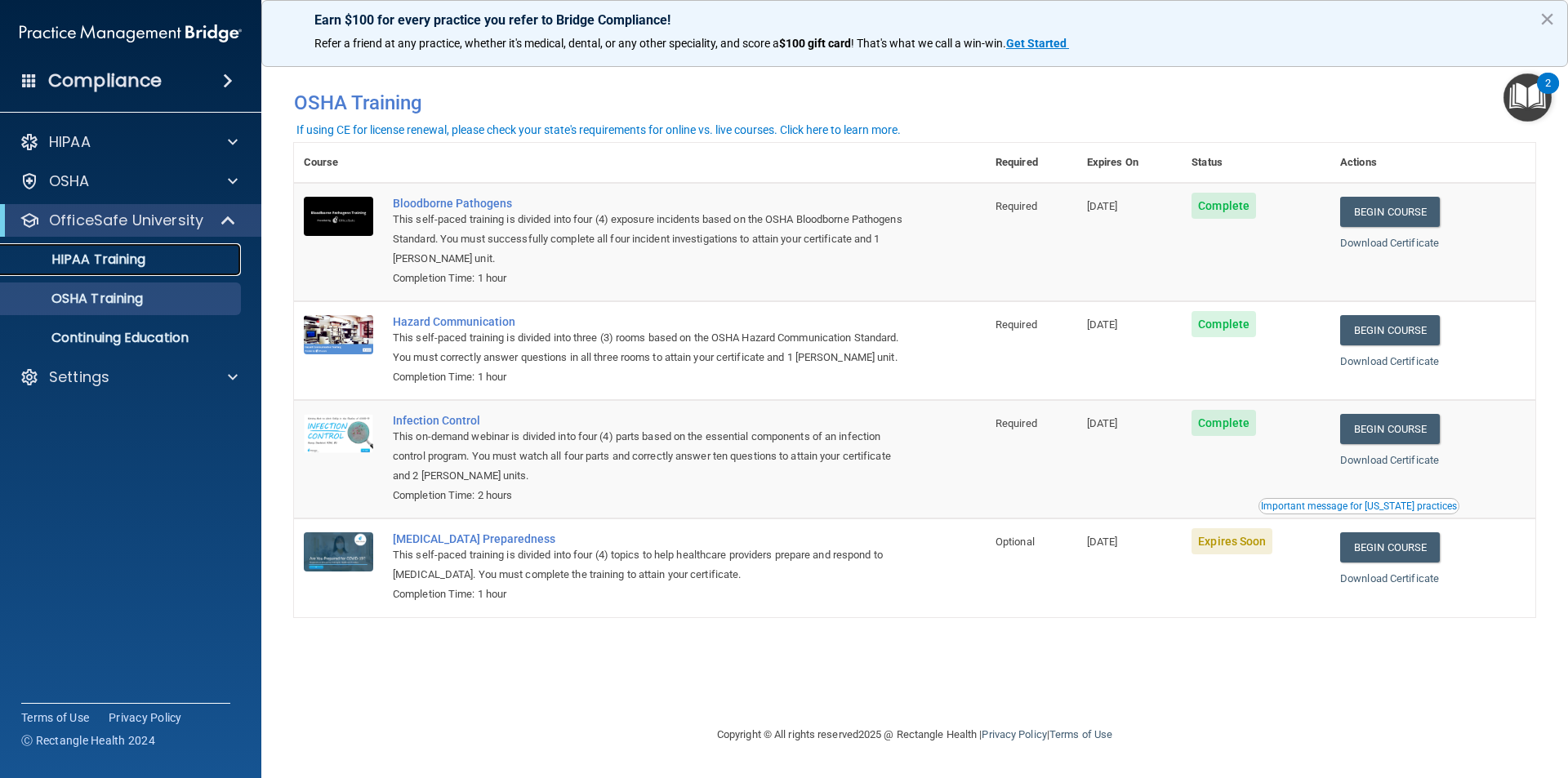
click at [181, 243] on link "HIPAA Training" at bounding box center [112, 260] width 257 height 33
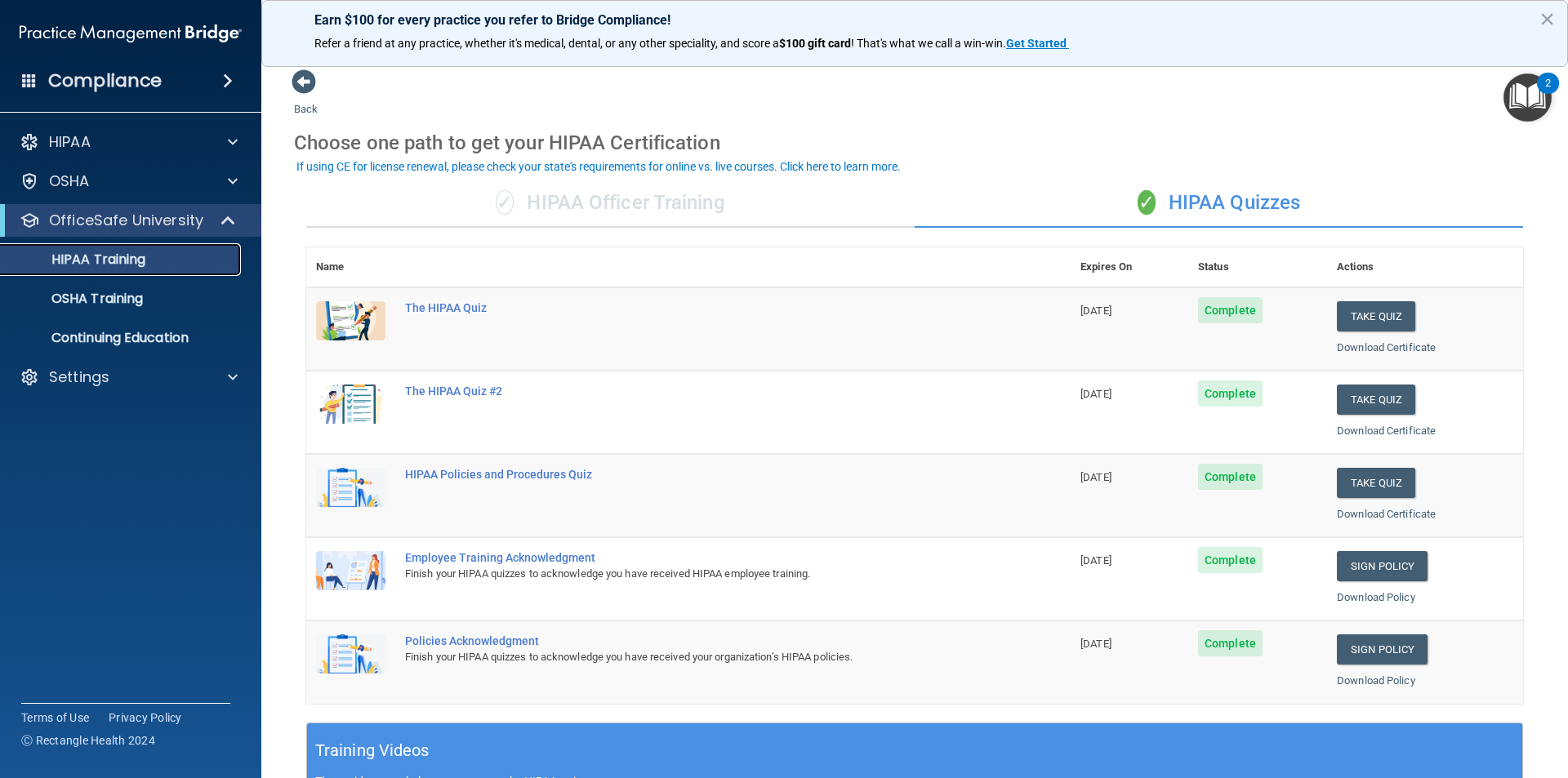
click at [147, 274] on link "HIPAA Training" at bounding box center [112, 260] width 257 height 33
click at [140, 295] on p "OSHA Training" at bounding box center [77, 299] width 132 height 16
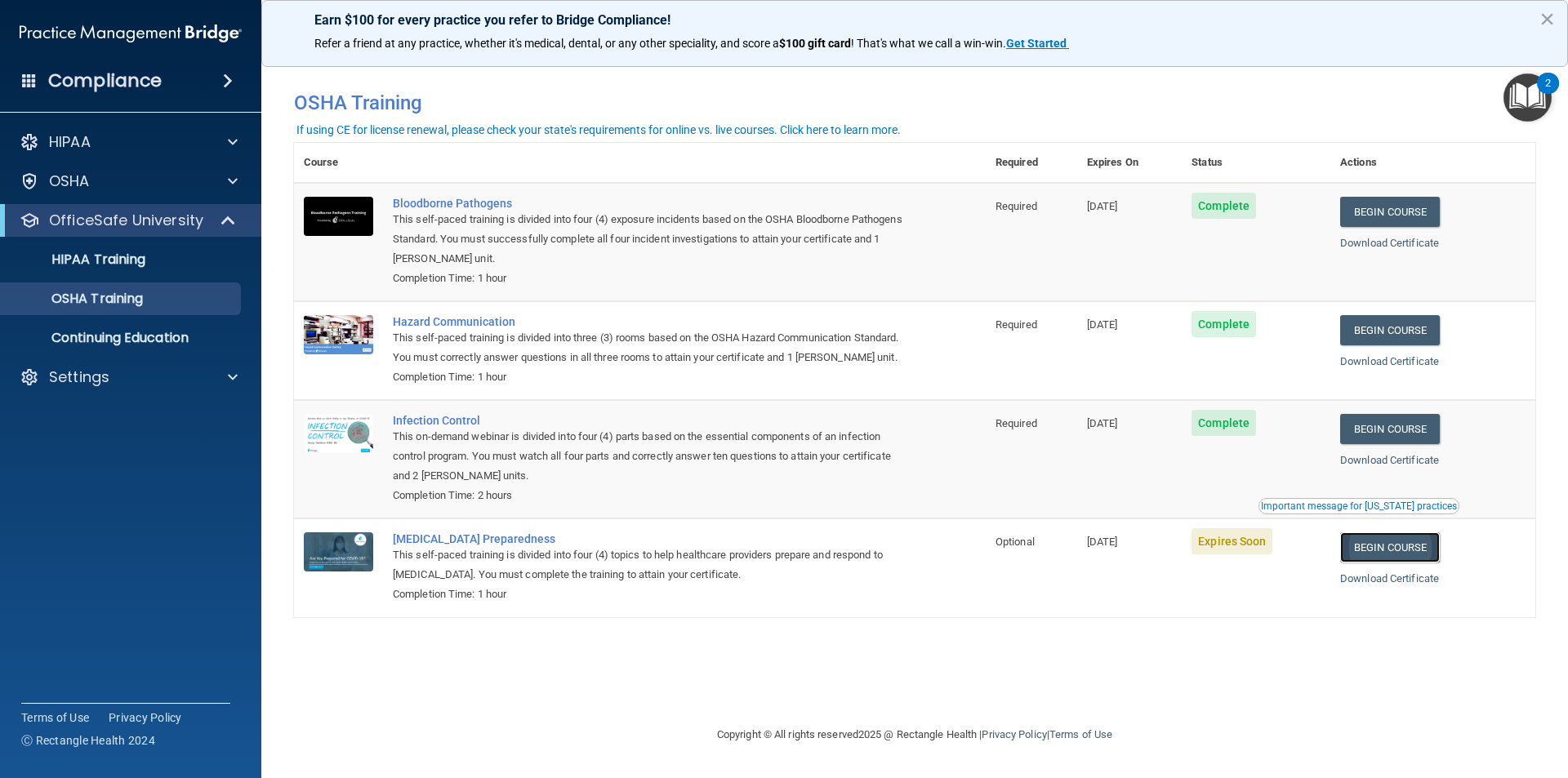
click at [1360, 563] on link "Begin Course" at bounding box center [1389, 547] width 99 height 30
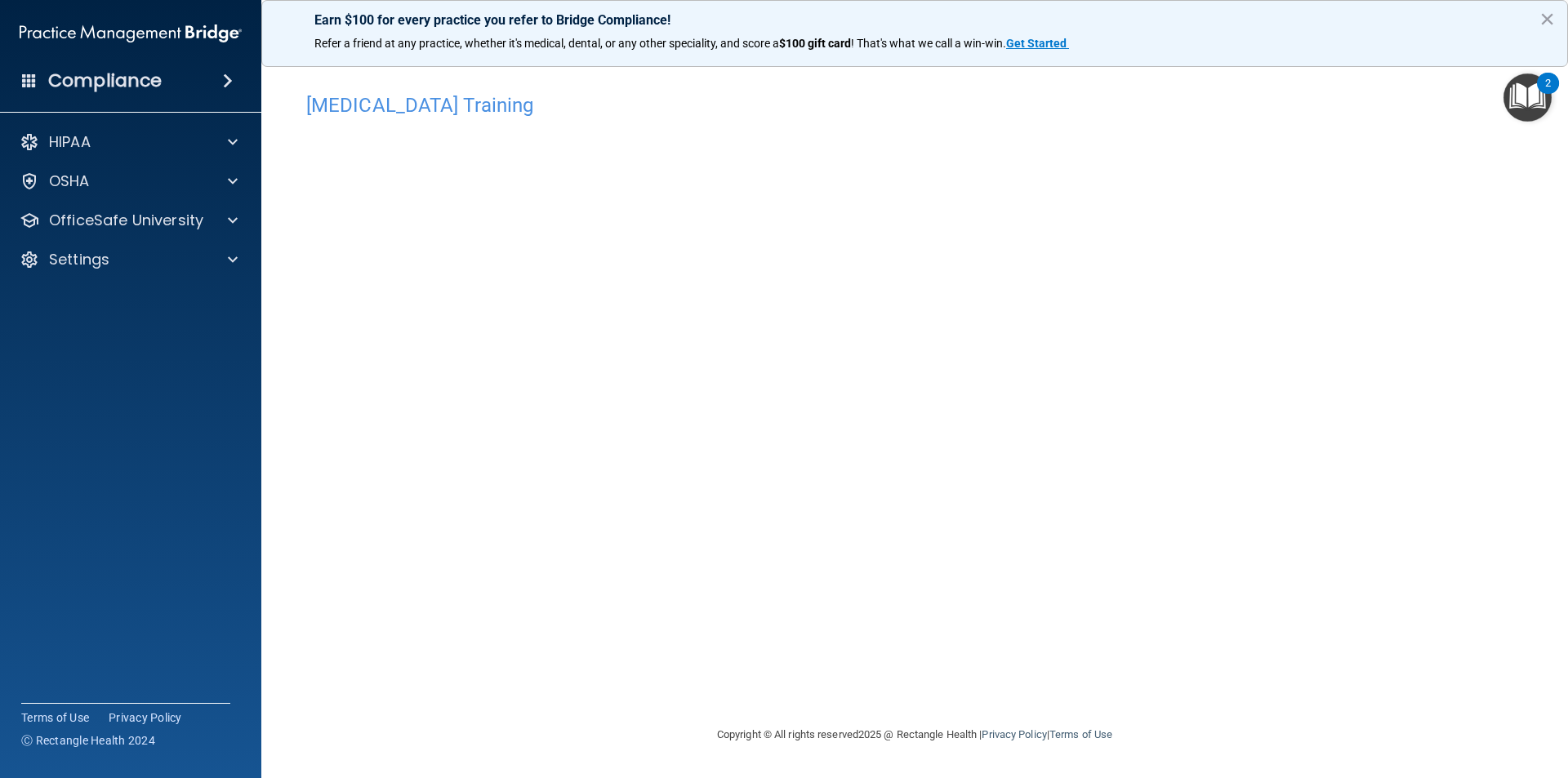
click at [1071, 630] on div "[MEDICAL_DATA] Training This course doesn’t expire until [DATE]. Are you sure y…" at bounding box center [915, 404] width 1241 height 640
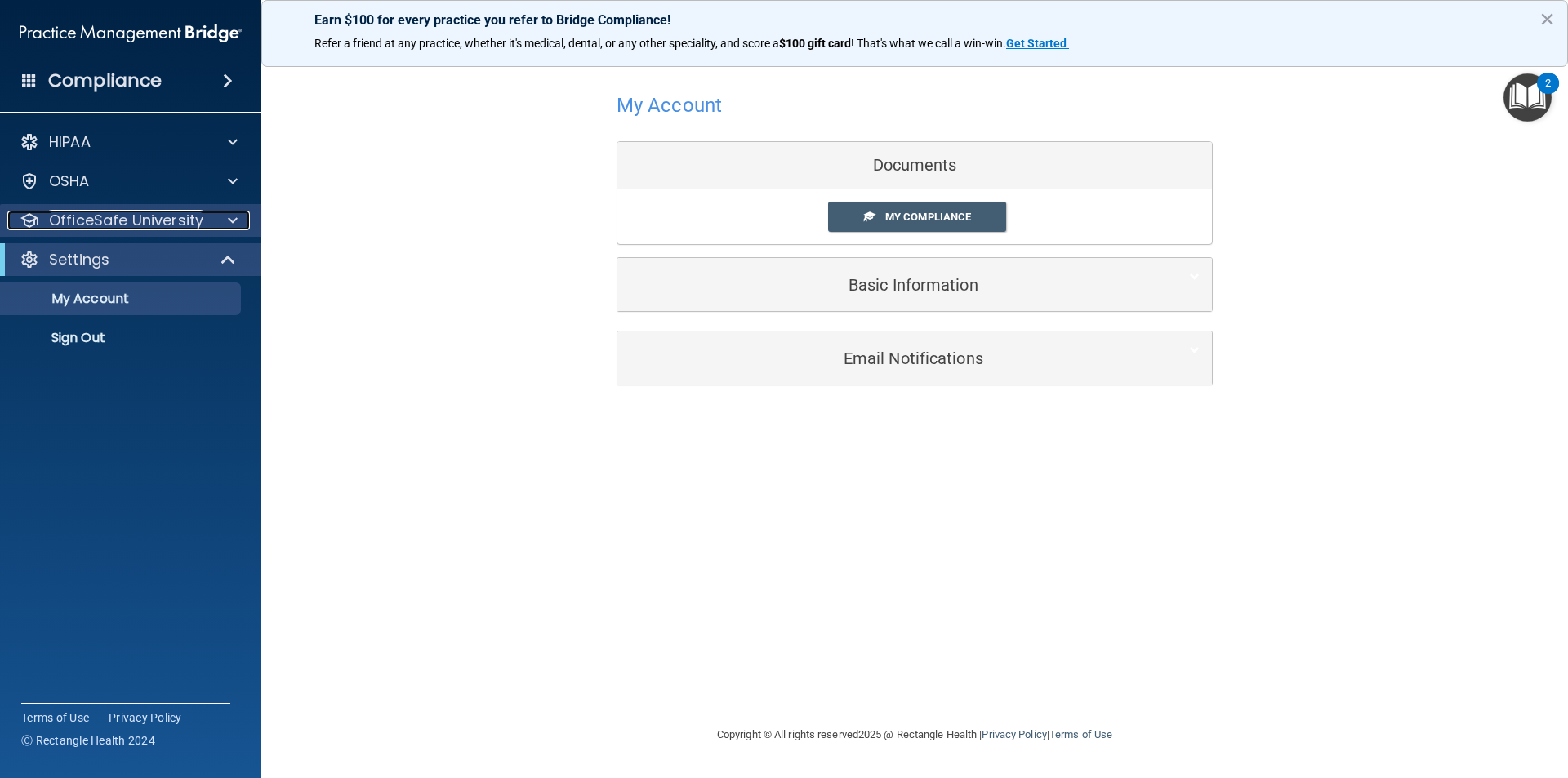
click at [227, 213] on div at bounding box center [230, 220] width 41 height 20
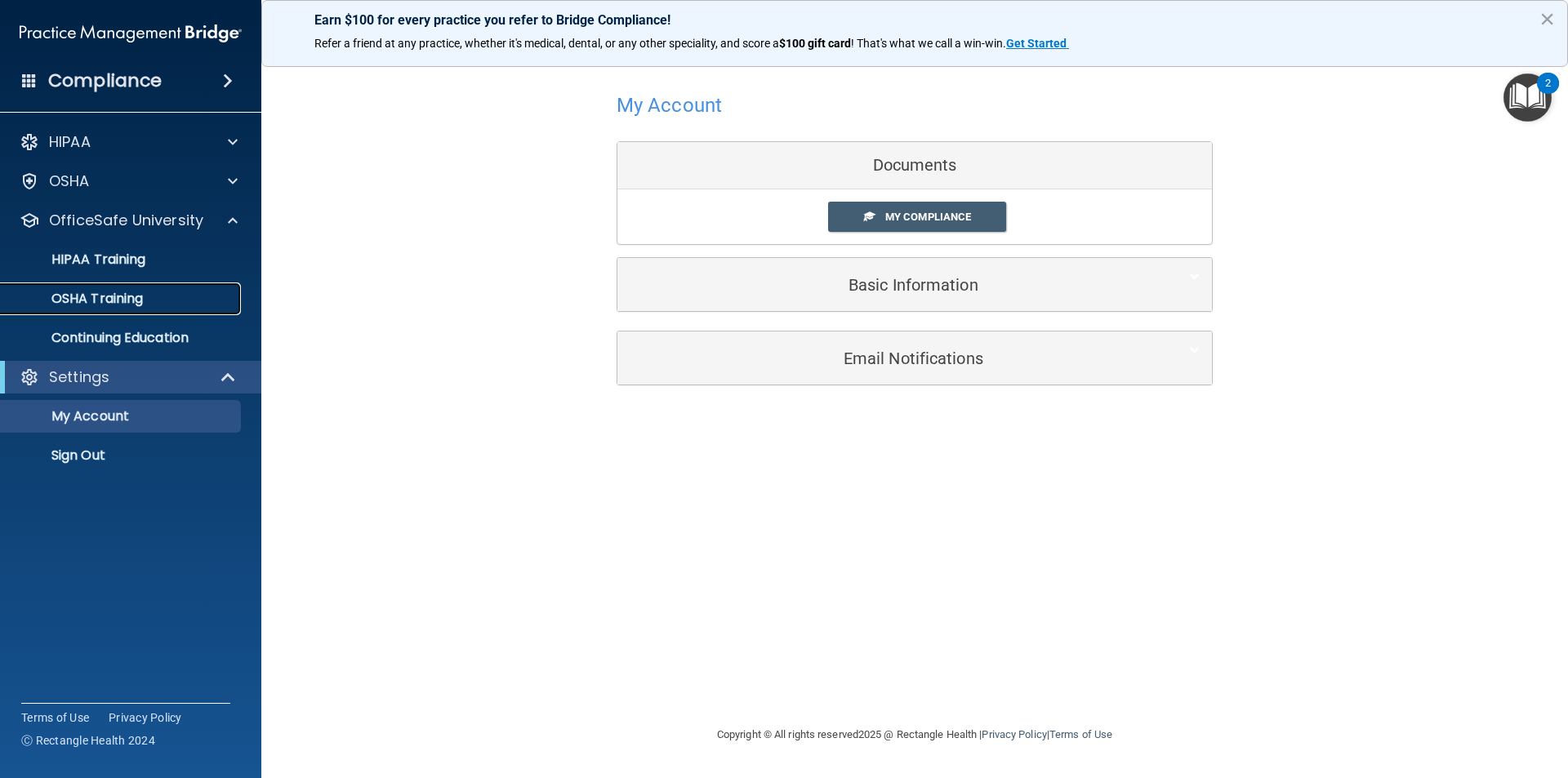
click at [198, 297] on div "OSHA Training" at bounding box center [122, 299] width 223 height 16
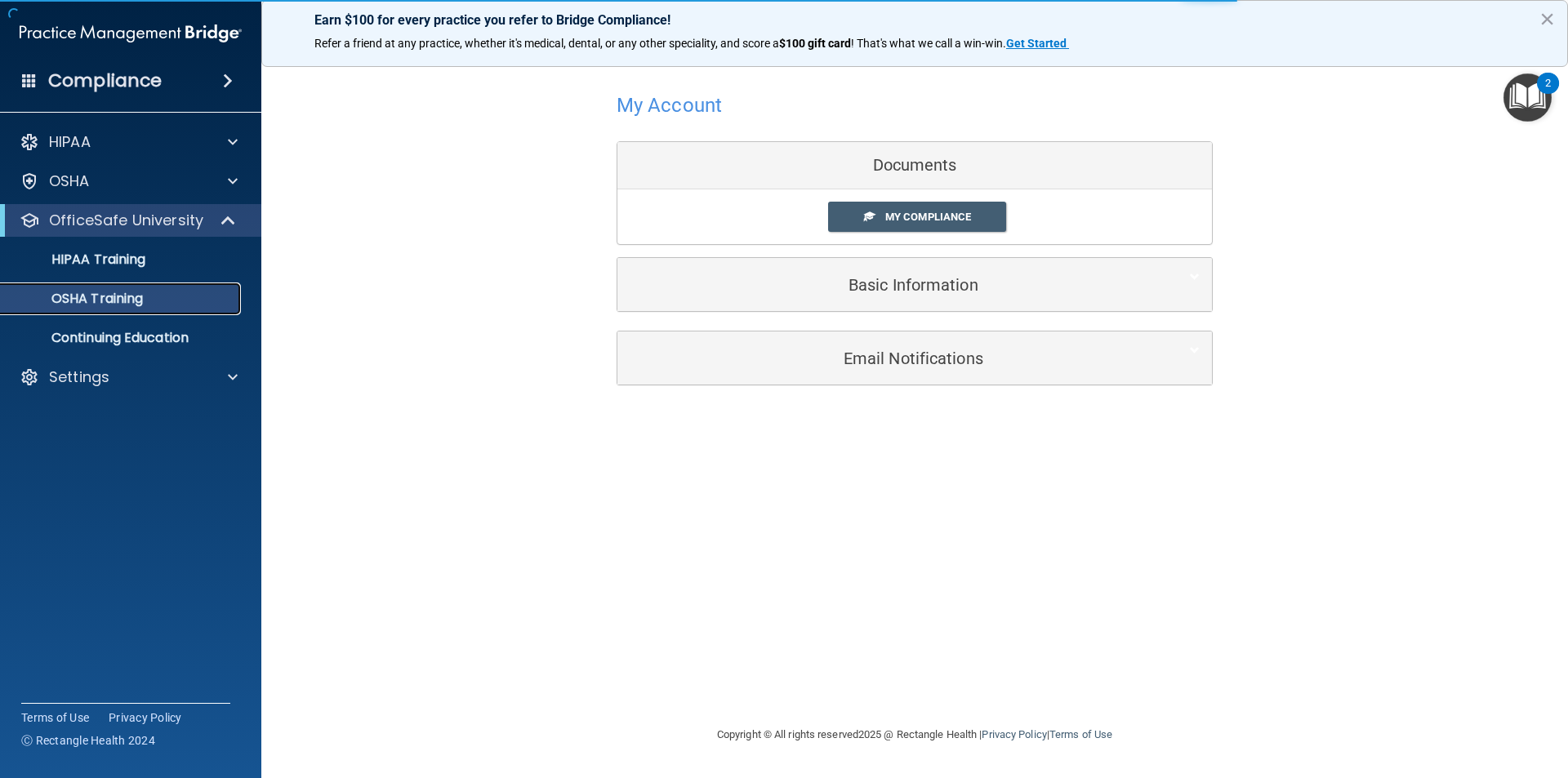
click at [122, 297] on p "OSHA Training" at bounding box center [77, 299] width 132 height 16
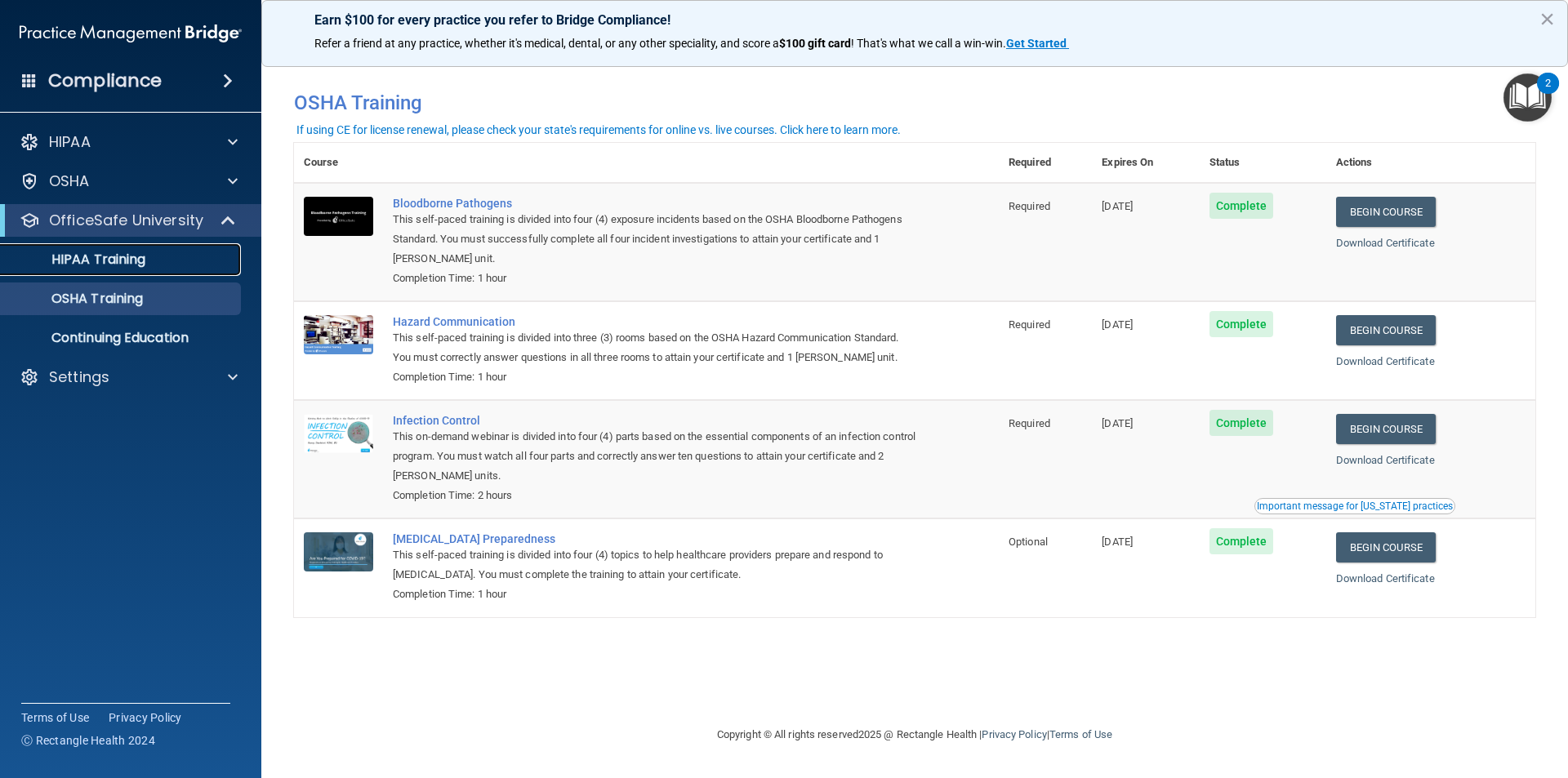
click at [79, 264] on p "HIPAA Training" at bounding box center [78, 260] width 135 height 16
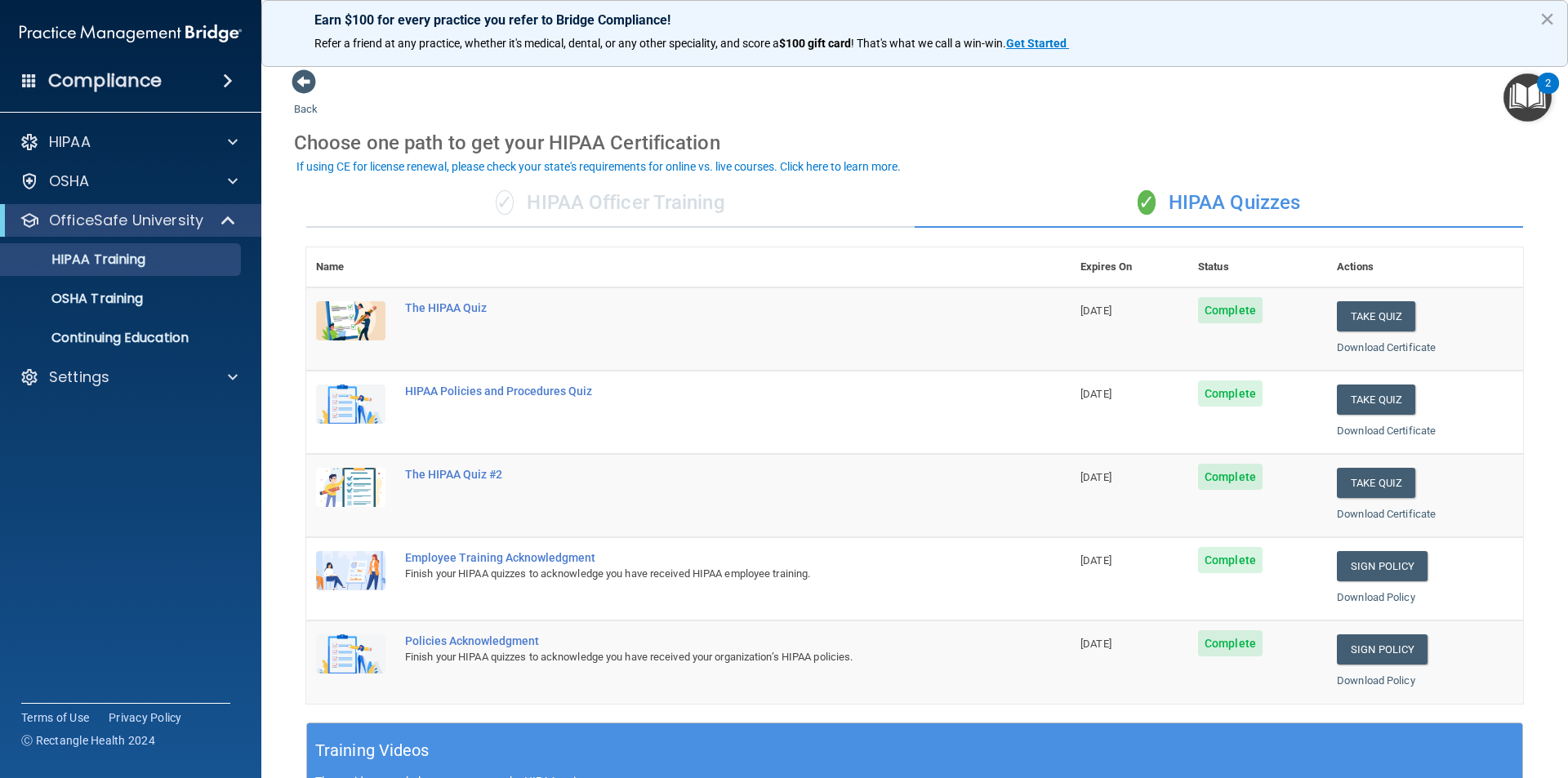
click at [704, 200] on div "✓ HIPAA Officer Training" at bounding box center [610, 203] width 609 height 49
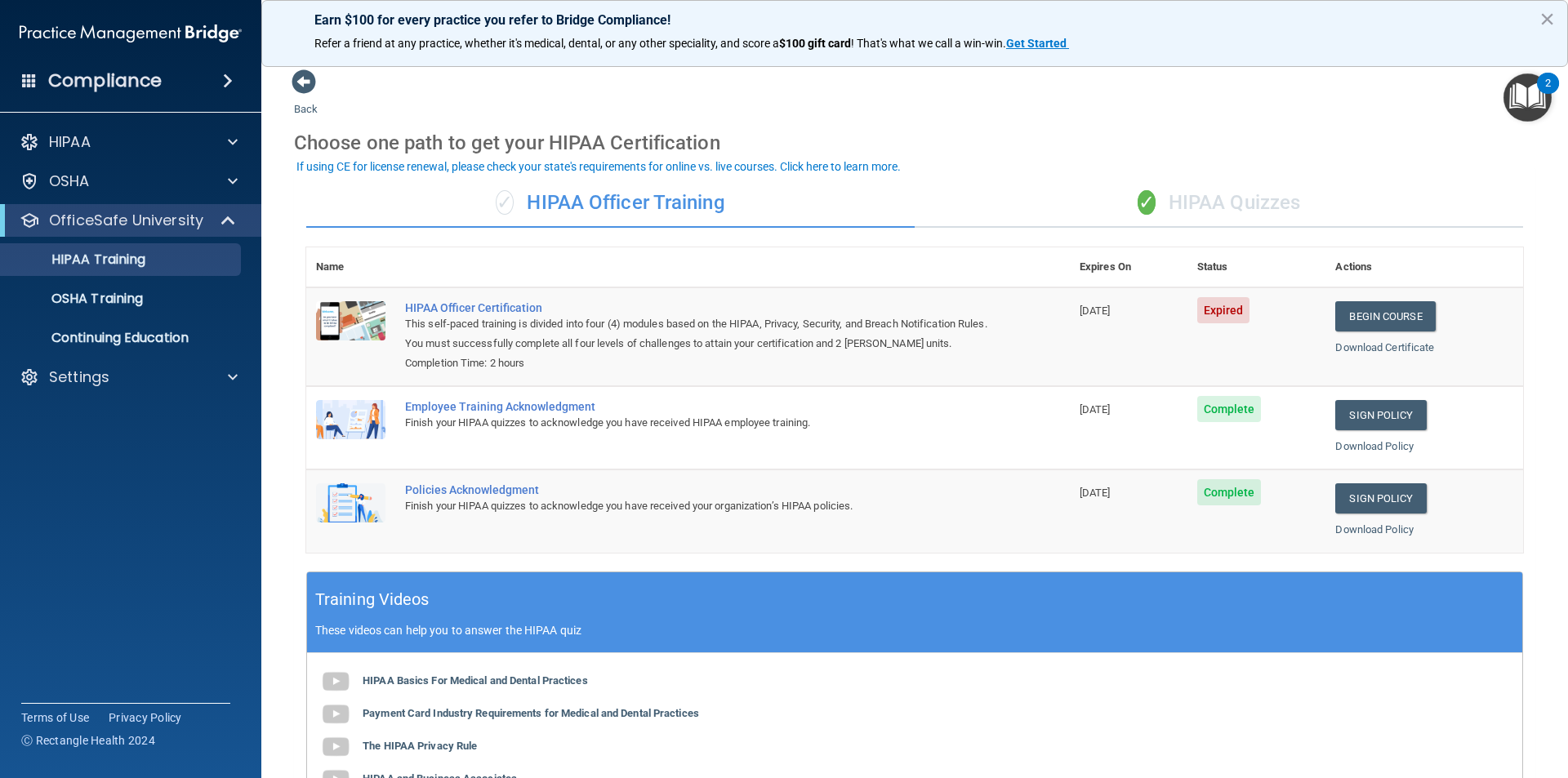
click at [1225, 194] on div "✓ HIPAA Quizzes" at bounding box center [1219, 203] width 609 height 49
